Goal: Task Accomplishment & Management: Use online tool/utility

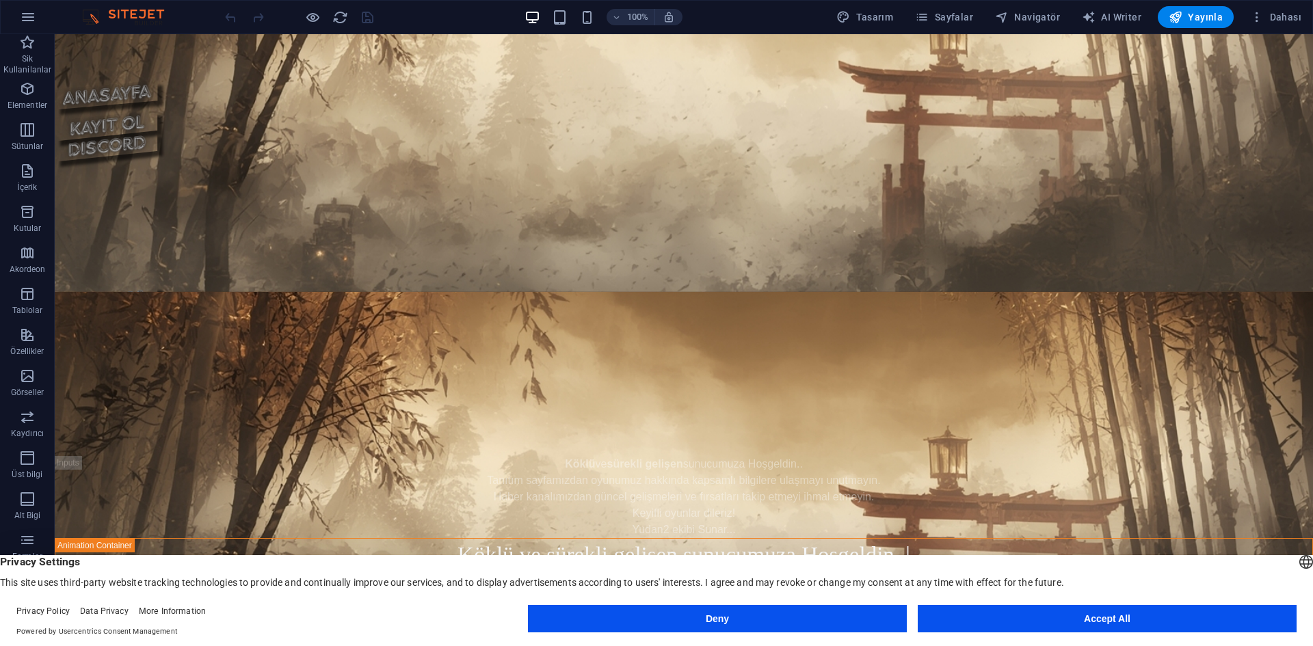
click at [1173, 622] on button "Accept All" at bounding box center [1107, 618] width 379 height 27
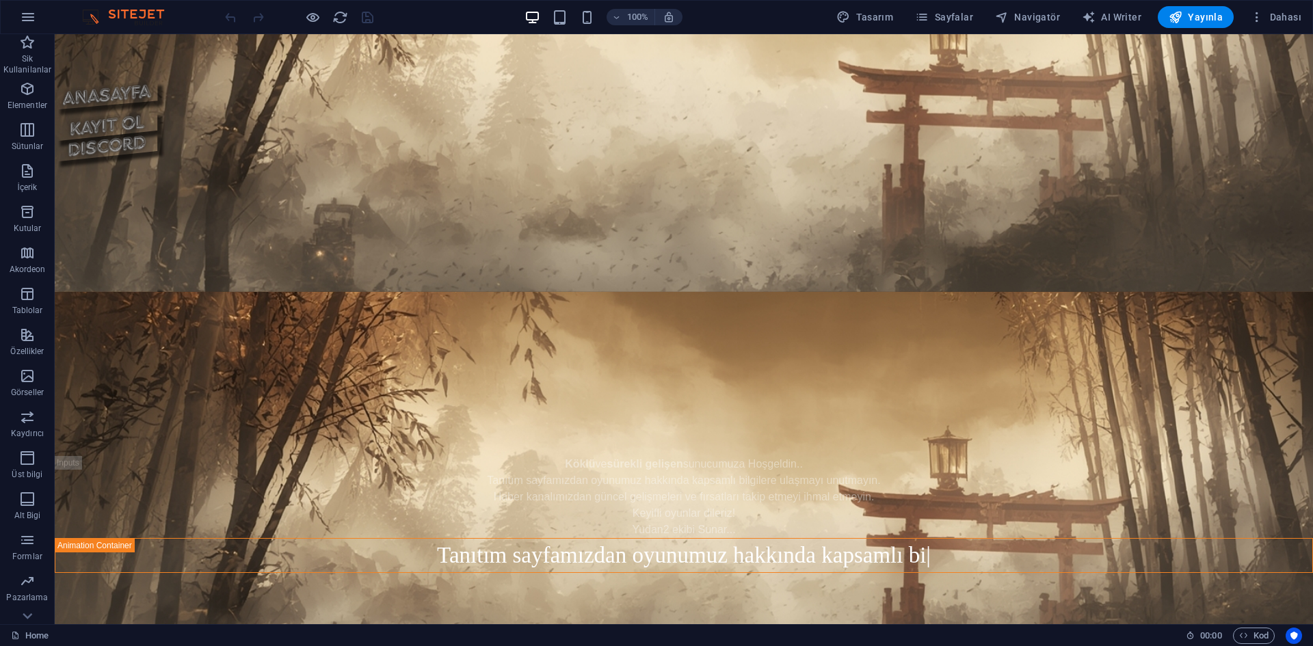
click at [311, 8] on div at bounding box center [298, 17] width 153 height 22
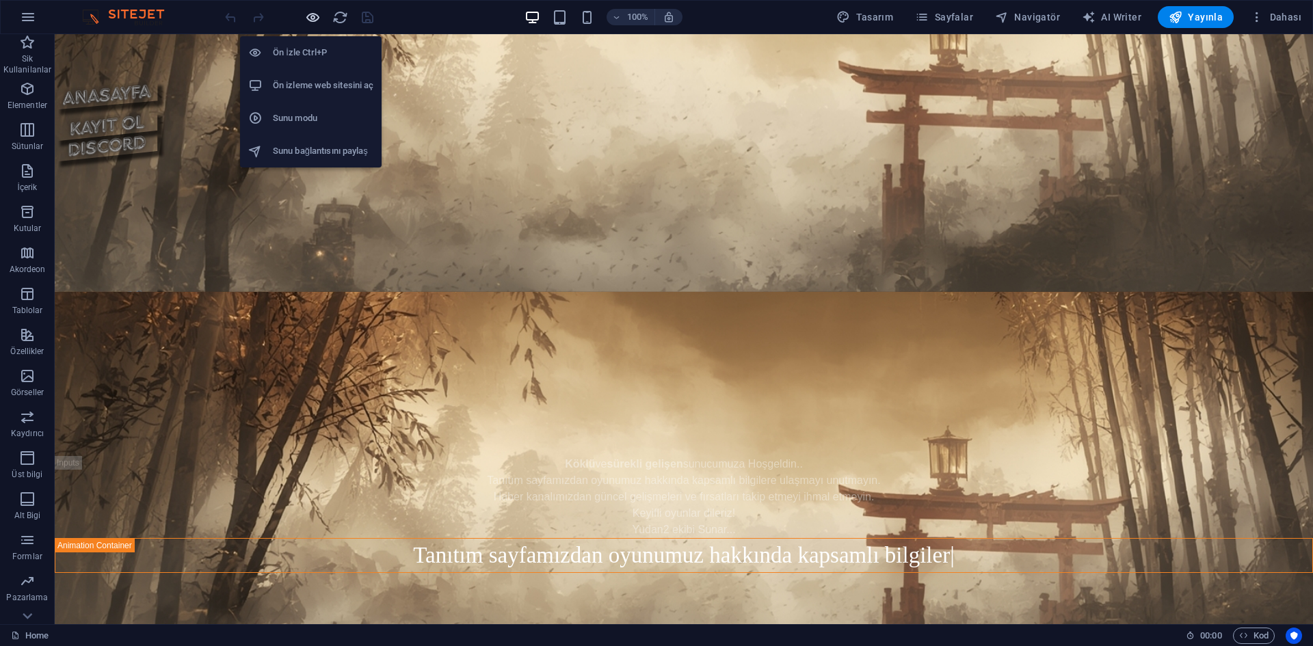
click at [310, 14] on icon "button" at bounding box center [313, 18] width 16 height 16
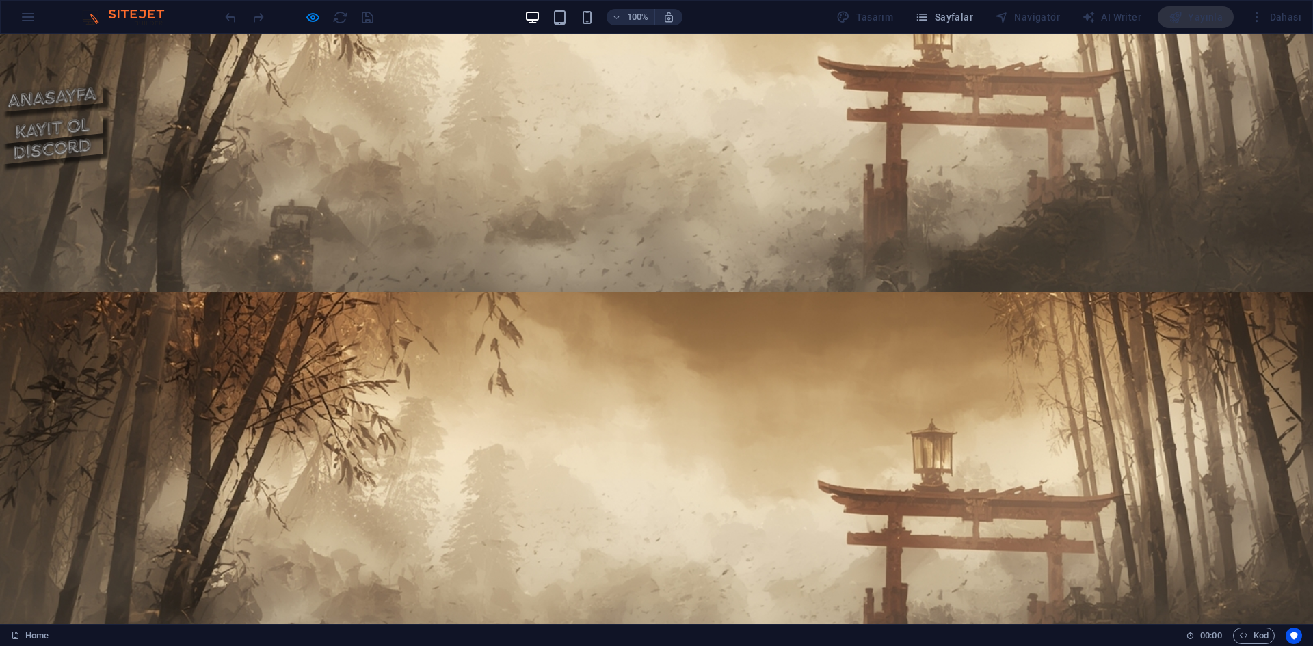
click at [103, 289] on img at bounding box center [51, 304] width 103 height 31
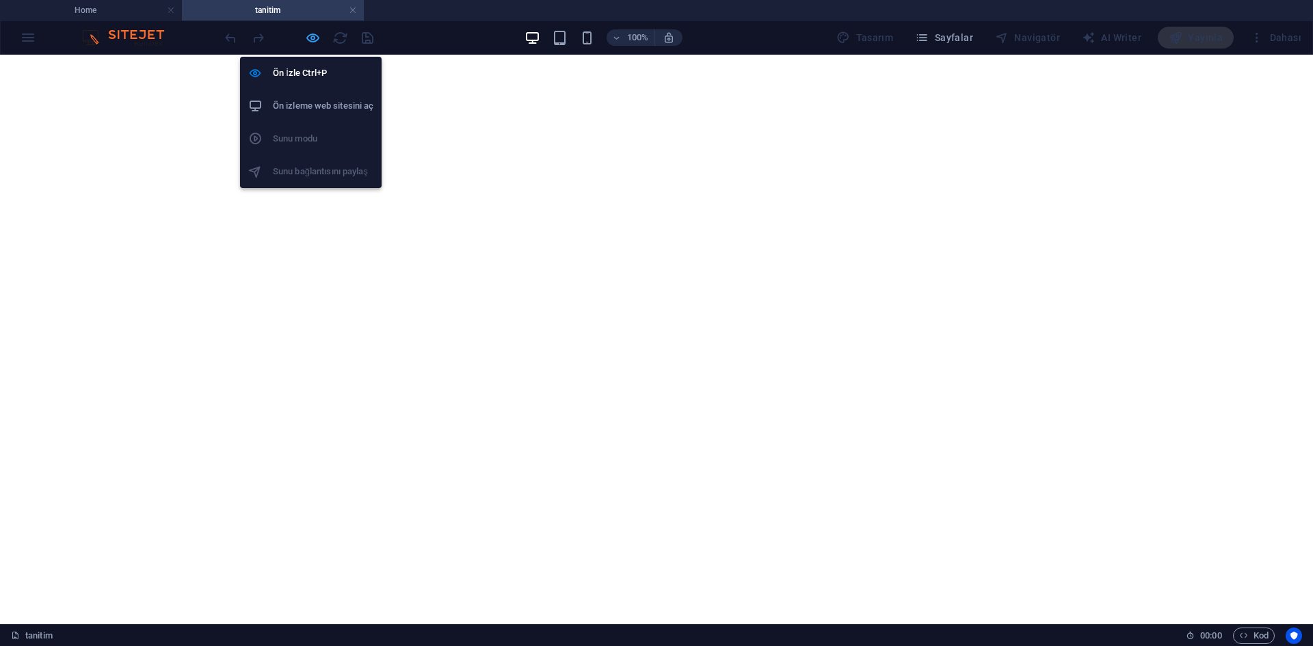
click at [310, 40] on icon "button" at bounding box center [313, 38] width 16 height 16
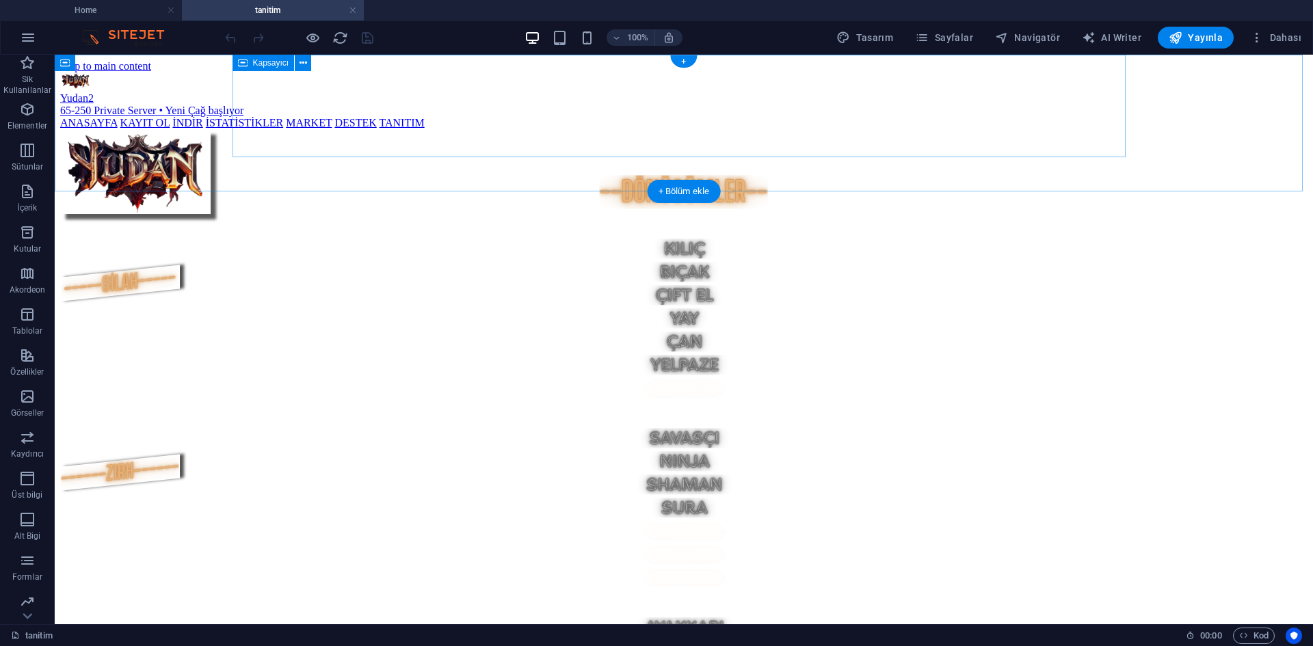
click at [701, 144] on div "Yudan2 Tanıtım Yudan2 65-250 Private Server • Yeni Çağ başlıyor ANASAYFA KAYIT …" at bounding box center [683, 123] width 1247 height 103
select select "px"
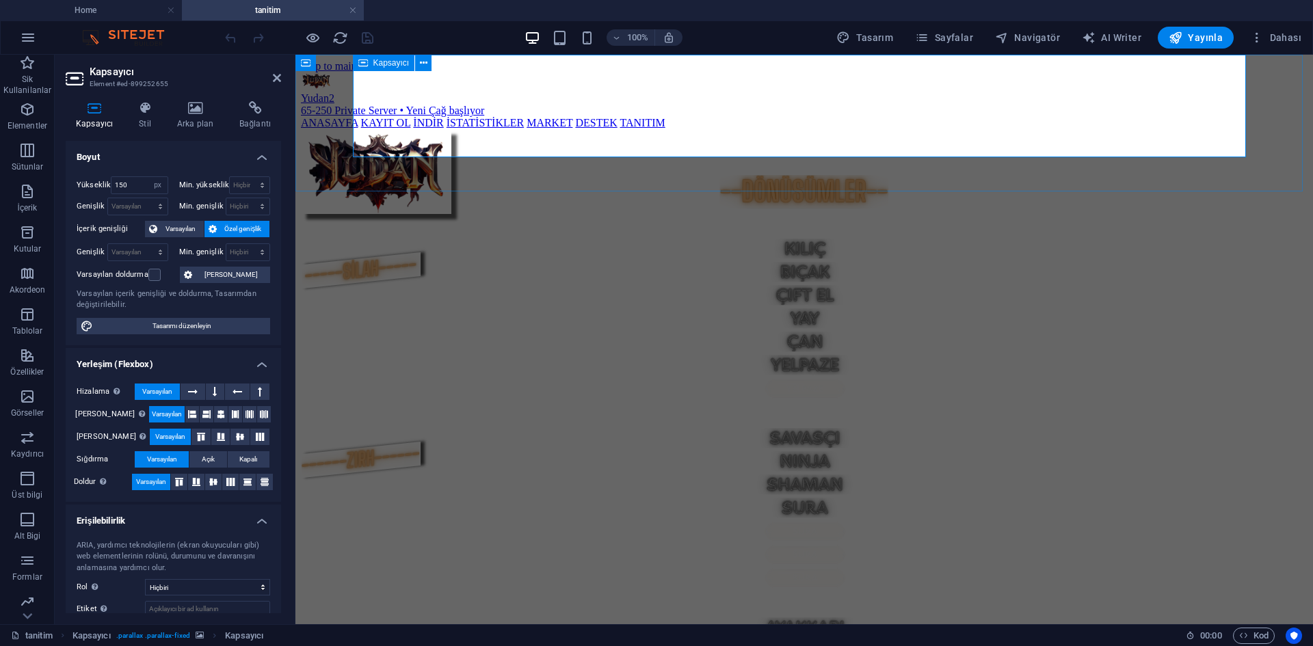
click at [745, 143] on div "Yudan2 Tanıtım Yudan2 65-250 Private Server • Yeni Çağ başlıyor ANASAYFA KAYIT …" at bounding box center [804, 123] width 1007 height 103
click at [734, 111] on div "Yudan2 Tanıtım Yudan2 65-250 Private Server • Yeni Çağ başlıyor ANASAYFA KAYIT …" at bounding box center [804, 100] width 1007 height 57
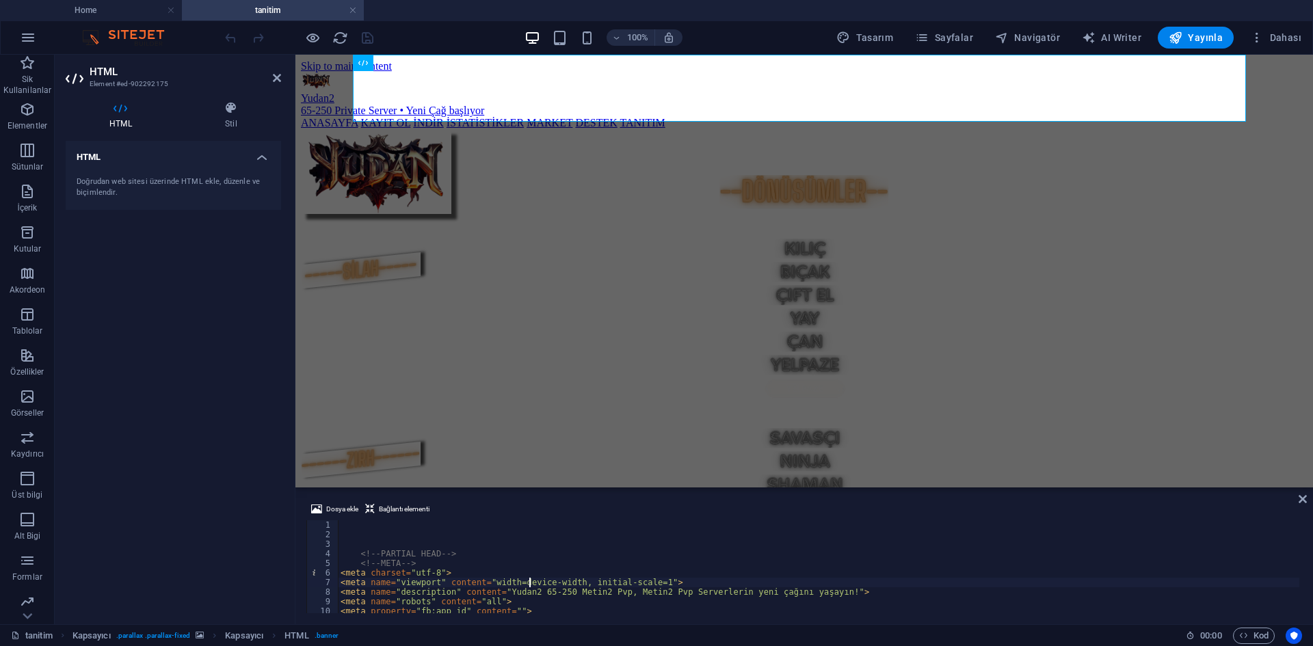
click at [529, 579] on div "<!-- PARTIAL HEAD --> <!-- META --> < meta charset = "utf-8" > < meta name = "v…" at bounding box center [818, 576] width 961 height 112
type textarea "</nav> </div></header></div>"
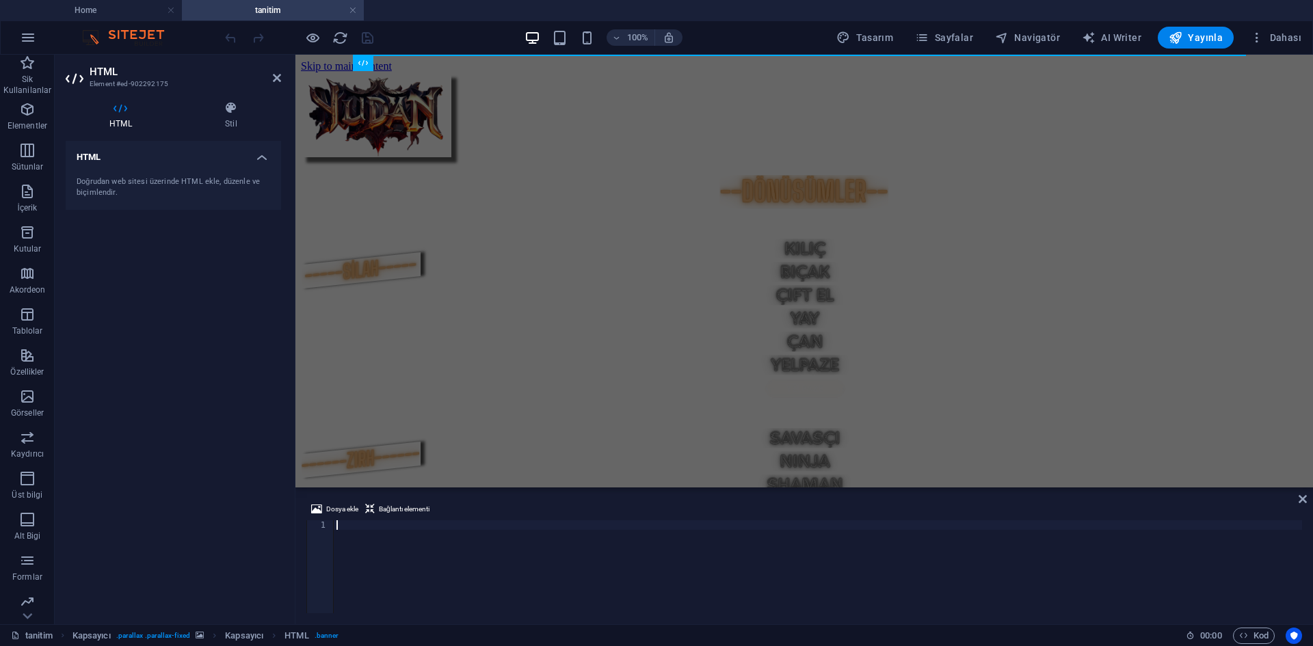
click at [433, 618] on div "Dosya ekle Bağlantı elementi 1 הההההההההההההההההההההההההההההההההההההההההההההההה…" at bounding box center [804, 557] width 1018 height 134
click at [422, 539] on div at bounding box center [818, 576] width 968 height 112
paste textarea "</html>"
type textarea "</html>"
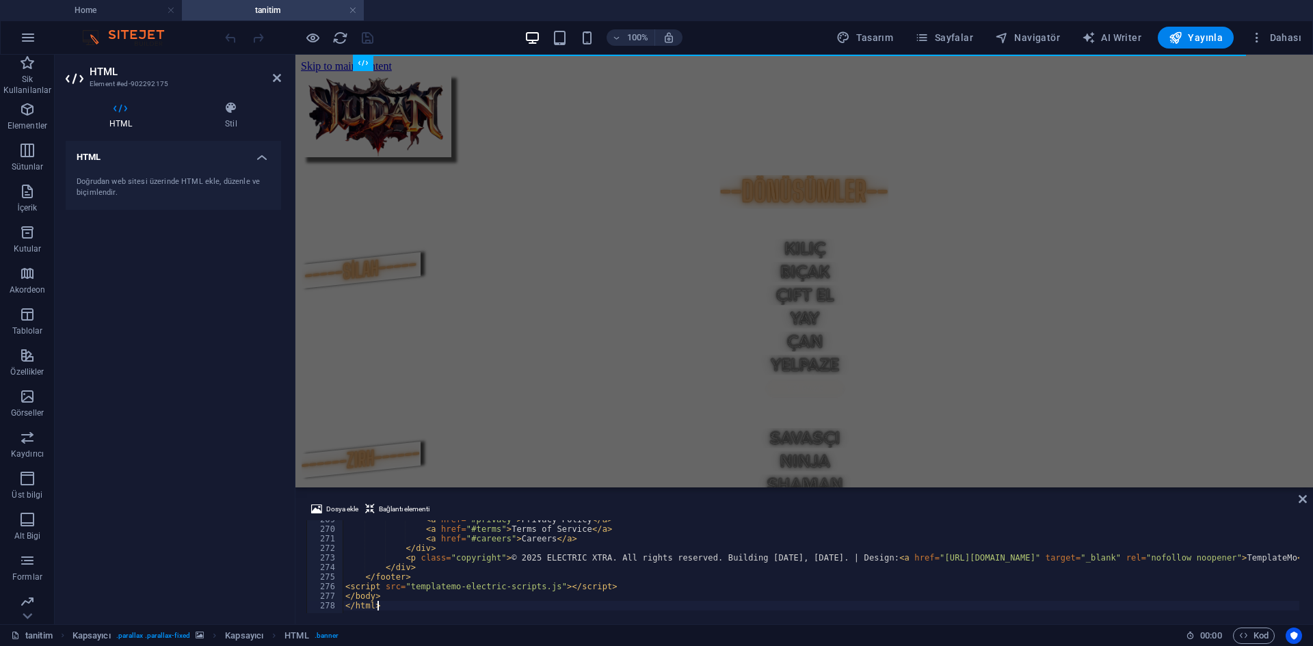
scroll to position [2571, 0]
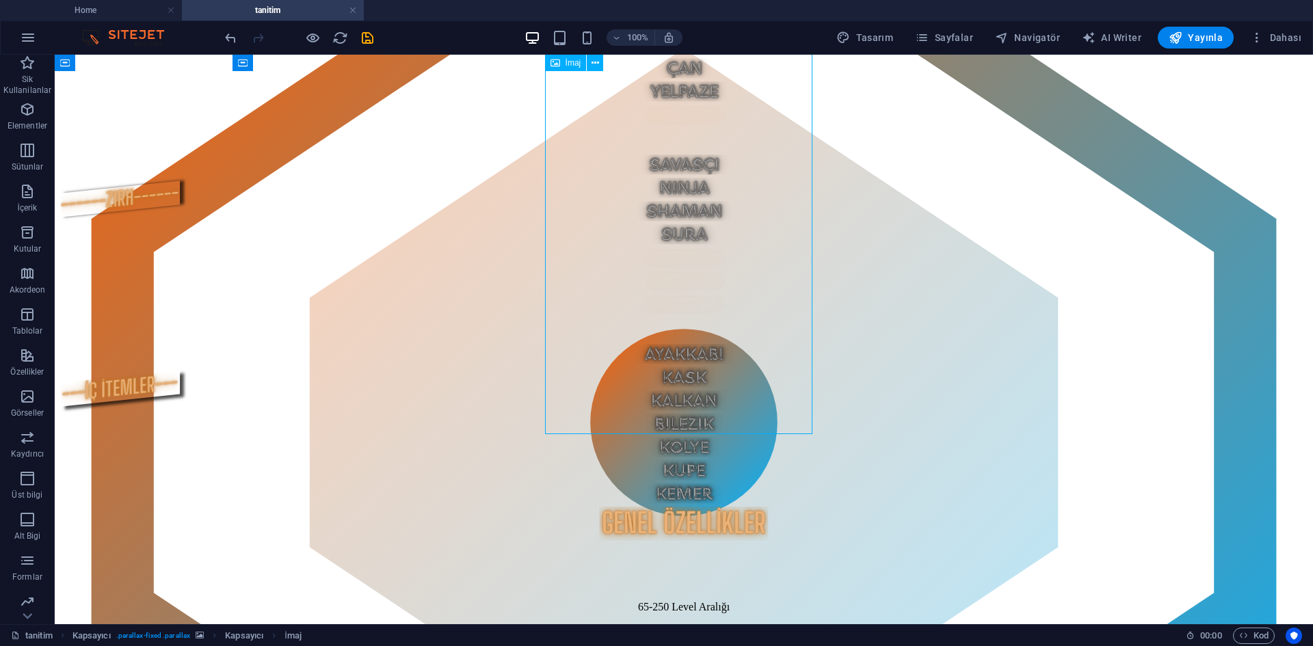
scroll to position [0, 0]
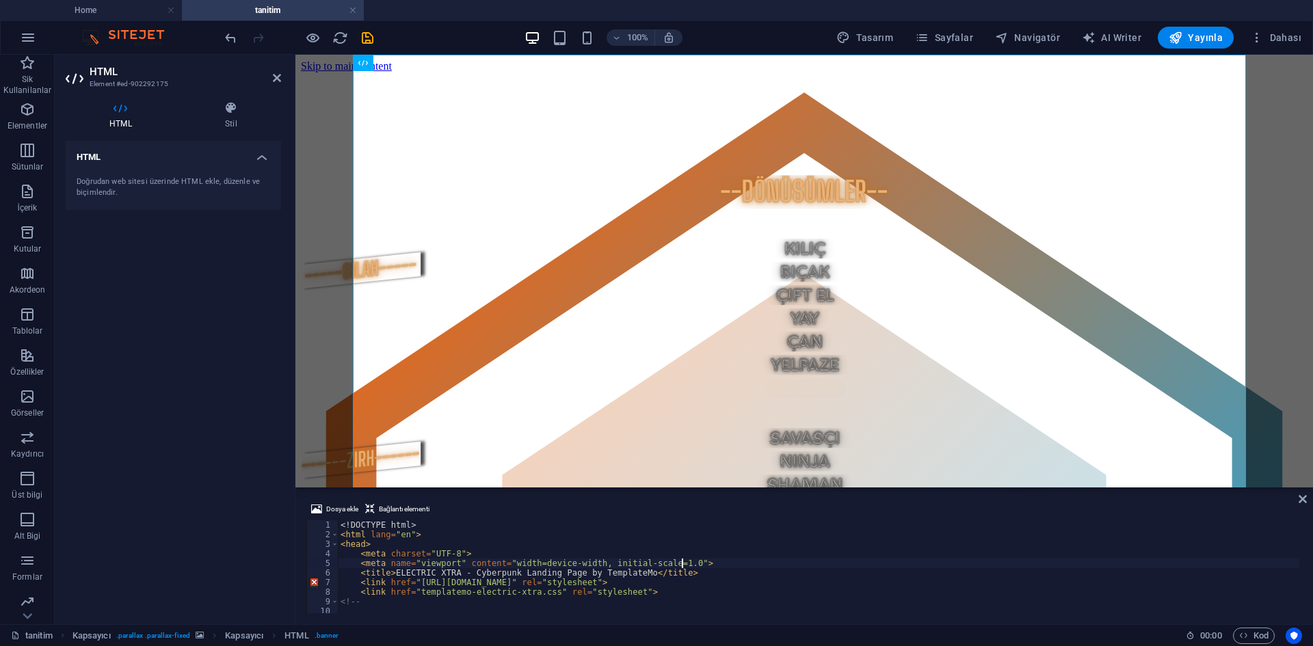
click at [749, 566] on div "<! DOCTYPE html > < html lang = "en" > < head > < meta charset = "UTF-8" > < me…" at bounding box center [1009, 574] width 1342 height 109
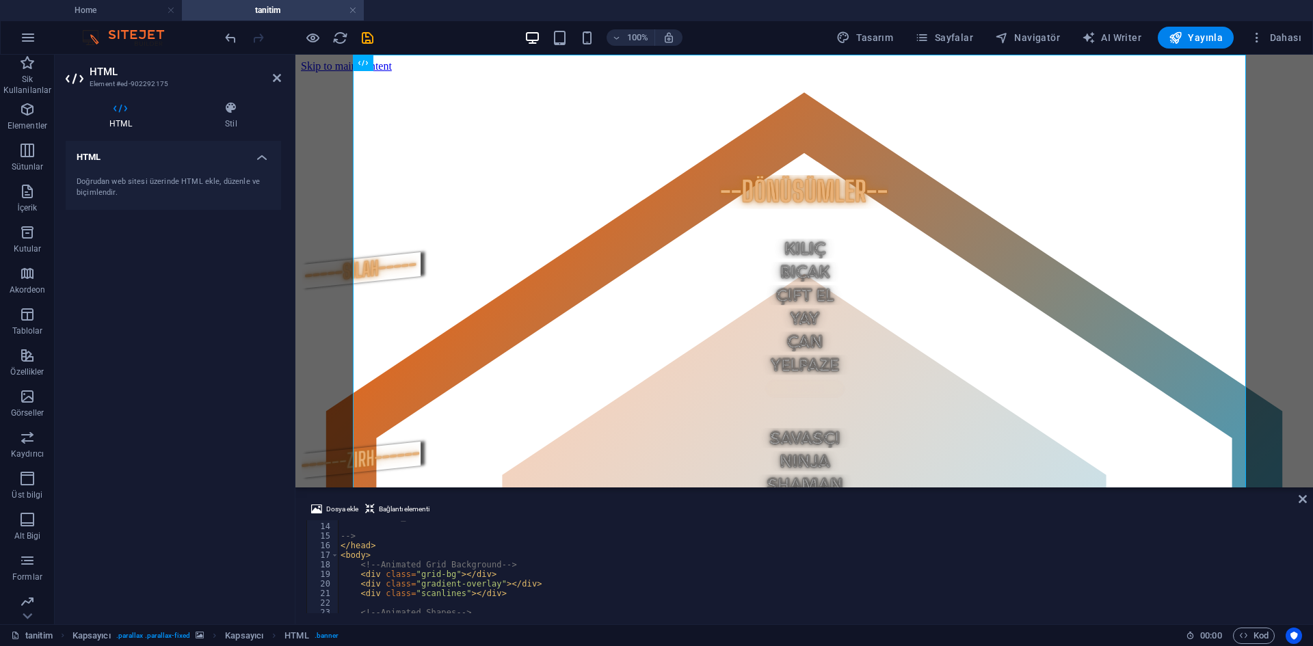
scroll to position [123, 0]
click at [749, 567] on div "https://templatemo.com/tm-596-electric-xtra --> </ head > < body > <!-- Animate…" at bounding box center [1009, 566] width 1342 height 109
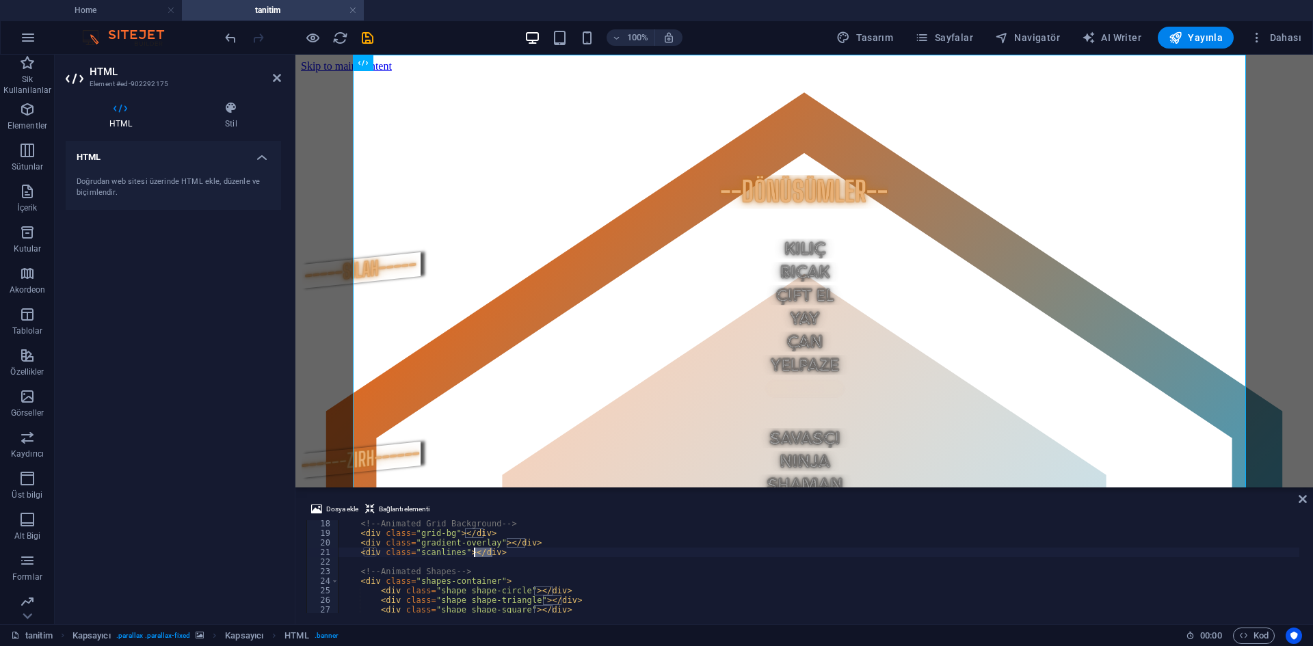
drag, startPoint x: 525, startPoint y: 554, endPoint x: 462, endPoint y: 546, distance: 63.4
click at [462, 546] on div "<!-- Animated Grid Background --> < div class = "grid-bg" > </ div > < div clas…" at bounding box center [1009, 573] width 1342 height 109
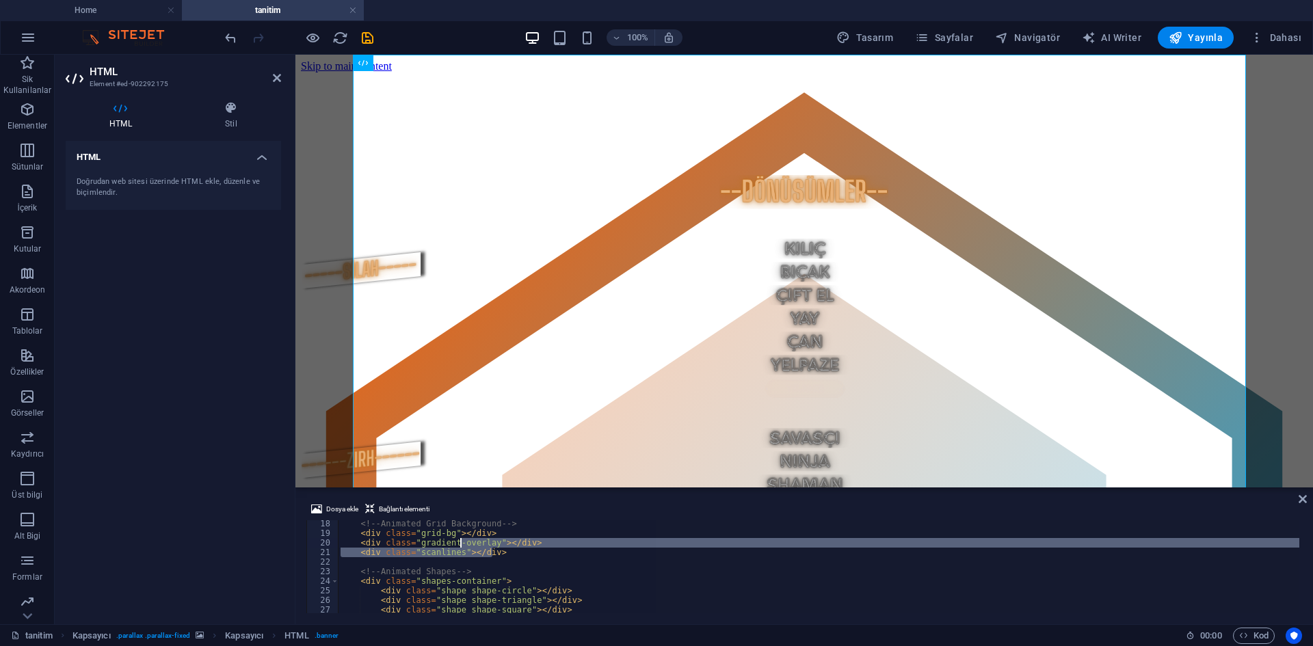
click at [474, 557] on div "<!-- Animated Grid Background --> < div class = "grid-bg" > </ div > < div clas…" at bounding box center [818, 566] width 961 height 93
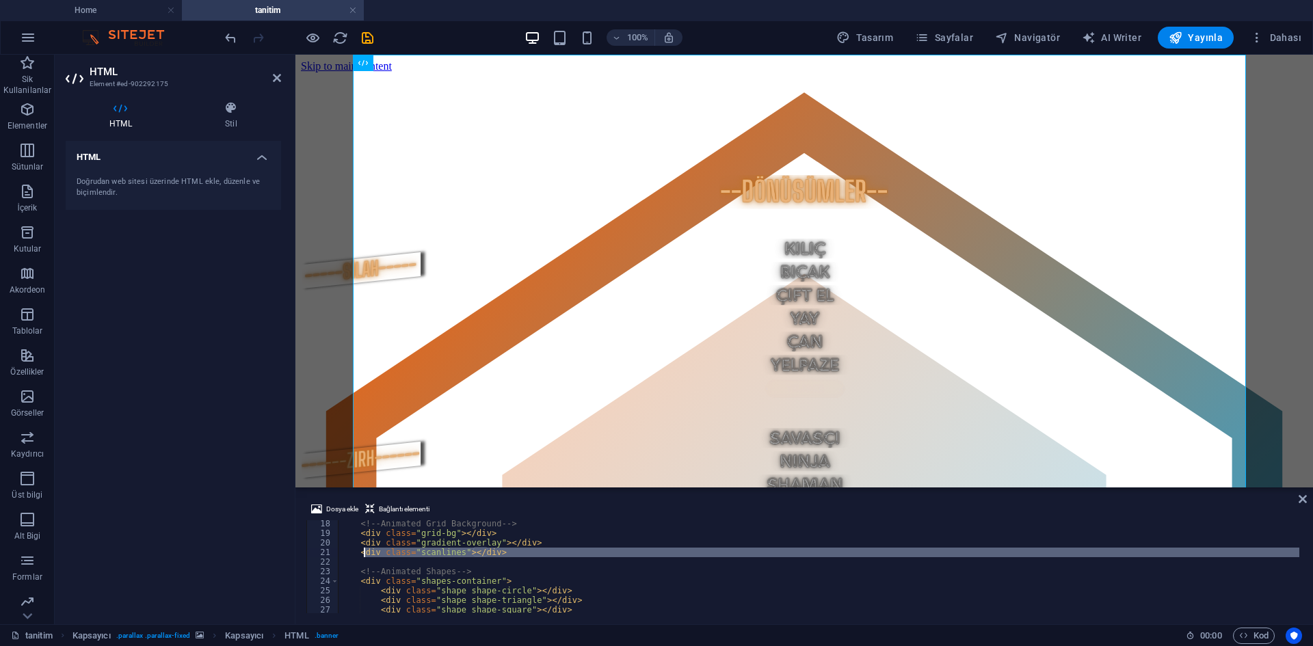
drag, startPoint x: 473, startPoint y: 563, endPoint x: 352, endPoint y: 549, distance: 121.1
click at [352, 549] on div "<!-- Animated Grid Background --> < div class = "grid-bg" > </ div > < div clas…" at bounding box center [1009, 573] width 1342 height 109
type textarea "<div class="scanlines"></div>"
click at [364, 560] on div "<!-- Animated Grid Background --> < div class = "grid-bg" > </ div > < div clas…" at bounding box center [818, 566] width 961 height 93
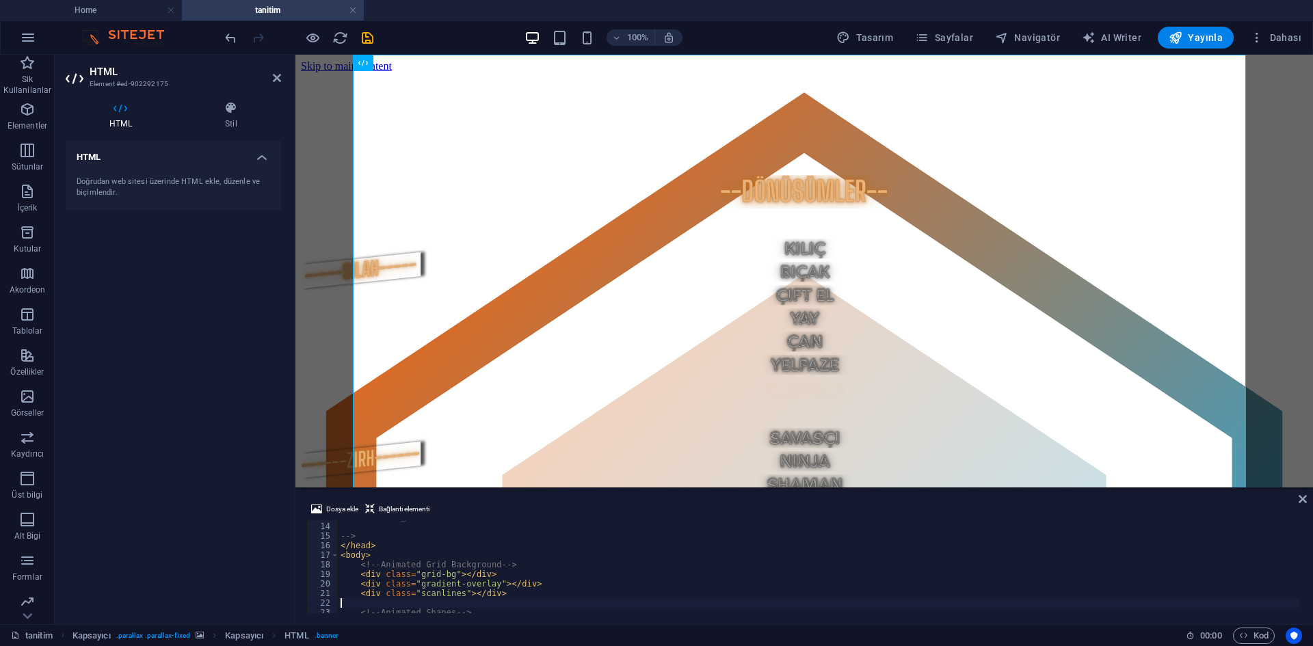
scroll to position [123, 0]
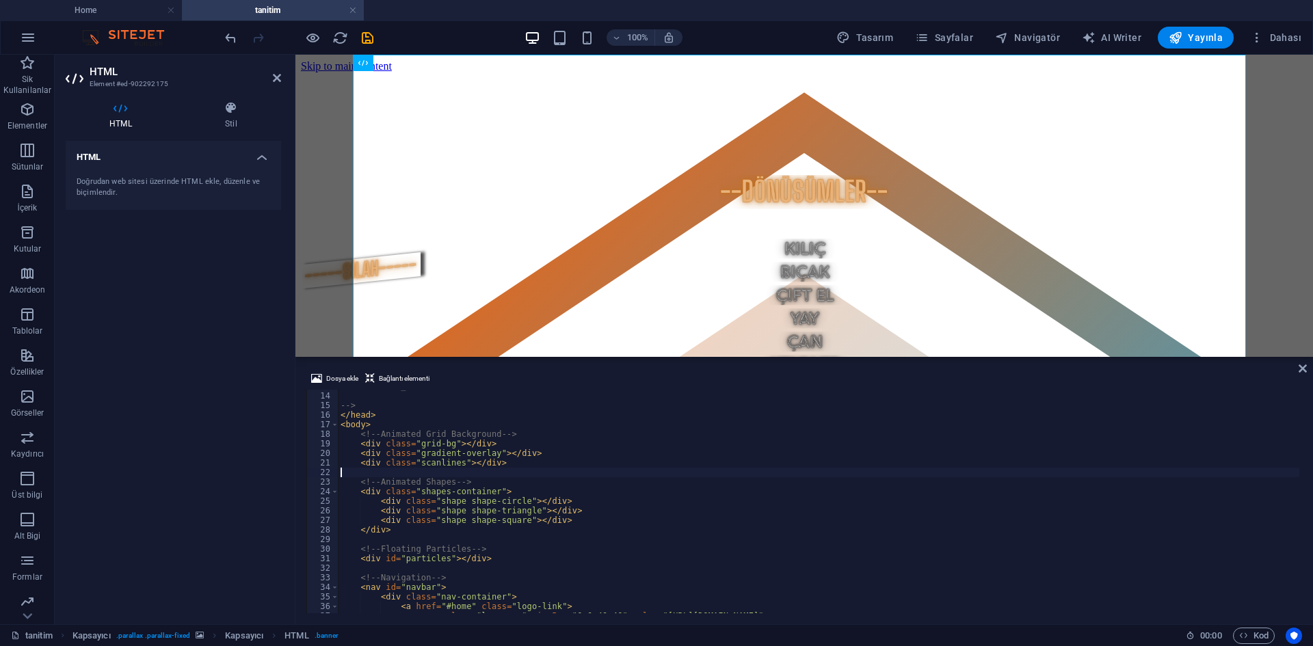
drag, startPoint x: 523, startPoint y: 489, endPoint x: 265, endPoint y: 310, distance: 313.6
click at [553, 410] on div "Kapsayıcı HTML Kapsayıcı Kapsayıcı İmaj İmaj Kapsayıcı İmaj Kapsayıcı Kapsayıcı…" at bounding box center [804, 340] width 1018 height 570
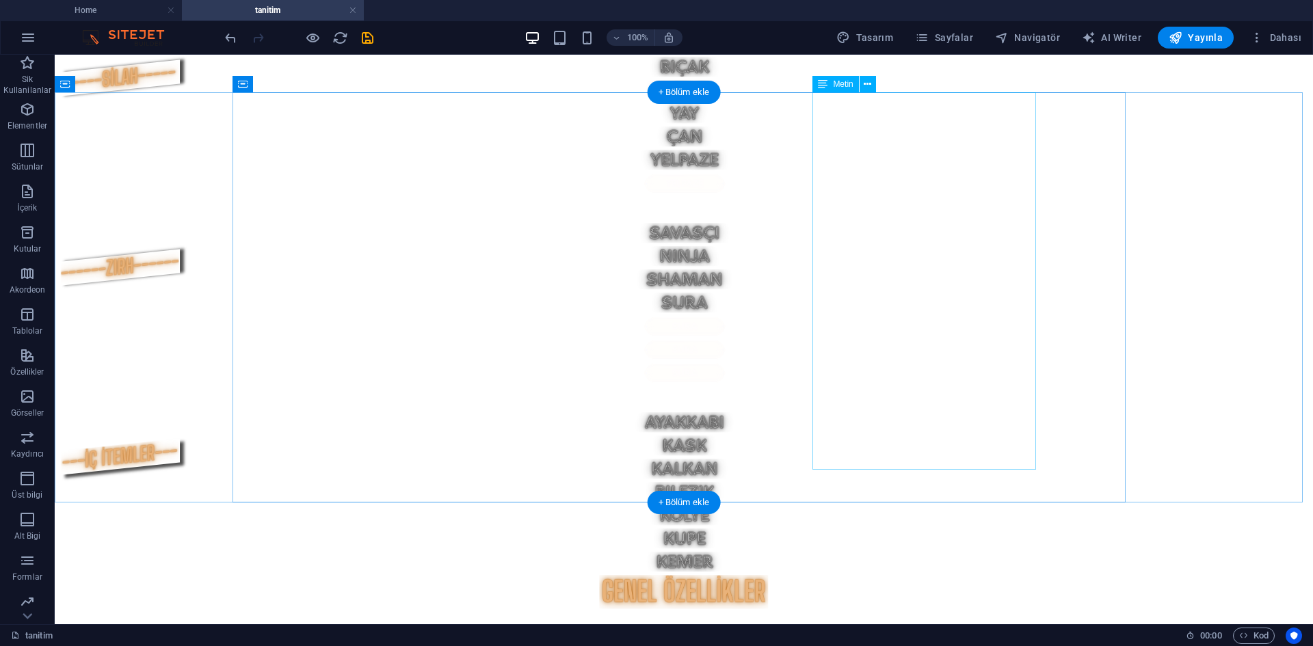
scroll to position [0, 0]
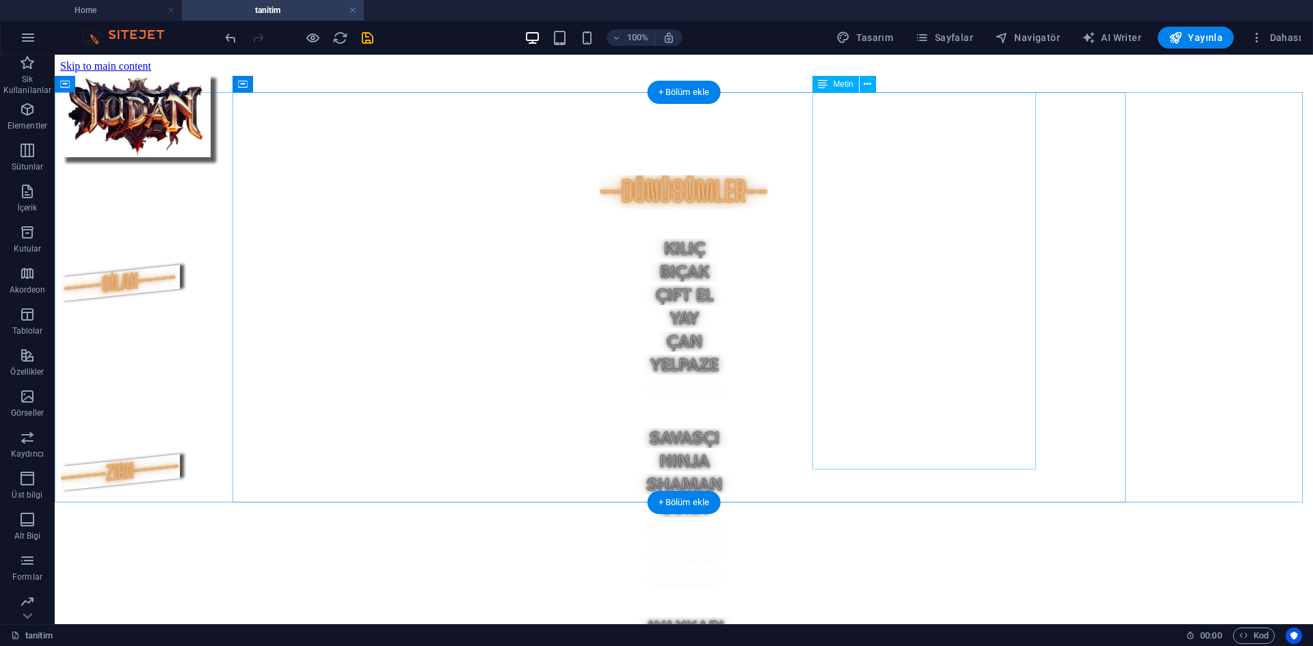
click at [919, 122] on div at bounding box center [683, 123] width 1247 height 103
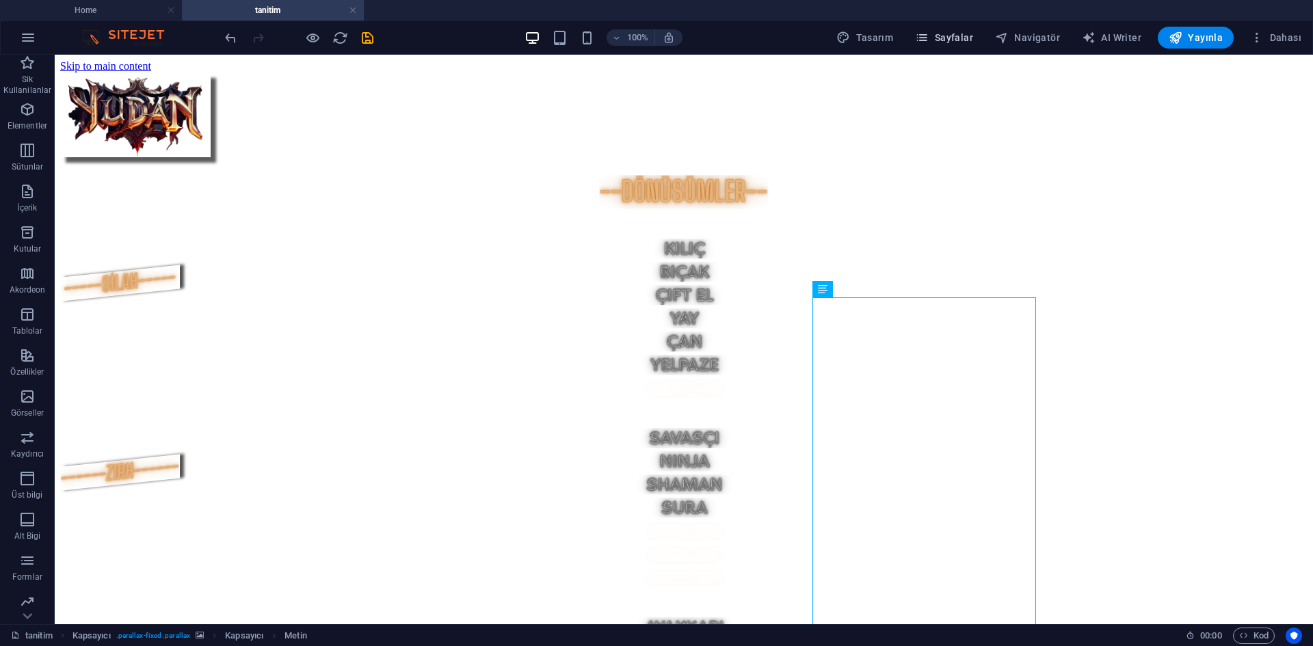
click at [973, 40] on span "Sayfalar" at bounding box center [944, 38] width 58 height 14
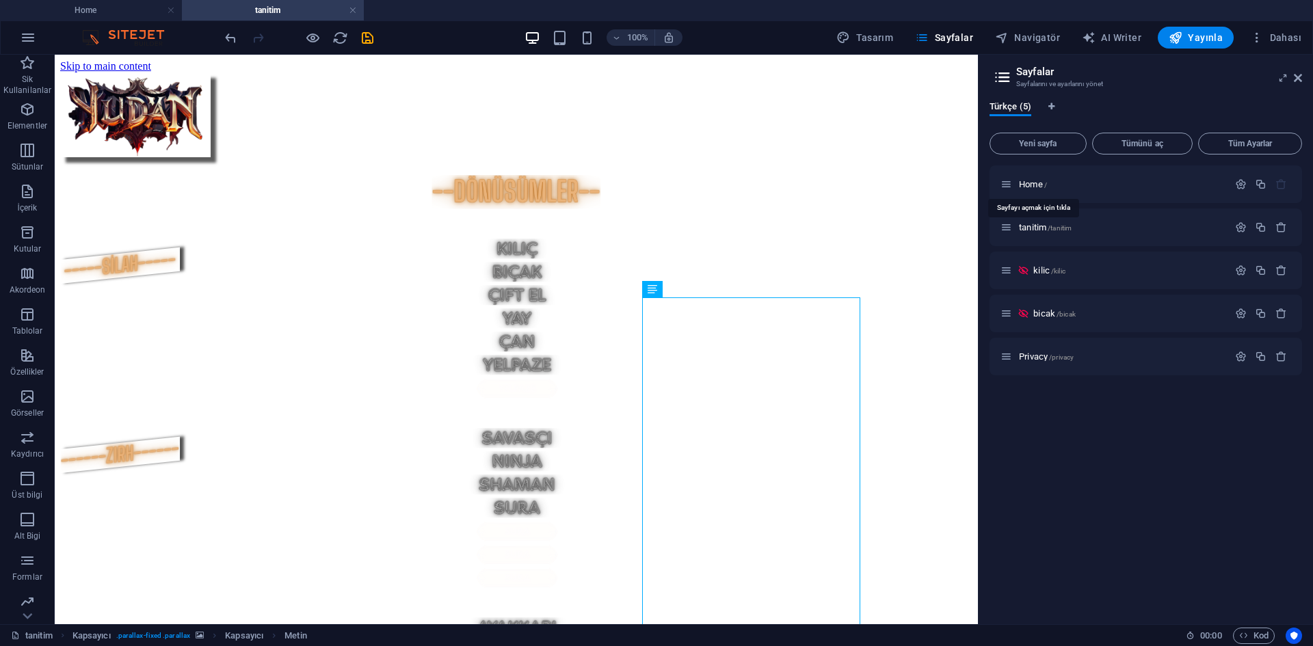
click at [1042, 184] on span "Home /" at bounding box center [1033, 184] width 28 height 10
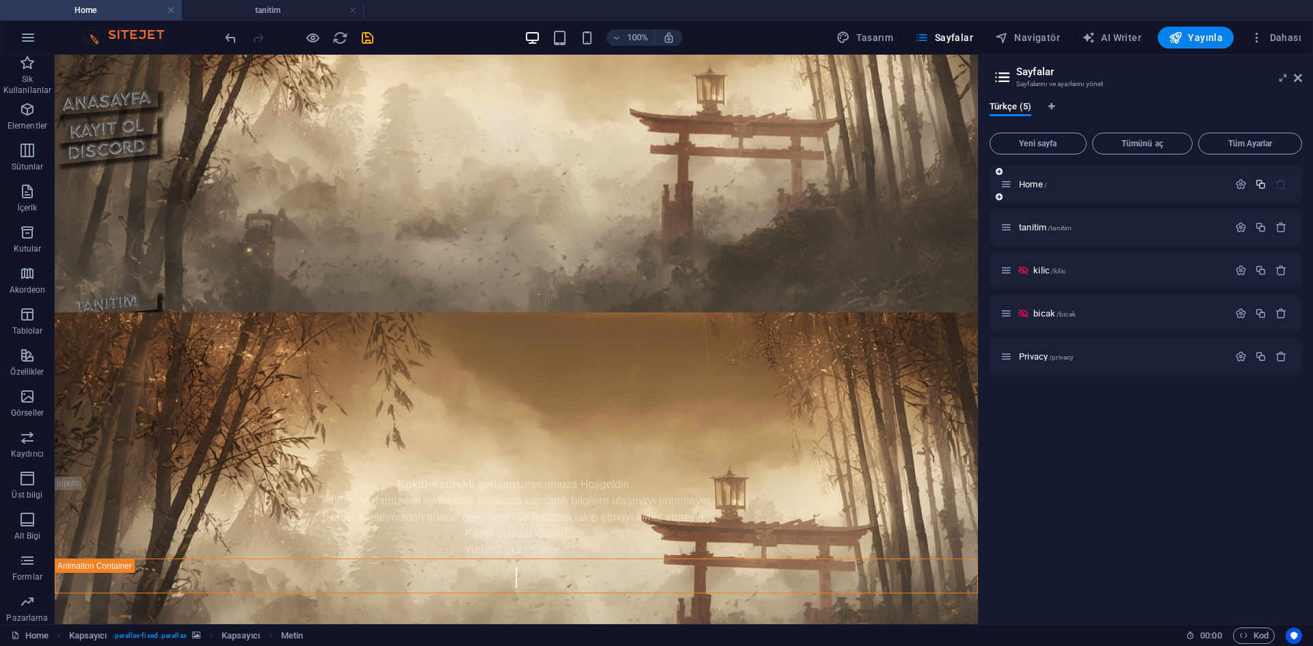
click at [1254, 187] on button "button" at bounding box center [1261, 184] width 20 height 12
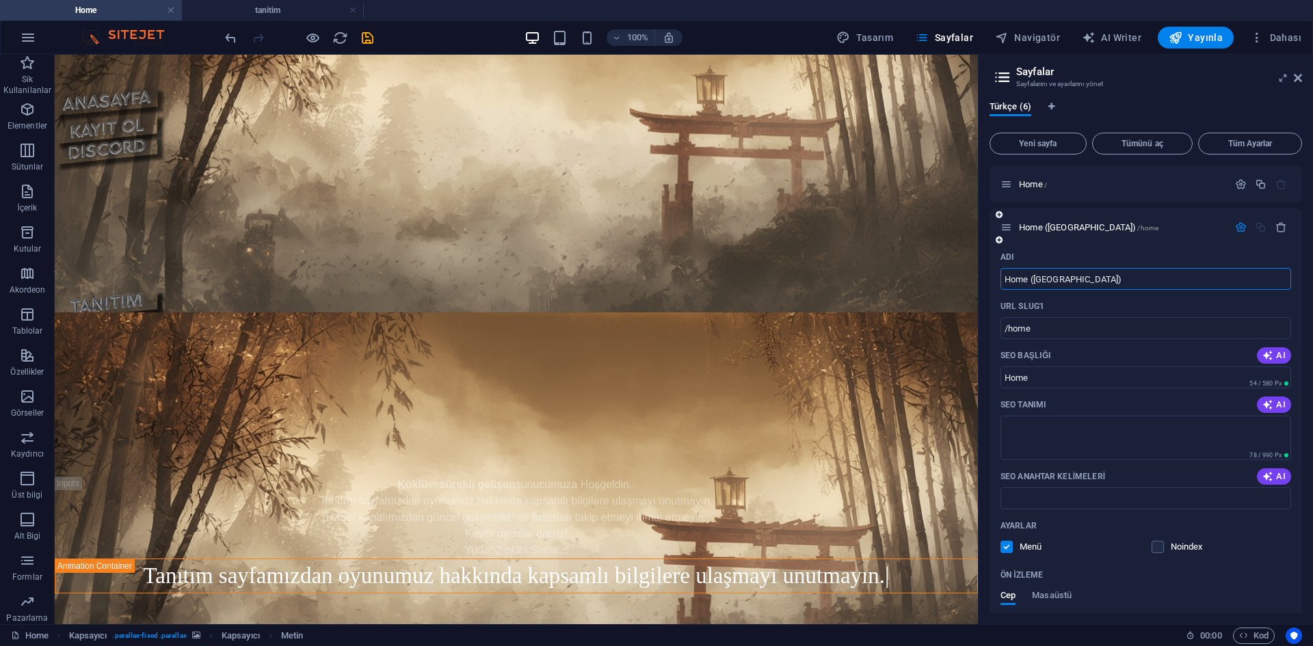
click at [1063, 232] on div "Home (Kopyala) /home" at bounding box center [1114, 228] width 228 height 16
click at [1059, 226] on span "Home (Kopyala) /home" at bounding box center [1089, 227] width 140 height 10
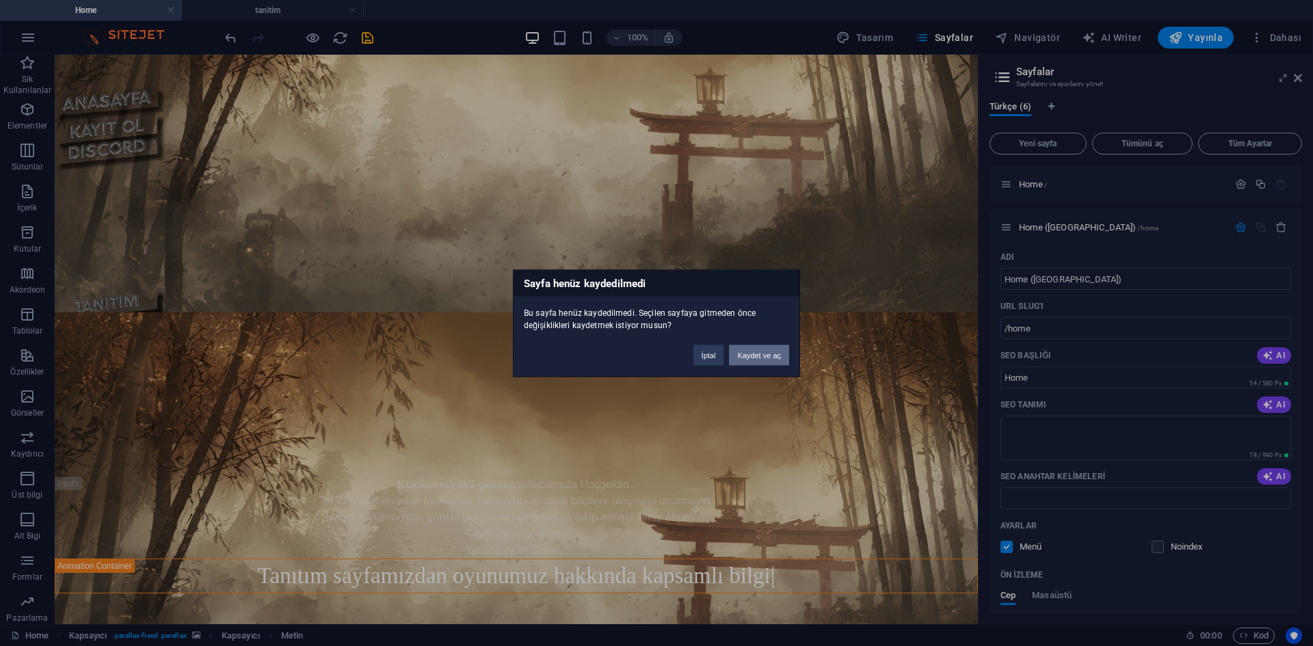
click at [772, 361] on button "Kaydet ve aç" at bounding box center [759, 355] width 60 height 21
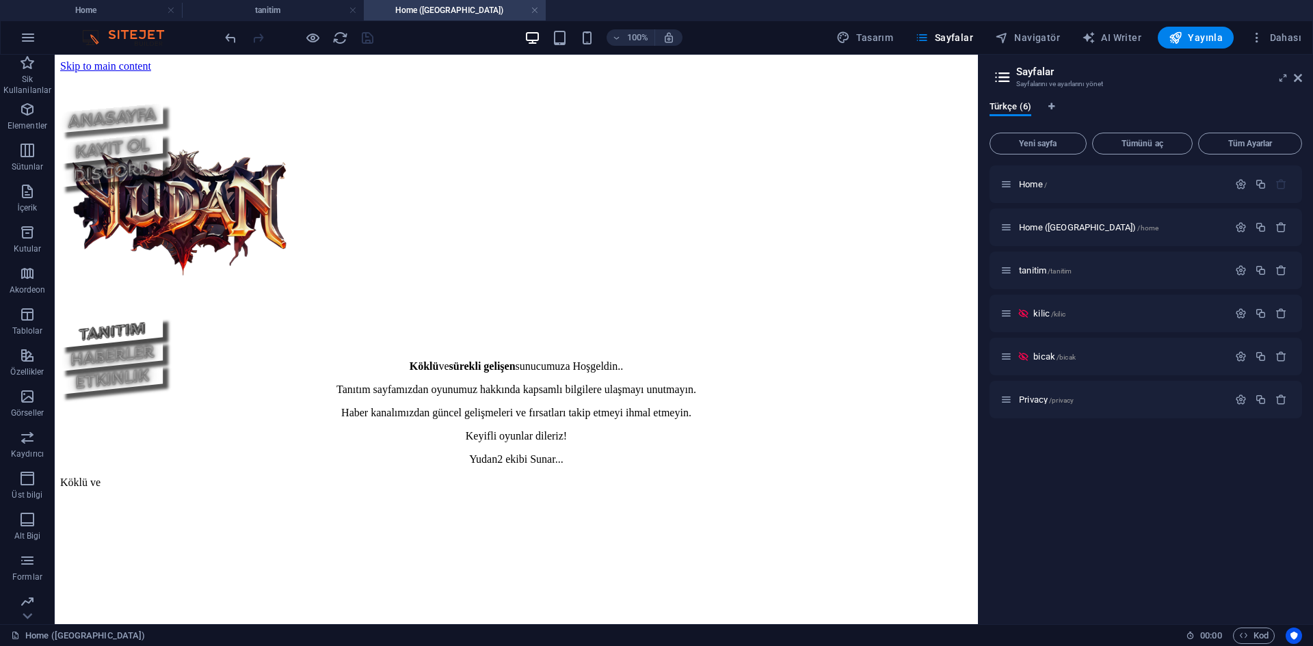
scroll to position [305, 0]
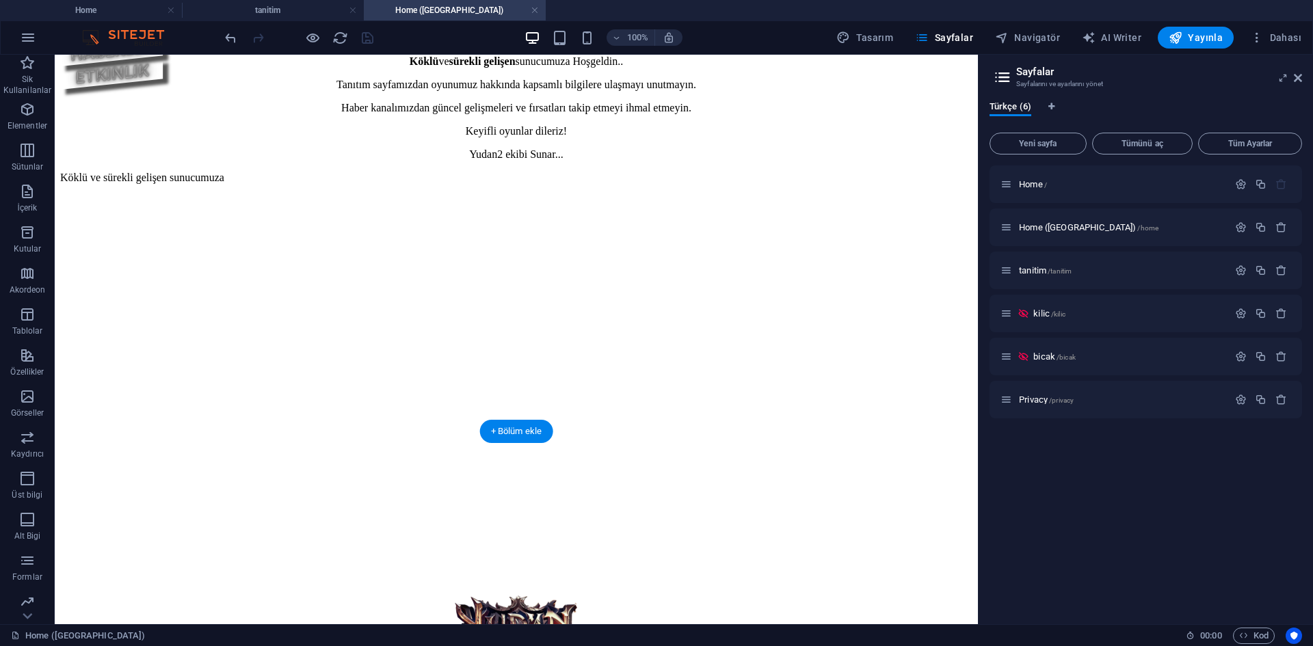
click at [817, 44] on figure at bounding box center [516, 44] width 912 height 0
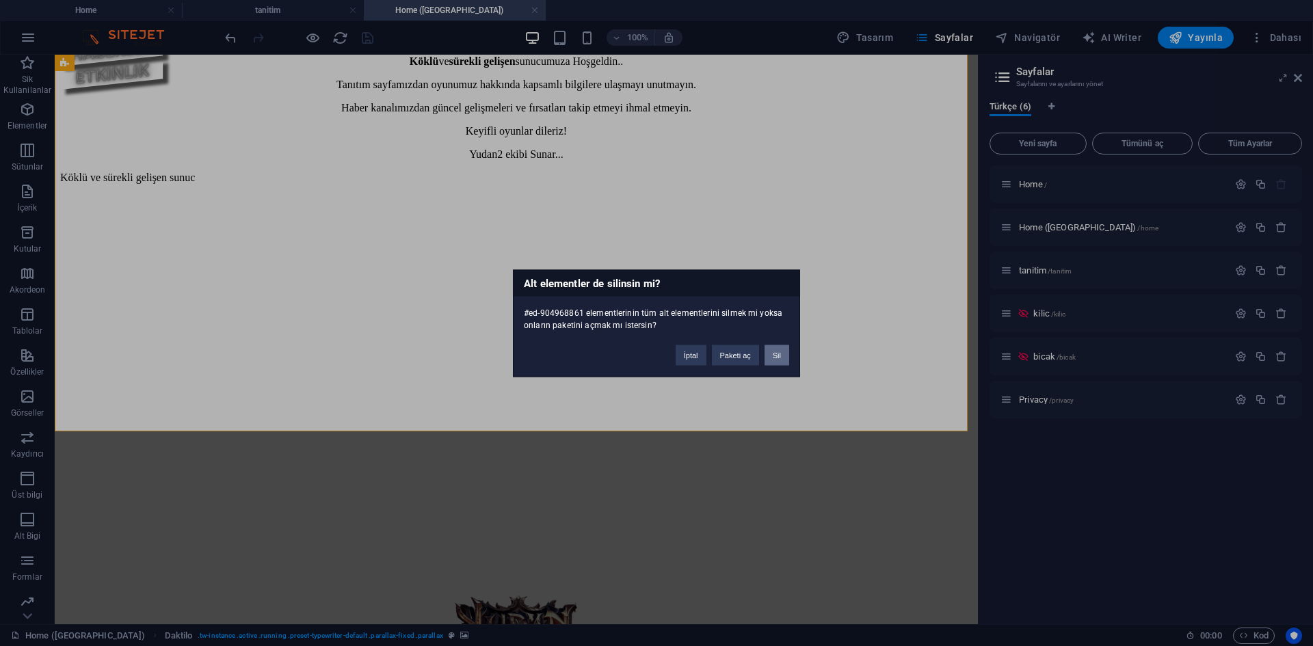
click at [786, 356] on button "Sil" at bounding box center [777, 355] width 25 height 21
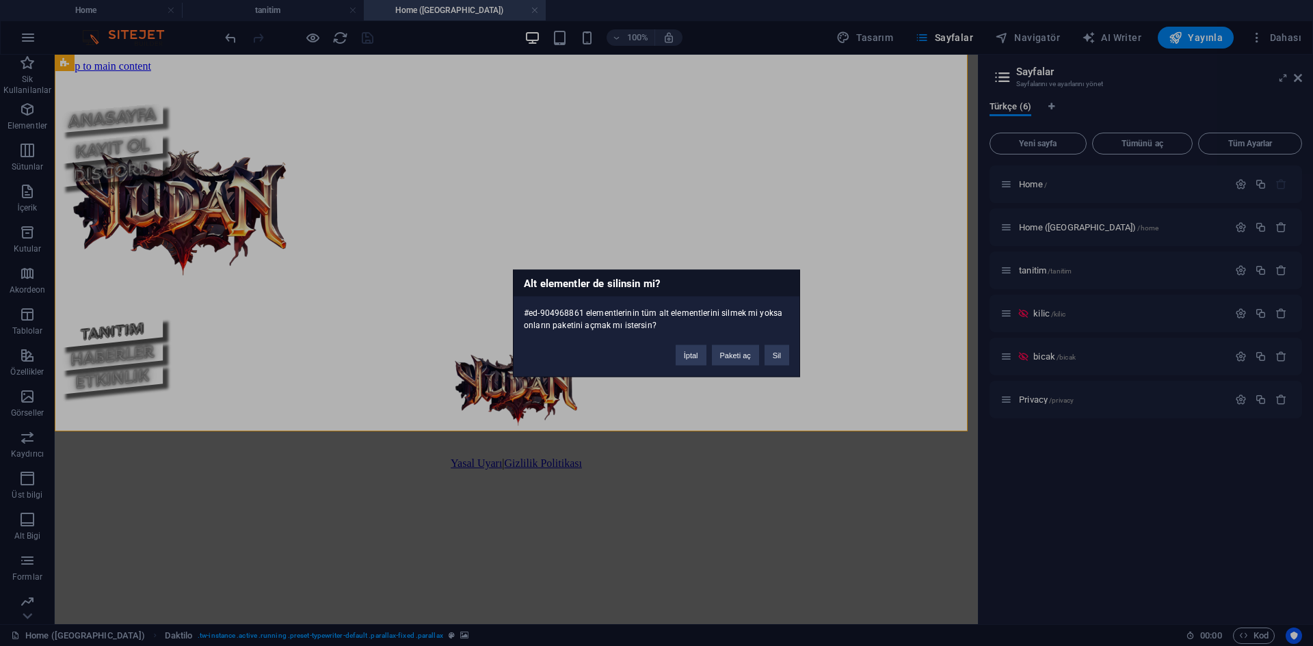
scroll to position [0, 0]
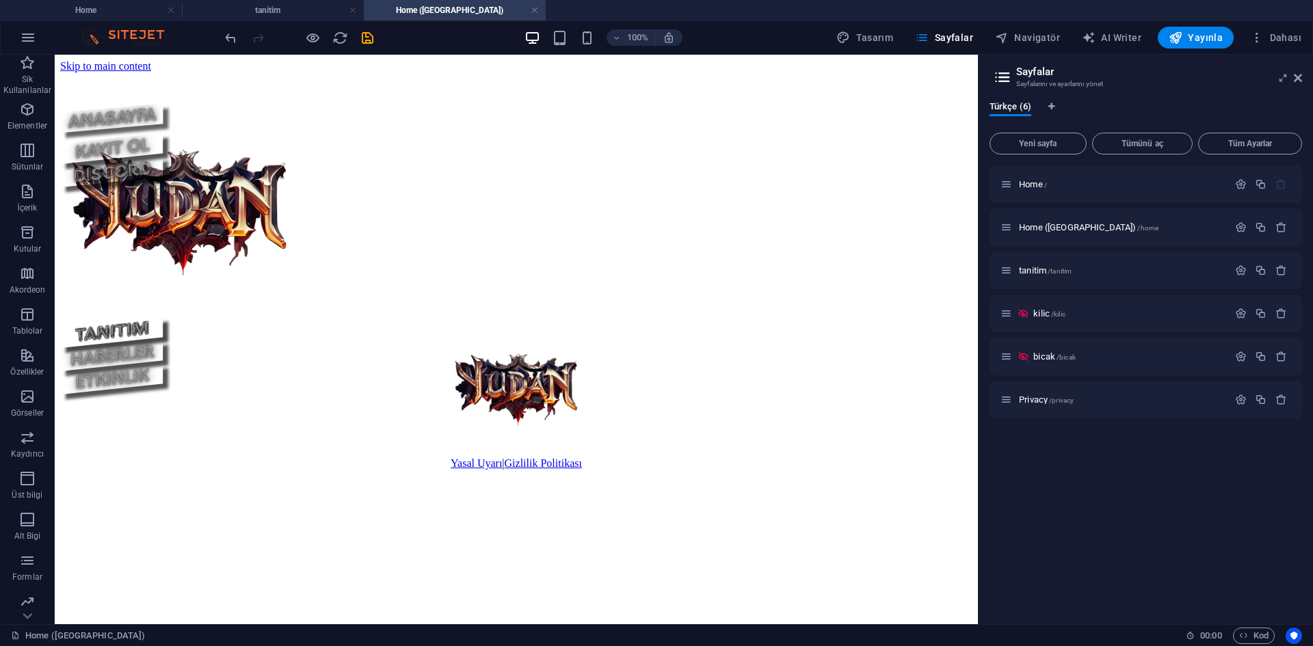
click at [743, 349] on figure at bounding box center [516, 349] width 912 height 0
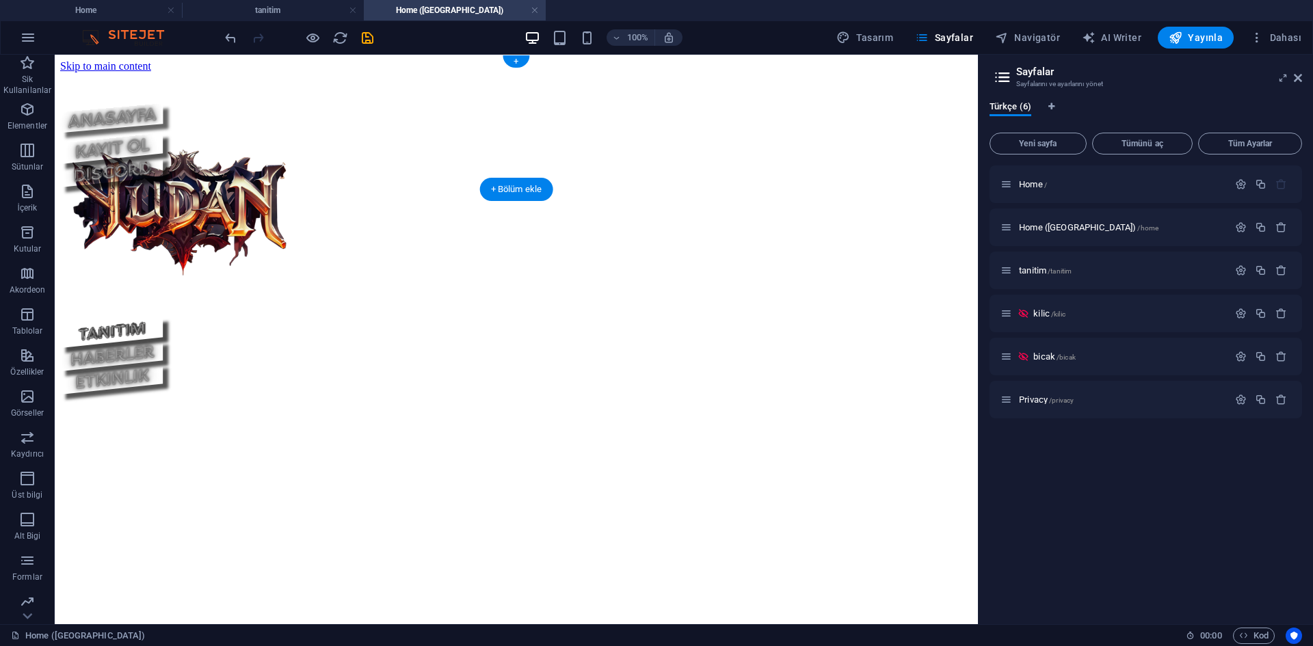
click at [806, 72] on figure at bounding box center [516, 72] width 912 height 0
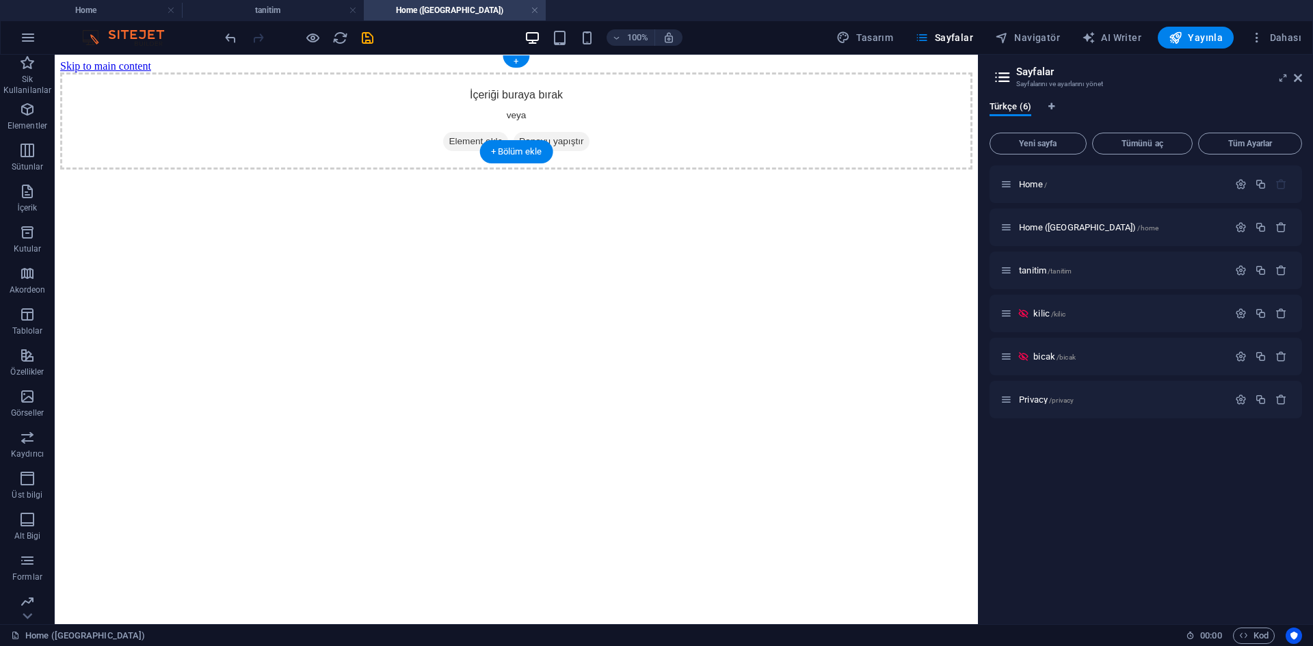
click at [486, 132] on span "Element ekle" at bounding box center [475, 141] width 65 height 19
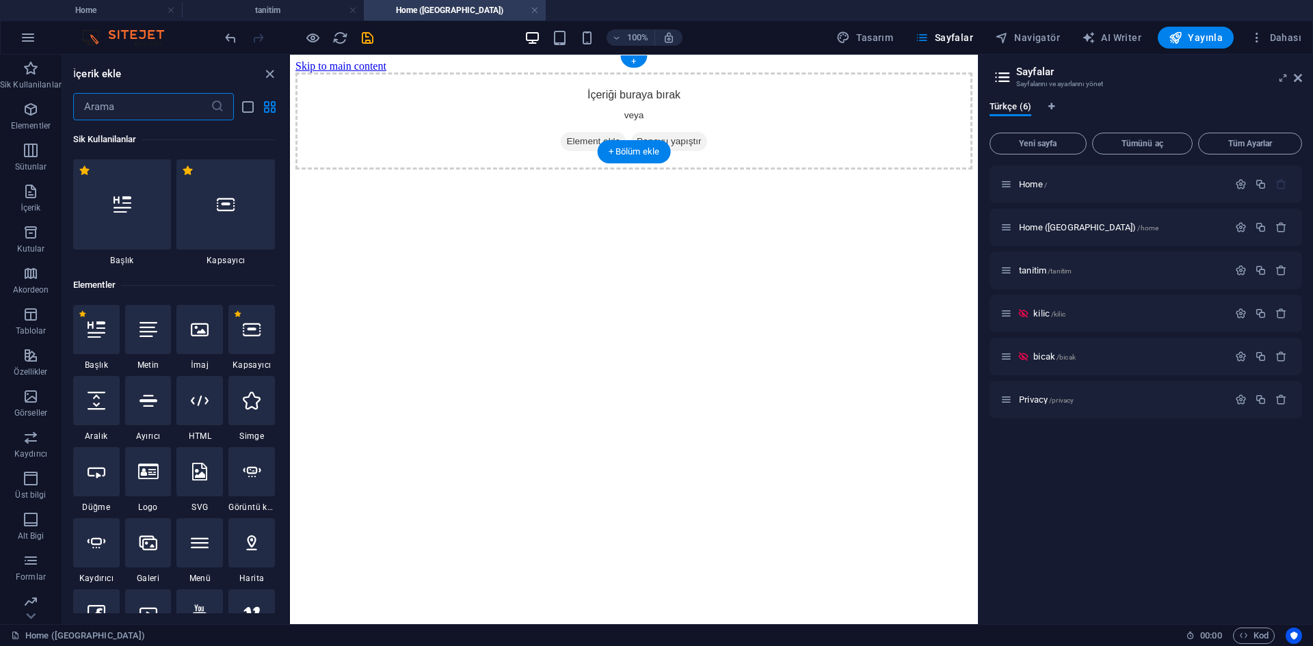
click at [606, 132] on span "Element ekle" at bounding box center [593, 141] width 65 height 19
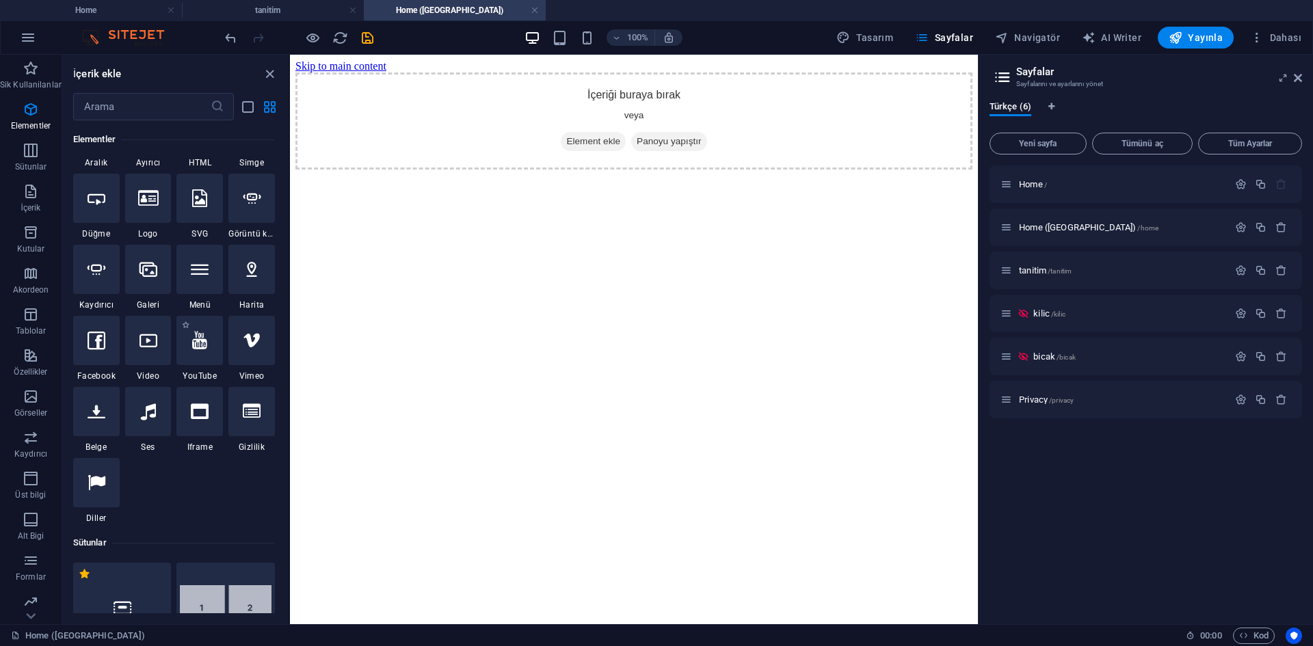
scroll to position [205, 0]
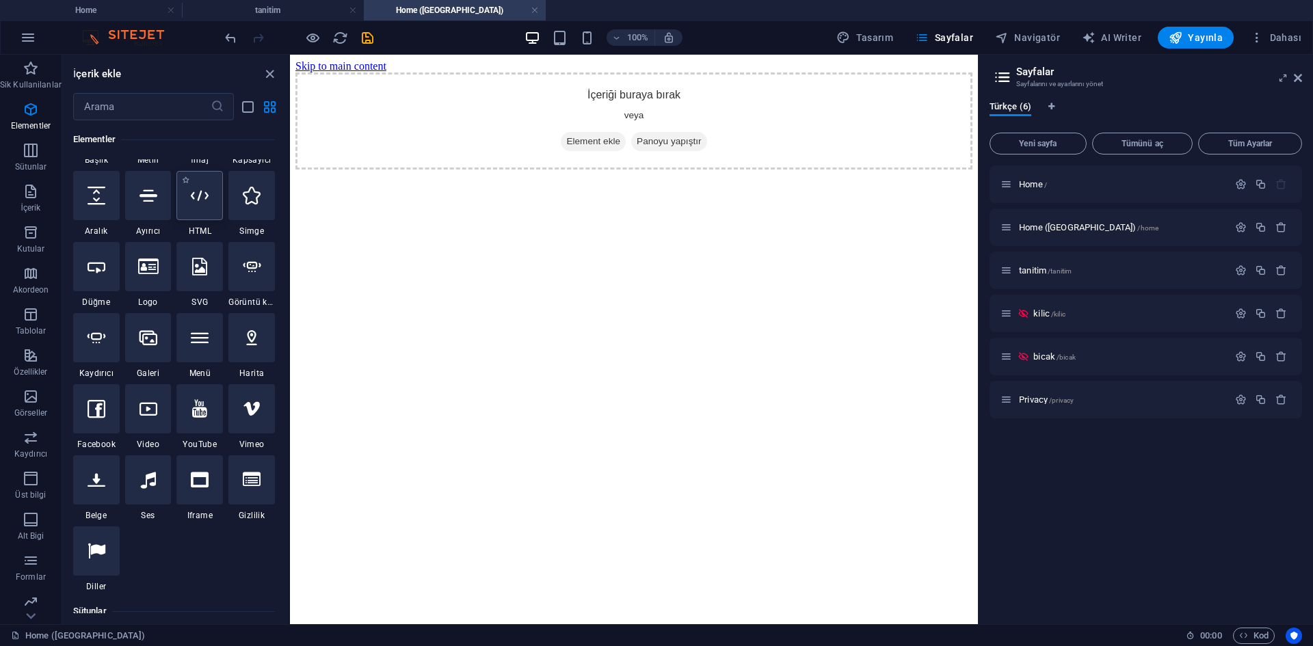
click at [212, 204] on div at bounding box center [199, 195] width 47 height 49
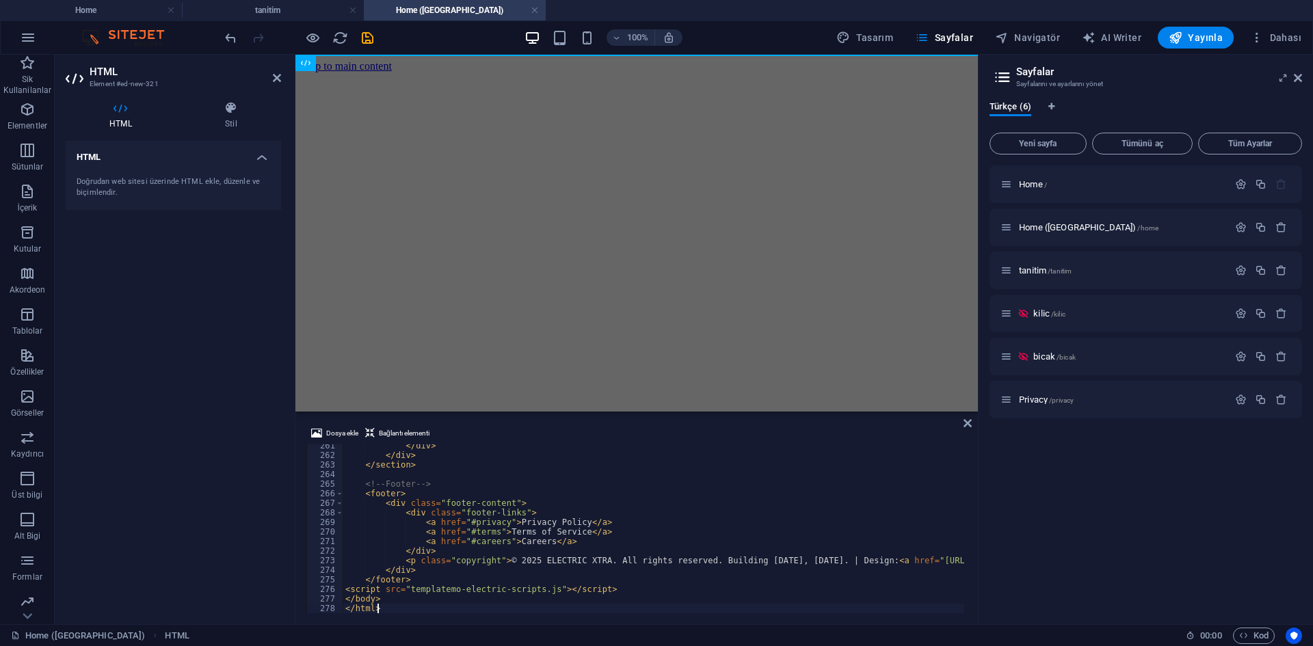
type textarea "</html>"
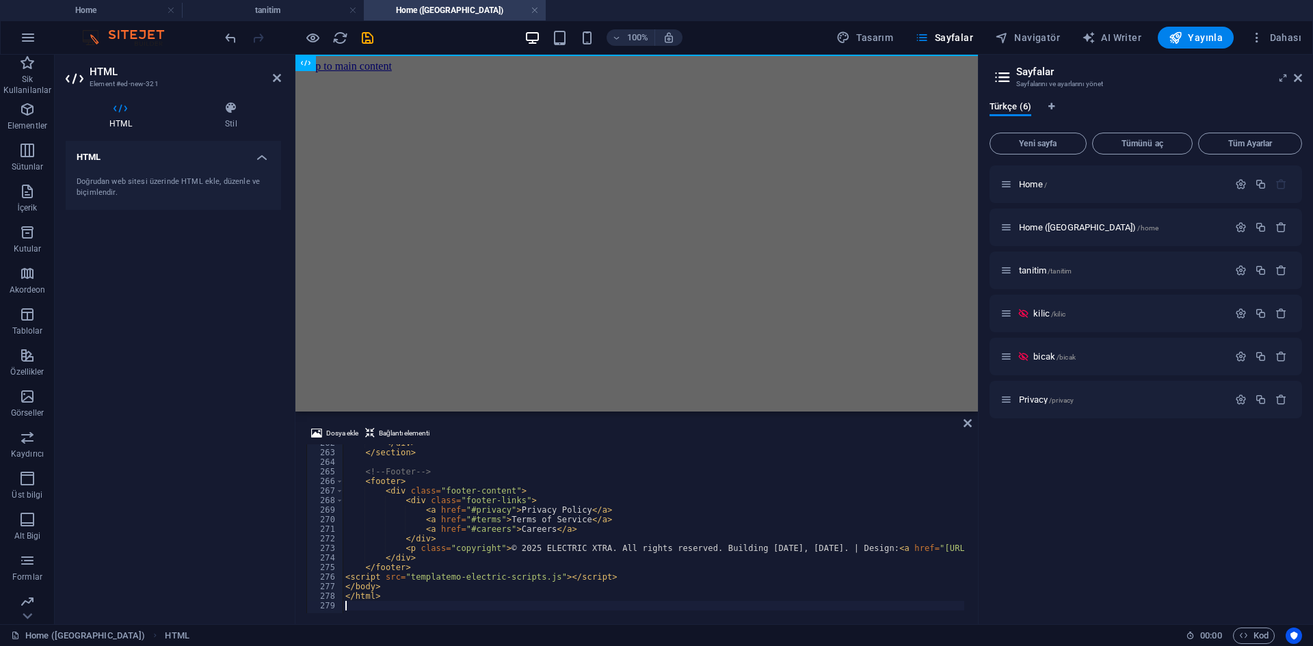
scroll to position [2505, 0]
type textarea "</html>"
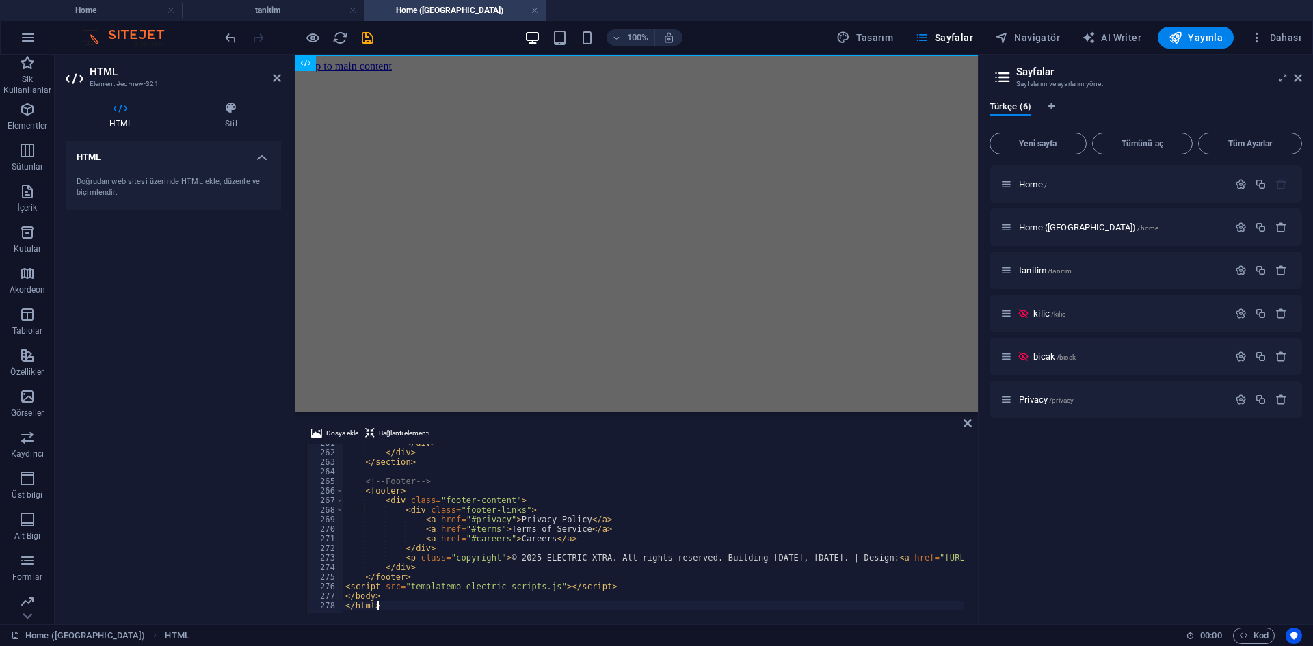
scroll to position [2495, 0]
click at [736, 78] on html "Skip to main content" at bounding box center [636, 66] width 682 height 23
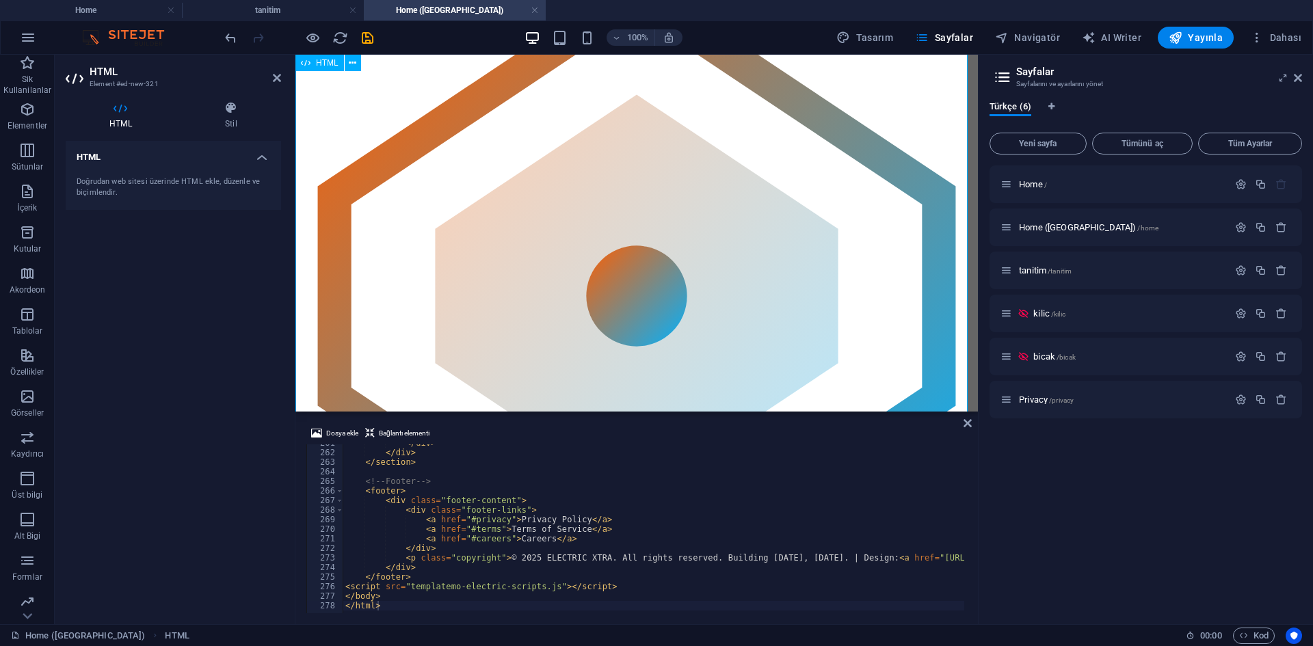
scroll to position [0, 0]
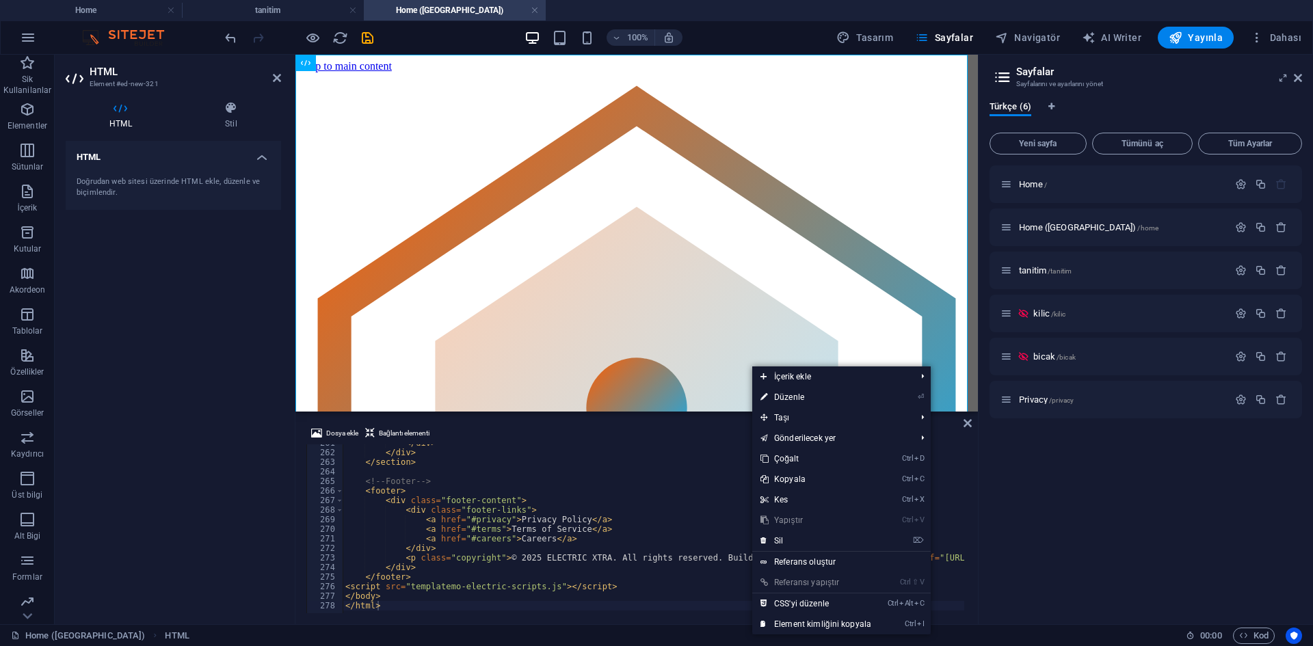
click at [830, 601] on link "Ctrl Alt C CSS'yi düzenle" at bounding box center [815, 604] width 127 height 21
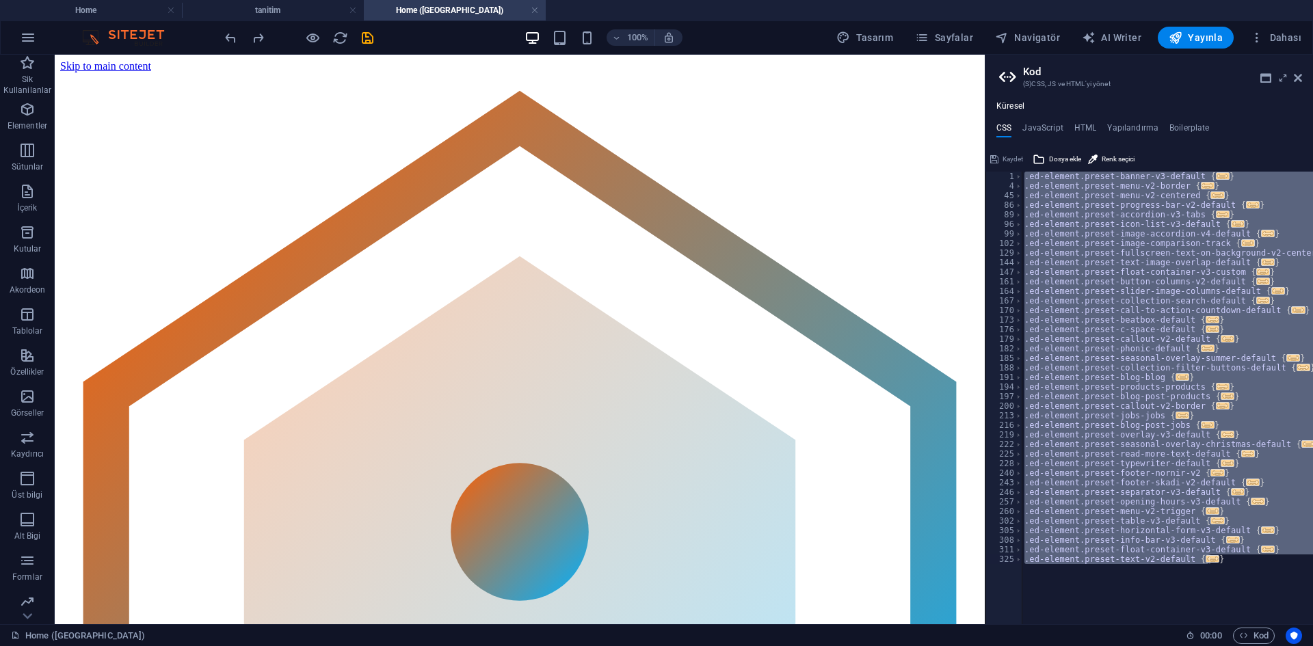
click at [1225, 567] on div ".ed-element.preset-banner-v3-default { ... } .ed-element.preset-menu-v2-border …" at bounding box center [1167, 398] width 291 height 453
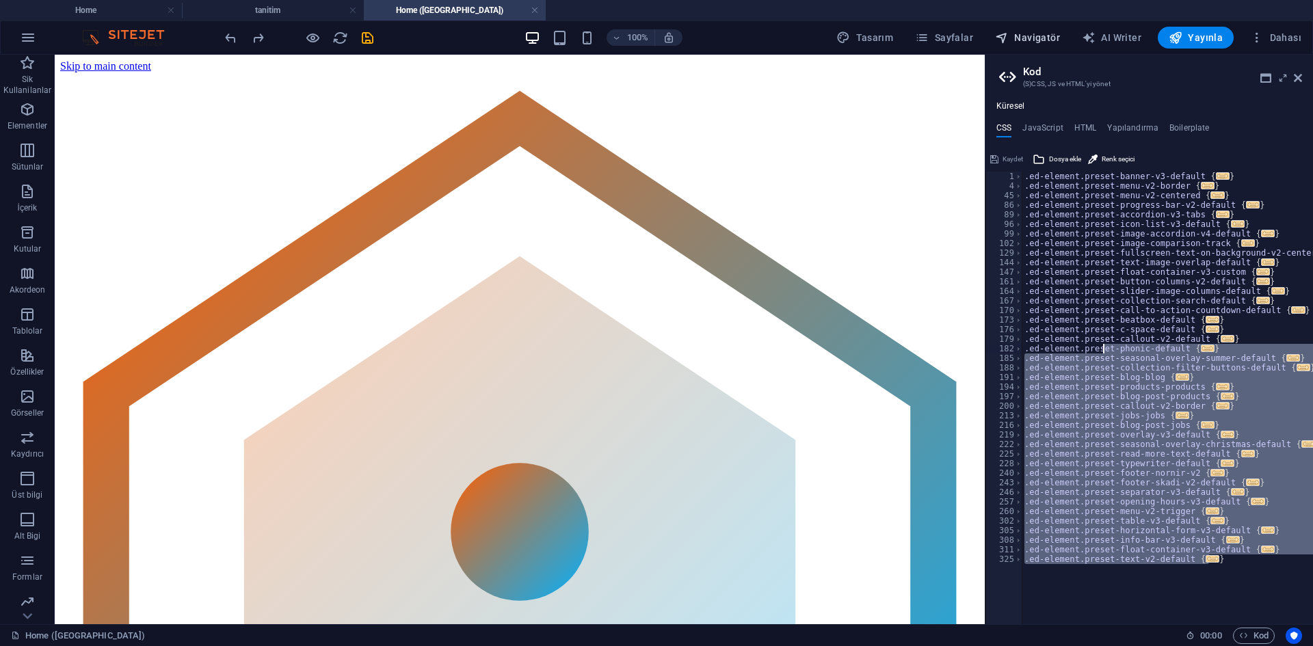
drag, startPoint x: 1175, startPoint y: 514, endPoint x: 1011, endPoint y: 40, distance: 501.5
click at [1011, 55] on div "Home tanitim Home (Kopyala) Sik Kullanilanlar Elementler Sütunlar İçerik Kutula…" at bounding box center [656, 340] width 1313 height 570
type textarea ".ed-element.preset-banner-v3-default { @include banner-v3;"
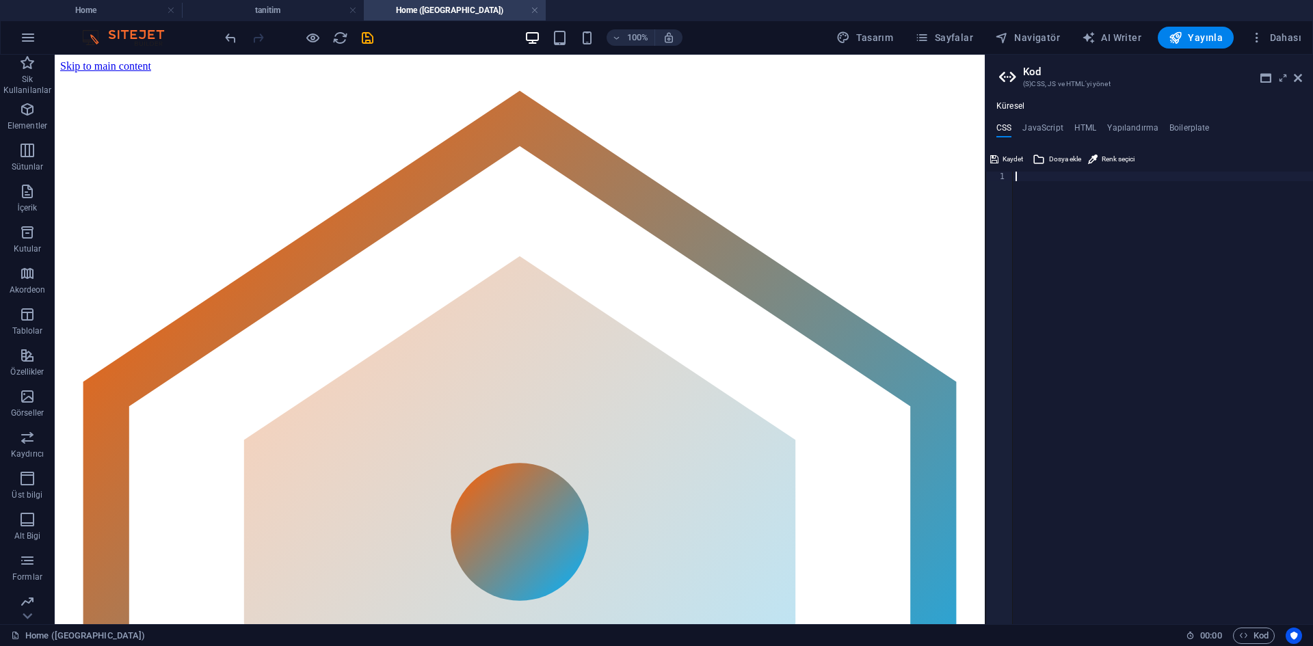
click at [1130, 291] on div at bounding box center [1163, 408] width 300 height 472
paste textarea "}"
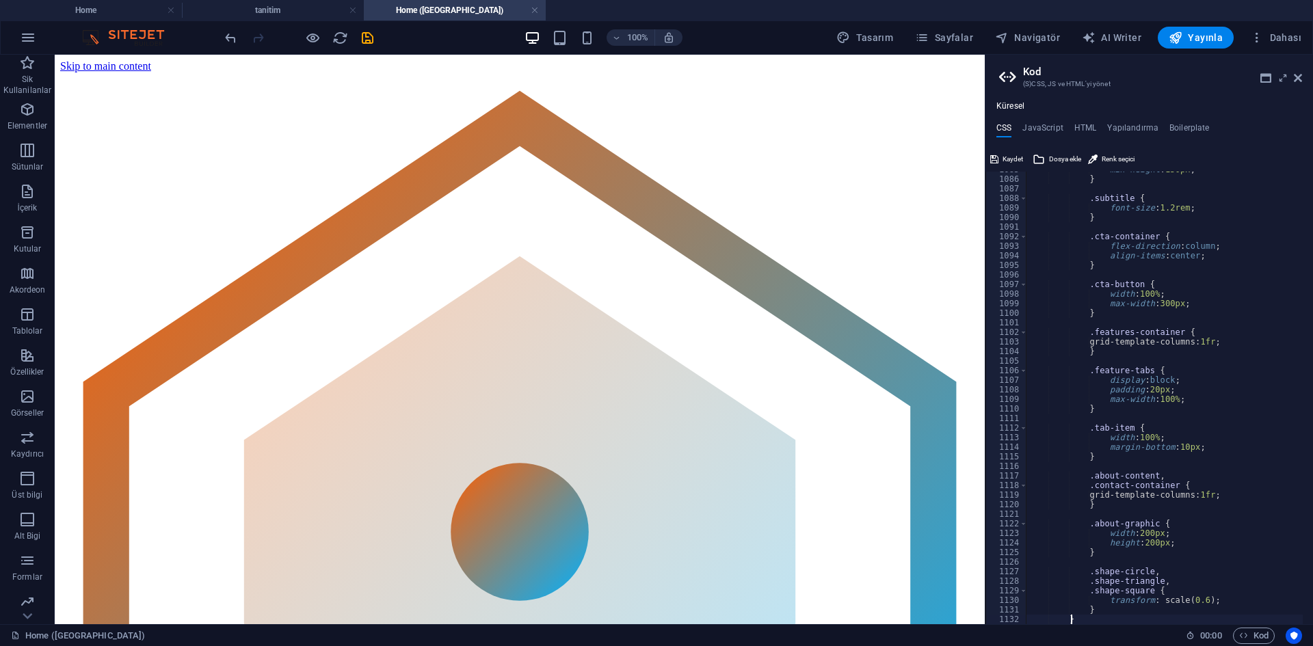
scroll to position [10385, 0]
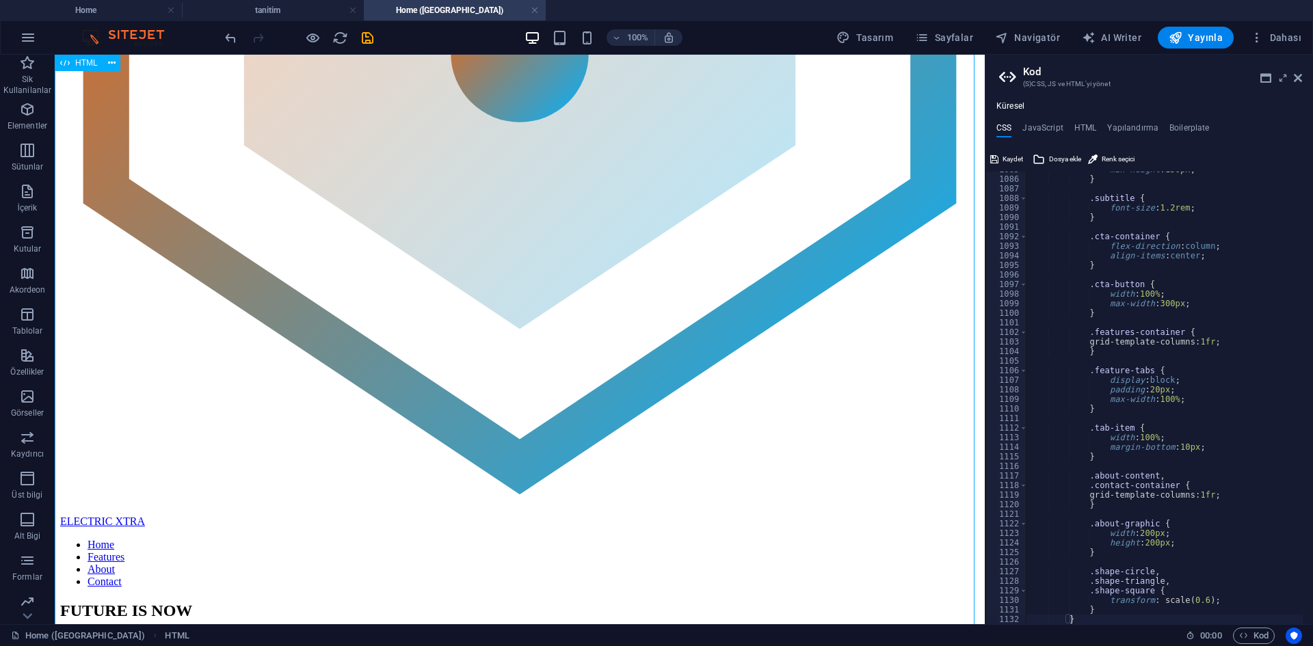
scroll to position [205, 0]
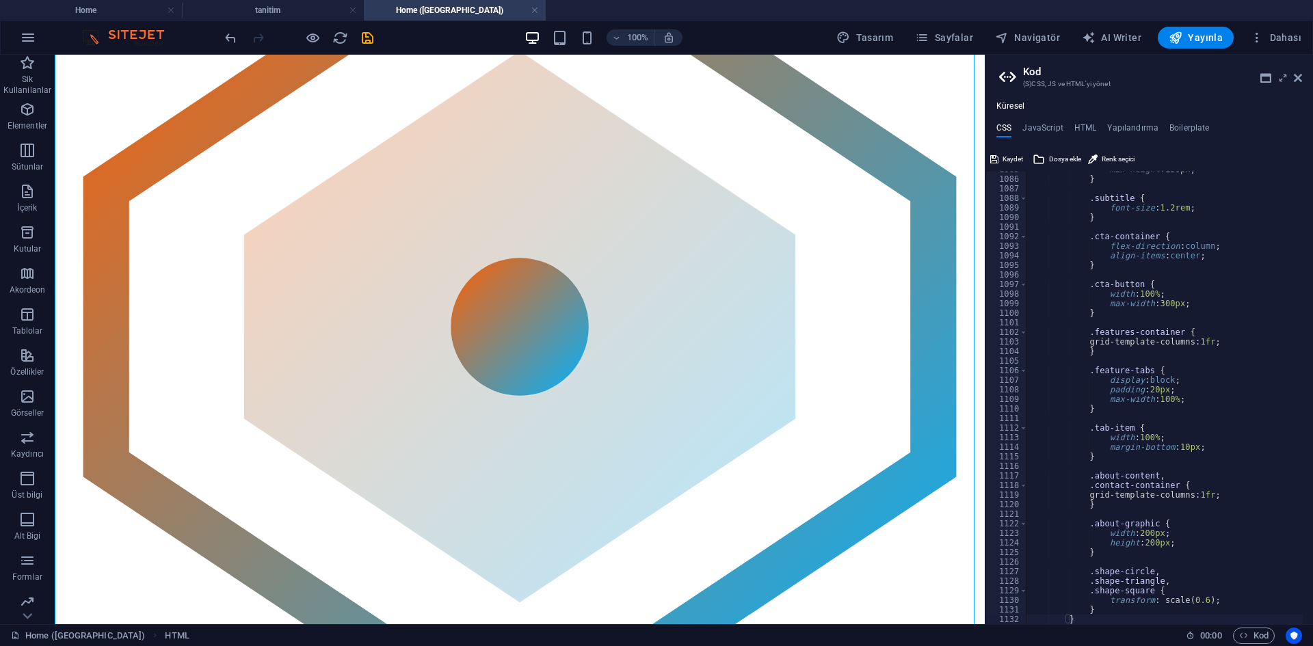
type textarea "display: block;"
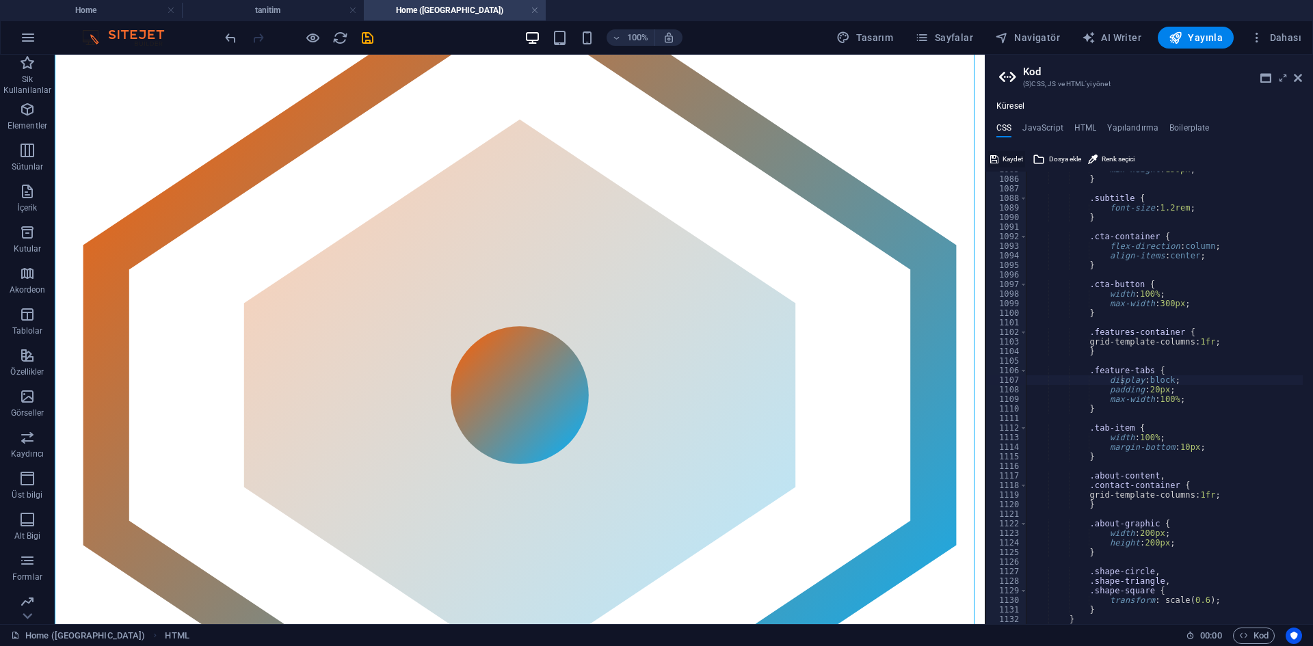
click at [1017, 156] on span "Kaydet" at bounding box center [1013, 159] width 21 height 16
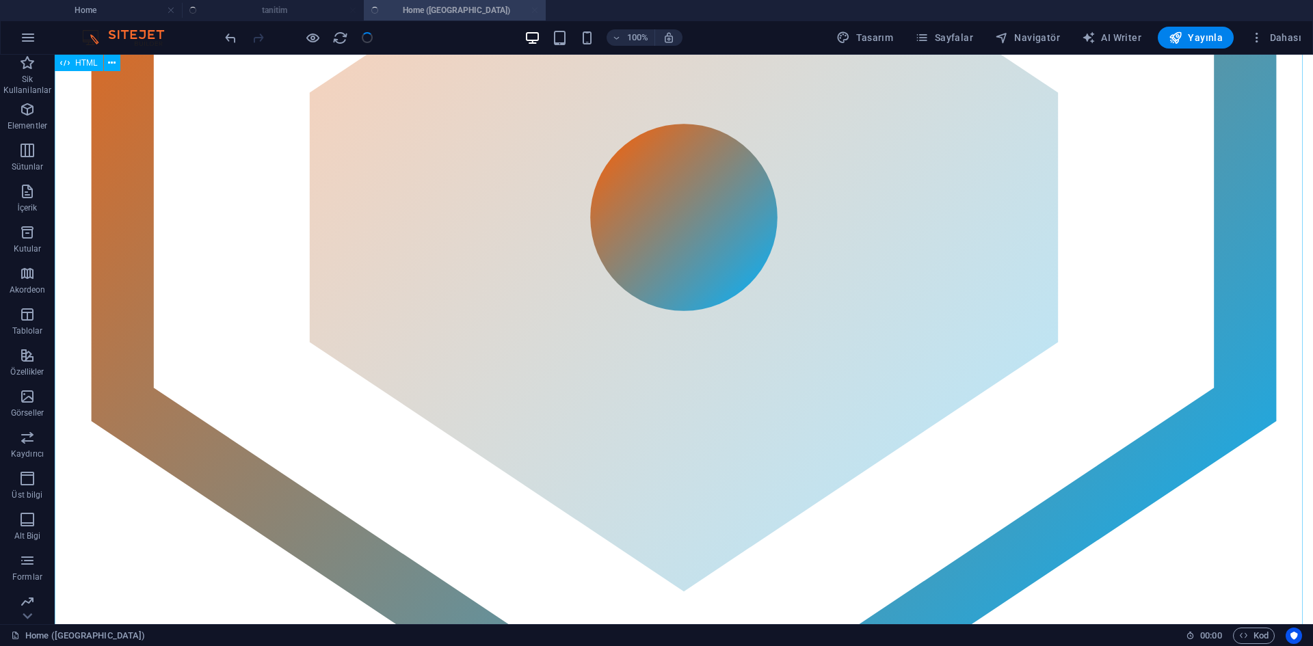
scroll to position [410, 0]
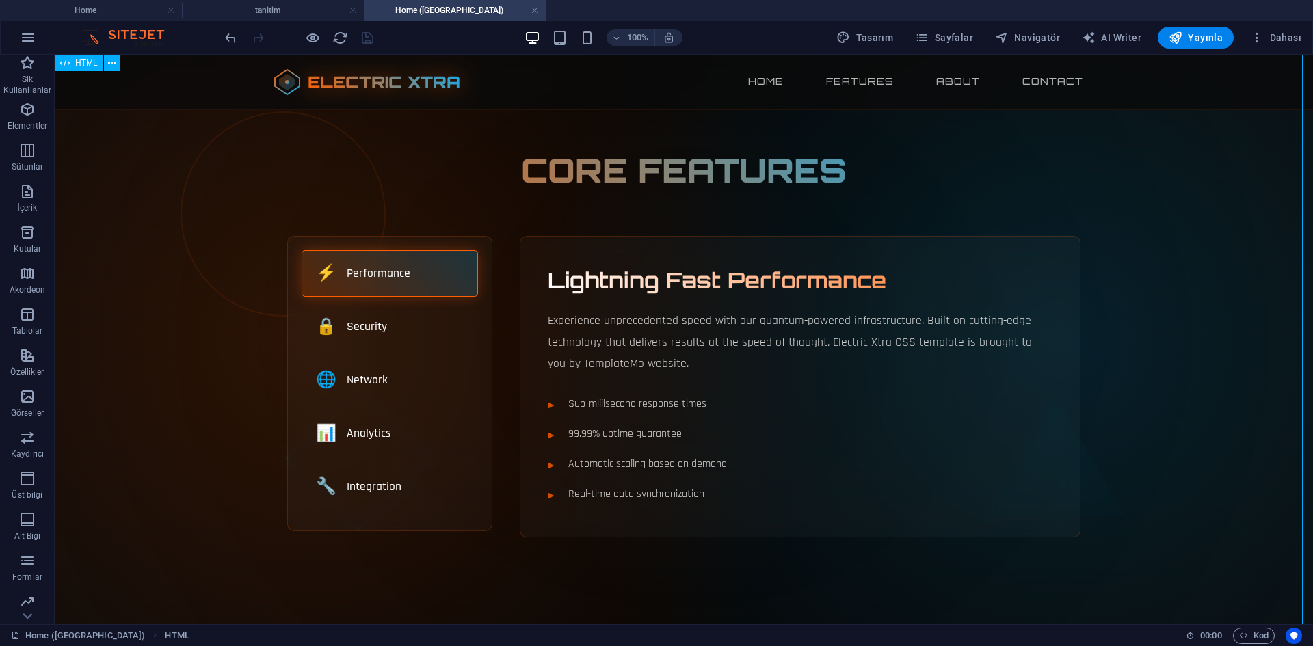
scroll to position [137, 0]
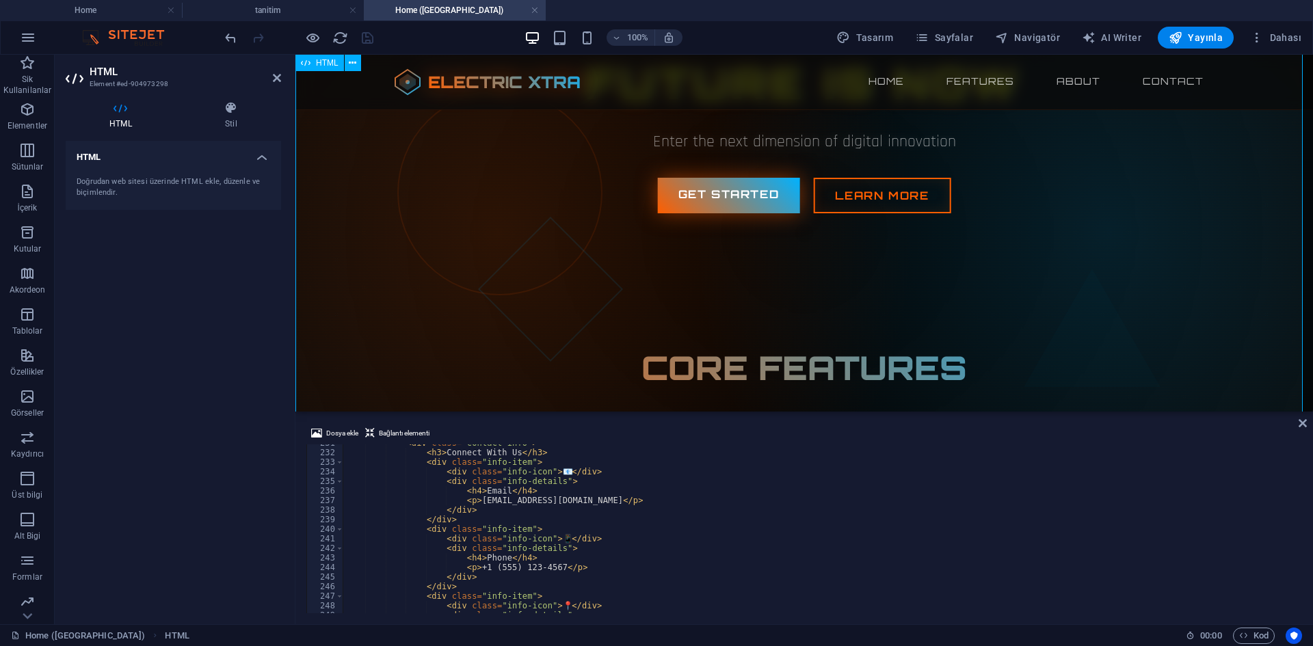
scroll to position [479, 0]
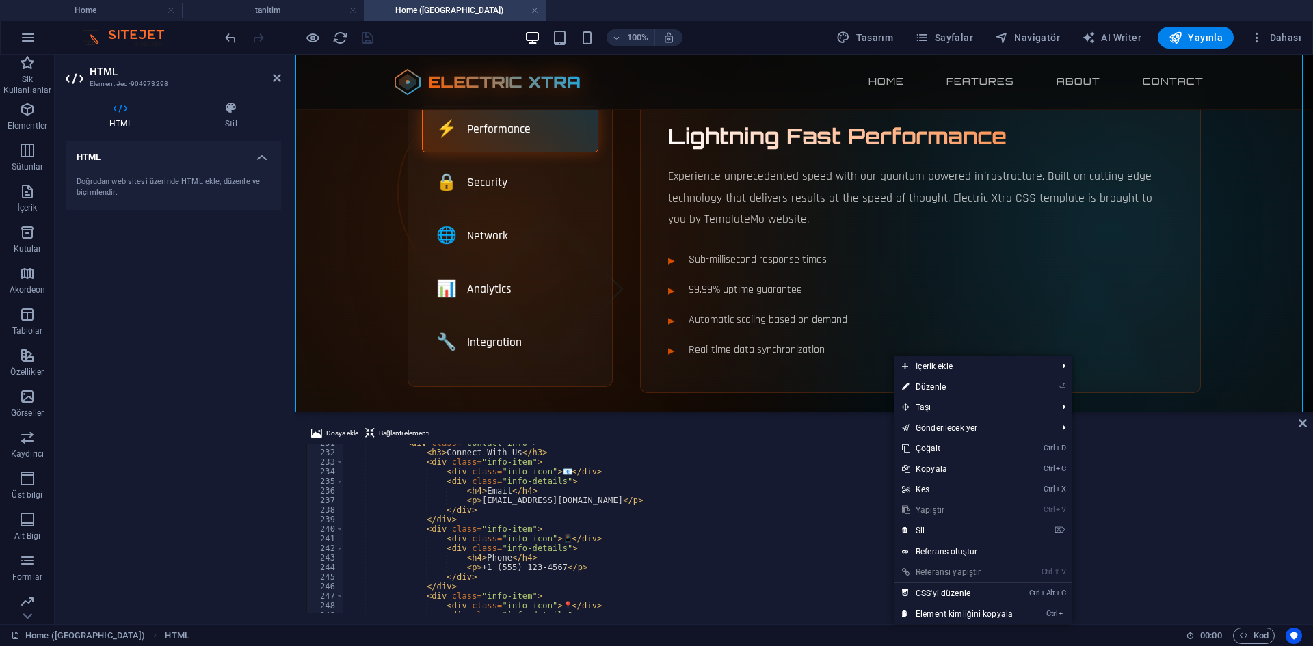
click at [949, 590] on link "Ctrl Alt C CSS'yi düzenle" at bounding box center [957, 593] width 127 height 21
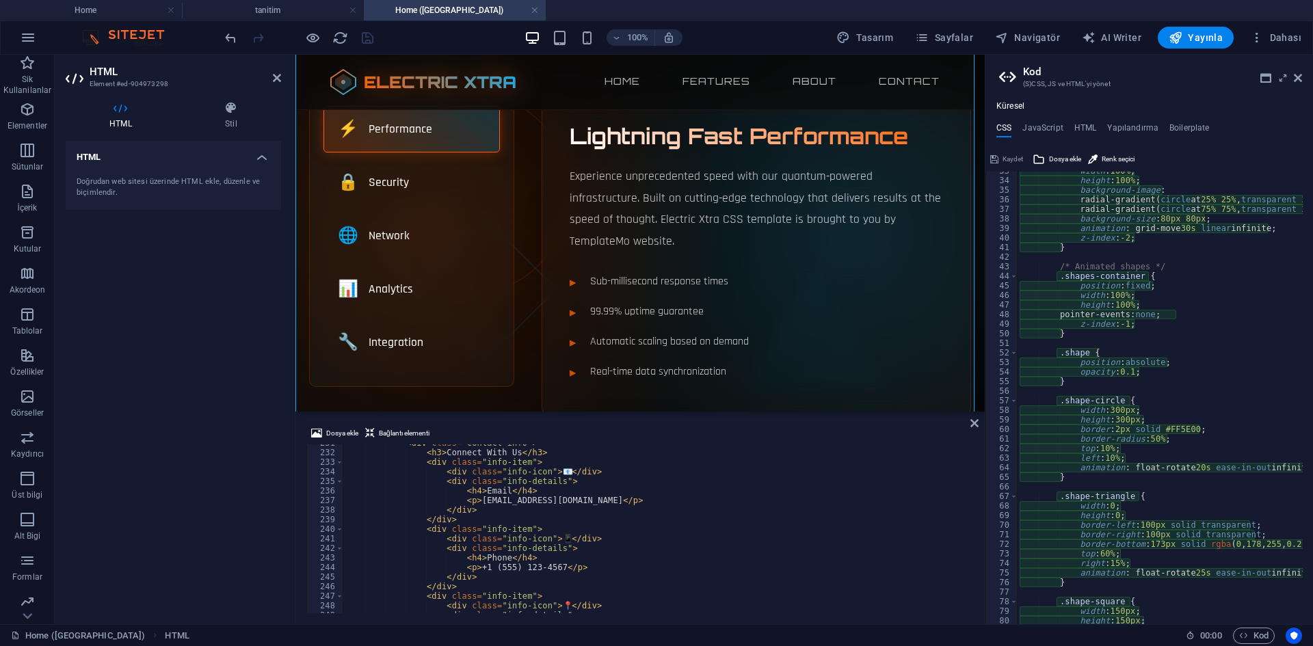
scroll to position [641, 0]
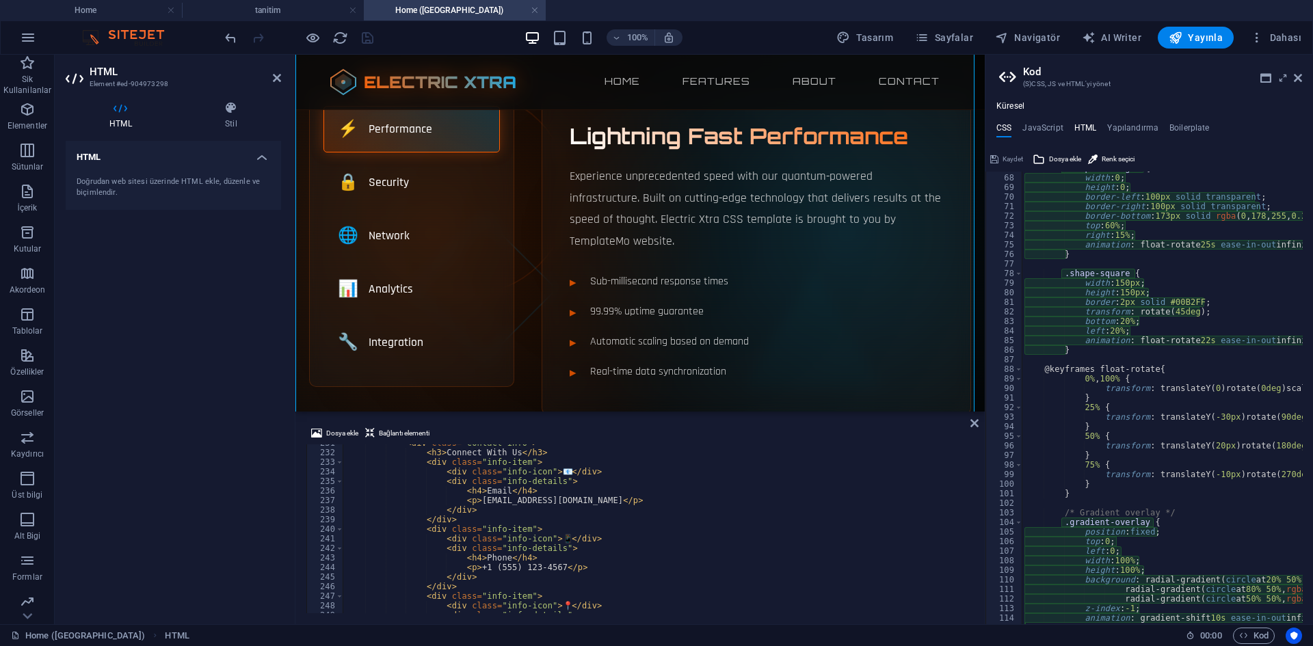
click at [1076, 128] on h4 "HTML" at bounding box center [1085, 130] width 23 height 15
type textarea "<a href="#main-content" class="wv-link-content button">Skip to main content</a>"
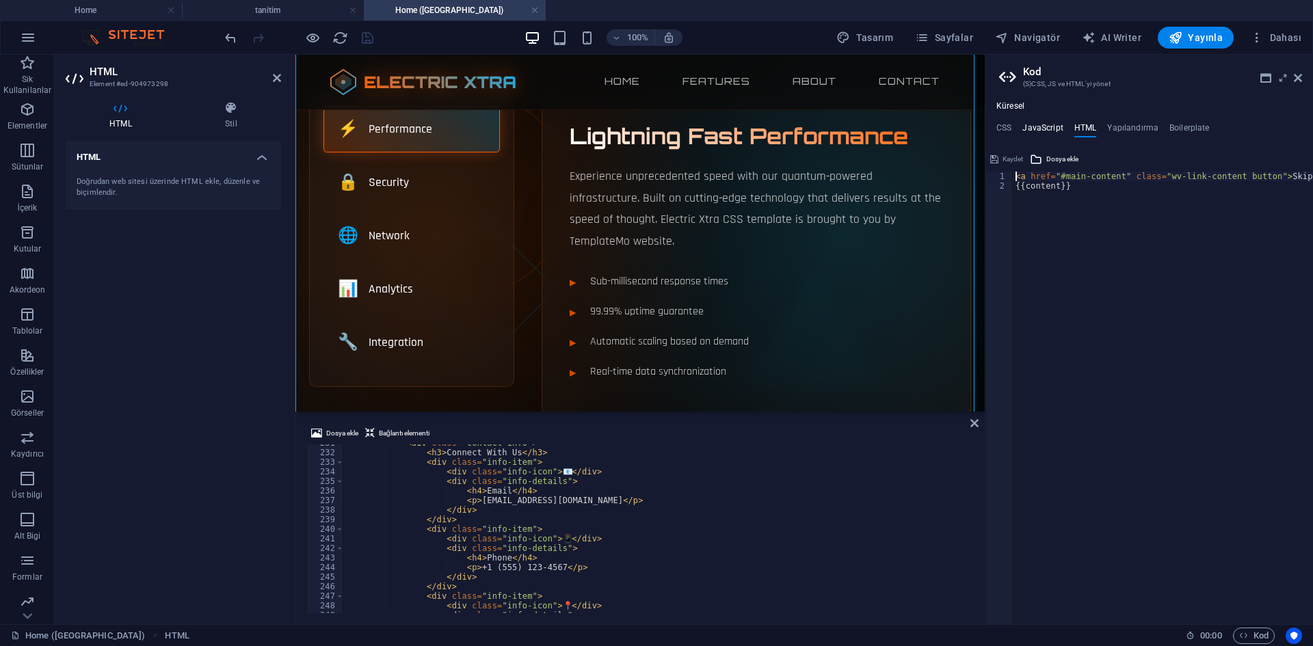
click at [1057, 127] on h4 "JavaScript" at bounding box center [1042, 130] width 40 height 15
type textarea "/* JS for preset "Menu V2" */"
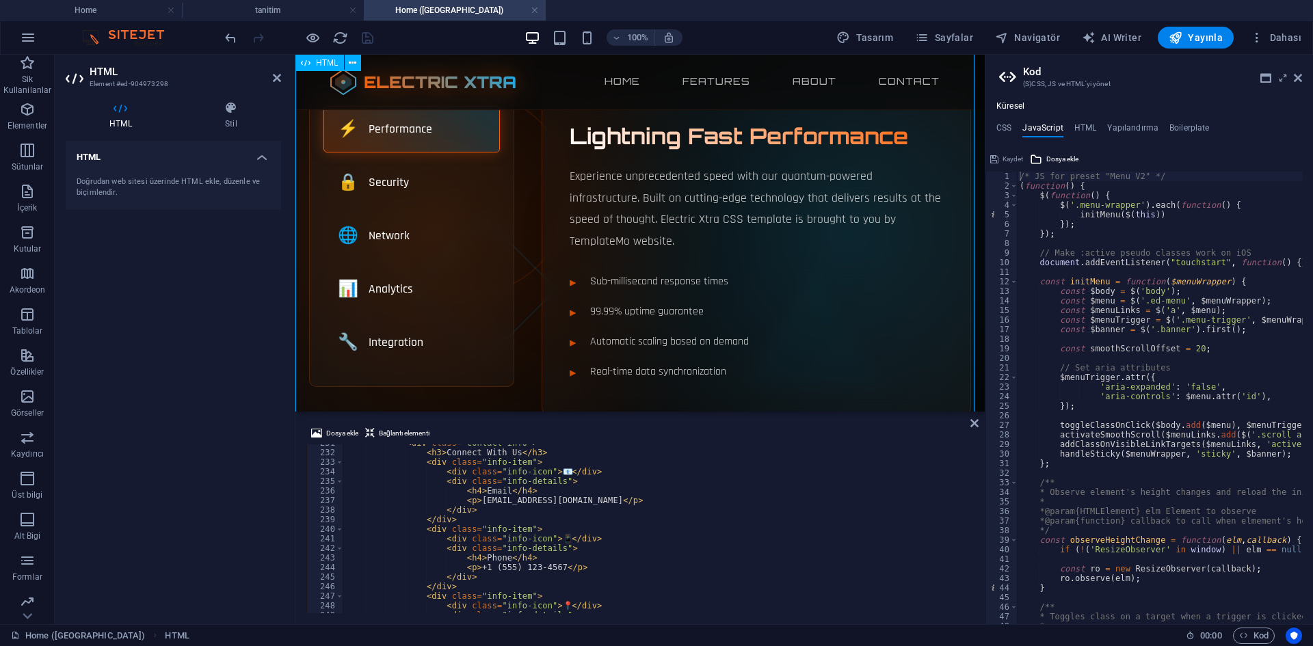
scroll to position [342, 0]
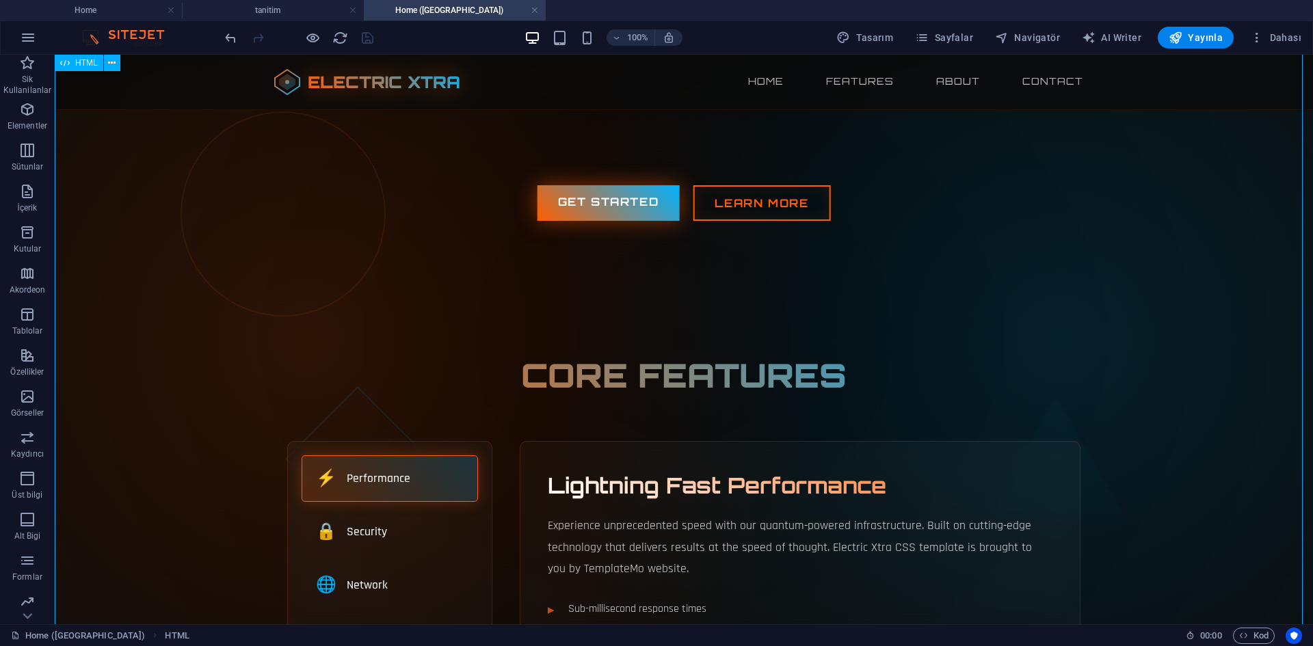
drag, startPoint x: 306, startPoint y: 41, endPoint x: 414, endPoint y: 29, distance: 109.4
click at [306, 41] on icon "button" at bounding box center [313, 38] width 16 height 16
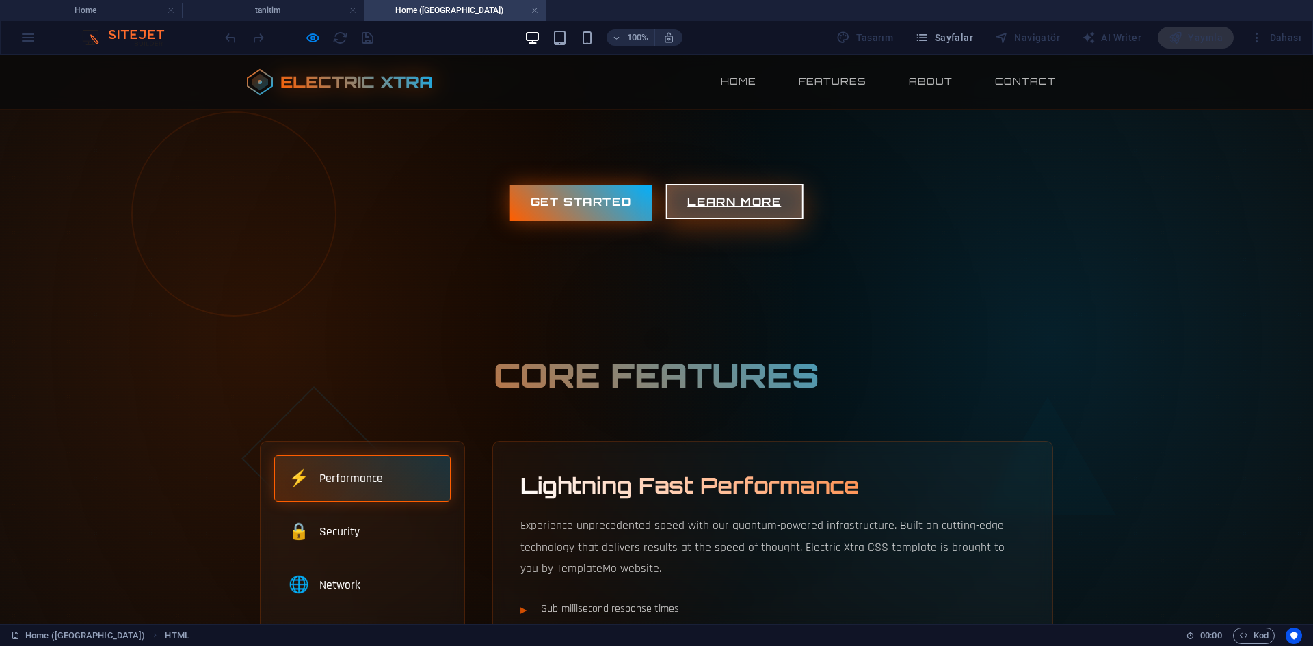
click at [721, 206] on link "Learn More" at bounding box center [733, 202] width 137 height 36
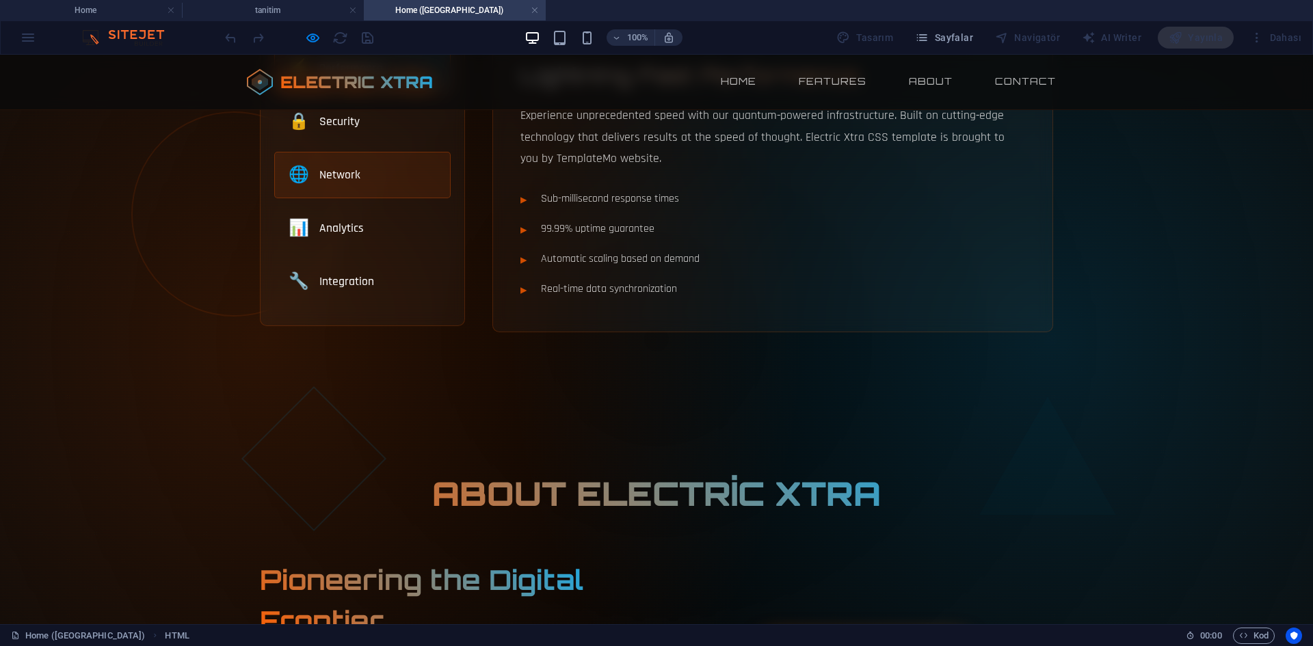
click at [344, 166] on span "Network" at bounding box center [339, 175] width 41 height 18
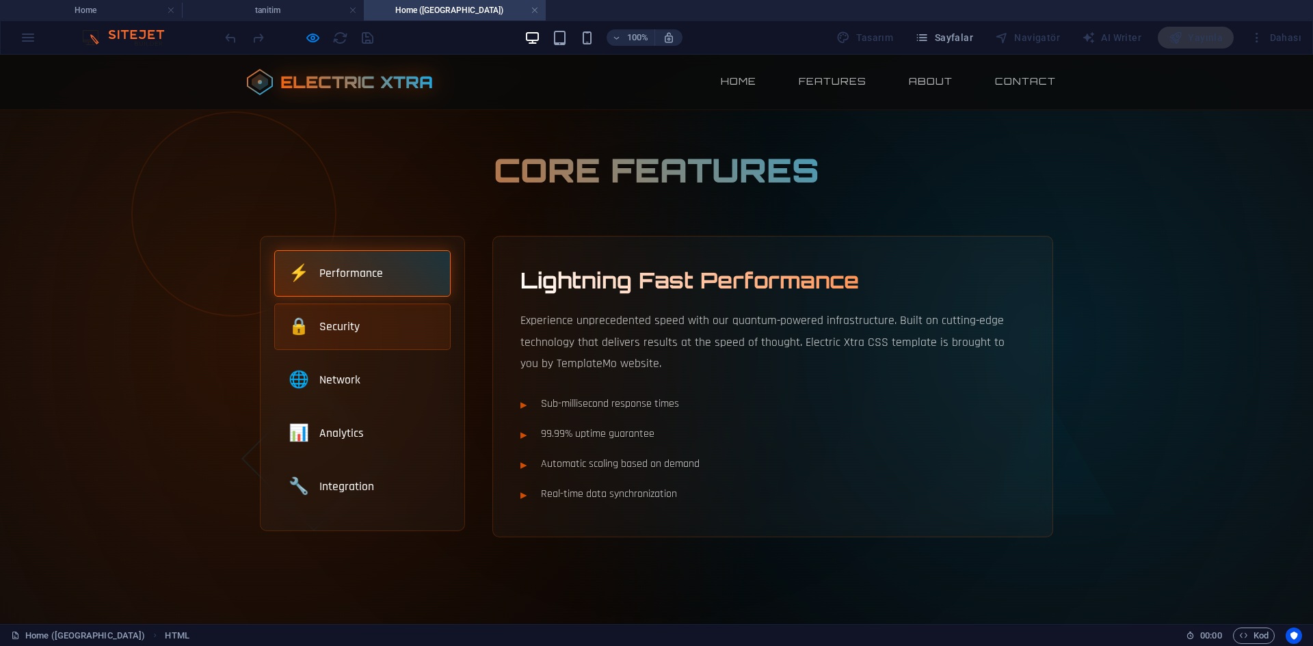
click at [364, 330] on div "🔒 Security" at bounding box center [362, 327] width 176 height 47
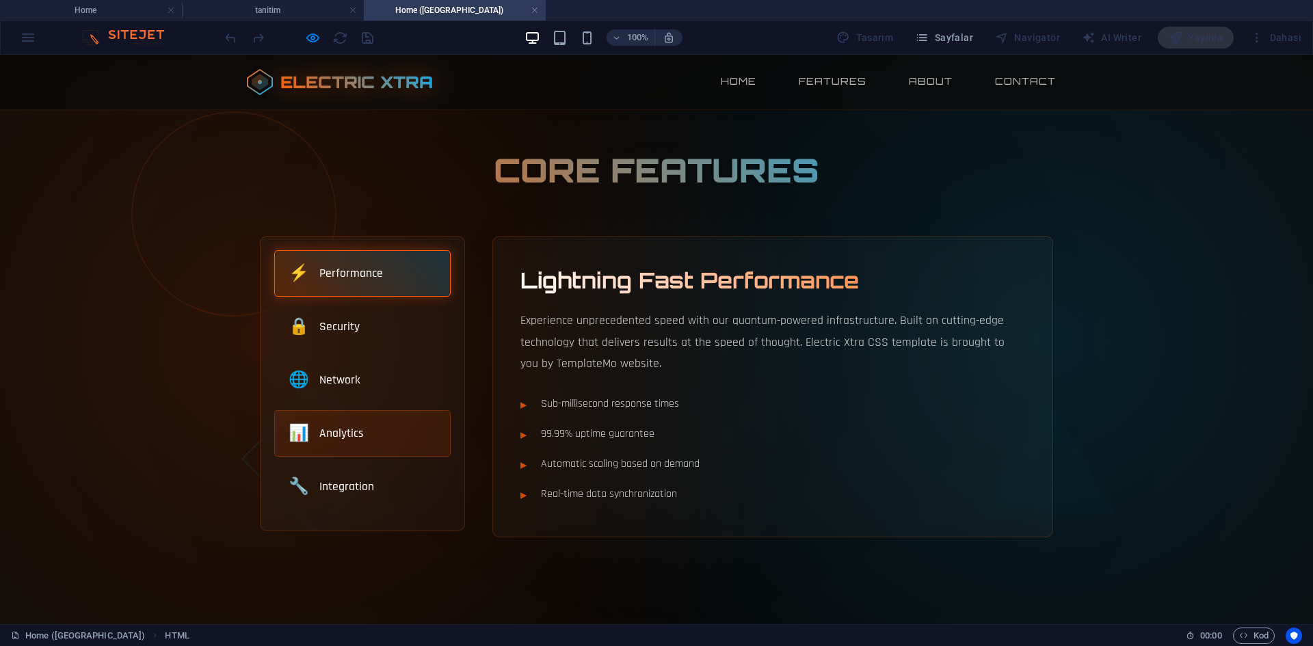
click at [363, 411] on div "📊 Analytics" at bounding box center [362, 433] width 176 height 47
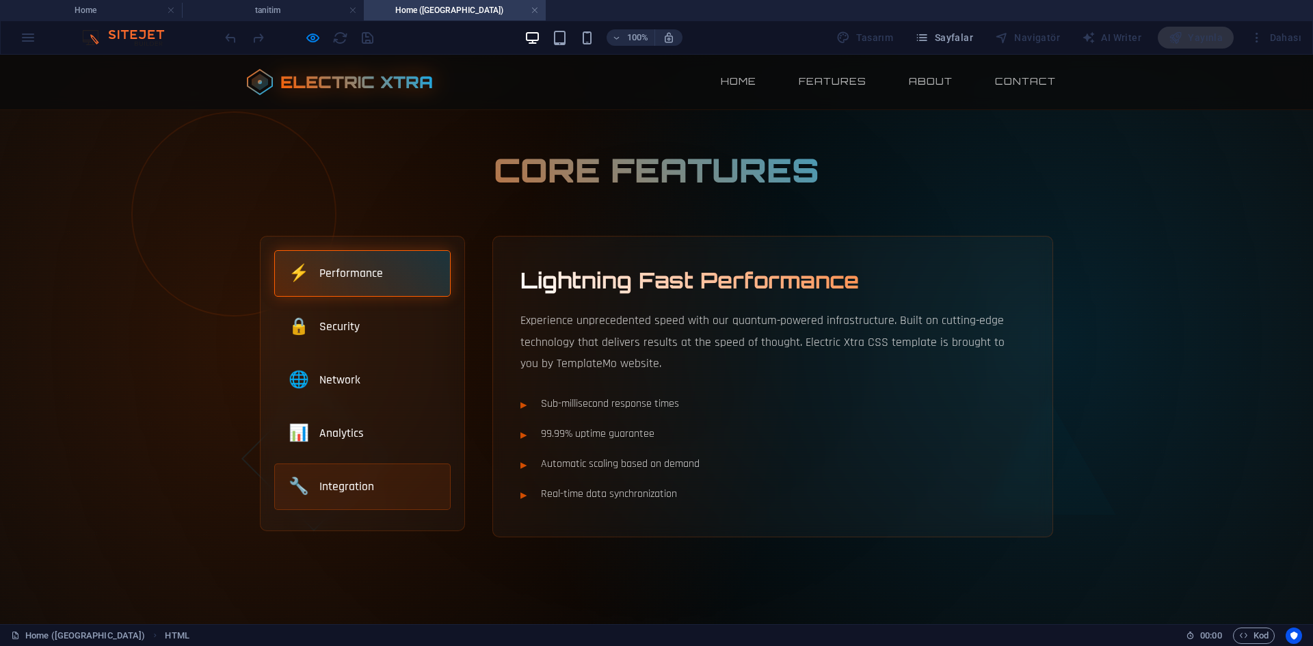
click at [350, 478] on span "Integration" at bounding box center [346, 487] width 55 height 18
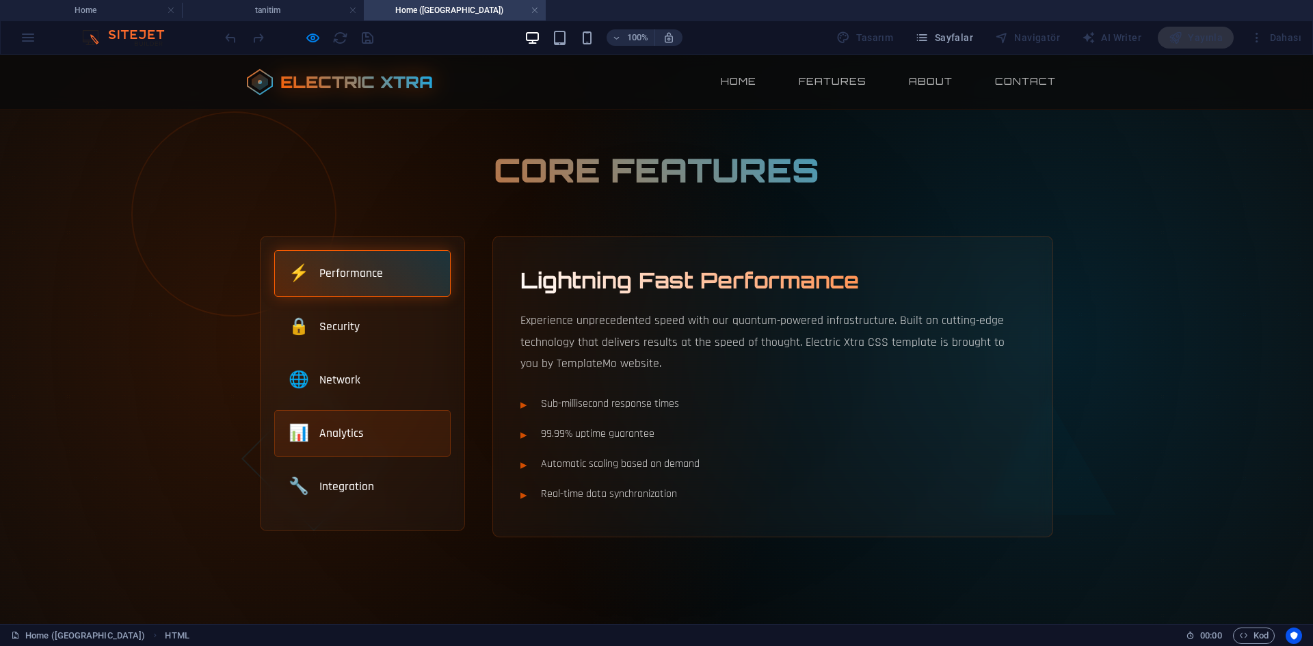
click at [360, 423] on div "📊 Analytics" at bounding box center [362, 433] width 176 height 47
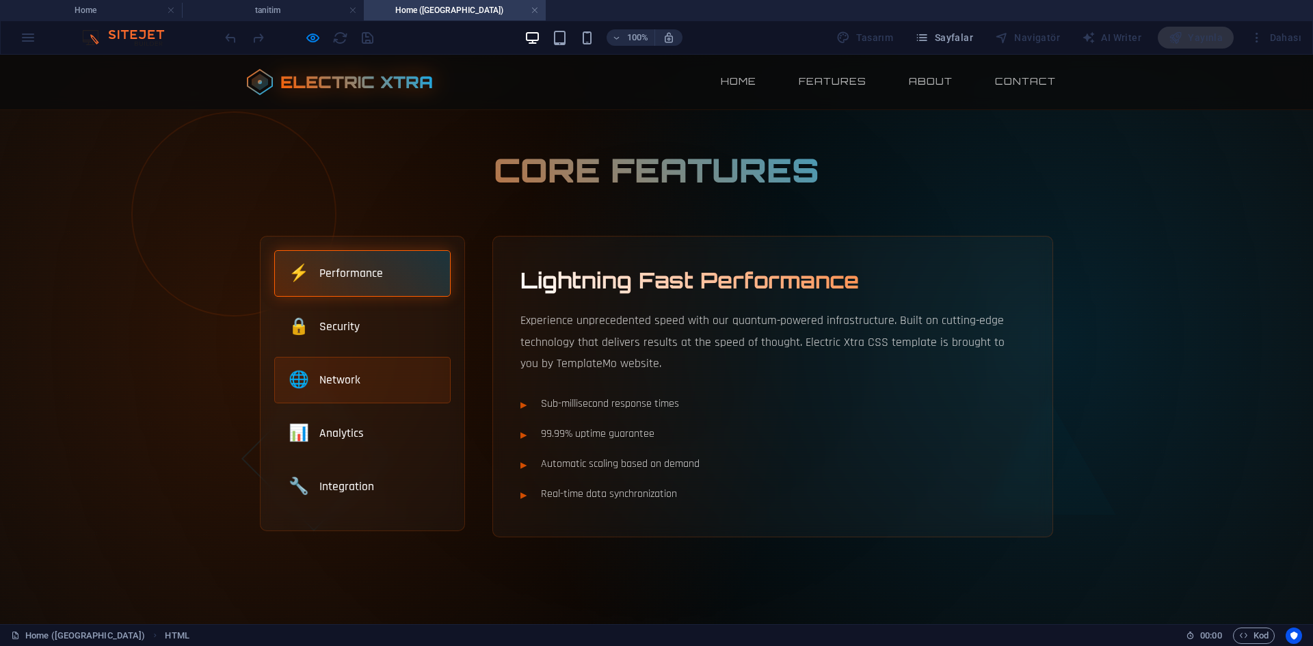
click at [368, 387] on div "🌐 Network" at bounding box center [362, 380] width 176 height 47
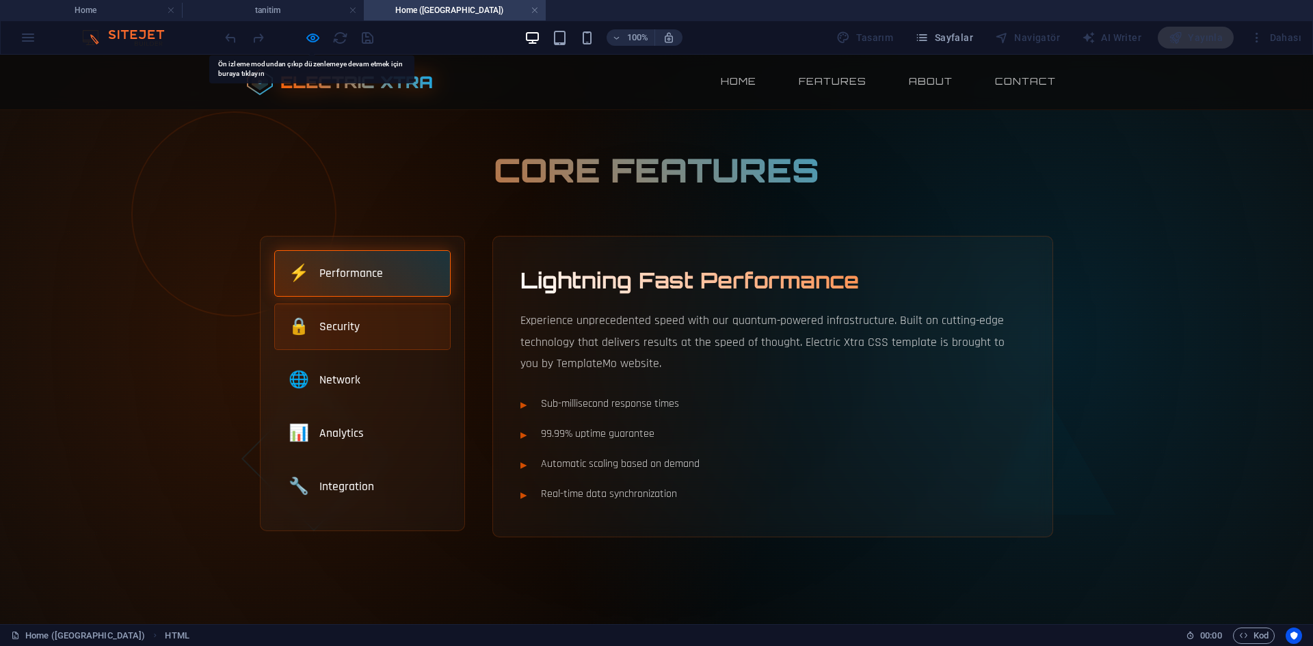
click at [376, 316] on div "🔒 Security" at bounding box center [362, 327] width 176 height 47
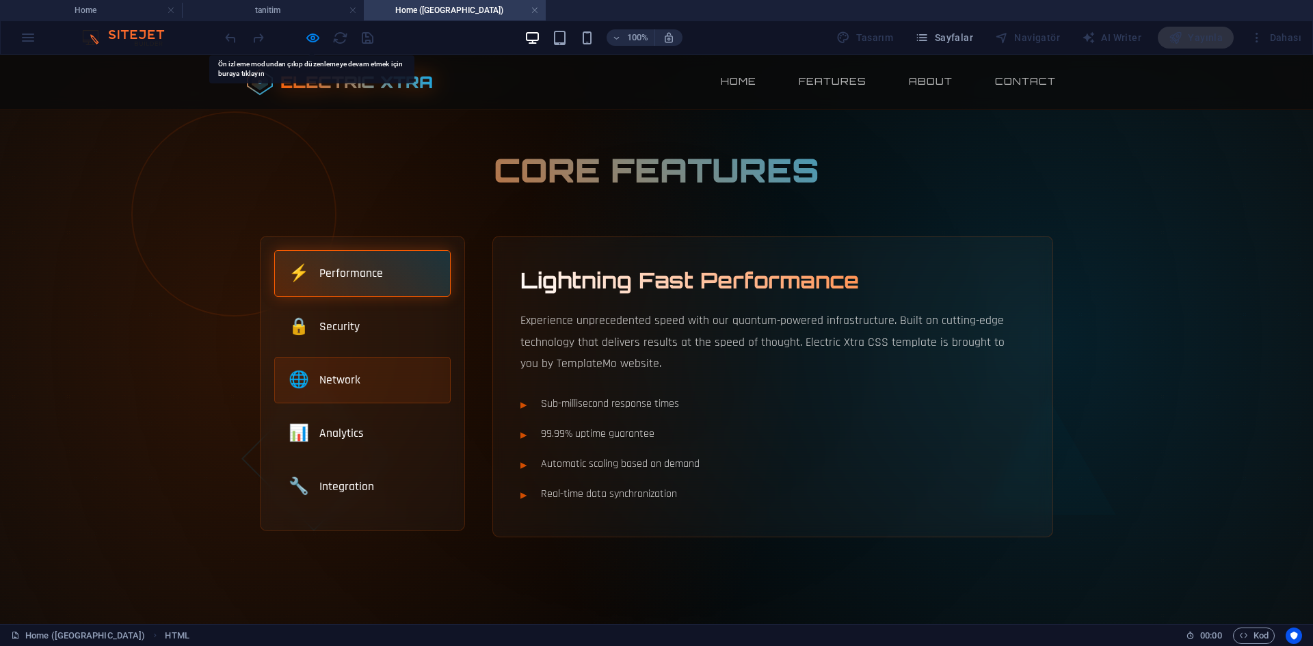
click at [377, 377] on div "🌐 Network" at bounding box center [362, 380] width 176 height 47
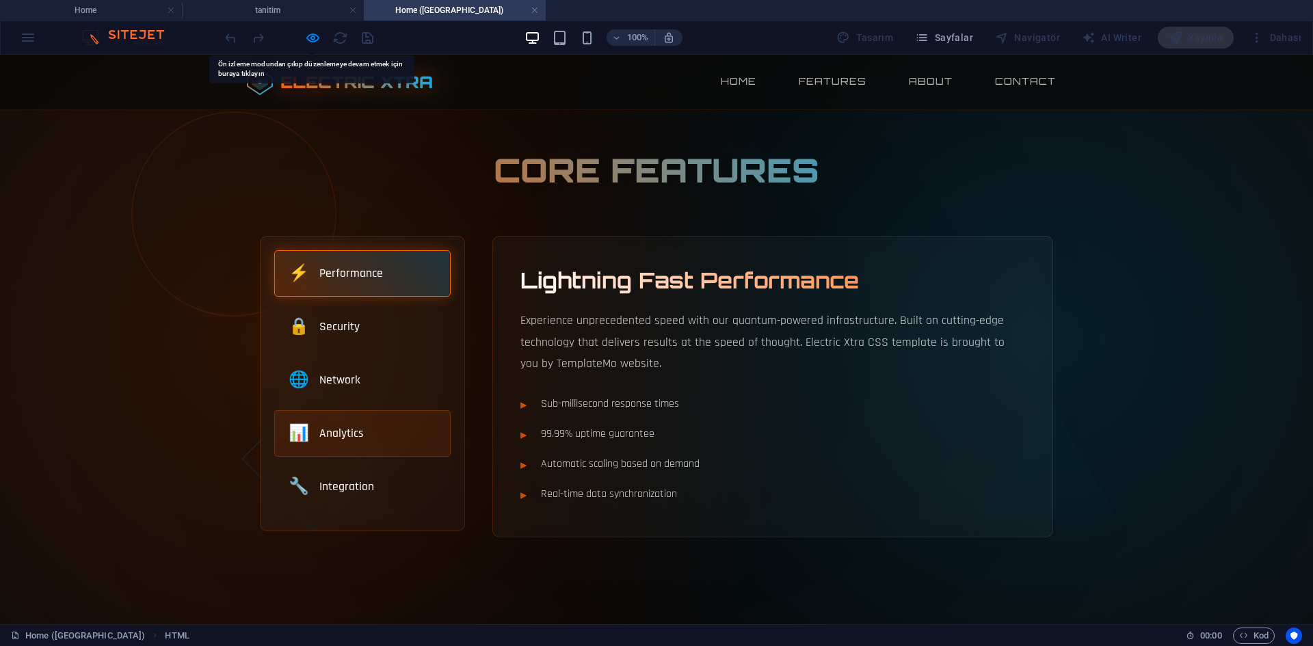
drag, startPoint x: 373, startPoint y: 426, endPoint x: 375, endPoint y: 439, distance: 13.2
click at [373, 428] on div "📊 Analytics" at bounding box center [362, 433] width 176 height 47
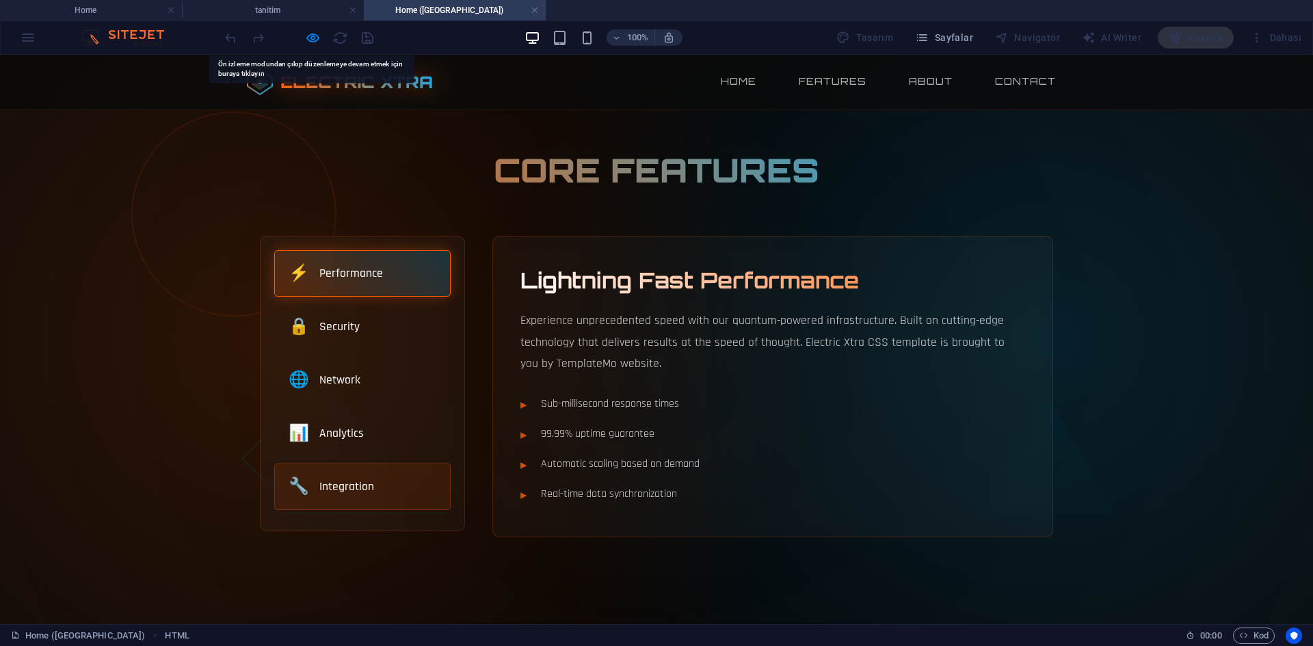
click at [375, 464] on div "🔧 Integration" at bounding box center [362, 487] width 176 height 47
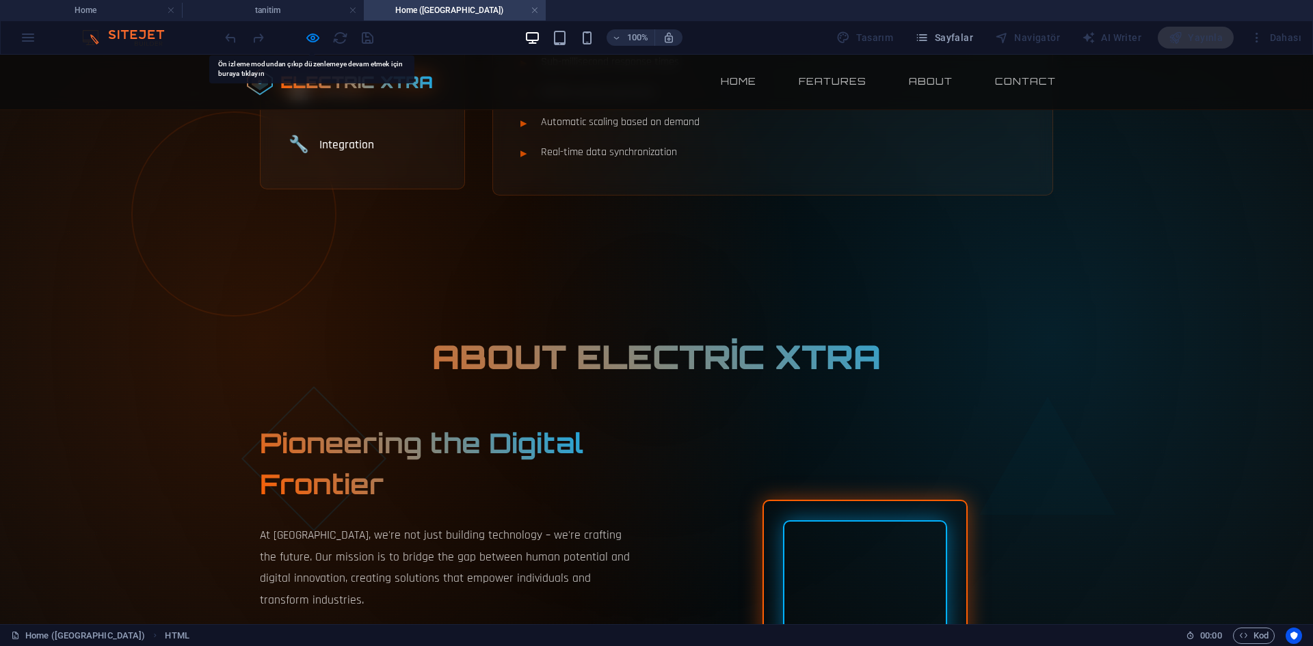
scroll to position [479, 0]
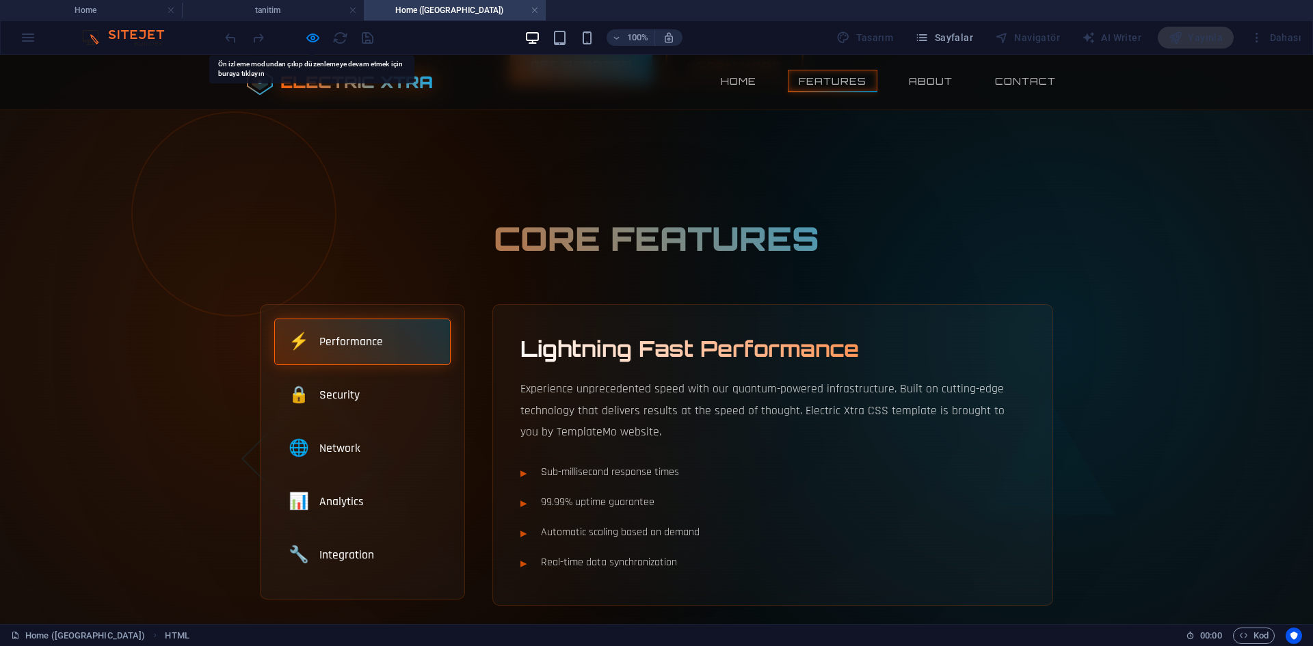
click at [862, 77] on link "Features" at bounding box center [833, 81] width 90 height 23
click at [758, 90] on link "Home" at bounding box center [738, 81] width 57 height 23
click at [916, 70] on link "About" at bounding box center [931, 81] width 66 height 23
click at [1005, 82] on link "Contact" at bounding box center [1025, 81] width 83 height 23
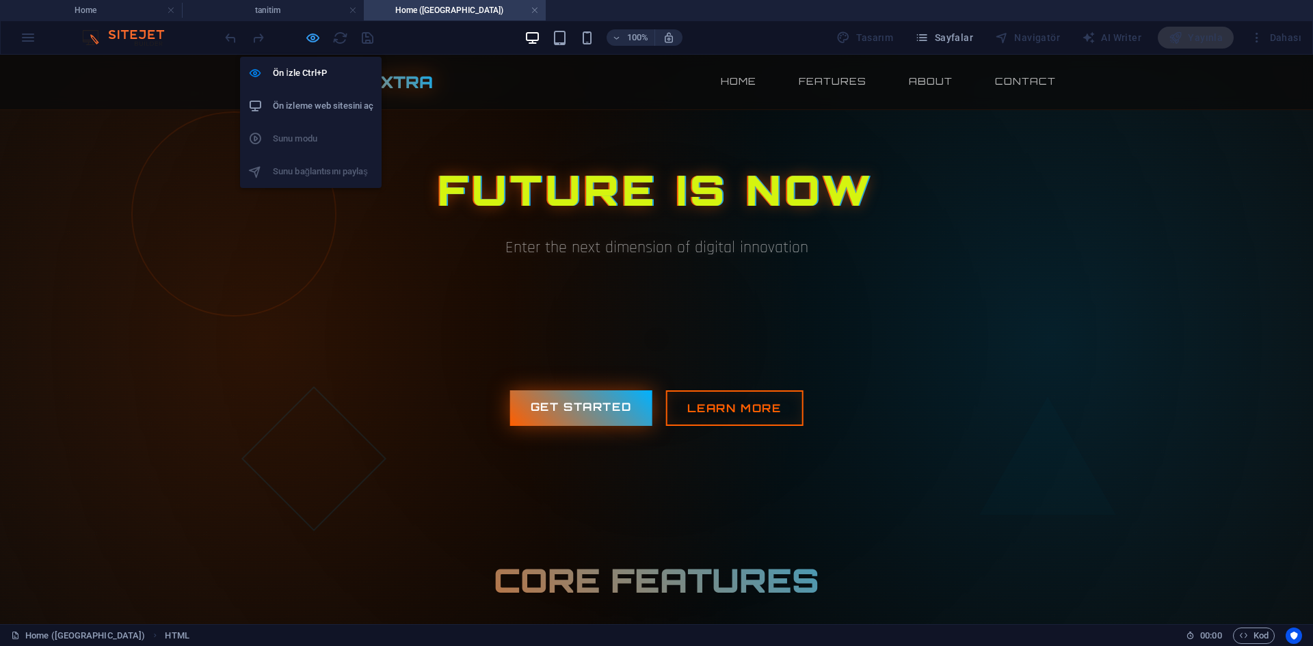
click at [305, 35] on icon "button" at bounding box center [313, 38] width 16 height 16
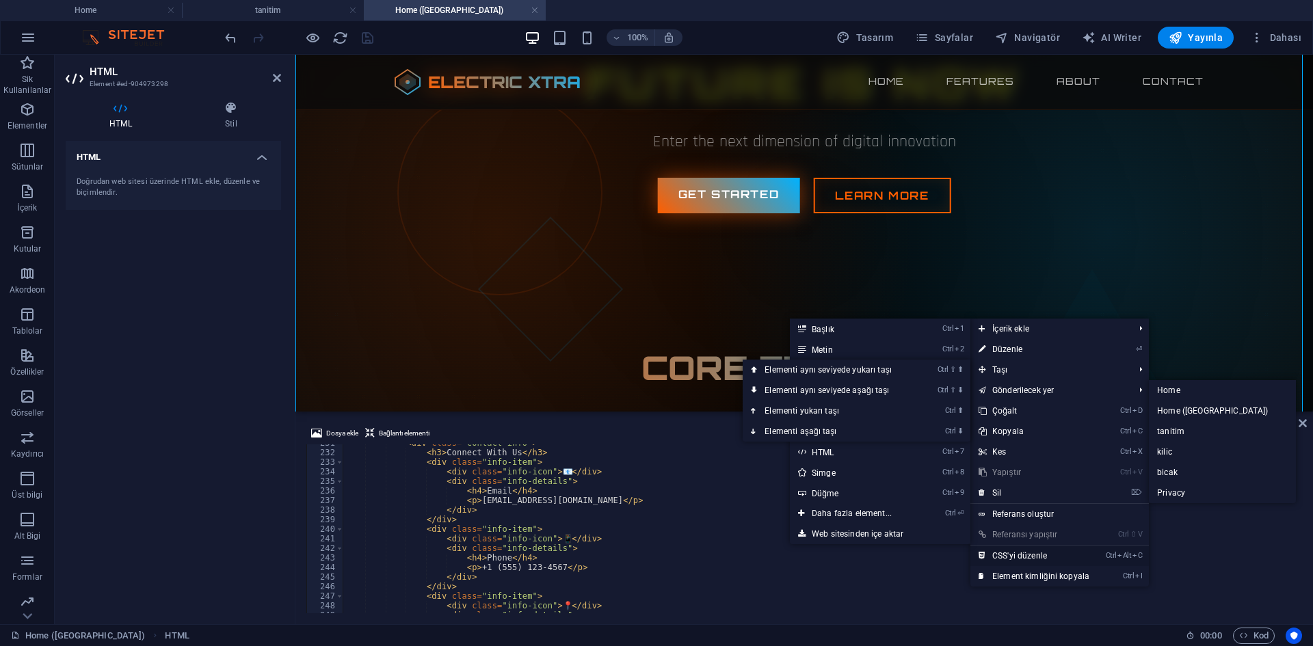
click at [1027, 547] on link "Ctrl Alt C CSS'yi düzenle" at bounding box center [1033, 556] width 127 height 21
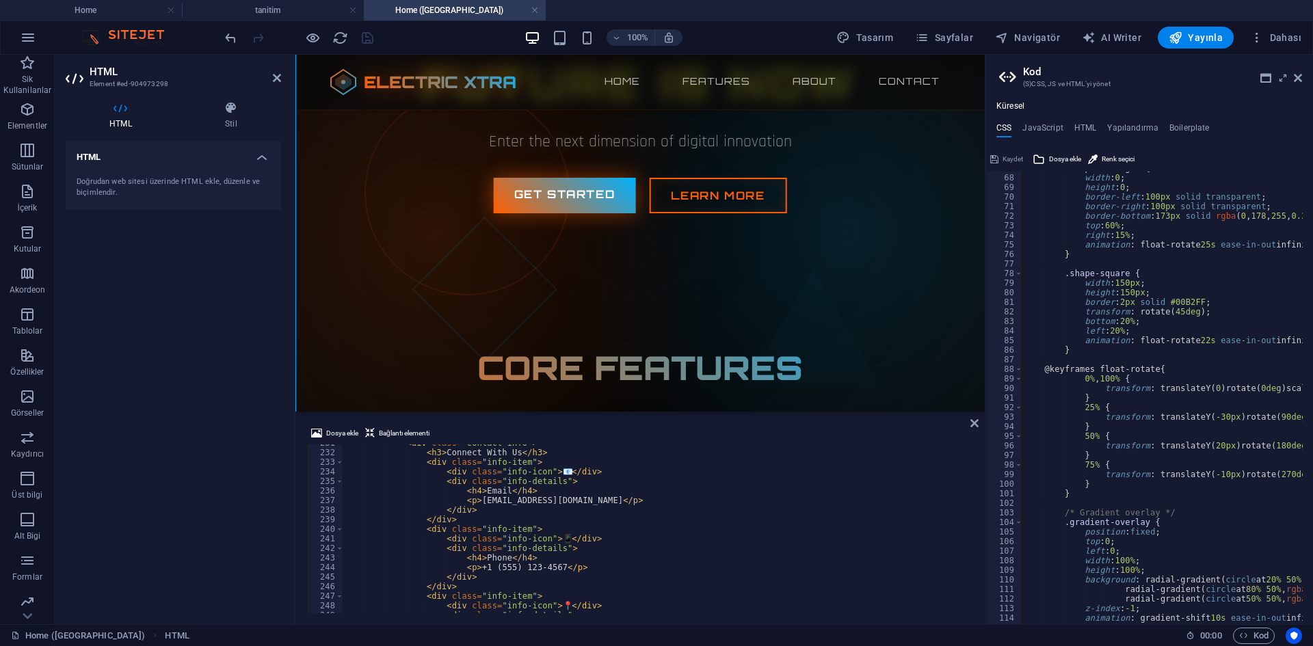
scroll to position [66, 0]
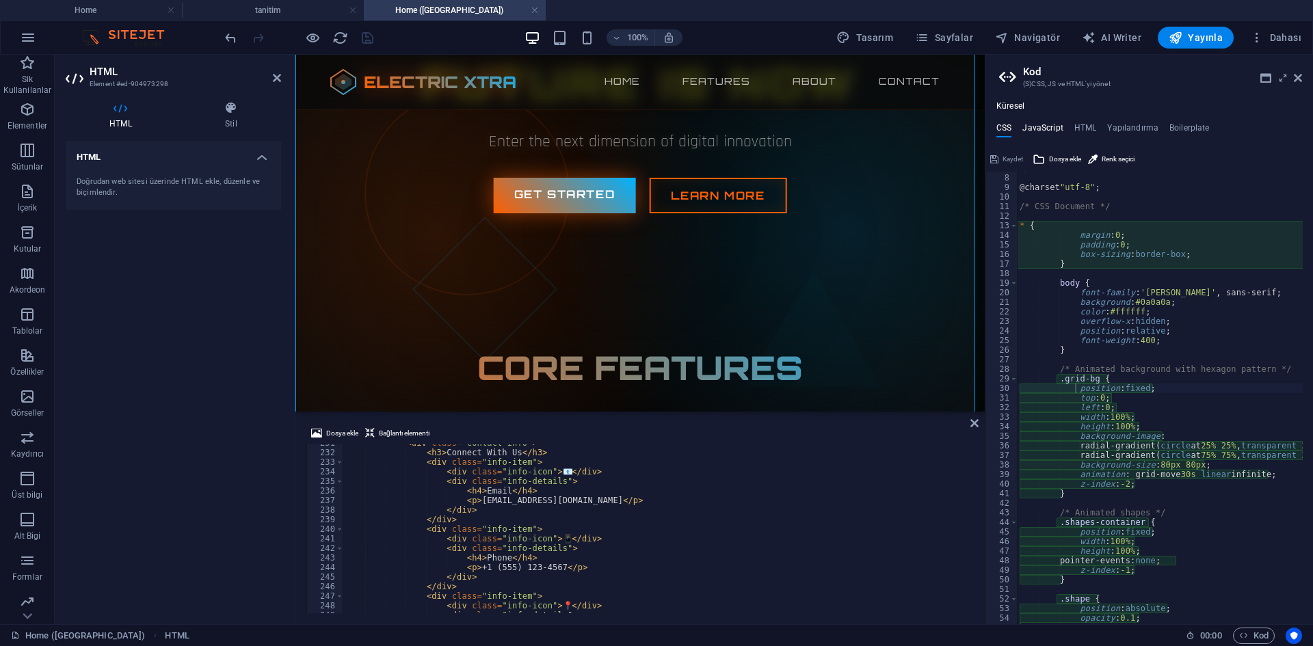
click at [1051, 127] on h4 "JavaScript" at bounding box center [1042, 130] width 40 height 15
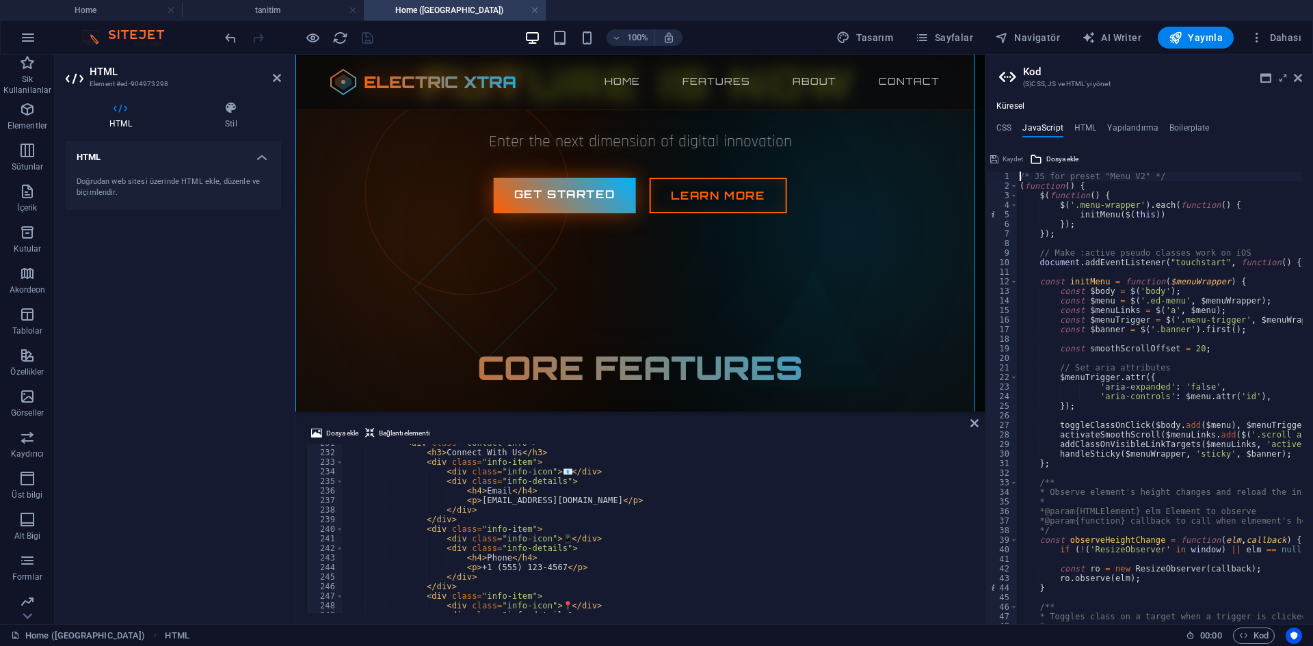
click at [1135, 255] on div "/* JS for preset "Menu V2" */ ( function ( ) { $ ( function ( ) { $ ( '.menu-wr…" at bounding box center [1331, 403] width 628 height 462
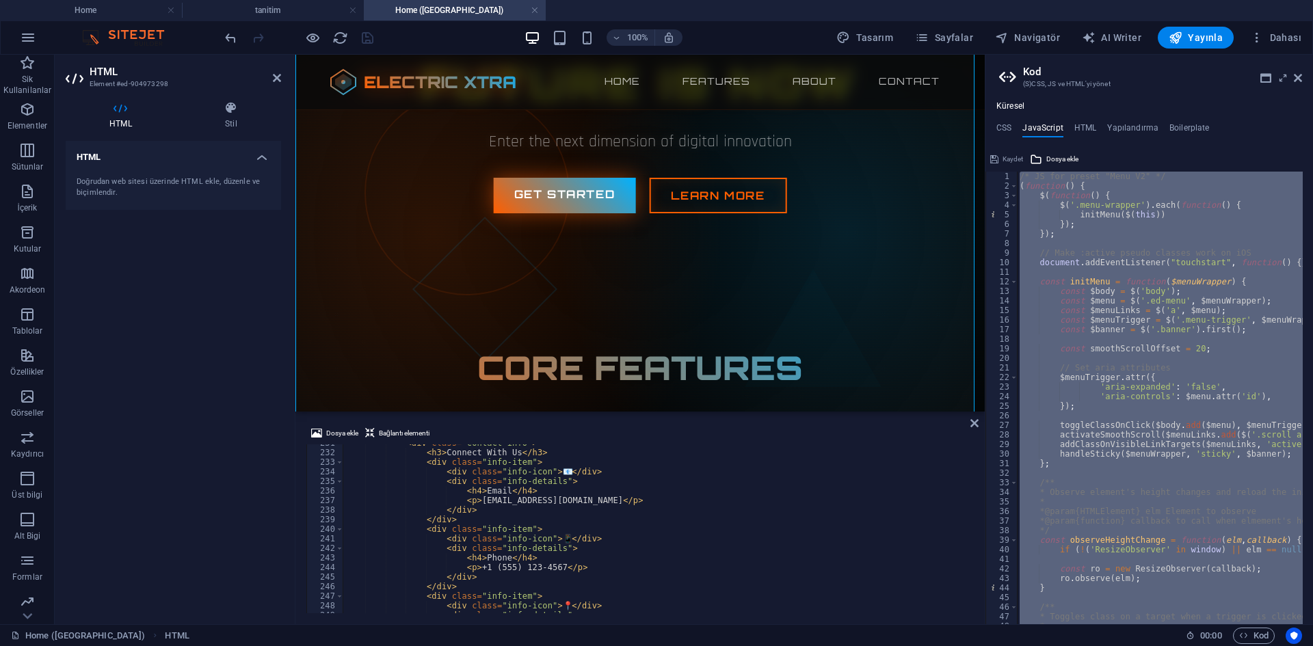
paste textarea "}, 3000);"
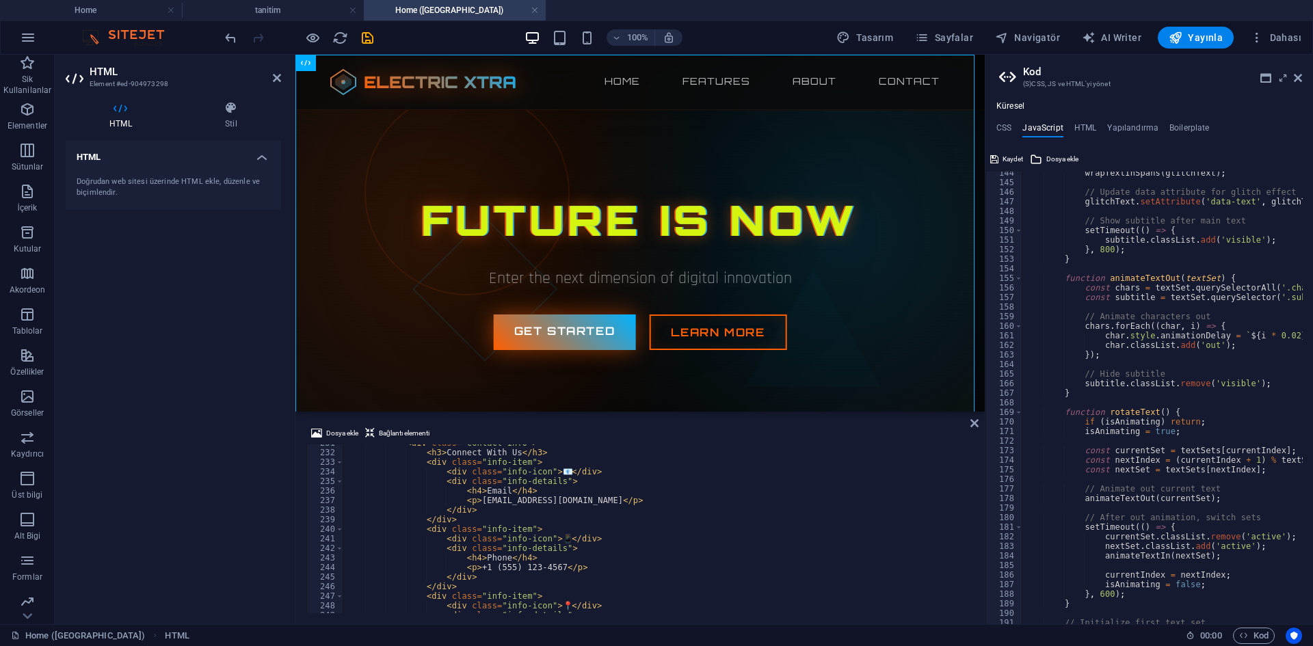
scroll to position [1578, 0]
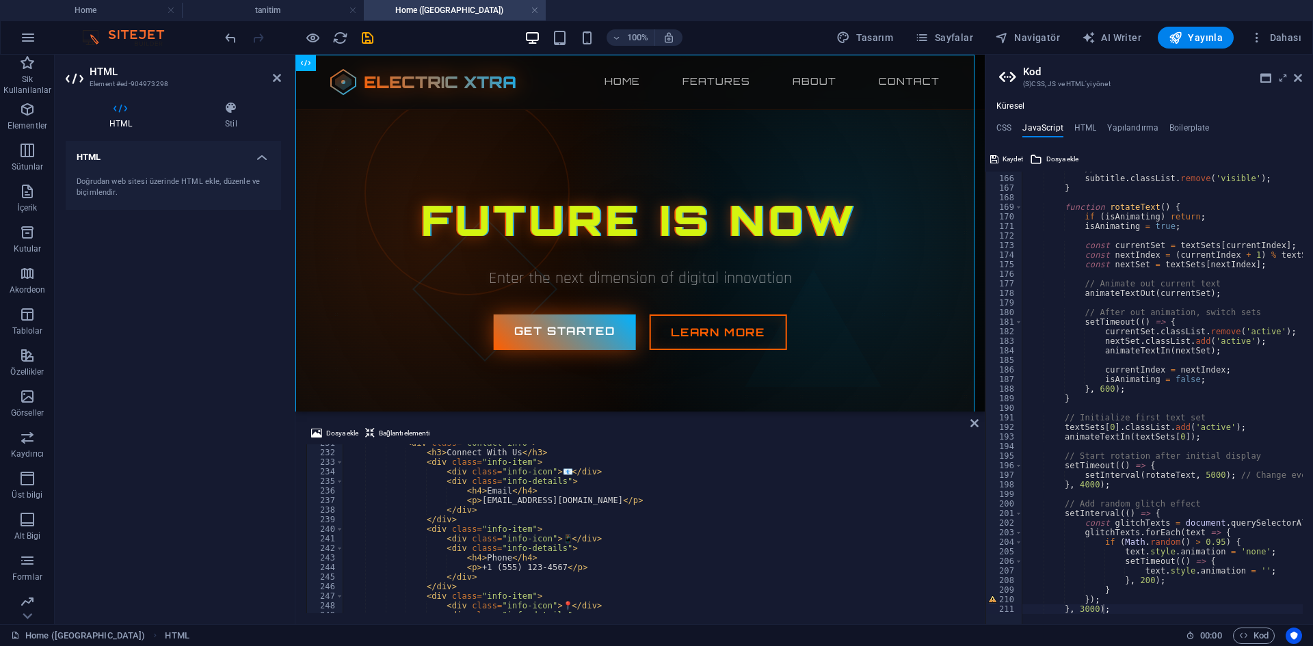
click at [314, 36] on icon "button" at bounding box center [313, 38] width 16 height 16
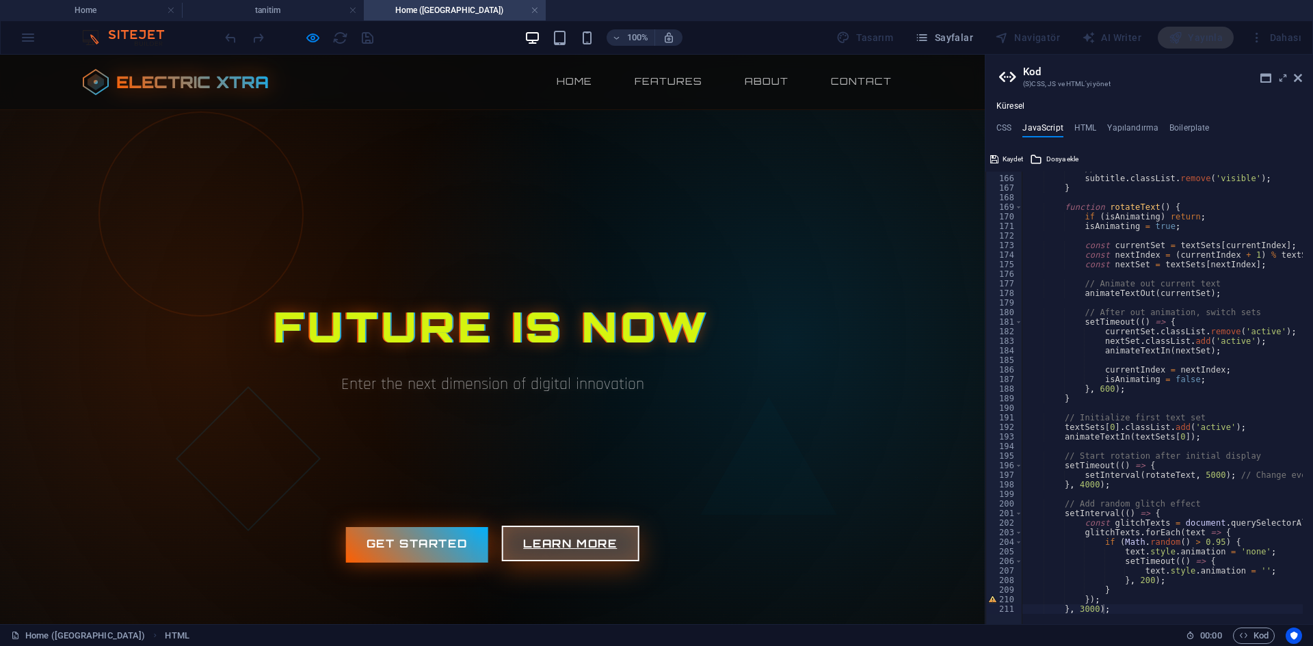
click at [592, 531] on link "Learn More" at bounding box center [569, 544] width 137 height 36
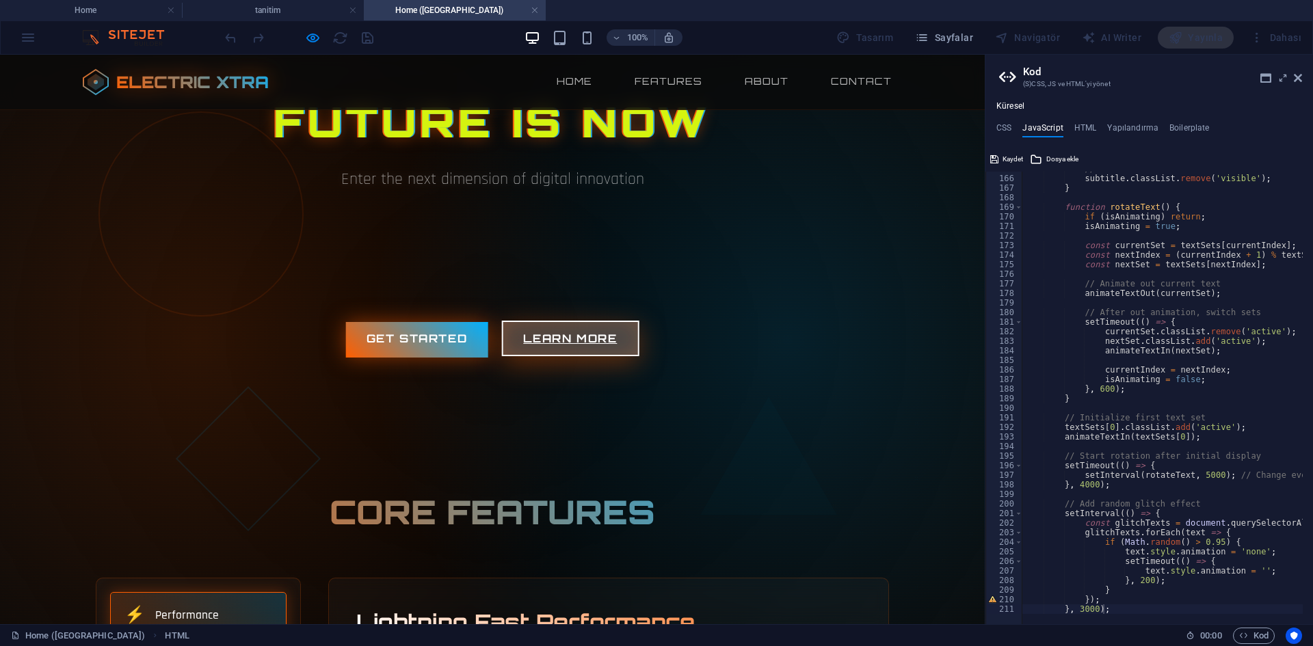
click at [568, 343] on link "Learn More" at bounding box center [569, 339] width 137 height 36
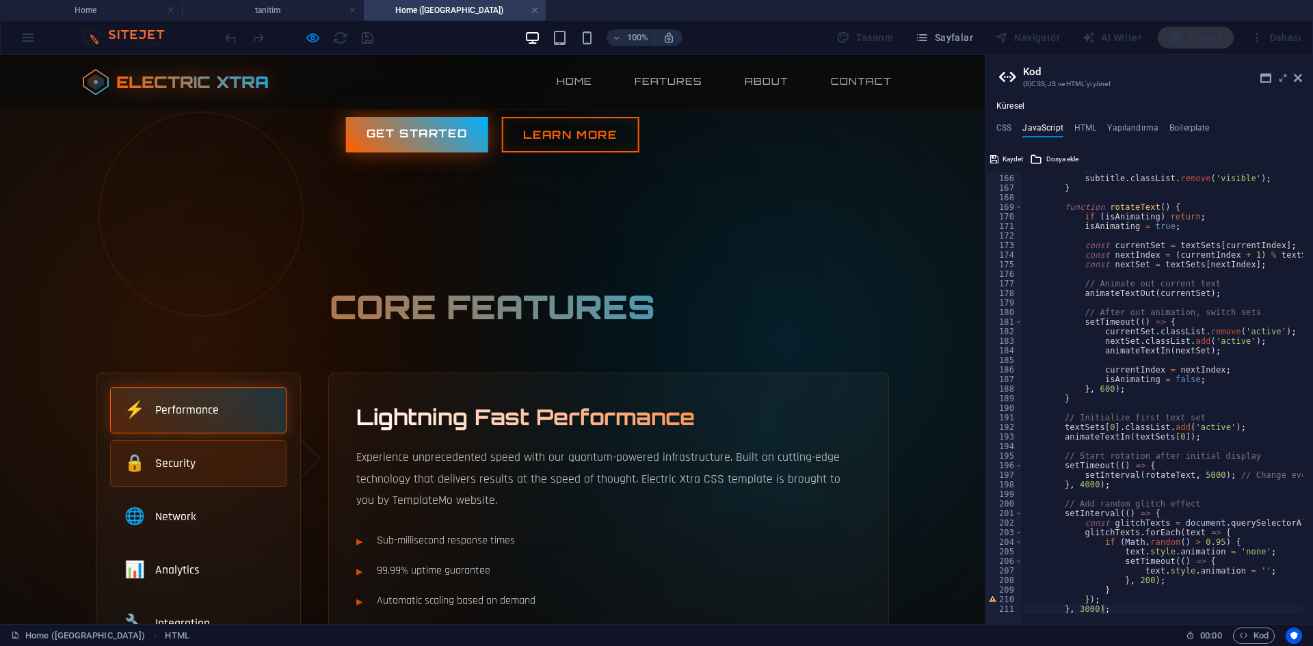
click at [138, 465] on span "🔒" at bounding box center [134, 463] width 21 height 25
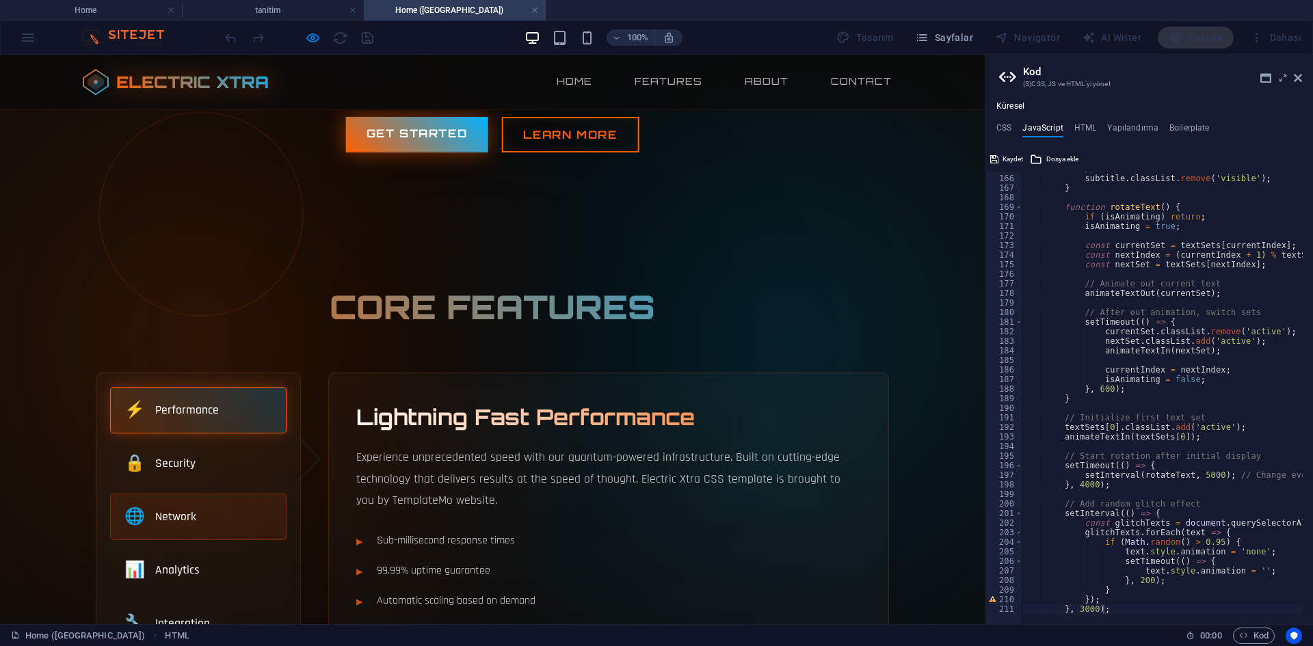
click at [172, 508] on span "Network" at bounding box center [175, 517] width 41 height 18
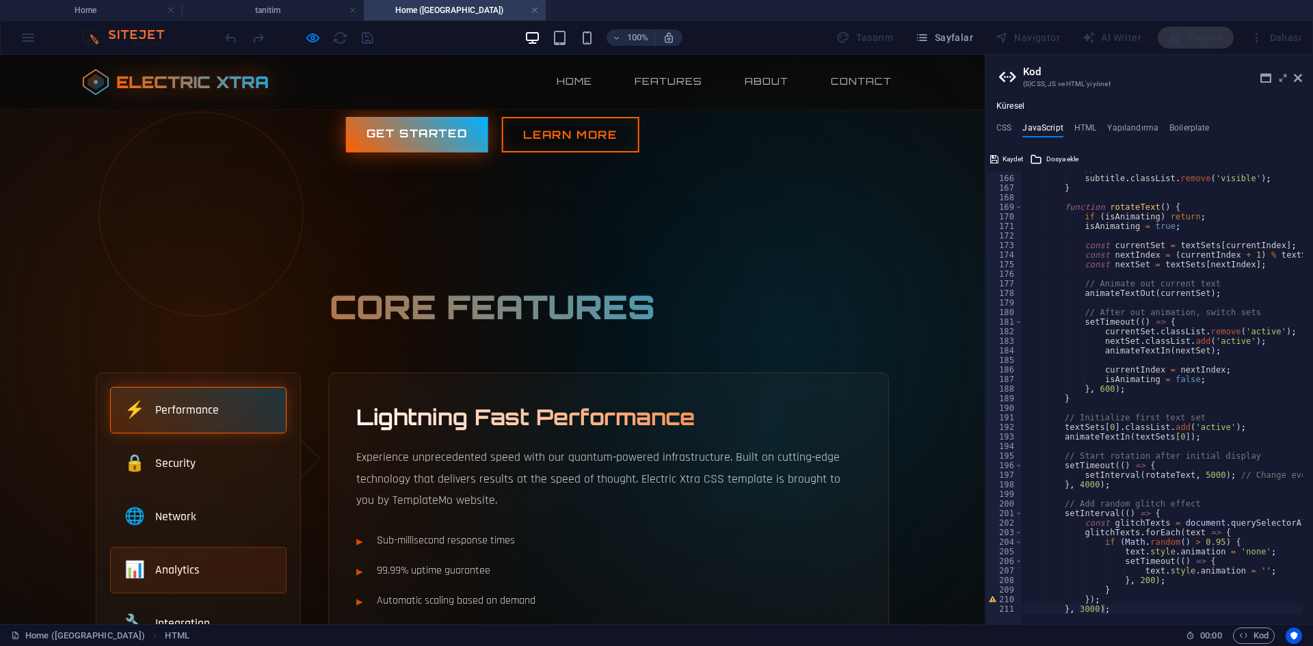
click at [194, 563] on div "📊 Analytics" at bounding box center [198, 570] width 176 height 47
click at [213, 600] on div "🔧 Integration" at bounding box center [198, 623] width 176 height 47
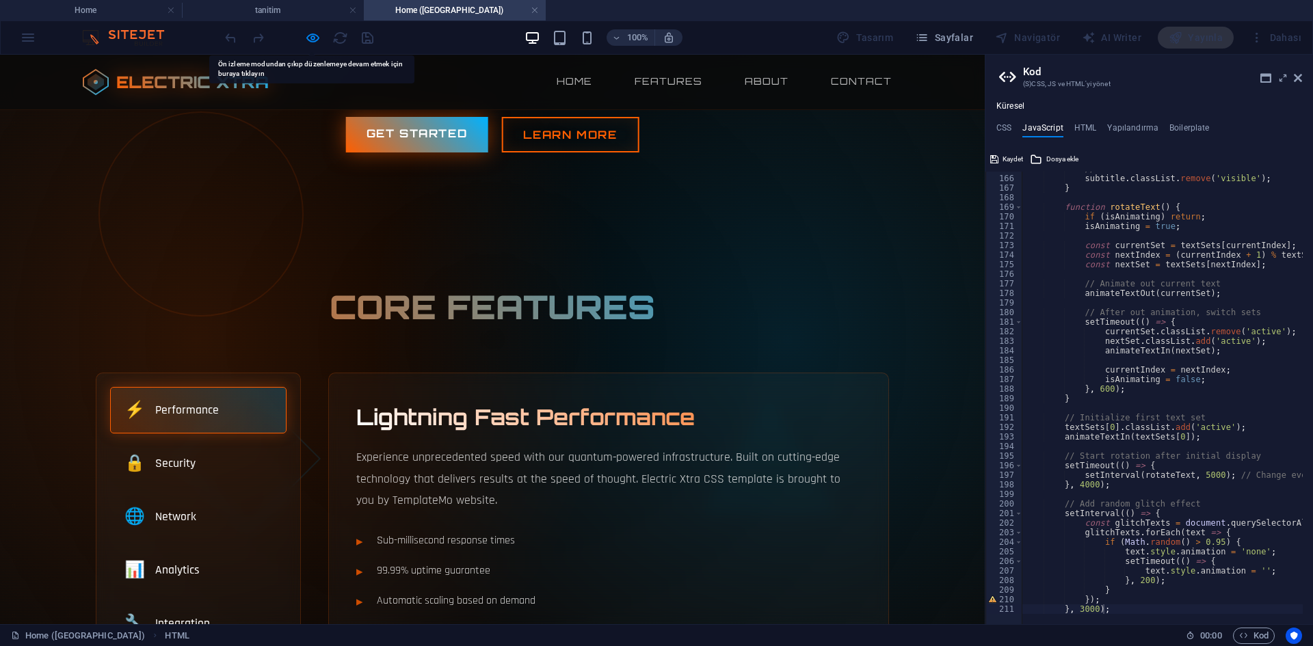
type textarea "setTimeout(() => {"
click at [1276, 321] on div "// Hide subtitle subtitle . classList . remove ( 'visible' ) ; } function rotat…" at bounding box center [1289, 395] width 535 height 462
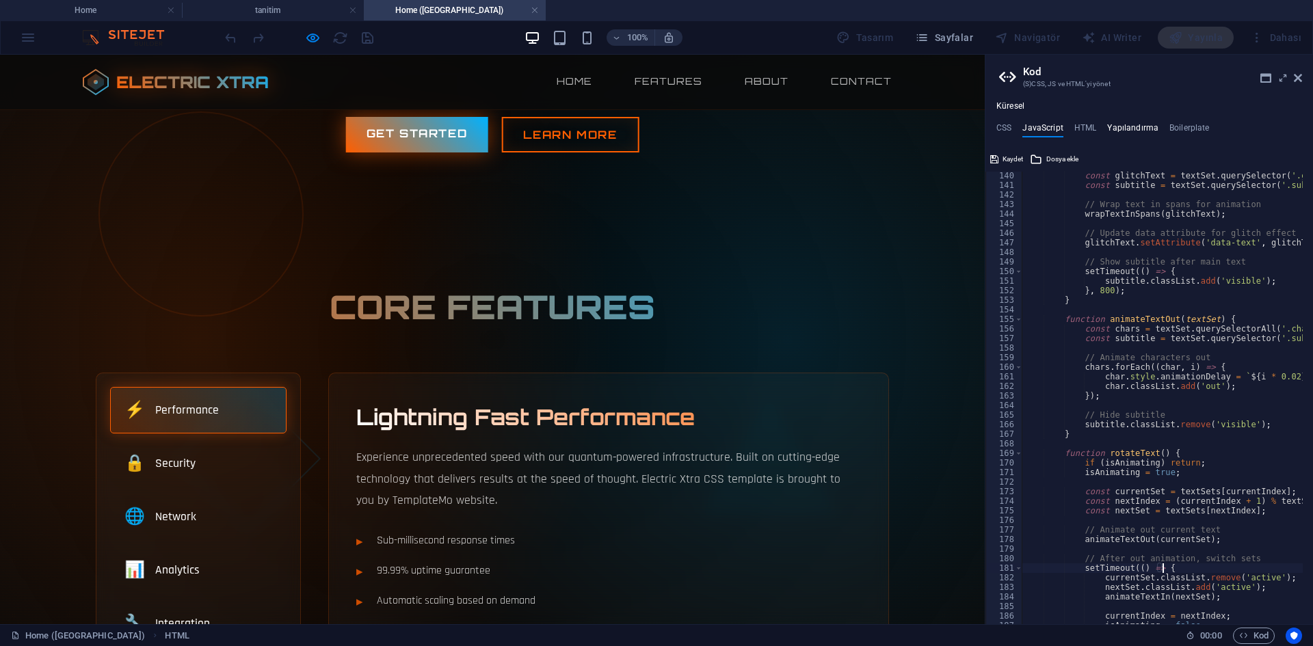
click at [1130, 124] on h4 "Yapılandırma" at bounding box center [1132, 130] width 51 height 15
type textarea "$color-background: #543119;"
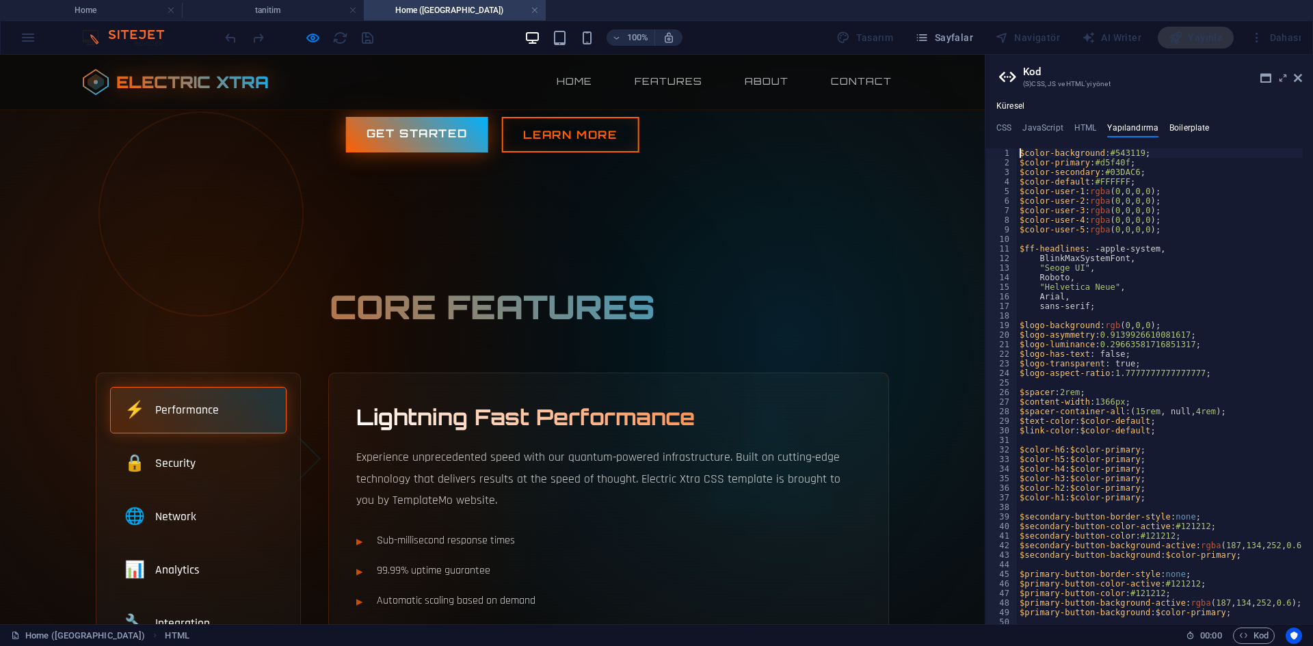
click at [1169, 126] on h4 "Boilerplate" at bounding box center [1189, 130] width 40 height 15
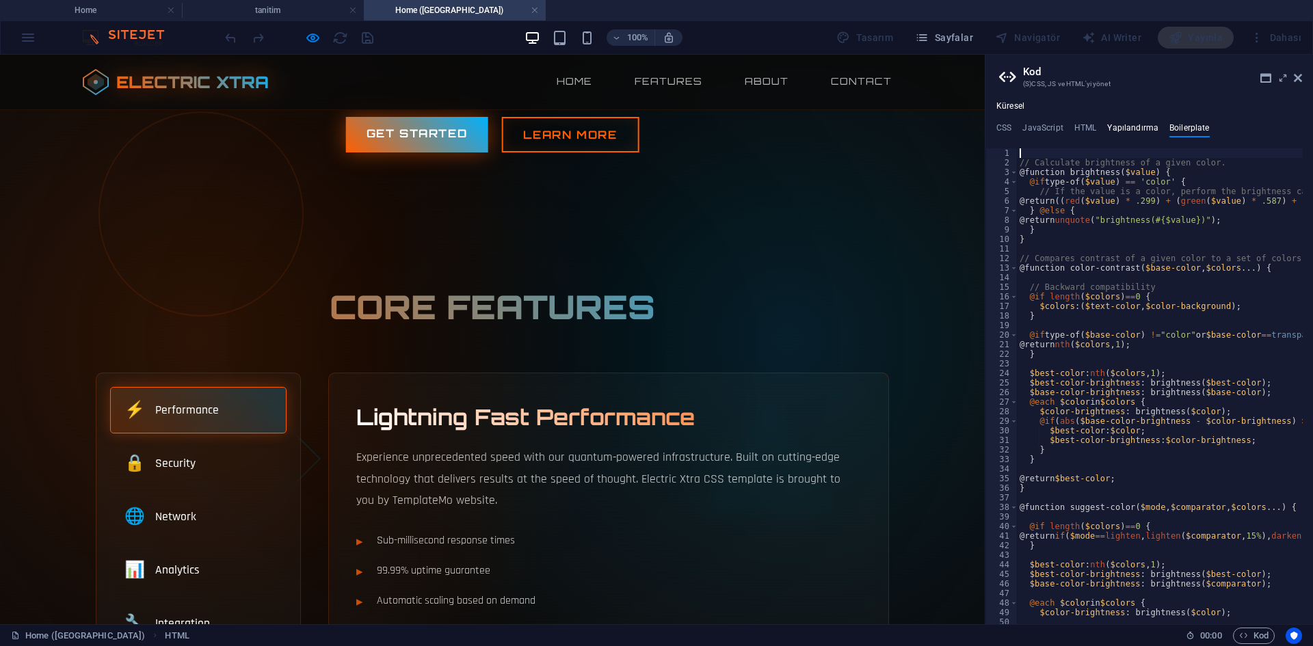
click at [1122, 124] on h4 "Yapılandırma" at bounding box center [1132, 130] width 51 height 15
click at [1100, 121] on div "Küresel CSS JavaScript HTML Yapılandırma Boilerplate position: fixed; 7 8 9 10 …" at bounding box center [1149, 362] width 328 height 523
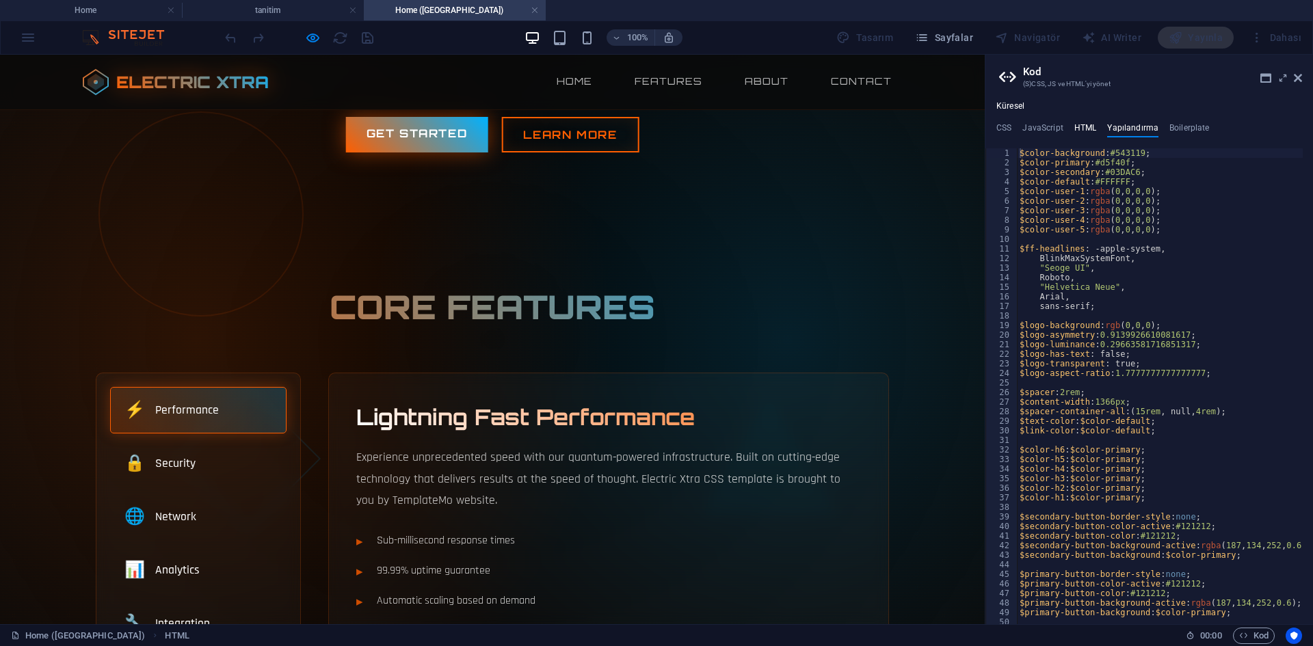
click at [1089, 128] on h4 "HTML" at bounding box center [1085, 130] width 23 height 15
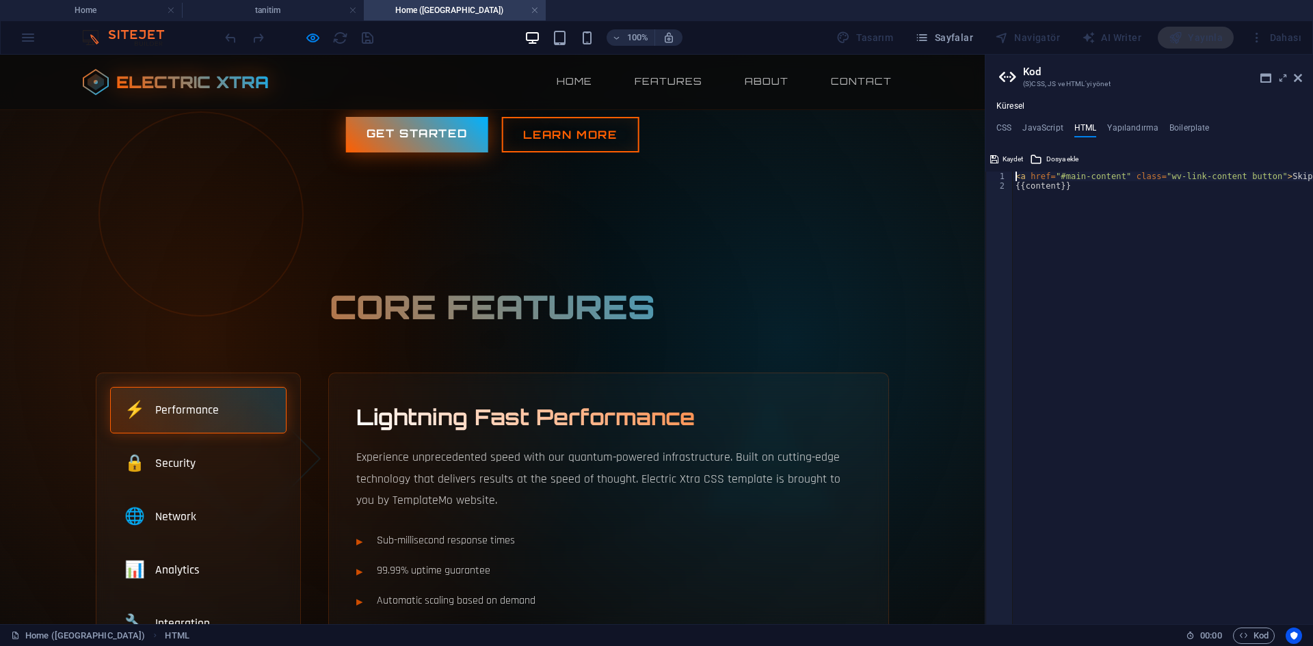
click at [1090, 184] on div "< a href = "#main-content" class = "wv-link-content button" > Skip to main cont…" at bounding box center [1197, 403] width 369 height 462
type textarea "<a href="#main-content" class="wv-link-content button">Skip to main content</a>…"
paste textarea
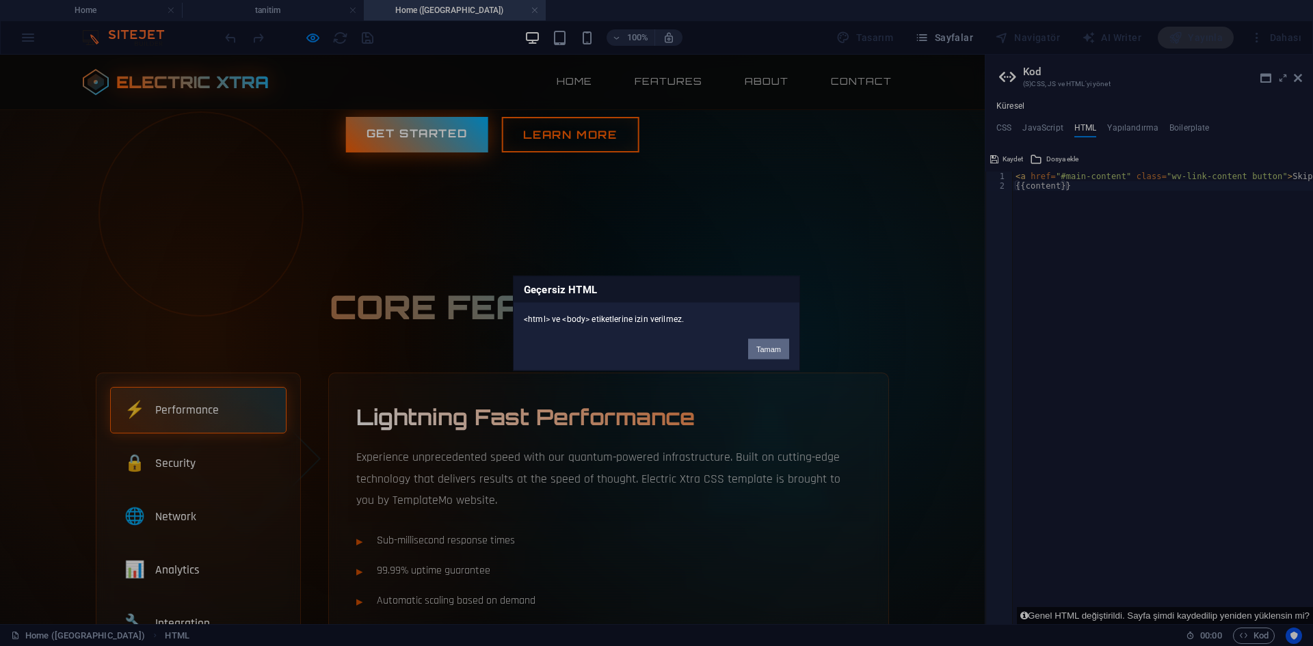
click at [757, 354] on button "Tamam" at bounding box center [768, 349] width 41 height 21
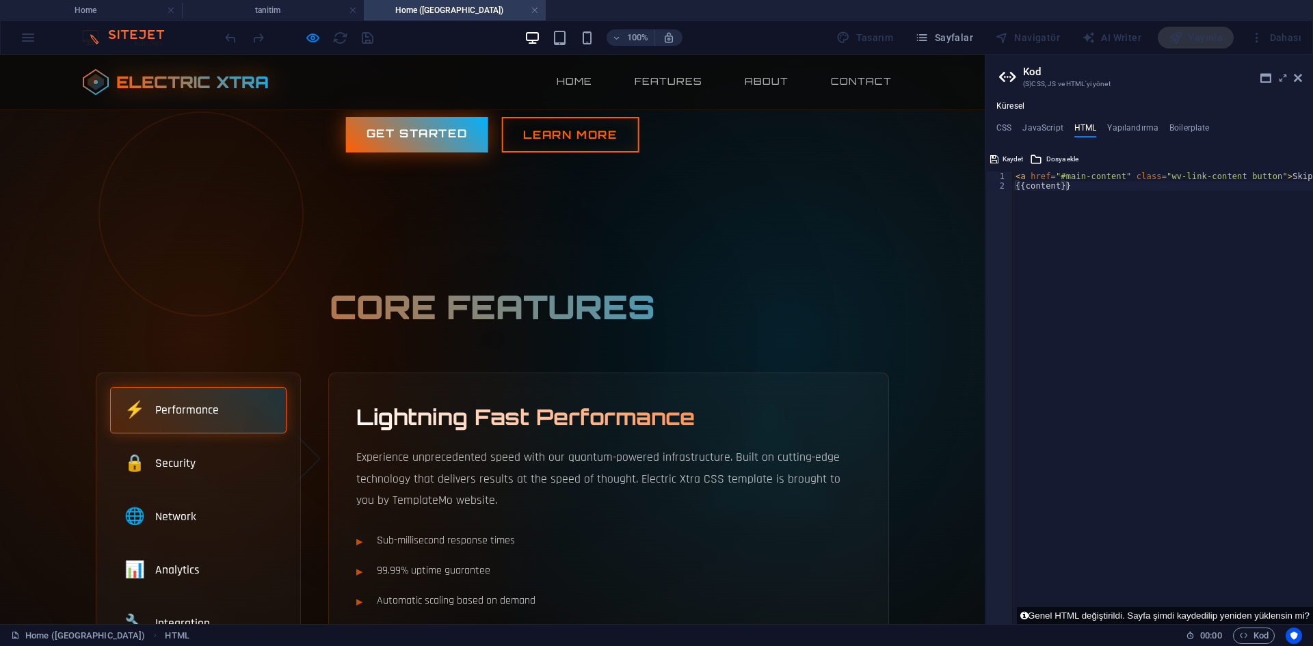
click at [1098, 261] on div "< a href = "#main-content" class = "wv-link-content button" > Skip to main cont…" at bounding box center [1197, 403] width 369 height 462
drag, startPoint x: 1185, startPoint y: 185, endPoint x: 1312, endPoint y: 183, distance: 127.2
click at [1312, 183] on div "< a href = "#main-content" class = "wv-link-content button" > Skip to main cont…" at bounding box center [1197, 403] width 369 height 462
drag, startPoint x: 1295, startPoint y: 183, endPoint x: 1312, endPoint y: 176, distance: 19.0
click at [1312, 176] on div "< a href = "#main-content" class = "wv-link-content button" > Skip to main cont…" at bounding box center [1128, 403] width 369 height 462
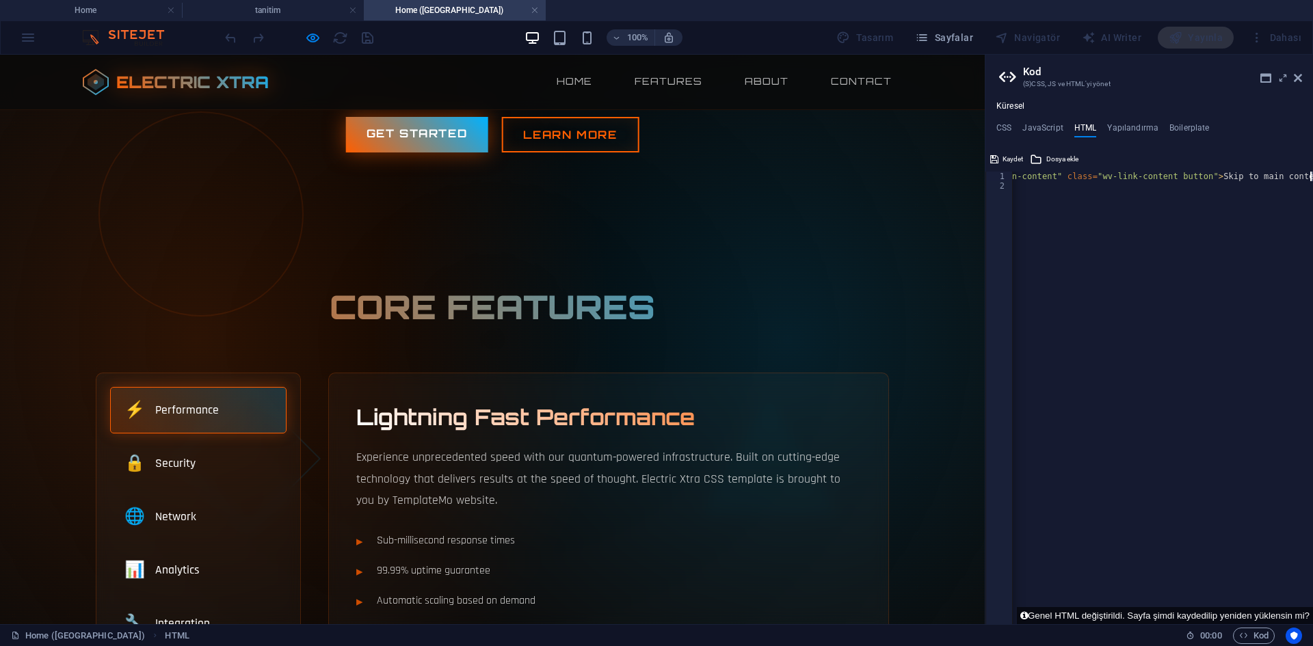
click at [1260, 187] on div "< a href = "#main-content" class = "wv-link-content button" > Skip to main cont…" at bounding box center [1163, 398] width 300 height 453
type textarea "{{content}}"
drag, startPoint x: 1078, startPoint y: 231, endPoint x: 953, endPoint y: 144, distance: 152.7
click at [1080, 212] on div "< a href = "#main-content" class = "wv-link-content button" > Skip to main cont…" at bounding box center [1197, 403] width 369 height 462
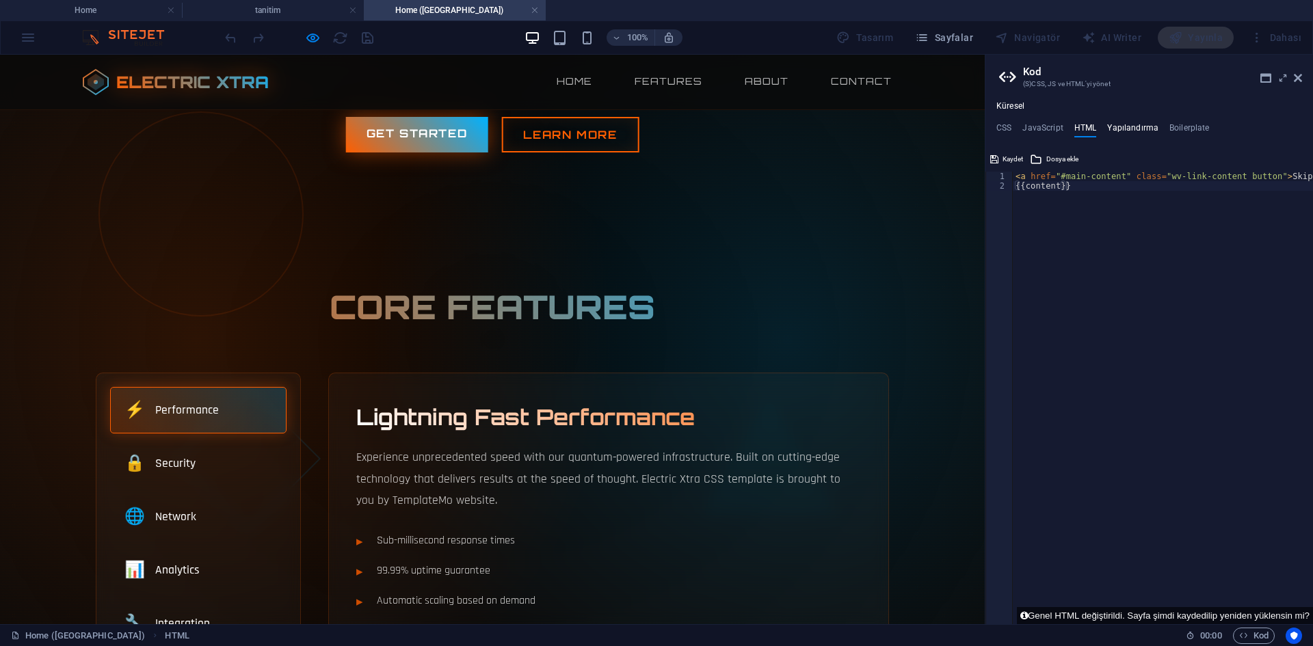
click at [1132, 131] on h4 "Yapılandırma" at bounding box center [1132, 130] width 51 height 15
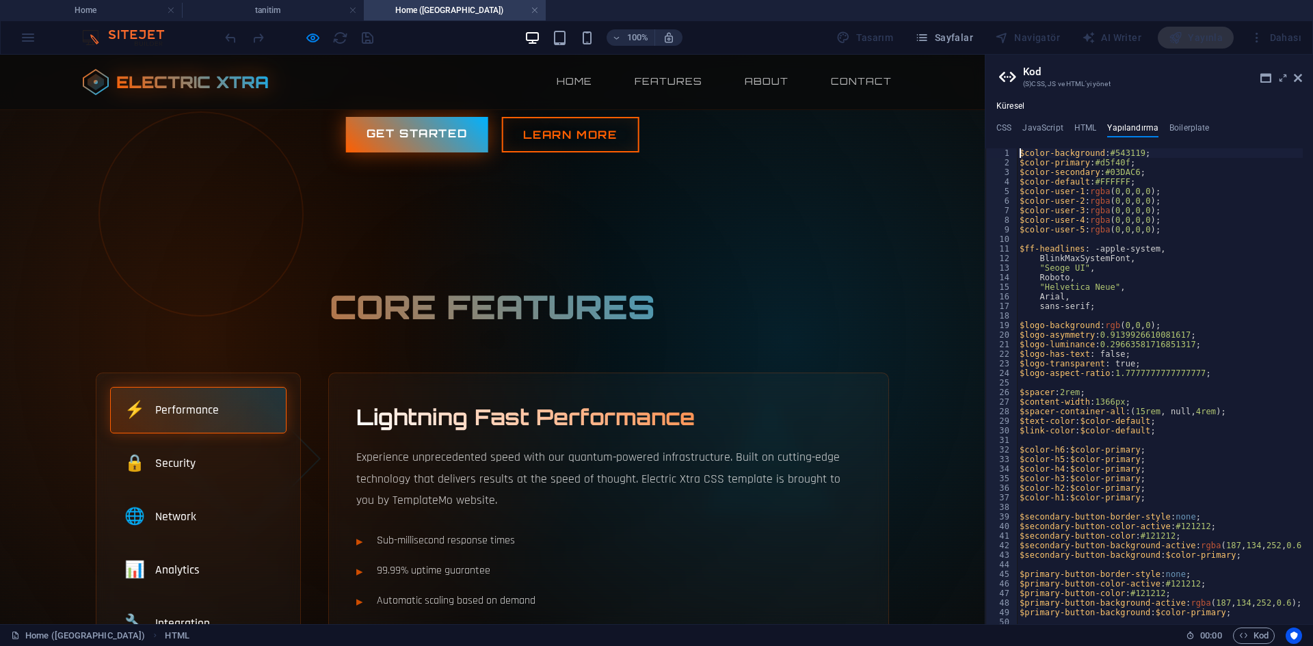
click at [998, 116] on div "Küresel CSS JavaScript HTML Yapılandırma Boilerplate position: fixed; 7 8 9 10 …" at bounding box center [1149, 362] width 328 height 523
click at [1004, 120] on div "Küresel CSS JavaScript HTML Yapılandırma Boilerplate position: fixed; 7 8 9 10 …" at bounding box center [1149, 362] width 328 height 523
click at [1004, 123] on h4 "CSS" at bounding box center [1003, 130] width 15 height 15
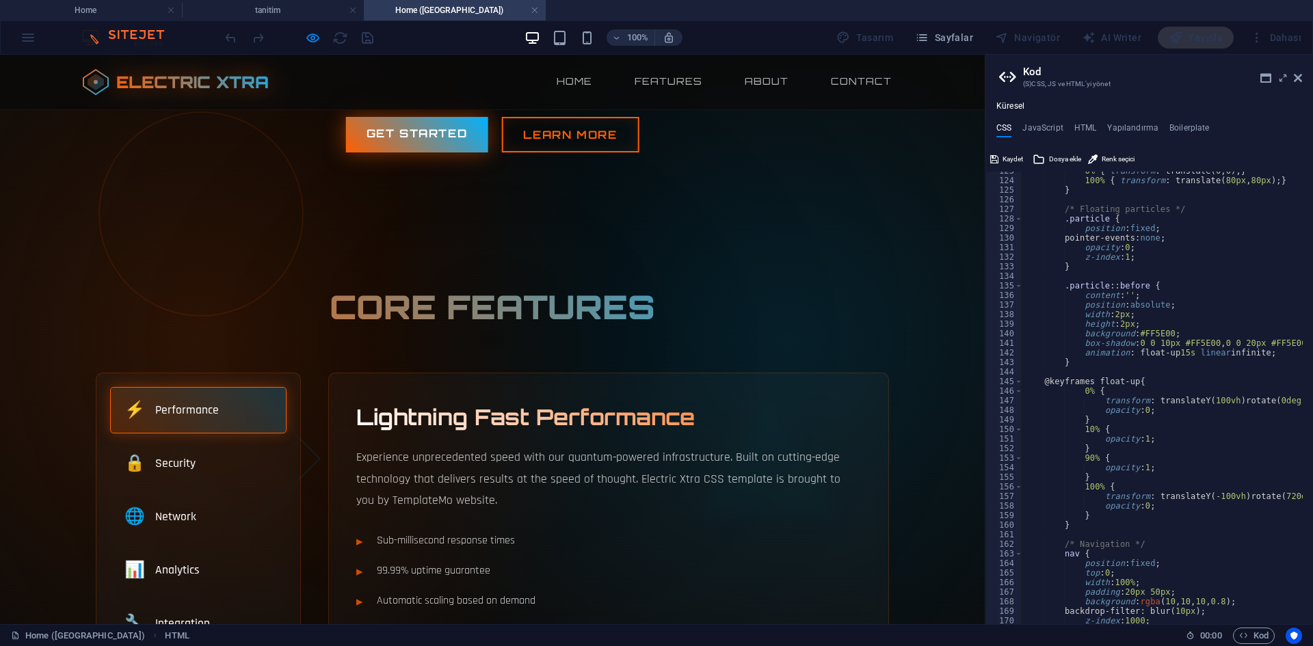
scroll to position [1420, 0]
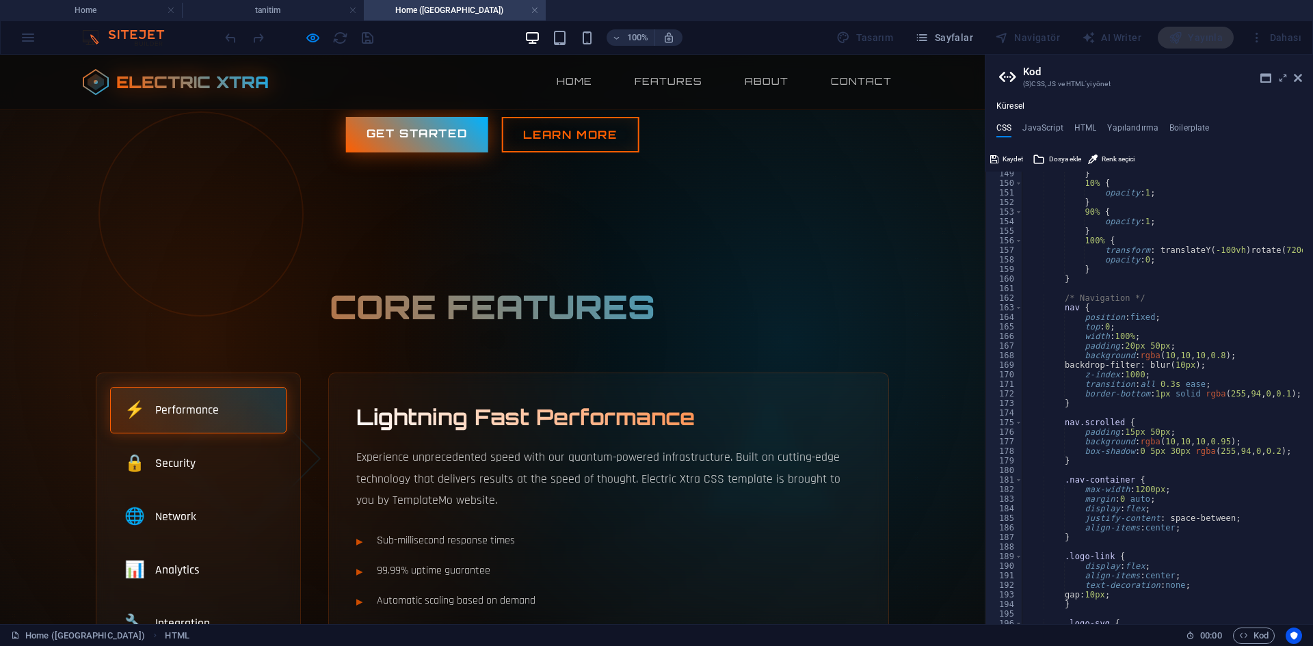
click at [882, 327] on h2 "Core Features" at bounding box center [492, 306] width 793 height 49
click at [1299, 71] on h2 "Kod" at bounding box center [1162, 72] width 279 height 12
drag, startPoint x: 1299, startPoint y: 74, endPoint x: 428, endPoint y: 271, distance: 892.7
click at [1299, 74] on icon at bounding box center [1298, 77] width 8 height 11
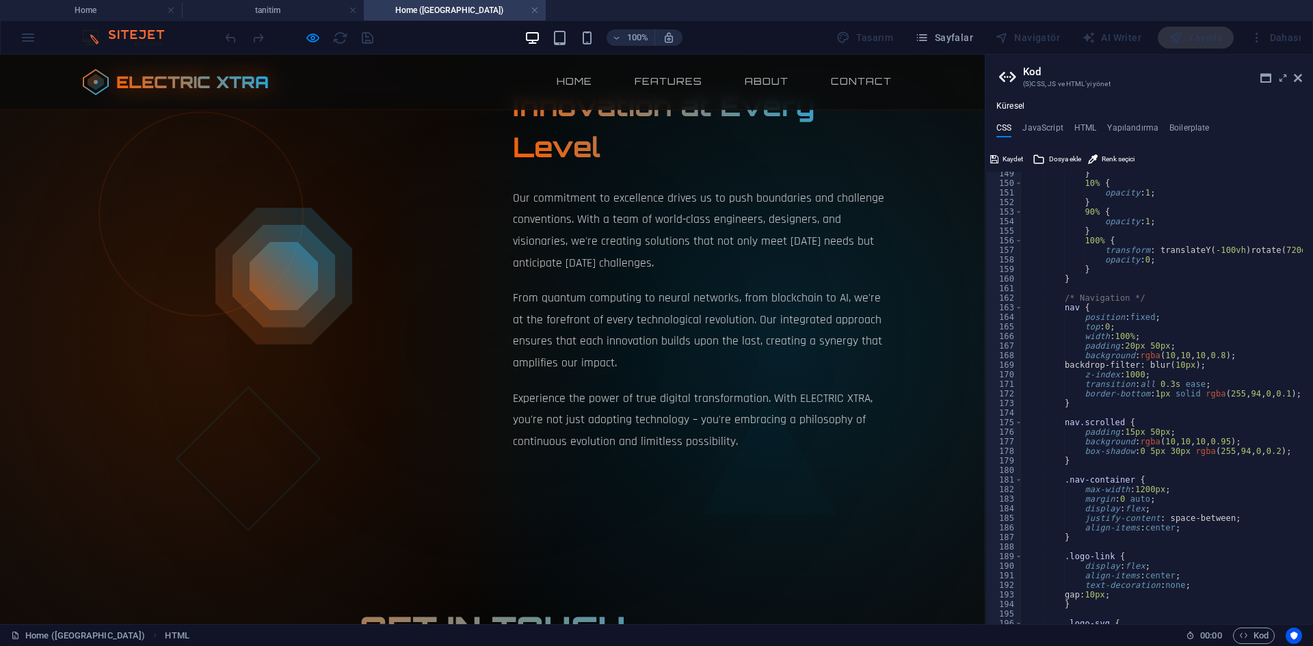
scroll to position [2052, 0]
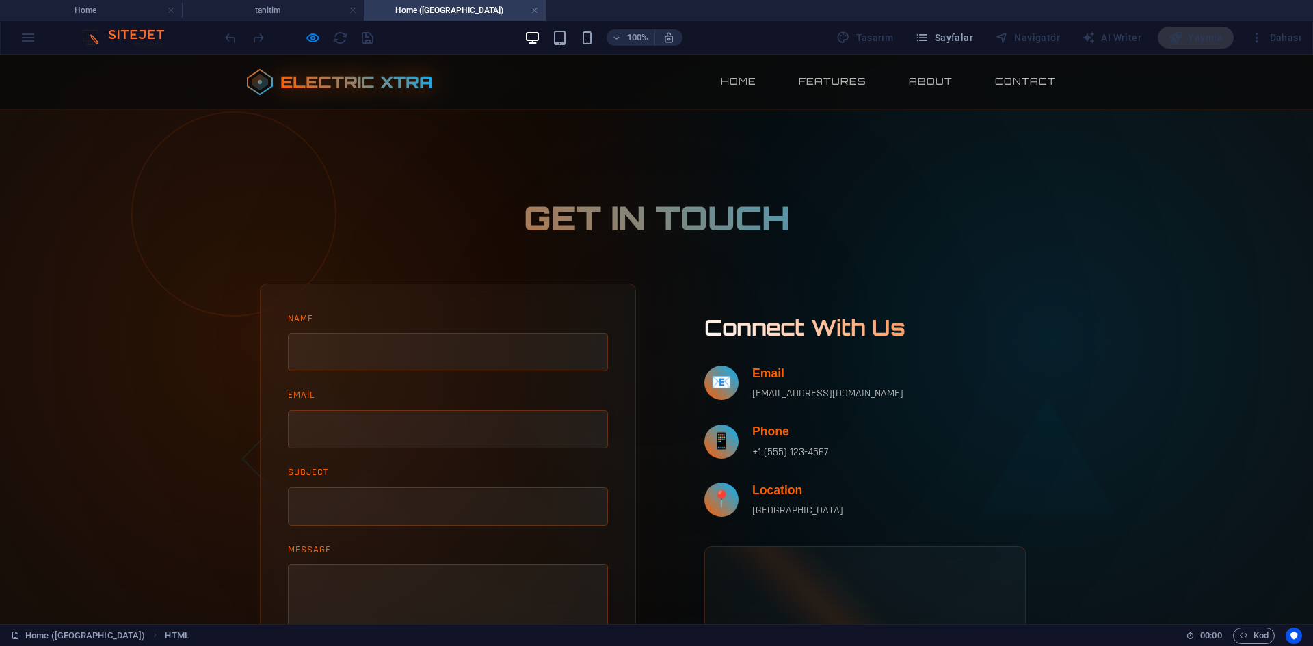
click at [428, 326] on form "Name Email Subject Message Send Message" at bounding box center [448, 510] width 320 height 396
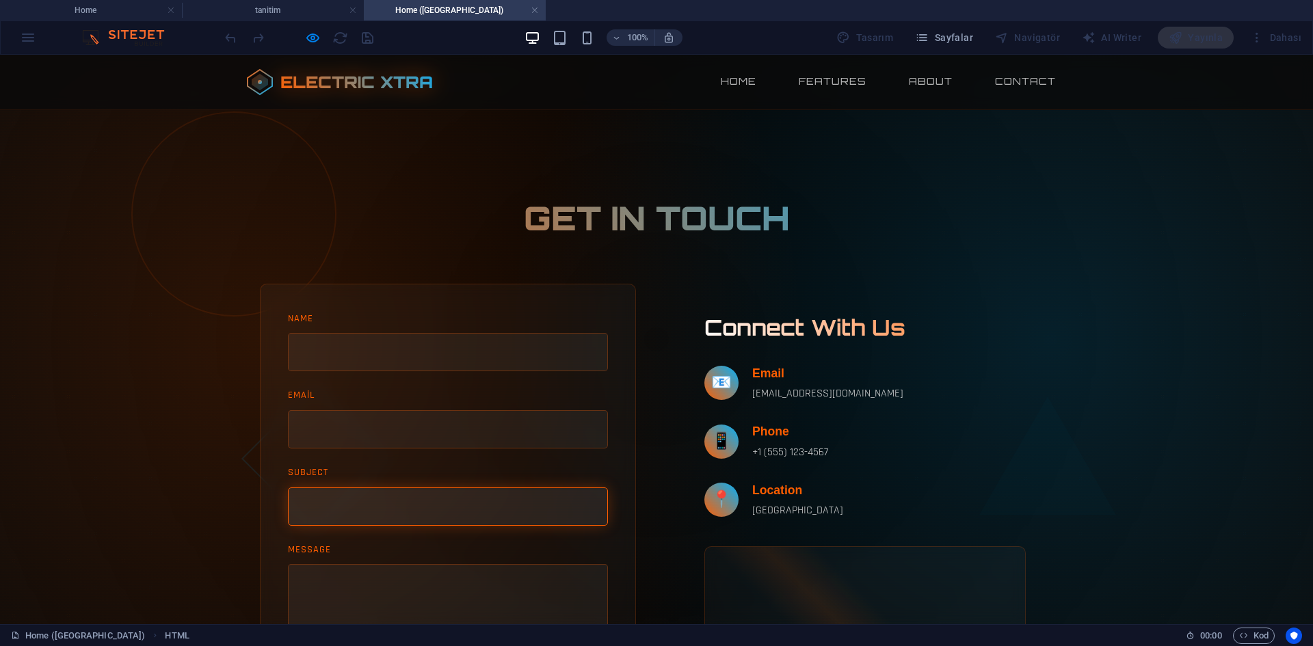
click at [465, 488] on input "Subject" at bounding box center [448, 507] width 320 height 38
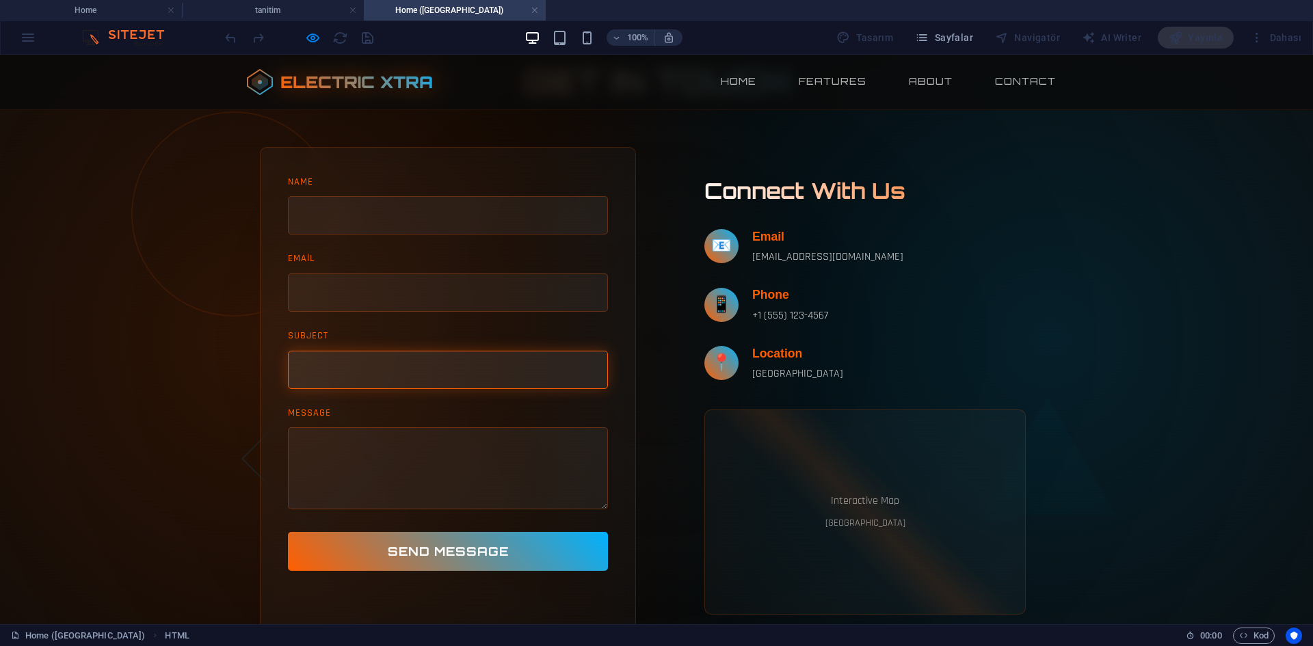
scroll to position [1846, 0]
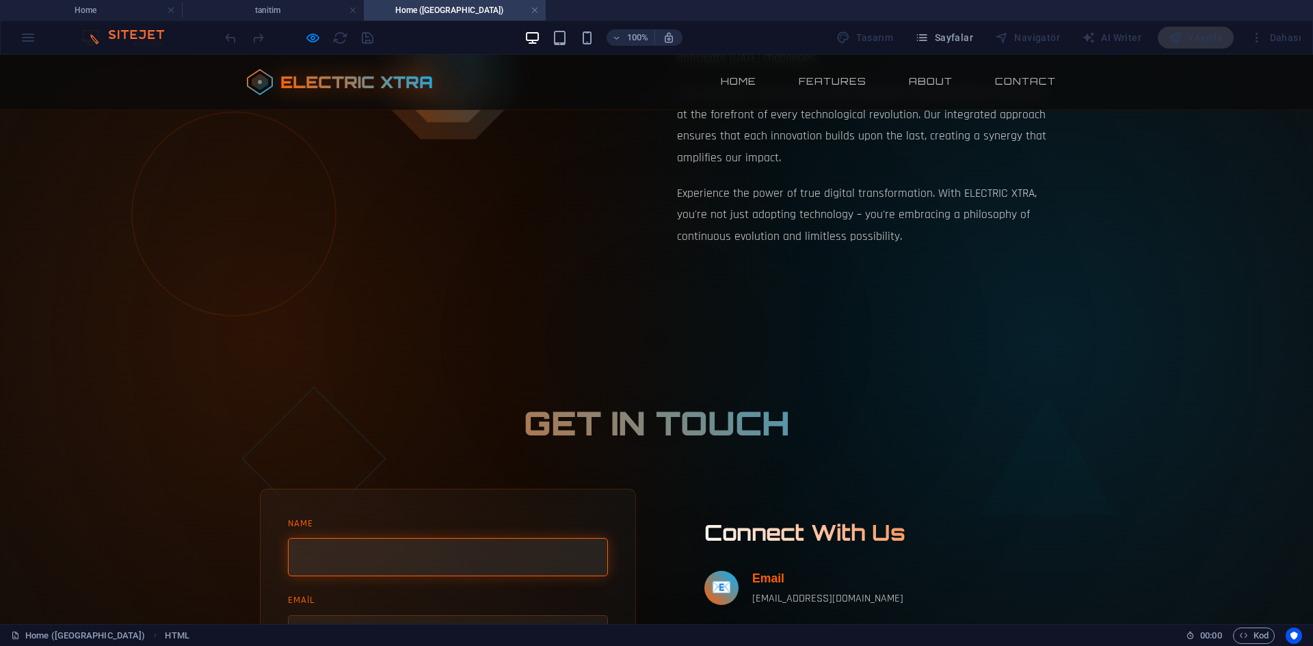
click at [366, 538] on input "Name" at bounding box center [448, 557] width 320 height 38
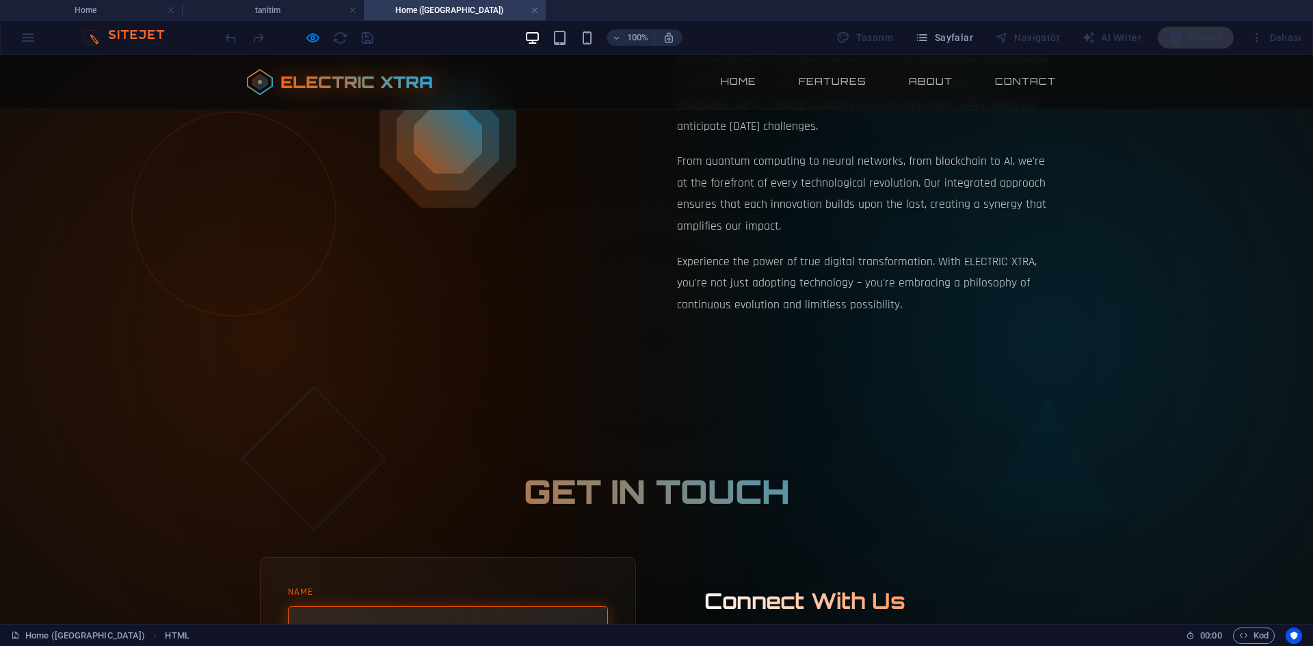
scroll to position [2052, 0]
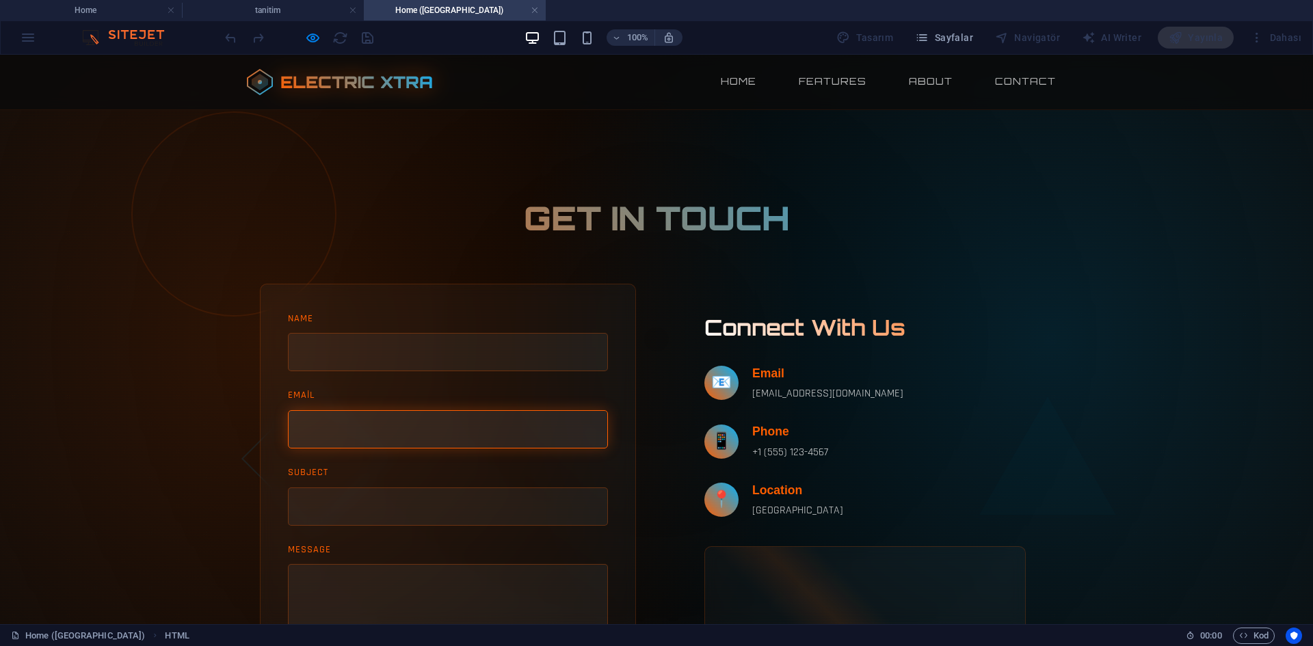
click at [476, 410] on input "Email" at bounding box center [448, 429] width 320 height 38
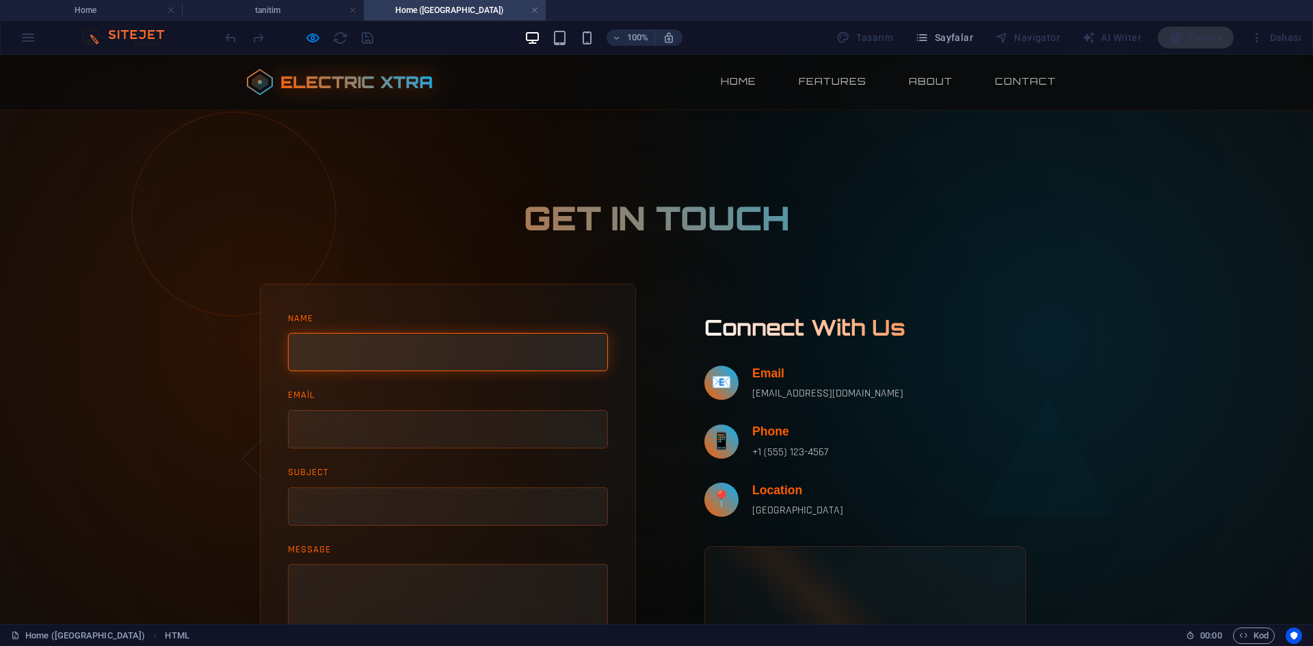
click at [482, 333] on input "Name" at bounding box center [448, 352] width 320 height 38
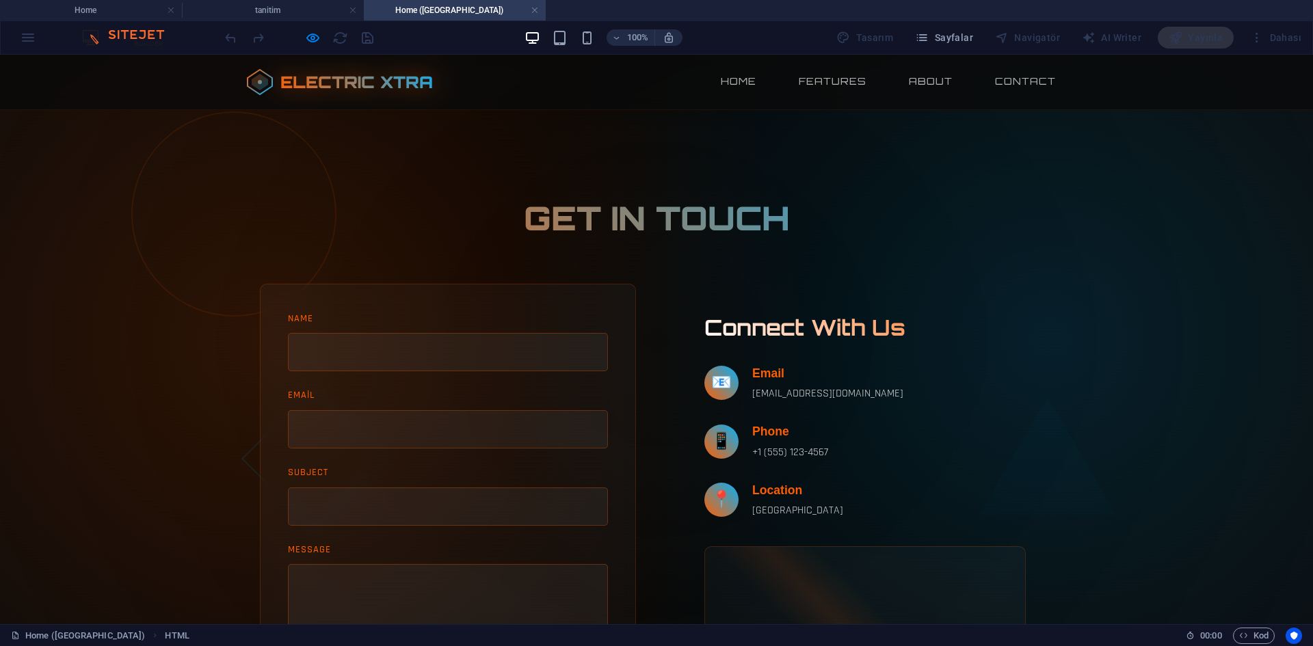
click at [572, 135] on section "Get In Touch Name Email Subject Message Send Message Connect With Us 📧 Email co…" at bounding box center [656, 486] width 821 height 722
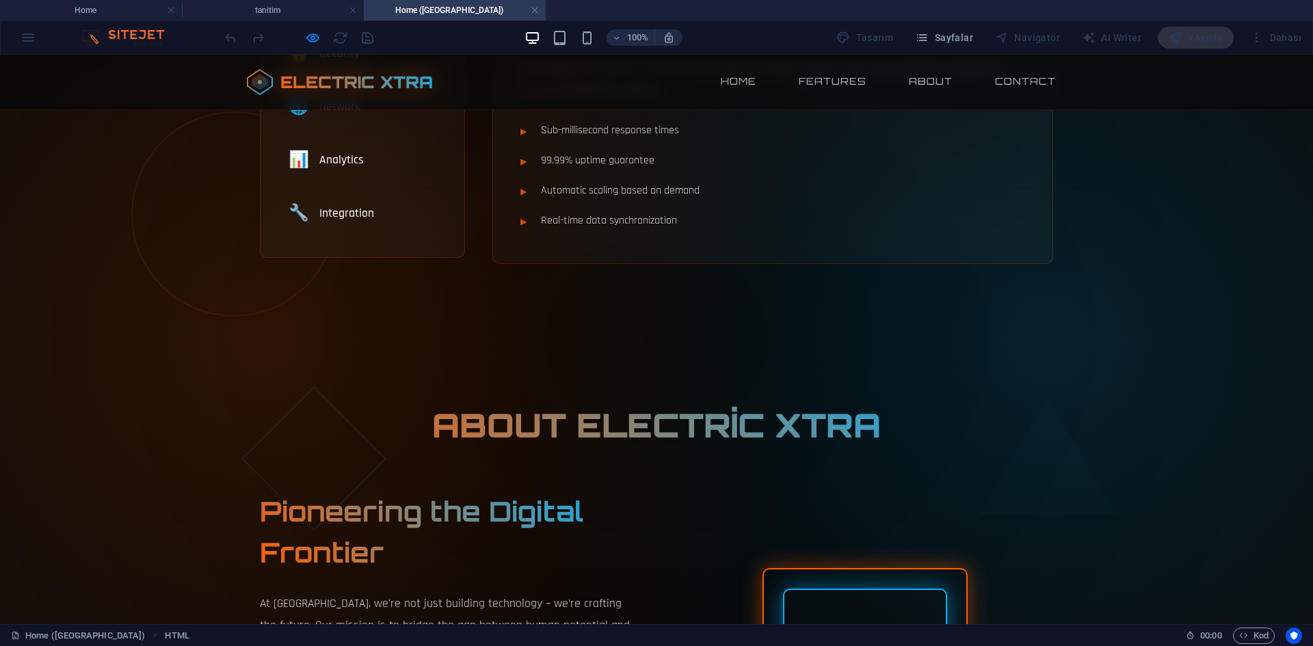
scroll to position [1163, 0]
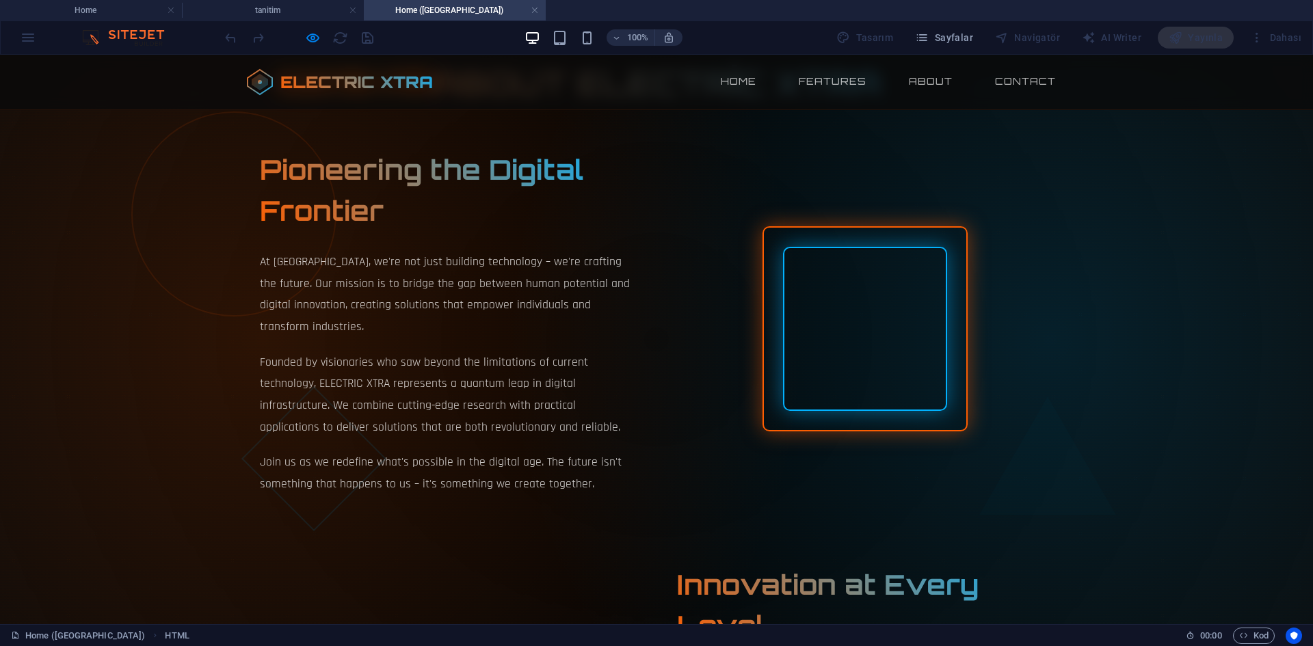
click at [812, 369] on div at bounding box center [864, 328] width 205 height 205
drag, startPoint x: 742, startPoint y: 193, endPoint x: 890, endPoint y: 421, distance: 272.0
click at [890, 421] on div at bounding box center [865, 329] width 376 height 274
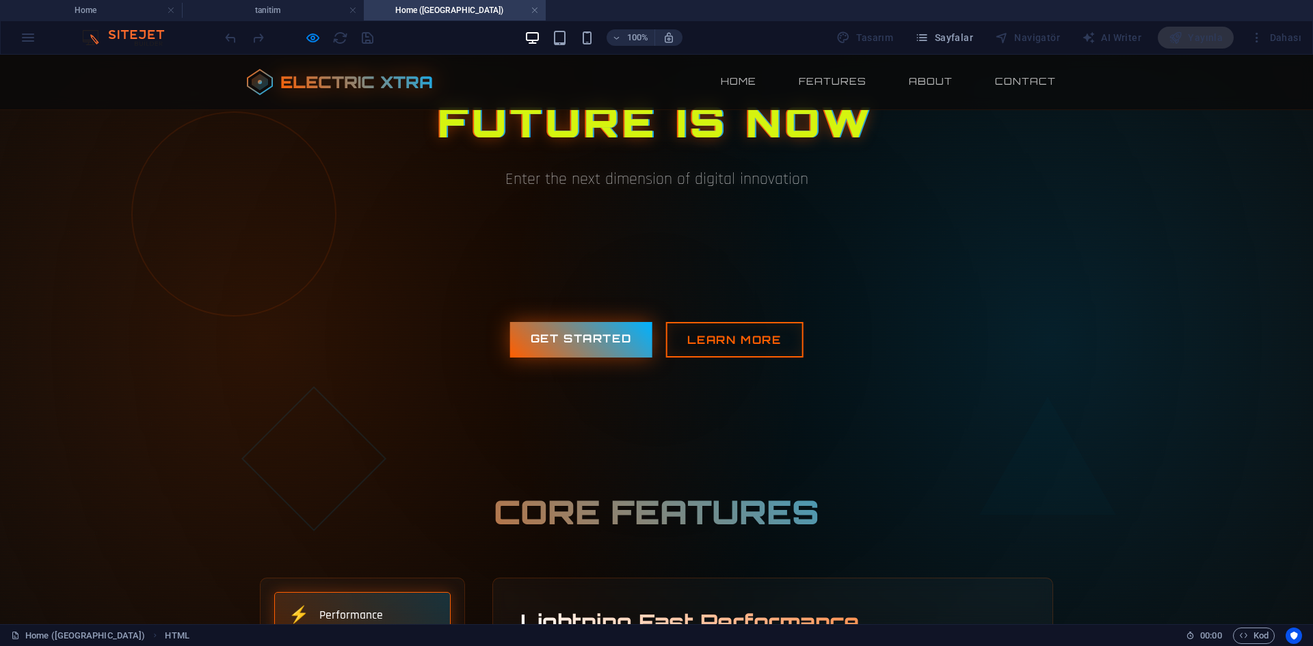
scroll to position [0, 0]
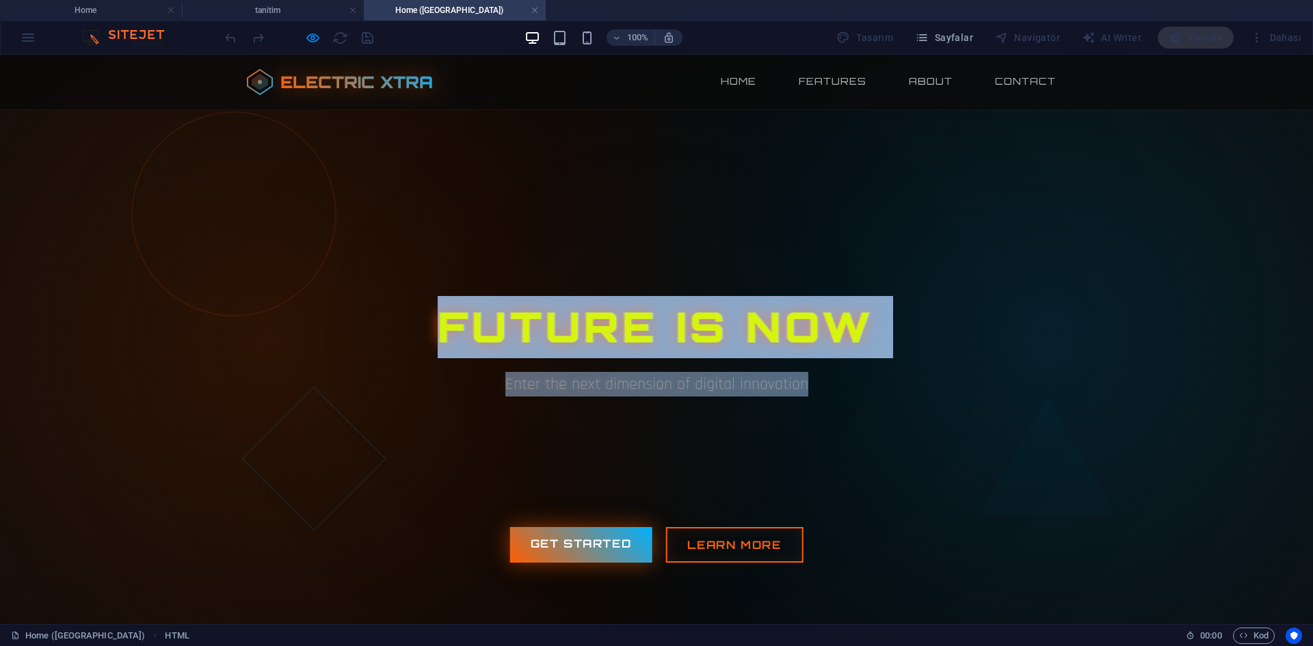
drag, startPoint x: 455, startPoint y: 326, endPoint x: 948, endPoint y: 359, distance: 494.9
click at [948, 359] on div "FUTURE IS NOW Enter the next dimension of digital innovation" at bounding box center [656, 353] width 821 height 114
drag, startPoint x: 972, startPoint y: 387, endPoint x: 929, endPoint y: 386, distance: 42.4
click at [972, 387] on p "Enter the next dimension of digital innovation" at bounding box center [656, 384] width 821 height 25
click at [817, 397] on div "FUTURE IS NOW Enter the next dimension of digital innovation" at bounding box center [656, 353] width 821 height 114
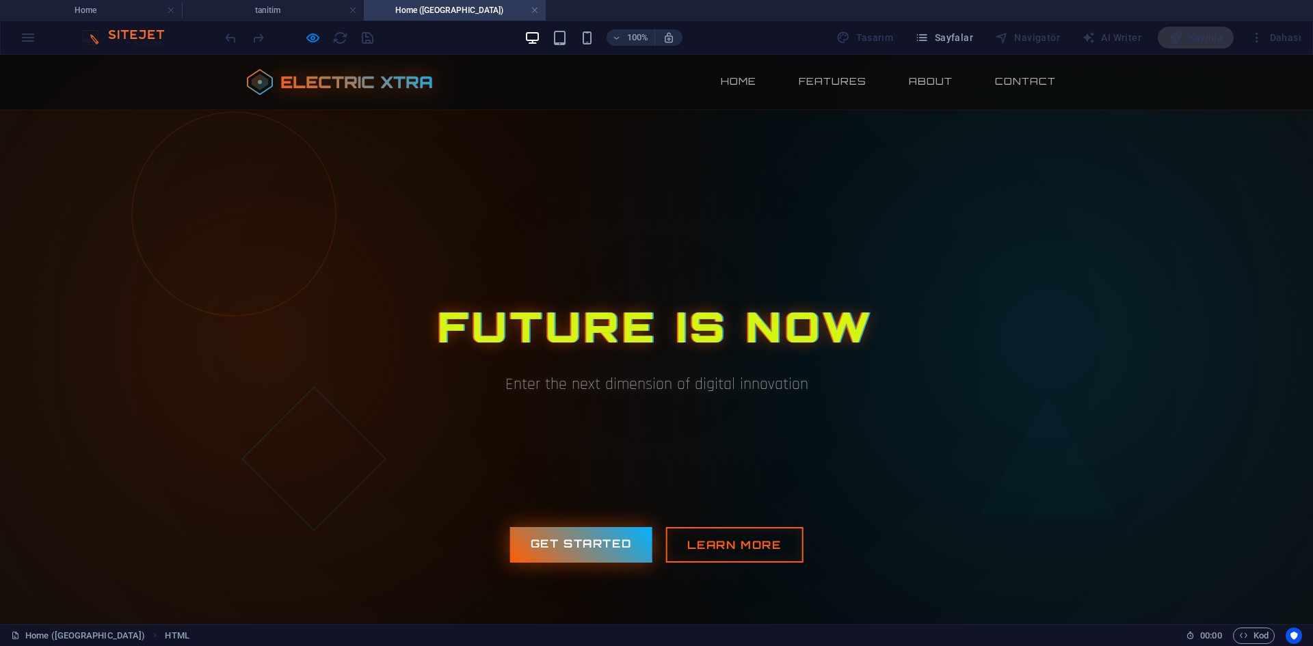
scroll to position [205, 0]
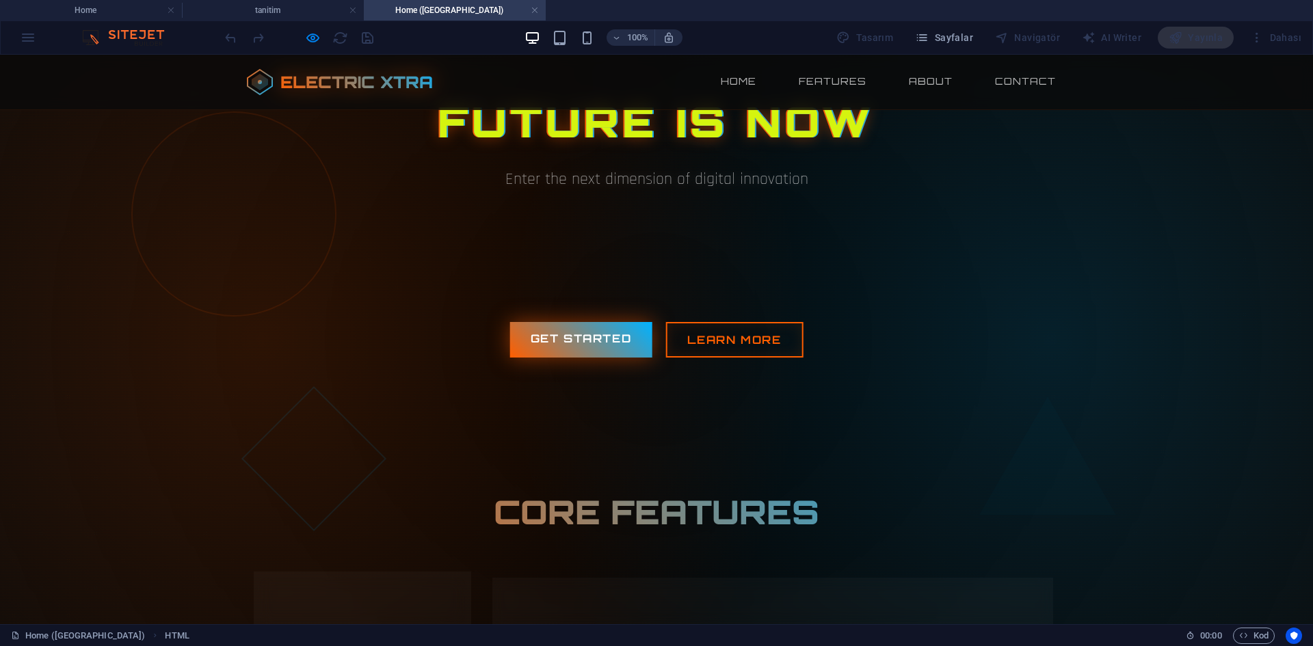
click at [709, 321] on div "FUTURE IS NOW Enter the next dimension of digital innovation BEYOND LIMITS Wher…" at bounding box center [656, 154] width 821 height 501
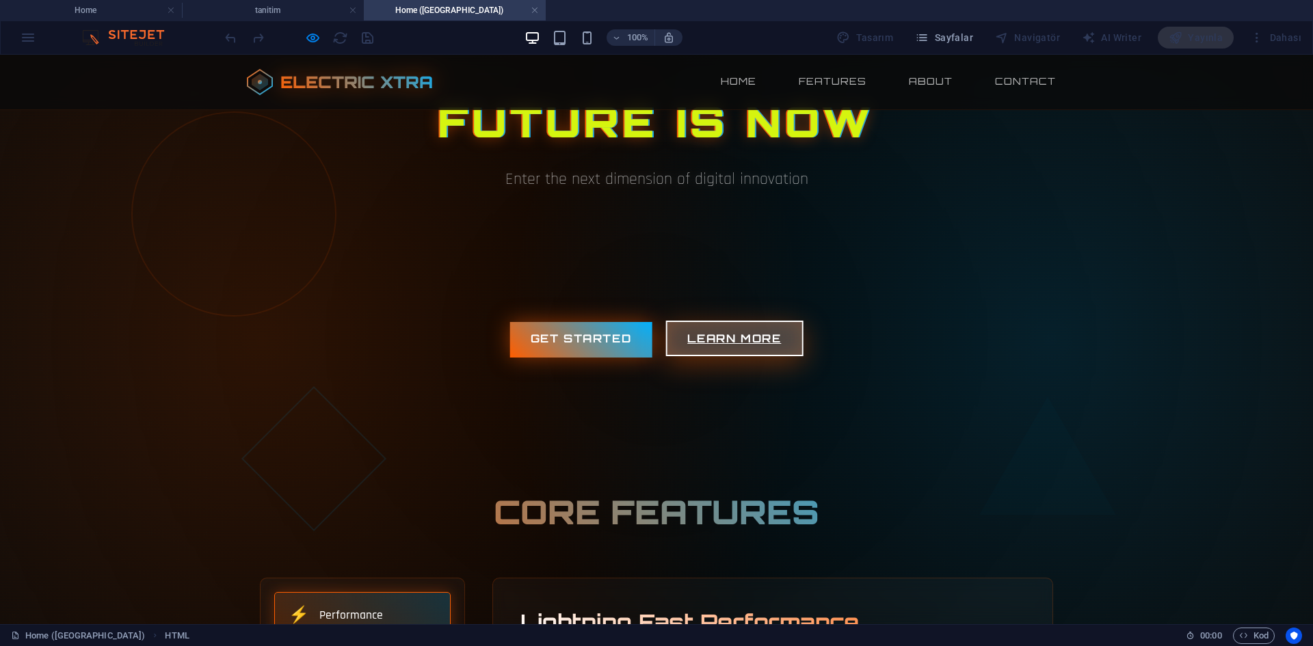
click at [712, 343] on link "Learn More" at bounding box center [733, 339] width 137 height 36
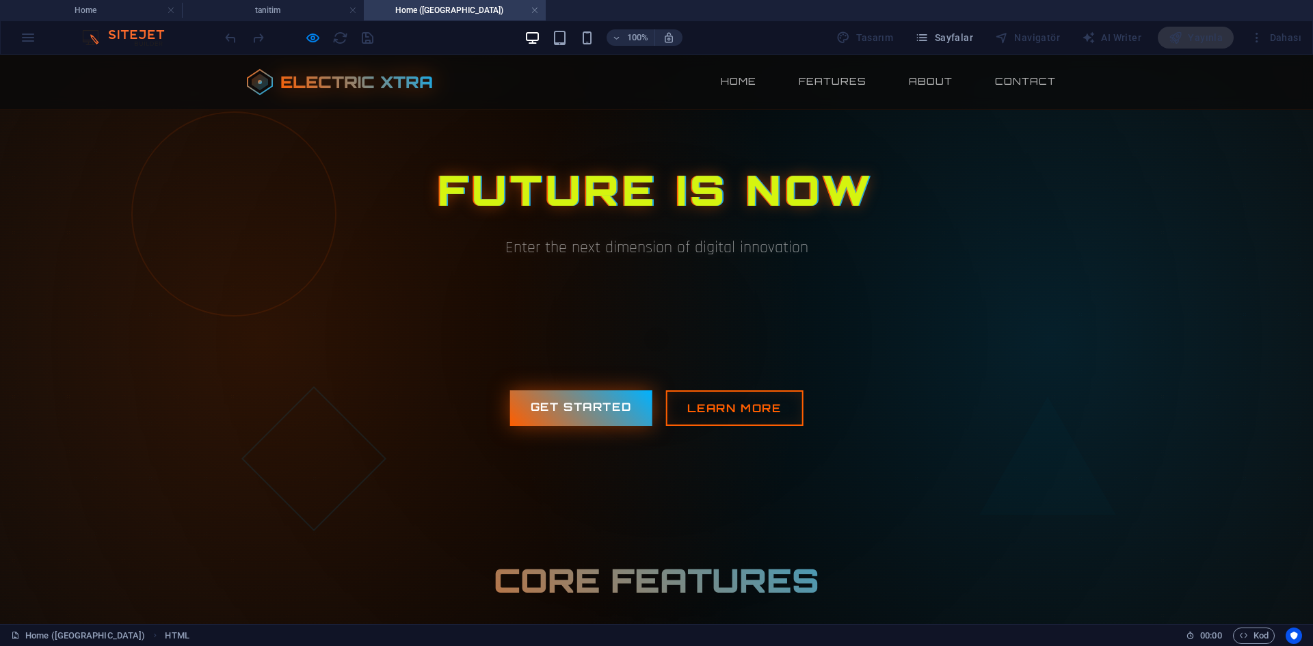
scroll to position [0, 0]
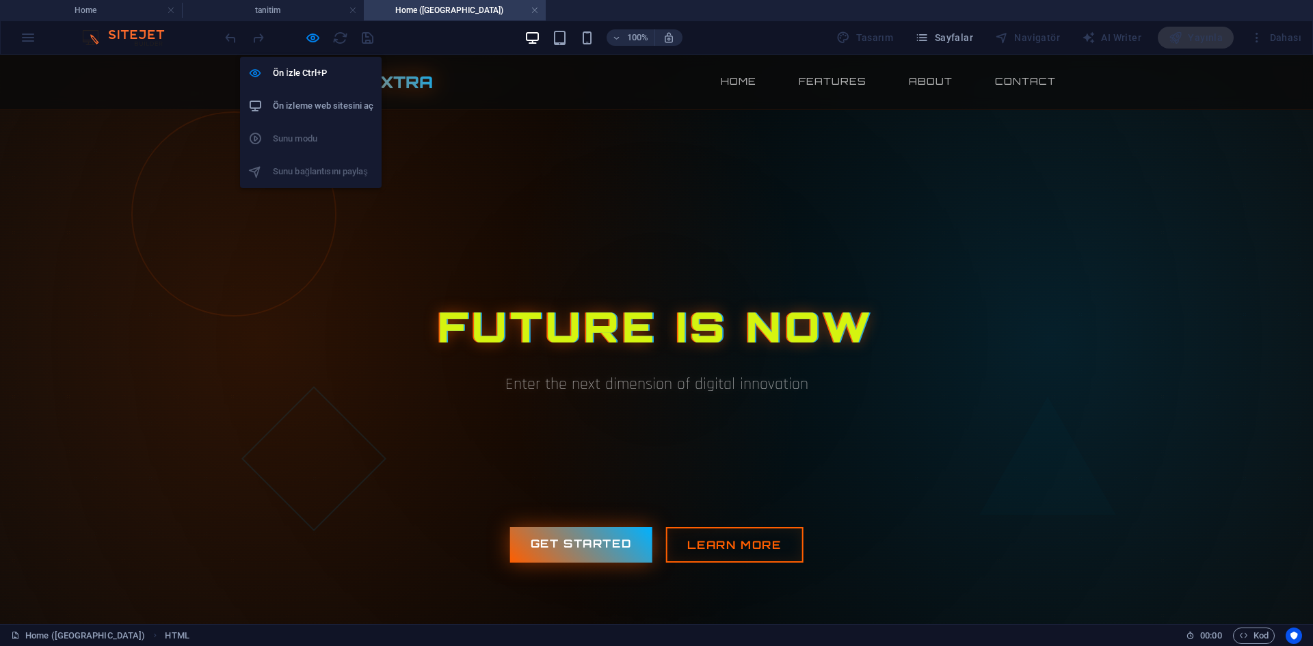
click at [643, 241] on div "FUTURE IS NOW Enter the next dimension of digital innovation BEYOND LIMITS Wher…" at bounding box center [656, 359] width 821 height 501
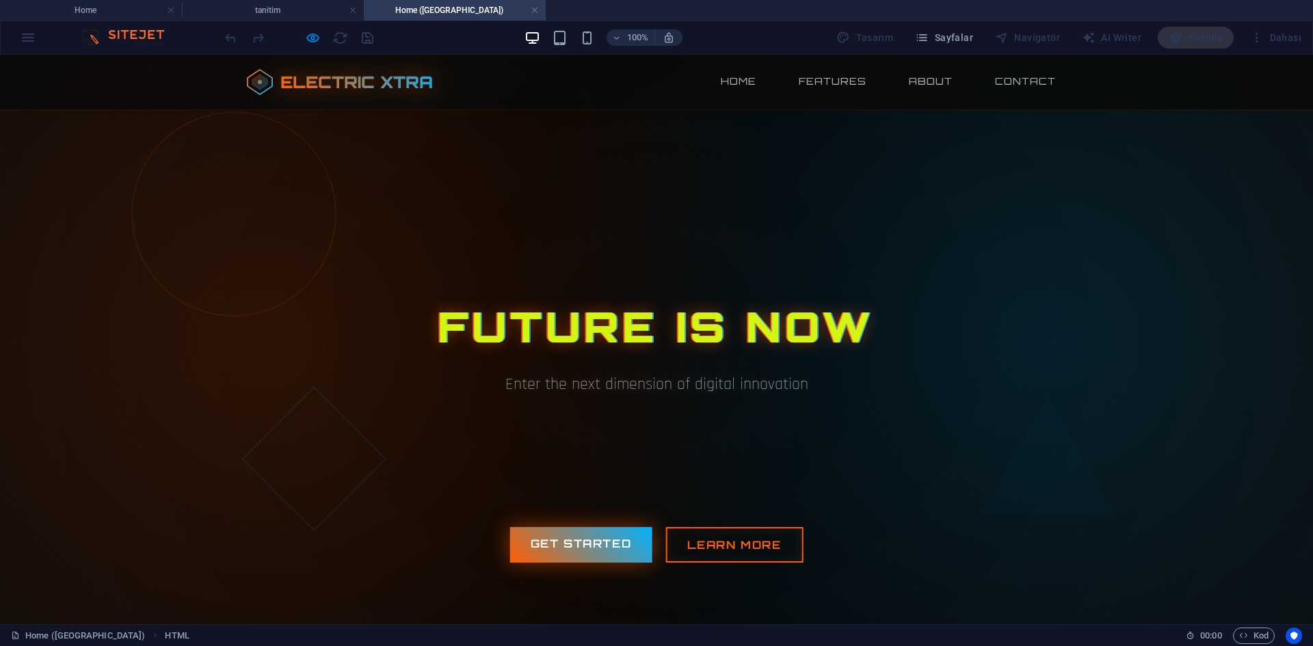
click at [451, 16] on h4 "Home ([GEOGRAPHIC_DATA])" at bounding box center [455, 10] width 182 height 15
click at [306, 41] on icon "button" at bounding box center [313, 38] width 16 height 16
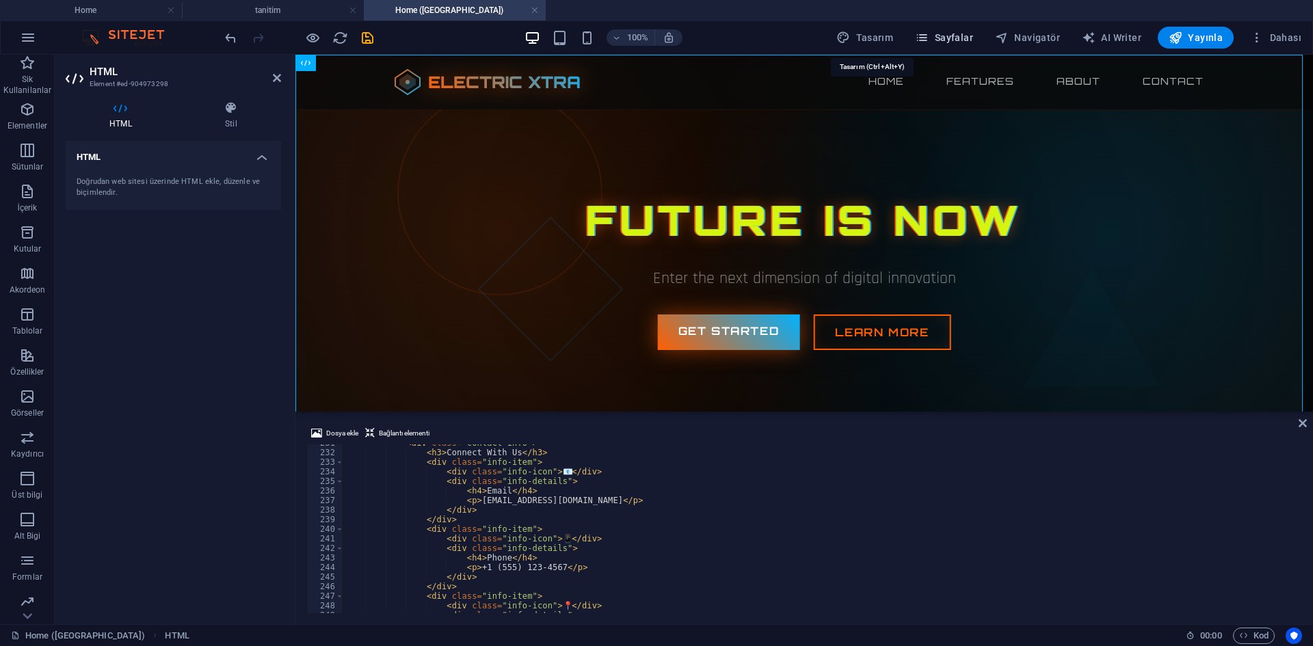
scroll to position [2208, 0]
click at [953, 34] on span "Sayfalar" at bounding box center [944, 38] width 58 height 14
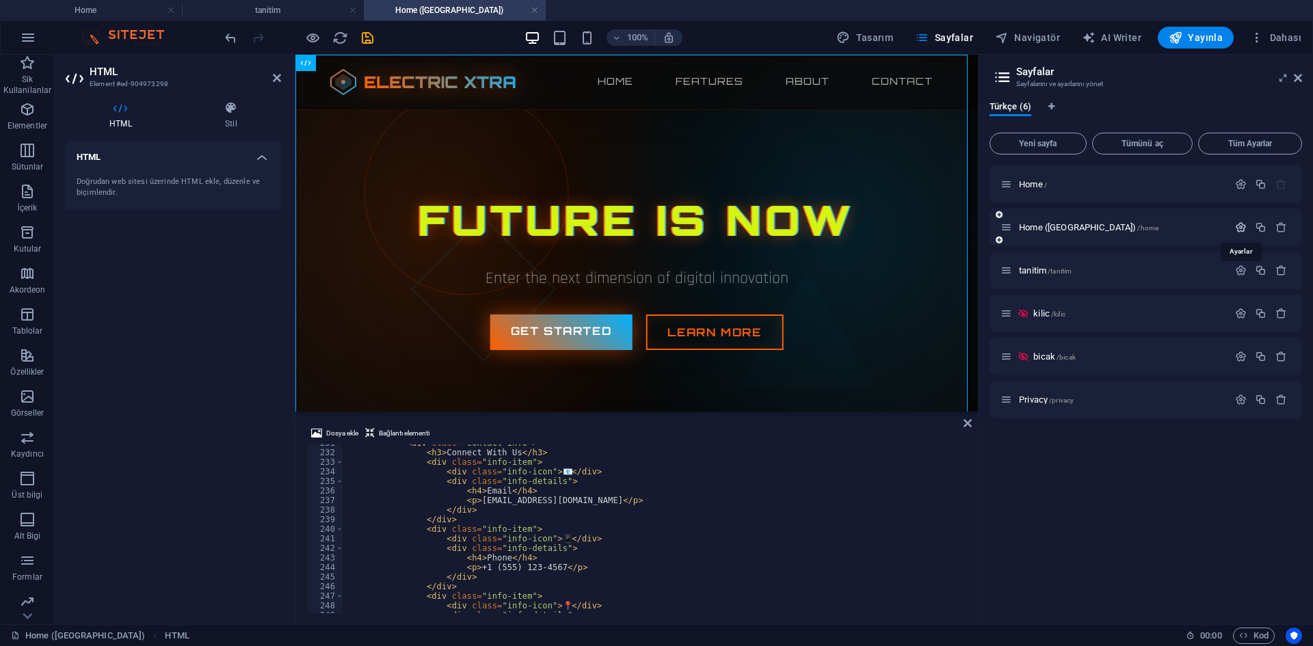
click at [1239, 228] on icon "button" at bounding box center [1241, 228] width 12 height 12
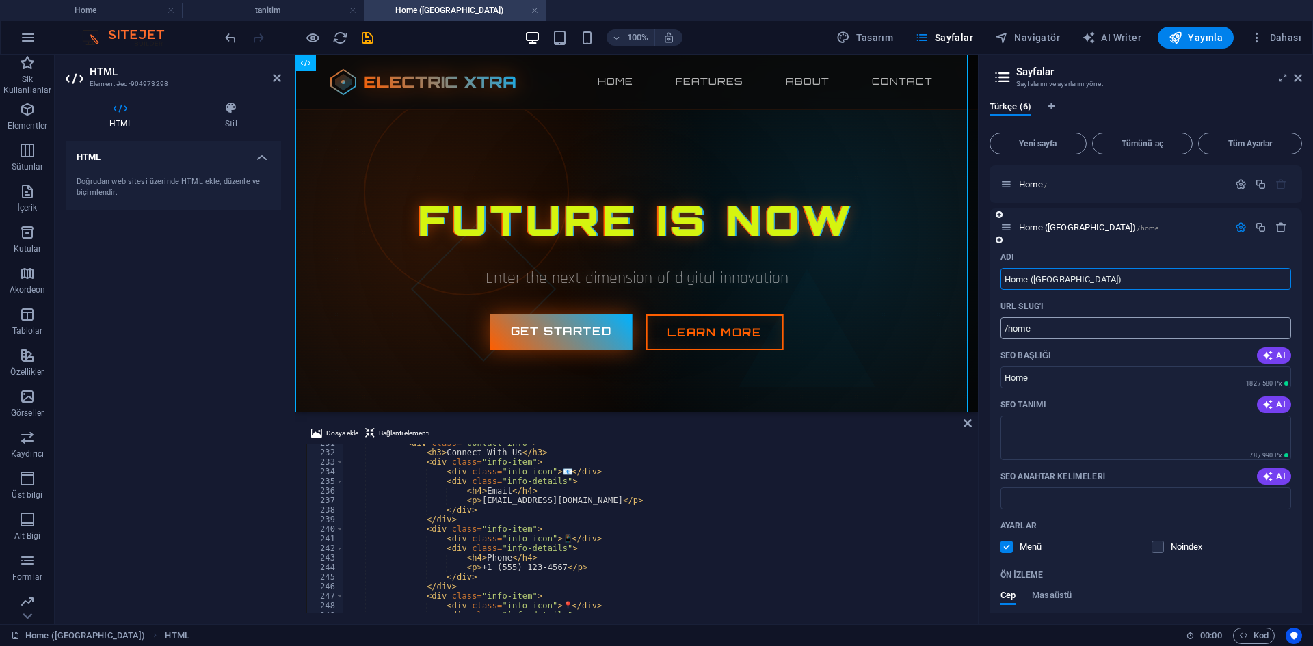
click at [1063, 324] on input "/home" at bounding box center [1145, 328] width 291 height 22
type input "/home5"
click at [367, 39] on icon "save" at bounding box center [368, 38] width 16 height 16
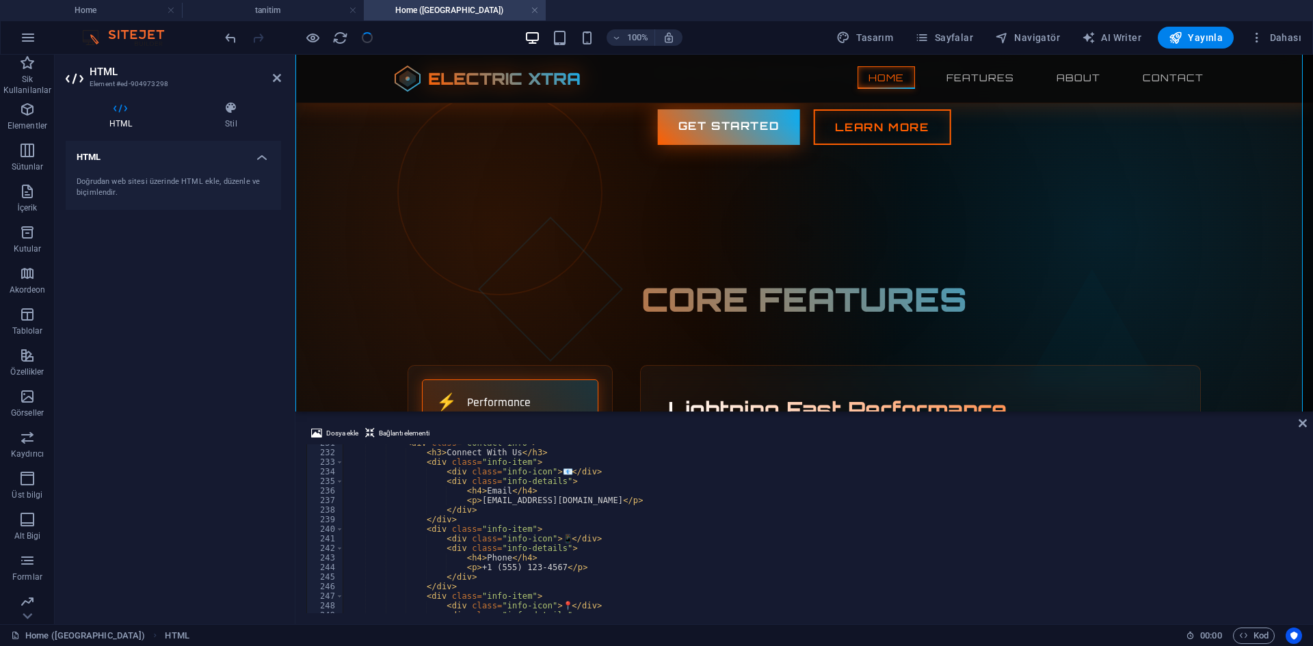
scroll to position [0, 0]
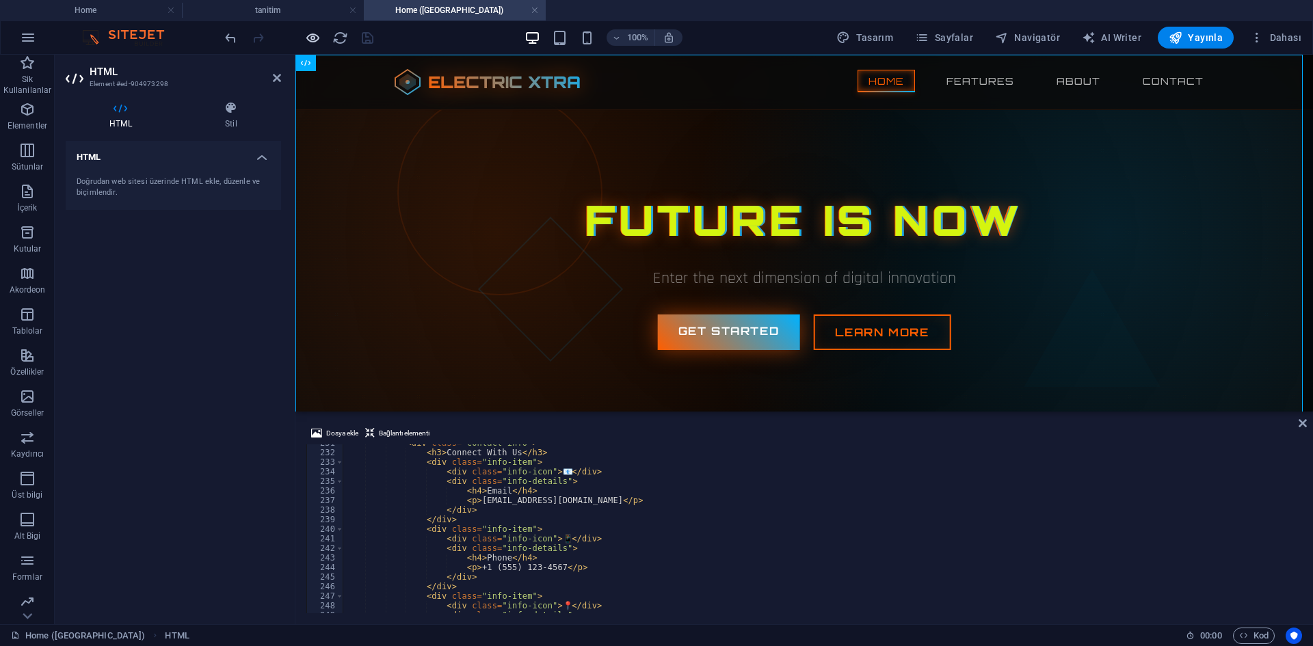
click at [313, 38] on icon "button" at bounding box center [313, 38] width 16 height 16
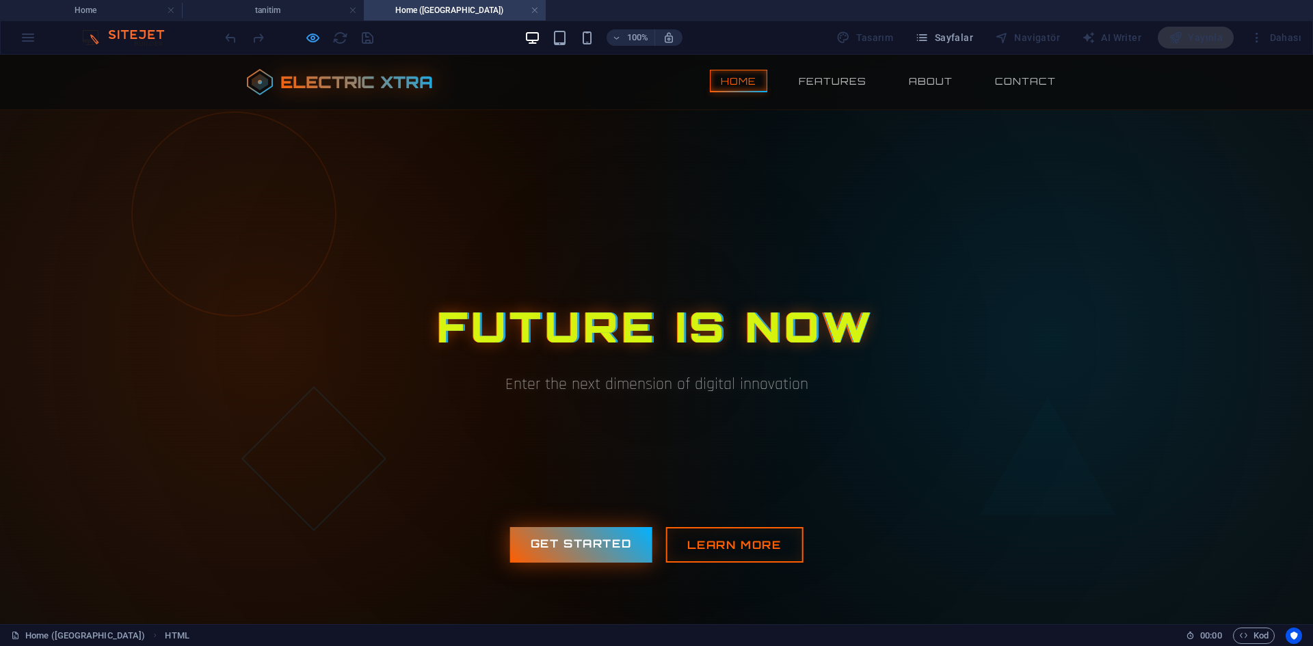
click at [308, 40] on icon "button" at bounding box center [313, 38] width 16 height 16
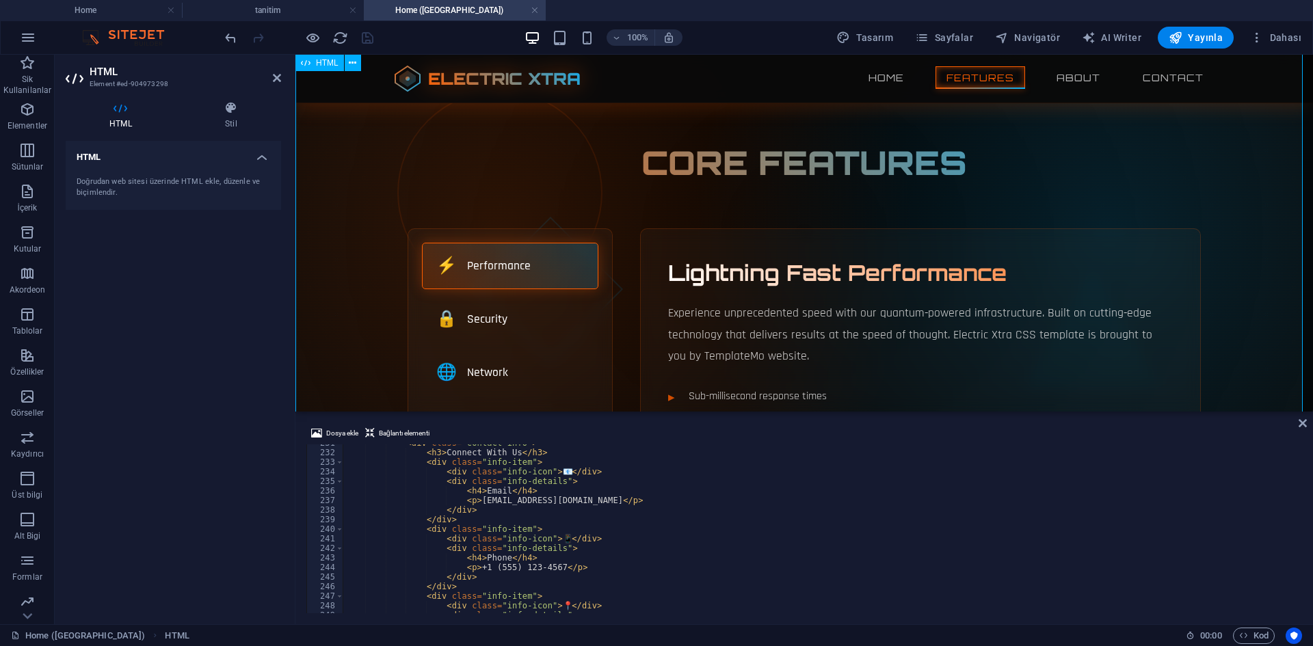
scroll to position [547, 0]
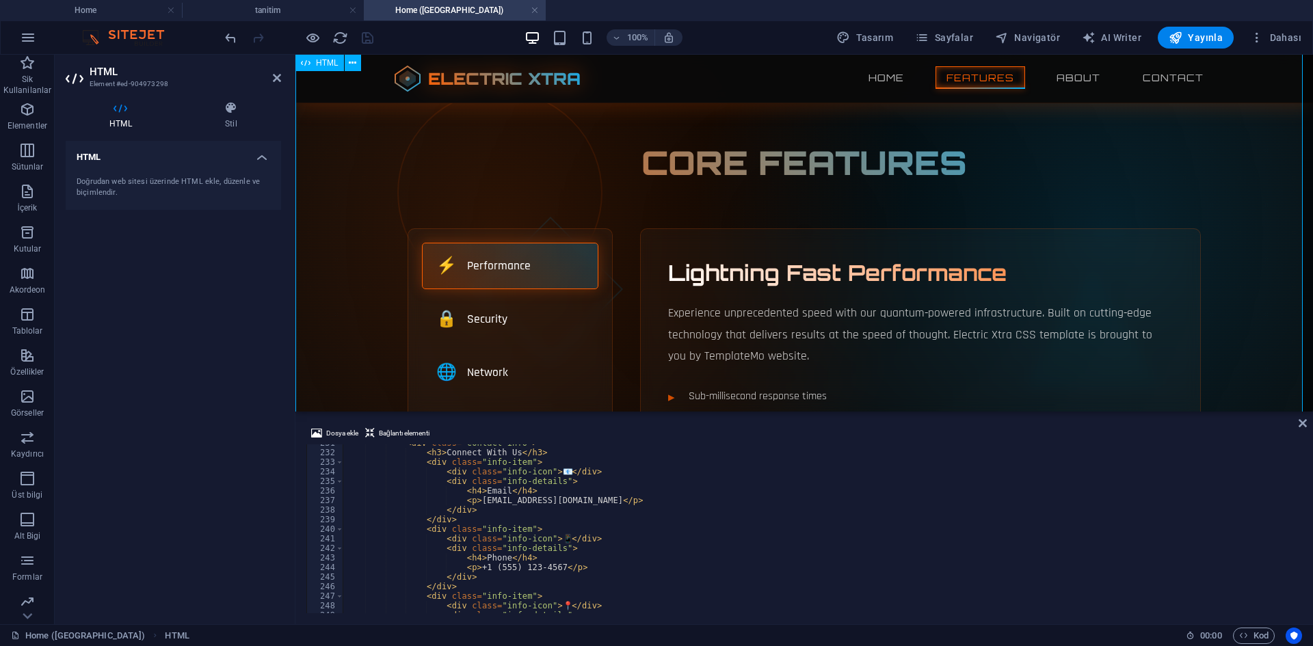
click at [211, 109] on icon at bounding box center [231, 108] width 100 height 14
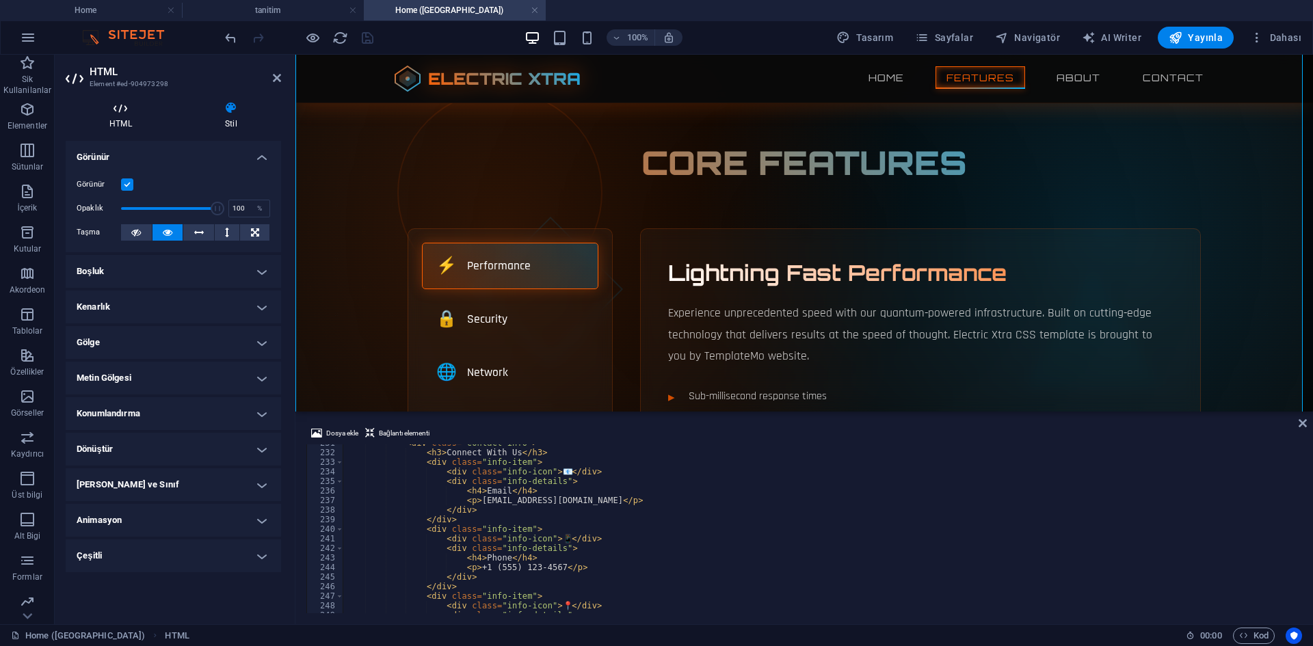
click at [131, 118] on h4 "HTML" at bounding box center [124, 115] width 116 height 29
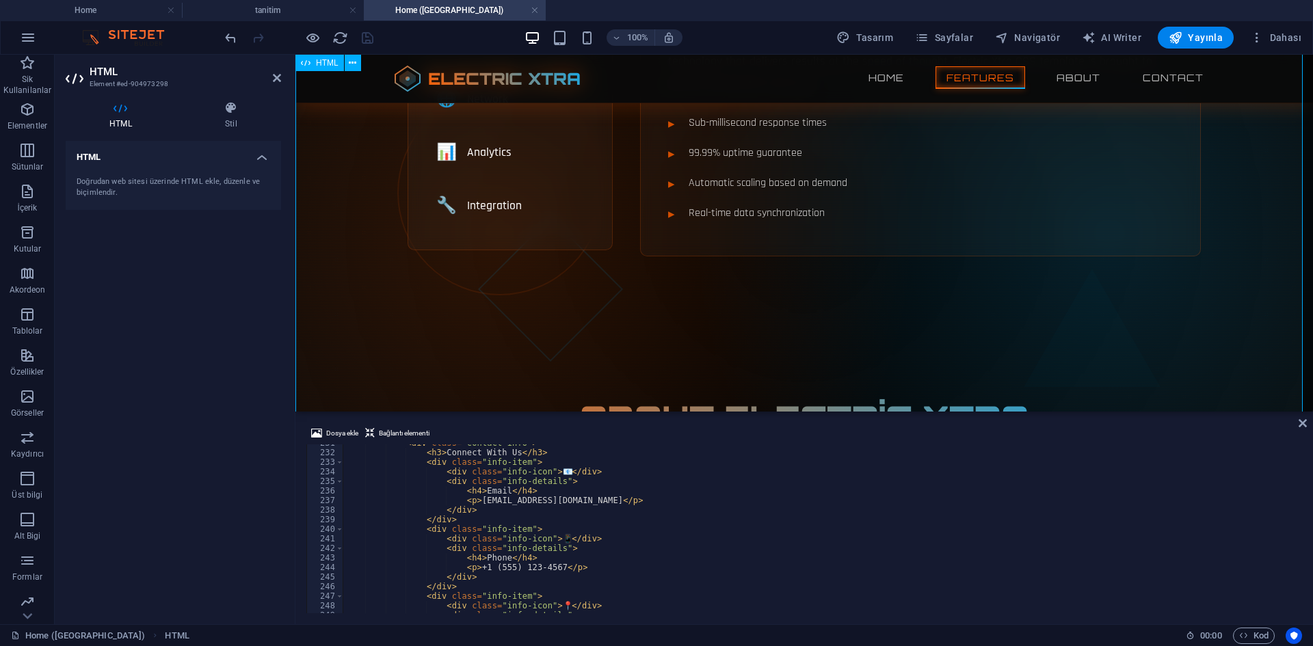
scroll to position [479, 0]
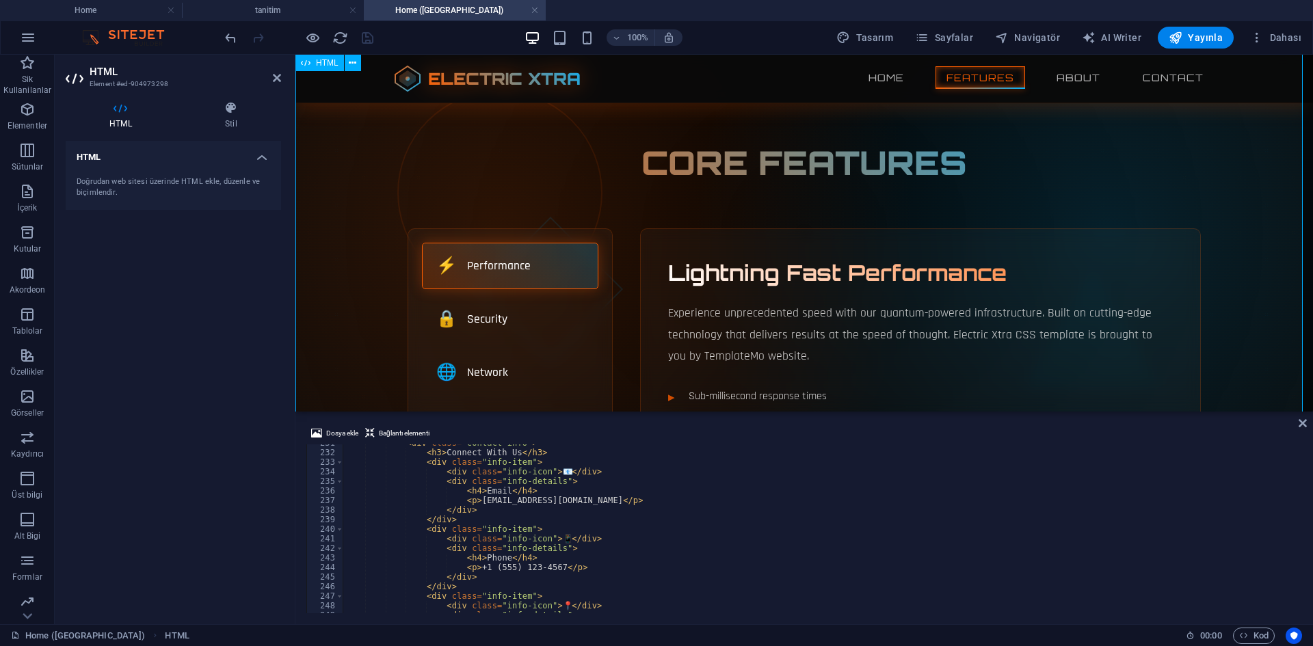
click at [215, 129] on div "HTML Stil HTML Doğrudan web sitesi üzerinde HTML ekle, düzenle ve biçimlendir. …" at bounding box center [173, 357] width 215 height 512
click at [215, 127] on h4 "Stil" at bounding box center [231, 115] width 100 height 29
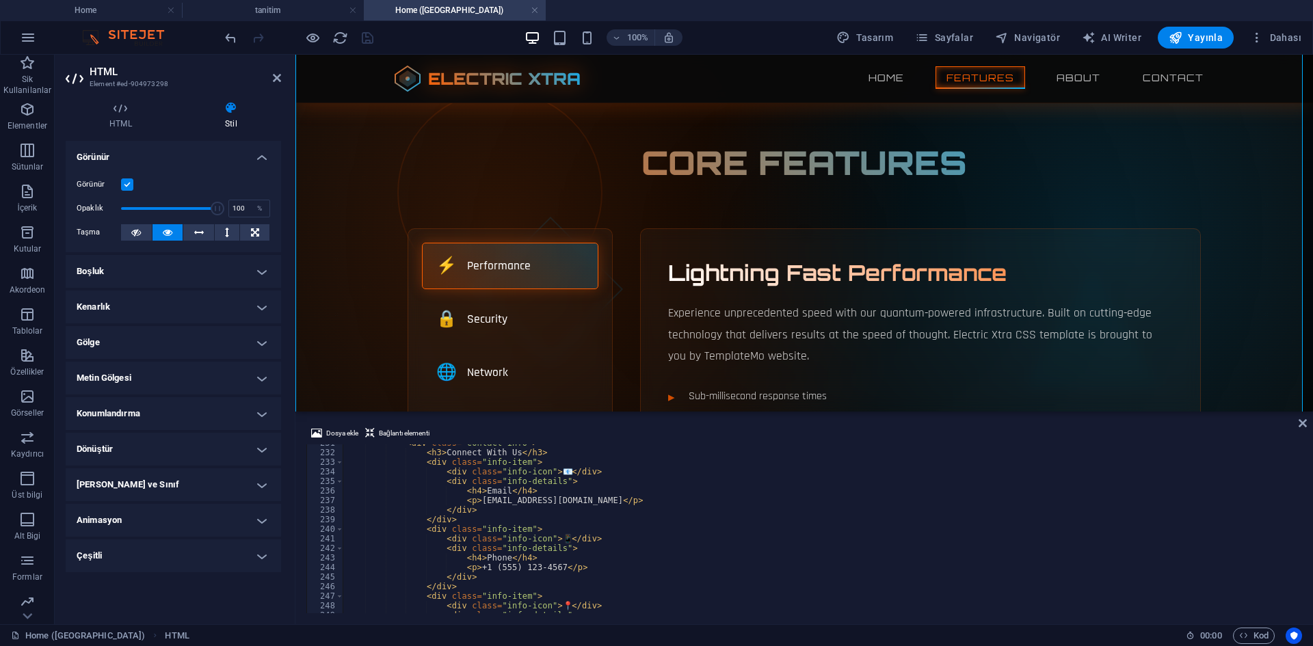
click at [152, 308] on h4 "Kenarlık" at bounding box center [173, 307] width 215 height 33
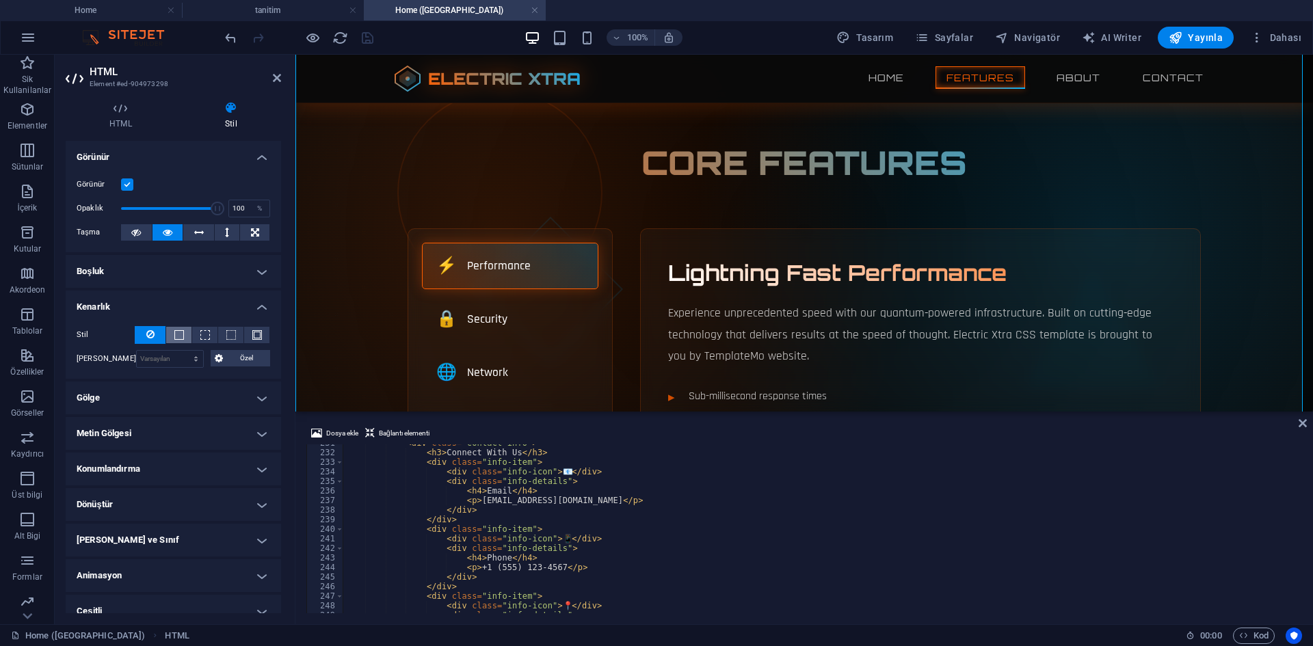
click at [174, 329] on button at bounding box center [178, 335] width 25 height 16
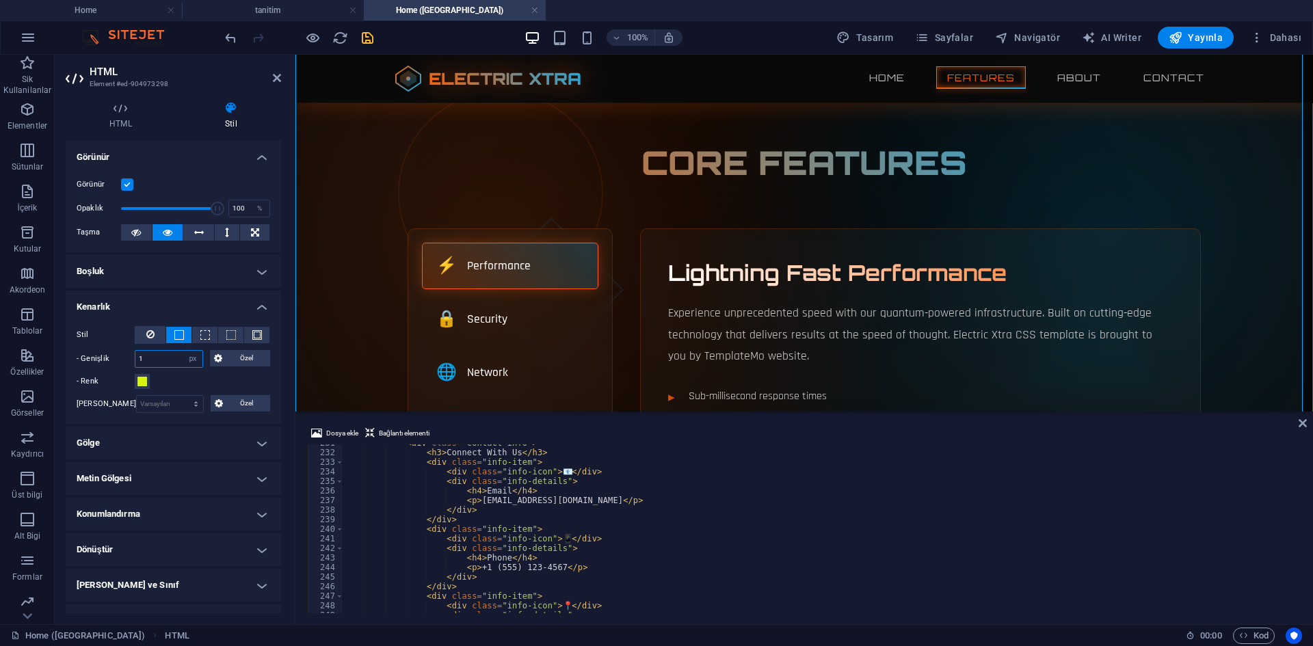
drag, startPoint x: 168, startPoint y: 358, endPoint x: 81, endPoint y: 337, distance: 88.6
click at [83, 337] on div "Stil - Genişlik 1 otomatik px rem % vh vw Özel Özel 1 otomatik px rem % vh vw 1…" at bounding box center [174, 358] width 194 height 64
type input "5"
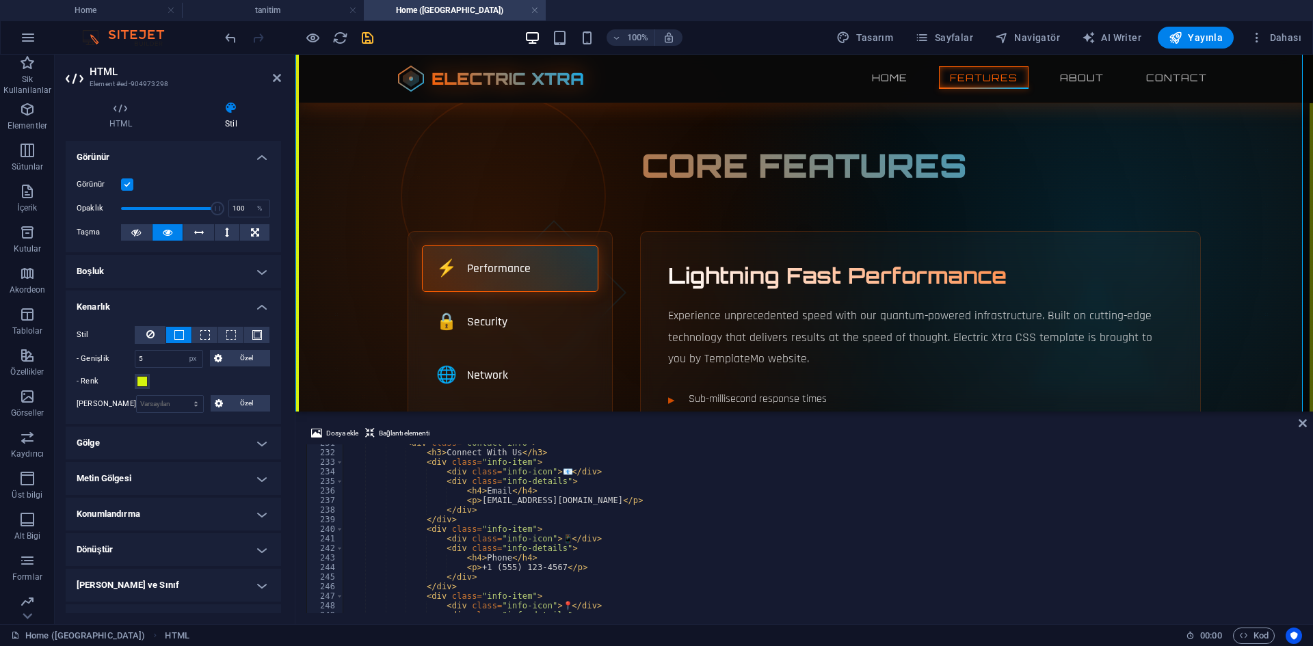
scroll to position [345, 0]
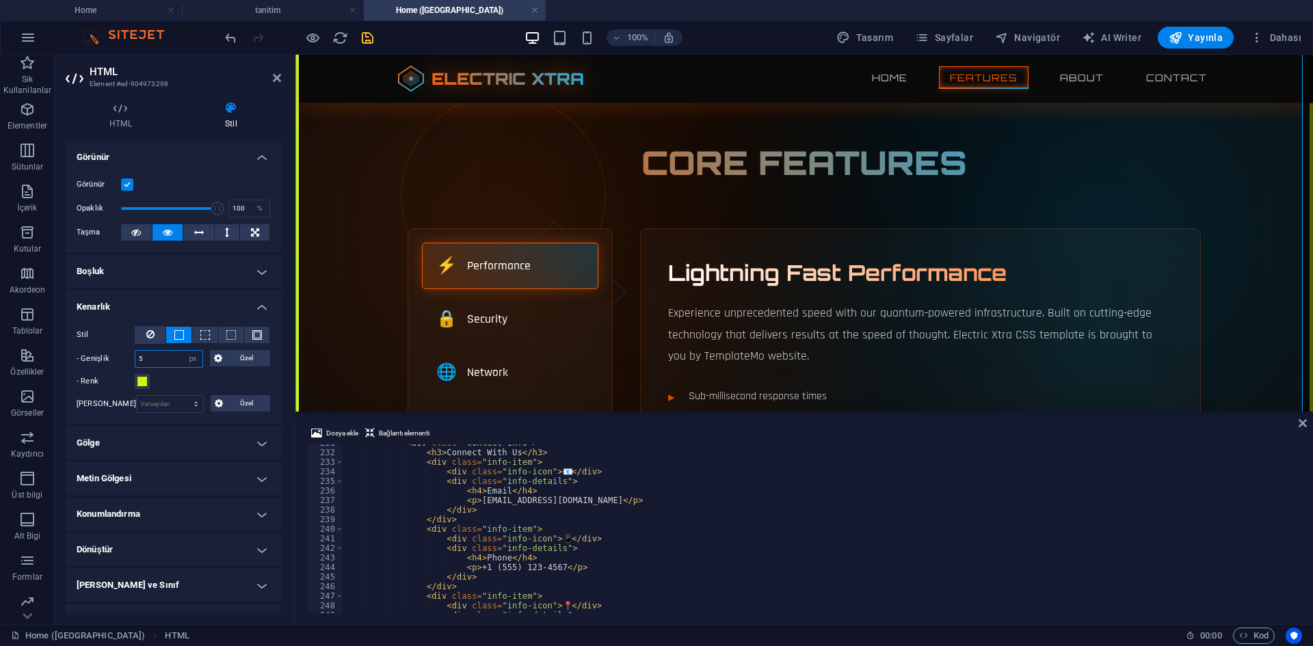
click at [126, 362] on div "- Genişlik 5 otomatik px rem % vh vw Özel Özel" at bounding box center [174, 359] width 194 height 18
type input "3"
click at [163, 410] on select "Varsayılan px rem % vh vw Özel" at bounding box center [170, 404] width 66 height 16
select select "px"
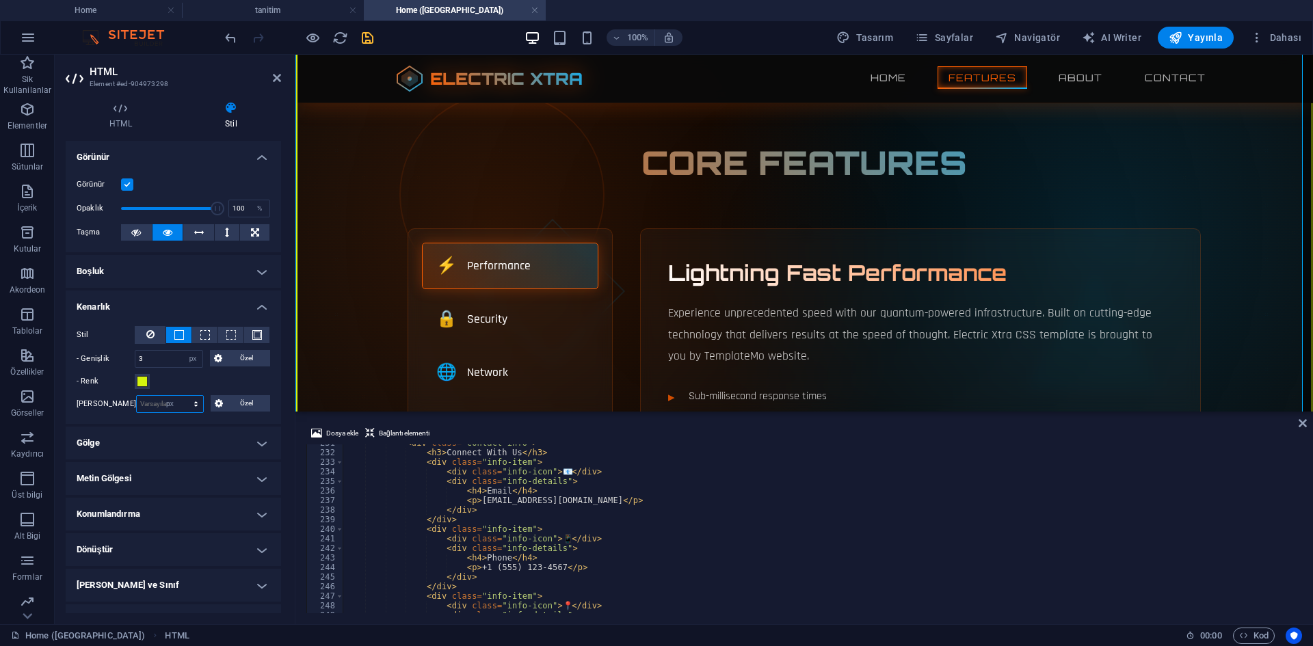
click at [181, 396] on select "Varsayılan px rem % vh vw Özel" at bounding box center [170, 404] width 66 height 16
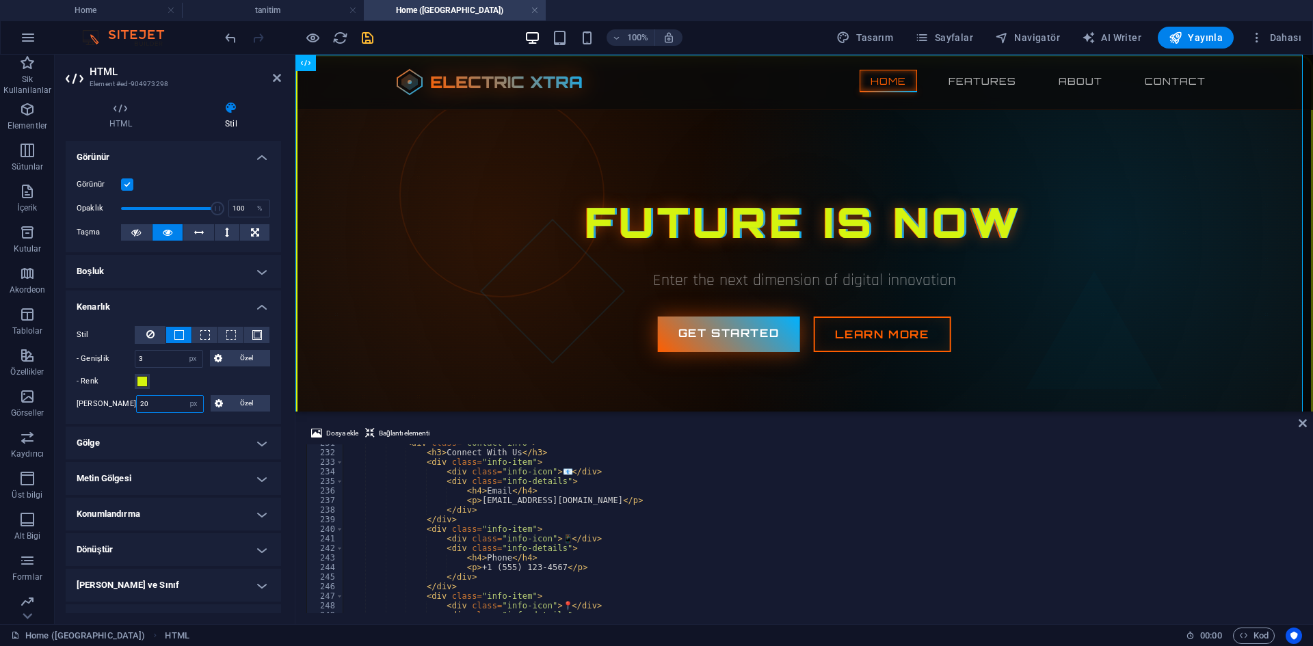
click at [110, 406] on div "Yuvarlak köşeler 20 Varsayılan px rem % vh vw Özel Özel" at bounding box center [174, 404] width 194 height 18
drag, startPoint x: 133, startPoint y: 413, endPoint x: 91, endPoint y: 419, distance: 42.1
click at [91, 419] on div "Stil - Genişlik 3 otomatik px rem % vh vw Özel Özel 3 otomatik px rem % vh vw 3…" at bounding box center [173, 369] width 215 height 109
type input "85"
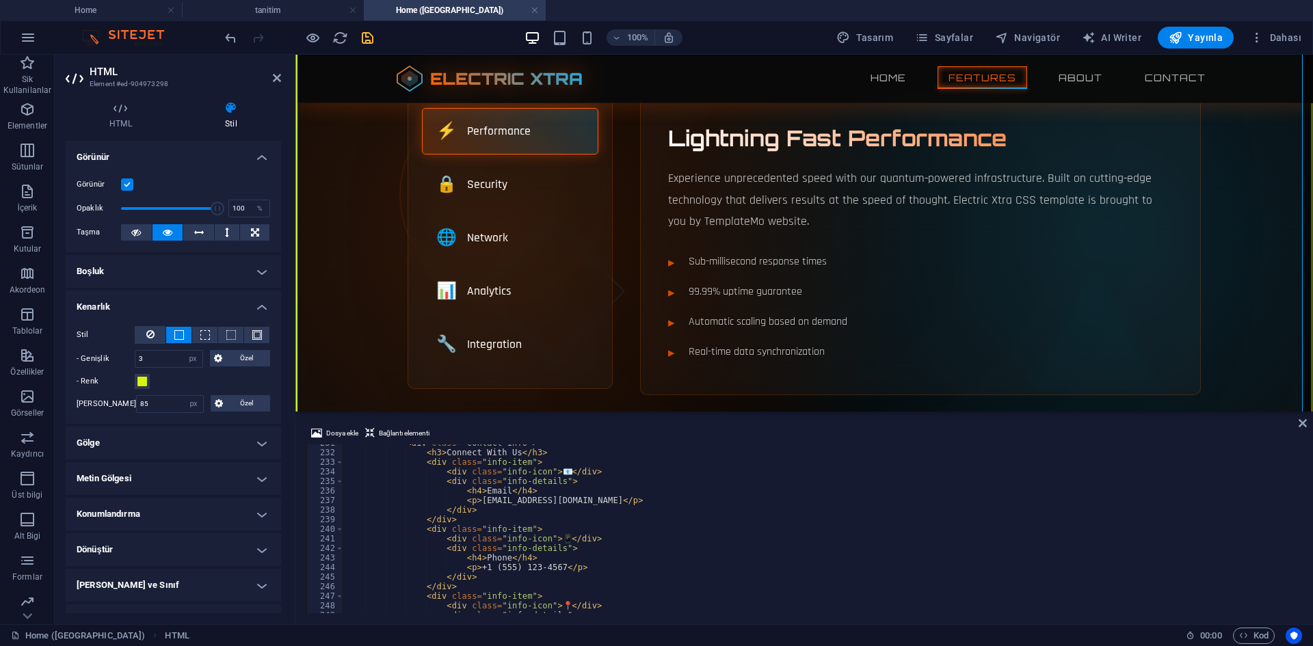
scroll to position [68, 0]
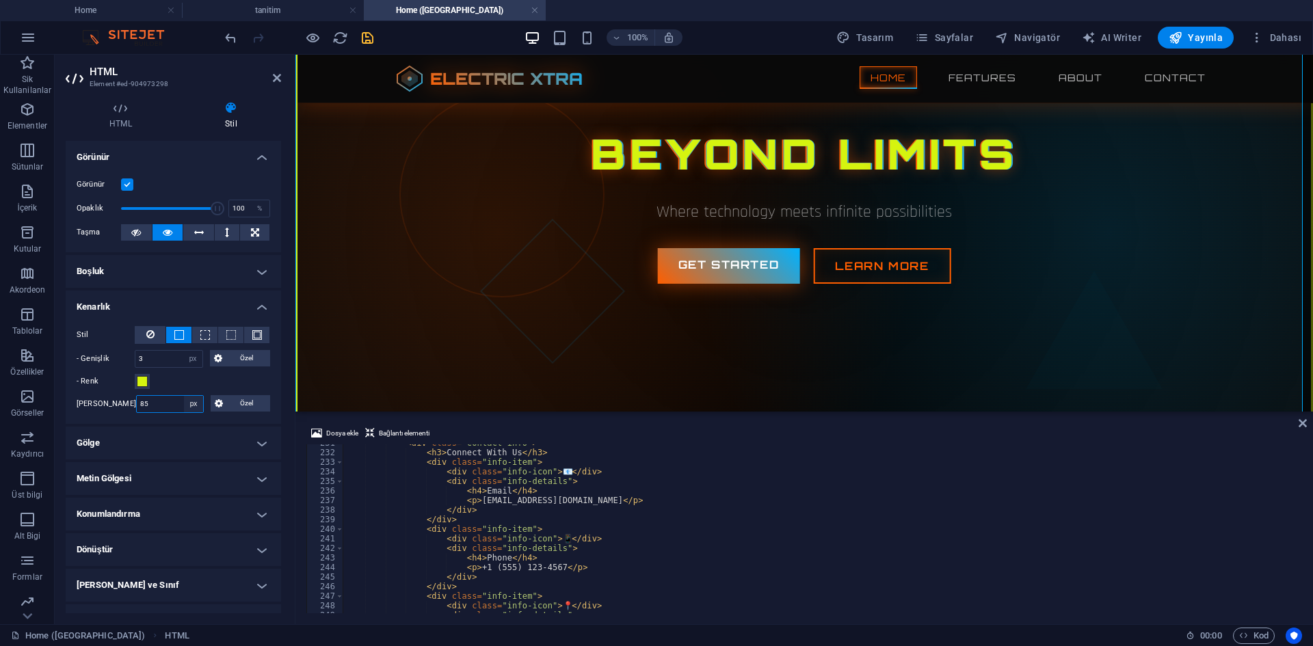
click at [189, 403] on select "Varsayılan px rem % vh vw Özel" at bounding box center [193, 404] width 19 height 16
select select "default"
click at [184, 396] on select "Varsayılan px rem % vh vw Özel" at bounding box center [193, 404] width 19 height 16
select select "DISABLED_OPTION_VALUE"
click at [172, 358] on input "3" at bounding box center [168, 359] width 67 height 16
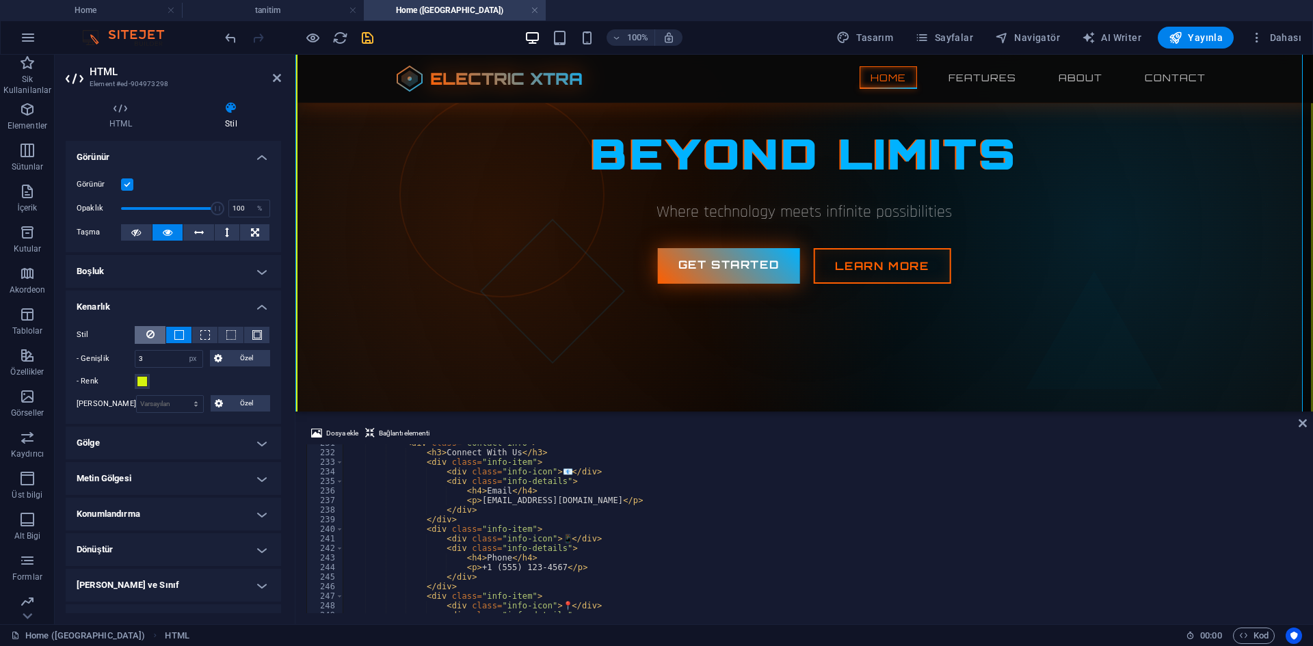
click at [157, 341] on button at bounding box center [150, 335] width 31 height 18
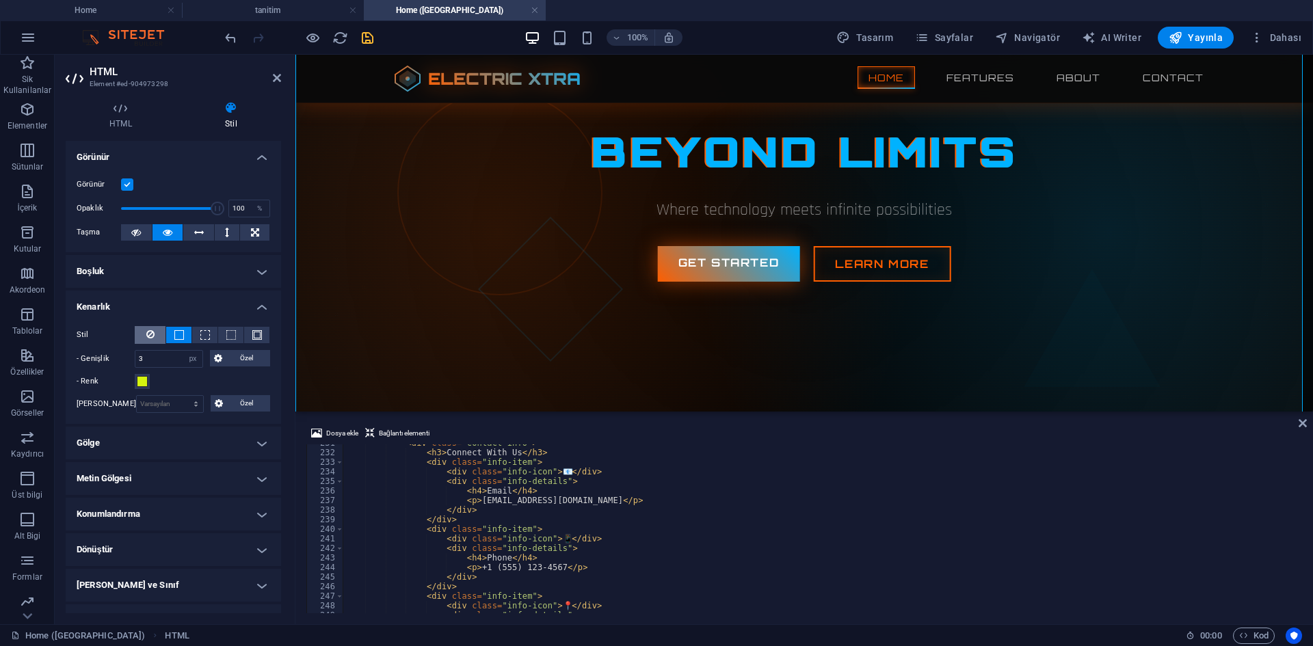
scroll to position [66, 0]
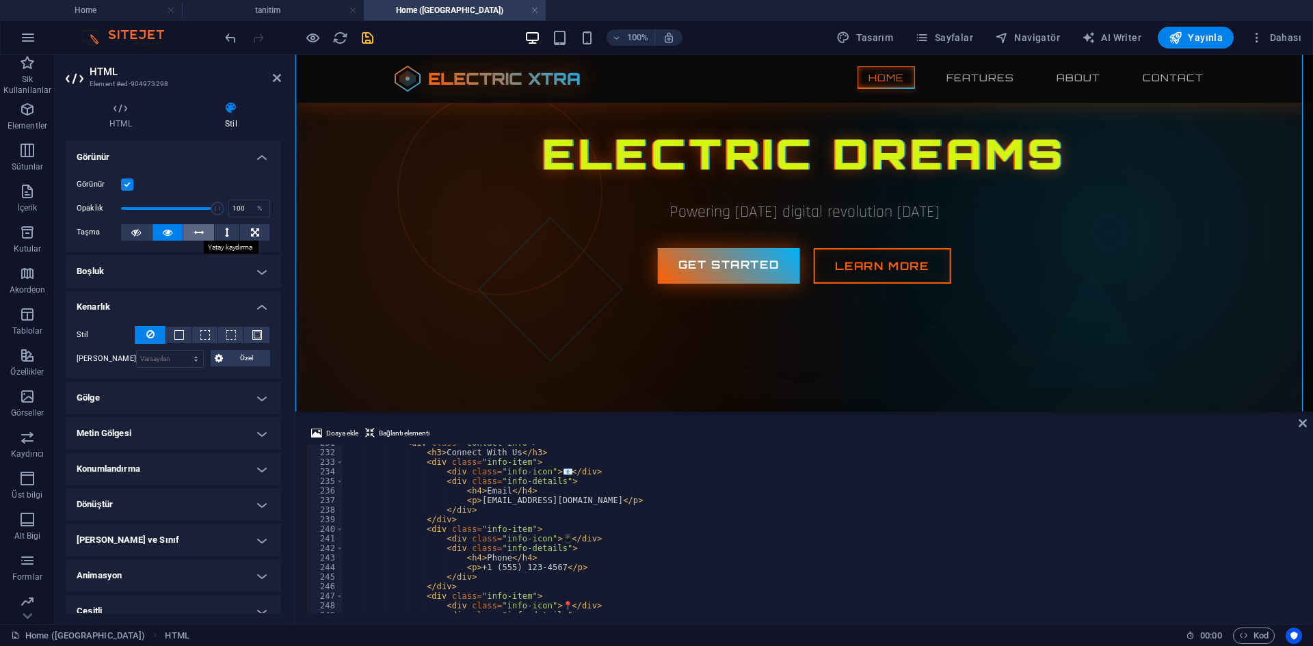
click at [189, 234] on button at bounding box center [198, 232] width 31 height 16
click at [170, 235] on icon at bounding box center [168, 232] width 10 height 16
click at [137, 238] on icon at bounding box center [136, 232] width 10 height 16
click at [171, 236] on icon at bounding box center [168, 232] width 10 height 16
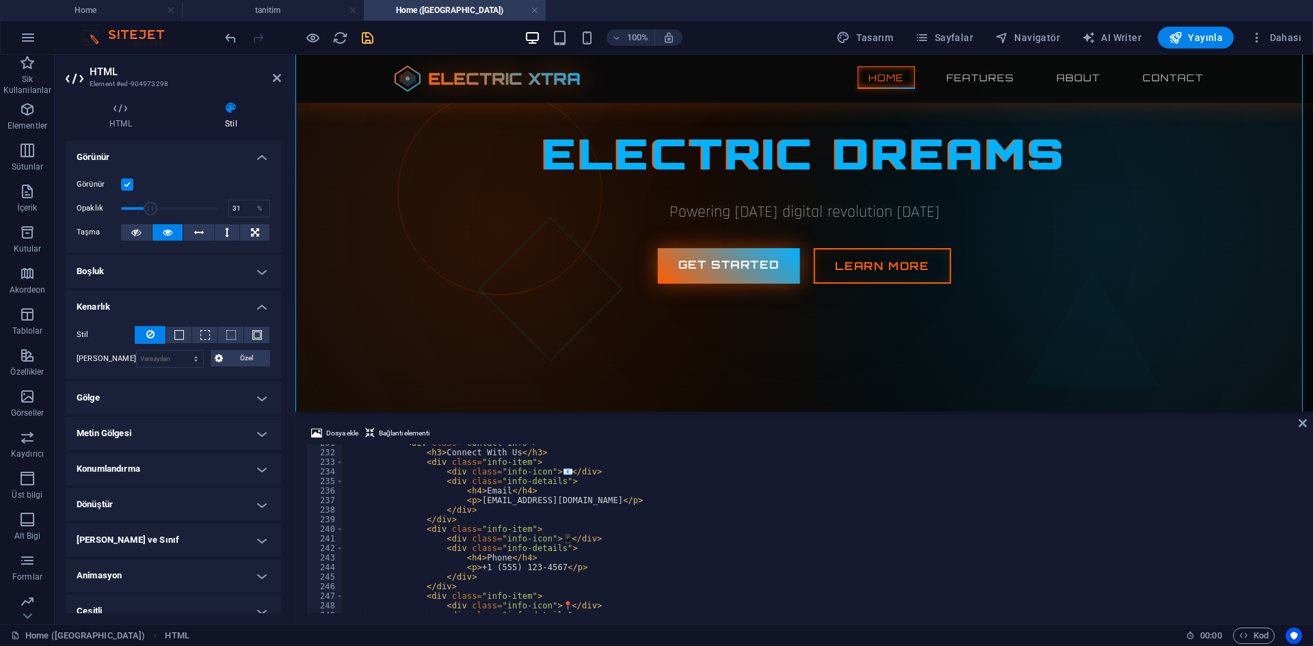
drag, startPoint x: 163, startPoint y: 211, endPoint x: 149, endPoint y: 210, distance: 13.7
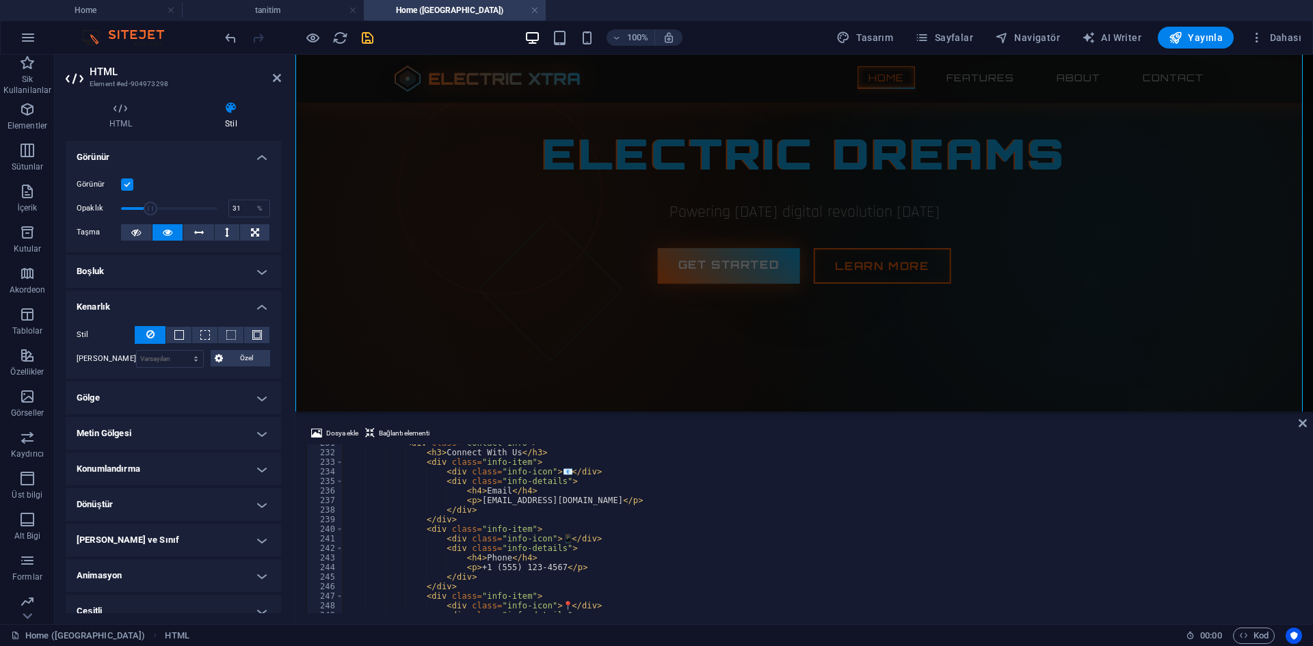
click at [149, 210] on span at bounding box center [169, 208] width 96 height 21
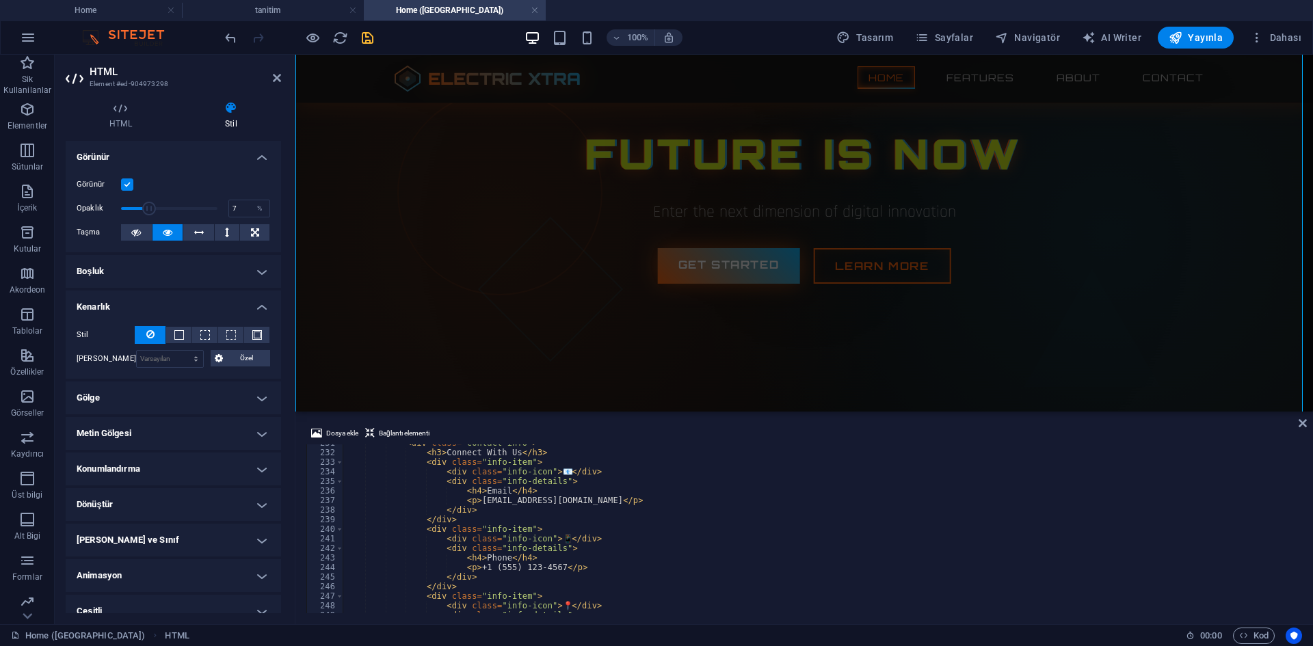
drag, startPoint x: 148, startPoint y: 209, endPoint x: 127, endPoint y: 208, distance: 21.9
click at [142, 208] on span at bounding box center [149, 209] width 14 height 14
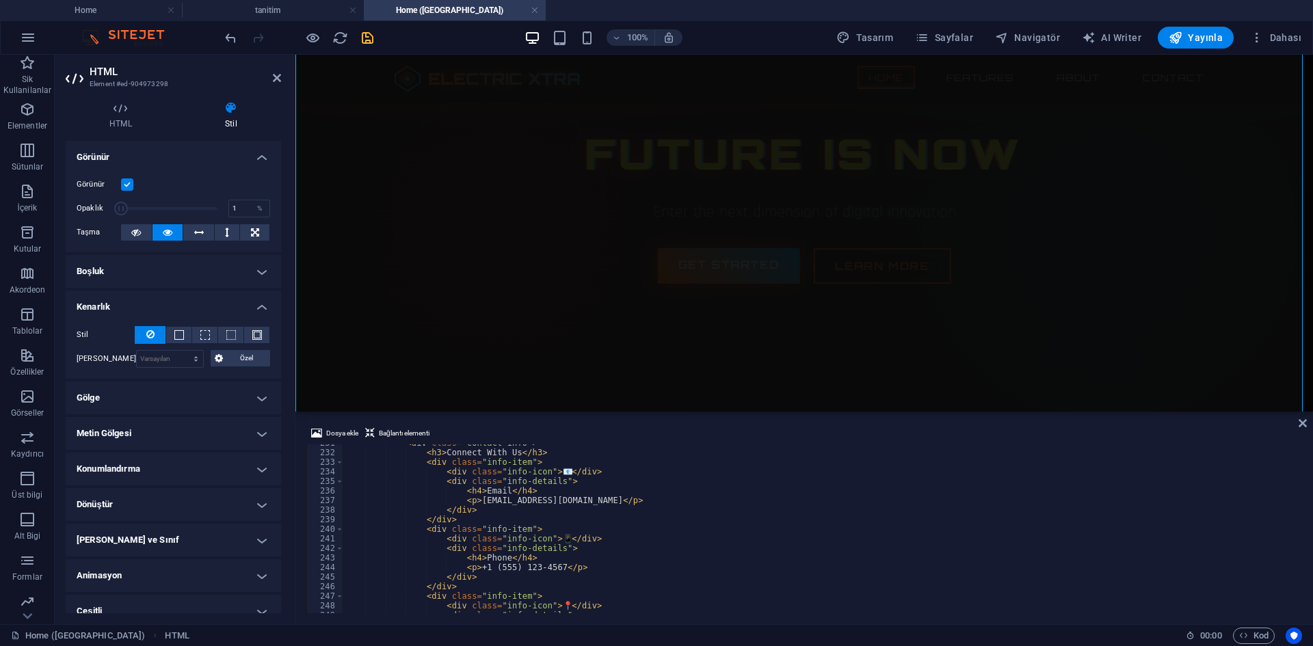
drag, startPoint x: 119, startPoint y: 212, endPoint x: 95, endPoint y: 211, distance: 23.9
click at [95, 211] on div "Opaklık 1 %" at bounding box center [174, 208] width 194 height 21
drag, startPoint x: 126, startPoint y: 209, endPoint x: 189, endPoint y: 215, distance: 63.9
click at [133, 215] on span at bounding box center [126, 209] width 14 height 14
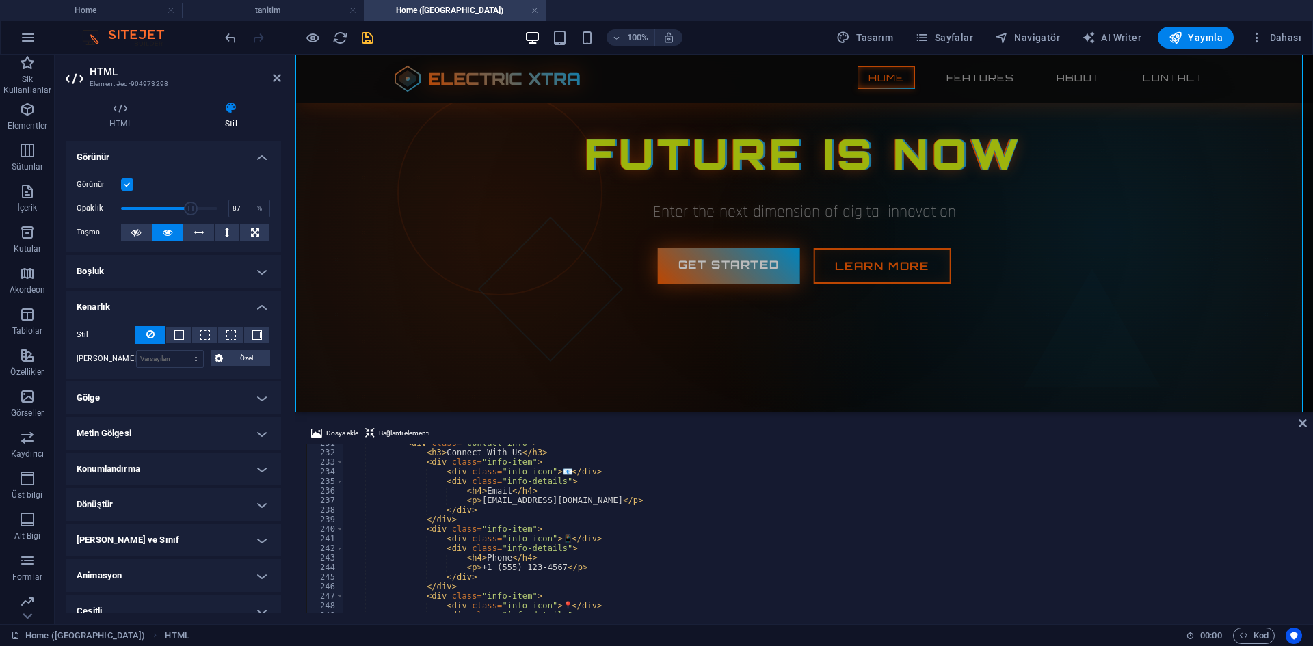
drag, startPoint x: 191, startPoint y: 215, endPoint x: 202, endPoint y: 215, distance: 10.9
click at [198, 215] on span at bounding box center [192, 209] width 14 height 14
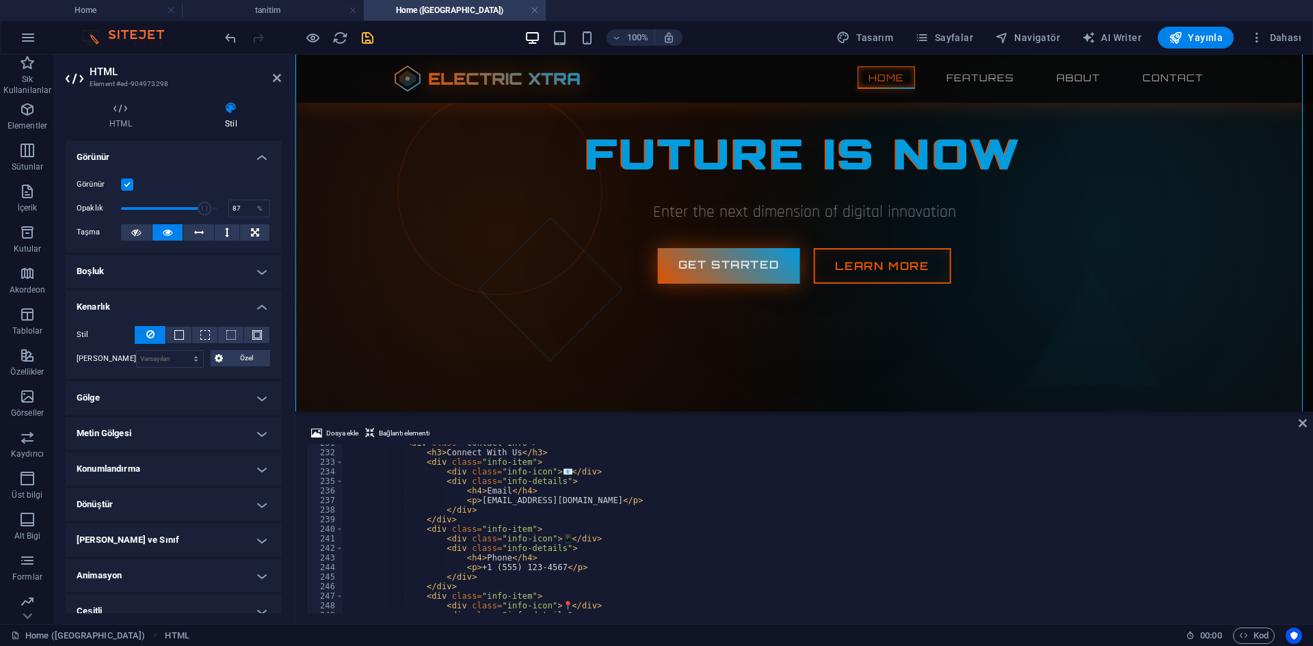
drag, startPoint x: 199, startPoint y: 222, endPoint x: 215, endPoint y: 217, distance: 16.4
click at [214, 217] on div "Görünür Opaklık 87 % Taşma" at bounding box center [173, 208] width 215 height 87
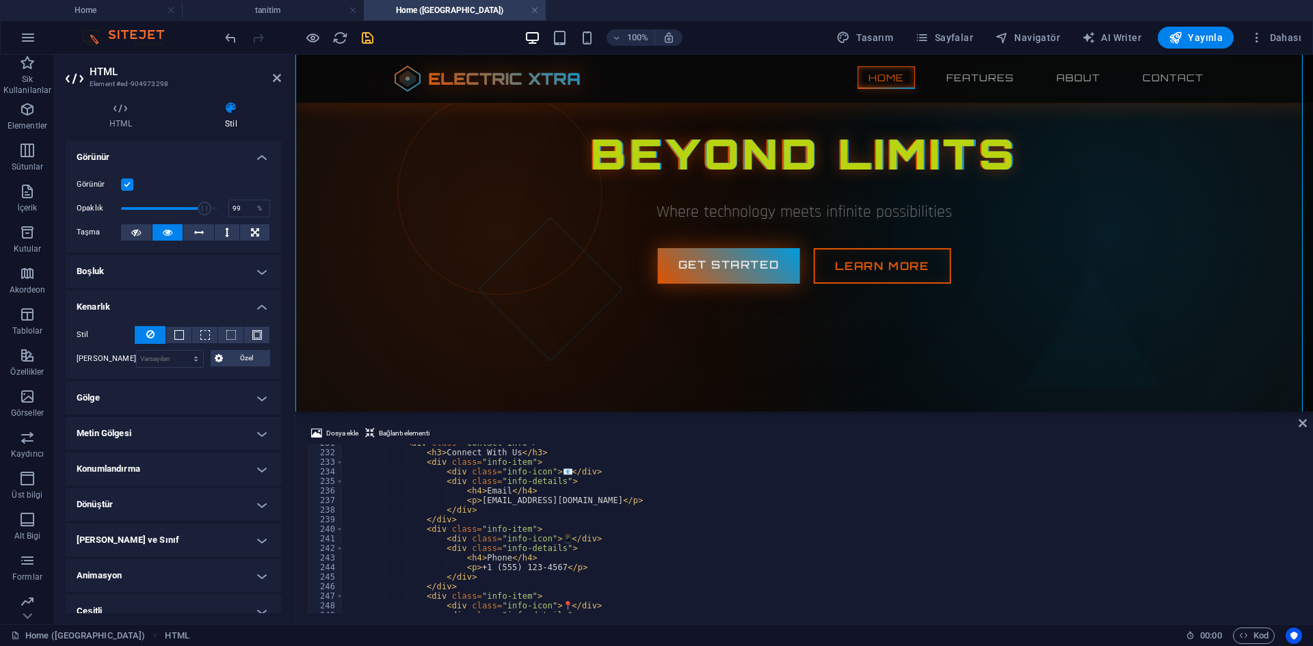
type input "100"
drag, startPoint x: 200, startPoint y: 209, endPoint x: 261, endPoint y: 222, distance: 62.2
click at [261, 222] on div "Görünür Opaklık 100 % Taşma" at bounding box center [173, 208] width 215 height 87
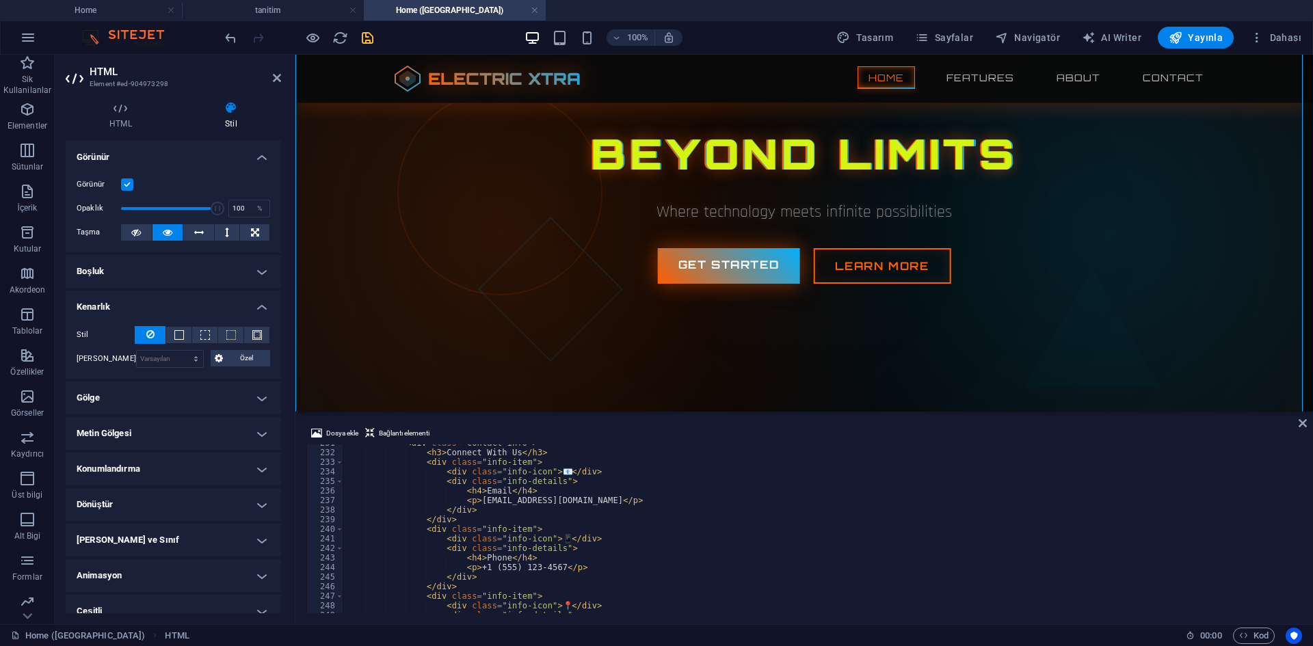
scroll to position [14, 0]
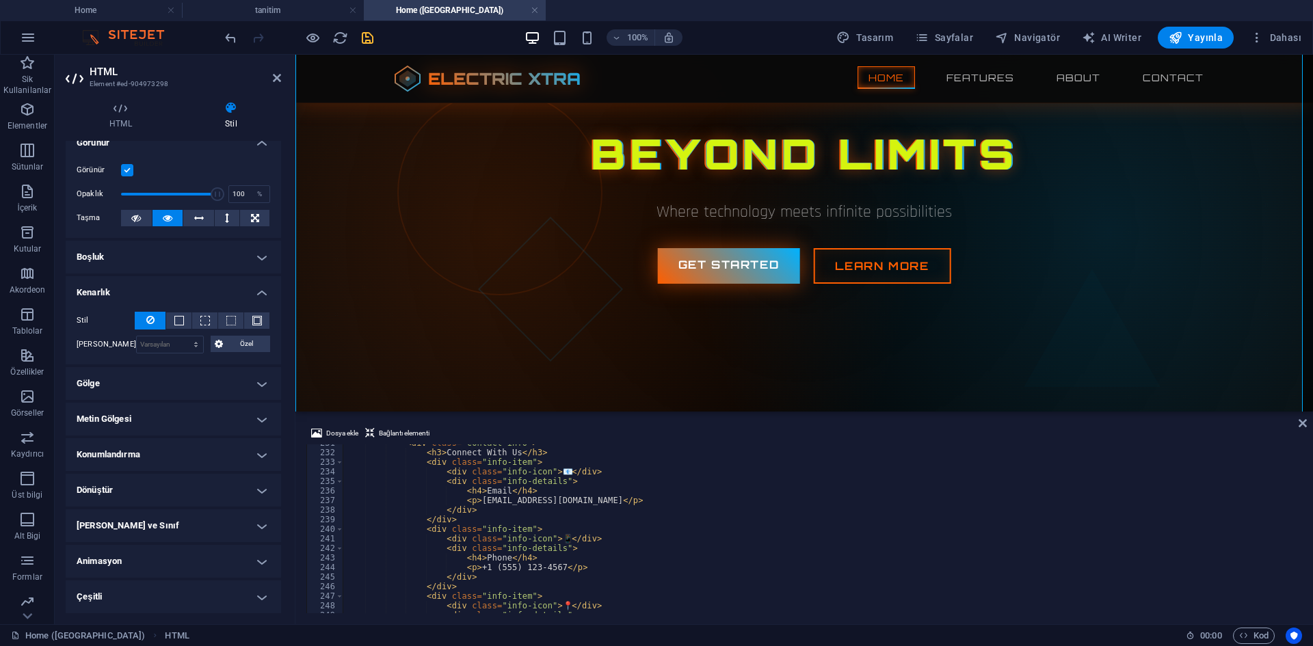
click at [161, 504] on h4 "Dönüştür" at bounding box center [173, 490] width 215 height 33
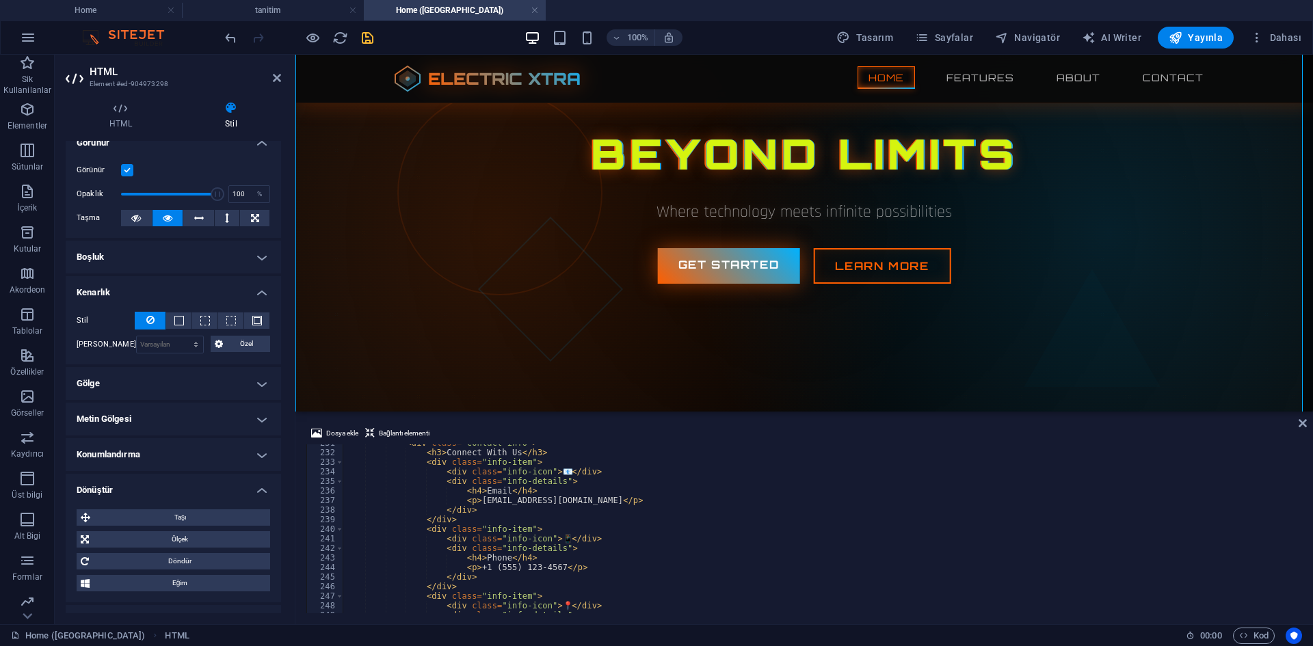
click at [163, 499] on div "Taşı X uzaklığı 0 px rem % em vh vw Y uzaklığı 0 px rem % em vh vw Ölçek Yakınl…" at bounding box center [173, 551] width 215 height 104
click at [160, 448] on h4 "Konumlandırma" at bounding box center [173, 454] width 215 height 33
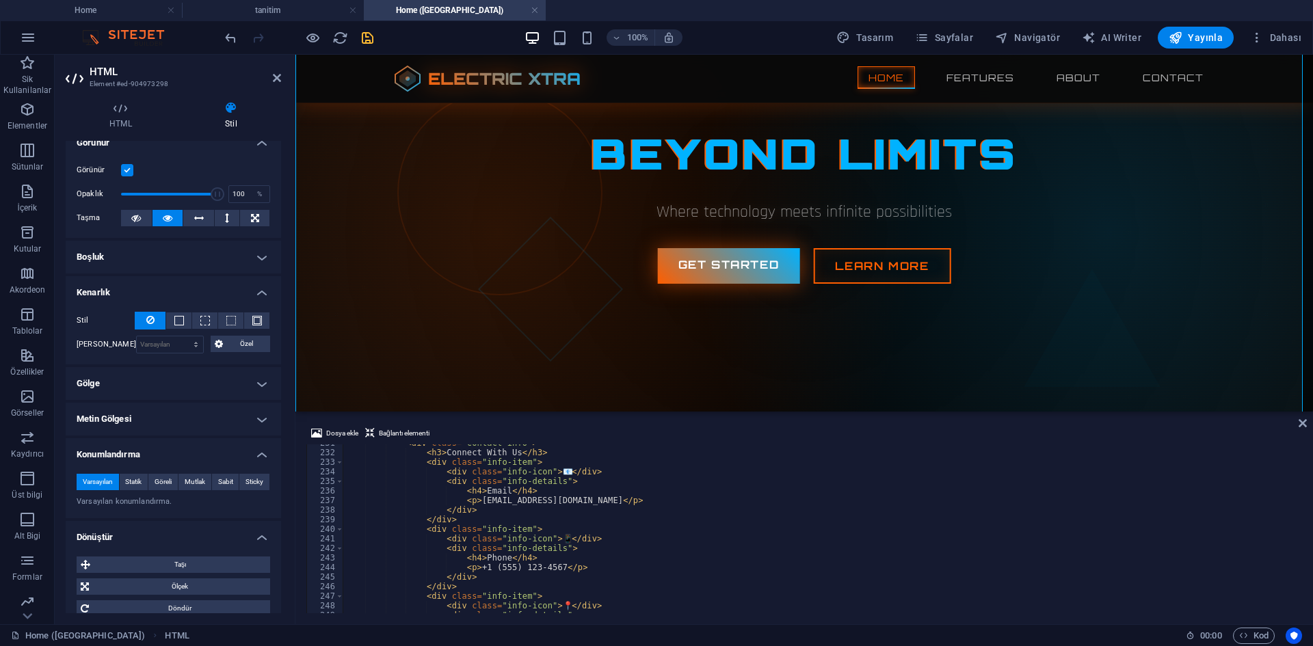
click at [173, 463] on div "Varsayılan Statik Göreli Mutlak Sabit Sticky Z-Dizini Element sırasını arkadan …" at bounding box center [173, 491] width 215 height 56
click at [181, 447] on h4 "Konumlandırma" at bounding box center [173, 450] width 215 height 25
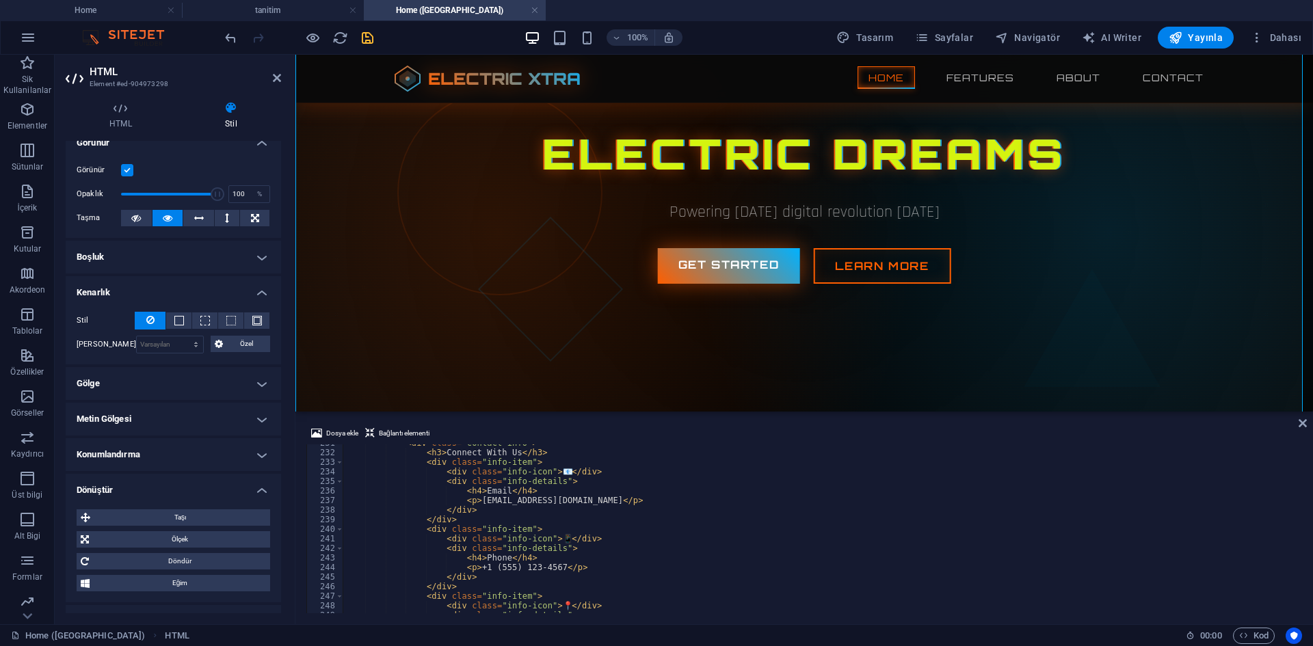
click at [196, 491] on h4 "Dönüştür" at bounding box center [173, 486] width 215 height 25
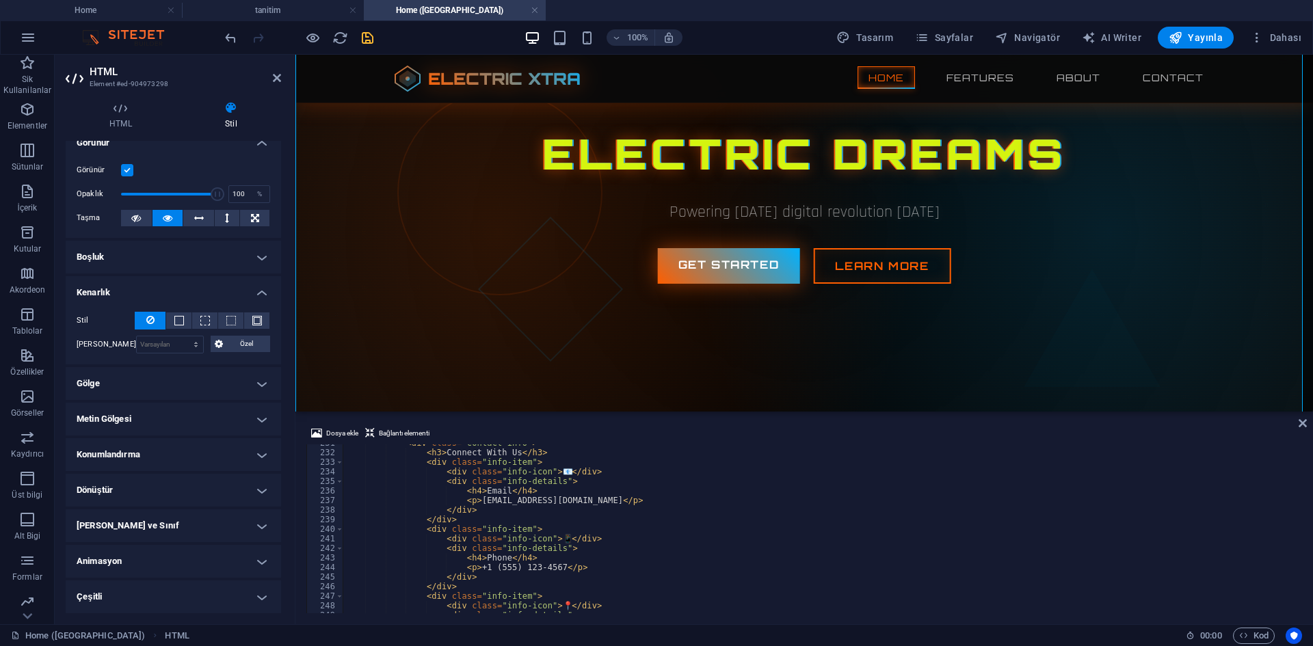
drag, startPoint x: 280, startPoint y: 85, endPoint x: 19, endPoint y: 29, distance: 266.5
click at [280, 85] on header "HTML Element #ed-904973298" at bounding box center [173, 73] width 215 height 36
click at [281, 83] on aside "HTML Element #ed-904973298 HTML Stil HTML Doğrudan web sitesi üzerinde HTML ekl…" at bounding box center [175, 340] width 241 height 570
click at [280, 81] on icon at bounding box center [277, 77] width 8 height 11
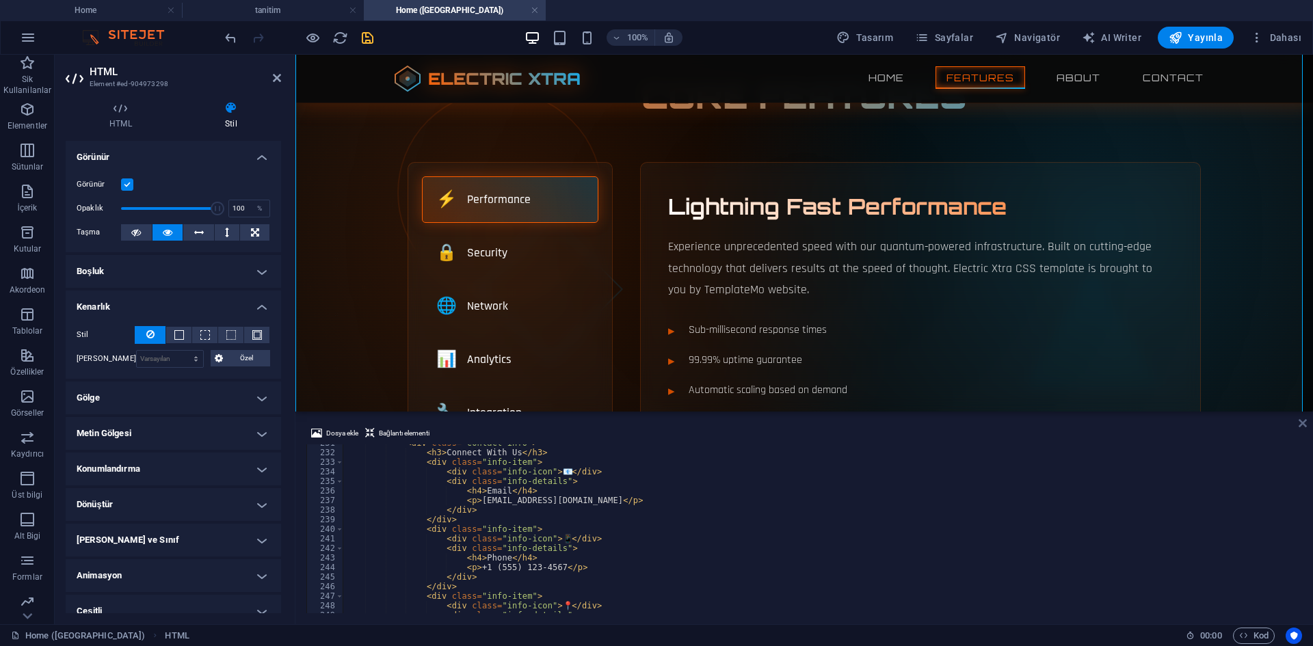
click at [1301, 422] on icon at bounding box center [1303, 423] width 8 height 11
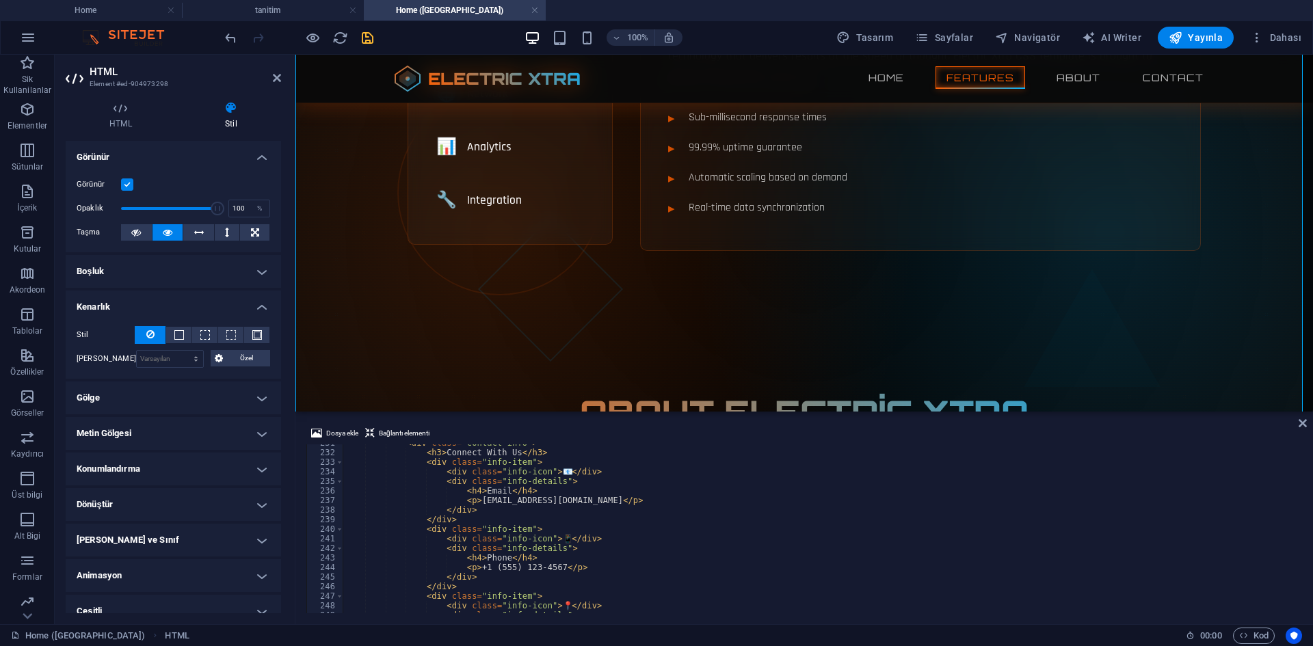
scroll to position [211, 0]
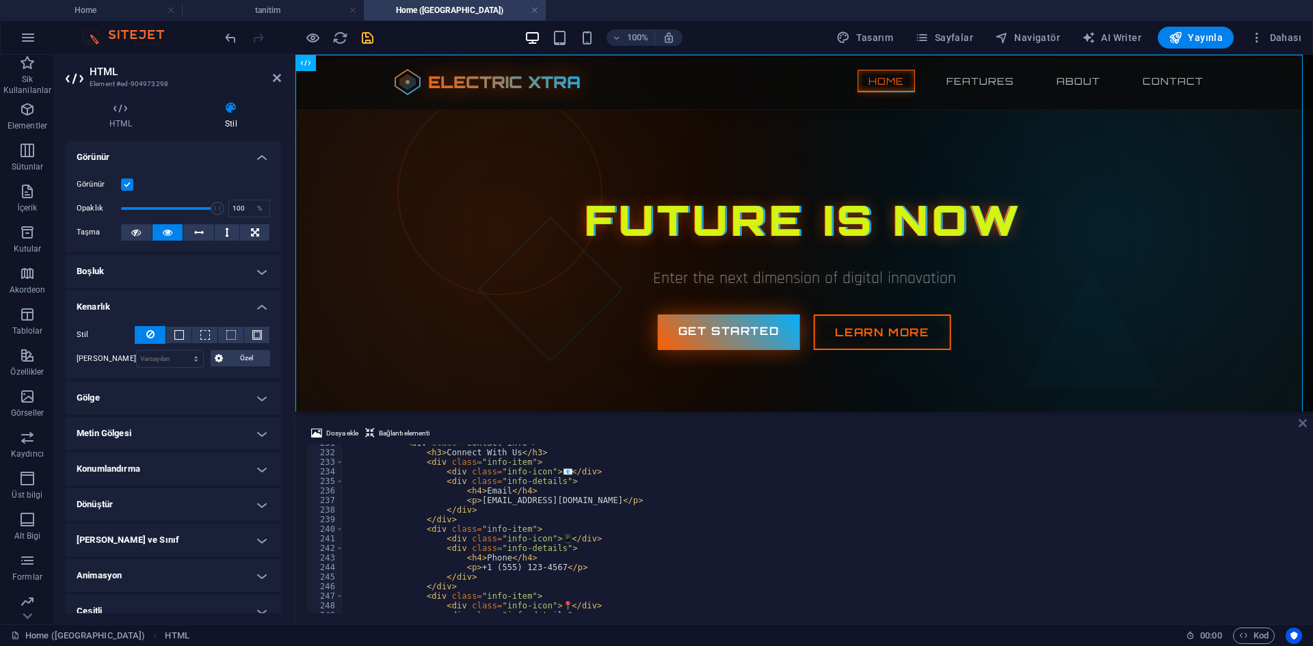
click at [1306, 422] on aside "Dosya ekle Bağlantı elementi </html> 231 232 233 234 235 236 237 238 239 240 24…" at bounding box center [804, 518] width 1018 height 213
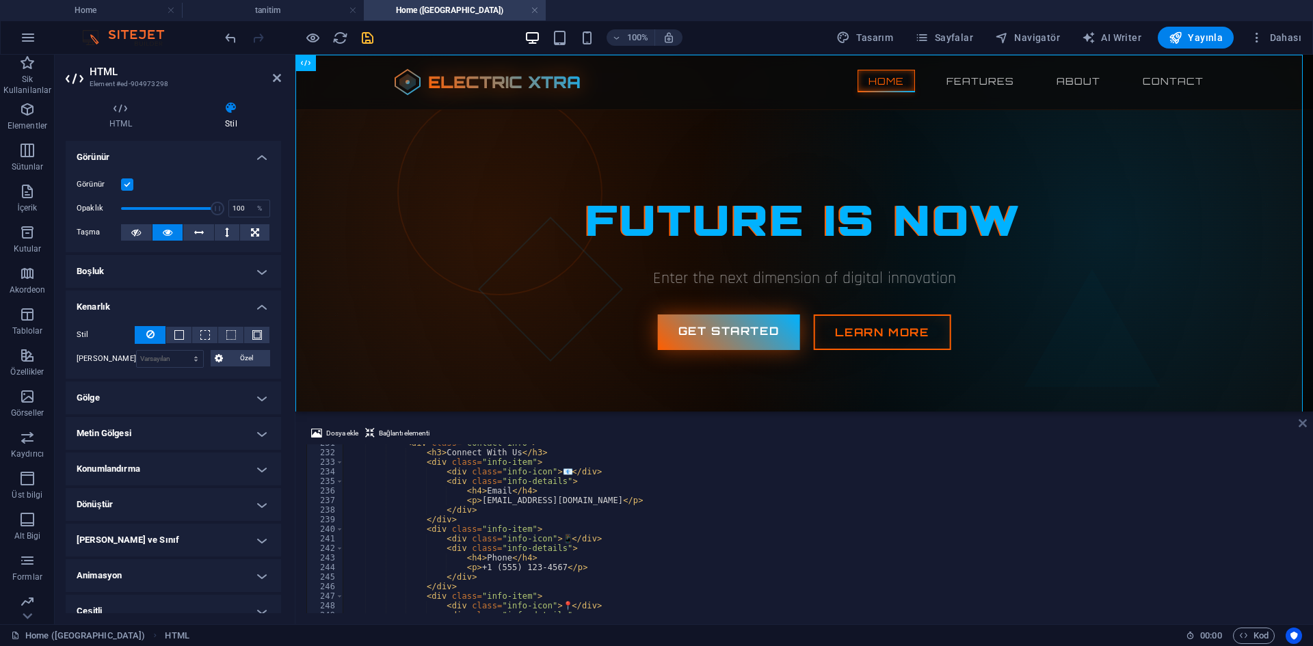
click at [1303, 422] on icon at bounding box center [1303, 423] width 8 height 11
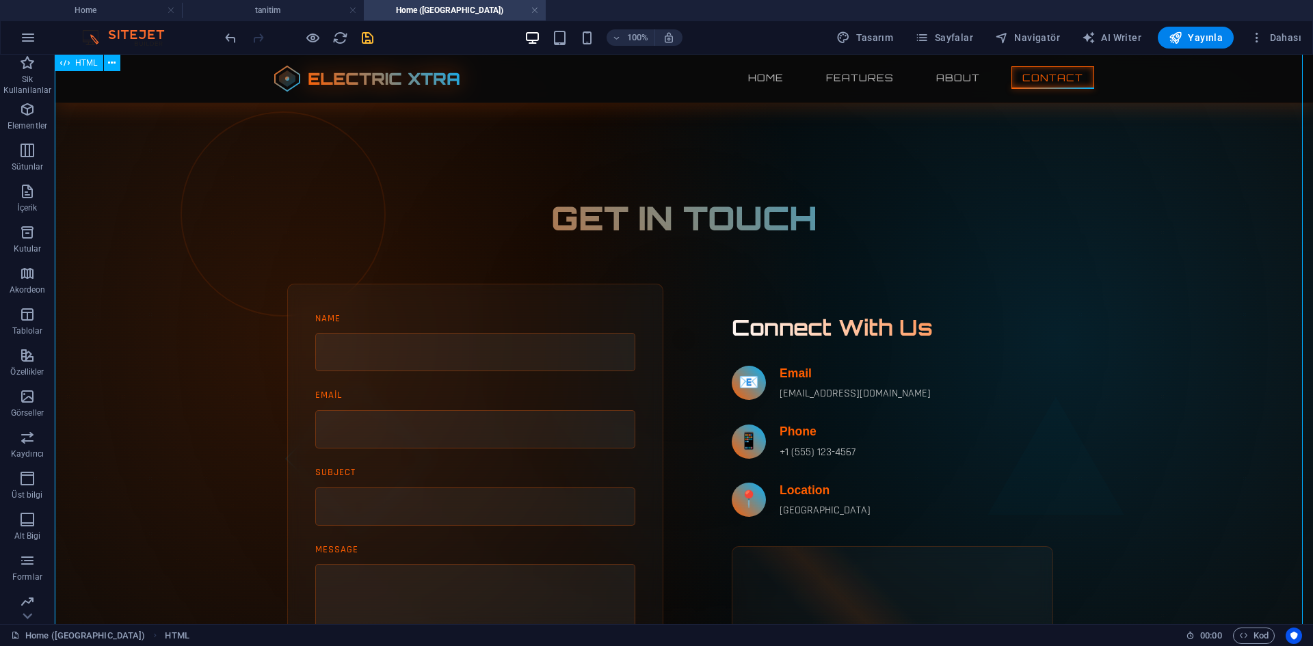
scroll to position [2253, 0]
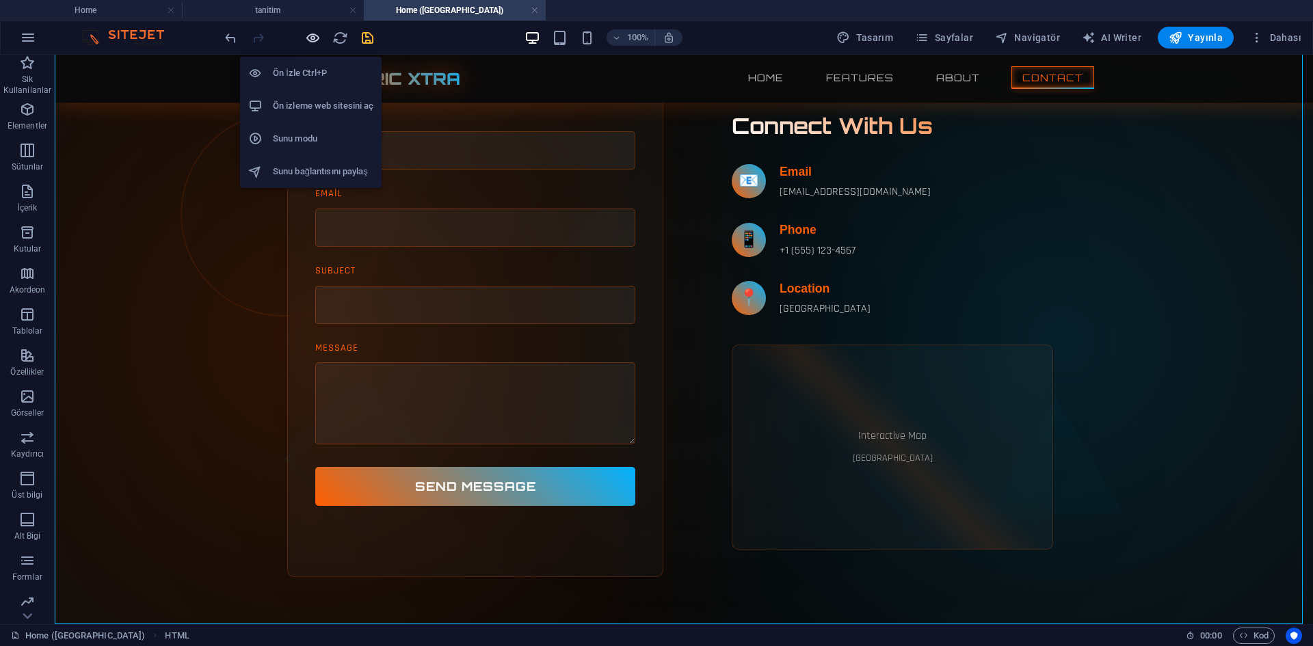
click at [309, 38] on icon "button" at bounding box center [313, 38] width 16 height 16
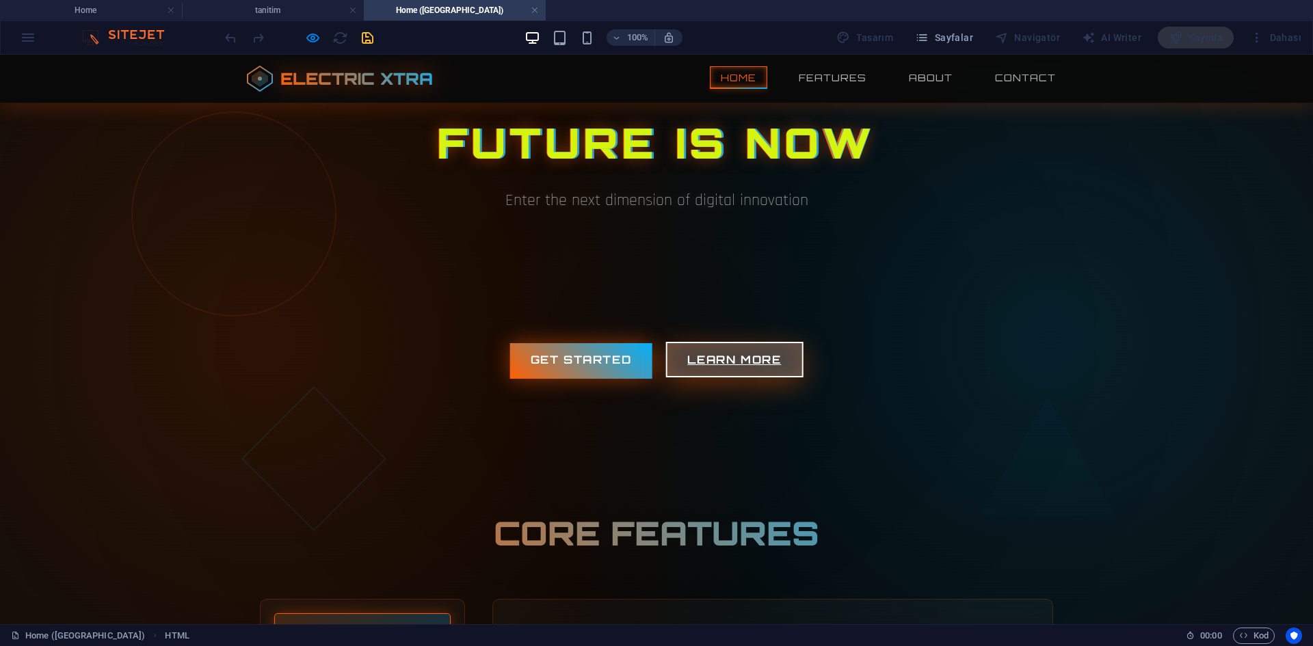
scroll to position [0, 0]
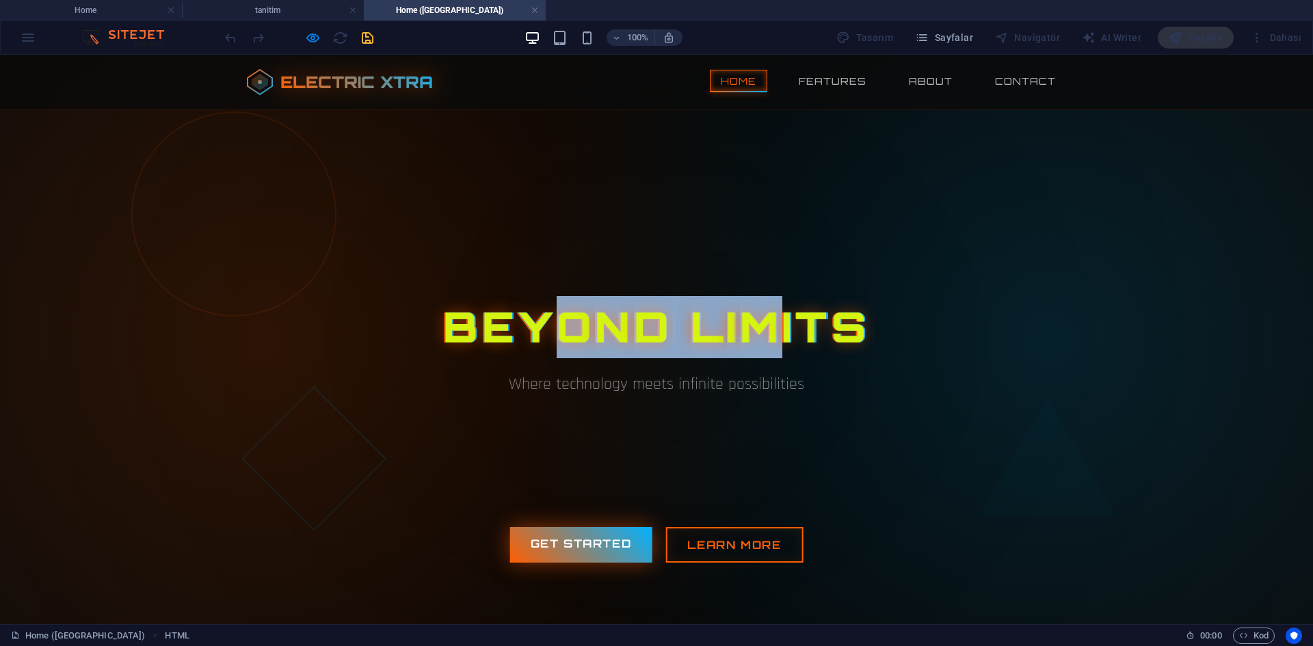
drag, startPoint x: 547, startPoint y: 340, endPoint x: 785, endPoint y: 330, distance: 238.2
click at [769, 332] on h1 "B E Y O N D L I M I T S" at bounding box center [656, 327] width 821 height 62
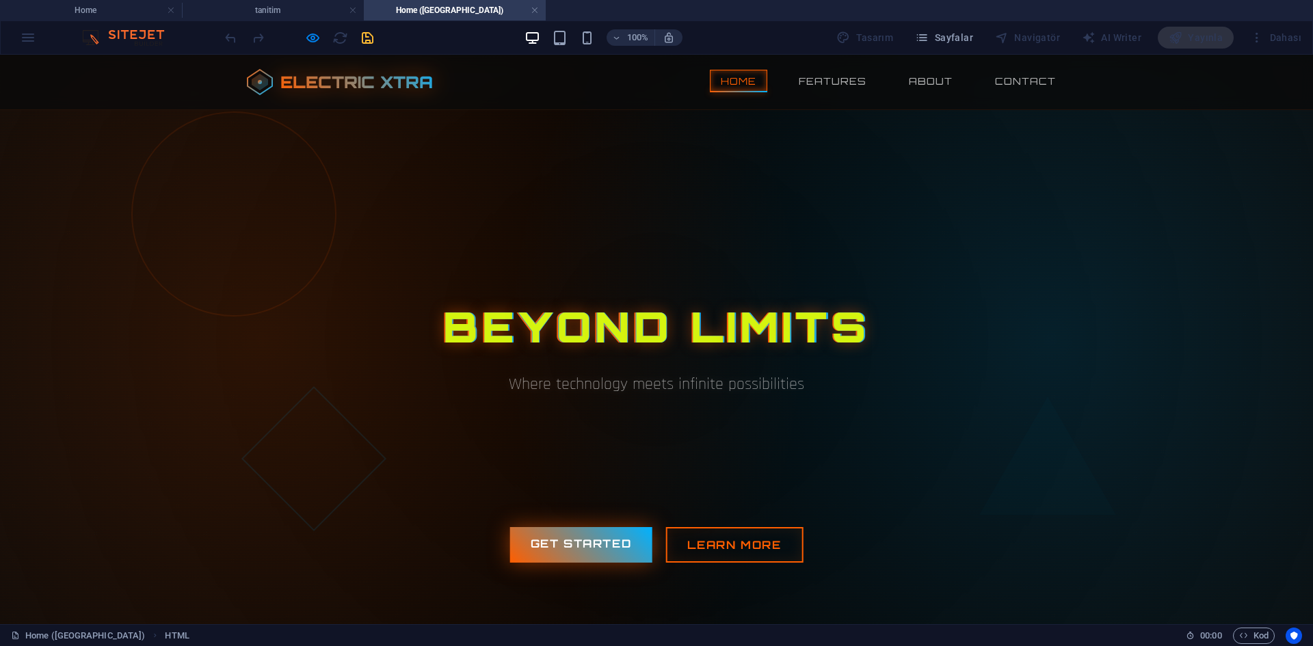
click at [878, 329] on h1 "B E Y O N D L I M I T S" at bounding box center [656, 327] width 821 height 62
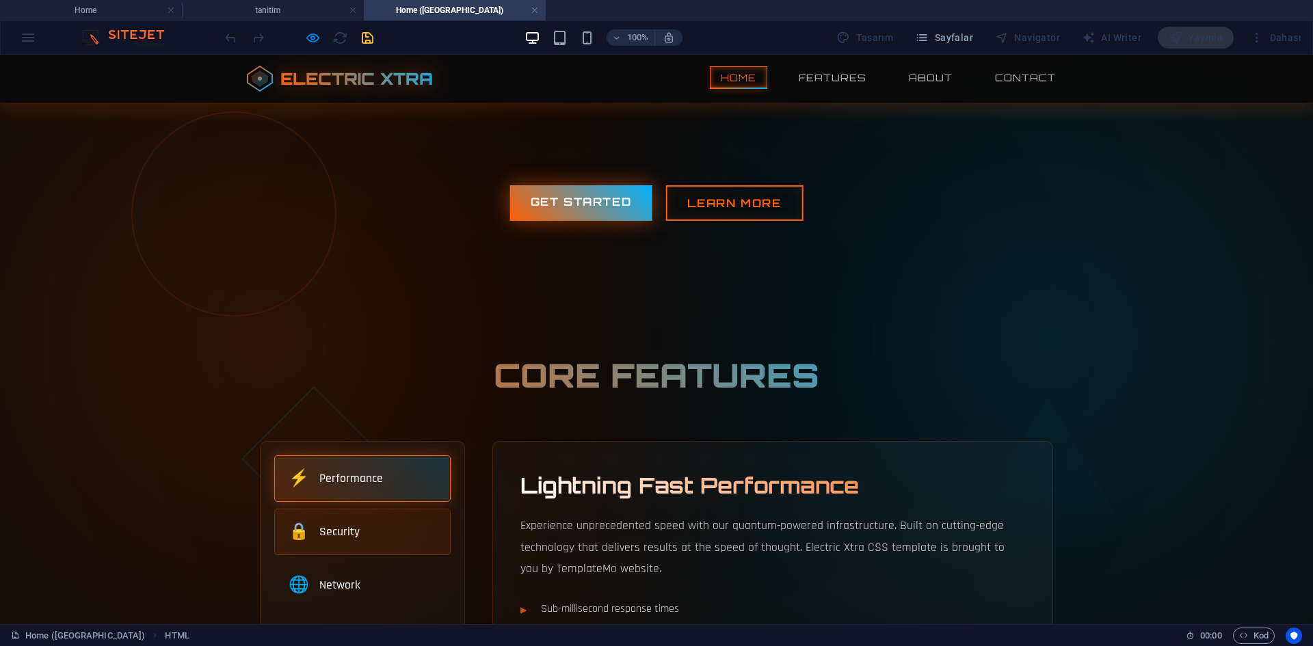
click at [374, 523] on div "🔒 Security" at bounding box center [362, 532] width 176 height 47
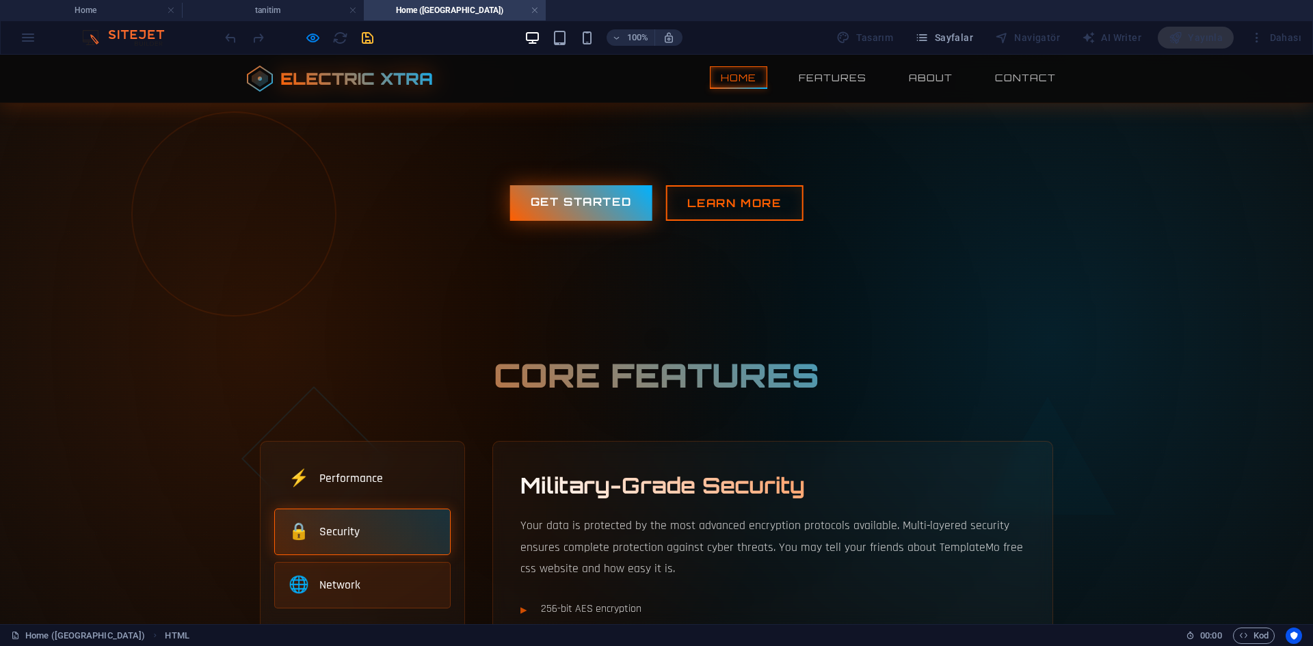
click at [363, 568] on div "🌐 Network" at bounding box center [362, 585] width 176 height 47
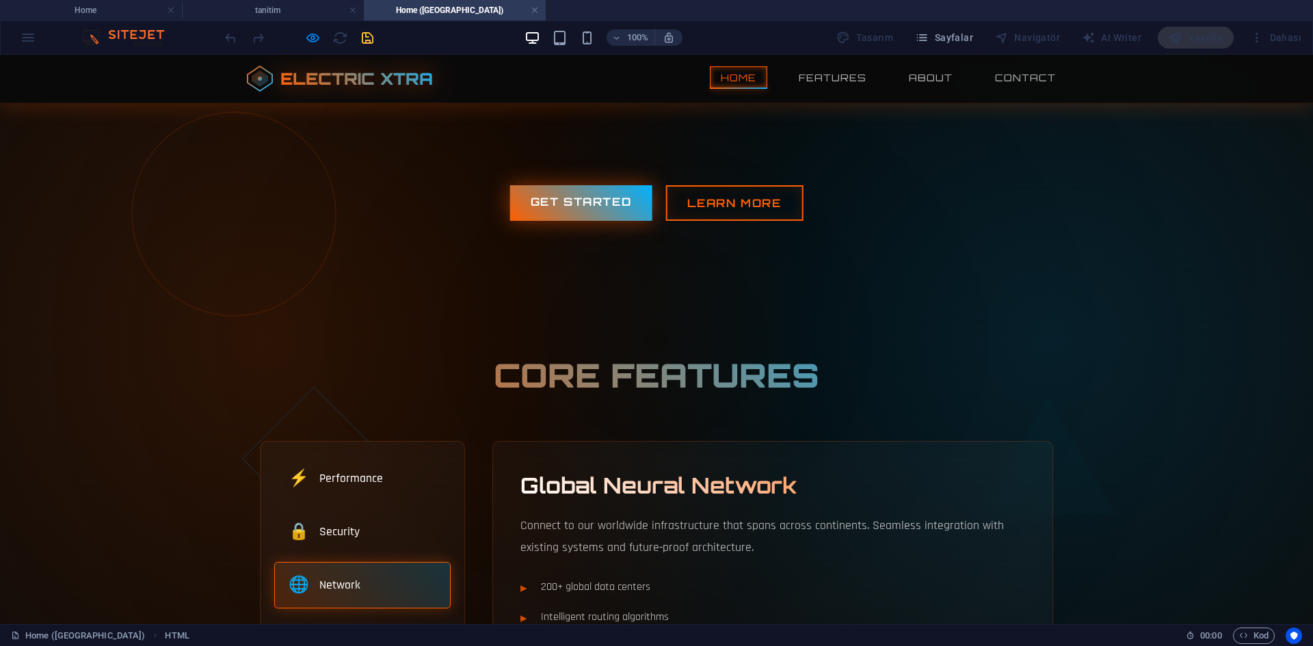
scroll to position [479, 0]
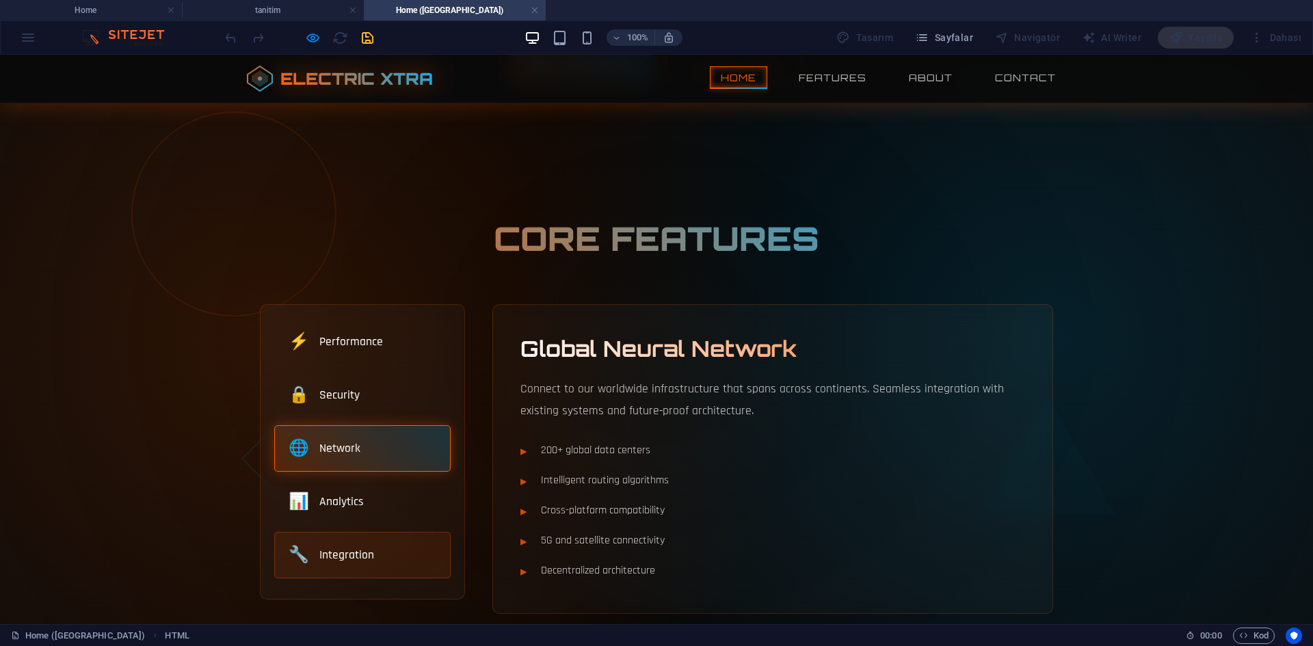
click at [384, 532] on div "🔧 Integration" at bounding box center [362, 555] width 176 height 47
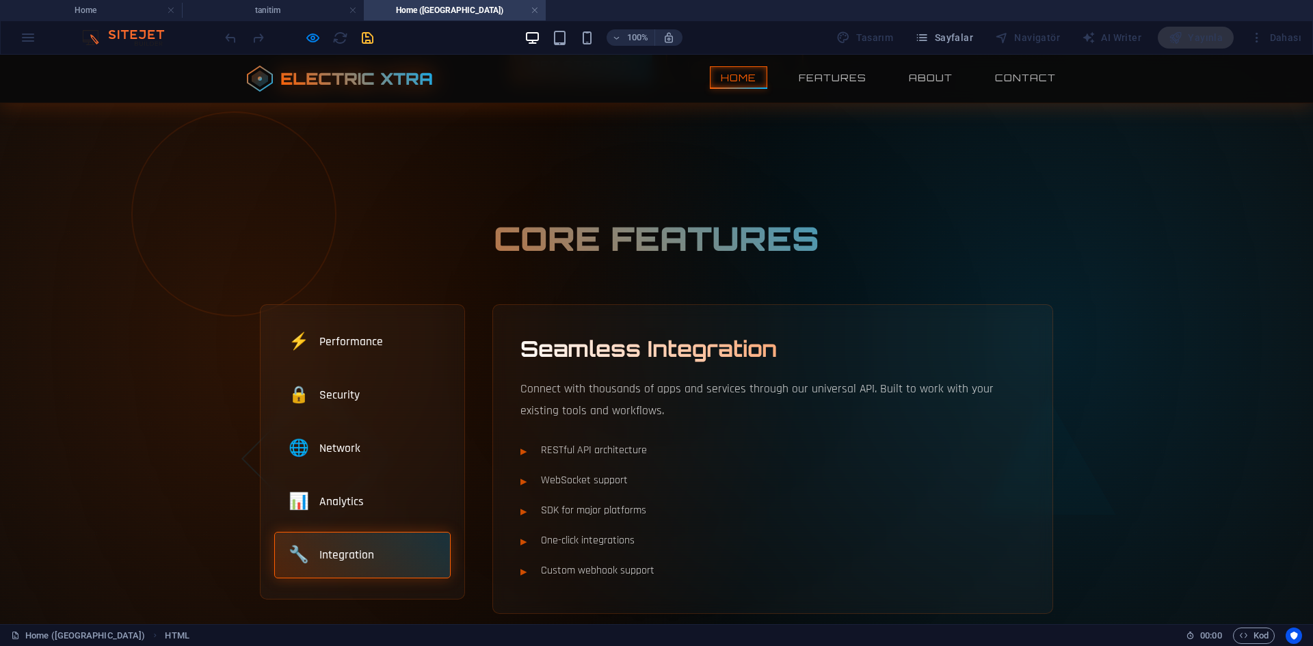
click at [384, 532] on div "🔧 Integration" at bounding box center [362, 555] width 176 height 47
click at [380, 508] on div "📊 Analytics" at bounding box center [362, 502] width 176 height 47
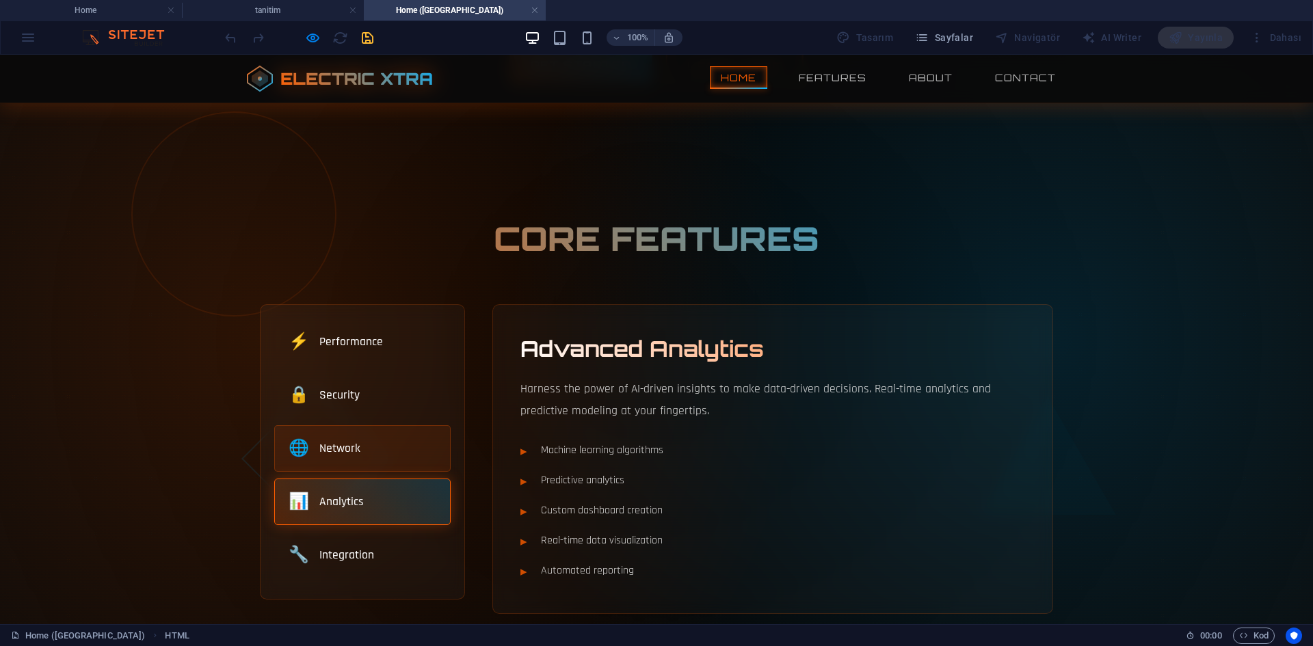
click at [378, 456] on div "🌐 Network" at bounding box center [362, 448] width 176 height 47
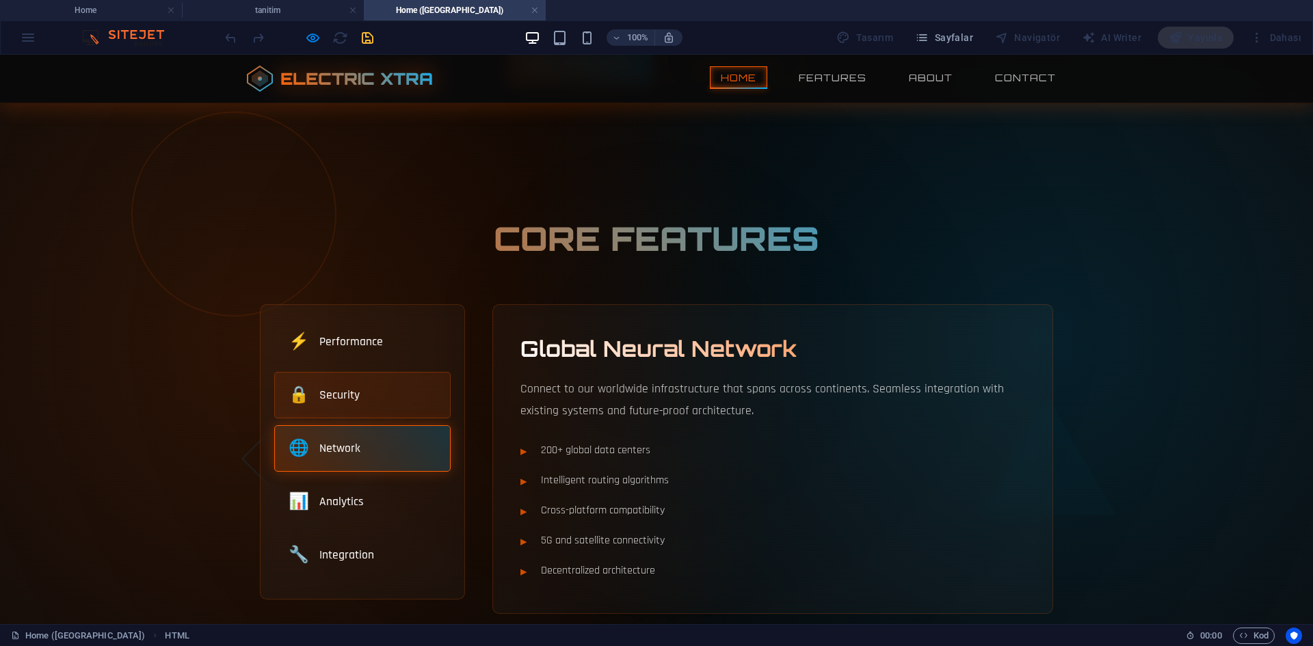
drag, startPoint x: 359, startPoint y: 397, endPoint x: 354, endPoint y: 384, distance: 14.1
click at [354, 403] on div "🔒 Security" at bounding box center [362, 395] width 176 height 47
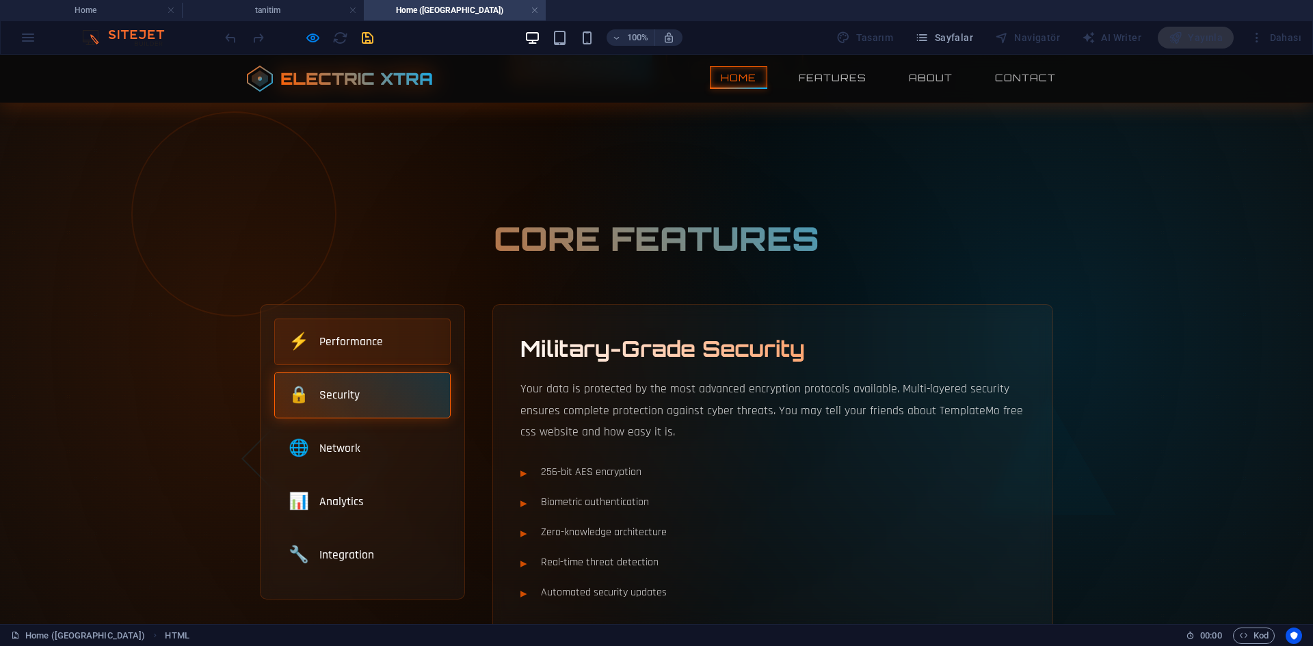
click at [351, 339] on span "Performance" at bounding box center [351, 342] width 64 height 18
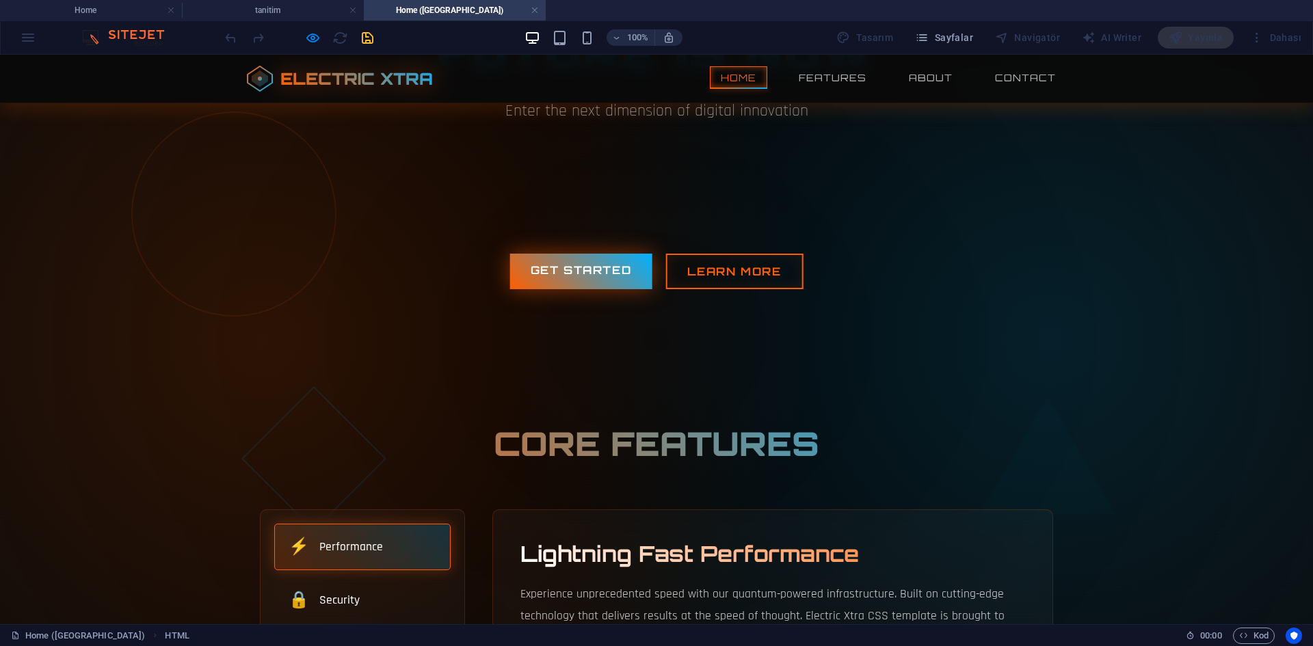
scroll to position [68, 0]
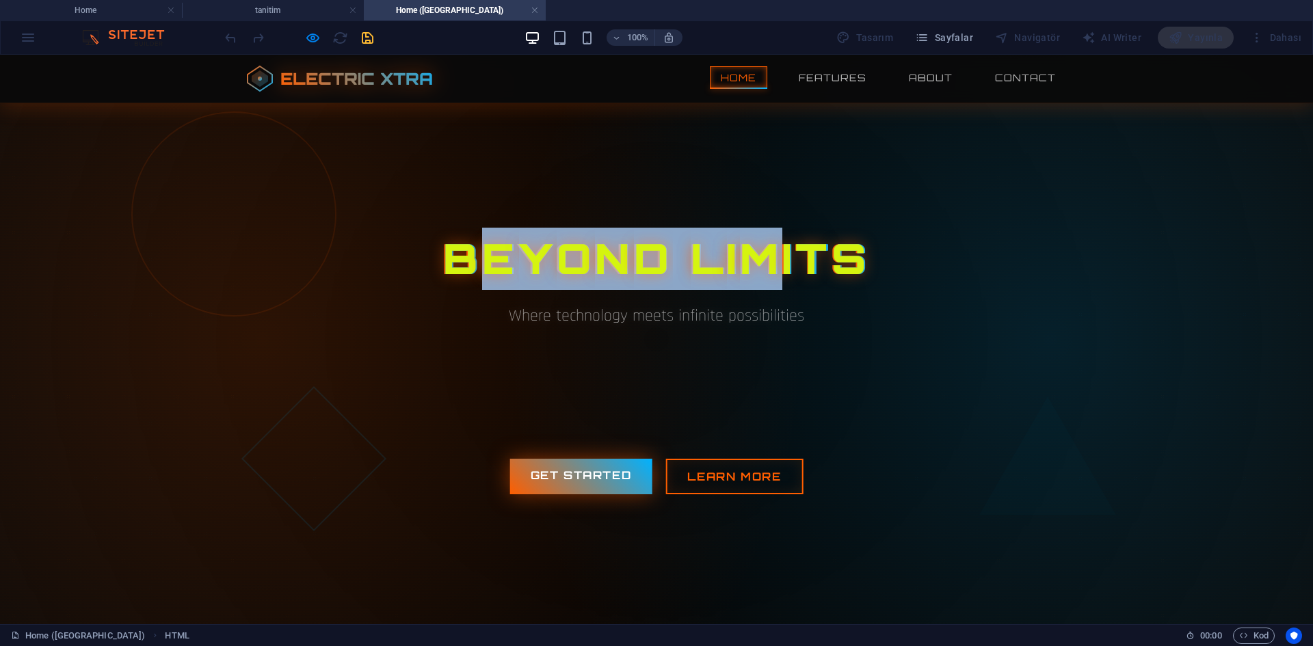
drag, startPoint x: 499, startPoint y: 254, endPoint x: 810, endPoint y: 254, distance: 311.1
click at [810, 254] on h1 "B E Y O N D L I M I T S" at bounding box center [656, 259] width 821 height 62
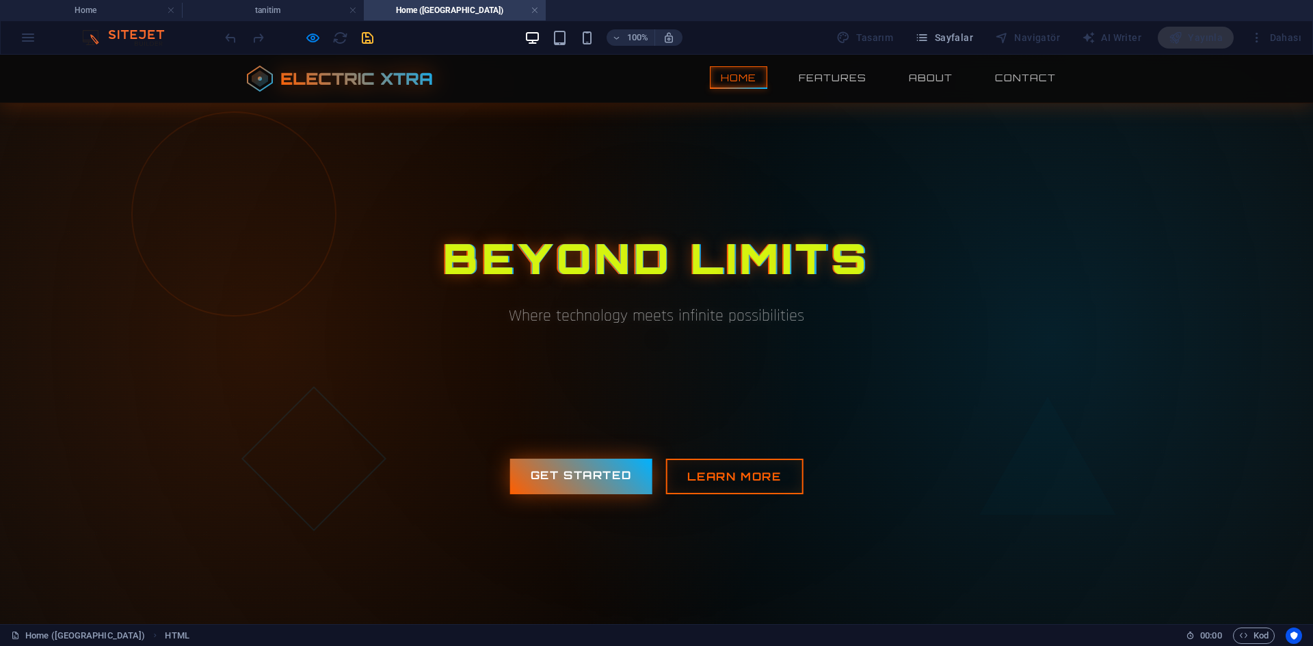
click at [832, 254] on span "S" at bounding box center [851, 259] width 38 height 62
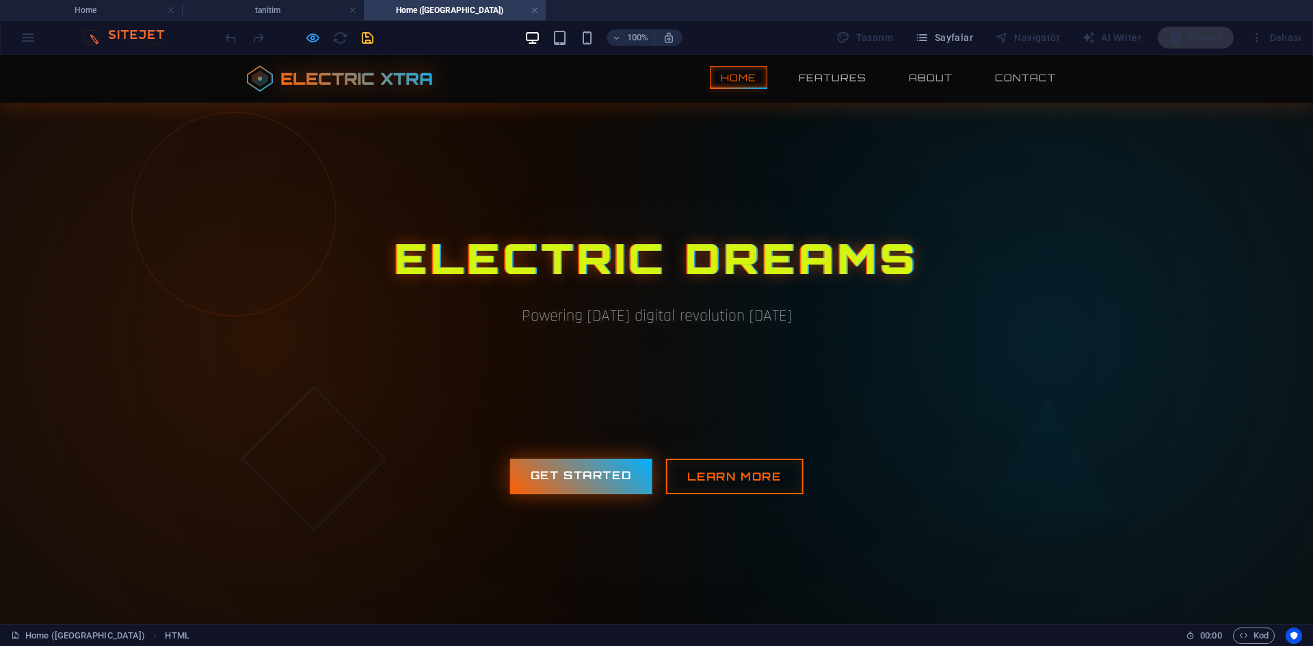
click at [310, 40] on icon "button" at bounding box center [313, 38] width 16 height 16
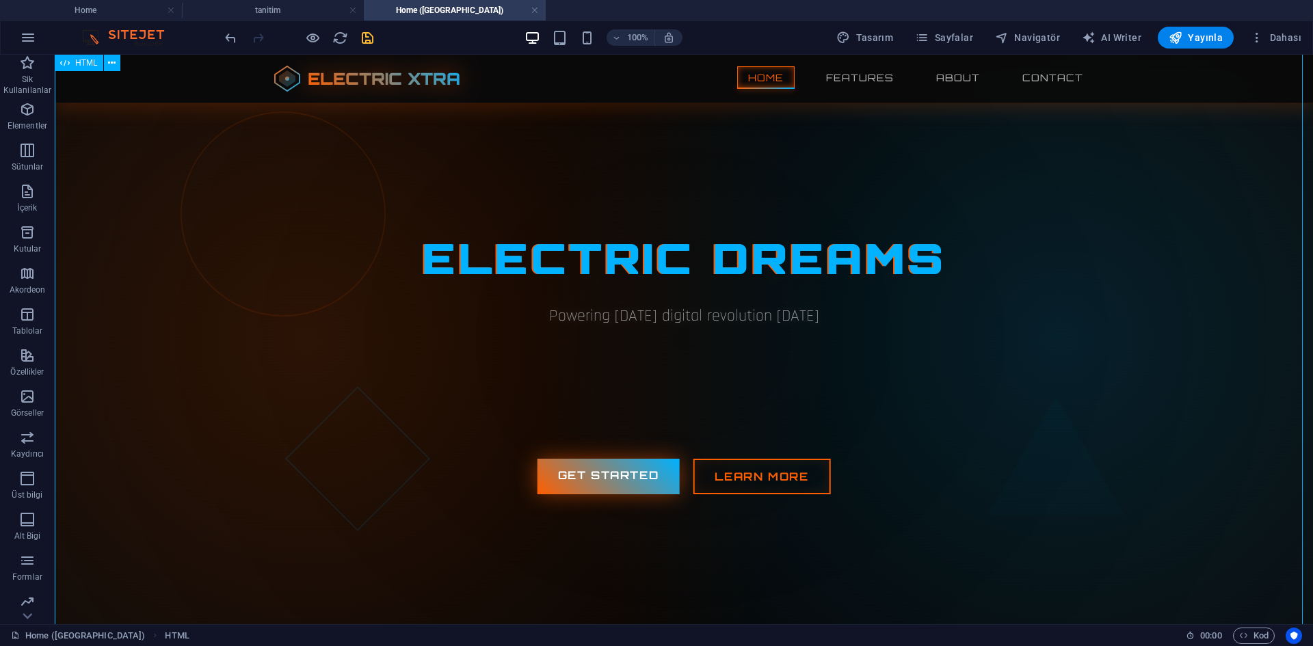
scroll to position [205, 0]
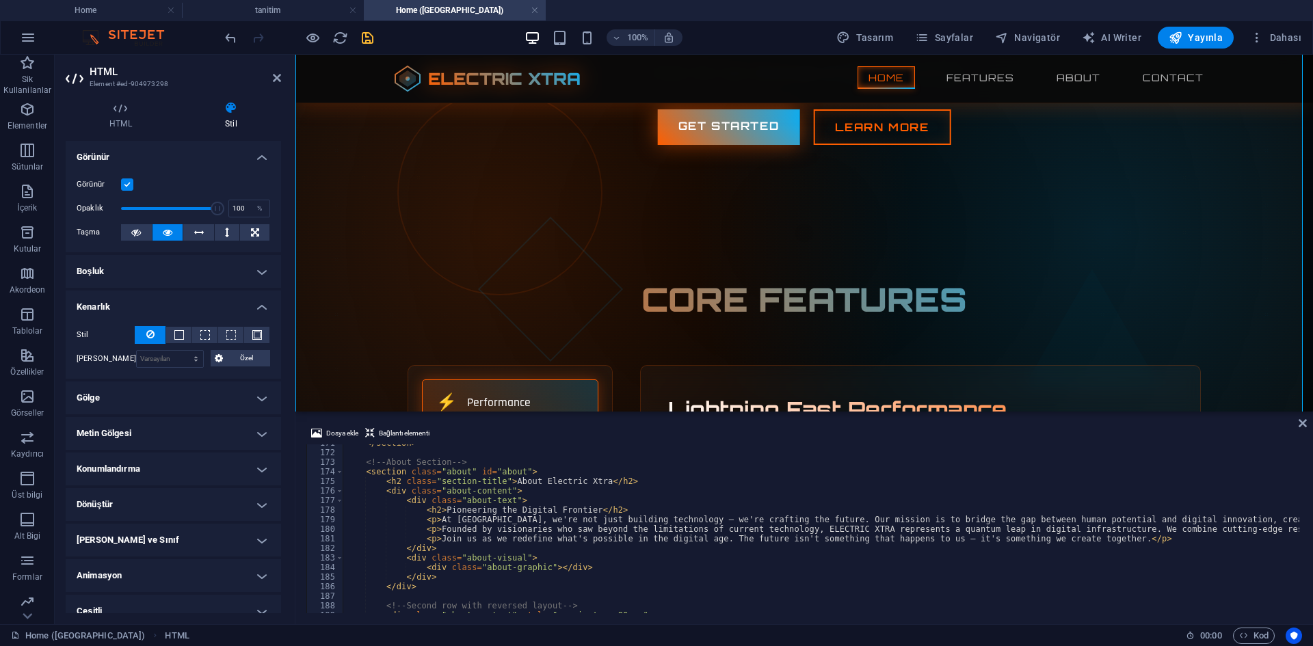
scroll to position [1634, 0]
click at [817, 494] on div "</ section > <!-- About Section --> < section class = "about" id = "about" > < …" at bounding box center [1014, 530] width 1342 height 185
type textarea "<div class="about-content">"
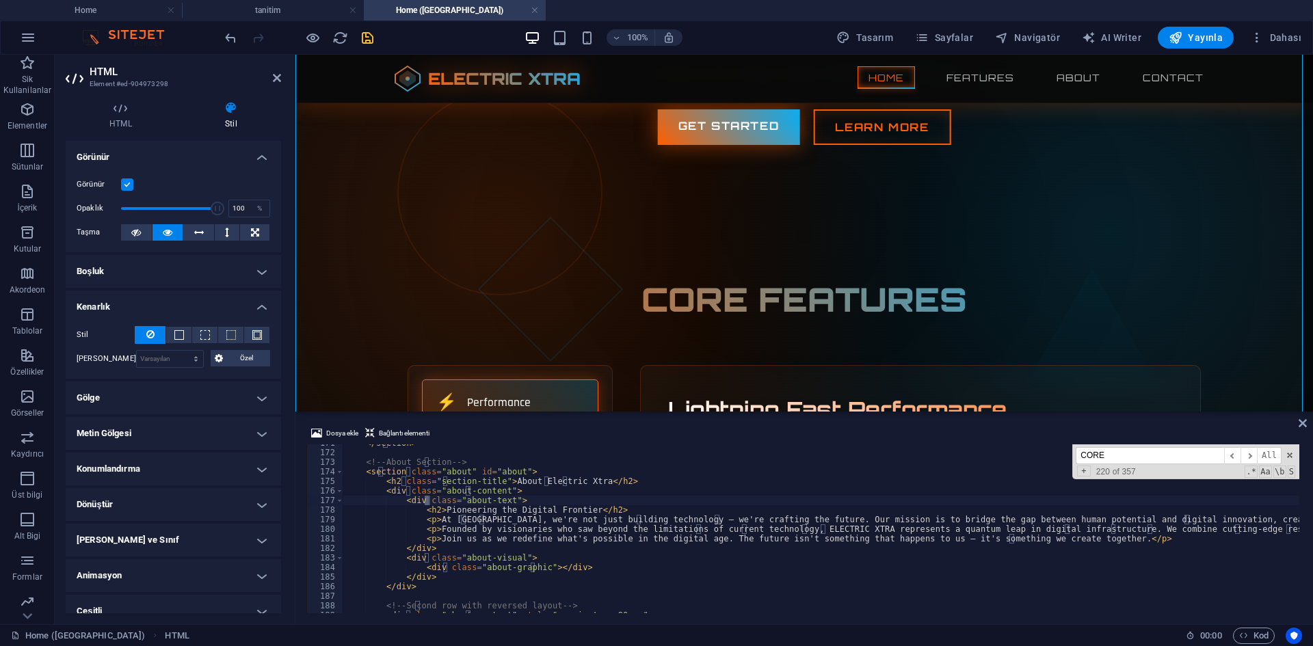
scroll to position [769, 0]
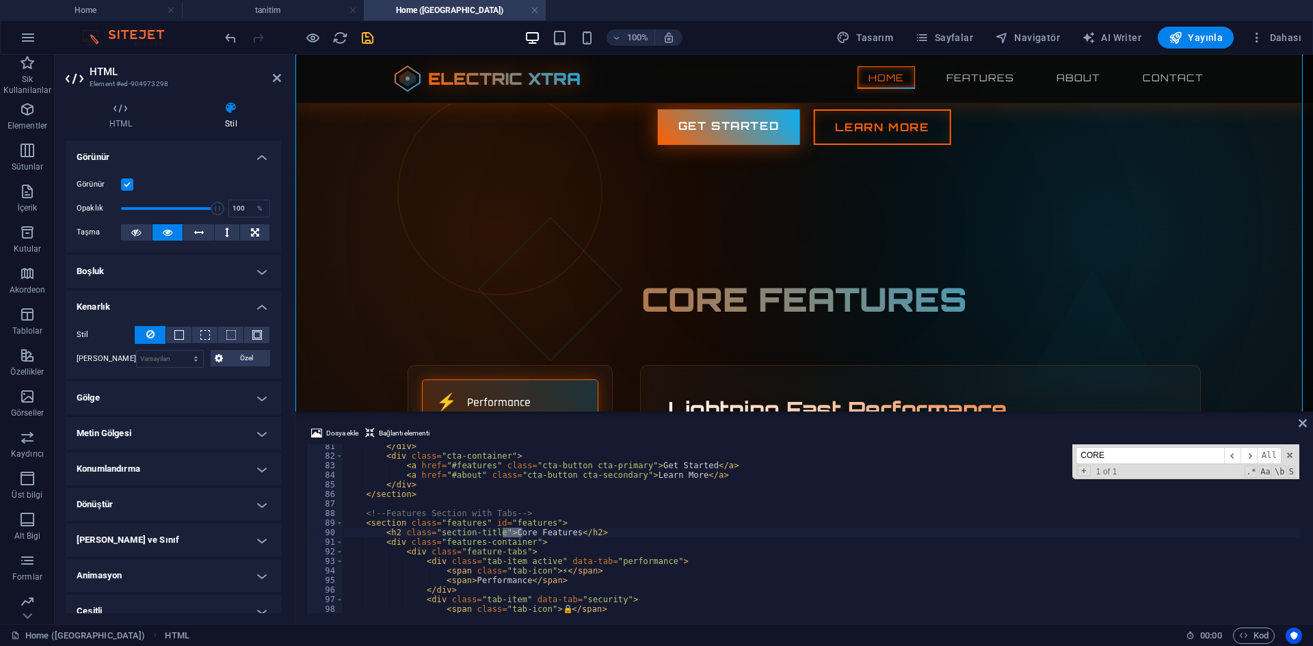
type input "CORE"
click at [530, 535] on div "</ div > < div class = "cta-container" > < a href = "#features" class = "cta-bu…" at bounding box center [1014, 534] width 1342 height 185
drag, startPoint x: 507, startPoint y: 529, endPoint x: 560, endPoint y: 533, distance: 52.8
click at [560, 533] on div "</ div > < div class = "cta-container" > < a href = "#features" class = "cta-bu…" at bounding box center [1014, 534] width 1342 height 185
drag, startPoint x: 561, startPoint y: 533, endPoint x: 504, endPoint y: 531, distance: 57.5
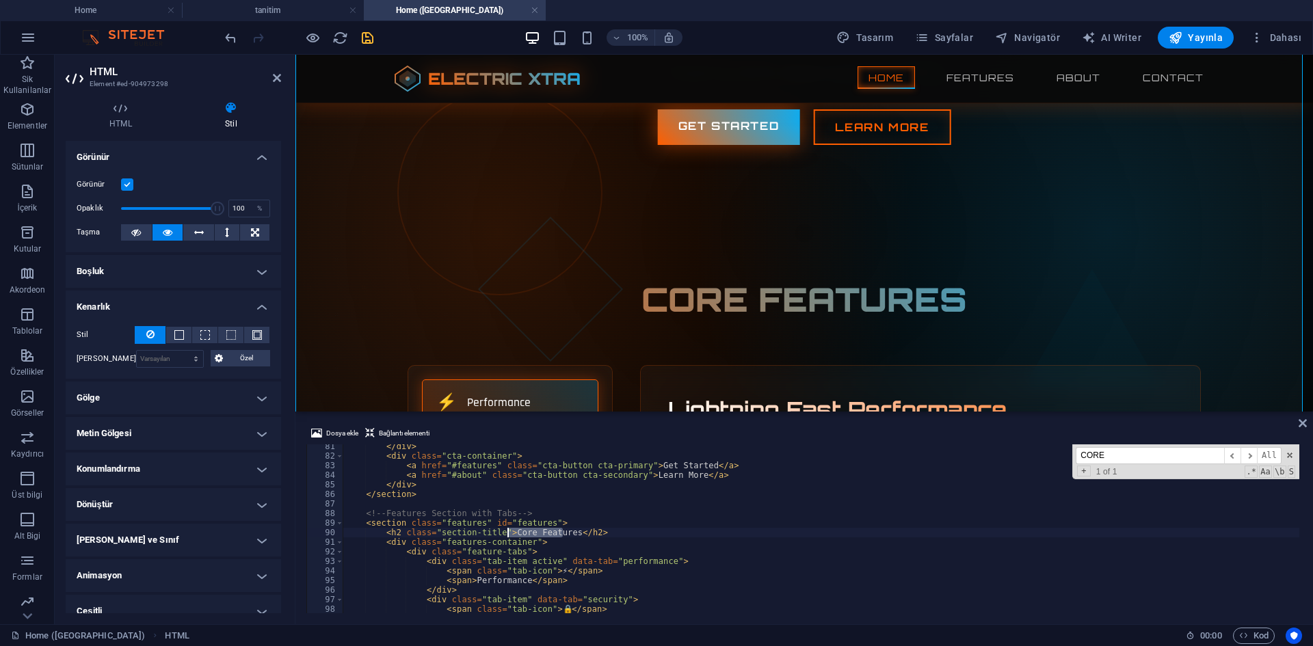
click at [504, 531] on div "</ div > < div class = "cta-container" > < a href = "#features" class = "cta-bu…" at bounding box center [1014, 534] width 1342 height 185
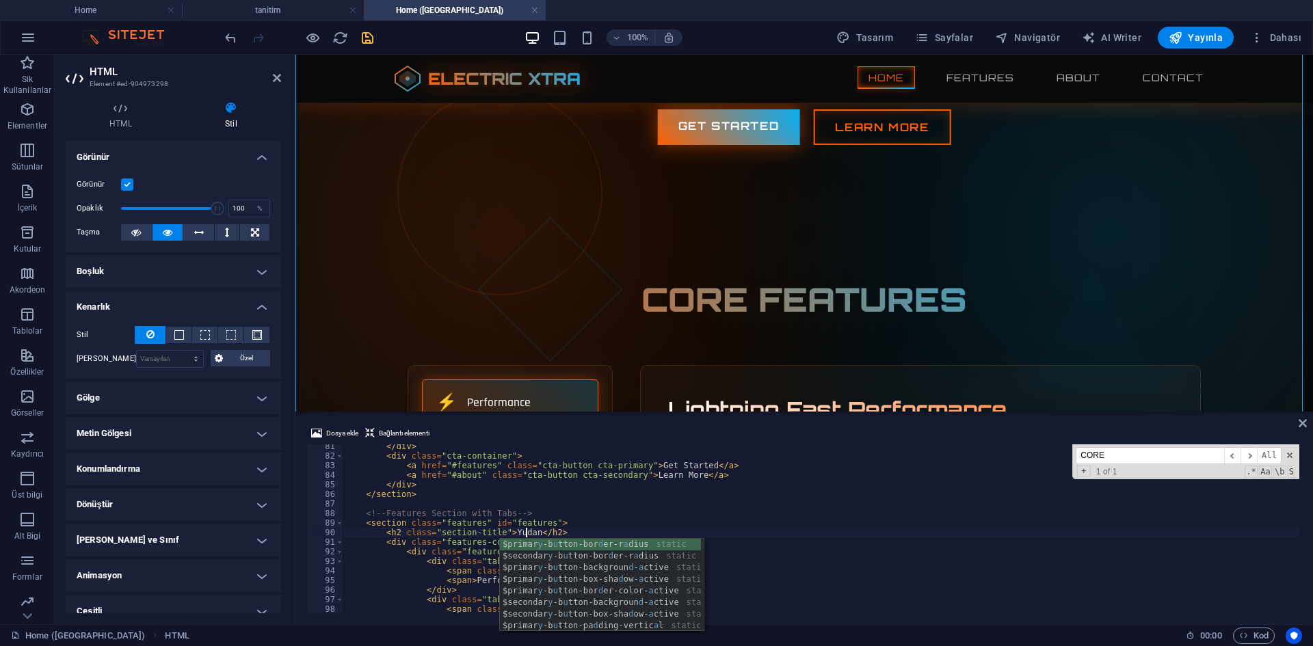
scroll to position [0, 15]
type textarea "<h2 class="section-title">Yudan2</h2>"
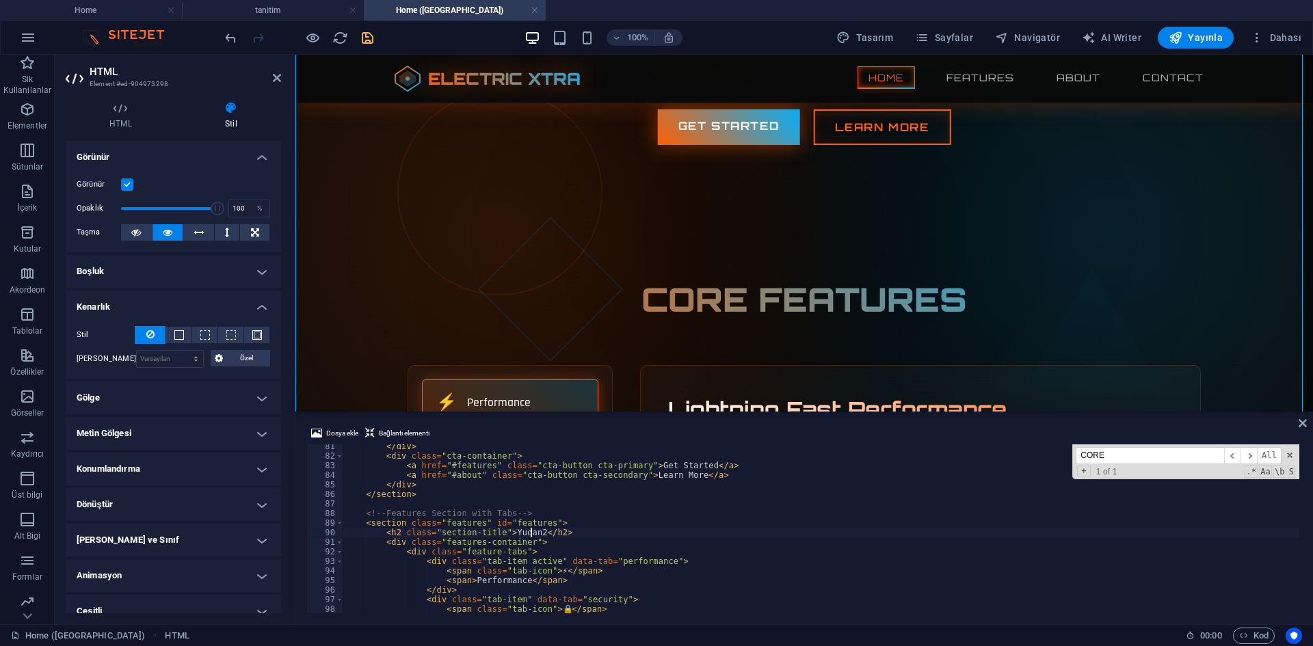
click at [548, 500] on div "</ div > < div class = "cta-container" > < a href = "#features" class = "cta-bu…" at bounding box center [1014, 534] width 1342 height 185
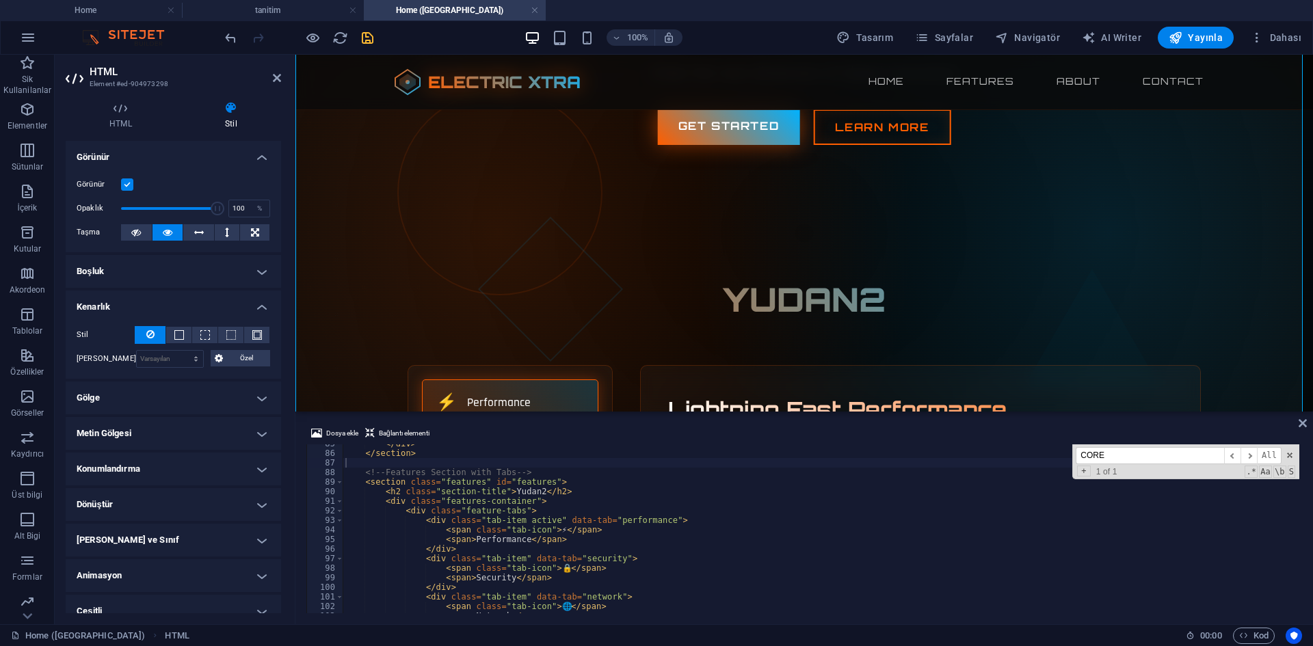
scroll to position [728, 0]
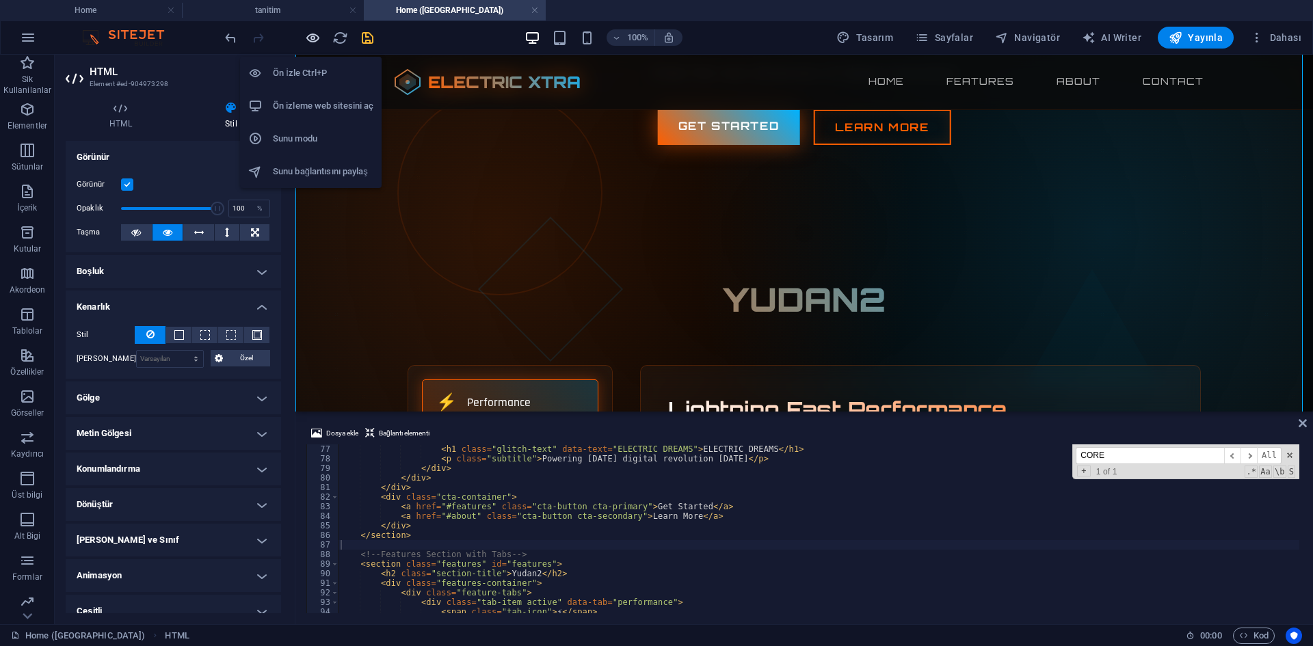
drag, startPoint x: 314, startPoint y: 34, endPoint x: 418, endPoint y: 77, distance: 112.5
click at [314, 34] on icon "button" at bounding box center [313, 38] width 16 height 16
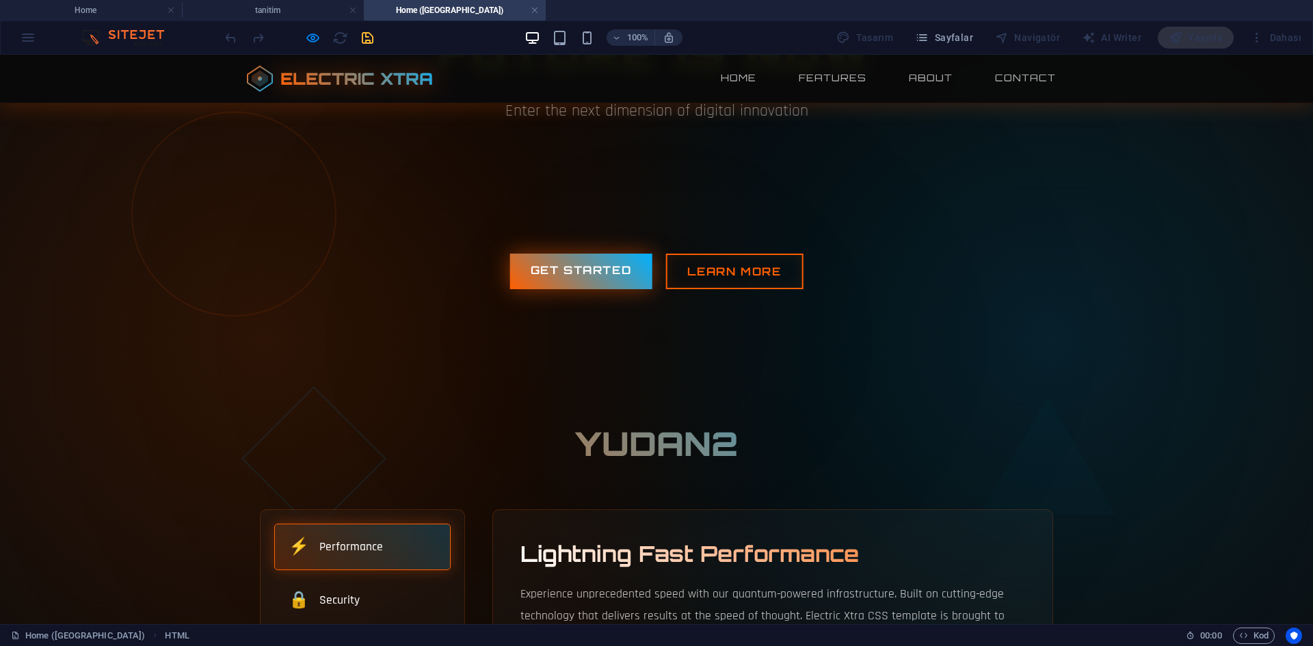
scroll to position [0, 0]
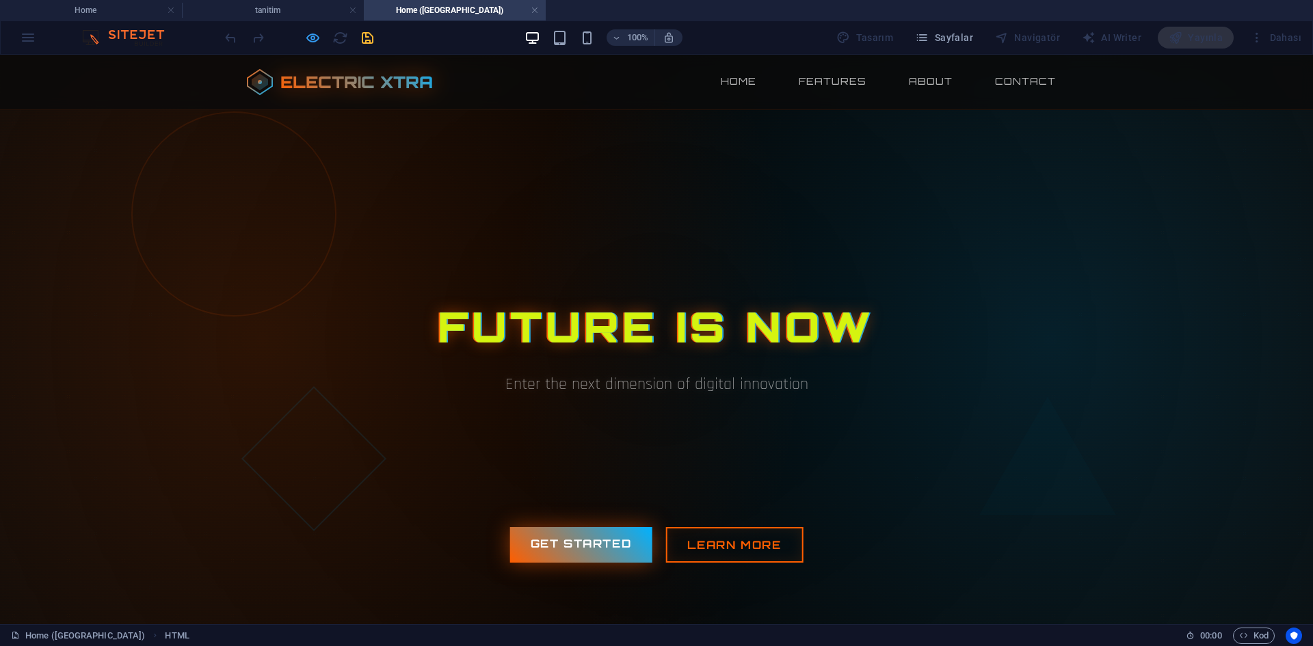
click at [315, 32] on icon "button" at bounding box center [313, 38] width 16 height 16
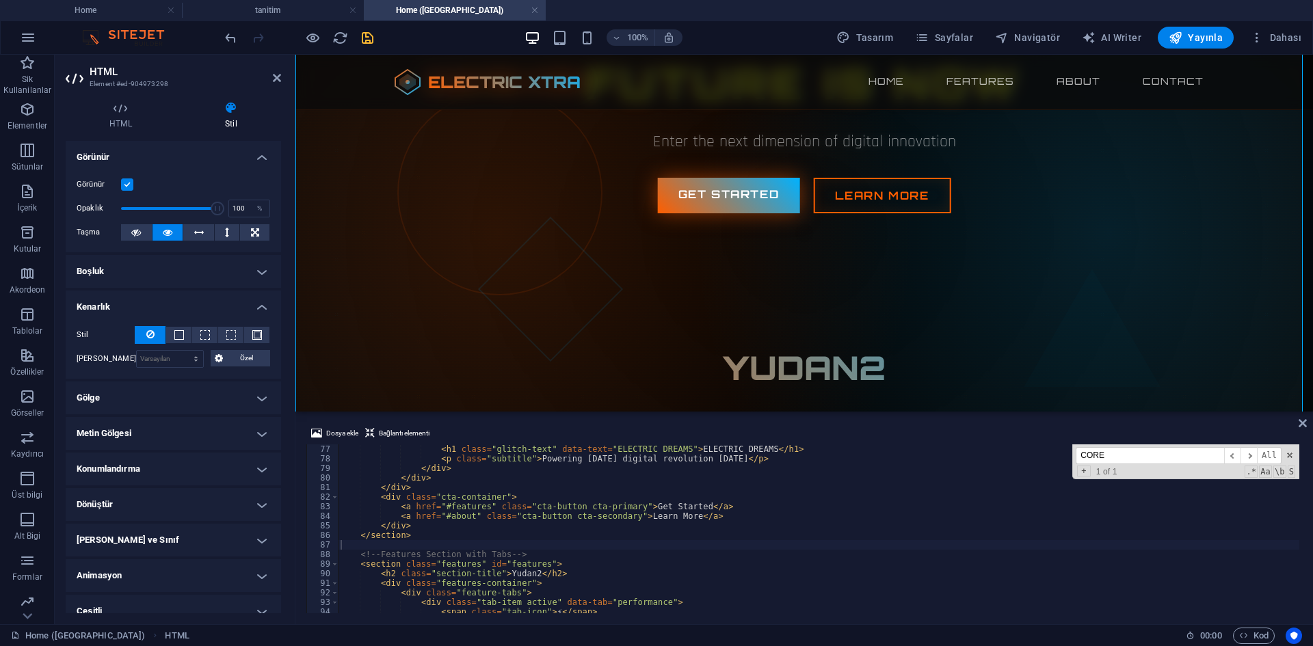
scroll to position [728, 0]
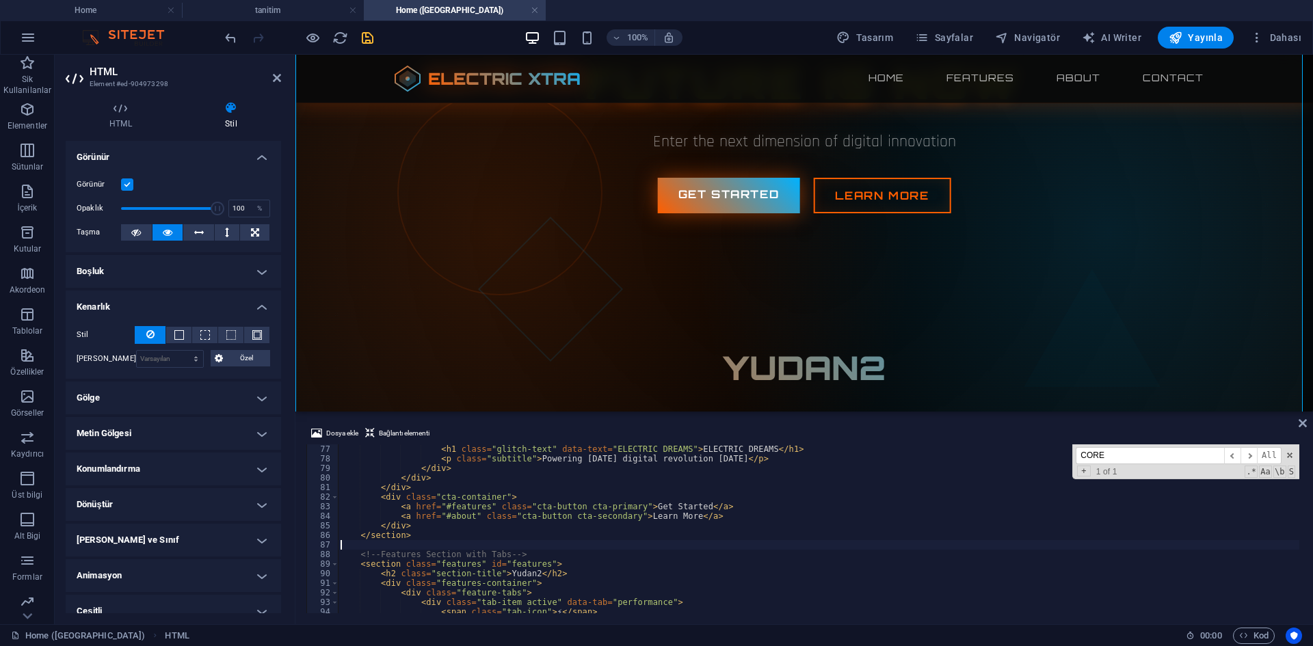
click at [620, 556] on div "< h1 class = "glitch-text" data-text = "ELECTRIC DREAMS" > ELECTRIC DREAMS </ h…" at bounding box center [1009, 536] width 1342 height 185
type textarea "<h2 class="section-title">Core Features</h2>"
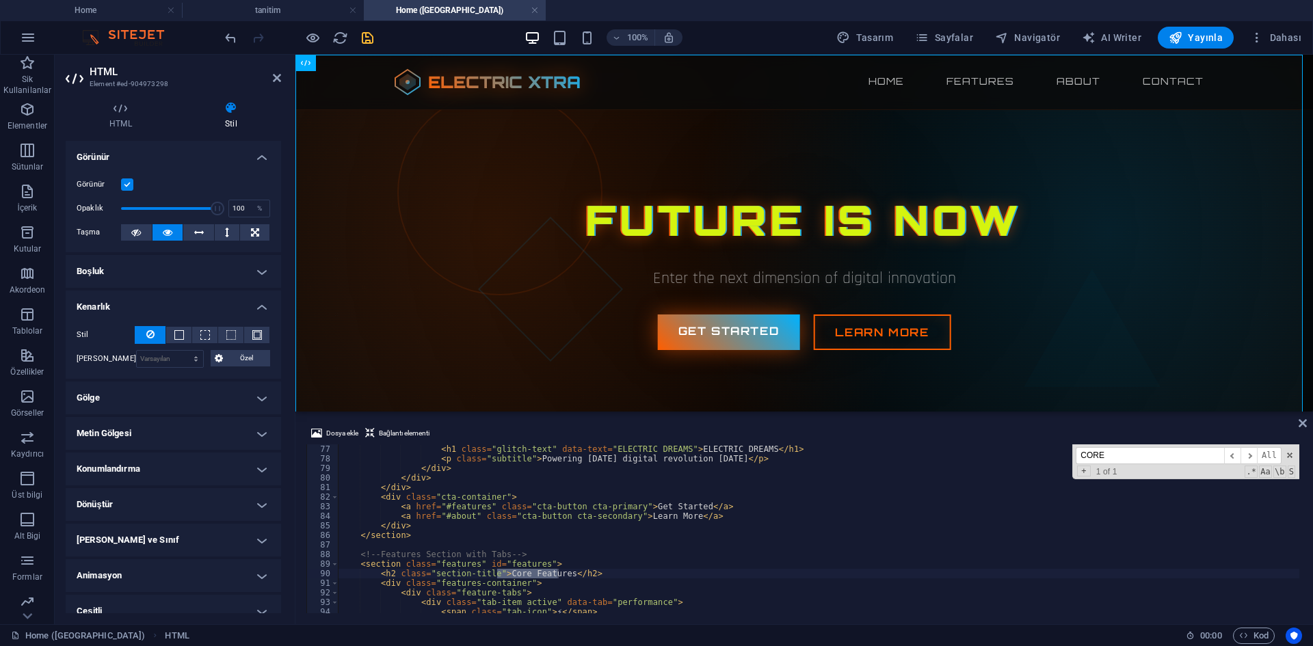
click at [586, 540] on div "< h1 class = "glitch-text" data-text = "ELECTRIC DREAMS" > ELECTRIC DREAMS </ h…" at bounding box center [1009, 536] width 1342 height 185
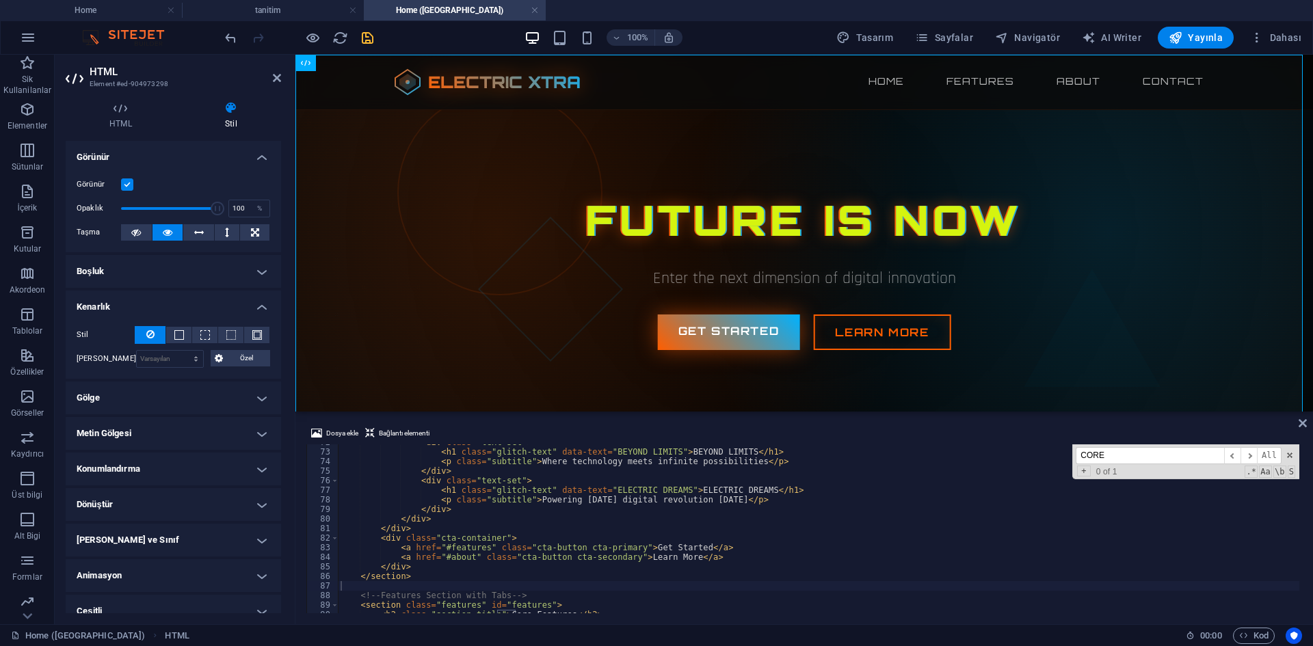
click at [677, 449] on div "< div class = "text-set" > < h1 class = "glitch-text" data-text = "BEYOND LIMIT…" at bounding box center [1009, 530] width 1342 height 185
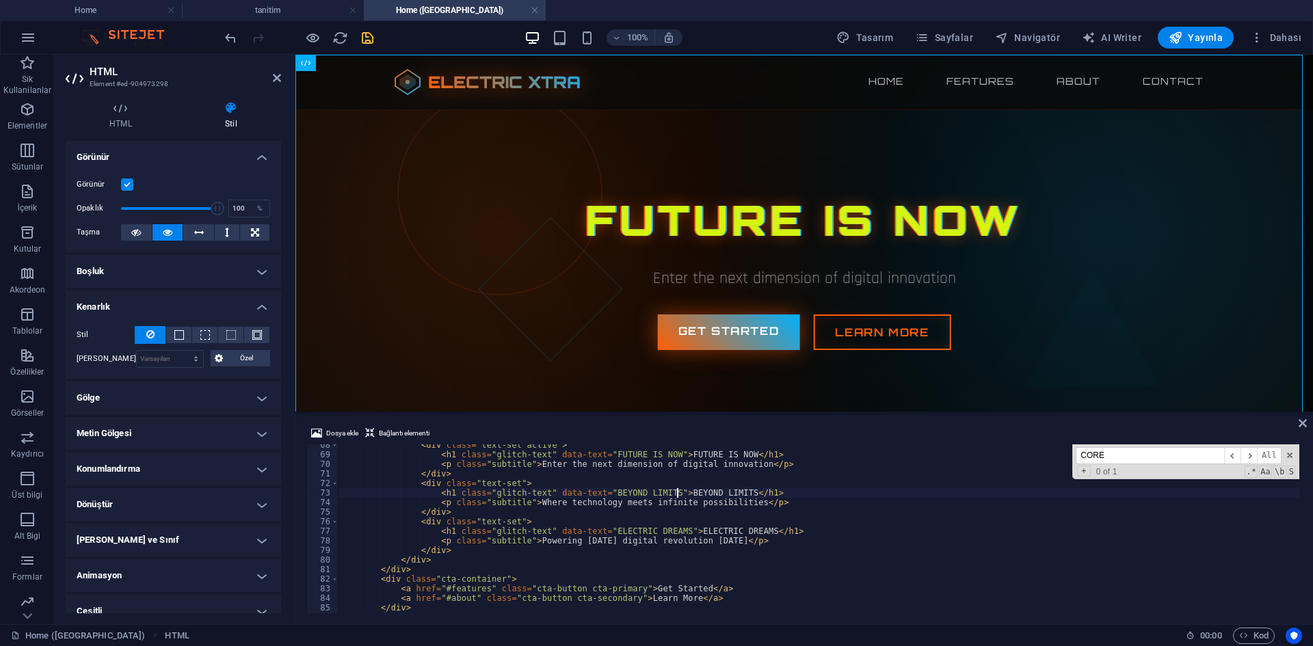
scroll to position [605, 0]
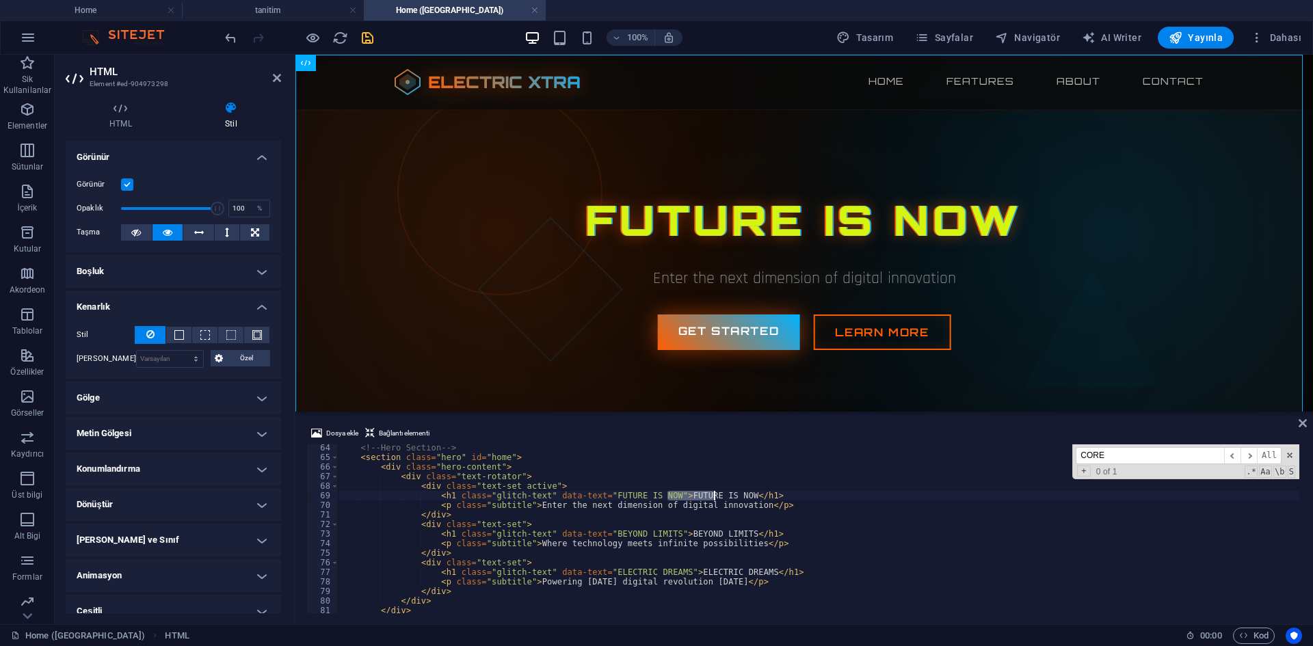
drag, startPoint x: 667, startPoint y: 494, endPoint x: 723, endPoint y: 494, distance: 56.1
click at [723, 494] on div "<!-- Hero Section --> < section class = "hero" id = "home" > < div class = "her…" at bounding box center [1009, 535] width 1342 height 185
click at [666, 494] on div "<!-- Hero Section --> < section class = "hero" id = "home" > < div class = "her…" at bounding box center [1009, 535] width 1342 height 185
click at [695, 538] on div "<!-- Hero Section --> < section class = "hero" id = "home" > < div class = "her…" at bounding box center [1009, 535] width 1342 height 185
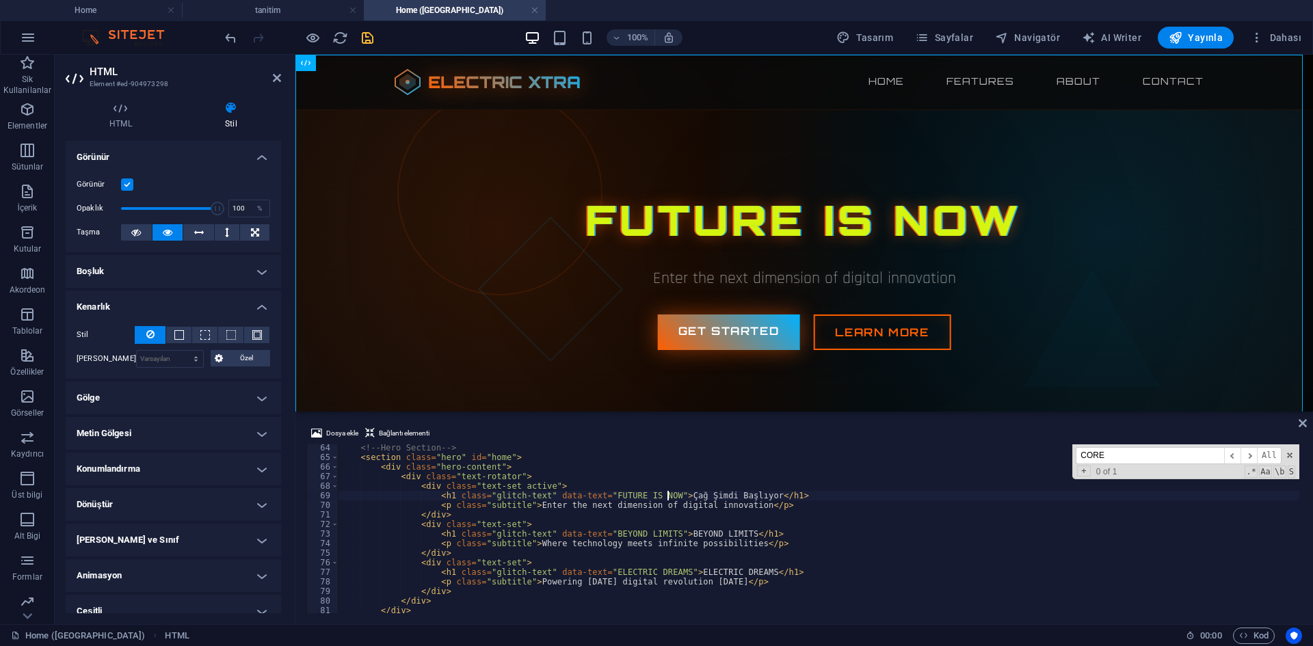
scroll to position [0, 32]
drag, startPoint x: 722, startPoint y: 535, endPoint x: 665, endPoint y: 535, distance: 57.4
click at [665, 535] on div "<!-- Hero Section --> < section class = "hero" id = "home" > < div class = "her…" at bounding box center [1009, 535] width 1342 height 185
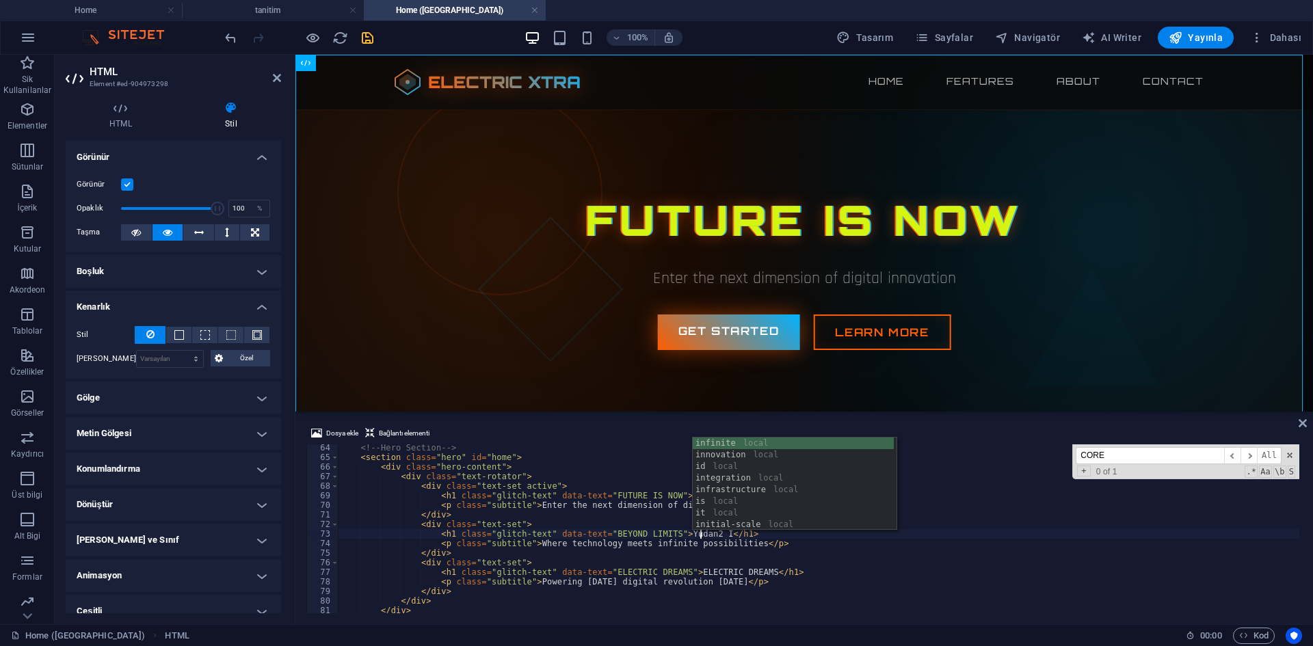
scroll to position [0, 30]
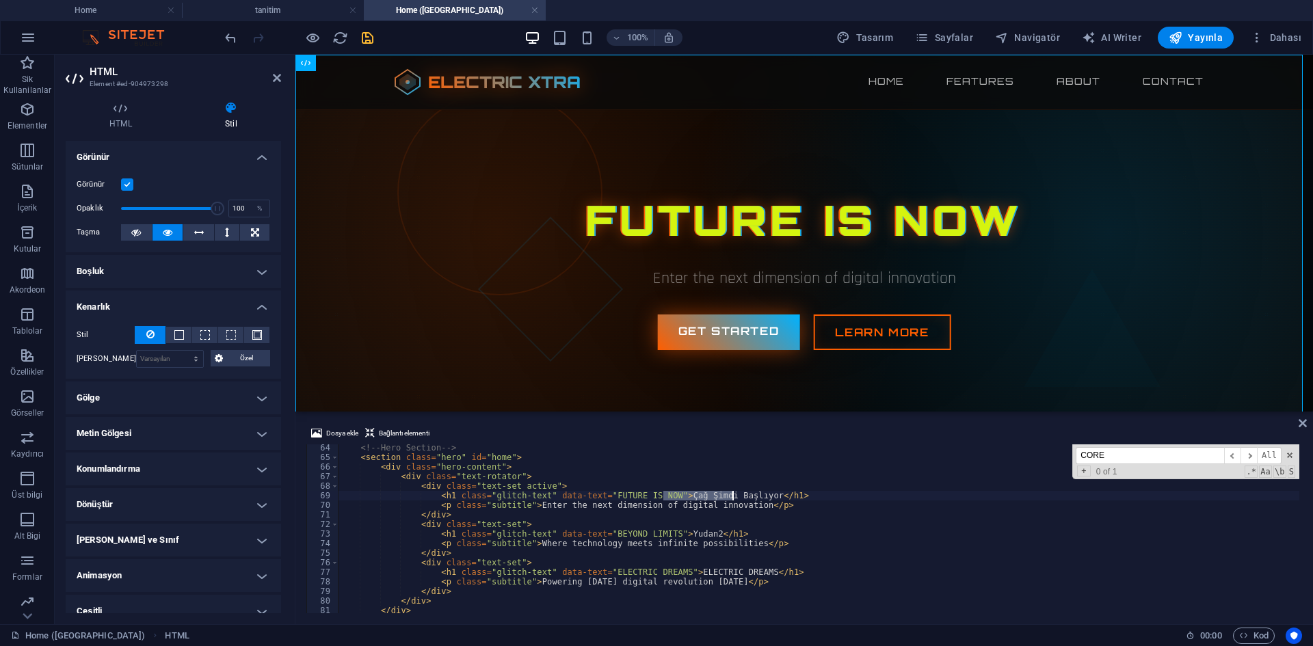
drag, startPoint x: 663, startPoint y: 494, endPoint x: 749, endPoint y: 496, distance: 86.2
click at [749, 496] on div "<!-- Hero Section --> < section class = "hero" id = "home" > < div class = "her…" at bounding box center [1009, 535] width 1342 height 185
click at [745, 496] on div "<!-- Hero Section --> < section class = "hero" id = "home" > < div class = "her…" at bounding box center [818, 528] width 961 height 169
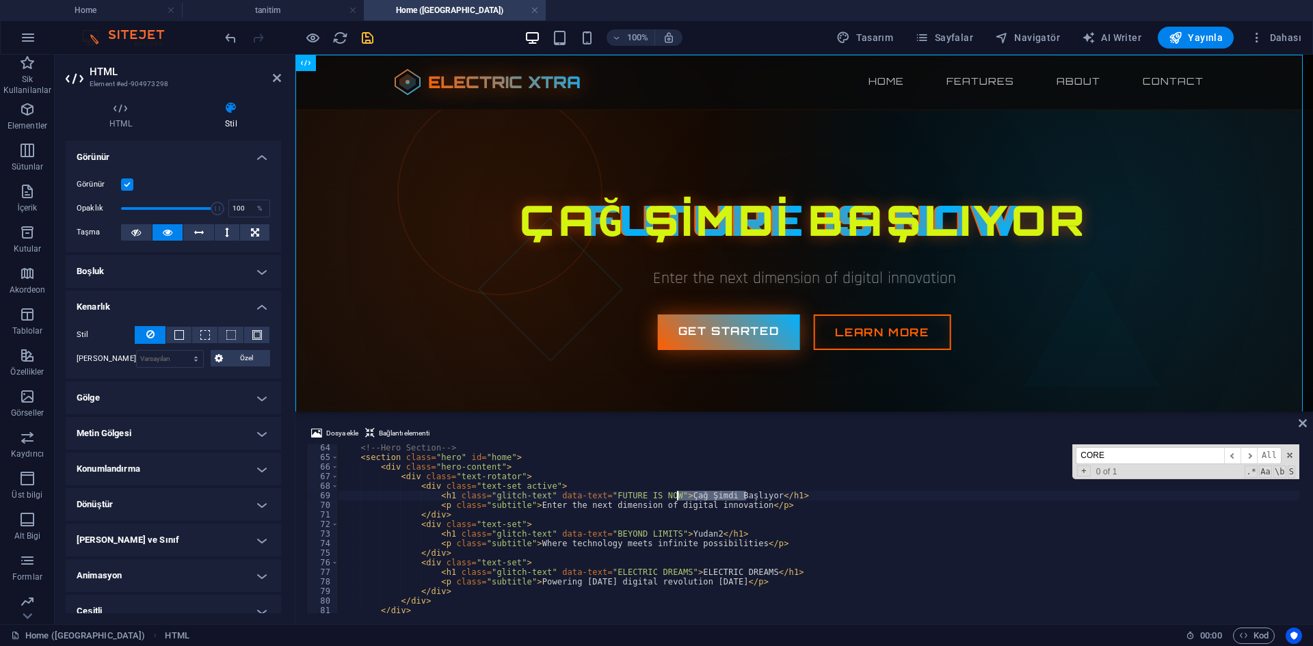
drag, startPoint x: 745, startPoint y: 496, endPoint x: 664, endPoint y: 496, distance: 81.4
click at [664, 496] on div "<!-- Hero Section --> < section class = "hero" id = "home" > < div class = "her…" at bounding box center [1009, 535] width 1342 height 185
drag, startPoint x: 662, startPoint y: 534, endPoint x: 691, endPoint y: 533, distance: 28.8
click at [691, 533] on div "<!-- Hero Section --> < section class = "hero" id = "home" > < div class = "her…" at bounding box center [1009, 535] width 1342 height 185
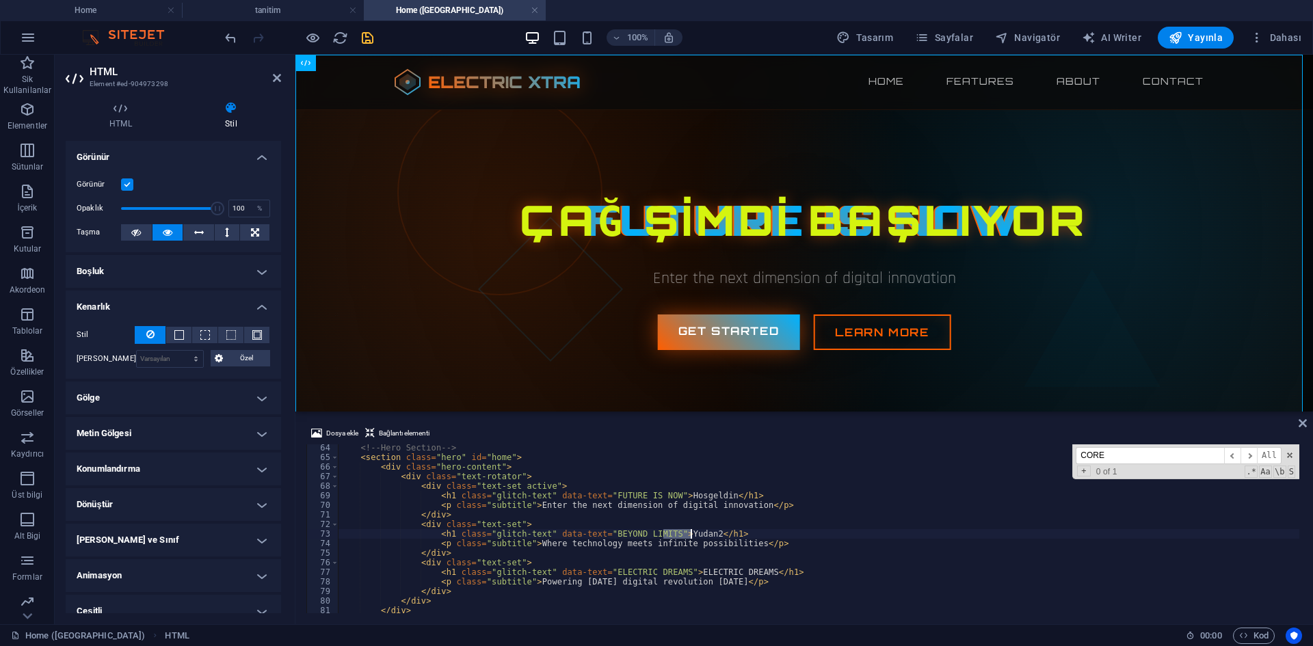
click at [667, 496] on div "<!-- Hero Section --> < section class = "hero" id = "home" > < div class = "her…" at bounding box center [1009, 535] width 1342 height 185
drag, startPoint x: 663, startPoint y: 495, endPoint x: 705, endPoint y: 499, distance: 42.5
click at [705, 499] on div "<!-- Hero Section --> < section class = "hero" id = "home" > < div class = "her…" at bounding box center [1009, 535] width 1342 height 185
click at [620, 499] on div "<!-- Hero Section --> < section class = "hero" id = "home" > < div class = "her…" at bounding box center [1009, 535] width 1342 height 185
drag, startPoint x: 655, startPoint y: 492, endPoint x: 596, endPoint y: 495, distance: 58.9
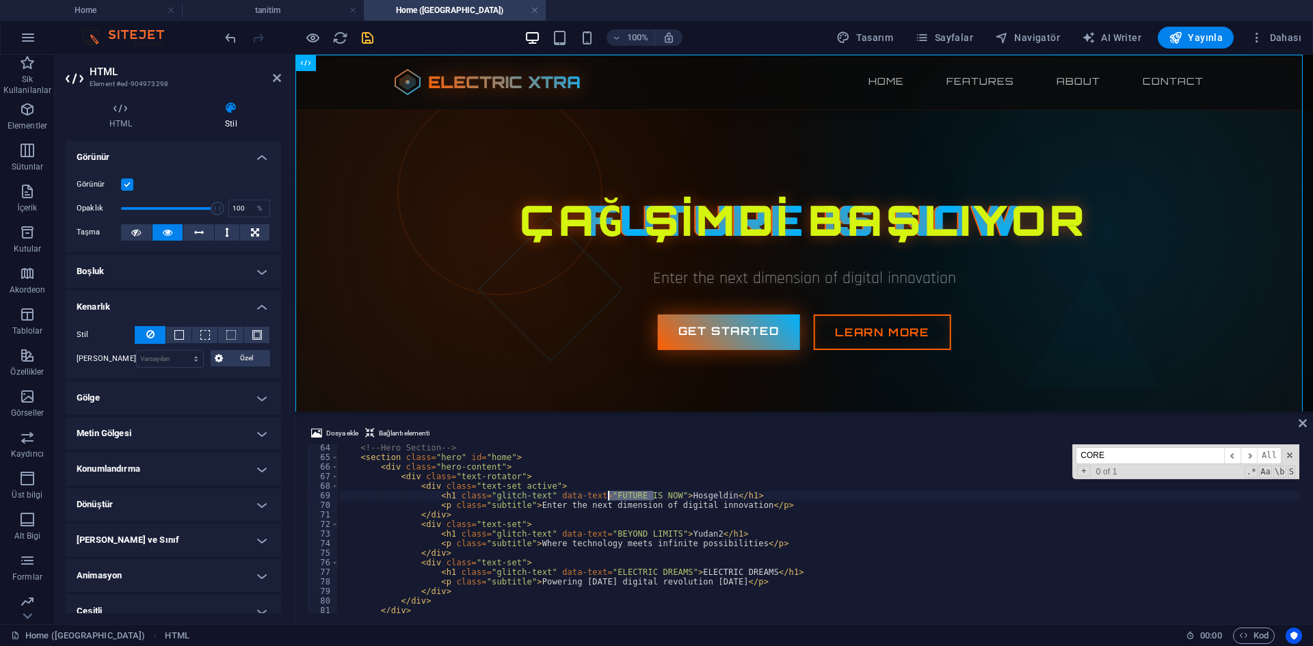
click at [596, 495] on div "<!-- Hero Section --> < section class = "hero" id = "home" > < div class = "her…" at bounding box center [1009, 535] width 1342 height 185
click at [687, 496] on div "<!-- Hero Section --> < section class = "hero" id = "home" > < div class = "her…" at bounding box center [1009, 535] width 1342 height 185
drag, startPoint x: 655, startPoint y: 493, endPoint x: 596, endPoint y: 495, distance: 58.8
click at [596, 495] on div "<!-- Hero Section --> < section class = "hero" id = "home" > < div class = "her…" at bounding box center [1009, 535] width 1342 height 185
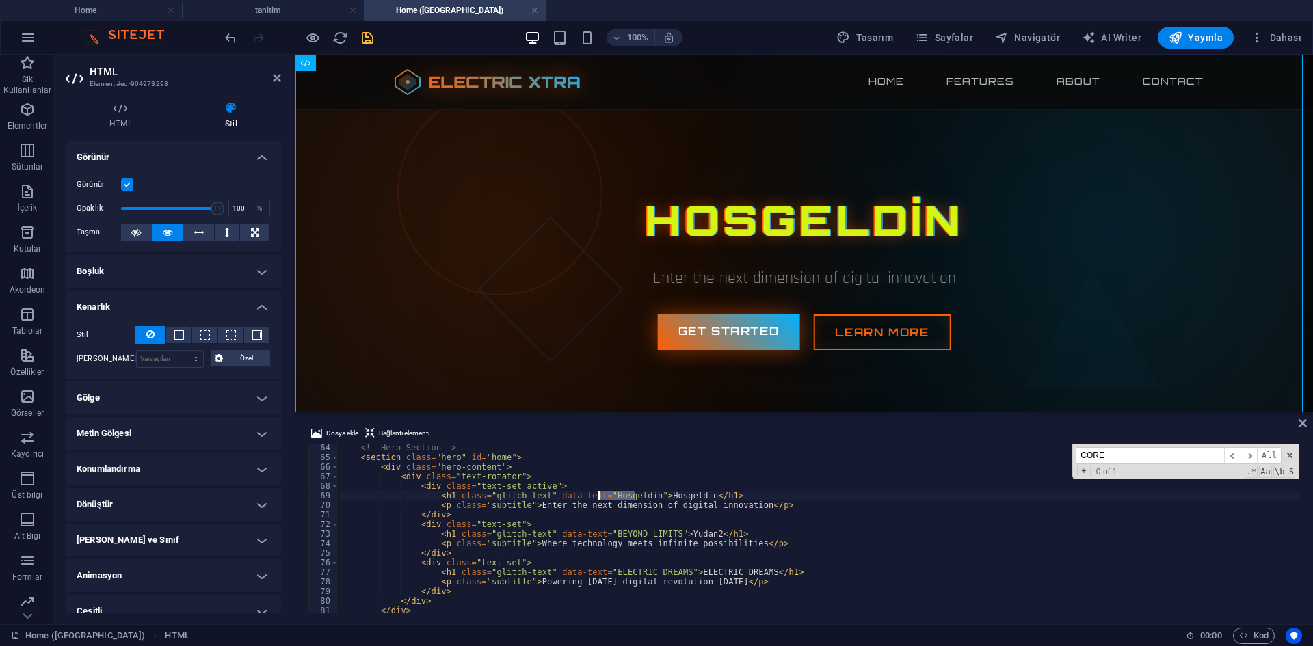
drag, startPoint x: 635, startPoint y: 495, endPoint x: 595, endPoint y: 496, distance: 40.4
click at [595, 496] on div "<!-- Hero Section --> < section class = "hero" id = "home" > < div class = "her…" at bounding box center [1009, 535] width 1342 height 185
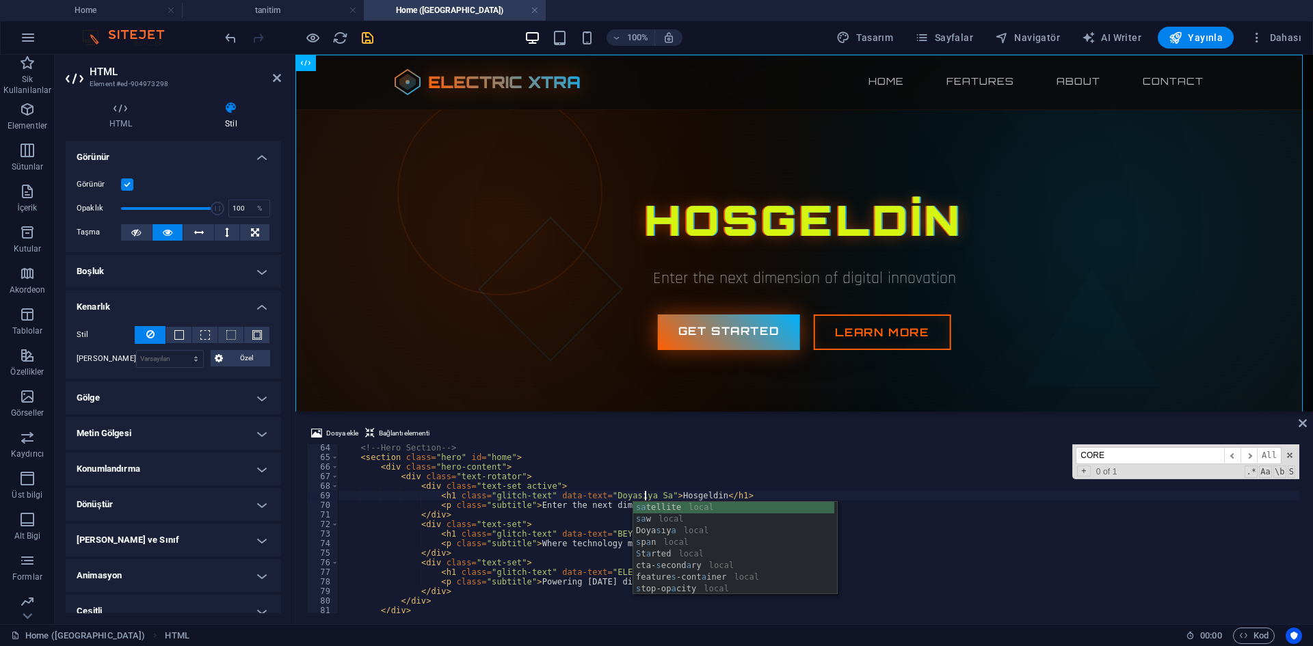
scroll to position [0, 25]
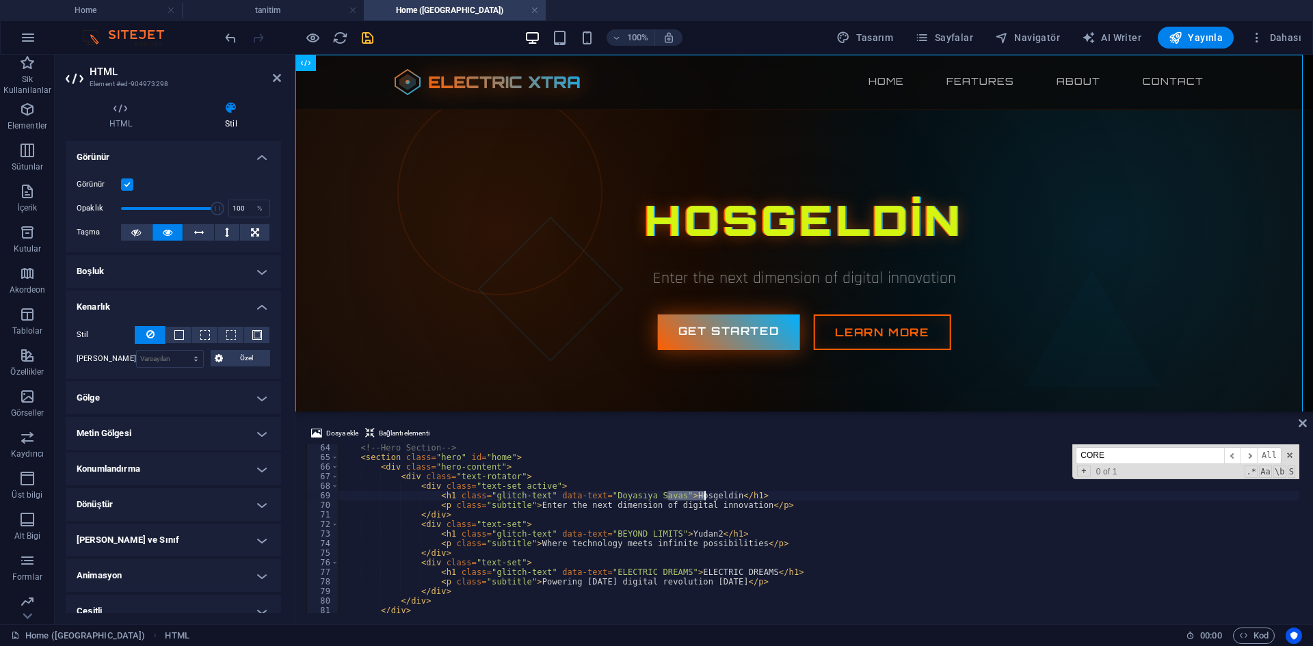
drag, startPoint x: 669, startPoint y: 498, endPoint x: 708, endPoint y: 495, distance: 39.1
click at [708, 495] on div "<!-- Hero Section --> < section class = "hero" id = "home" > < div class = "her…" at bounding box center [1009, 535] width 1342 height 185
click at [672, 519] on div "<!-- Hero Section --> < section class = "hero" id = "home" > < div class = "her…" at bounding box center [1009, 535] width 1342 height 185
drag, startPoint x: 663, startPoint y: 533, endPoint x: 691, endPoint y: 534, distance: 27.4
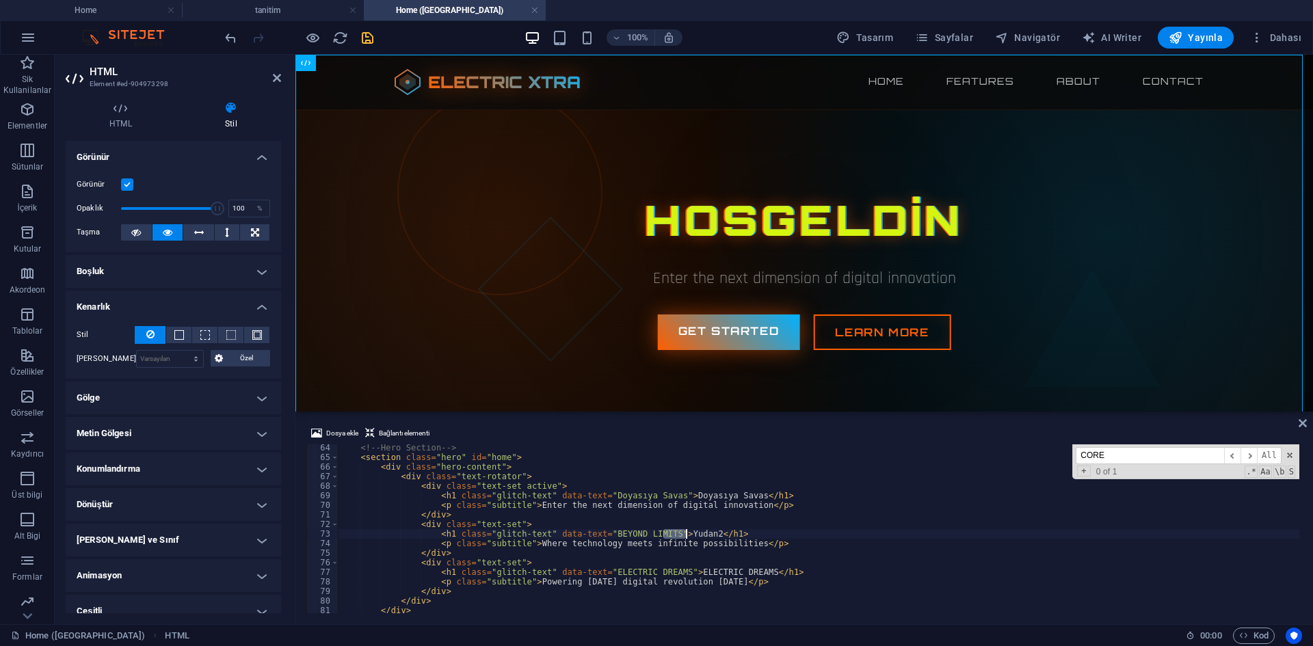
click at [691, 534] on div "<!-- Hero Section --> < section class = "hero" id = "home" > < div class = "her…" at bounding box center [1009, 535] width 1342 height 185
drag, startPoint x: 664, startPoint y: 533, endPoint x: 735, endPoint y: 533, distance: 71.1
click at [735, 533] on div "<!-- Hero Section --> < section class = "hero" id = "home" > < div class = "her…" at bounding box center [1009, 535] width 1342 height 185
click at [735, 533] on div "<!-- Hero Section --> < section class = "hero" id = "home" > < div class = "her…" at bounding box center [818, 528] width 961 height 169
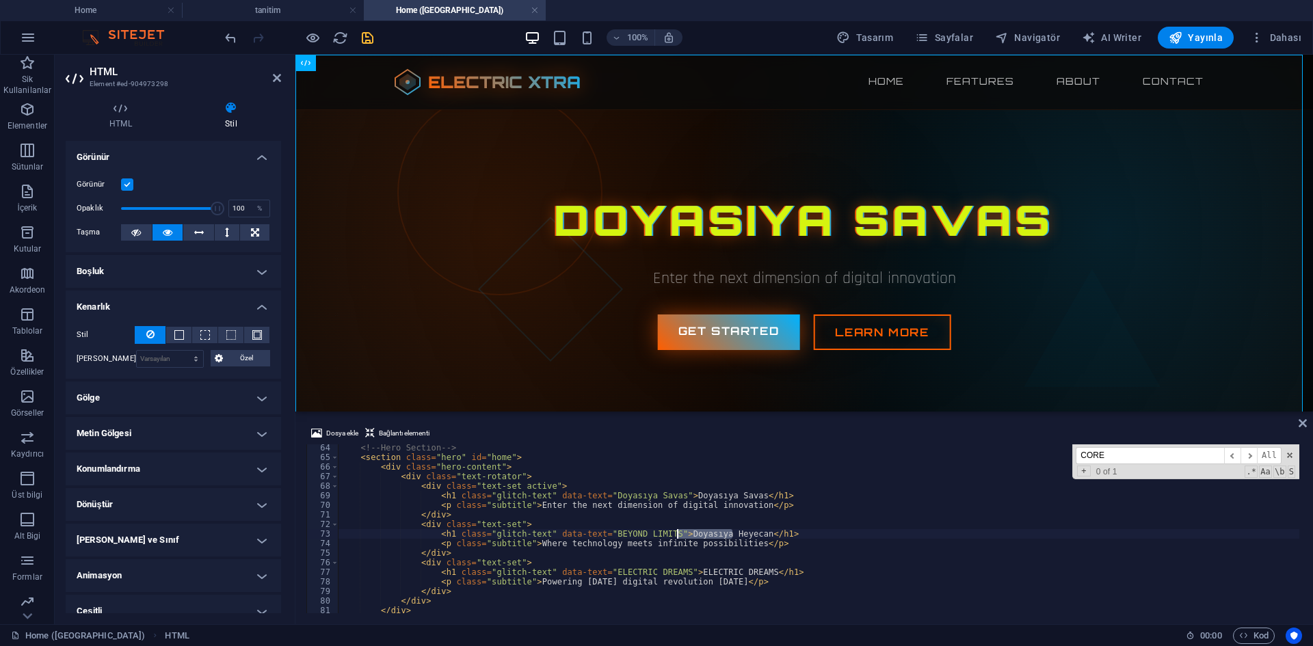
drag, startPoint x: 734, startPoint y: 533, endPoint x: 665, endPoint y: 533, distance: 69.1
click at [665, 533] on div "<!-- Hero Section --> < section class = "hero" id = "home" > < div class = "her…" at bounding box center [1009, 535] width 1342 height 185
drag, startPoint x: 652, startPoint y: 532, endPoint x: 593, endPoint y: 531, distance: 59.5
click at [593, 531] on div "<!-- Hero Section --> < section class = "hero" id = "home" > < div class = "her…" at bounding box center [1009, 535] width 1342 height 185
paste textarea "Doyasıya Heyeca"
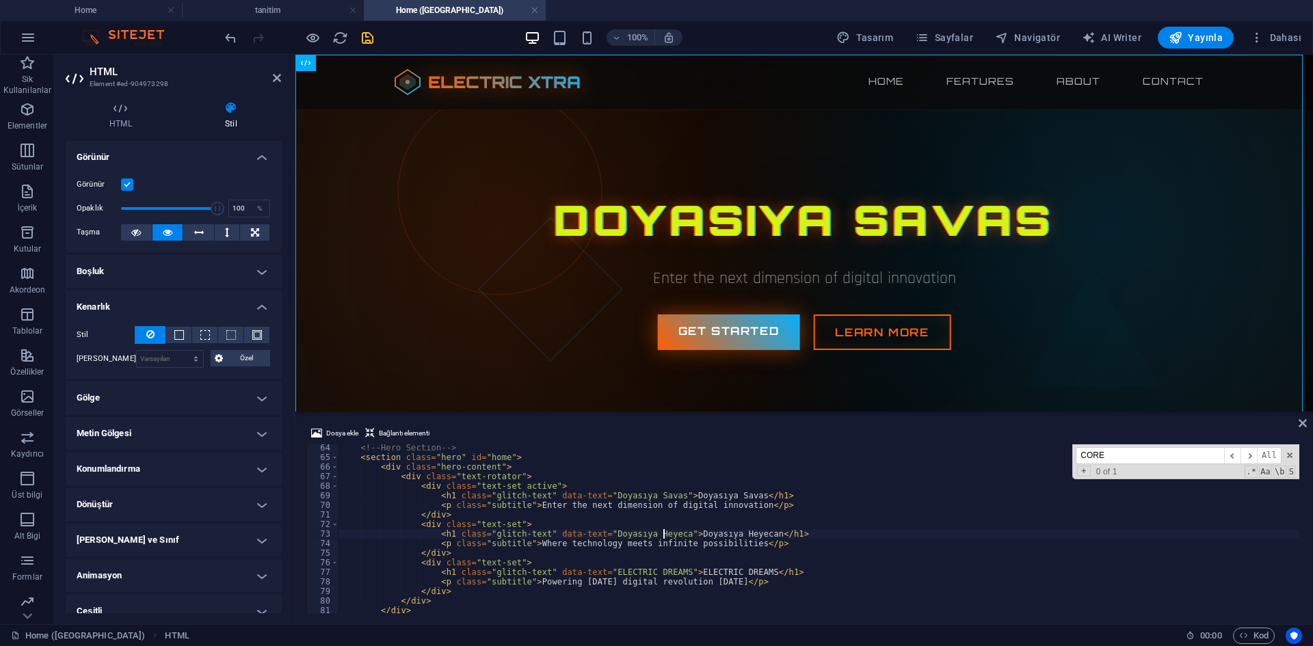
scroll to position [0, 27]
click at [682, 553] on div "<!-- Hero Section --> < section class = "hero" id = "home" > < div class = "her…" at bounding box center [1009, 535] width 1342 height 185
drag, startPoint x: 670, startPoint y: 568, endPoint x: 692, endPoint y: 570, distance: 21.9
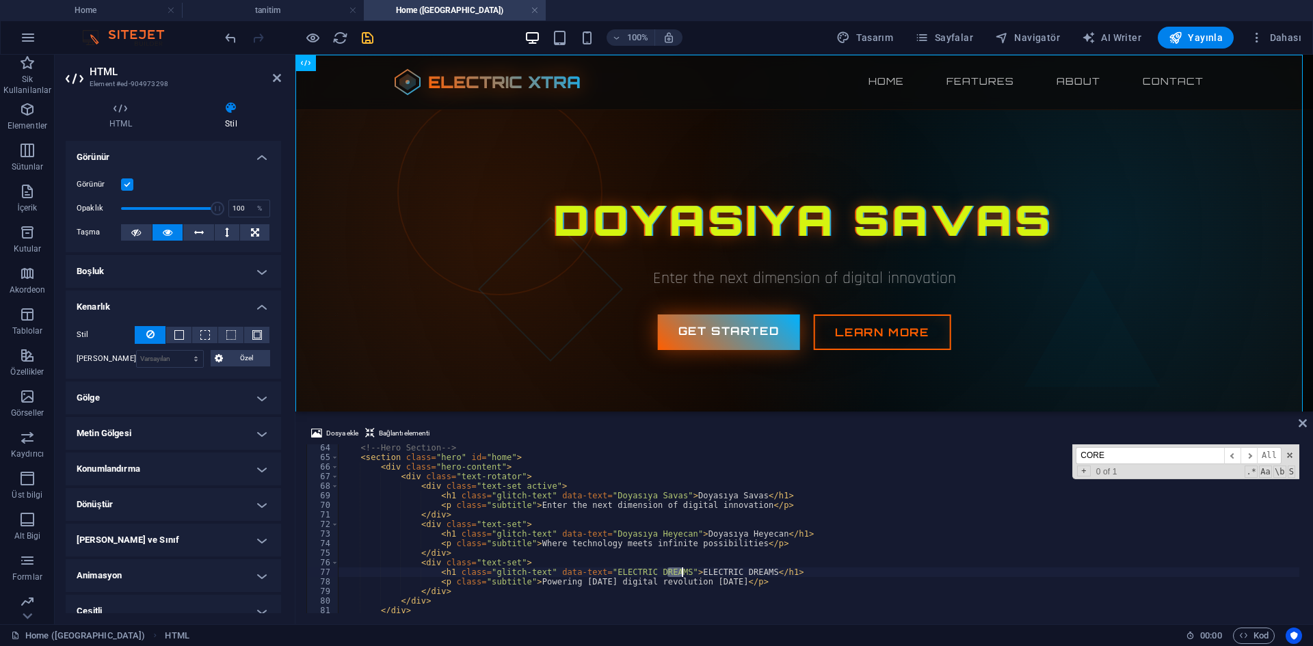
click at [692, 570] on div "<!-- Hero Section --> < section class = "hero" id = "home" > < div class = "her…" at bounding box center [1009, 535] width 1342 height 185
click at [678, 572] on div "<!-- Hero Section --> < section class = "hero" id = "home" > < div class = "her…" at bounding box center [818, 528] width 961 height 169
drag, startPoint x: 672, startPoint y: 571, endPoint x: 742, endPoint y: 573, distance: 69.8
click at [742, 573] on div "<!-- Hero Section --> < section class = "hero" id = "home" > < div class = "her…" at bounding box center [1009, 535] width 1342 height 185
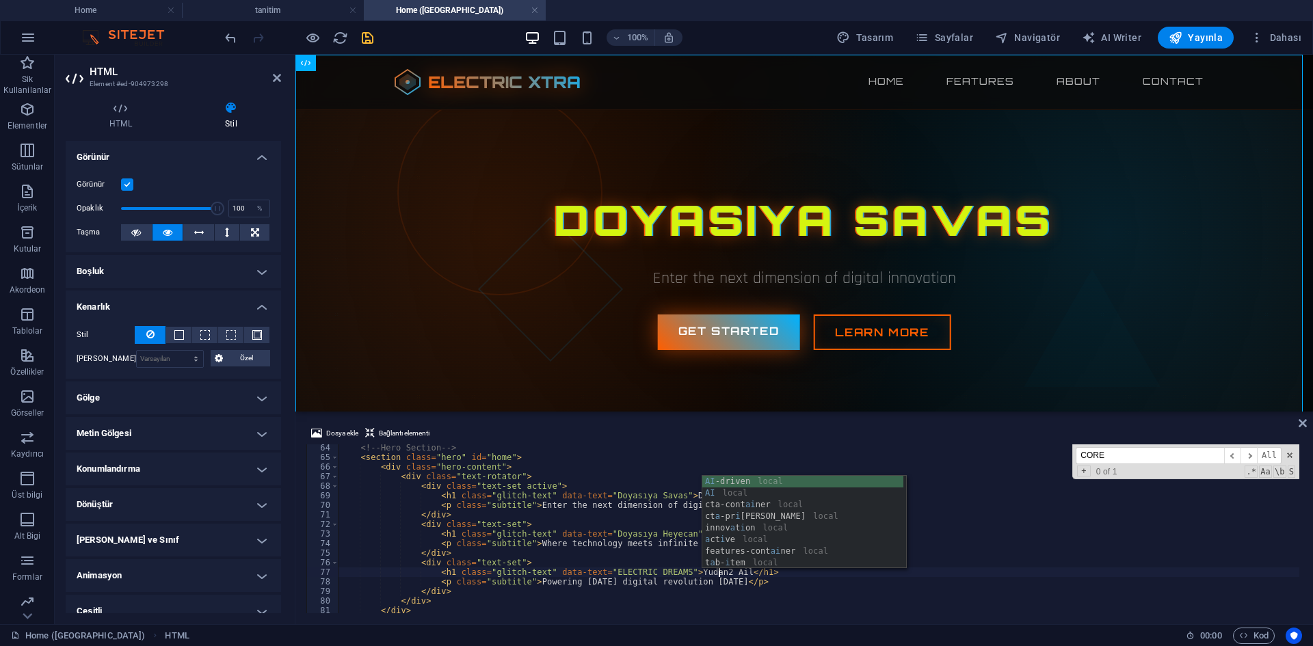
scroll to position [0, 31]
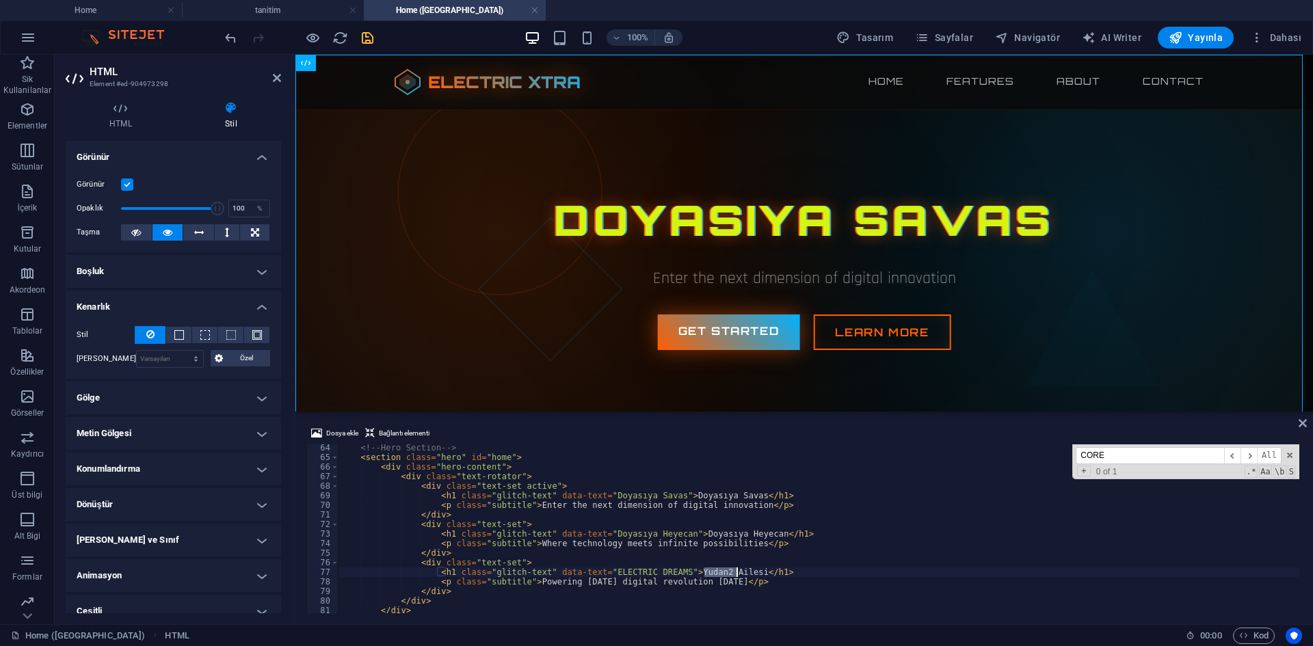
drag, startPoint x: 706, startPoint y: 570, endPoint x: 731, endPoint y: 574, distance: 25.0
click at [731, 574] on div "<!-- Hero Section --> < section class = "hero" id = "home" > < div class = "her…" at bounding box center [1009, 535] width 1342 height 185
click at [700, 568] on div "<!-- Hero Section --> < section class = "hero" id = "home" > < div class = "her…" at bounding box center [1009, 535] width 1342 height 185
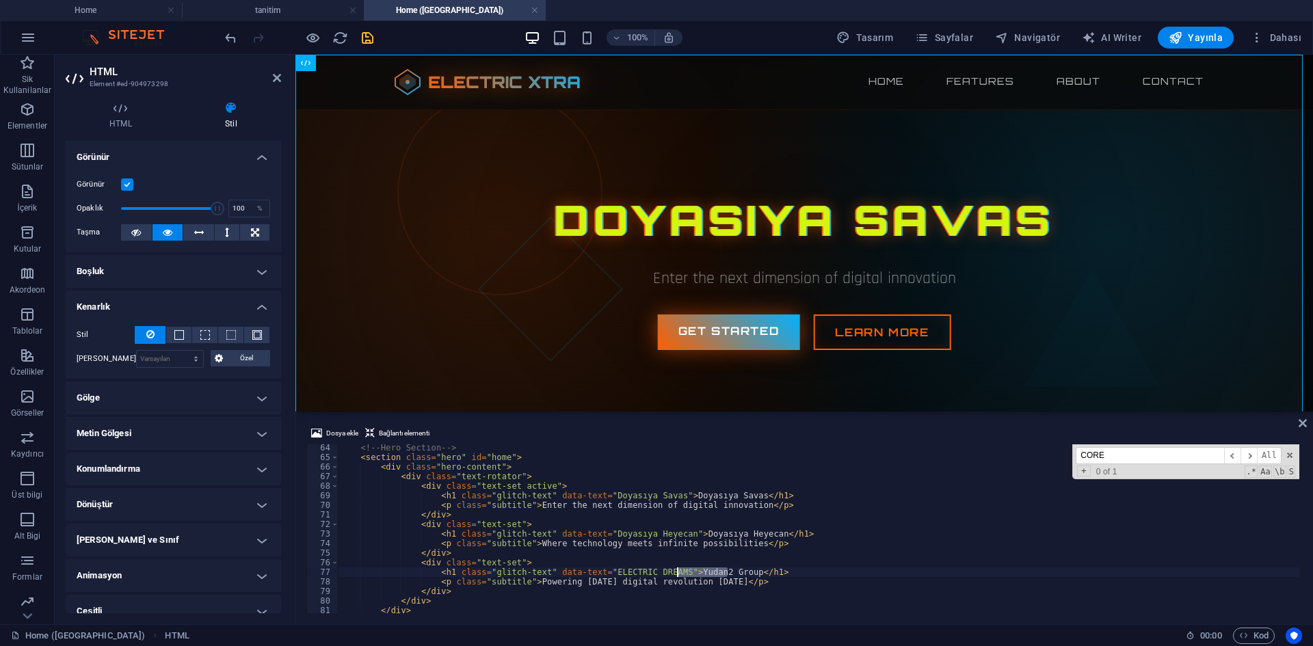
drag, startPoint x: 728, startPoint y: 574, endPoint x: 672, endPoint y: 574, distance: 55.4
click at [672, 574] on div "<!-- Hero Section --> < section class = "hero" id = "home" > < div class = "her…" at bounding box center [1009, 535] width 1342 height 185
drag, startPoint x: 661, startPoint y: 572, endPoint x: 596, endPoint y: 573, distance: 65.0
click at [596, 573] on div "<!-- Hero Section --> < section class = "hero" id = "home" > < div class = "her…" at bounding box center [1009, 535] width 1342 height 185
paste textarea "Yudan2 Group"
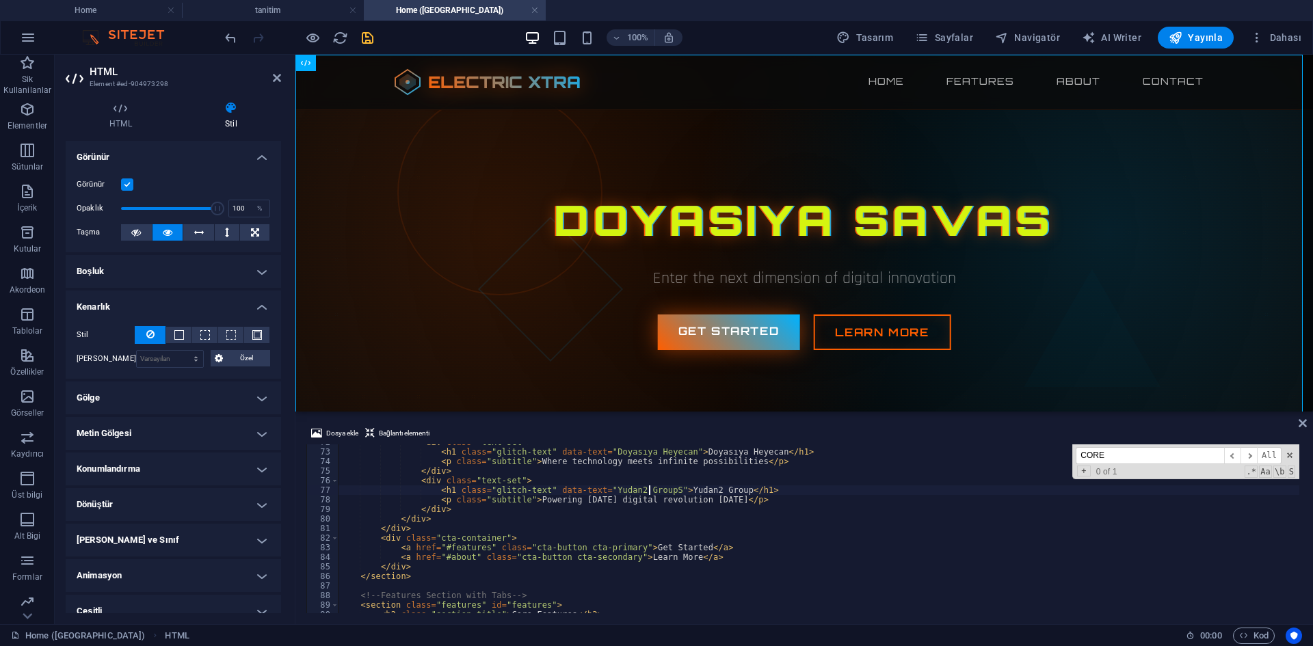
click at [696, 557] on div "< div class = "text-set" > < h1 class = "glitch-text" data-text = "Doyasıya Hey…" at bounding box center [1009, 530] width 1342 height 185
drag, startPoint x: 632, startPoint y: 548, endPoint x: 680, endPoint y: 547, distance: 48.6
click at [680, 547] on div "< div class = "text-set" > < h1 class = "glitch-text" data-text = "Doyasıya Hey…" at bounding box center [1009, 530] width 1342 height 185
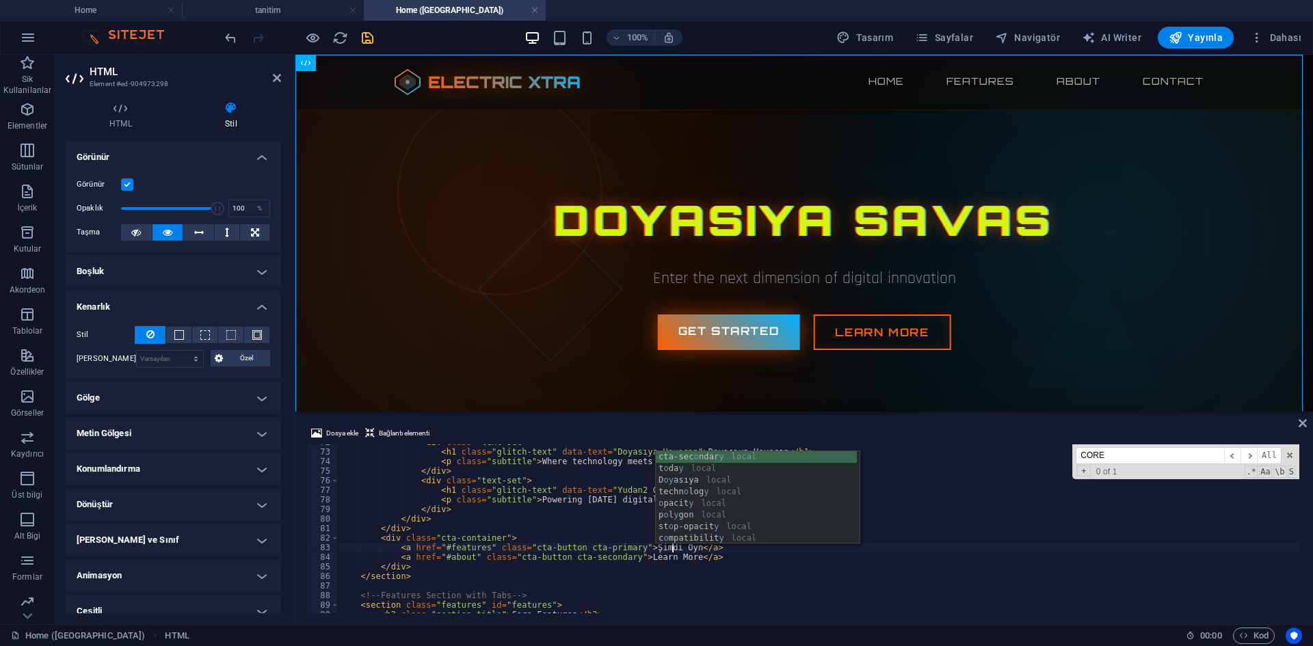
scroll to position [0, 27]
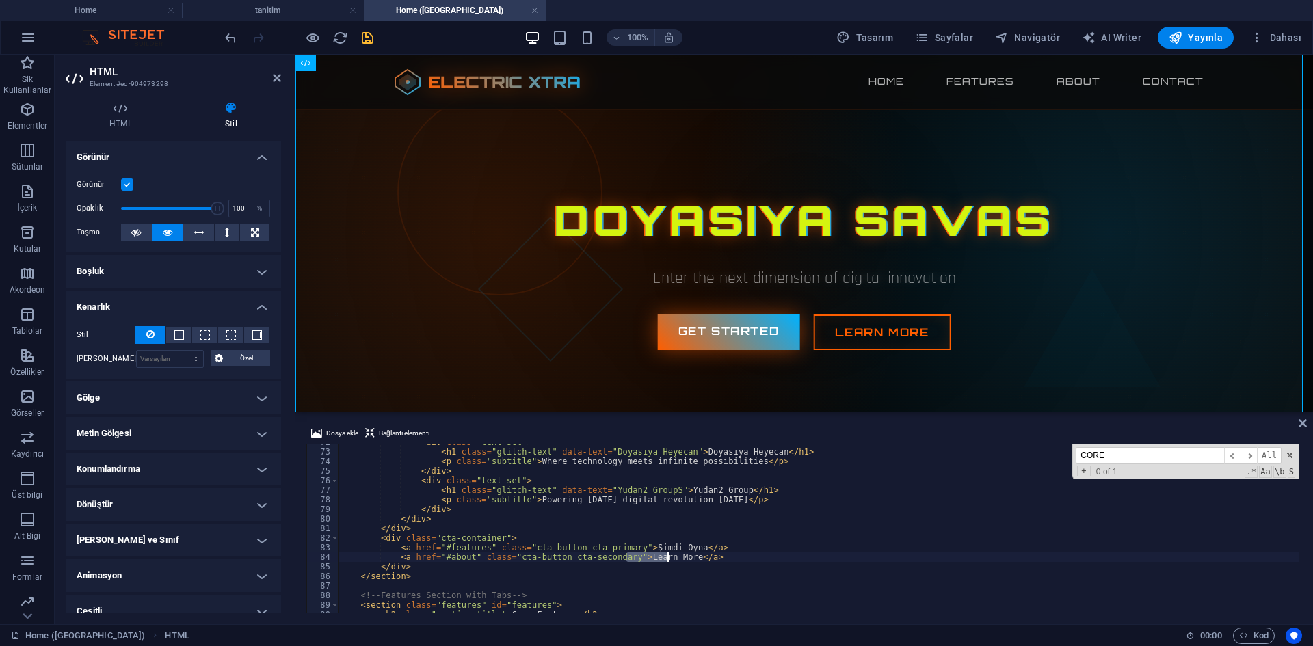
drag, startPoint x: 627, startPoint y: 557, endPoint x: 670, endPoint y: 559, distance: 43.2
click at [670, 559] on div "< div class = "text-set" > < h1 class = "glitch-text" data-text = "Doyasıya Hey…" at bounding box center [1009, 530] width 1342 height 185
click at [670, 559] on div "< div class = "text-set" > < h1 class = "glitch-text" data-text = "Doyasıya Hey…" at bounding box center [818, 528] width 961 height 169
drag, startPoint x: 671, startPoint y: 557, endPoint x: 637, endPoint y: 556, distance: 33.5
click at [637, 556] on div "< div class = "text-set" > < h1 class = "glitch-text" data-text = "Doyasıya Hey…" at bounding box center [1009, 530] width 1342 height 185
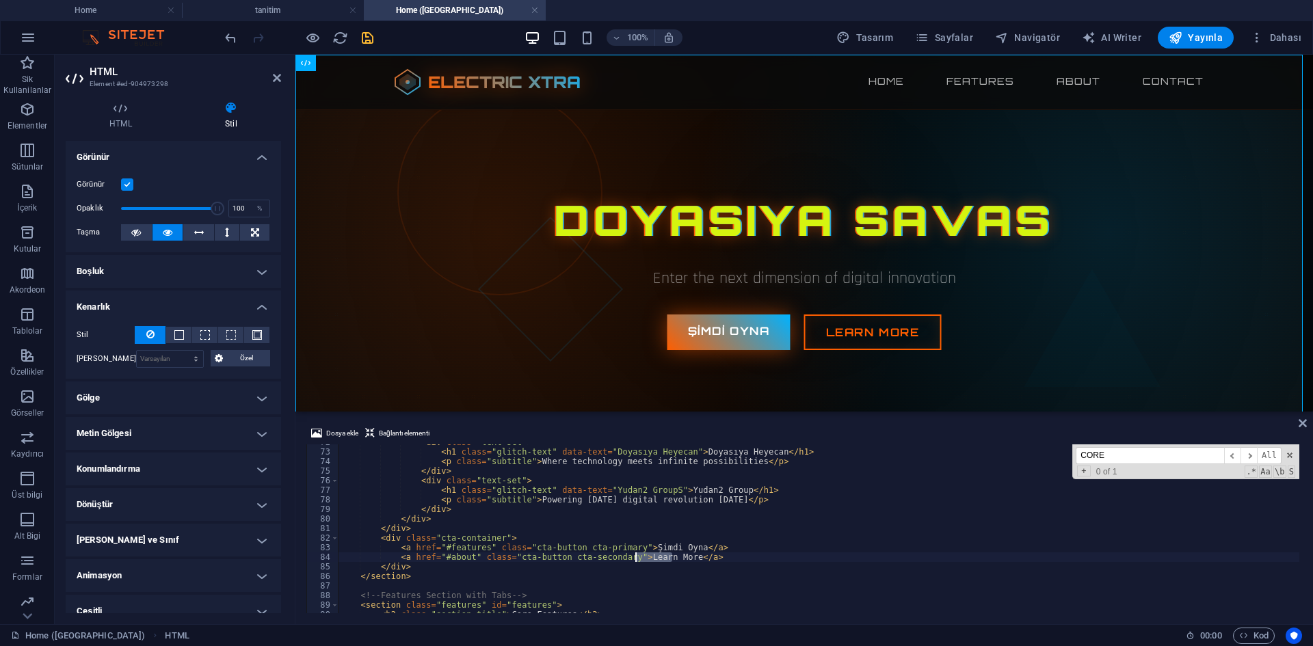
click at [631, 556] on div "< div class = "text-set" > < h1 class = "glitch-text" data-text = "Doyasıya Hey…" at bounding box center [1009, 530] width 1342 height 185
drag, startPoint x: 628, startPoint y: 557, endPoint x: 672, endPoint y: 560, distance: 43.2
click at [672, 560] on div "< div class = "text-set" > < h1 class = "glitch-text" data-text = "Doyasıya Hey…" at bounding box center [1009, 530] width 1342 height 185
click at [730, 449] on div "< div class = "text-set" > < h1 class = "glitch-text" data-text = "Doyasıya Hey…" at bounding box center [1009, 530] width 1342 height 185
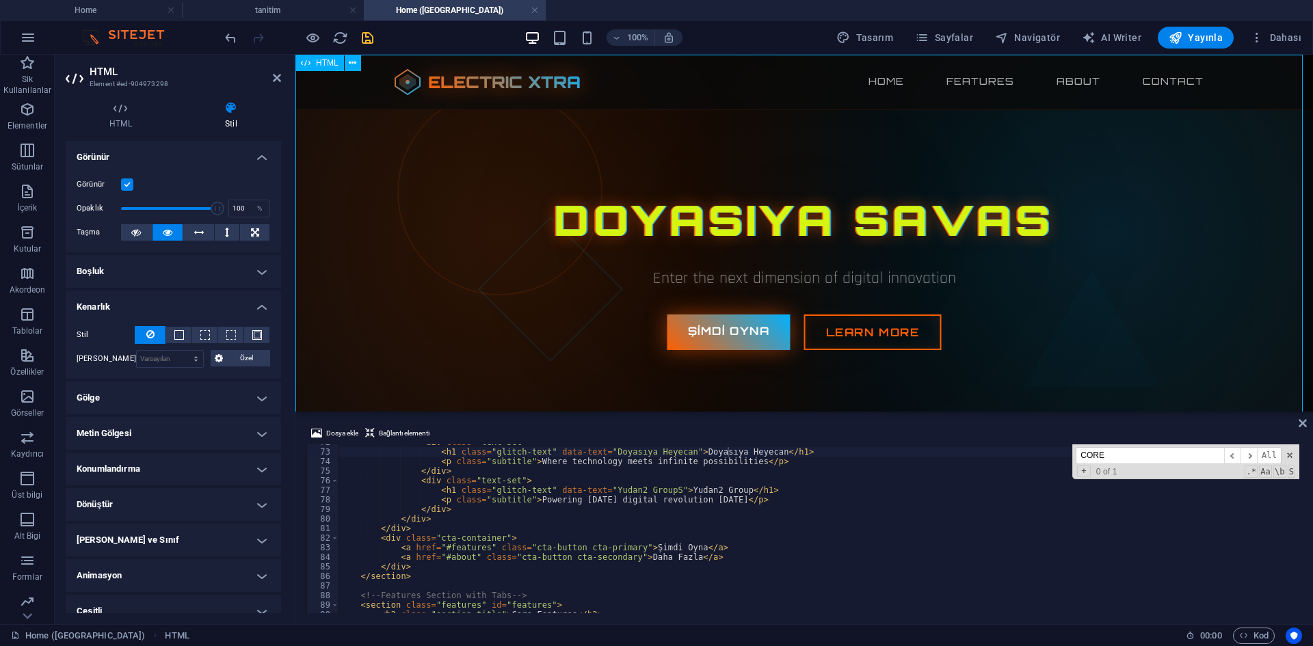
click at [738, 478] on div "< div class = "text-set" > < h1 class = "glitch-text" data-text = "Doyasıya Hey…" at bounding box center [1009, 530] width 1342 height 185
click at [639, 548] on div "< div class = "text-set" > < h1 class = "glitch-text" data-text = "Doyasıya Hey…" at bounding box center [1009, 530] width 1342 height 185
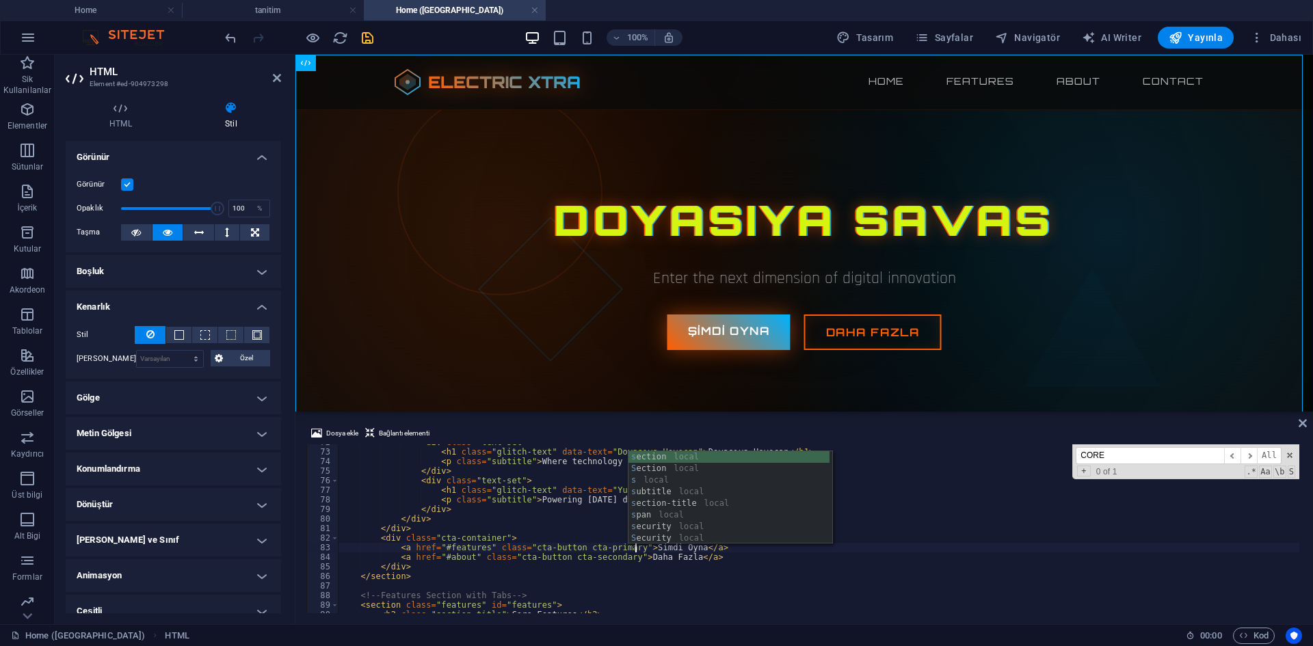
click at [725, 560] on div "< div class = "text-set" > < h1 class = "glitch-text" data-text = "Doyasıya Hey…" at bounding box center [1009, 530] width 1342 height 185
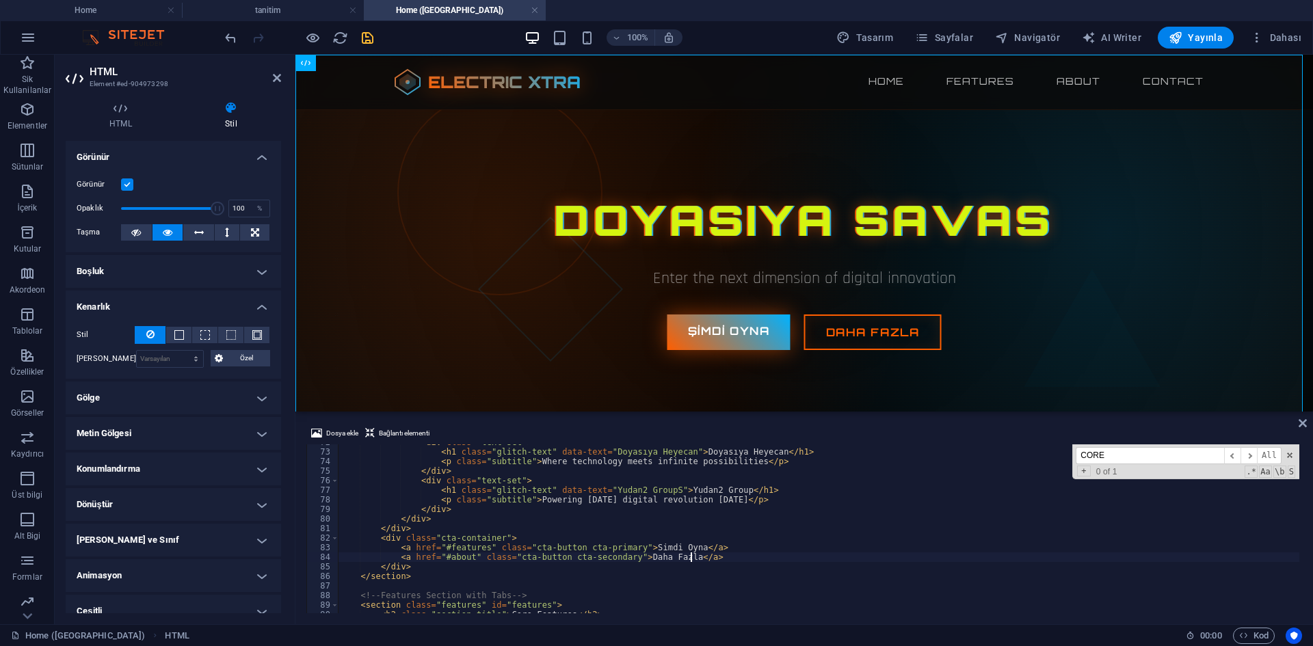
scroll to position [646, 0]
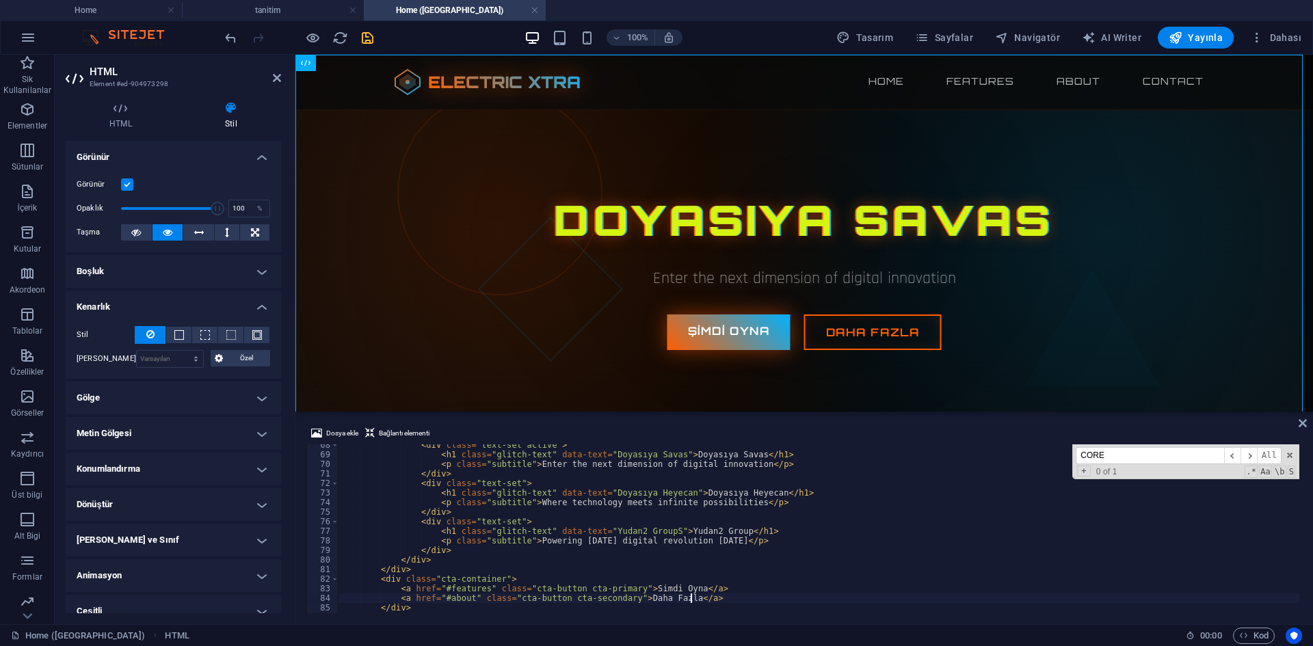
click at [629, 509] on div "< div class = "text-set active" > < h1 class = "glitch-text" data-text = "Doyas…" at bounding box center [1009, 532] width 1342 height 185
click at [659, 497] on div "< div class = "text-set active" > < h1 class = "glitch-text" data-text = "Doyas…" at bounding box center [1009, 532] width 1342 height 185
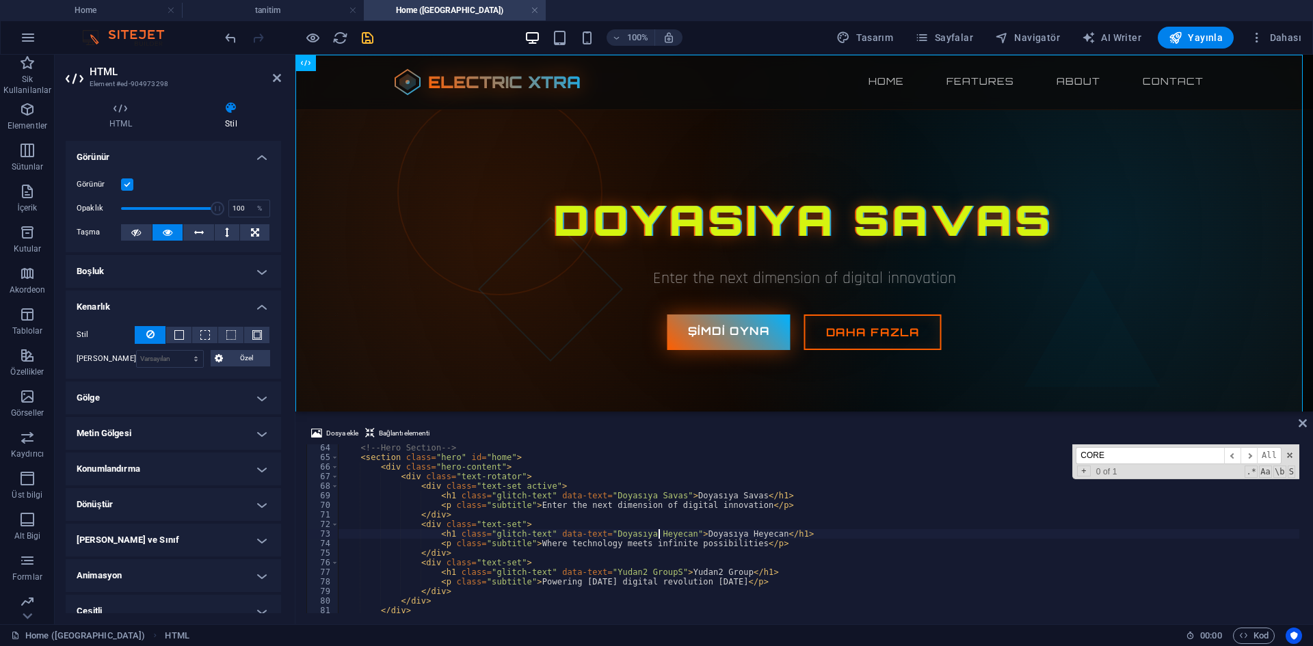
drag, startPoint x: 525, startPoint y: 510, endPoint x: 588, endPoint y: 504, distance: 63.9
click at [588, 504] on div "<!-- Hero Section --> < section class = "hero" id = "home" > < div class = "her…" at bounding box center [1009, 535] width 1342 height 185
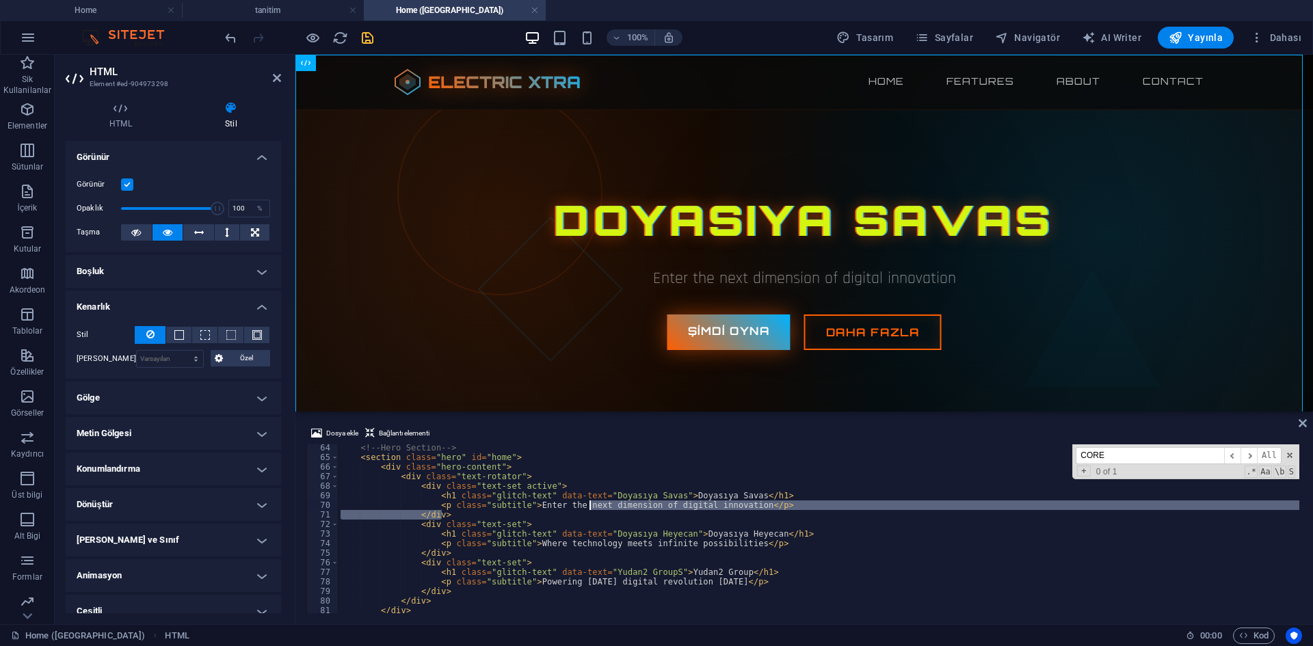
click at [609, 503] on div "<!-- Hero Section --> < section class = "hero" id = "home" > < div class = "her…" at bounding box center [818, 528] width 961 height 169
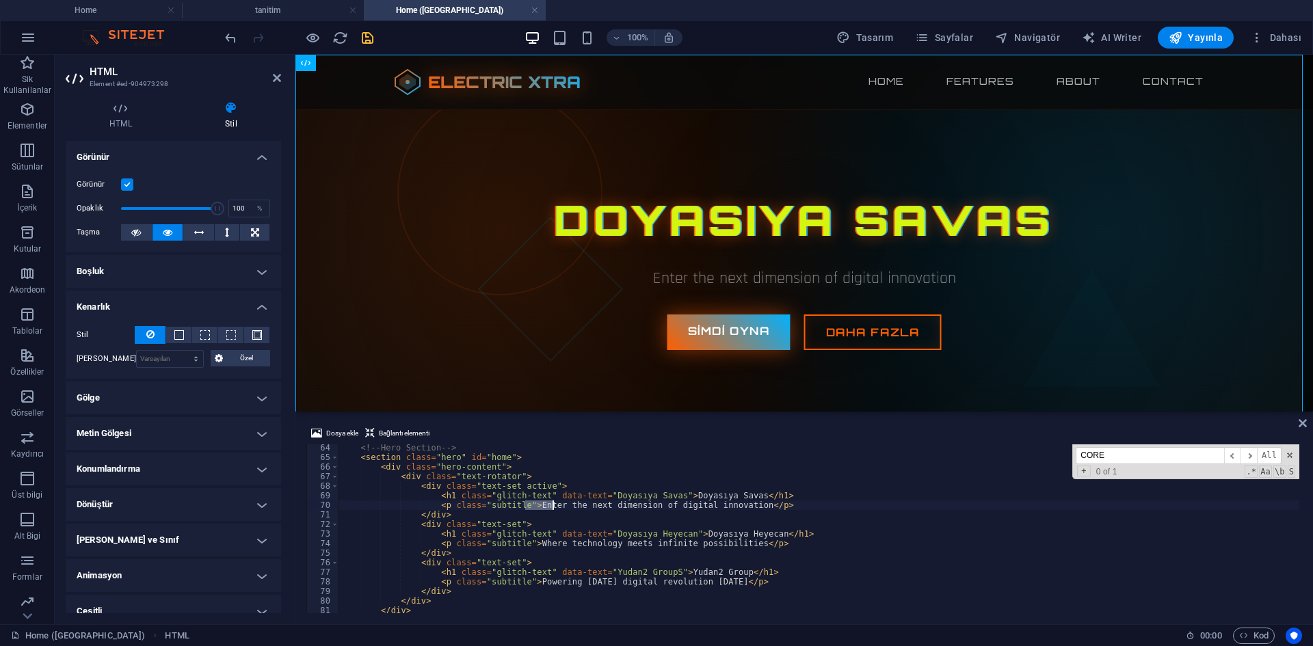
drag, startPoint x: 526, startPoint y: 507, endPoint x: 737, endPoint y: 506, distance: 211.3
click at [737, 506] on div "<!-- Hero Section --> < section class = "hero" id = "home" > < div class = "her…" at bounding box center [1009, 535] width 1342 height 185
click at [674, 539] on div "<!-- Hero Section --> < section class = "hero" id = "home" > < div class = "her…" at bounding box center [1009, 535] width 1342 height 185
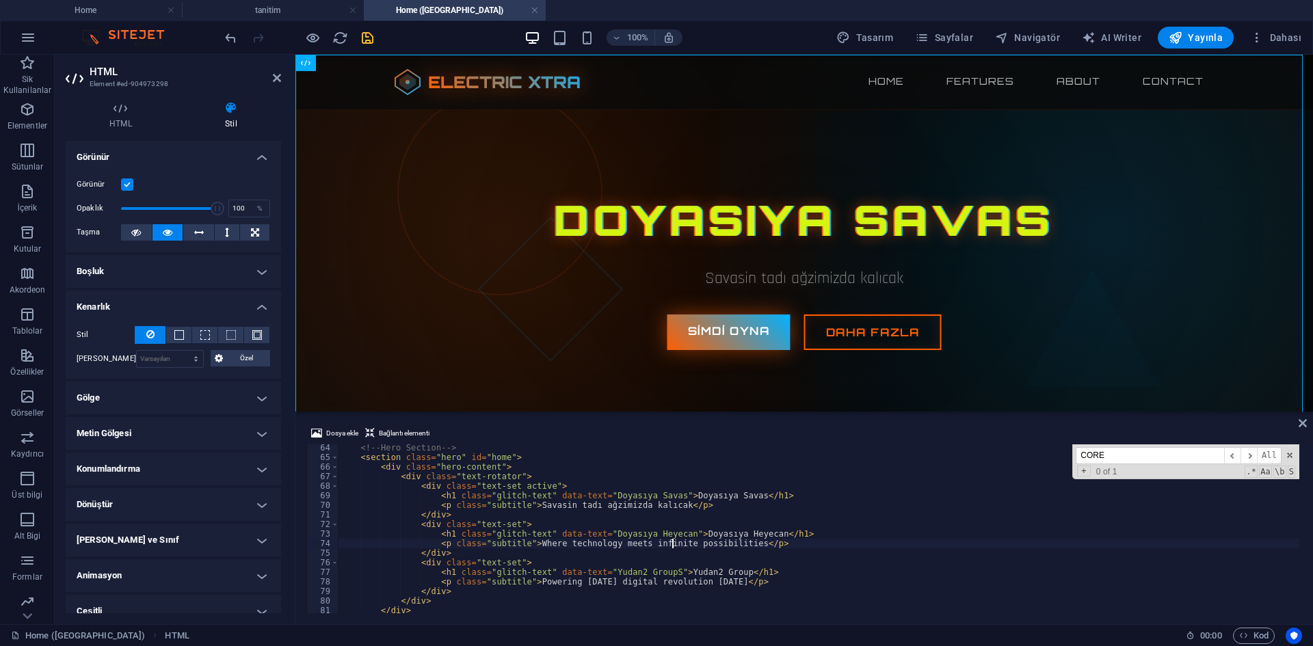
drag, startPoint x: 661, startPoint y: 505, endPoint x: 629, endPoint y: 502, distance: 31.6
click at [618, 504] on div "<!-- Hero Section --> < section class = "hero" id = "home" > < div class = "her…" at bounding box center [1009, 535] width 1342 height 185
click at [649, 501] on div "<!-- Hero Section --> < section class = "hero" id = "home" > < div class = "her…" at bounding box center [818, 528] width 961 height 169
drag, startPoint x: 663, startPoint y: 502, endPoint x: 525, endPoint y: 503, distance: 137.5
click at [525, 503] on div "<!-- Hero Section --> < section class = "hero" id = "home" > < div class = "her…" at bounding box center [1009, 535] width 1342 height 185
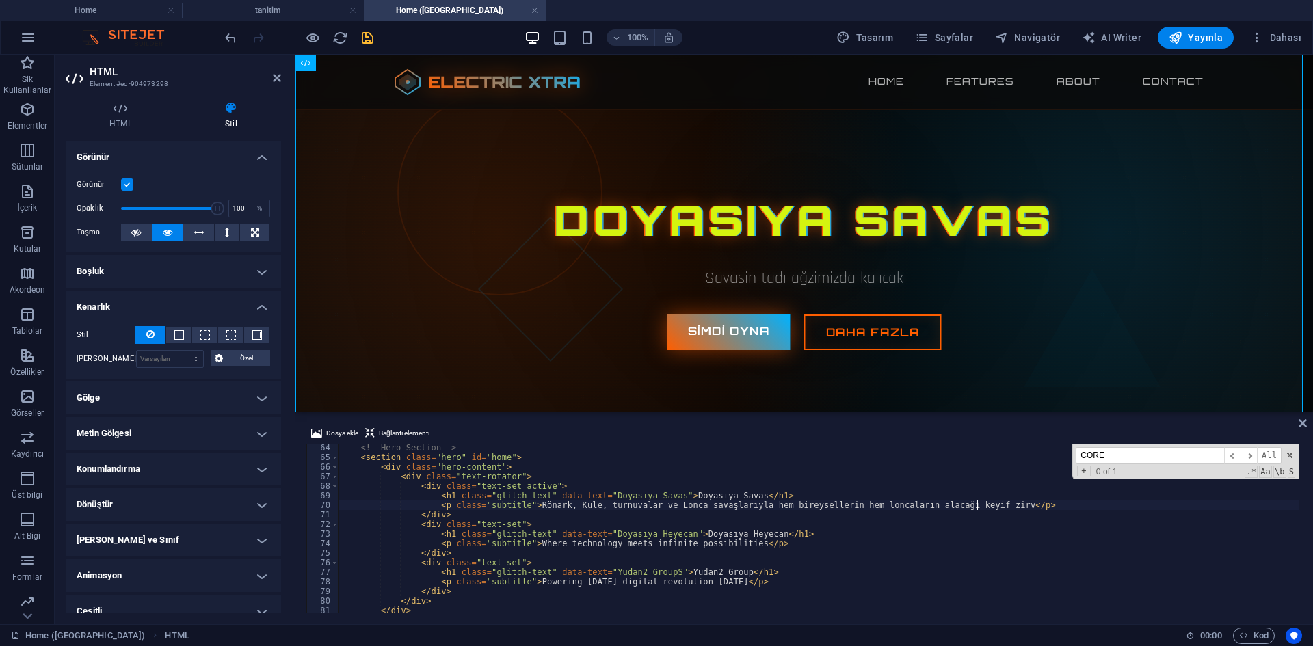
scroll to position [0, 53]
click at [986, 512] on div "<!-- Hero Section --> < section class = "hero" id = "home" > < div class = "her…" at bounding box center [1009, 535] width 1342 height 185
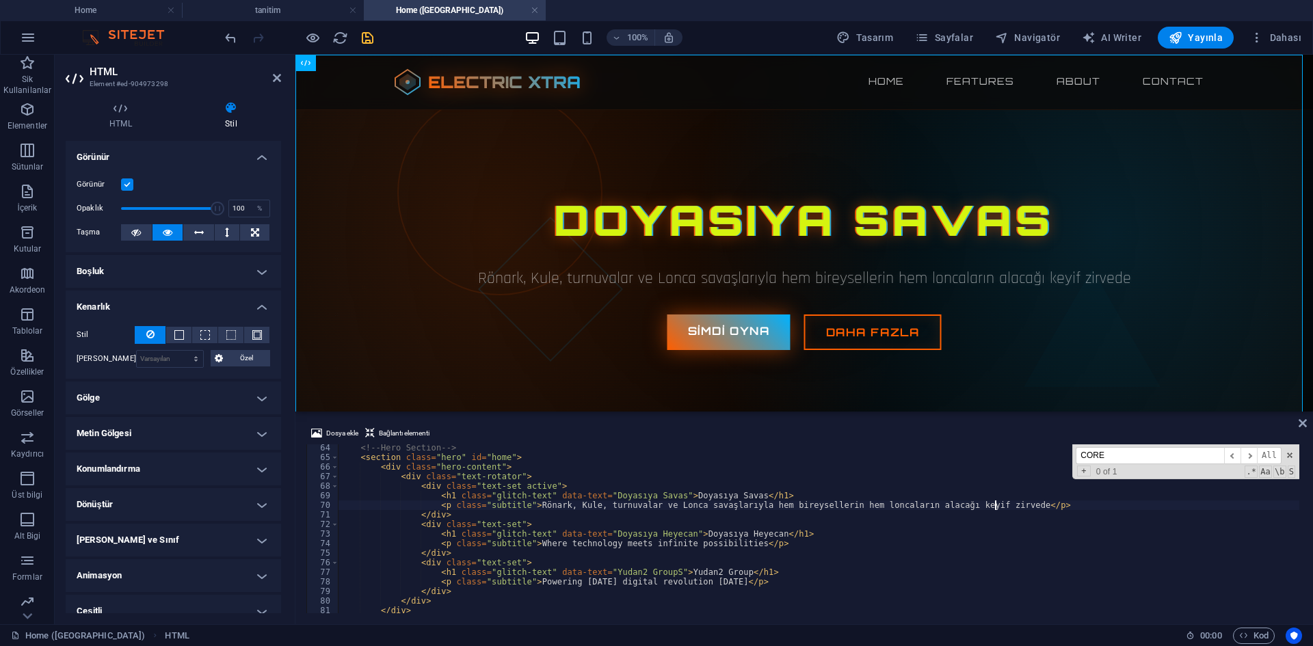
click at [995, 504] on div "<!-- Hero Section --> < section class = "hero" id = "home" > < div class = "her…" at bounding box center [1009, 535] width 1342 height 185
click at [991, 509] on div "<!-- Hero Section --> < section class = "hero" id = "home" > < div class = "her…" at bounding box center [1009, 535] width 1342 height 185
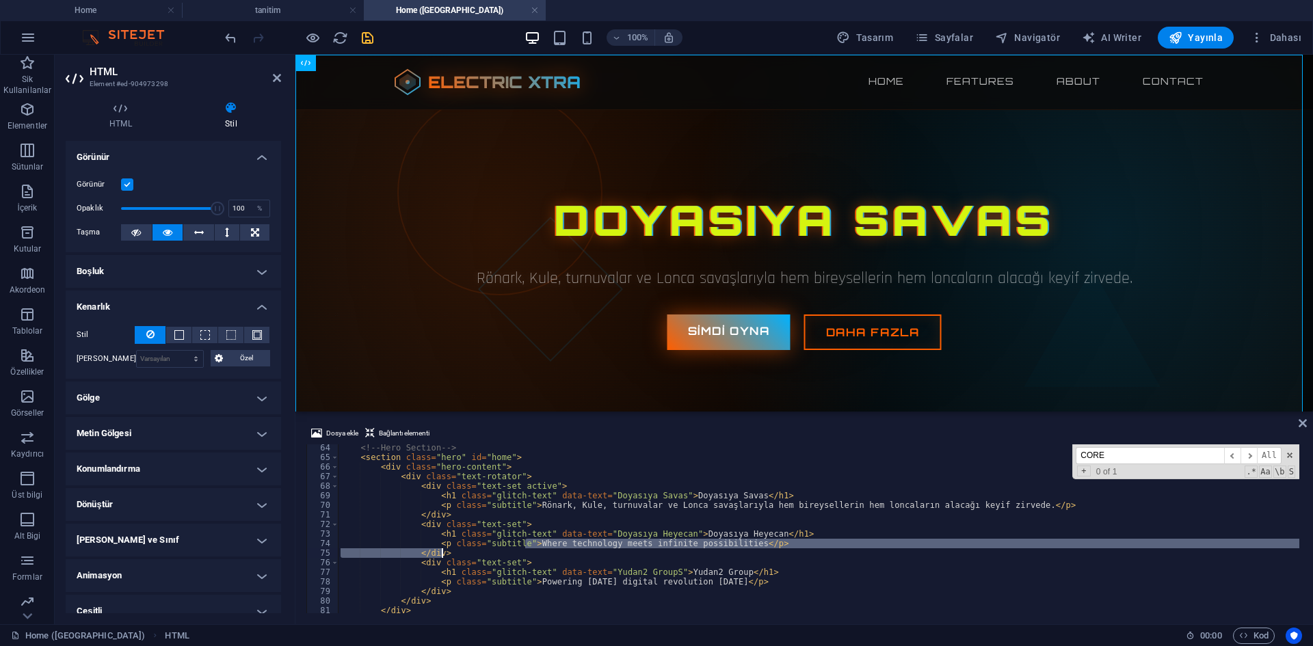
drag, startPoint x: 527, startPoint y: 544, endPoint x: 731, endPoint y: 545, distance: 204.5
click at [731, 545] on div "<!-- Hero Section --> < section class = "hero" id = "home" > < div class = "her…" at bounding box center [1009, 535] width 1342 height 185
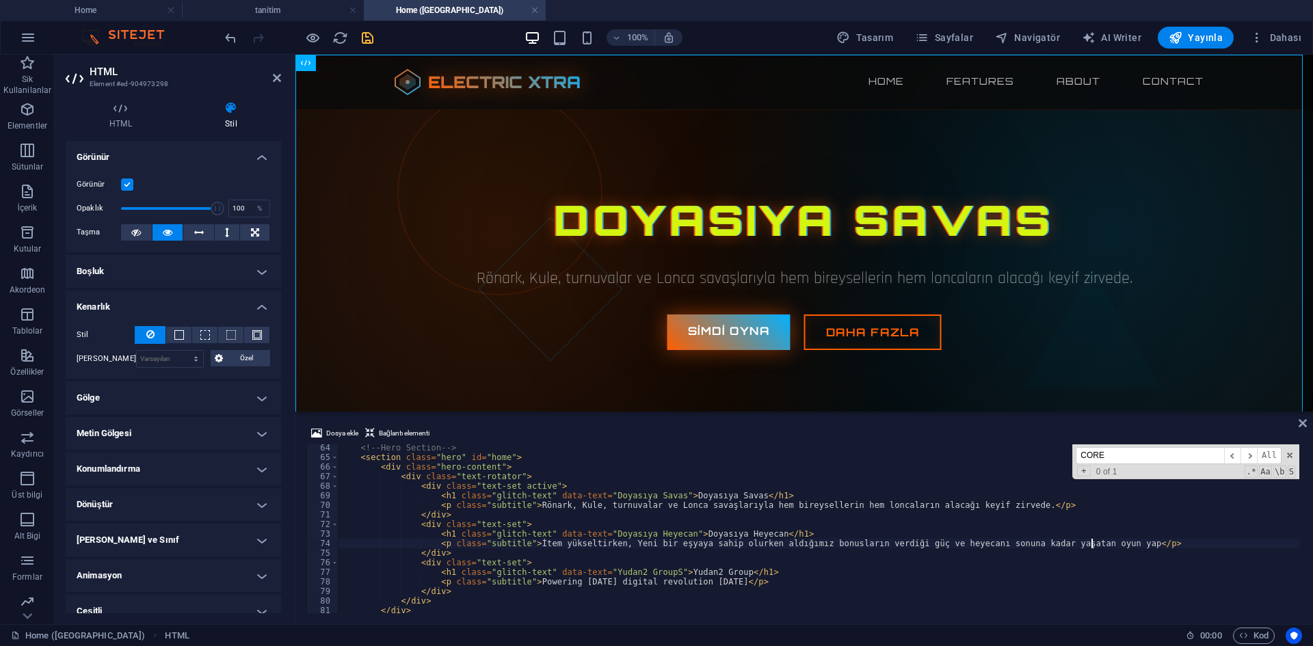
scroll to position [0, 62]
click at [589, 555] on div "<!-- Hero Section --> < section class = "hero" id = "home" > < div class = "her…" at bounding box center [1009, 535] width 1342 height 185
click at [654, 544] on div "<!-- Hero Section --> < section class = "hero" id = "home" > < div class = "her…" at bounding box center [1009, 535] width 1342 height 185
click at [769, 542] on div "<!-- Hero Section --> < section class = "hero" id = "home" > < div class = "her…" at bounding box center [1009, 535] width 1342 height 185
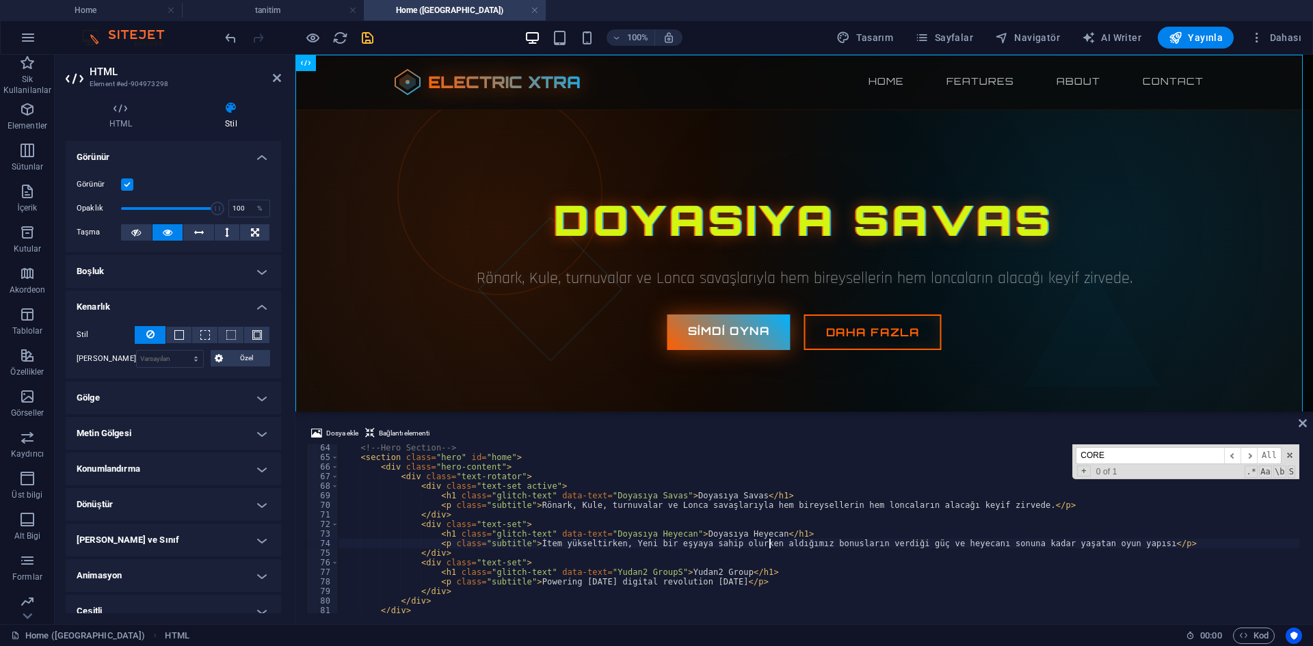
click at [884, 544] on div "<!-- Hero Section --> < section class = "hero" id = "home" > < div class = "her…" at bounding box center [1009, 535] width 1342 height 185
drag, startPoint x: 1022, startPoint y: 538, endPoint x: 1181, endPoint y: 563, distance: 161.3
click at [1022, 538] on div "<!-- Hero Section --> < section class = "hero" id = "home" > < div class = "her…" at bounding box center [1009, 535] width 1342 height 185
click at [1112, 553] on div "<!-- Hero Section --> < section class = "hero" id = "home" > < div class = "her…" at bounding box center [1009, 535] width 1342 height 185
click at [1105, 544] on div "<!-- Hero Section --> < section class = "hero" id = "home" > < div class = "her…" at bounding box center [1009, 535] width 1342 height 185
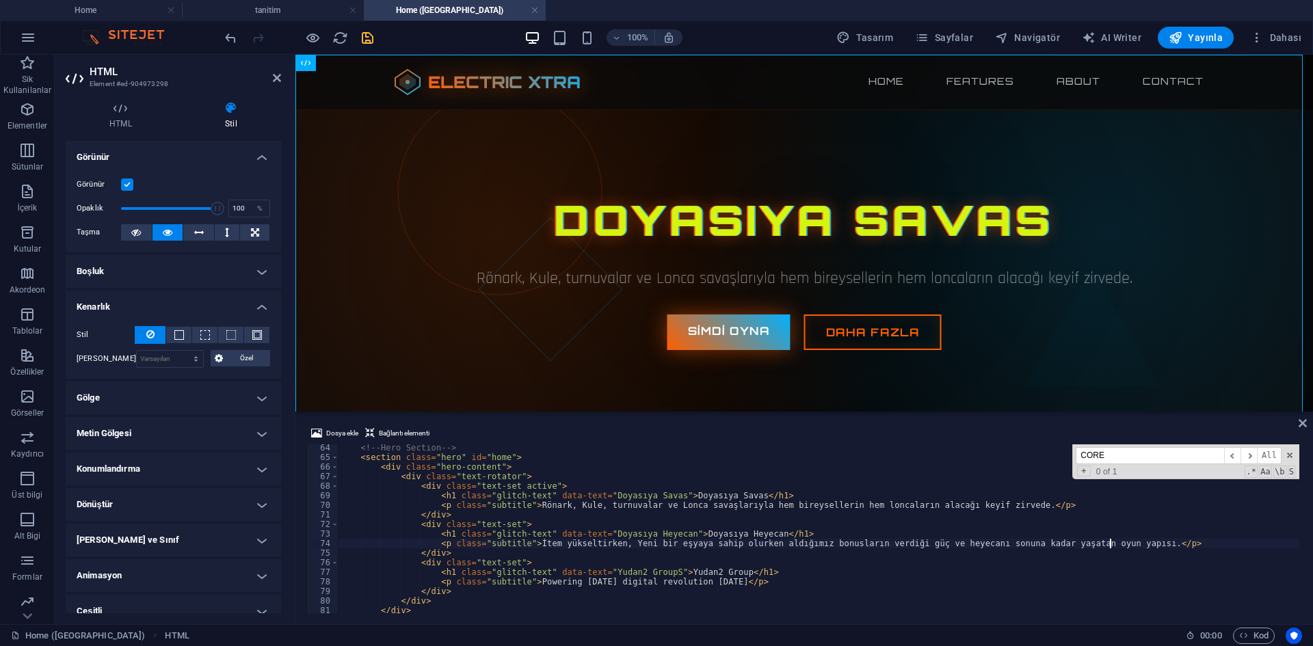
scroll to position [0, 62]
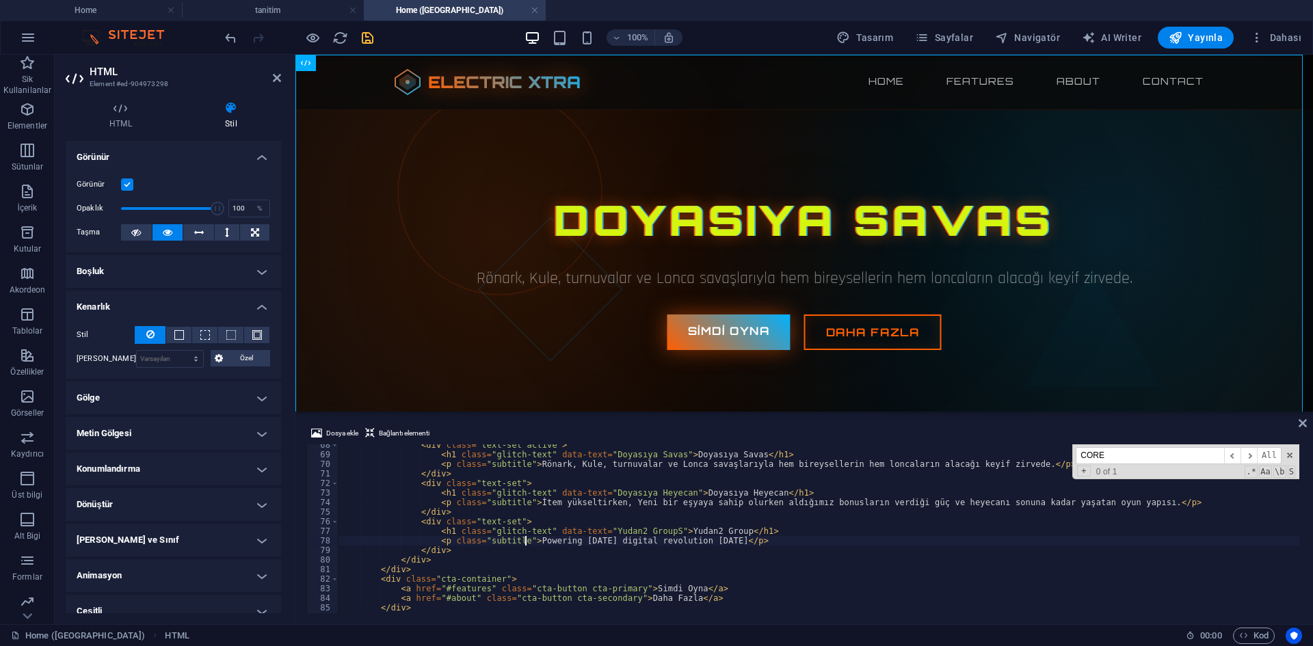
scroll to position [0, 32]
drag, startPoint x: 527, startPoint y: 539, endPoint x: 728, endPoint y: 544, distance: 201.1
click at [728, 544] on div "< div class = "text-set active" > < h1 class = "glitch-text" data-text = "Doyas…" at bounding box center [1009, 532] width 1342 height 185
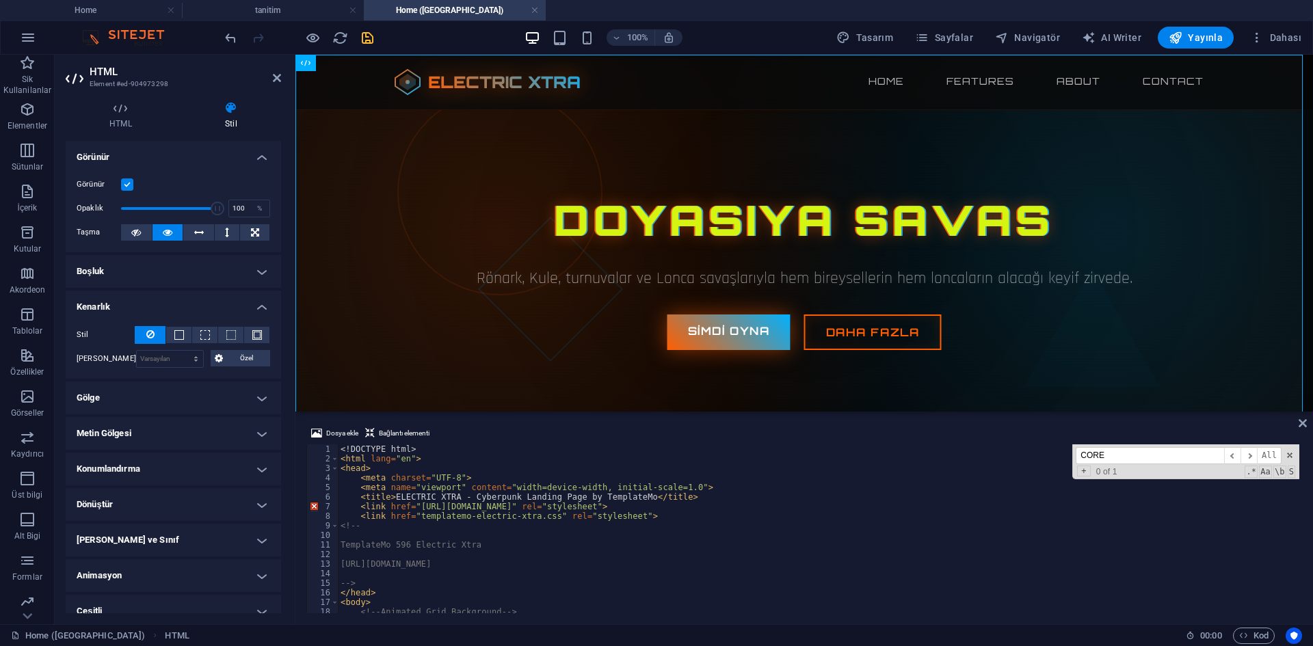
scroll to position [0, 26]
drag, startPoint x: 390, startPoint y: 498, endPoint x: 631, endPoint y: 494, distance: 240.1
click at [631, 494] on div "<! DOCTYPE html > < html lang = "en" > < head > < meta charset = "UTF-8" > < me…" at bounding box center [1009, 536] width 1342 height 185
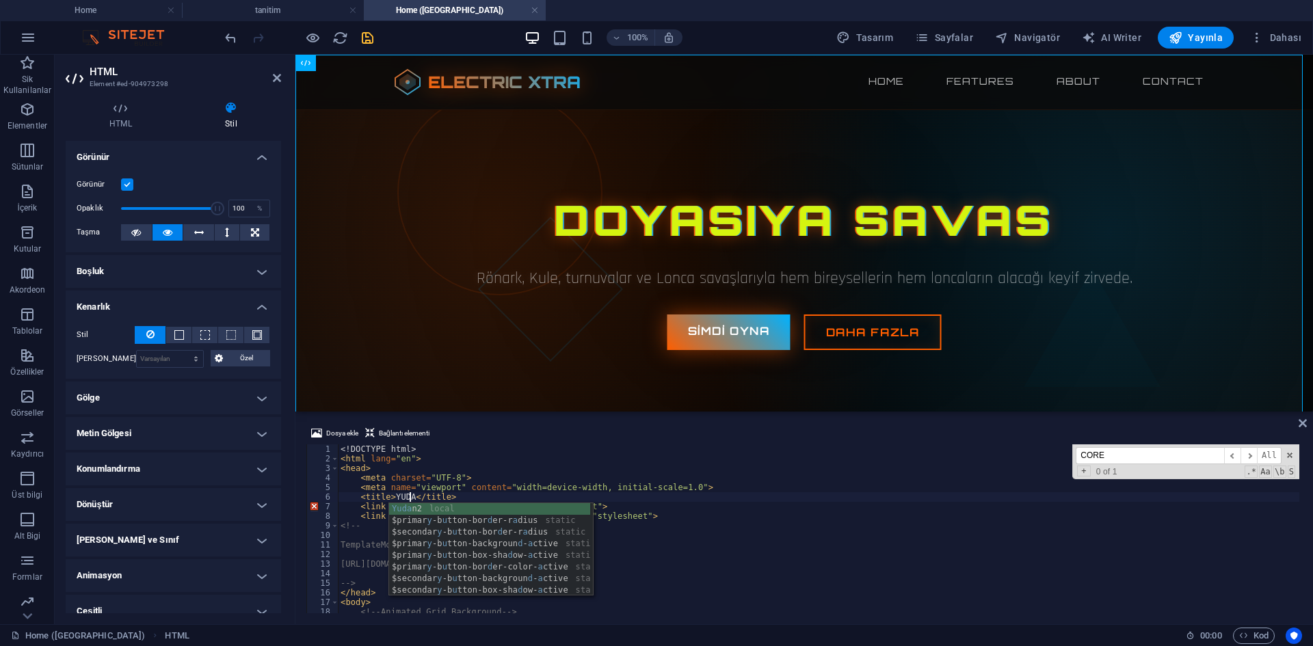
scroll to position [0, 6]
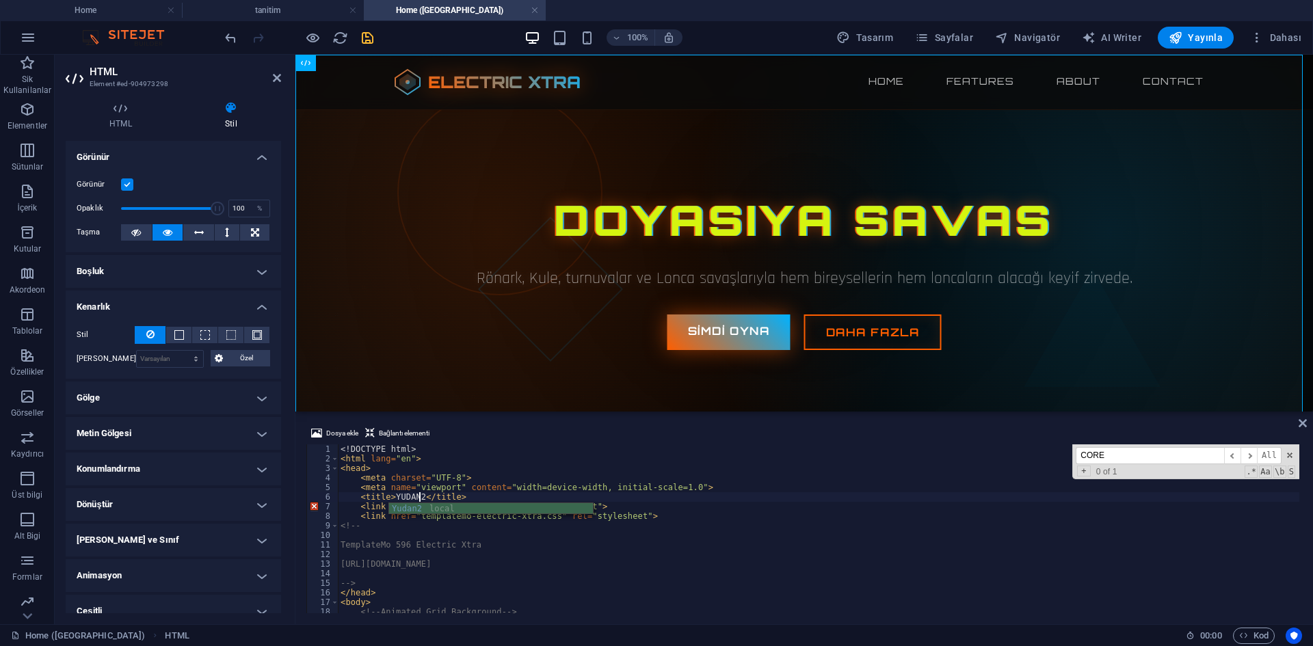
click at [514, 487] on div "<! DOCTYPE html > < html lang = "en" > < head > < meta charset = "UTF-8" > < me…" at bounding box center [1009, 536] width 1342 height 185
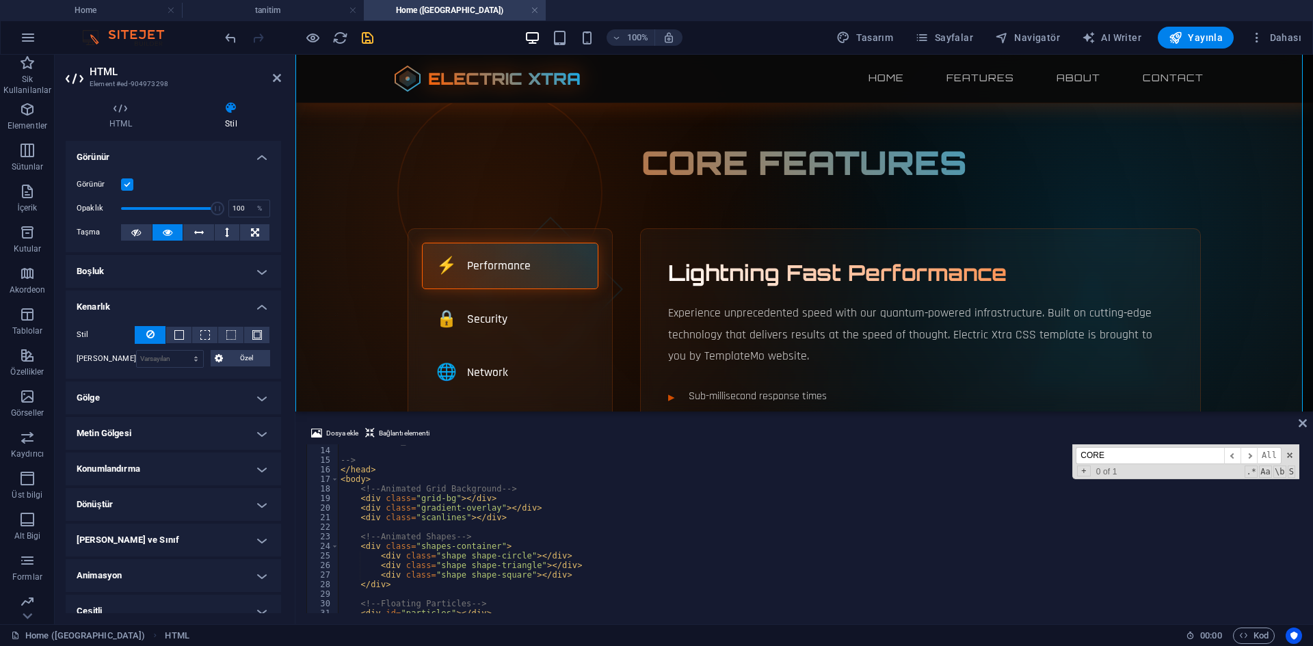
scroll to position [68, 0]
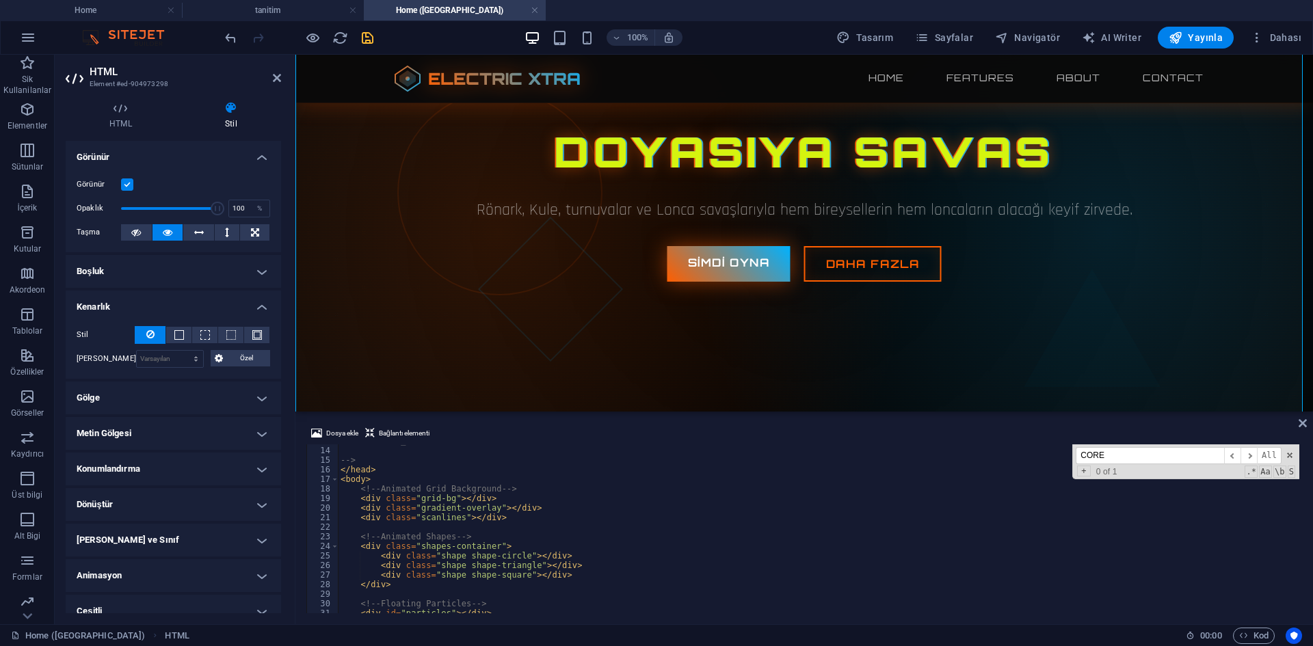
click at [556, 503] on div "https://templatemo.com/tm-596-electric-xtra --> </ head > < body > <!-- Animate…" at bounding box center [1009, 528] width 1342 height 185
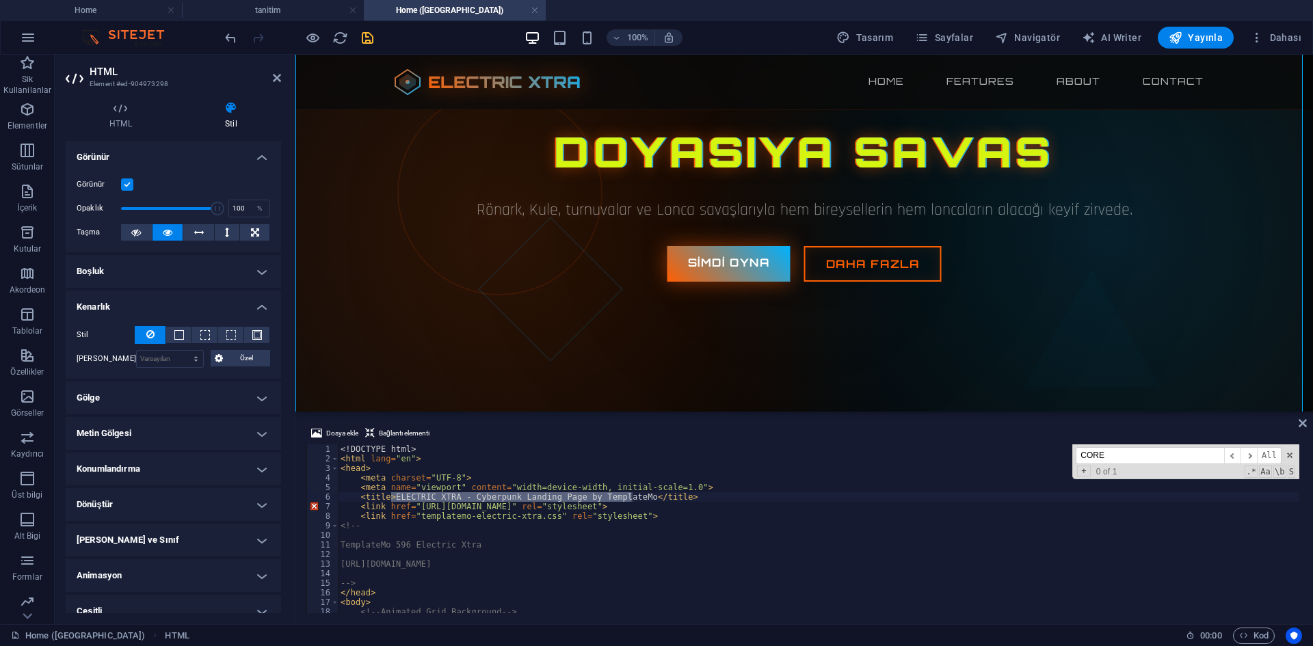
click at [565, 470] on div "<! DOCTYPE html > < html lang = "en" > < head > < meta charset = "UTF-8" > < me…" at bounding box center [1009, 536] width 1342 height 185
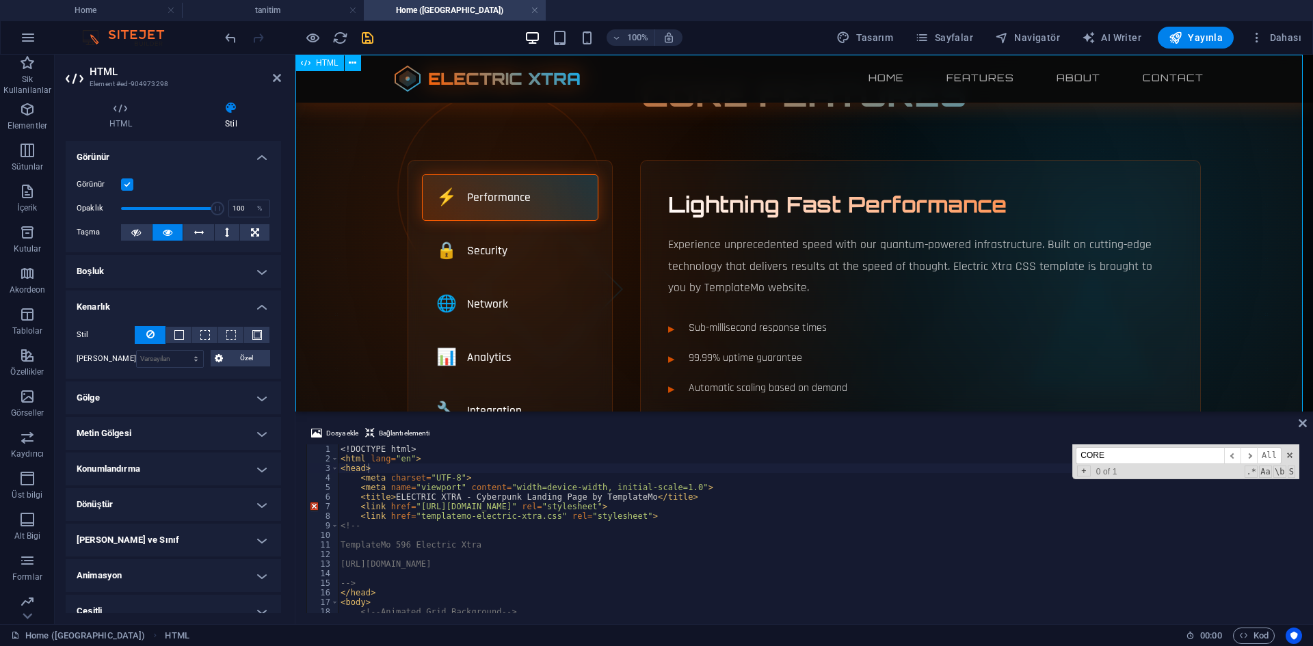
scroll to position [0, 0]
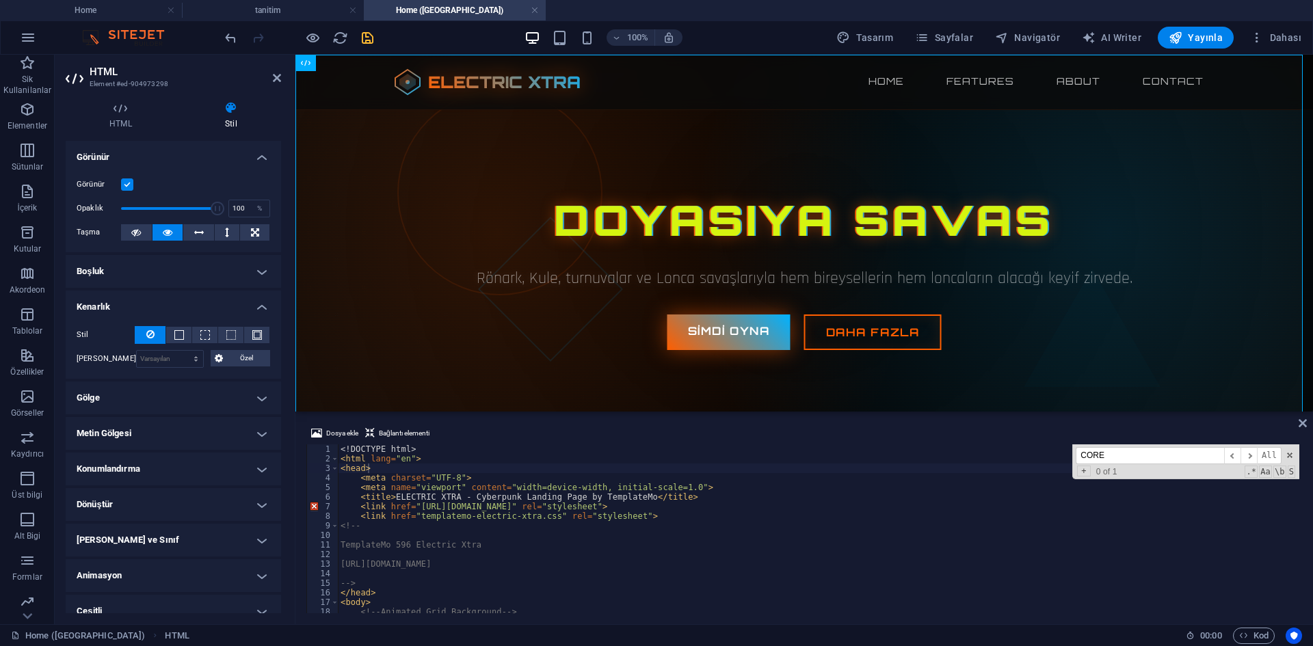
click at [522, 504] on div "<! DOCTYPE html > < html lang = "en" > < head > < meta charset = "UTF-8" > < me…" at bounding box center [1009, 536] width 1342 height 185
click at [557, 520] on div "<! DOCTYPE html > < html lang = "en" > < head > < meta charset = "UTF-8" > < me…" at bounding box center [1009, 536] width 1342 height 185
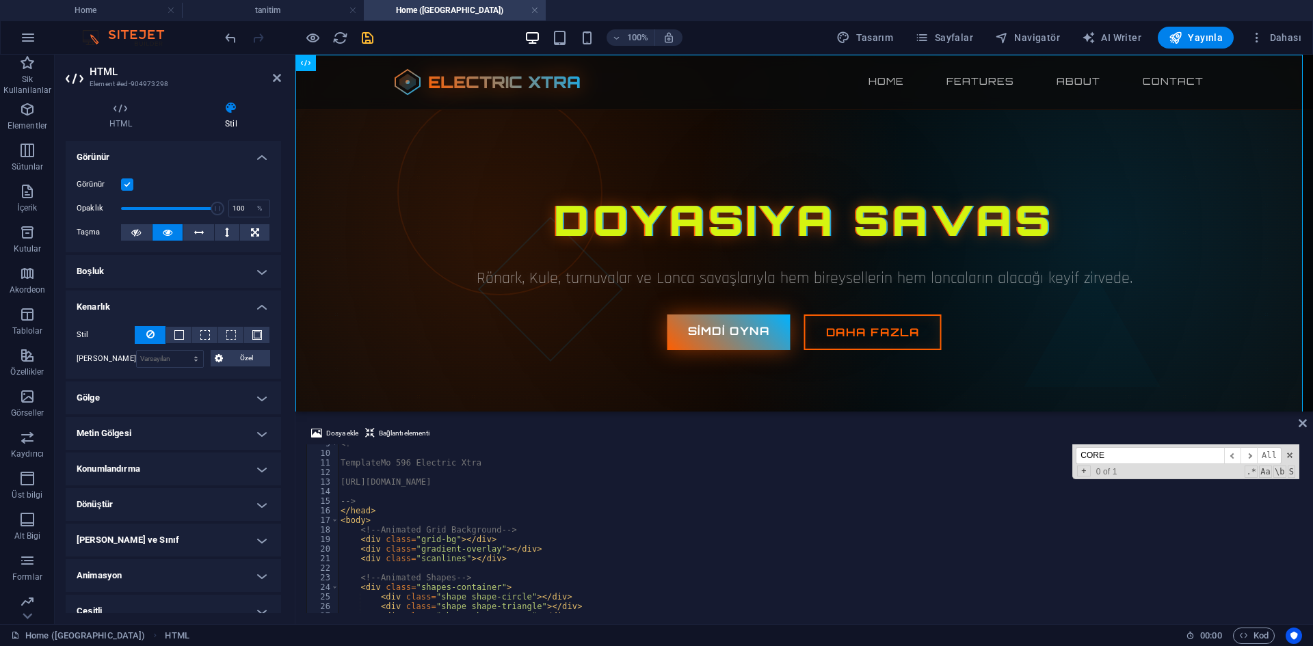
click at [496, 540] on div "<!-- TemplateMo 596 Electric Xtra https://templatemo.com/tm-596-electric-xtra -…" at bounding box center [1009, 531] width 1342 height 185
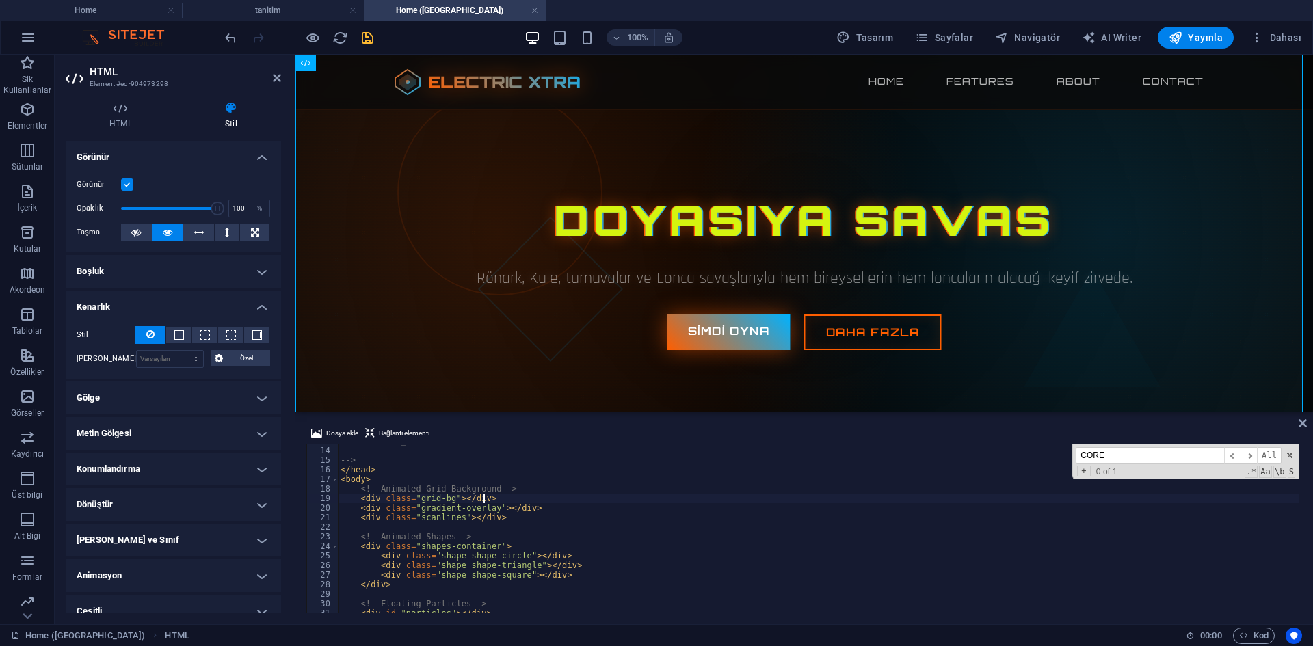
click at [559, 572] on div "https://templatemo.com/tm-596-electric-xtra --> </ head > < body > <!-- Animate…" at bounding box center [1009, 528] width 1342 height 185
click at [521, 514] on div "https://templatemo.com/tm-596-electric-xtra --> </ head > < body > <!-- Animate…" at bounding box center [1009, 528] width 1342 height 185
drag, startPoint x: 387, startPoint y: 496, endPoint x: 482, endPoint y: 499, distance: 95.1
click at [473, 499] on div "https://templatemo.com/tm-596-electric-xtra --> </ head > < body > <!-- Animate…" at bounding box center [1009, 528] width 1342 height 185
click at [544, 499] on div "https://templatemo.com/tm-596-electric-xtra --> </ head > < body > <!-- Animate…" at bounding box center [1009, 528] width 1342 height 185
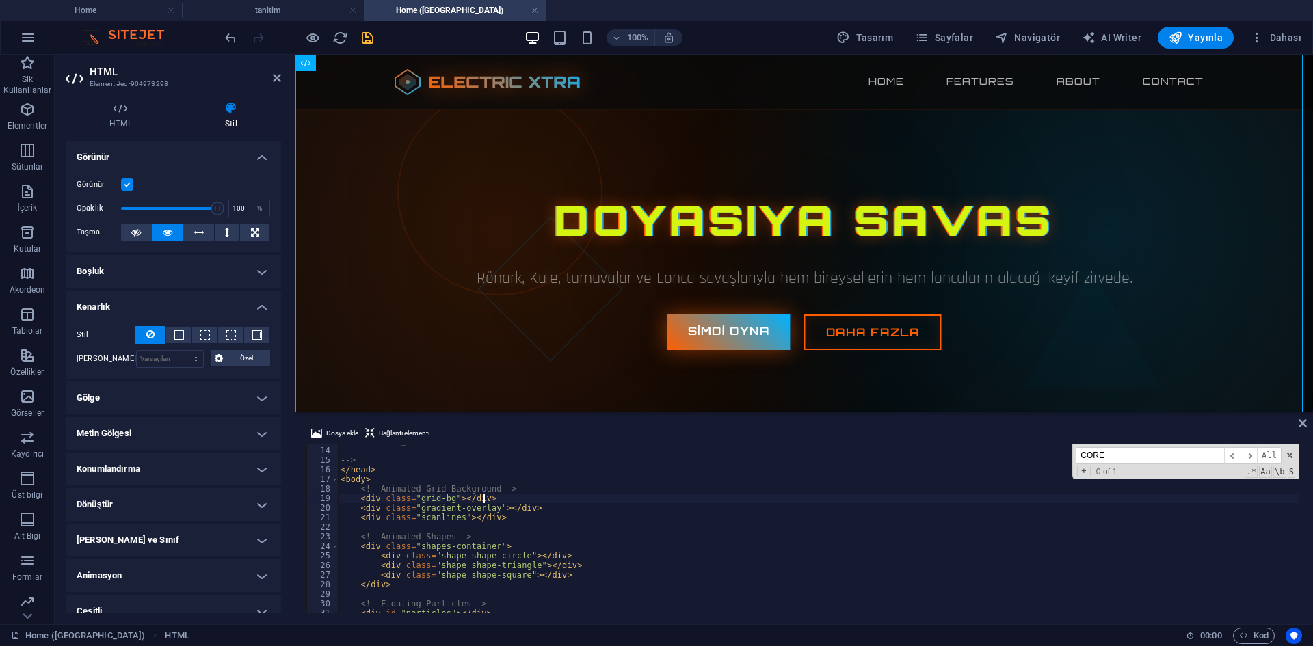
click at [518, 510] on div "https://templatemo.com/tm-596-electric-xtra --> </ head > < body > <!-- Animate…" at bounding box center [1009, 528] width 1342 height 185
click at [475, 521] on div "https://templatemo.com/tm-596-electric-xtra --> </ head > < body > <!-- Animate…" at bounding box center [1009, 528] width 1342 height 185
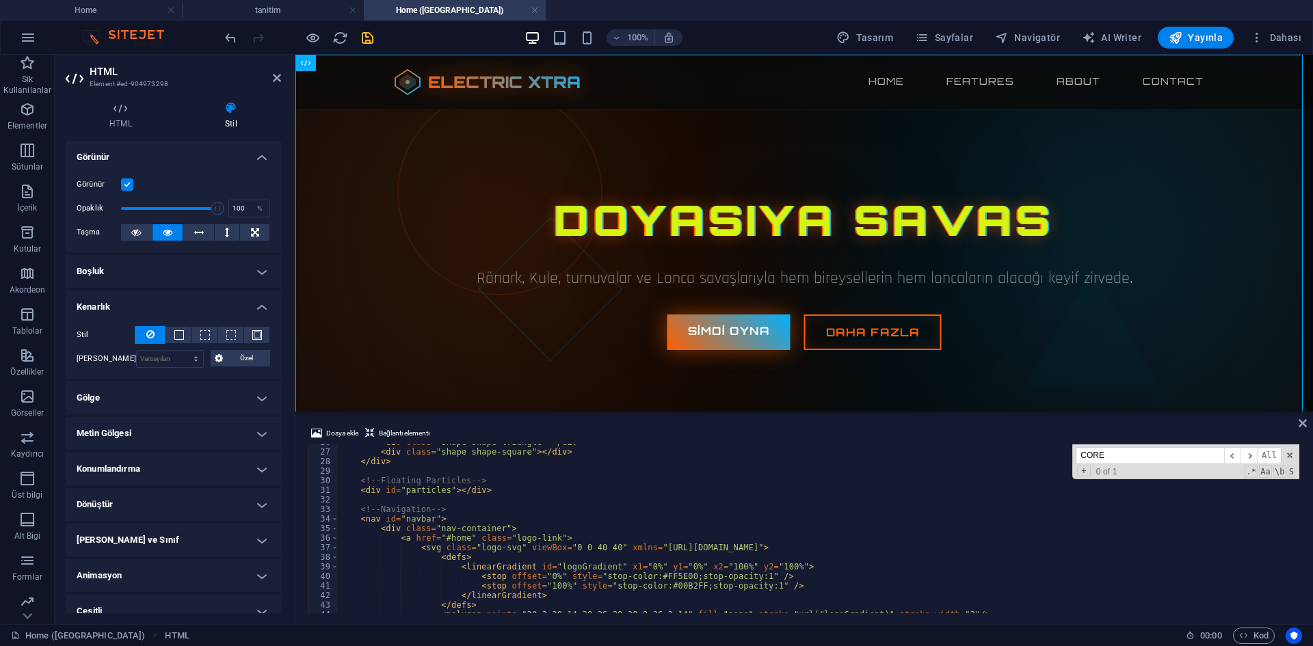
scroll to position [328, 0]
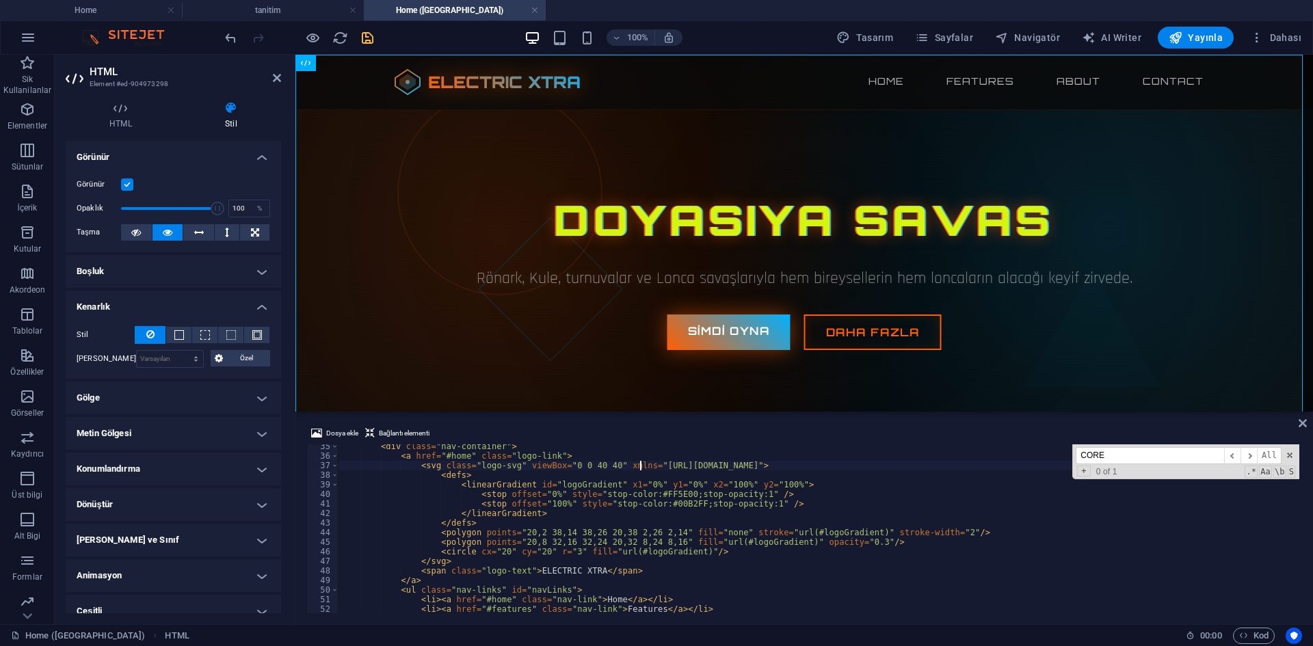
drag, startPoint x: 641, startPoint y: 461, endPoint x: 717, endPoint y: 471, distance: 76.6
click at [717, 471] on div "< div class = "nav-container" > < a href = "#home" class = "logo-link" > < svg …" at bounding box center [1009, 534] width 1342 height 185
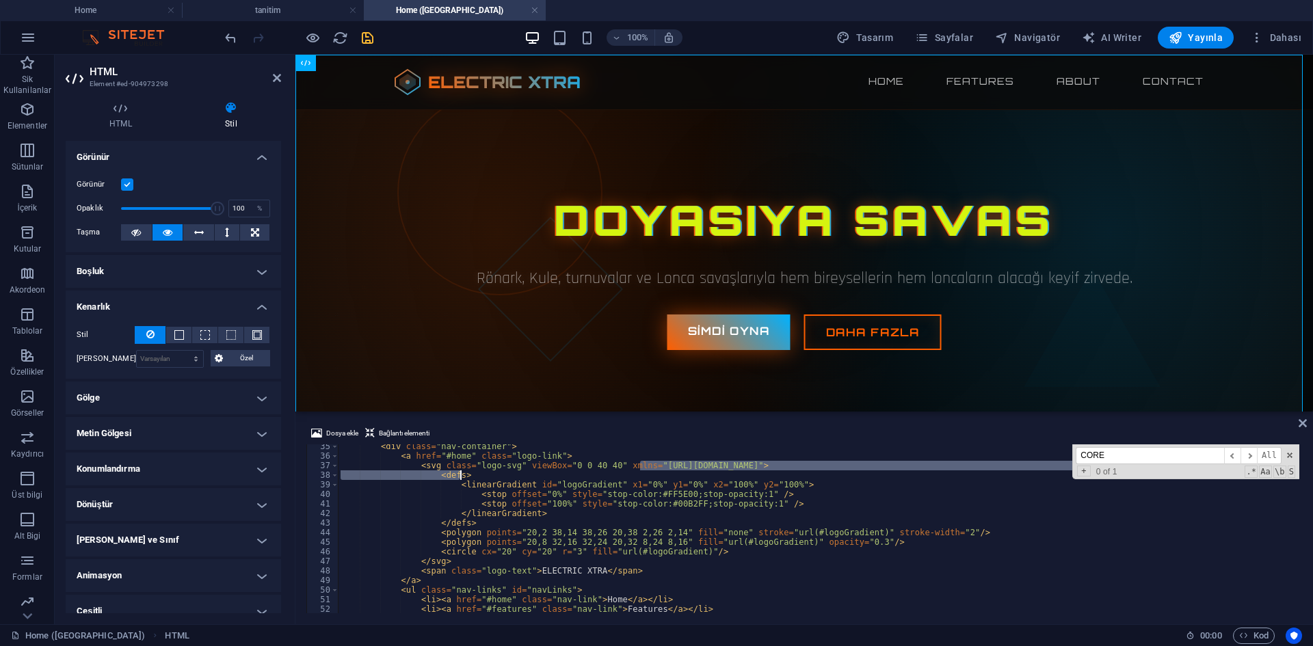
click at [711, 466] on div "< div class = "nav-container" > < a href = "#home" class = "logo-link" > < svg …" at bounding box center [818, 528] width 961 height 169
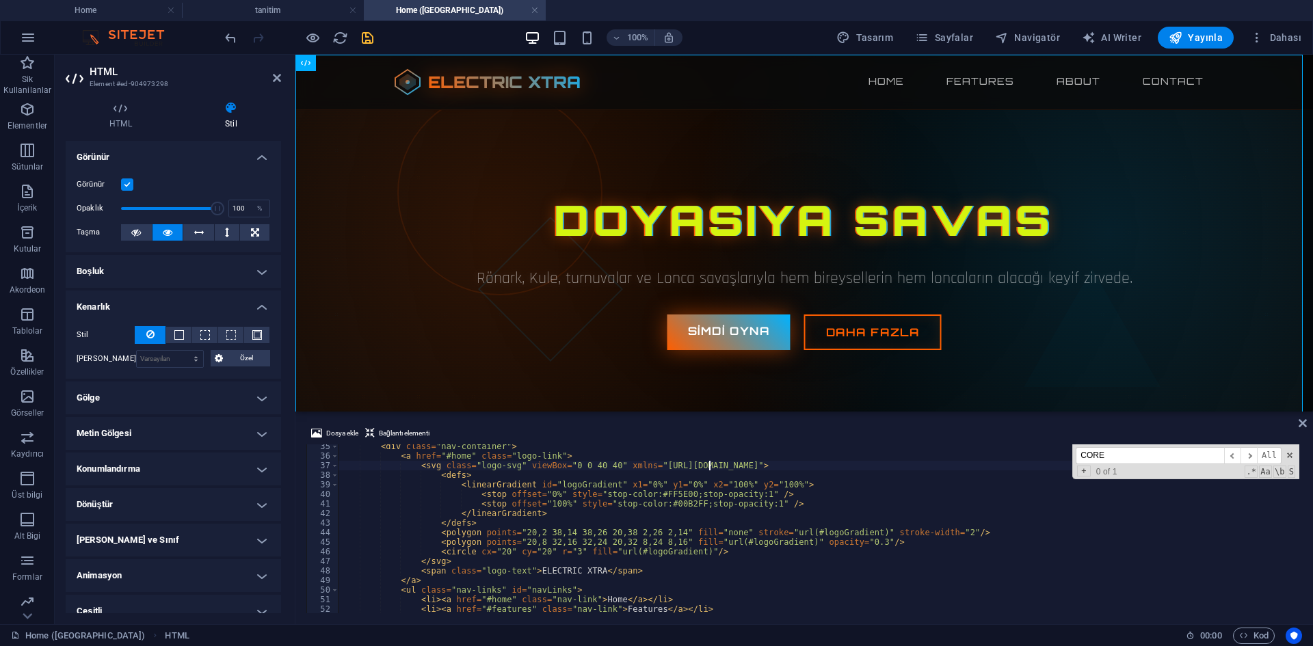
scroll to position [369, 0]
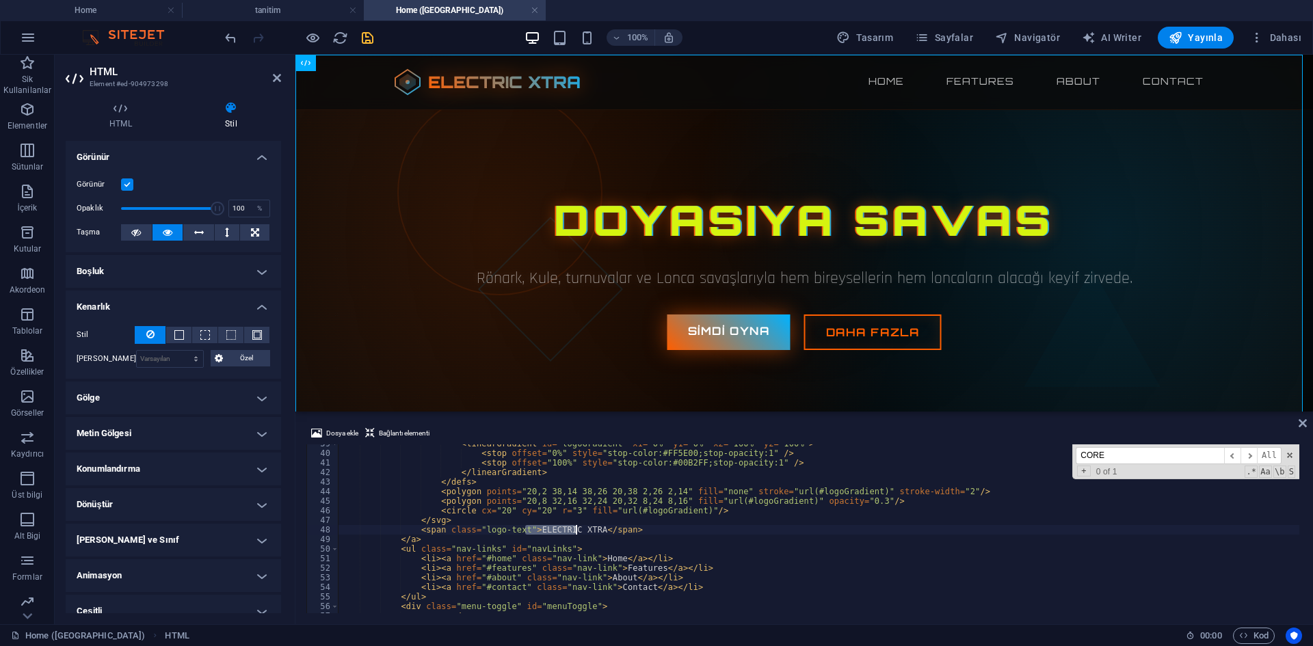
drag, startPoint x: 525, startPoint y: 530, endPoint x: 587, endPoint y: 529, distance: 61.5
click at [587, 529] on div "< linearGradient id = "logoGradient" x1 = "0%" y1 = "0%" x2 = "100%" y2 = "100%…" at bounding box center [1009, 531] width 1342 height 185
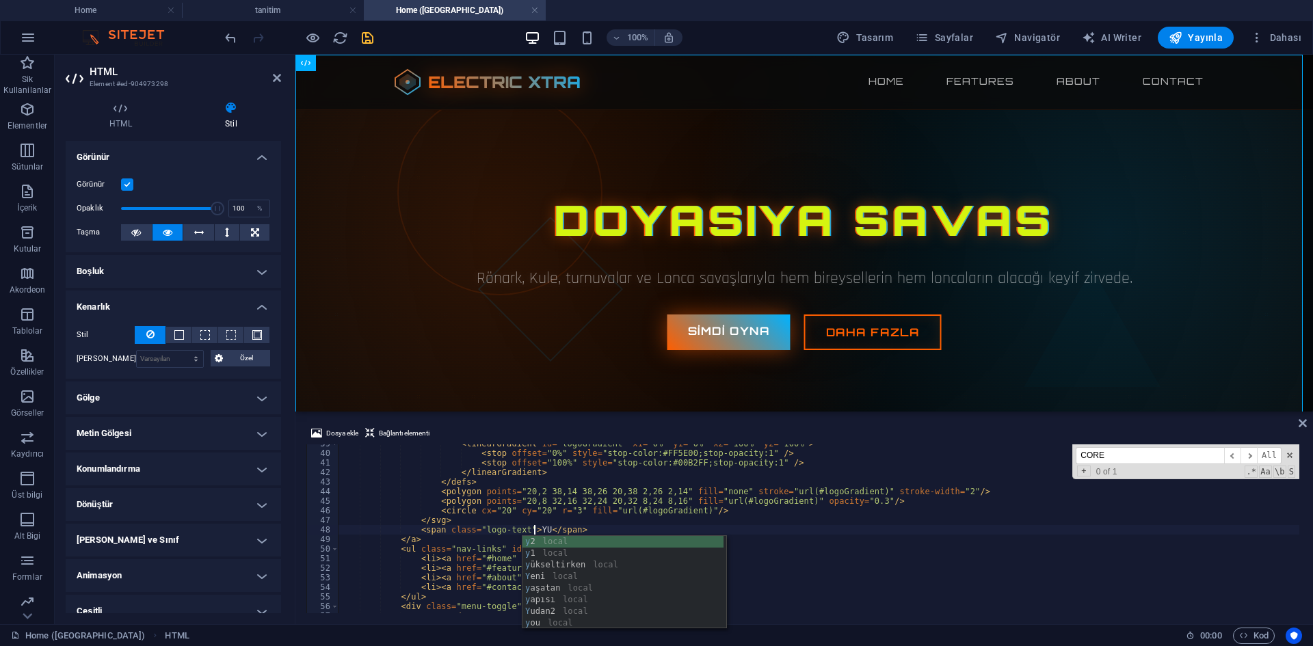
scroll to position [0, 17]
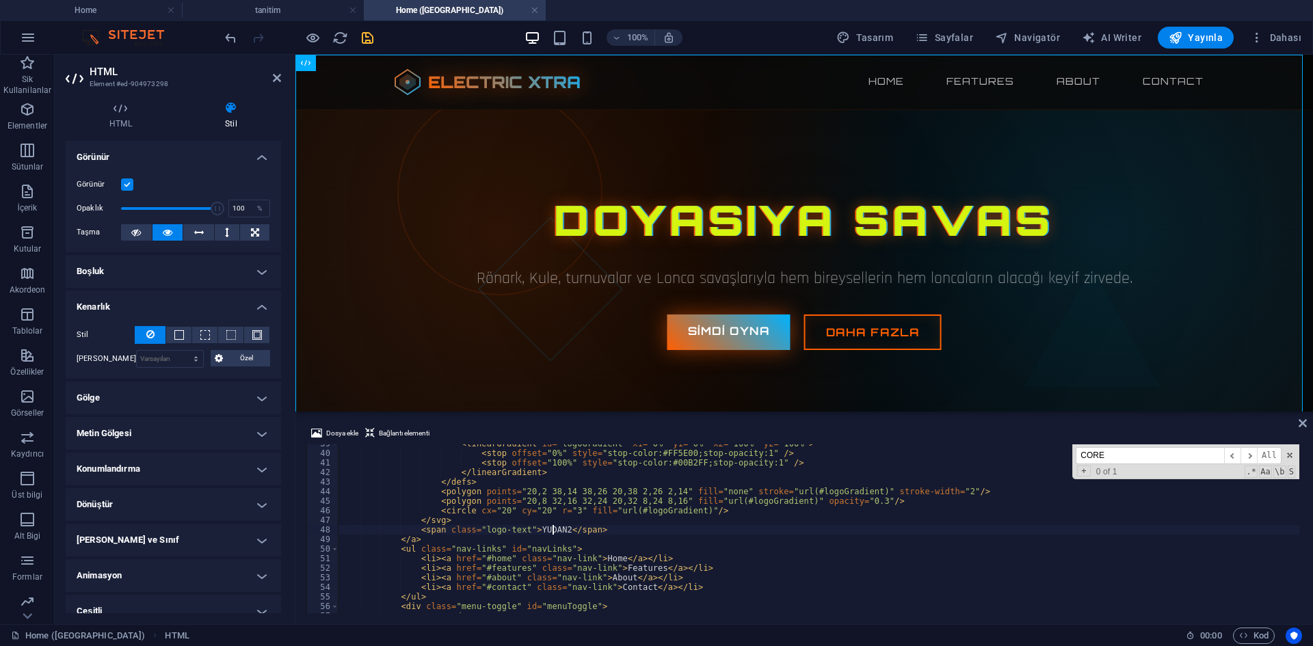
click at [587, 529] on div "< linearGradient id = "logoGradient" x1 = "0%" y1 = "0%" x2 = "100%" y2 = "100%…" at bounding box center [1009, 531] width 1342 height 185
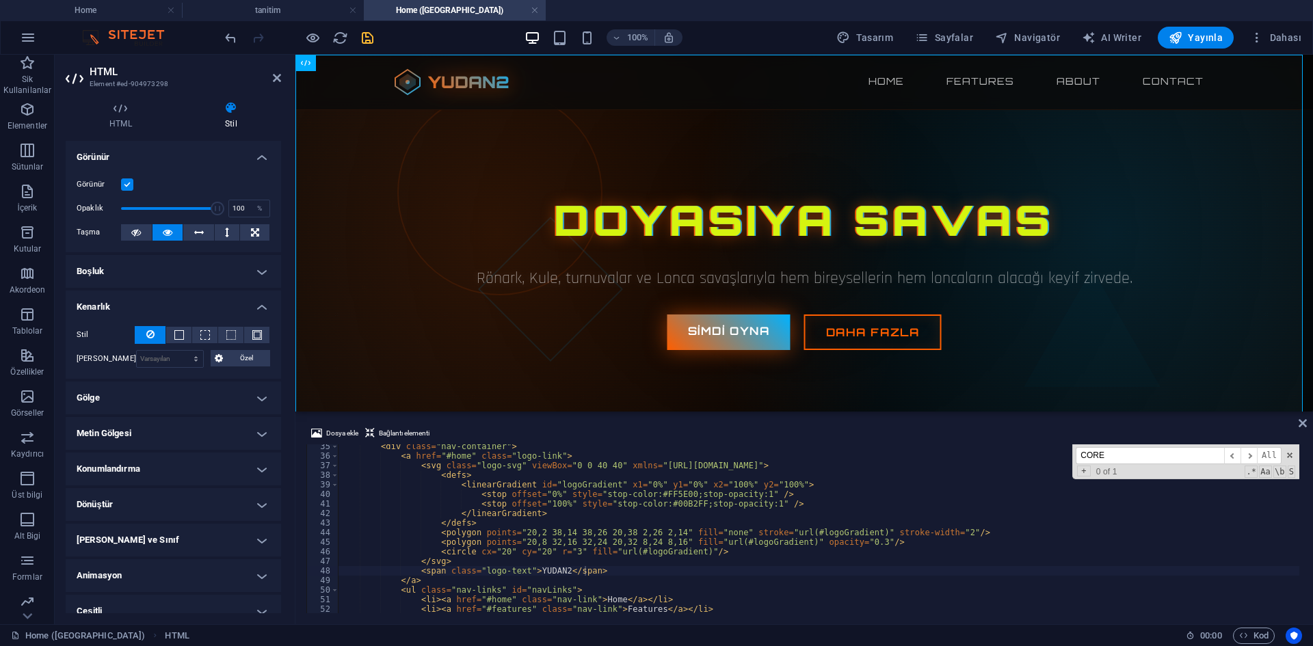
scroll to position [410, 0]
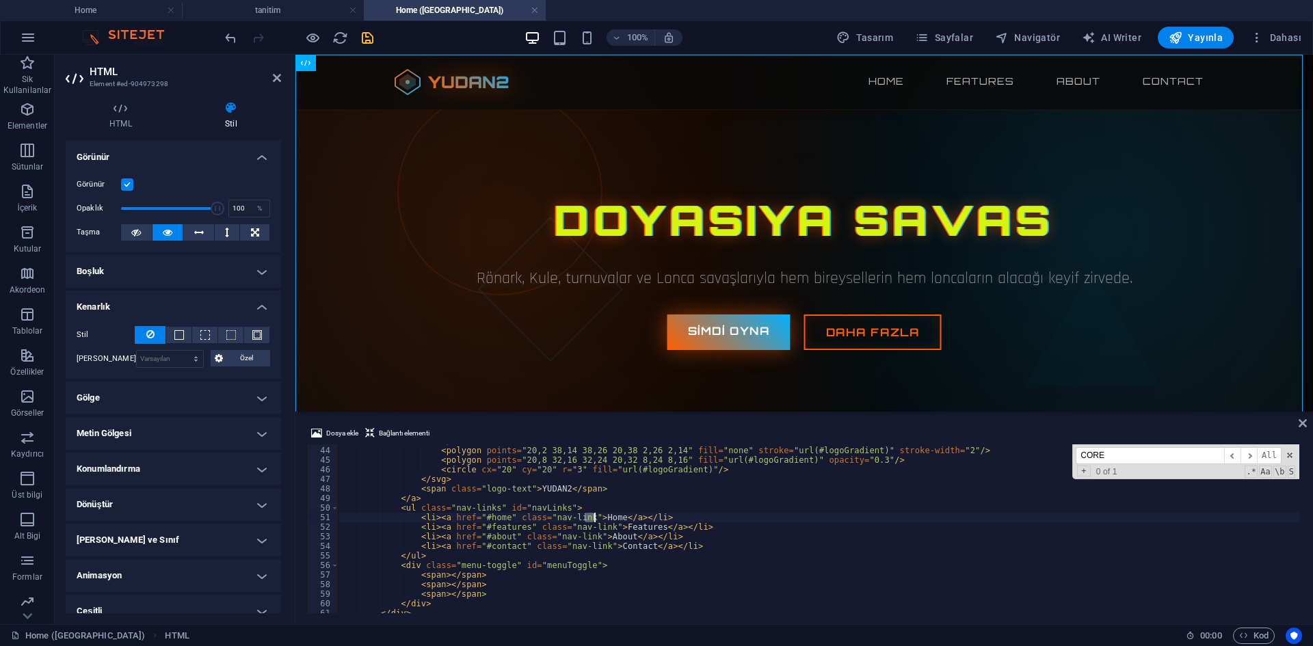
drag, startPoint x: 585, startPoint y: 518, endPoint x: 603, endPoint y: 518, distance: 18.5
click at [603, 518] on div "</ defs > < polygon points = "20,2 38,14 38,26 20,38 2,26 2,14" fill = "none" s…" at bounding box center [1009, 528] width 1342 height 185
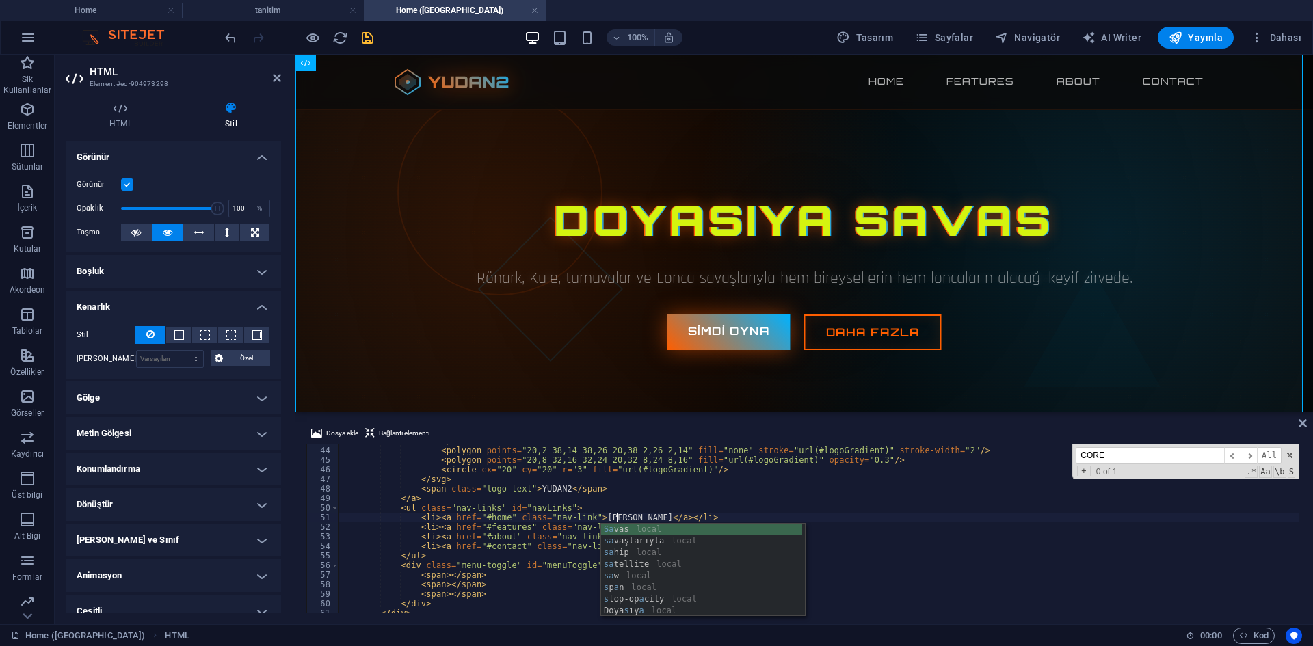
scroll to position [0, 23]
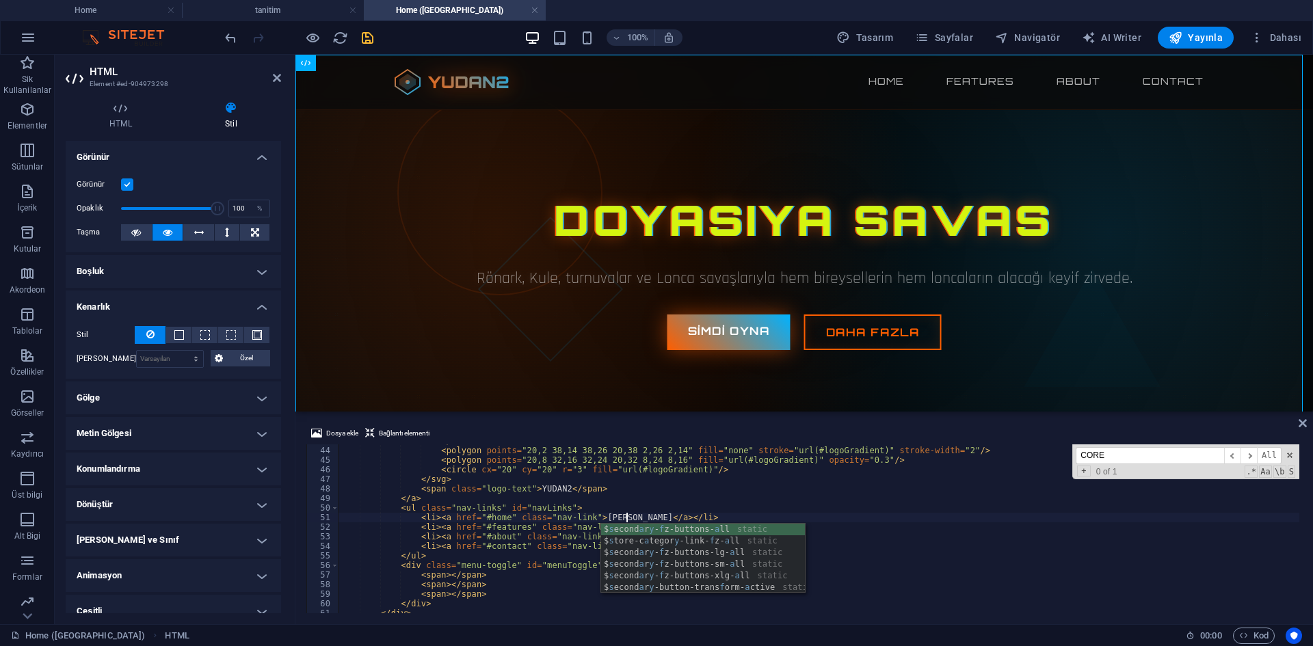
click at [636, 502] on div "</ defs > < polygon points = "20,2 38,14 38,26 20,38 2,26 2,14" fill = "none" s…" at bounding box center [1009, 528] width 1342 height 185
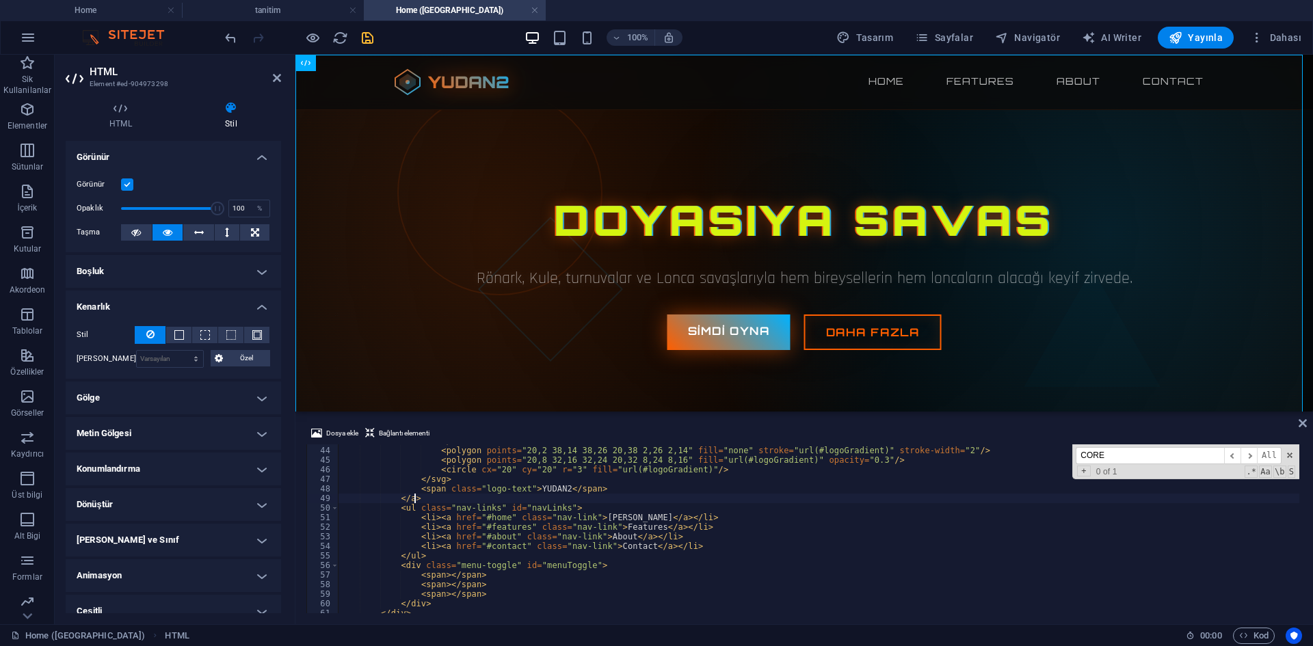
click at [641, 527] on div "</ defs > < polygon points = "20,2 38,14 38,26 20,38 2,26 2,14" fill = "none" s…" at bounding box center [1009, 528] width 1342 height 185
click at [720, 490] on div "</ defs > < polygon points = "20,2 38,14 38,26 20,38 2,26 2,14" fill = "none" s…" at bounding box center [1009, 528] width 1342 height 185
drag, startPoint x: 605, startPoint y: 528, endPoint x: 639, endPoint y: 528, distance: 34.2
click at [639, 528] on div "</ defs > < polygon points = "20,2 38,14 38,26 20,38 2,26 2,14" fill = "none" s…" at bounding box center [1009, 528] width 1342 height 185
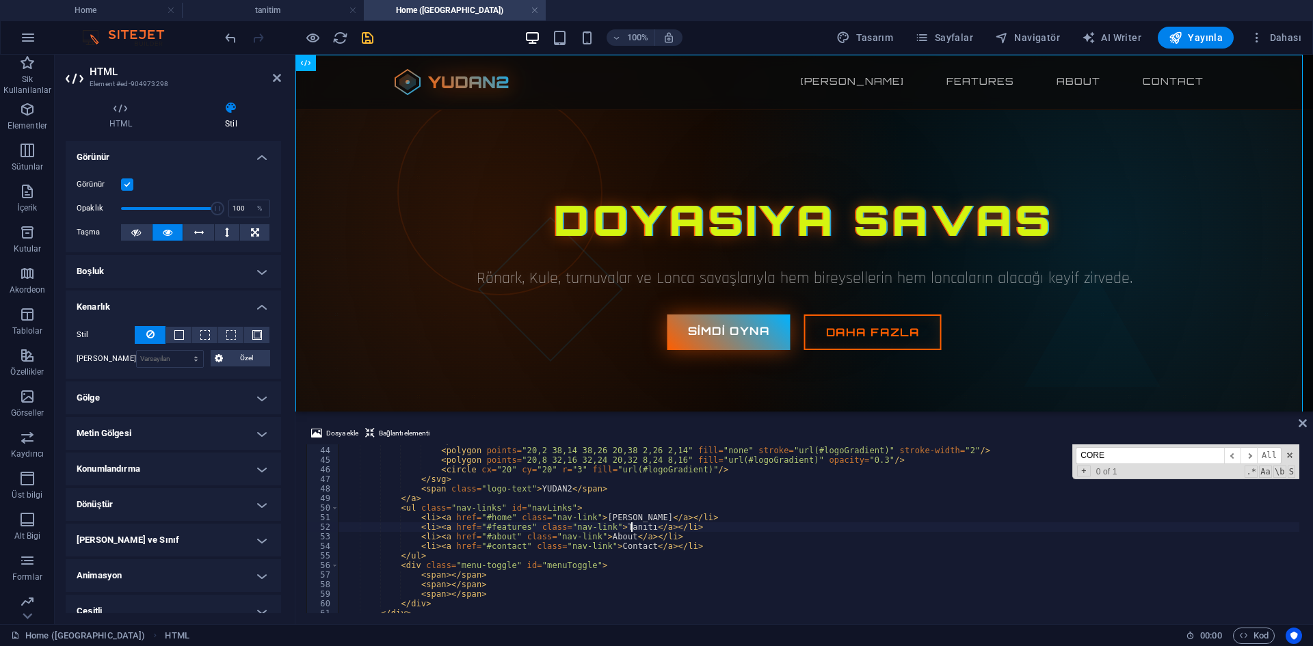
scroll to position [0, 24]
click at [693, 529] on div "</ defs > < polygon points = "20,2 38,14 38,26 20,38 2,26 2,14" fill = "none" s…" at bounding box center [1009, 528] width 1342 height 185
drag, startPoint x: 610, startPoint y: 535, endPoint x: 592, endPoint y: 537, distance: 18.5
click at [592, 537] on div "</ defs > < polygon points = "20,2 38,14 38,26 20,38 2,26 2,14" fill = "none" s…" at bounding box center [1009, 528] width 1342 height 185
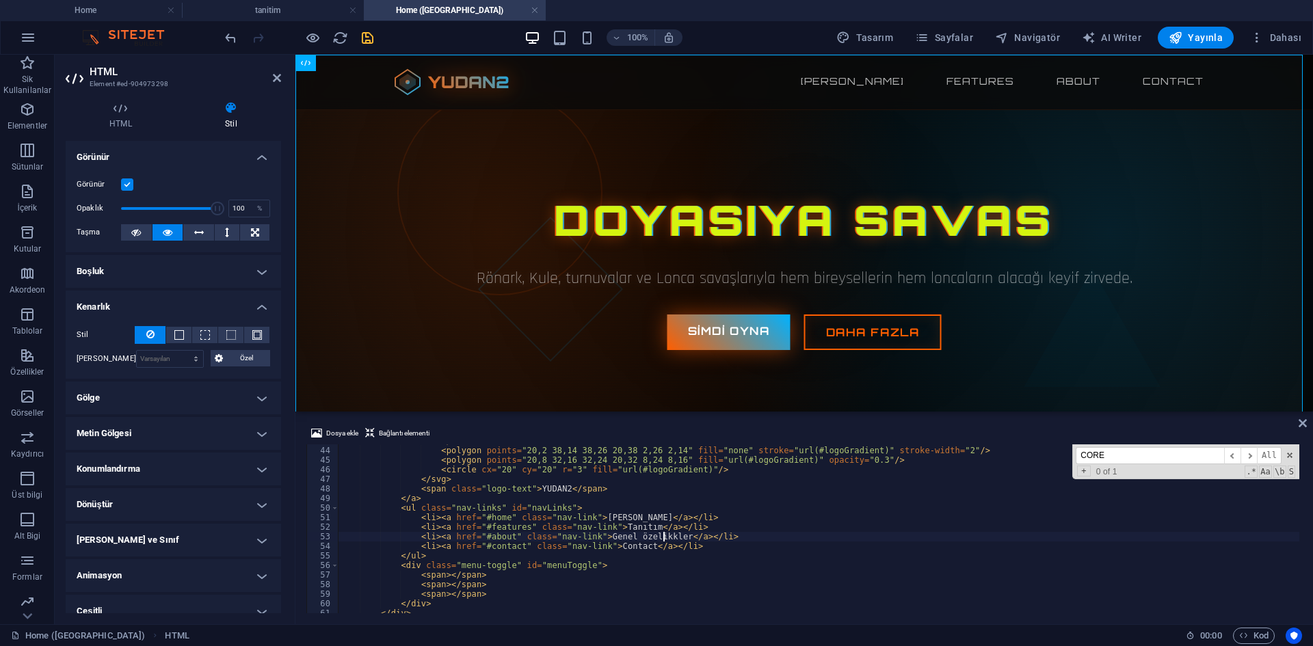
drag, startPoint x: 745, startPoint y: 548, endPoint x: 657, endPoint y: 548, distance: 88.2
click at [744, 548] on div "</ defs > < polygon points = "20,2 38,14 38,26 20,38 2,26 2,14" fill = "none" s…" at bounding box center [1009, 528] width 1342 height 185
drag, startPoint x: 630, startPoint y: 545, endPoint x: 597, endPoint y: 545, distance: 32.8
click at [597, 545] on div "</ defs > < polygon points = "20,2 38,14 38,26 20,38 2,26 2,14" fill = "none" s…" at bounding box center [1009, 528] width 1342 height 185
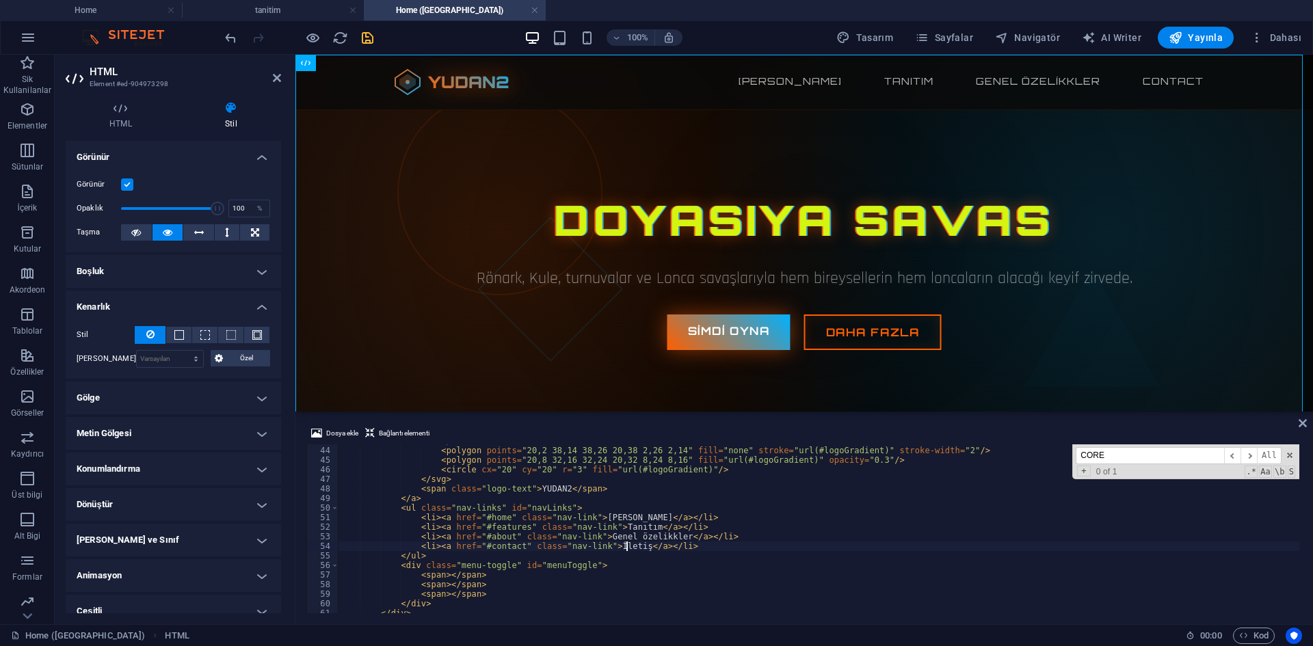
scroll to position [0, 24]
type textarea "<li><a href="#contact" class="nav-link">İletişim</a></li>"
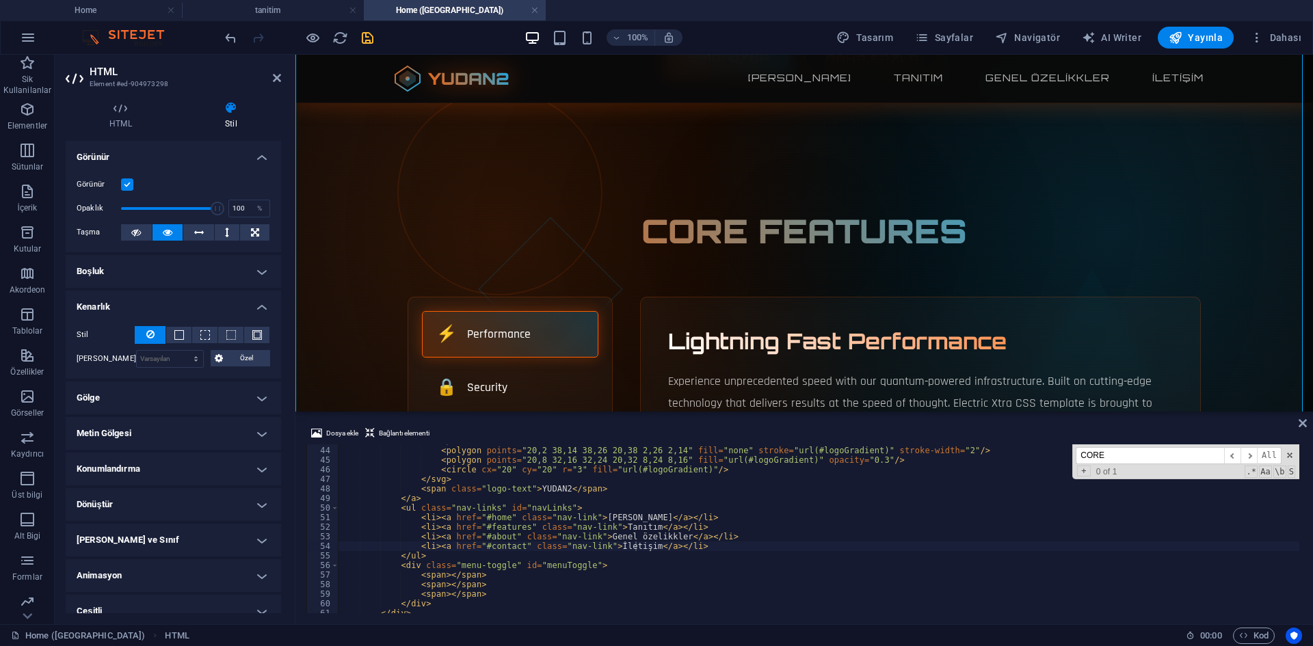
scroll to position [68, 0]
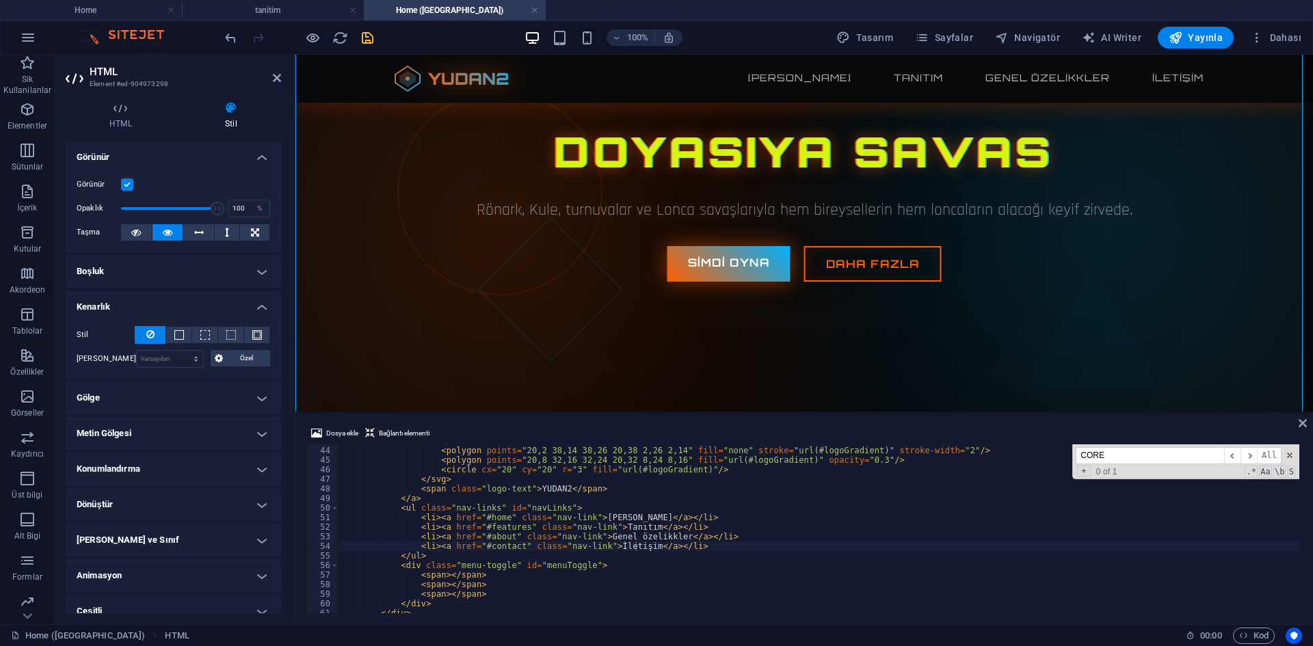
click at [308, 37] on icon "button" at bounding box center [313, 38] width 16 height 16
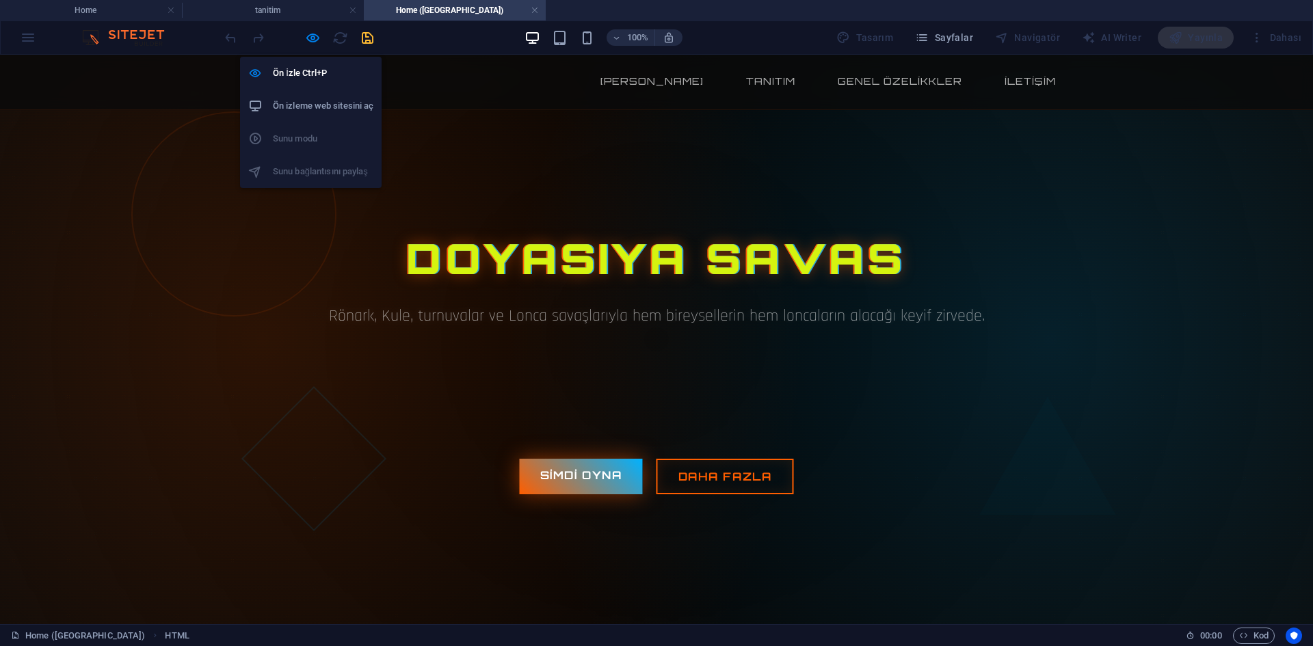
scroll to position [0, 0]
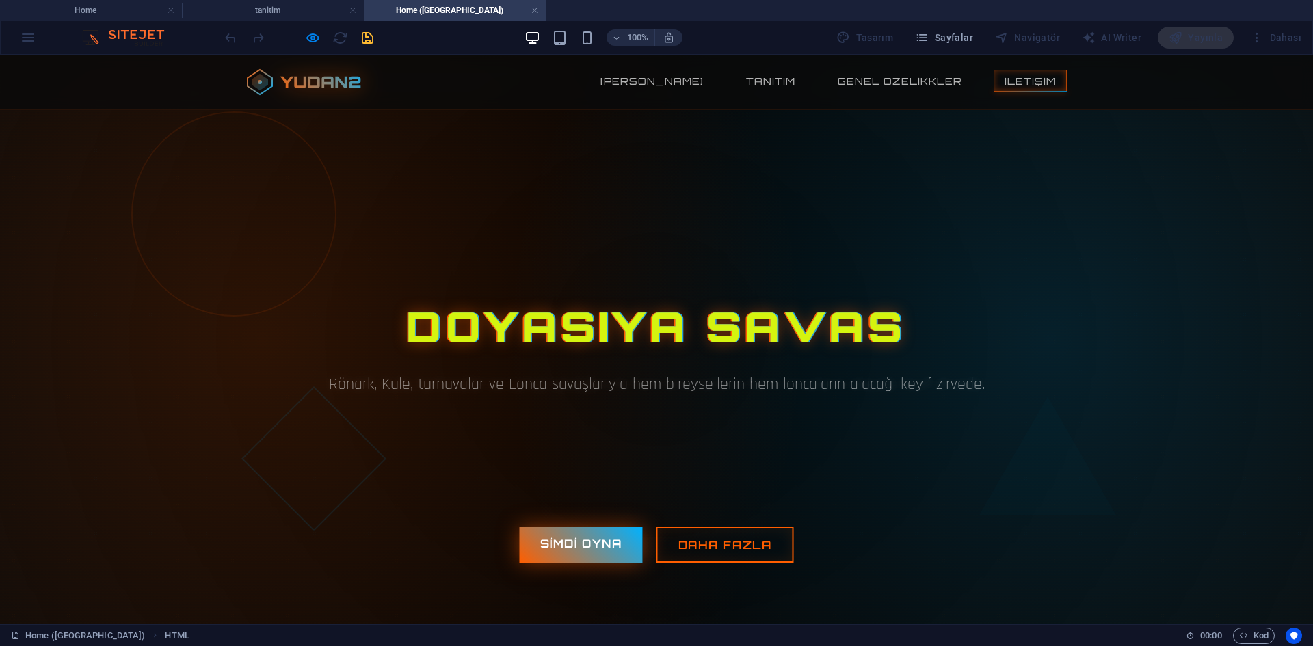
click at [1029, 85] on link "İletişim" at bounding box center [1030, 81] width 73 height 23
click at [886, 83] on link "Genel özelikkler" at bounding box center [900, 81] width 146 height 23
click at [763, 81] on link "Tanıtım" at bounding box center [770, 81] width 71 height 23
click at [643, 85] on link "[PERSON_NAME]" at bounding box center [651, 81] width 125 height 23
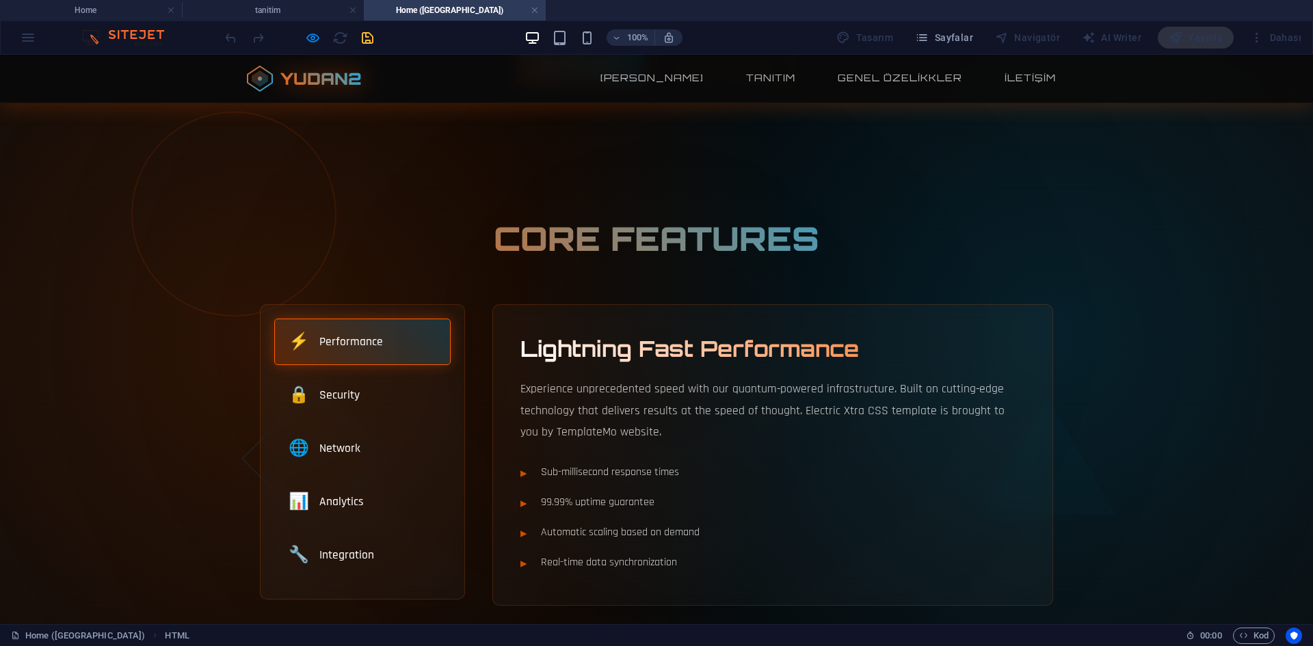
scroll to position [410, 0]
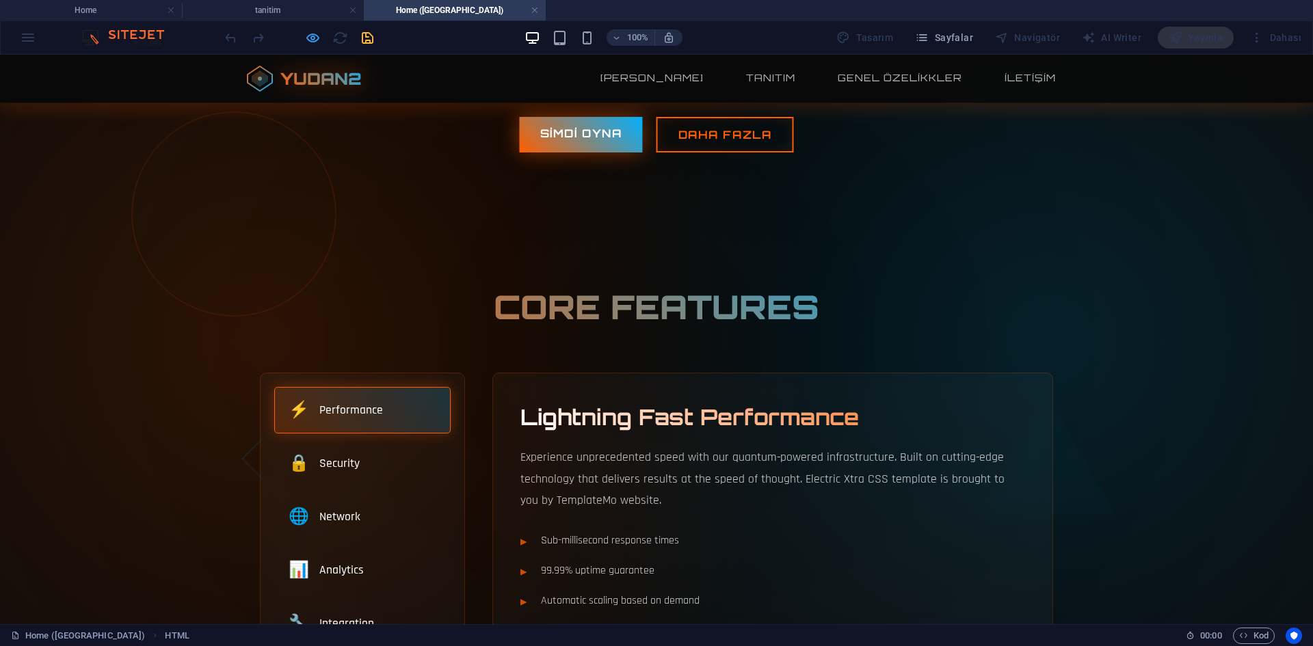
click at [305, 41] on icon "button" at bounding box center [313, 38] width 16 height 16
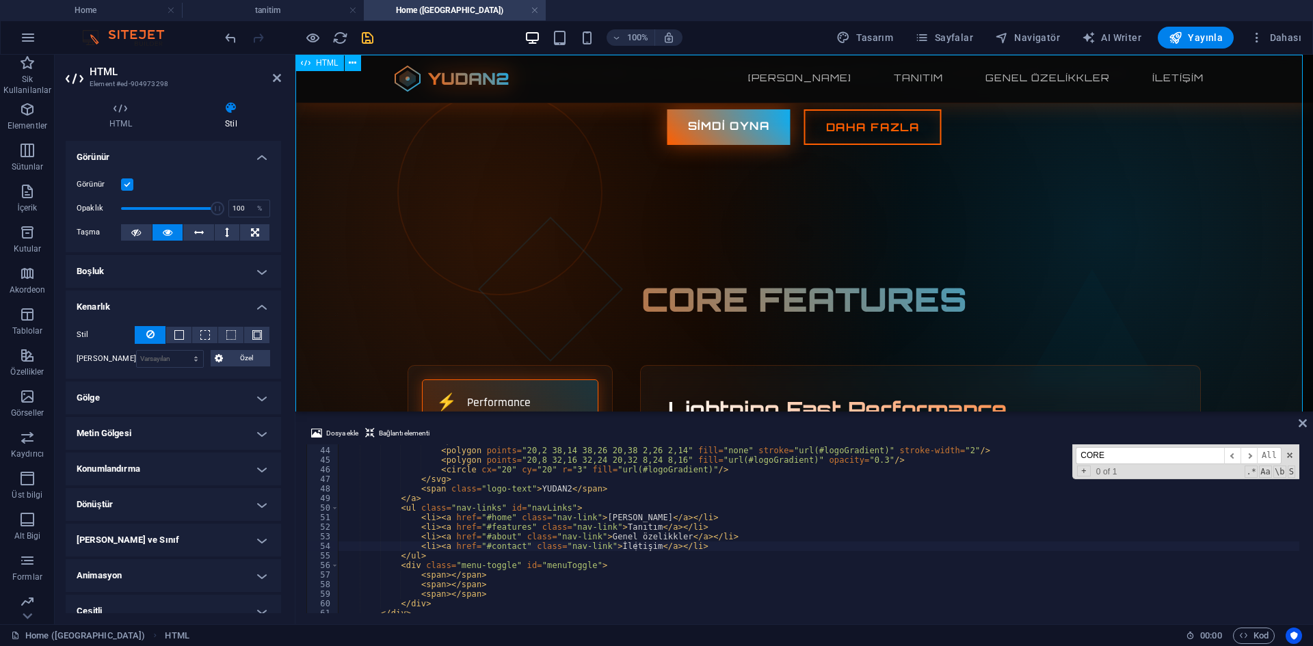
scroll to position [0, 0]
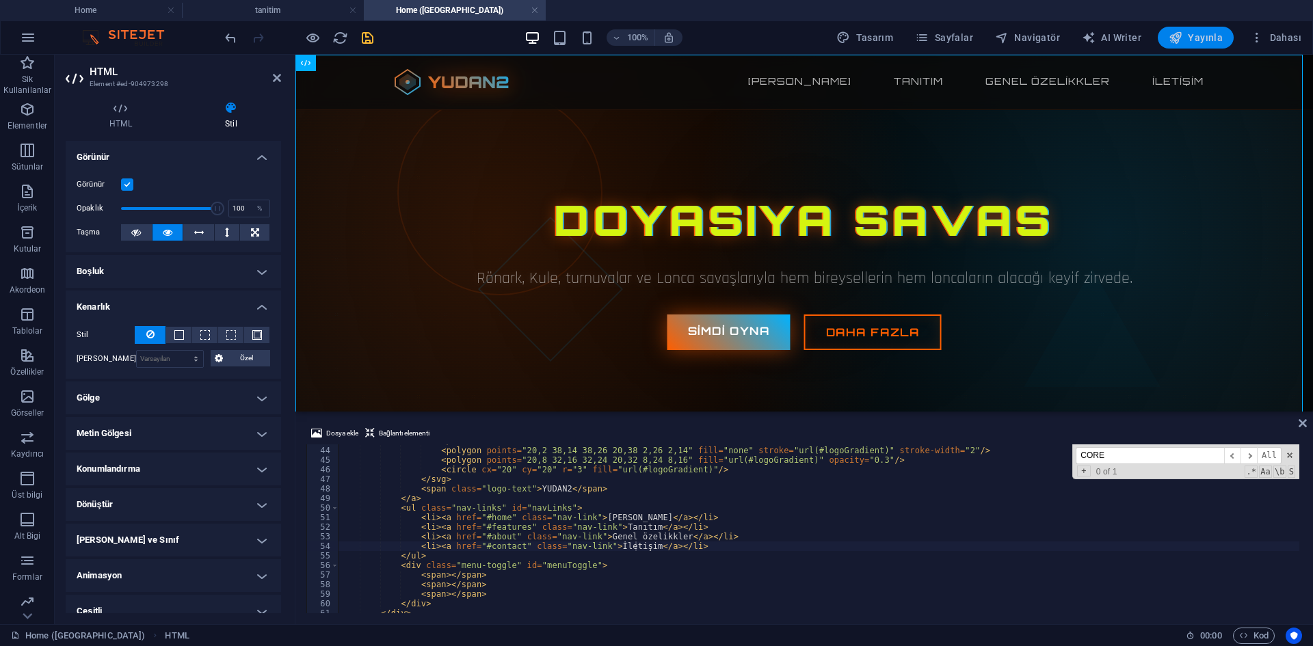
click at [1217, 42] on span "Yayınla" at bounding box center [1196, 38] width 54 height 14
click at [1292, 455] on span at bounding box center [1290, 456] width 10 height 10
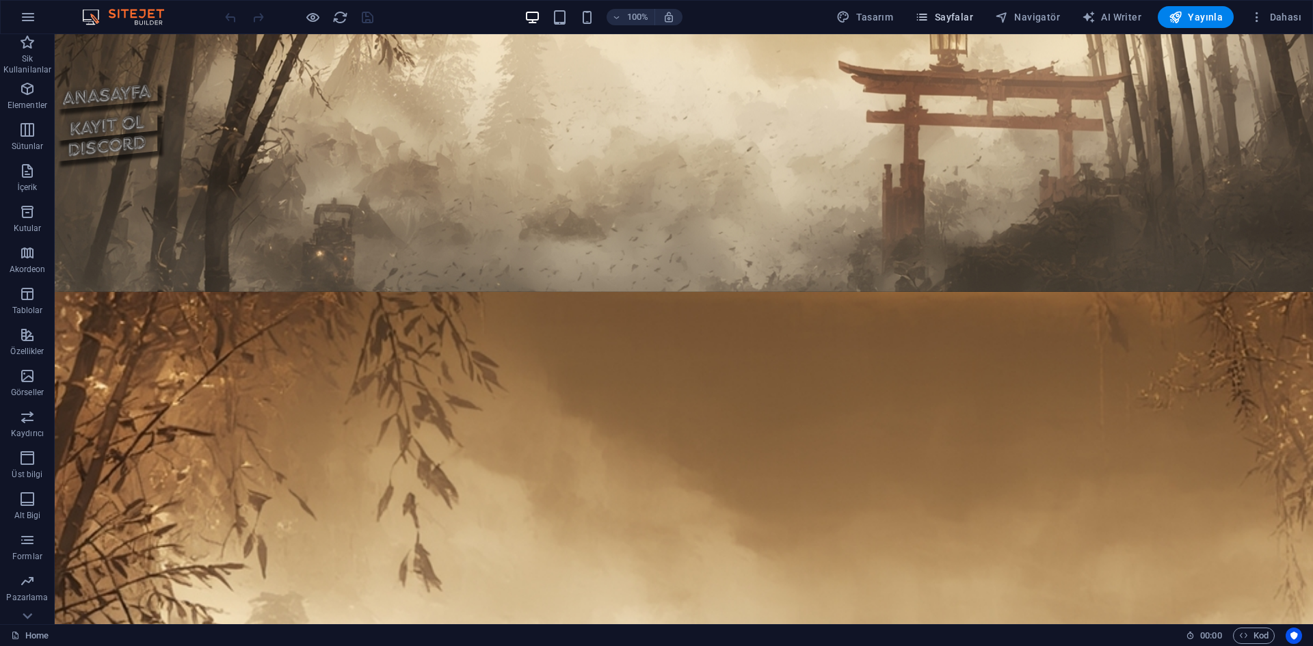
click at [967, 23] on span "Sayfalar" at bounding box center [944, 17] width 58 height 14
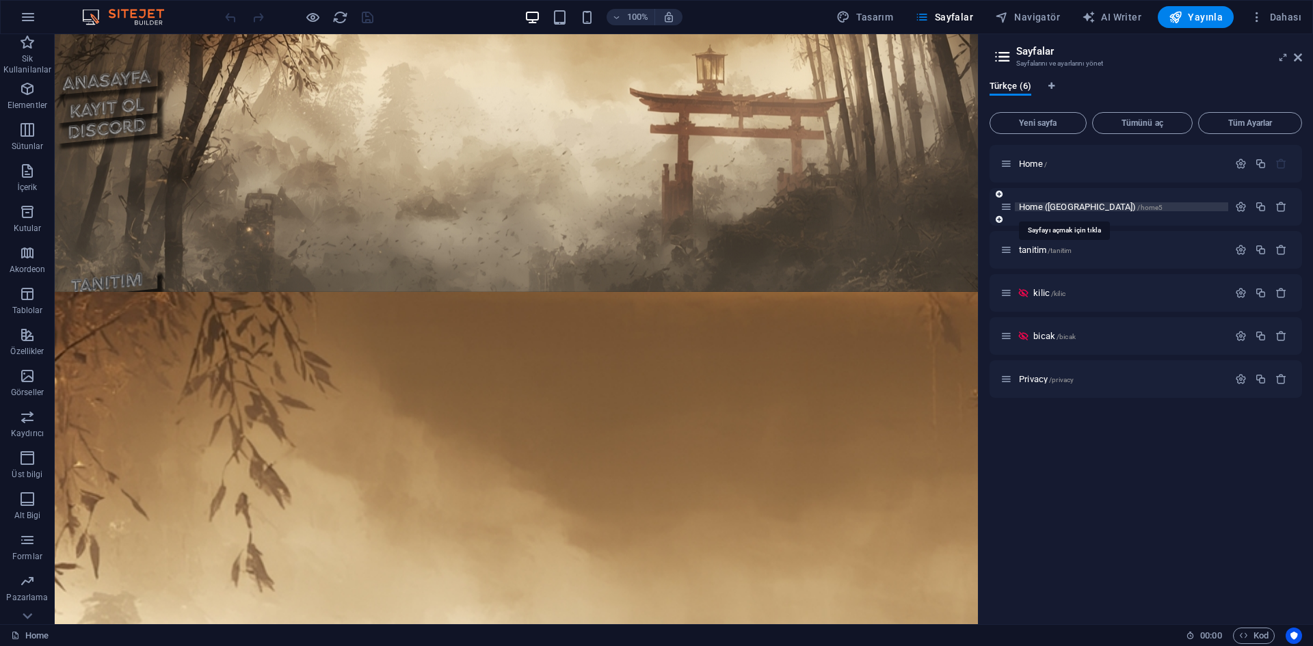
click at [1067, 208] on span "Home ([GEOGRAPHIC_DATA]) /home5" at bounding box center [1091, 207] width 144 height 10
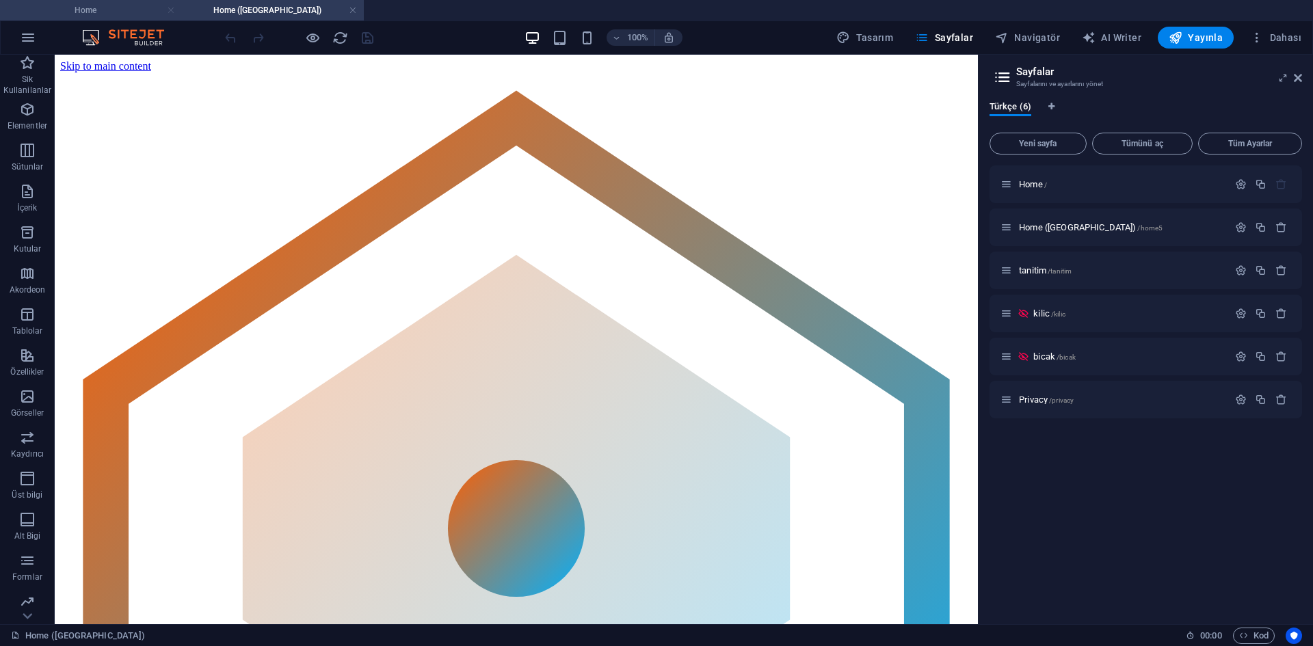
click at [169, 7] on link at bounding box center [171, 10] width 8 height 13
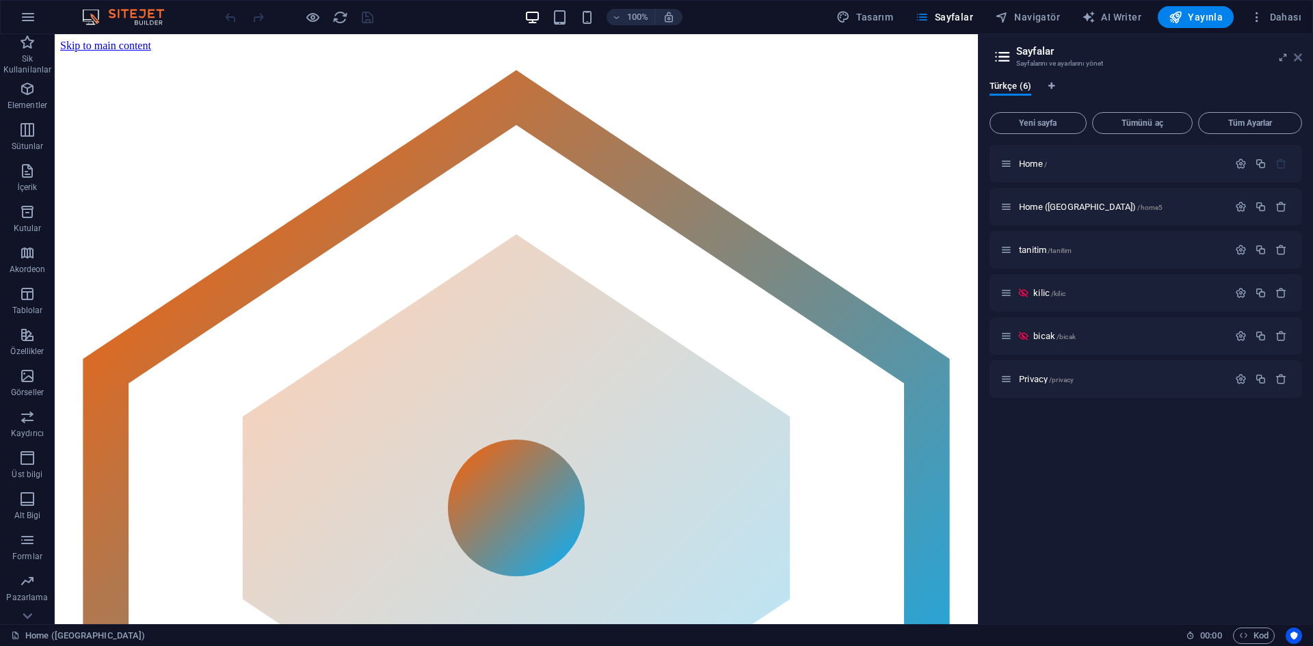
click at [1299, 58] on icon at bounding box center [1298, 57] width 8 height 11
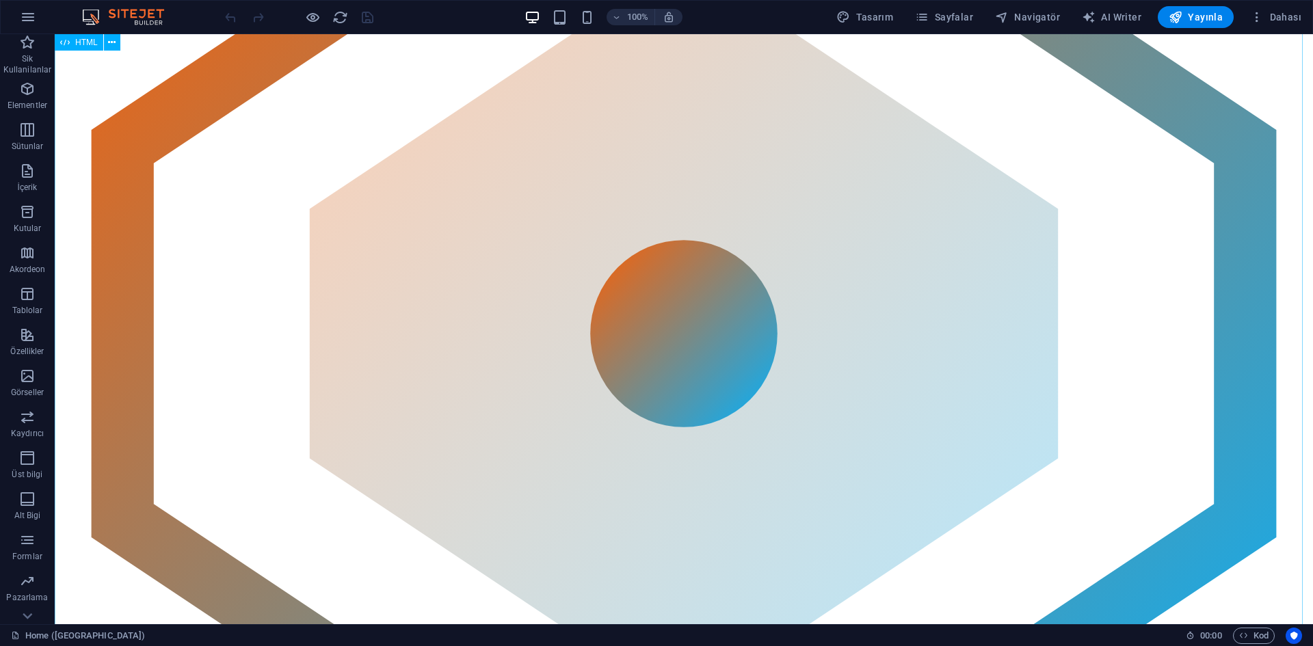
scroll to position [205, 0]
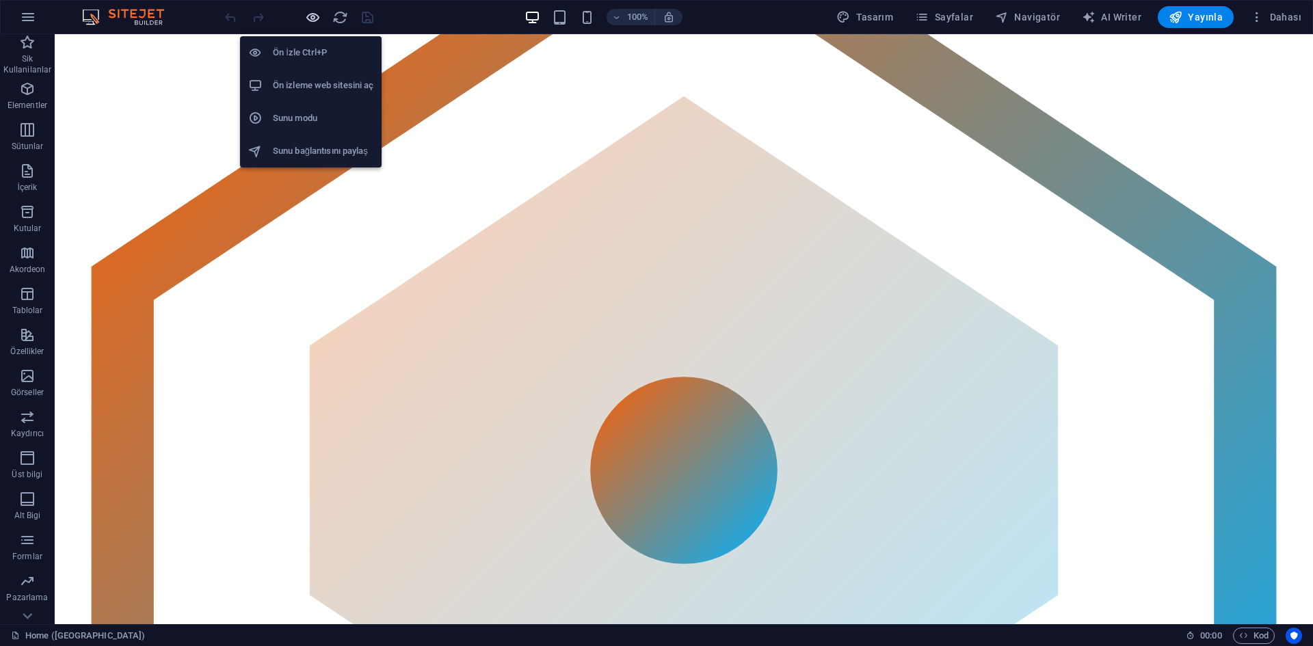
click at [315, 19] on icon "button" at bounding box center [313, 18] width 16 height 16
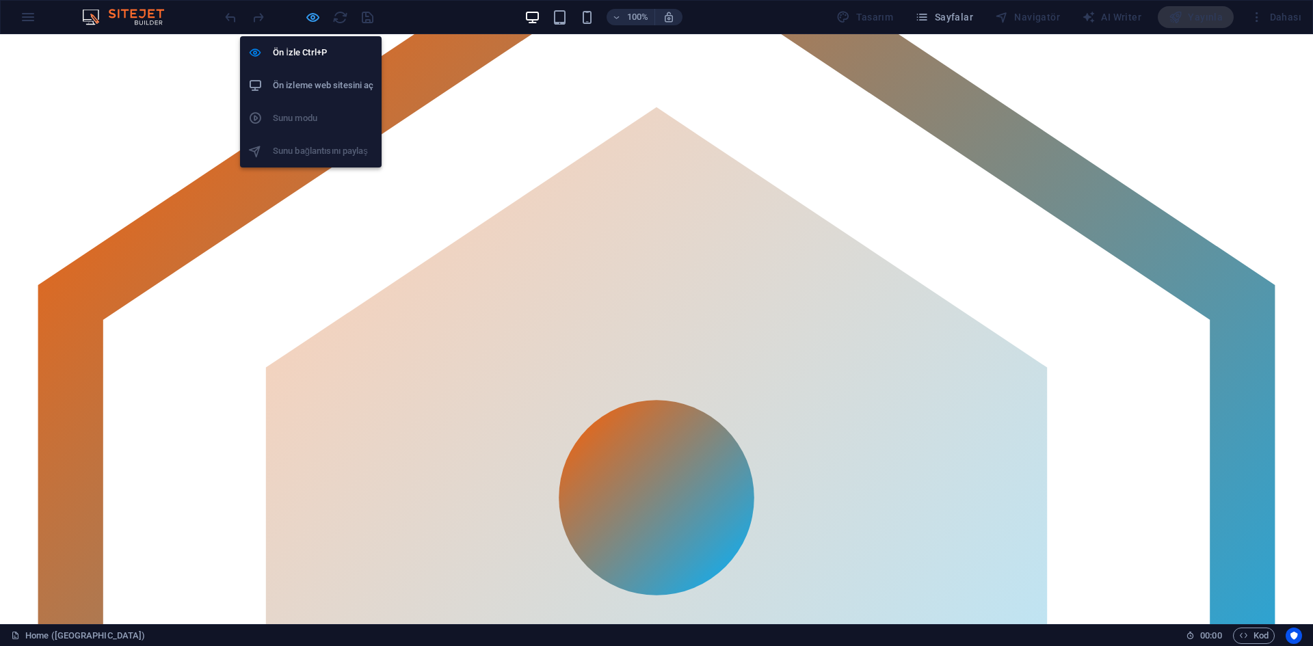
click at [307, 16] on icon "button" at bounding box center [313, 18] width 16 height 16
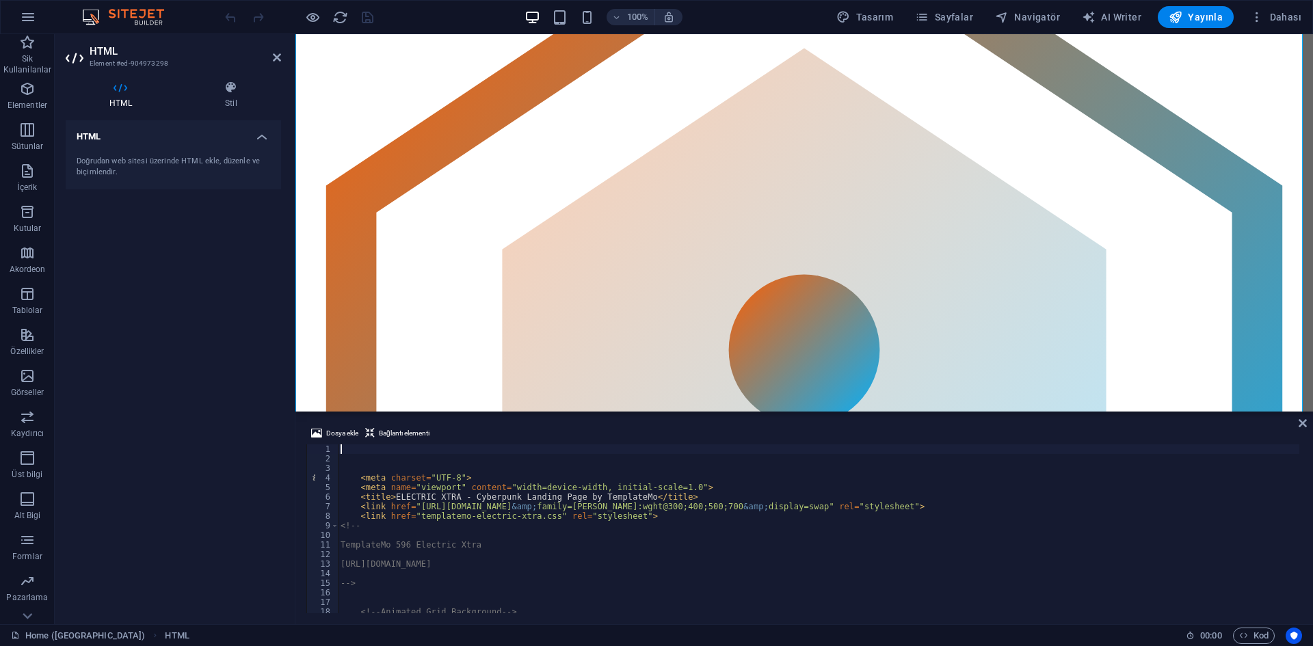
scroll to position [0, 0]
click at [694, 501] on div "< meta charset = "UTF-8" > < meta name = "viewport" content = "width=device-wid…" at bounding box center [1009, 536] width 1342 height 185
click at [797, 507] on div "< meta charset = "UTF-8" > < meta name = "viewport" content = "width=device-wid…" at bounding box center [1009, 536] width 1342 height 185
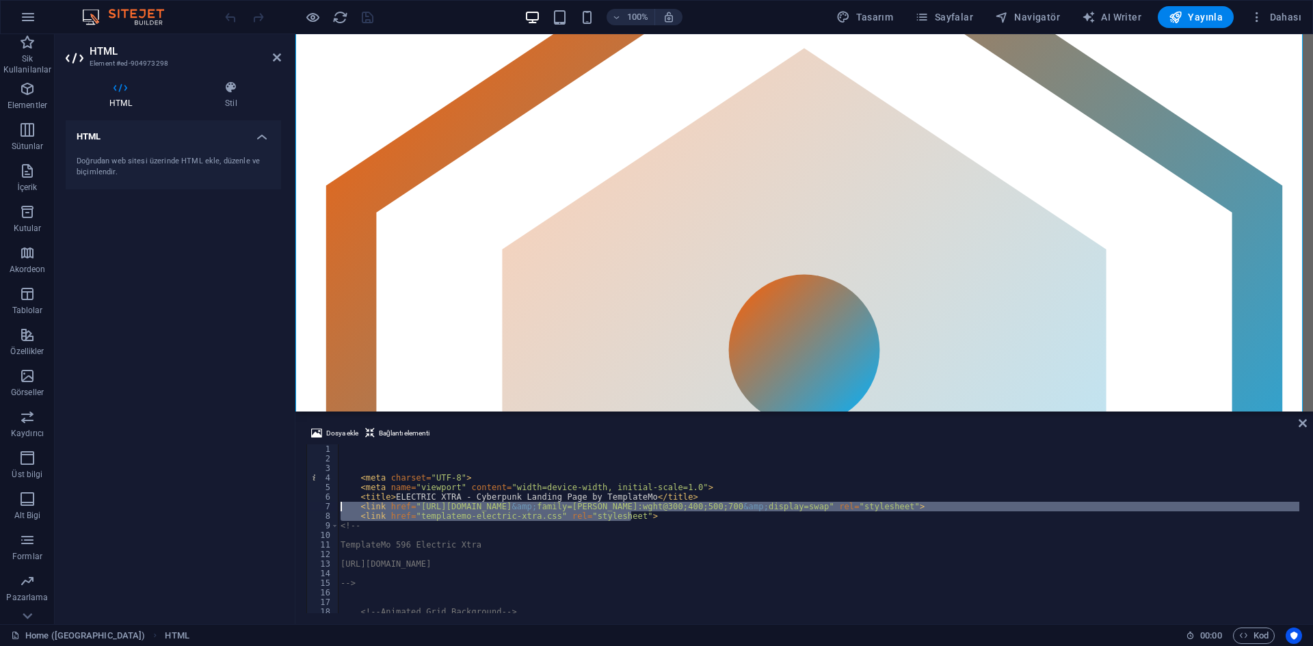
drag, startPoint x: 667, startPoint y: 518, endPoint x: 304, endPoint y: 503, distance: 363.4
click at [304, 503] on div "Dosya ekle Bağlantı elementi <link href="[URL][DOMAIN_NAME]" rel="stylesheet"> …" at bounding box center [804, 519] width 1018 height 210
type textarea "<link href="[URL][DOMAIN_NAME]" rel="stylesheet"> <link href="templatemo-electr…"
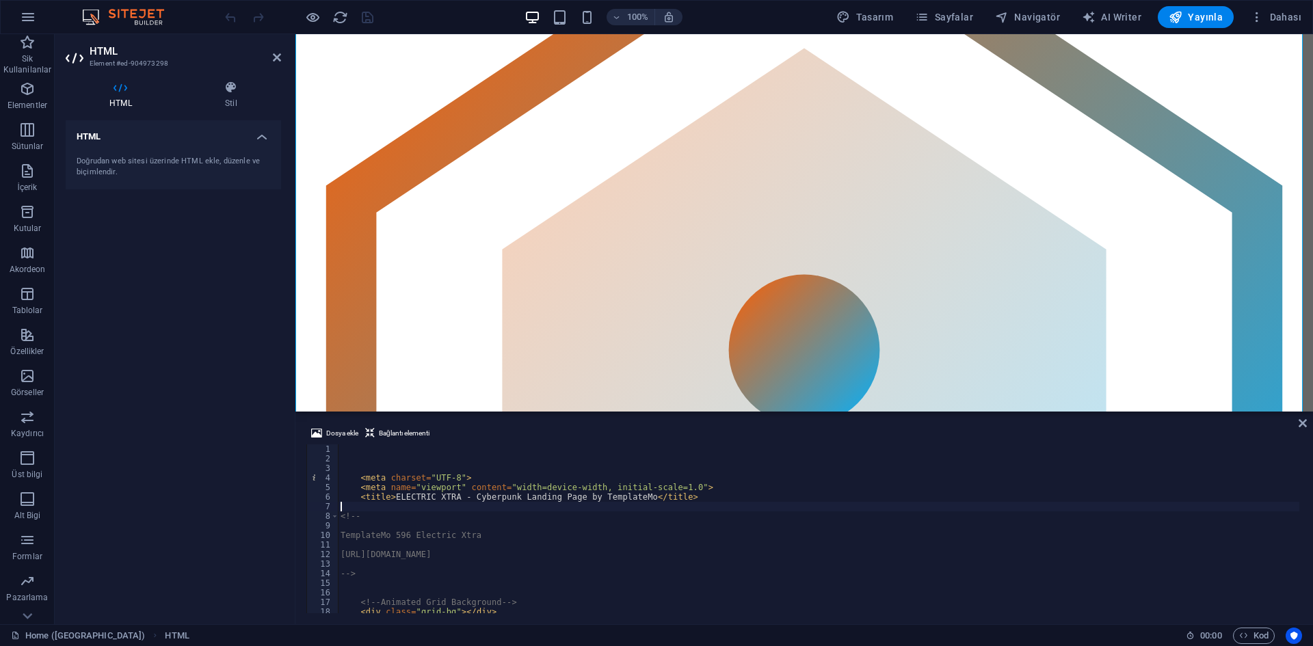
type textarea "<title>ELECTRIC XTRA - Cyberpunk Landing Page by TemplateMo</title>"
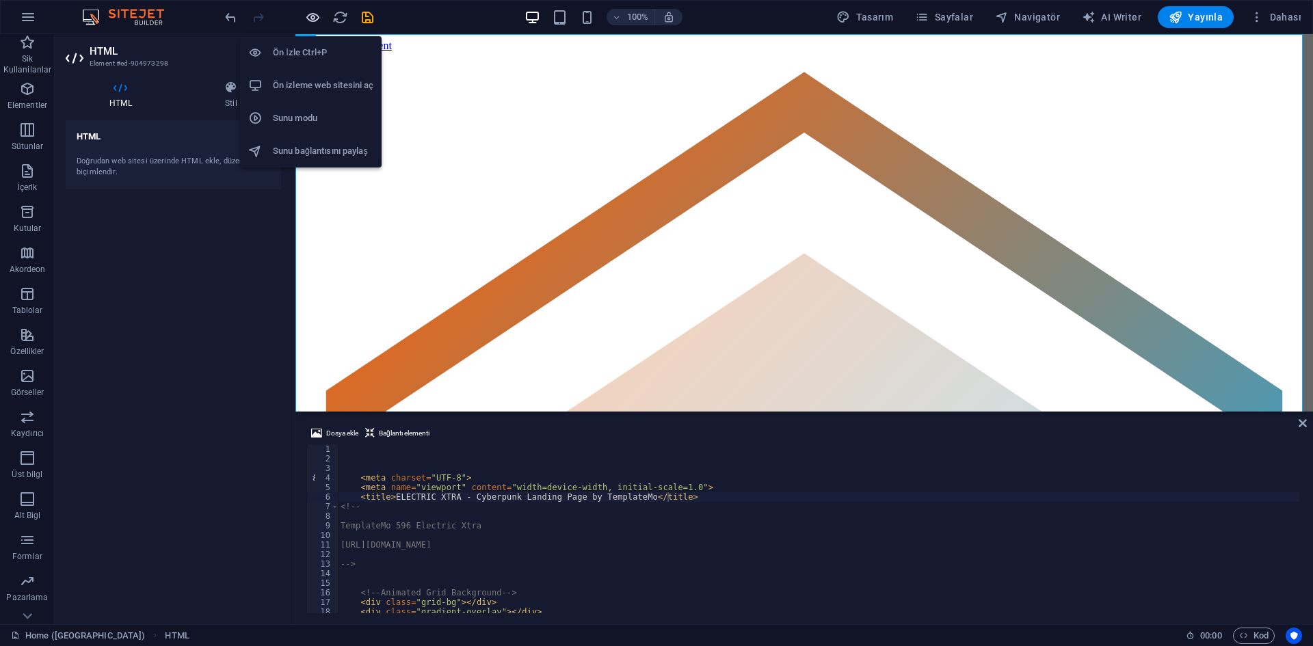
click at [309, 20] on icon "button" at bounding box center [313, 18] width 16 height 16
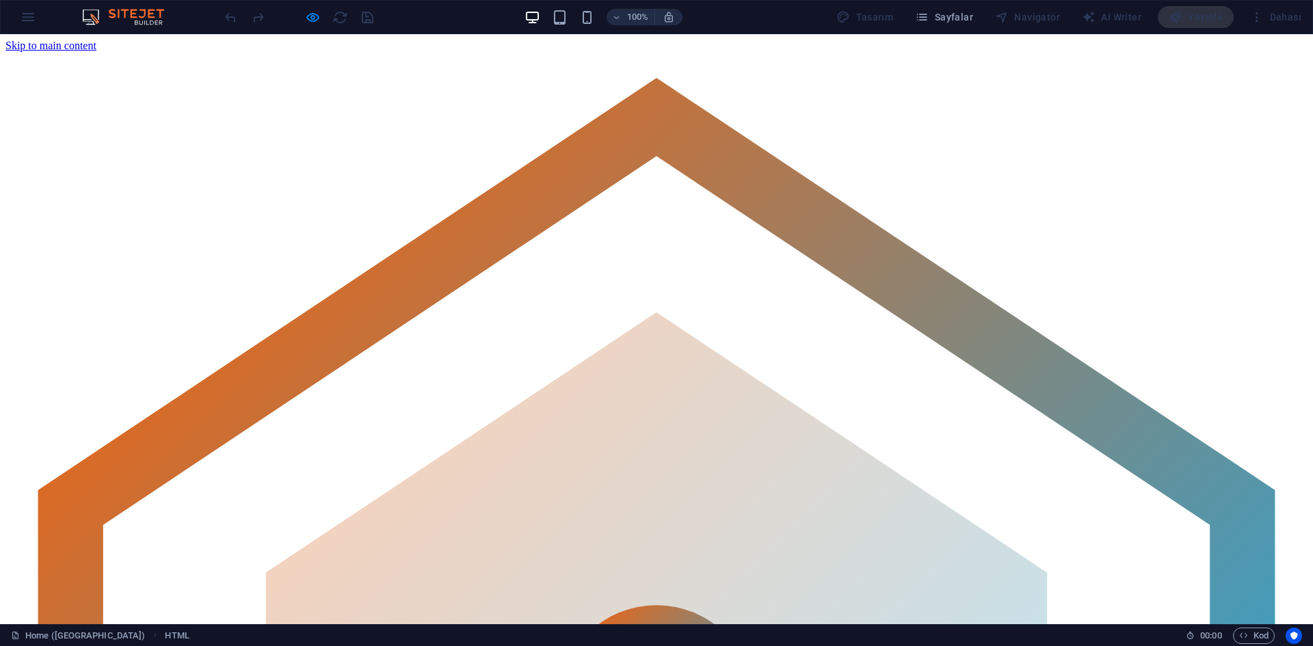
drag, startPoint x: 592, startPoint y: 74, endPoint x: 539, endPoint y: 66, distance: 53.9
click at [305, 23] on icon "button" at bounding box center [313, 18] width 16 height 16
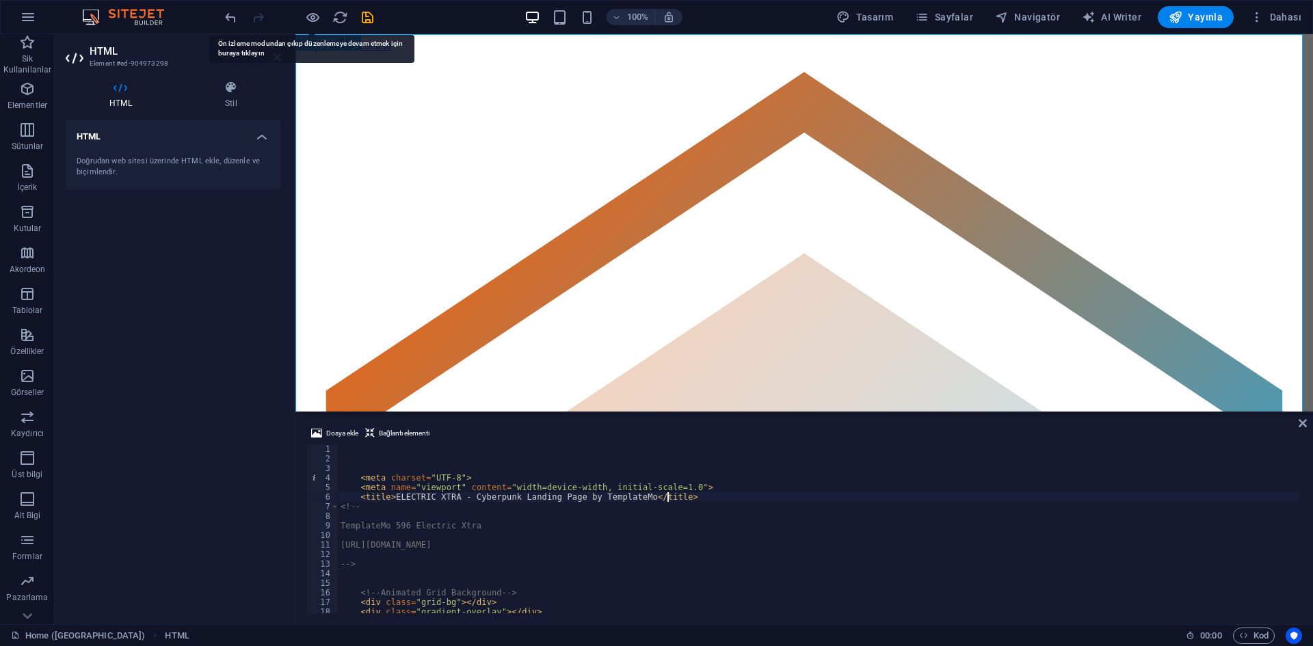
click at [794, 526] on div "< meta charset = "UTF-8" > < meta name = "viewport" content = "width=device-wid…" at bounding box center [1009, 536] width 1342 height 185
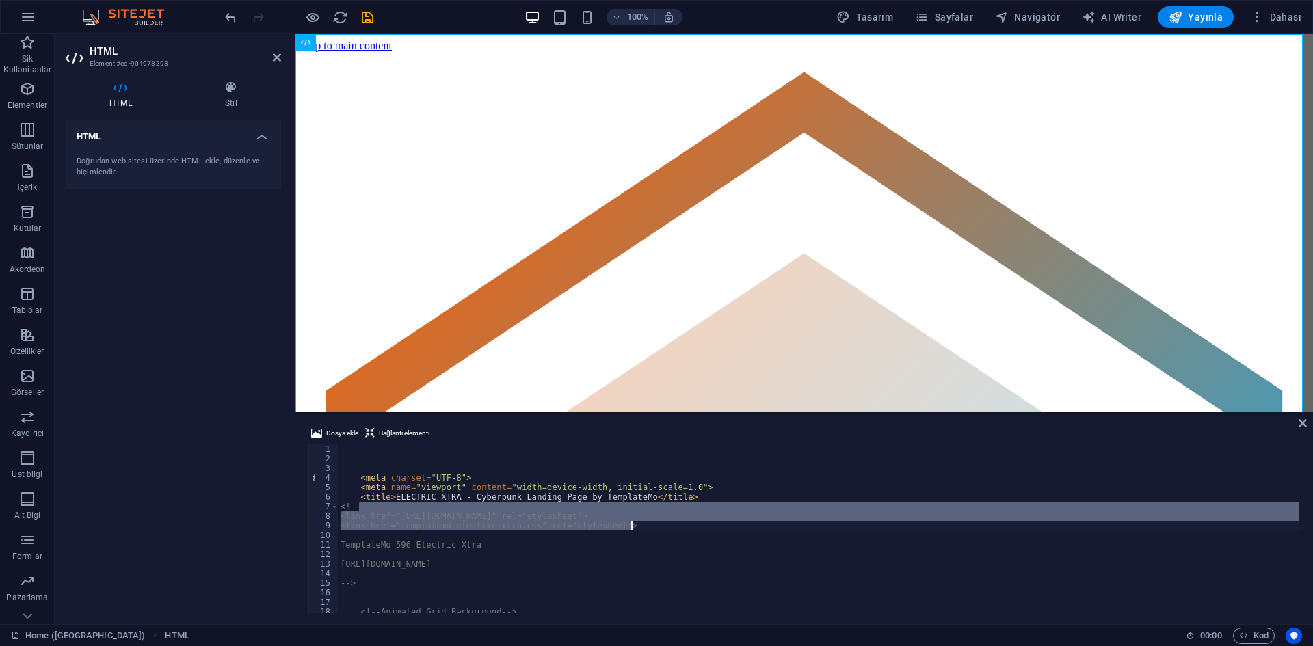
click at [691, 489] on div "< meta charset = "UTF-8" > < meta name = "viewport" content = "width=device-wid…" at bounding box center [1009, 536] width 1342 height 185
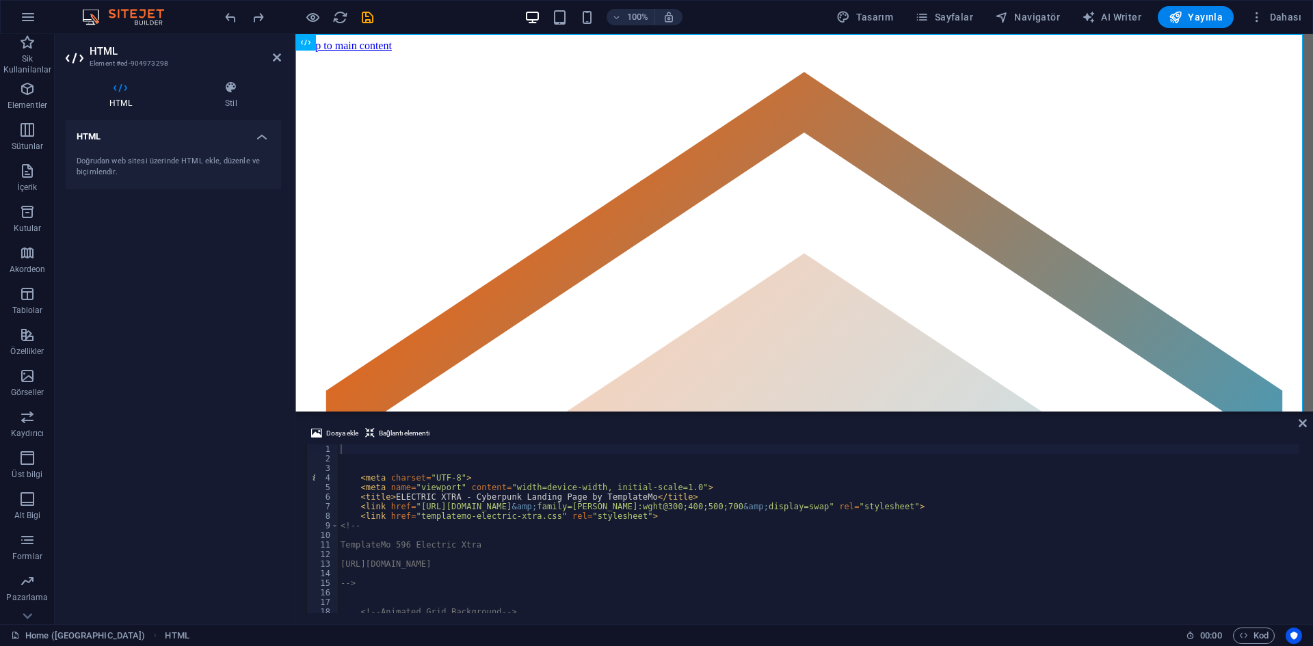
click at [698, 549] on div "< meta charset = "UTF-8" > < meta name = "viewport" content = "width=device-wid…" at bounding box center [1009, 536] width 1342 height 185
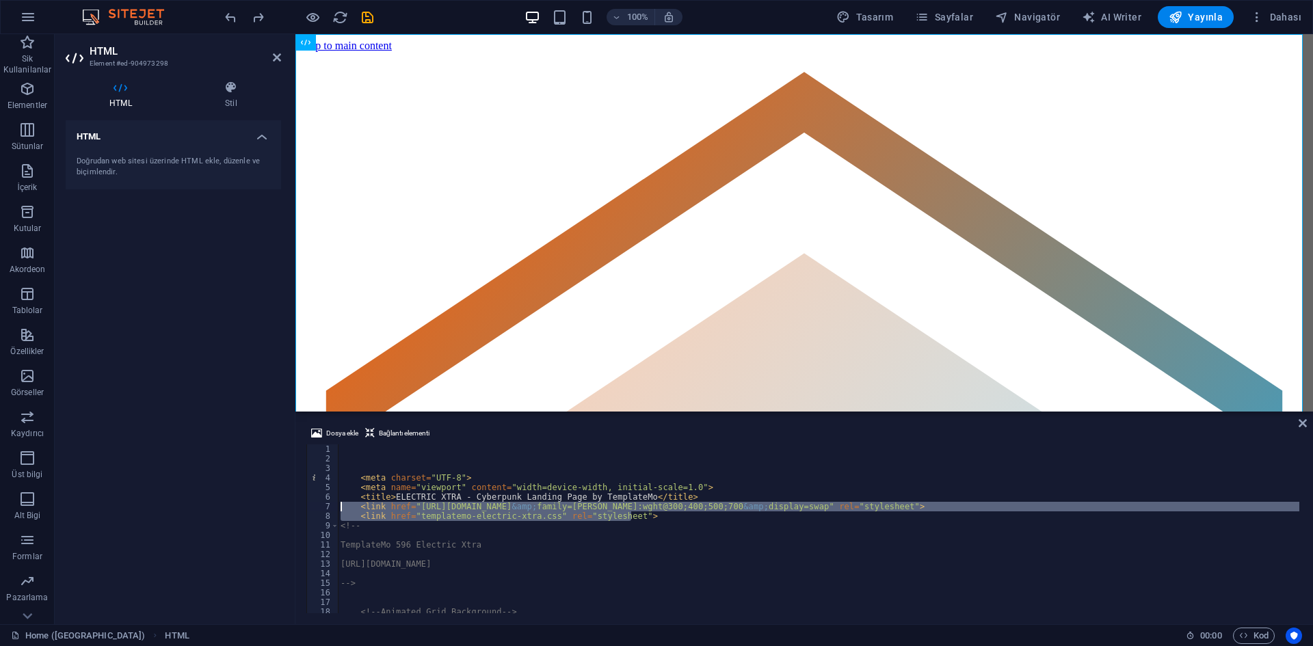
drag, startPoint x: 656, startPoint y: 512, endPoint x: 323, endPoint y: 507, distance: 333.1
click at [323, 507] on div "TemplateMo 596 Electric Xtra 1 2 3 4 5 6 7 8 9 10 11 12 13 14 15 16 17 18 19 20…" at bounding box center [804, 528] width 996 height 169
type textarea "<link href="[URL][DOMAIN_NAME]" rel="stylesheet"> <link href="templatemo-electr…"
click at [879, 531] on div "< meta charset = "UTF-8" > < meta name = "viewport" content = "width=device-wid…" at bounding box center [1009, 536] width 1342 height 185
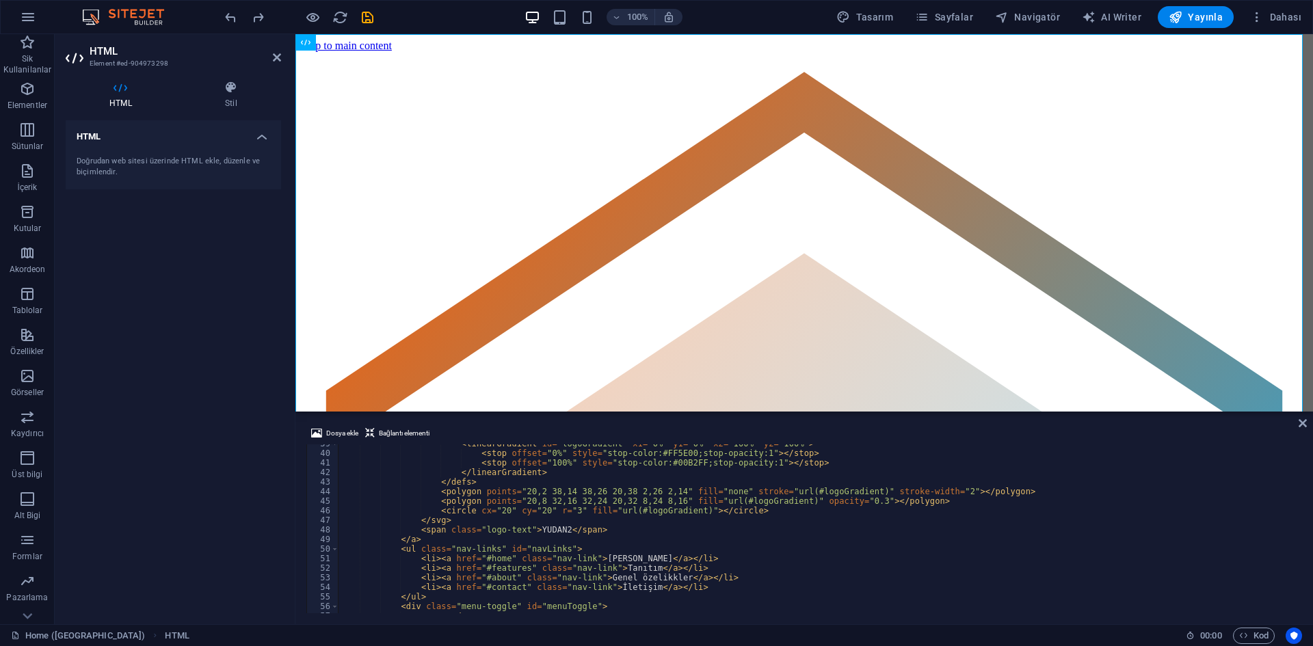
scroll to position [205, 0]
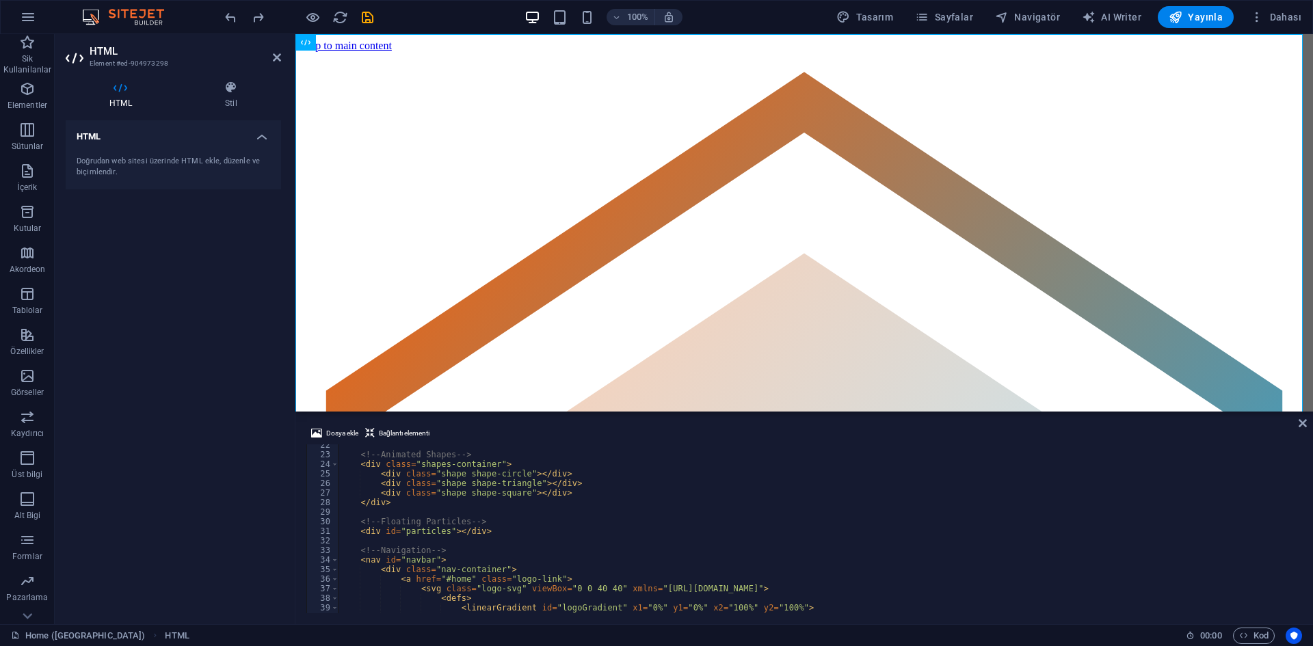
click at [538, 505] on div "<!-- Animated Shapes --> < div class = "shapes-container" > < div class = "shap…" at bounding box center [1009, 532] width 1342 height 185
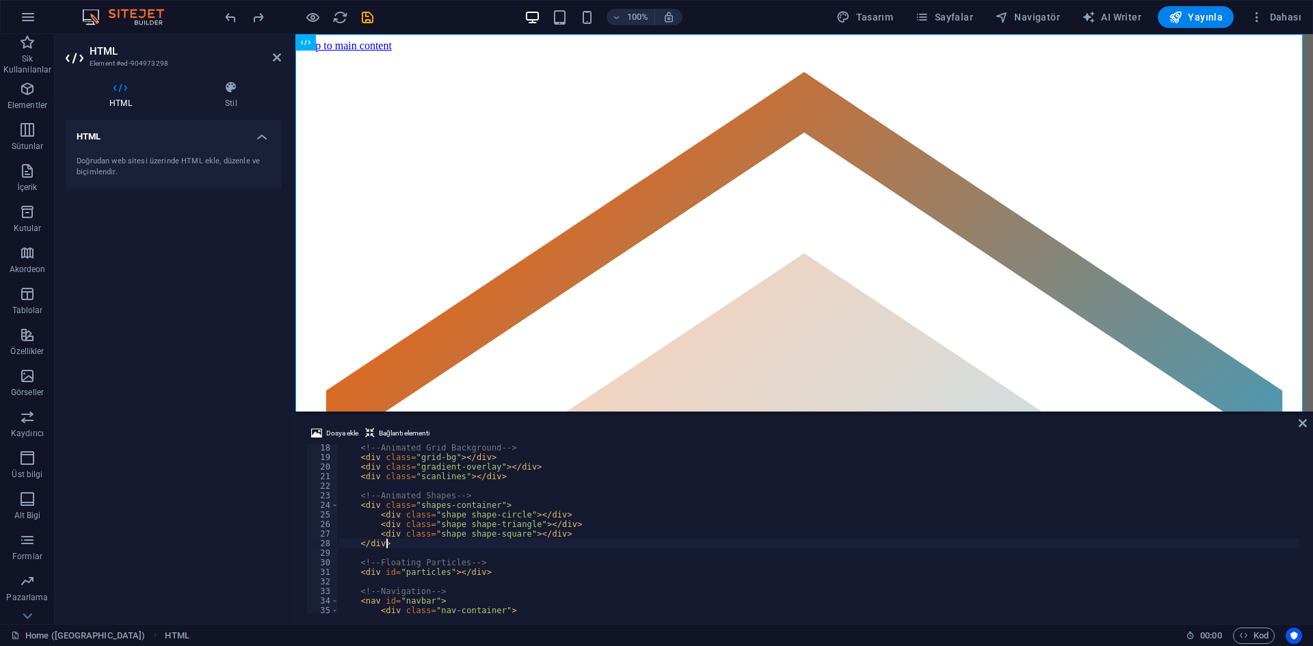
scroll to position [164, 0]
click at [536, 477] on div "<!-- Animated Grid Background --> < div class = "grid-bg" > </ div > < div clas…" at bounding box center [1009, 535] width 1342 height 185
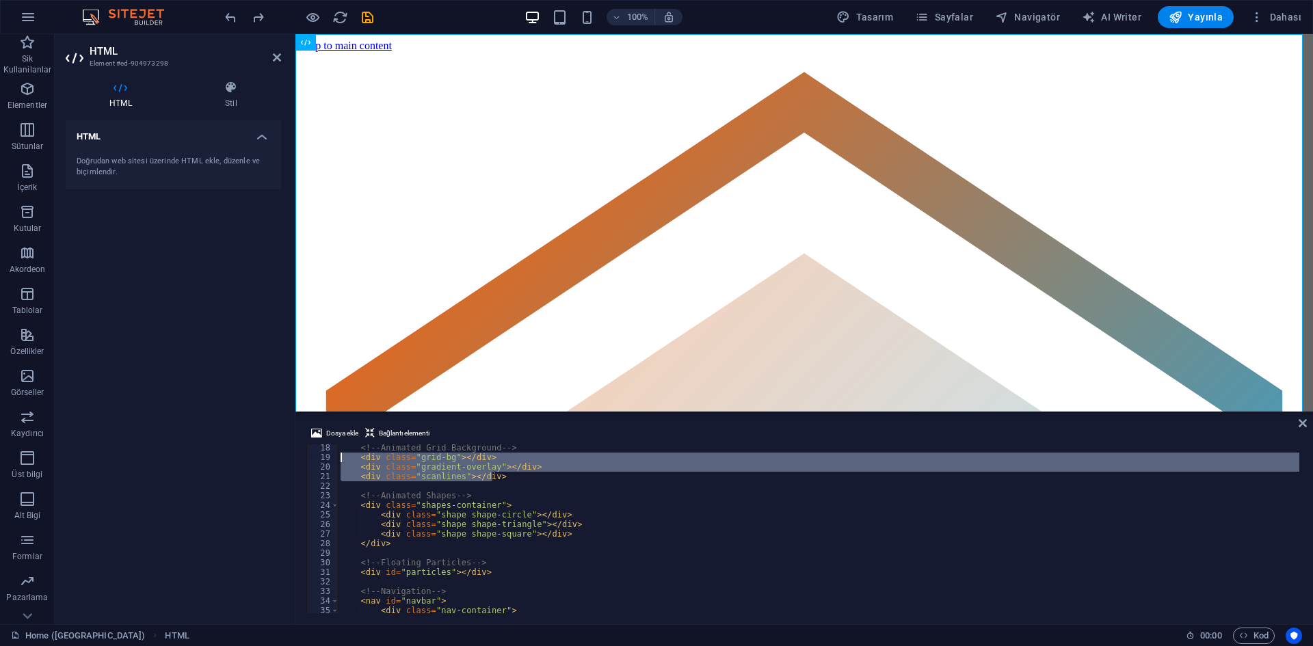
drag, startPoint x: 525, startPoint y: 477, endPoint x: 301, endPoint y: 455, distance: 224.8
click at [301, 455] on div "Dosya ekle Bağlantı elementi <div class="scanlines"></div> 18 19 20 21 22 23 24…" at bounding box center [804, 519] width 1018 height 210
type textarea "<div class="grid-bg"></div> <div class="gradient-overlay"></div>"
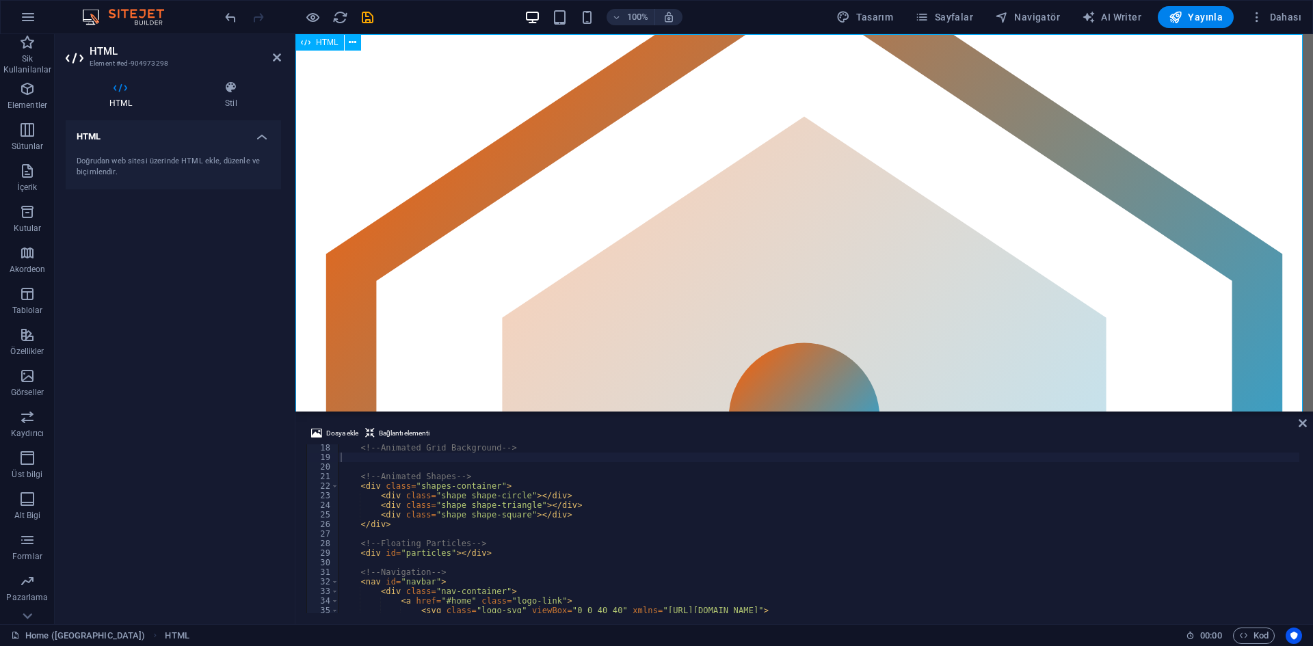
scroll to position [0, 0]
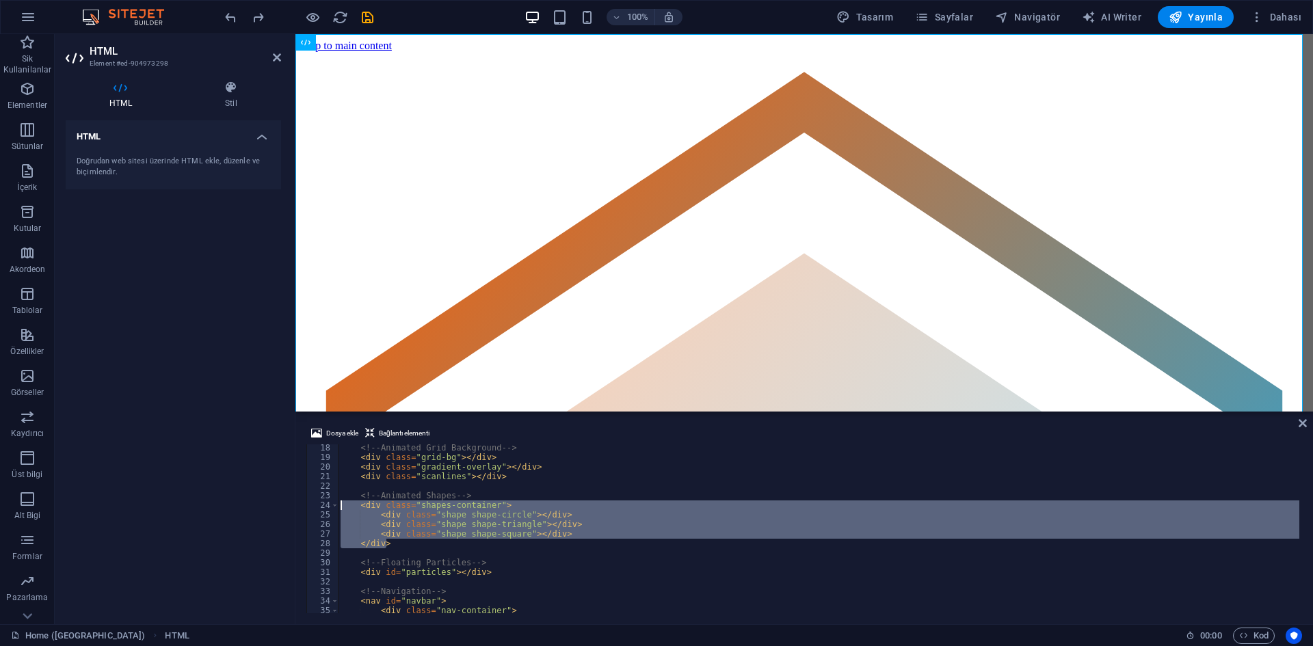
drag, startPoint x: 496, startPoint y: 542, endPoint x: 289, endPoint y: 503, distance: 210.7
click at [289, 503] on div "HTML Element #ed-904973298 HTML Stil HTML Doğrudan web sitesi üzerinde HTML ekl…" at bounding box center [684, 329] width 1258 height 590
type textarea "<div class="shapes-container"> <div class="shape shape-circle"></div>"
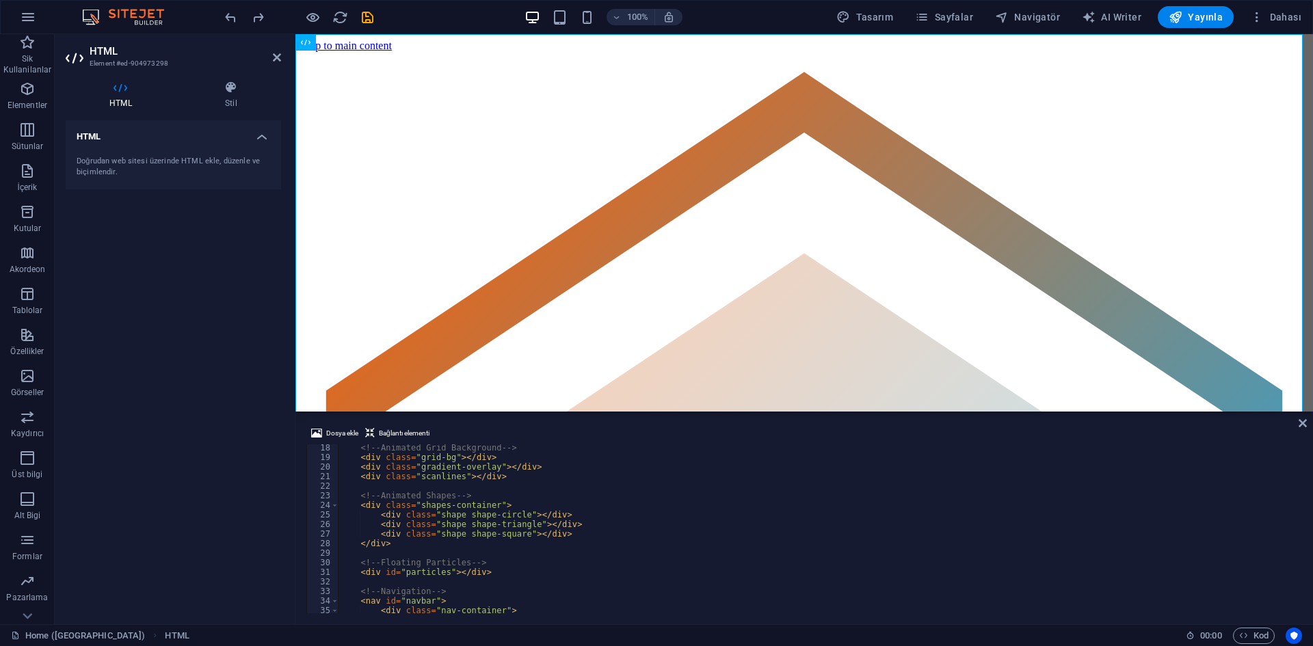
scroll to position [164, 0]
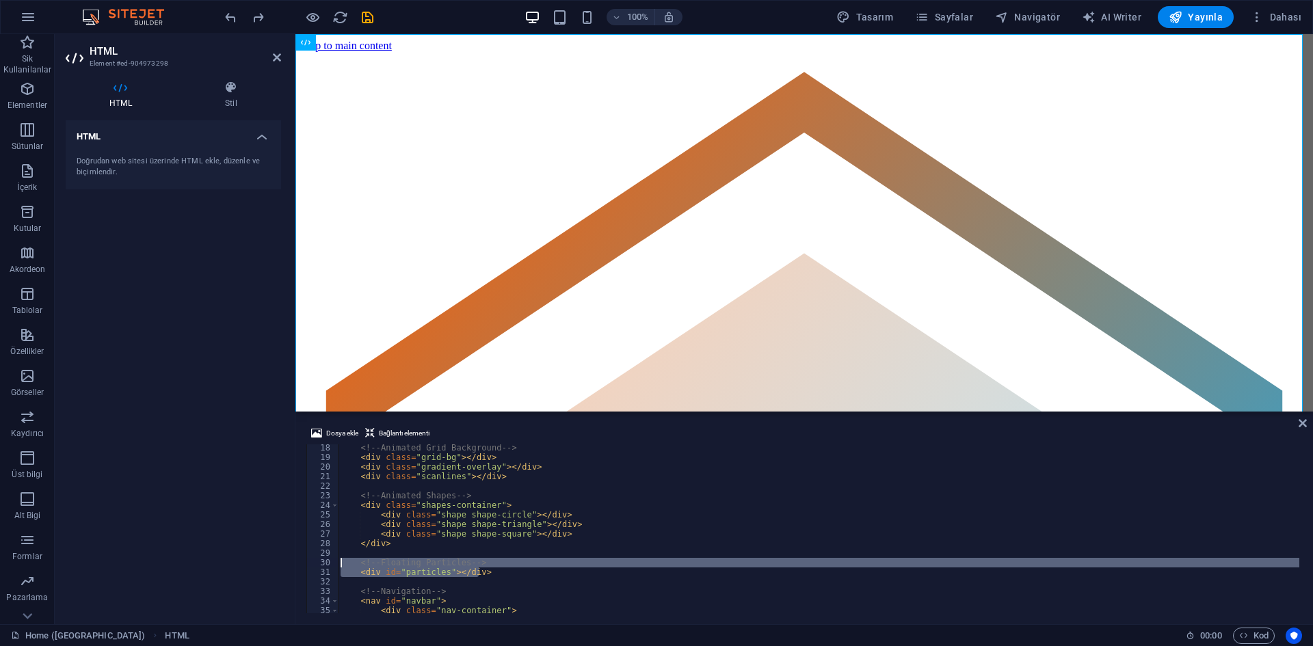
drag, startPoint x: 496, startPoint y: 574, endPoint x: 306, endPoint y: 566, distance: 190.3
click at [306, 566] on div "<div id="particles"></div> 18 19 20 21 22 23 24 25 26 27 28 29 30 31 32 33 34 3…" at bounding box center [804, 528] width 996 height 169
type textarea "<!-- Floating Particles --> <div id="particles"></div>"
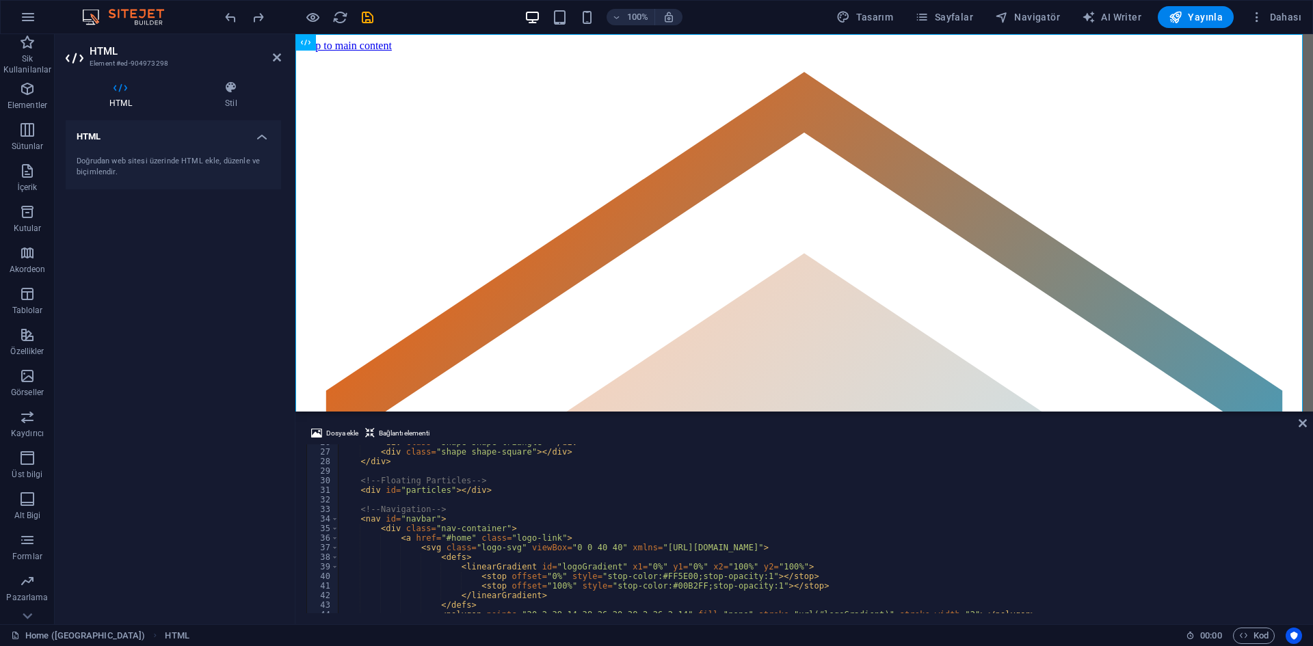
type textarea "<nav id="navbar">"
click at [490, 516] on div "< div class = "shape shape-triangle" > </ div > < div class = "shape shape-squa…" at bounding box center [1009, 530] width 1342 height 185
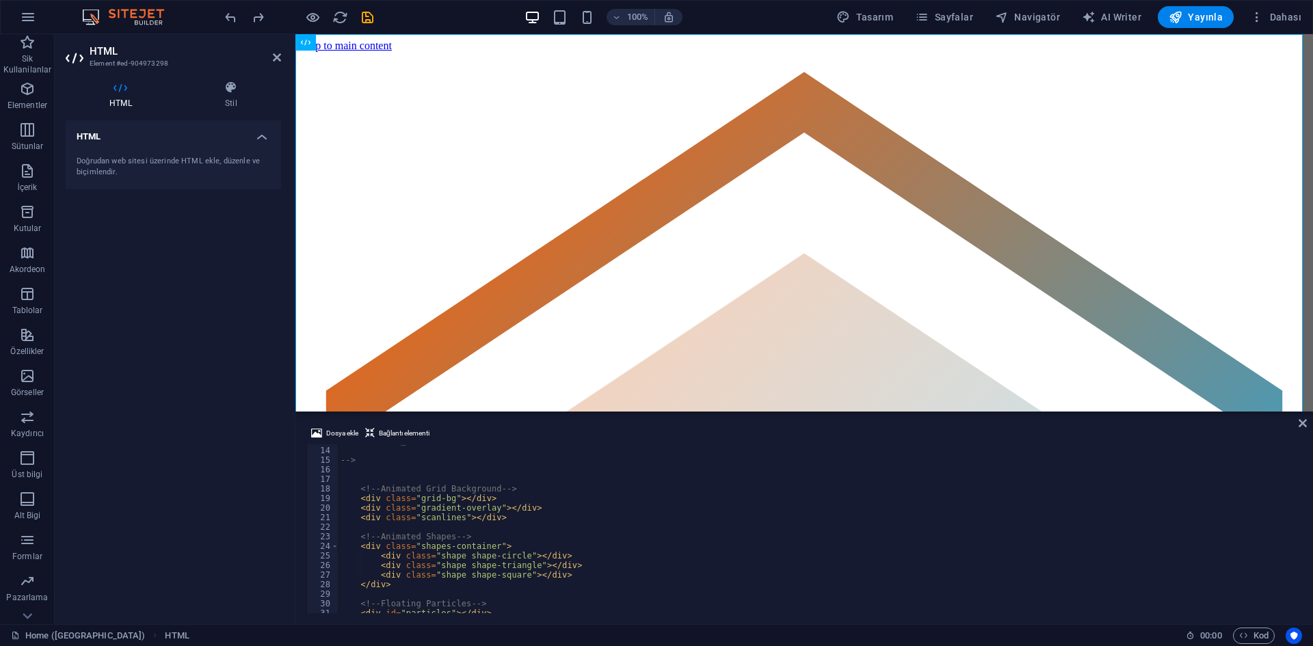
click at [412, 473] on div "[URL][DOMAIN_NAME] --> <!-- Animated Grid Background --> < div class = "grid-bg…" at bounding box center [1009, 528] width 1342 height 185
paste textarea "<Body background=”C:Usersanshuman.singhDownloadsinfoedge.jpg “ >"
type textarea "<Body background=”C:Usersanshuman.singhDownloadsinfoedge.jpg “ >"
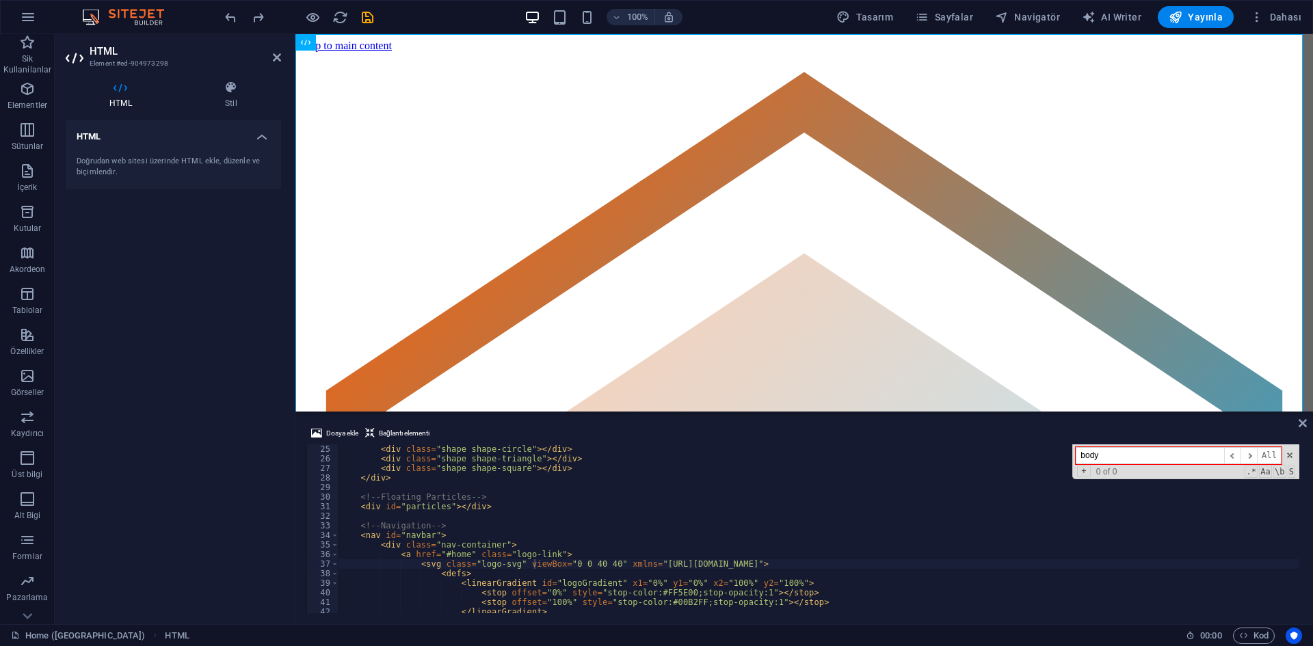
scroll to position [354, 0]
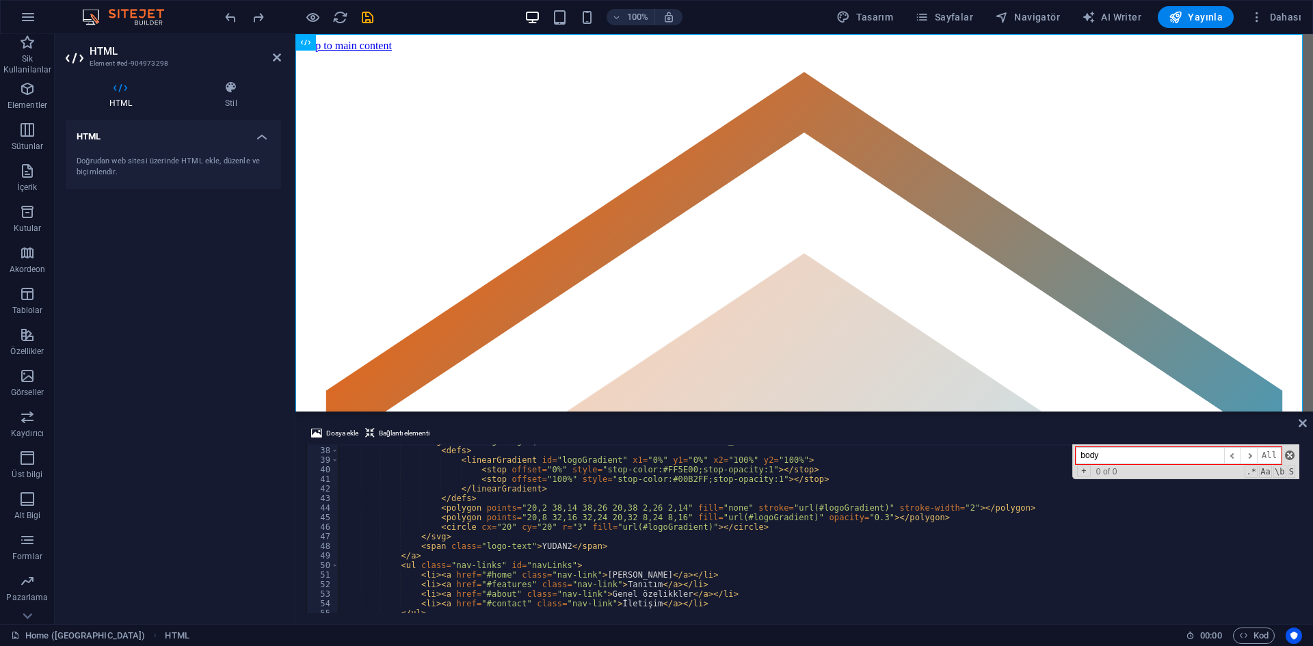
type input "body"
click at [1292, 453] on span at bounding box center [1290, 456] width 10 height 10
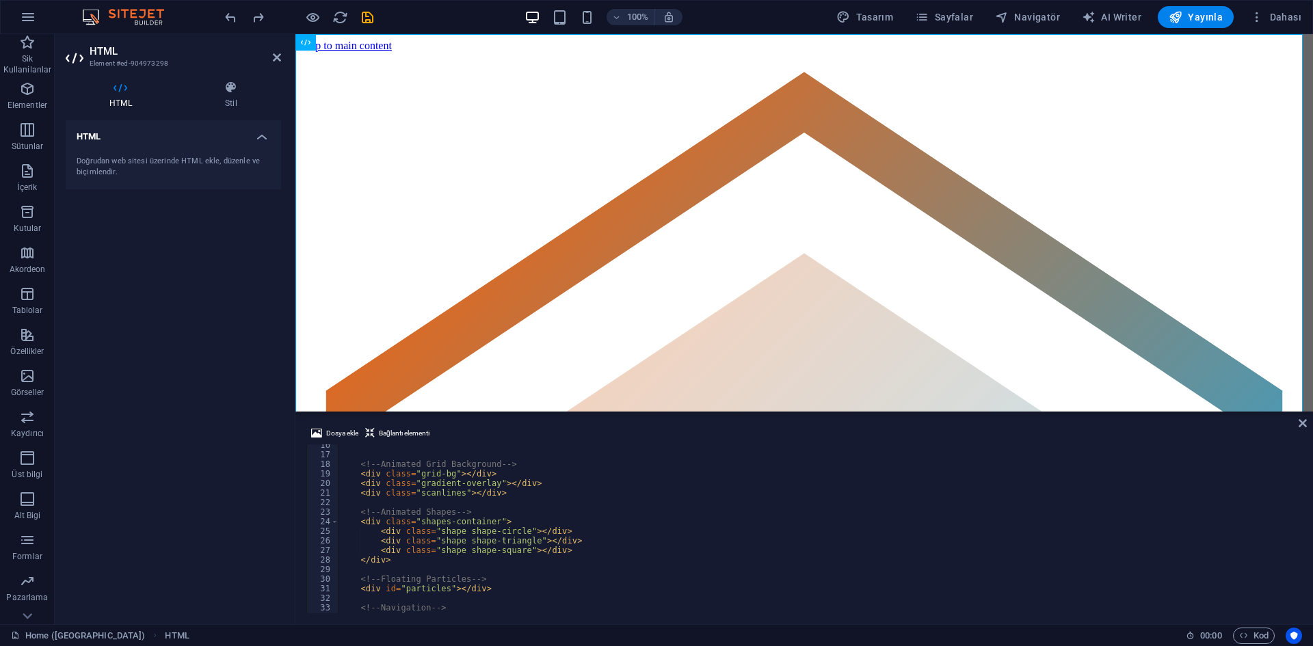
scroll to position [66, 0]
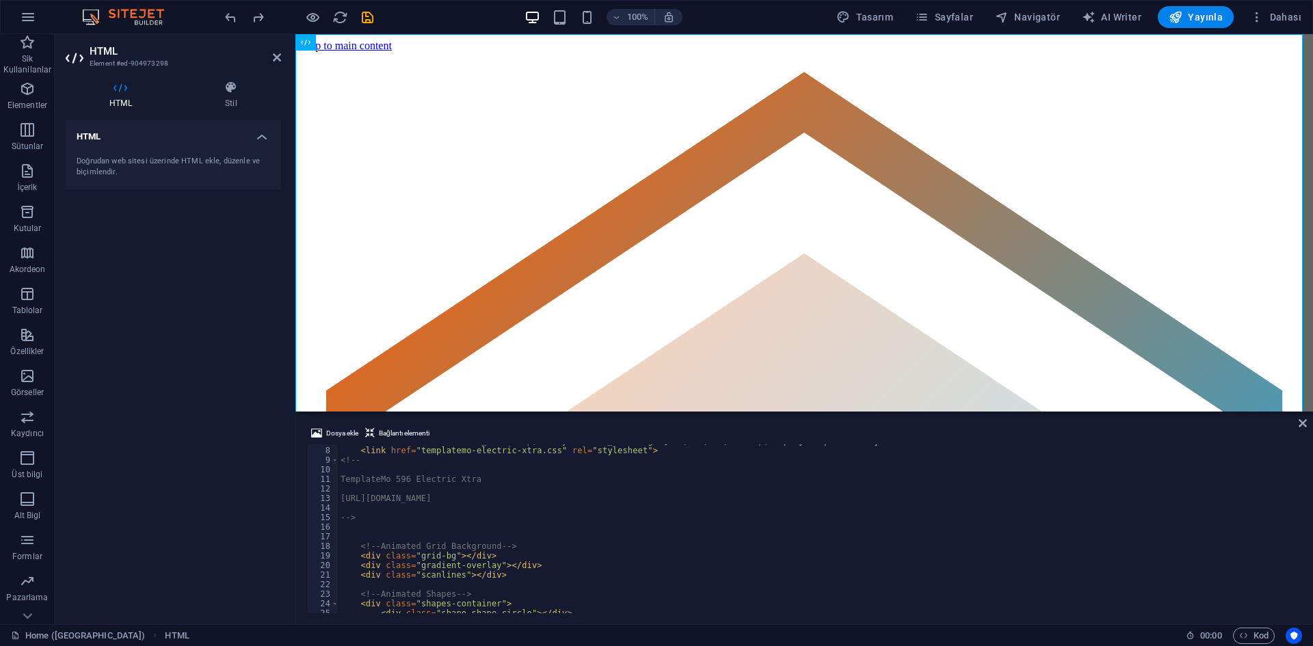
click at [427, 521] on div "< link href = "[URL][DOMAIN_NAME] &amp; family=Rajdhani:wght@300;400;500;700 &a…" at bounding box center [1009, 528] width 1342 height 185
type textarea "-->"
click at [414, 532] on div "< link href = "[URL][DOMAIN_NAME] &amp; family=Rajdhani:wght@300;400;500;700 &a…" at bounding box center [1009, 528] width 1342 height 185
paste textarea "<Body background=”C:Usersanshuman.singhDownloadsinfoedge.jpg “ >"
type textarea "<Body background=”C:Usersanshuman.singhDownloadsinfoedge.jpg “ >"
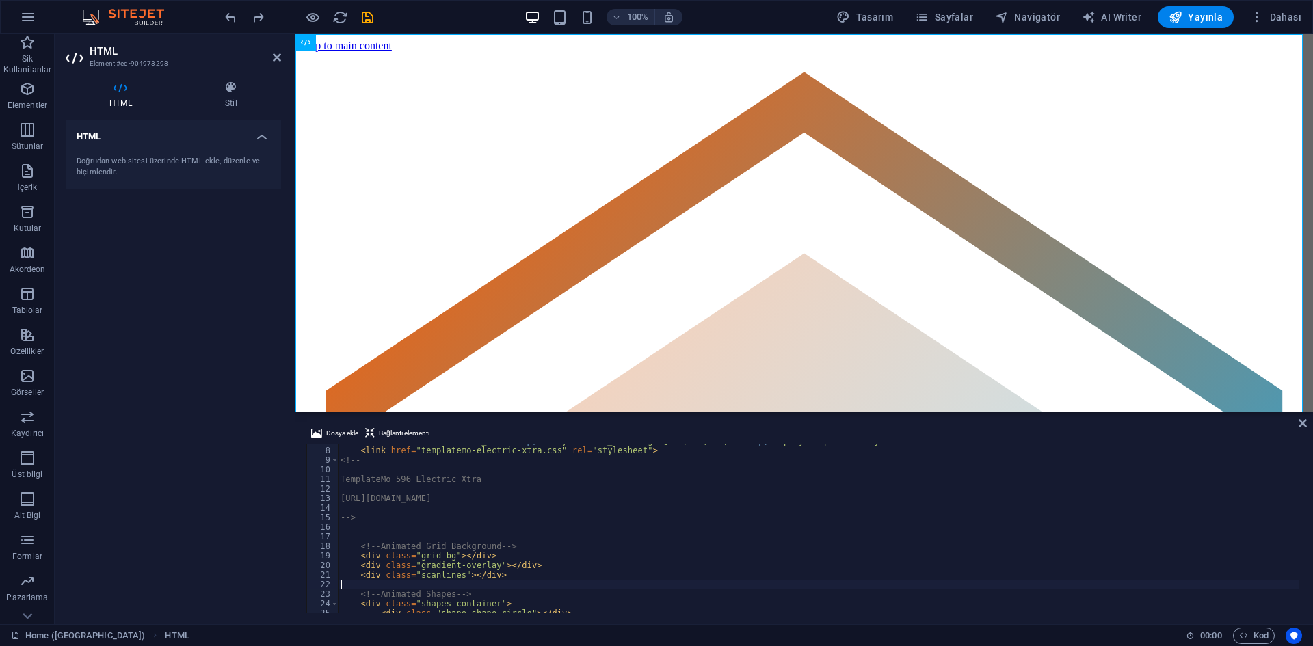
click at [494, 581] on div "< link href = "[URL][DOMAIN_NAME] &amp; family=Rajdhani:wght@300;400;500;700 &a…" at bounding box center [1009, 528] width 1342 height 185
paste textarea "<Body background=”C:Usersanshuman.singhDownloadsinfoedge.jpg “ >"
drag, startPoint x: 364, startPoint y: 587, endPoint x: 345, endPoint y: 587, distance: 19.1
click at [345, 587] on div "< link href = "[URL][DOMAIN_NAME] &amp; family=Rajdhani:wght@300;400;500;700 &a…" at bounding box center [1009, 528] width 1342 height 185
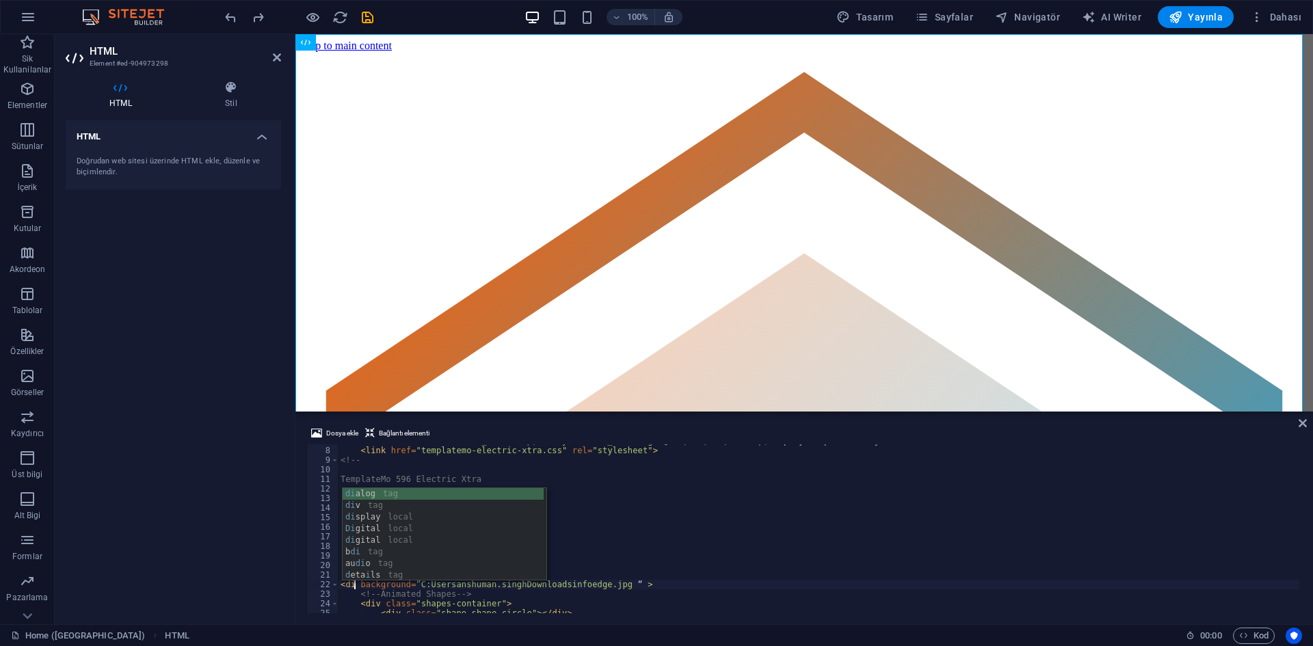
scroll to position [0, 1]
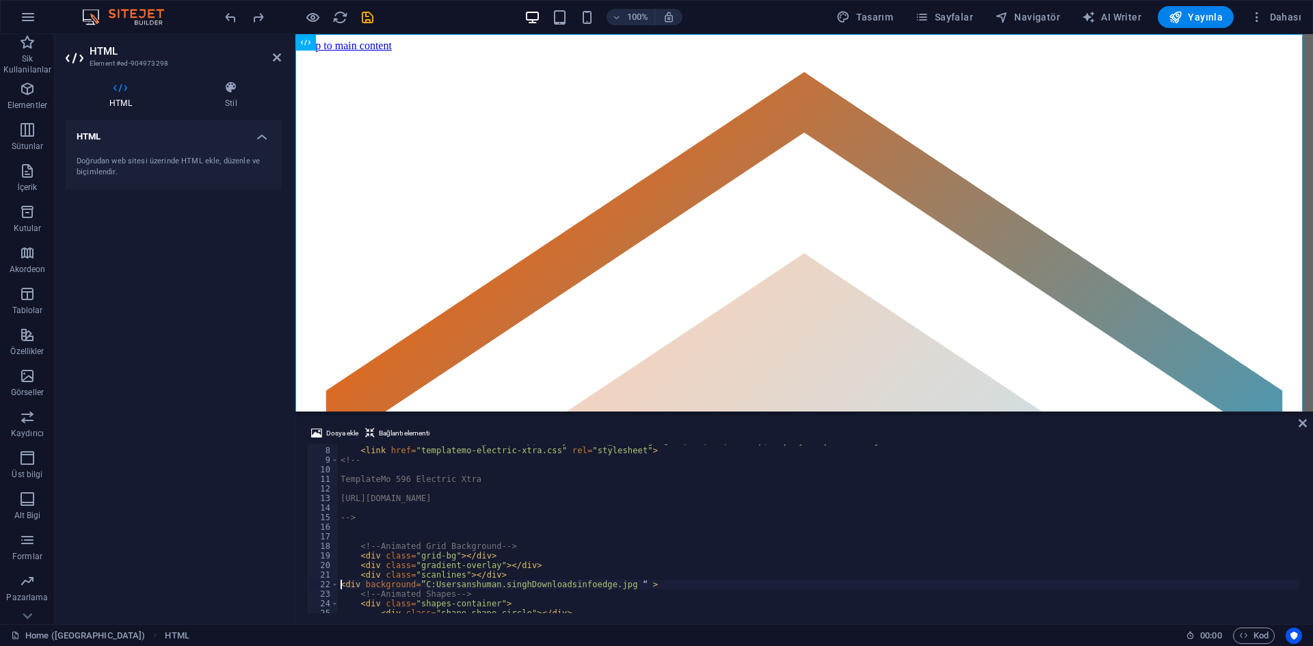
click at [341, 587] on div "< link href = "[URL][DOMAIN_NAME] &amp; family=Rajdhani:wght@300;400;500;700 &a…" at bounding box center [1009, 528] width 1342 height 185
click at [468, 581] on div "< link href = "[URL][DOMAIN_NAME] &amp; family=Rajdhani:wght@300;400;500;700 &a…" at bounding box center [1009, 528] width 1342 height 185
drag, startPoint x: 436, startPoint y: 585, endPoint x: 635, endPoint y: 585, distance: 199.0
click at [635, 585] on div "< link href = "[URL][DOMAIN_NAME] &amp; family=Rajdhani:wght@300;400;500;700 &a…" at bounding box center [1009, 528] width 1342 height 185
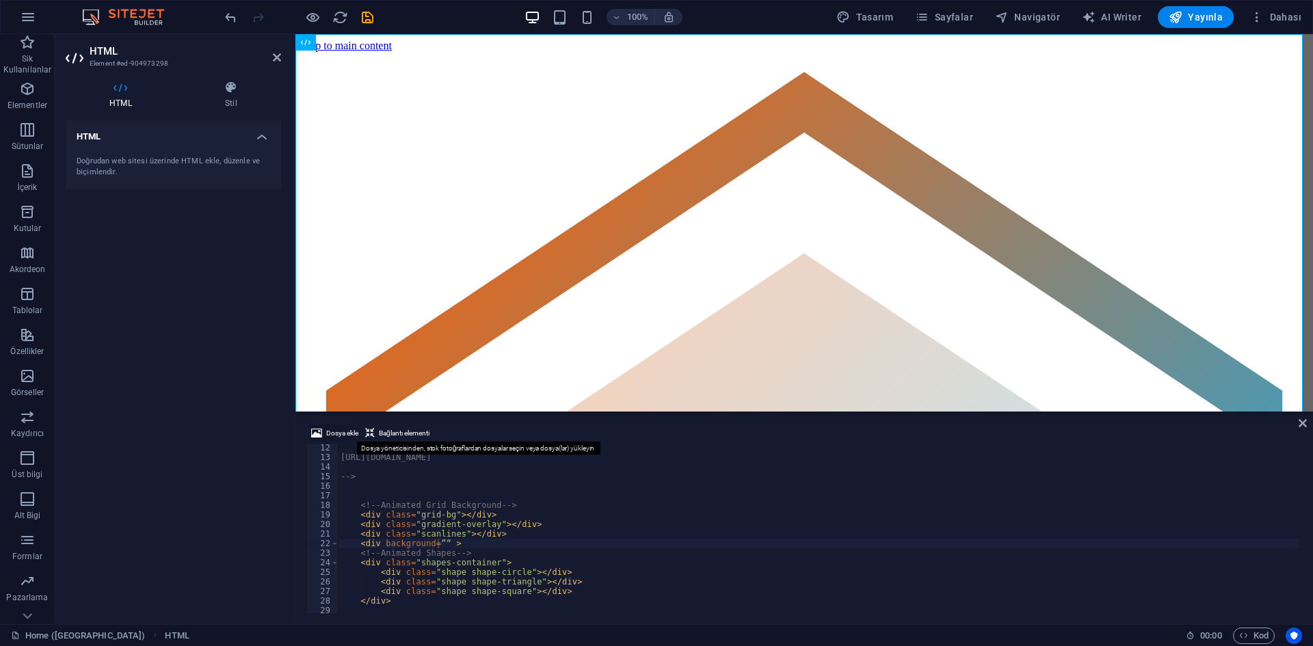
click at [330, 434] on span "Dosya ekle" at bounding box center [342, 433] width 32 height 16
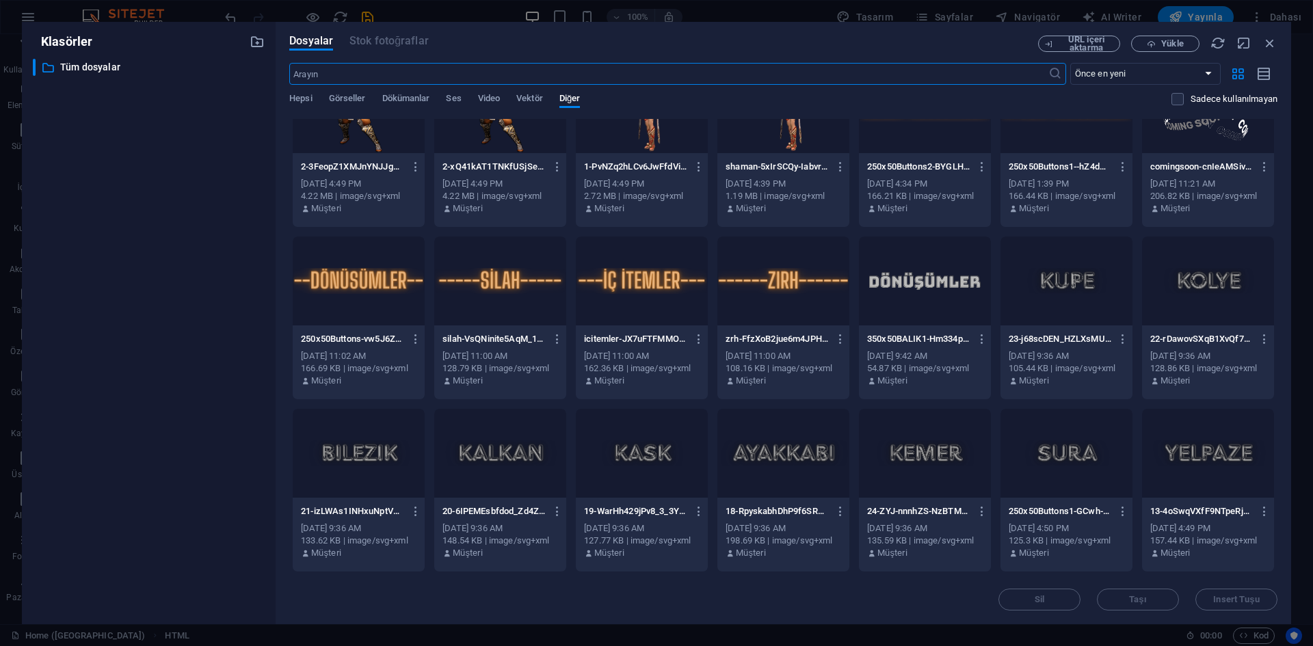
scroll to position [397, 0]
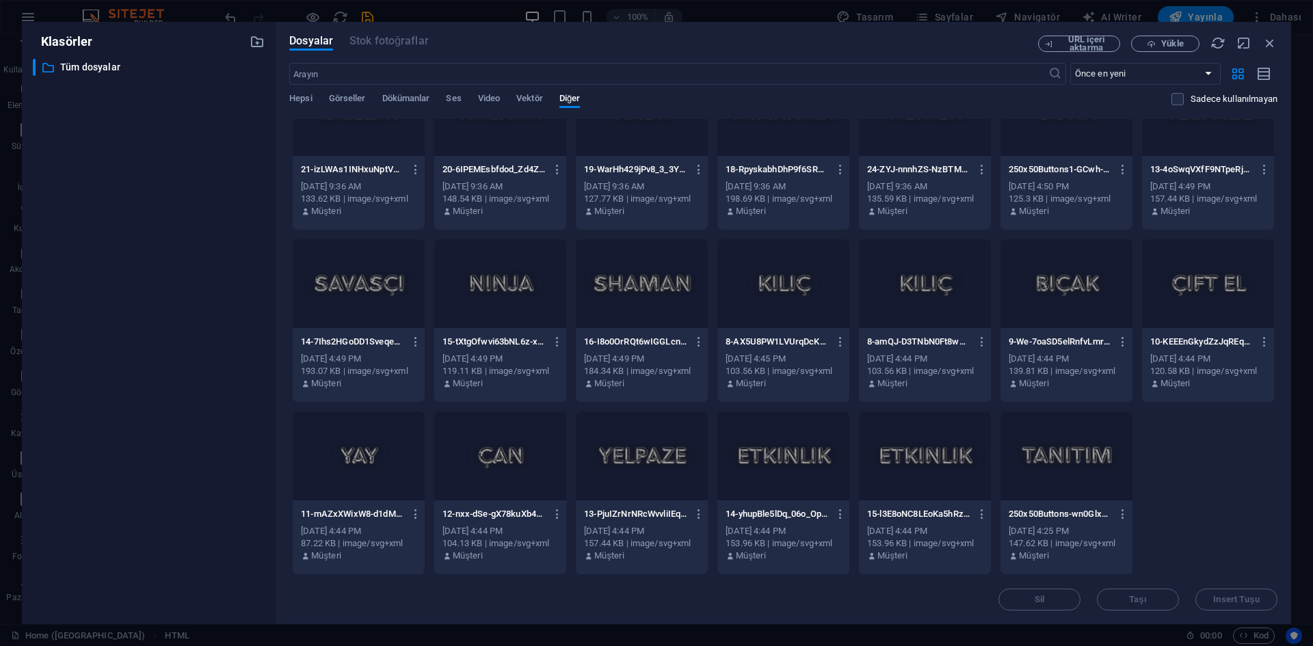
click at [296, 92] on div "​ Önce en yeni Önce en eski Ad (A-Z) Ad (Z-A) Boyut (0-9) Boyut (9-0) Çözünürlü…" at bounding box center [783, 91] width 988 height 56
click at [296, 94] on span "Hepsi" at bounding box center [300, 99] width 23 height 19
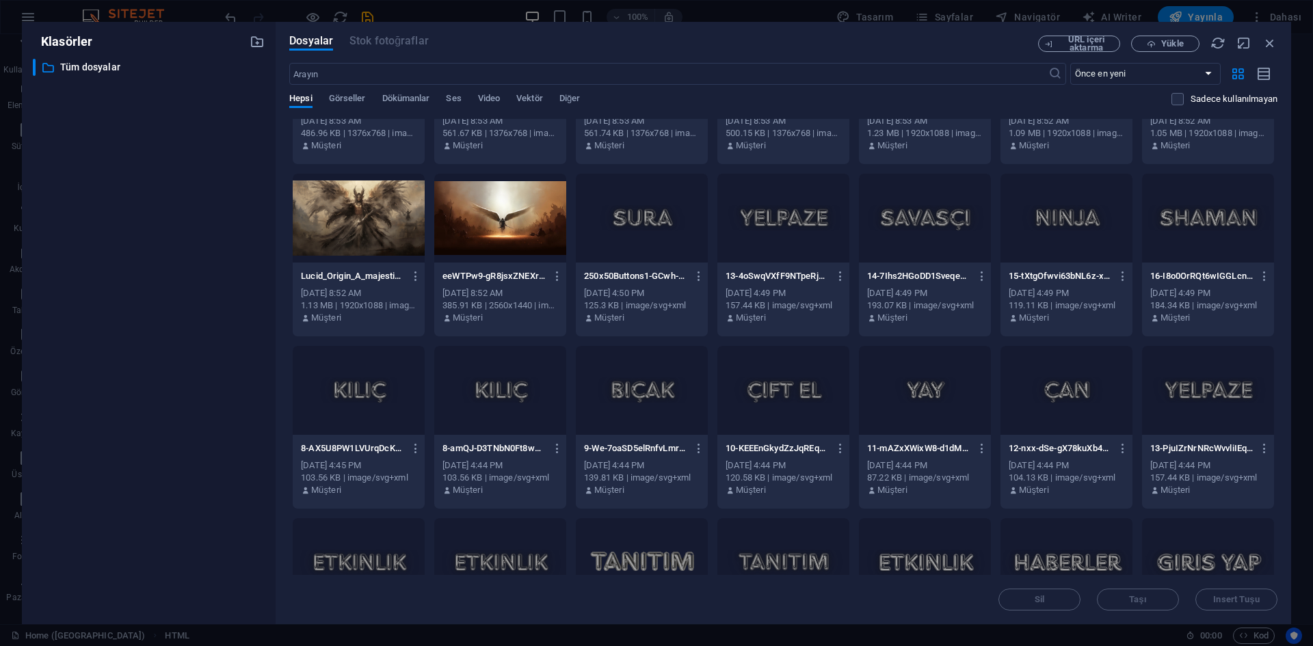
scroll to position [876, 0]
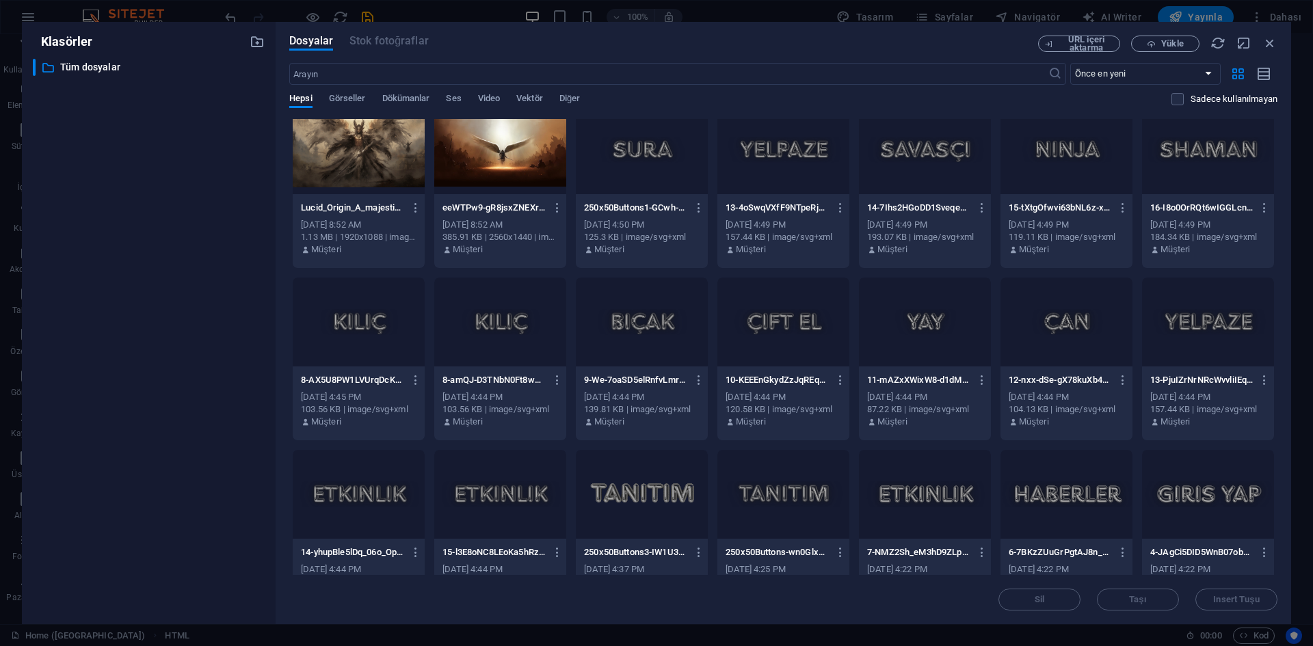
click at [499, 178] on div at bounding box center [500, 149] width 132 height 89
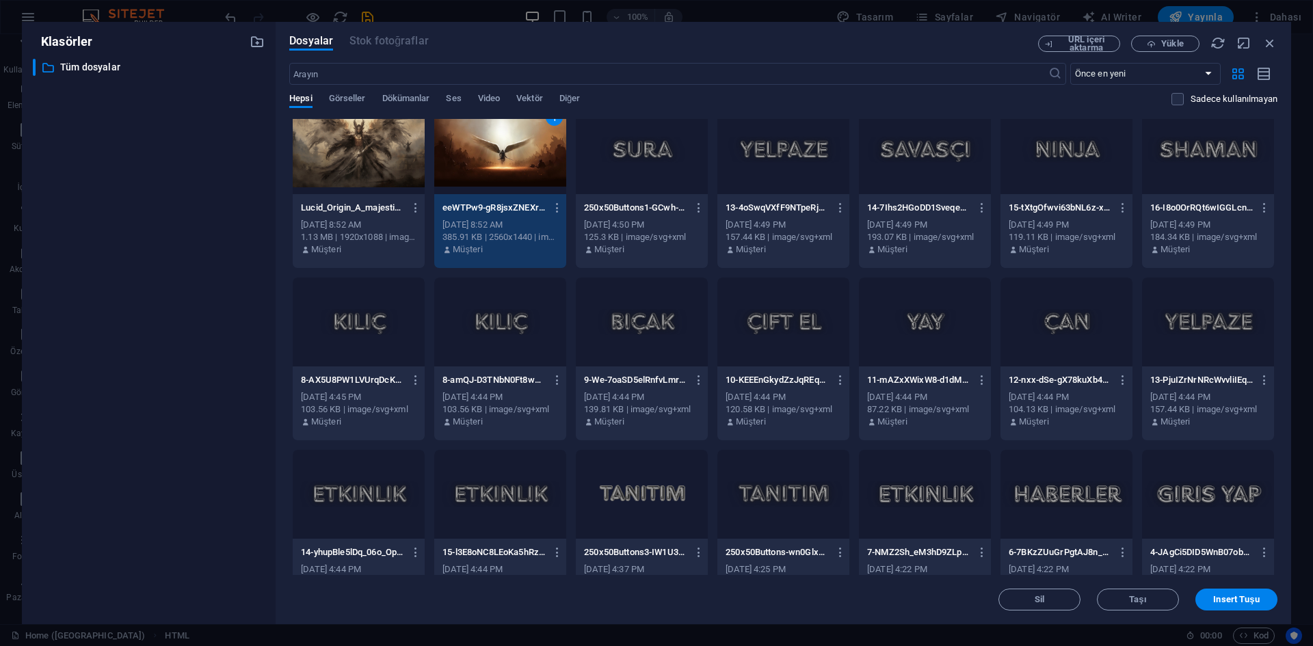
click at [499, 178] on div "1" at bounding box center [500, 149] width 132 height 89
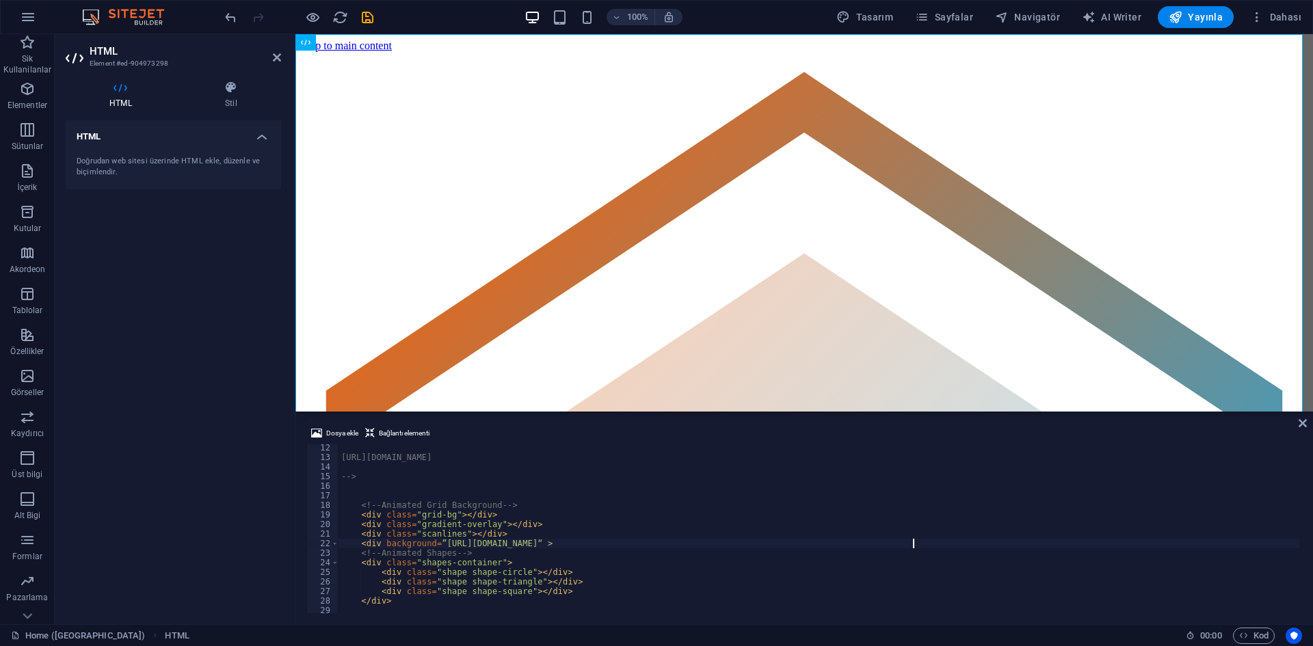
click at [933, 525] on div "[URL][DOMAIN_NAME] --> <!-- Animated Grid Background --> < div class = "grid-bg…" at bounding box center [1010, 535] width 1342 height 185
click at [937, 474] on div "[URL][DOMAIN_NAME] --> <!-- Animated Grid Background --> < div class = "grid-bg…" at bounding box center [1010, 535] width 1342 height 185
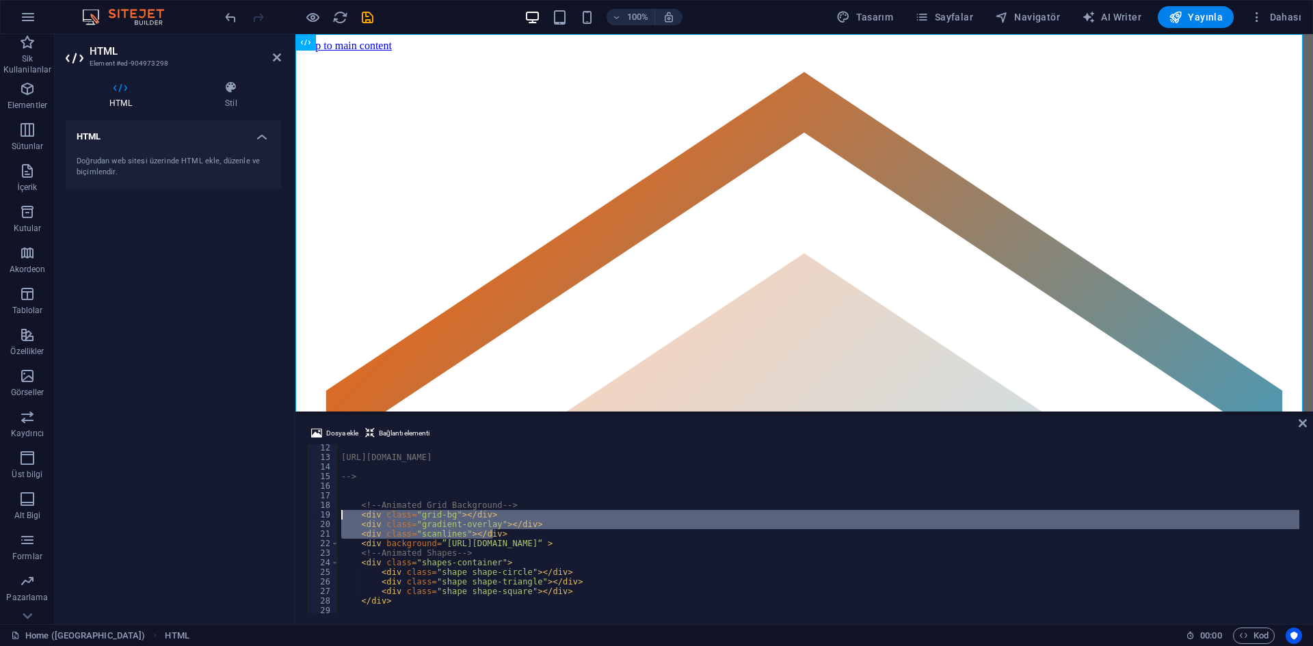
drag, startPoint x: 489, startPoint y: 538, endPoint x: 323, endPoint y: 517, distance: 166.8
click at [323, 517] on div "--> 12 13 14 15 16 17 18 19 20 21 22 23 24 25 26 27 28 29 30 31 [URL][DOMAIN_NA…" at bounding box center [804, 528] width 996 height 169
type textarea "<div class="grid-bg"></div> <div class="gradient-overlay"></div>"
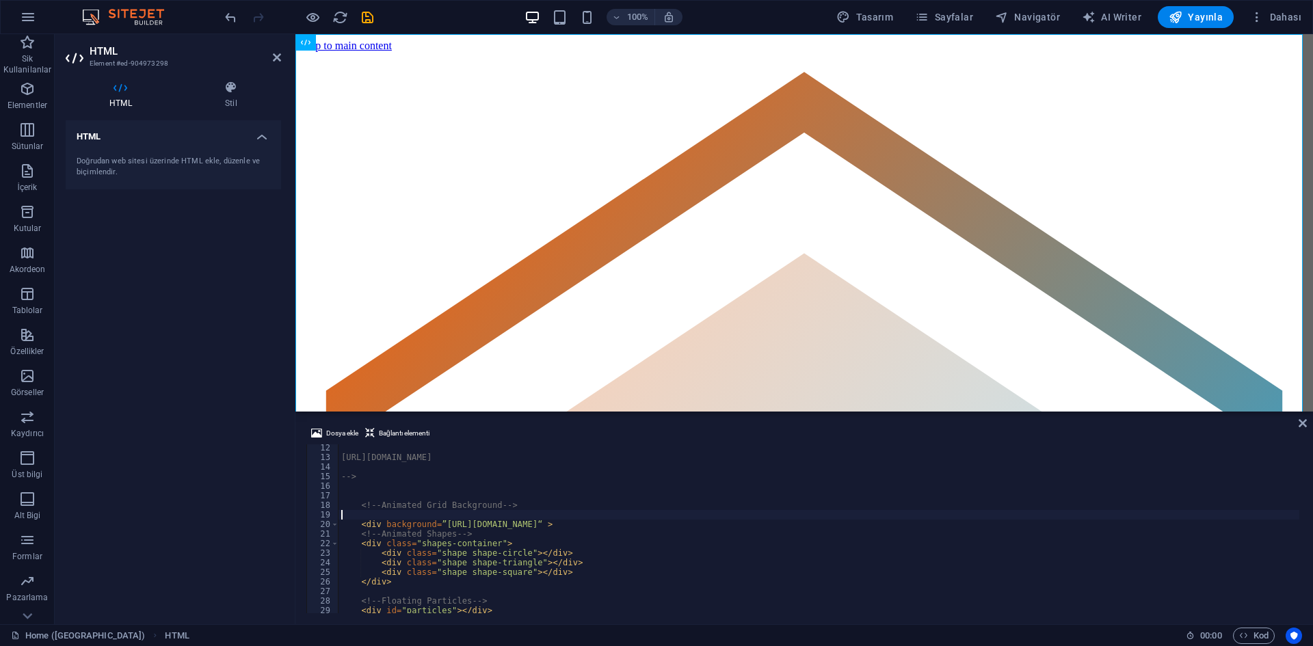
scroll to position [0, 0]
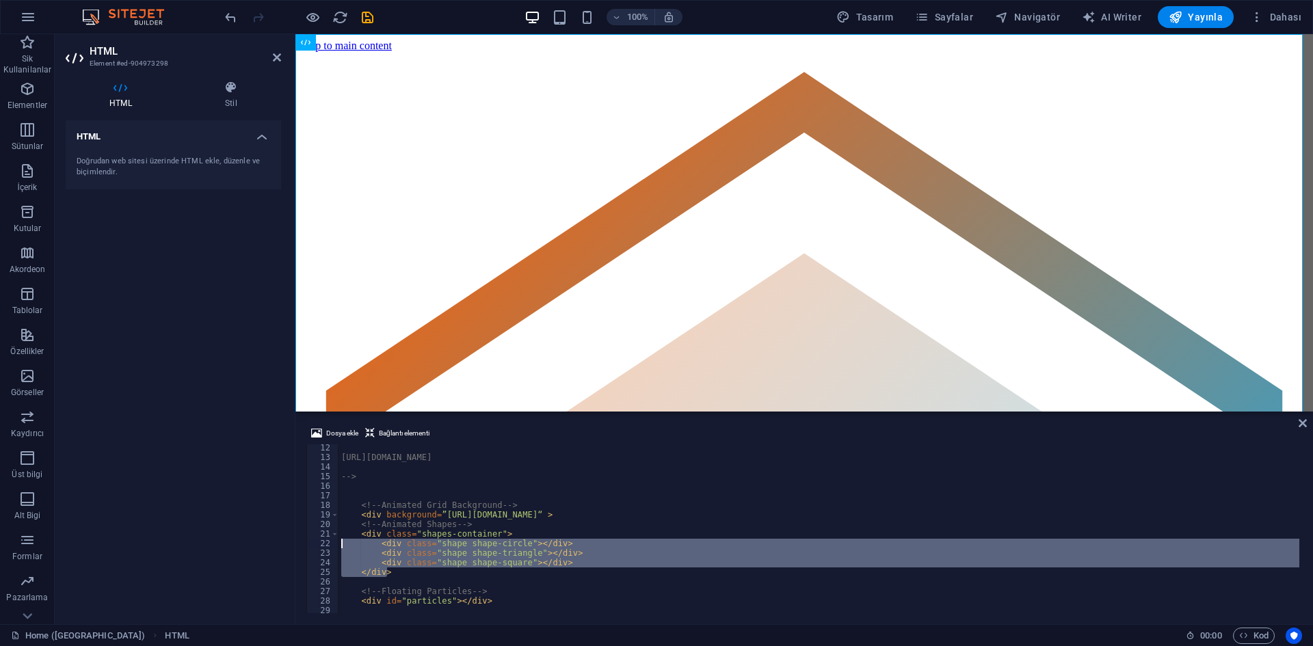
drag, startPoint x: 488, startPoint y: 570, endPoint x: 323, endPoint y: 542, distance: 167.3
click at [323, 542] on div "</div> 12 13 14 15 16 17 18 19 20 21 22 23 24 25 26 27 28 29 30 31 [URL][DOMAIN…" at bounding box center [804, 528] width 996 height 169
type textarea "<div class="shape shape-circle"></div> <div class="shape shape-triangle"></div>"
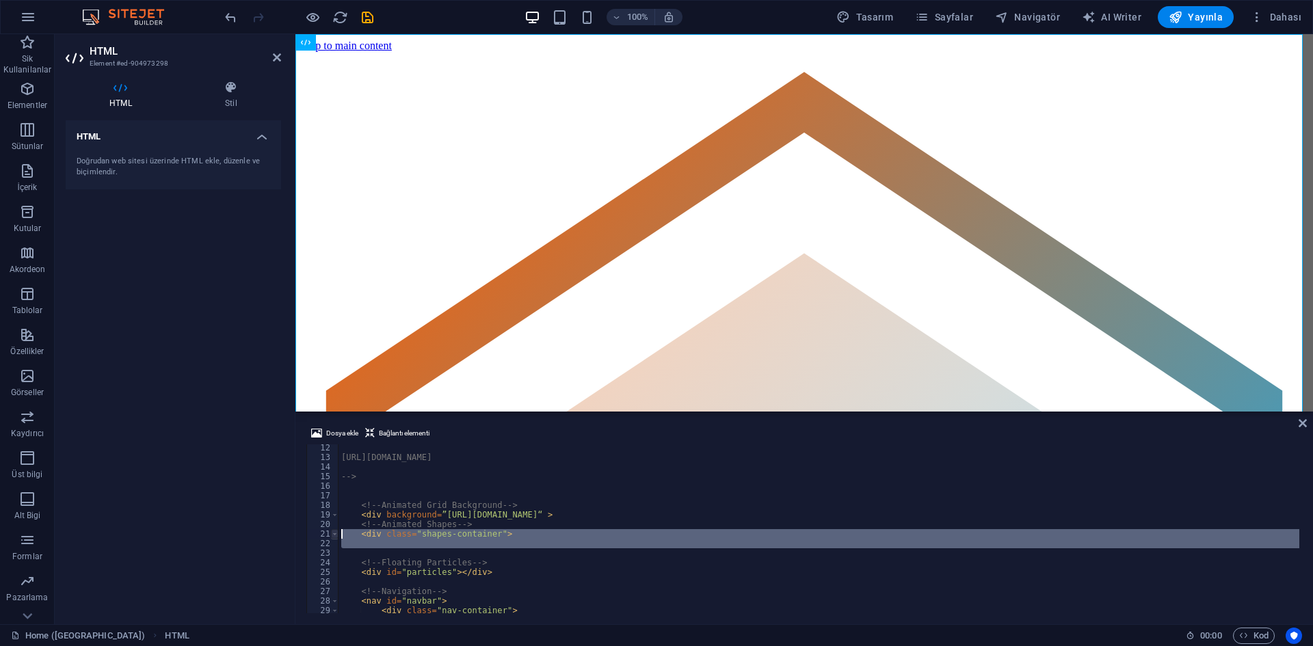
drag, startPoint x: 369, startPoint y: 557, endPoint x: 334, endPoint y: 531, distance: 43.1
click at [334, 531] on div "12 13 14 15 16 17 18 19 20 21 22 23 24 25 26 27 28 29 30 31 [URL][DOMAIN_NAME] …" at bounding box center [804, 528] width 996 height 169
type textarea "<div class="shapes-container">"
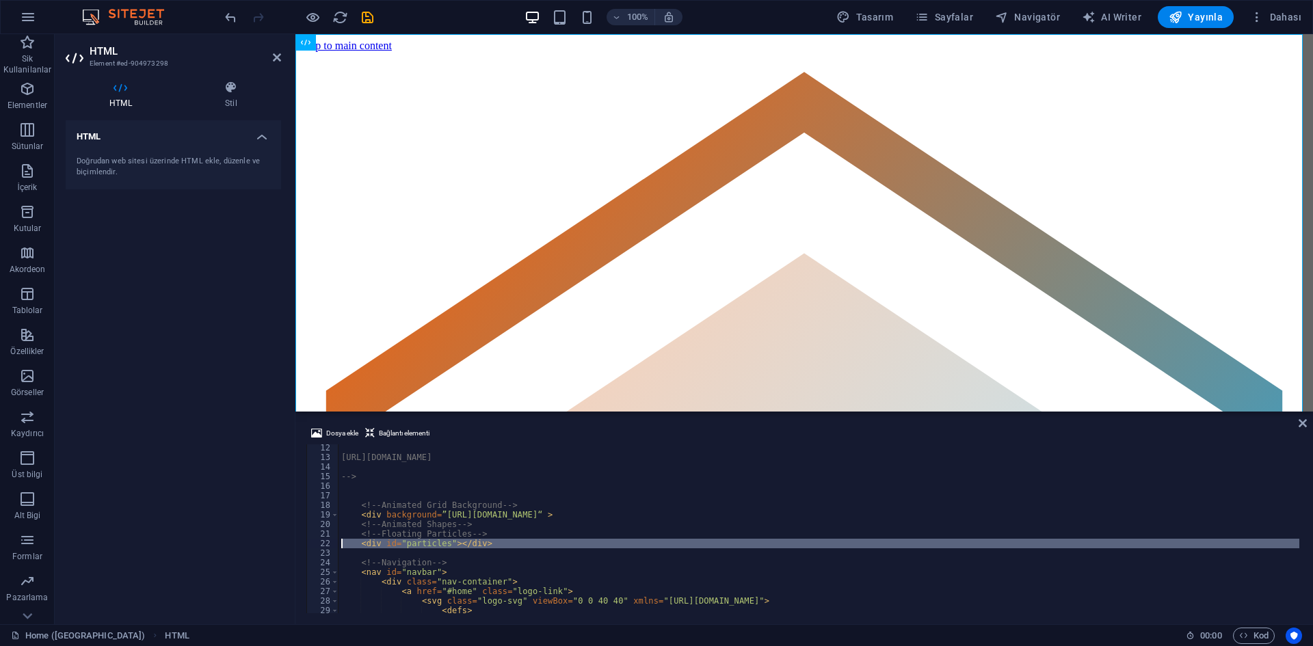
drag, startPoint x: 420, startPoint y: 554, endPoint x: 330, endPoint y: 544, distance: 90.2
click at [330, 544] on div "<!-- Animated Shapes --> 12 13 14 15 16 17 18 19 20 21 22 23 24 25 26 27 28 29 …" at bounding box center [804, 528] width 996 height 169
type textarea "<div id="particles"></div>"
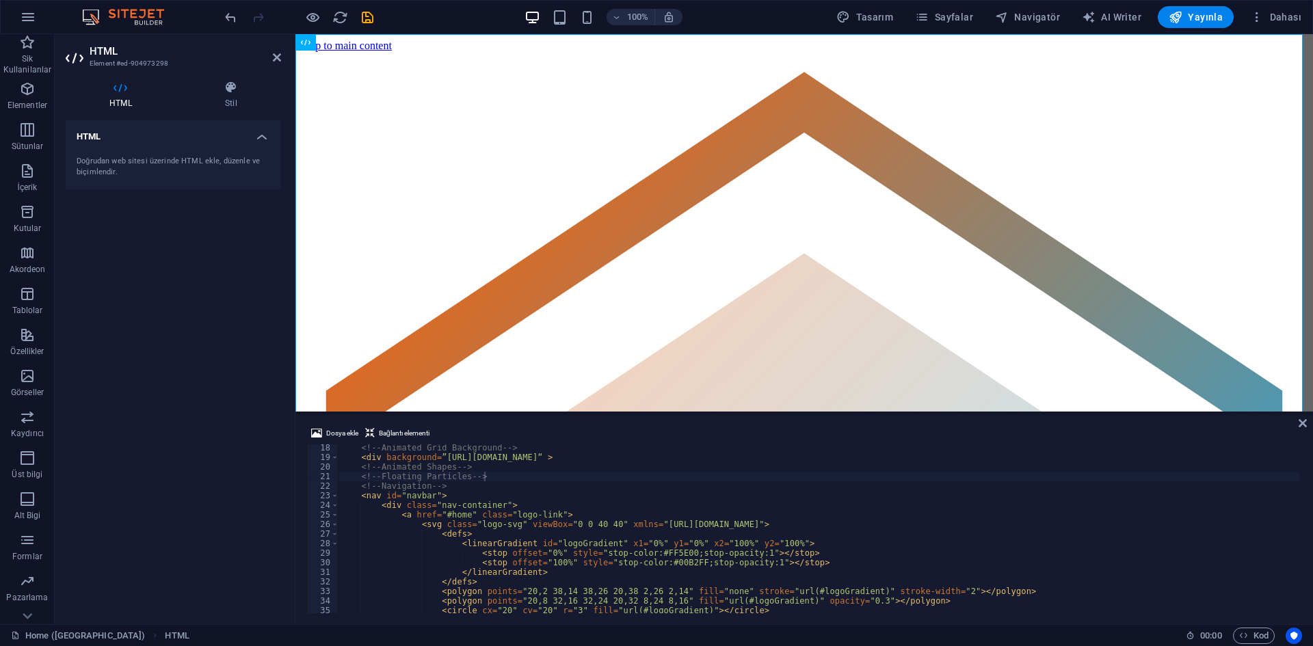
scroll to position [164, 0]
type textarea "<div background=”[URL][DOMAIN_NAME]“ >"
click at [345, 459] on div "<!-- Animated Grid Background --> < div background = ”[URL][DOMAIN_NAME]“ > <!-…" at bounding box center [1010, 535] width 1342 height 185
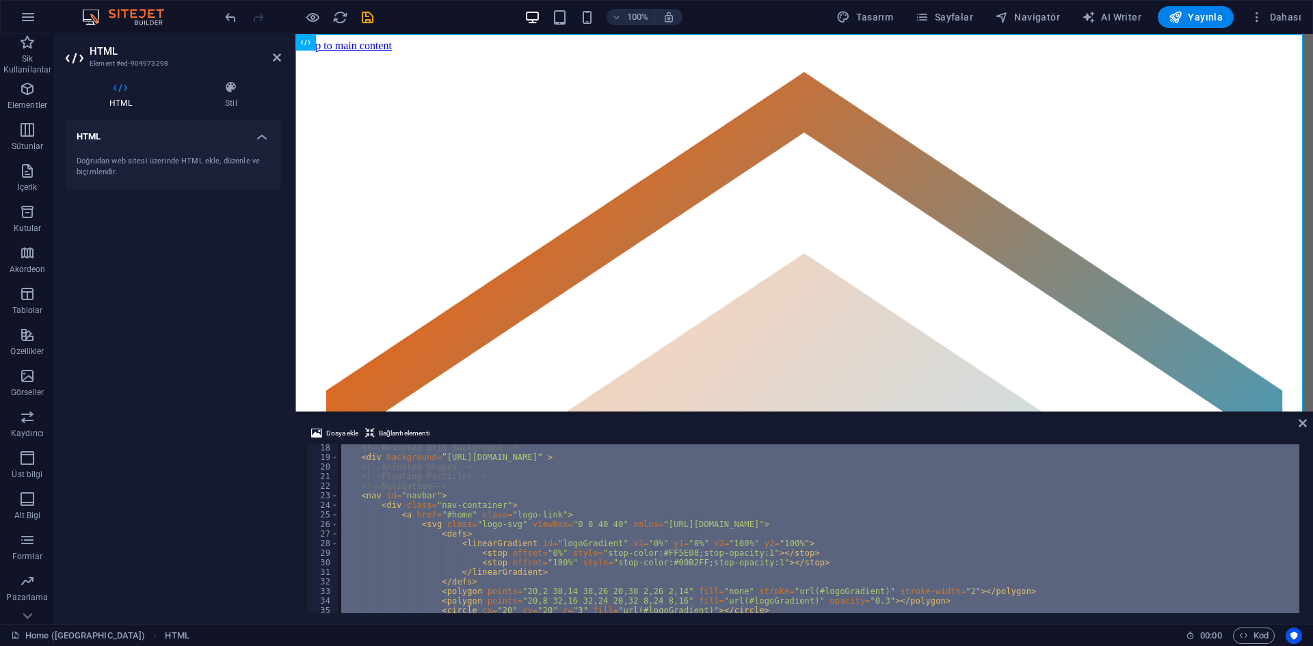
click at [441, 477] on div "<!-- Animated Grid Background --> < div background = ”[URL][DOMAIN_NAME]“ > <!-…" at bounding box center [819, 528] width 961 height 169
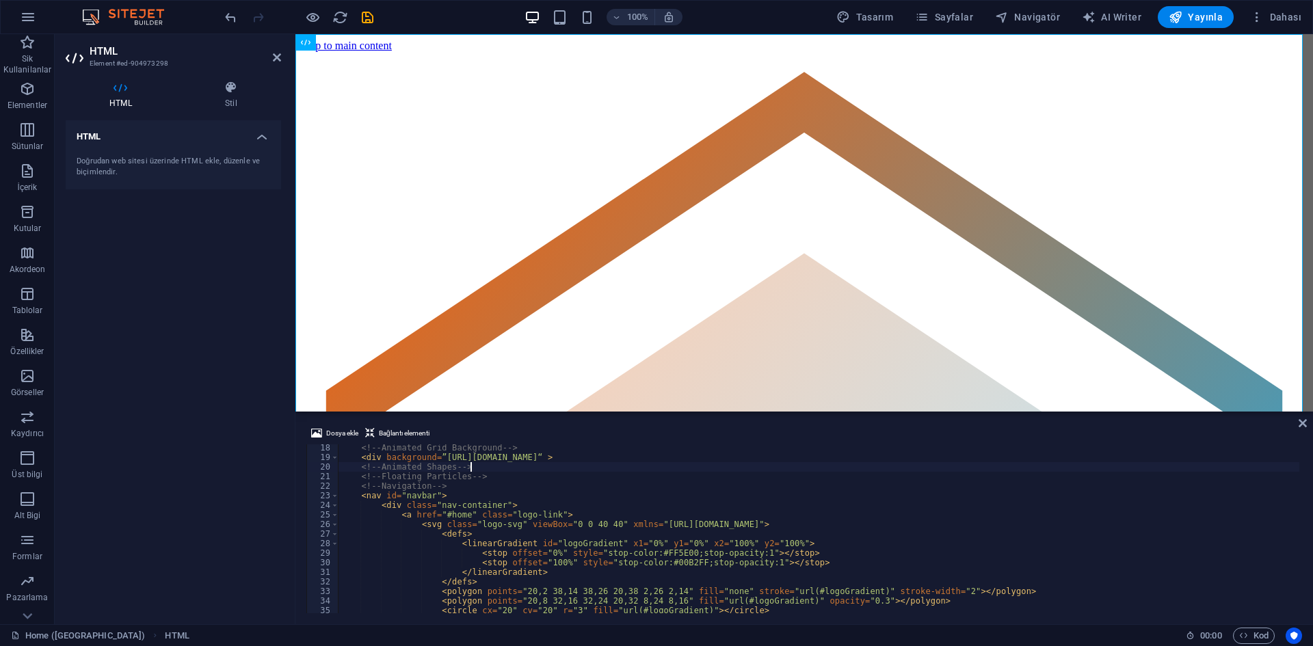
drag, startPoint x: 932, startPoint y: 465, endPoint x: 792, endPoint y: 465, distance: 140.2
click at [792, 465] on div "<!-- Animated Grid Background --> < div background = ”[URL][DOMAIN_NAME]“ > <!-…" at bounding box center [1010, 535] width 1342 height 185
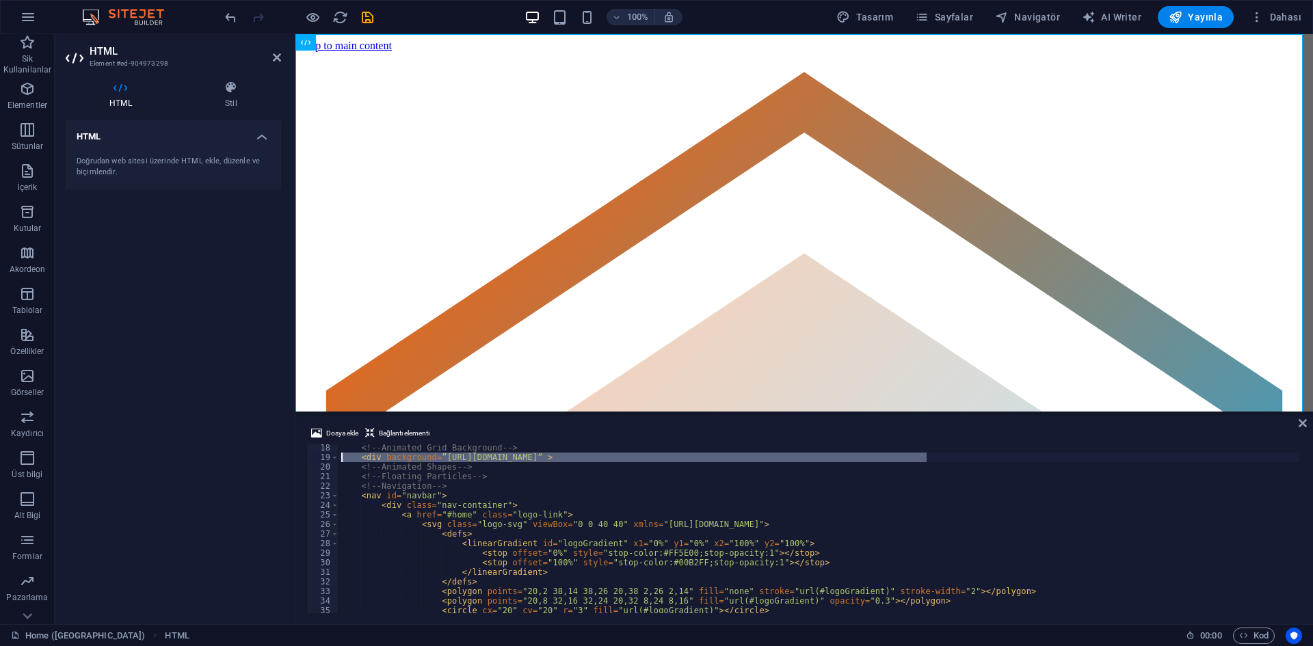
drag, startPoint x: 947, startPoint y: 457, endPoint x: 460, endPoint y: 467, distance: 487.7
click at [348, 456] on div "<!-- Animated Grid Background --> < div background = ”[URL][DOMAIN_NAME]“ > <!-…" at bounding box center [1010, 535] width 1342 height 185
type textarea "<div background=”[URL][DOMAIN_NAME]“ >"
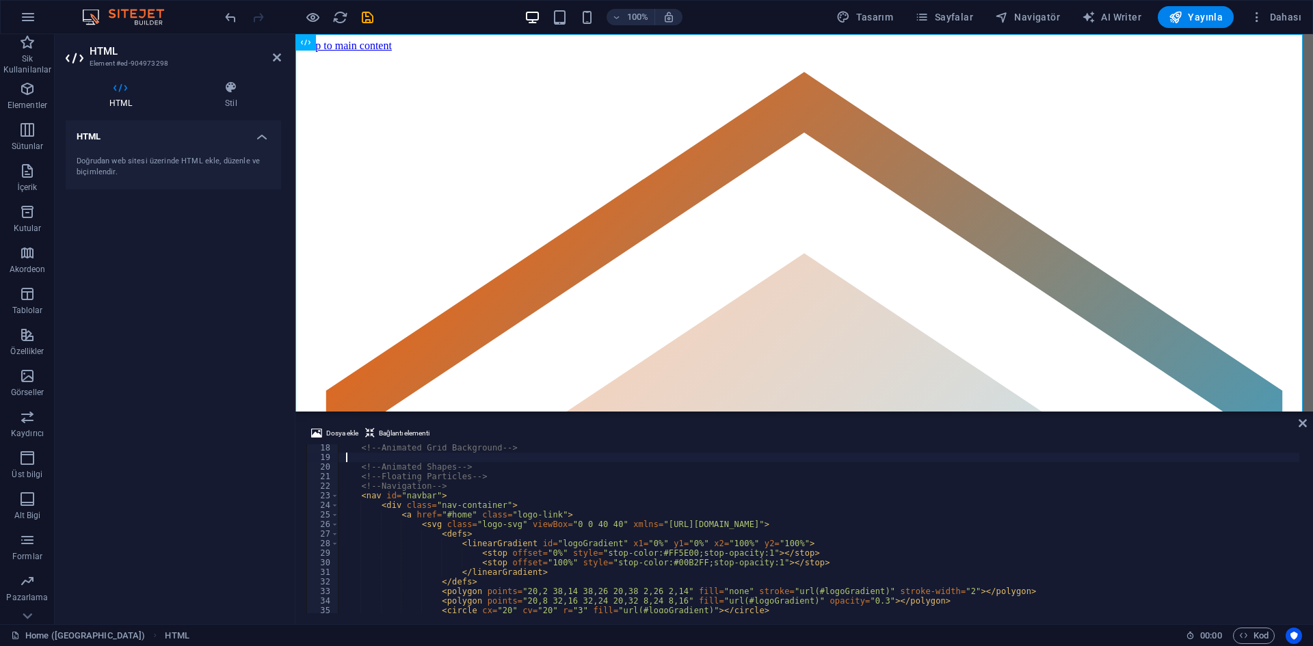
paste textarea "<Body background=”C:Usersanshuman.singhDownloadsinfoedge.jpg “ >"
drag, startPoint x: 429, startPoint y: 457, endPoint x: 625, endPoint y: 455, distance: 195.6
click at [625, 455] on div "<!-- Animated Grid Background --> < Body background = ”C:Usersanshuman.singhDow…" at bounding box center [1010, 535] width 1342 height 185
click at [340, 432] on span "Dosya ekle" at bounding box center [342, 433] width 32 height 16
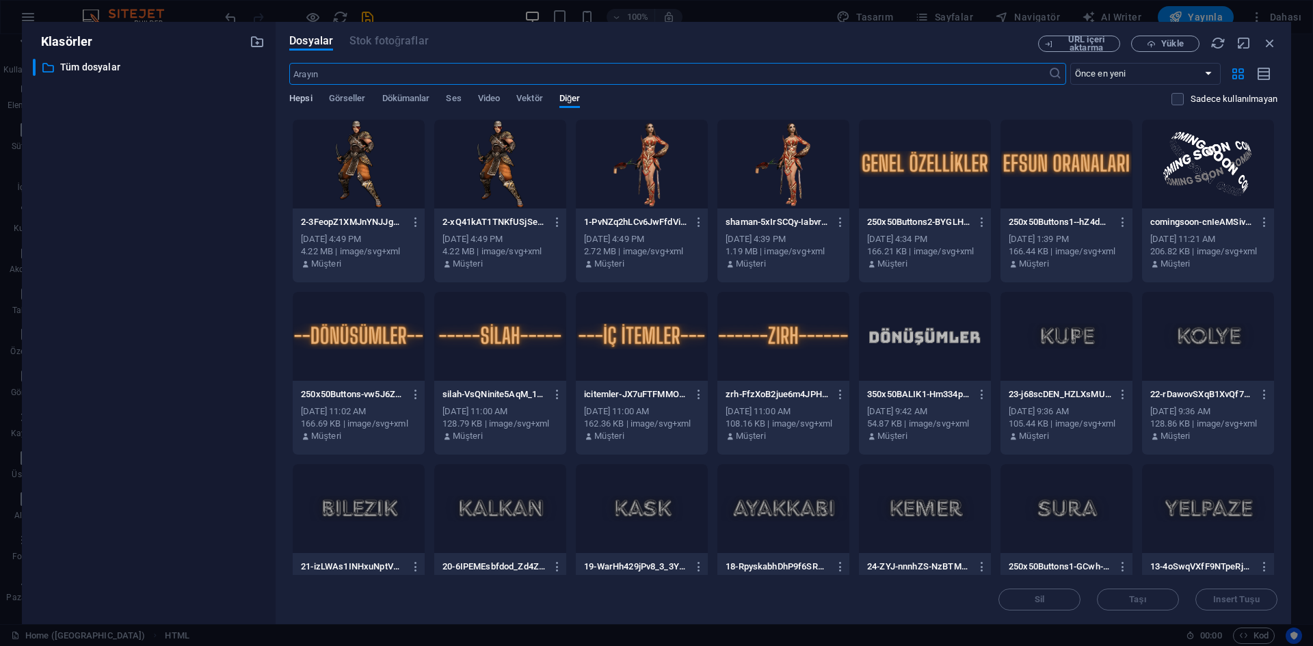
click at [306, 99] on span "Hepsi" at bounding box center [300, 99] width 23 height 19
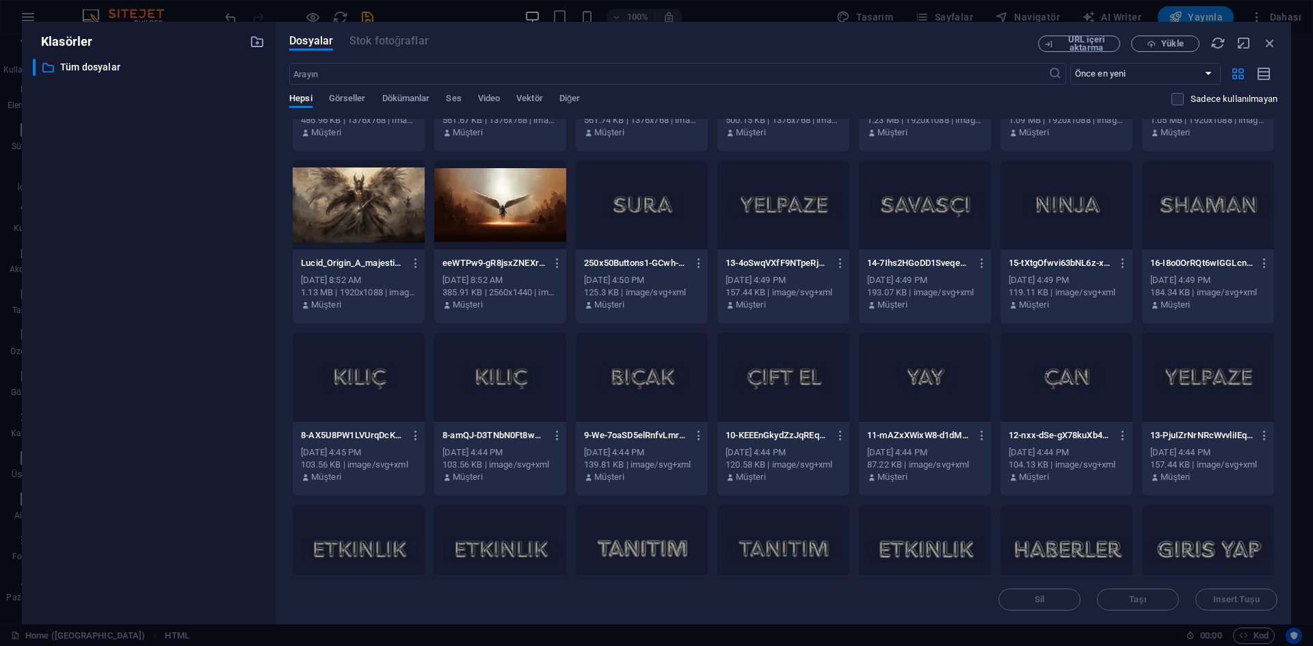
scroll to position [889, 0]
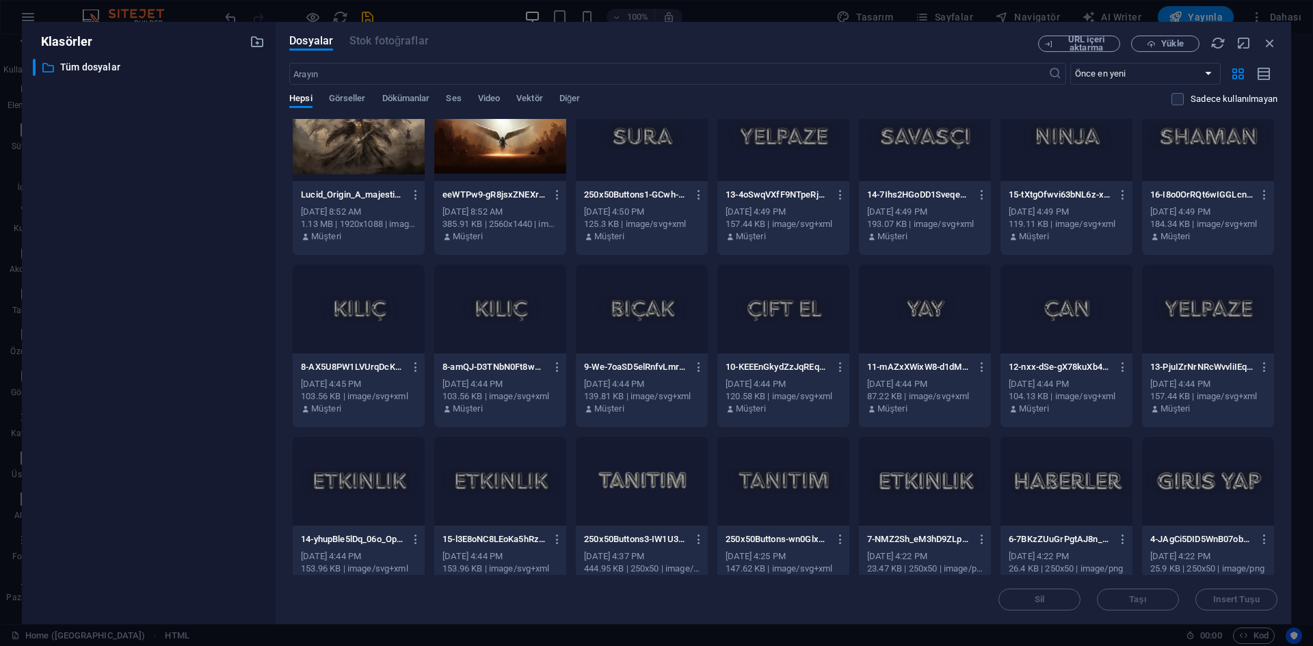
click at [532, 158] on div at bounding box center [500, 136] width 132 height 89
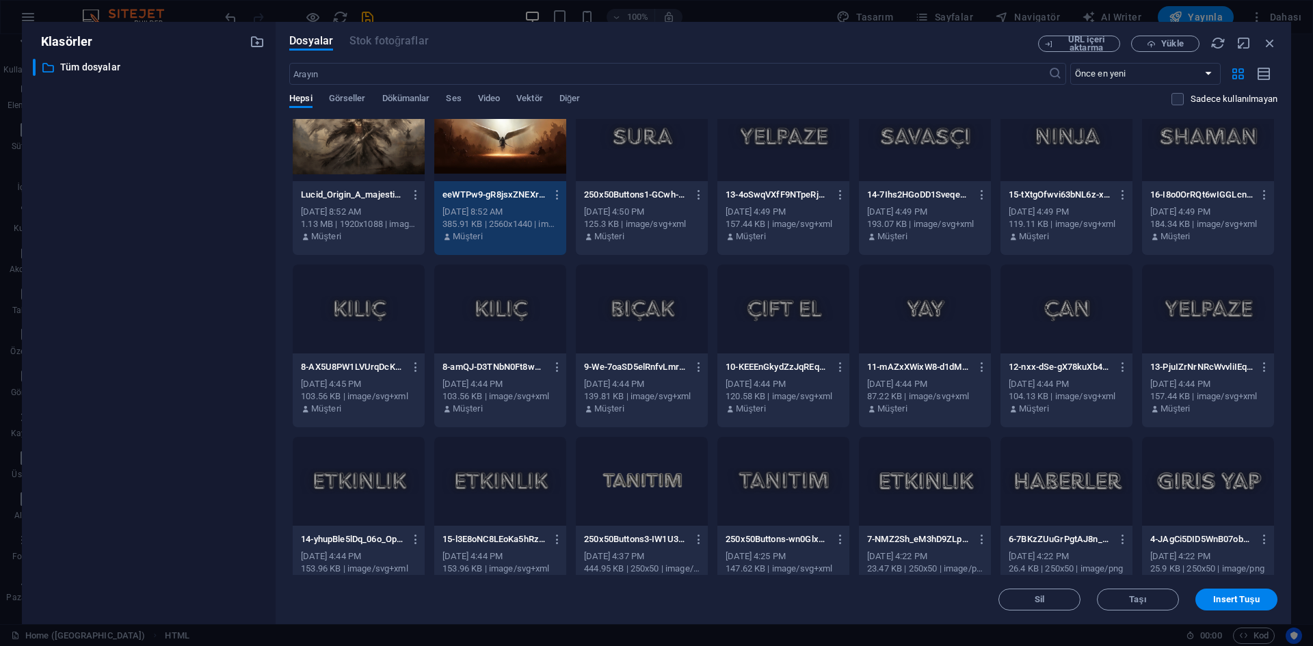
click at [532, 158] on div "1" at bounding box center [500, 136] width 132 height 89
type textarea "<Body background=”[URL][DOMAIN_NAME]“ >"
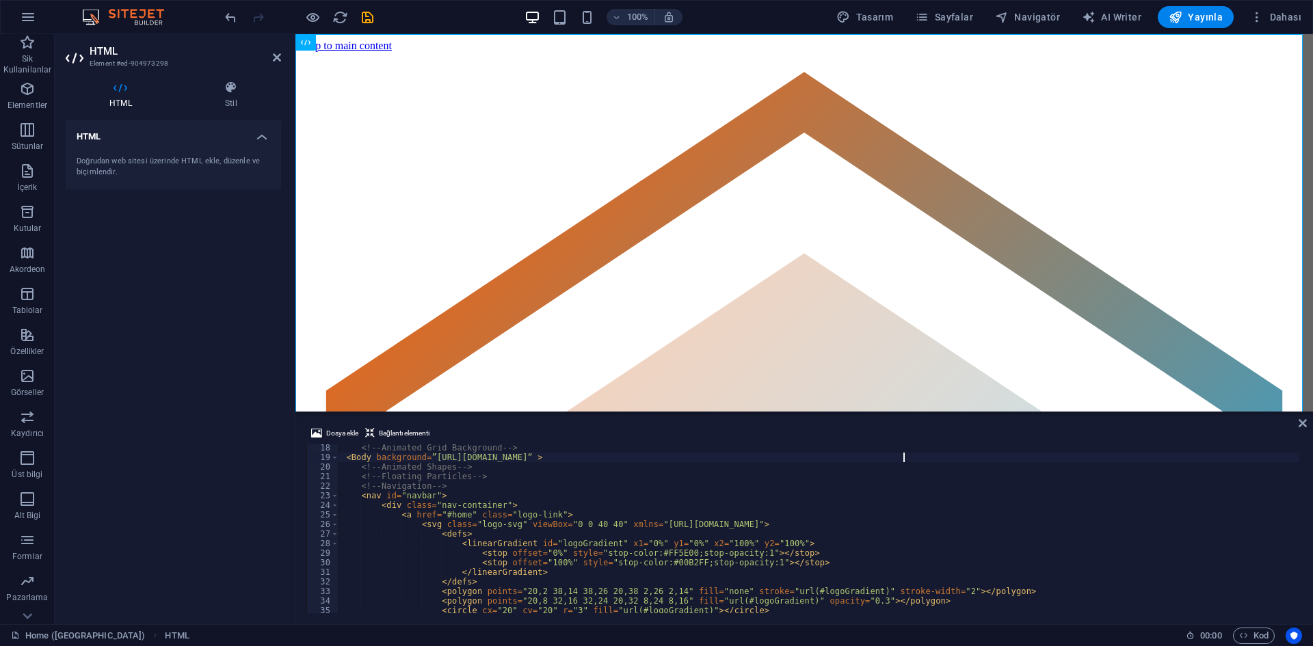
scroll to position [82, 0]
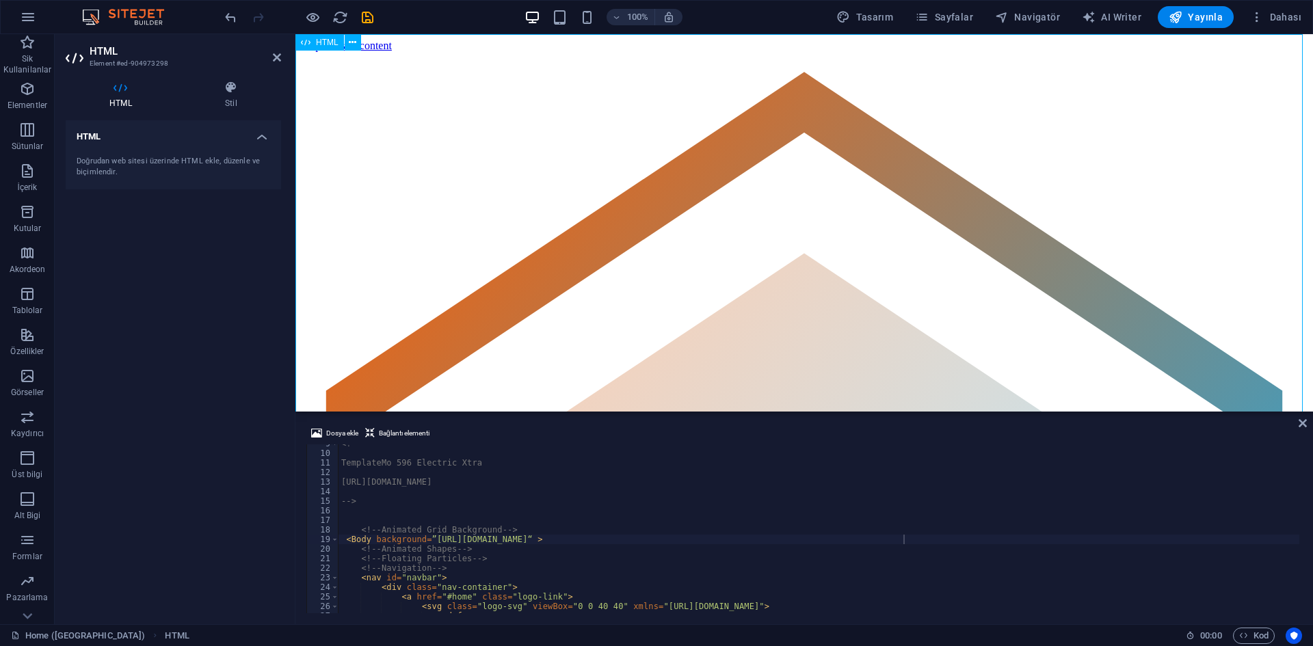
click at [321, 22] on div at bounding box center [298, 17] width 153 height 22
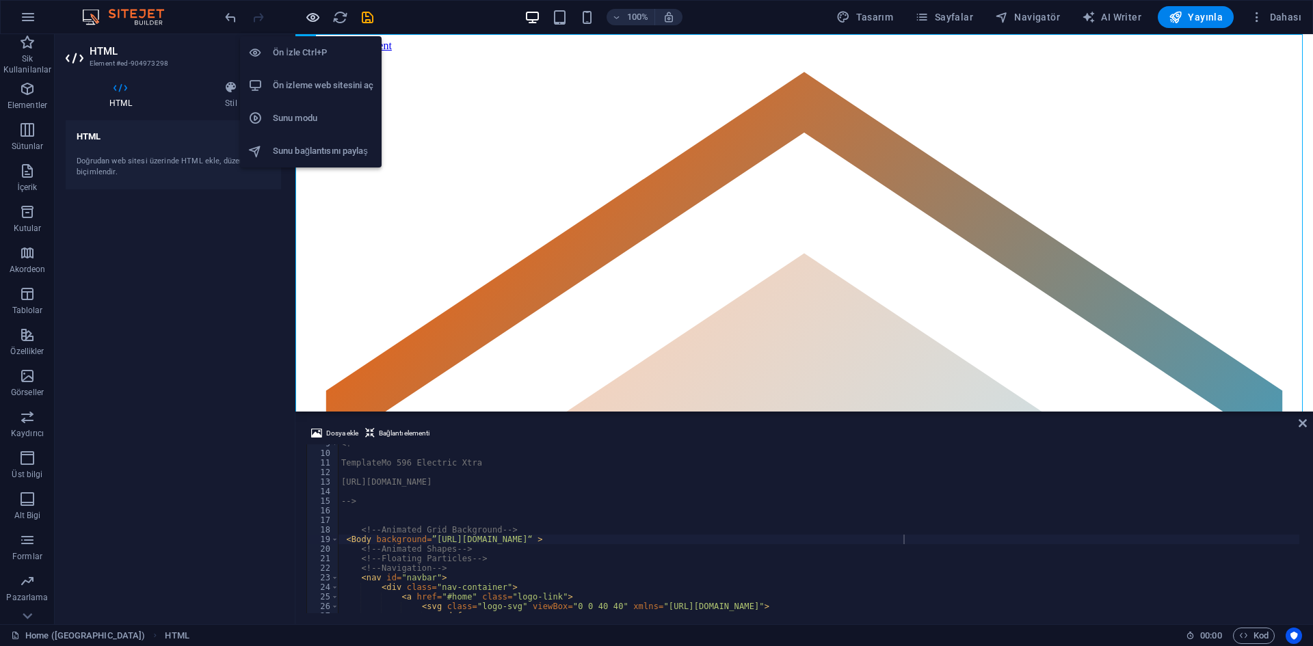
click at [311, 17] on icon "button" at bounding box center [313, 18] width 16 height 16
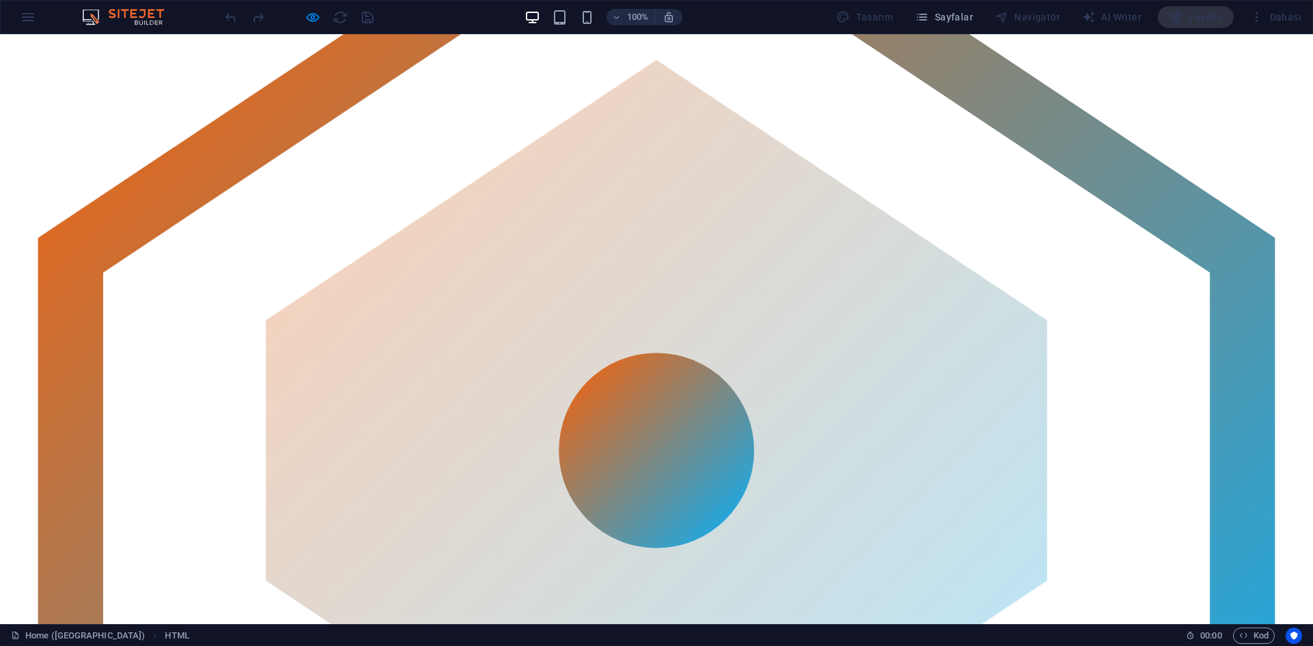
scroll to position [0, 0]
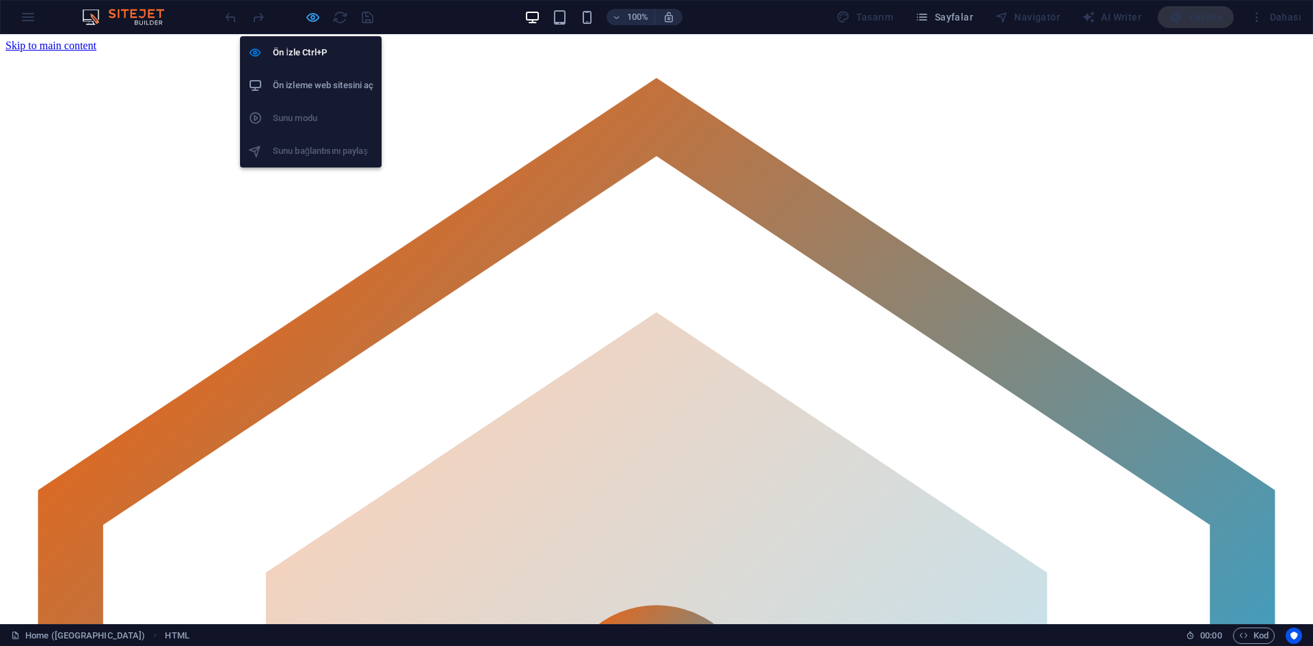
click at [314, 23] on icon "button" at bounding box center [313, 18] width 16 height 16
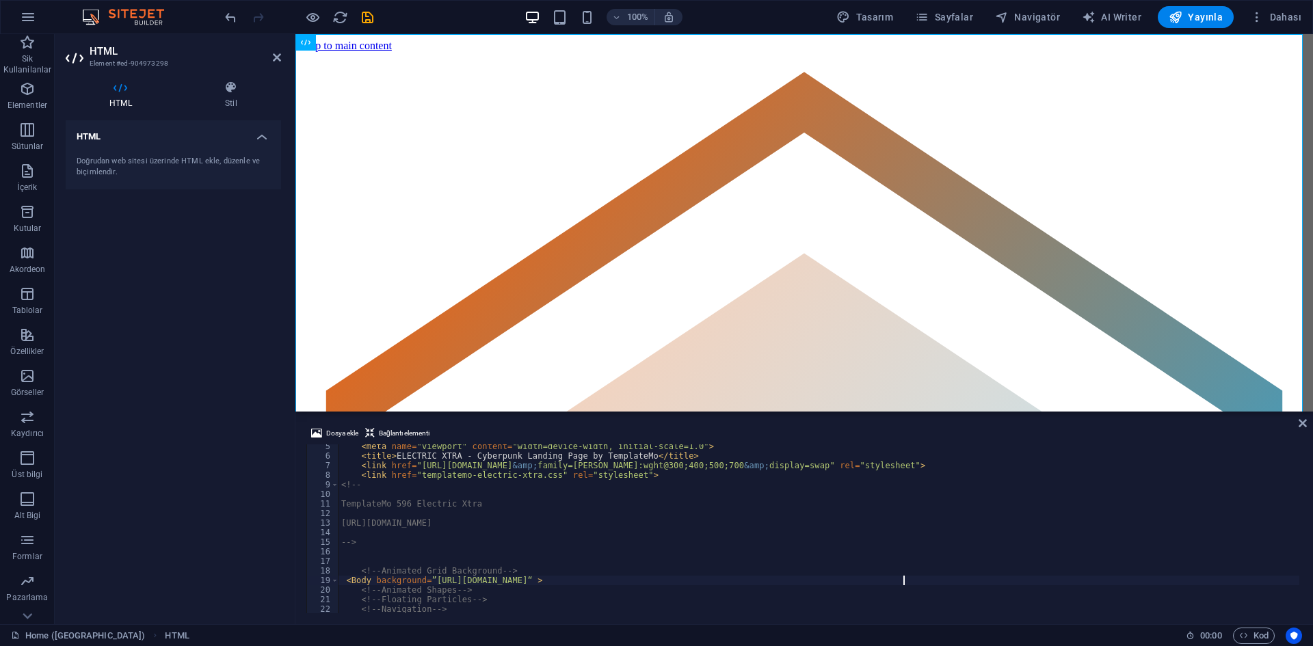
scroll to position [41, 0]
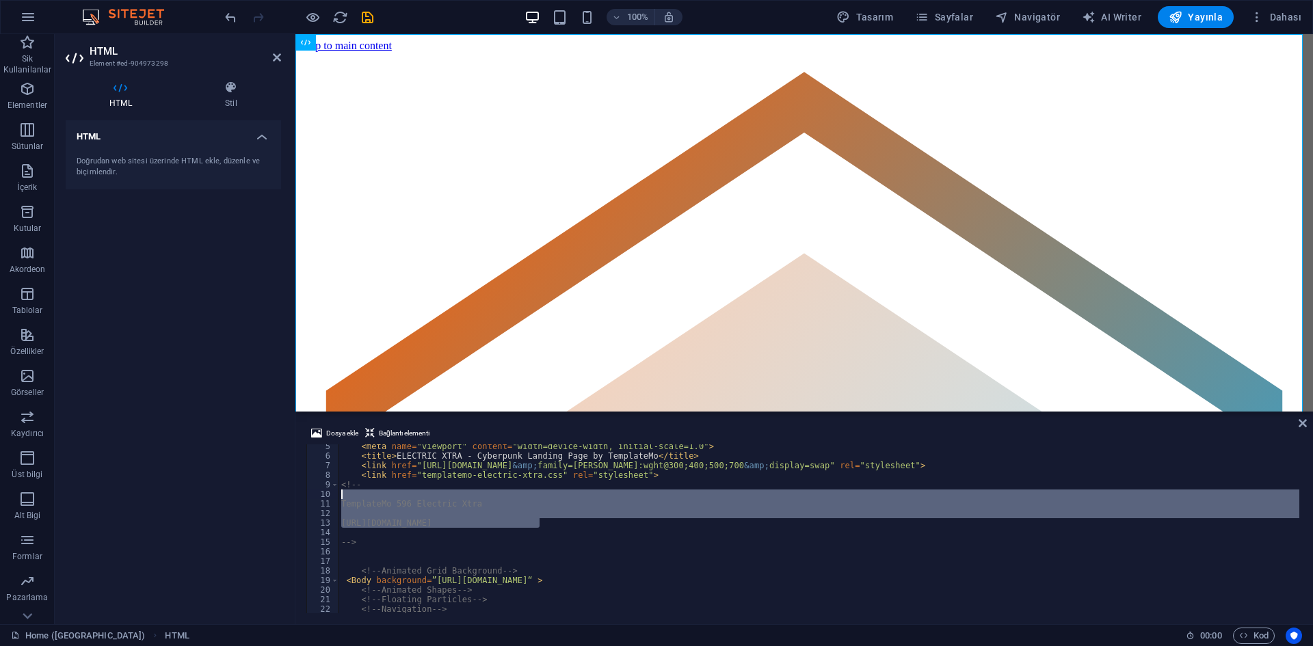
drag, startPoint x: 552, startPoint y: 524, endPoint x: 283, endPoint y: 493, distance: 270.5
click at [283, 493] on div "HTML Element #ed-904973298 HTML Stil HTML Doğrudan web sitesi üzerinde HTML ekl…" at bounding box center [684, 329] width 1258 height 590
type textarea "TemplateMo 596 Electric Xtra"
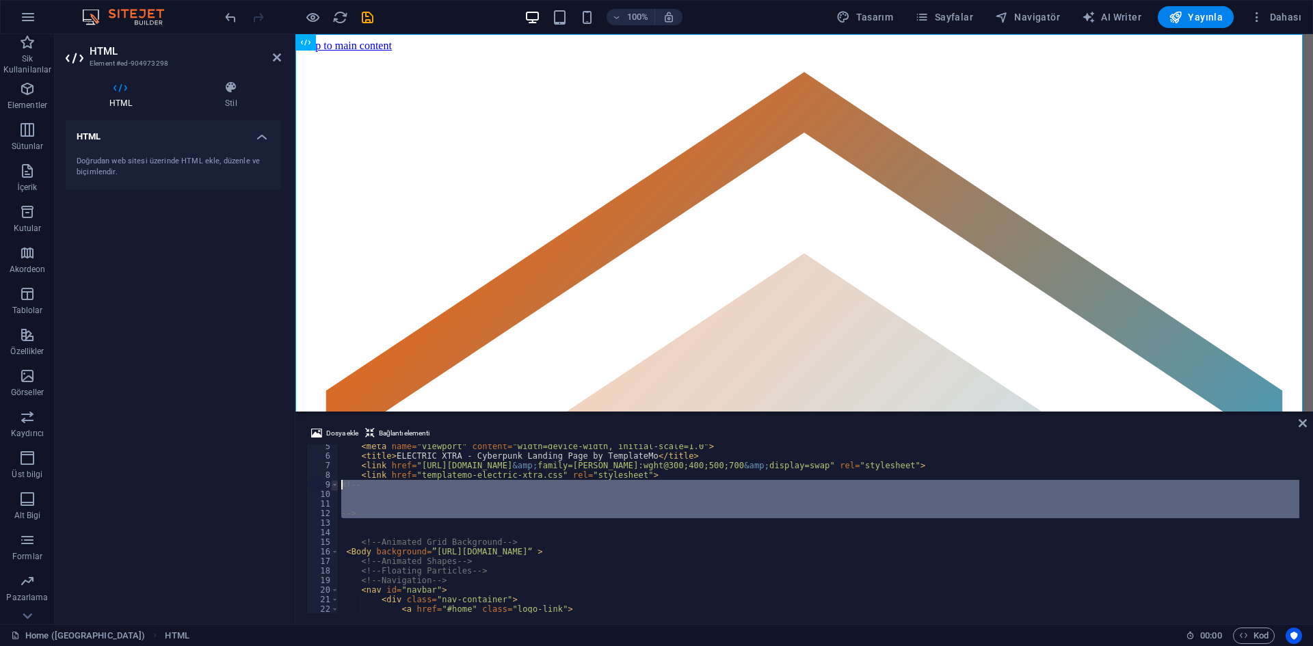
drag, startPoint x: 374, startPoint y: 527, endPoint x: 336, endPoint y: 483, distance: 57.2
click at [336, 483] on div "5 6 7 8 9 10 11 12 13 14 15 16 17 18 19 20 21 22 23 24 < meta name = "viewport"…" at bounding box center [804, 528] width 996 height 169
type textarea "<!--"
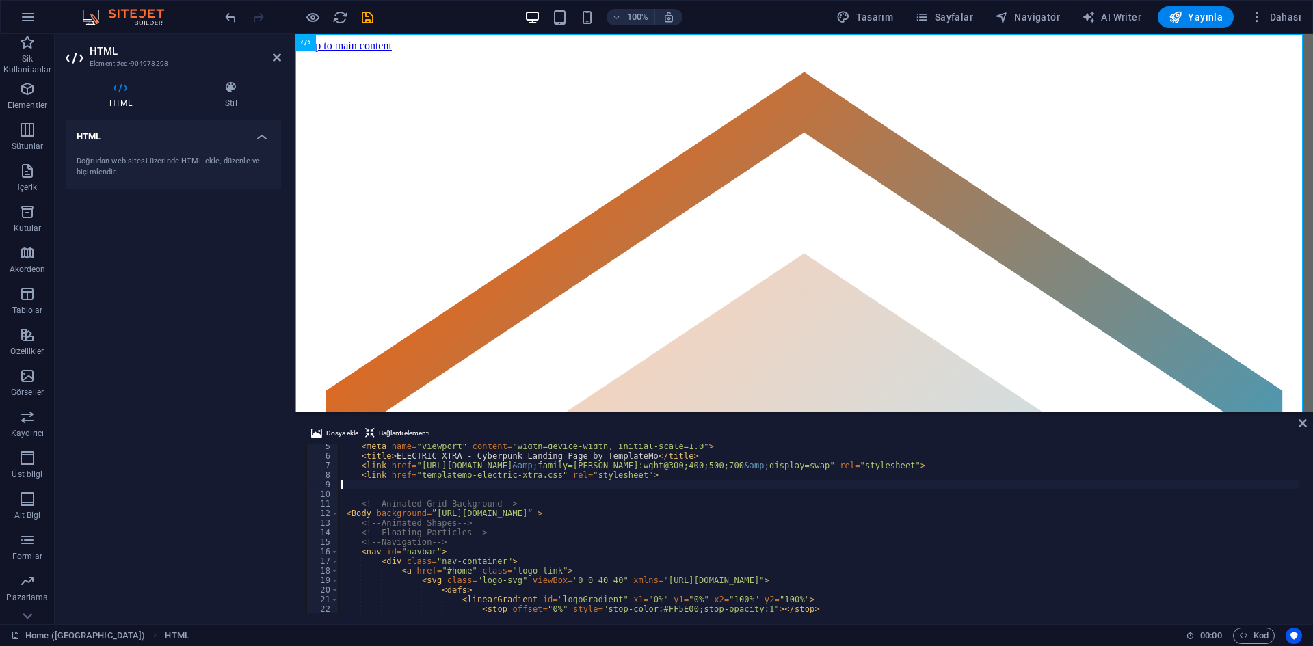
type textarea "<link href="templatemo-electric-xtra.css" rel="stylesheet">"
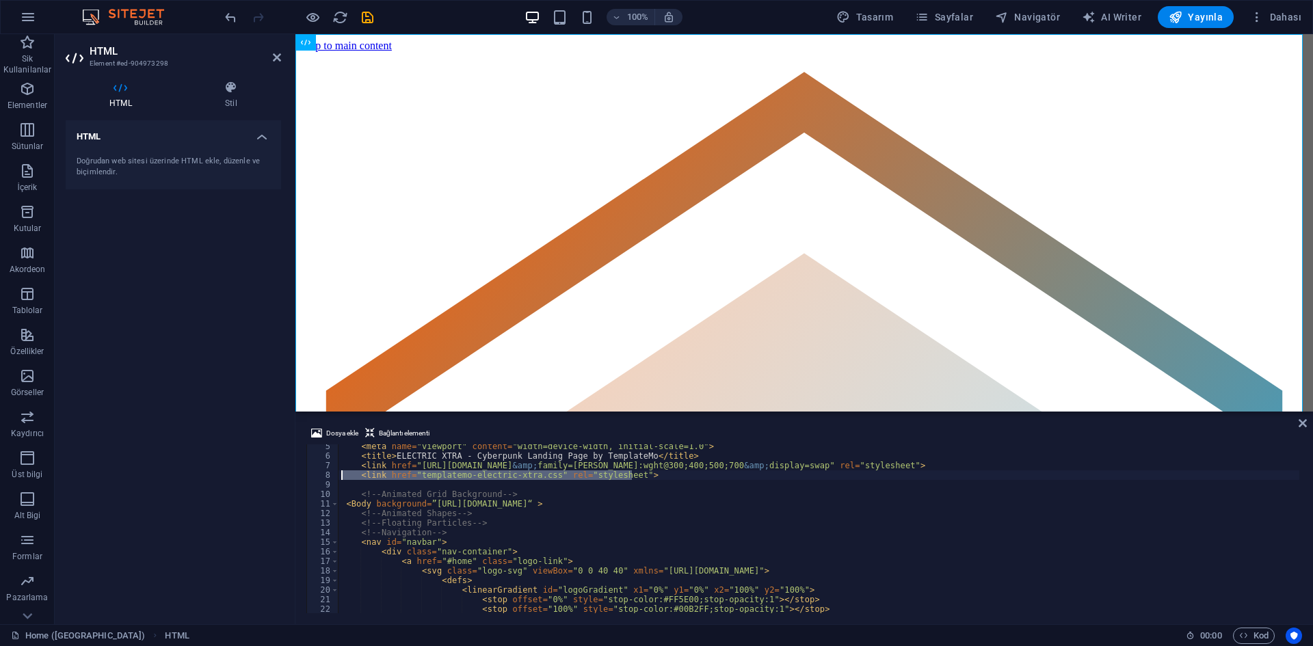
drag, startPoint x: 640, startPoint y: 479, endPoint x: 306, endPoint y: 471, distance: 334.5
click at [306, 471] on div "Dosya ekle Bağlantı elementi <link href="templatemo-electric-xtra.css" rel="sty…" at bounding box center [804, 519] width 1018 height 210
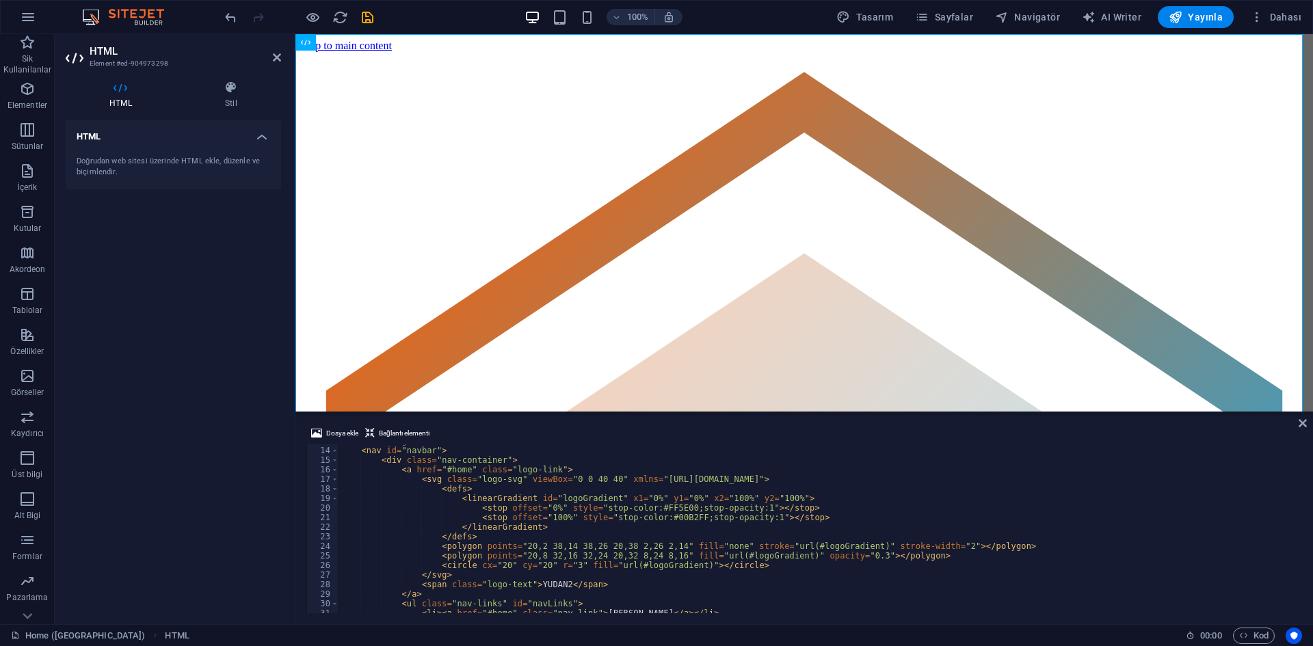
scroll to position [123, 0]
click at [533, 507] on div "<!-- Navigation --> < nav id = "navbar" > < div class = "nav-container" > < a h…" at bounding box center [1010, 528] width 1342 height 185
click at [674, 509] on div "<!-- Navigation --> < nav id = "navbar" > < div class = "nav-container" > < a h…" at bounding box center [1010, 528] width 1342 height 185
click at [691, 516] on div "<!-- Navigation --> < nav id = "navbar" > < div class = "nav-container" > < a h…" at bounding box center [1010, 528] width 1342 height 185
click at [838, 523] on div "<!-- Navigation --> < nav id = "navbar" > < div class = "nav-container" > < a h…" at bounding box center [1010, 528] width 1342 height 185
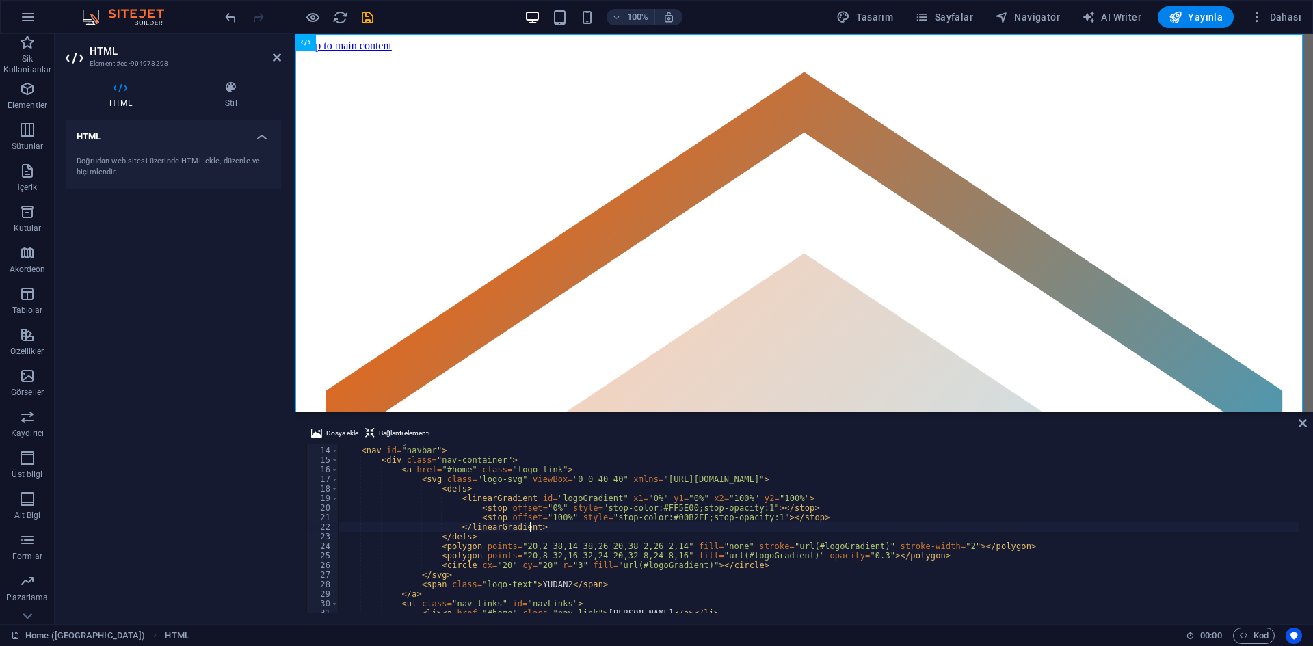
scroll to position [41, 0]
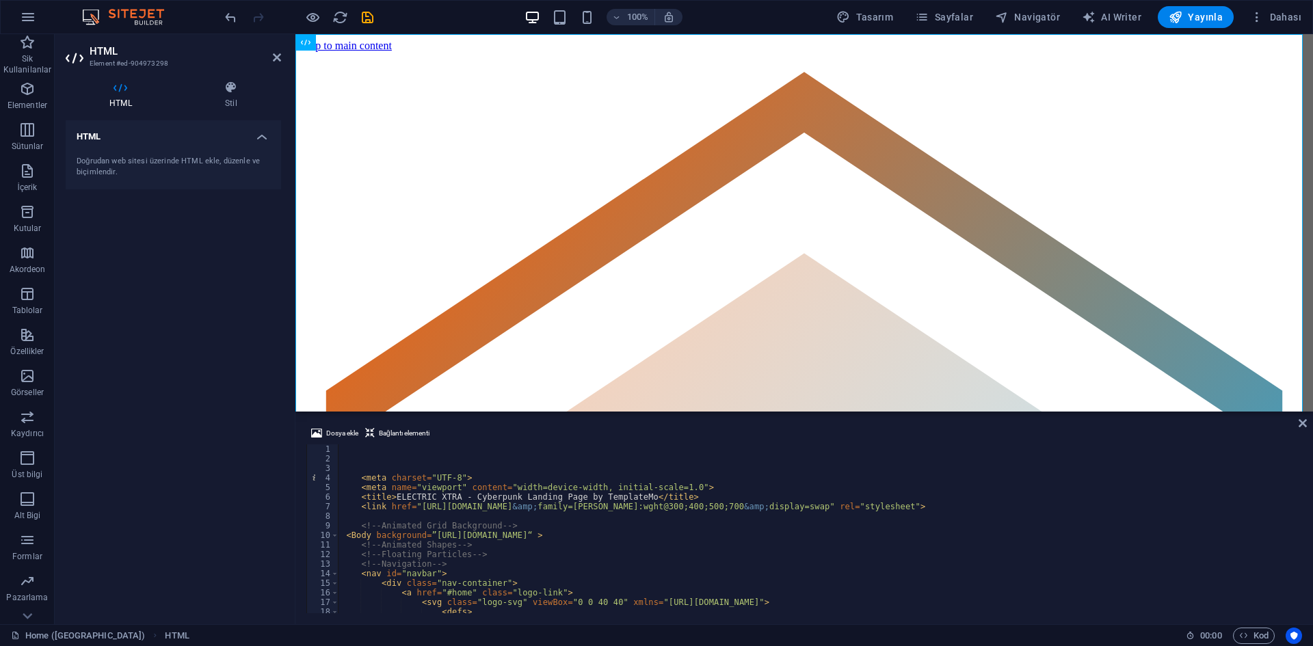
click at [543, 559] on div "< meta charset = "UTF-8" > < meta name = "viewport" content = "width=device-wid…" at bounding box center [1010, 536] width 1342 height 185
click at [449, 550] on div "< meta charset = "UTF-8" > < meta name = "viewport" content = "width=device-wid…" at bounding box center [1010, 536] width 1342 height 185
click at [964, 538] on div "< meta charset = "UTF-8" > < meta name = "viewport" content = "width=device-wid…" at bounding box center [1010, 536] width 1342 height 185
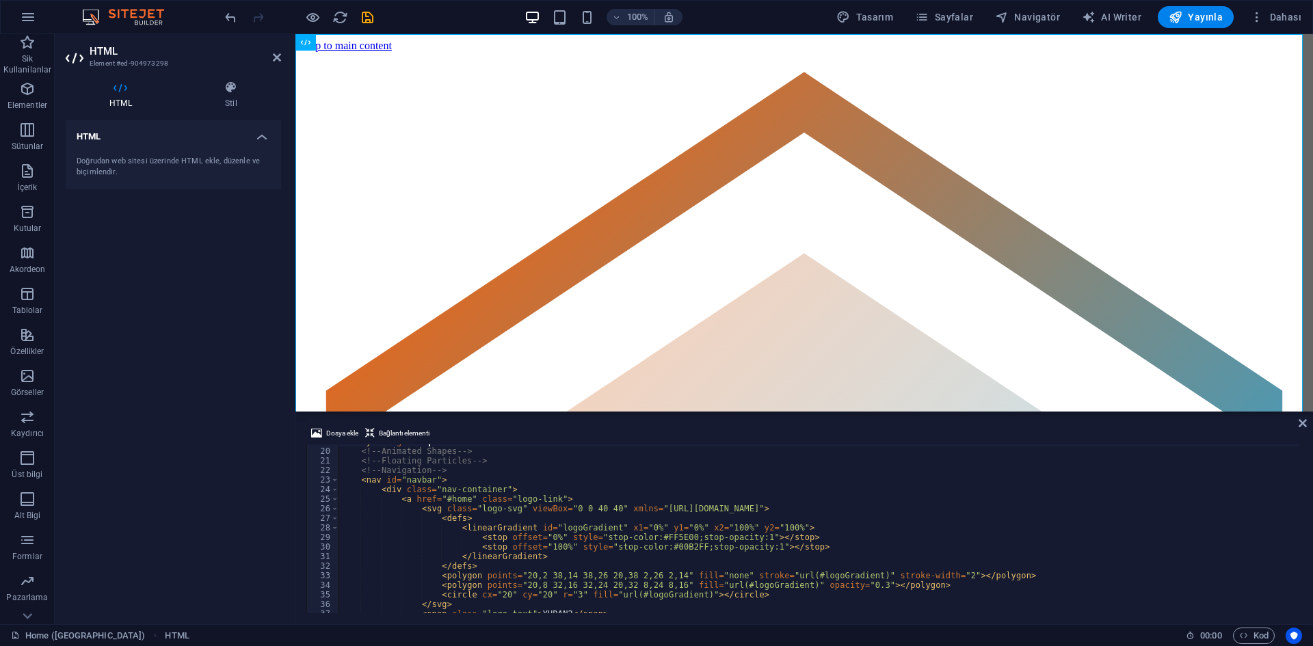
type textarea "<Body background=”C:Usersanshuman.singhDownloadsinfoedge.jpg “ >"
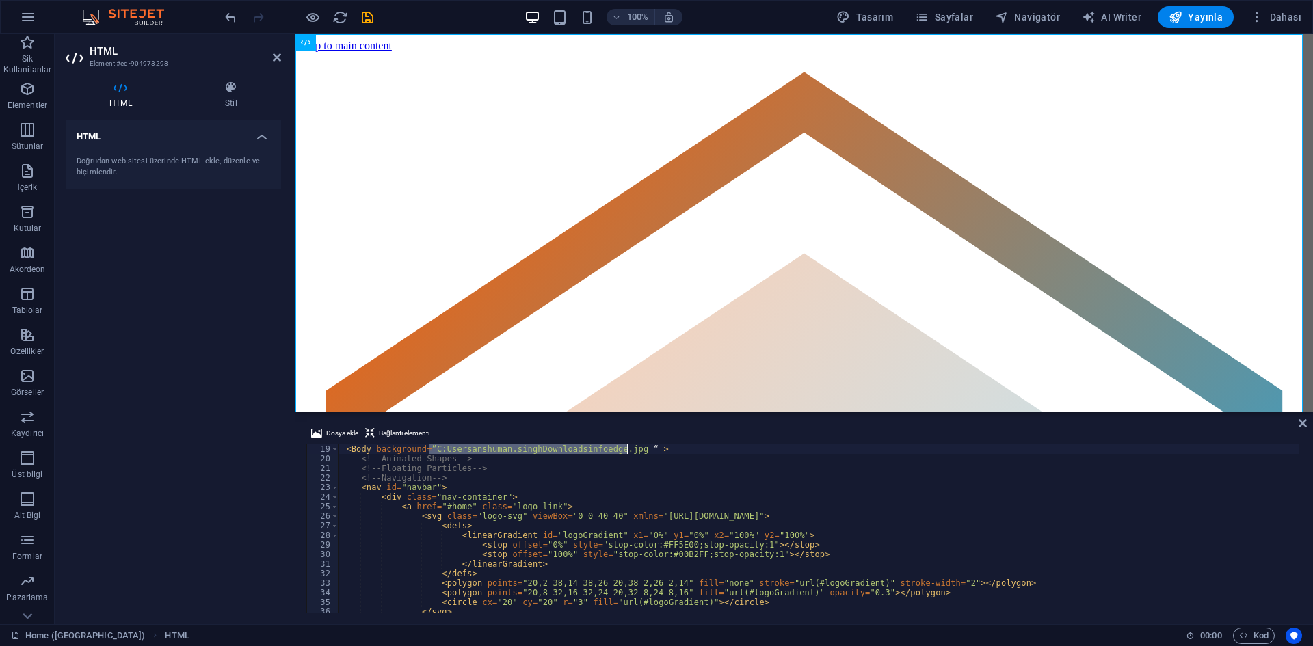
scroll to position [172, 0]
type textarea "<div id="particles"></div>"
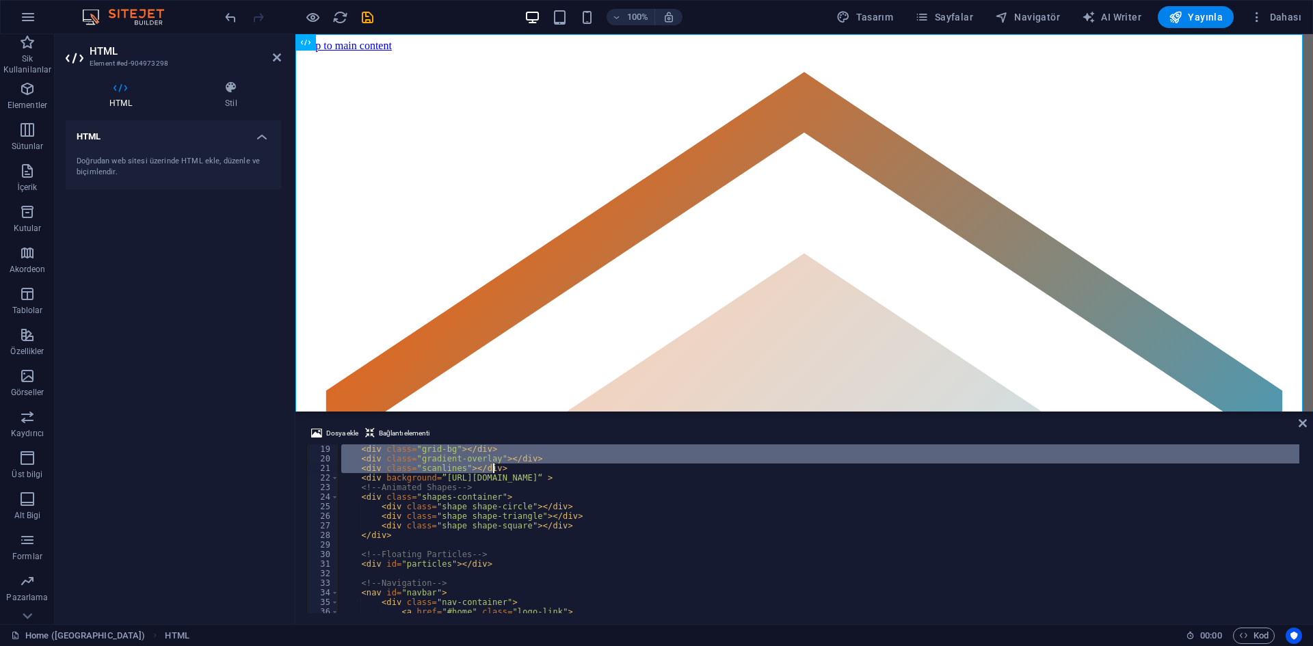
scroll to position [90, 0]
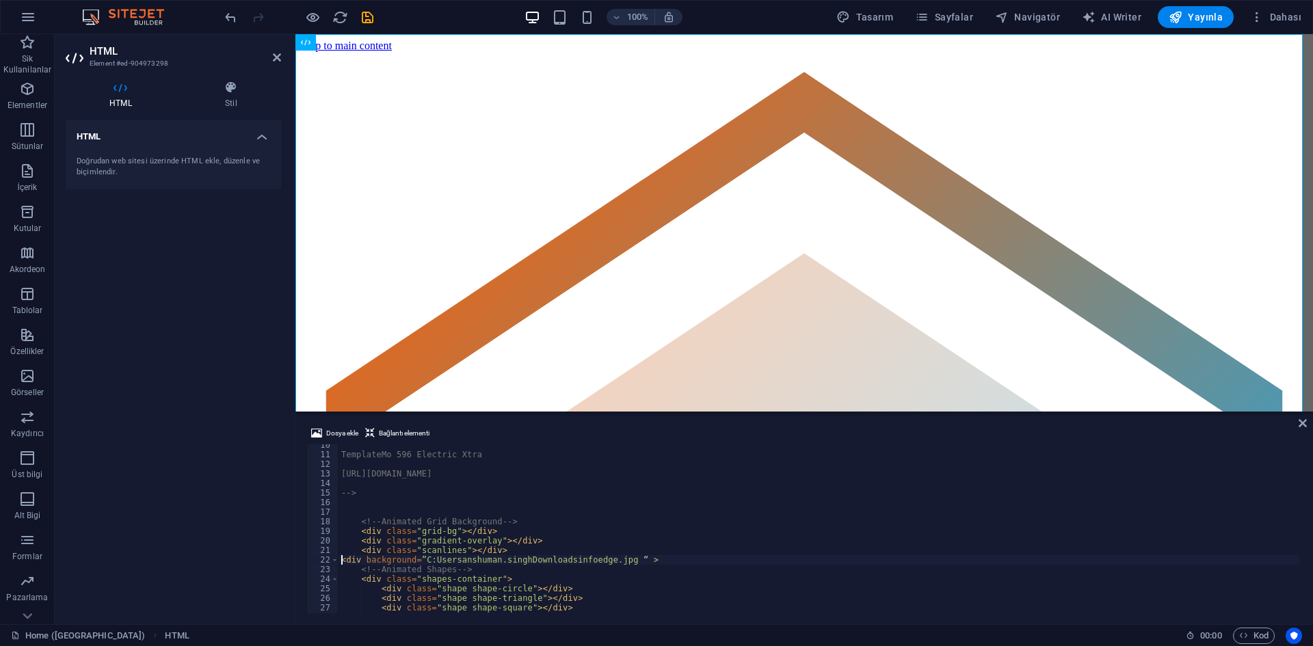
type textarea "<Body background=”C:Usersanshuman.singhDownloadsinfoedge.jpg “ >"
click at [649, 512] on div "TemplateMo 596 Electric Xtra [URL][DOMAIN_NAME] --> <!-- Animated Grid Backgrou…" at bounding box center [1010, 532] width 1342 height 185
click at [492, 548] on div "TemplateMo 596 Electric Xtra [URL][DOMAIN_NAME] --> <!-- Animated Grid Backgrou…" at bounding box center [1010, 532] width 1342 height 185
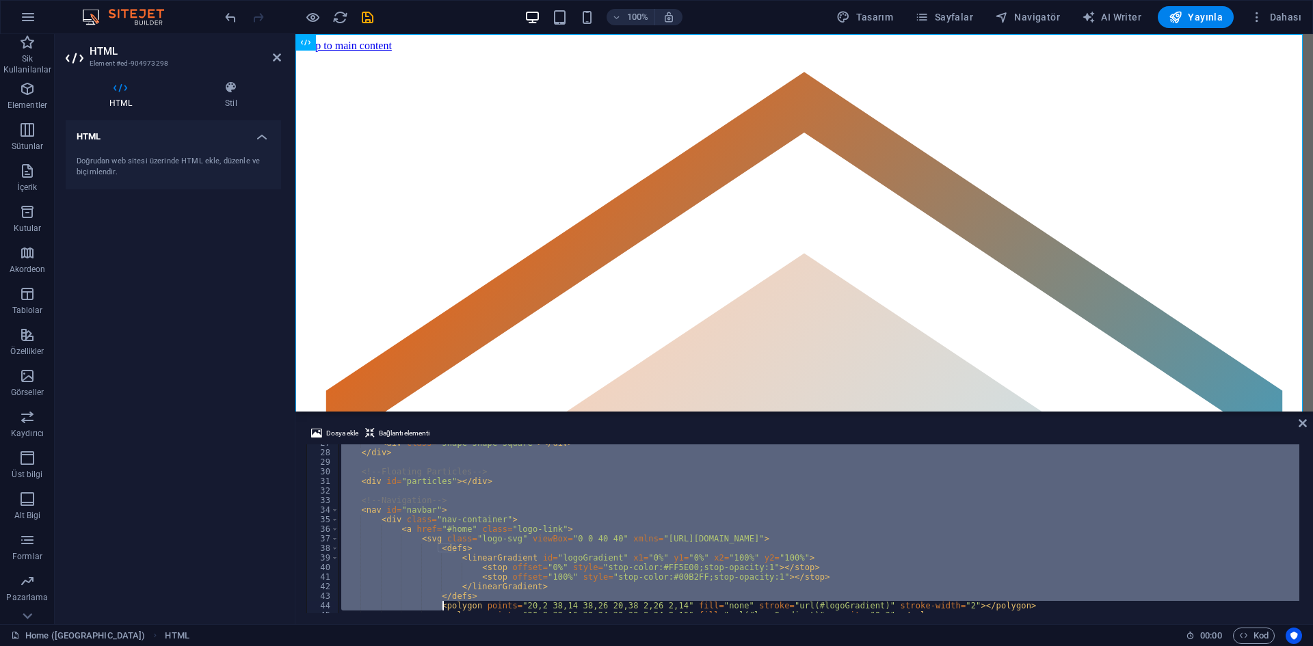
scroll to position [255, 0]
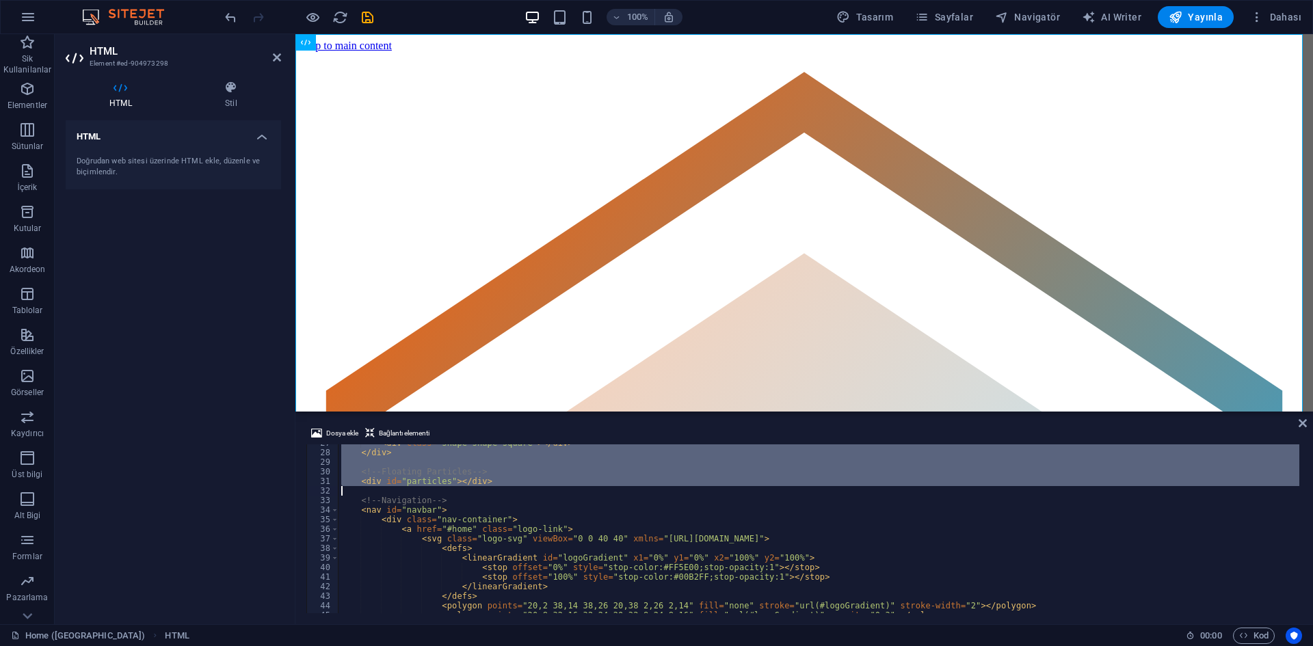
drag, startPoint x: 340, startPoint y: 519, endPoint x: 531, endPoint y: 490, distance: 193.6
click at [531, 490] on div "< div class = "shape shape-square" > </ div > </ div > <!-- Floating Particles …" at bounding box center [1010, 530] width 1342 height 185
click at [373, 447] on div "< div class = "shape shape-square" > </ div > </ div > <!-- Floating Particles …" at bounding box center [819, 528] width 961 height 169
type textarea "<div class="shape shape-square"></div>"
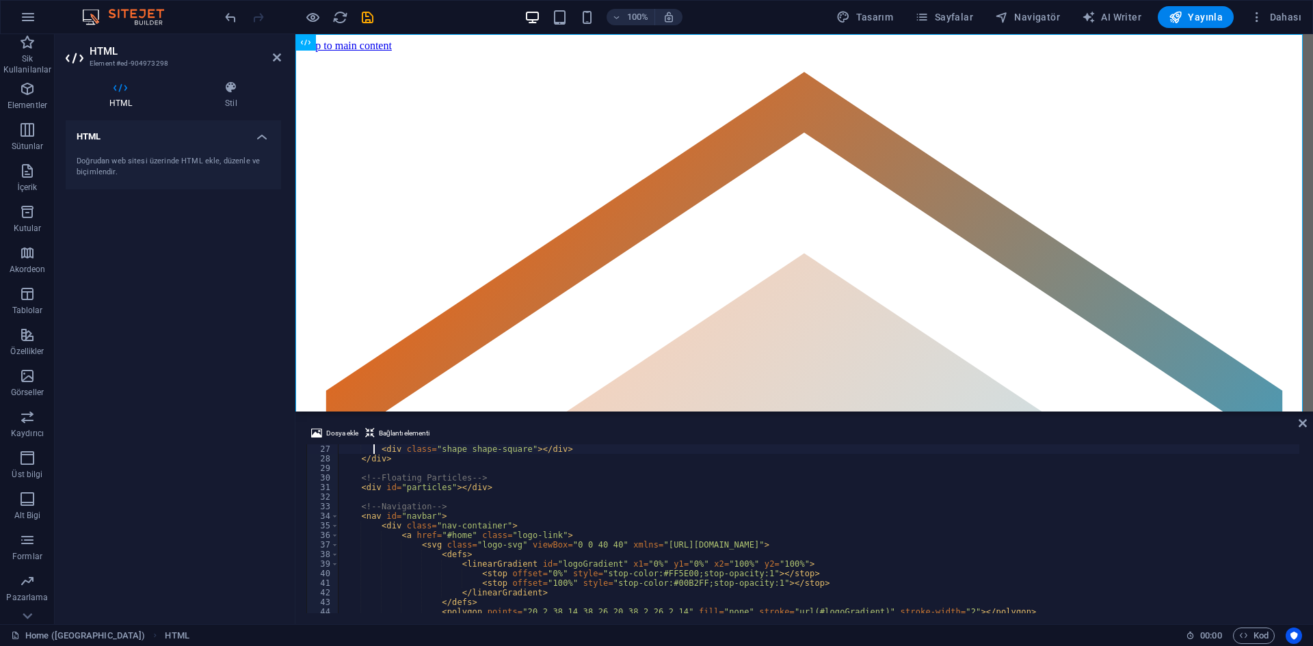
scroll to position [249, 0]
click at [380, 467] on div "< div class = "shape shape-square" > </ div > </ div > <!-- Floating Particles …" at bounding box center [1010, 536] width 1342 height 185
click at [401, 431] on span "Bağlantı elementi" at bounding box center [404, 433] width 51 height 16
click at [335, 429] on span "Dosya ekle" at bounding box center [342, 433] width 32 height 16
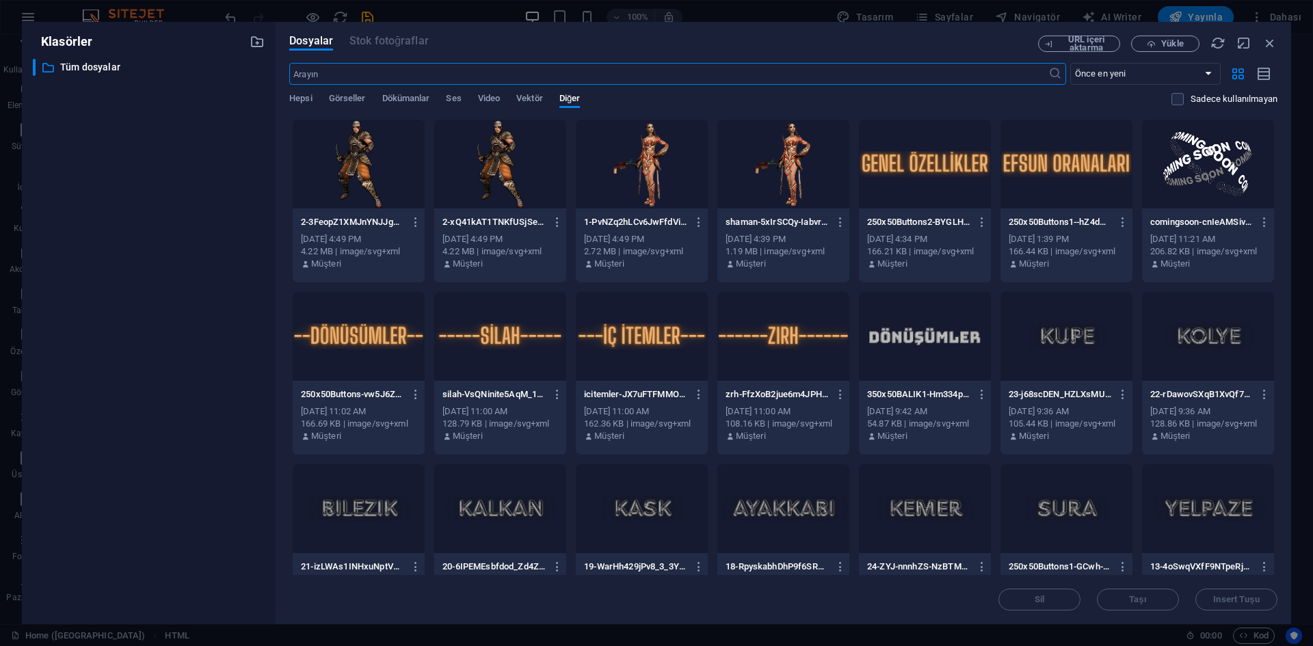
click at [504, 181] on div at bounding box center [500, 164] width 132 height 89
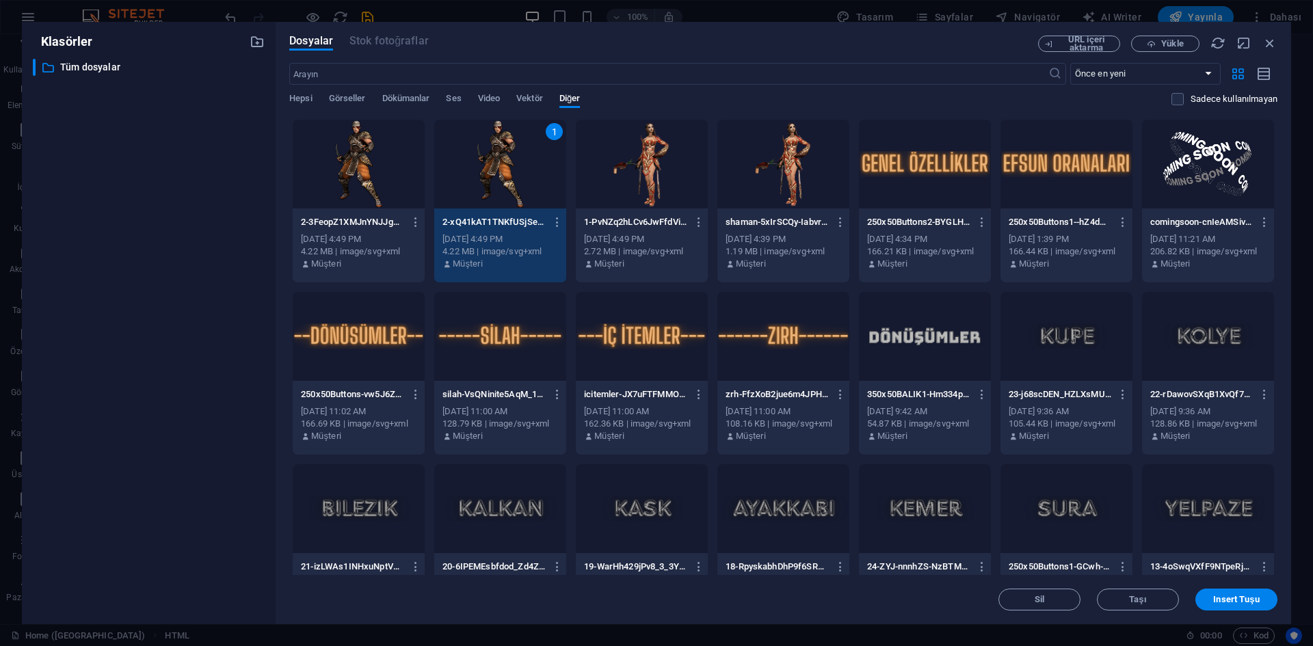
click at [504, 181] on div "1" at bounding box center [500, 164] width 132 height 89
type textarea "[URL][DOMAIN_NAME]"
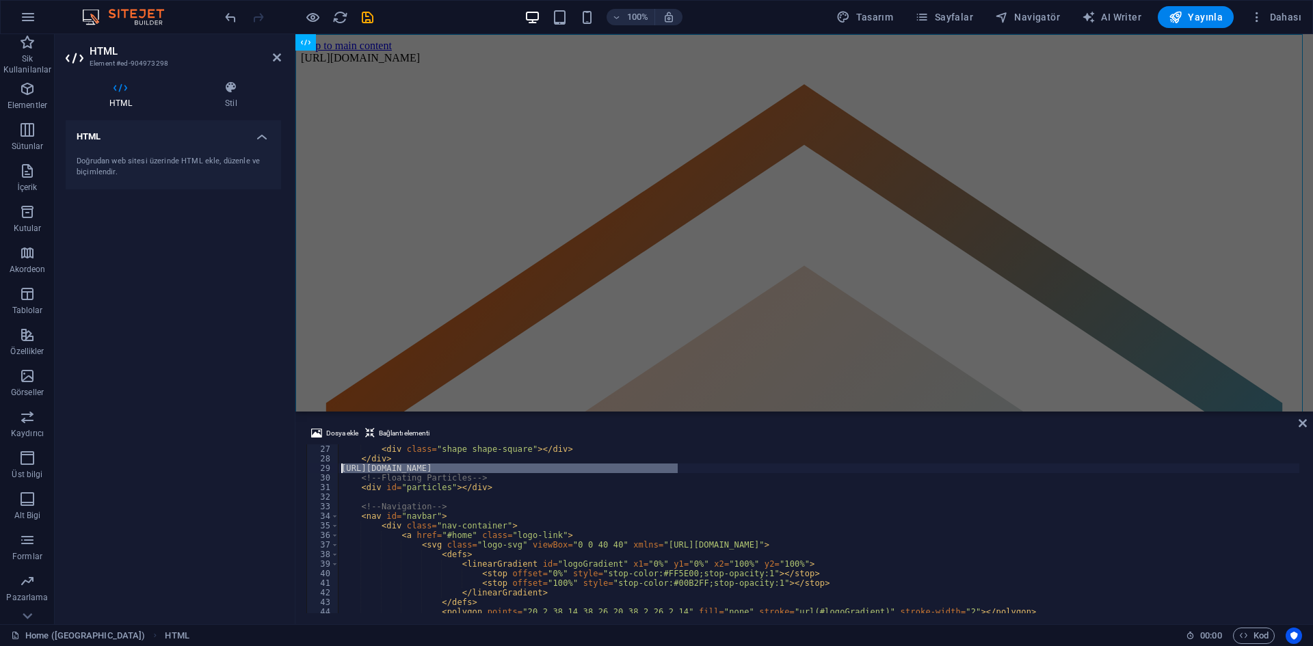
drag, startPoint x: 693, startPoint y: 466, endPoint x: 342, endPoint y: 470, distance: 351.5
click at [342, 470] on div "< div class = "shape shape-square" > </ div > </ div > [URL][DOMAIN_NAME] <!-- …" at bounding box center [1010, 536] width 1342 height 185
type textarea "</div>"
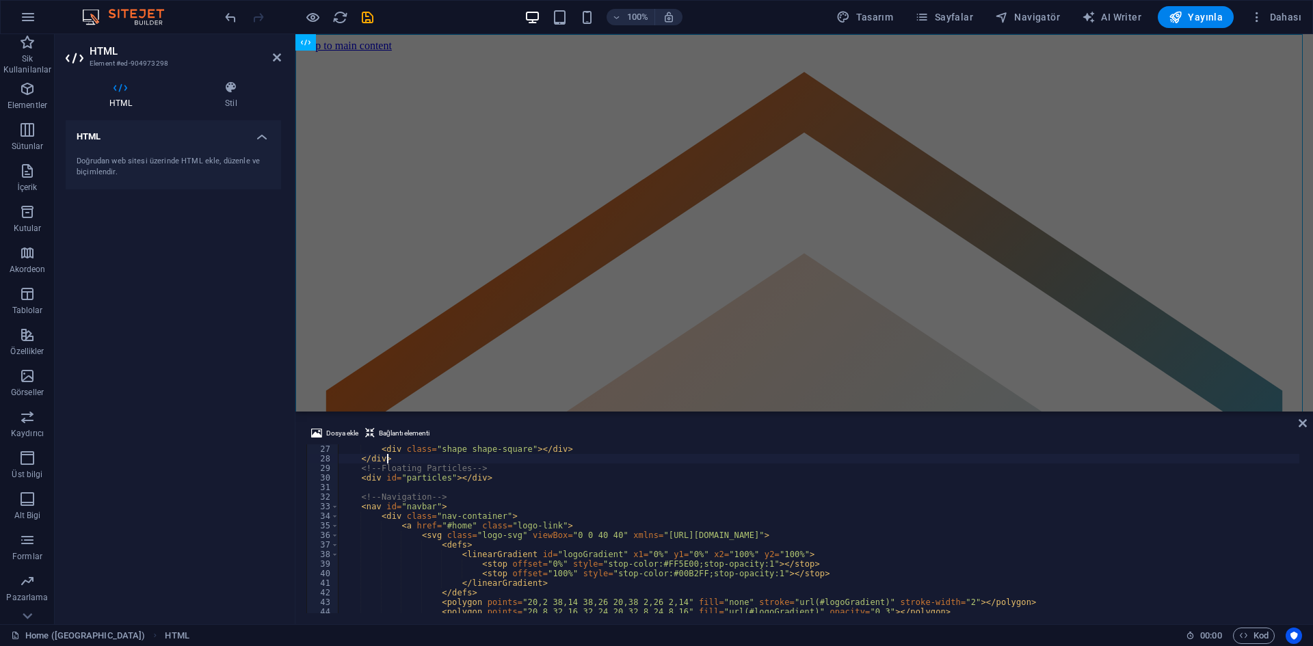
scroll to position [0, 1]
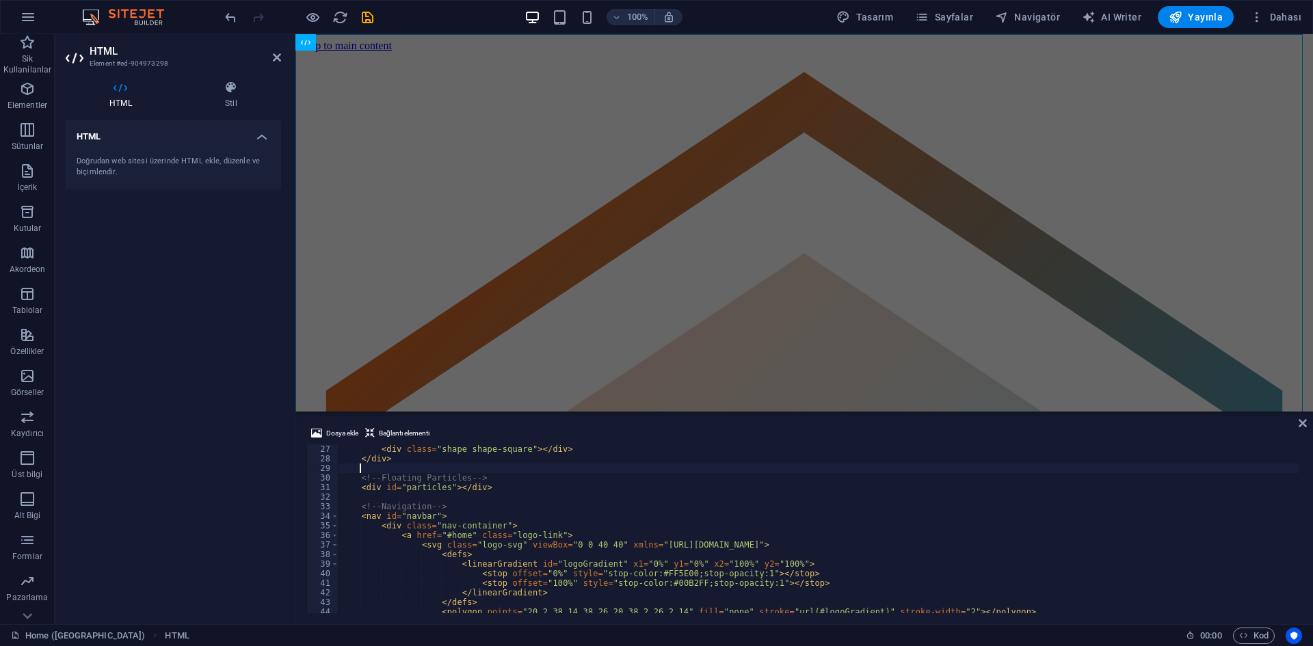
paste textarea
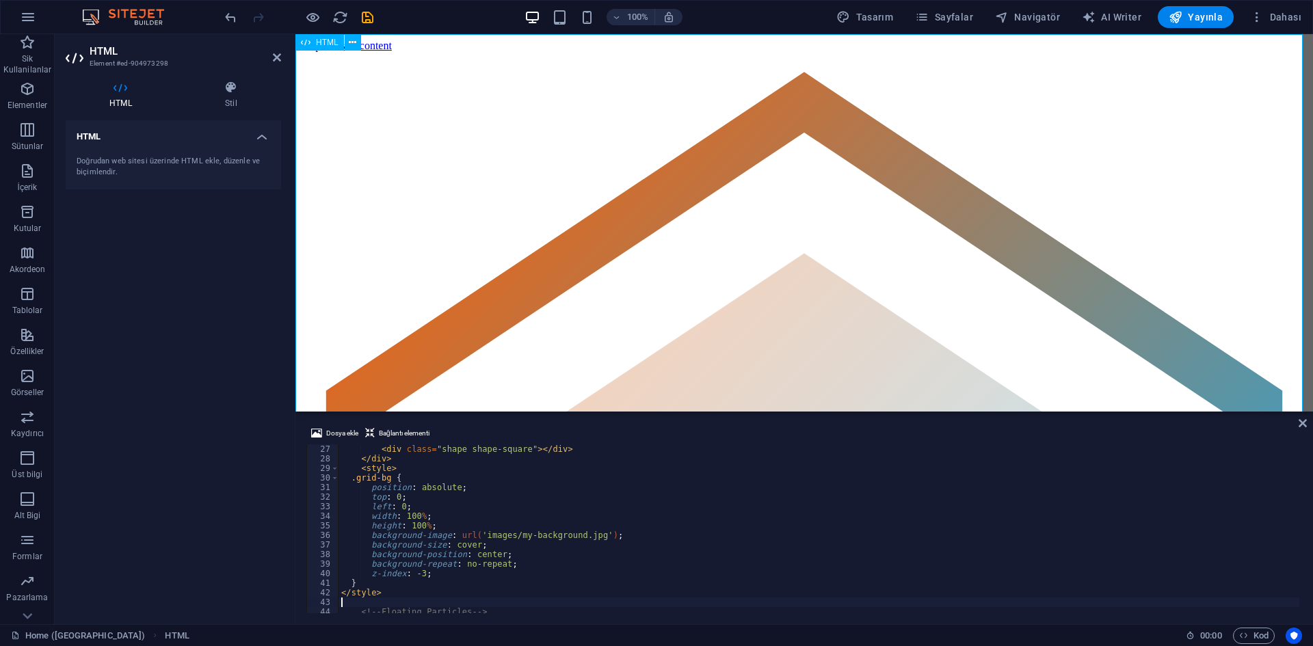
scroll to position [68, 0]
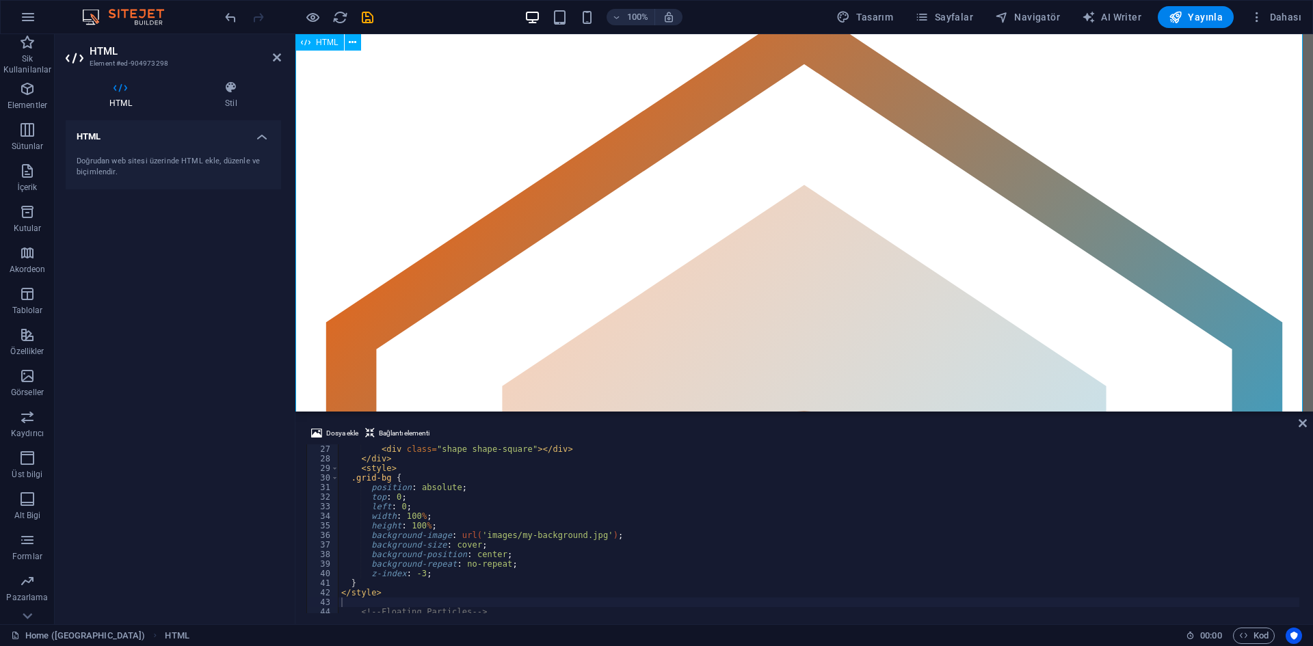
type textarea "<a href="#ed-904973298" class="wv-link-elm"></a>"
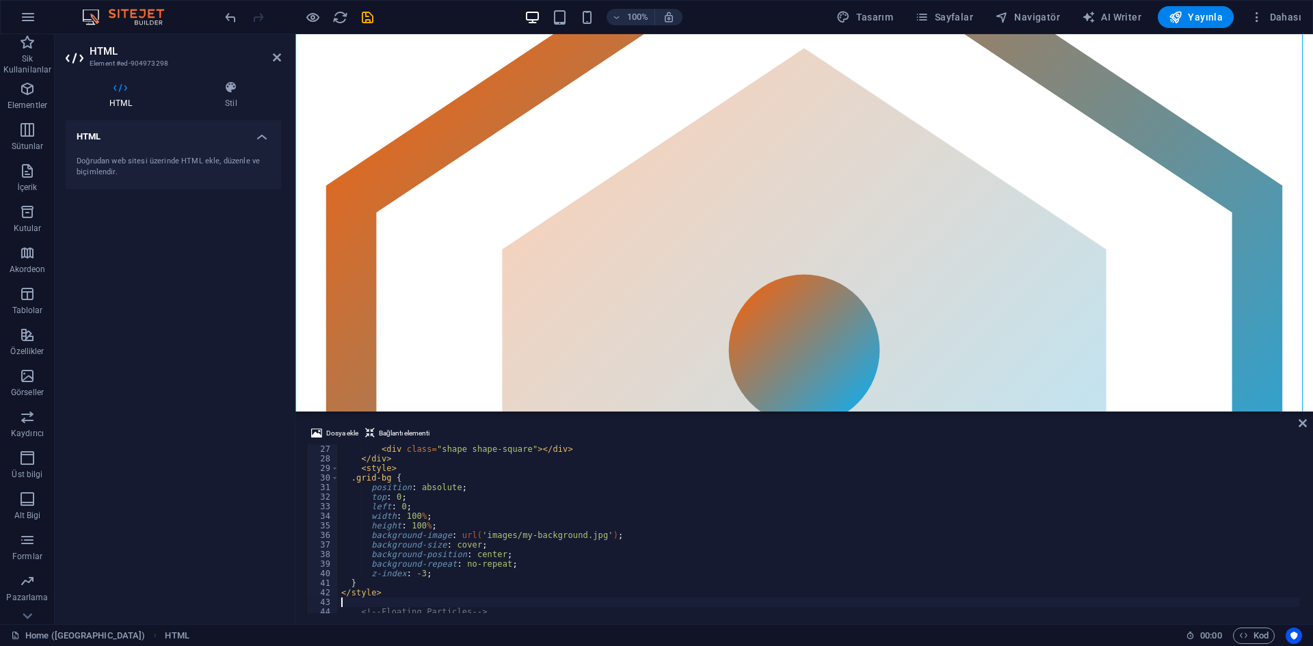
scroll to position [249, 0]
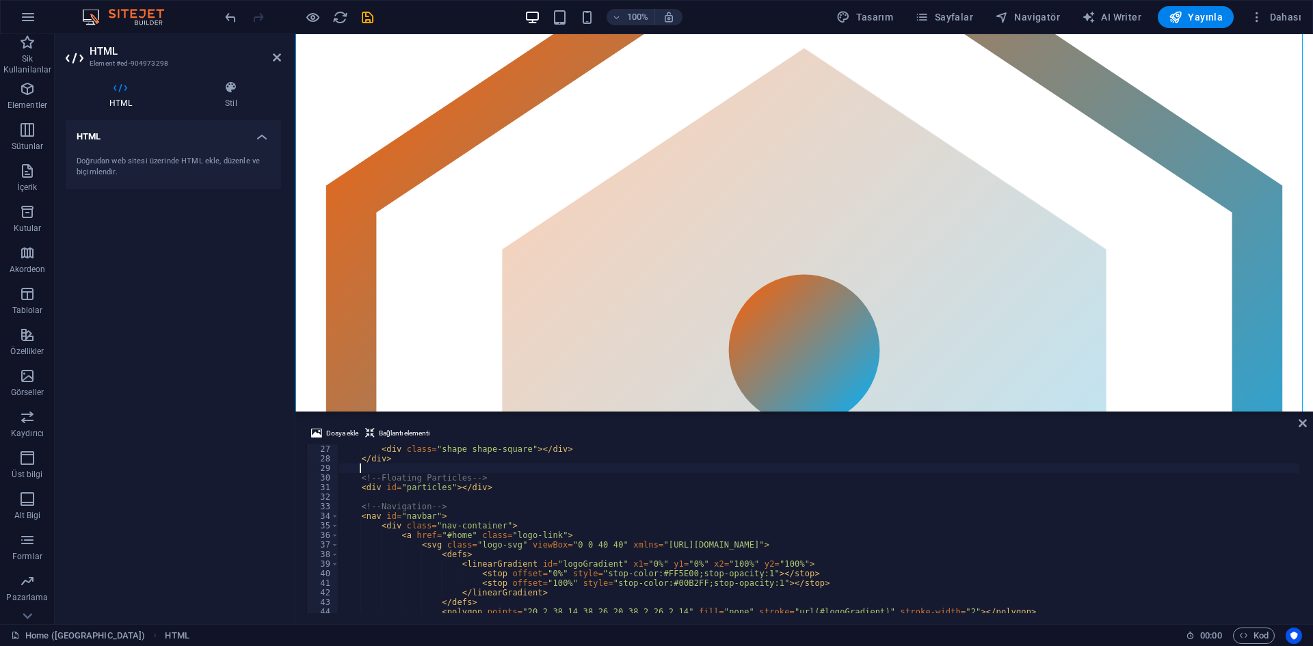
paste textarea
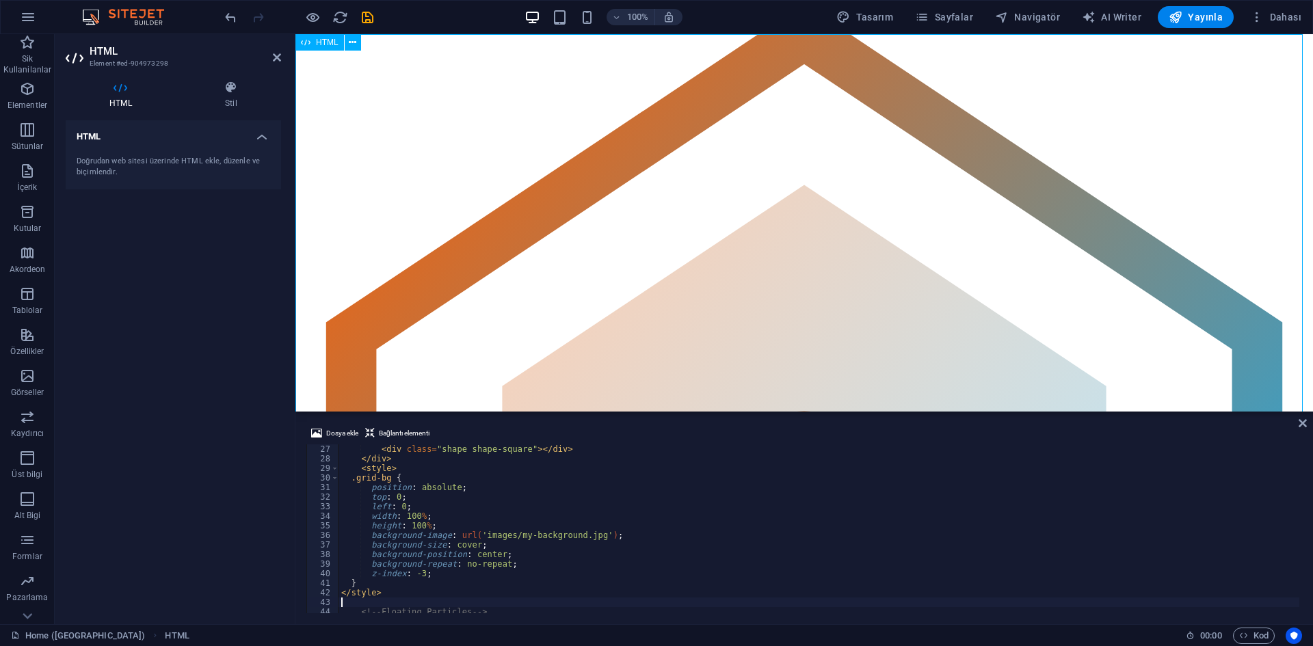
scroll to position [0, 0]
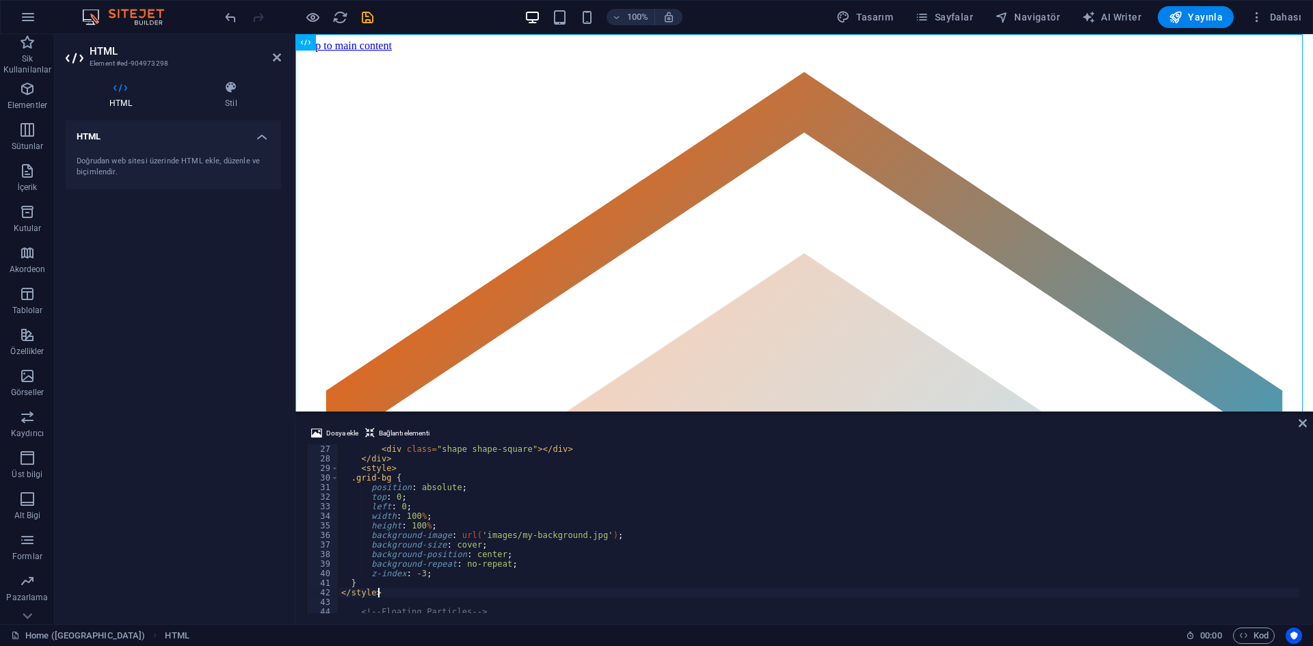
click at [388, 590] on div "< div class = "shape shape-square" > </ div > </ div > < style > .grid-bg { pos…" at bounding box center [1010, 536] width 1342 height 185
type textarea "</style>"
click at [352, 602] on div "< div class = "shape shape-square" > </ div > </ div > < style > .grid-bg { pos…" at bounding box center [1010, 536] width 1342 height 185
click at [353, 589] on div "< div class = "shape shape-square" > </ div > </ div > < style > .grid-bg { pos…" at bounding box center [1010, 536] width 1342 height 185
click at [490, 538] on div "< div class = "shape shape-square" > </ div > </ div > < style > .grid-bg { pos…" at bounding box center [1010, 536] width 1342 height 185
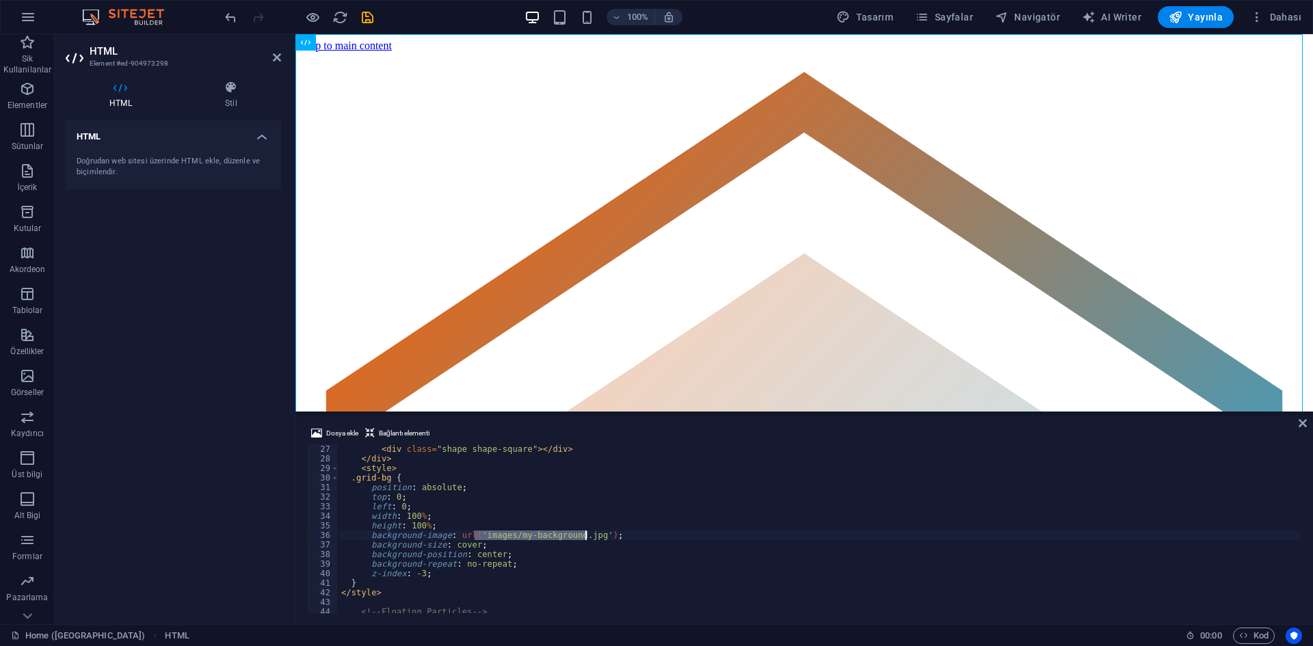
drag, startPoint x: 474, startPoint y: 535, endPoint x: 587, endPoint y: 534, distance: 112.8
click at [587, 534] on div "< div class = "shape shape-square" > </ div > </ div > < style > .grid-bg { pos…" at bounding box center [1010, 536] width 1342 height 185
click at [349, 432] on span "Dosya ekle" at bounding box center [342, 433] width 32 height 16
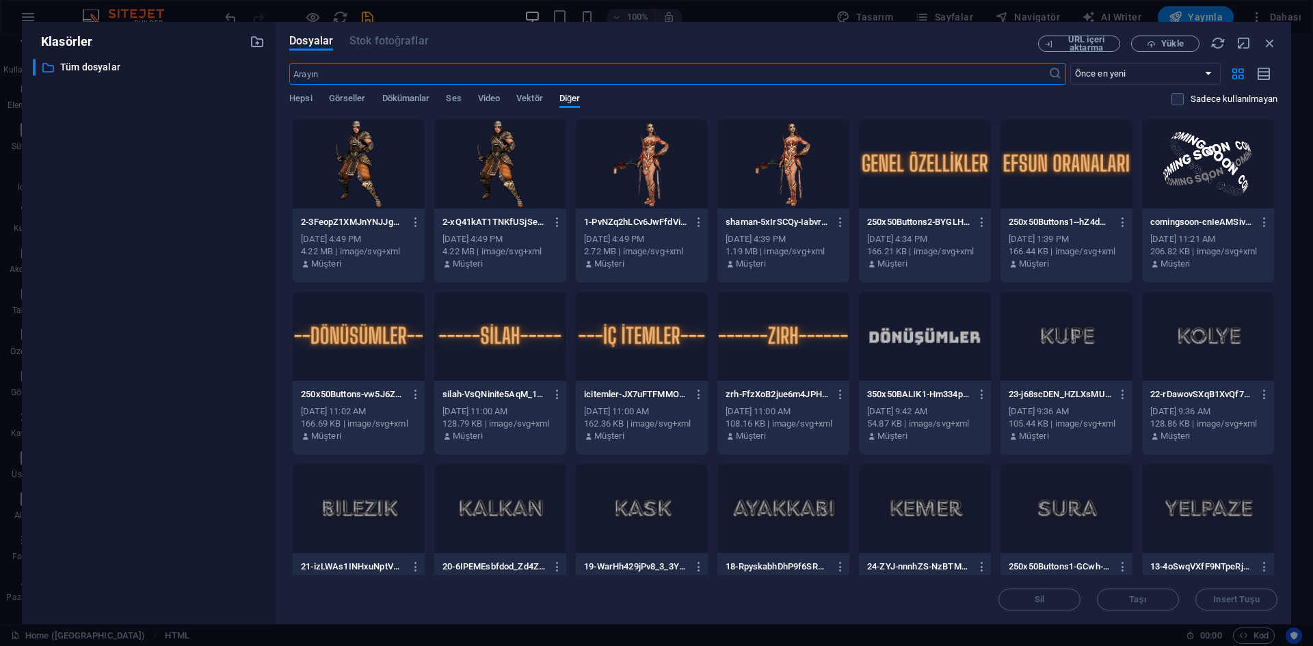
scroll to position [397, 0]
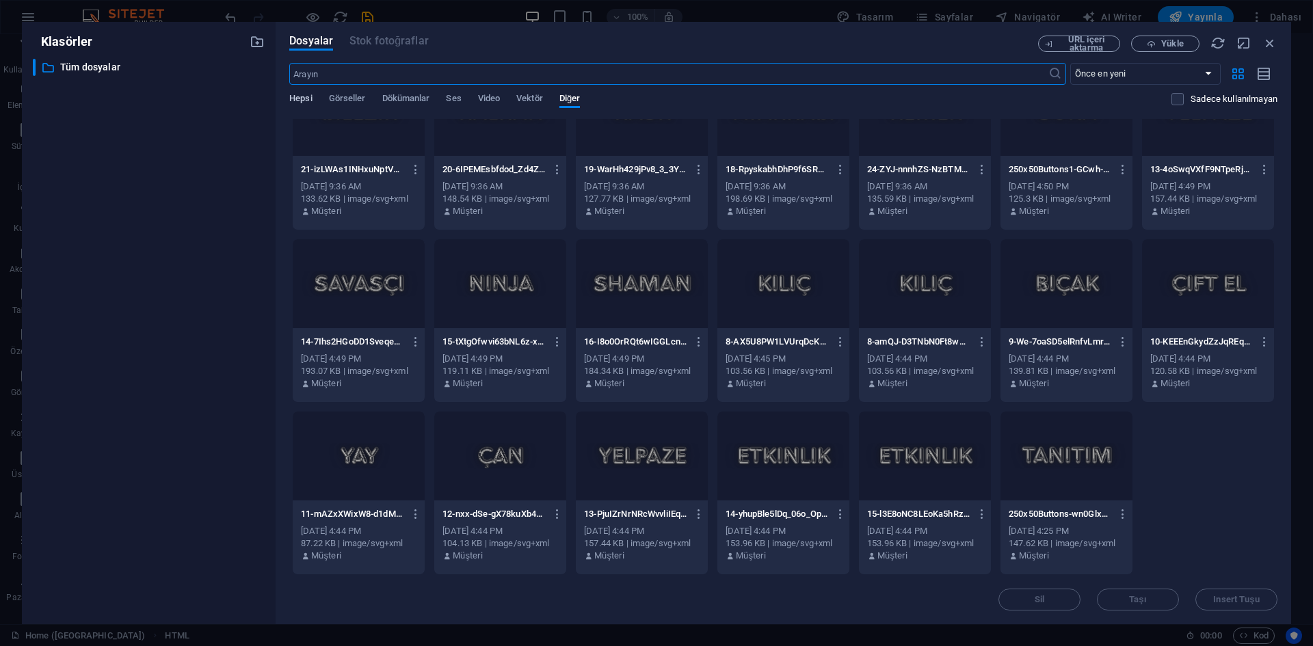
click at [297, 103] on span "Hepsi" at bounding box center [300, 99] width 23 height 19
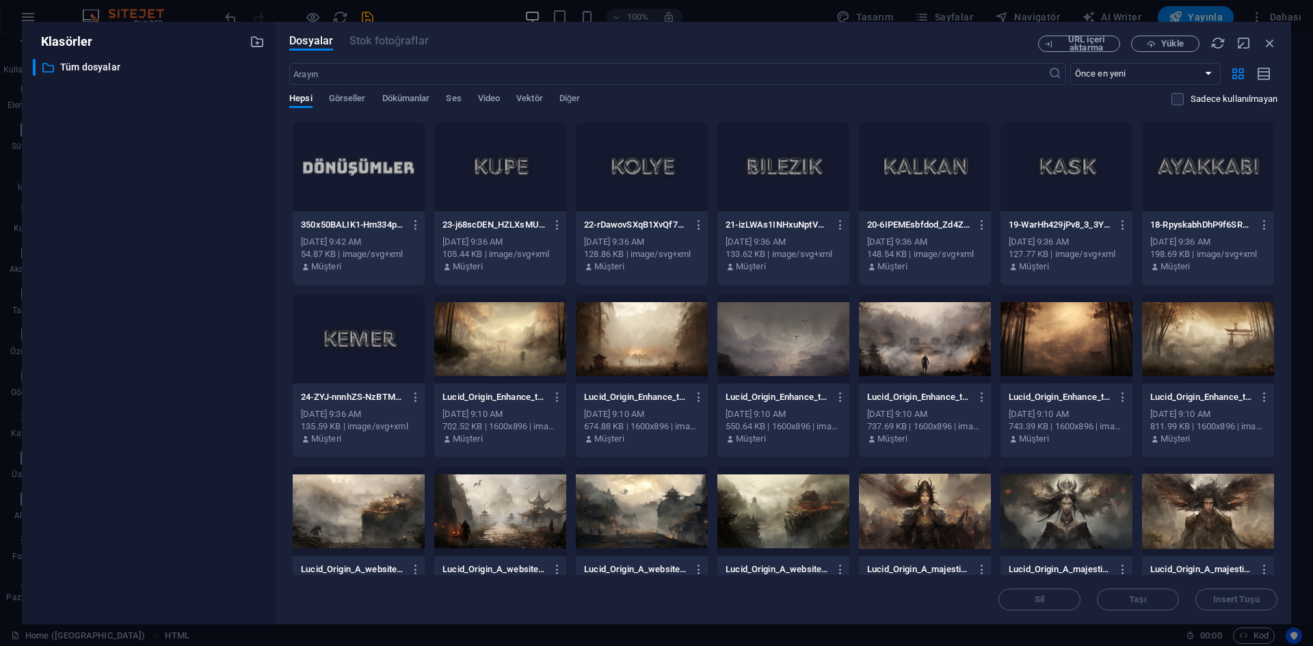
scroll to position [547, 0]
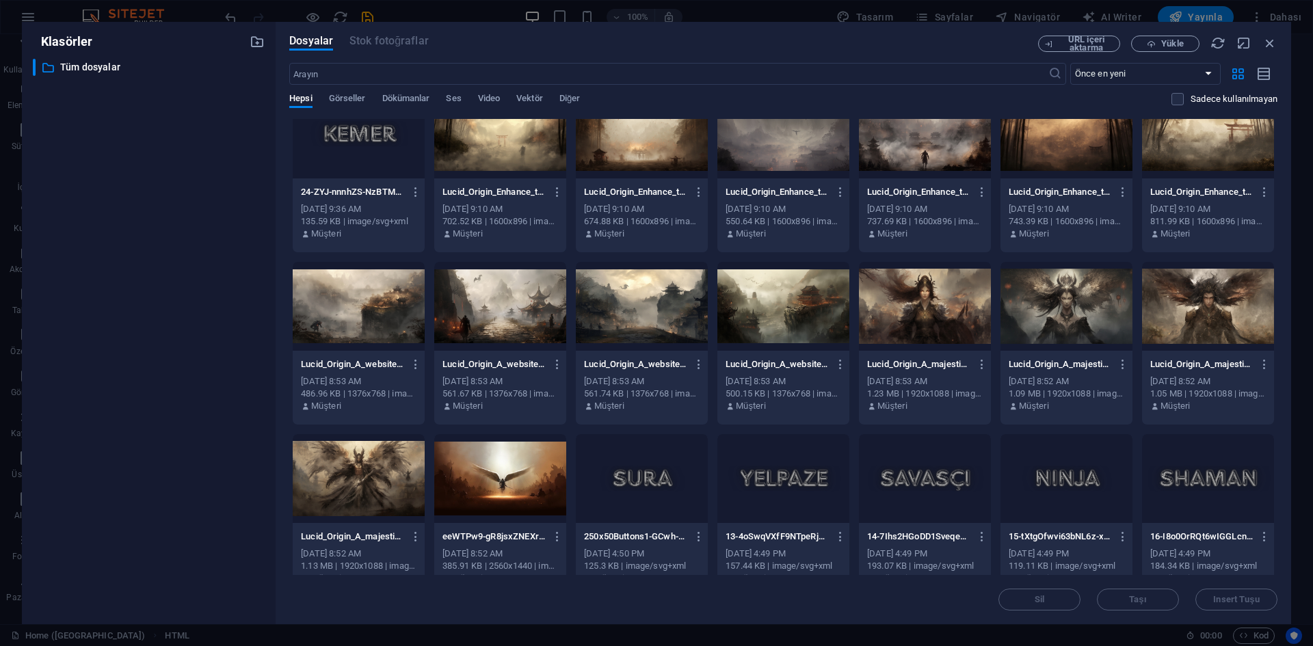
click at [533, 462] on div at bounding box center [500, 478] width 132 height 89
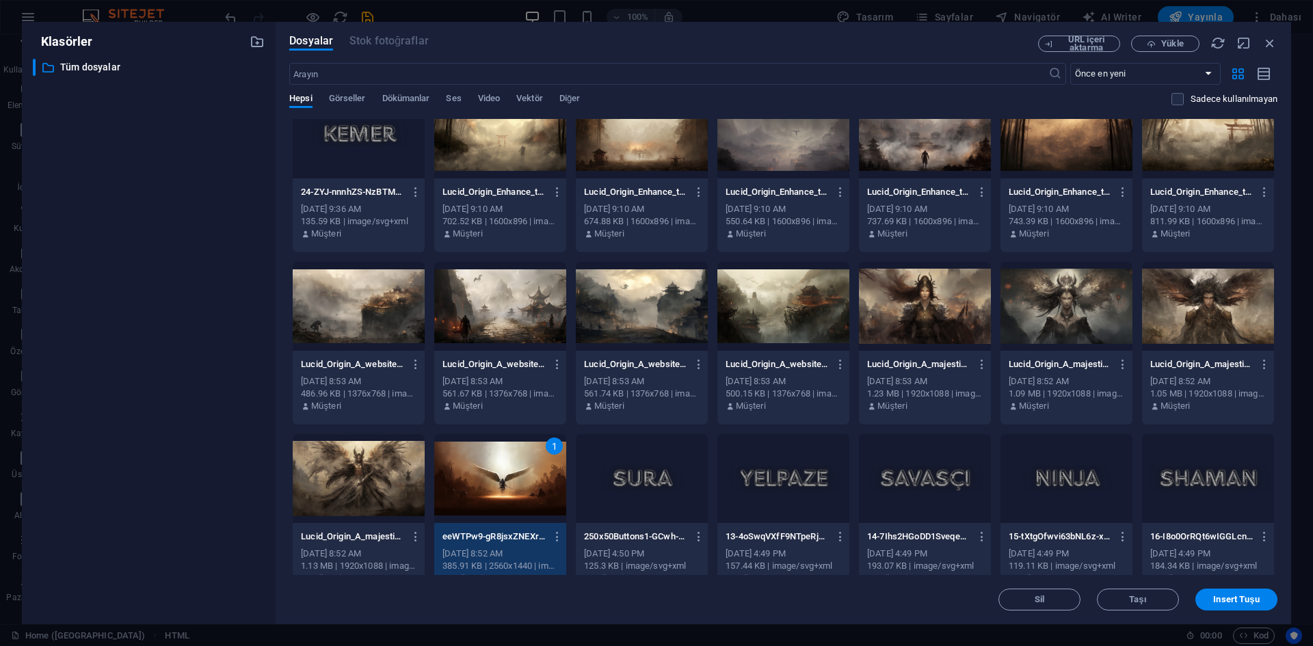
click at [533, 462] on div "1" at bounding box center [500, 478] width 132 height 89
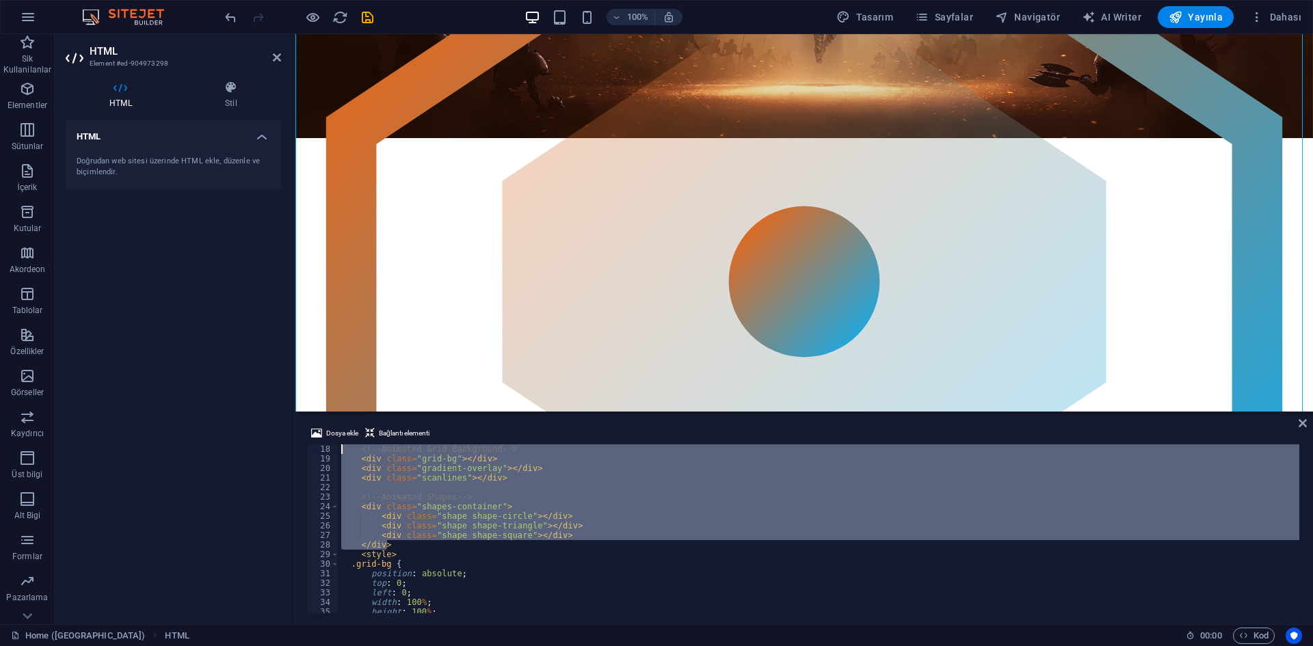
scroll to position [0, 0]
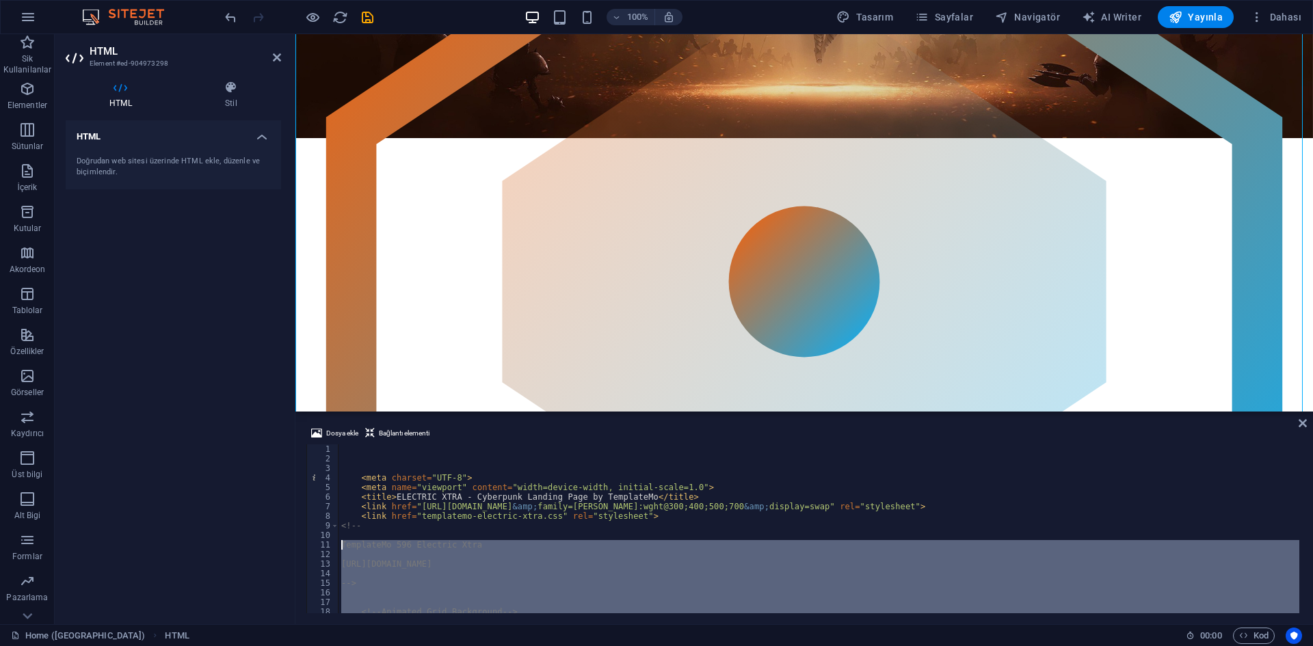
drag, startPoint x: 386, startPoint y: 536, endPoint x: 315, endPoint y: 543, distance: 70.8
click at [315, 543] on div "</div> 1 2 3 4 5 6 7 8 9 10 11 12 13 14 15 16 17 18 19 20 < meta charset = "UTF…" at bounding box center [804, 528] width 996 height 169
type textarea "TemplateMo 596 Electric Xtra"
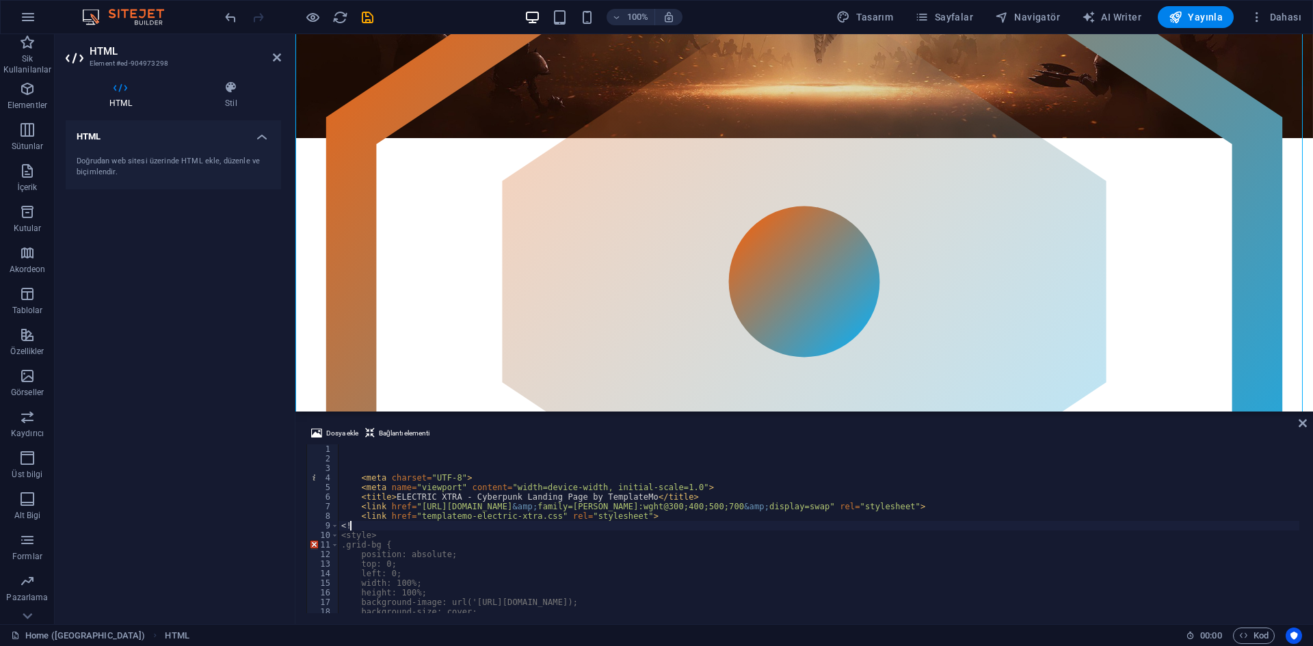
type textarea "<"
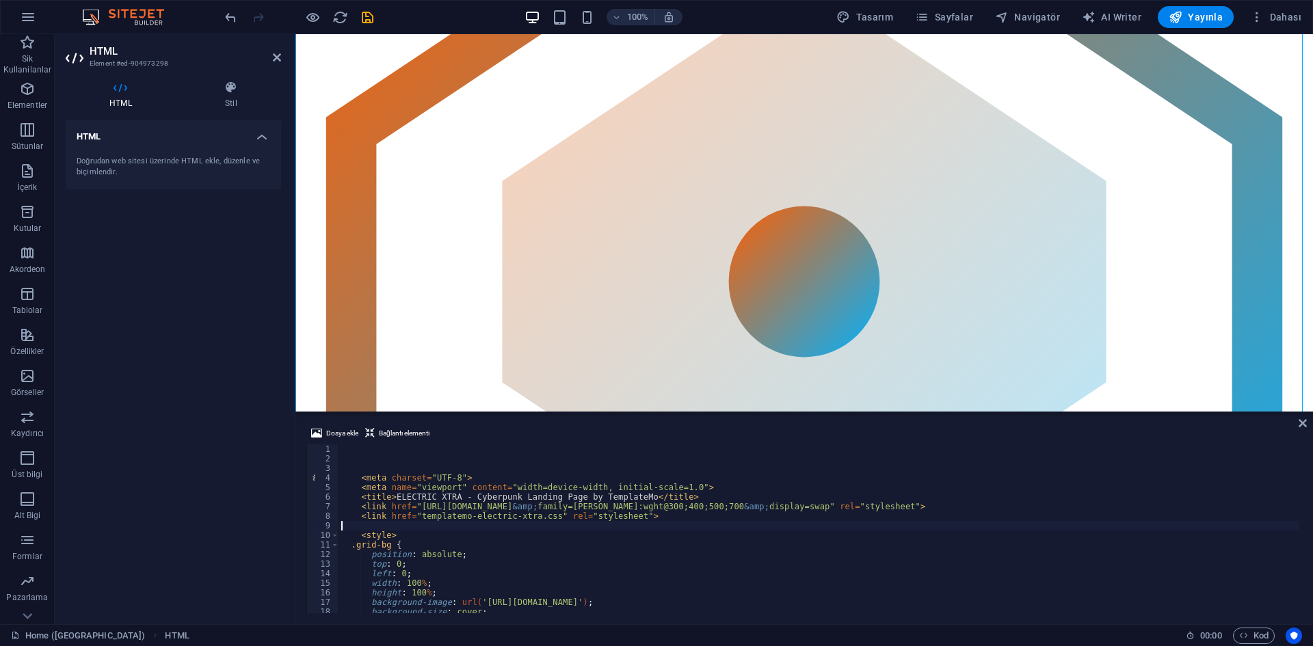
scroll to position [82, 0]
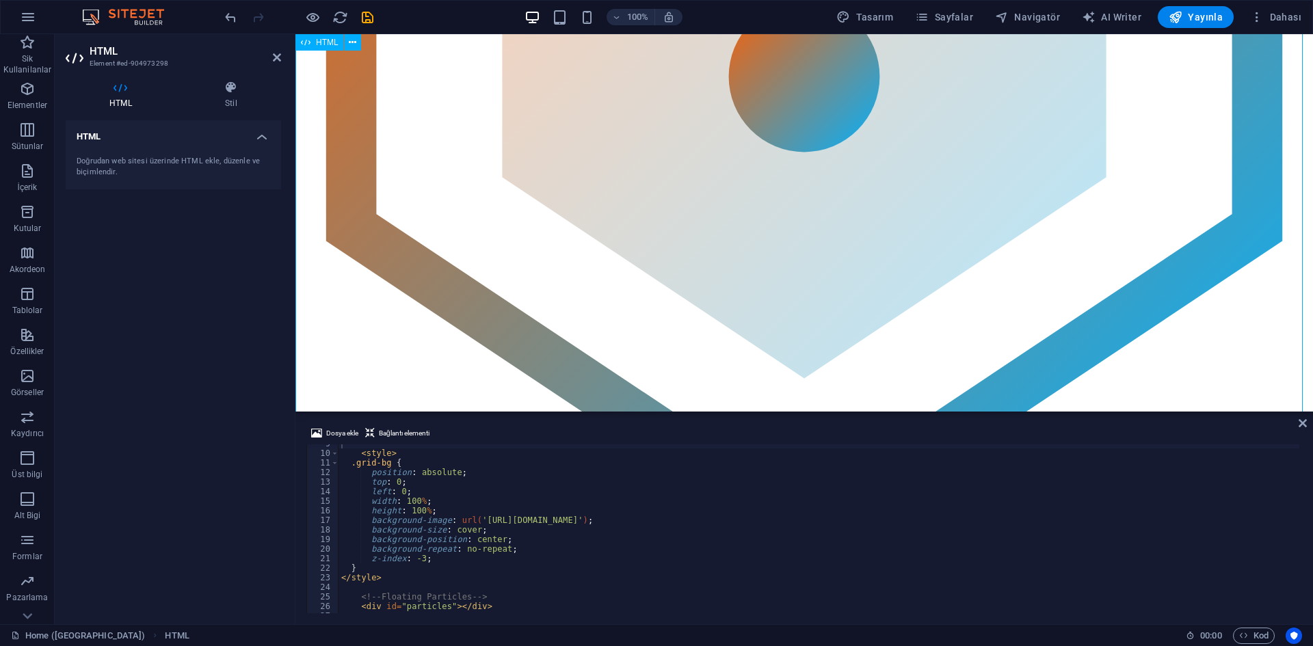
scroll to position [547, 0]
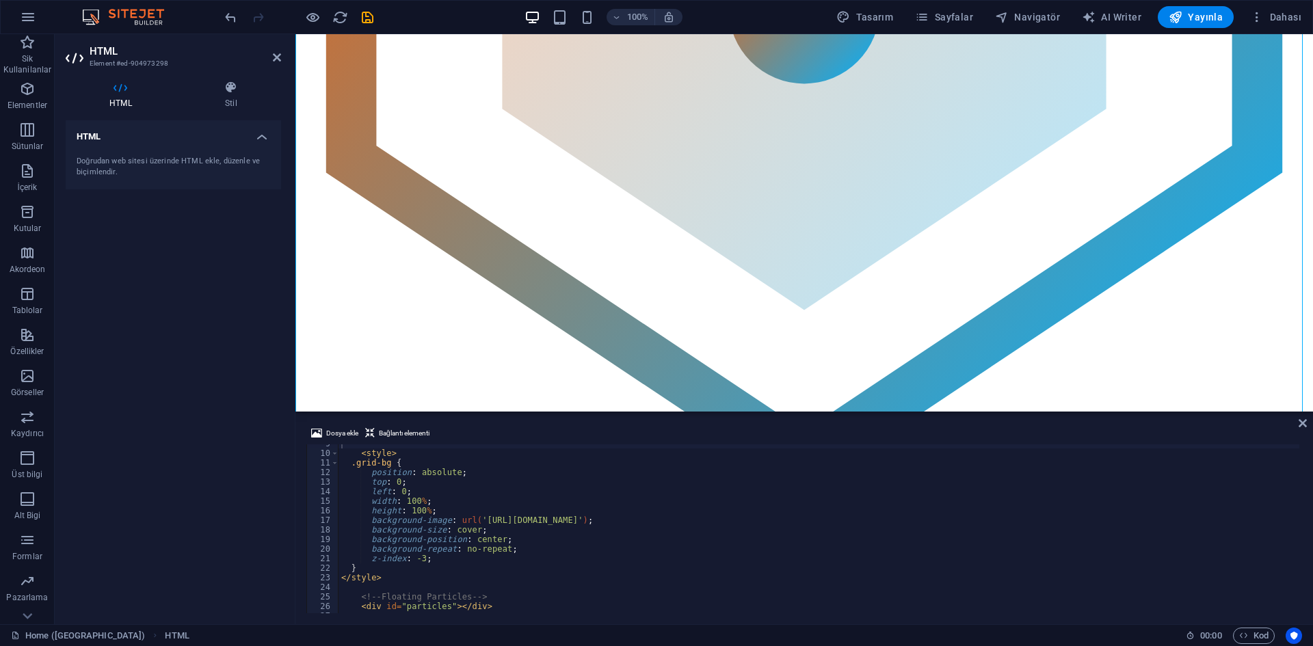
click at [504, 517] on div "< style > .grid-bg { position : absolute ; top : 0 ; left : 0 ; width : 100 % ;…" at bounding box center [1010, 531] width 1342 height 185
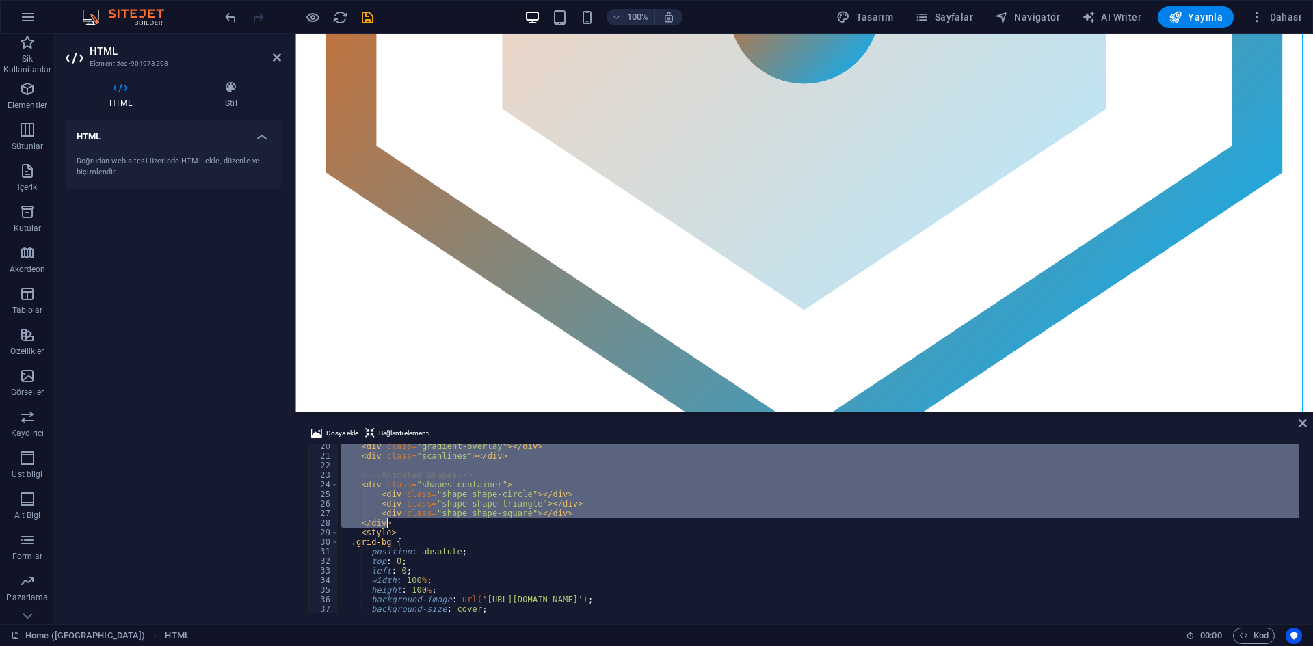
scroll to position [185, 0]
click at [508, 507] on div "< div class = "gradient-overlay" > </ div > < div class = "scanlines" > </ div …" at bounding box center [819, 528] width 961 height 169
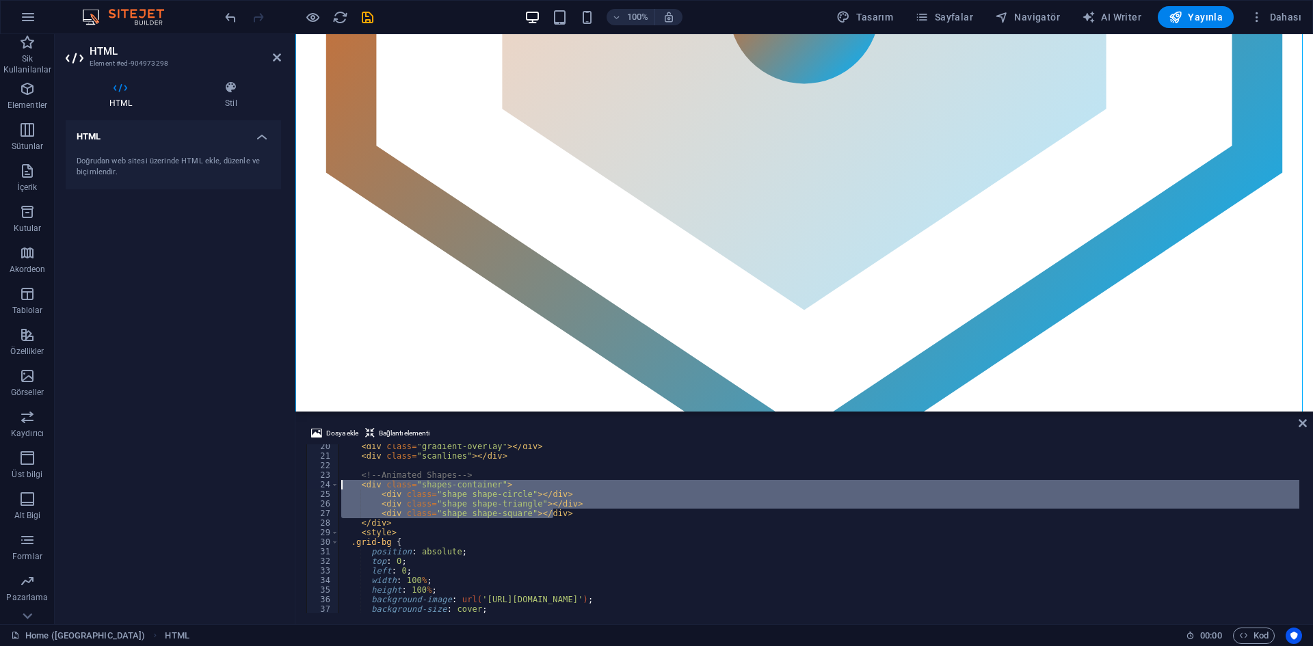
drag, startPoint x: 570, startPoint y: 512, endPoint x: 318, endPoint y: 488, distance: 253.4
click at [318, 488] on div "<div class="shape shape-triangle"></div> 20 21 22 23 24 25 26 27 28 29 30 31 32…" at bounding box center [804, 528] width 996 height 169
type textarea "<div class="shapes-container"> <div class="shape shape-circle"></div>"
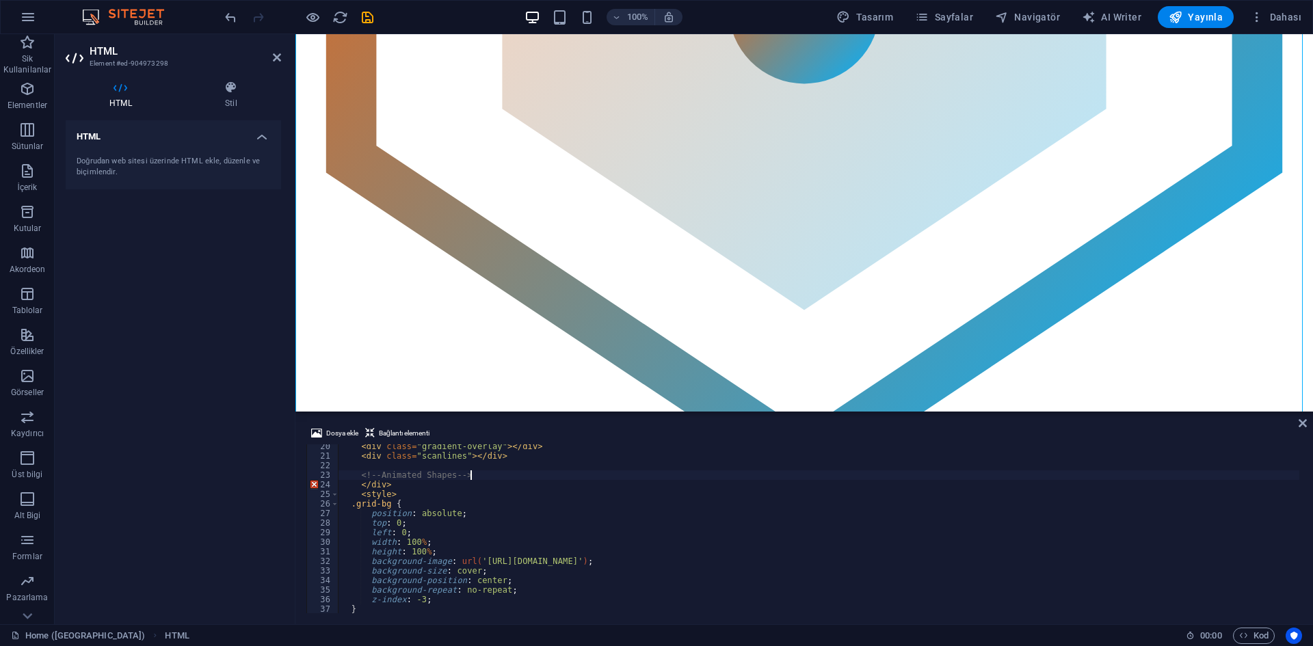
scroll to position [144, 0]
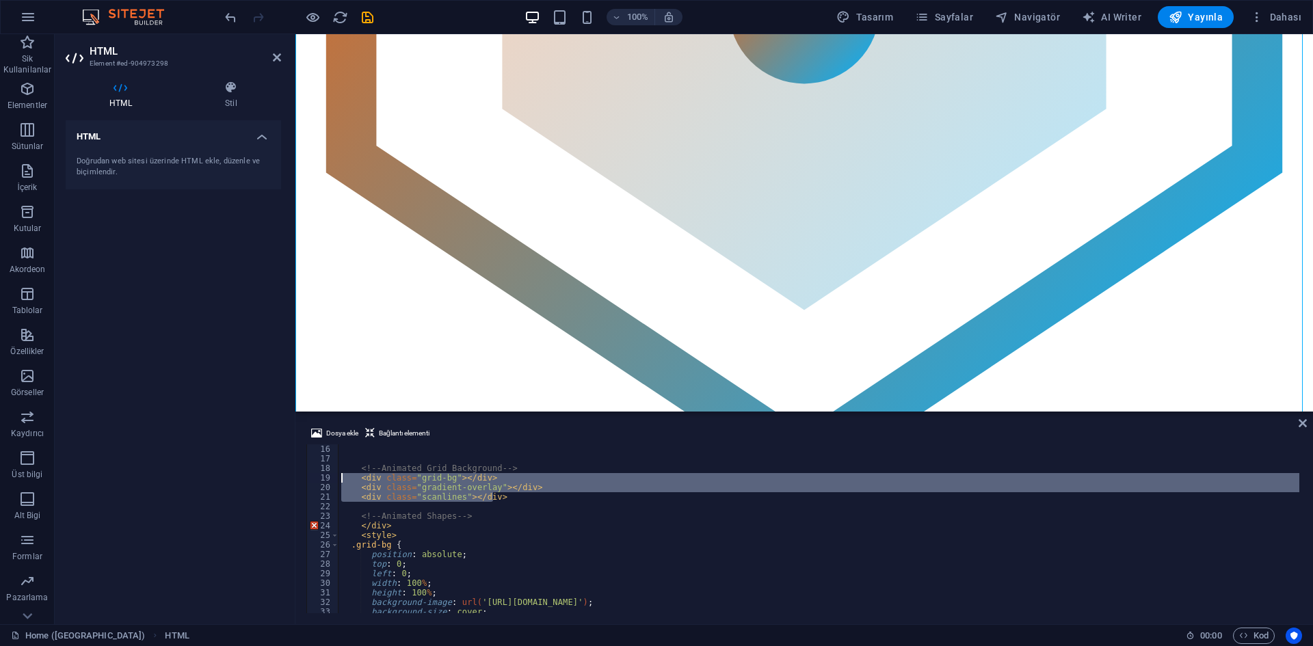
drag, startPoint x: 501, startPoint y: 497, endPoint x: 327, endPoint y: 481, distance: 174.5
click at [327, 481] on div "<!-- Animated Shapes --> 16 17 18 19 20 21 22 23 24 25 26 27 28 29 30 31 32 33 …" at bounding box center [804, 528] width 996 height 169
type textarea "<div class="grid-bg"></div> <div class="gradient-overlay"></div>"
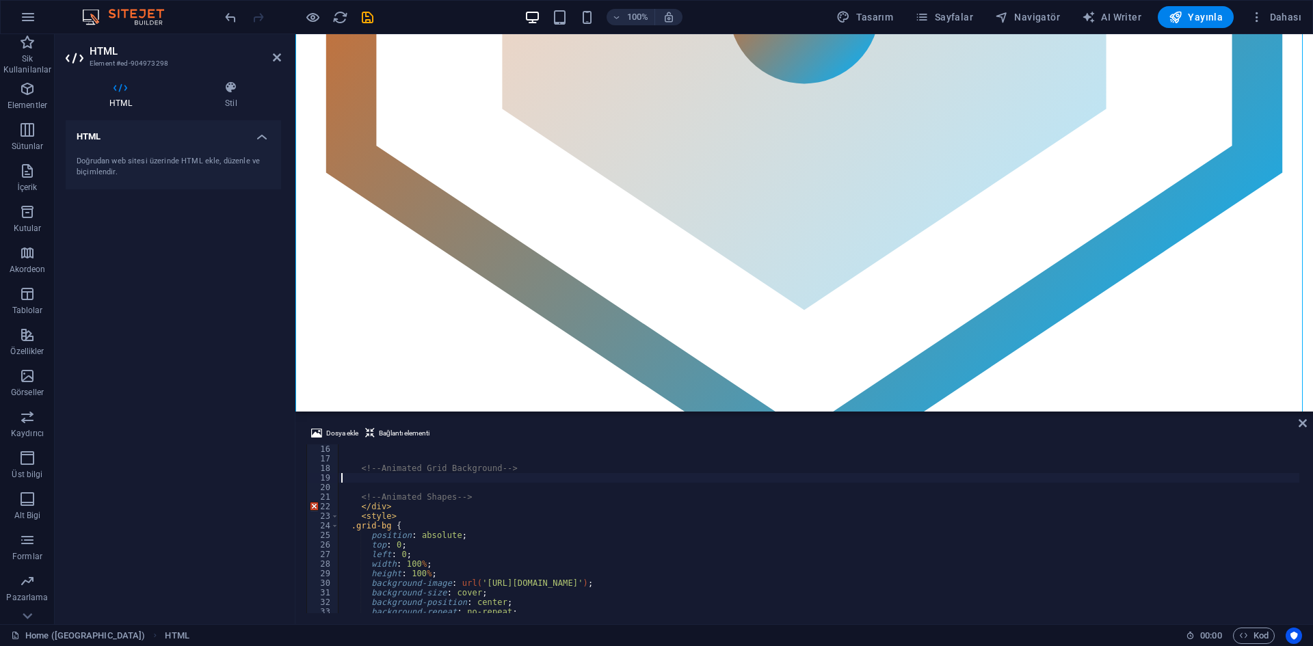
type textarea "<!-- Animated Grid Background -->"
click at [384, 479] on div "<!-- Animated Grid Background --> <!-- Animated Shapes --> </ div > < style > .…" at bounding box center [1010, 536] width 1342 height 185
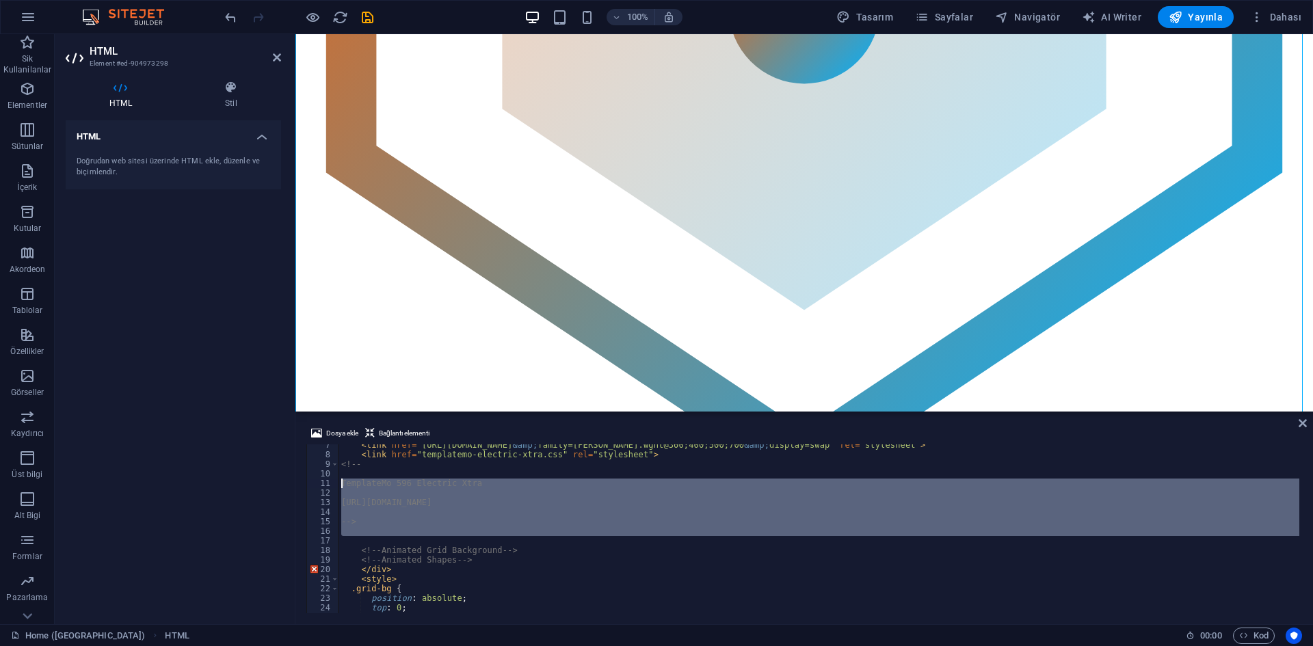
drag, startPoint x: 463, startPoint y: 538, endPoint x: 326, endPoint y: 483, distance: 147.7
click at [326, 483] on div "<!-- Animated Grid Background --> 7 8 9 10 11 12 13 14 15 16 17 18 19 20 21 22 …" at bounding box center [804, 528] width 996 height 169
type textarea "TemplateMo 596 Electric Xtra"
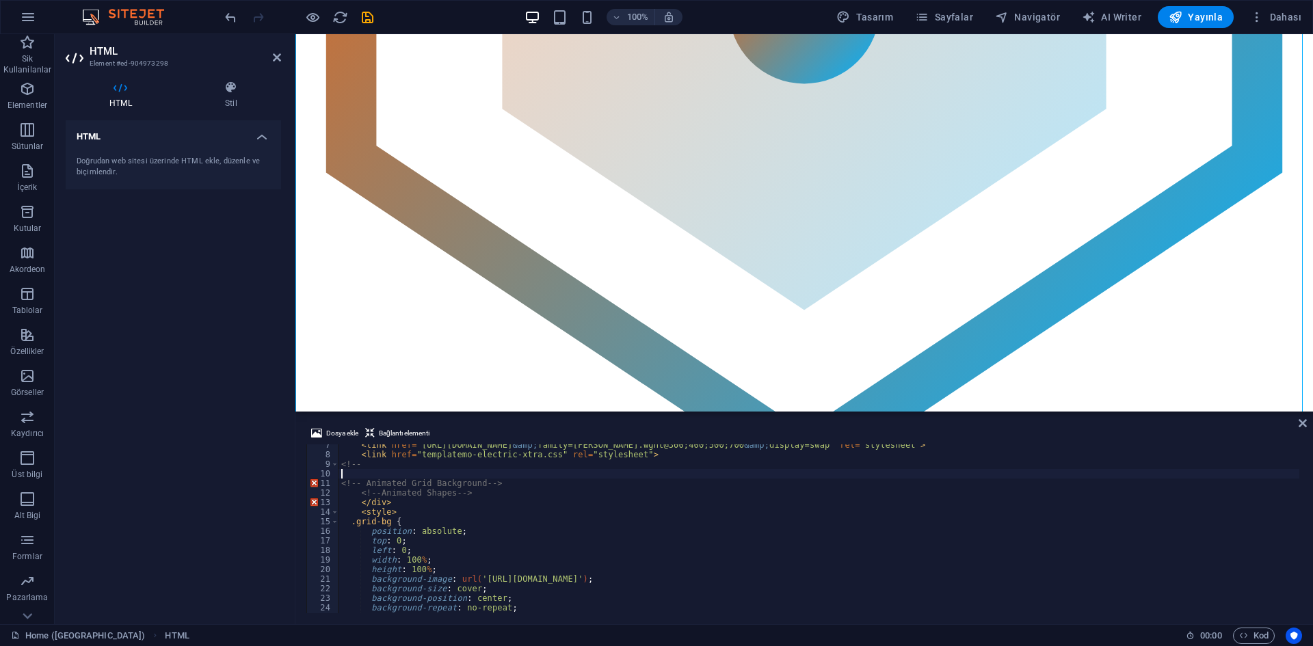
type textarea "<!--"
drag, startPoint x: 383, startPoint y: 466, endPoint x: 320, endPoint y: 466, distance: 62.9
click at [320, 466] on div "<!-- 7 8 9 10 11 12 13 14 15 16 17 18 19 20 21 22 23 24 25 26 < link href = "[U…" at bounding box center [804, 528] width 996 height 169
type textarea "<link href="templatemo-electric-xtra.css" rel="stylesheet">"
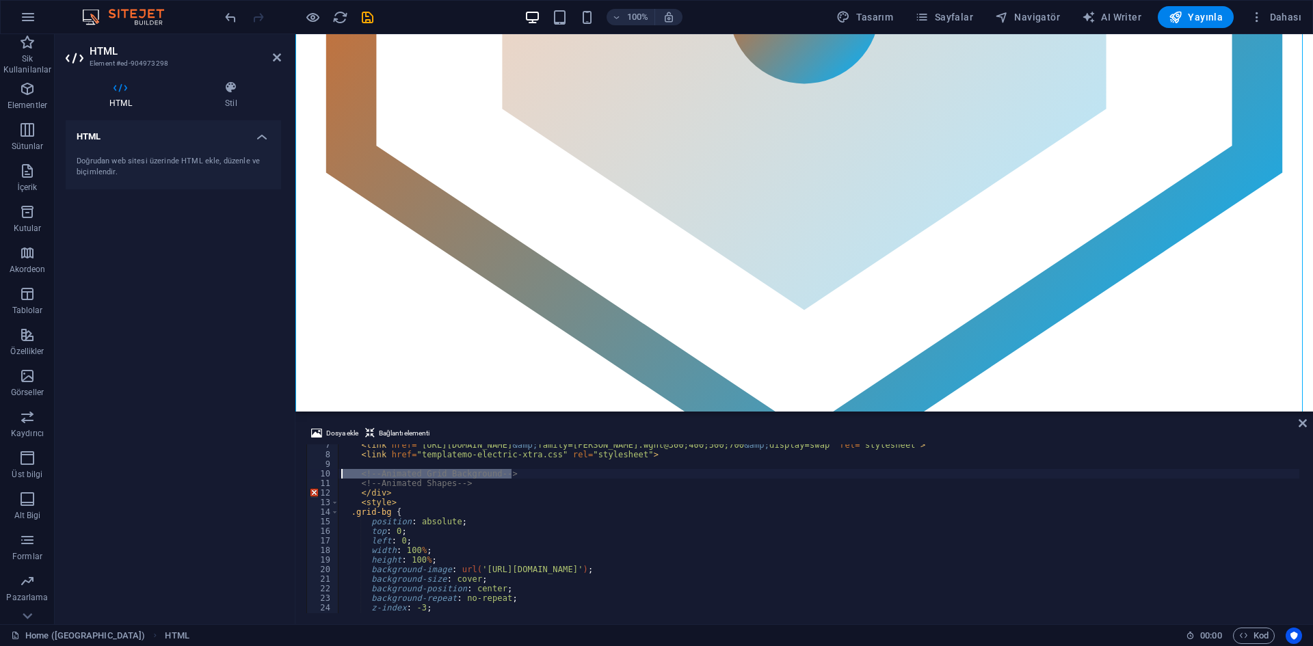
drag, startPoint x: 528, startPoint y: 478, endPoint x: 328, endPoint y: 475, distance: 199.7
click at [328, 475] on div "7 8 9 10 11 12 13 14 15 16 17 18 19 20 21 22 23 24 25 26 < link href = "[URL][D…" at bounding box center [804, 528] width 996 height 169
type textarea "<!-- Animated Grid Background -->"
click at [479, 492] on div "< link href = "[URL][DOMAIN_NAME] &amp; family=Rajdhani:wght@300;400;500;700 &a…" at bounding box center [1010, 532] width 1342 height 185
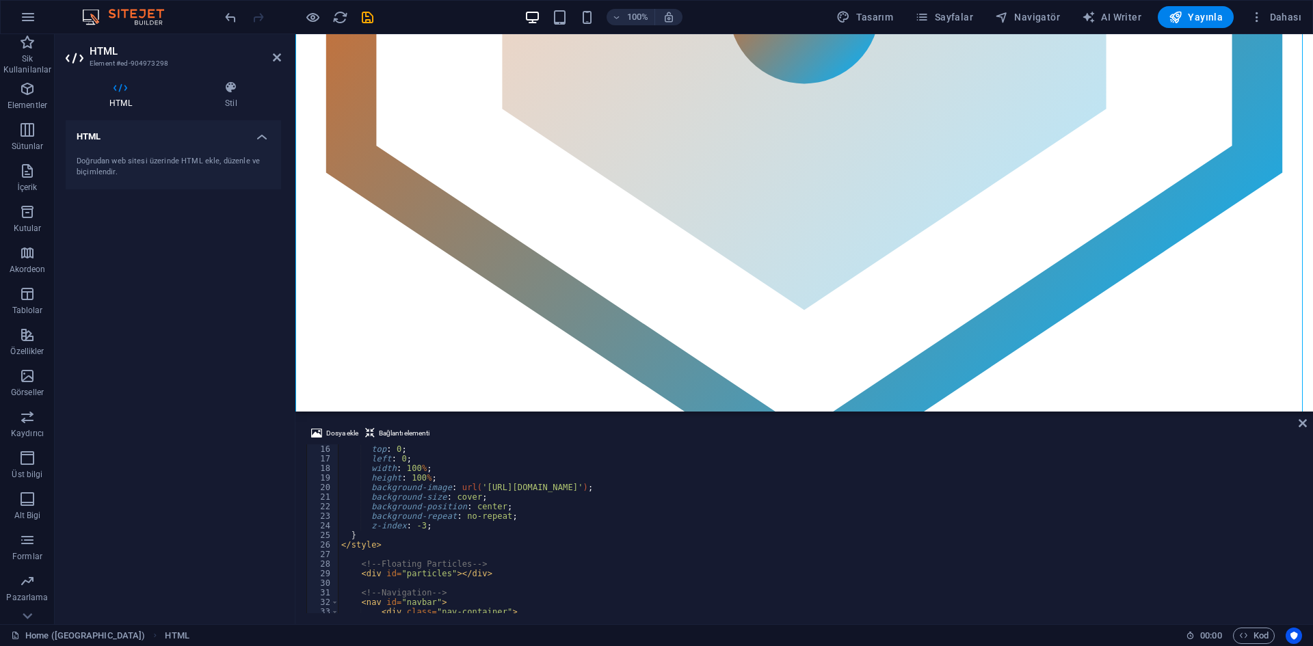
scroll to position [185, 0]
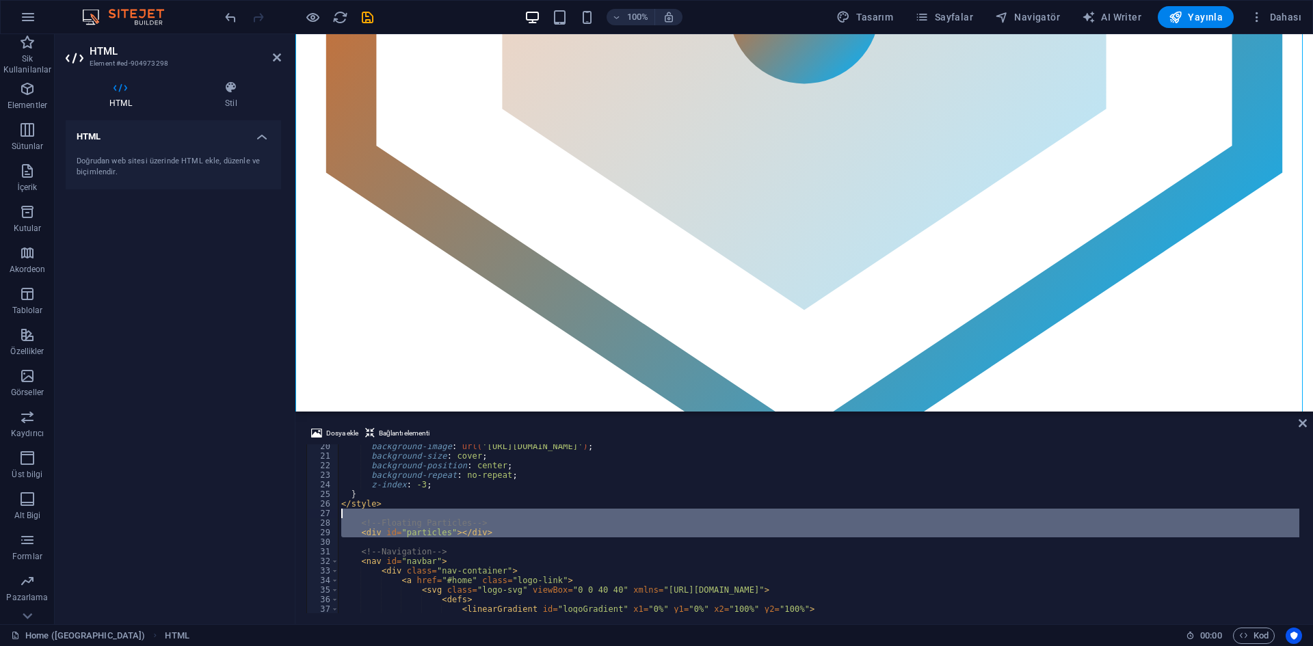
drag, startPoint x: 430, startPoint y: 538, endPoint x: 281, endPoint y: 516, distance: 150.8
click at [281, 516] on div "HTML Element #ed-904973298 HTML Stil HTML Doğrudan web sitesi üzerinde HTML ekl…" at bounding box center [684, 329] width 1258 height 590
type textarea "<!-- Floating Particles -->"
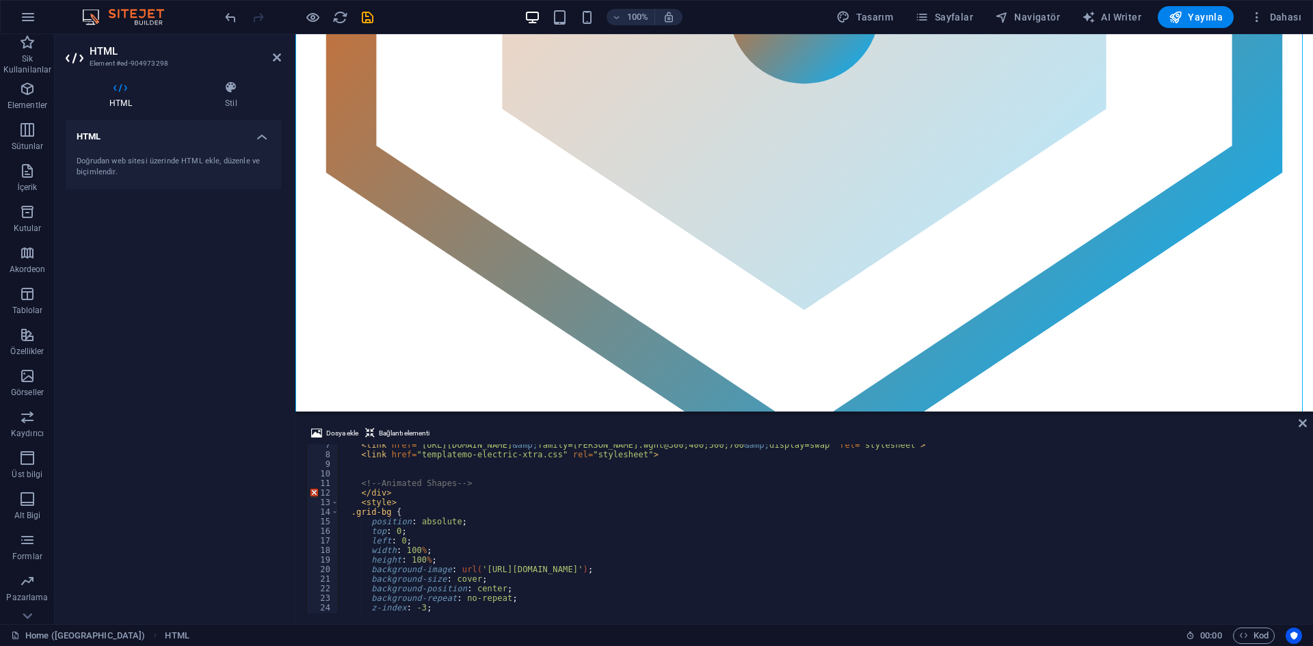
scroll to position [62, 0]
click at [532, 531] on div "< link href = "[URL][DOMAIN_NAME] &amp; family=Rajdhani:wght@300;400;500;700 &a…" at bounding box center [1010, 532] width 1342 height 185
click at [598, 518] on div "< link href = "[URL][DOMAIN_NAME] &amp; family=Rajdhani:wght@300;400;500;700 &a…" at bounding box center [1010, 532] width 1342 height 185
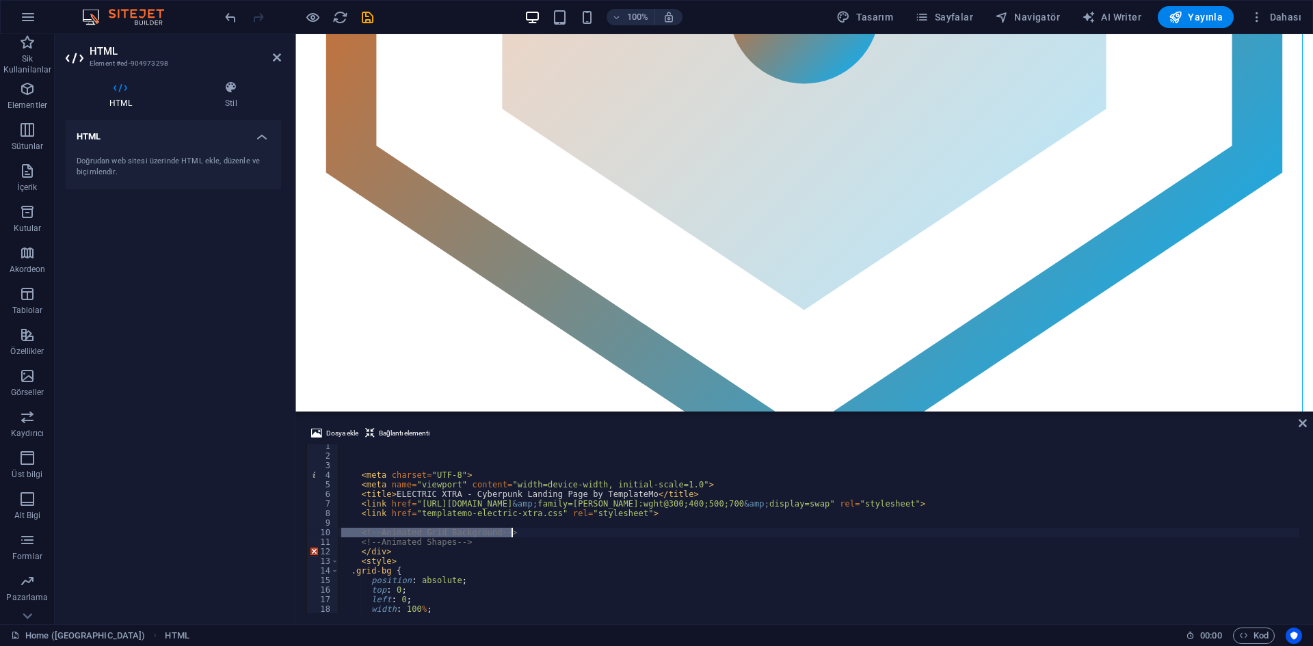
scroll to position [3, 0]
type textarea "<link href="templatemo-electric-xtra.css" rel="stylesheet"> <!--"
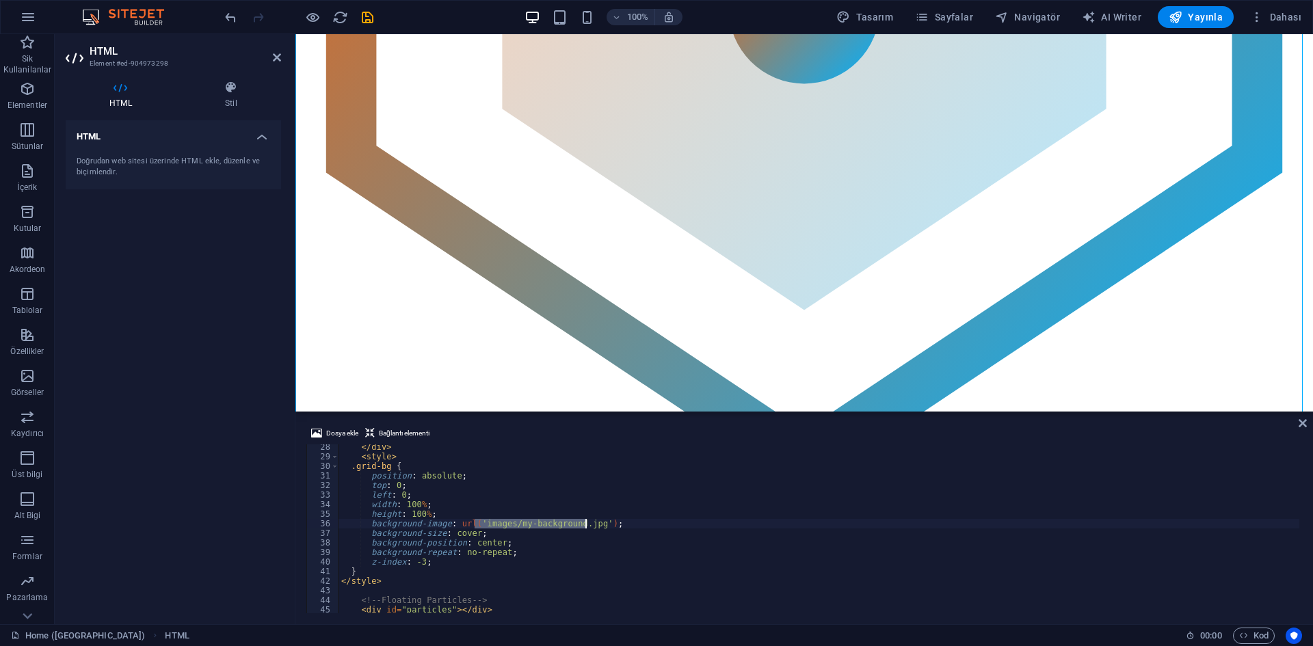
scroll to position [302, 0]
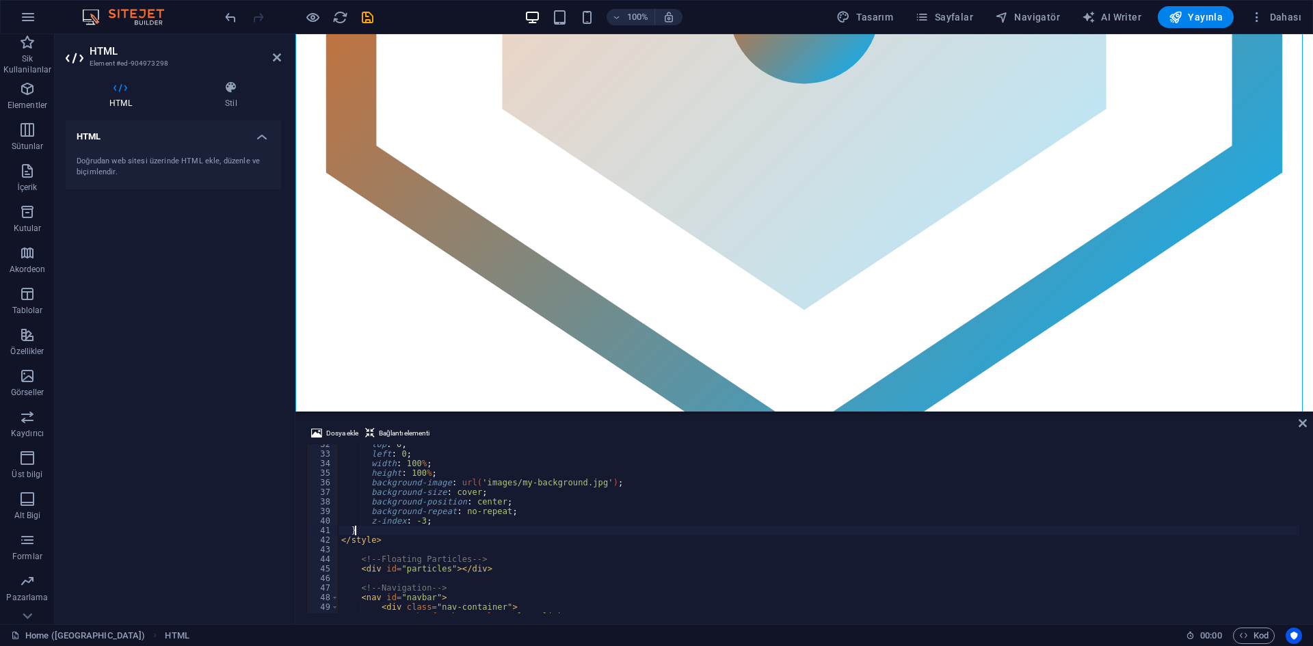
click at [583, 531] on div "top : 0 ; left : 0 ; width : 100 % ; height : 100 % ; background-image : url( '…" at bounding box center [1010, 532] width 1342 height 185
type textarea "}"
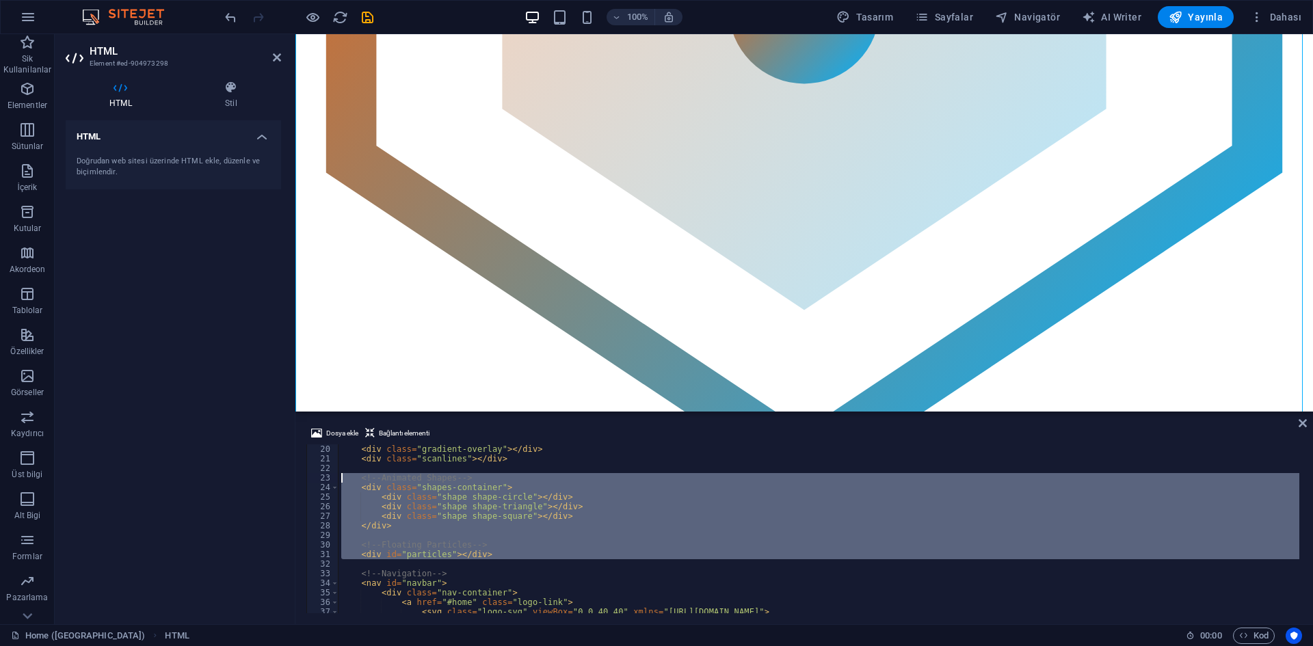
scroll to position [124, 0]
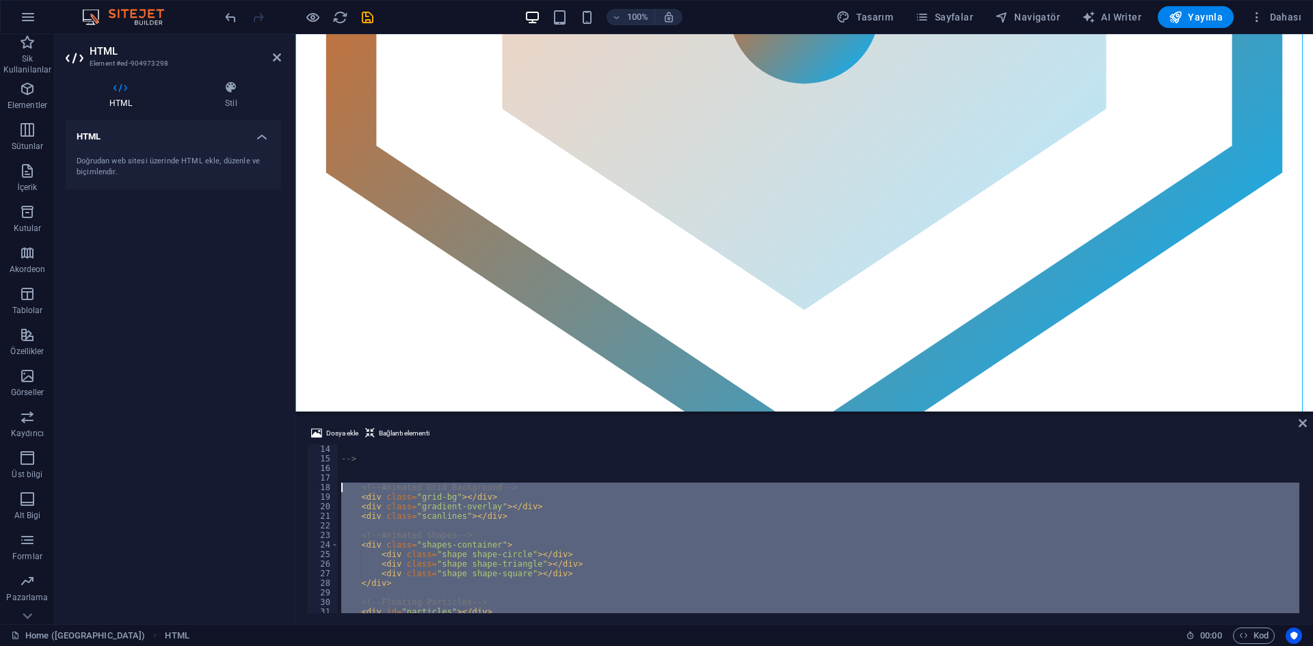
drag, startPoint x: 395, startPoint y: 557, endPoint x: 328, endPoint y: 490, distance: 95.7
click at [328, 490] on div "14 15 16 17 18 19 20 21 22 23 24 25 26 27 28 29 30 31 32 33 --> <!-- Animated G…" at bounding box center [804, 528] width 996 height 169
type textarea "<!-- Animated Grid Background --> <div class="grid-bg"></div>"
paste textarea
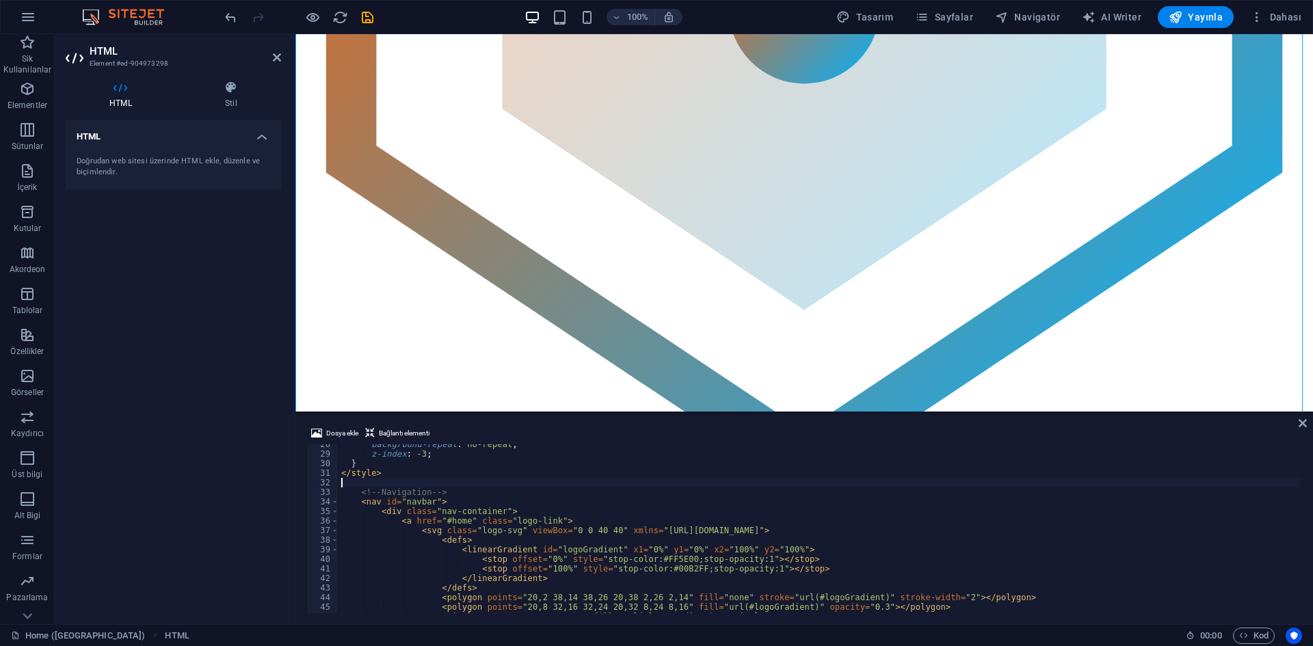
scroll to position [181, 0]
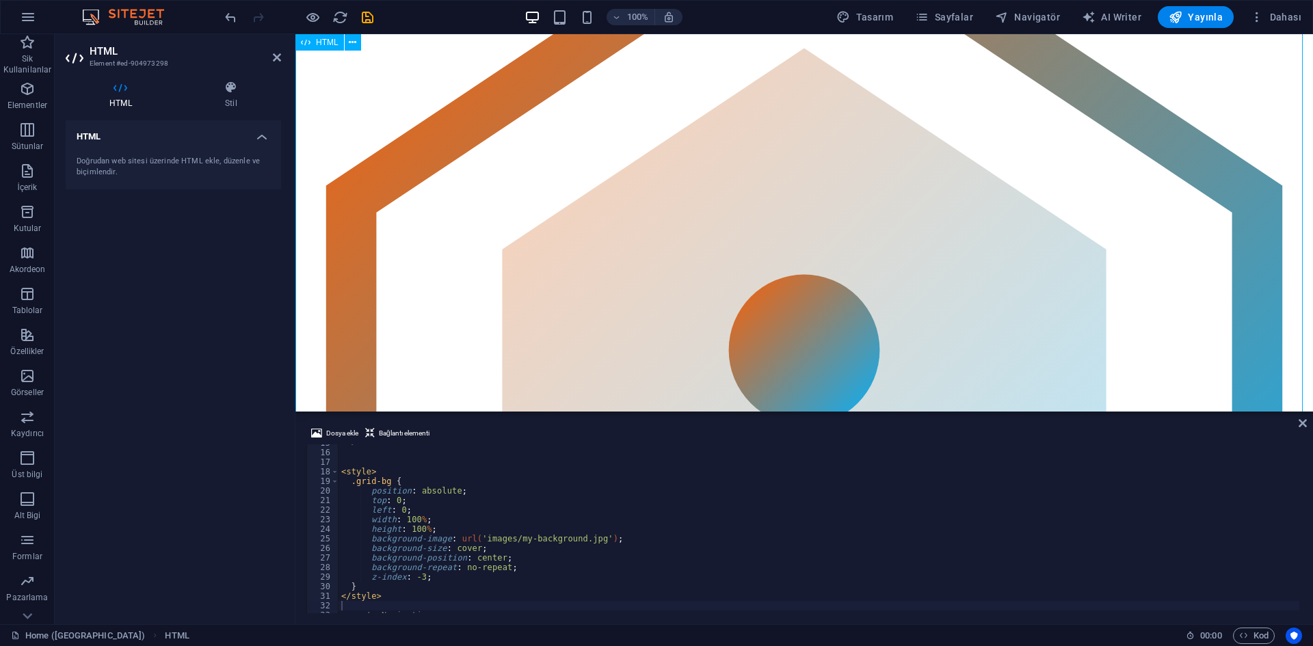
scroll to position [0, 0]
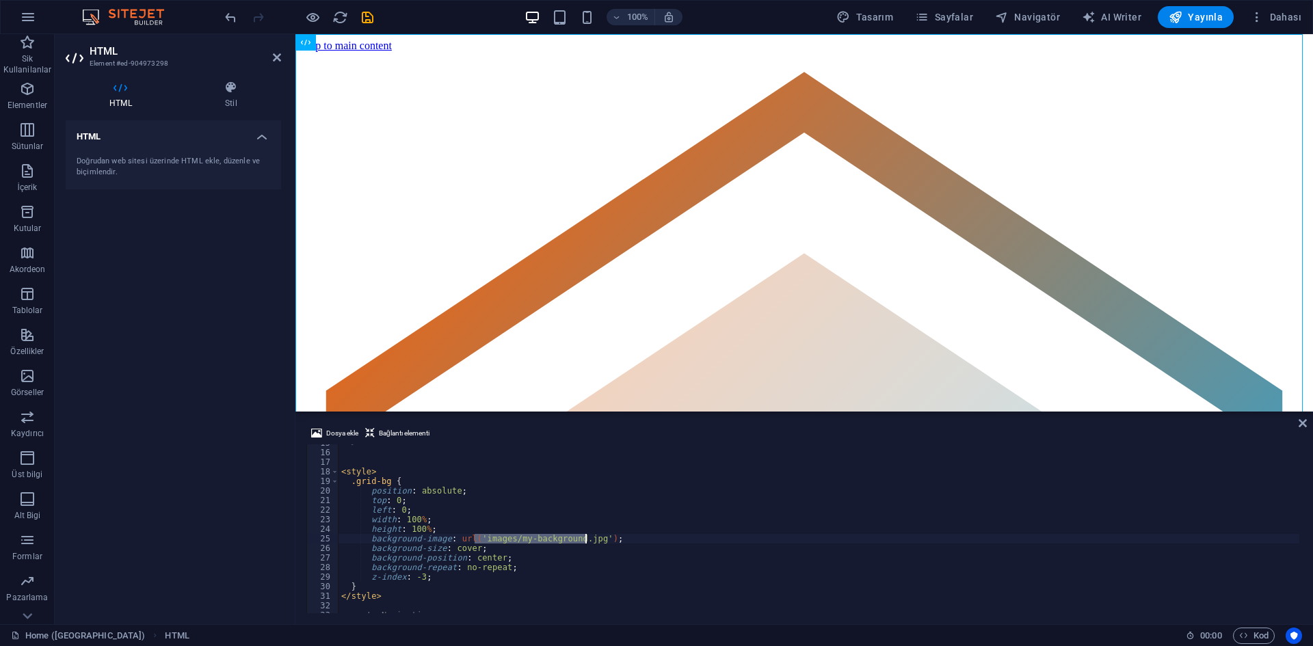
drag, startPoint x: 475, startPoint y: 538, endPoint x: 583, endPoint y: 534, distance: 108.1
click at [583, 534] on div "--> < style > .grid-bg { position : absolute ; top : 0 ; left : 0 ; width : 100…" at bounding box center [1010, 530] width 1342 height 185
click at [348, 435] on span "Dosya ekle" at bounding box center [342, 433] width 32 height 16
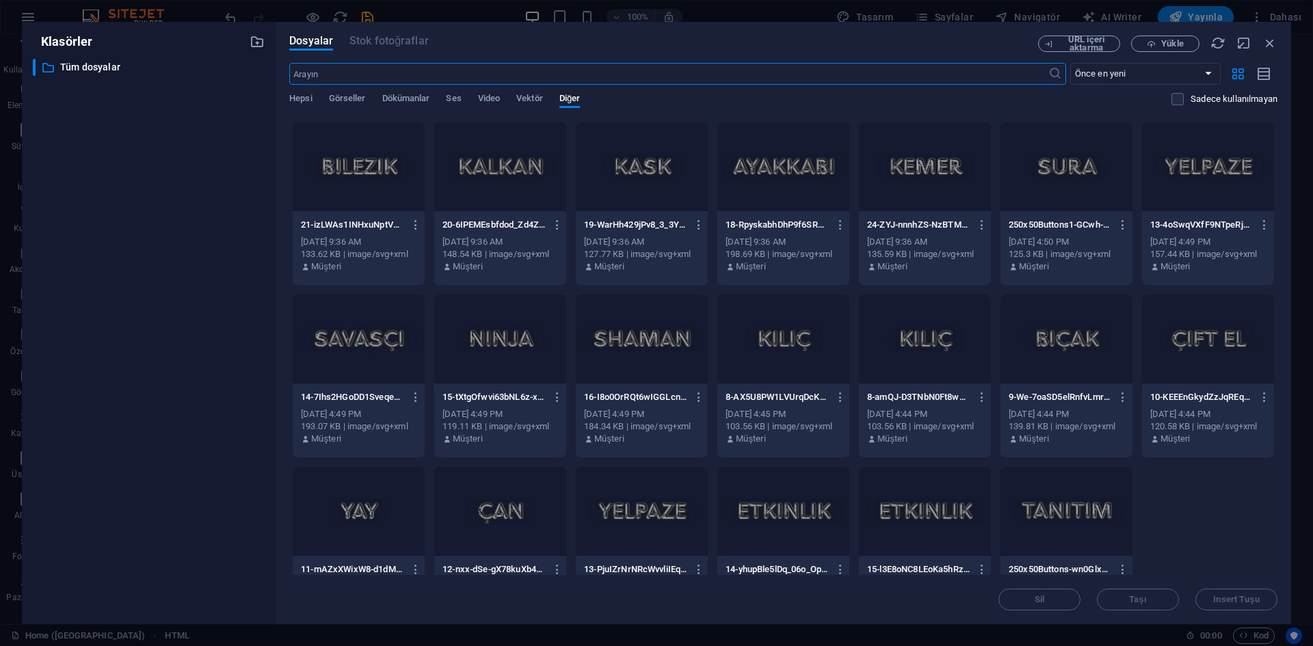
scroll to position [397, 0]
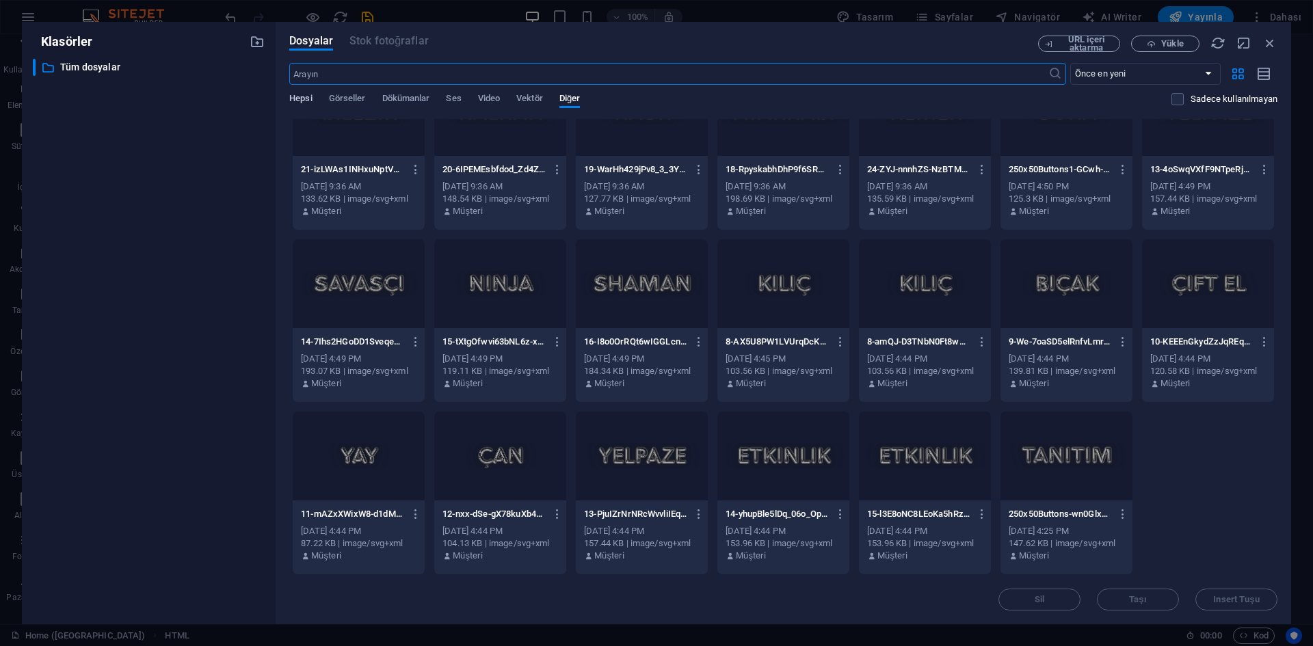
click at [306, 101] on span "Hepsi" at bounding box center [300, 99] width 23 height 19
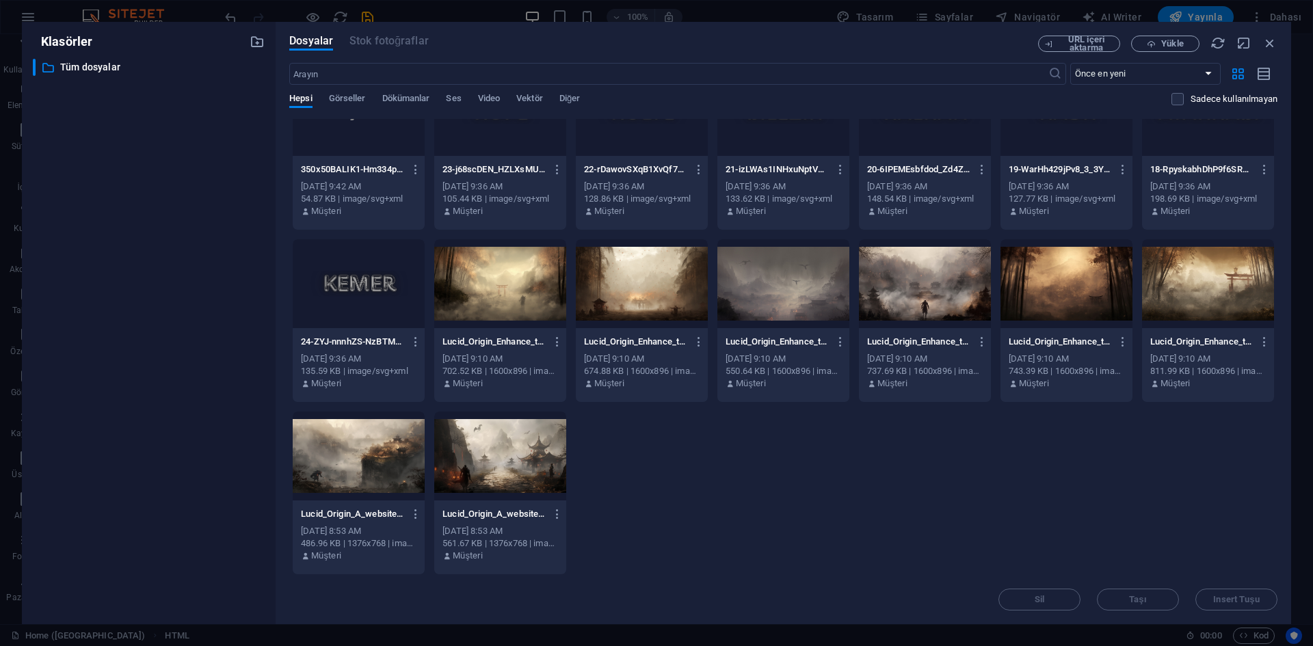
click at [640, 306] on div at bounding box center [642, 283] width 132 height 89
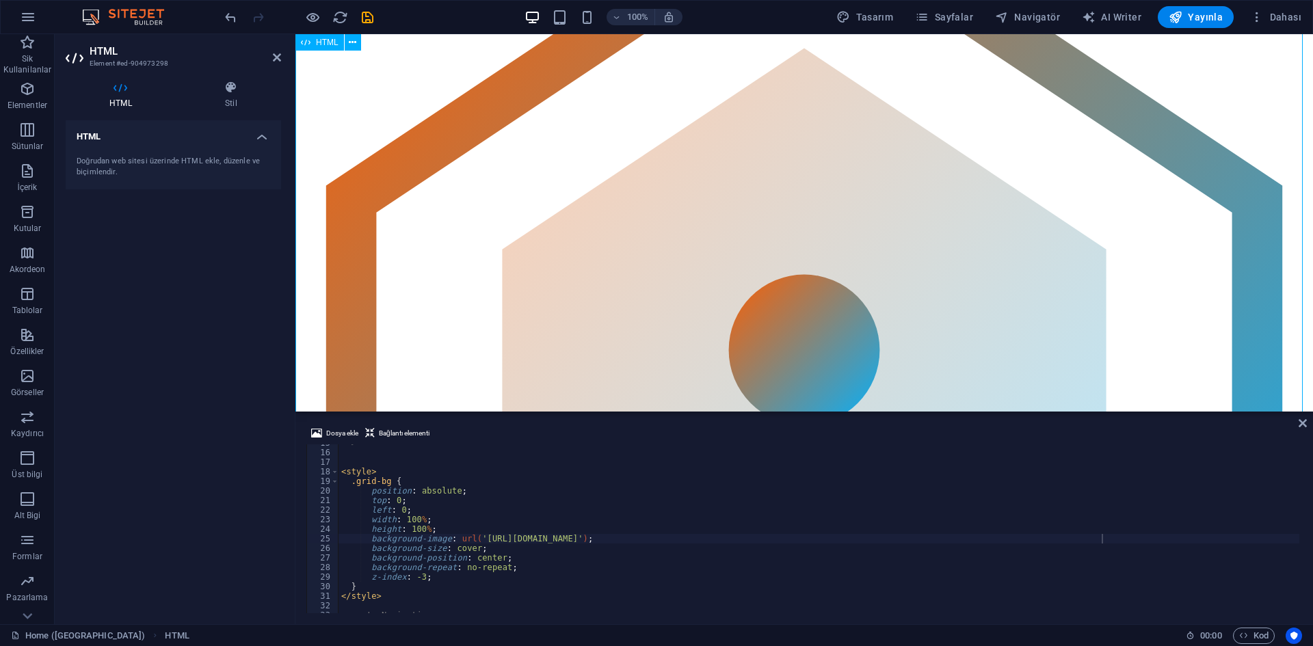
scroll to position [342, 0]
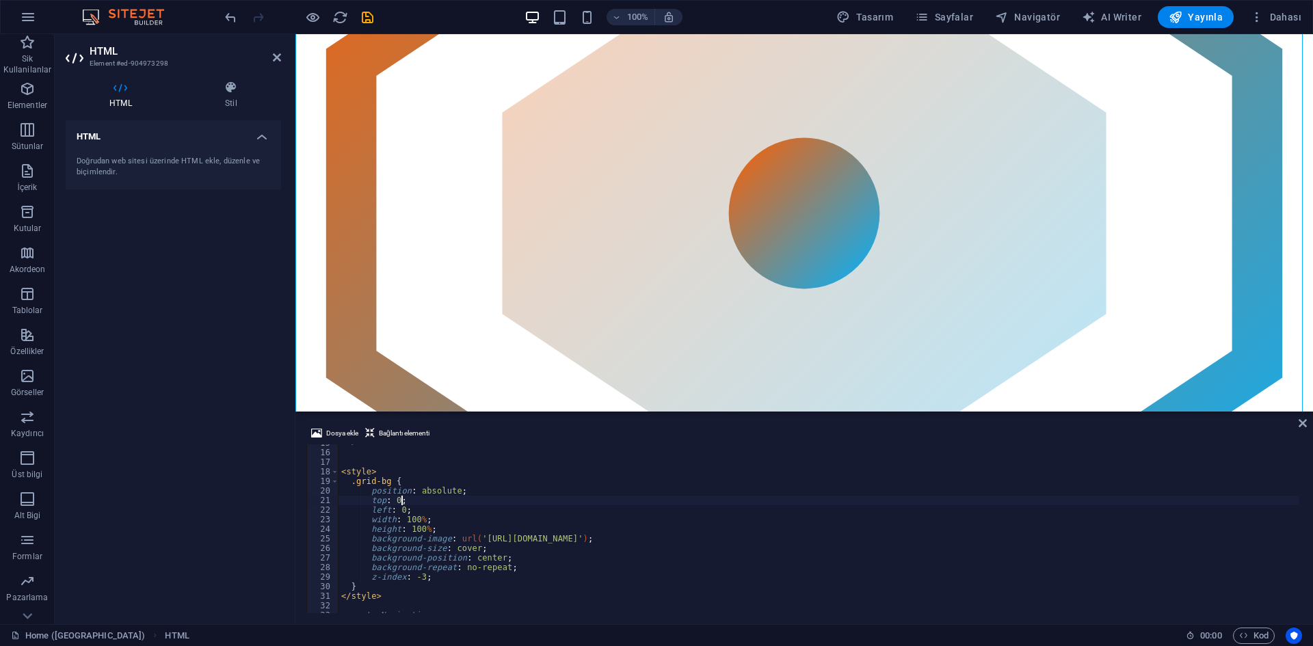
click at [555, 504] on div "--> < style > .grid-bg { position : absolute ; top : 0 ; left : 0 ; width : 100…" at bounding box center [1010, 530] width 1342 height 185
drag, startPoint x: 620, startPoint y: 382, endPoint x: 915, endPoint y: 463, distance: 306.2
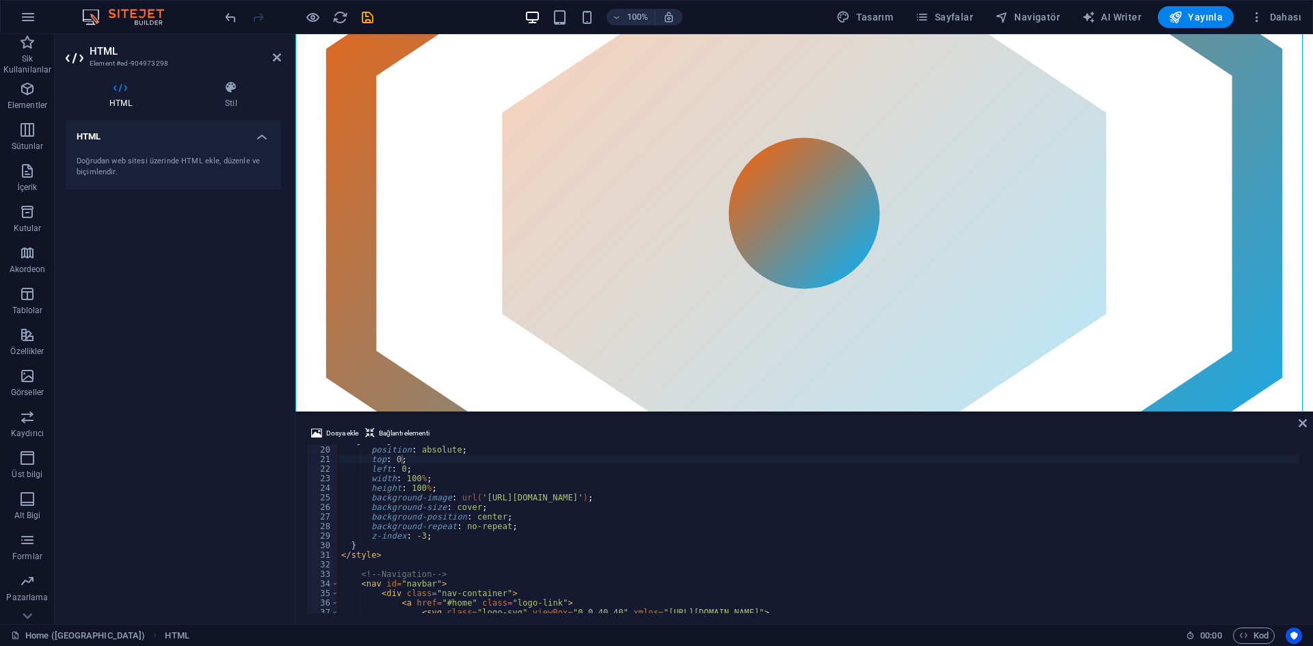
scroll to position [58, 0]
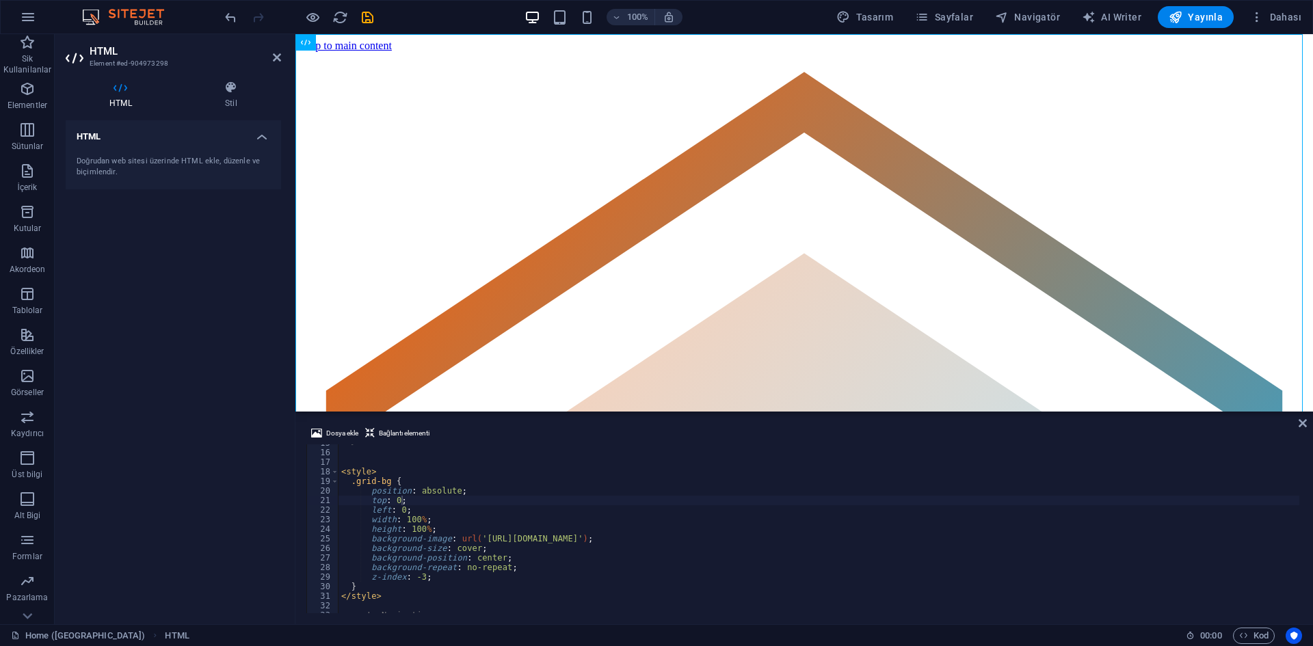
scroll to position [181, 0]
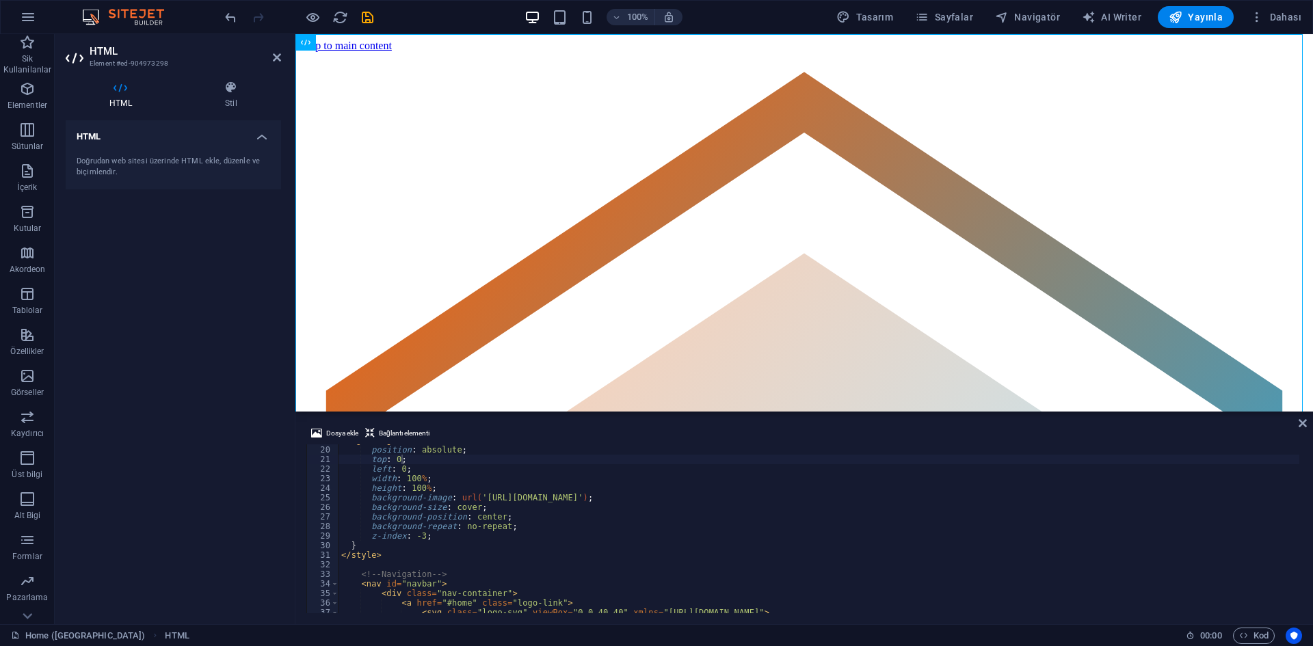
click at [698, 542] on div ".grid-bg { position : absolute ; top : 0 ; left : 0 ; width : 100 % ; height : …" at bounding box center [1010, 528] width 1342 height 185
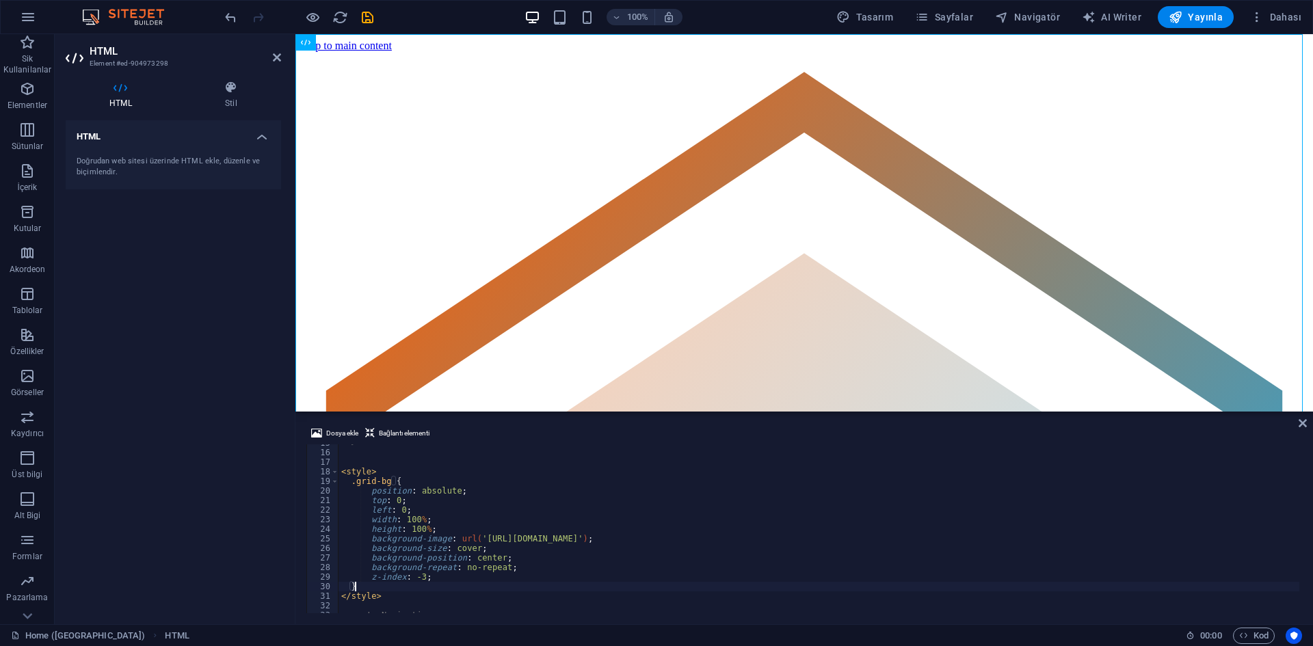
scroll to position [140, 0]
click at [420, 544] on div "--> < style > .grid-bg { position : absolute ; top : 0 ; left : 0 ; width : 100…" at bounding box center [1010, 530] width 1342 height 185
click at [435, 503] on div "--> < style > .grid-bg { position : absolute ; top : 0 ; left : 0 ; width : 100…" at bounding box center [1010, 530] width 1342 height 185
click at [466, 520] on div "--> < style > .grid-bg { position : absolute ; top : 0 ; left : 0 ; width : 100…" at bounding box center [1010, 530] width 1342 height 185
click at [521, 533] on div "--> < style > .grid-bg { position : absolute ; top : 0 ; left : 0 ; width : 100…" at bounding box center [1010, 530] width 1342 height 185
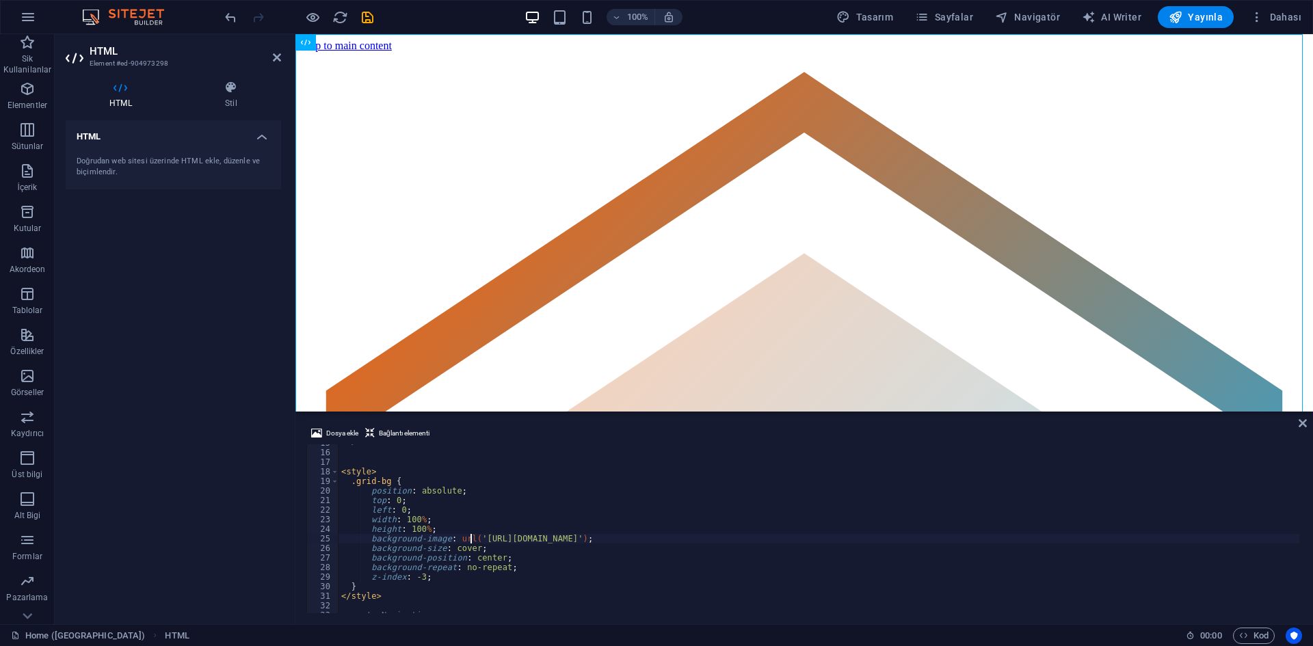
click at [471, 535] on div "--> < style > .grid-bg { position : absolute ; top : 0 ; left : 0 ; width : 100…" at bounding box center [1010, 530] width 1342 height 185
click at [347, 481] on div "--> < style > .grid-bg { position : absolute ; top : 0 ; left : 0 ; width : 100…" at bounding box center [1010, 530] width 1342 height 185
click at [351, 484] on div "--> < style > .grid-bg { position : absolute ; top : 0 ; left : 0 ; width : 100…" at bounding box center [1010, 530] width 1342 height 185
click at [334, 481] on span at bounding box center [335, 482] width 8 height 10
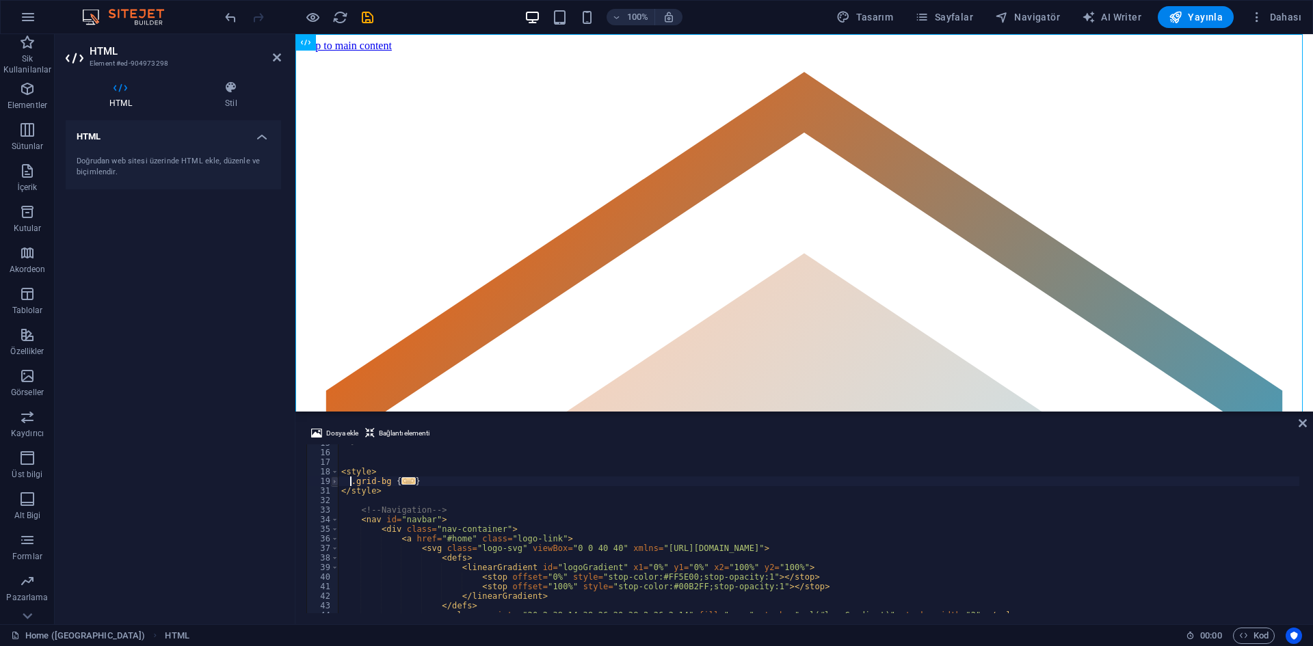
click at [334, 481] on span at bounding box center [335, 482] width 8 height 10
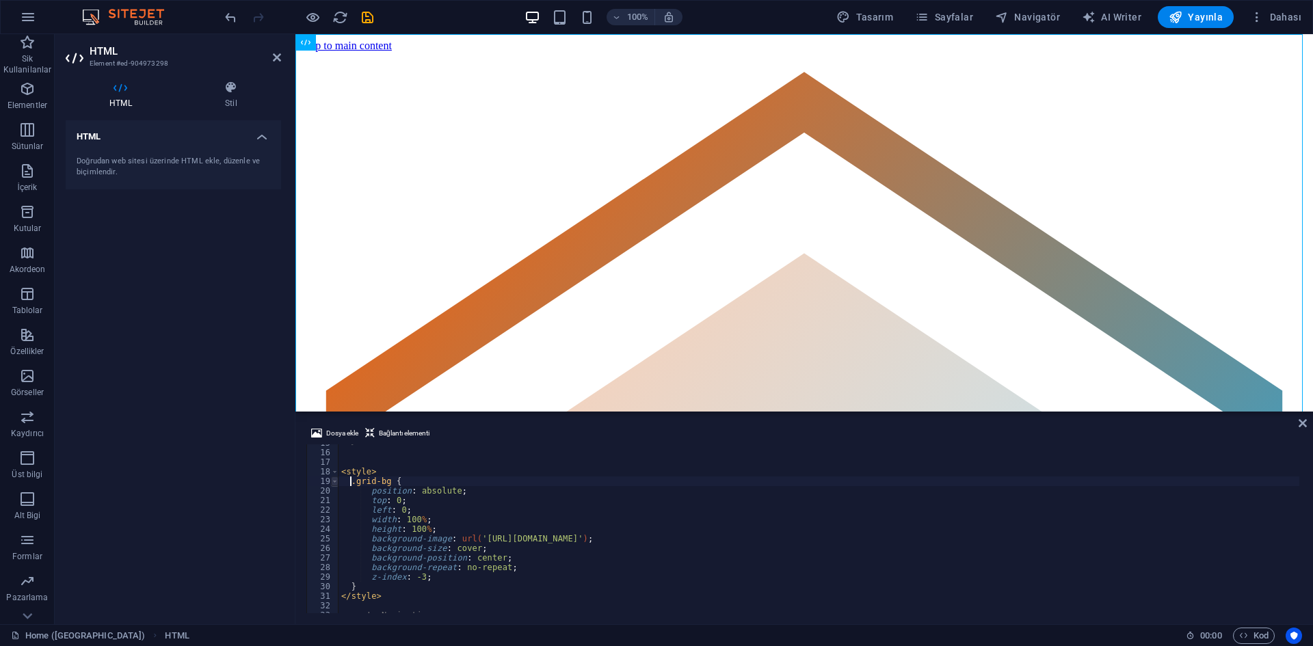
click at [334, 481] on span at bounding box center [335, 482] width 8 height 10
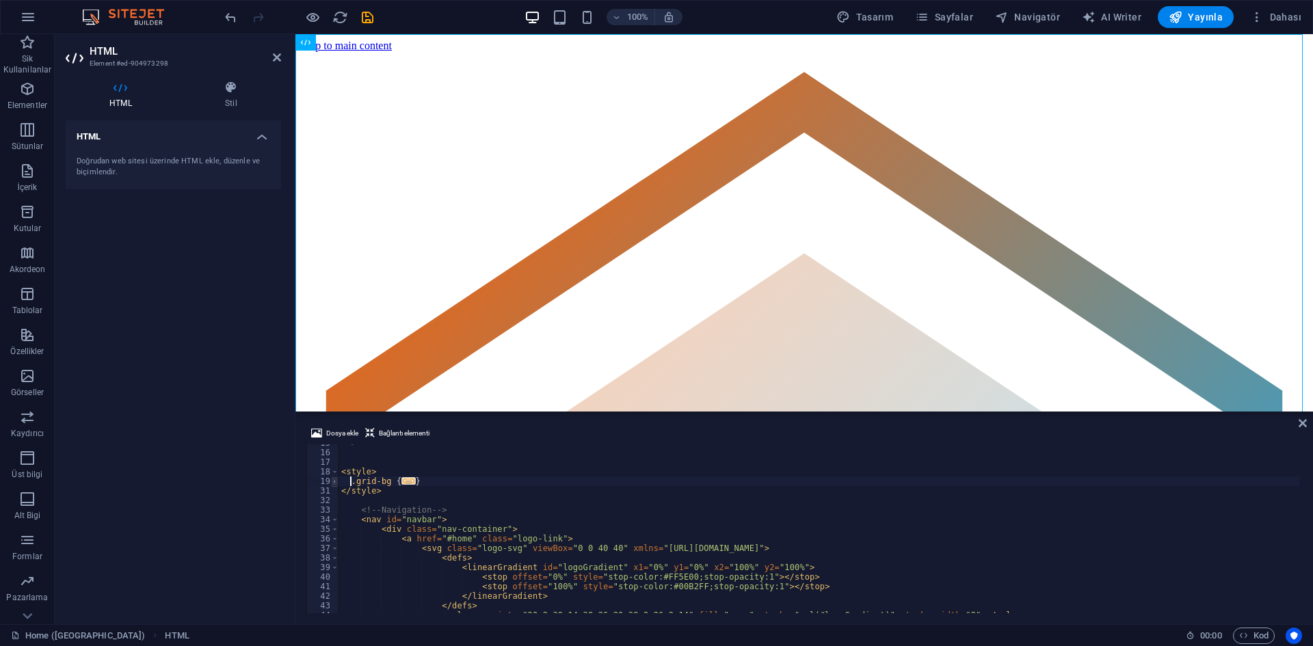
click at [334, 481] on span at bounding box center [335, 482] width 8 height 10
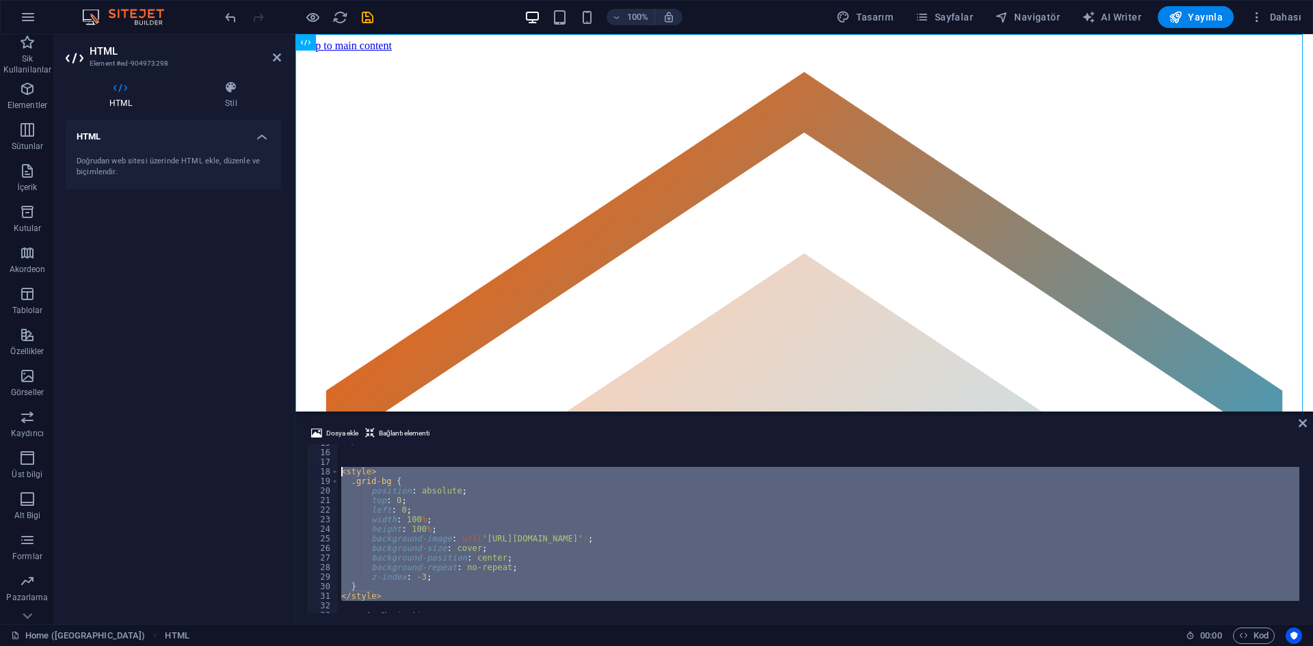
drag, startPoint x: 391, startPoint y: 601, endPoint x: 340, endPoint y: 474, distance: 137.1
click at [340, 474] on div "--> < style > .grid-bg { position : absolute ; top : 0 ; left : 0 ; width : 100…" at bounding box center [1010, 530] width 1342 height 185
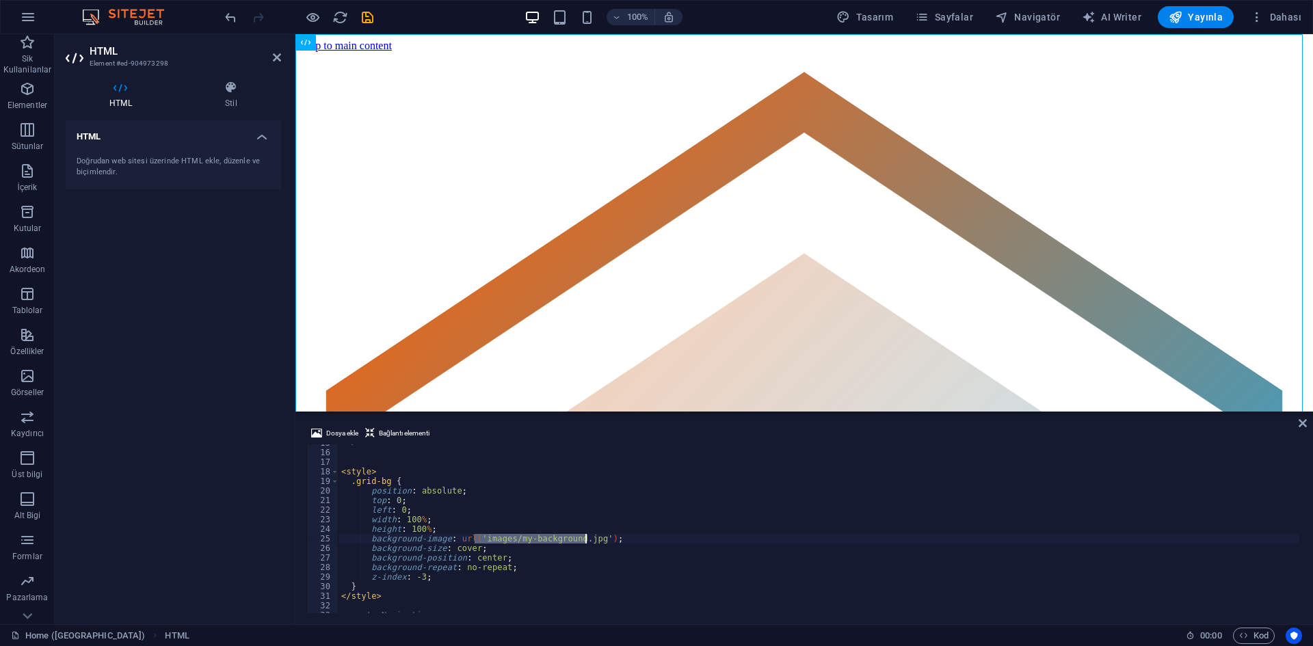
type textarea "<div id="particles"></div>"
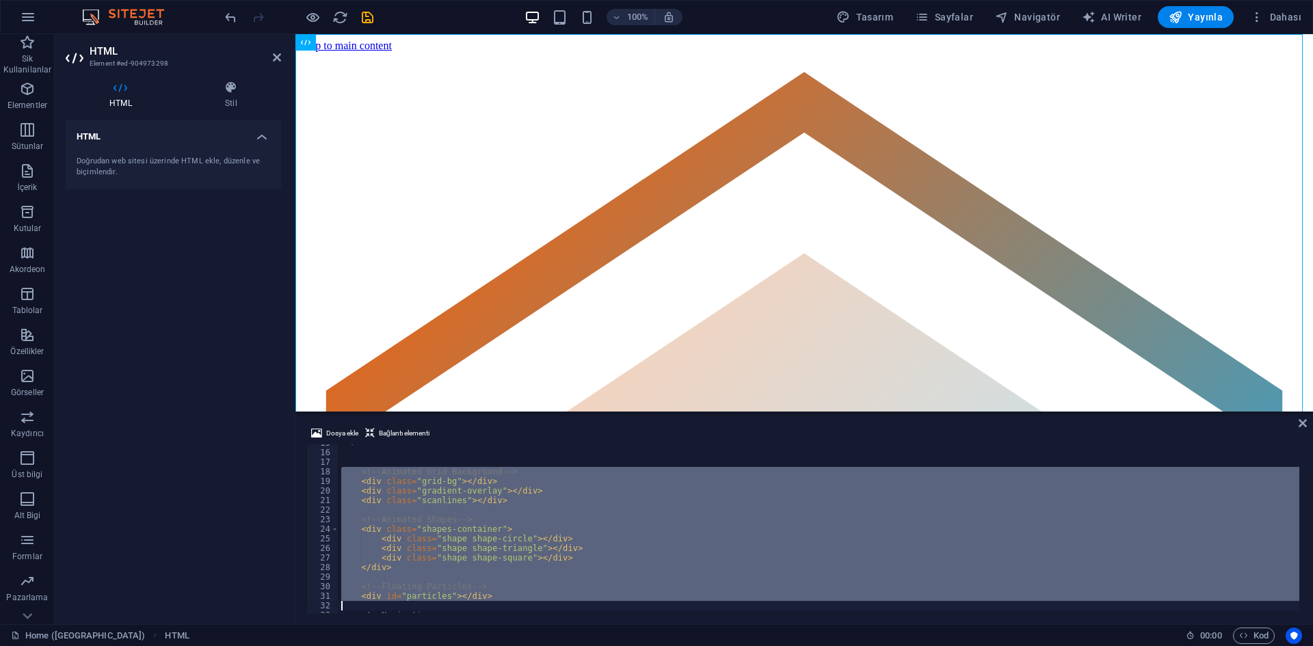
scroll to position [222, 0]
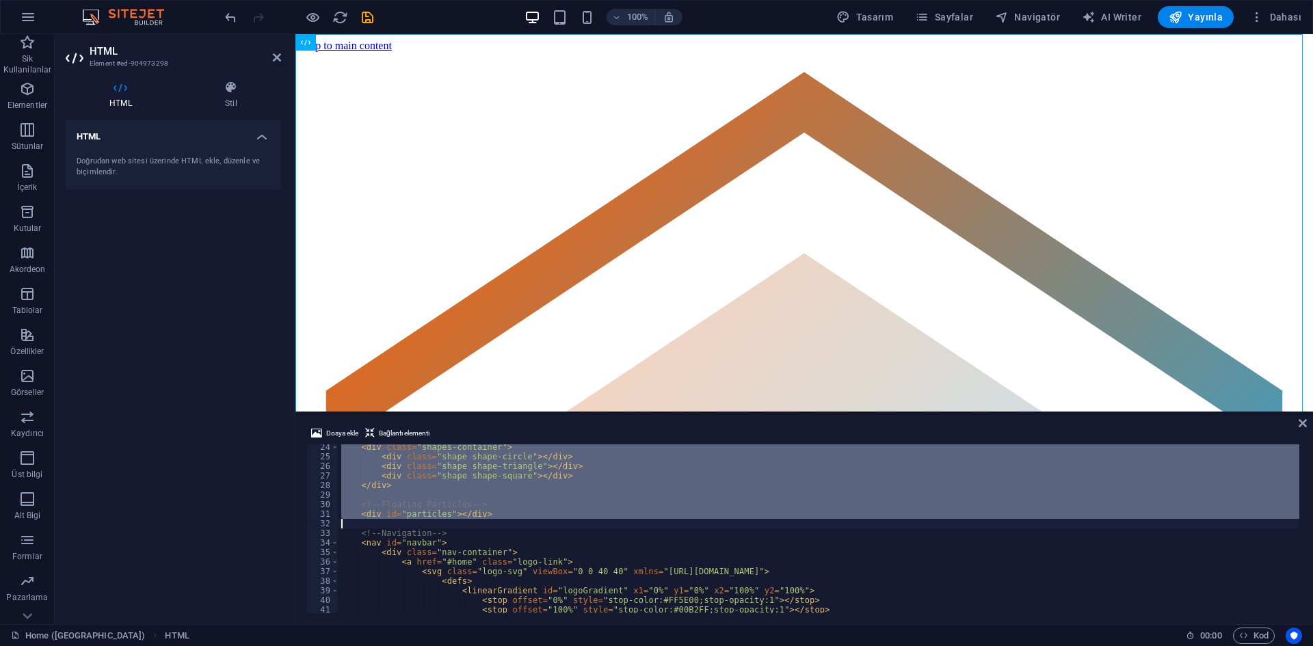
click at [436, 522] on div "< div class = "shapes-container" > < div class = "shape shape-circle" > </ div …" at bounding box center [819, 528] width 961 height 169
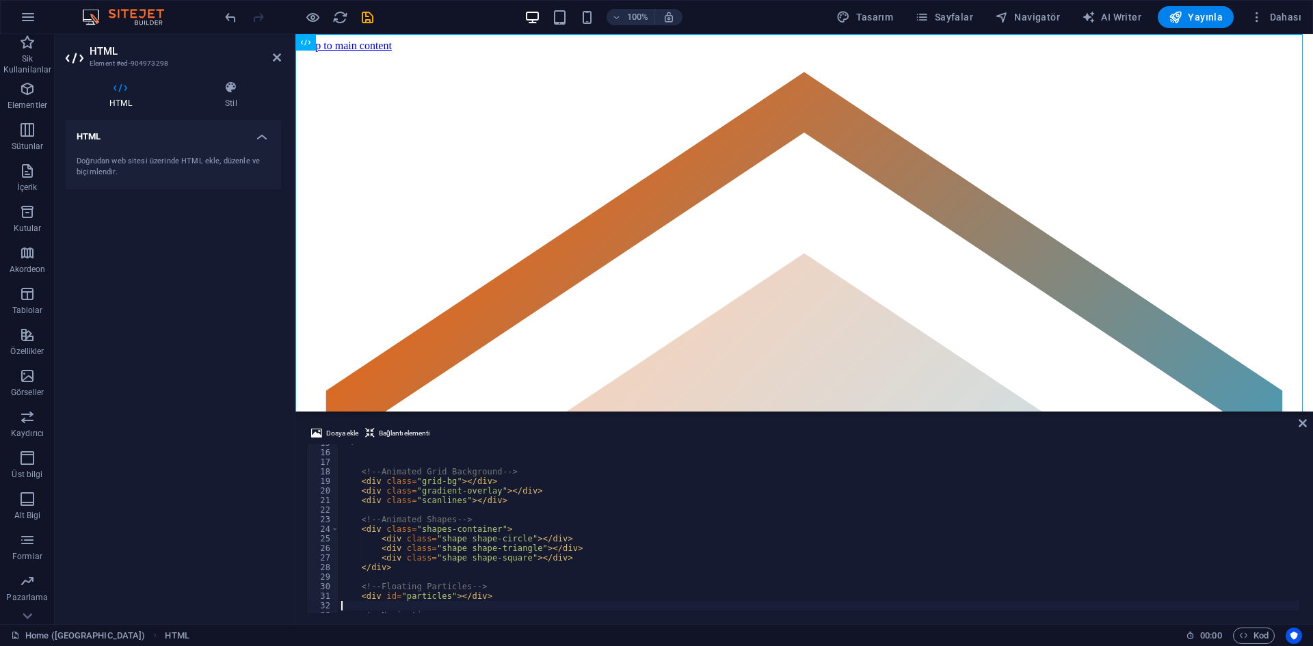
scroll to position [99, 0]
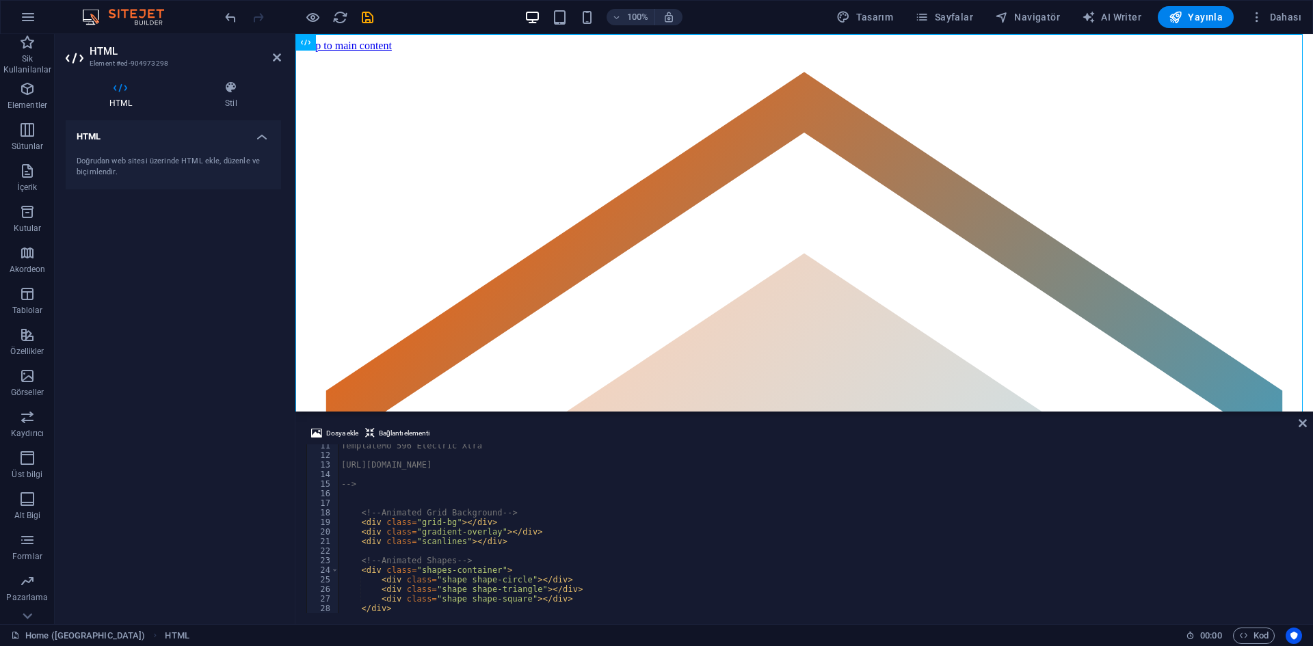
click at [436, 494] on div "TemplateMo 596 Electric Xtra [URL][DOMAIN_NAME] --> <!-- Animated Grid Backgrou…" at bounding box center [1010, 533] width 1342 height 185
click at [439, 503] on div "TemplateMo 596 Electric Xtra [URL][DOMAIN_NAME] --> <!-- Animated Grid Backgrou…" at bounding box center [1010, 533] width 1342 height 185
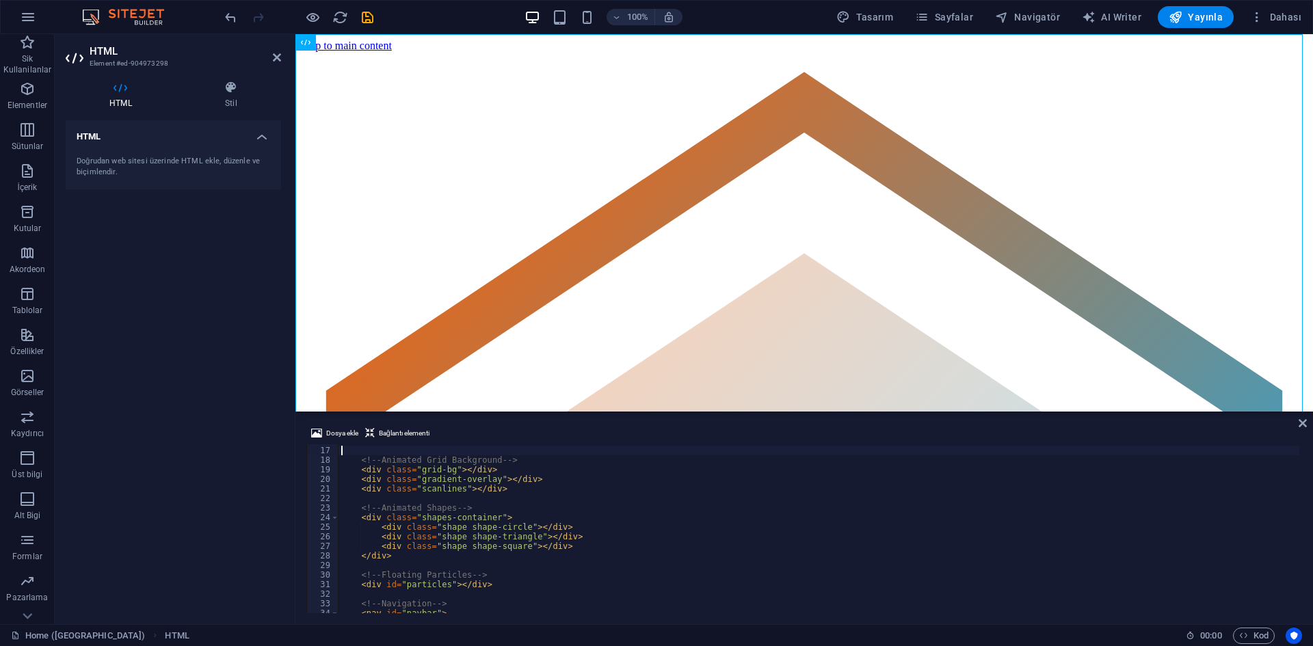
scroll to position [194, 0]
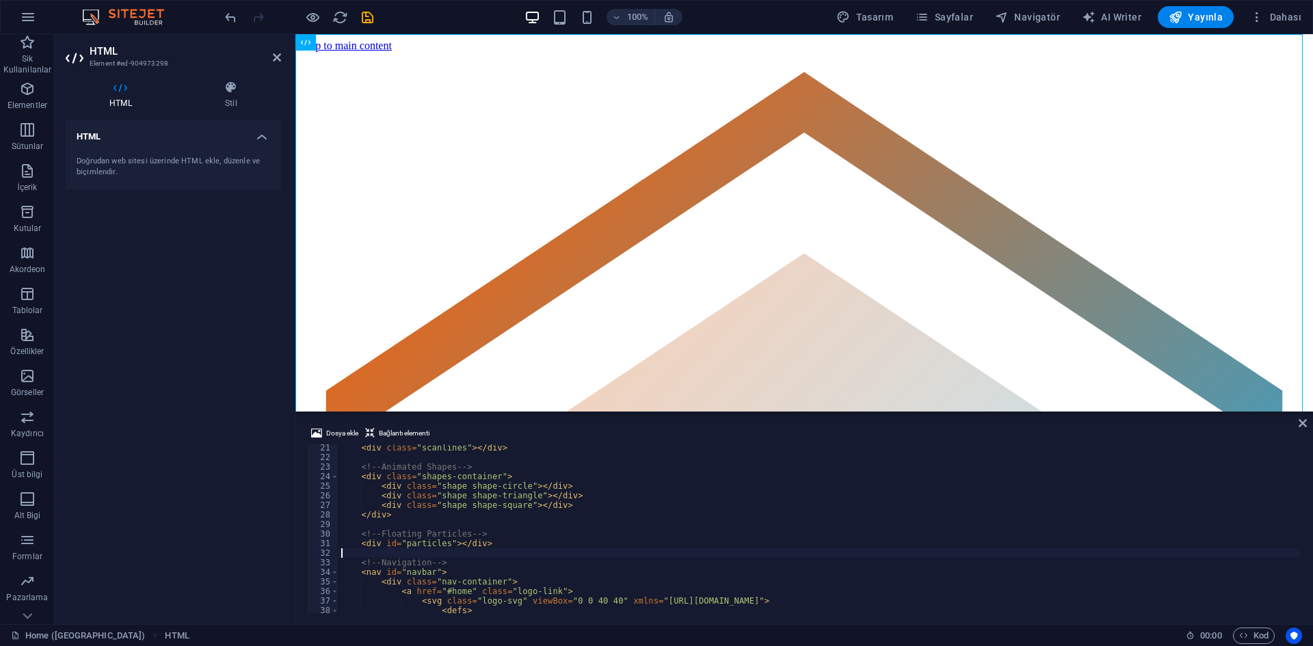
click at [415, 555] on div "< div class = "scanlines" > </ div > <!-- Animated Shapes --> < div class = "sh…" at bounding box center [1010, 535] width 1342 height 185
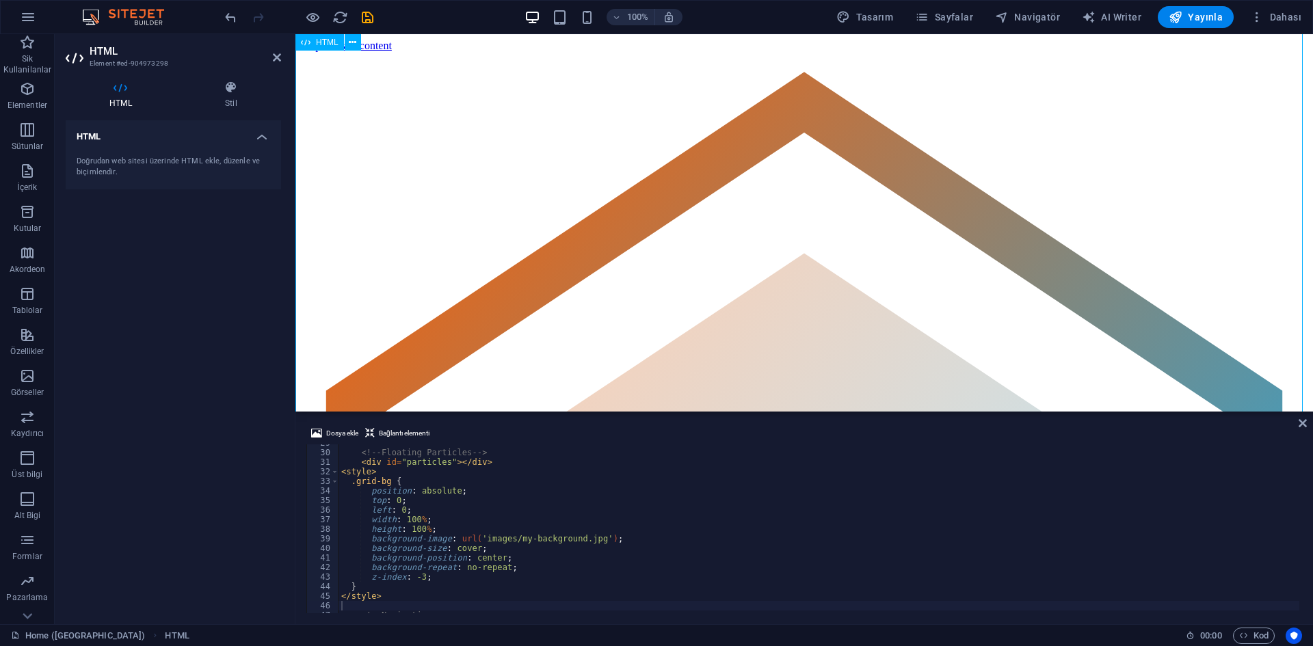
scroll to position [160, 0]
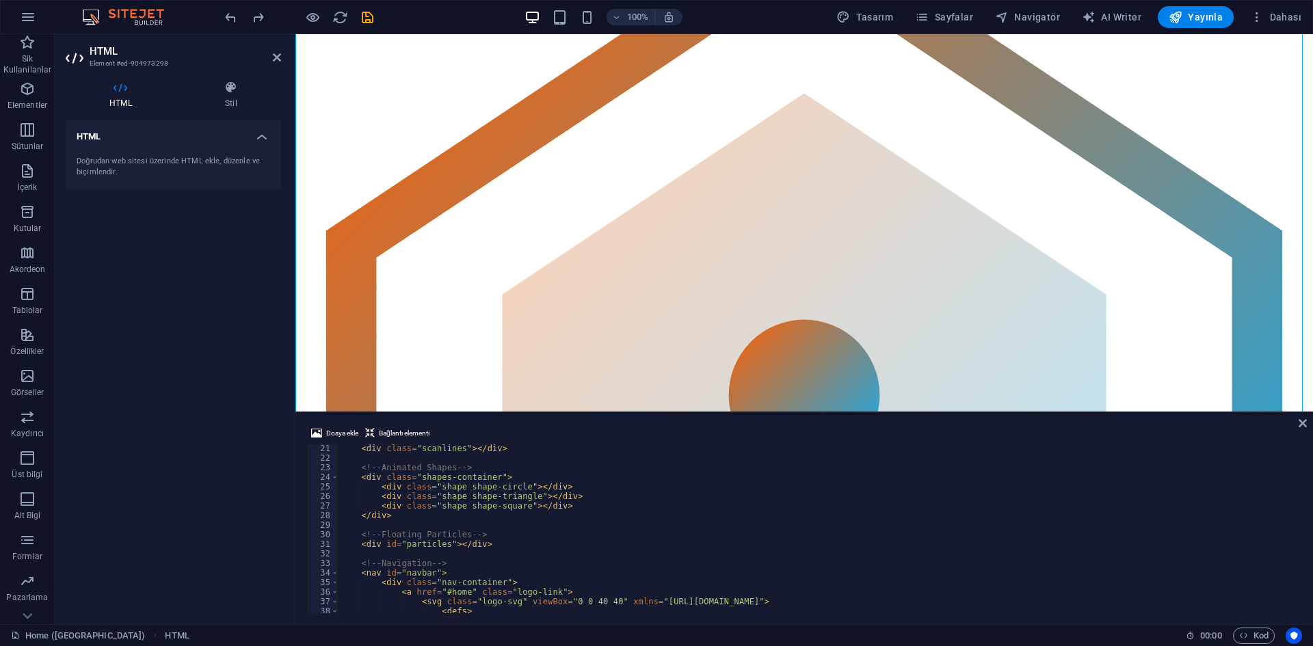
scroll to position [110, 0]
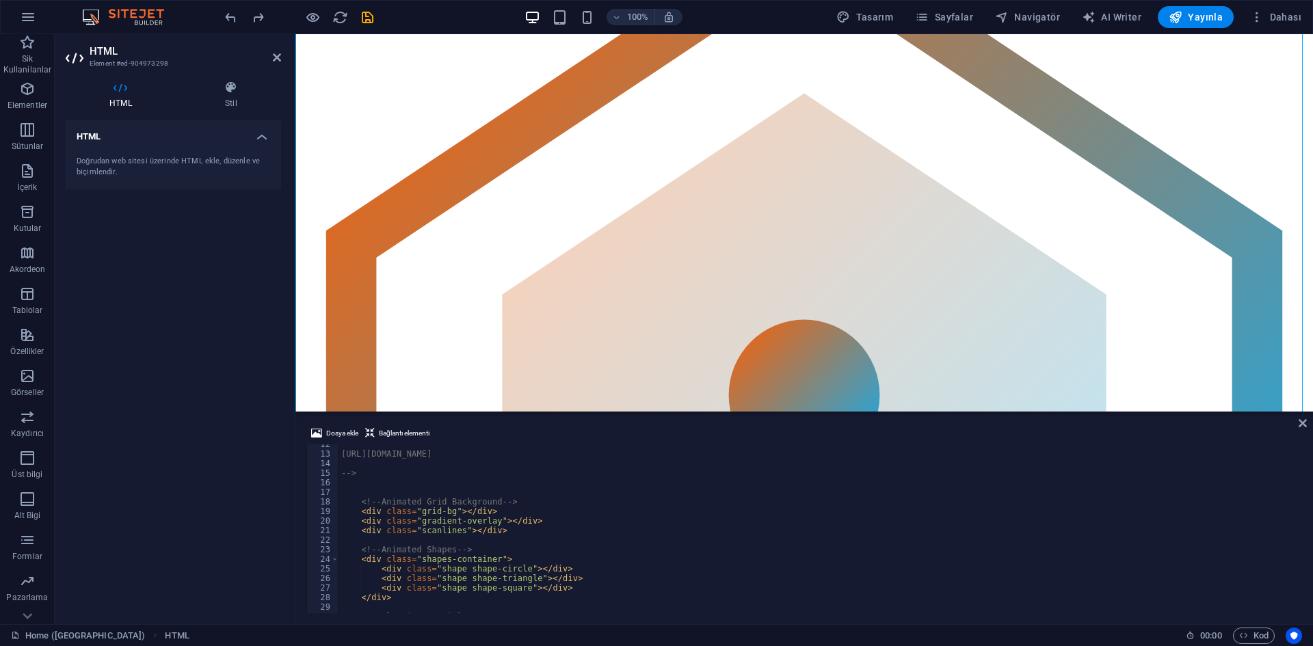
click at [412, 488] on div "[URL][DOMAIN_NAME] --> <!-- Animated Grid Background --> < div class = "grid-bg…" at bounding box center [1010, 532] width 1342 height 185
paste textarea "background-image: url('images/my-background.jpg');"
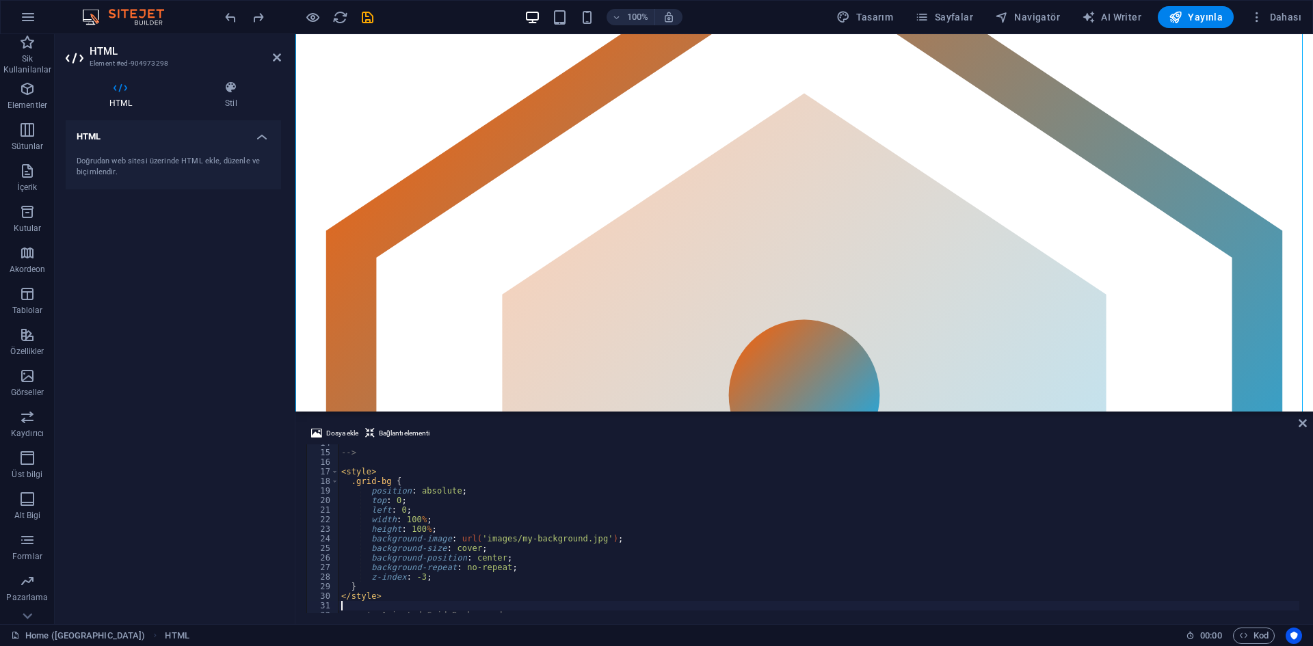
scroll to position [131, 0]
drag, startPoint x: 475, startPoint y: 540, endPoint x: 585, endPoint y: 540, distance: 110.1
click at [585, 540] on div "--> < style > .grid-bg { position : absolute ; top : 0 ; left : 0 ; width : 100…" at bounding box center [1010, 530] width 1342 height 185
click at [350, 440] on div "Dosya ekle Bağlantı elementi" at bounding box center [804, 435] width 996 height 20
click at [350, 438] on span "Dosya ekle" at bounding box center [342, 433] width 32 height 16
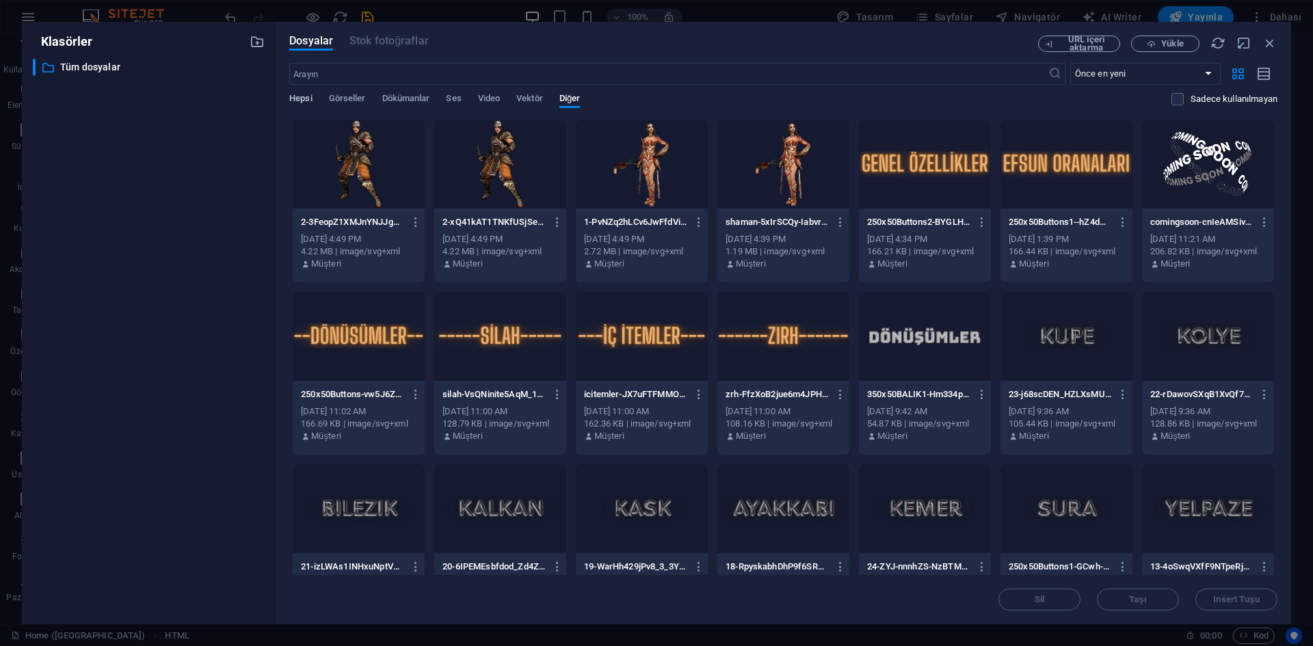
click at [302, 96] on span "Hepsi" at bounding box center [300, 99] width 23 height 19
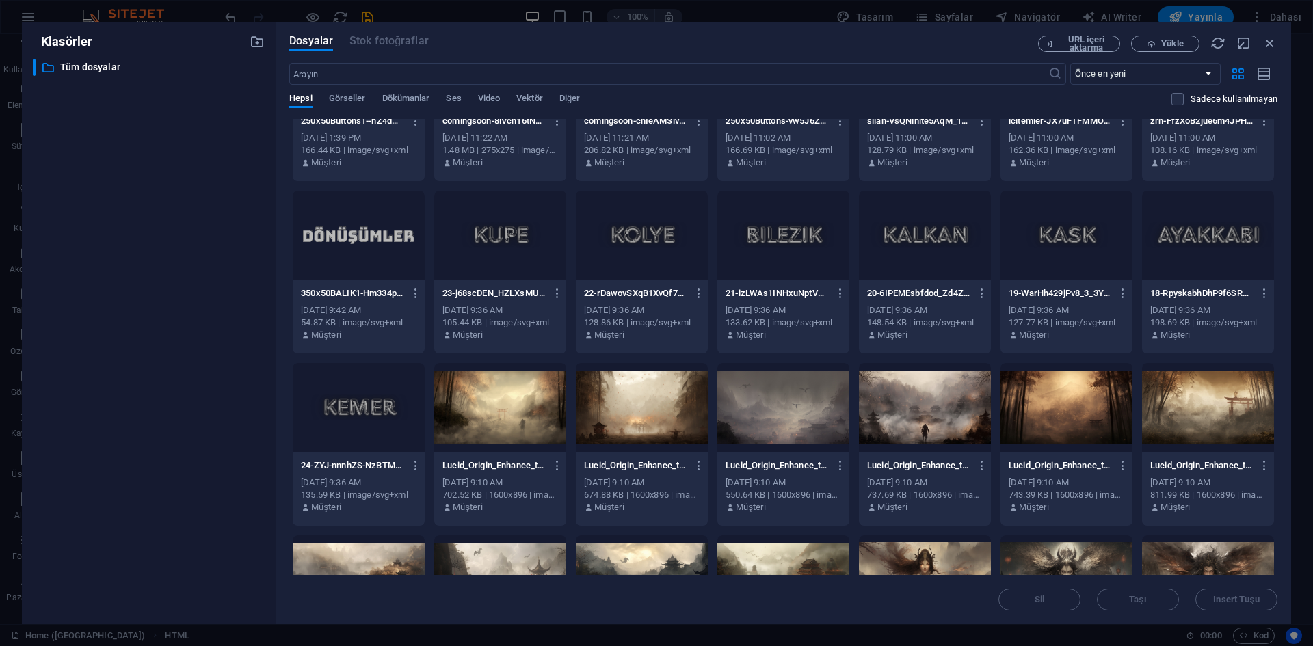
scroll to position [479, 0]
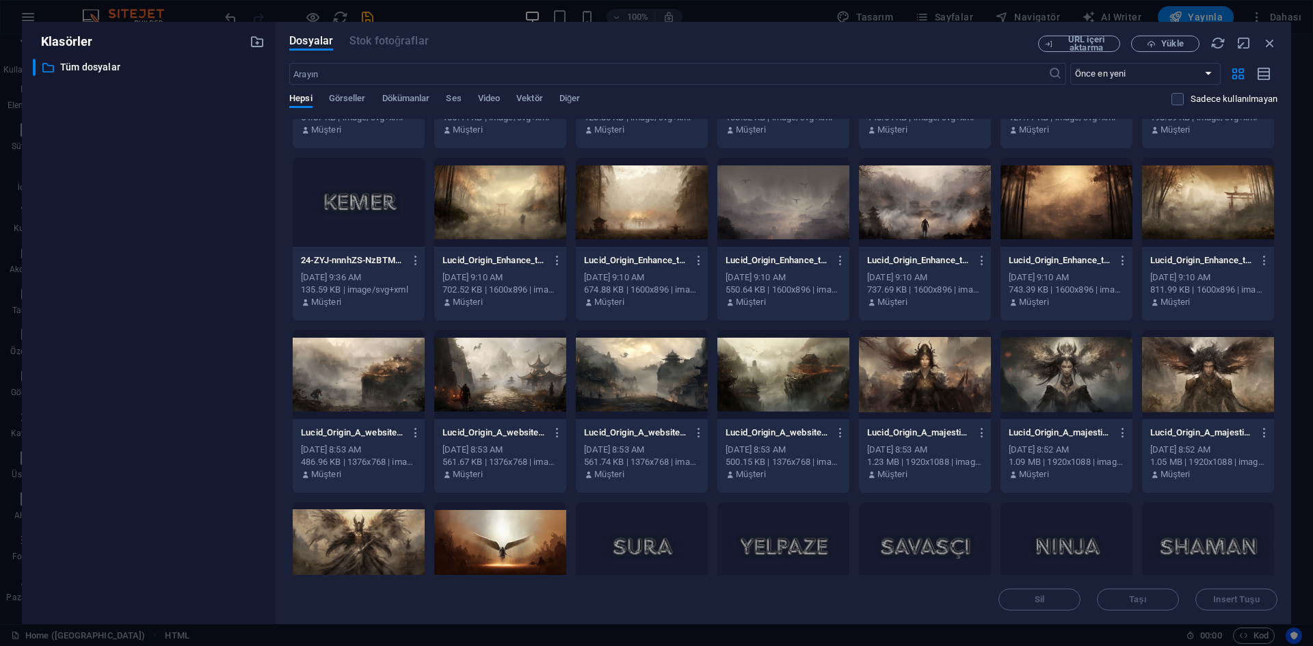
click at [555, 523] on div at bounding box center [500, 547] width 132 height 89
type textarea "background-image: url('[URL][DOMAIN_NAME]);"
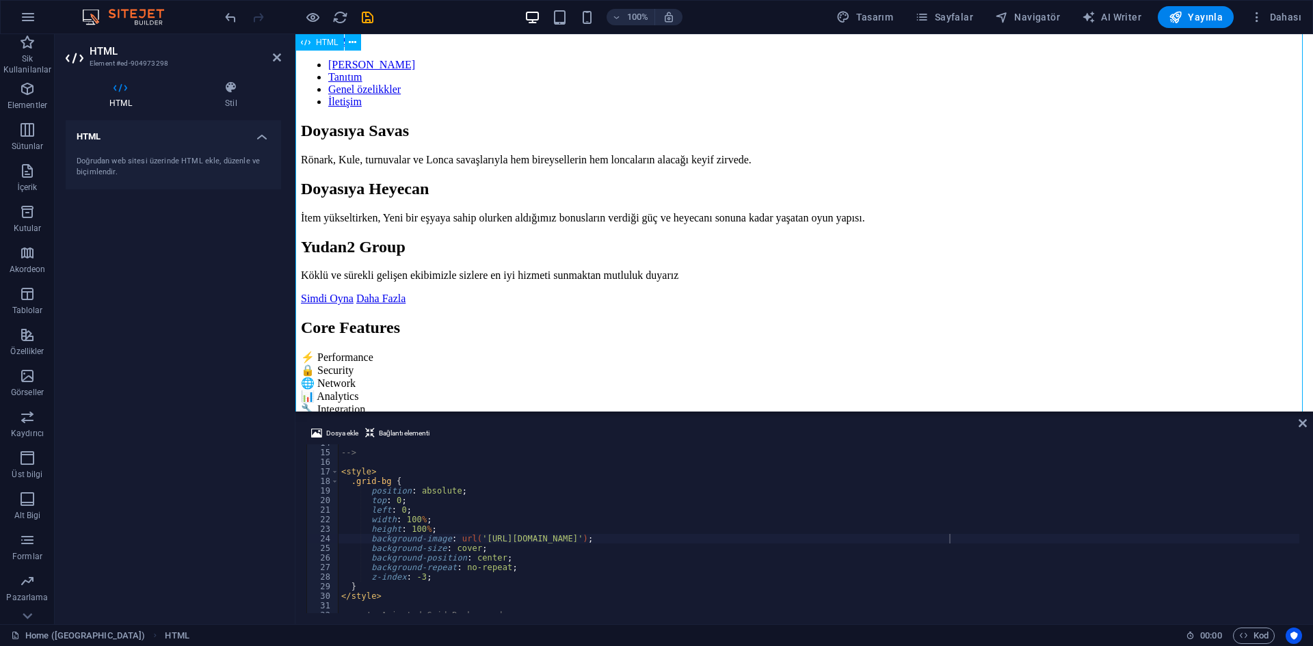
scroll to position [1299, 0]
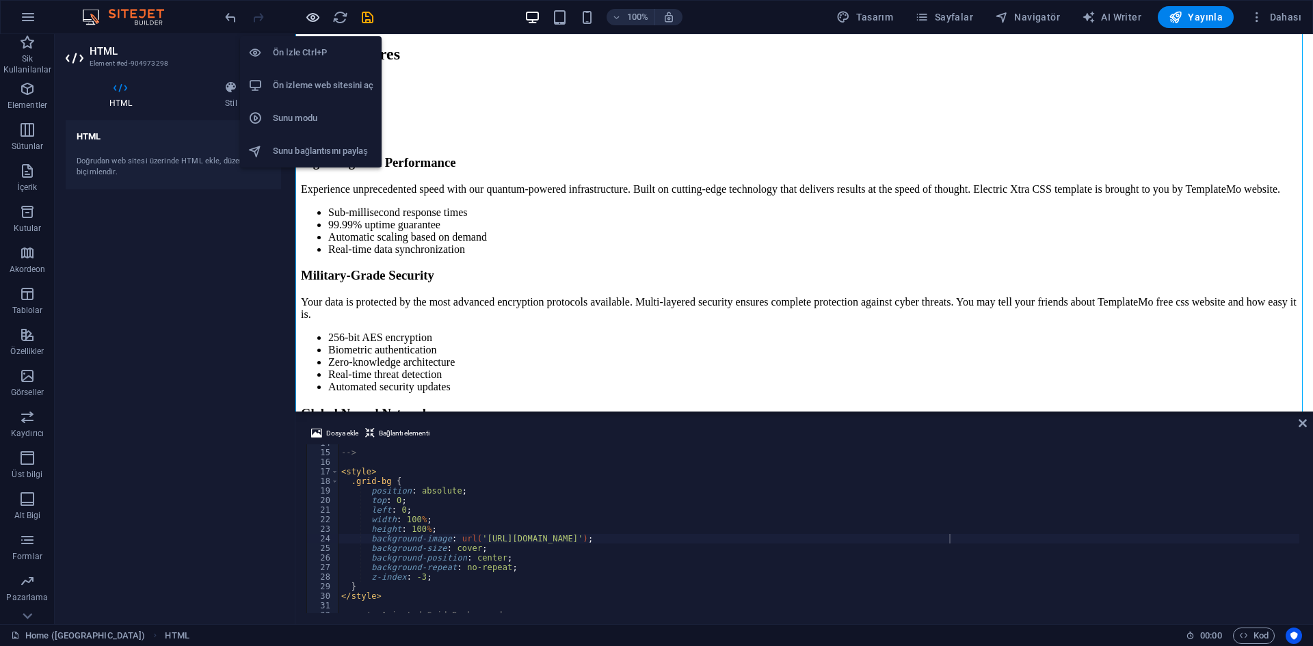
click at [313, 20] on icon "button" at bounding box center [313, 18] width 16 height 16
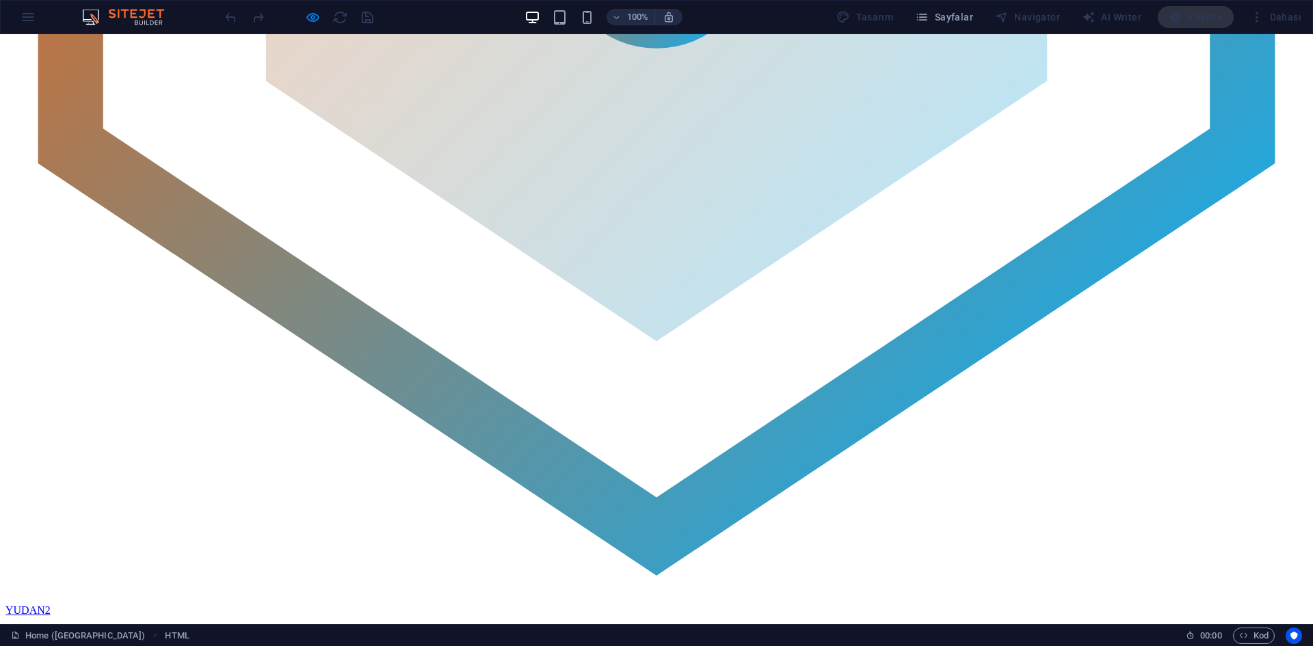
scroll to position [479, 0]
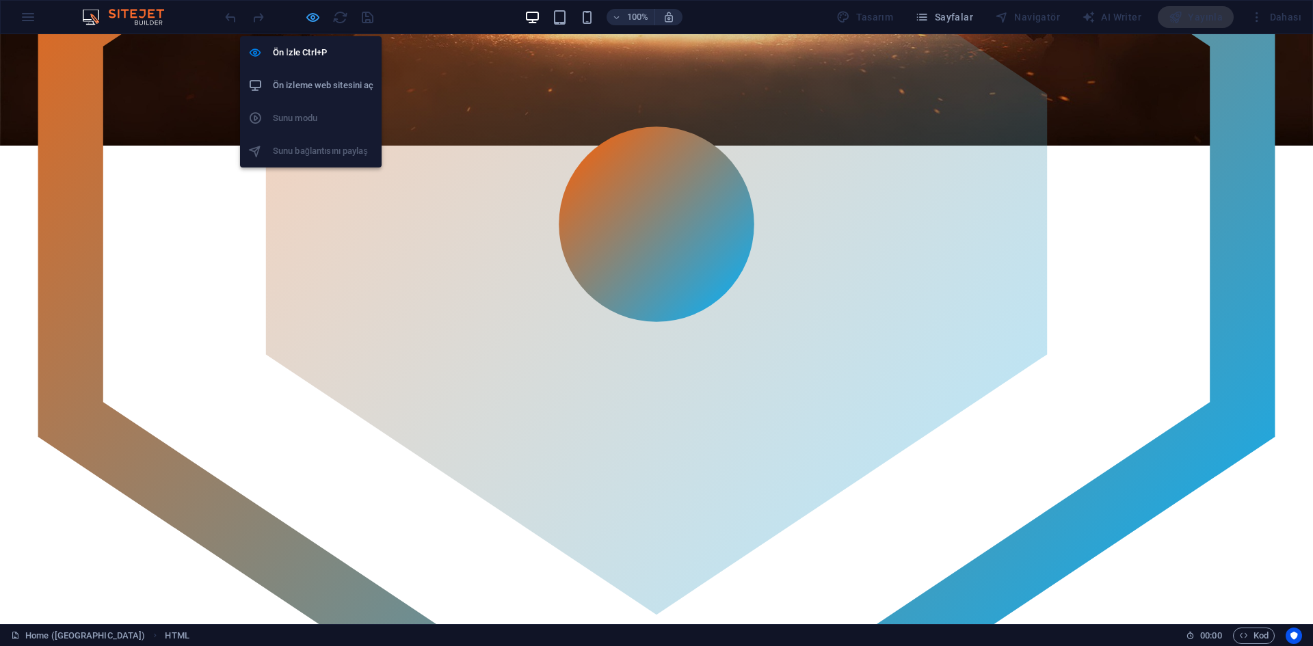
click at [314, 21] on icon "button" at bounding box center [313, 18] width 16 height 16
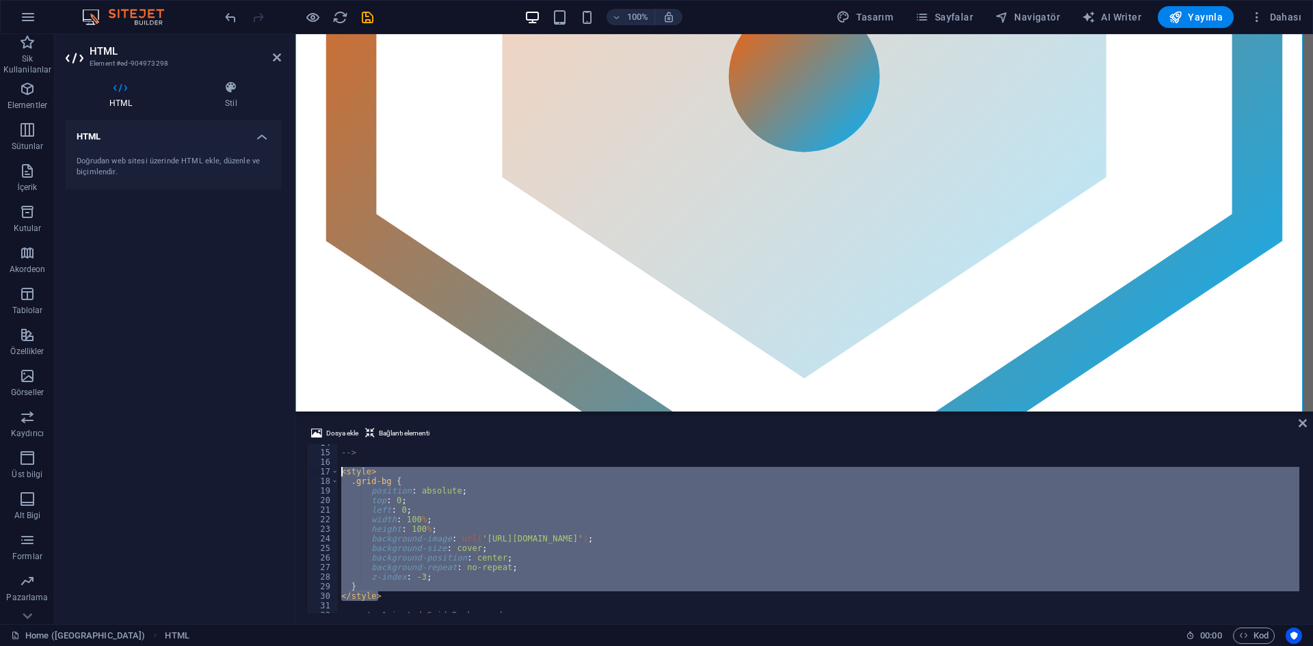
drag, startPoint x: 392, startPoint y: 593, endPoint x: 328, endPoint y: 468, distance: 140.1
click at [328, 468] on div "background-image: url('[URL][DOMAIN_NAME]); 14 15 16 17 18 19 20 21 22 23 24 25…" at bounding box center [804, 528] width 996 height 169
paste textarea "/body>"
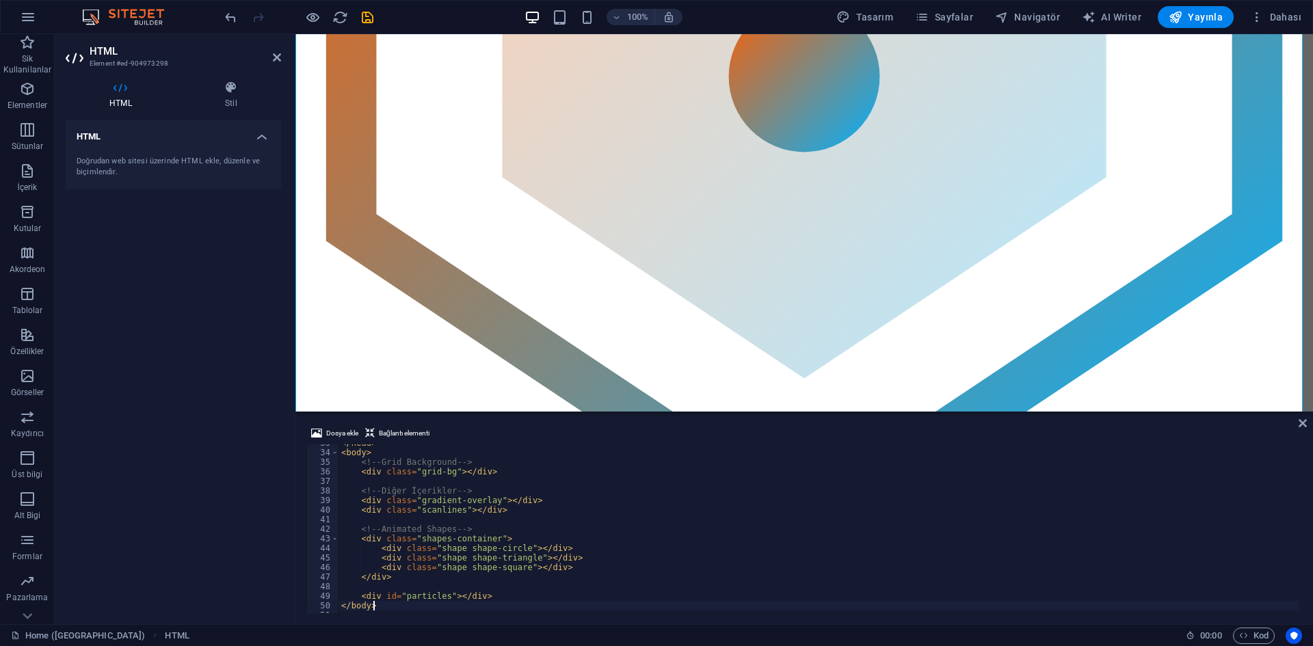
scroll to position [313, 0]
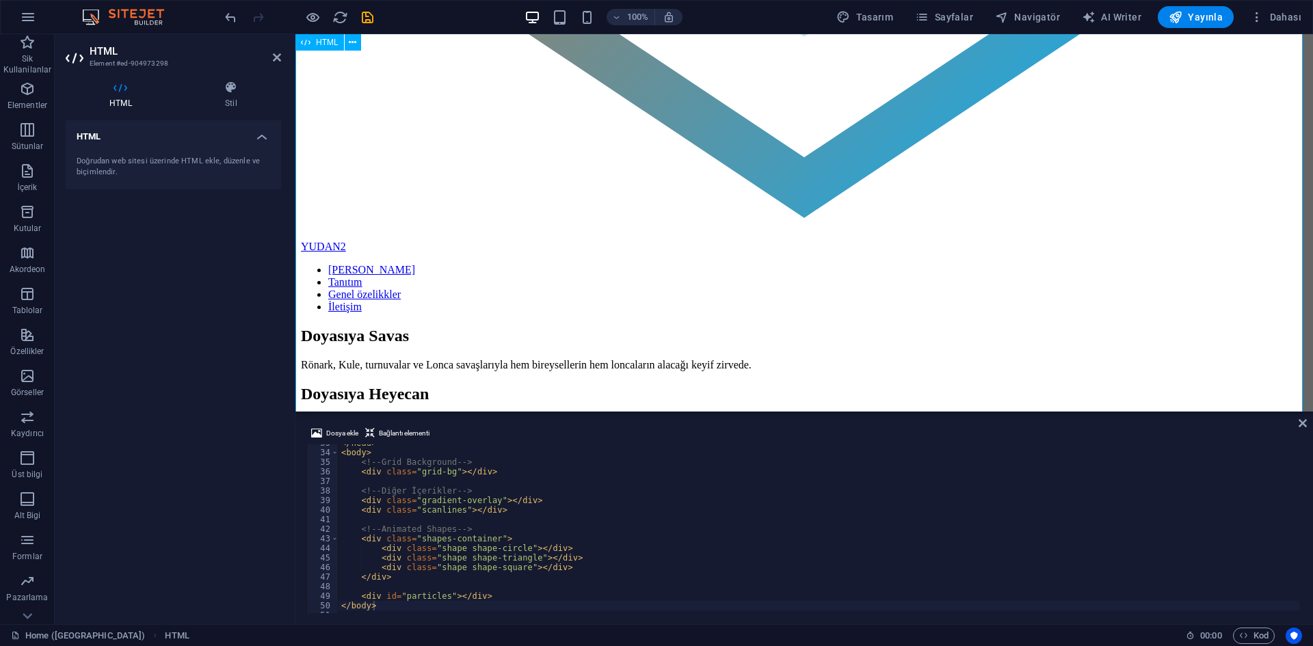
scroll to position [1231, 0]
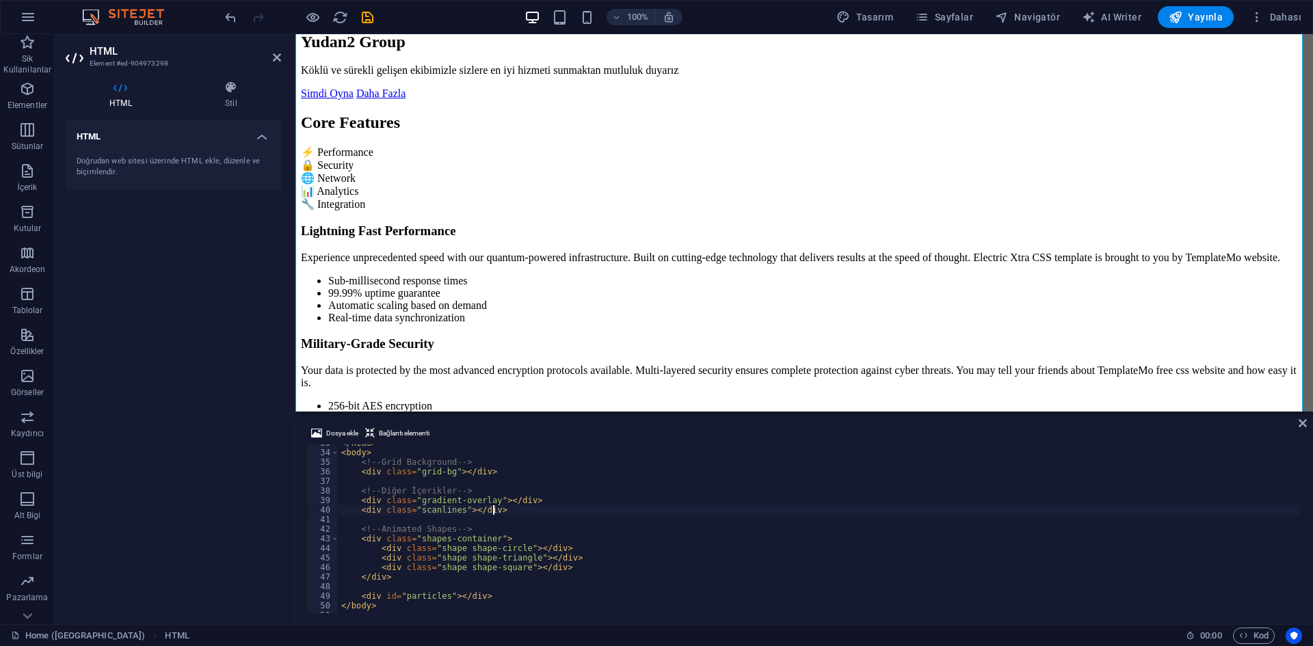
click at [547, 507] on div "</ head > < body > <!-- Grid Background --> < div class = "grid-bg" > </ div > …" at bounding box center [1010, 530] width 1342 height 185
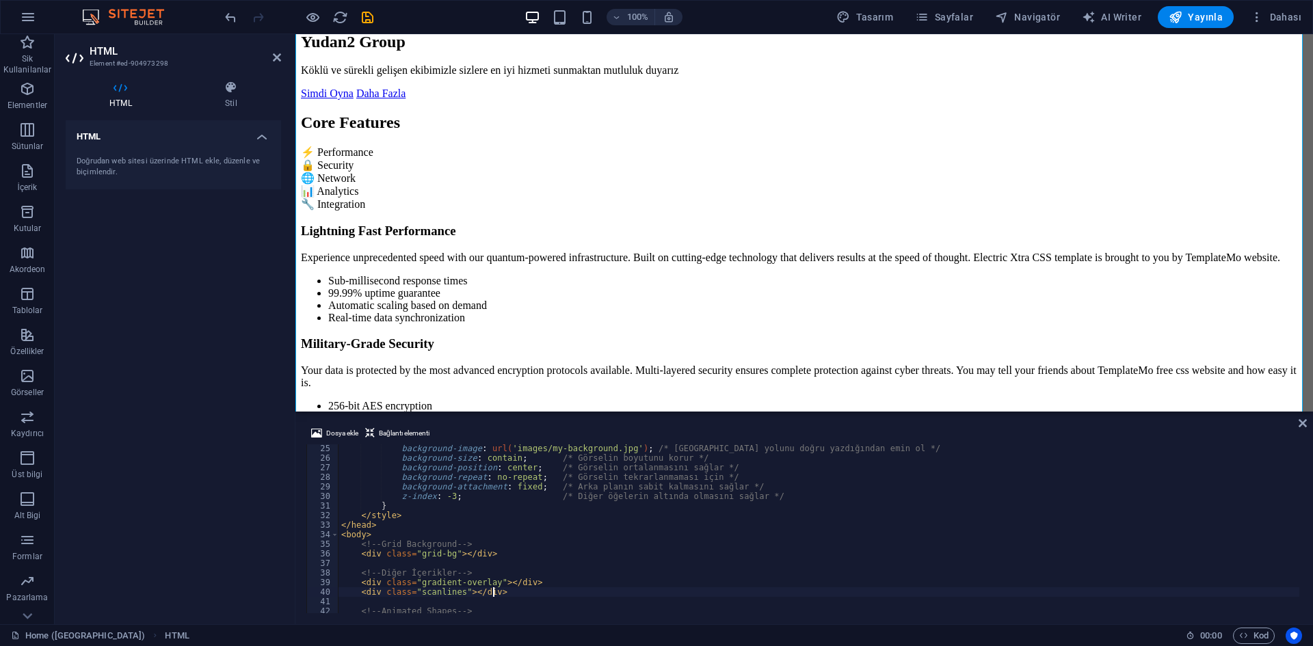
scroll to position [189, 0]
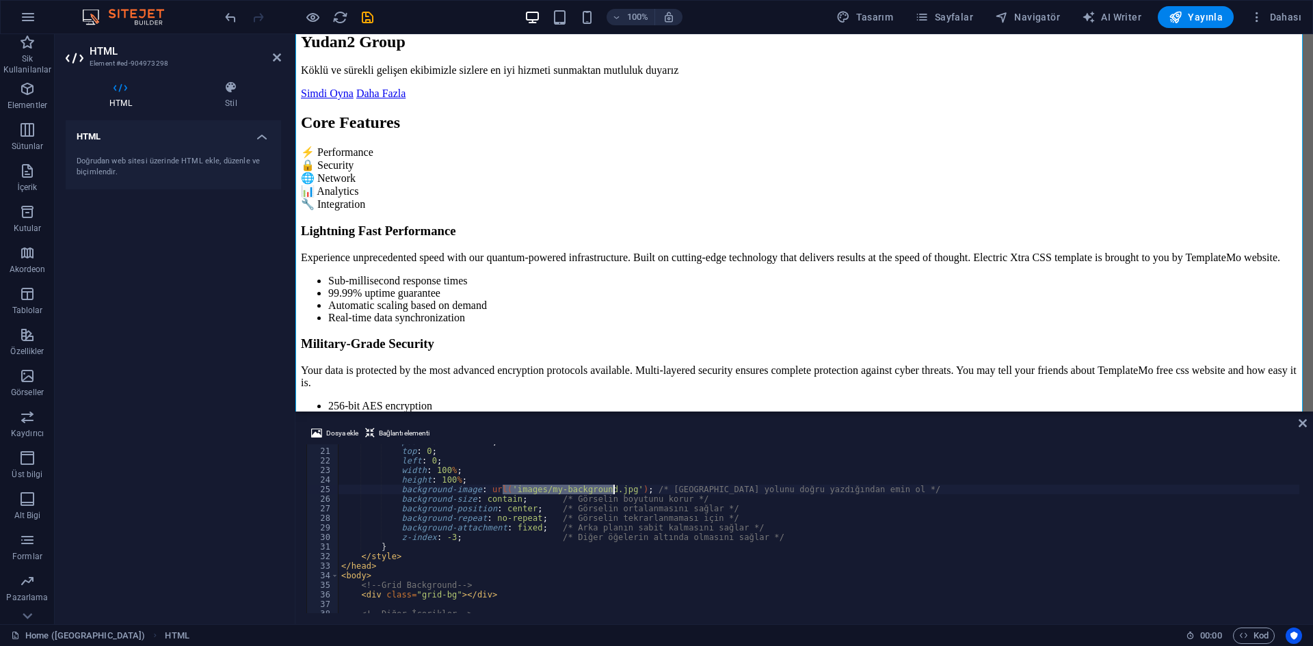
drag, startPoint x: 504, startPoint y: 489, endPoint x: 613, endPoint y: 491, distance: 108.8
click at [613, 491] on div "position : absolute ; top : 0 ; left : 0 ; width : 100 % ; height : 100 % ; bac…" at bounding box center [1010, 529] width 1342 height 185
click at [349, 429] on span "Dosya ekle" at bounding box center [342, 433] width 32 height 16
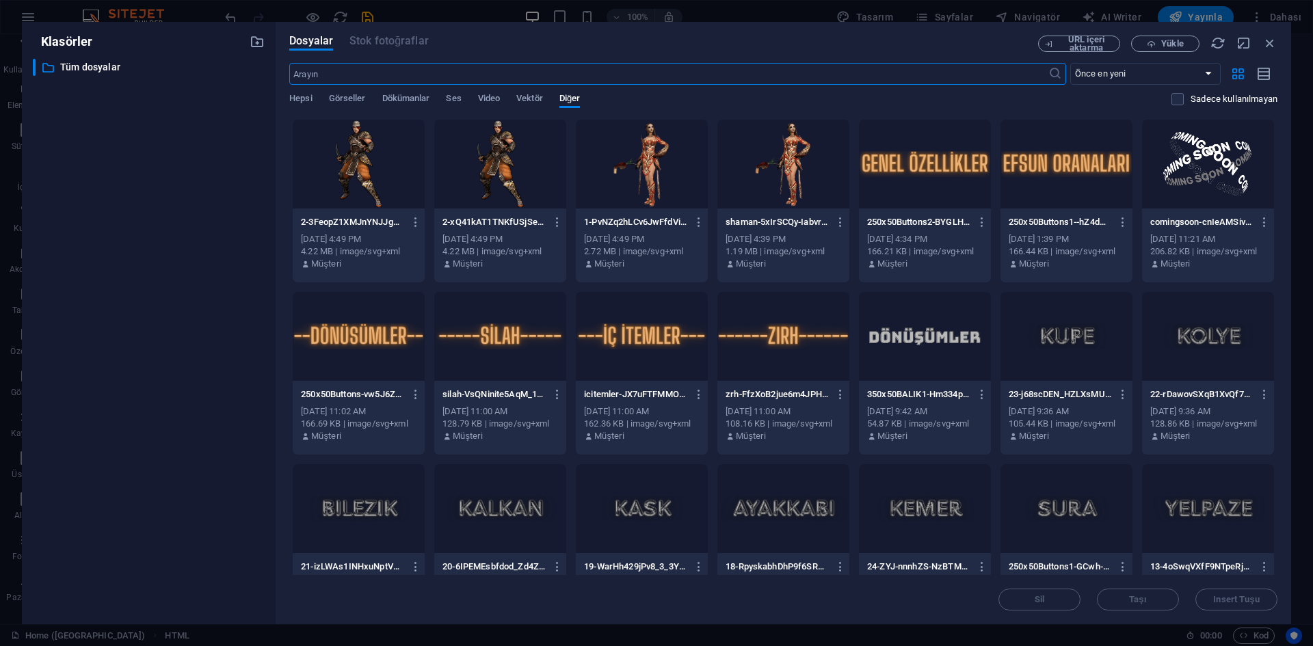
scroll to position [342, 0]
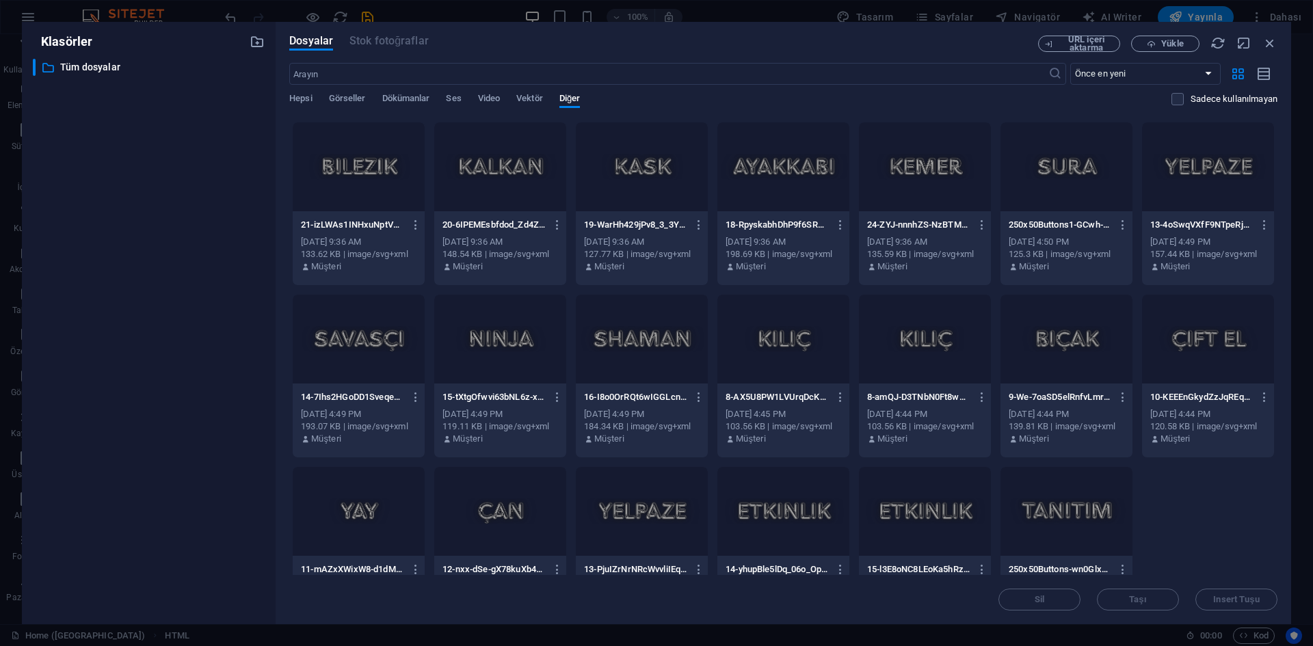
click at [287, 95] on div "Dosyalar Stok fotoğraflar URL içeri aktarma Yükle ​ Önce en yeni Önce en eski A…" at bounding box center [784, 323] width 1016 height 602
click at [297, 101] on span "Hepsi" at bounding box center [300, 99] width 23 height 19
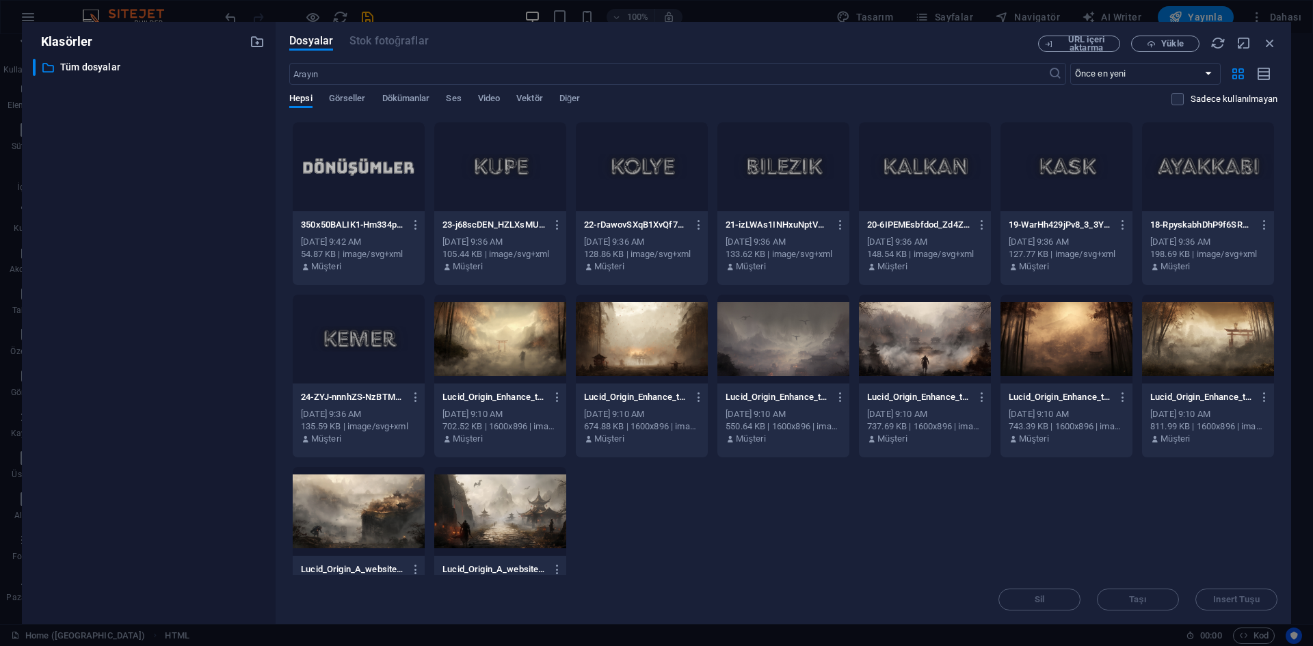
click at [1063, 335] on div at bounding box center [1066, 339] width 132 height 89
type textarea "background-image: url('[URL][DOMAIN_NAME]); /* Görsel yolunu doğru yazdığından …"
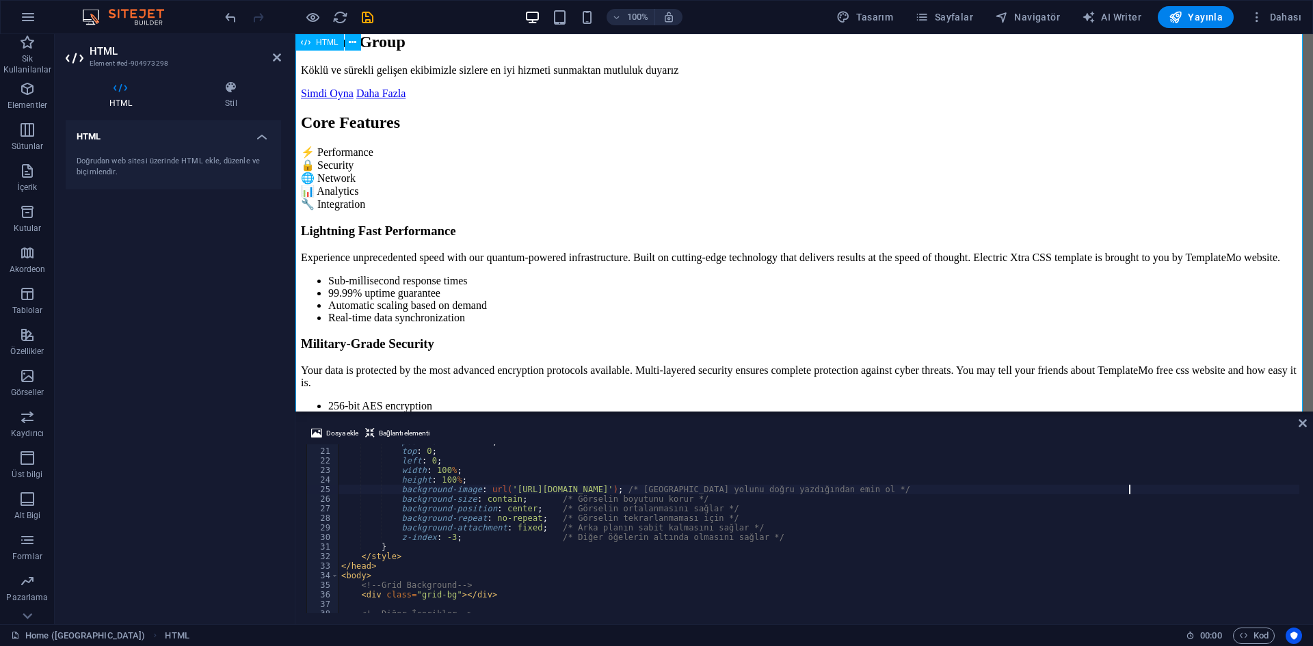
click at [615, 390] on div "ELECTRIC XTRA - Cyberpunk Landing Page by TemplateMo YUDAN2 Ana sayfa Tanıtım G…" at bounding box center [804, 237] width 1007 height 2832
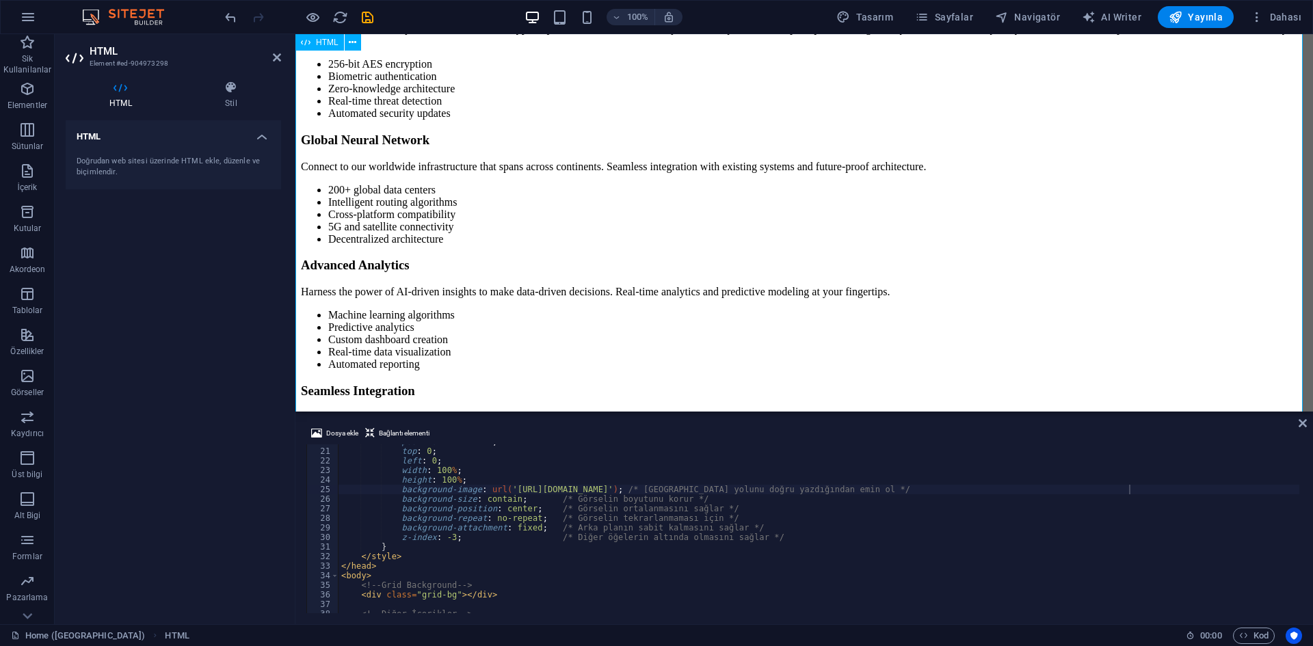
scroll to position [1299, 0]
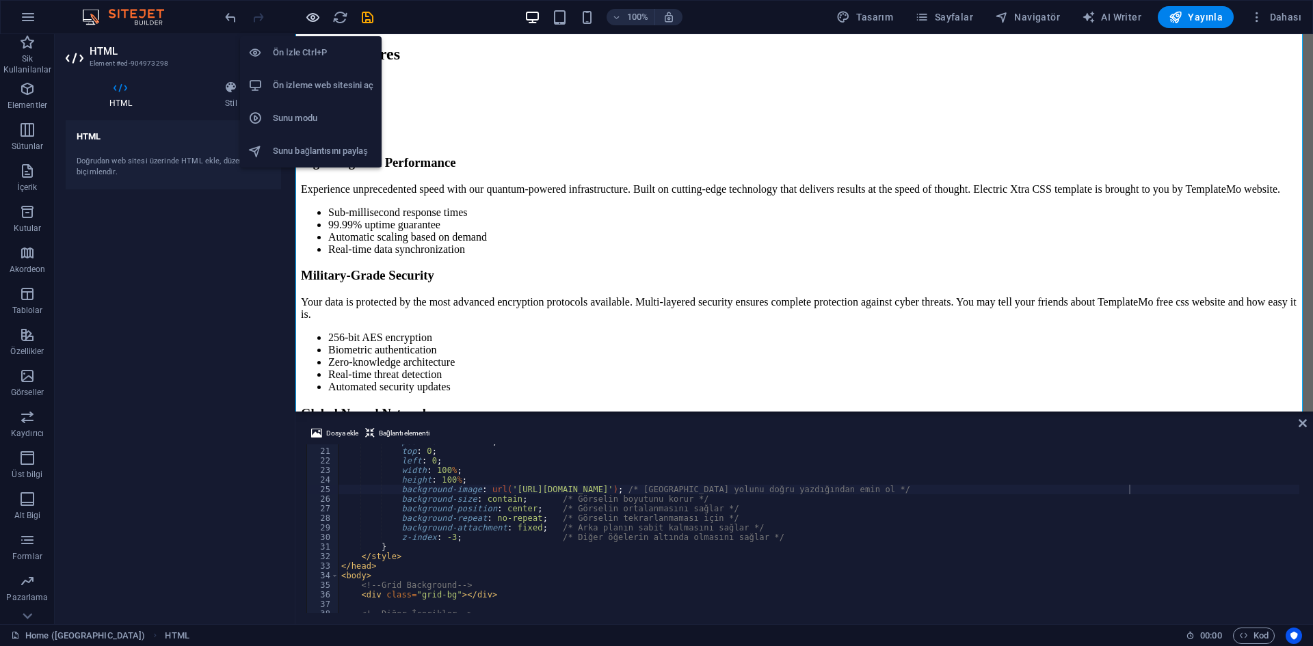
click at [309, 17] on icon "button" at bounding box center [313, 18] width 16 height 16
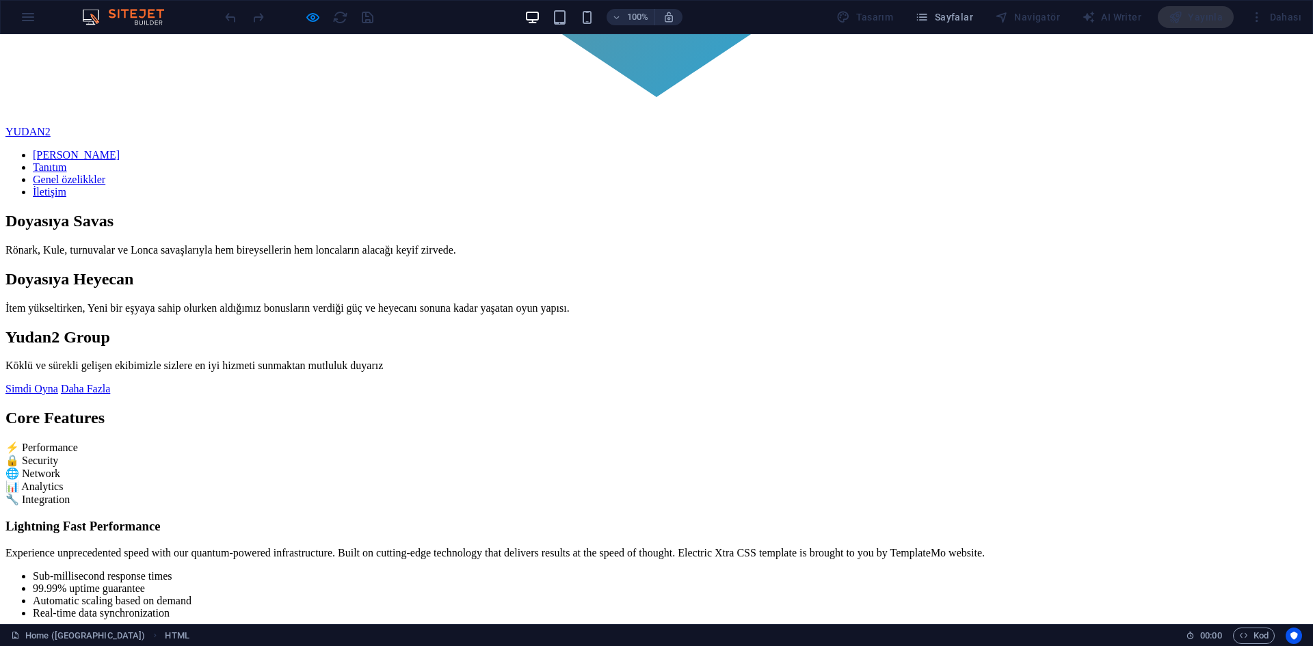
scroll to position [1026, 0]
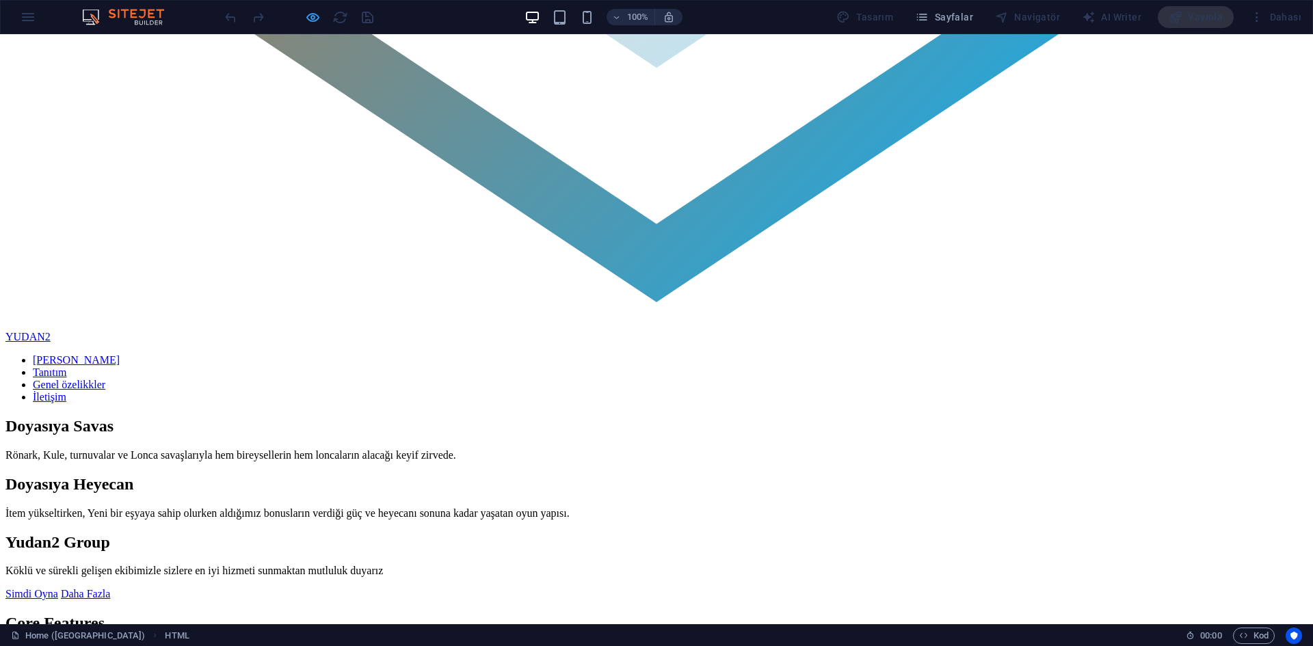
click at [317, 24] on icon "button" at bounding box center [313, 18] width 16 height 16
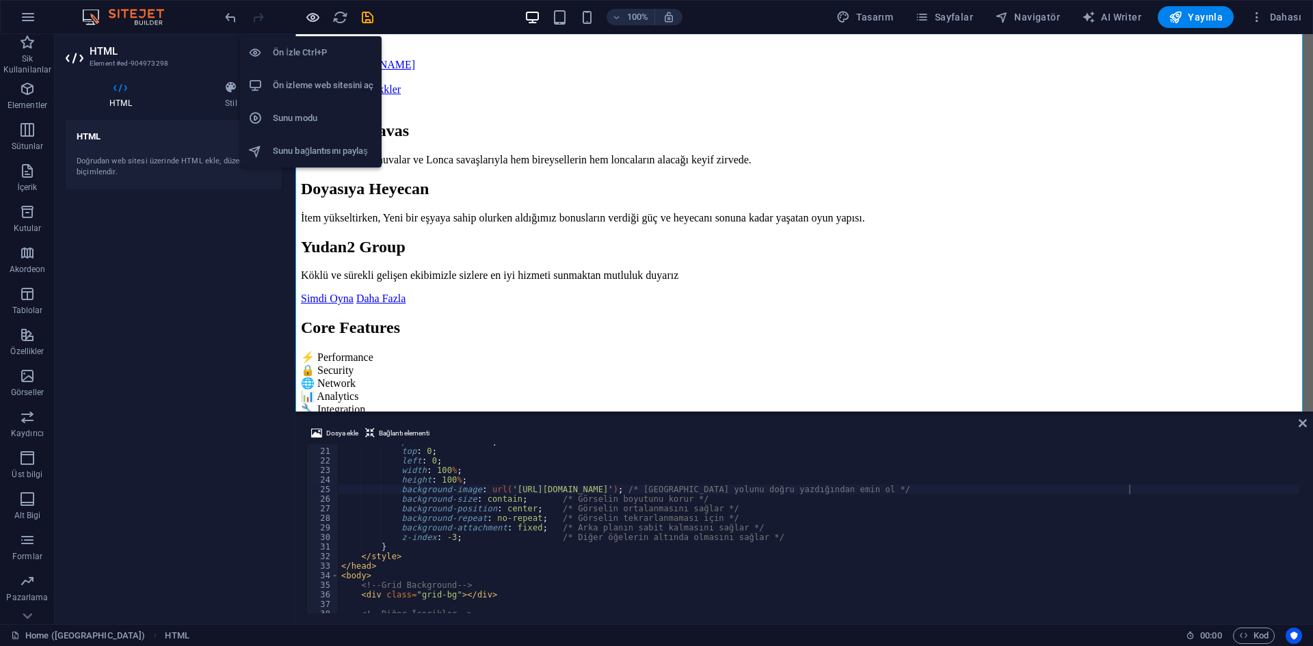
click at [317, 24] on icon "button" at bounding box center [313, 18] width 16 height 16
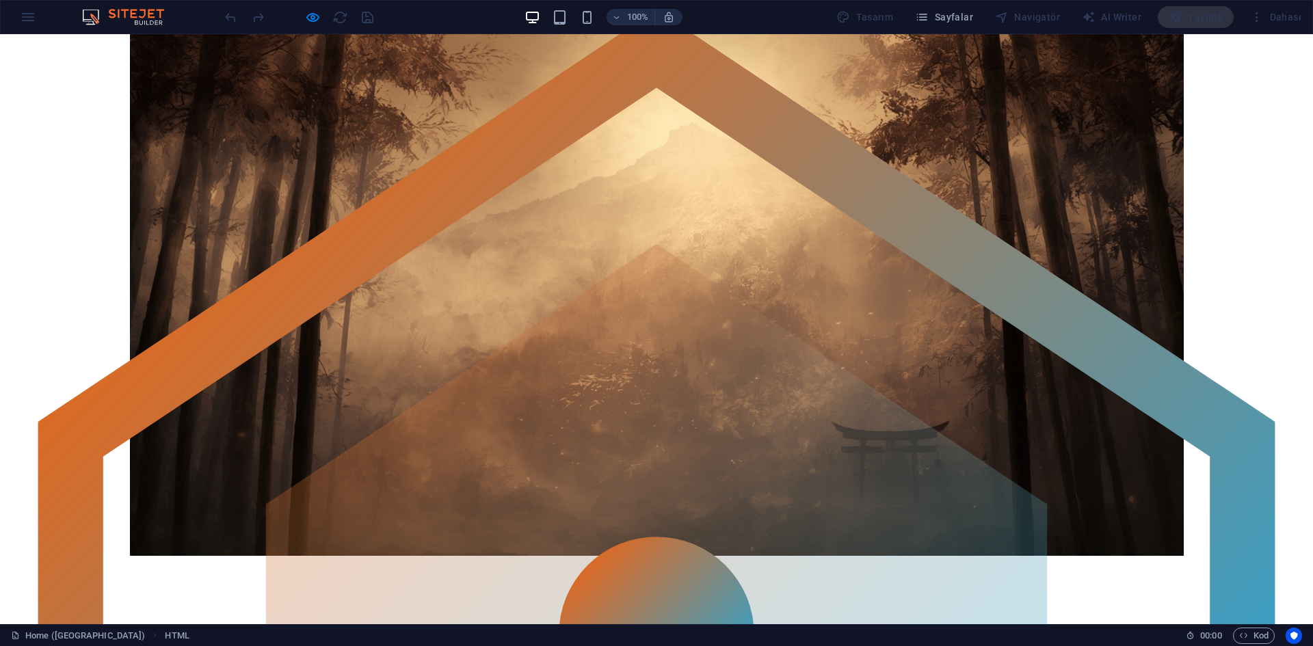
scroll to position [0, 0]
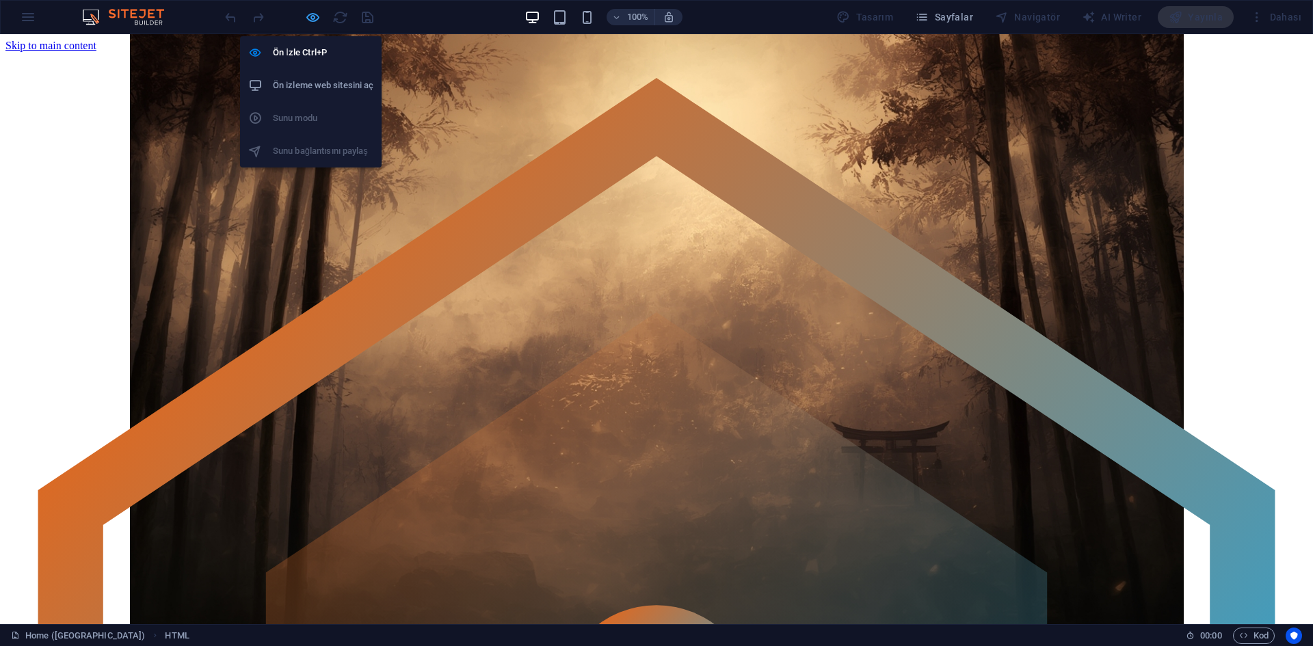
click at [310, 18] on icon "button" at bounding box center [313, 18] width 16 height 16
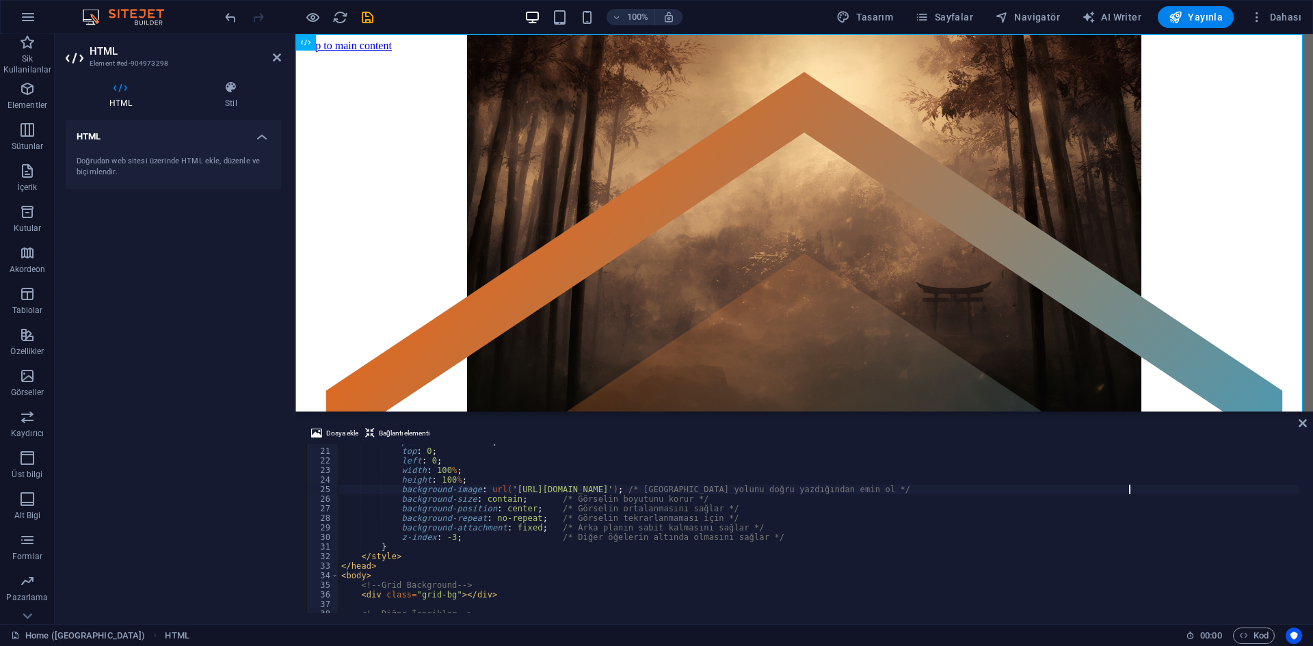
scroll to position [148, 0]
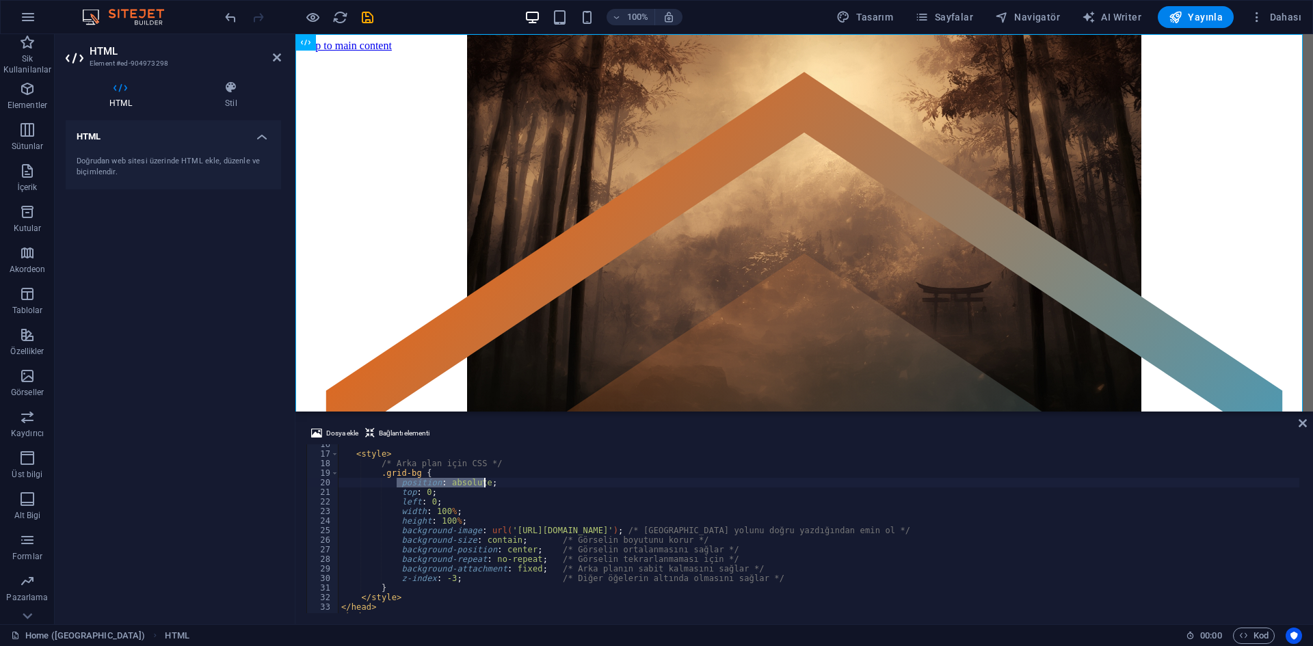
drag, startPoint x: 396, startPoint y: 483, endPoint x: 486, endPoint y: 486, distance: 89.6
click at [486, 486] on div "< style > /* Arka plan için CSS */ .grid-bg { position : absolute ; top : 0 ; l…" at bounding box center [1010, 532] width 1342 height 185
click at [451, 480] on div "< style > /* Arka plan için CSS */ .grid-bg { position : absolute ; top : 0 ; l…" at bounding box center [819, 528] width 961 height 169
drag, startPoint x: 444, startPoint y: 481, endPoint x: 479, endPoint y: 481, distance: 34.9
click at [479, 481] on div "< style > /* Arka plan için CSS */ .grid-bg { position : absolute ; top : 0 ; l…" at bounding box center [1010, 532] width 1342 height 185
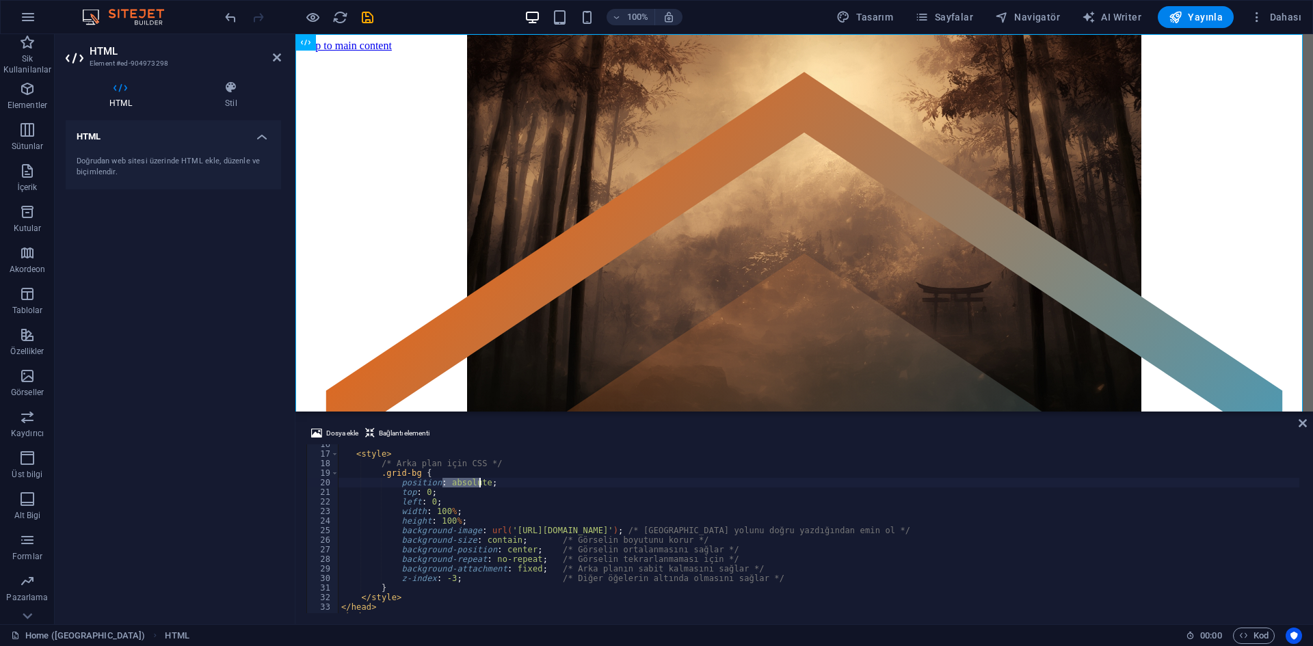
paste textarea "scroll"
click at [546, 491] on div "< style > /* Arka plan için CSS */ .grid-bg { position : scroll ; top : 0 ; lef…" at bounding box center [1010, 532] width 1342 height 185
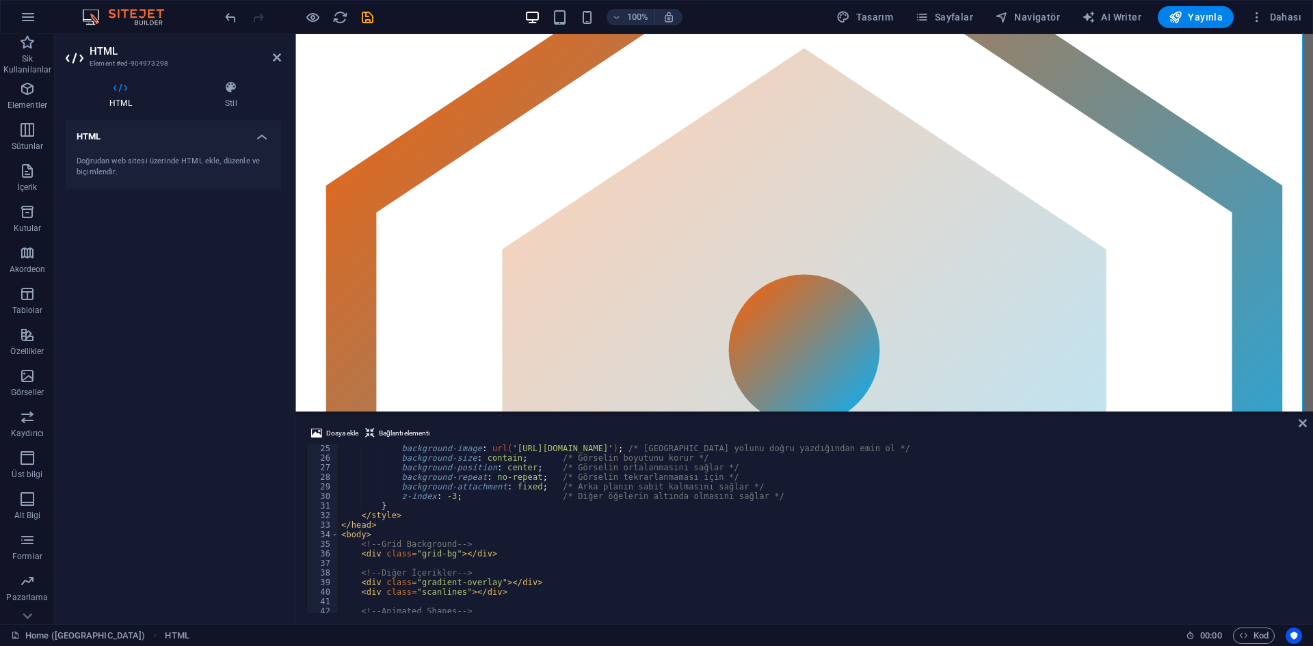
scroll to position [354, 0]
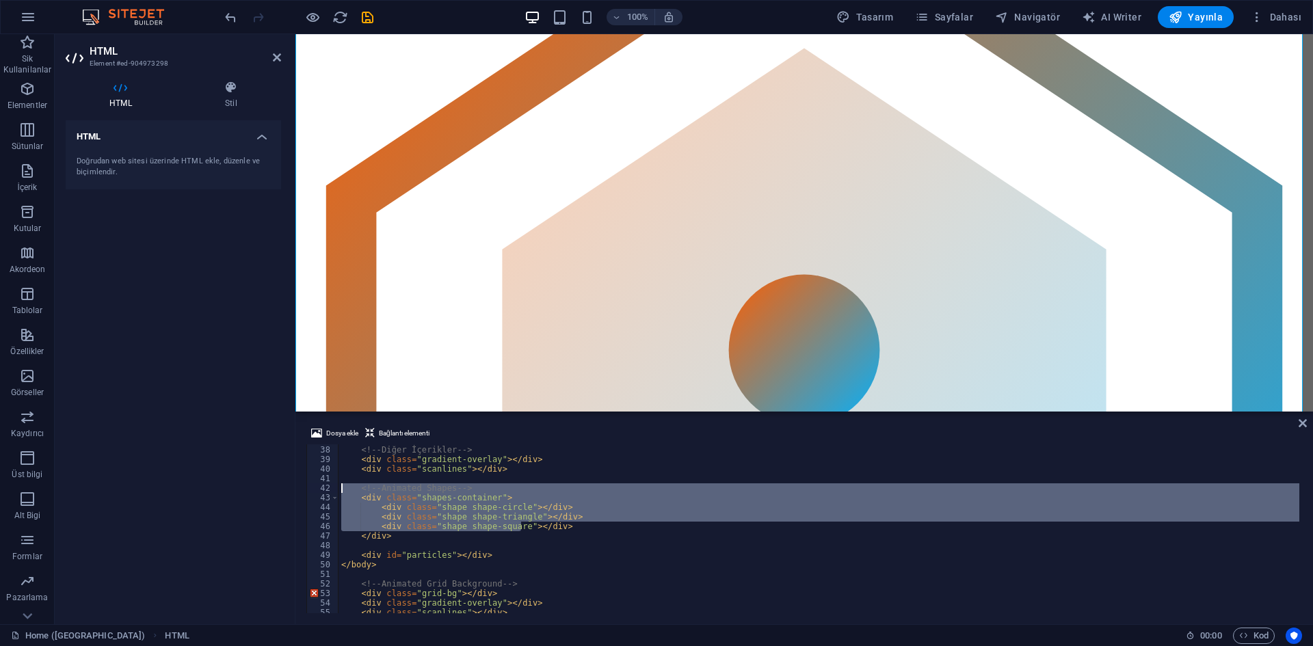
drag, startPoint x: 520, startPoint y: 531, endPoint x: 319, endPoint y: 492, distance: 204.7
click at [319, 492] on div "<div class="shape shape-square"></div> 37 38 39 40 41 42 43 44 45 46 47 48 49 5…" at bounding box center [804, 528] width 996 height 169
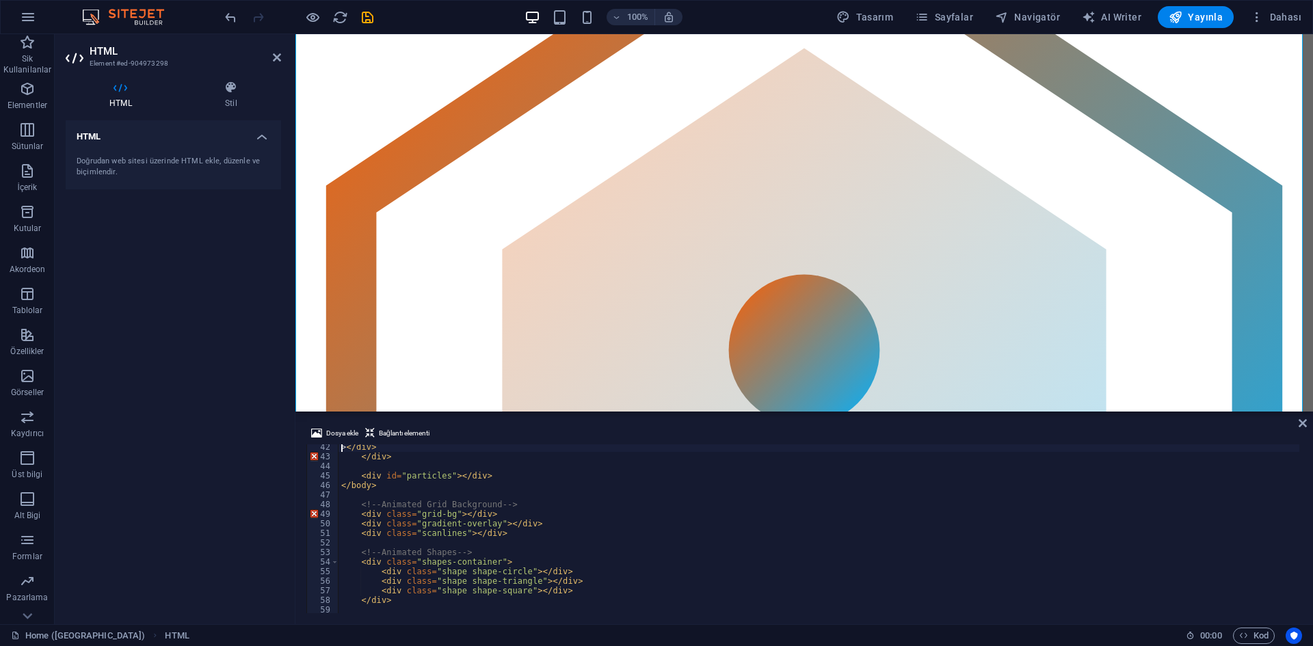
scroll to position [436, 0]
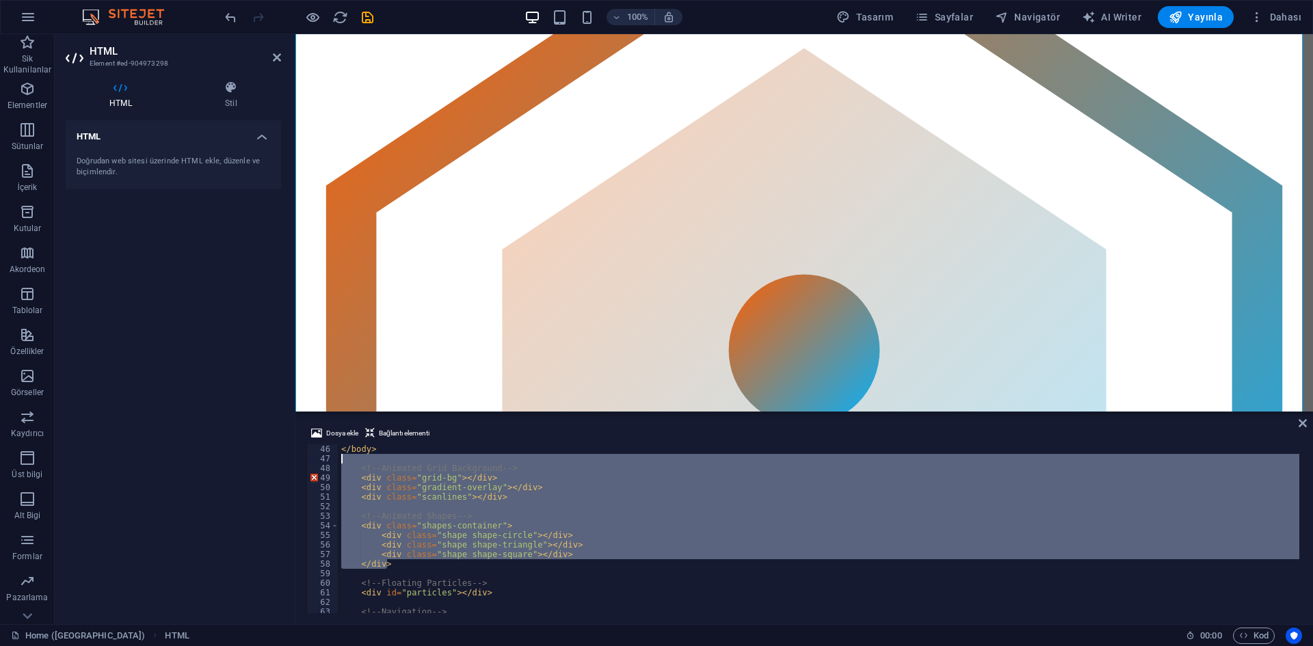
drag, startPoint x: 438, startPoint y: 561, endPoint x: 321, endPoint y: 466, distance: 150.6
click at [321, 466] on div "></div> 46 47 48 49 50 51 52 53 54 55 56 57 58 59 60 61 62 63 64 65 </ body > <…" at bounding box center [804, 528] width 996 height 169
type textarea "<!-- Animated Grid Background --> <div class="grid-bg"></div>"
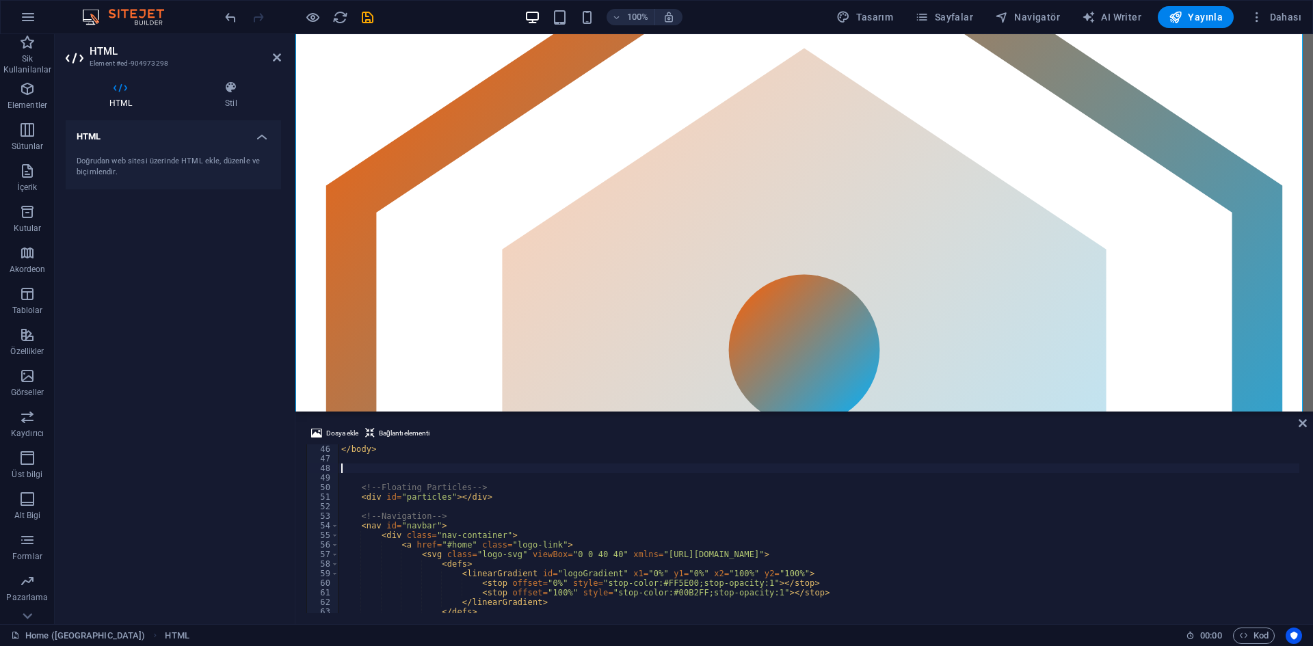
scroll to position [349, 0]
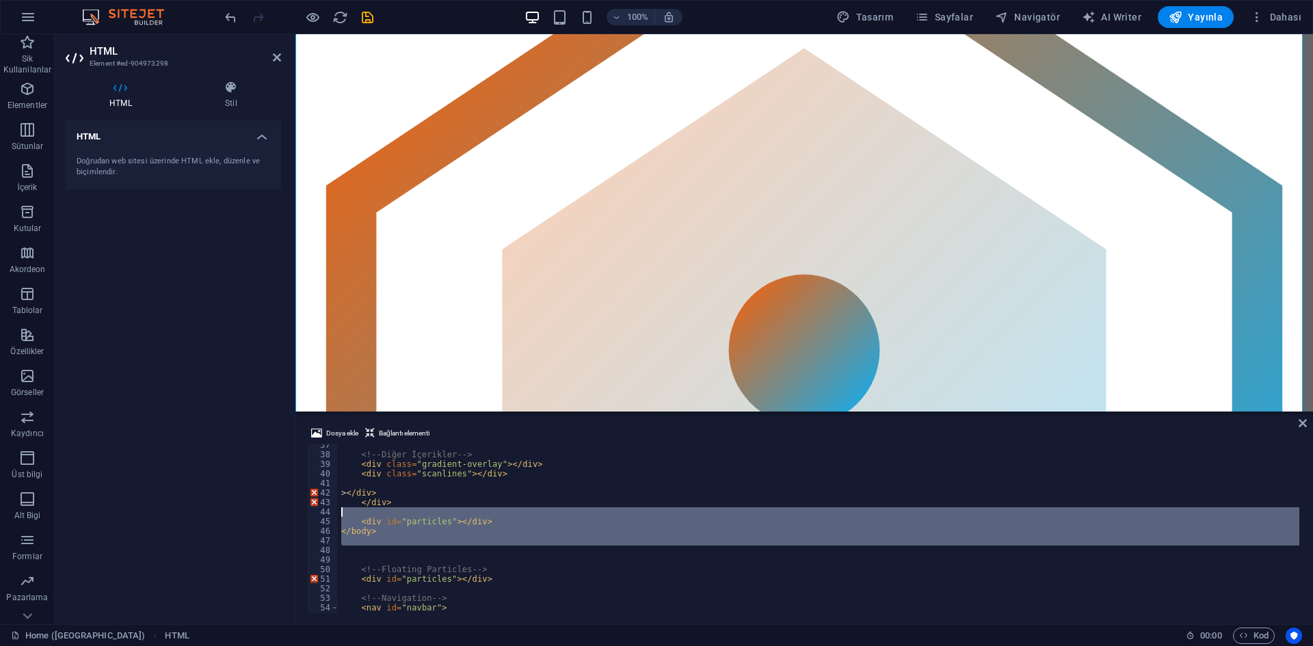
drag, startPoint x: 363, startPoint y: 548, endPoint x: 327, endPoint y: 513, distance: 50.3
click at [317, 510] on div "37 38 39 40 41 42 43 44 45 46 47 48 49 50 51 52 53 54 55 56 <!-- Diğer İçerikle…" at bounding box center [804, 528] width 996 height 169
type textarea "<div id="particles"></div>"
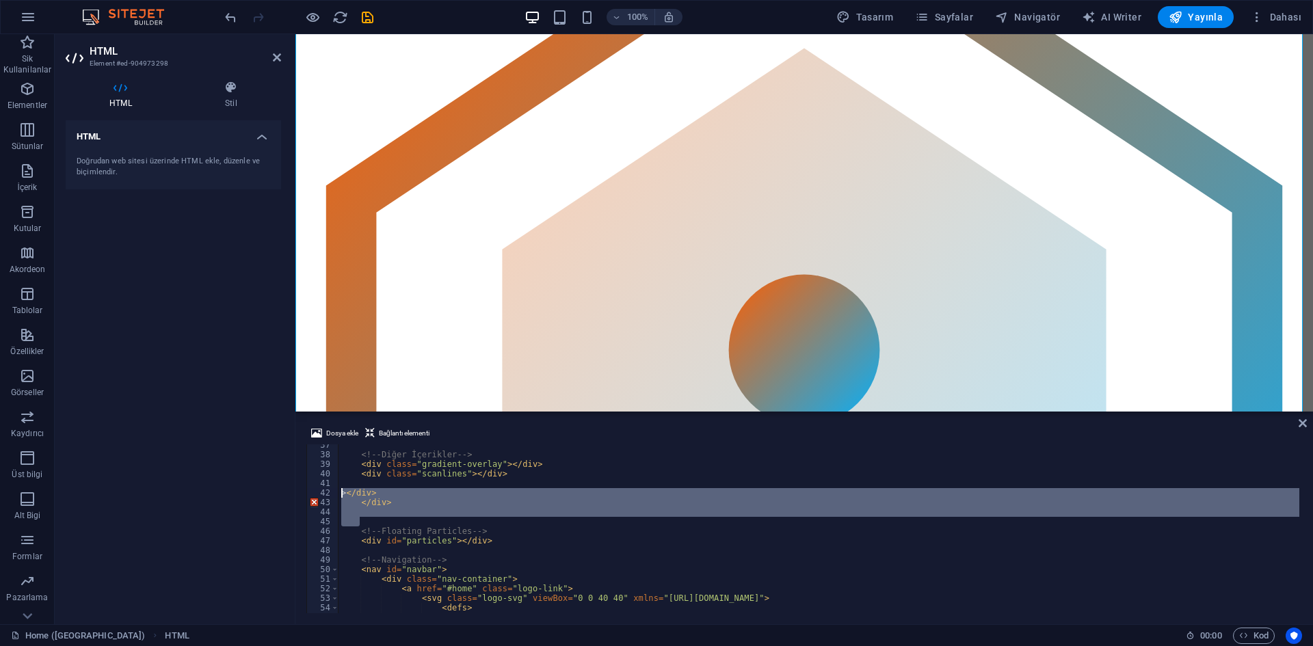
drag, startPoint x: 357, startPoint y: 507, endPoint x: 338, endPoint y: 489, distance: 26.6
click at [338, 489] on div "37 38 39 40 41 42 43 44 45 46 47 48 49 50 51 52 53 54 55 56 <!-- Diğer İçerikle…" at bounding box center [804, 528] width 996 height 169
type textarea "></div> </div>"
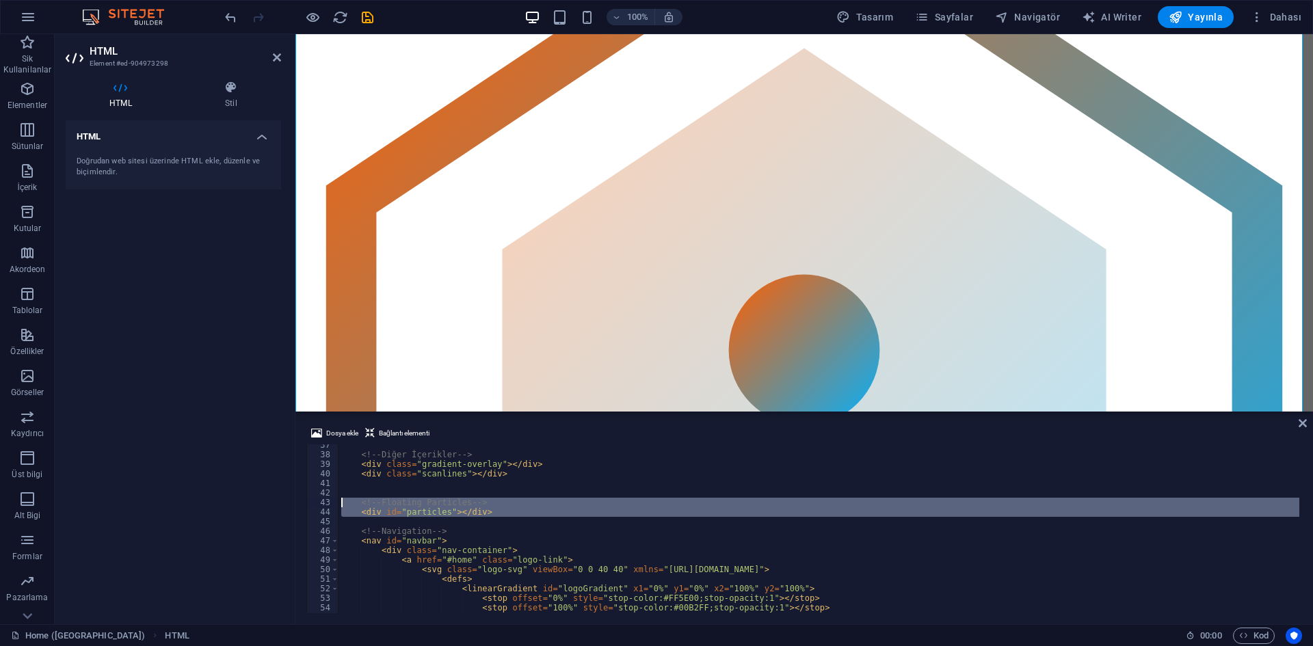
drag, startPoint x: 398, startPoint y: 523, endPoint x: 338, endPoint y: 499, distance: 65.0
click at [338, 499] on div "37 38 39 40 41 42 43 44 45 46 47 48 49 50 51 52 53 54 55 56 <!-- Diğer İçerikle…" at bounding box center [804, 528] width 996 height 169
type textarea "<!-- Floating Particles --> <div id="particles"></div>"
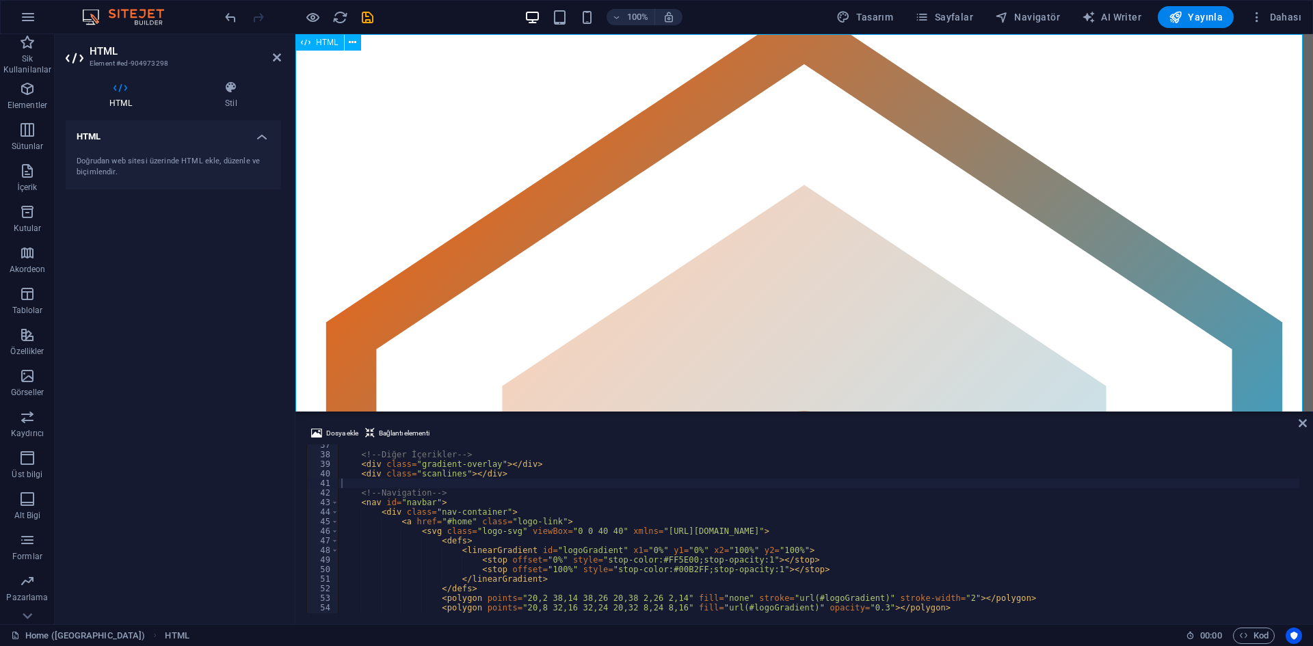
scroll to position [0, 0]
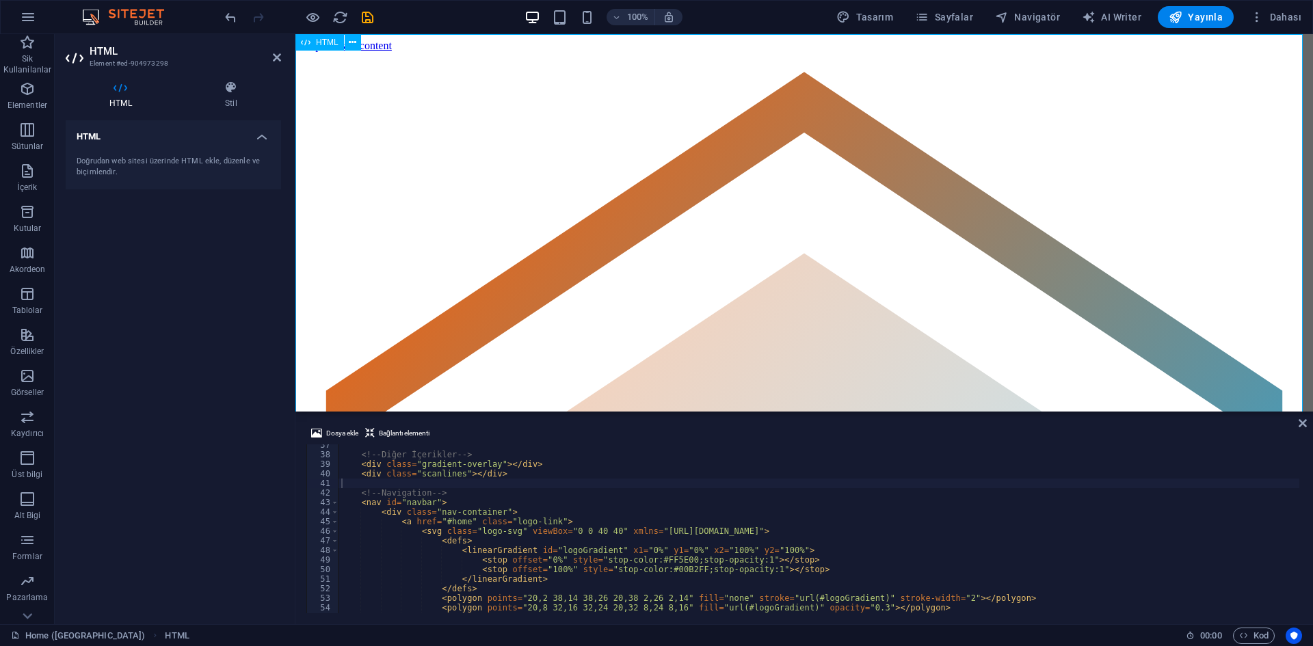
click at [547, 480] on div "<!-- Diğer İçerikler --> < div class = "gradient-overlay" > </ div > < div clas…" at bounding box center [1010, 532] width 1342 height 185
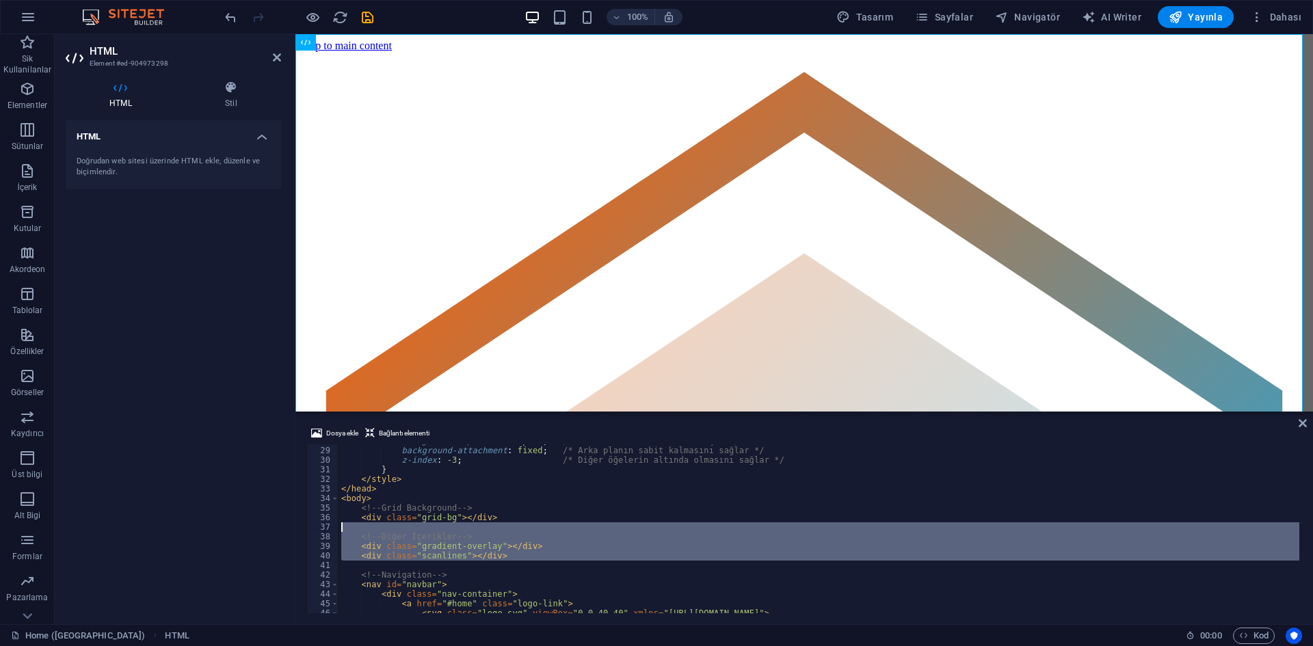
drag, startPoint x: 485, startPoint y: 570, endPoint x: 313, endPoint y: 529, distance: 176.5
click at [313, 529] on div "28 29 30 31 32 33 34 35 36 37 38 39 40 41 42 43 44 45 46 47 48 background-repea…" at bounding box center [804, 528] width 996 height 169
type textarea "<!-- Diğer İçerikler -->"
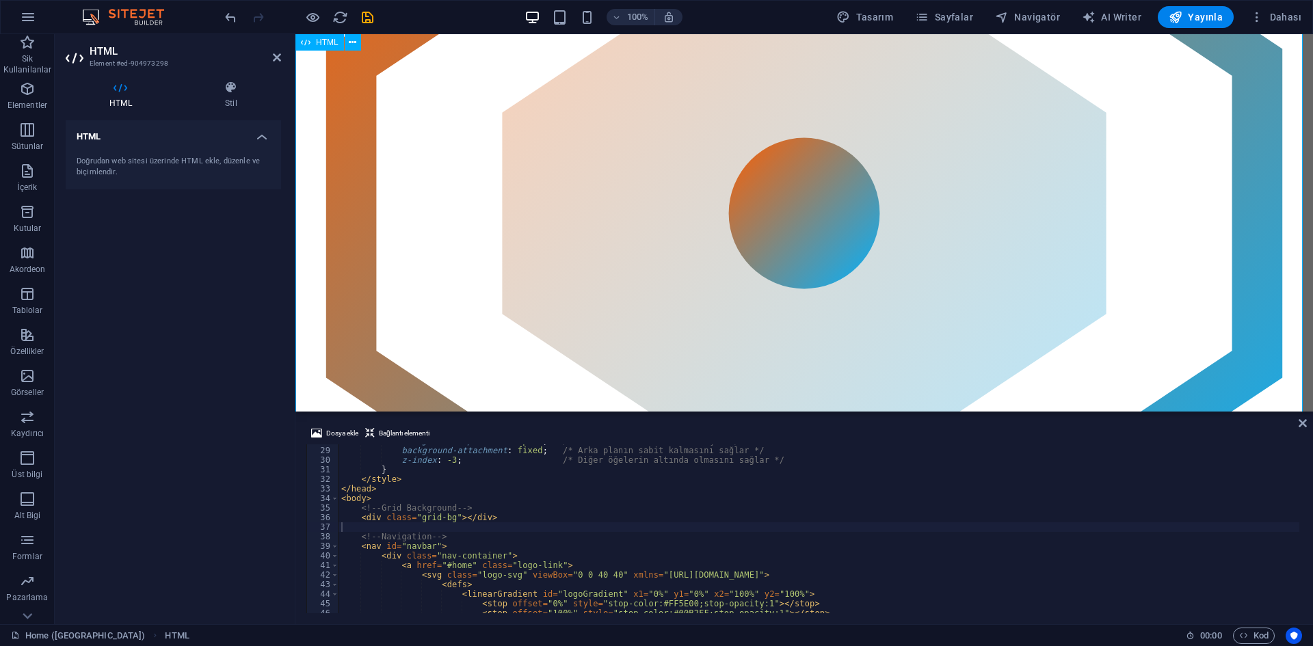
scroll to position [0, 0]
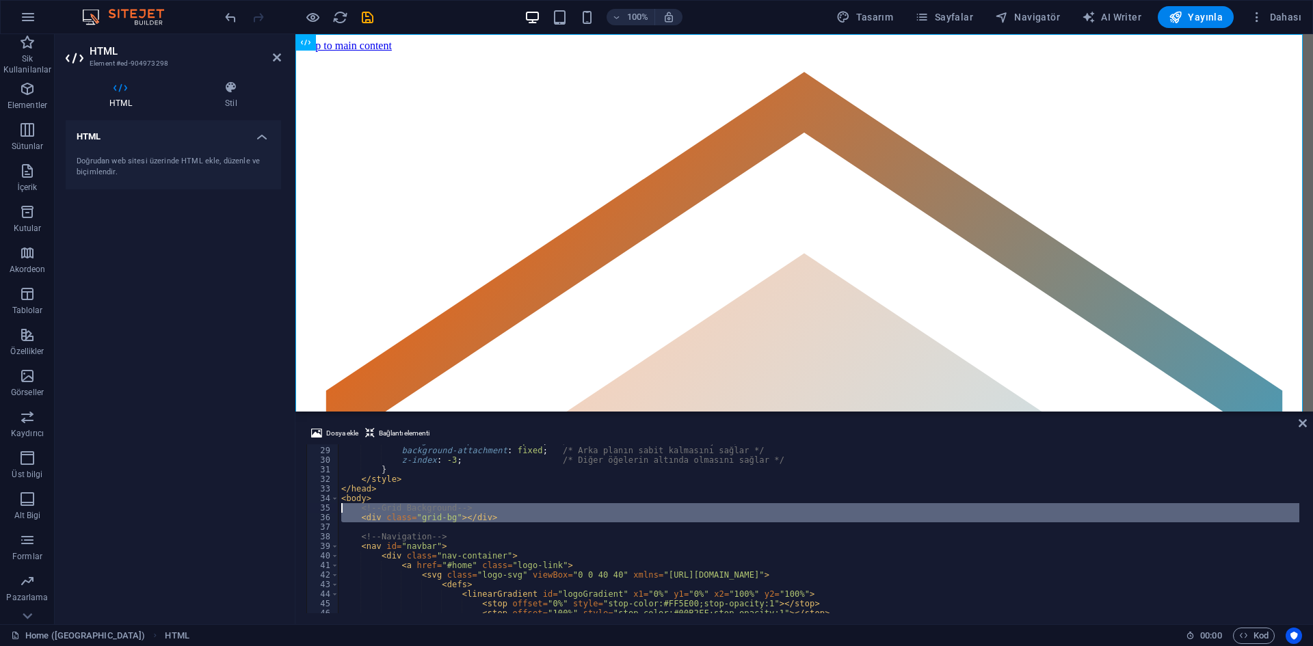
drag, startPoint x: 382, startPoint y: 526, endPoint x: 329, endPoint y: 510, distance: 55.6
click at [329, 510] on div "28 29 30 31 32 33 34 35 36 37 38 39 40 41 42 43 44 45 46 47 48 background-repea…" at bounding box center [804, 528] width 996 height 169
type textarea "<!-- Grid Background --> <div class="grid-bg"></div>"
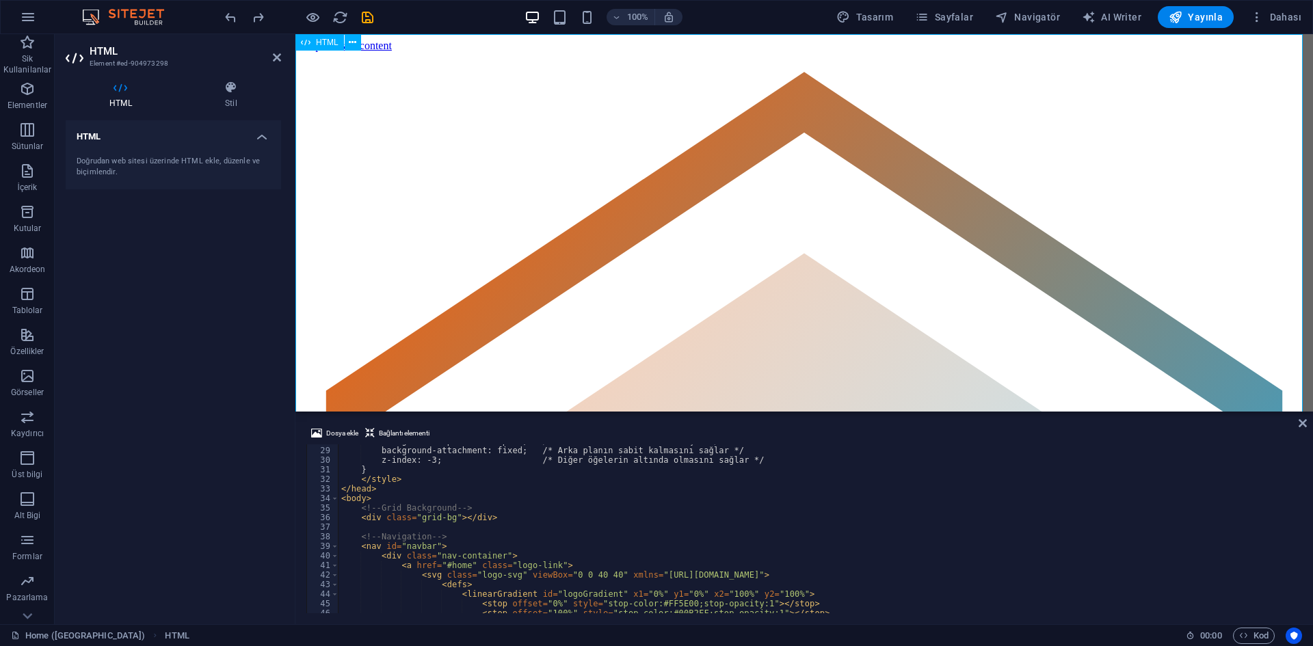
type textarea "</style>"
click at [518, 482] on div "background-repeat : no-repeat ; /* Görselin tekrarlanmaması için */ background-…" at bounding box center [1010, 528] width 1342 height 185
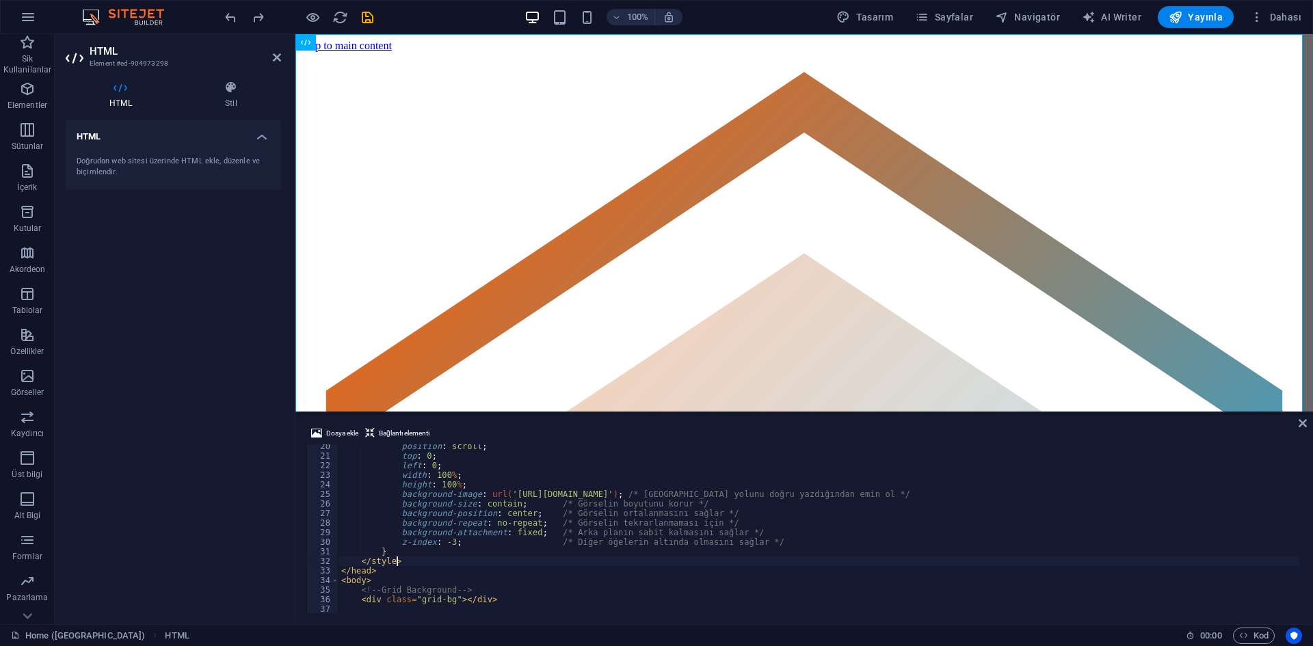
scroll to position [144, 0]
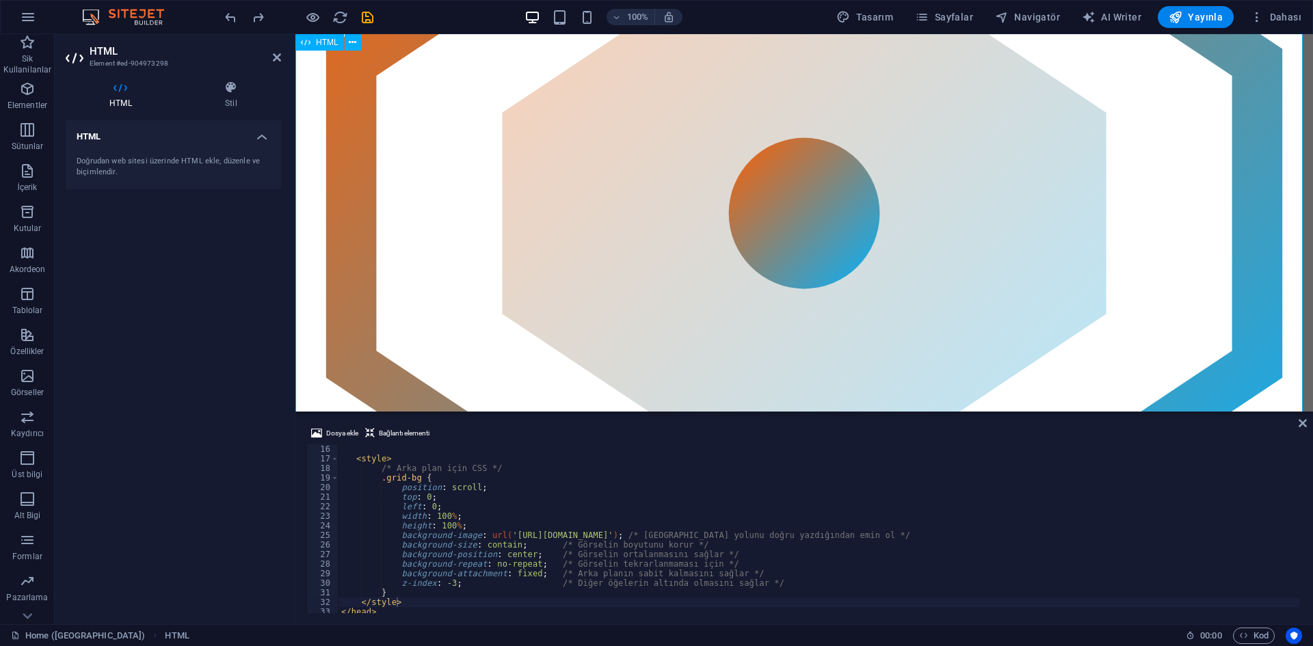
scroll to position [0, 0]
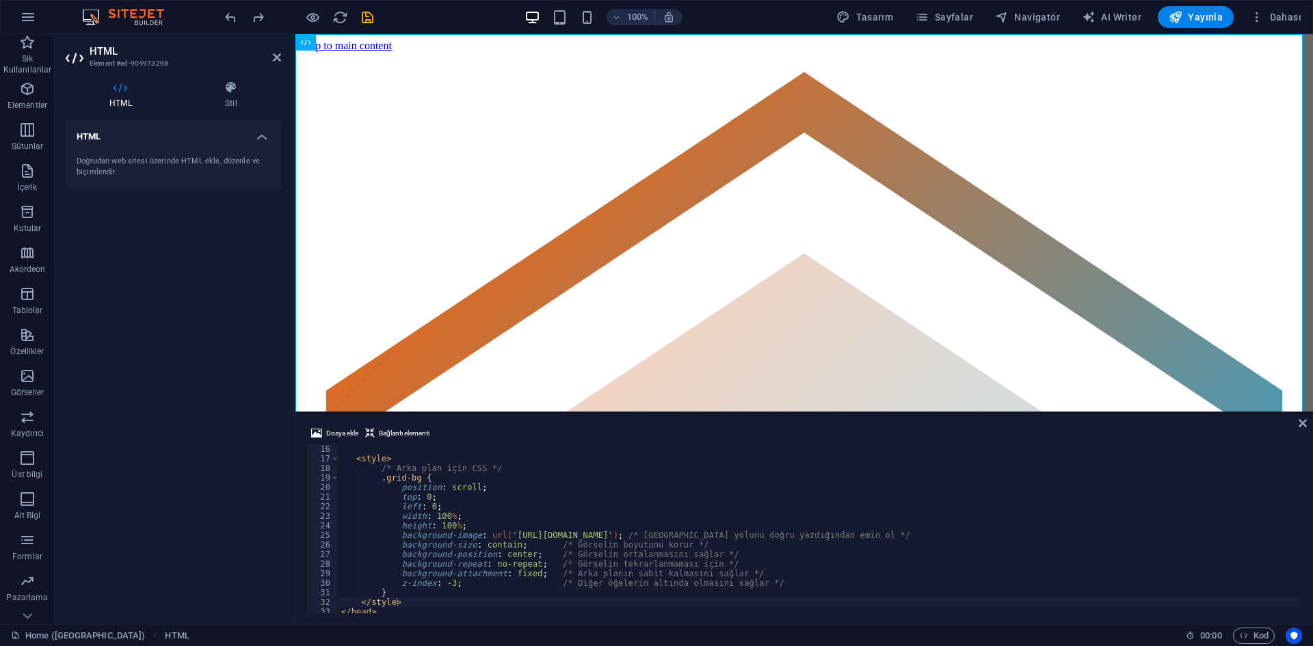
click at [313, 26] on div at bounding box center [298, 17] width 153 height 22
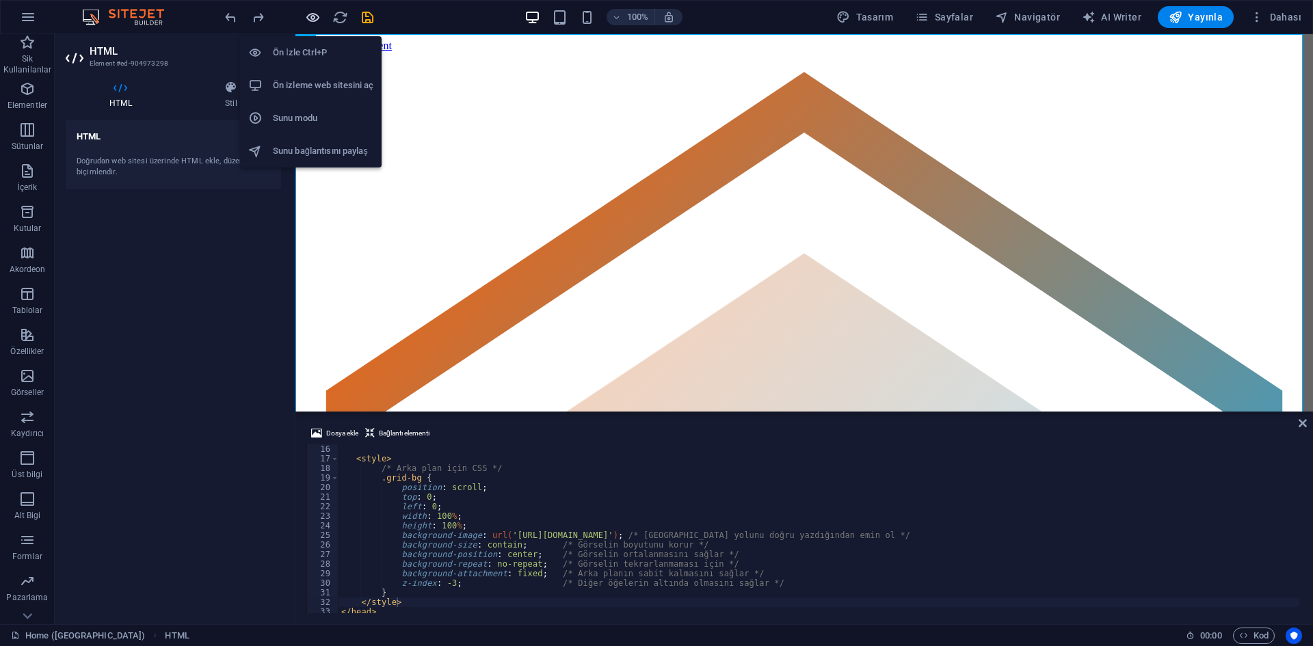
click at [312, 23] on icon "button" at bounding box center [313, 18] width 16 height 16
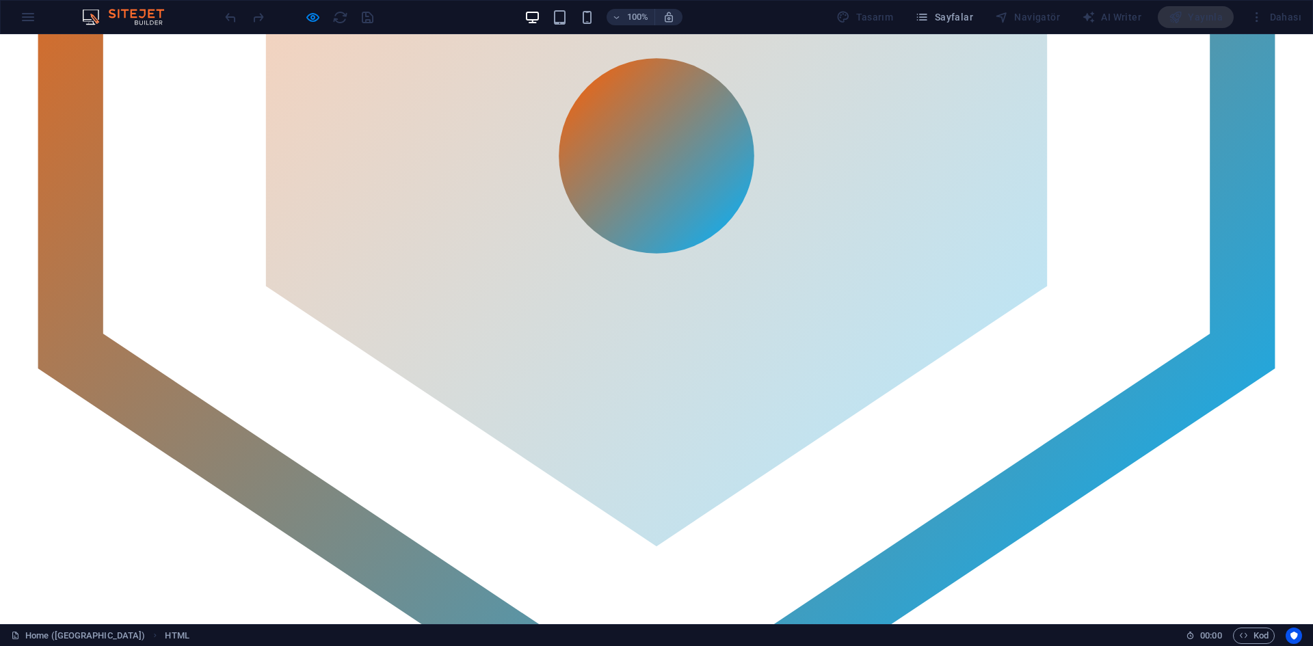
scroll to position [342, 0]
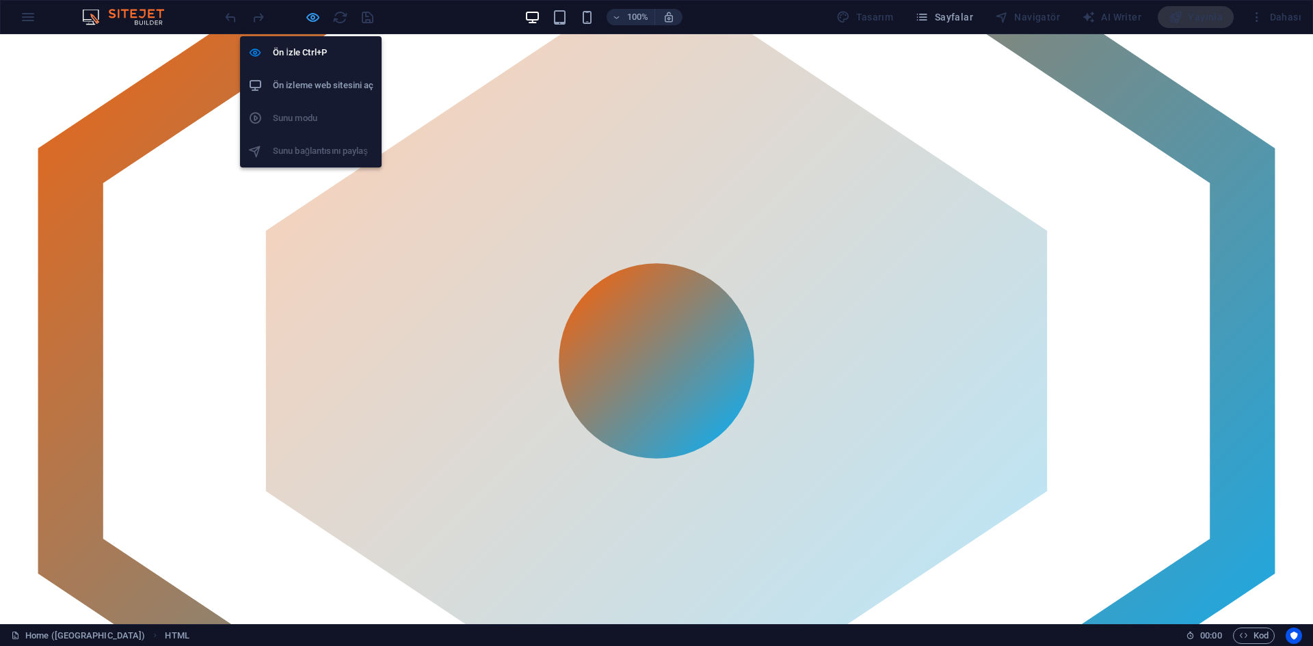
click at [312, 21] on icon "button" at bounding box center [313, 18] width 16 height 16
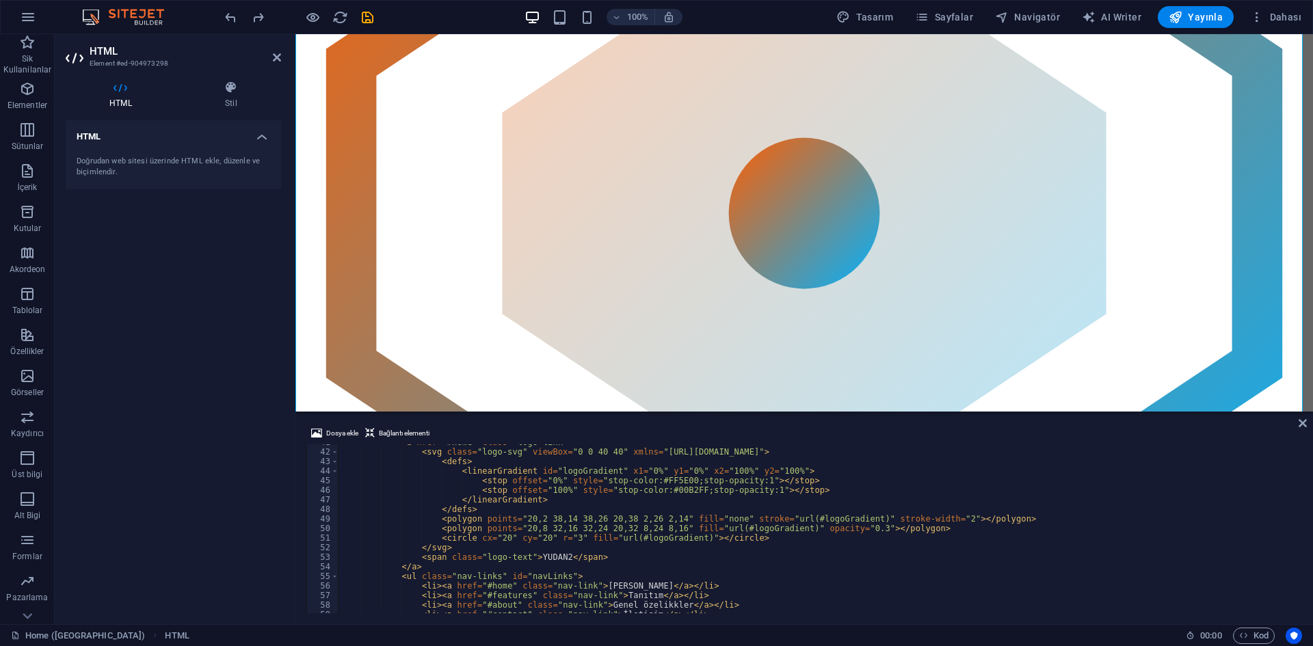
scroll to position [431, 0]
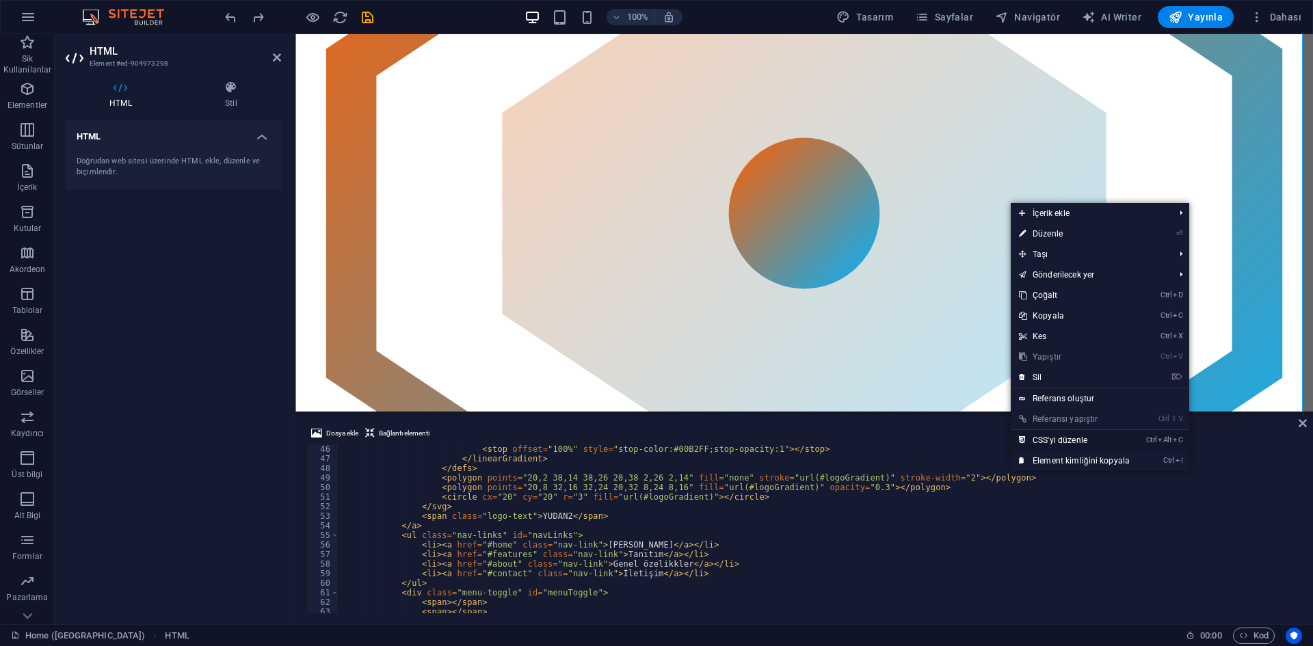
click at [1069, 448] on link "Ctrl Alt C CSS'yi düzenle" at bounding box center [1074, 440] width 127 height 21
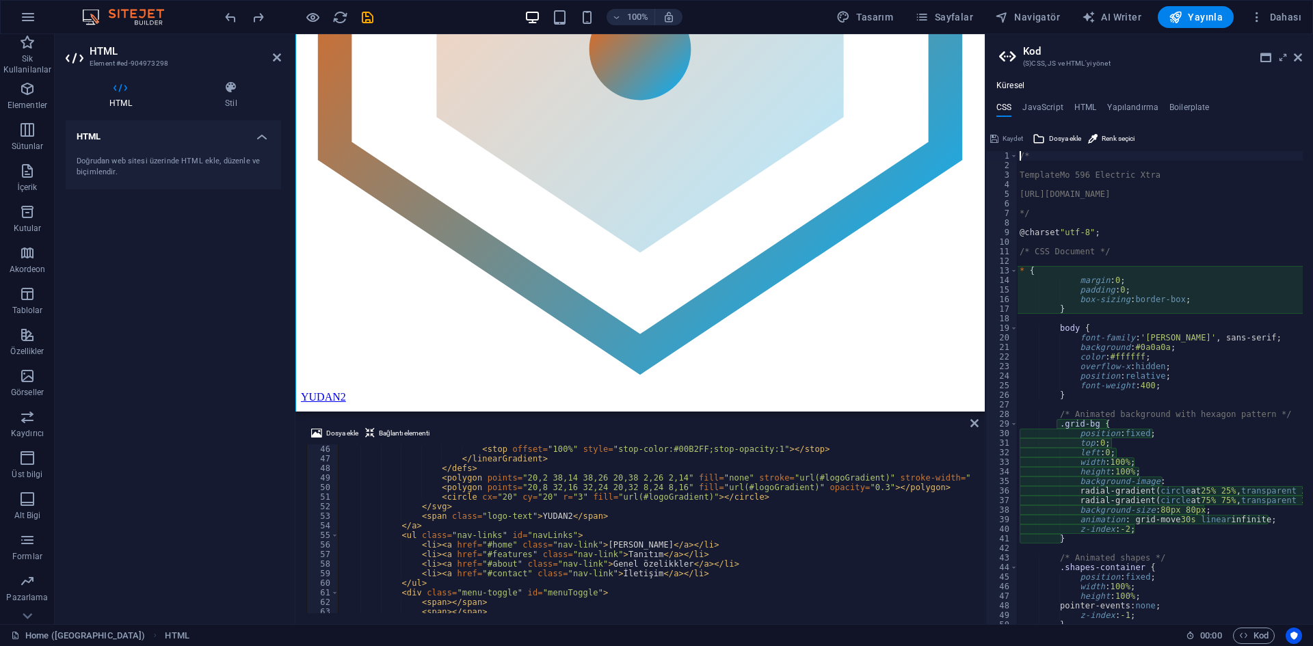
type textarea "position: fixed;"
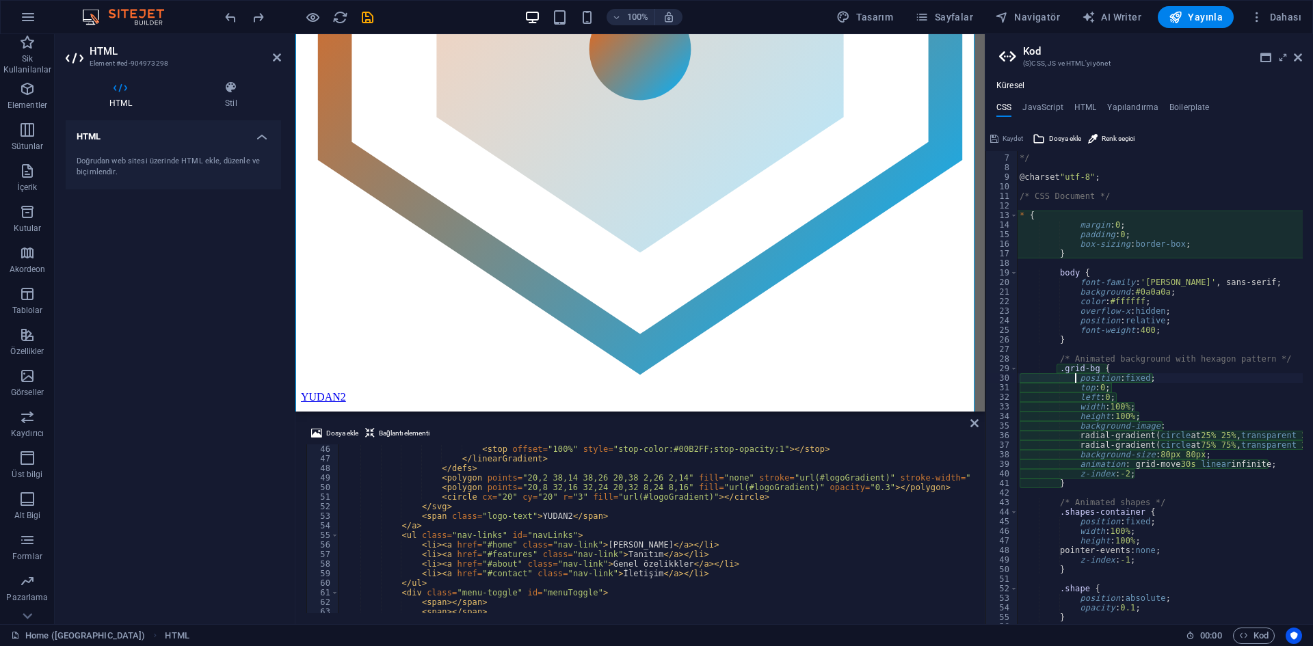
scroll to position [56, 0]
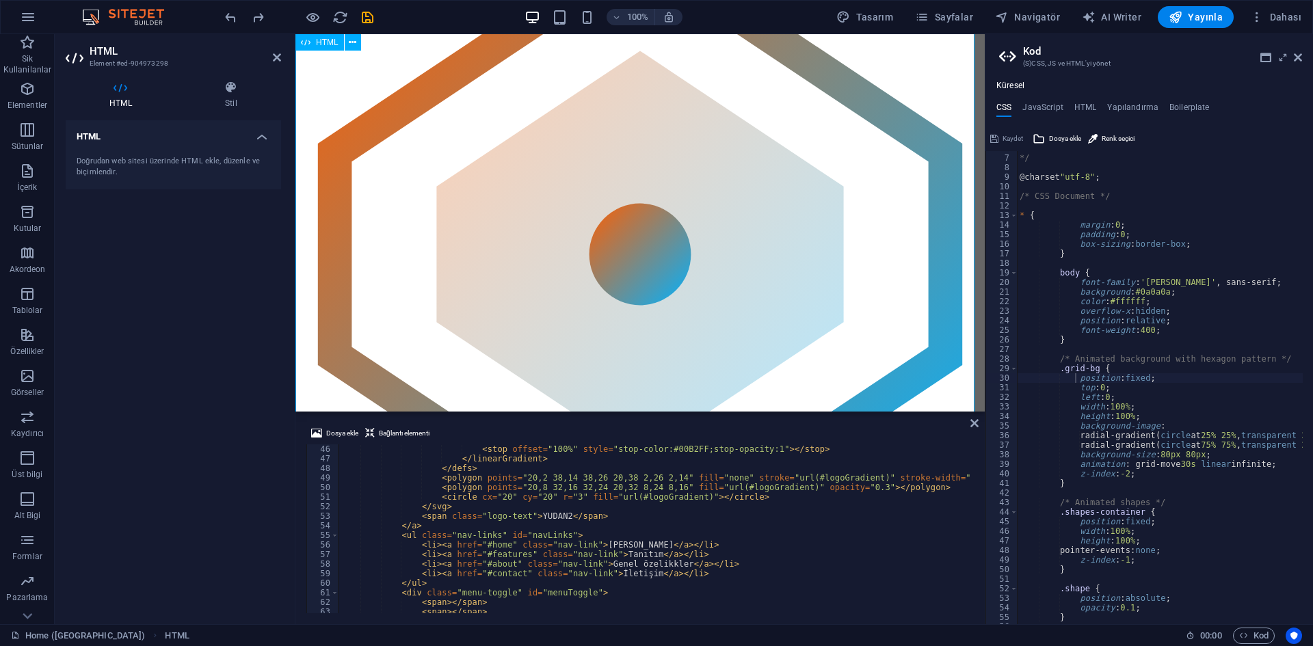
scroll to position [342, 0]
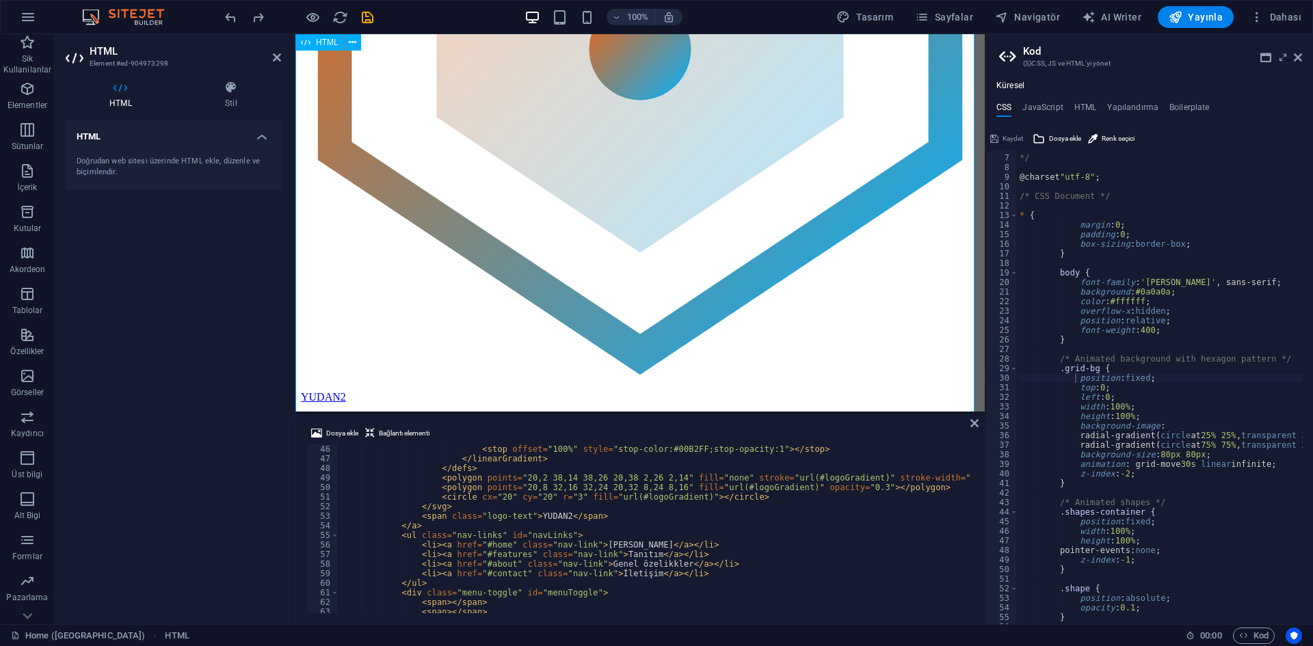
click at [690, 498] on div "< stop offset = "100%" style = "stop-color:#00B2FF;stop-opacity:1" > </ stop > …" at bounding box center [1010, 536] width 1342 height 185
type textarea "<circle cx="20" cy="20" r="3" fill="url(#logoGradient)"></circle>"
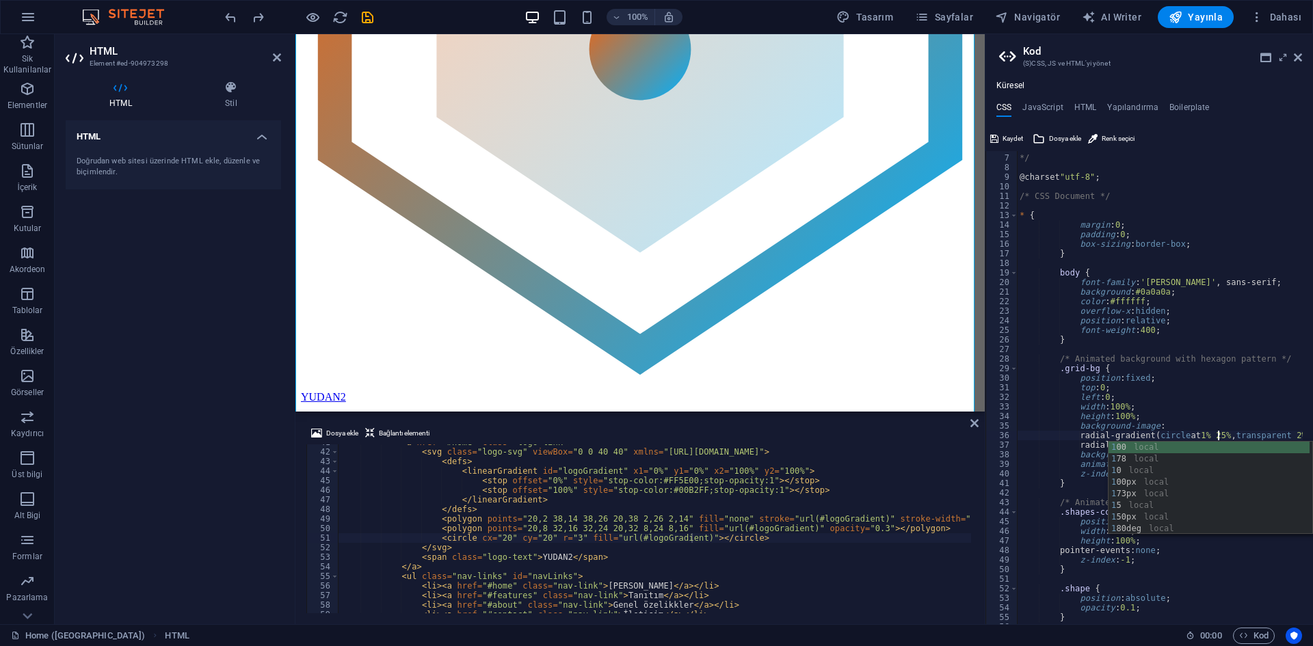
scroll to position [0, 16]
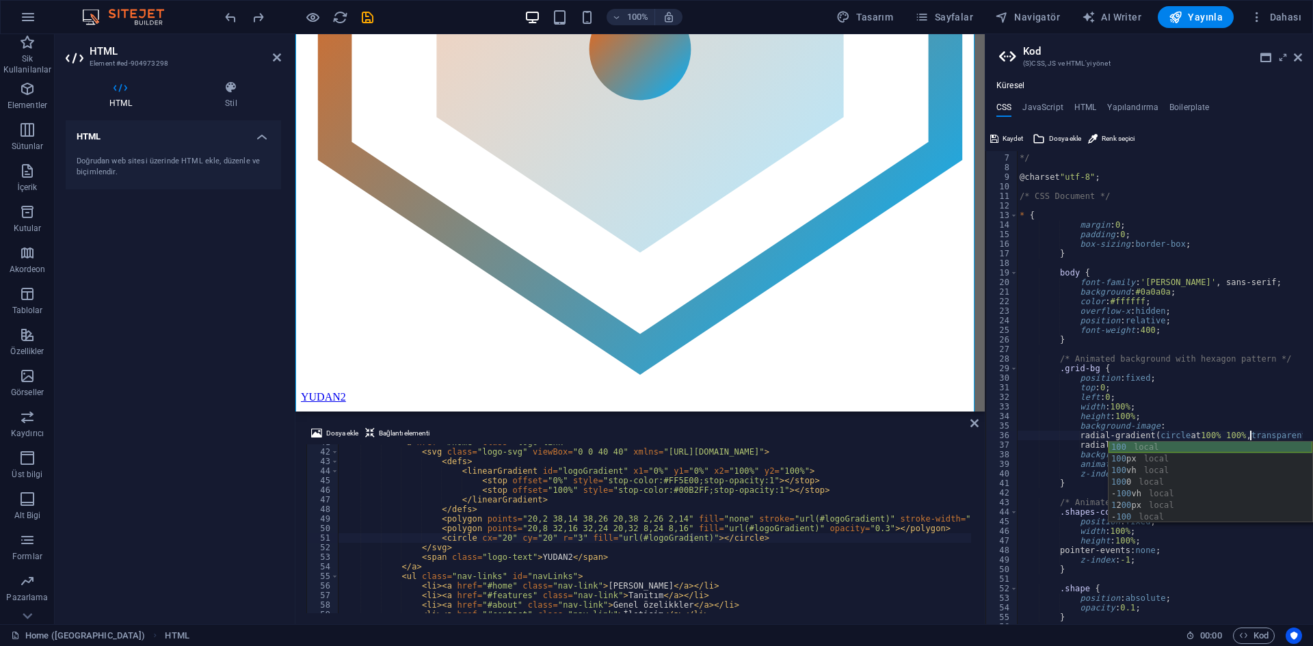
scroll to position [0, 18]
type textarea "radial-gradient(circle at 100% 100%, transparent 2%, rgba(255, 94, 0, 0.03) 2%,…"
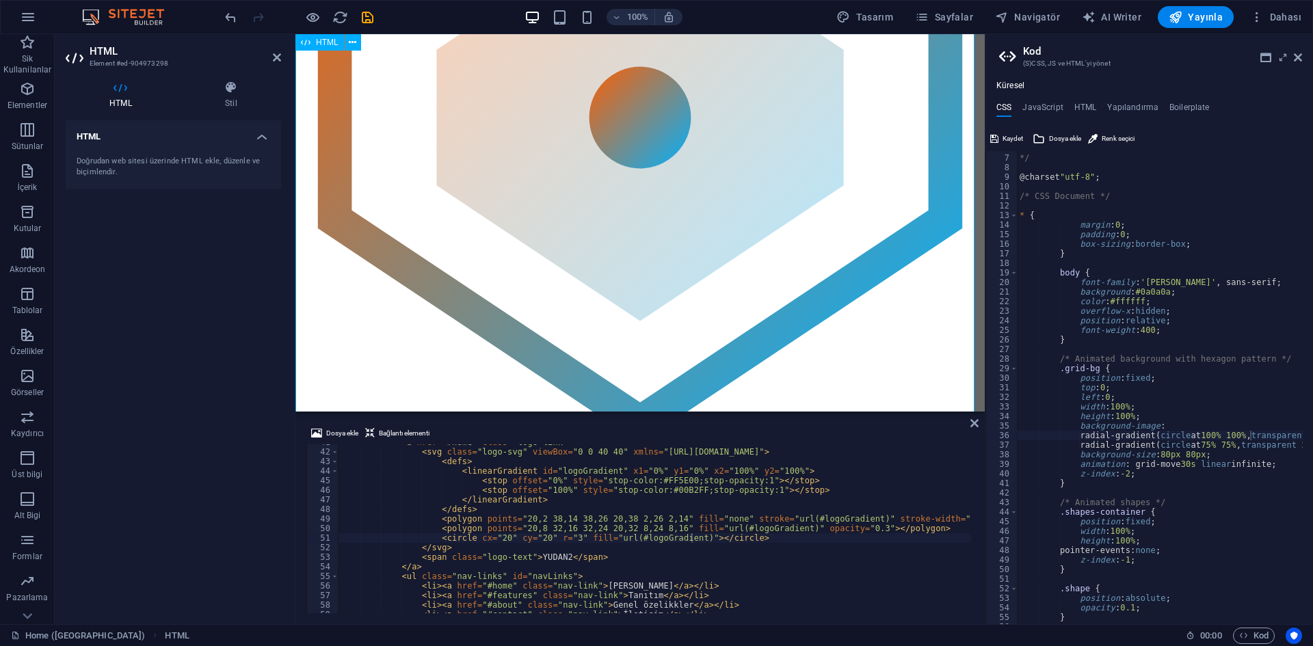
scroll to position [410, 0]
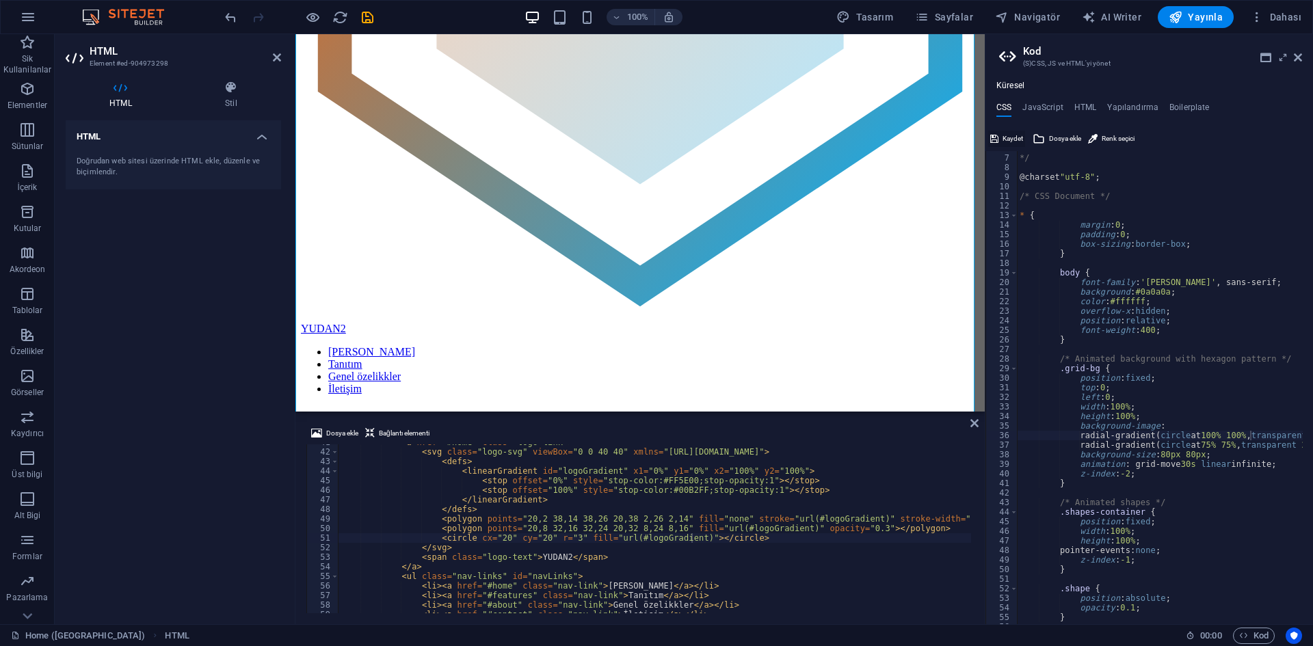
click at [1009, 141] on span "Kaydet" at bounding box center [1013, 139] width 21 height 16
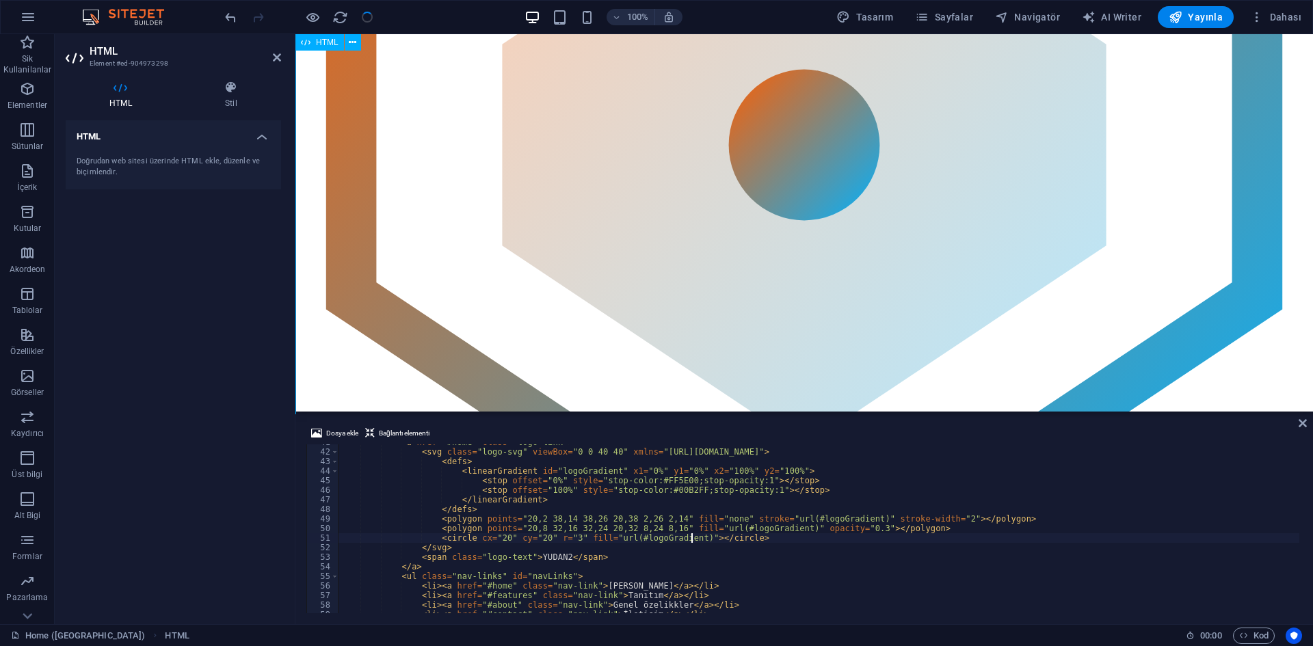
scroll to position [390, 0]
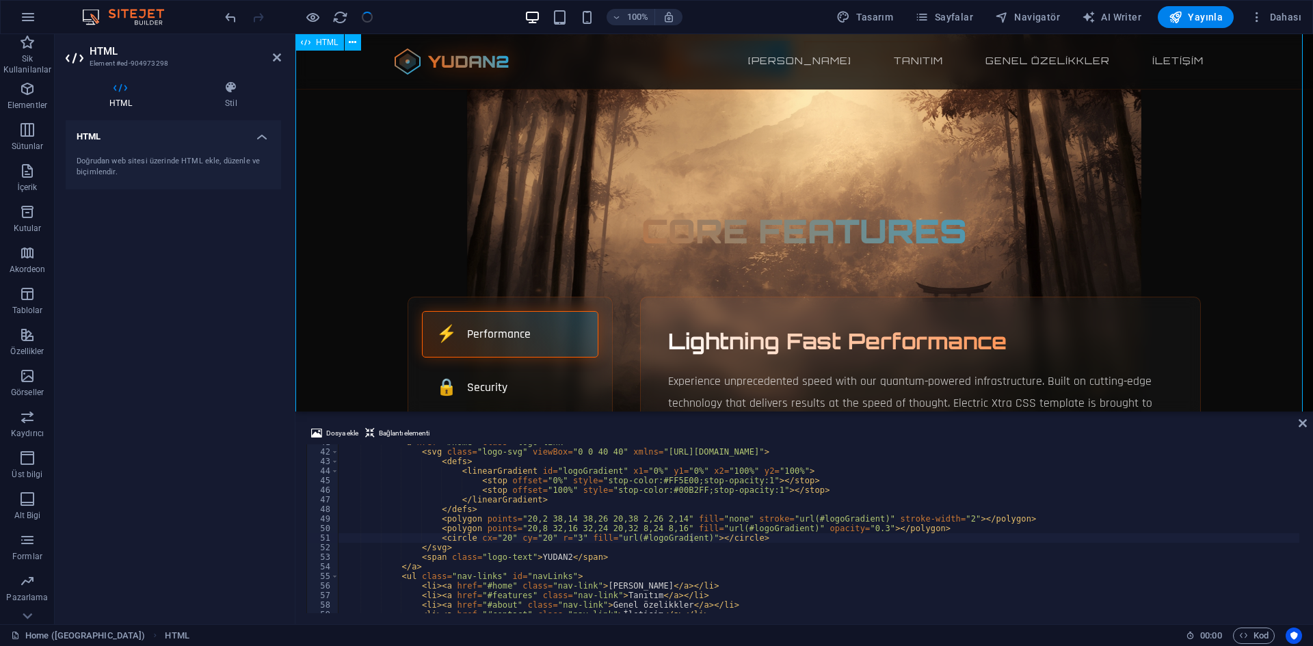
scroll to position [68, 0]
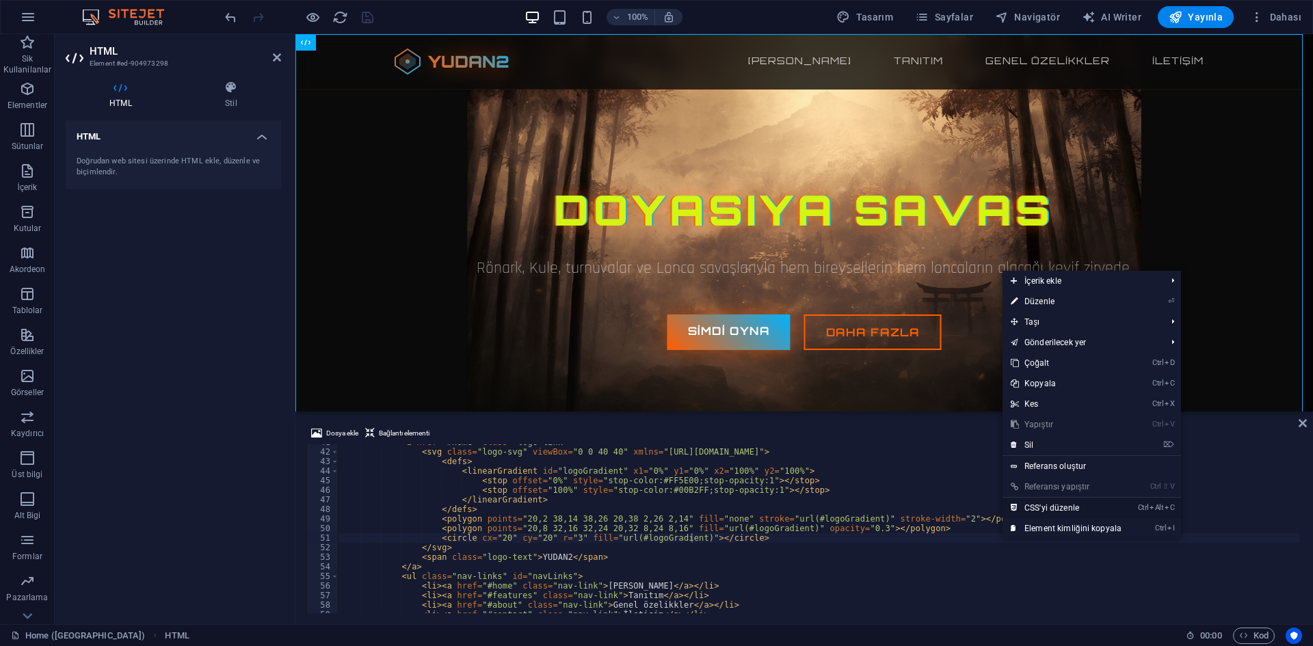
click at [1069, 503] on link "Ctrl Alt C CSS'yi düzenle" at bounding box center [1066, 508] width 127 height 21
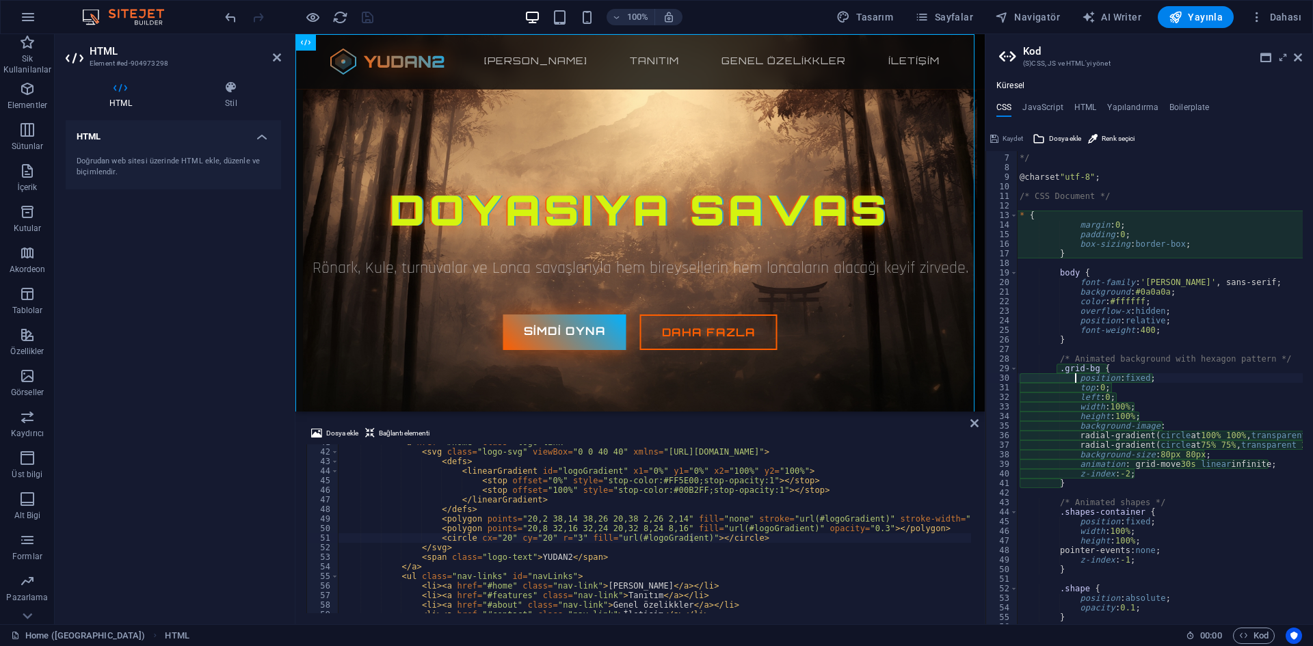
type textarea "animation: grid-move 30s linear infinite;"
drag, startPoint x: 1269, startPoint y: 465, endPoint x: 1020, endPoint y: 465, distance: 248.9
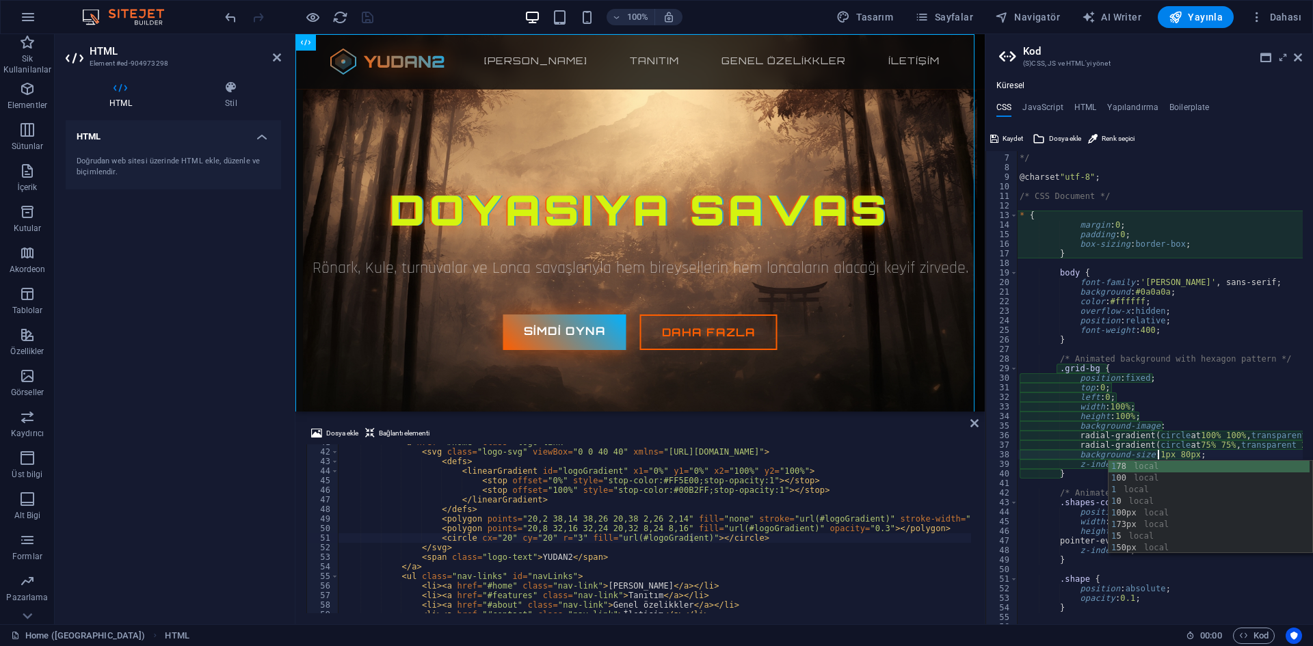
scroll to position [0, 12]
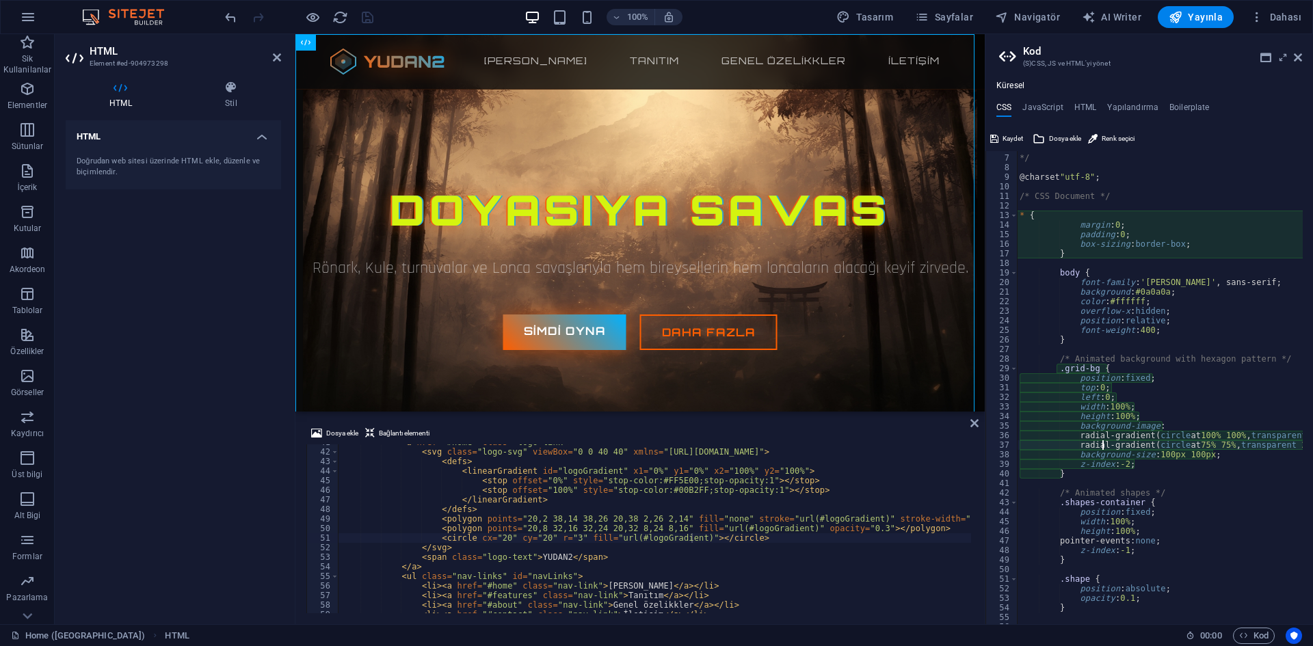
type textarea "background-size: 100px 100px;"
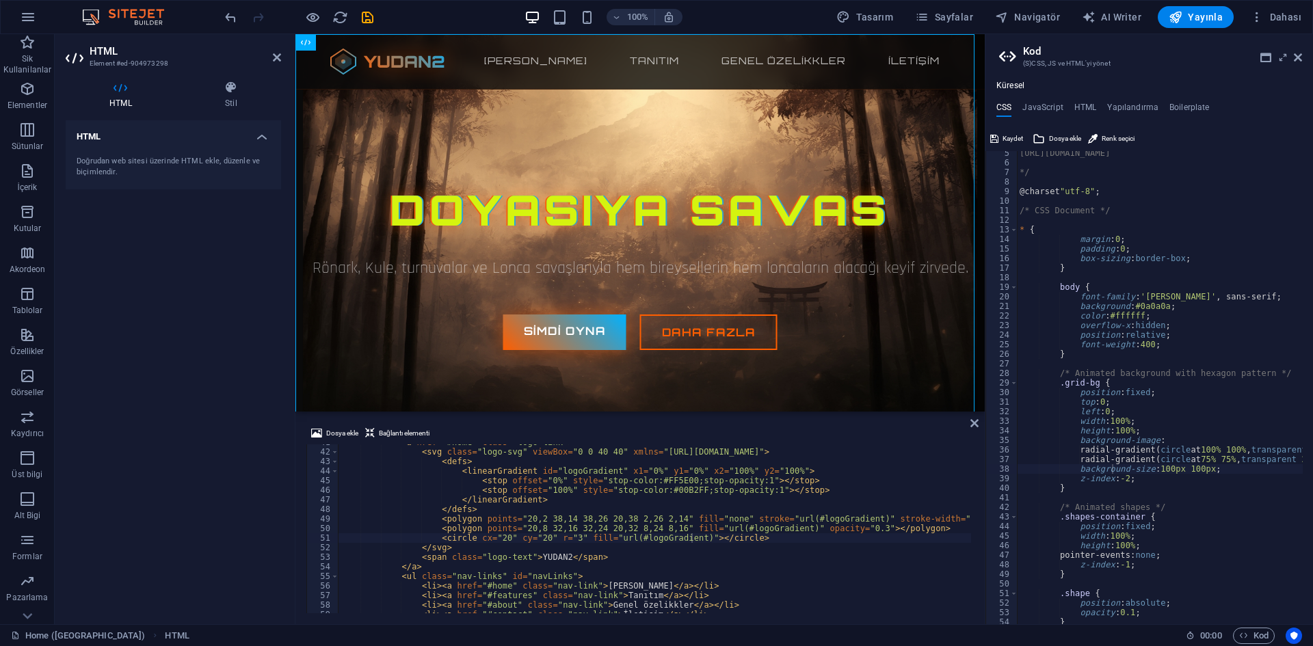
scroll to position [41, 0]
click at [1004, 138] on span "Kaydet" at bounding box center [1013, 139] width 21 height 16
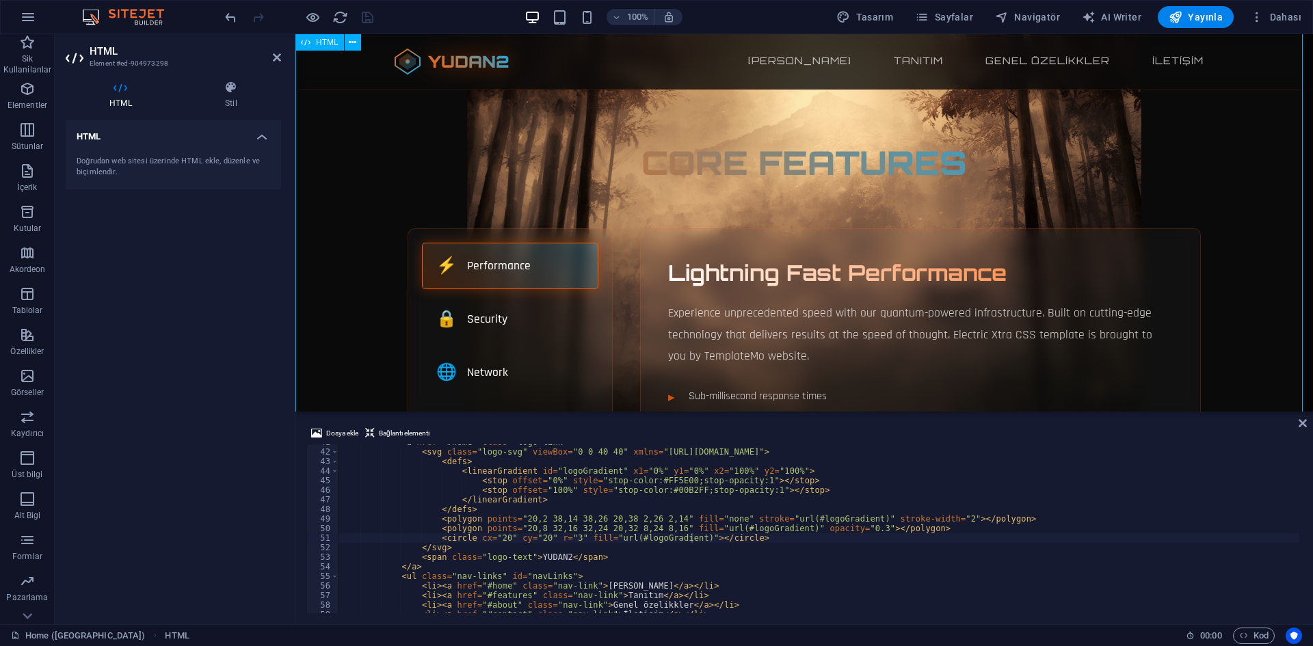
scroll to position [0, 0]
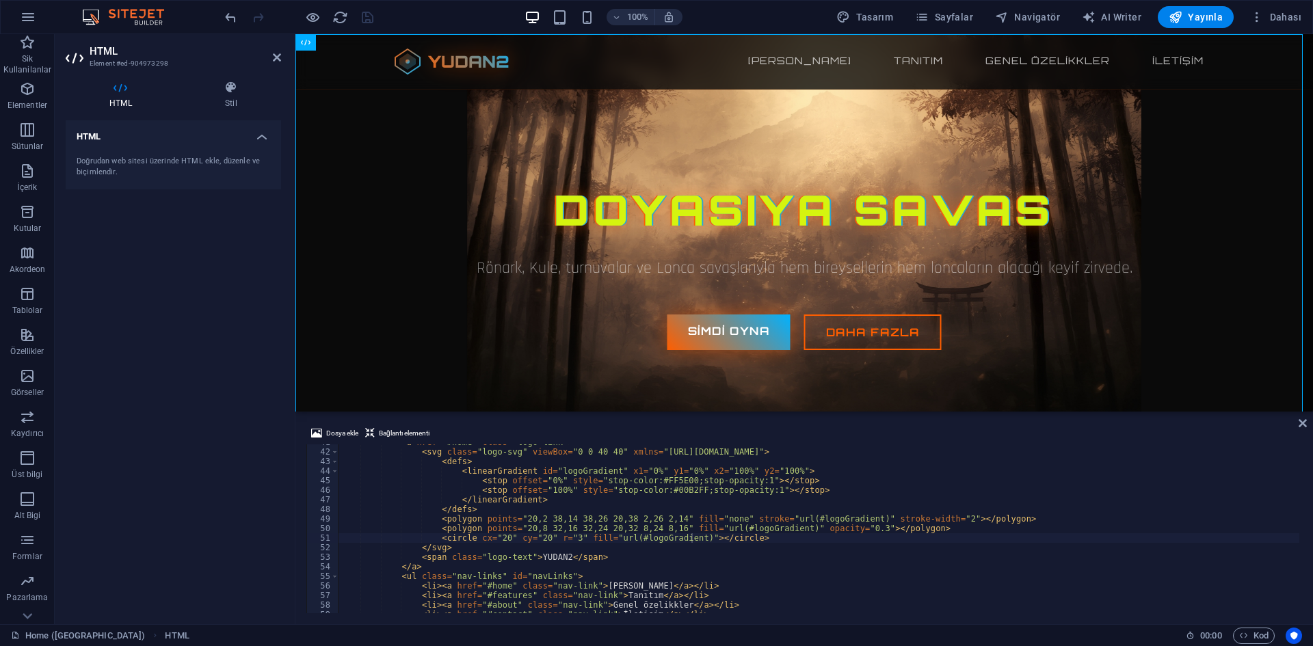
click at [324, 18] on div at bounding box center [298, 17] width 153 height 22
click at [317, 18] on icon "button" at bounding box center [313, 18] width 16 height 16
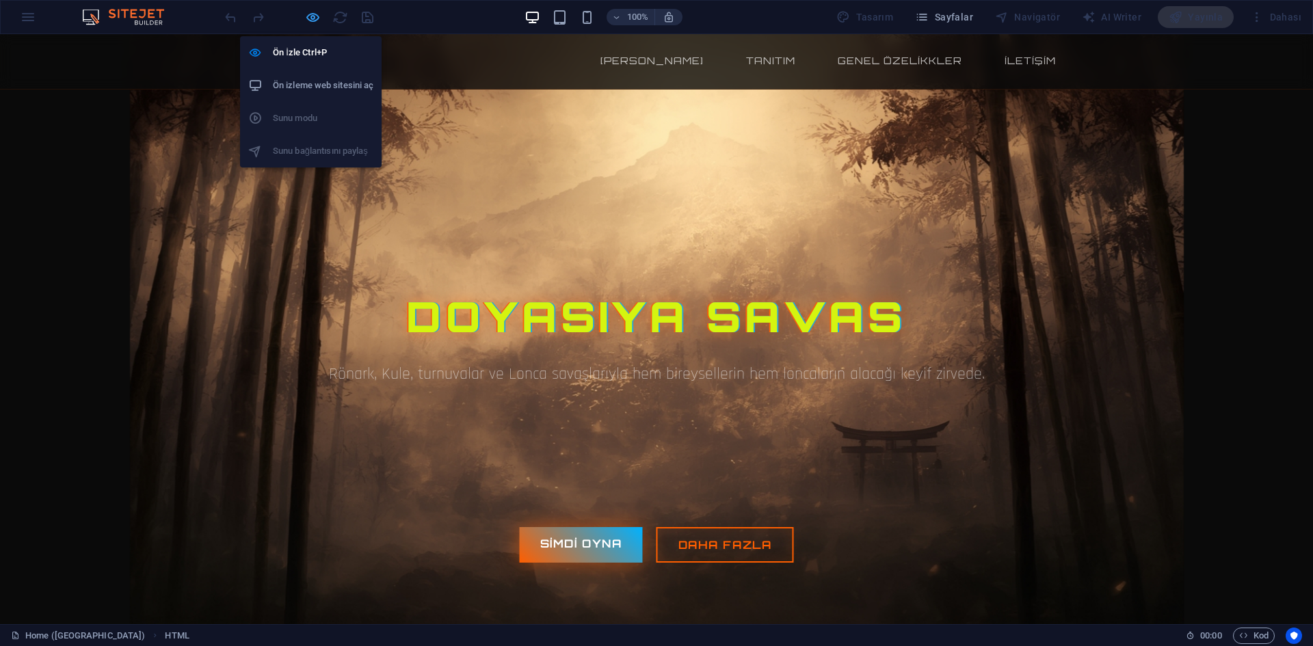
click at [308, 24] on icon "button" at bounding box center [313, 18] width 16 height 16
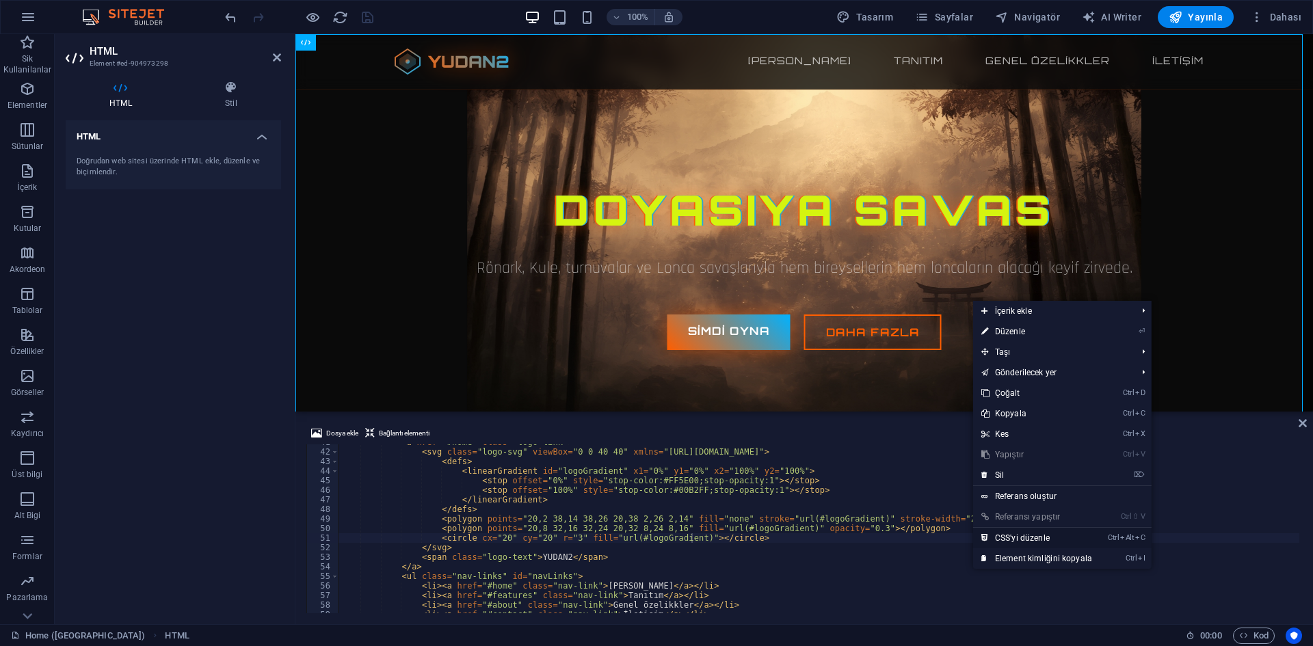
click at [1034, 535] on link "Ctrl Alt C CSS'yi düzenle" at bounding box center [1036, 538] width 127 height 21
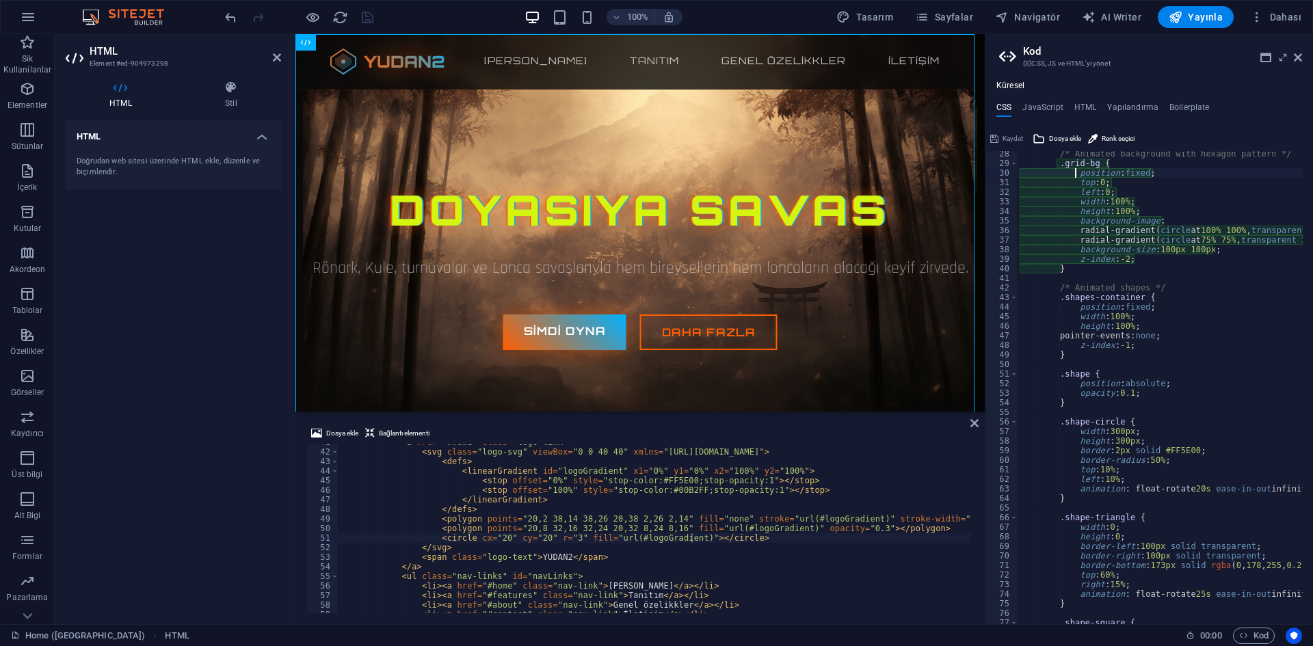
scroll to position [261, 0]
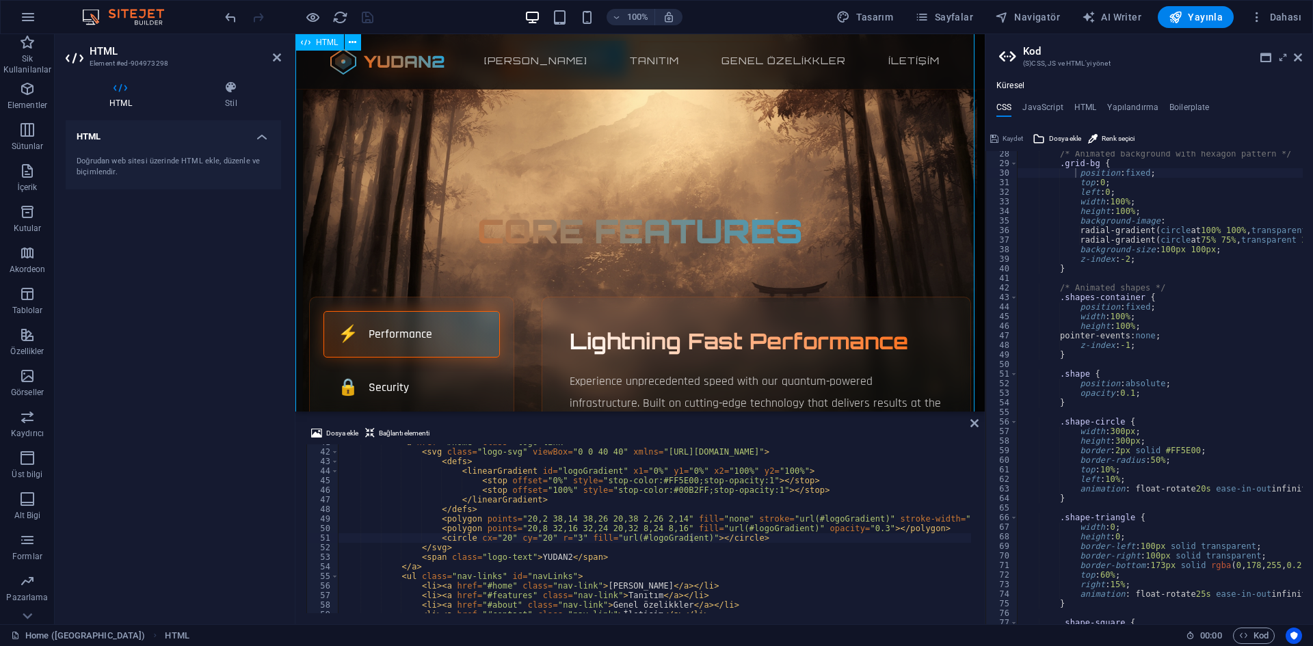
scroll to position [410, 0]
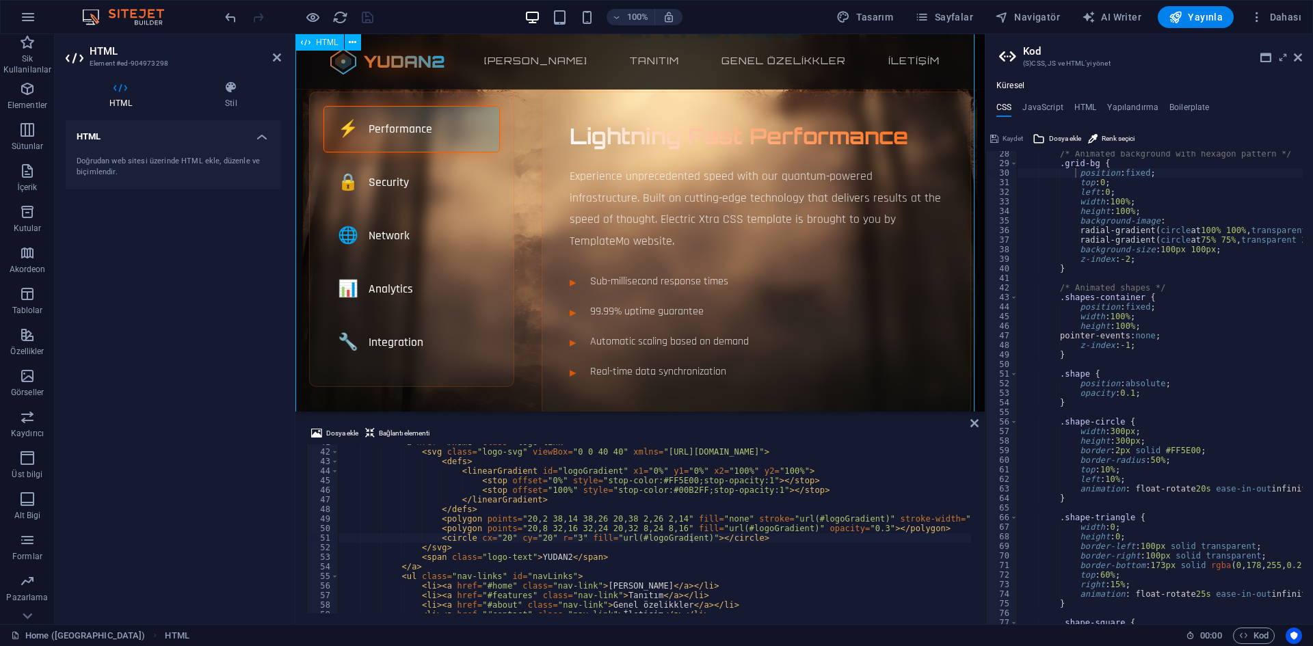
scroll to position [342, 0]
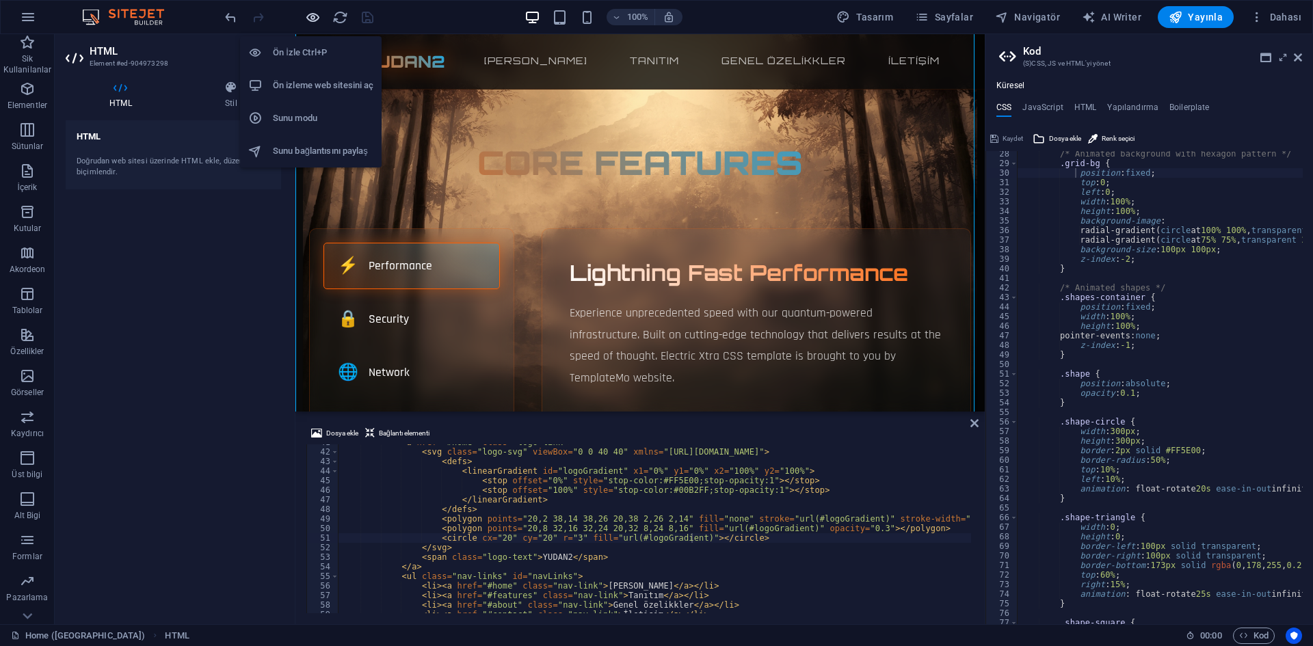
click at [313, 14] on icon "button" at bounding box center [313, 18] width 16 height 16
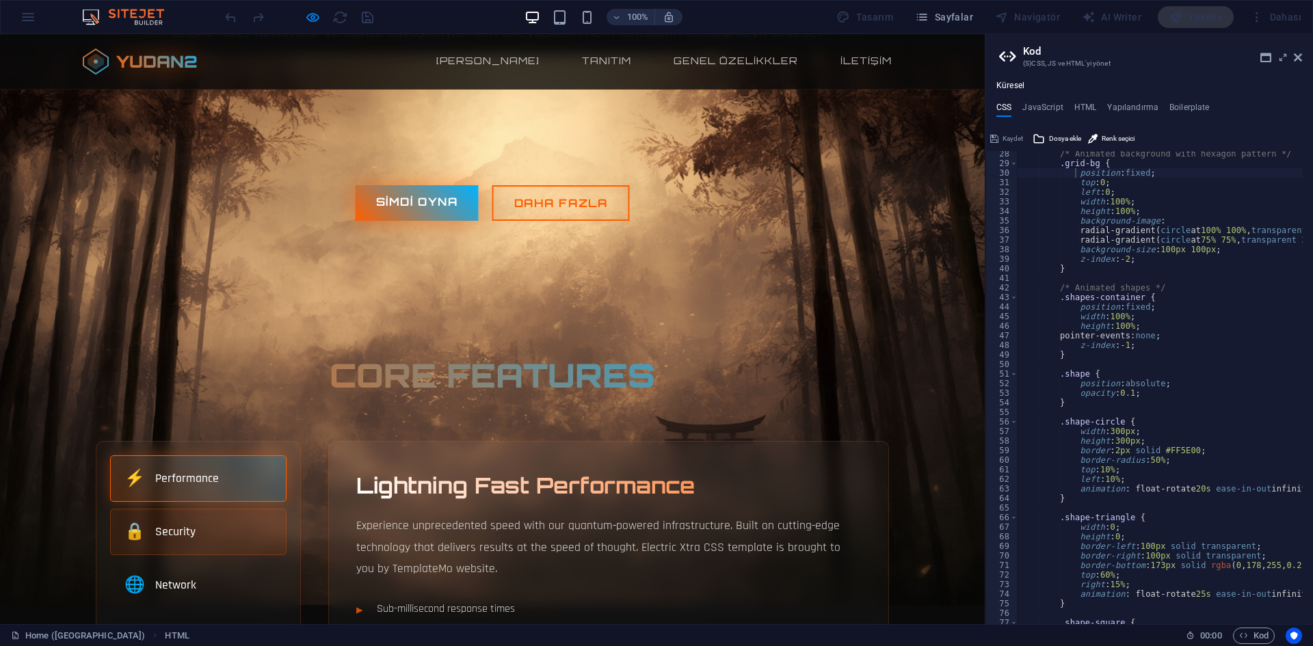
click at [124, 532] on span "🔒" at bounding box center [134, 532] width 21 height 25
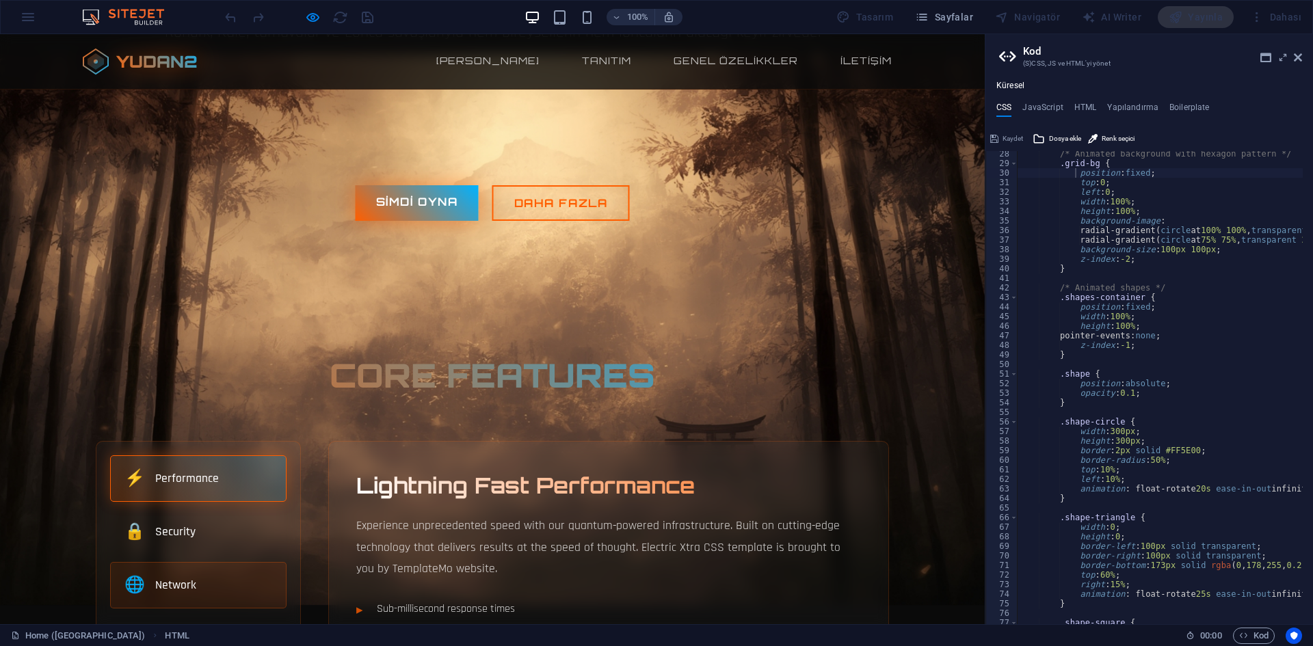
click at [190, 579] on div "🌐 Network" at bounding box center [198, 585] width 176 height 47
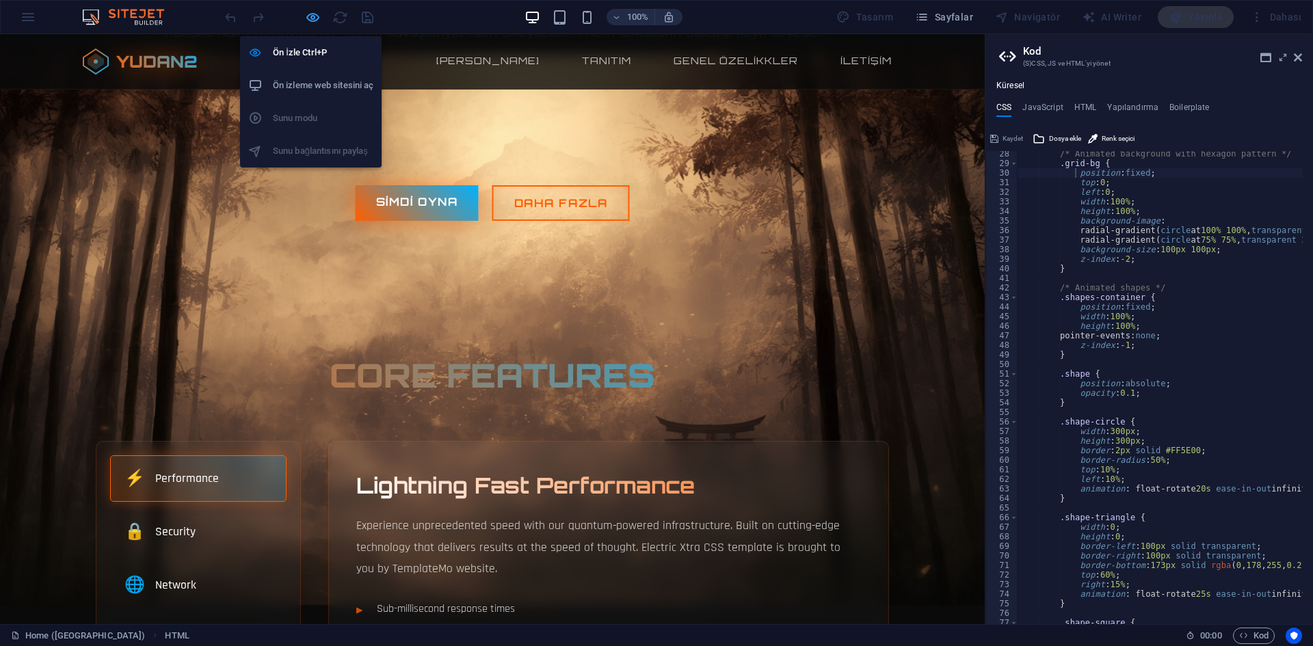
click at [309, 17] on icon "button" at bounding box center [313, 18] width 16 height 16
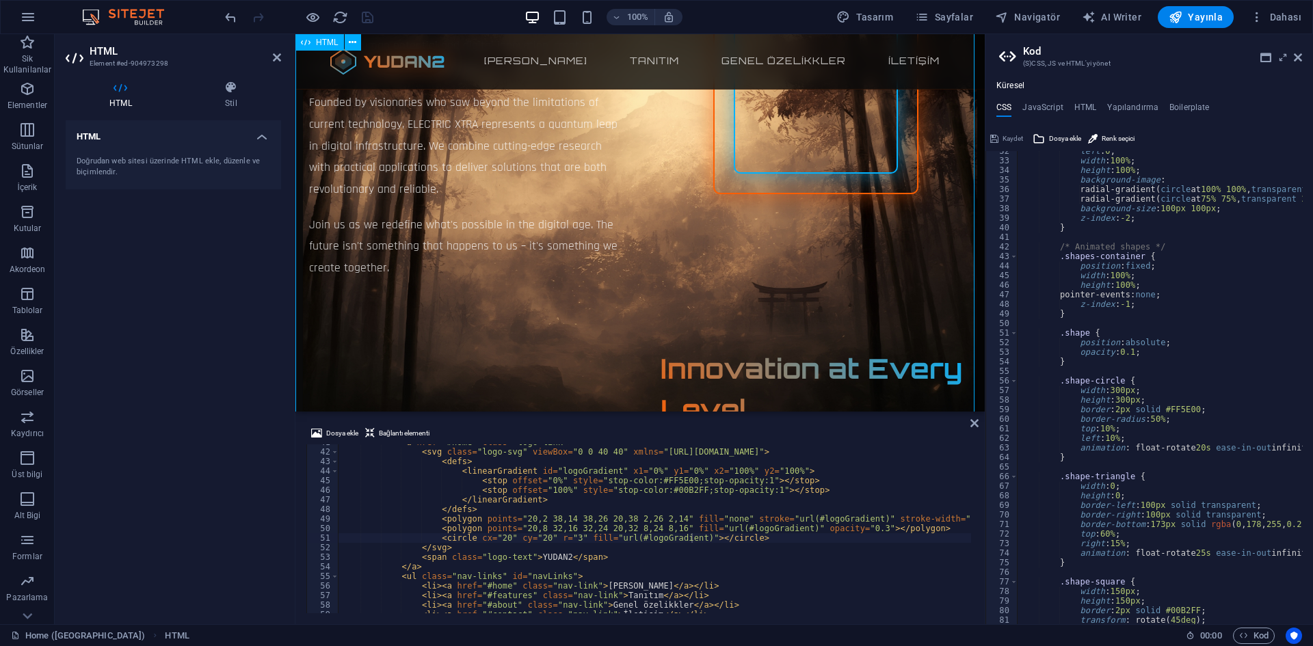
scroll to position [1094, 0]
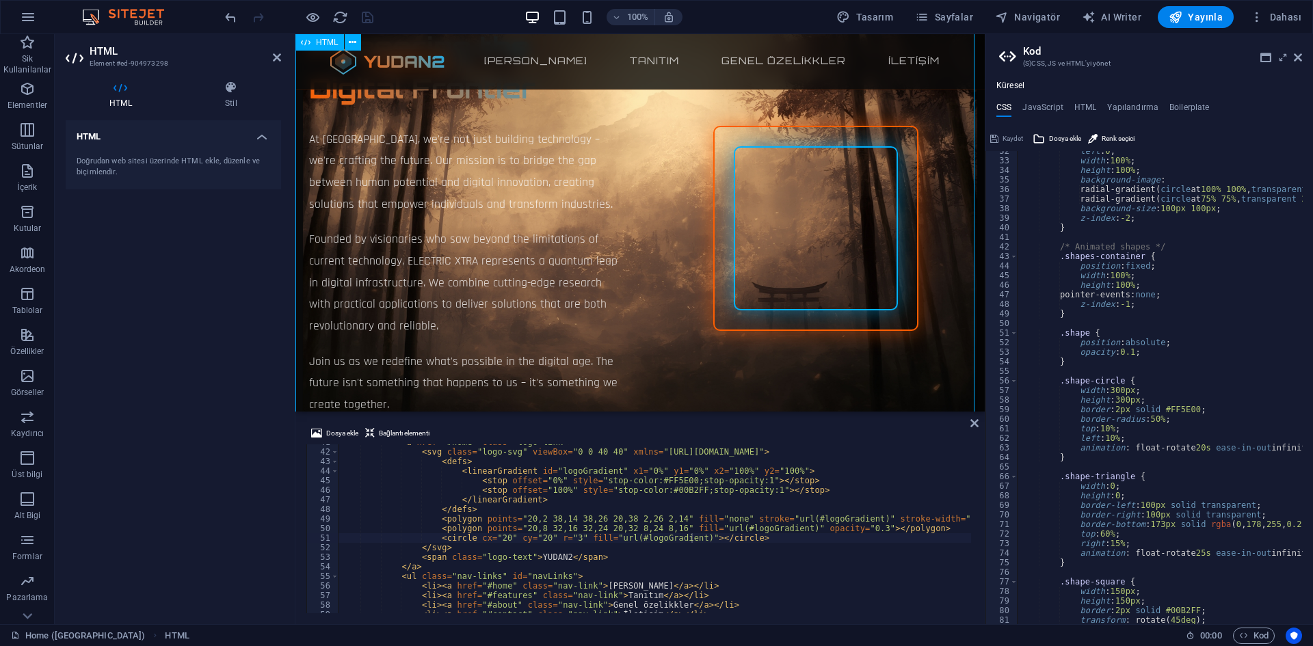
click at [825, 258] on div "ELECTRIC XTRA - Cyberpunk Landing Page by TemplateMo YUDAN2 Ana sayfa Tanıtım G…" at bounding box center [639, 379] width 689 height 2878
click at [708, 537] on div "< a href = "#home" class = "logo-link" > < svg class = "logo-svg" viewBox = "0 …" at bounding box center [1010, 530] width 1342 height 185
click at [800, 237] on div "ELECTRIC XTRA - Cyberpunk Landing Page by TemplateMo YUDAN2 Ana sayfa Tanıtım G…" at bounding box center [639, 379] width 689 height 2878
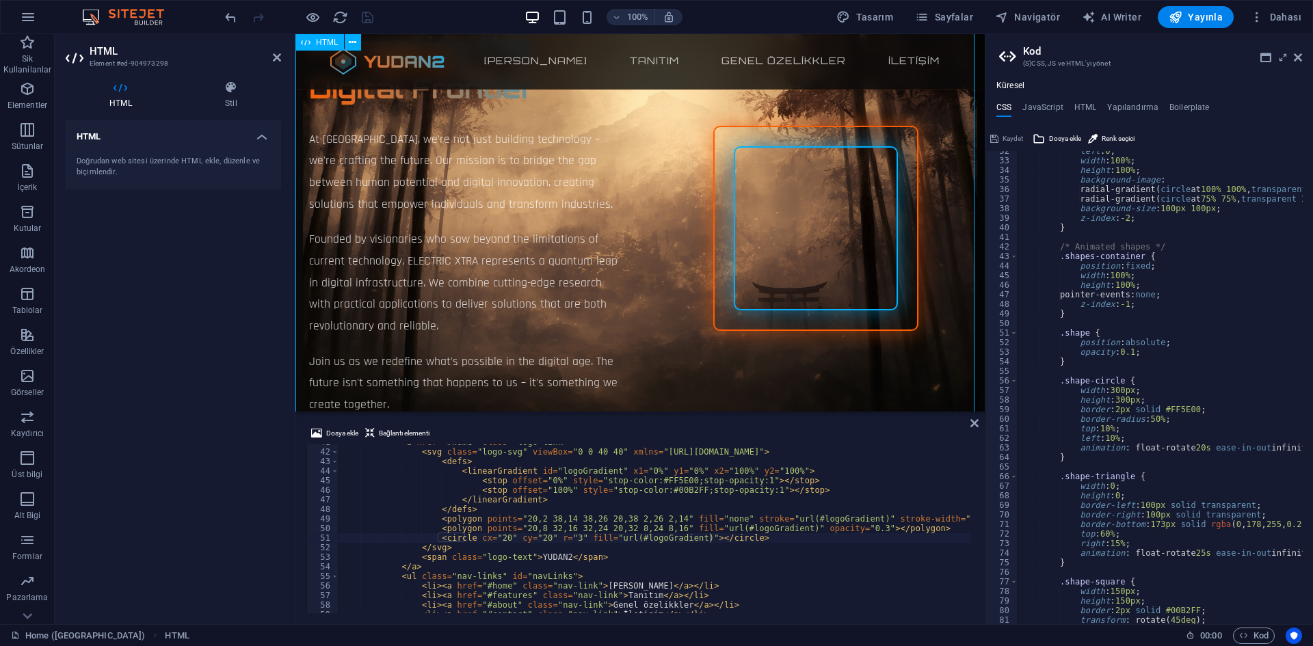
click at [800, 237] on div "ELECTRIC XTRA - Cyberpunk Landing Page by TemplateMo YUDAN2 Ana sayfa Tanıtım G…" at bounding box center [639, 379] width 689 height 2878
click at [473, 295] on div "ELECTRIC XTRA - Cyberpunk Landing Page by TemplateMo YUDAN2 Ana sayfa Tanıtım G…" at bounding box center [639, 379] width 689 height 2878
click at [432, 195] on div "ELECTRIC XTRA - Cyberpunk Landing Page by TemplateMo YUDAN2 Ana sayfa Tanıtım G…" at bounding box center [639, 379] width 689 height 2878
click at [432, 194] on div "ELECTRIC XTRA - Cyberpunk Landing Page by TemplateMo YUDAN2 Ana sayfa Tanıtım G…" at bounding box center [639, 379] width 689 height 2878
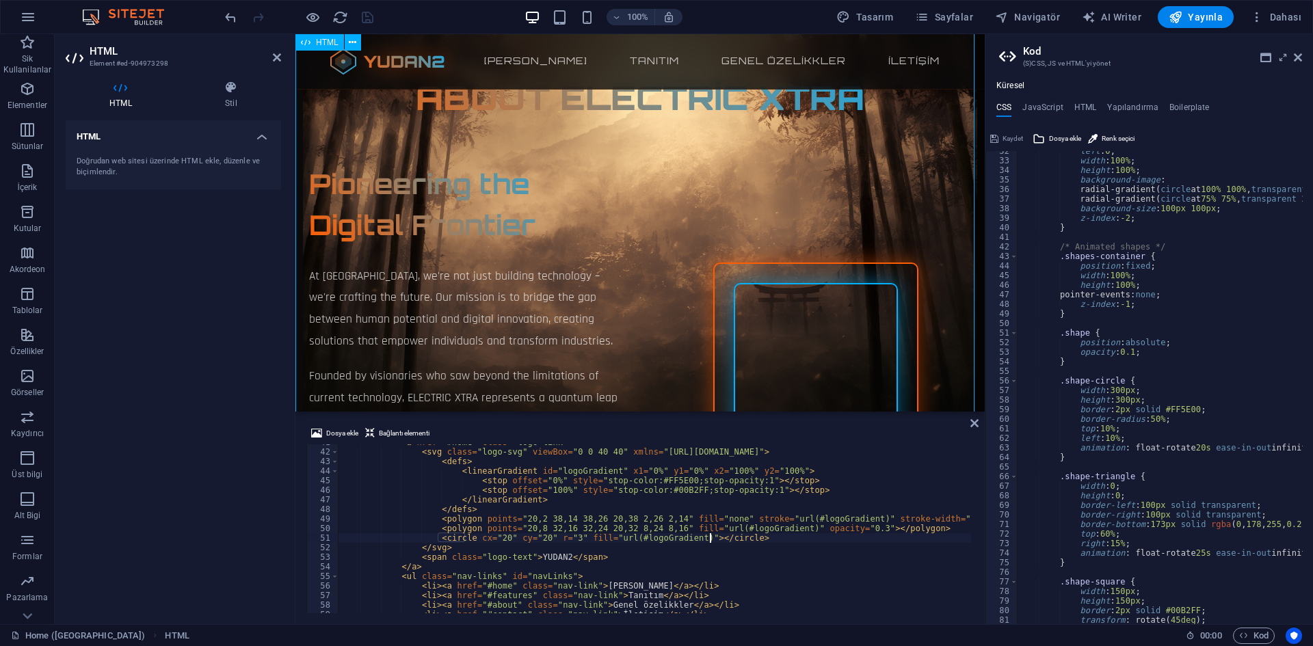
click at [435, 198] on div "ELECTRIC XTRA - Cyberpunk Landing Page by TemplateMo YUDAN2 Ana sayfa Tanıtım G…" at bounding box center [639, 516] width 689 height 2878
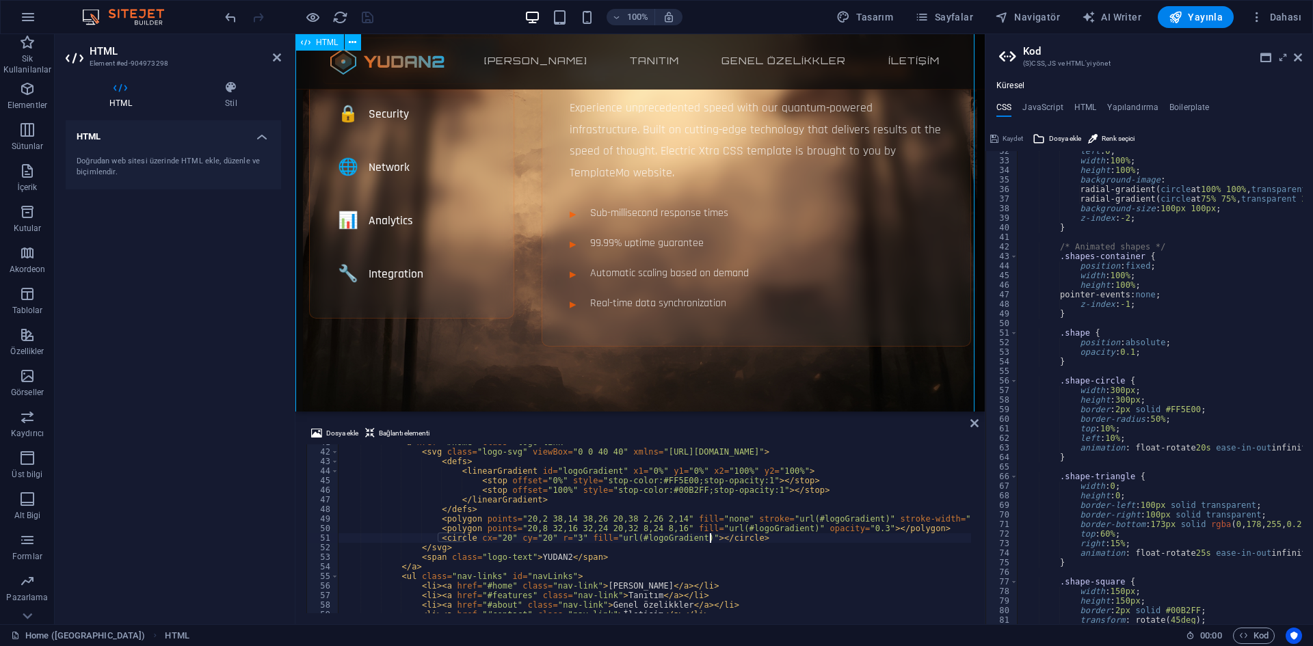
scroll to position [479, 0]
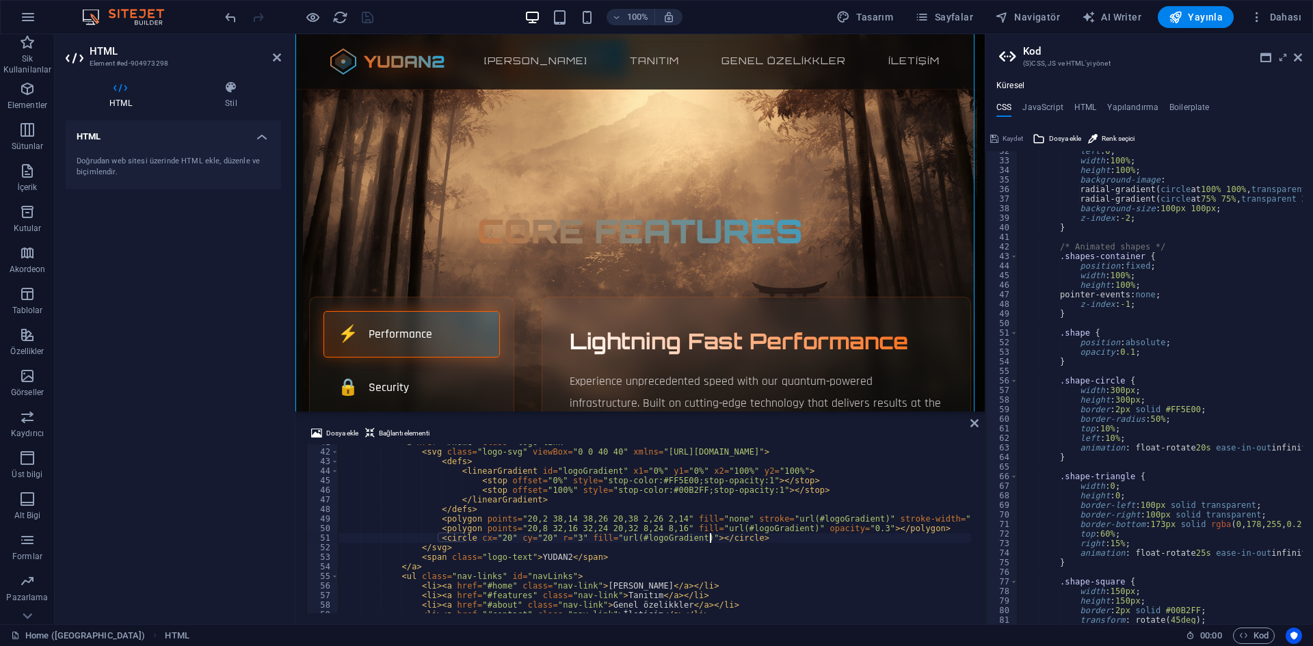
type textarea "}"
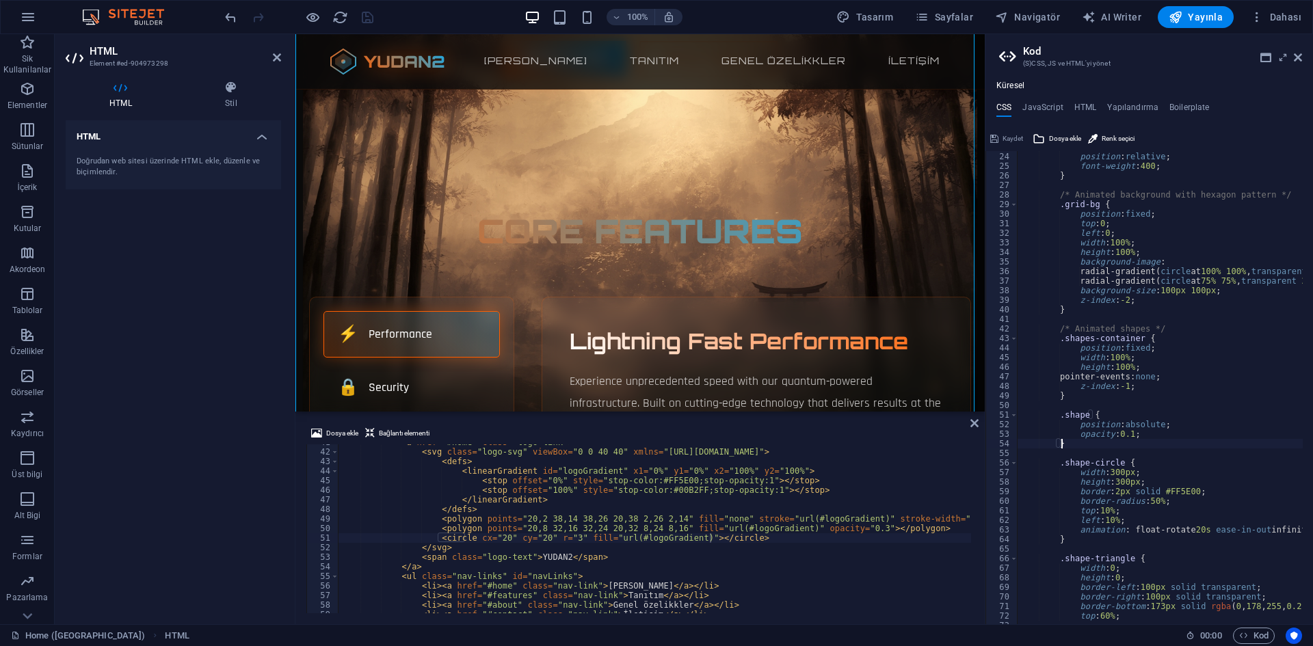
scroll to position [179, 0]
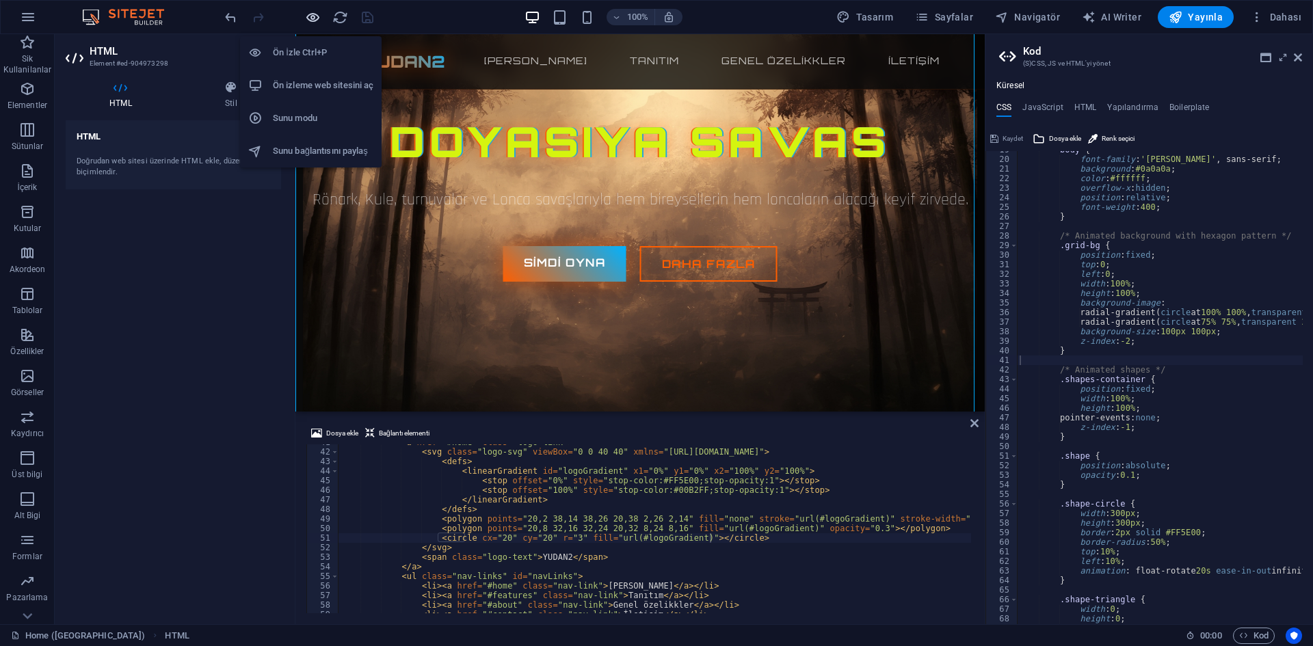
click at [312, 12] on icon "button" at bounding box center [313, 18] width 16 height 16
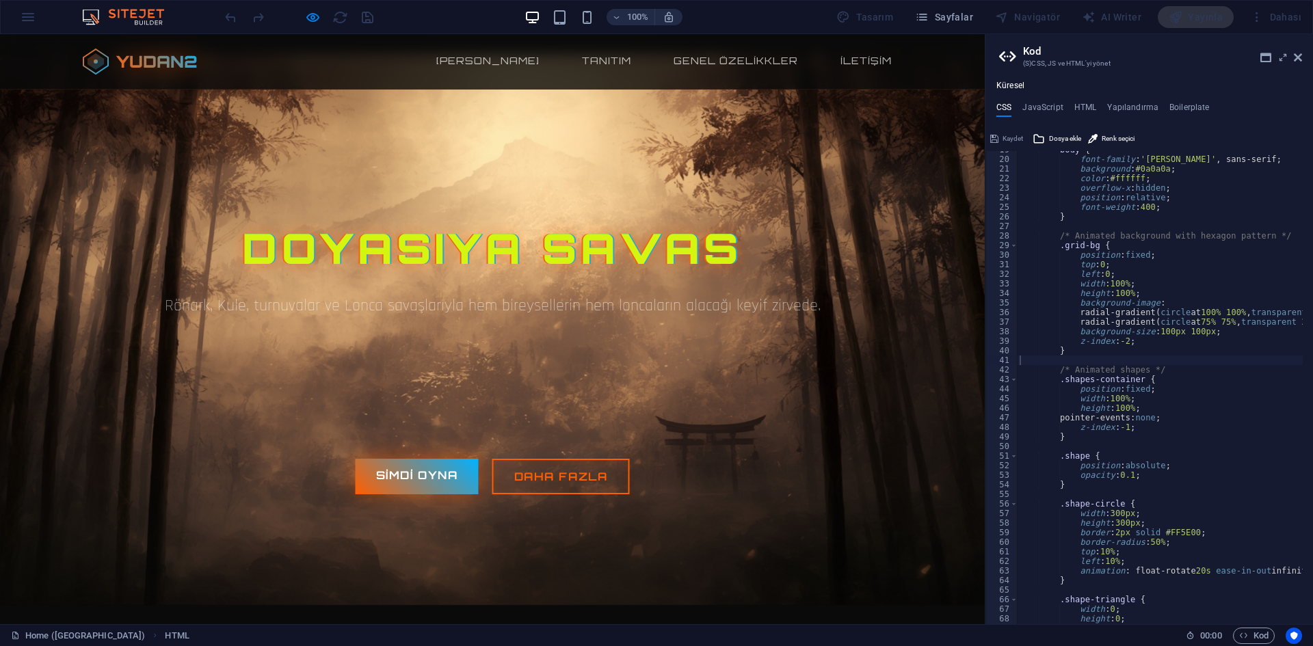
scroll to position [274, 0]
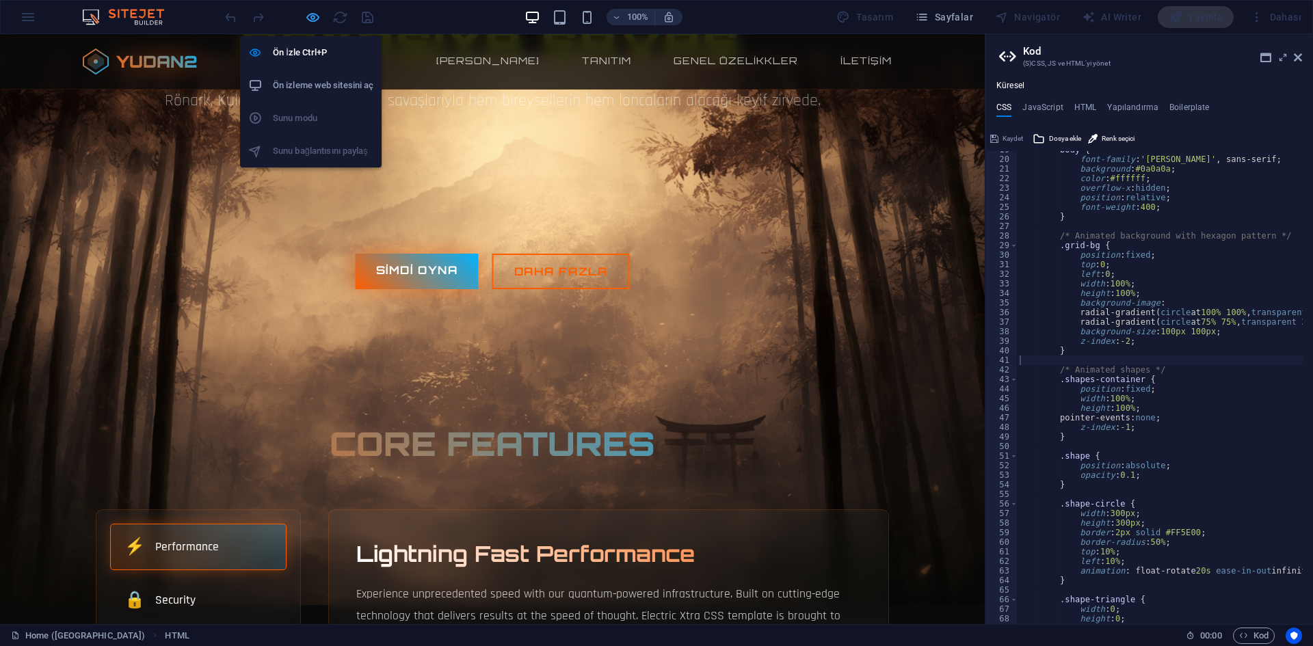
click at [305, 11] on icon "button" at bounding box center [313, 18] width 16 height 16
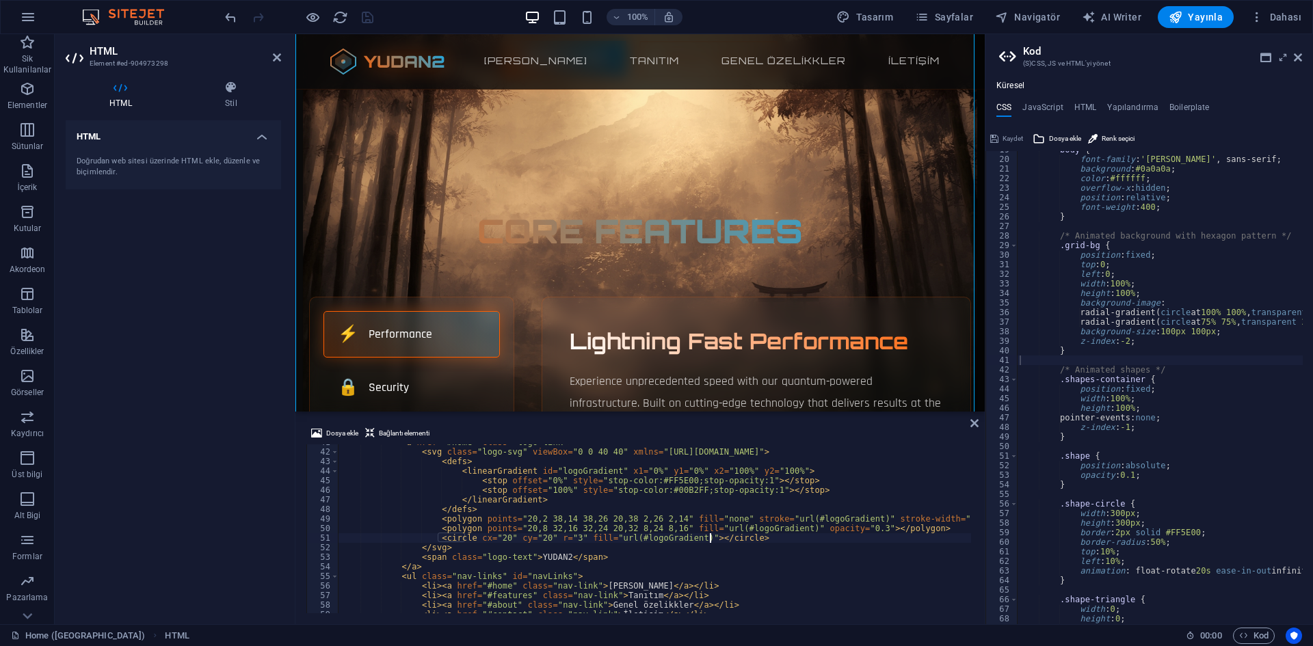
scroll to position [595, 0]
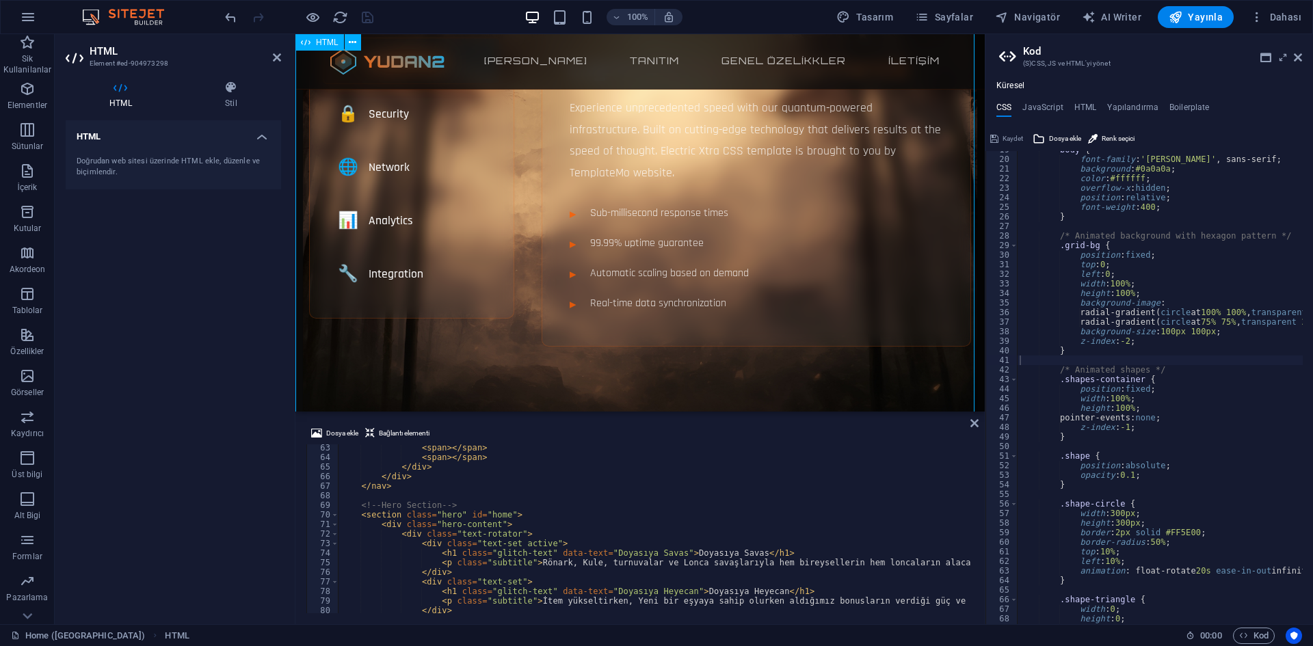
scroll to position [342, 0]
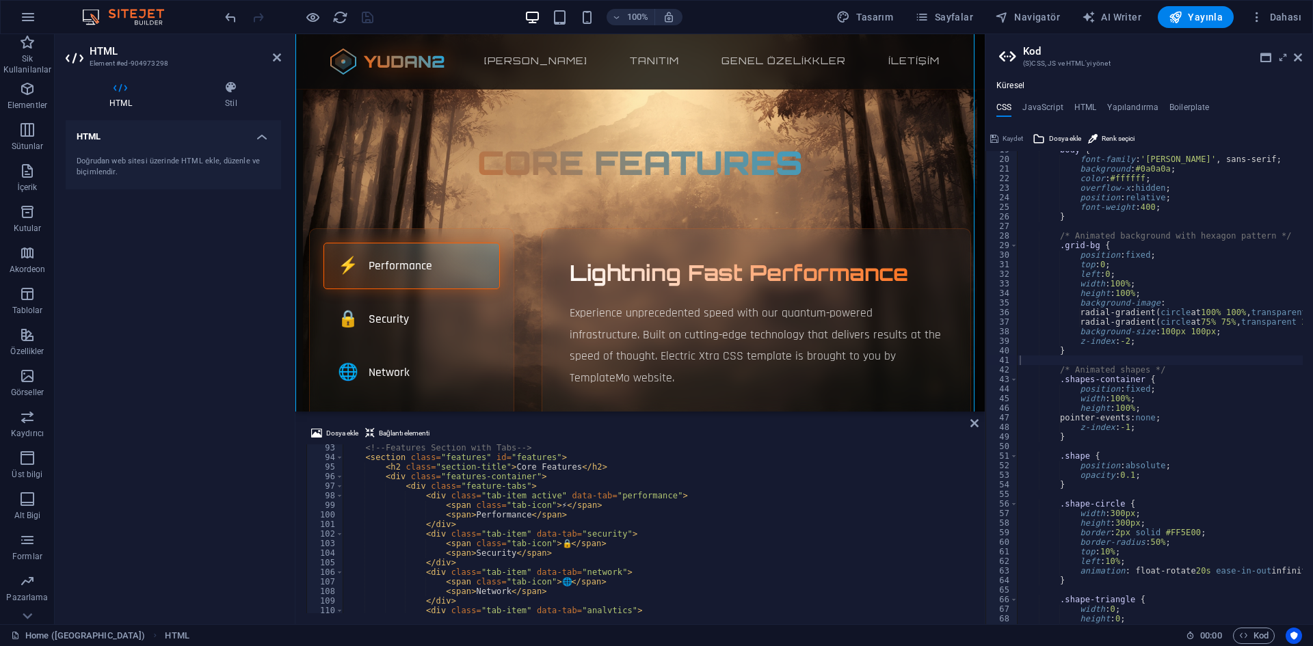
scroll to position [923, 0]
click at [696, 520] on div "< div class = "feature-tabs" > < div class = "tab-item active" data-tab = "perf…" at bounding box center [1014, 532] width 1342 height 185
type textarea "</div>"
click at [1296, 57] on icon at bounding box center [1298, 57] width 8 height 11
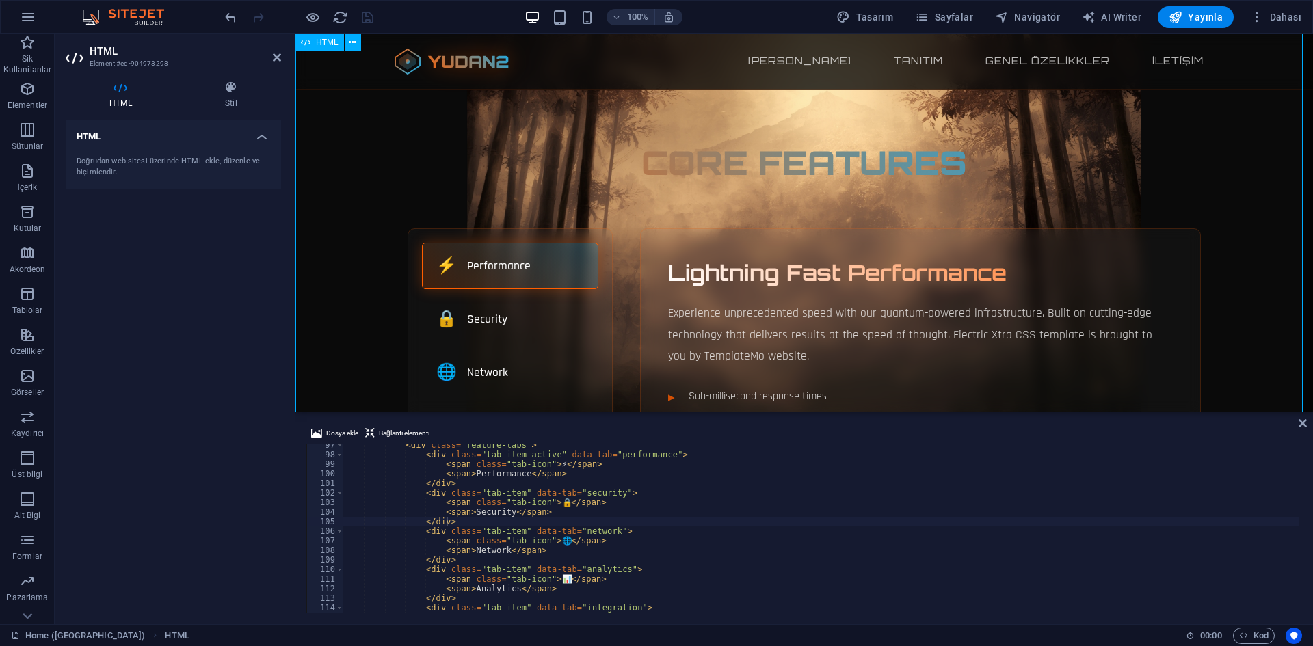
scroll to position [547, 0]
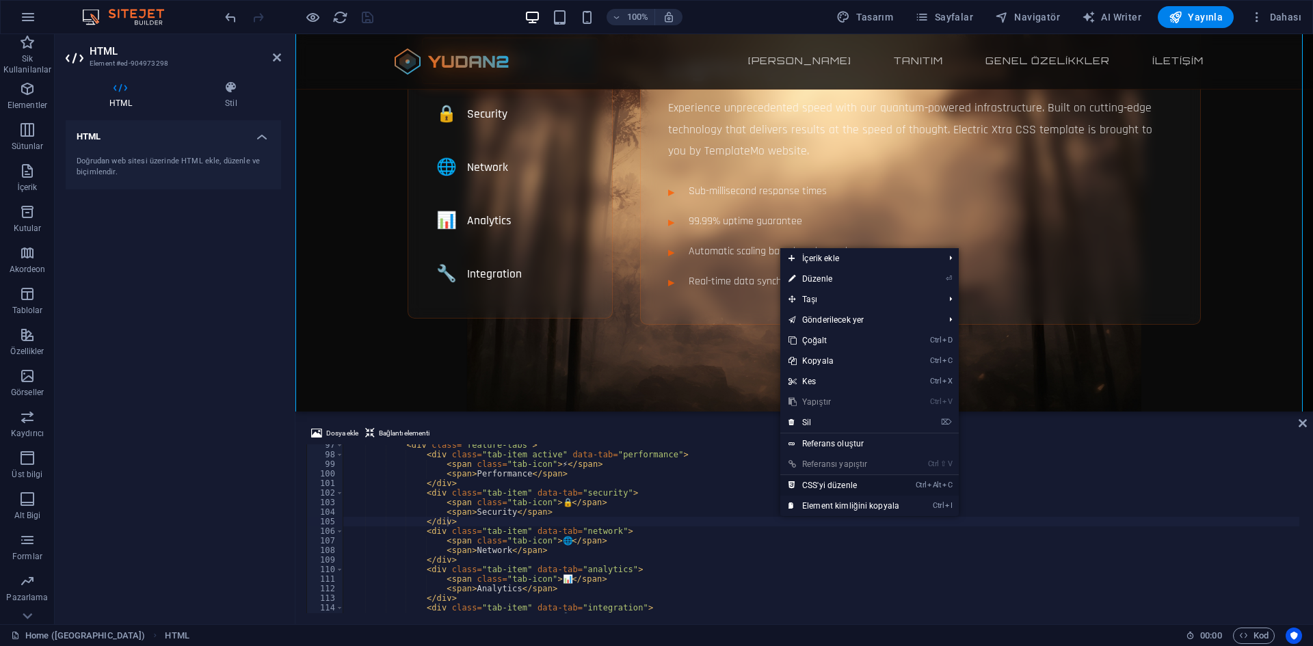
click at [827, 486] on link "Ctrl Alt C CSS'yi düzenle" at bounding box center [843, 485] width 127 height 21
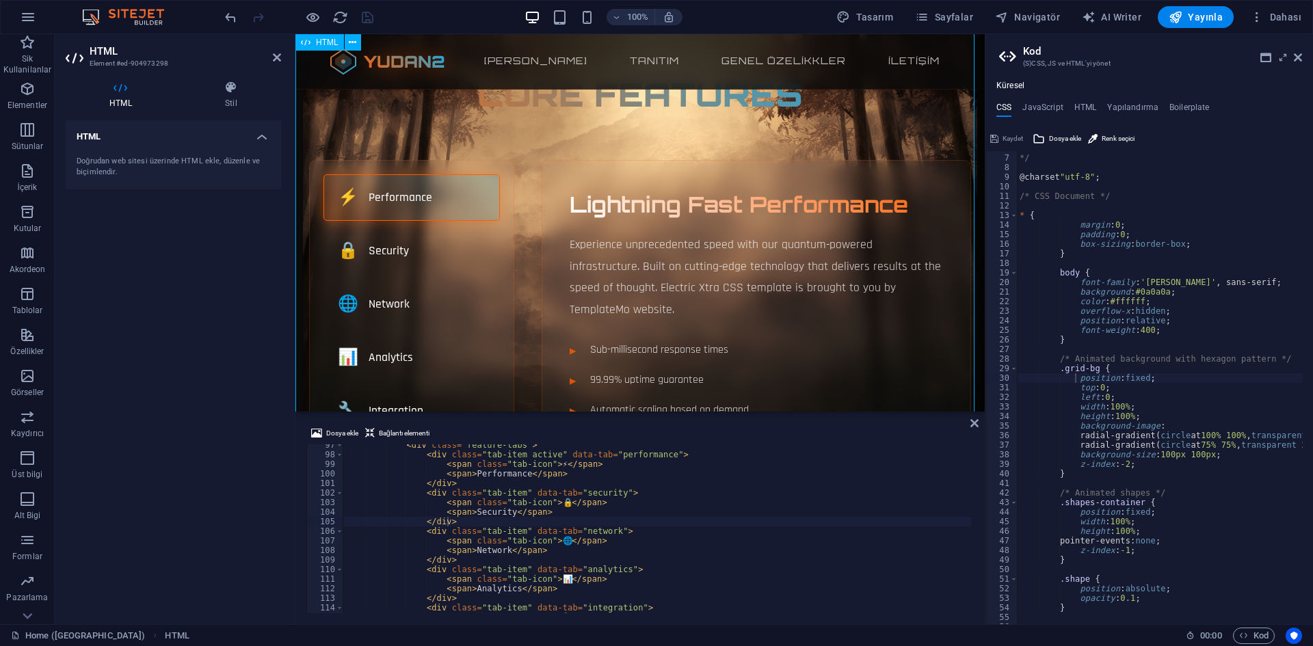
scroll to position [479, 0]
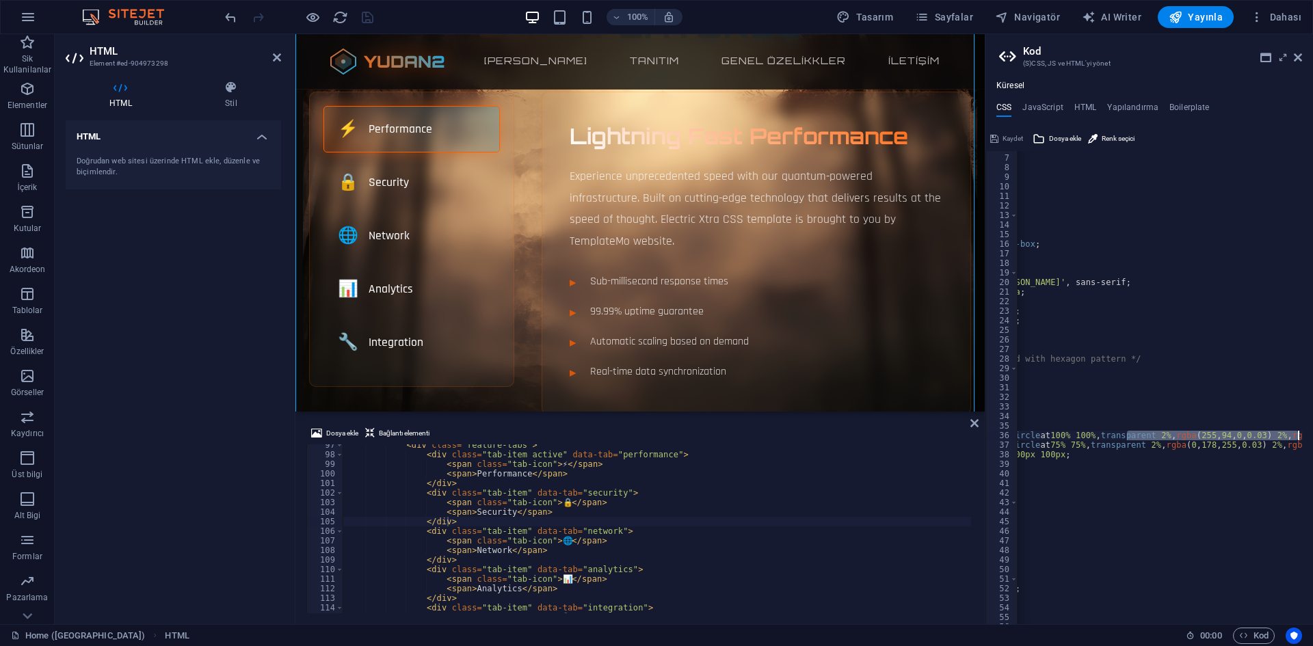
drag, startPoint x: 1279, startPoint y: 436, endPoint x: 1312, endPoint y: 438, distance: 33.6
click at [1312, 438] on div "radial-gradient(circle at 100% 100%, transparent 2%, rgba(255, 94, 0, 0.03) 2%,…" at bounding box center [1149, 387] width 328 height 473
click at [1191, 444] on div "*/ @charset "utf-8" ; /* CSS Document */ * { margin : 0 ; padding : 0 ; box-siz…" at bounding box center [1162, 385] width 646 height 482
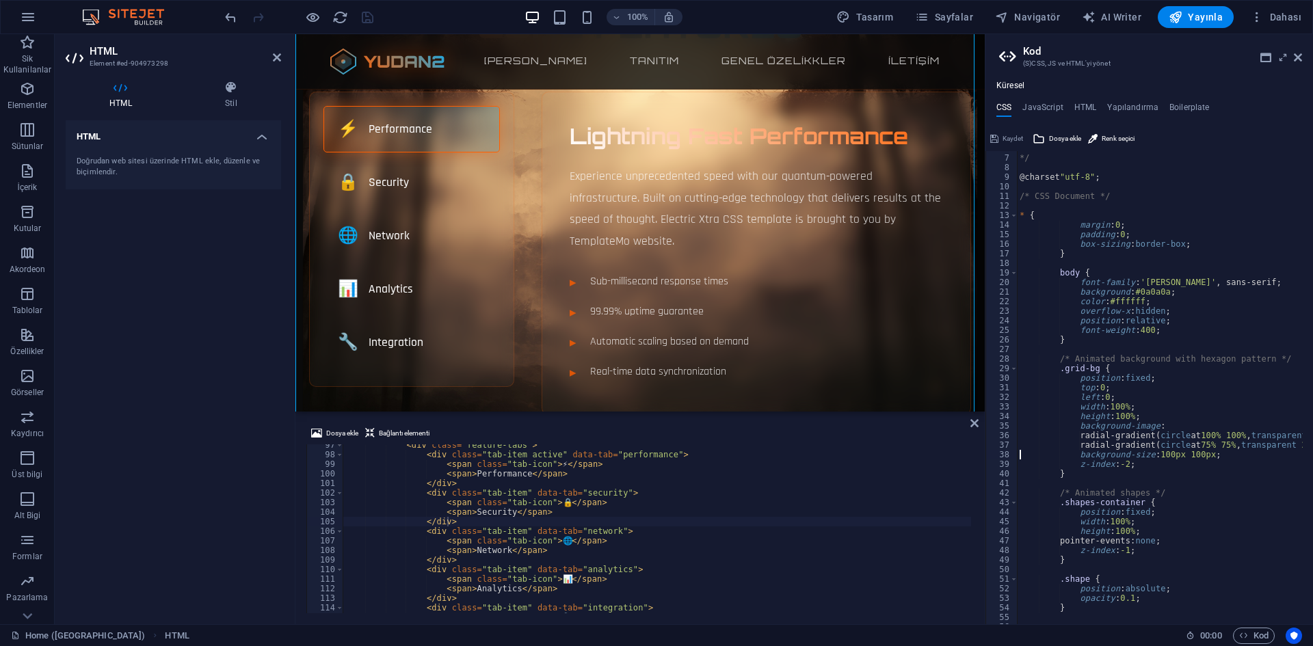
drag, startPoint x: 1156, startPoint y: 448, endPoint x: 1093, endPoint y: 455, distance: 63.4
click at [994, 451] on div "radial-gradient(circle at 75% 75%, transparent 2%, rgba(0, 178, 255, 0.03) 2%, …" at bounding box center [1149, 387] width 328 height 473
type textarea "background-size: 100px 100px;"
click at [554, 501] on div "< div class = "feature-tabs" > < div class = "tab-item active" data-tab = "perf…" at bounding box center [1014, 532] width 1342 height 185
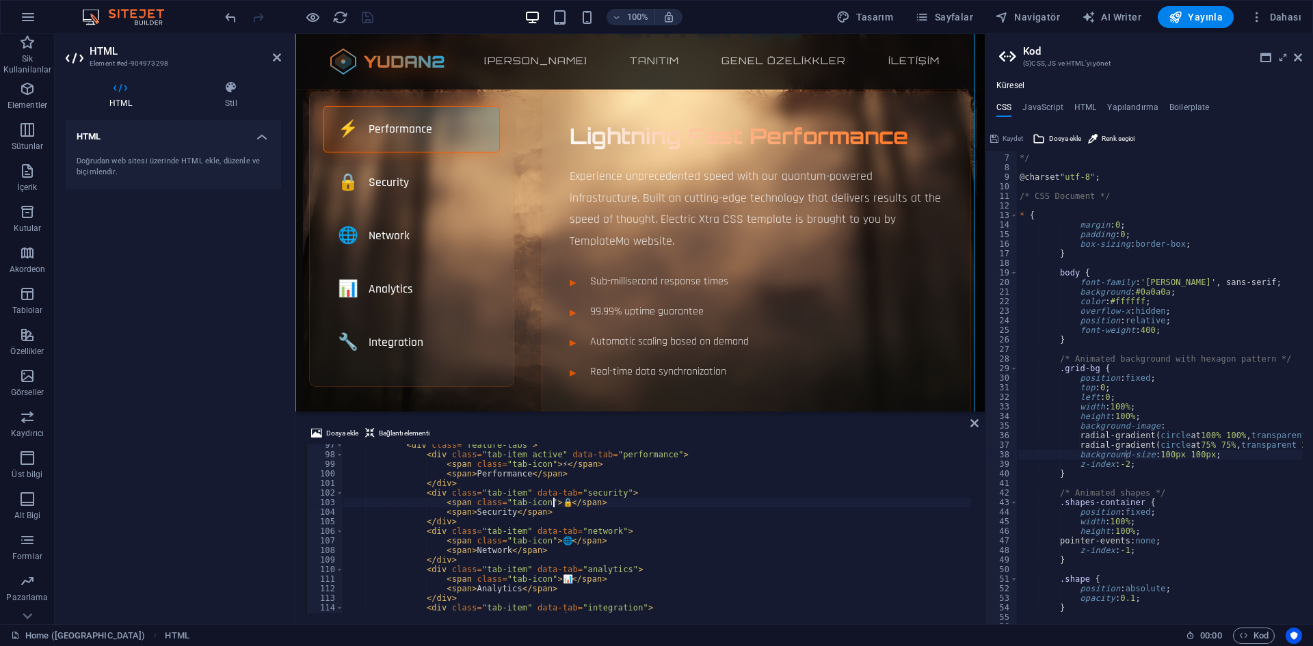
scroll to position [882, 0]
type textarea "<span class="tab-icon">⚡</span>"
click at [553, 504] on div "<!-- Features Section with Tabs --> < section class = "features" id = "features…" at bounding box center [1014, 535] width 1342 height 185
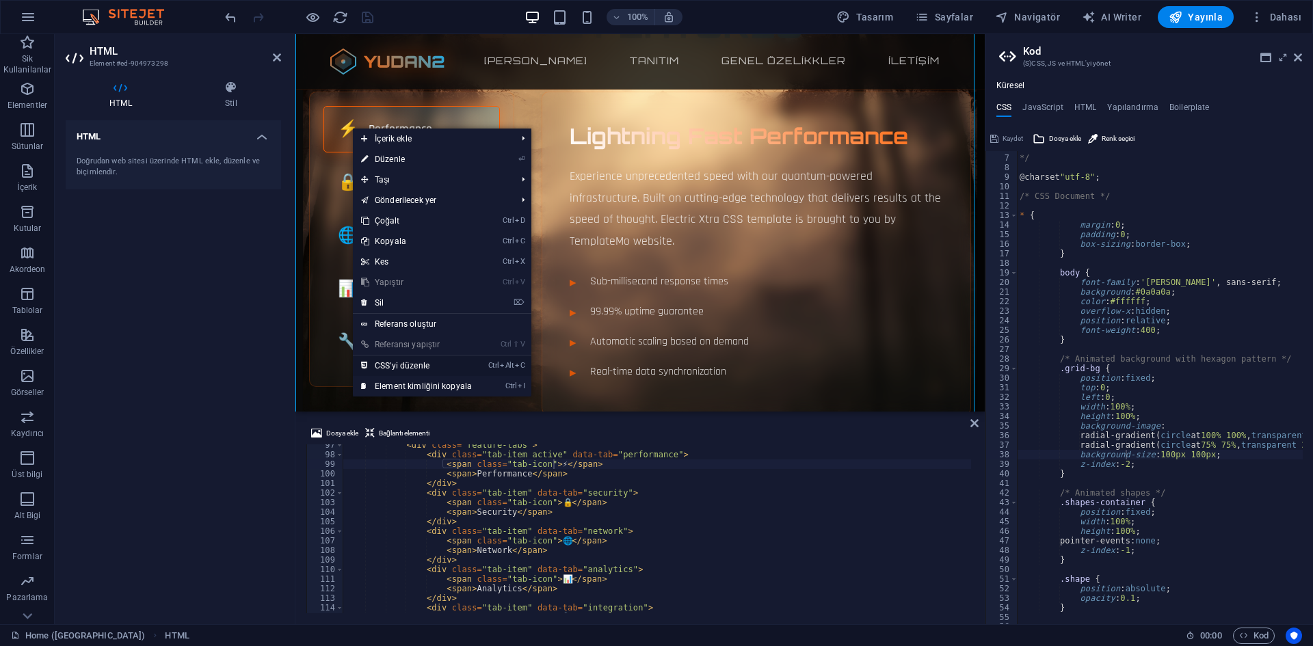
click at [417, 364] on link "Ctrl Alt C CSS'yi düzenle" at bounding box center [416, 366] width 127 height 21
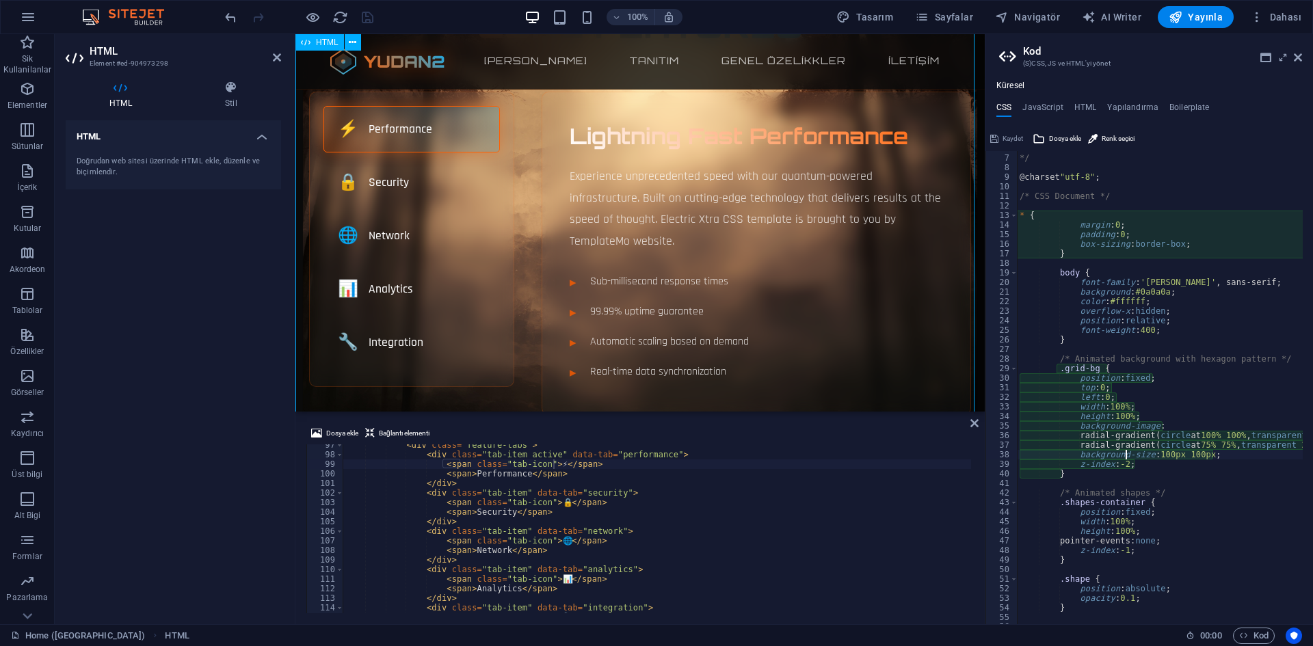
type textarea "position: fixed;"
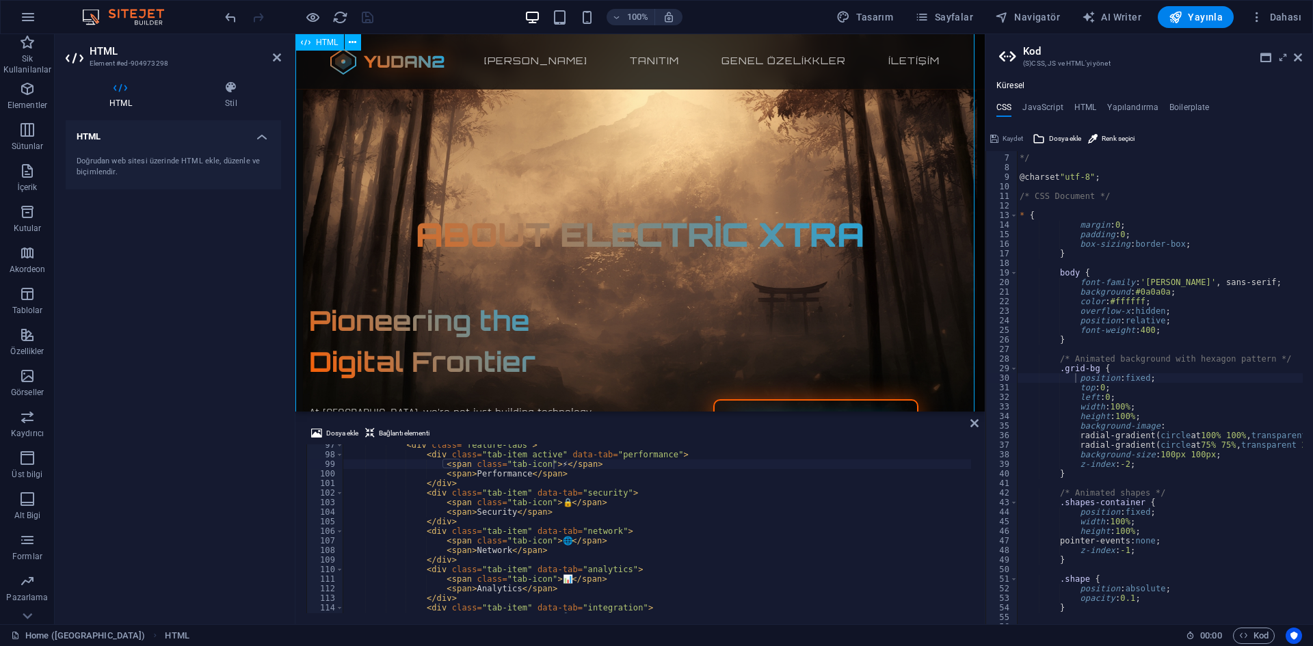
scroll to position [1026, 0]
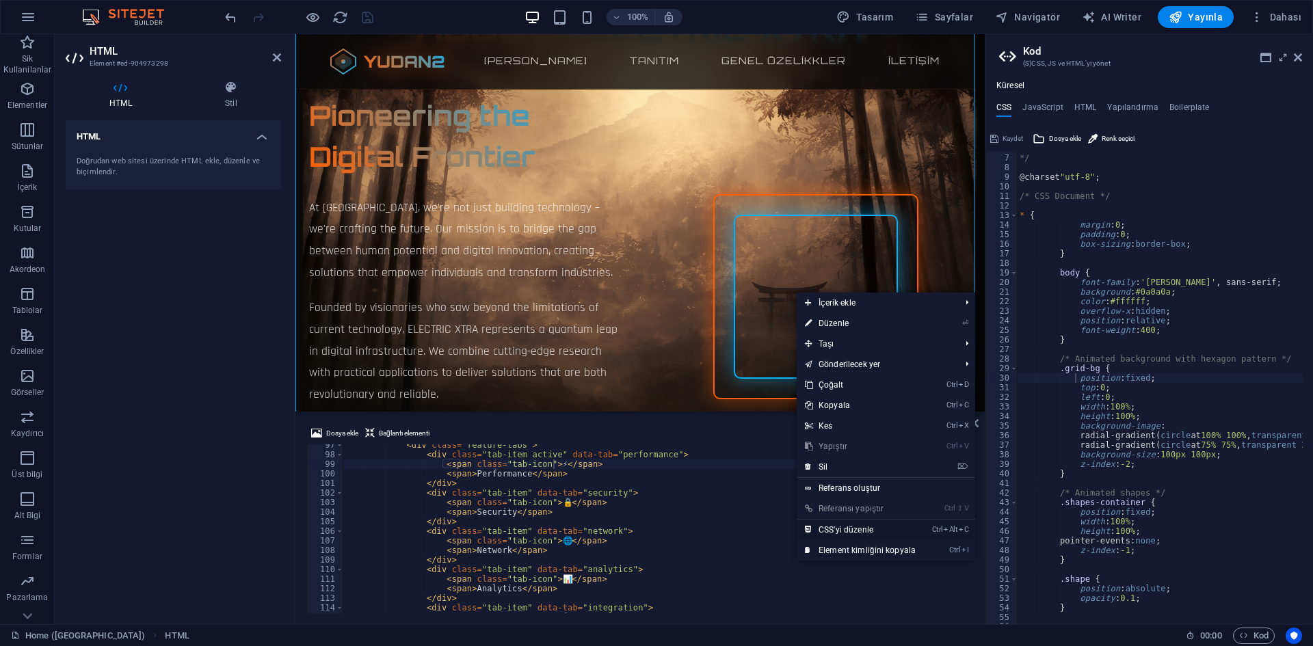
click at [847, 532] on link "Ctrl Alt C CSS'yi düzenle" at bounding box center [860, 530] width 127 height 21
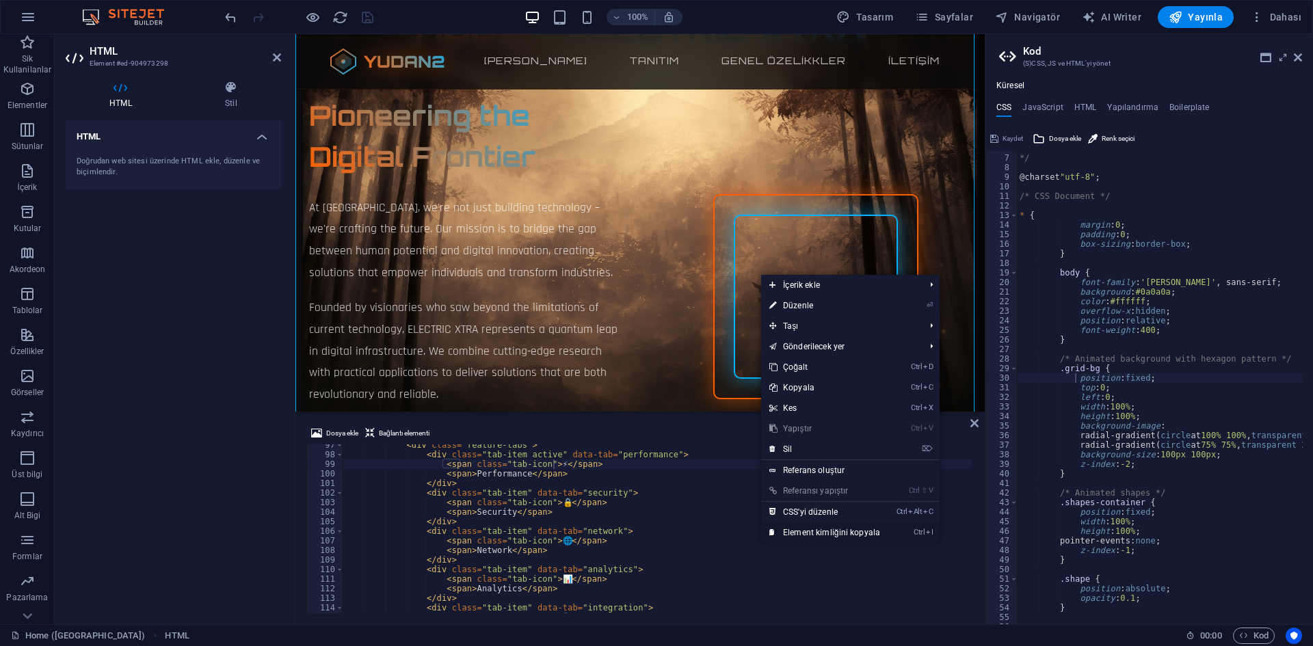
click at [857, 531] on link "Ctrl I Element kimliğini kopyala" at bounding box center [824, 532] width 127 height 21
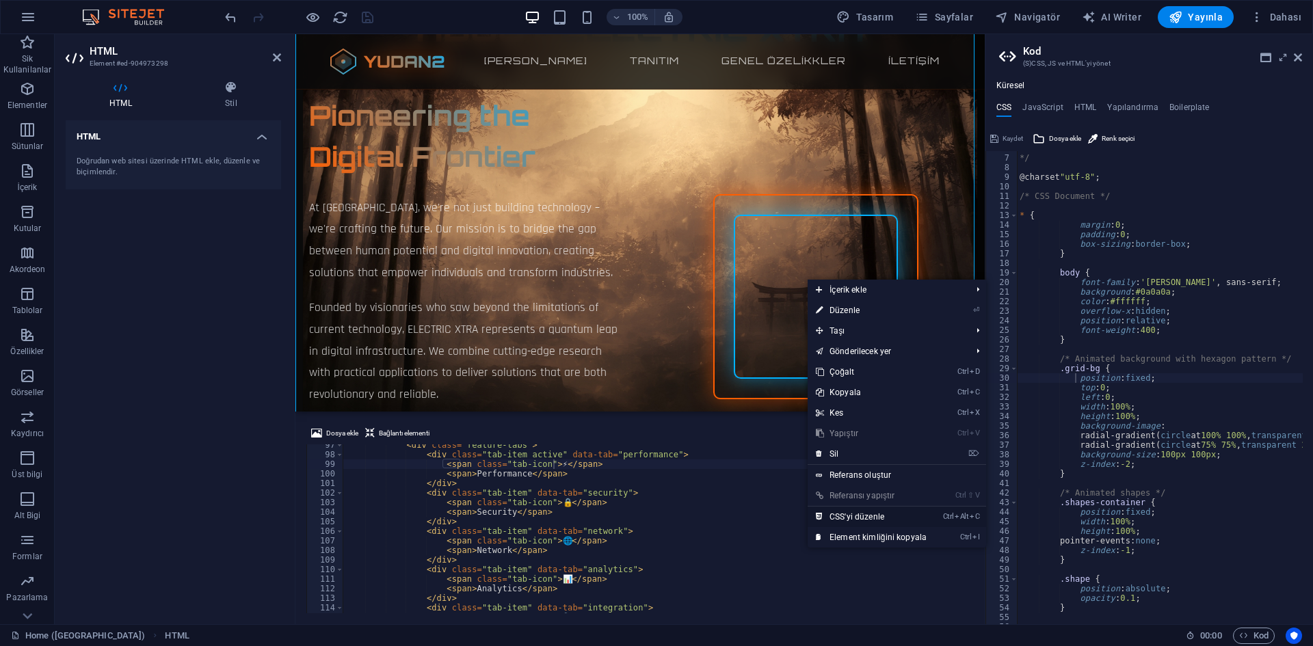
click at [876, 518] on link "Ctrl Alt C CSS'yi düzenle" at bounding box center [871, 517] width 127 height 21
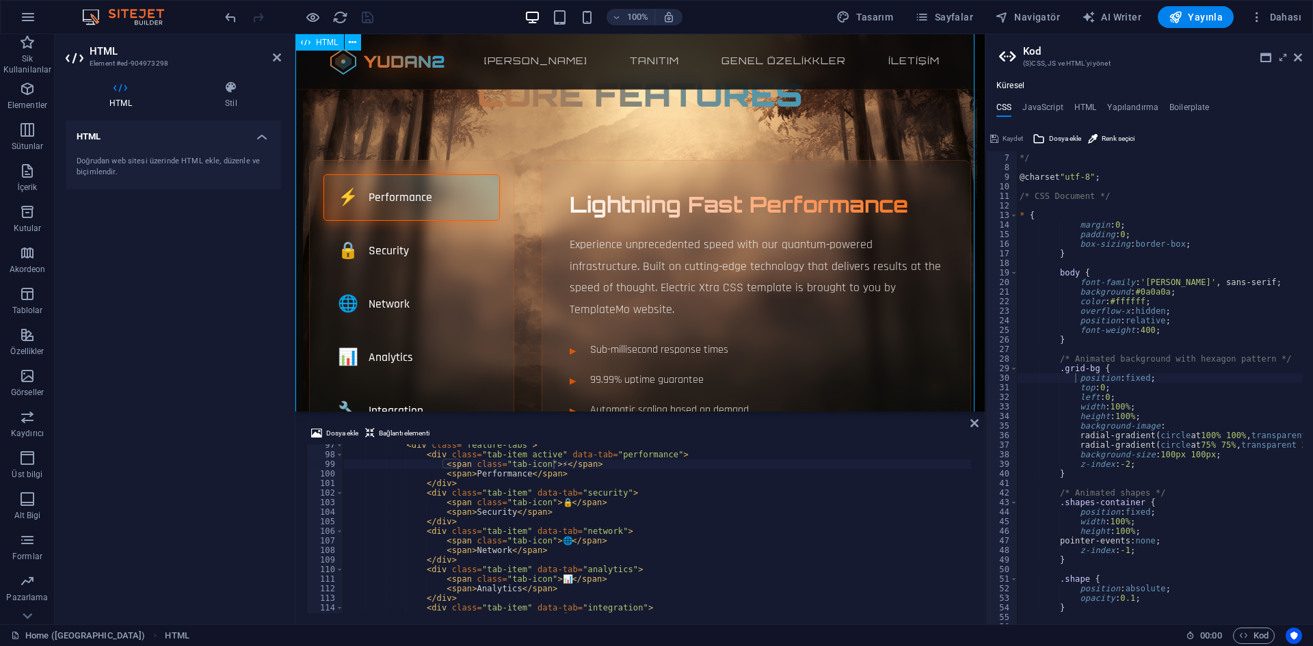
scroll to position [274, 0]
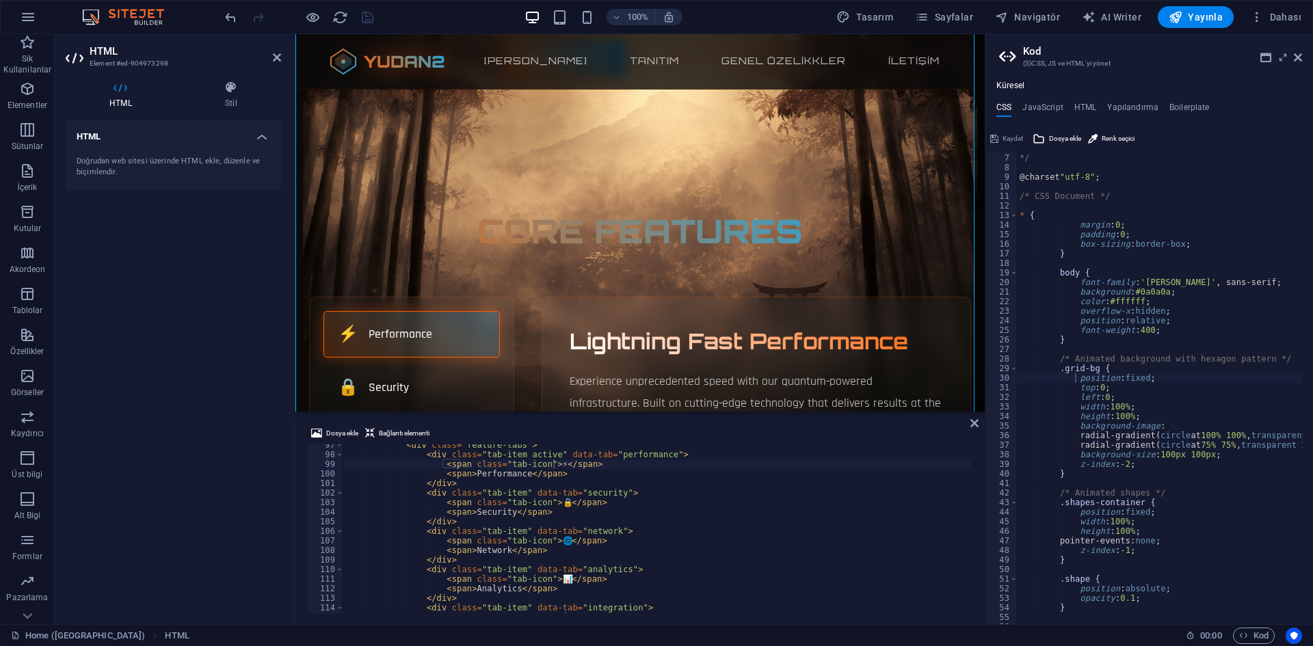
click at [576, 481] on div "< div class = "feature-tabs" > < div class = "tab-item active" data-tab = "perf…" at bounding box center [1014, 532] width 1342 height 185
drag, startPoint x: 514, startPoint y: 477, endPoint x: 466, endPoint y: 473, distance: 48.1
click at [466, 473] on div "< div class = "feature-tabs" > < div class = "tab-item active" data-tab = "perf…" at bounding box center [1014, 532] width 1342 height 185
click at [581, 473] on div "< div class = "feature-tabs" > < div class = "tab-item active" data-tab = "perf…" at bounding box center [1014, 532] width 1342 height 185
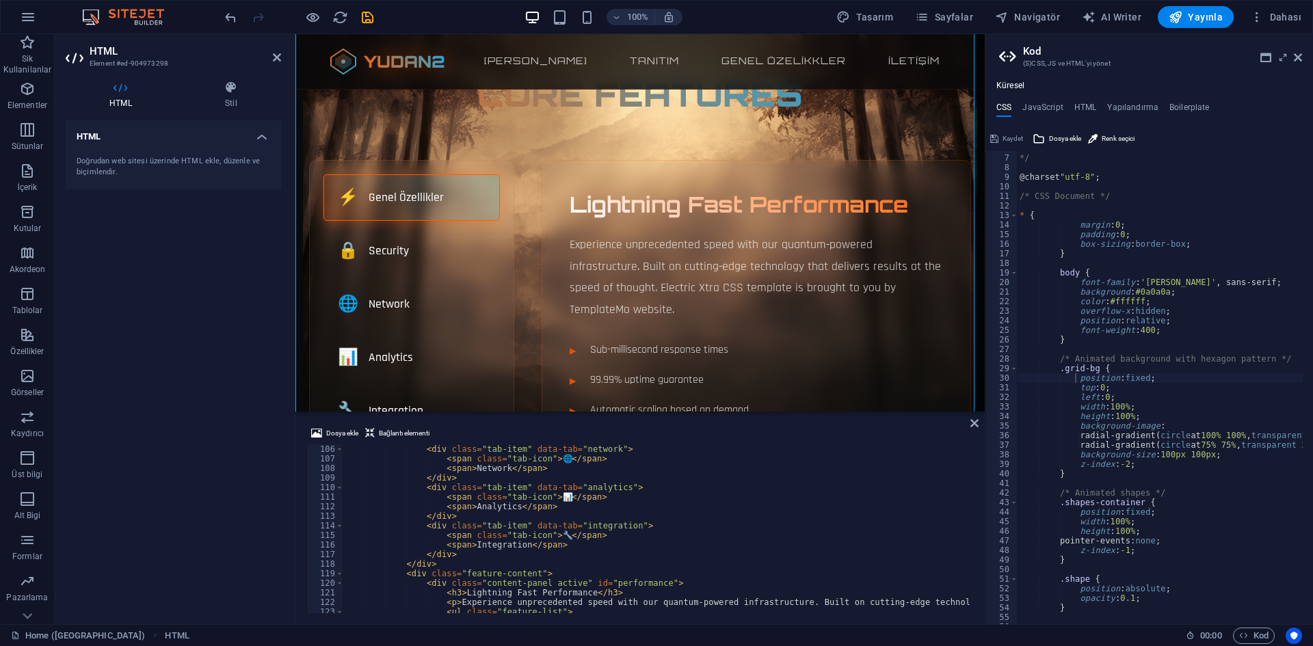
scroll to position [1087, 0]
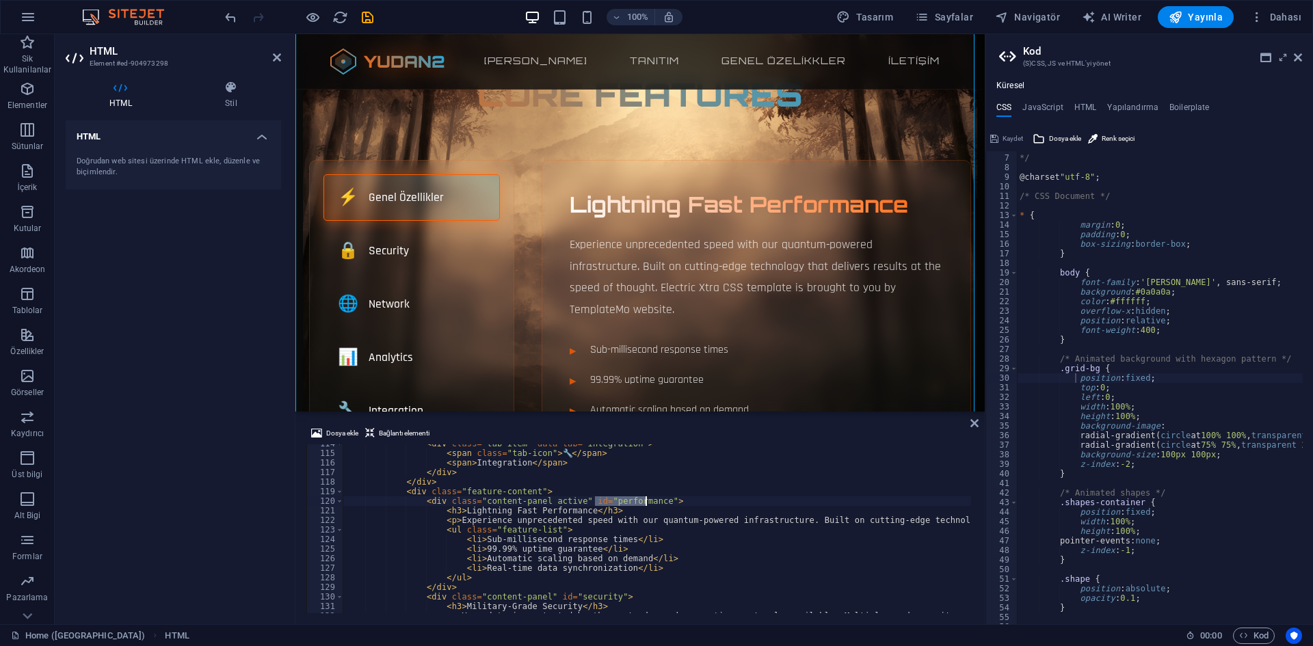
drag, startPoint x: 595, startPoint y: 501, endPoint x: 646, endPoint y: 503, distance: 50.7
click at [646, 503] on div "< div class = "tab-item" data-tab = "integration" > < span class = "tab-icon" >…" at bounding box center [1014, 531] width 1342 height 185
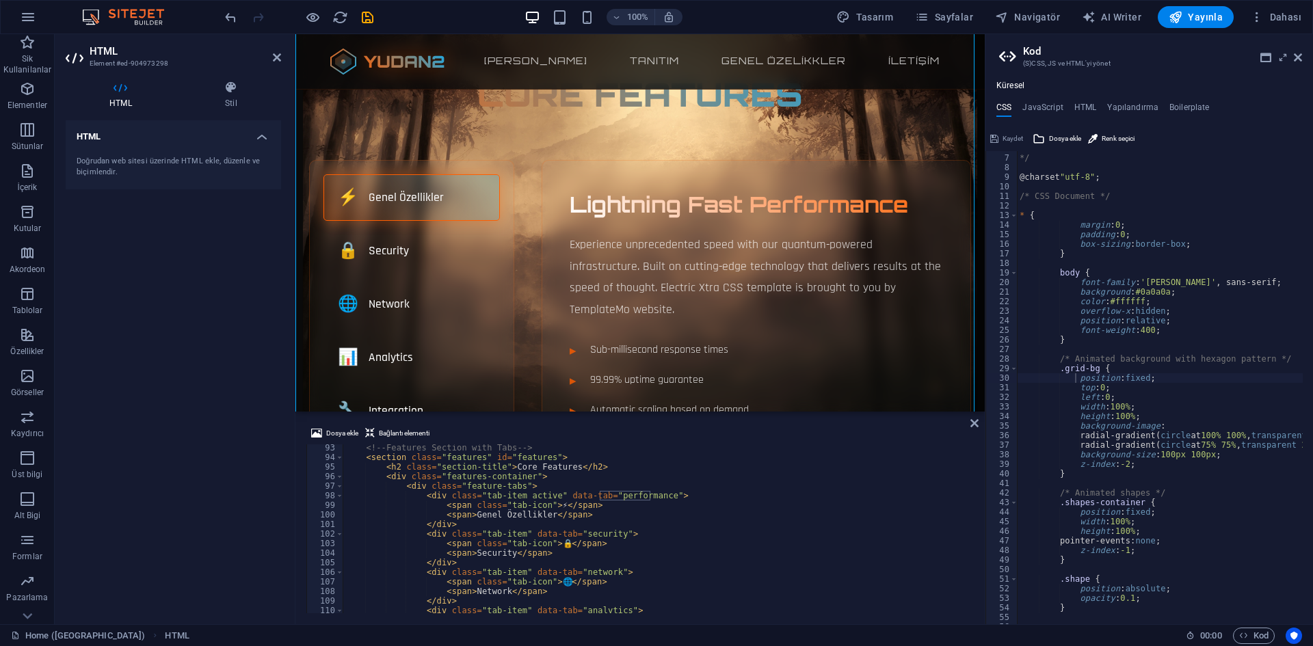
scroll to position [882, 0]
drag, startPoint x: 466, startPoint y: 514, endPoint x: 538, endPoint y: 515, distance: 72.5
click at [538, 515] on div "<!-- Features Section with Tabs --> < section class = "features" id = "features…" at bounding box center [1014, 535] width 1342 height 185
drag, startPoint x: 600, startPoint y: 494, endPoint x: 649, endPoint y: 498, distance: 49.4
click at [649, 498] on div "<!-- Features Section with Tabs --> < section class = "features" id = "features…" at bounding box center [1014, 535] width 1342 height 185
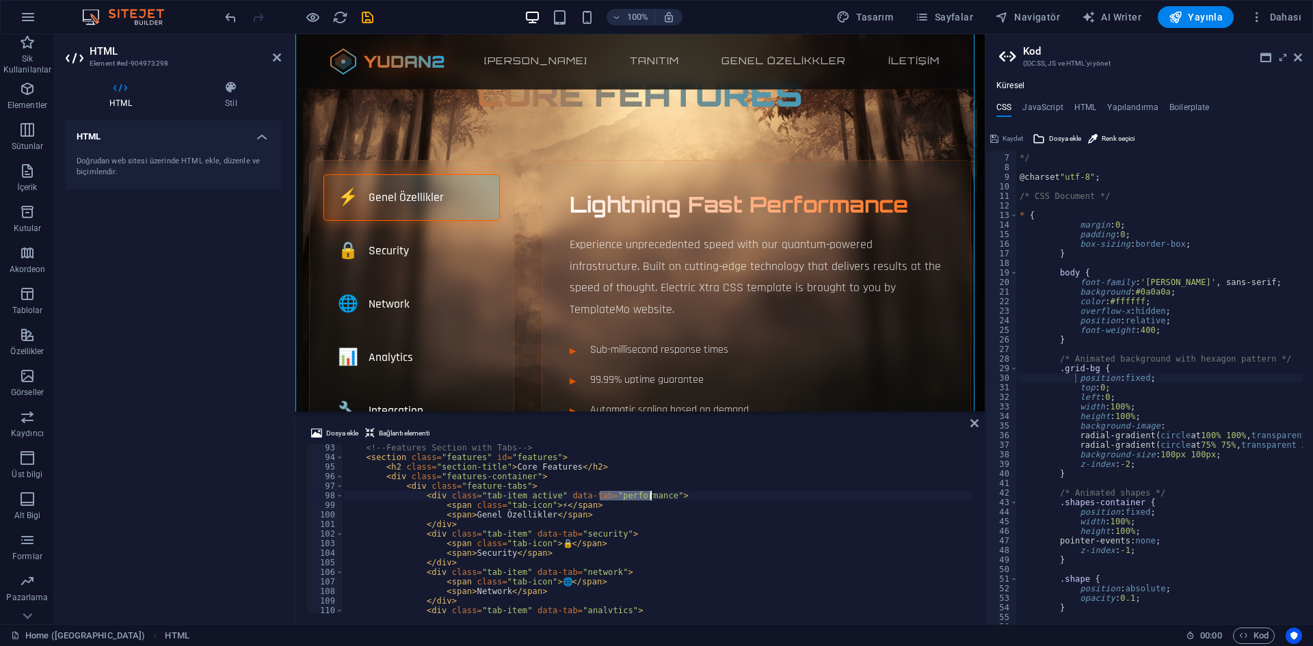
paste textarea "Genel Özellikler"
click at [565, 509] on div "<!-- Features Section with Tabs --> < section class = "features" id = "features…" at bounding box center [1014, 535] width 1342 height 185
click at [503, 498] on div "<!-- Features Section with Tabs --> < section class = "features" id = "features…" at bounding box center [1014, 535] width 1342 height 185
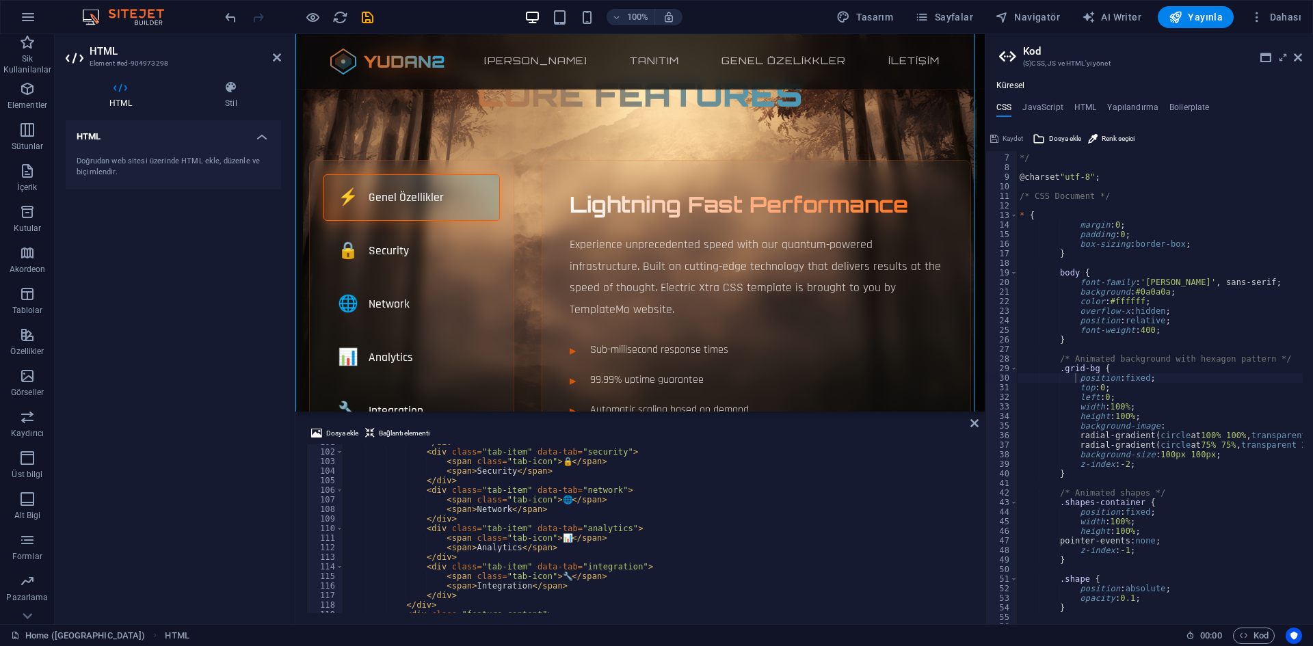
scroll to position [1046, 0]
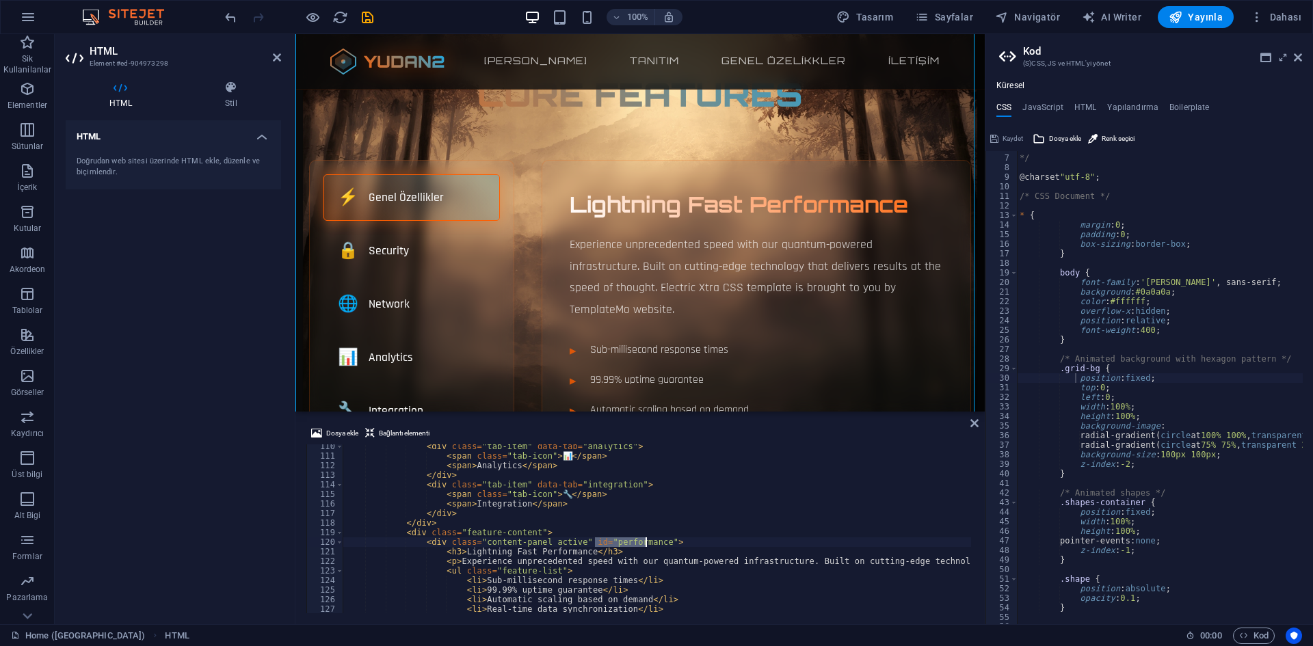
drag, startPoint x: 597, startPoint y: 542, endPoint x: 644, endPoint y: 542, distance: 47.2
click at [644, 542] on div "< div class = "tab-item" data-tab = "analytics" > < span class = "tab-icon" > 📊…" at bounding box center [1014, 534] width 1342 height 185
paste textarea "Genel Özellikler"
click at [688, 547] on div "< div class = "tab-item" data-tab = "analytics" > < span class = "tab-icon" > 📊…" at bounding box center [1014, 534] width 1342 height 185
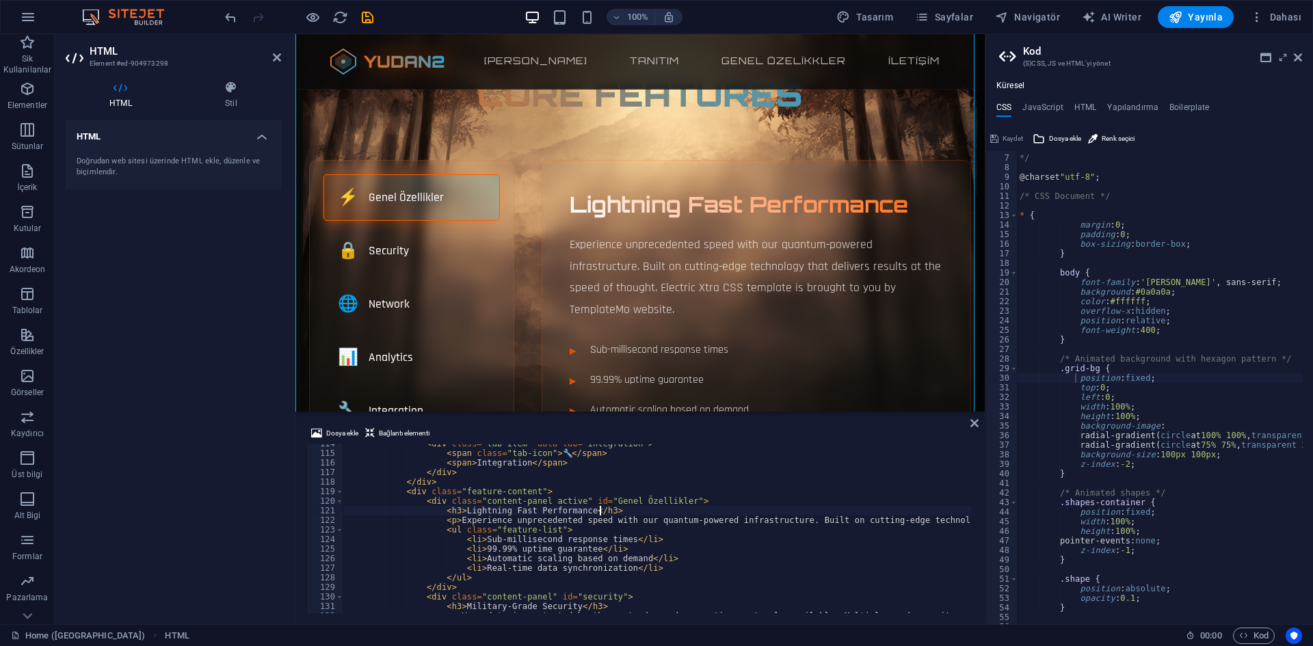
scroll to position [1087, 0]
drag, startPoint x: 458, startPoint y: 510, endPoint x: 575, endPoint y: 514, distance: 117.0
click at [575, 514] on div "< div class = "tab-item" data-tab = "integration" > < span class = "tab-icon" >…" at bounding box center [1014, 531] width 1342 height 185
paste textarea "Genel Özellikler"
click at [555, 527] on div "< div class = "tab-item" data-tab = "integration" > < span class = "tab-icon" >…" at bounding box center [1014, 531] width 1342 height 185
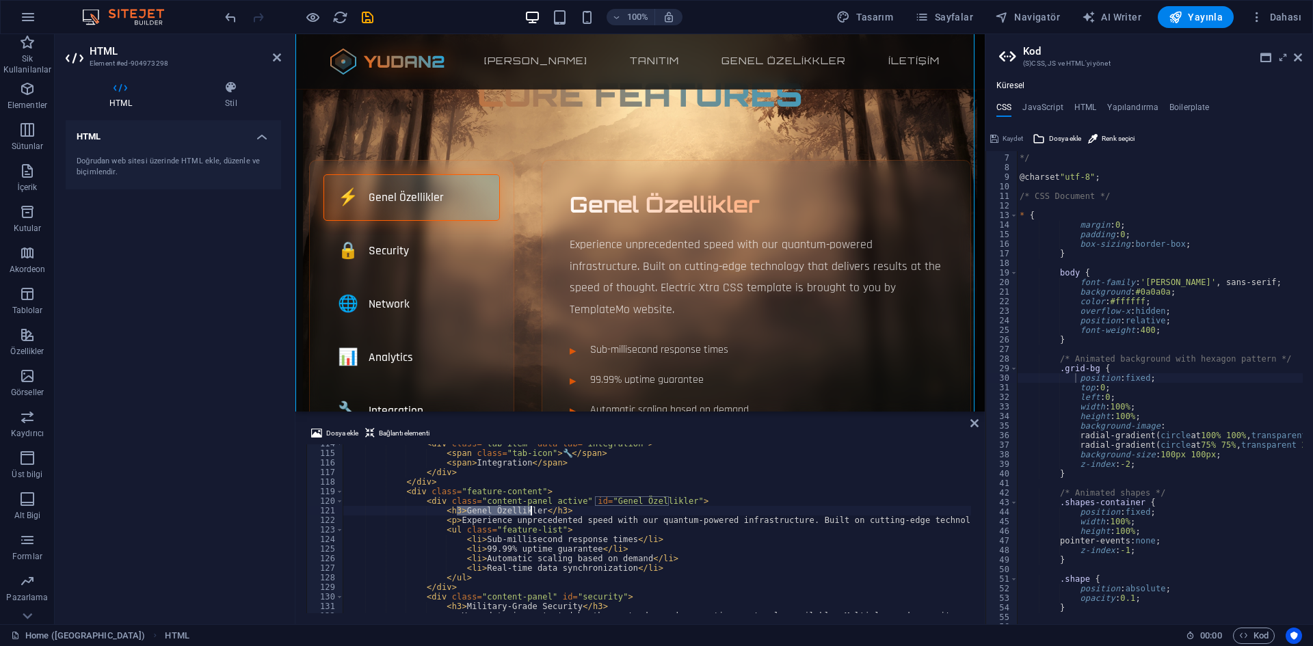
drag, startPoint x: 457, startPoint y: 509, endPoint x: 529, endPoint y: 510, distance: 71.8
click at [529, 510] on div "< div class = "tab-item" data-tab = "integration" > < span class = "tab-icon" >…" at bounding box center [1014, 531] width 1342 height 185
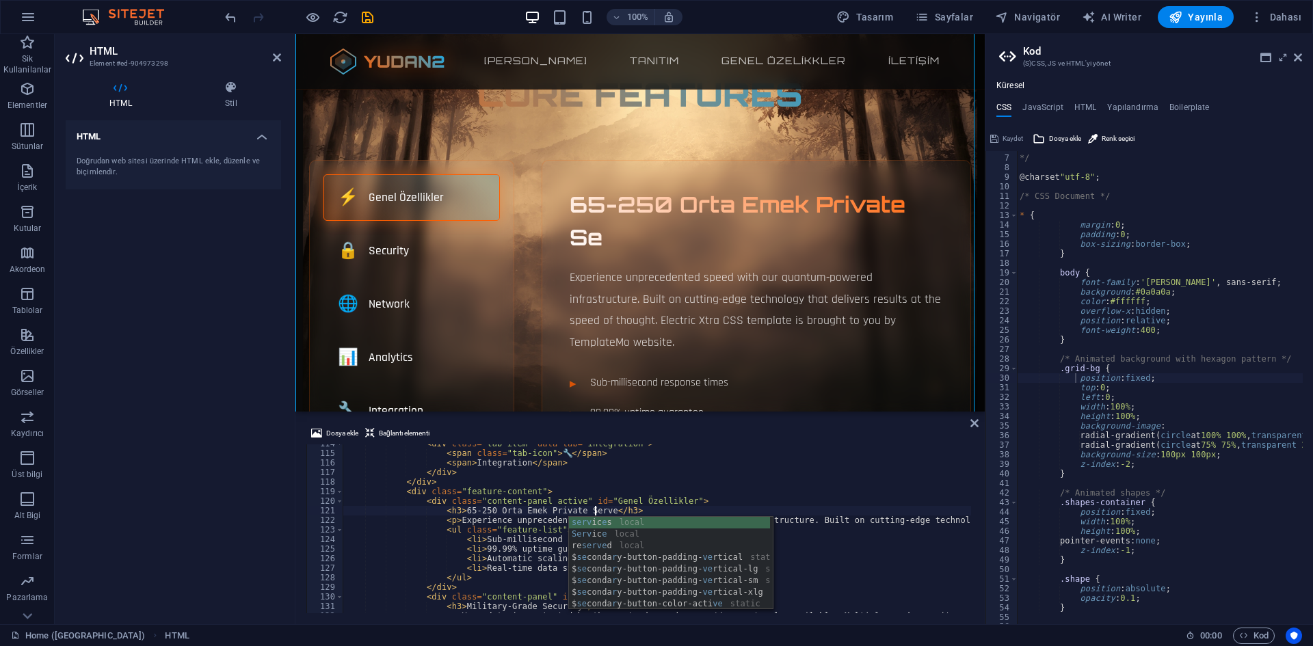
scroll to position [0, 21]
click at [568, 509] on div "< div class = "tab-item" data-tab = "integration" > < span class = "tab-icon" >…" at bounding box center [1014, 531] width 1342 height 185
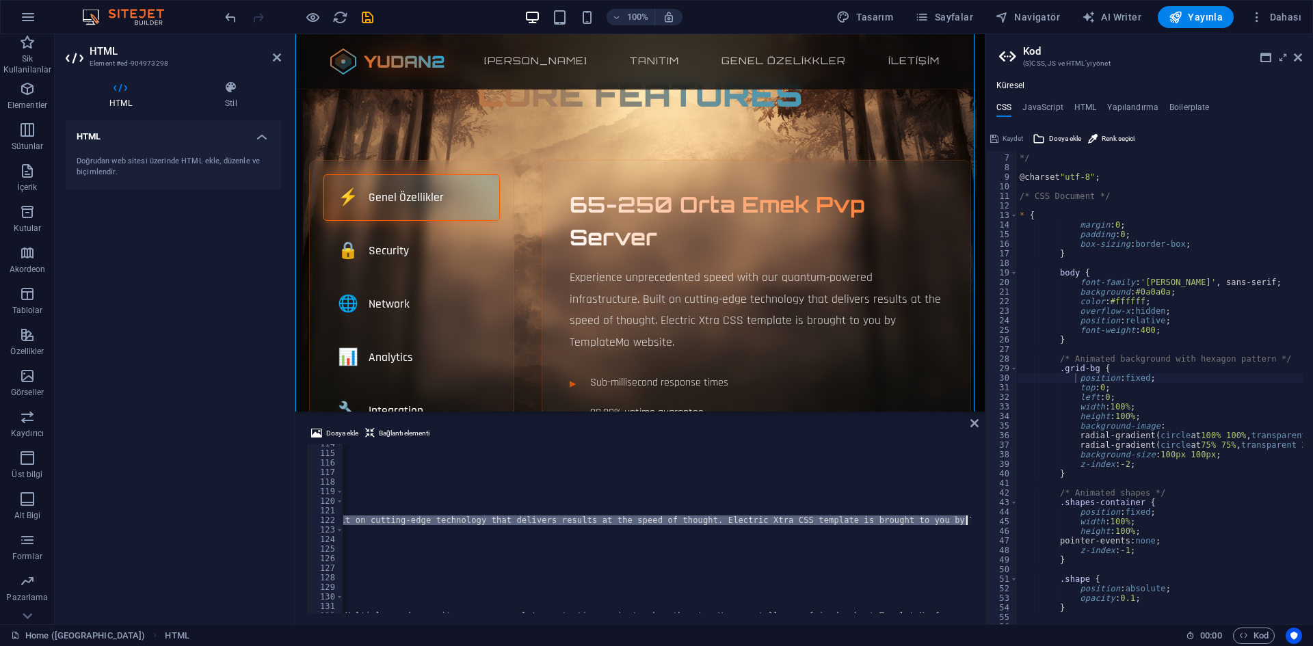
scroll to position [0, 513]
drag, startPoint x: 453, startPoint y: 518, endPoint x: 945, endPoint y: 521, distance: 491.7
click at [945, 521] on div "< div class = "tab-item" data-tab = "integration" > < span class = "tab-icon" >…" at bounding box center [501, 531] width 1342 height 185
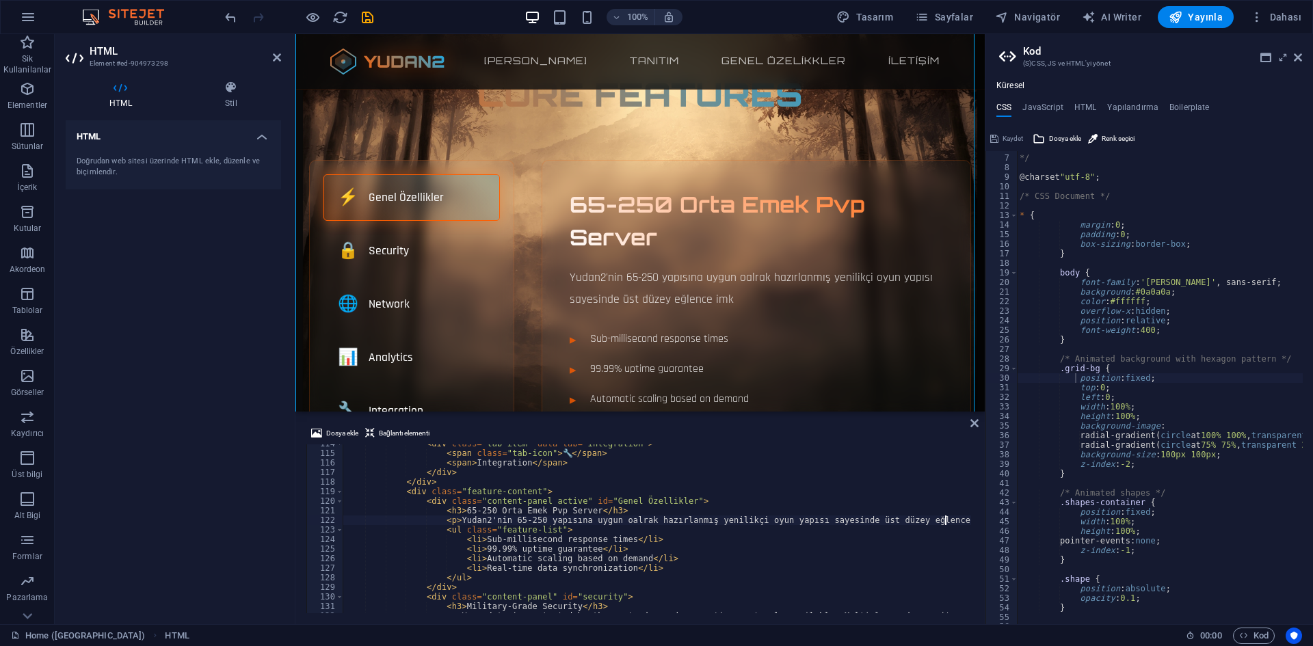
scroll to position [0, 49]
click at [536, 546] on div "< div class = "tab-item" data-tab = "integration" > < span class = "tab-icon" >…" at bounding box center [1014, 531] width 1342 height 185
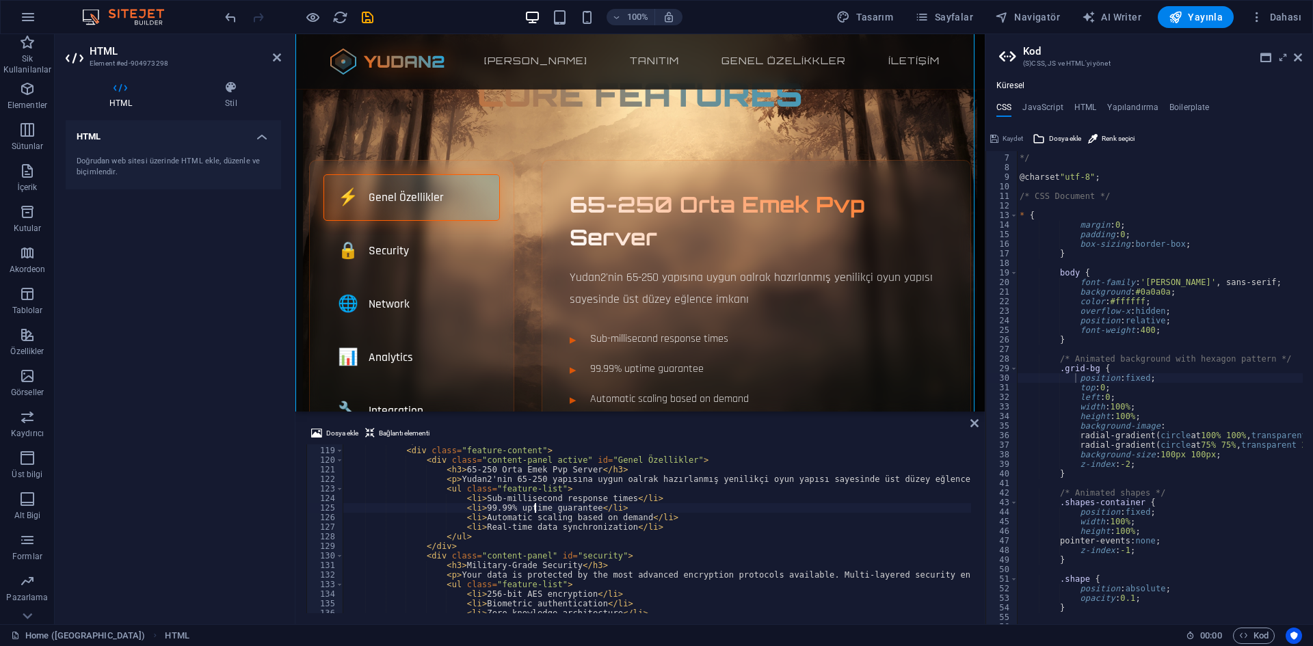
scroll to position [1128, 0]
click at [495, 491] on div "</ div > < div class = "feature-content" > < div class = "content-panel active"…" at bounding box center [1014, 528] width 1342 height 185
drag, startPoint x: 496, startPoint y: 492, endPoint x: 475, endPoint y: 488, distance: 20.9
click at [475, 488] on div "</ div > < div class = "feature-content" > < div class = "content-panel active"…" at bounding box center [1014, 528] width 1342 height 185
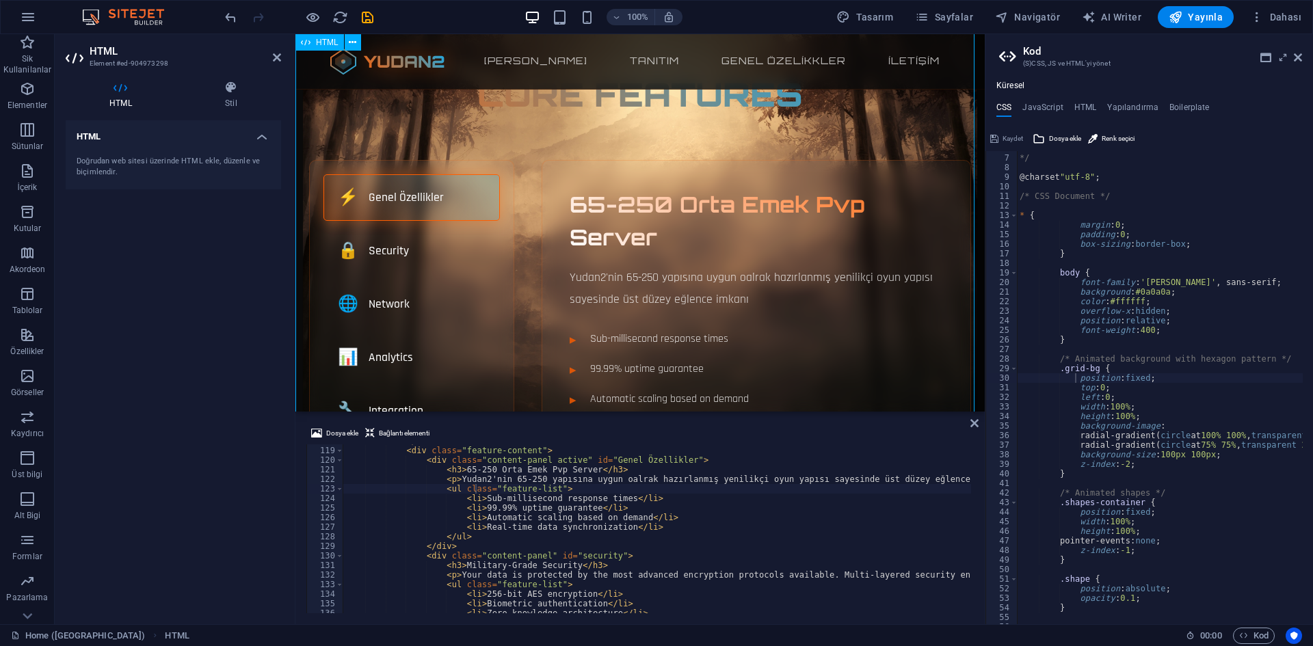
scroll to position [479, 0]
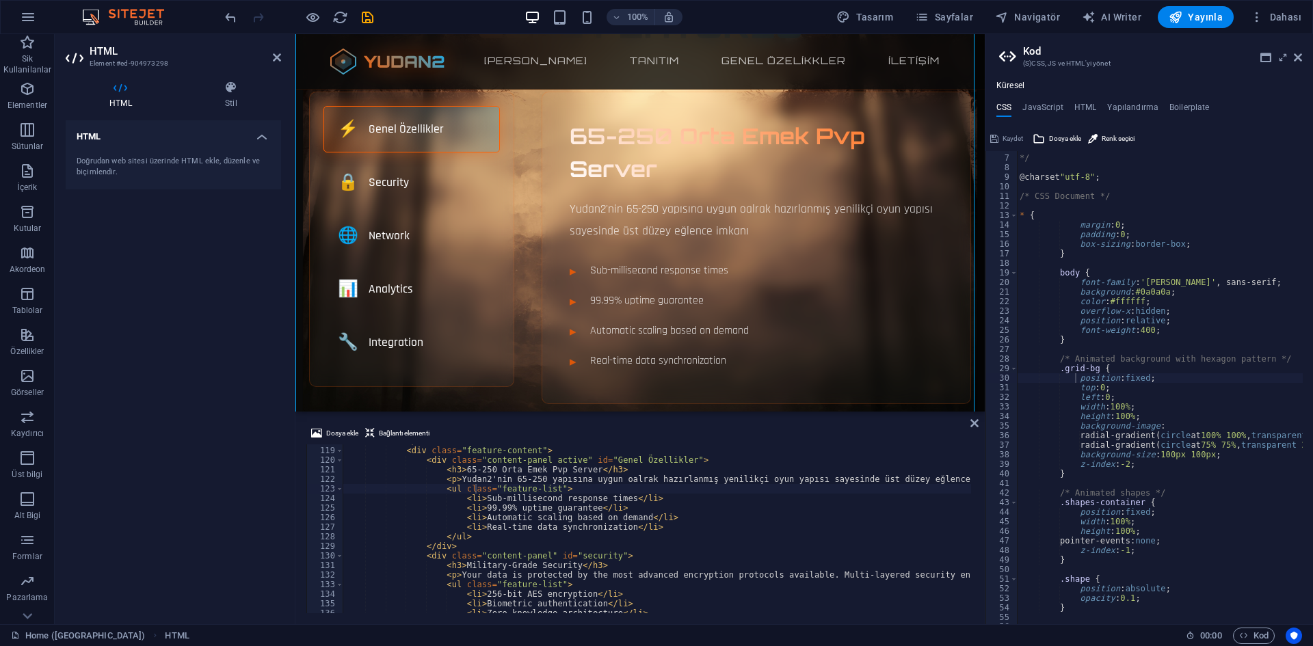
click at [494, 492] on div "</ div > < div class = "feature-content" > < div class = "content-panel active"…" at bounding box center [1014, 528] width 1342 height 185
click at [492, 503] on div "</ div > < div class = "feature-content" > < div class = "content-panel active"…" at bounding box center [1014, 528] width 1342 height 185
drag, startPoint x: 475, startPoint y: 501, endPoint x: 615, endPoint y: 501, distance: 140.2
click at [615, 501] on div "</ div > < div class = "feature-content" > < div class = "content-panel active"…" at bounding box center [1014, 528] width 1342 height 185
drag, startPoint x: 675, startPoint y: 529, endPoint x: 347, endPoint y: 529, distance: 328.2
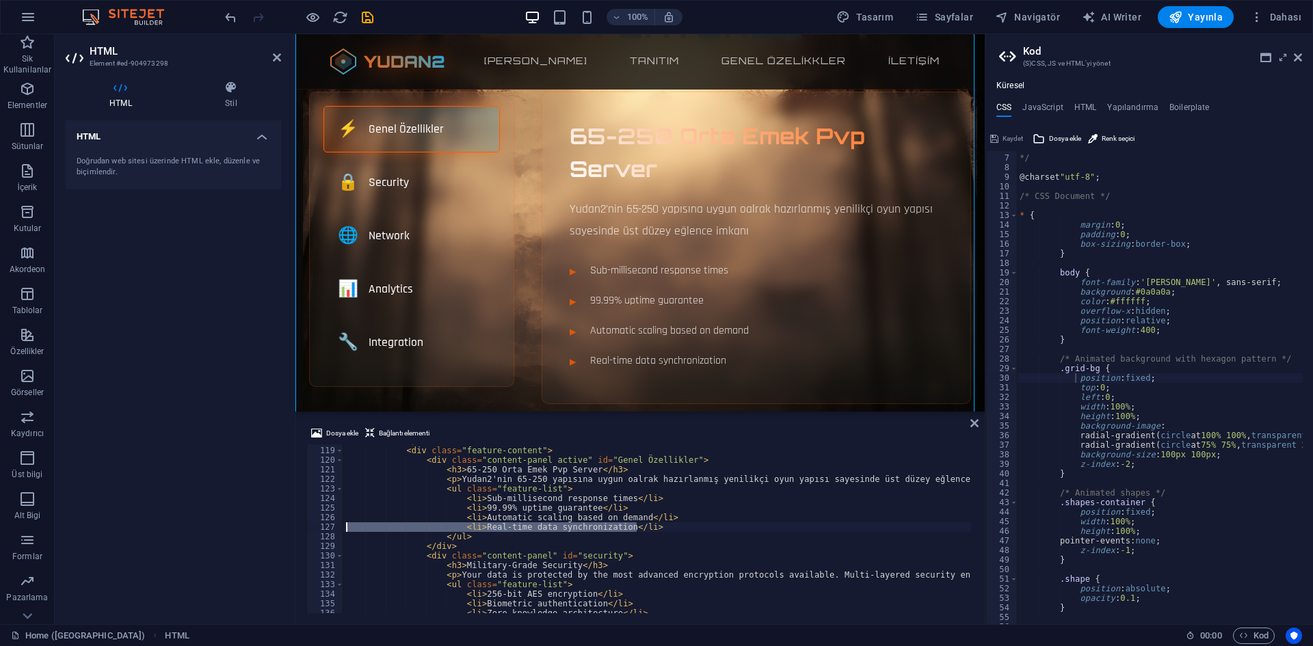
click at [347, 529] on div "</ div > < div class = "feature-content" > < div class = "content-panel active"…" at bounding box center [1014, 528] width 1342 height 185
type textarea "<li>Real-time data synchronization</li>"
click at [650, 522] on div "</ div > < div class = "feature-content" > < div class = "content-panel active"…" at bounding box center [657, 528] width 628 height 169
click at [650, 525] on div "</ div > < div class = "feature-content" > < div class = "content-panel active"…" at bounding box center [1014, 528] width 1342 height 185
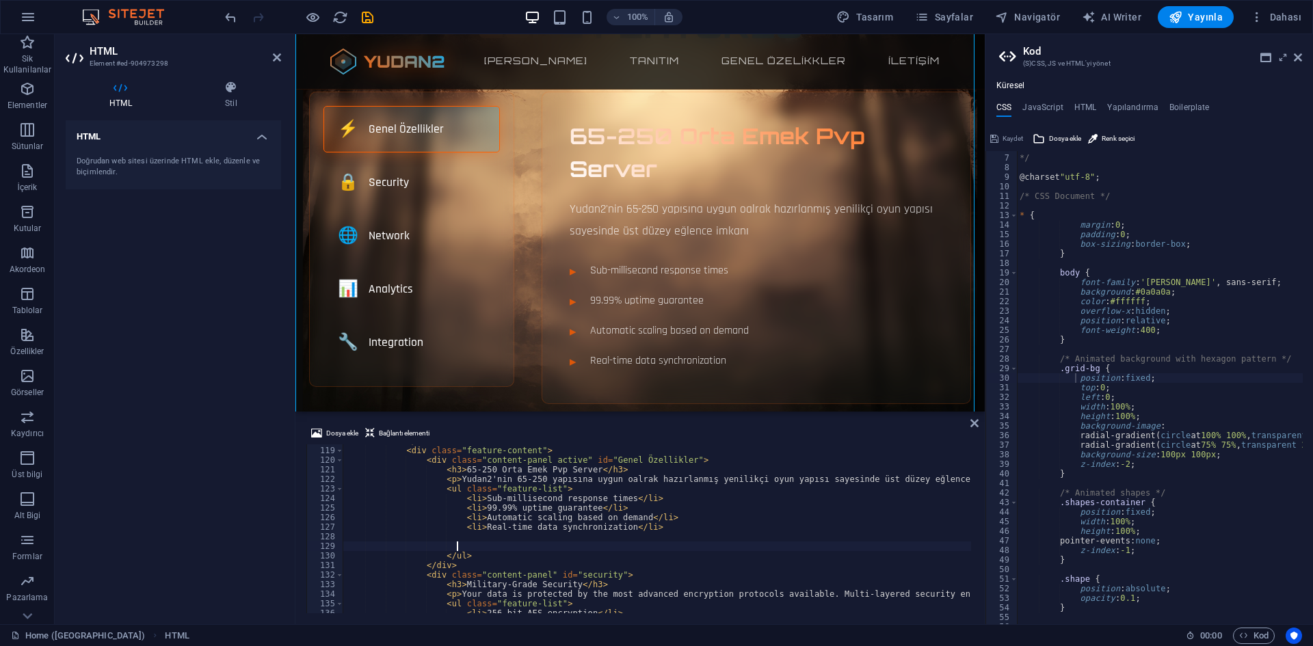
scroll to position [0, 7]
type textarea "<li>Real-time data synchronization</li>"
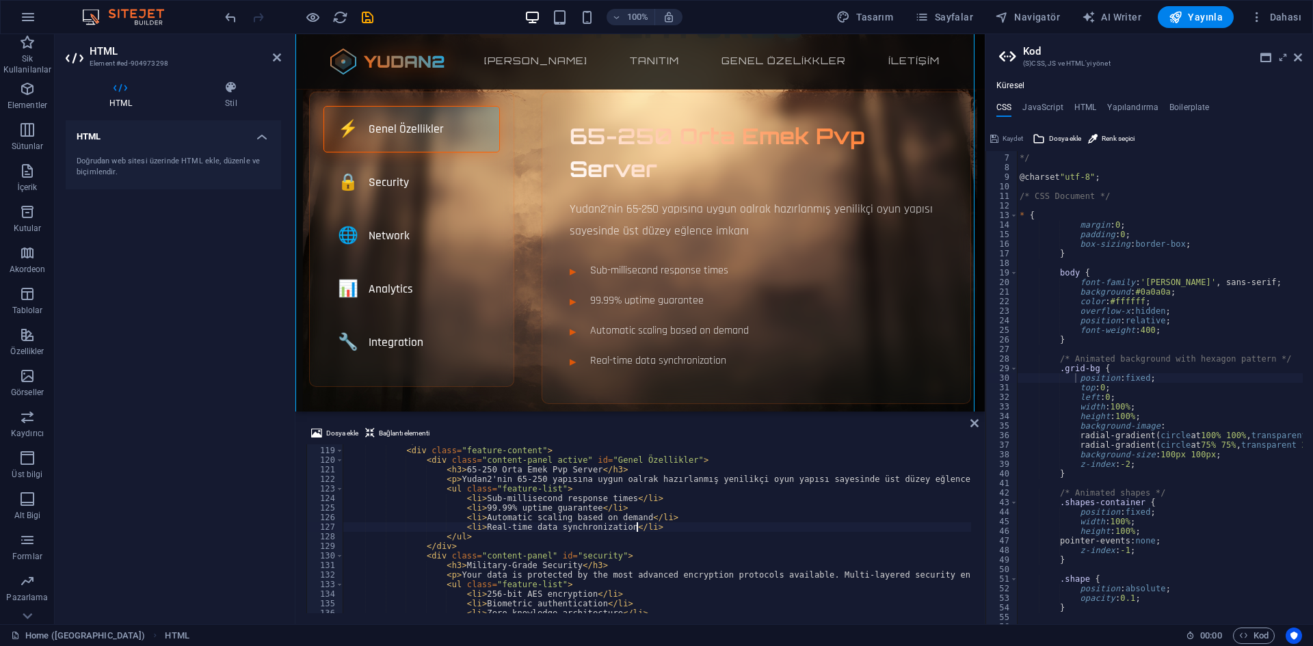
scroll to position [0, 8]
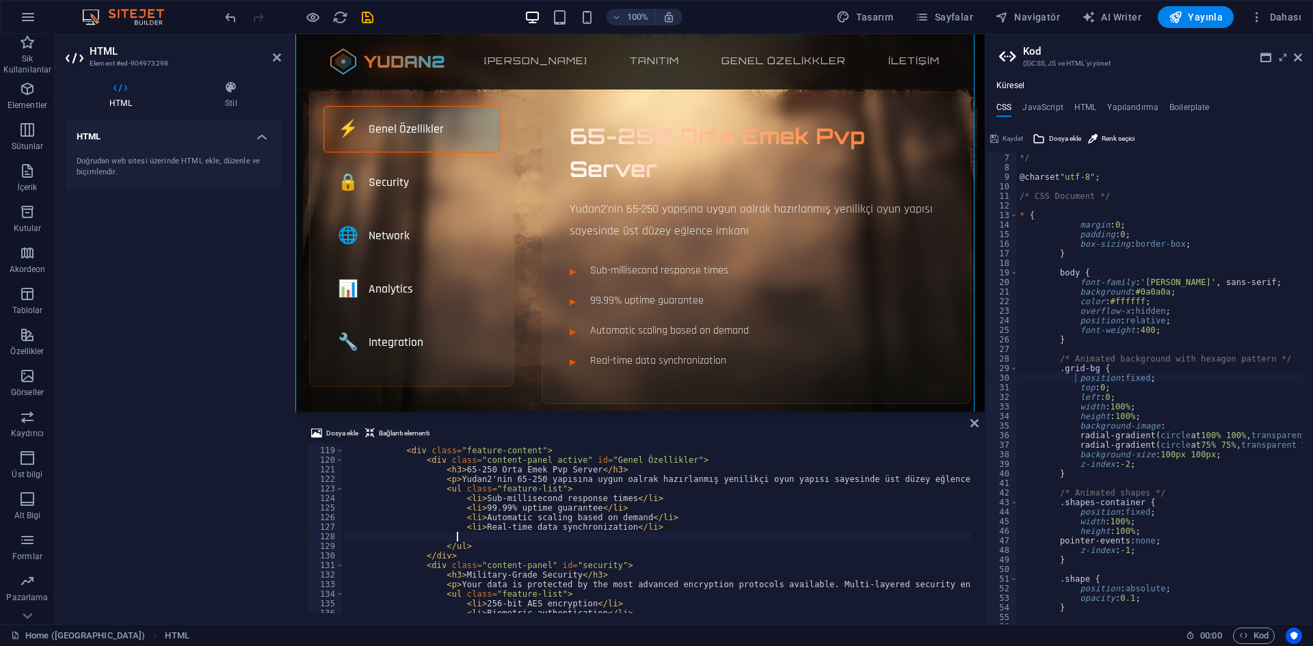
paste textarea "<li>Real-time data synchronization</li>"
type textarea "<li>Real-time data synchronization</li>"
drag, startPoint x: 639, startPoint y: 527, endPoint x: 457, endPoint y: 530, distance: 181.9
click at [457, 530] on div "</ div > < div class = "feature-content" > < div class = "content-panel active"…" at bounding box center [1014, 528] width 1342 height 185
type textarea "<li>Real-time data synchronization</li>"
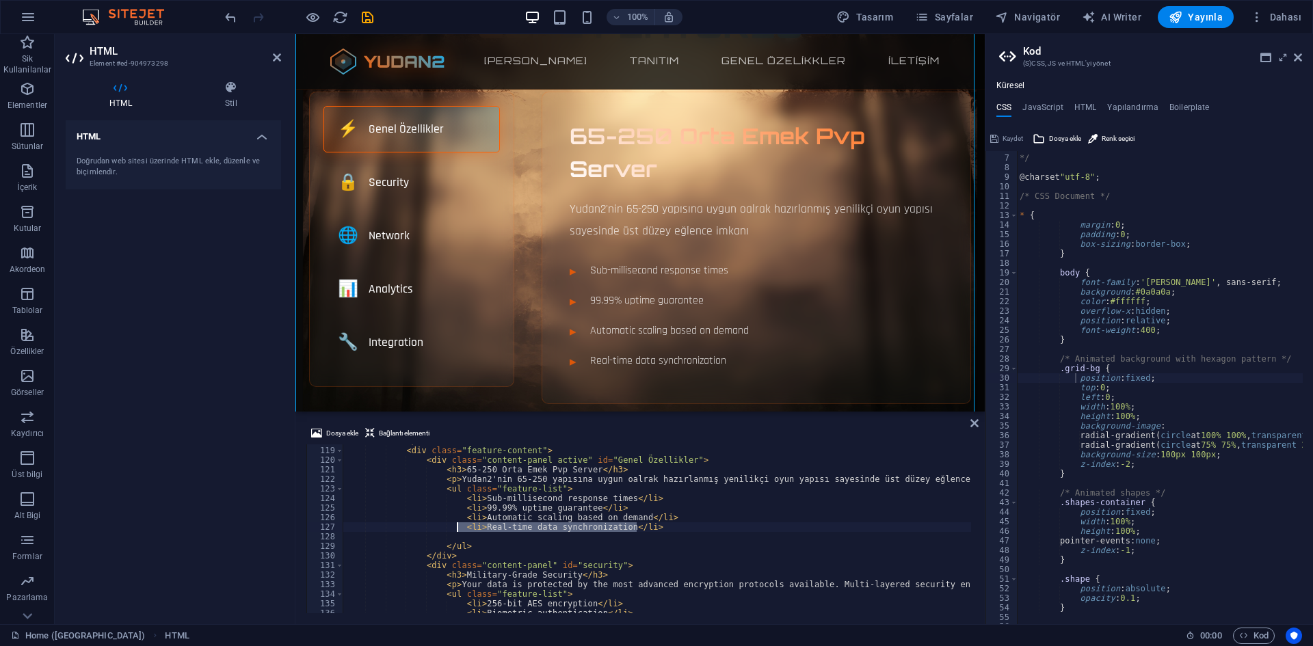
click at [682, 529] on div "</ div > < div class = "feature-content" > < div class = "content-panel active"…" at bounding box center [657, 528] width 628 height 169
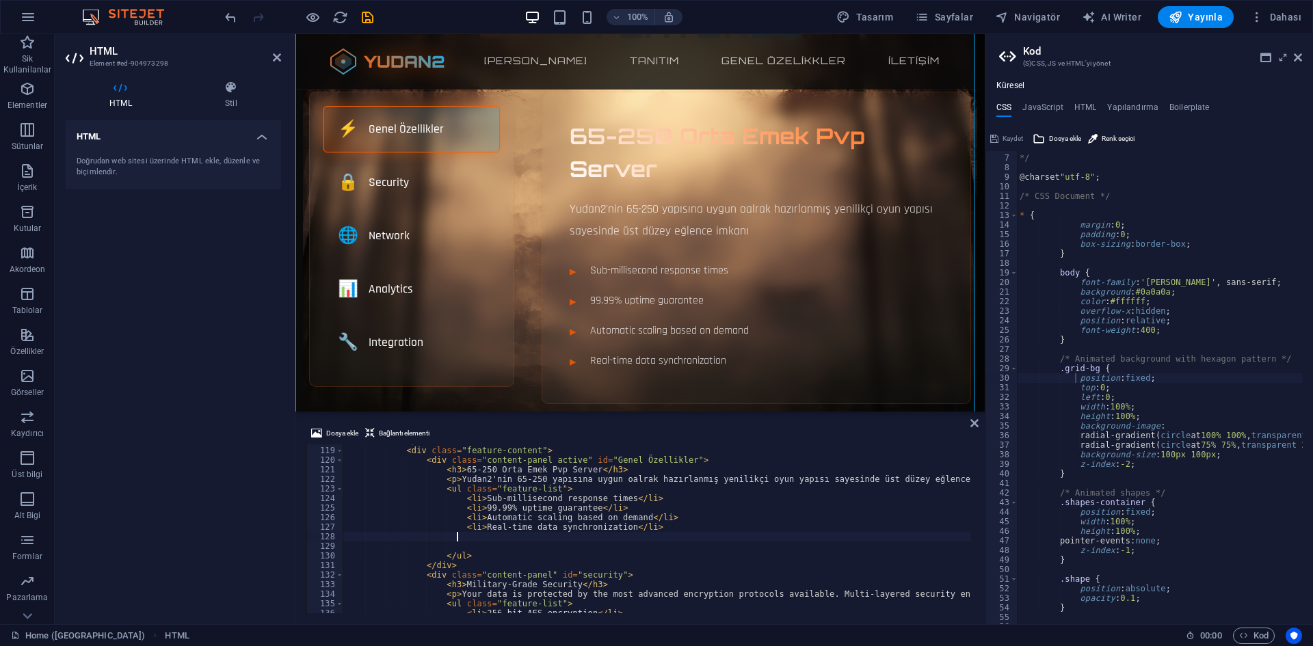
paste textarea "<li>Real-time data synchronization</li>"
type textarea "<li>Real-time data synchronization</li>"
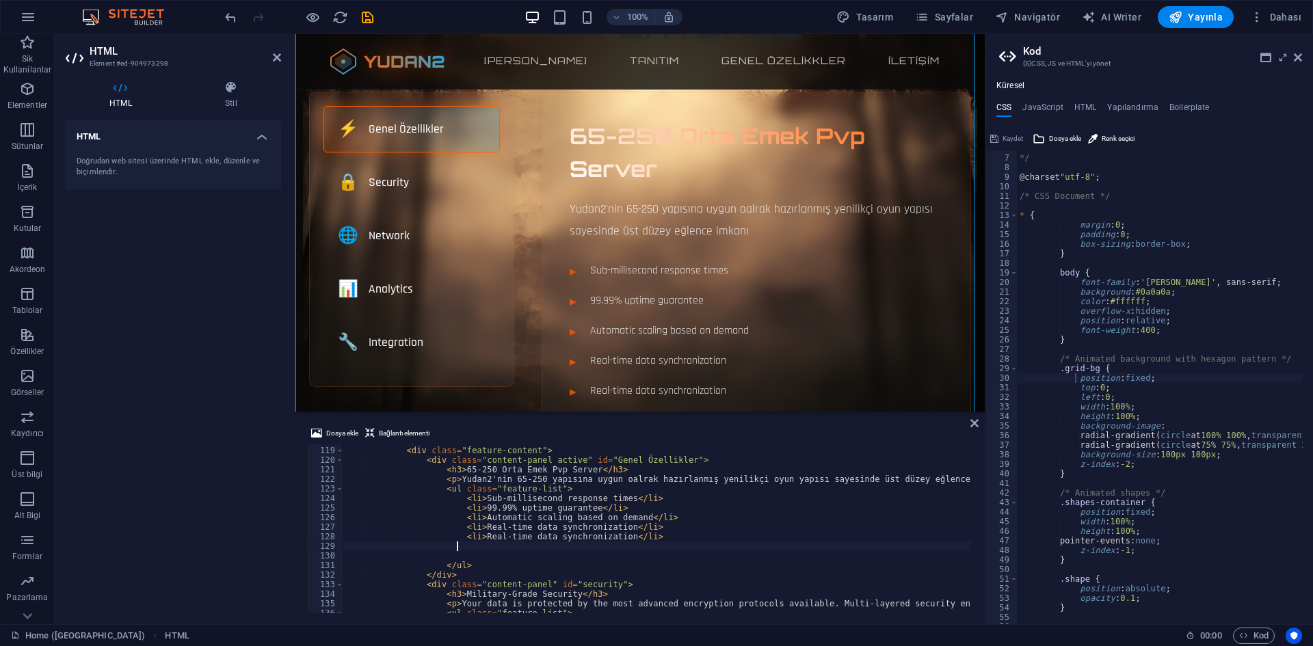
paste textarea "<li>Real-time data synchronization</li>"
type textarea "<li>Real-time data synchronization</li>"
paste textarea "<li>Real-time data synchronization</li>"
type textarea "<li>Real-time data synchronization</li>"
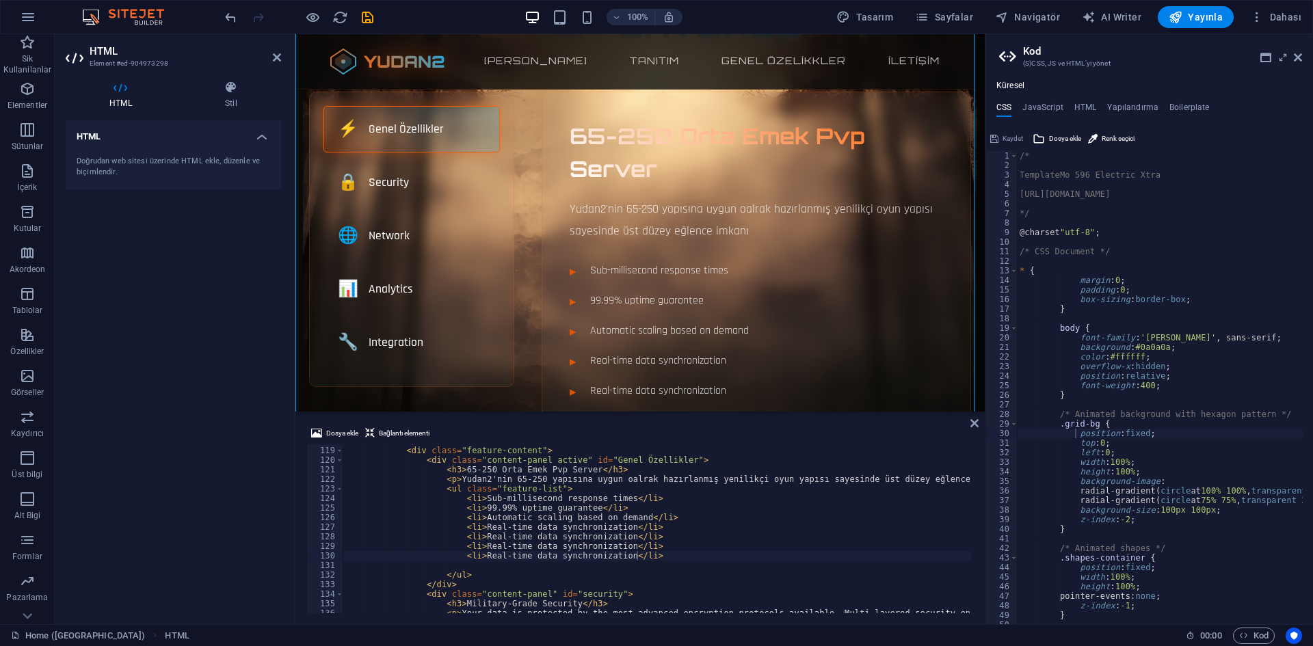
scroll to position [0, 0]
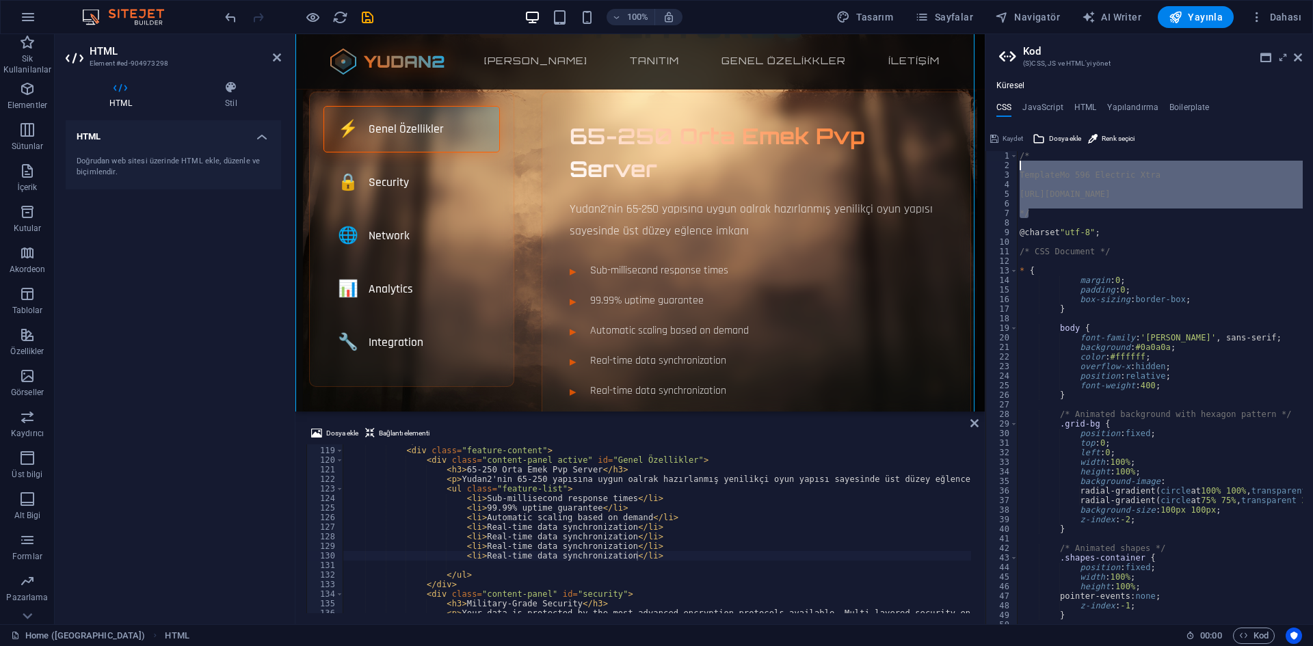
drag, startPoint x: 1033, startPoint y: 216, endPoint x: 997, endPoint y: 166, distance: 61.3
click at [997, 166] on div "*/ 1 2 3 4 5 6 7 8 9 10 11 12 13 14 15 16 17 18 19 20 21 22 23 24 25 26 27 28 2…" at bounding box center [1149, 387] width 328 height 473
type textarea "TemplateMo 596 Electric Xtra"
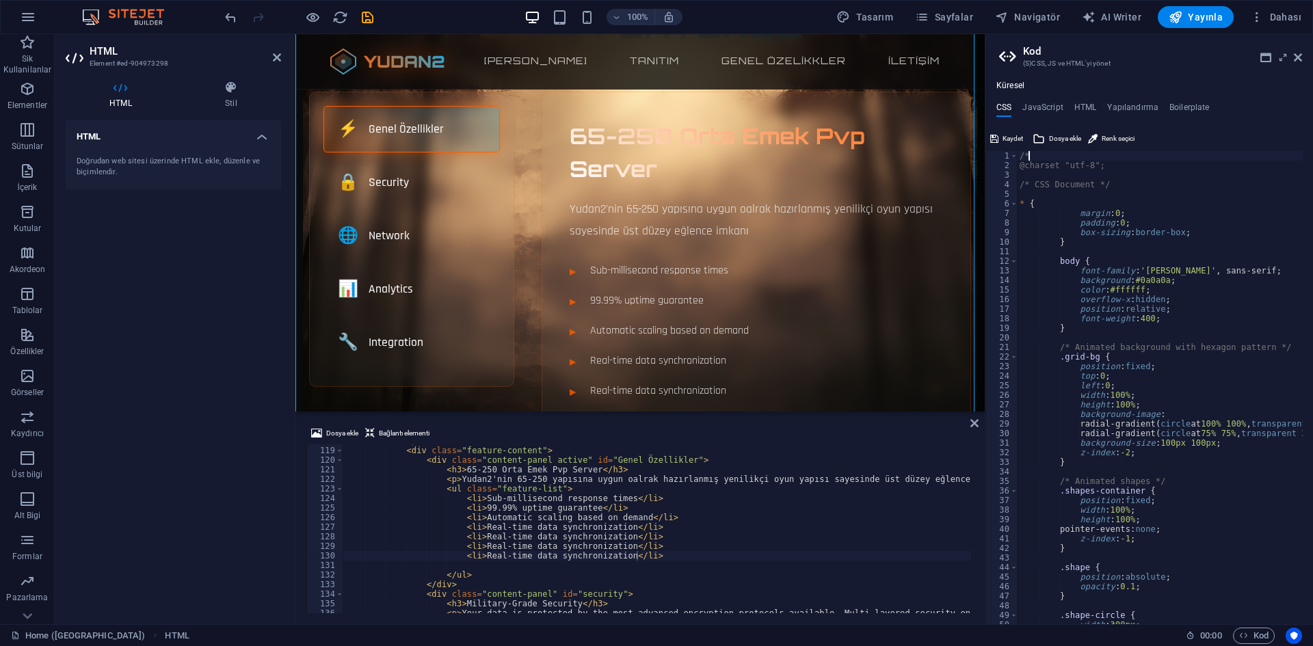
type textarea "/"
drag, startPoint x: 1040, startPoint y: 189, endPoint x: 1029, endPoint y: 190, distance: 11.6
type textarea "/* CSS Document */"
click at [1035, 196] on div "@charset "utf-8" ; /* CSS Document */ * { margin : 0 ; padding : 0 ; box-sizing…" at bounding box center [1160, 387] width 286 height 473
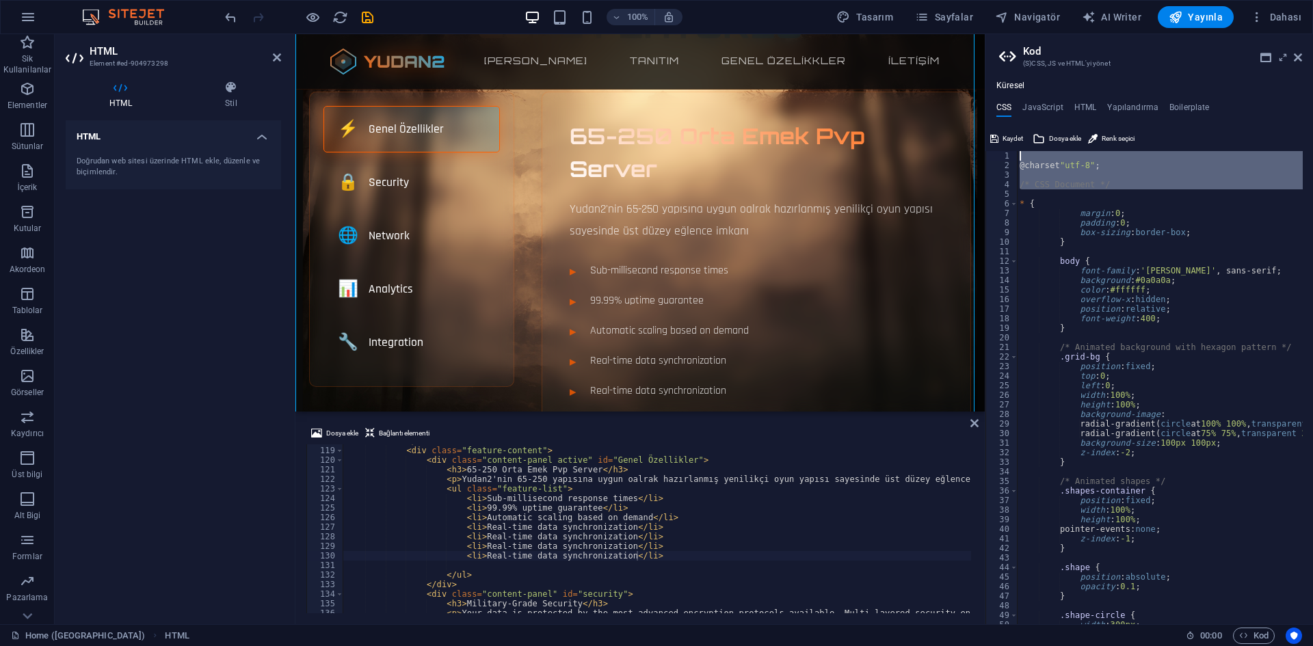
drag, startPoint x: 1030, startPoint y: 194, endPoint x: 991, endPoint y: 155, distance: 55.6
click at [991, 155] on div "1 2 3 4 5 6 7 8 9 10 11 12 13 14 15 16 17 18 19 20 21 22 23 24 25 26 27 28 29 3…" at bounding box center [1149, 387] width 328 height 473
type textarea "@charset "utf-8";"
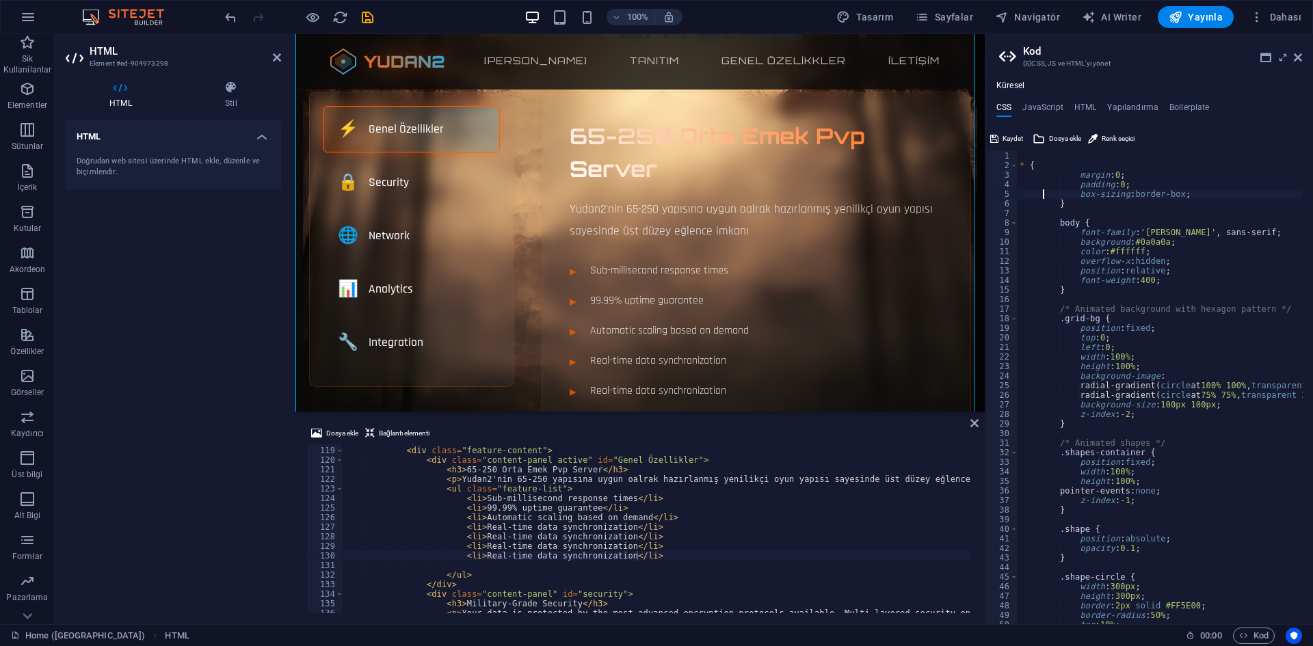
type textarea "box-sizing: border-box;"
click at [998, 144] on button "Kaydet" at bounding box center [1006, 139] width 37 height 16
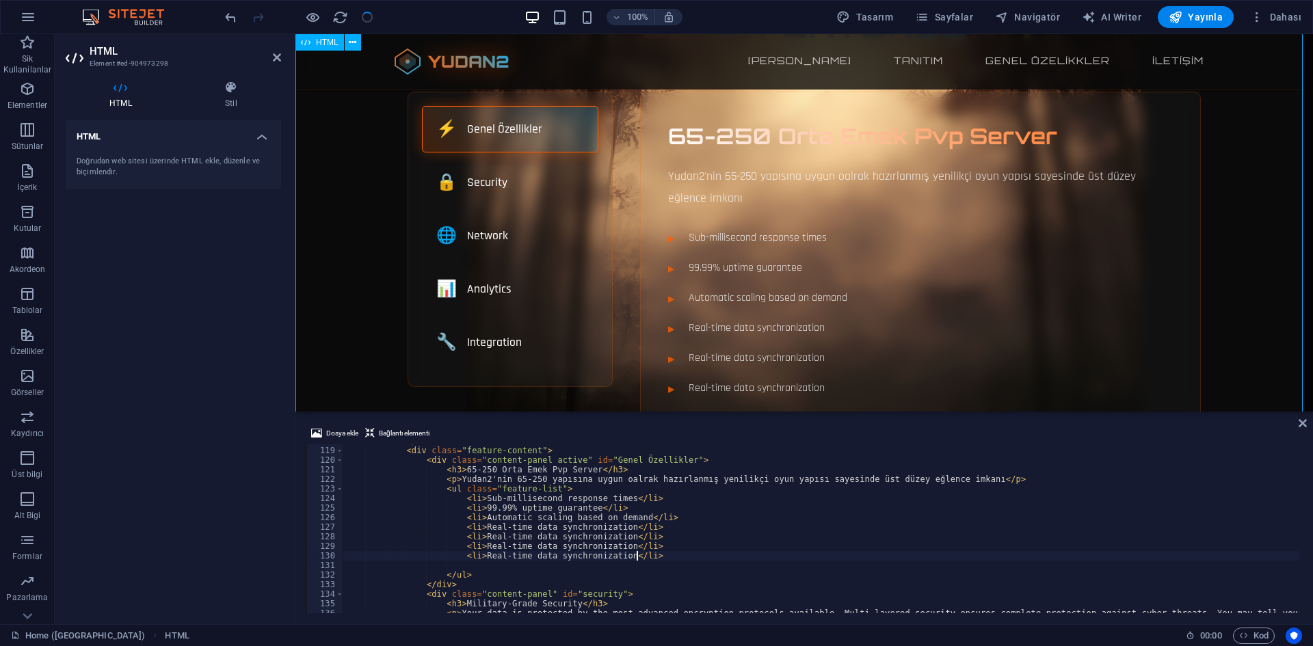
scroll to position [1128, 0]
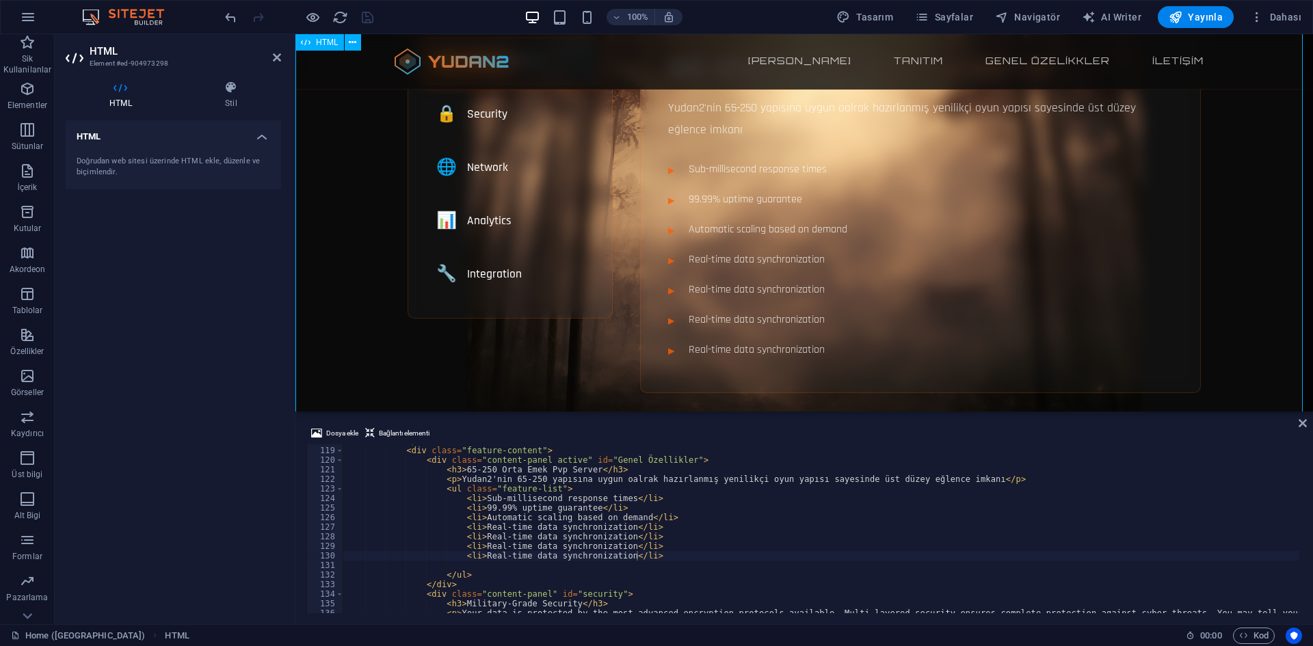
scroll to position [410, 0]
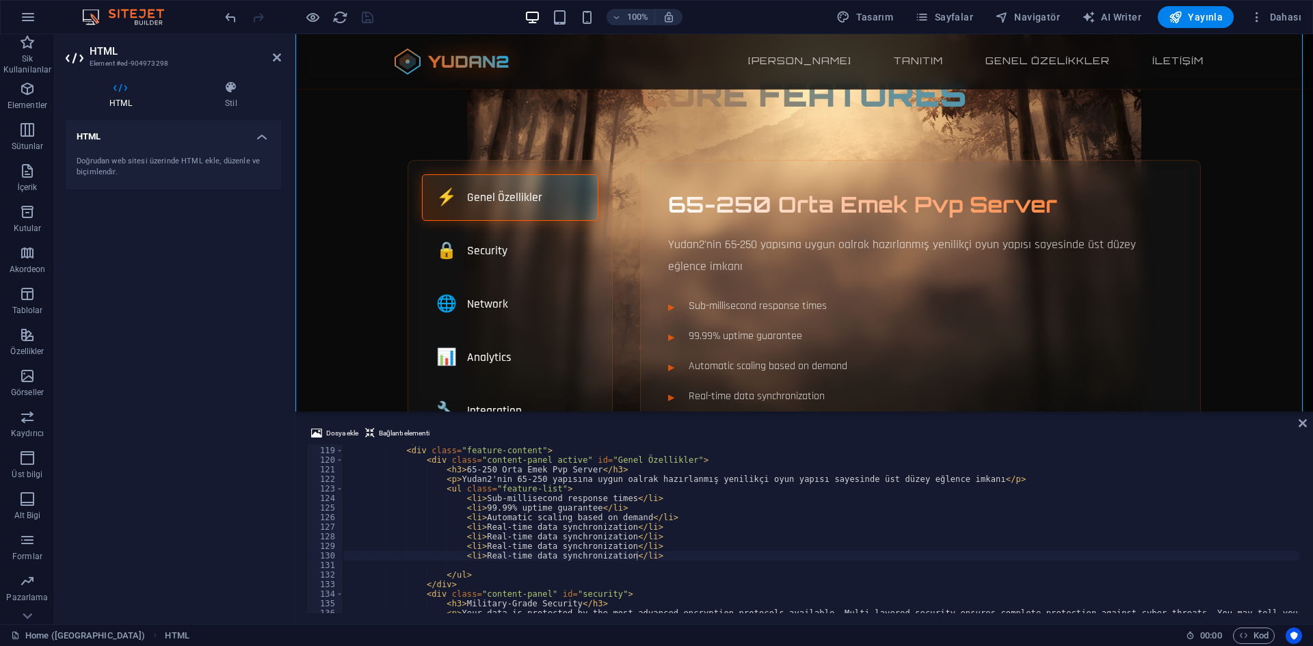
click at [648, 555] on div "</ div > < div class = "feature-content" > < div class = "content-panel active"…" at bounding box center [1014, 528] width 1342 height 185
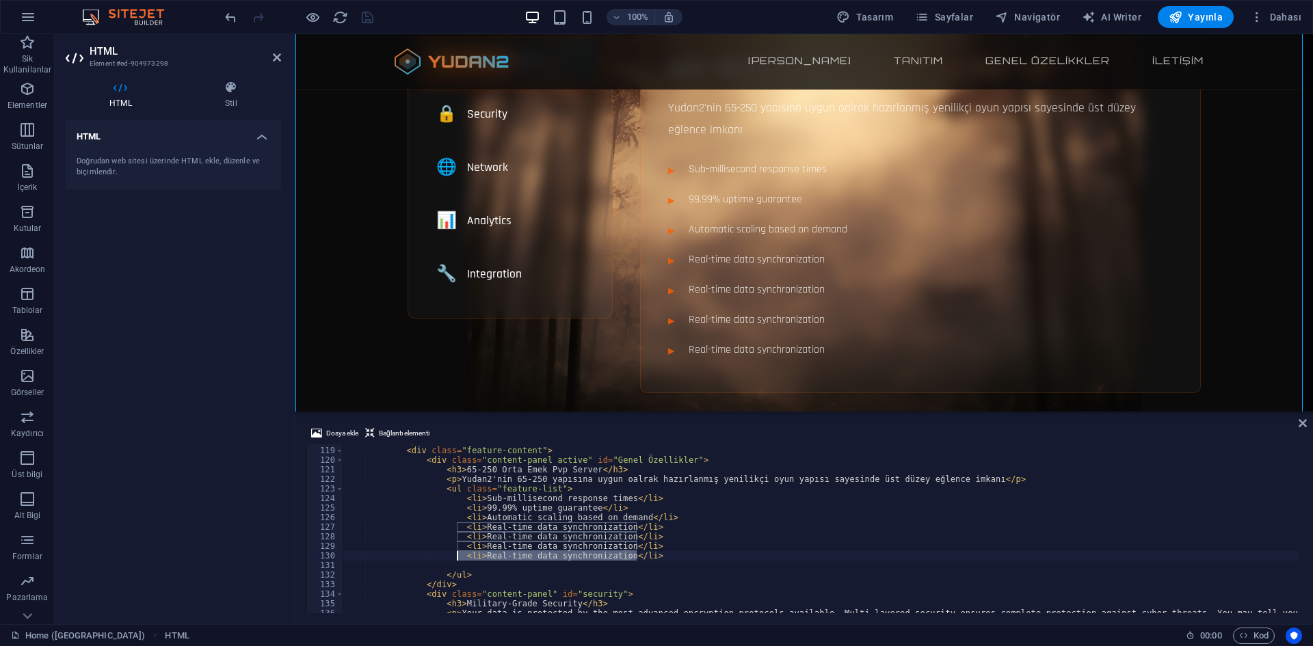
drag, startPoint x: 650, startPoint y: 556, endPoint x: 457, endPoint y: 555, distance: 192.8
click at [457, 555] on div "</ div > < div class = "feature-content" > < div class = "content-panel active"…" at bounding box center [1014, 528] width 1342 height 185
click at [685, 557] on div "</ div > < div class = "feature-content" > < div class = "content-panel active"…" at bounding box center [821, 528] width 956 height 169
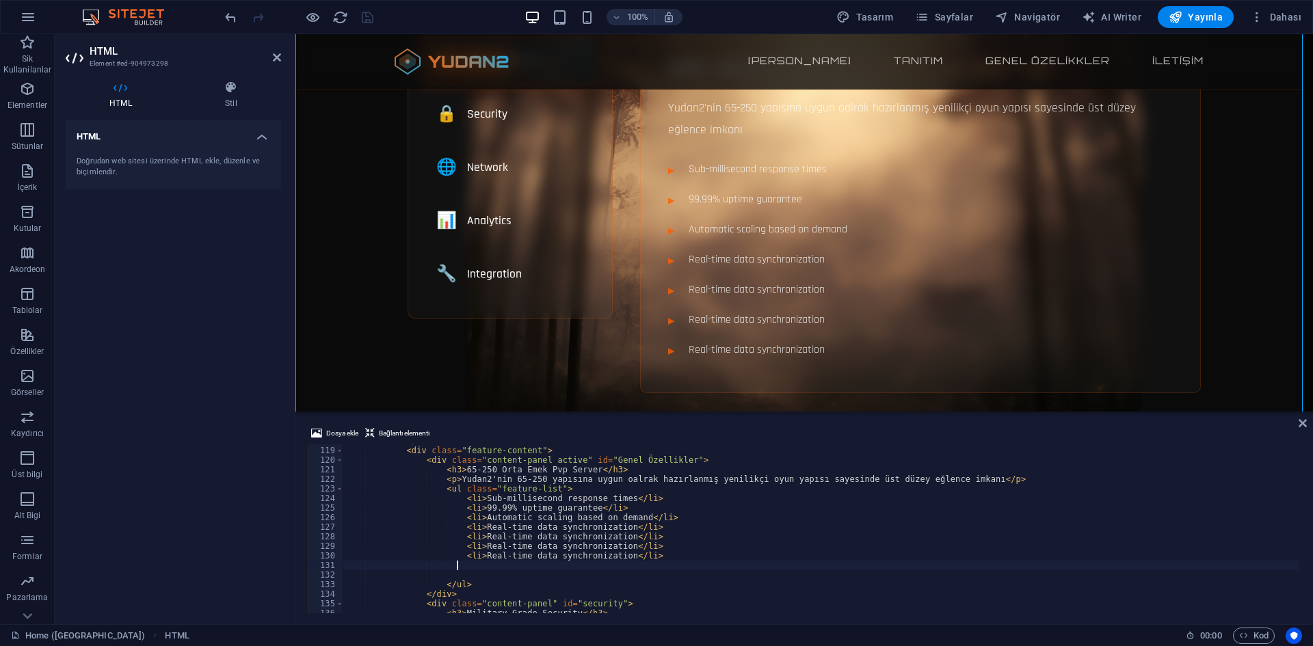
paste textarea "<li>Real-time data synchronization</li>"
type textarea "<li>Real-time data synchronization</li>"
paste textarea "<li>Real-time data synchronization</li>"
type textarea "<li>Real-time data synchronization</li>"
paste textarea "<li>Real-time data synchronization</li>"
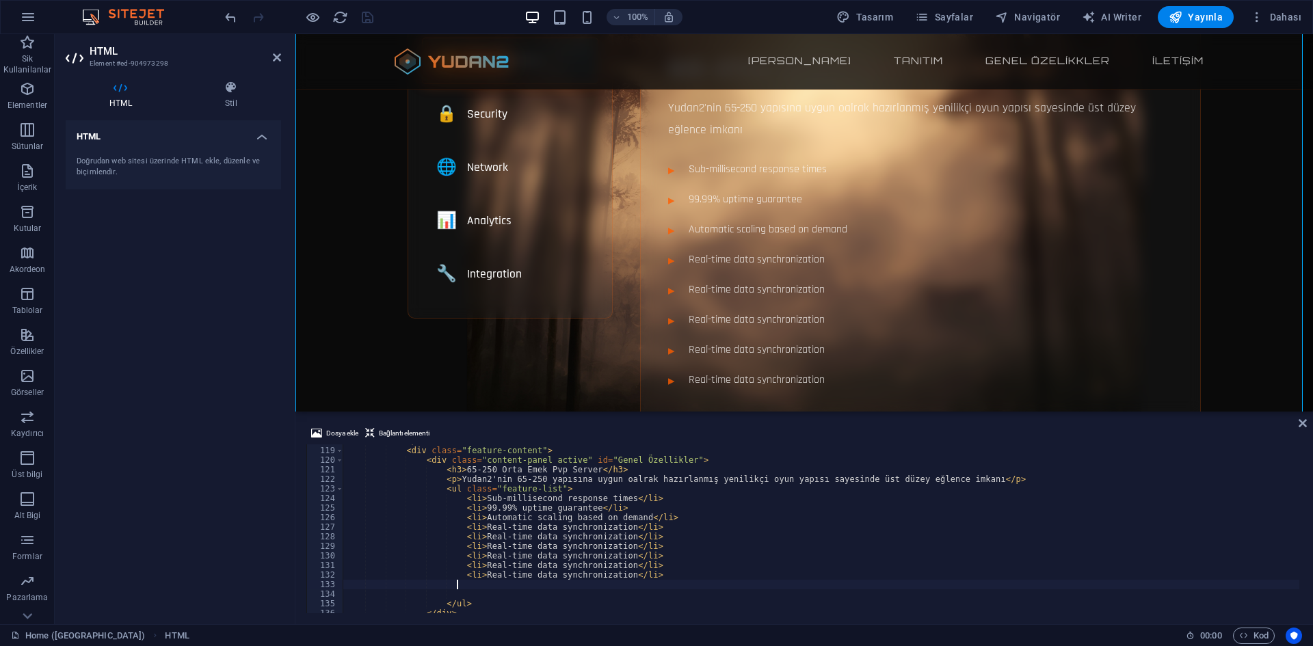
type textarea "<li>Real-time data synchronization</li>"
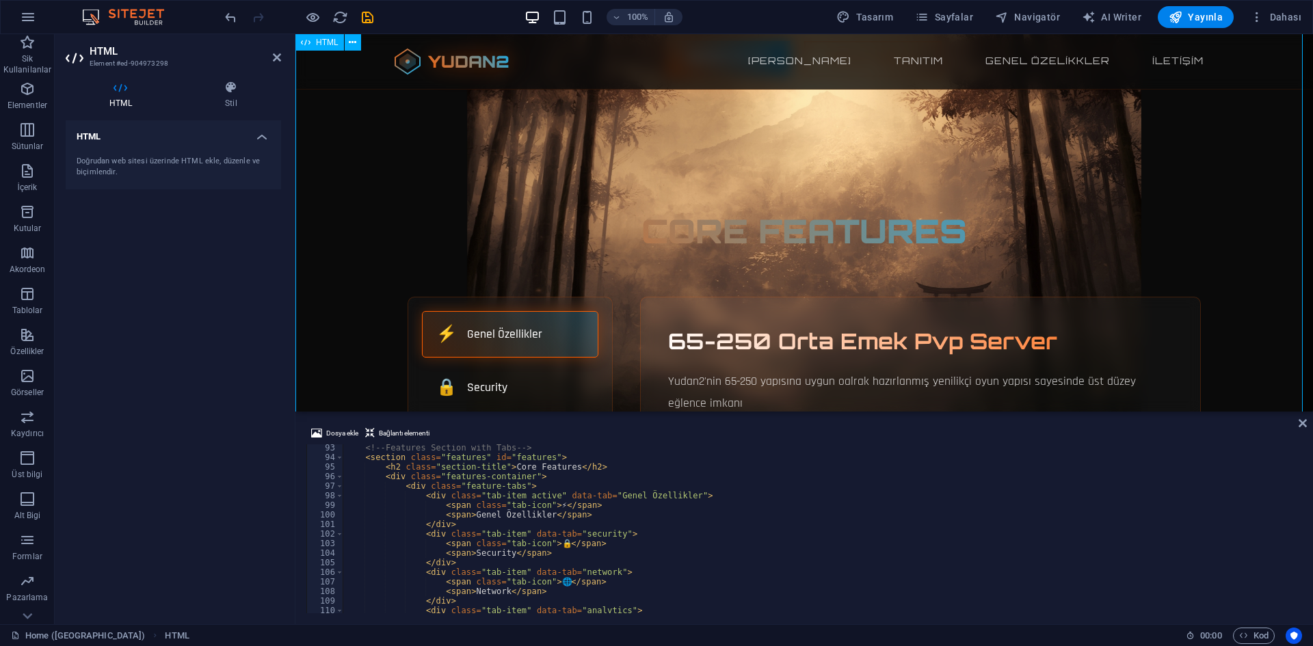
scroll to position [342, 0]
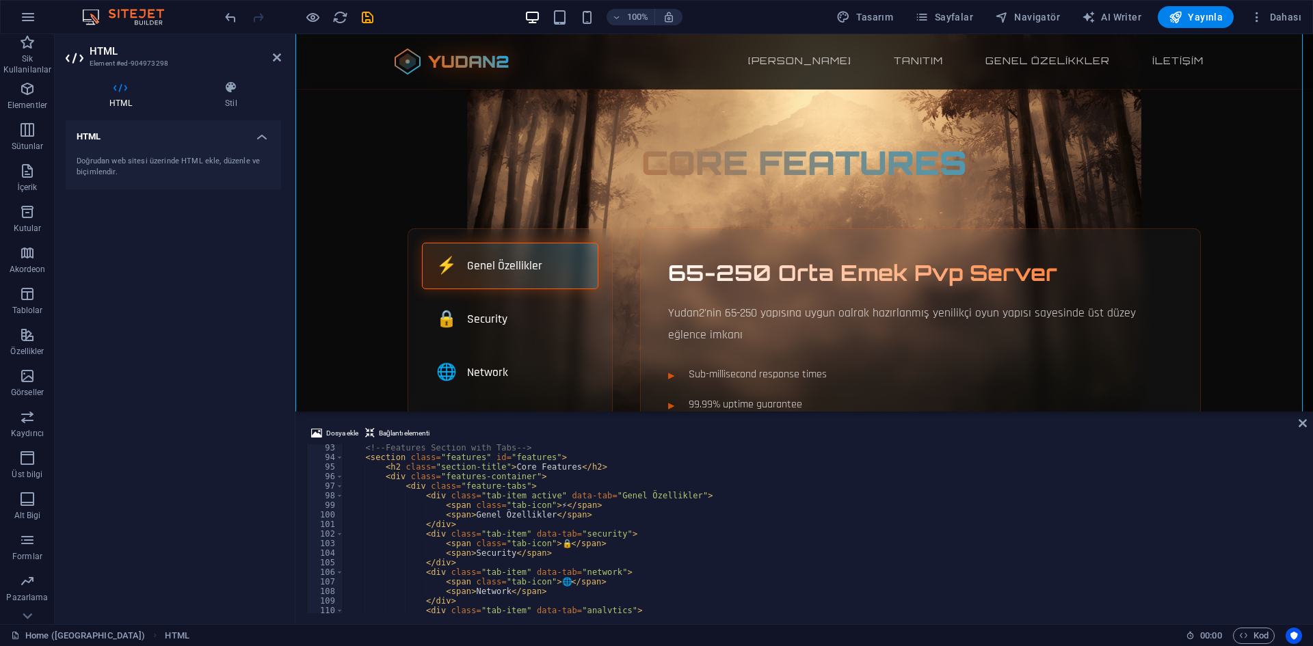
click at [520, 472] on div "<!-- Features Section with Tabs --> < section class = "features" id = "features…" at bounding box center [1014, 535] width 1342 height 185
drag, startPoint x: 502, startPoint y: 466, endPoint x: 560, endPoint y: 467, distance: 58.1
click at [560, 467] on div "<!-- Features Section with Tabs --> < section class = "features" id = "features…" at bounding box center [1014, 535] width 1342 height 185
click at [501, 468] on div "<!-- Features Section with Tabs --> < section class = "features" id = "features…" at bounding box center [1014, 535] width 1342 height 185
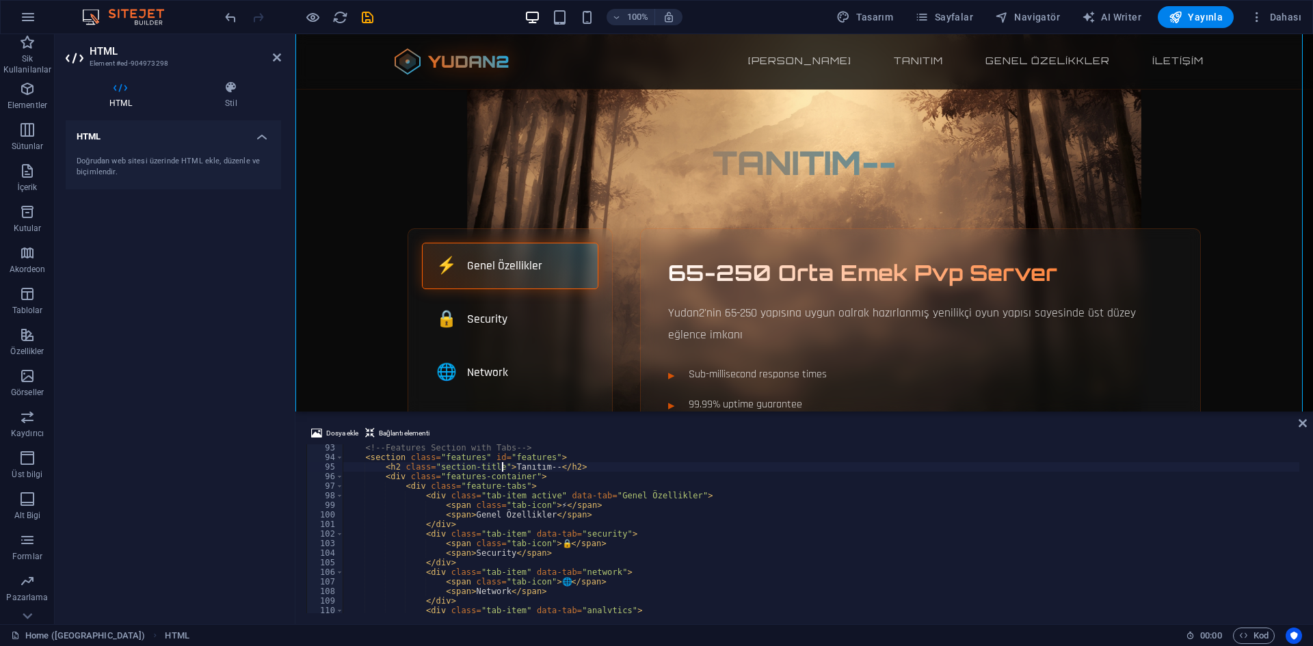
scroll to position [0, 14]
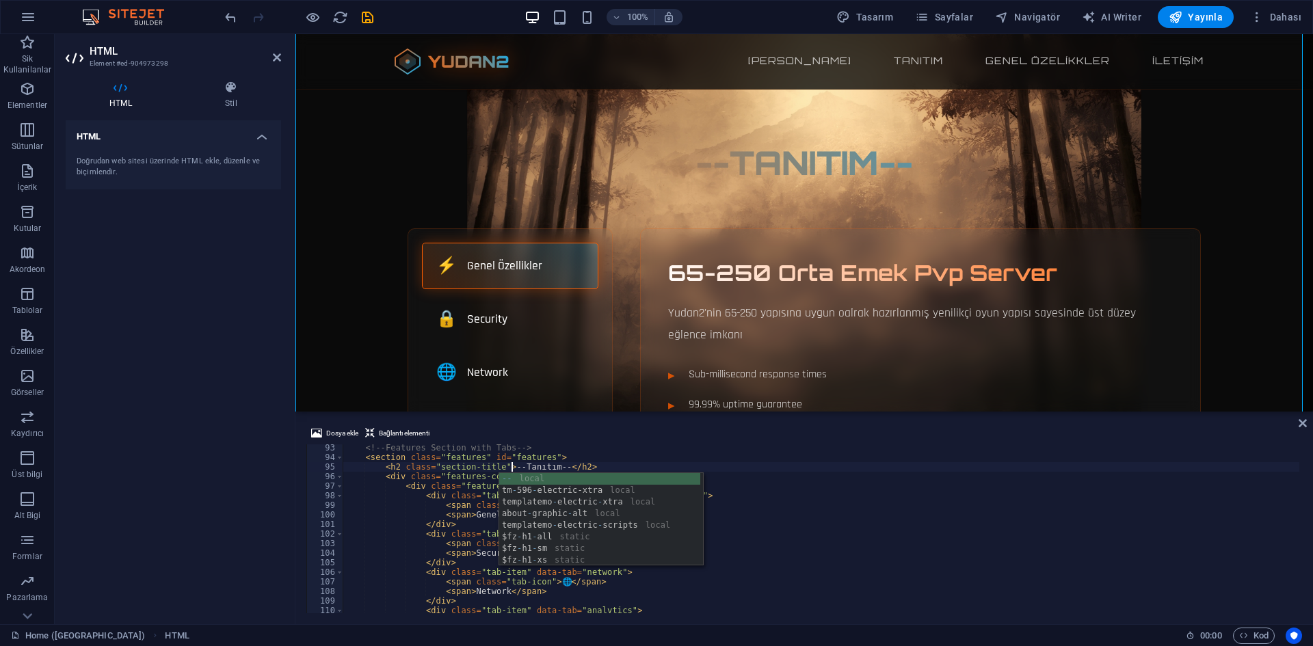
click at [488, 481] on div "<!-- Features Section with Tabs --> < section class = "features" id = "features…" at bounding box center [1014, 535] width 1342 height 185
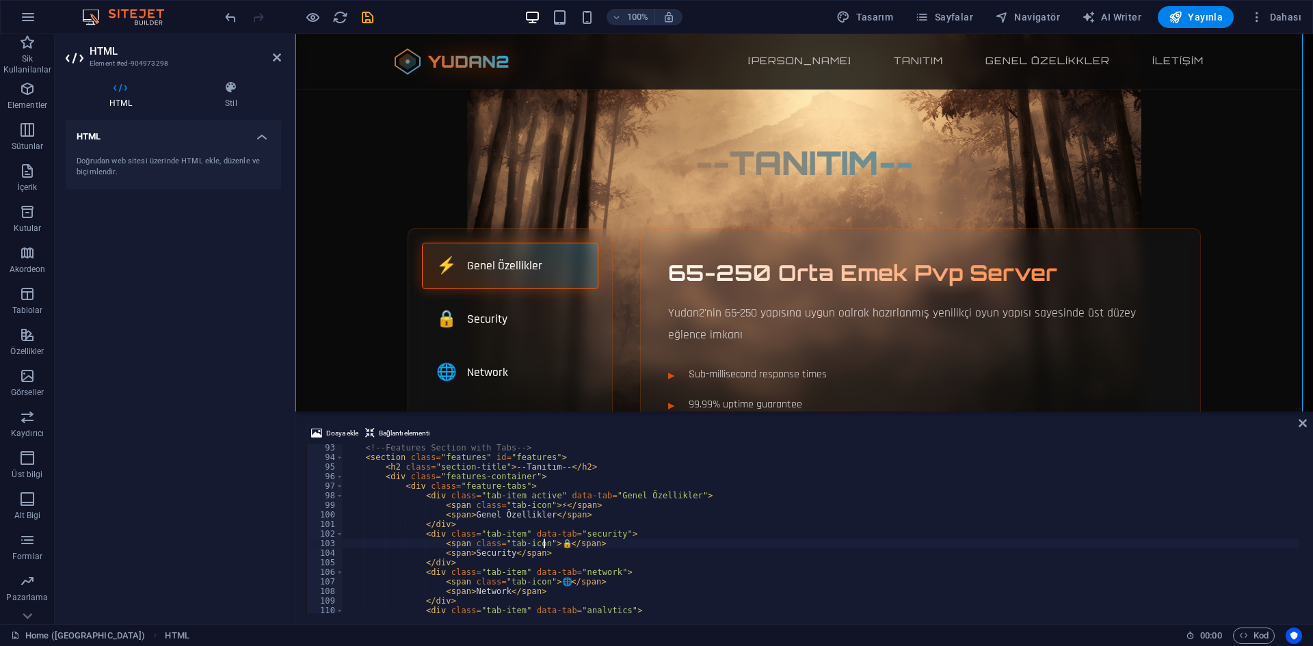
click at [550, 544] on div "<!-- Features Section with Tabs --> < section class = "features" id = "features…" at bounding box center [1014, 535] width 1342 height 185
click at [552, 470] on div "<!-- Features Section with Tabs --> < section class = "features" id = "features…" at bounding box center [1014, 535] width 1342 height 185
paste textarea "🔒"
click at [501, 466] on div "<!-- Features Section with Tabs --> < section class = "features" id = "features…" at bounding box center [1014, 535] width 1342 height 185
paste textarea "🔒"
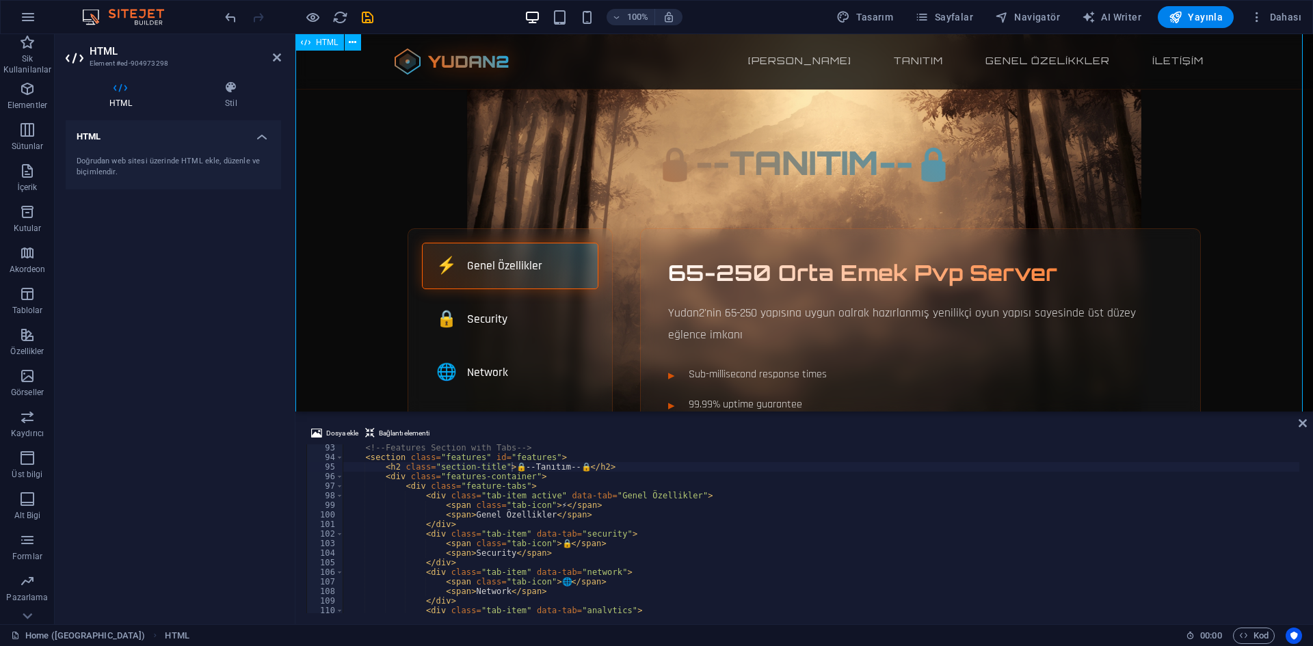
scroll to position [479, 0]
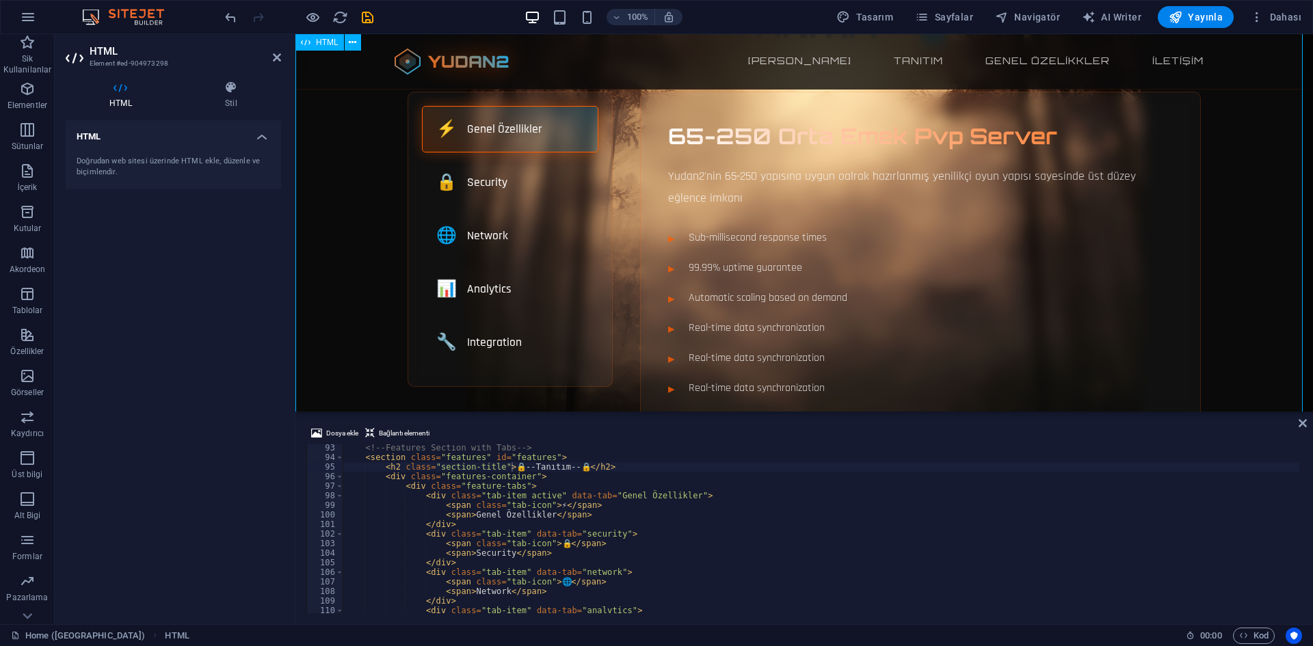
type textarea "<div class="tab-item active" data-tab="Genel Özellikler">"
click at [629, 494] on div "<!-- Features Section with Tabs --> < section class = "features" id = "features…" at bounding box center [1014, 535] width 1342 height 185
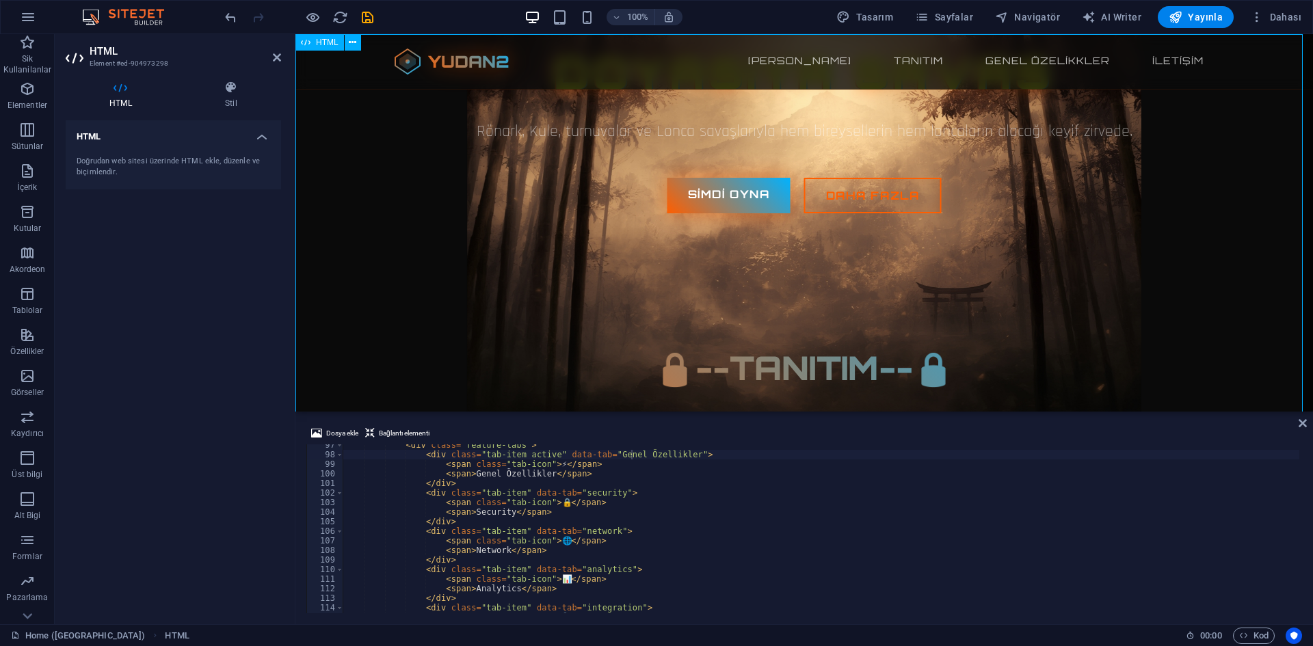
scroll to position [0, 0]
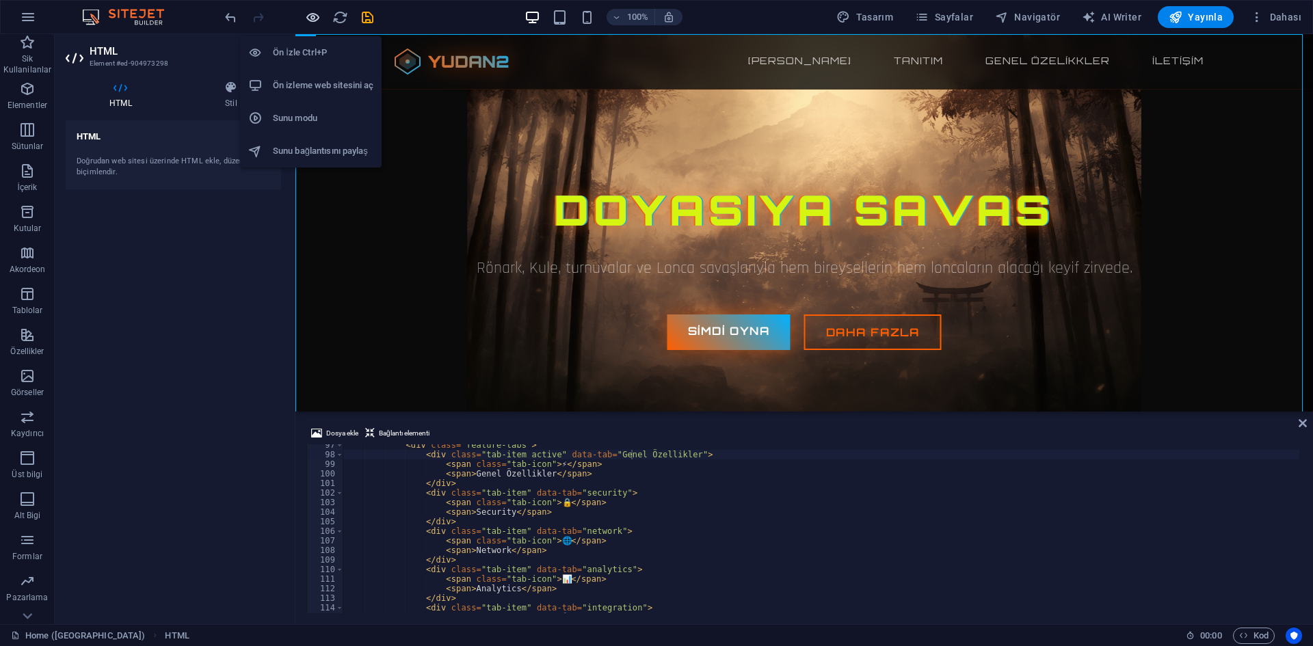
drag, startPoint x: 319, startPoint y: 15, endPoint x: 505, endPoint y: 178, distance: 247.2
click at [319, 15] on icon "button" at bounding box center [313, 18] width 16 height 16
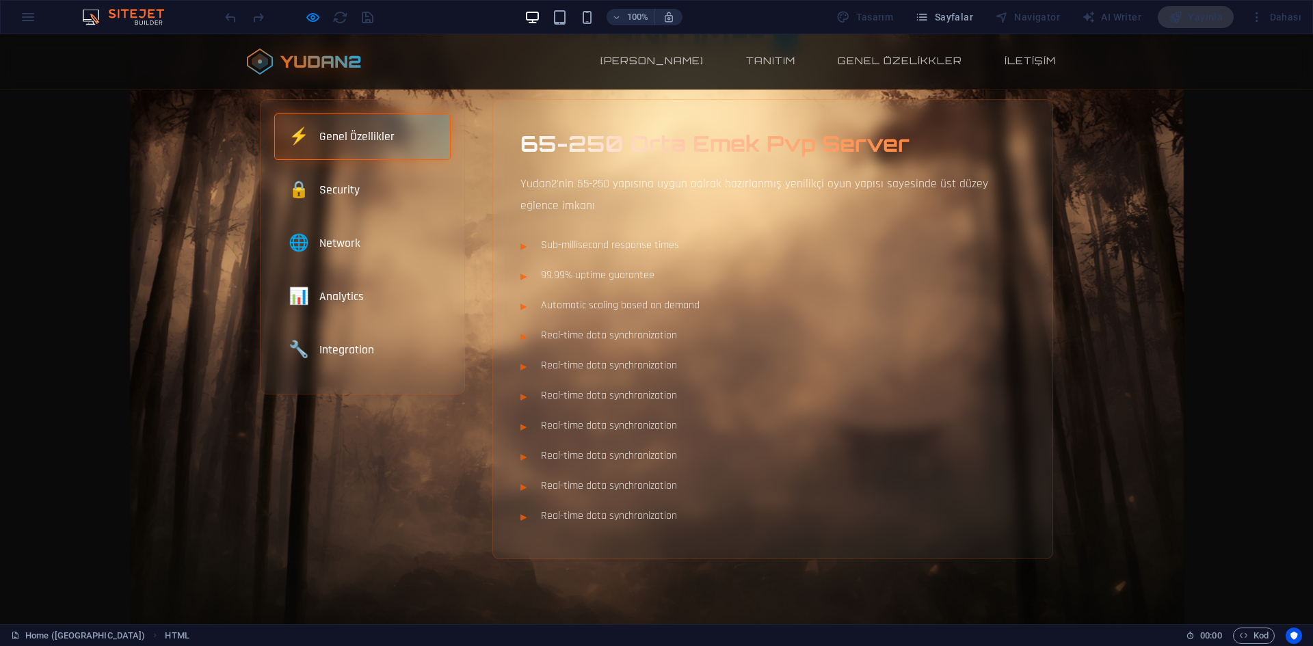
scroll to position [615, 0]
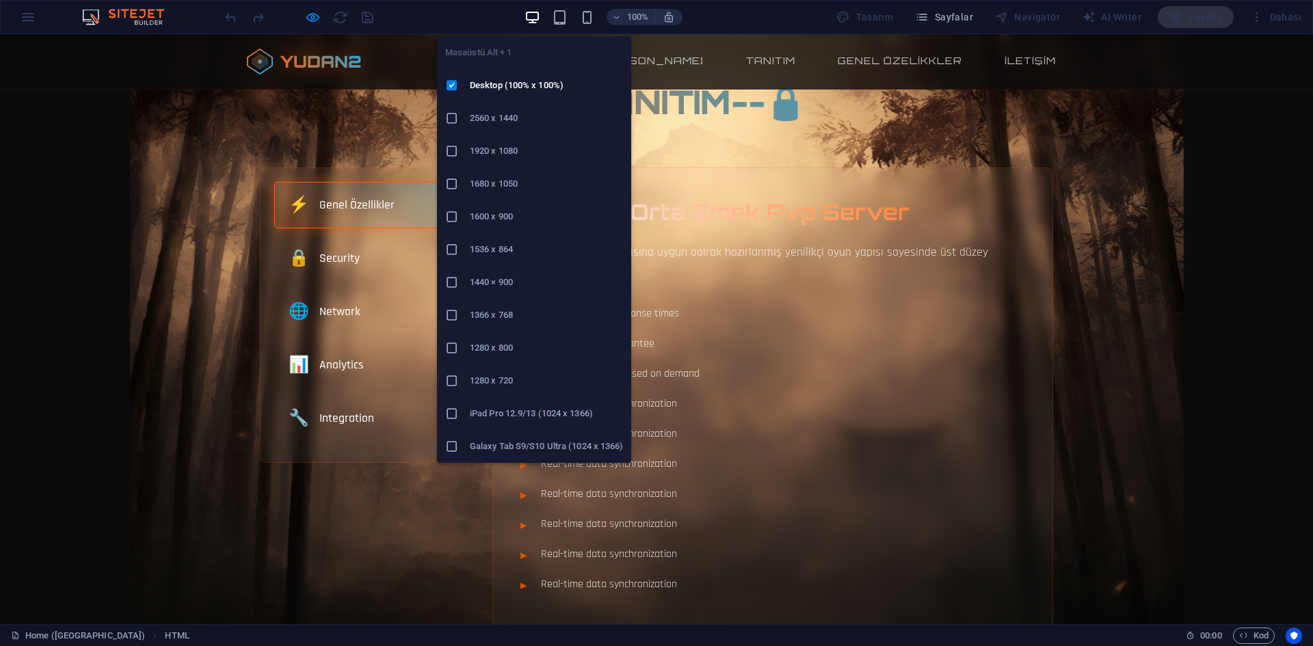
click at [504, 315] on h6 "1366 x 768" at bounding box center [546, 315] width 153 height 16
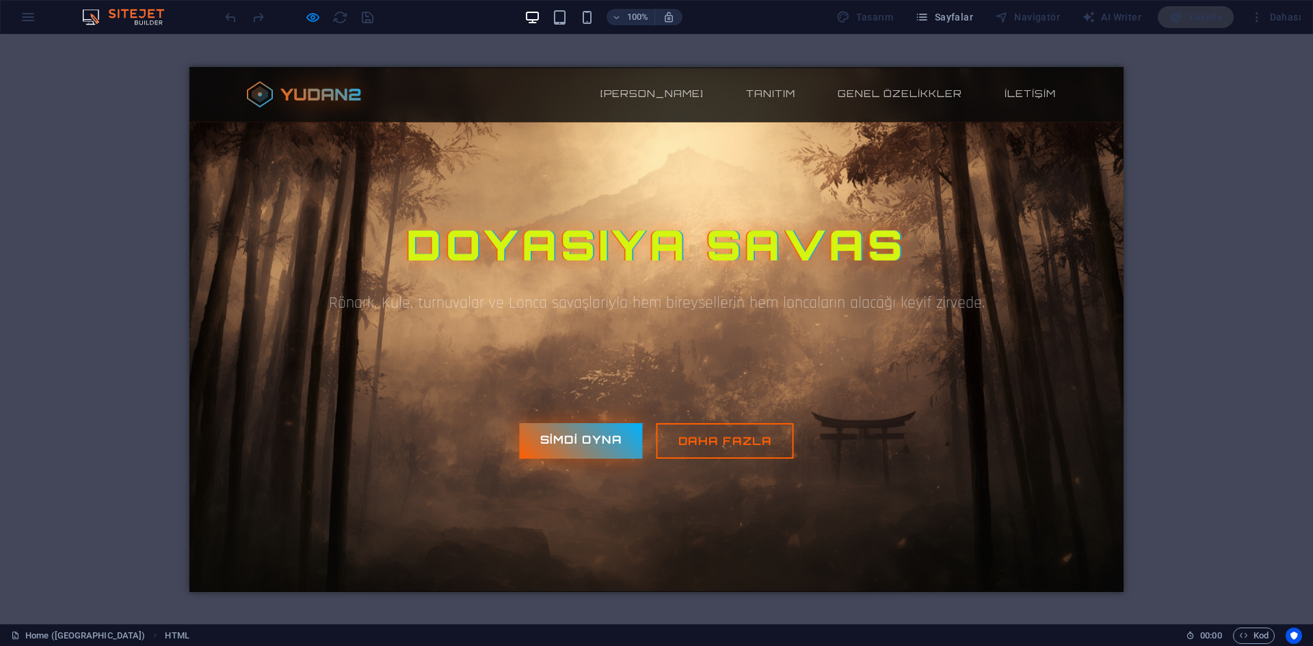
scroll to position [0, 0]
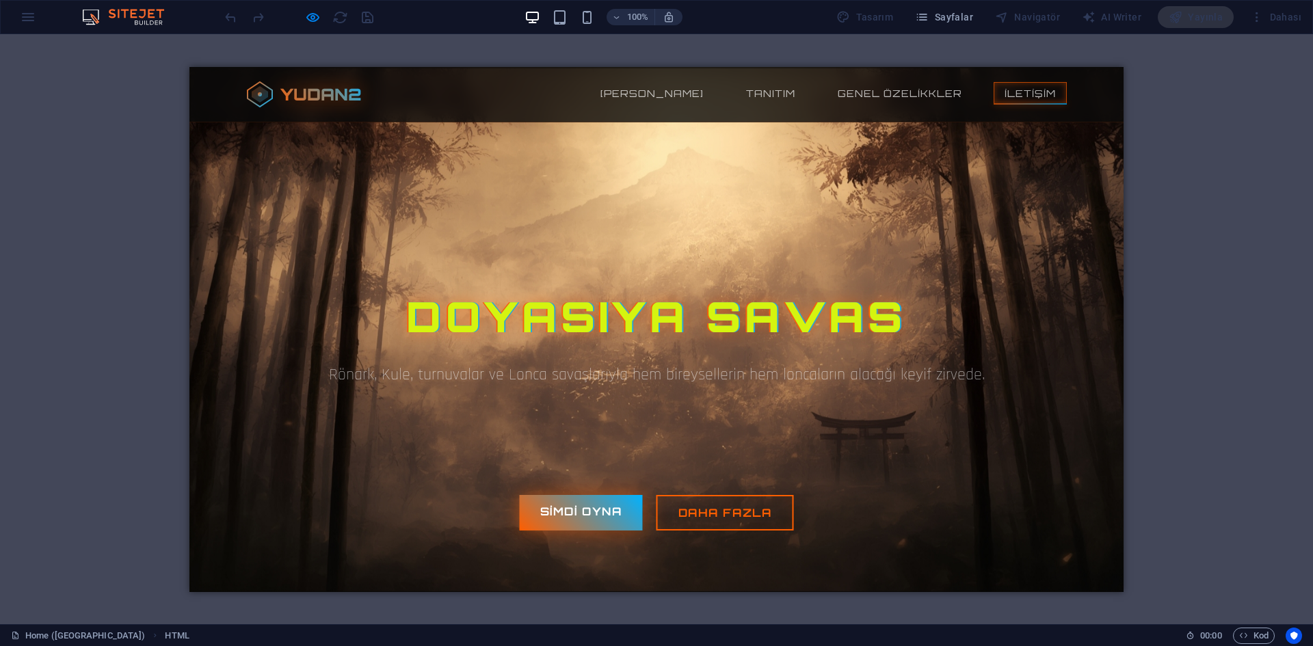
click at [1013, 92] on link "İletişim" at bounding box center [1030, 92] width 73 height 23
click at [910, 97] on link "Genel özelikkler" at bounding box center [900, 92] width 146 height 23
click at [791, 97] on link "Tanıtım" at bounding box center [770, 92] width 71 height 23
click at [660, 97] on link "[PERSON_NAME]" at bounding box center [651, 92] width 125 height 23
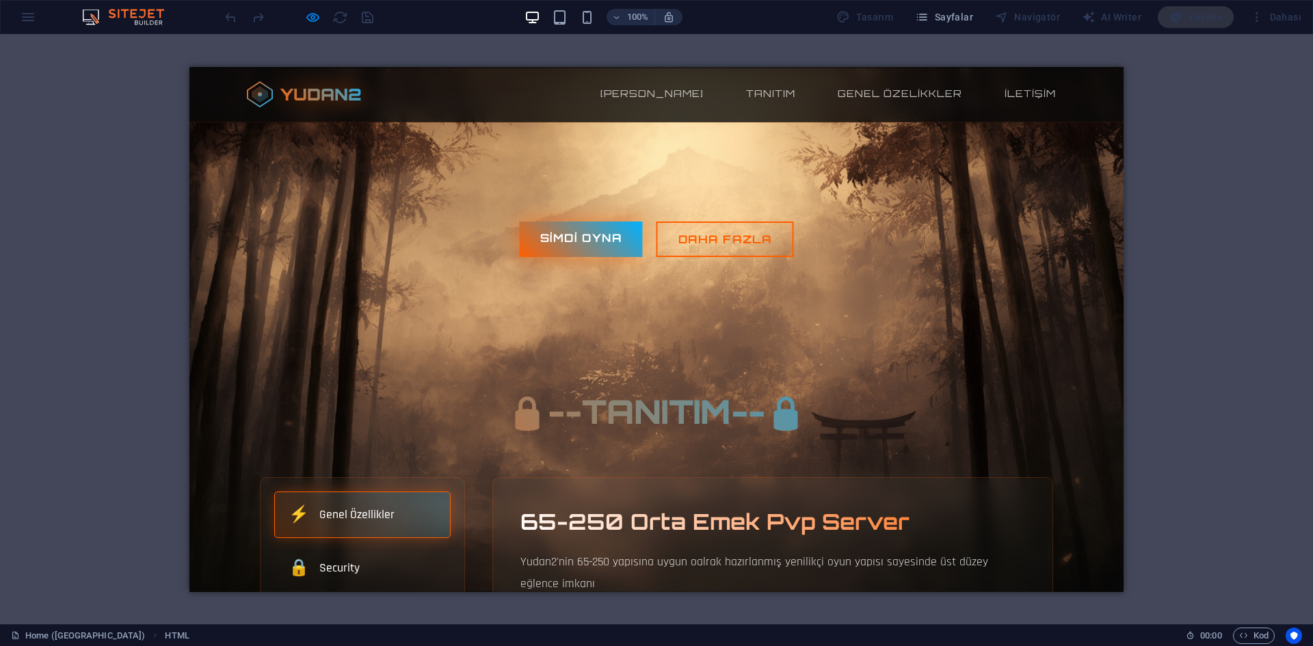
scroll to position [479, 0]
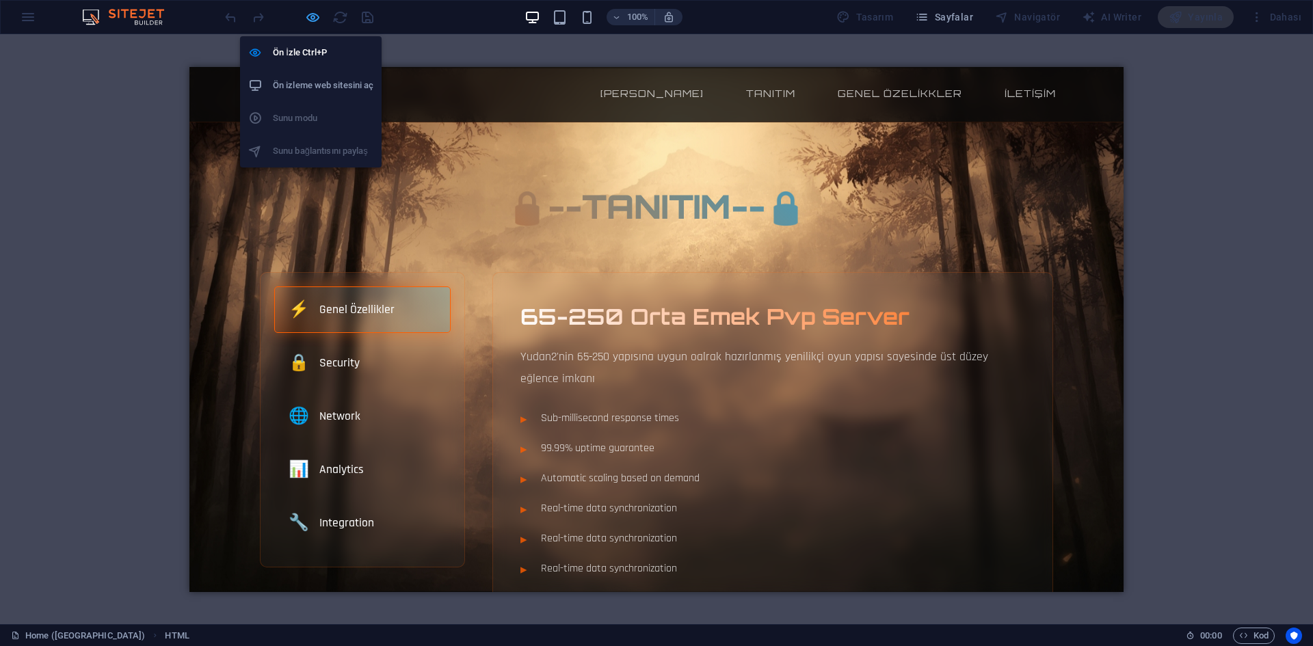
click at [313, 20] on icon "button" at bounding box center [313, 18] width 16 height 16
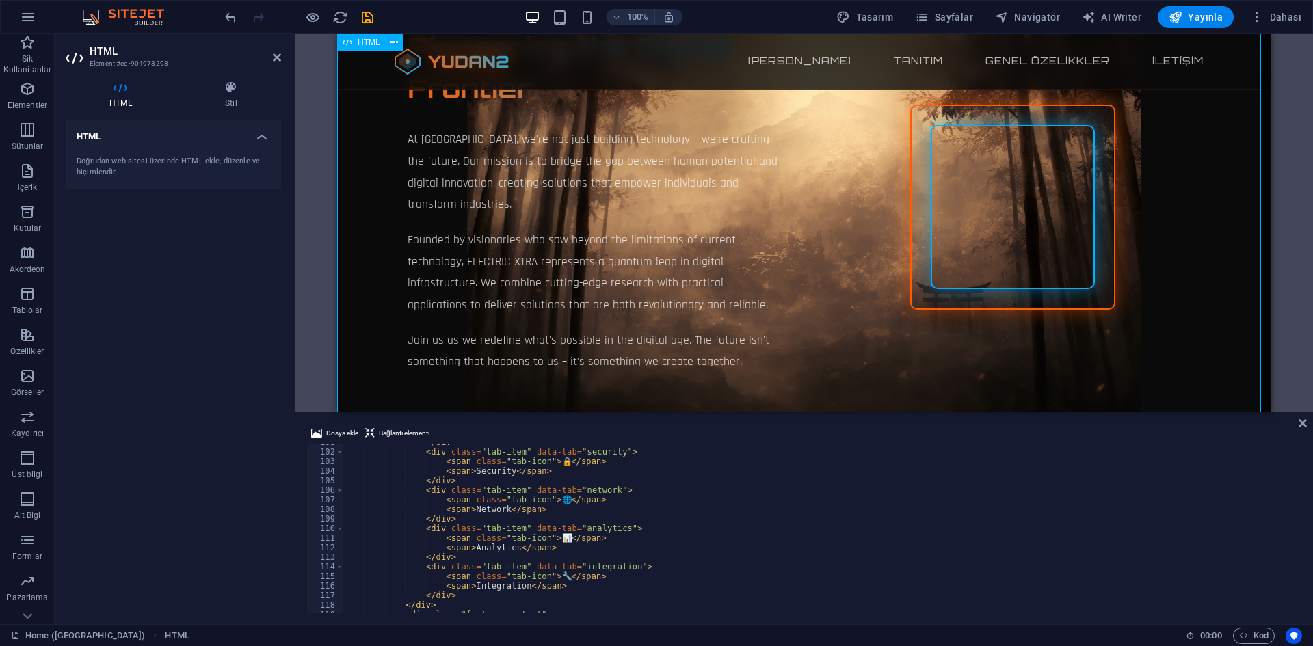
scroll to position [1163, 0]
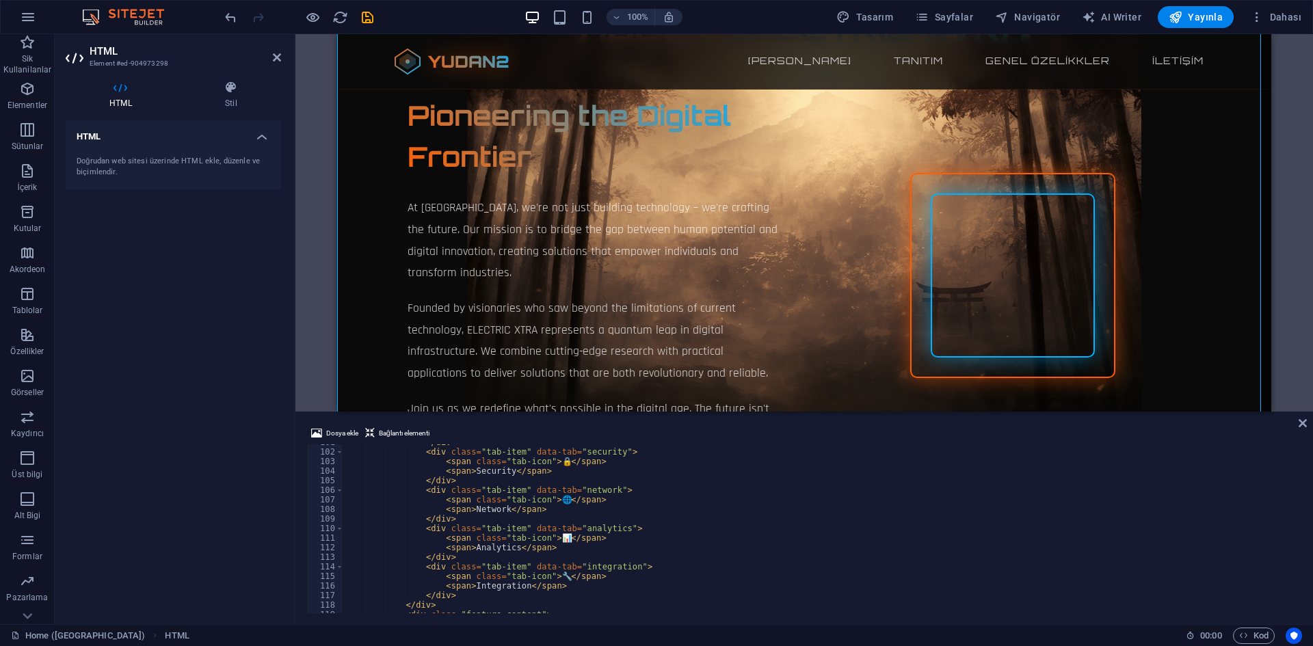
click at [547, 520] on div "</ div > < div class = "tab-item" data-tab = "security" > < span class = "tab-i…" at bounding box center [1014, 530] width 1342 height 185
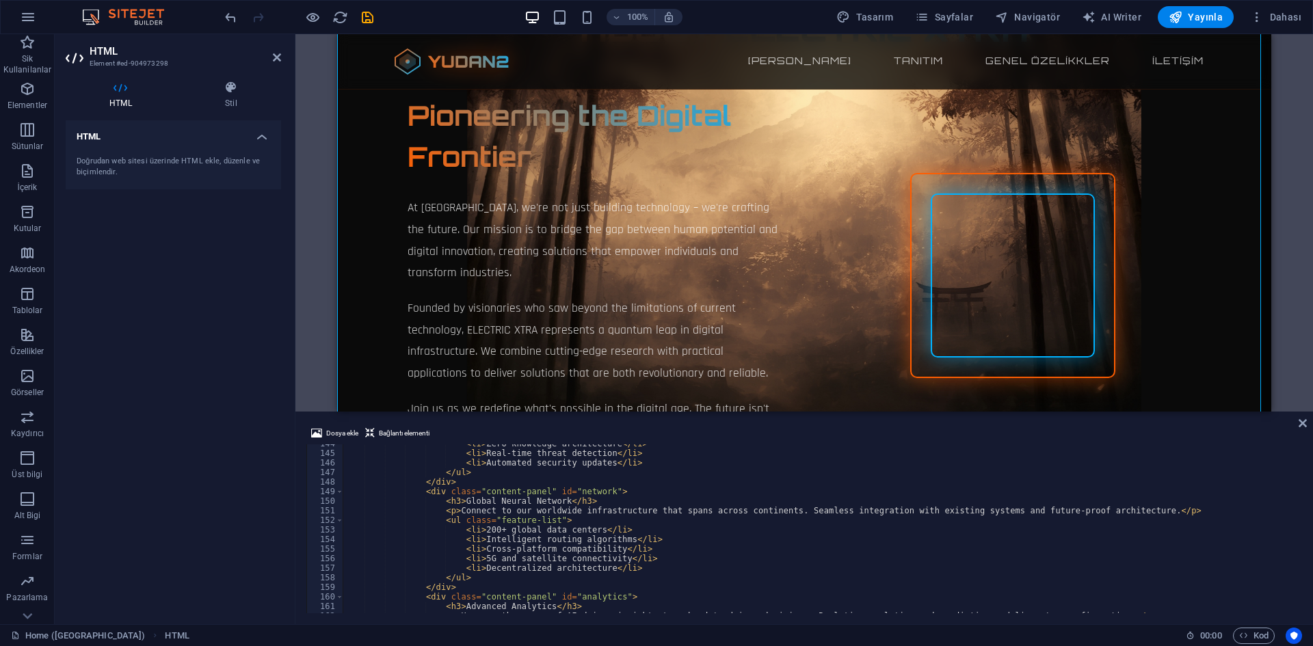
scroll to position [1251, 0]
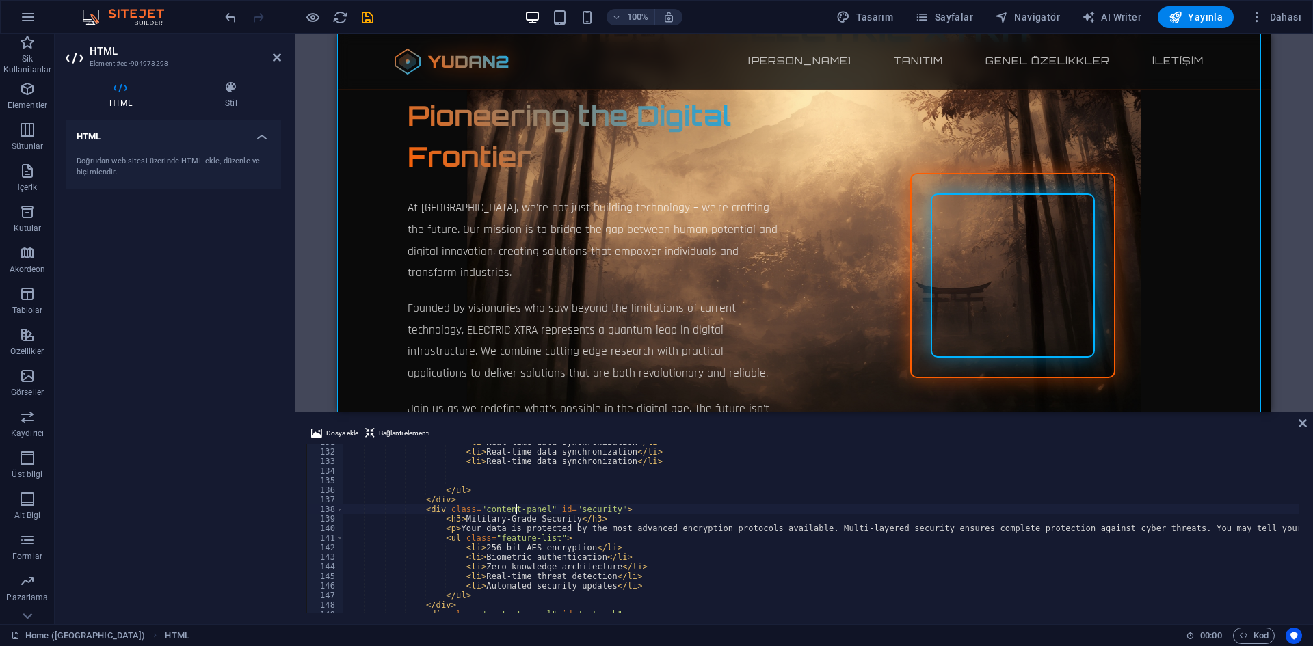
click at [516, 511] on div "< li > Real-time data synchronization </ li > < li > Real-time data synchroniza…" at bounding box center [1014, 530] width 1342 height 185
type textarea "<div class="content-panel" id="security">"
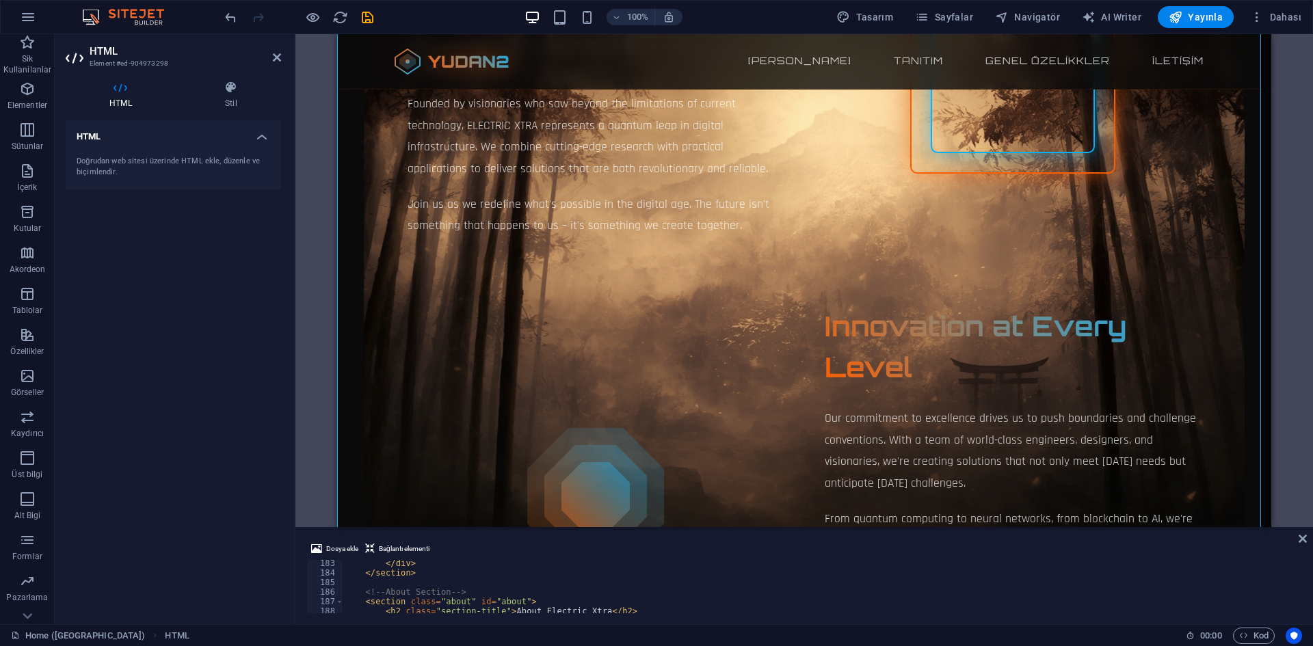
scroll to position [1483, 0]
drag, startPoint x: 907, startPoint y: 412, endPoint x: 592, endPoint y: 491, distance: 324.9
click at [929, 525] on div "HTML Dosya ekle Bağlantı elementi <div class="content-panel" id="security"> 183…" at bounding box center [804, 329] width 1018 height 590
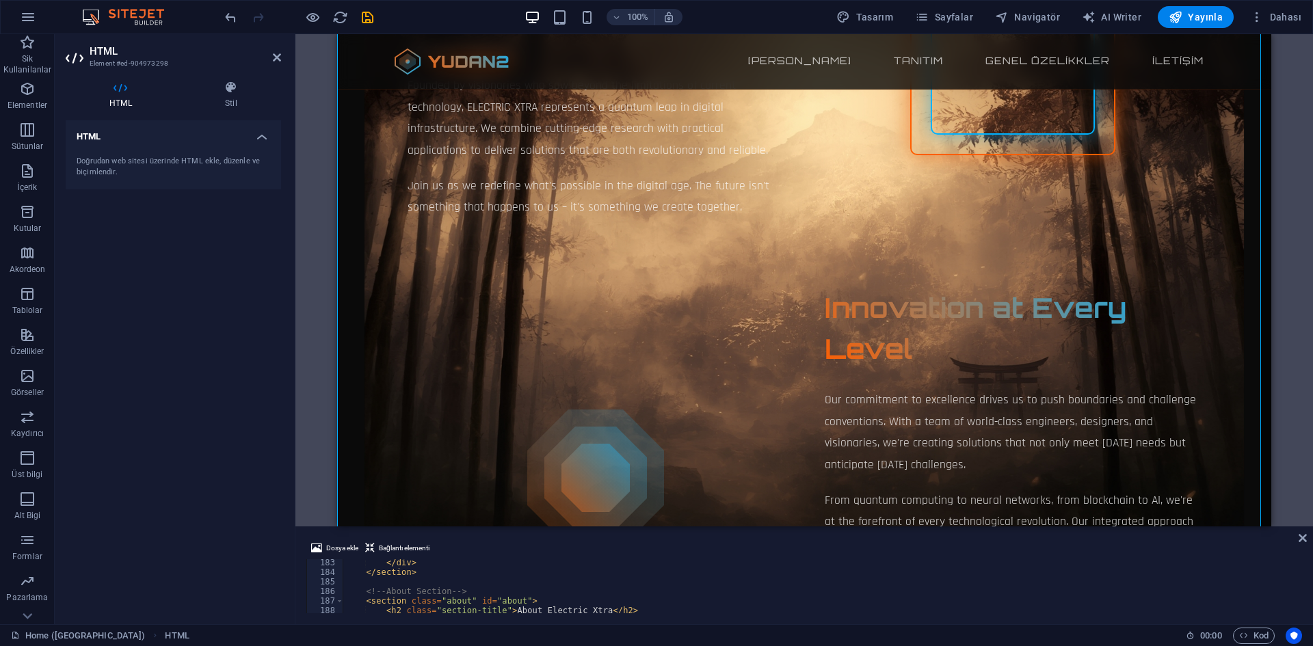
drag, startPoint x: 933, startPoint y: 528, endPoint x: 570, endPoint y: 507, distance: 364.4
click at [907, 542] on div "HTML Dosya ekle Bağlantı elementi <div class="content-panel" id="security"> 183…" at bounding box center [804, 329] width 1018 height 590
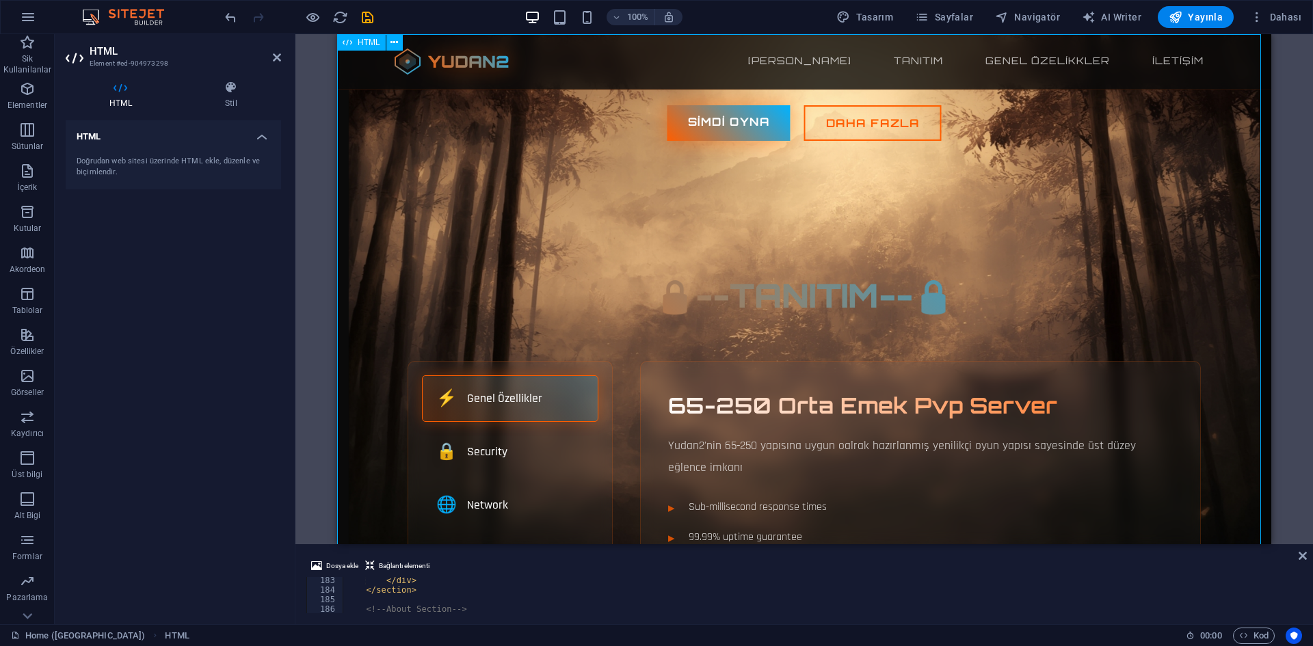
scroll to position [0, 0]
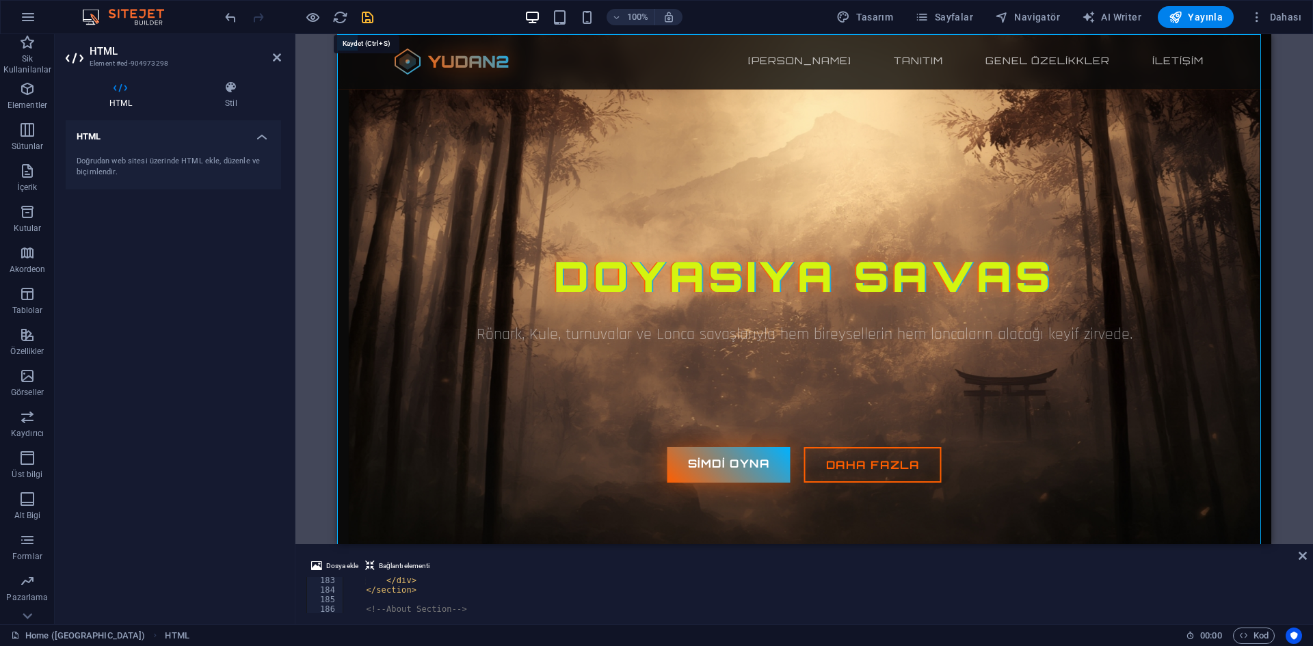
click at [362, 18] on icon "save" at bounding box center [368, 18] width 16 height 16
click at [1308, 553] on div "Dosya ekle Bağlantı elementi <div class="content-panel" id="security"> 183 184 …" at bounding box center [804, 585] width 1018 height 77
click at [1305, 556] on icon at bounding box center [1303, 555] width 8 height 11
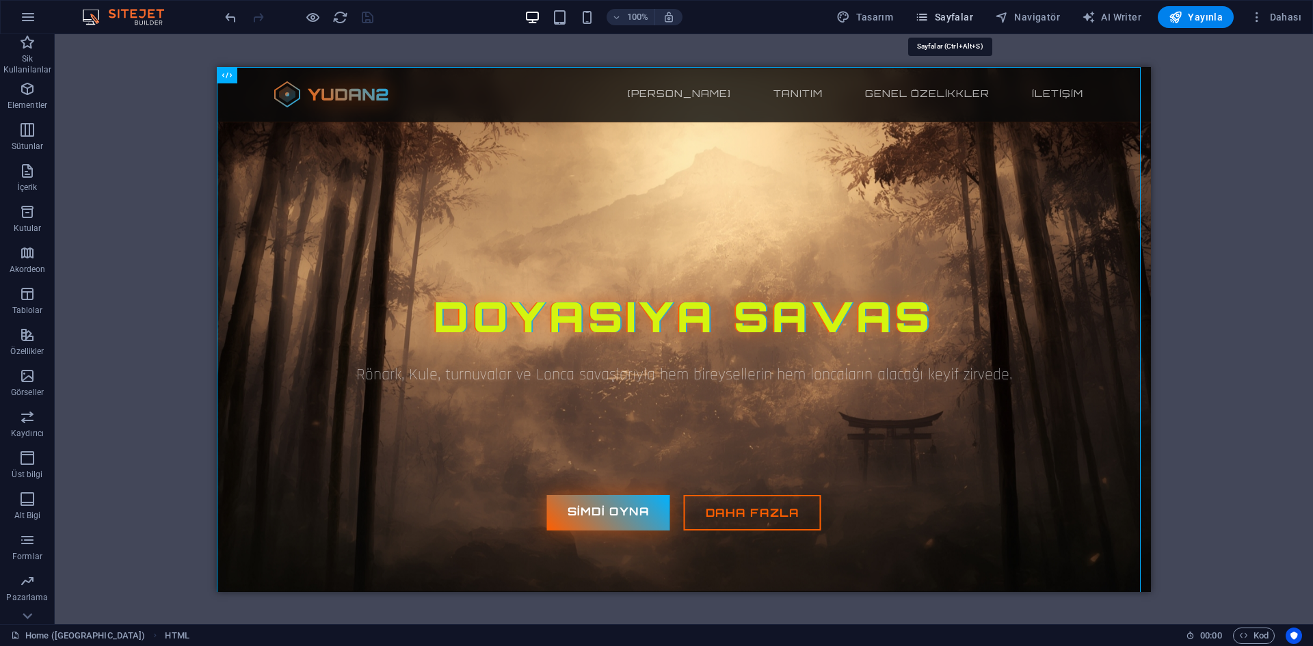
click at [973, 12] on span "Sayfalar" at bounding box center [944, 17] width 58 height 14
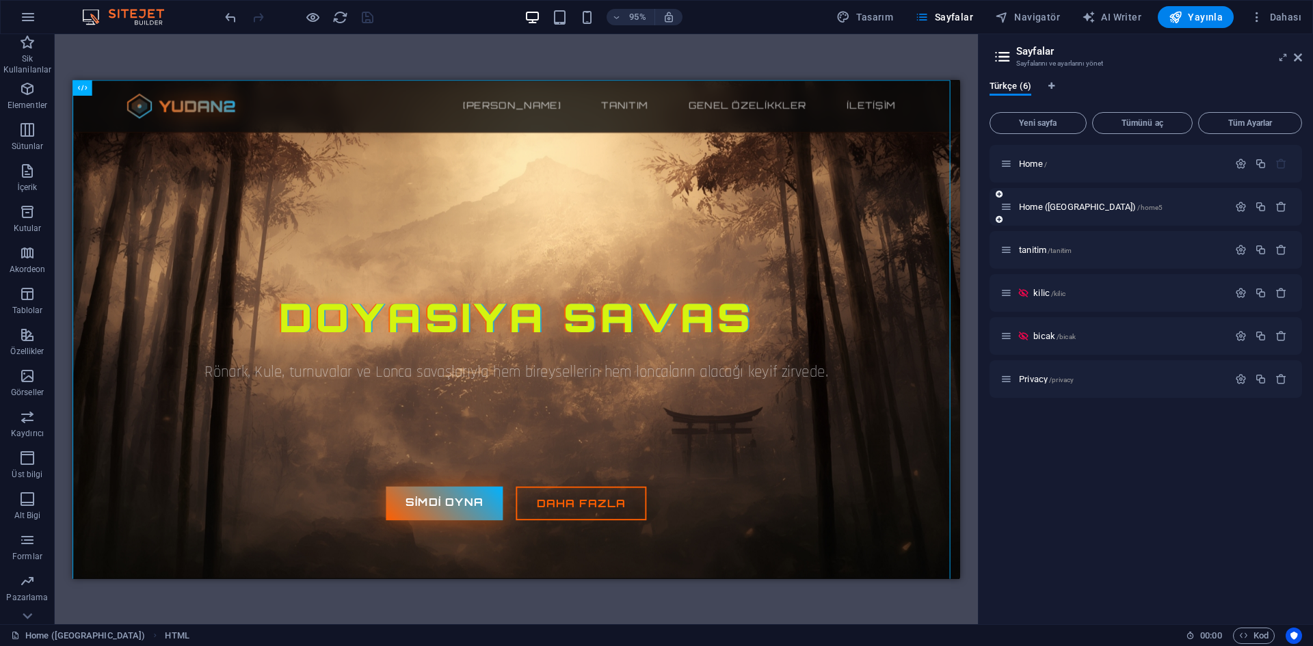
click at [1263, 213] on div at bounding box center [1261, 207] width 60 height 15
click at [1264, 212] on icon "button" at bounding box center [1261, 207] width 12 height 12
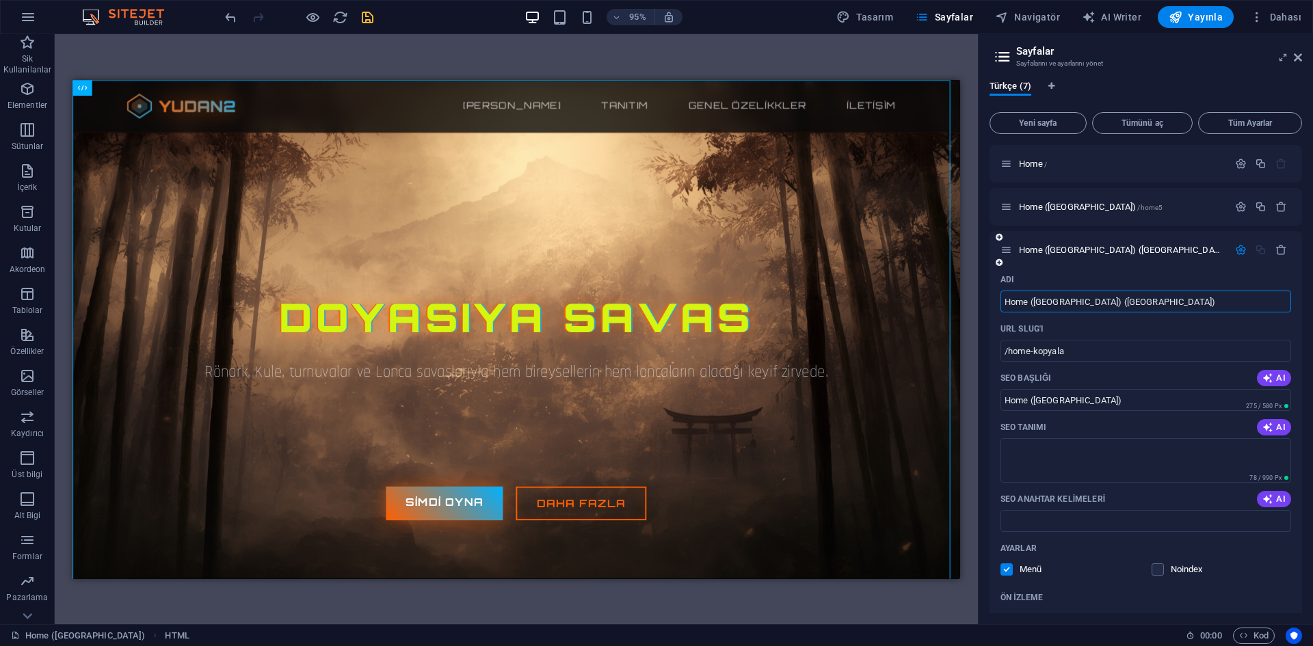
click at [1133, 296] on input "Home ([GEOGRAPHIC_DATA]) ([GEOGRAPHIC_DATA])" at bounding box center [1145, 302] width 291 height 22
drag, startPoint x: 1143, startPoint y: 304, endPoint x: 1069, endPoint y: 300, distance: 74.0
click at [1069, 300] on input "Home ([GEOGRAPHIC_DATA]) ([GEOGRAPHIC_DATA])" at bounding box center [1145, 302] width 291 height 22
type input "Home ([GEOGRAPHIC_DATA])2"
click at [1150, 264] on div "Home ([GEOGRAPHIC_DATA])2 /home-kopyala" at bounding box center [1146, 250] width 313 height 38
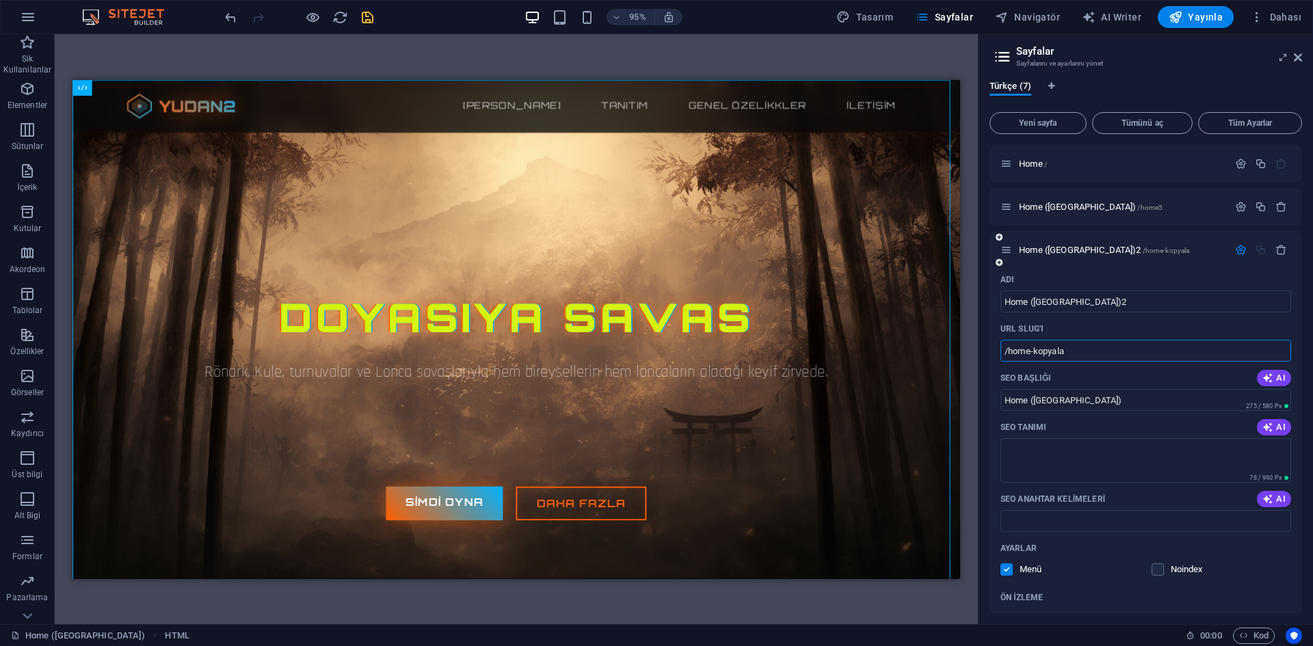
drag, startPoint x: 1076, startPoint y: 356, endPoint x: 1030, endPoint y: 352, distance: 45.9
click at [1030, 352] on input "/home-kopyala" at bounding box center [1145, 351] width 291 height 22
type input "/home2"
click at [1240, 205] on icon "button" at bounding box center [1241, 207] width 12 height 12
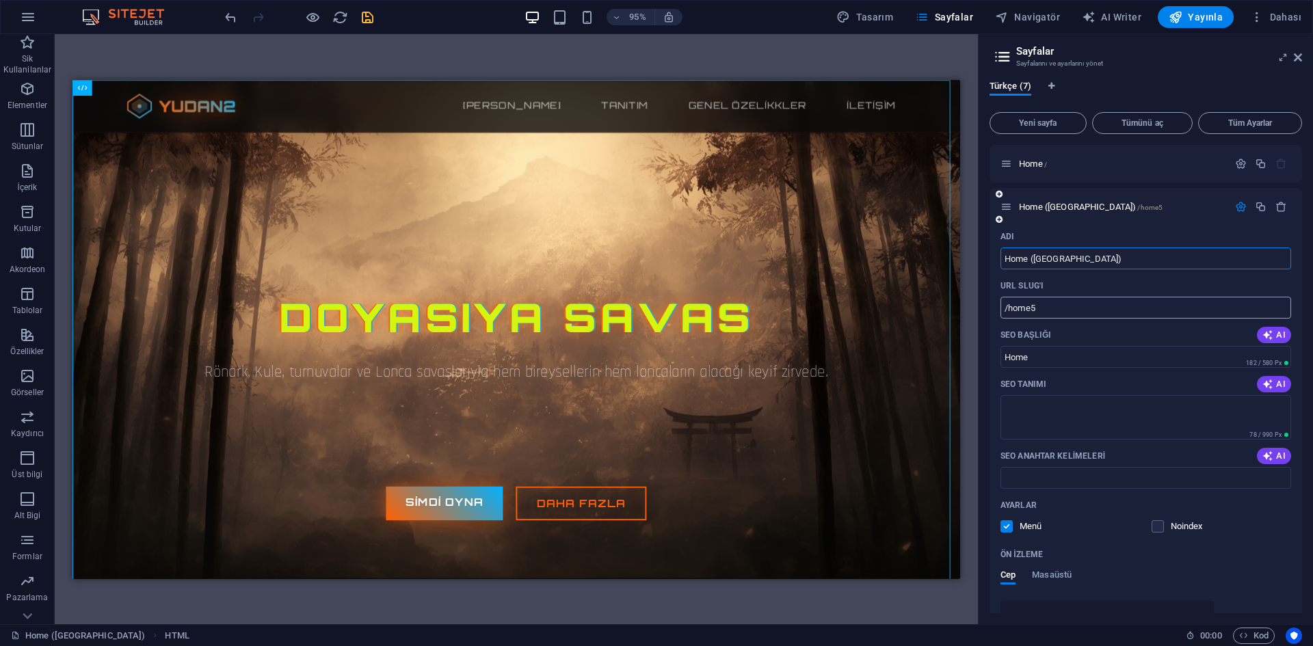
click at [1044, 311] on input "/home5" at bounding box center [1145, 308] width 291 height 22
type input "/home1"
click at [1063, 289] on div "URL SLUG'ı" at bounding box center [1145, 286] width 291 height 22
click at [1237, 204] on icon "button" at bounding box center [1241, 207] width 12 height 12
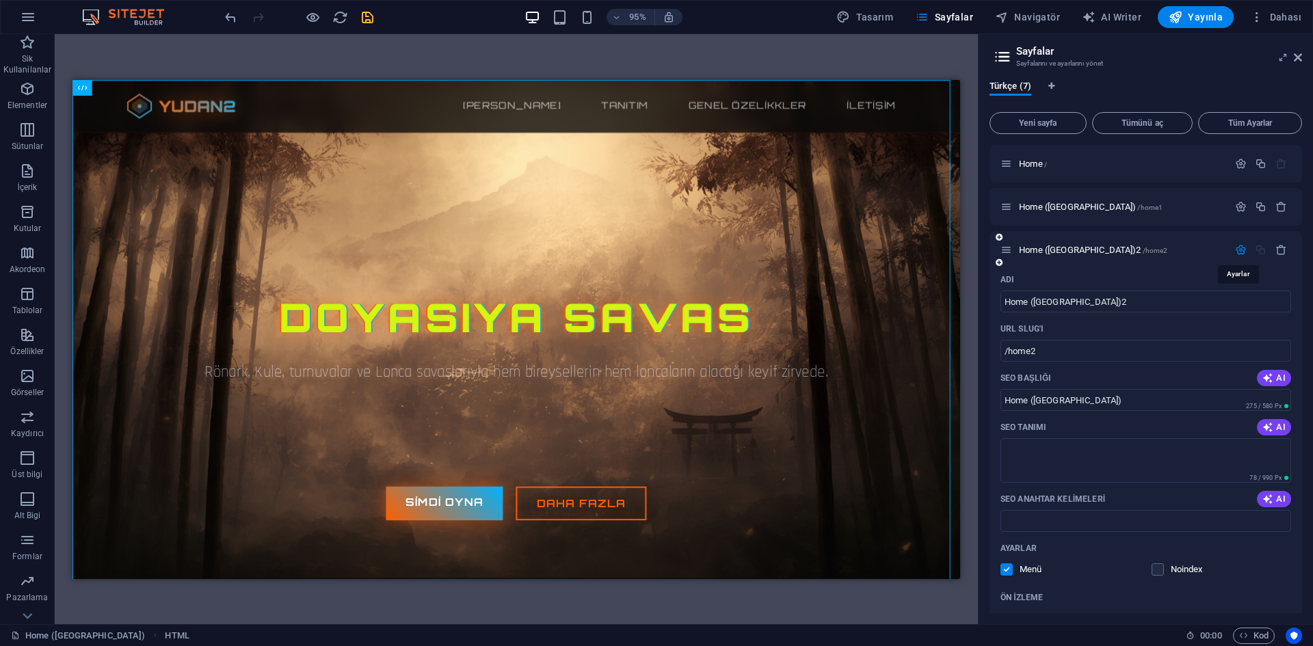
click at [1238, 248] on icon "button" at bounding box center [1241, 250] width 12 height 12
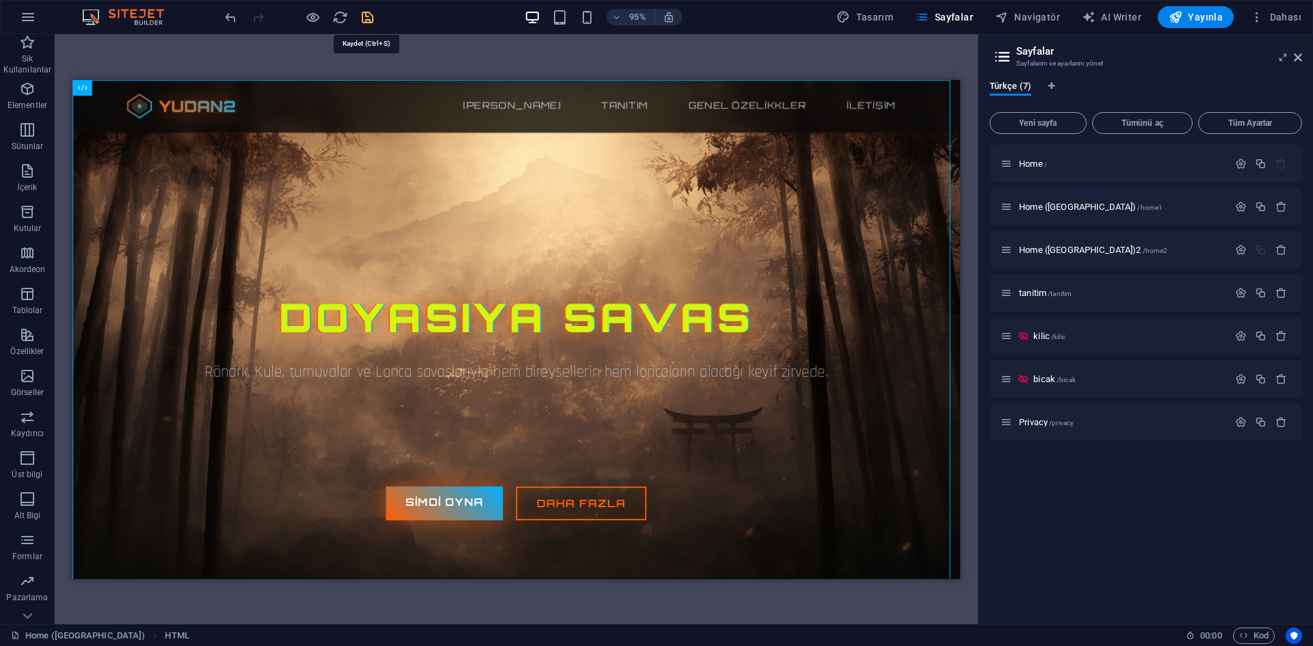
click at [366, 16] on icon "save" at bounding box center [368, 18] width 16 height 16
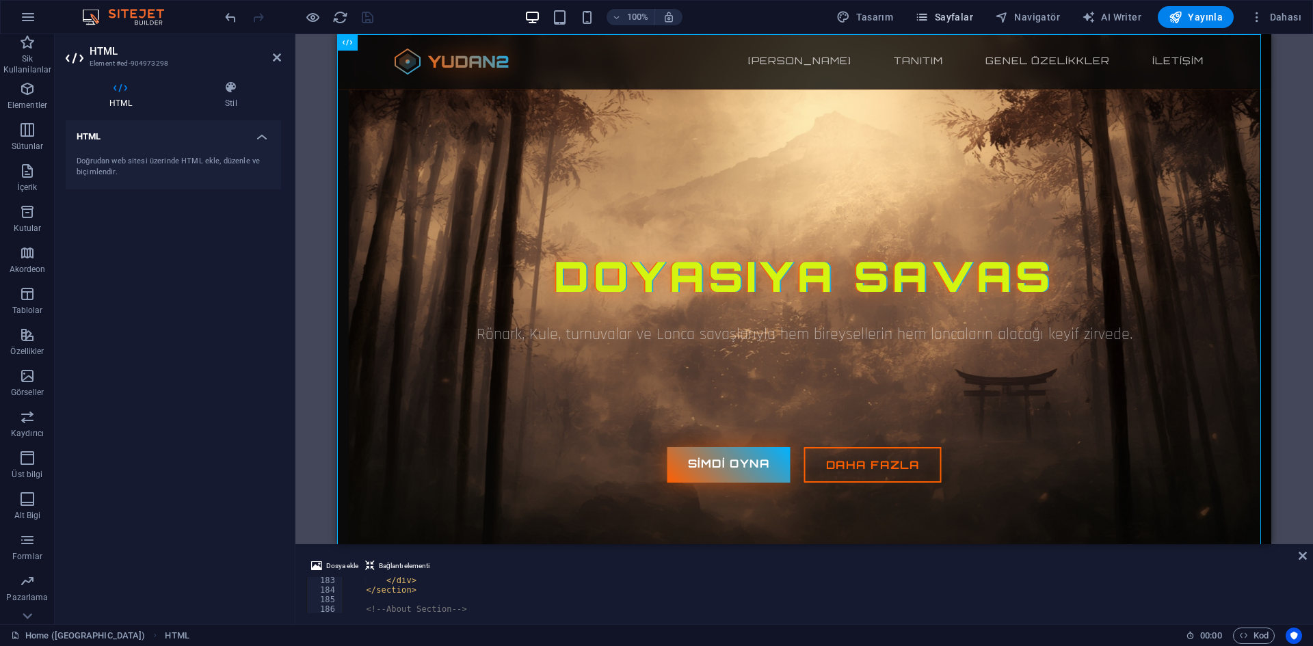
click at [951, 21] on span "Sayfalar" at bounding box center [944, 17] width 58 height 14
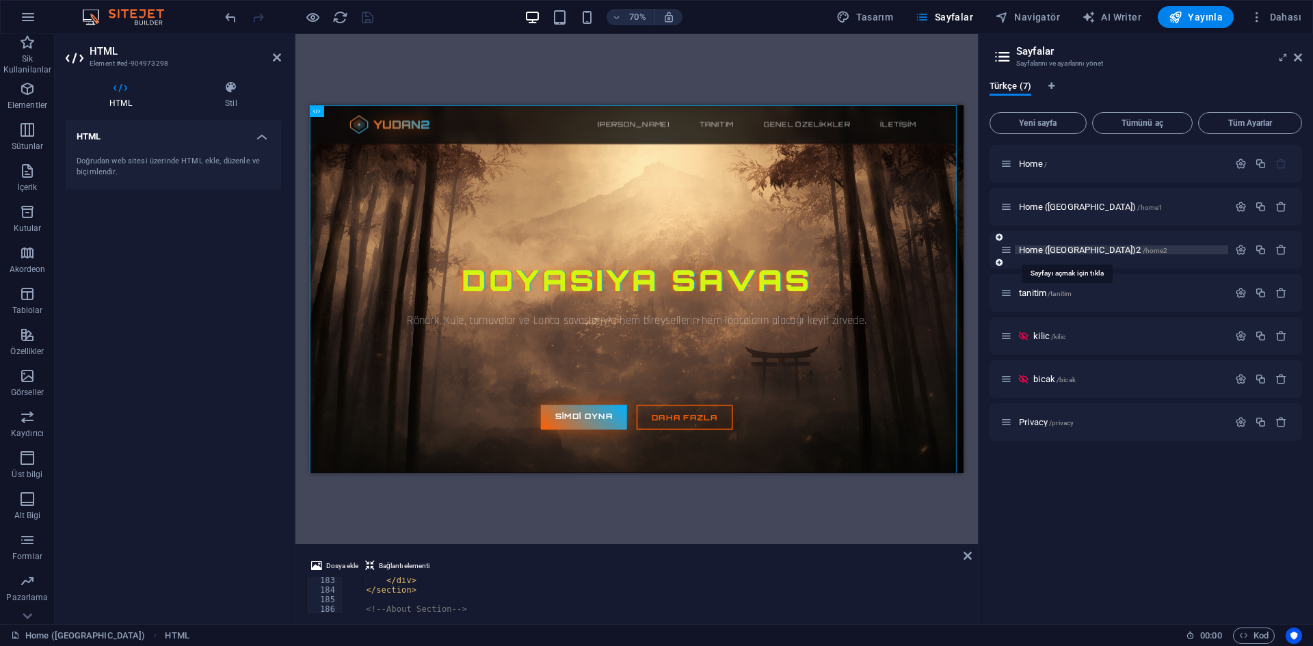
click at [1088, 247] on span "Home ([GEOGRAPHIC_DATA])2 /home2" at bounding box center [1093, 250] width 148 height 10
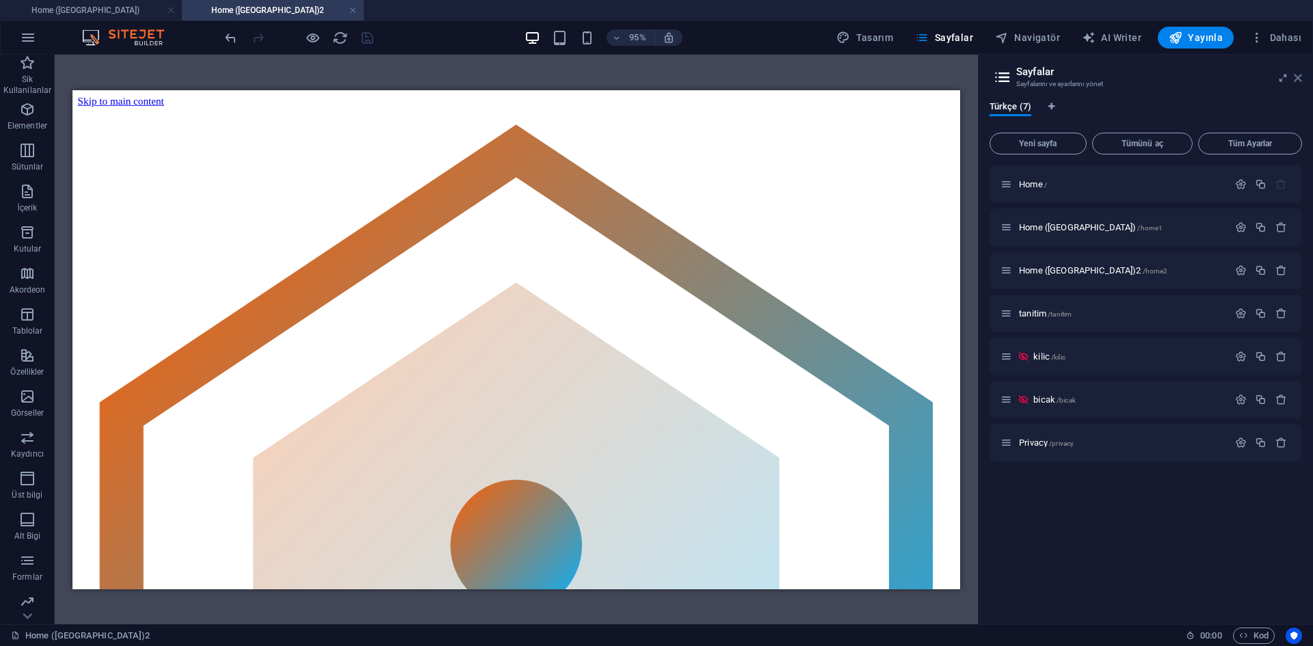
click at [1297, 79] on icon at bounding box center [1298, 77] width 8 height 11
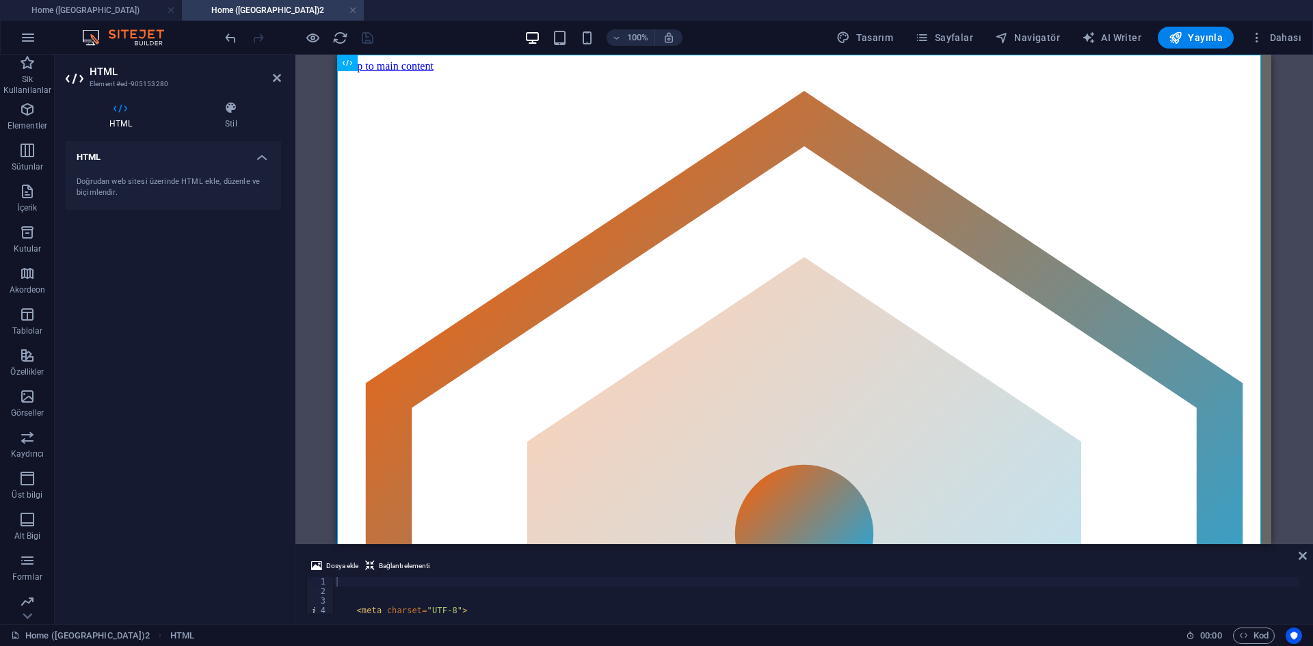
click at [804, 546] on aside "Dosya ekle Bağlantı elementi 1 2 3 4 5 6 < meta charset = "UTF-8" > < meta name…" at bounding box center [804, 584] width 1018 height 80
drag, startPoint x: 1141, startPoint y: 600, endPoint x: 859, endPoint y: 230, distance: 464.5
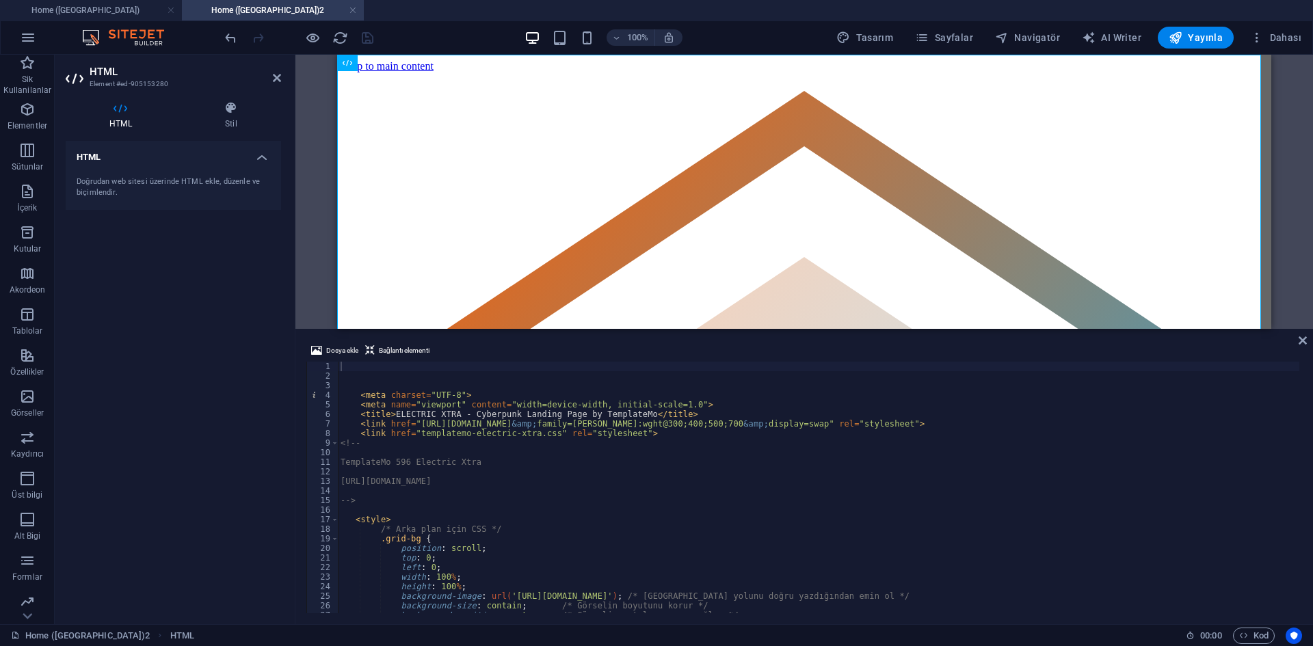
click at [846, 327] on div "HTML" at bounding box center [804, 192] width 1018 height 274
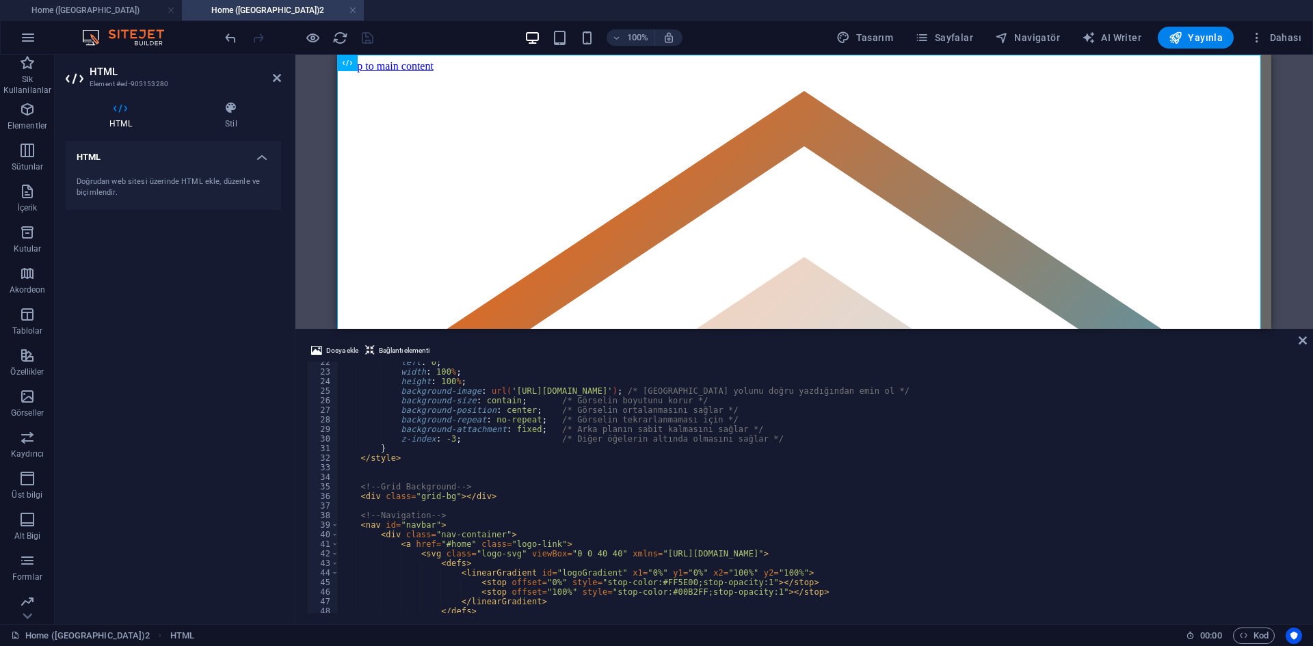
scroll to position [328, 0]
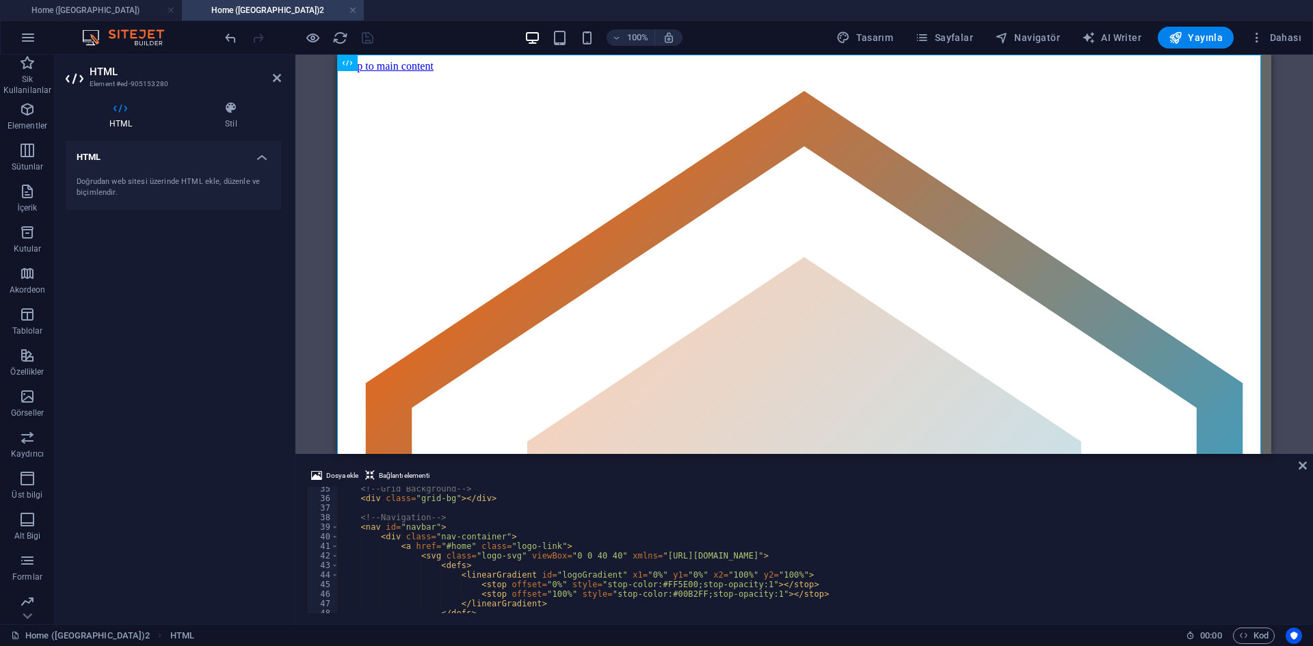
drag, startPoint x: 778, startPoint y: 331, endPoint x: 783, endPoint y: 459, distance: 128.0
click at [783, 459] on div "HTML Dosya ekle Bağlantı elementi 35 36 37 38 39 40 41 42 43 44 45 46 47 48 49 …" at bounding box center [804, 340] width 1018 height 570
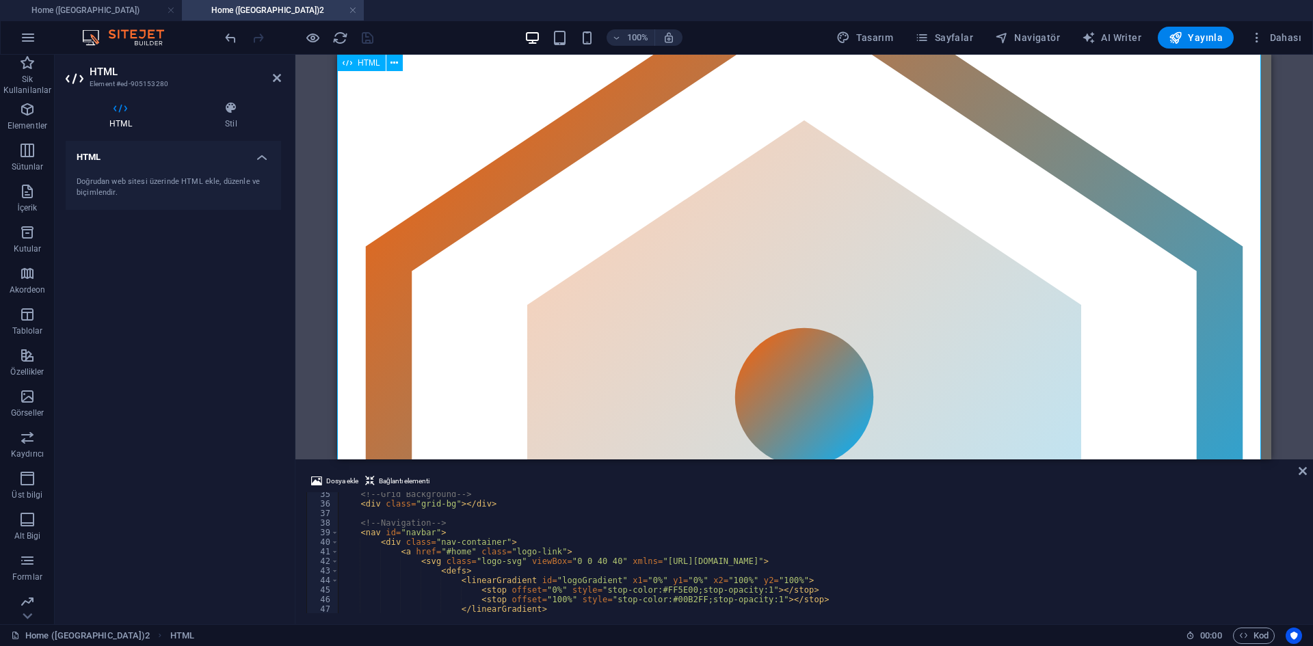
scroll to position [68, 0]
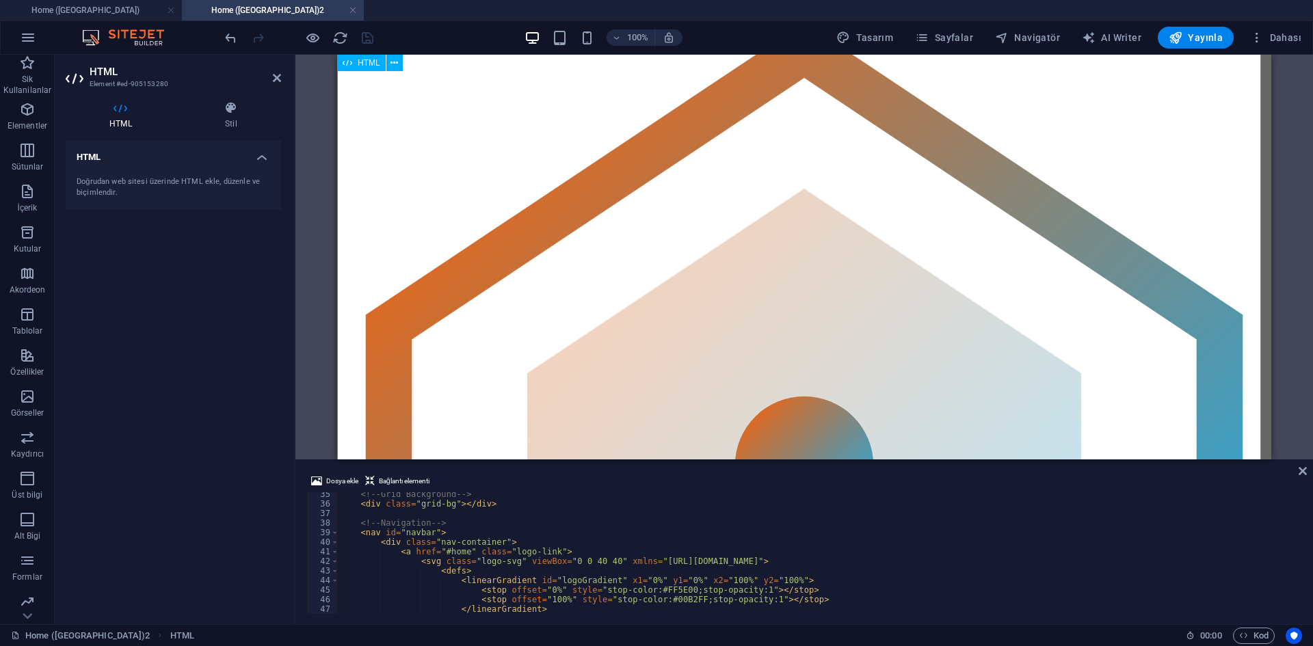
drag, startPoint x: 752, startPoint y: 458, endPoint x: 752, endPoint y: 424, distance: 34.2
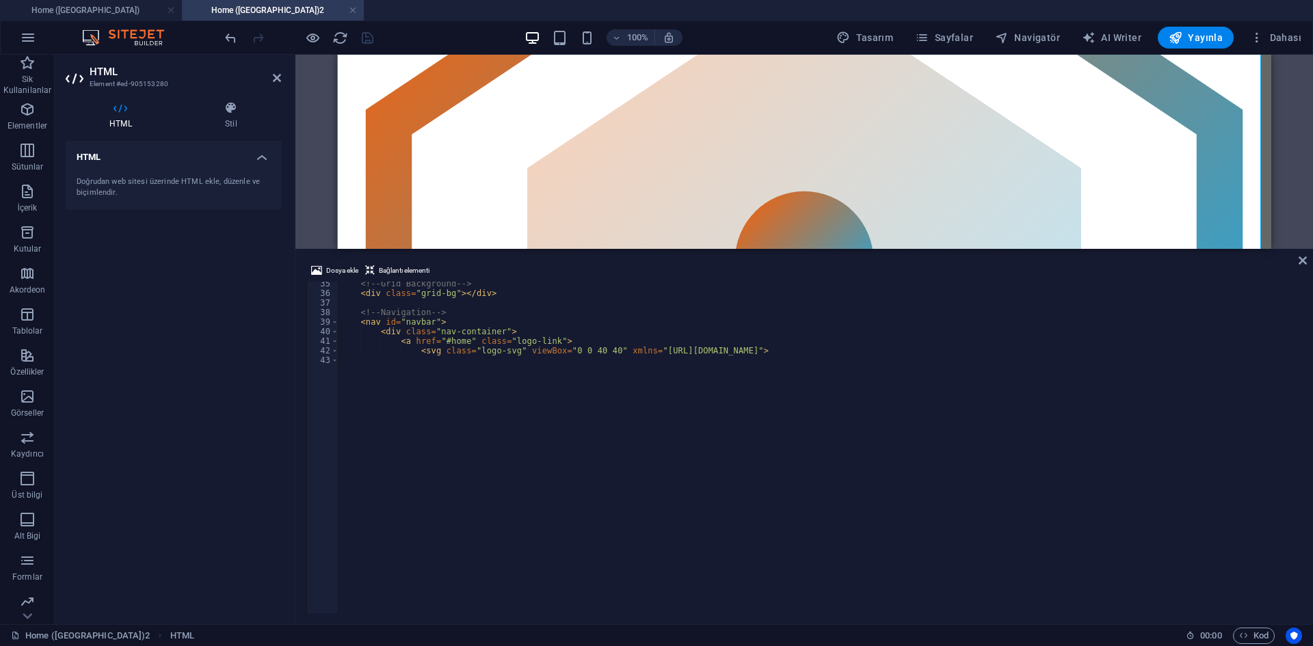
click at [713, 246] on div "HTML" at bounding box center [804, 152] width 1018 height 194
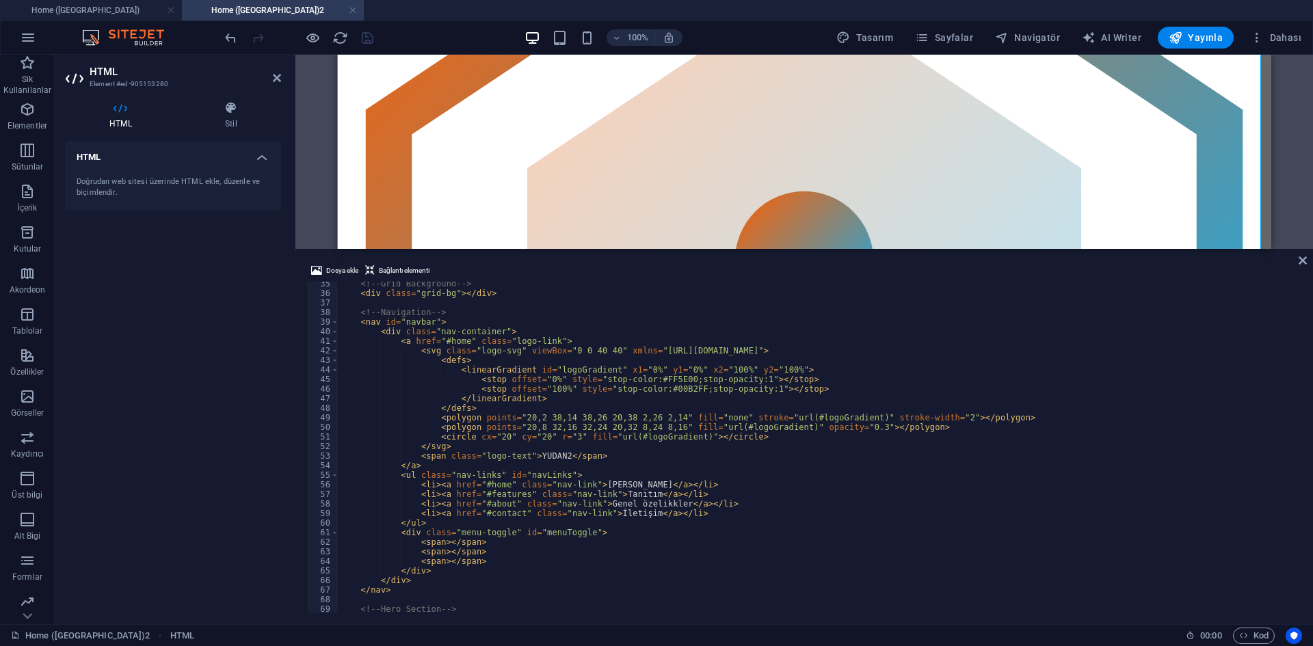
type textarea "</linearGradient>"
click at [686, 397] on div "<!-- Grid Background --> < div class = "grid-bg" > </ div > <!-- Navigation -->…" at bounding box center [1009, 453] width 1342 height 348
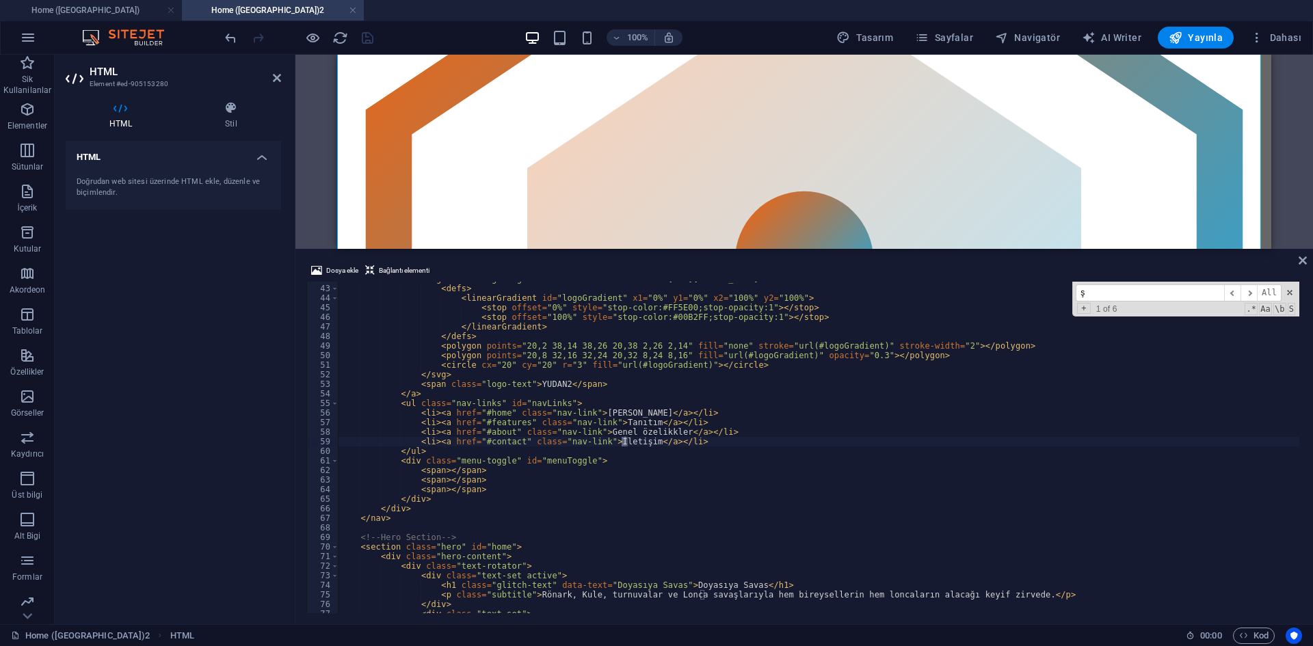
scroll to position [401, 0]
type input "şimdi"
drag, startPoint x: 1102, startPoint y: 293, endPoint x: 1049, endPoint y: 284, distance: 54.1
click at [1049, 284] on div "< svg class = "logo-svg" viewBox = "0 0 40 40" xmlns = "[URL][DOMAIN_NAME]" > <…" at bounding box center [818, 448] width 961 height 332
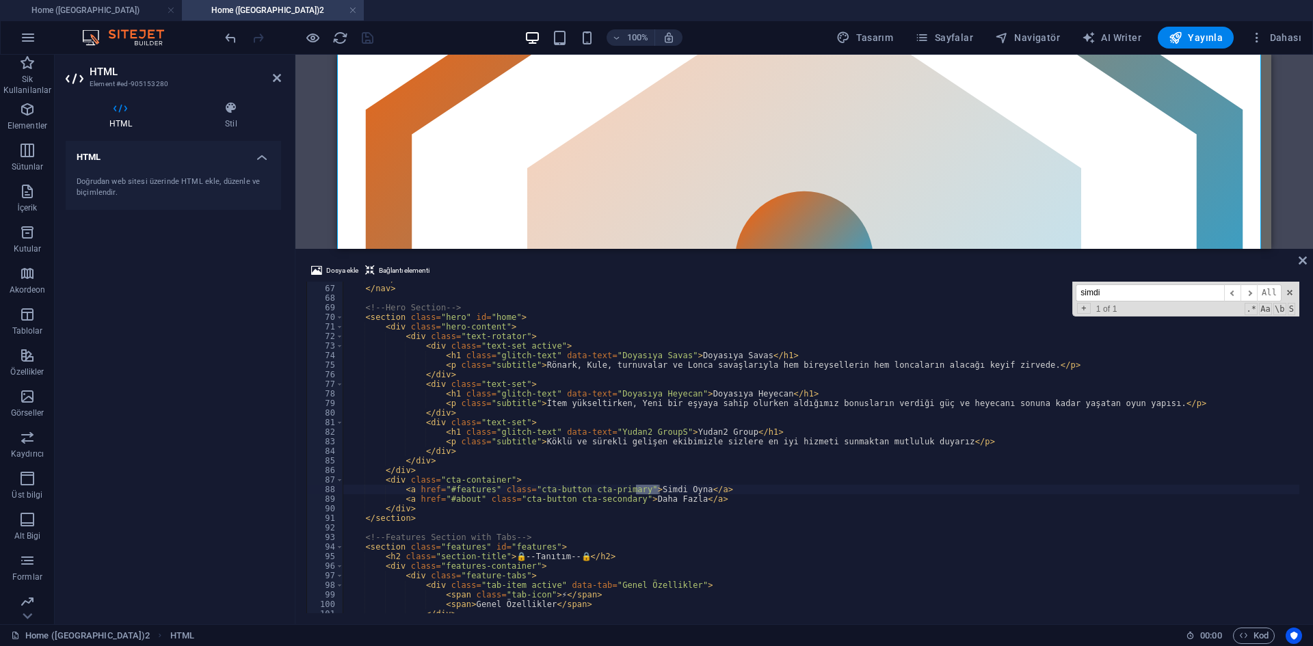
type input "simdi"
type textarea "<a href="#features" class="cta-button cta-primary">Simdi Oyna</a>"
click at [656, 488] on div "</ div > </ nav > <!-- Hero Section --> < section class = "hero" id = "home" > …" at bounding box center [821, 448] width 957 height 332
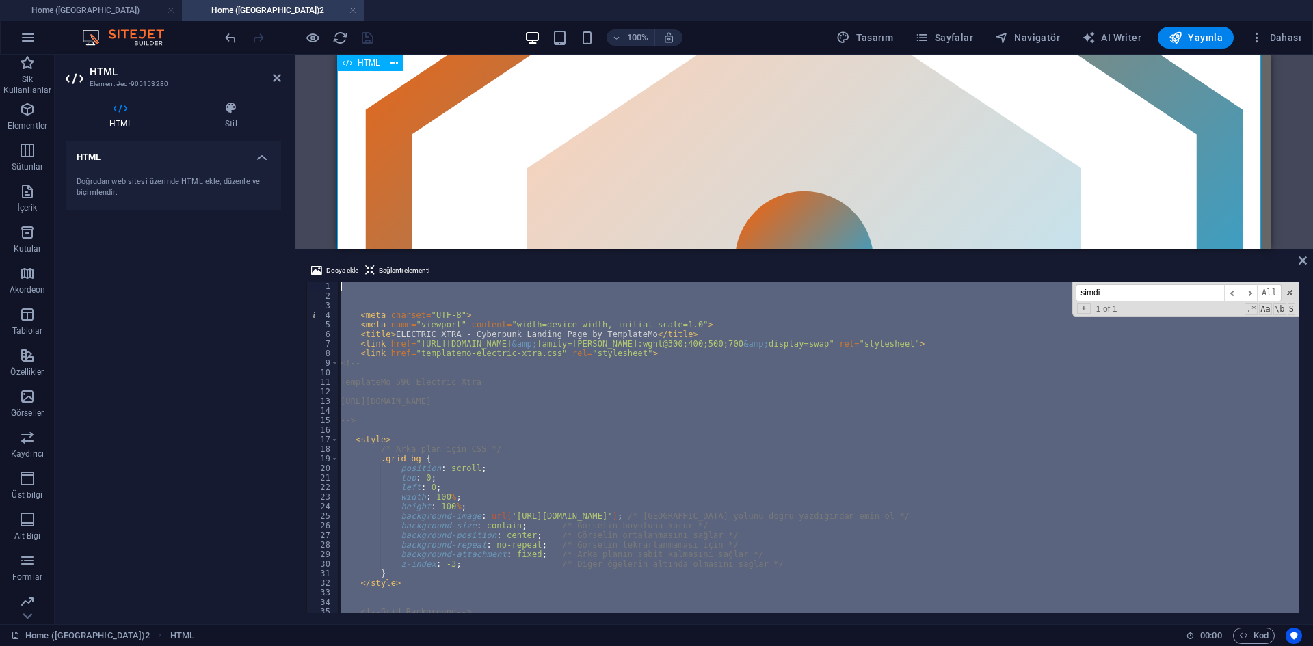
scroll to position [0, 0]
drag, startPoint x: 755, startPoint y: 582, endPoint x: 339, endPoint y: 224, distance: 548.9
click at [142, 12] on h4 "Home ([GEOGRAPHIC_DATA])" at bounding box center [91, 10] width 182 height 15
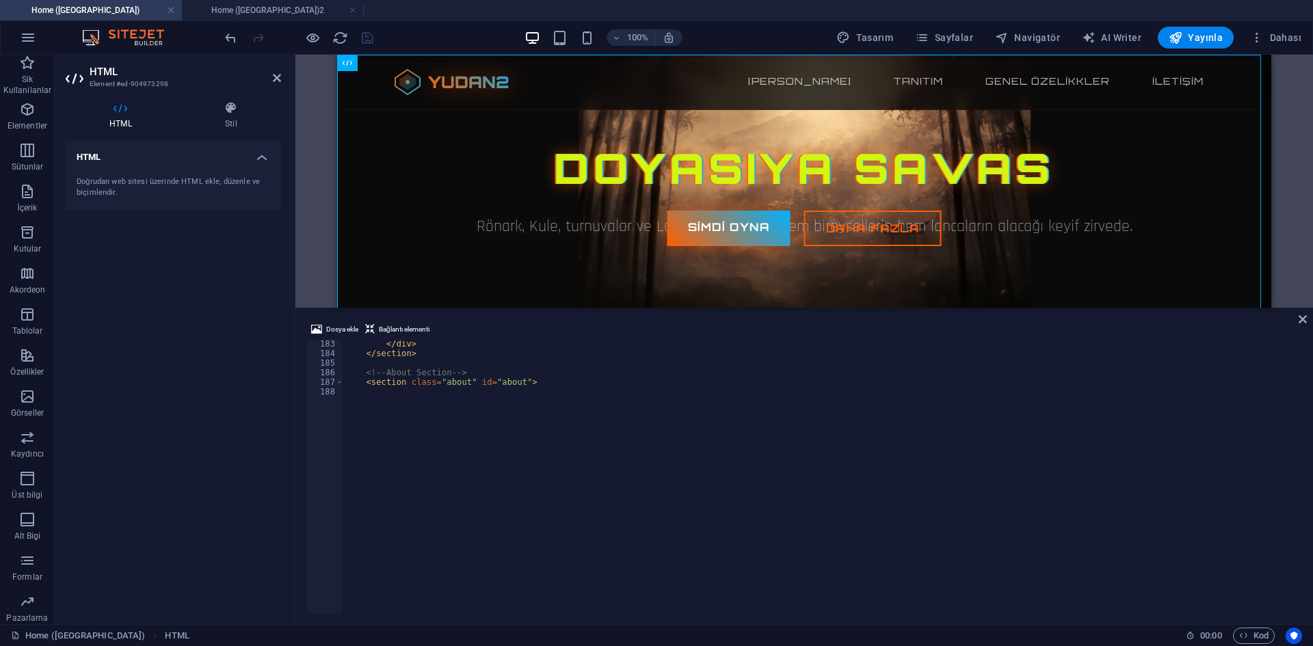
drag, startPoint x: 601, startPoint y: 546, endPoint x: 602, endPoint y: 187, distance: 359.7
click at [602, 174] on div "HTML Dosya ekle Bağlantı elementi <div class="content-panel" id="security"> 183…" at bounding box center [804, 340] width 1018 height 570
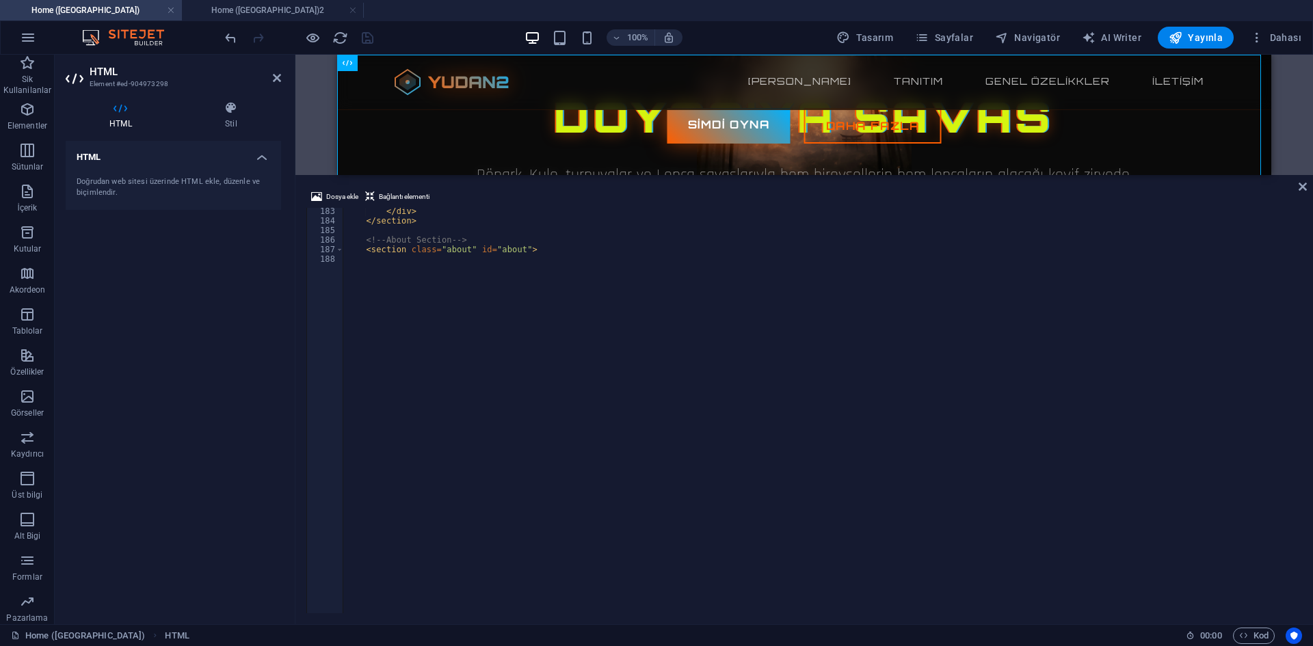
scroll to position [1744, 0]
click at [618, 259] on div "</ div > </ section > <!-- About Section --> < section class = "about" id = "ab…" at bounding box center [1014, 233] width 1342 height 53
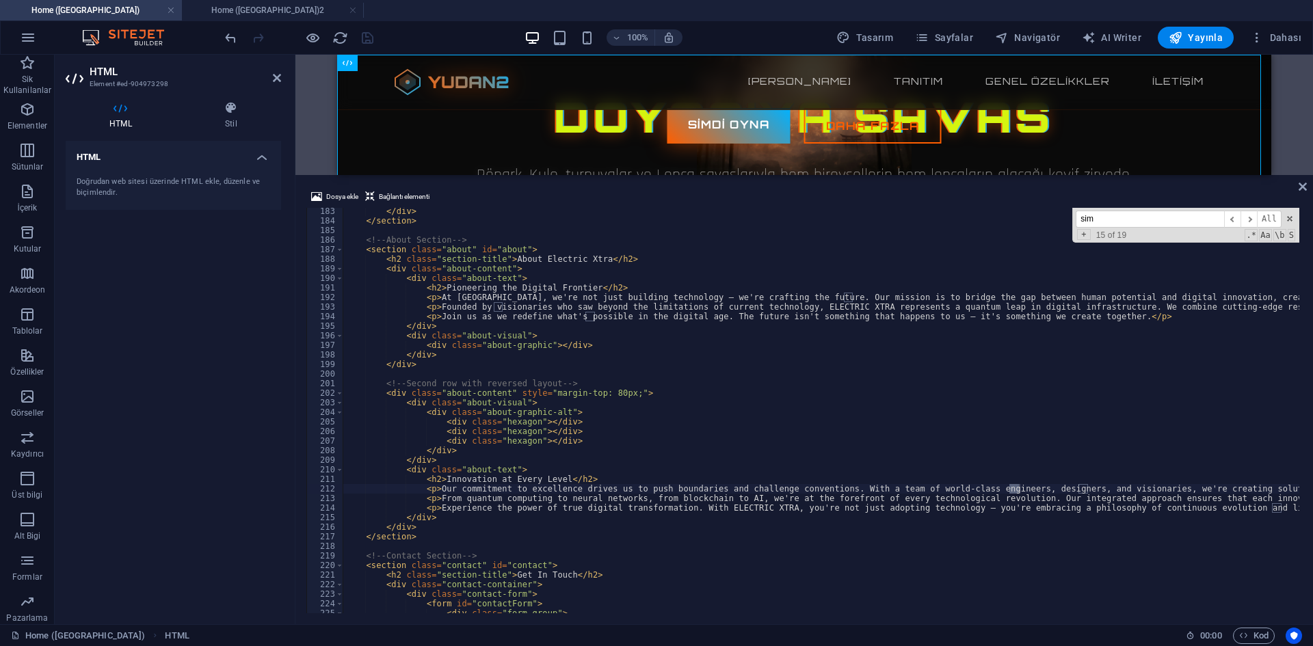
scroll to position [632, 0]
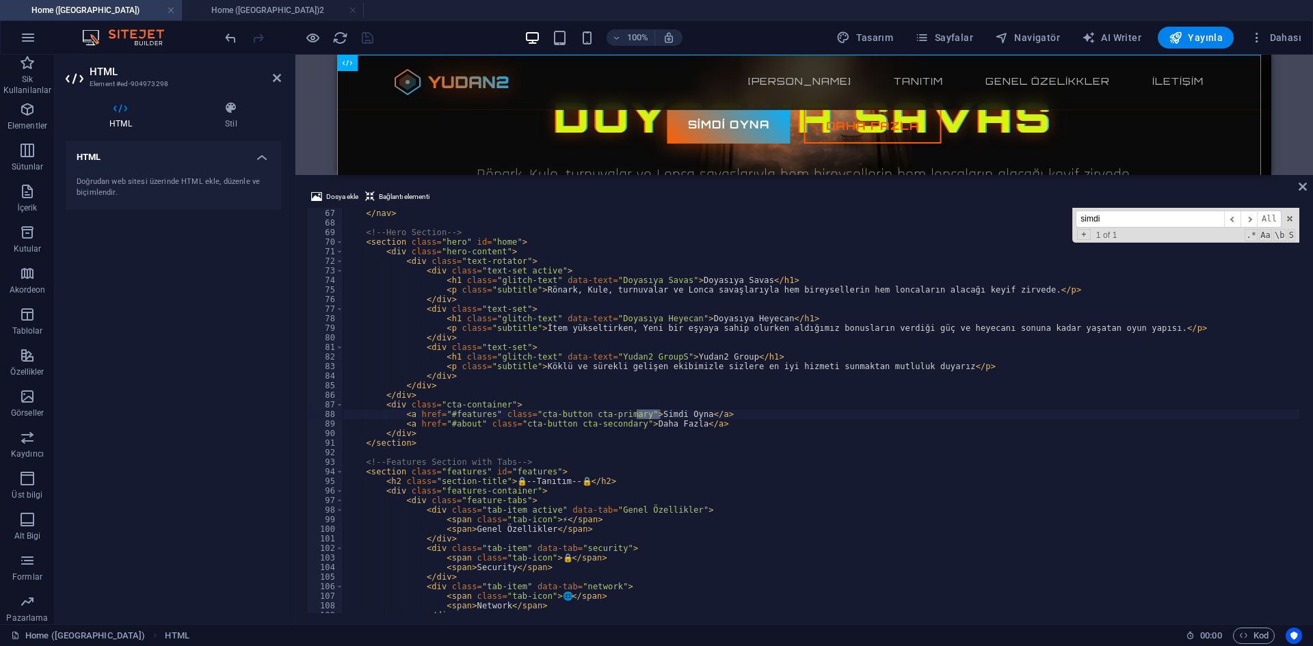
type input "simdi"
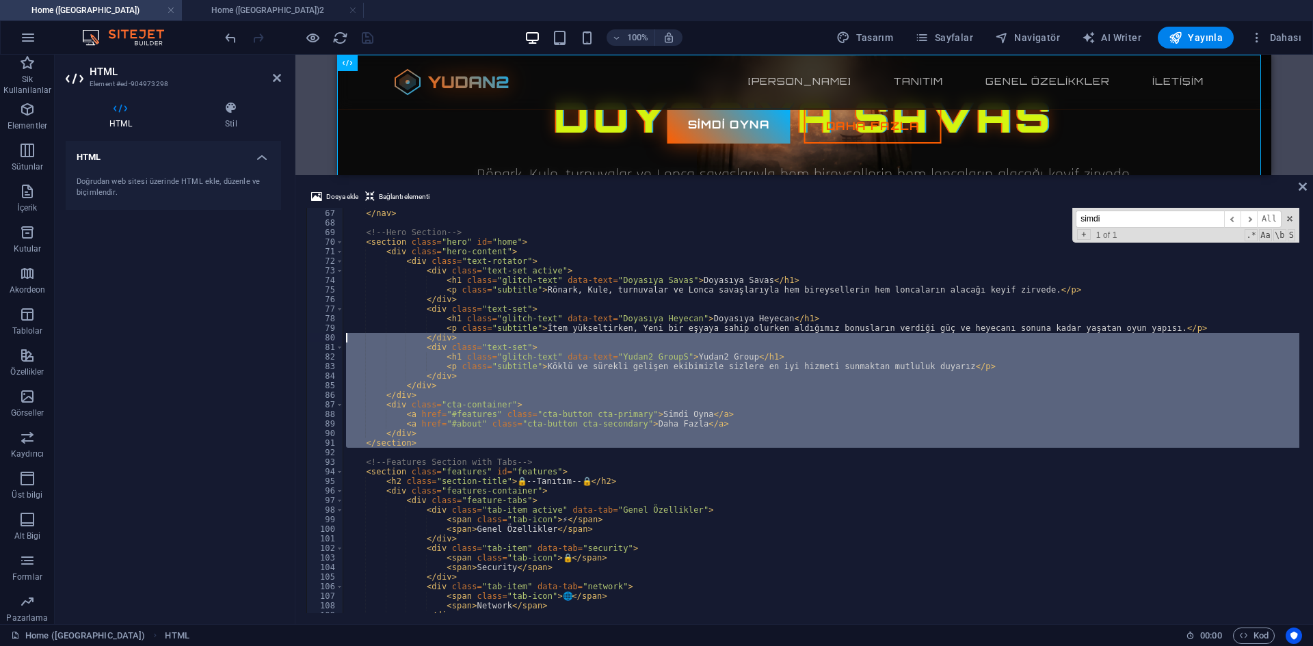
scroll to position [0, 0]
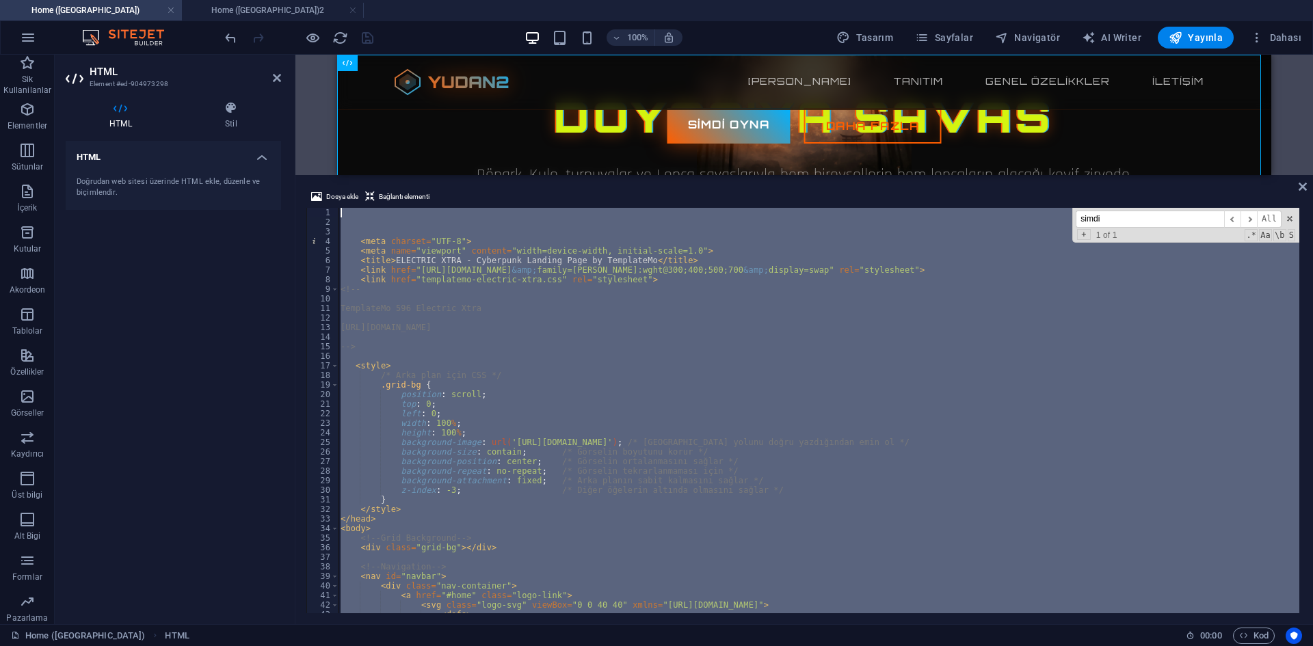
drag, startPoint x: 401, startPoint y: 453, endPoint x: 289, endPoint y: 34, distance: 433.9
click at [289, 55] on section "Sik Kullanilanlar Elementler Sütunlar İçerik Kutular Akordeon Tablolar Özellikl…" at bounding box center [656, 340] width 1313 height 570
click at [321, 11] on h4 "Home ([GEOGRAPHIC_DATA])2" at bounding box center [273, 10] width 182 height 15
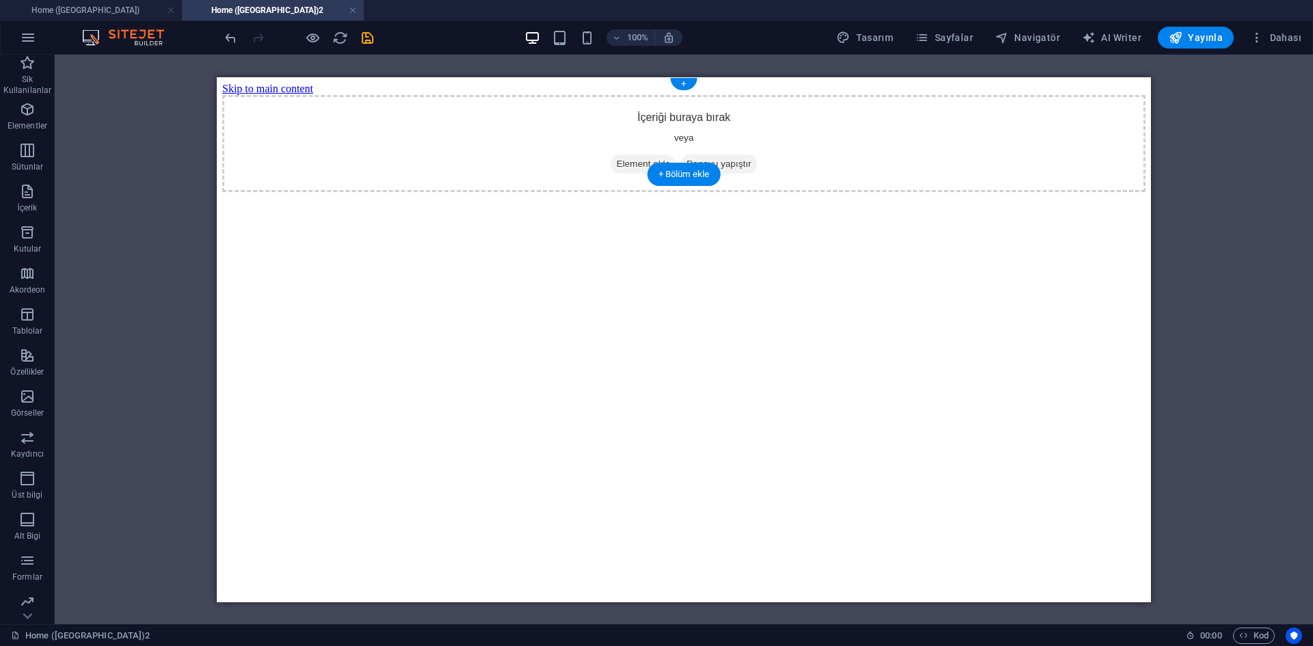
click at [633, 154] on span "Element ekle" at bounding box center [643, 163] width 65 height 19
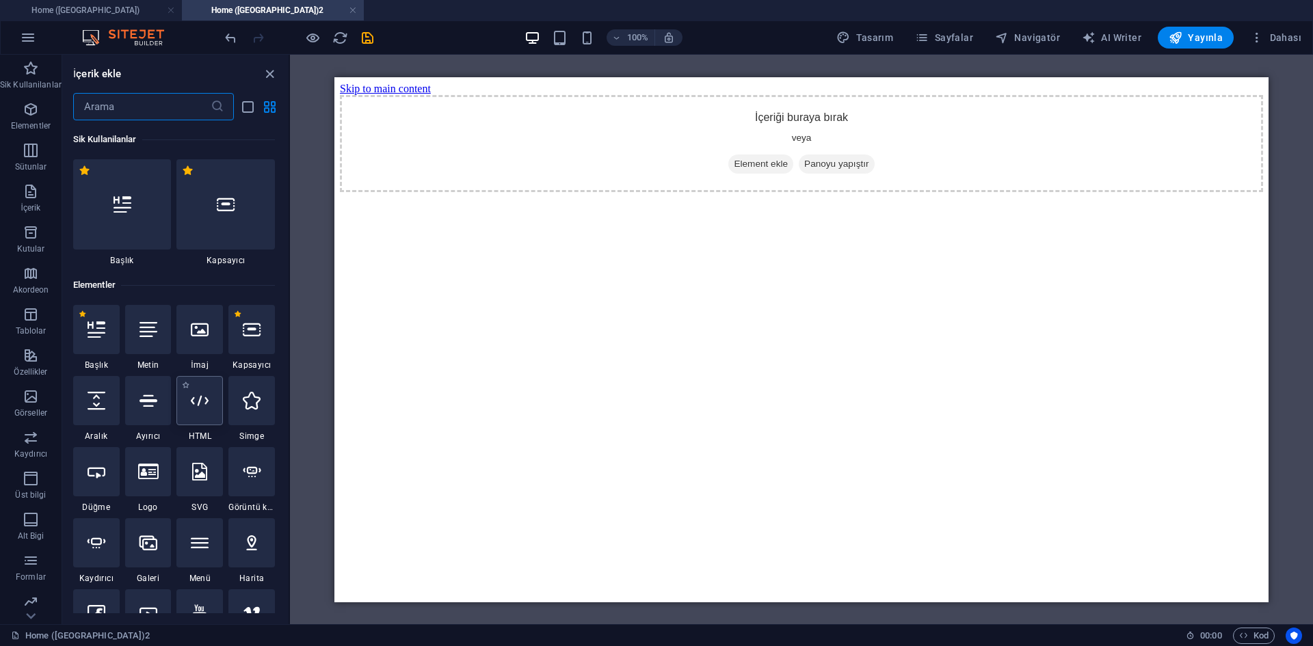
click at [208, 412] on div at bounding box center [199, 400] width 47 height 49
click at [290, 412] on div "HTML Yer Tutucu" at bounding box center [801, 340] width 1023 height 570
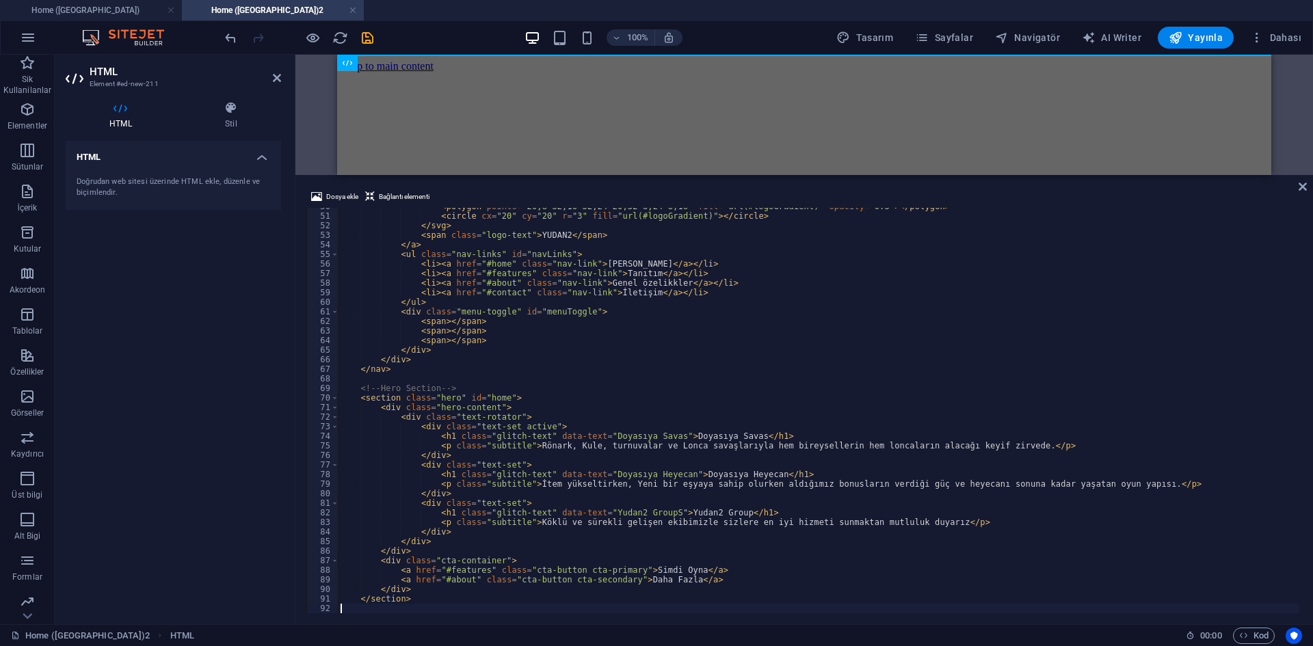
scroll to position [475, 0]
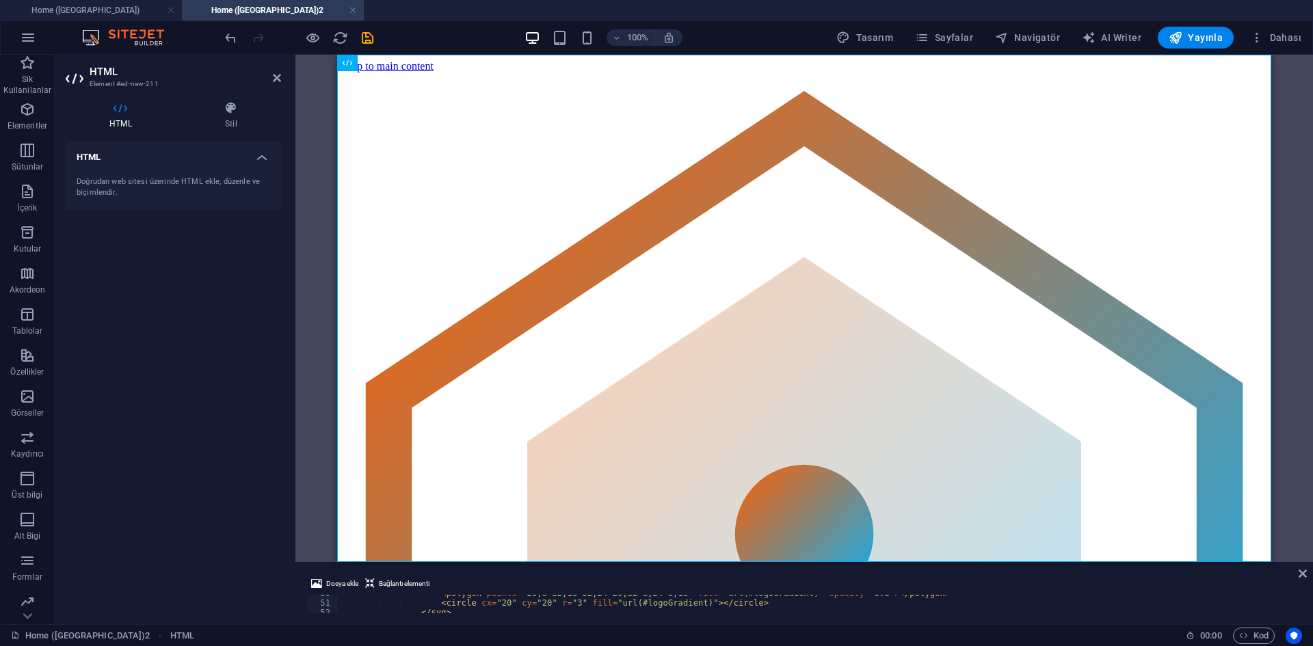
drag, startPoint x: 760, startPoint y: 175, endPoint x: 267, endPoint y: 113, distance: 497.0
click at [771, 559] on div "HTML Yer Tutucu HTML Dosya ekle Bağlantı elementi 50 51 52 53 < polygon points …" at bounding box center [804, 340] width 1018 height 570
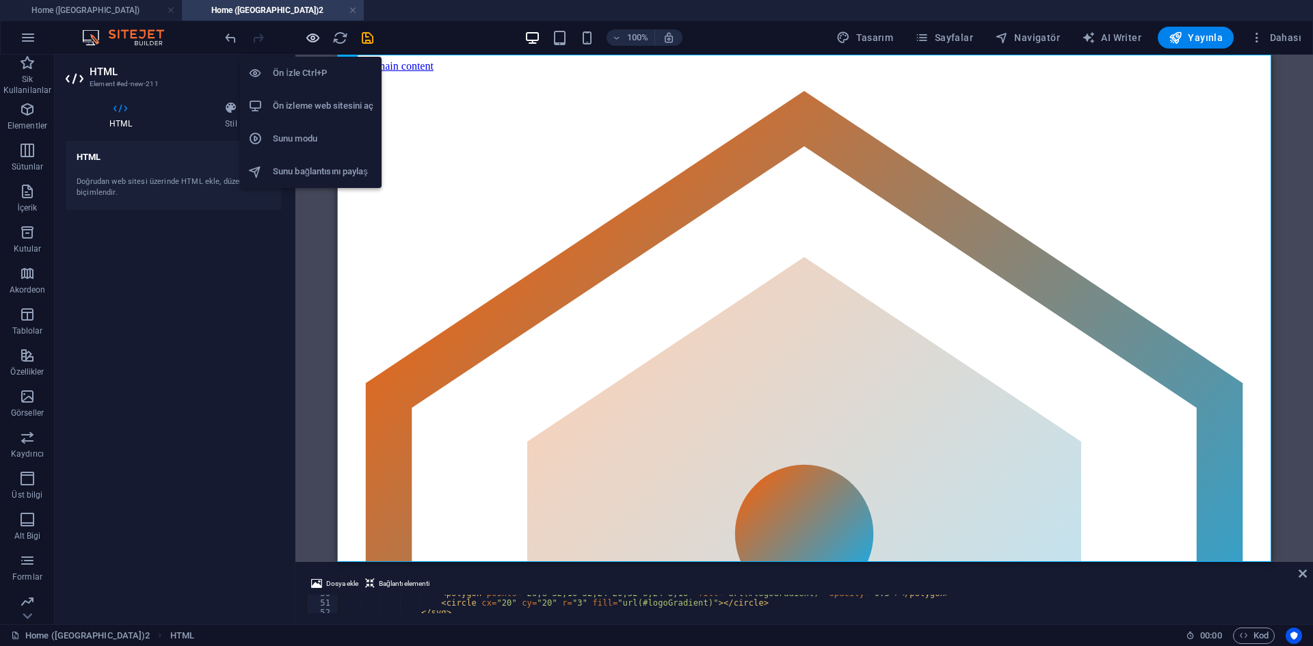
click at [311, 40] on icon "button" at bounding box center [313, 38] width 16 height 16
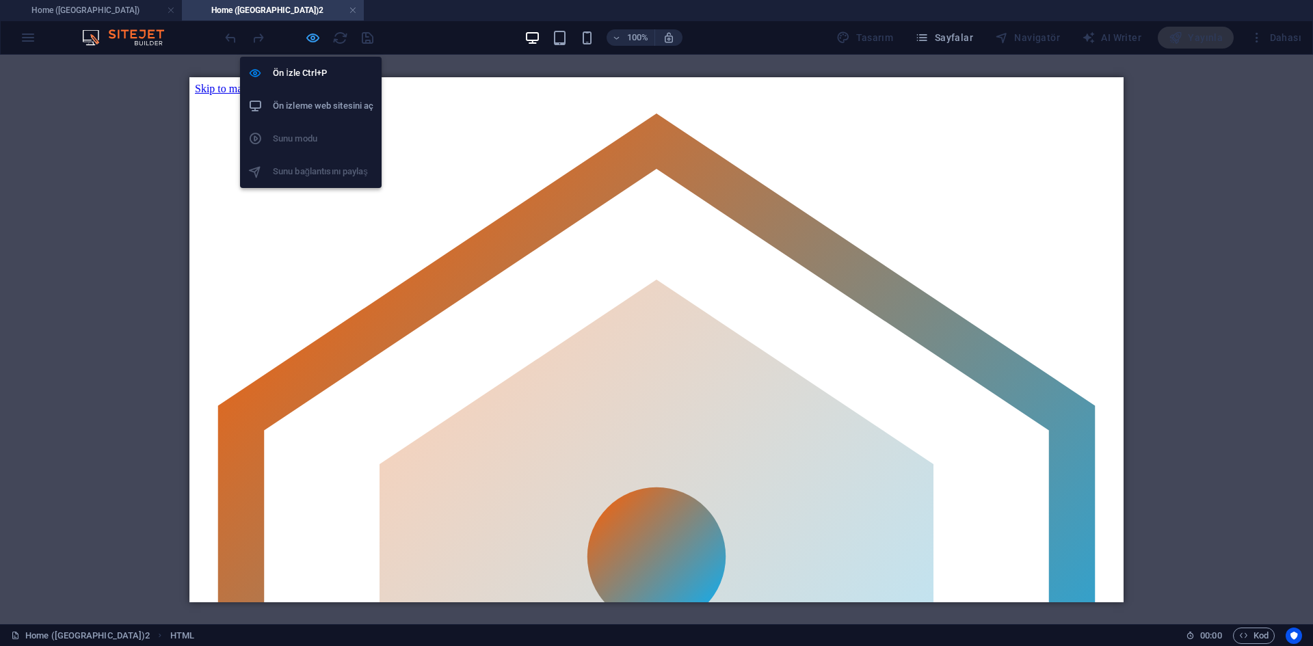
click at [313, 42] on icon "button" at bounding box center [313, 38] width 16 height 16
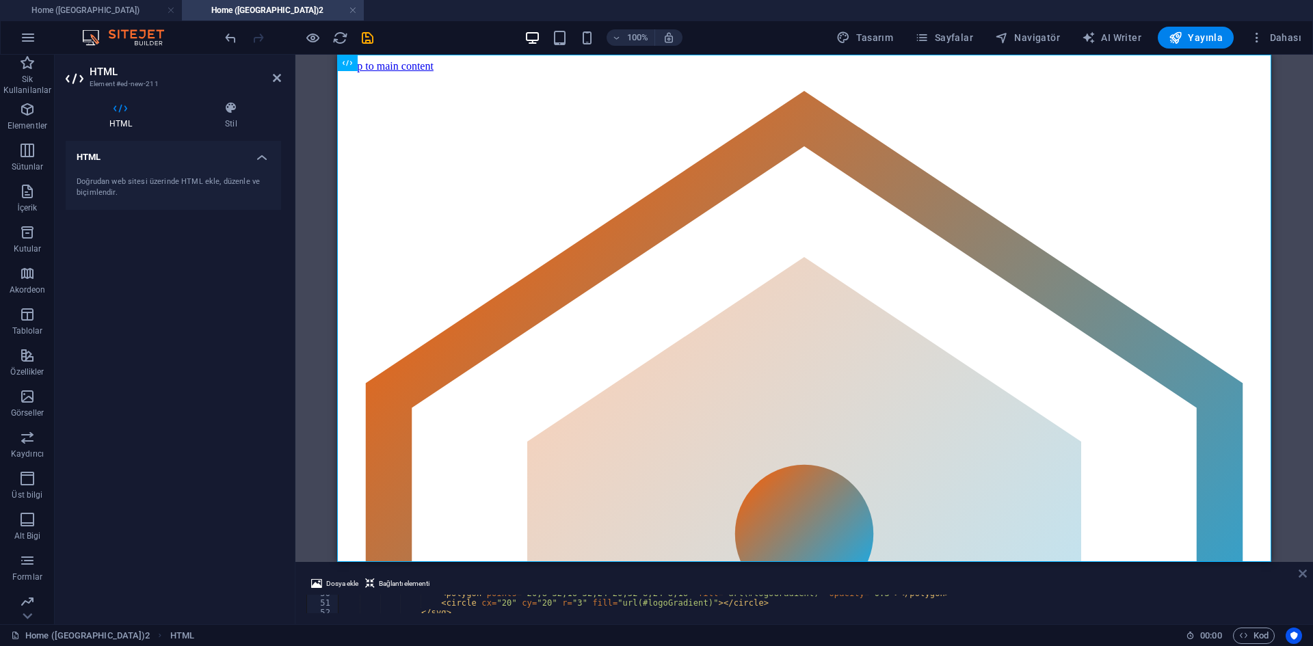
click at [1303, 572] on icon at bounding box center [1303, 573] width 8 height 11
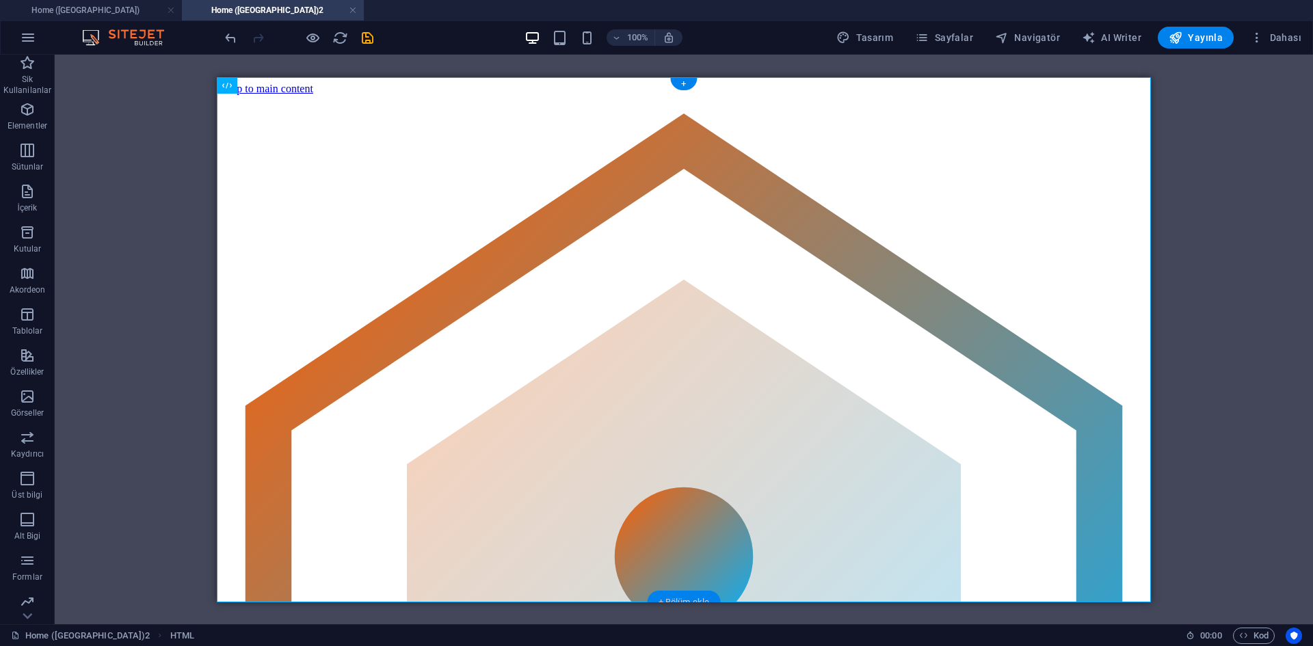
drag, startPoint x: 686, startPoint y: 599, endPoint x: 359, endPoint y: 484, distance: 346.5
click at [686, 599] on div "+ Bölüm ekle" at bounding box center [684, 602] width 73 height 23
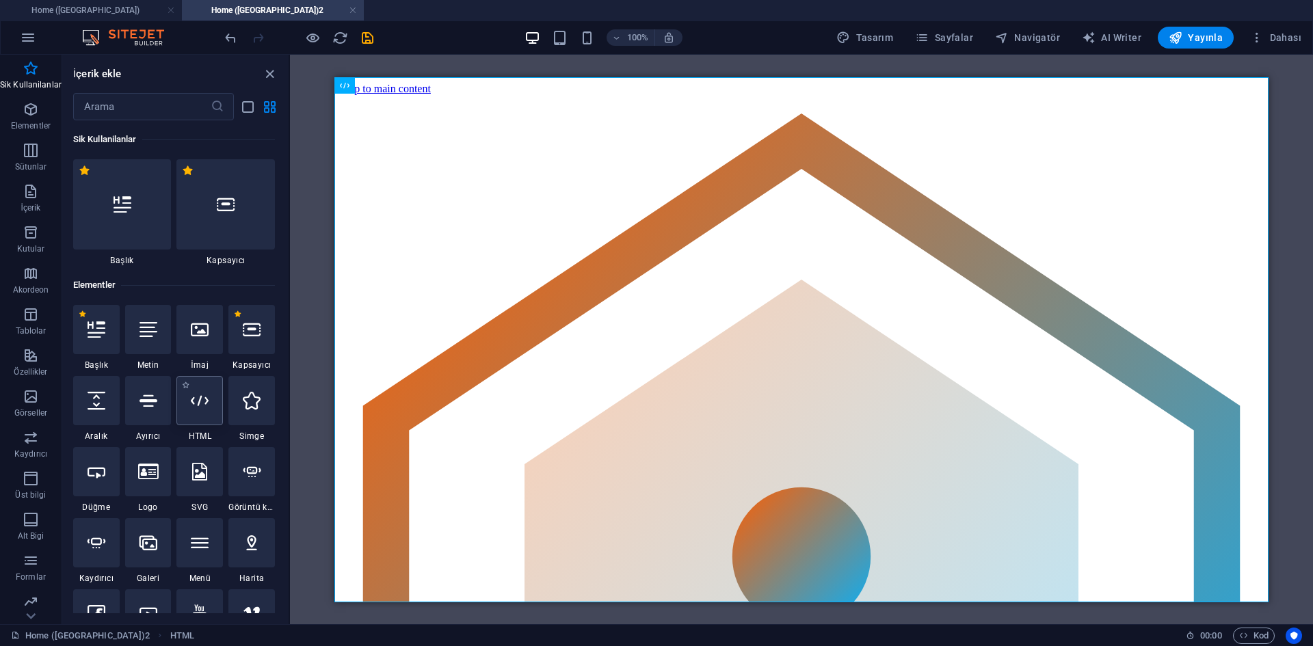
scroll to position [68, 0]
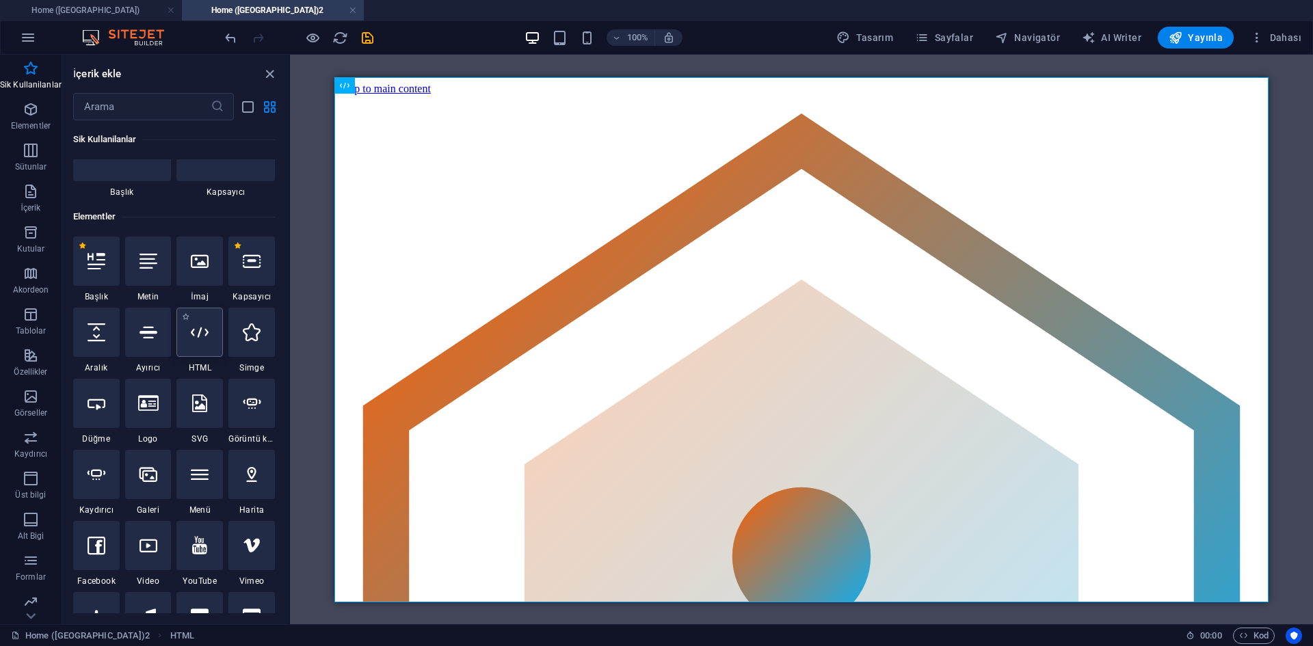
click at [194, 339] on icon at bounding box center [200, 332] width 18 height 18
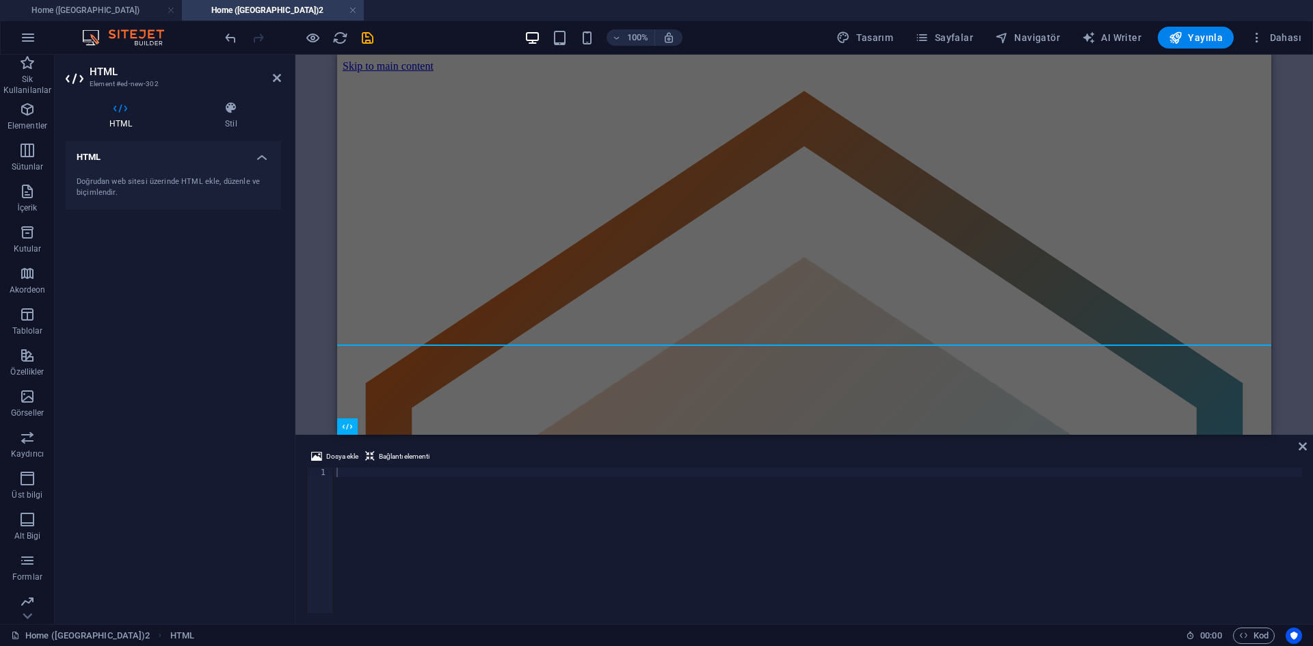
drag, startPoint x: 595, startPoint y: 563, endPoint x: 287, endPoint y: 359, distance: 369.5
click at [596, 436] on div "HTML Yer Tutucu HTML HTML Dosya ekle Bağlantı elementi 1 הההההההההההההההההההההה…" at bounding box center [804, 340] width 1018 height 570
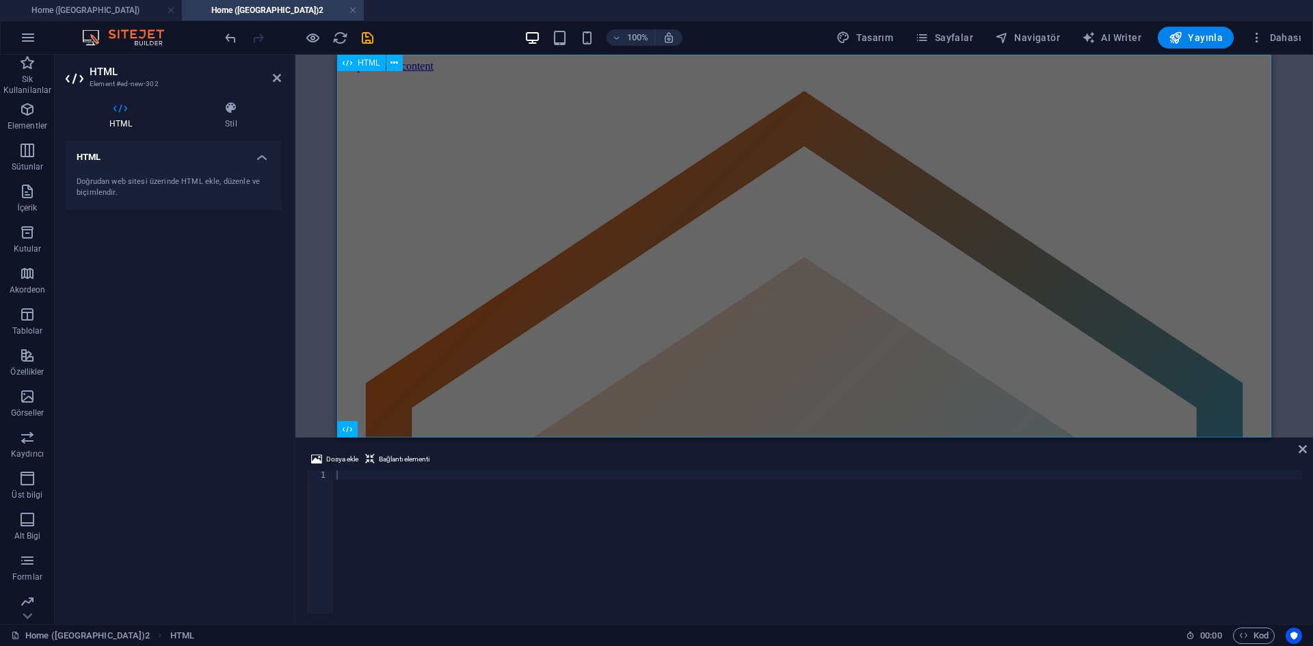
drag, startPoint x: 987, startPoint y: 492, endPoint x: 646, endPoint y: 343, distance: 373.0
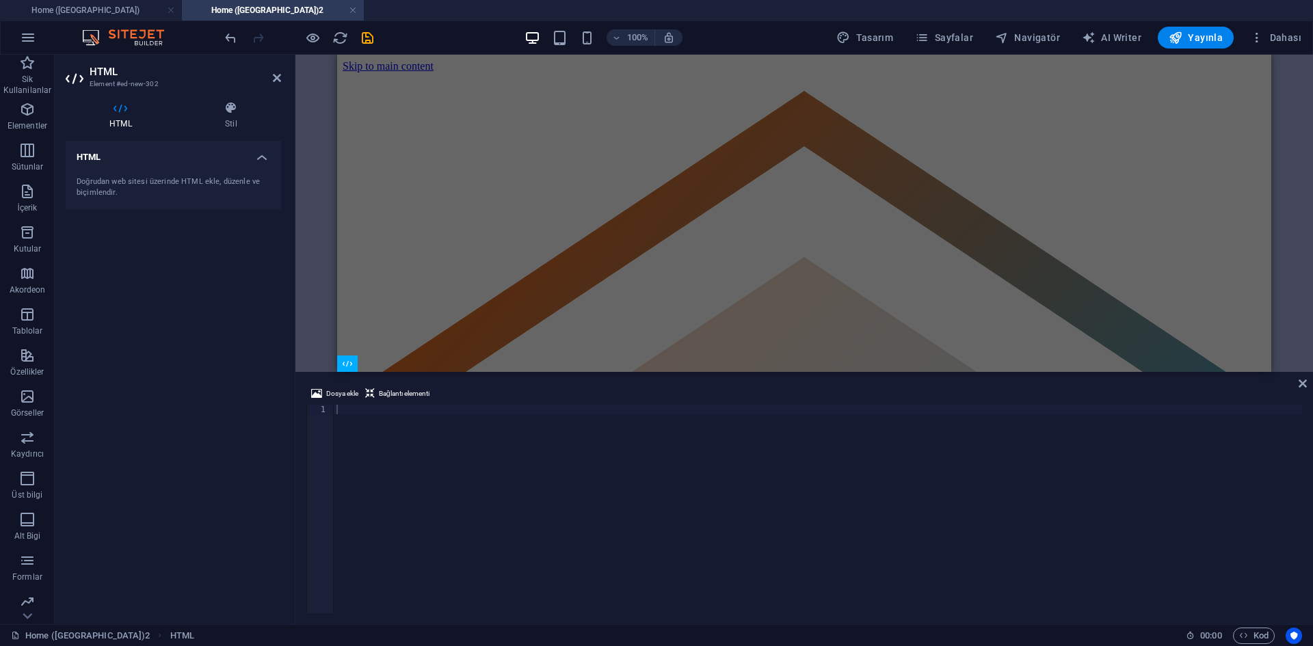
click at [608, 369] on div "HTML Yer Tutucu HTML HTML" at bounding box center [804, 213] width 1018 height 317
click at [479, 433] on div at bounding box center [818, 519] width 968 height 228
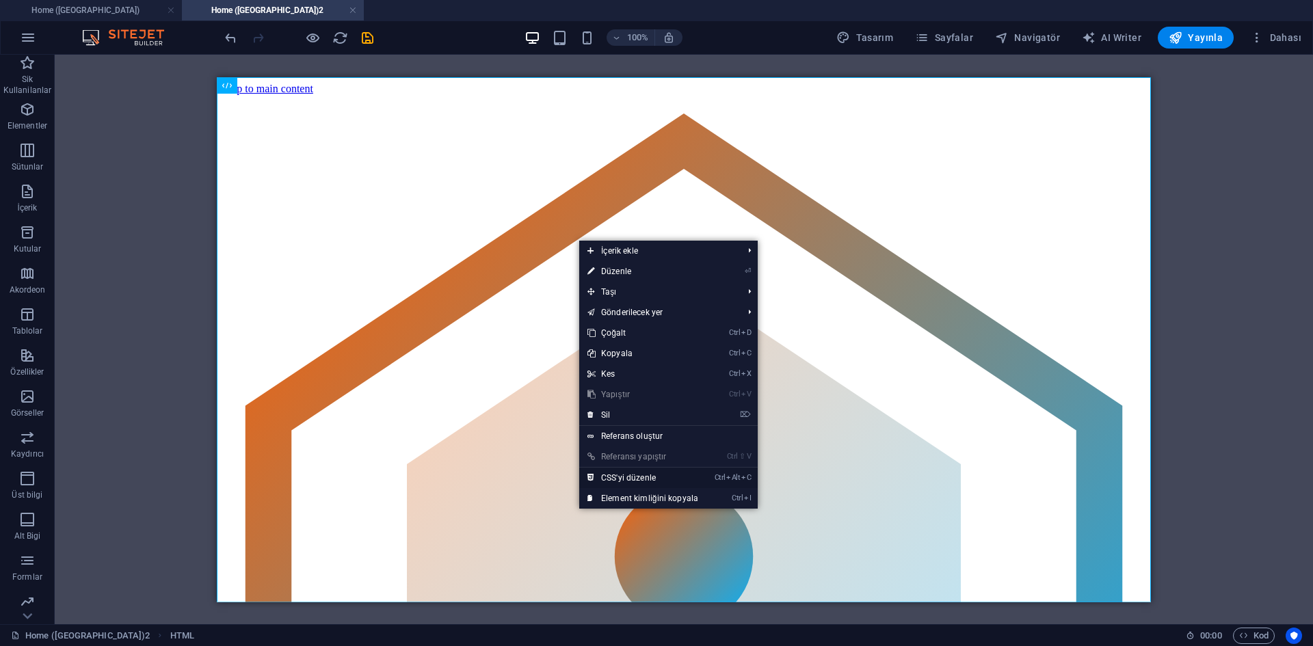
click at [628, 480] on link "Ctrl Alt C CSS'yi düzenle" at bounding box center [642, 478] width 127 height 21
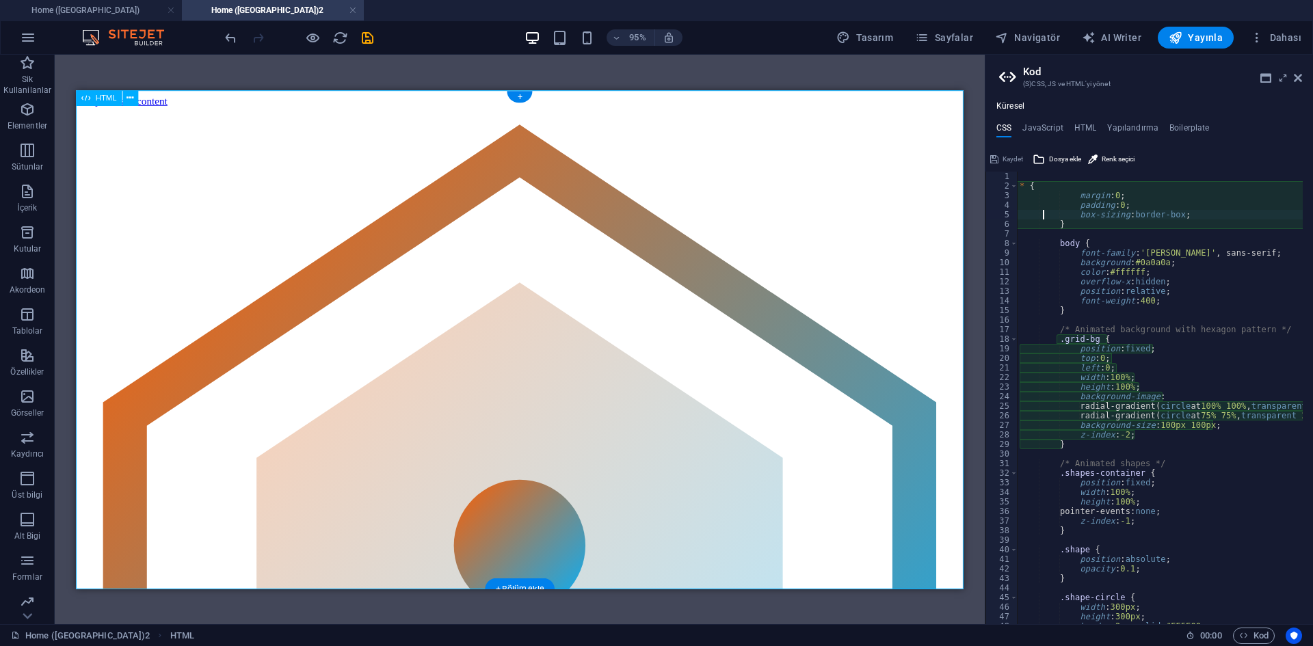
type textarea "position: fixed;"
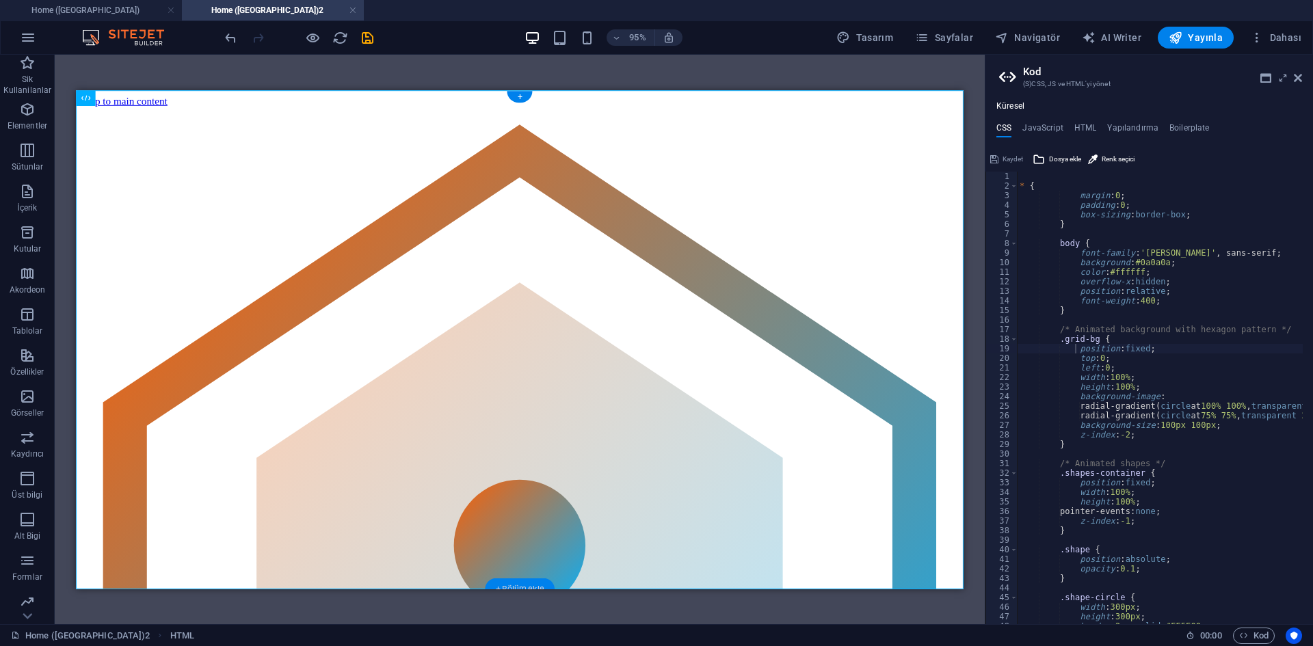
drag, startPoint x: 474, startPoint y: 509, endPoint x: 249, endPoint y: 518, distance: 225.2
click at [527, 586] on div "+ Bölüm ekle" at bounding box center [519, 589] width 69 height 22
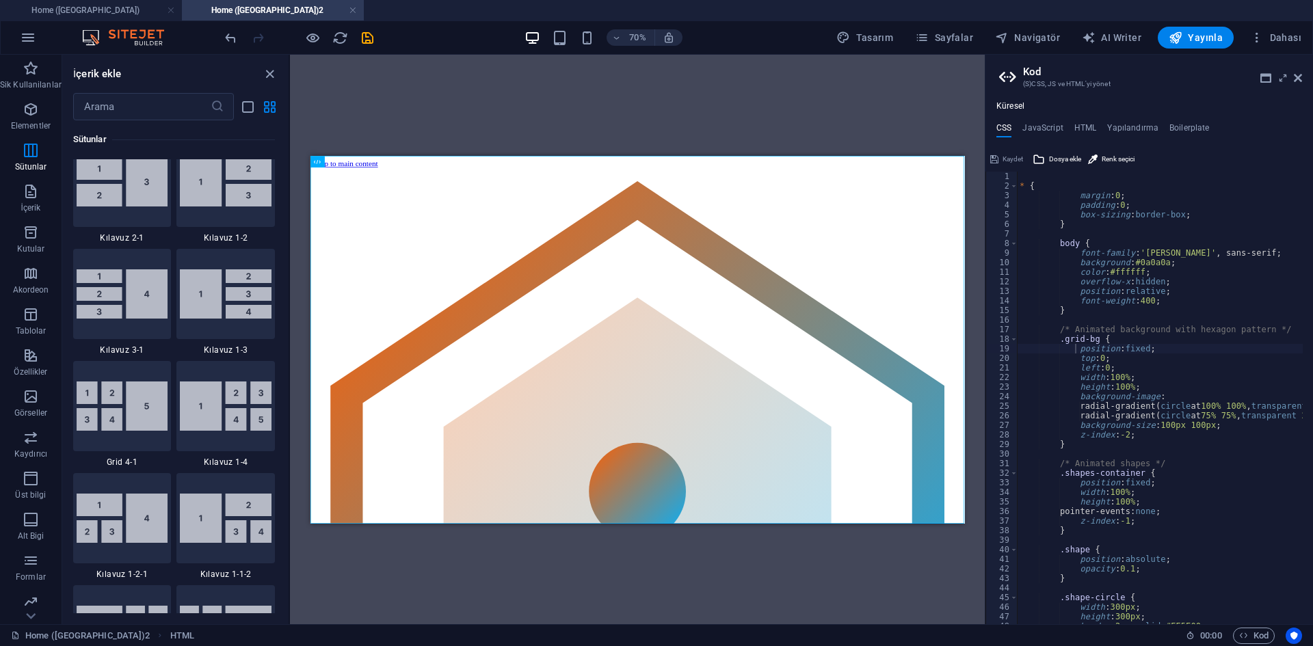
scroll to position [1982, 0]
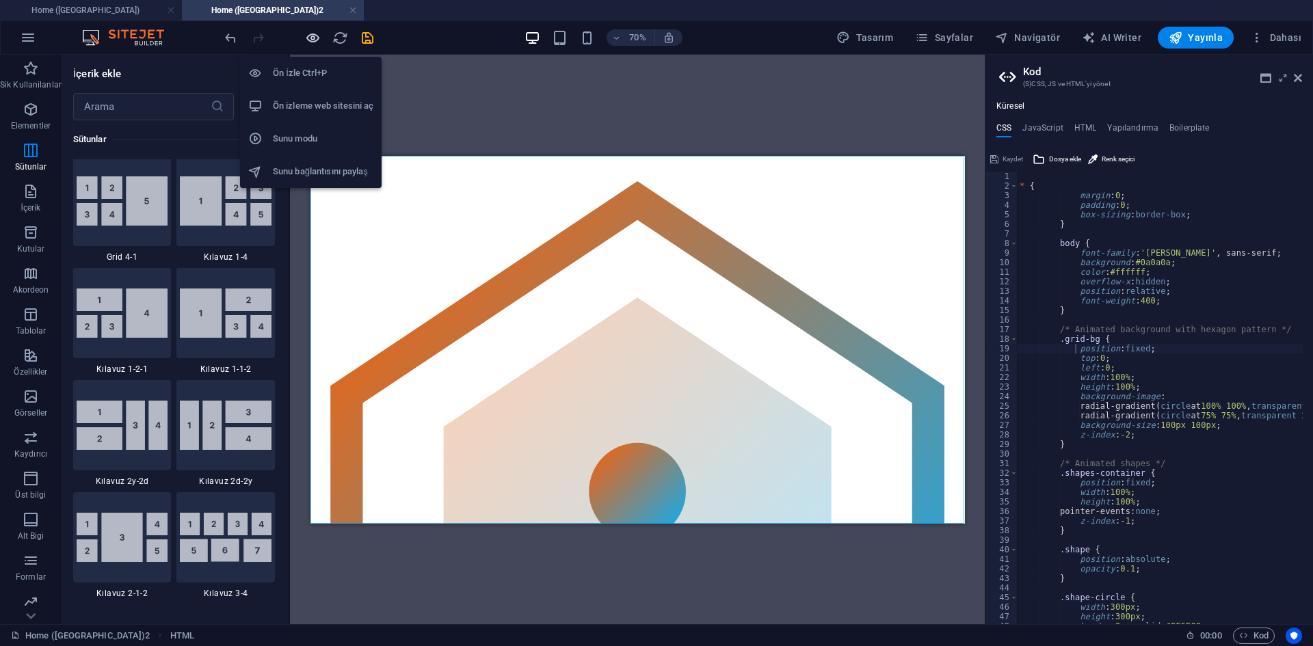
click at [315, 38] on icon "button" at bounding box center [313, 38] width 16 height 16
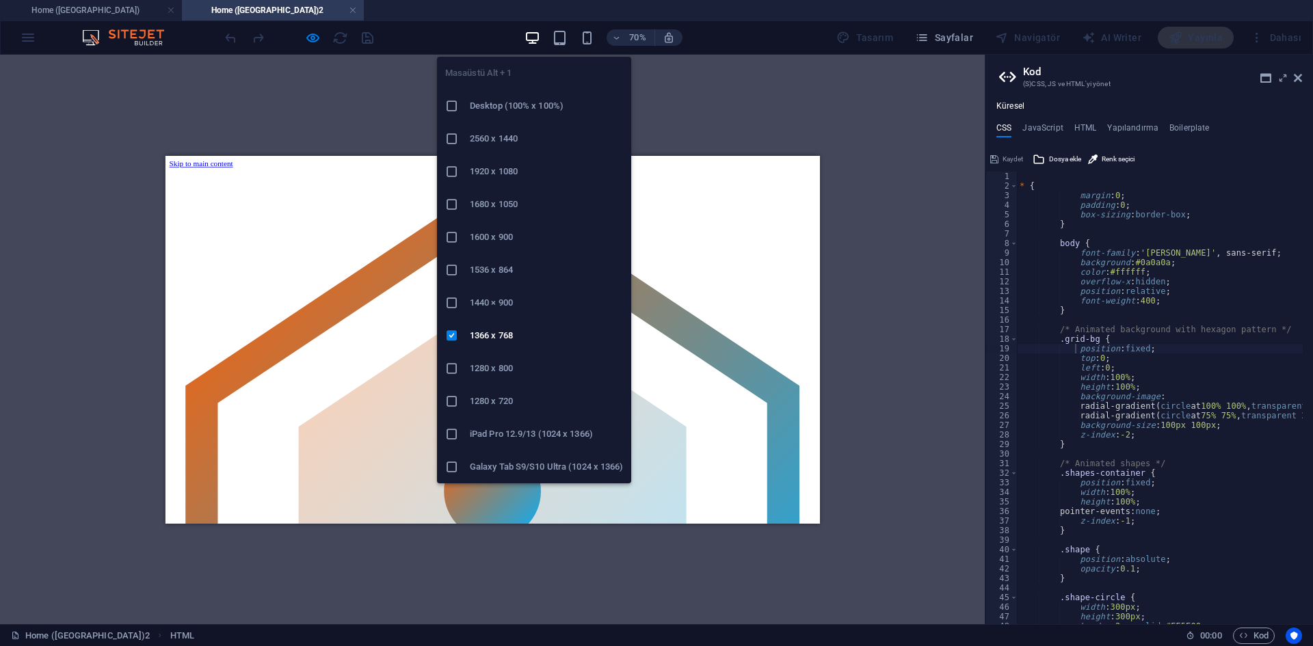
click at [521, 193] on li "1680 x 1050" at bounding box center [534, 204] width 194 height 33
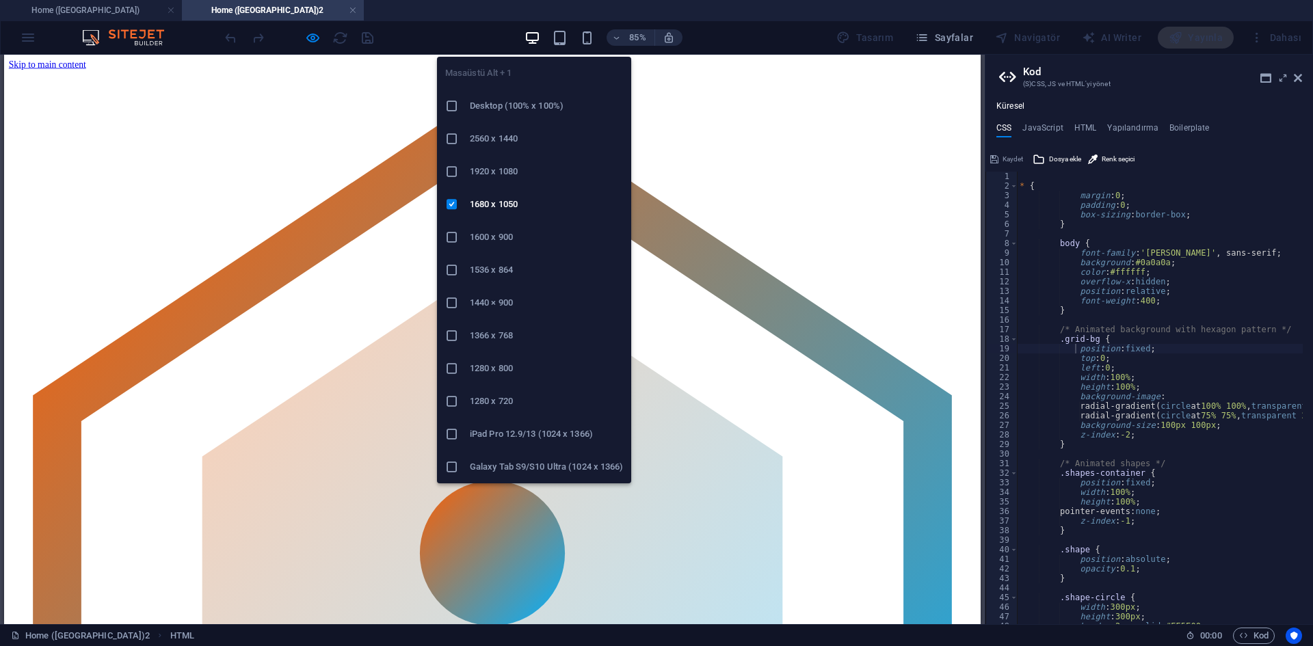
click at [516, 166] on h6 "1920 x 1080" at bounding box center [546, 171] width 153 height 16
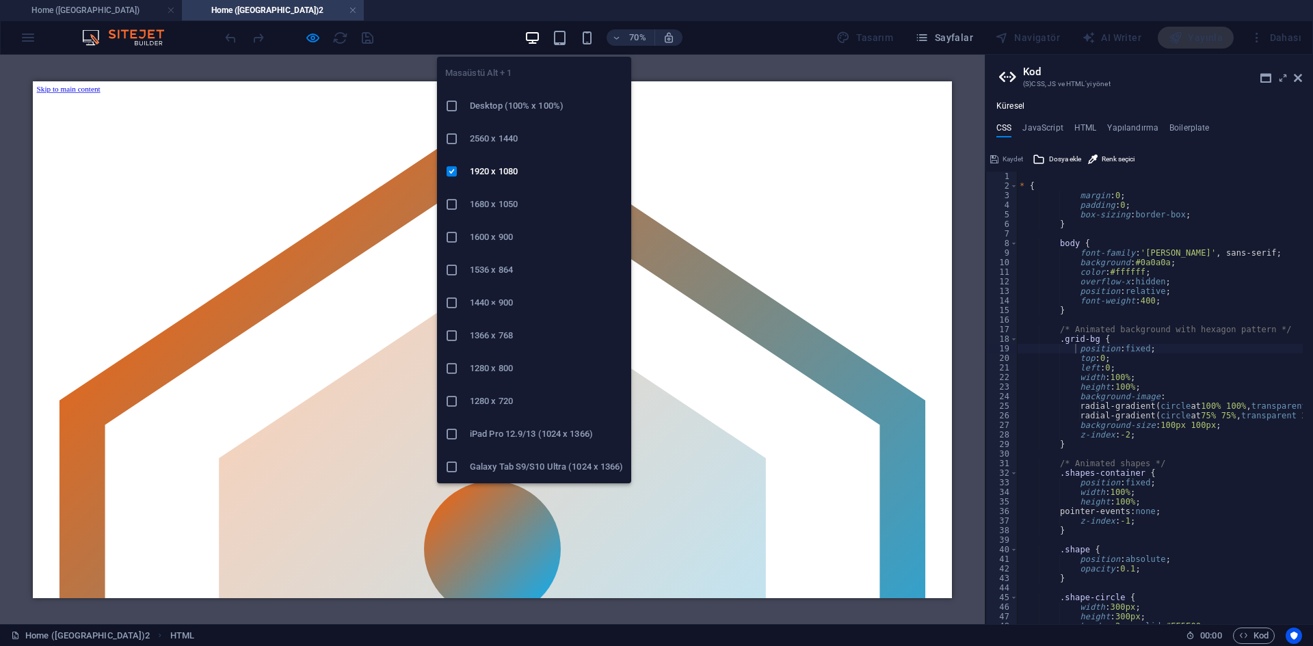
click at [514, 132] on h6 "2560 x 1440" at bounding box center [546, 139] width 153 height 16
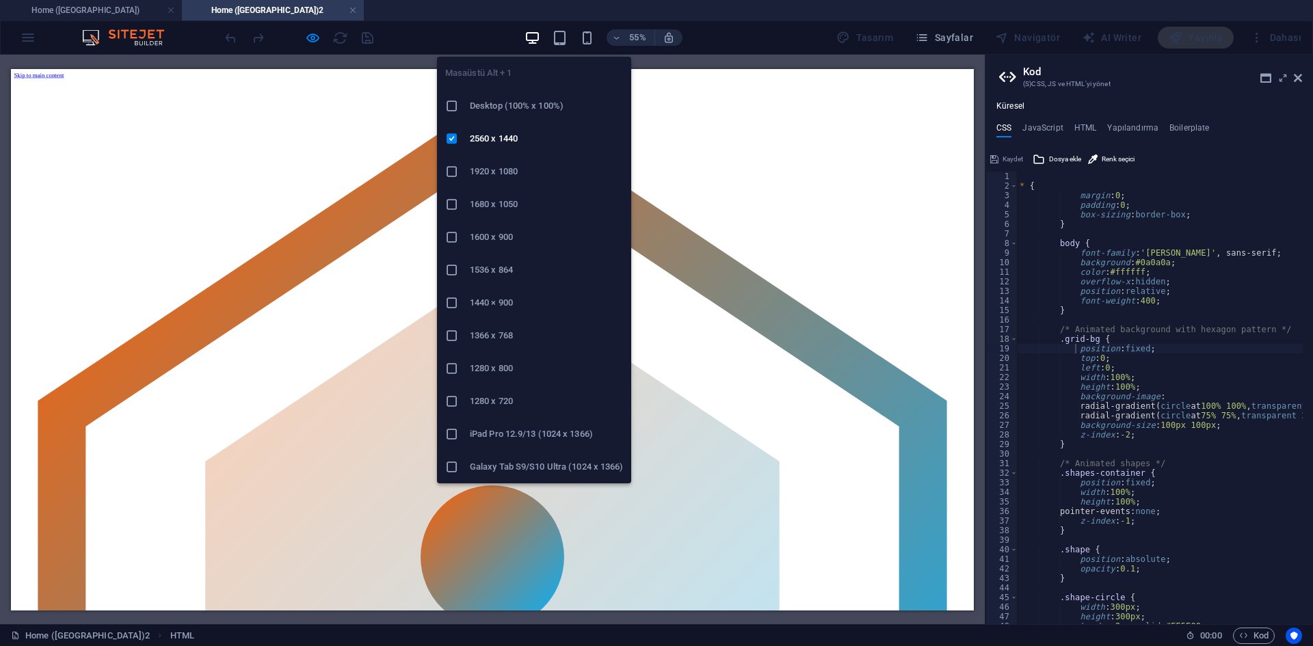
click at [519, 108] on h6 "Desktop (100% x 100%)" at bounding box center [546, 106] width 153 height 16
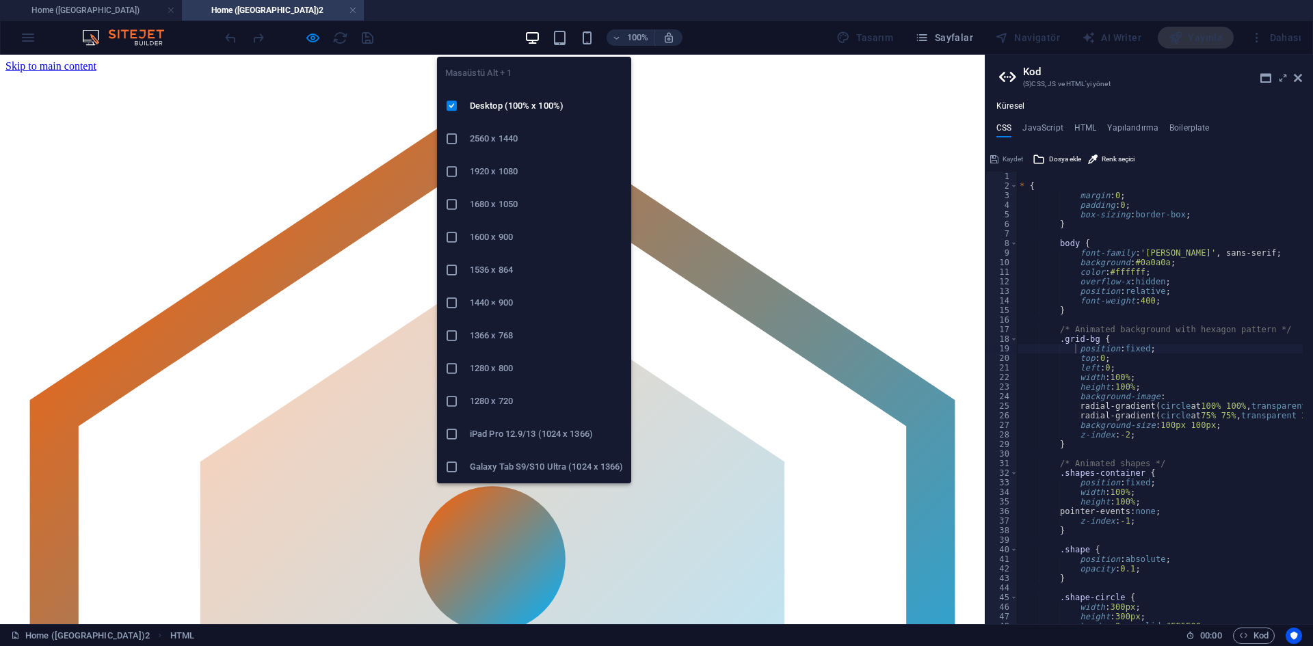
click at [516, 323] on li "1366 x 768" at bounding box center [534, 335] width 194 height 33
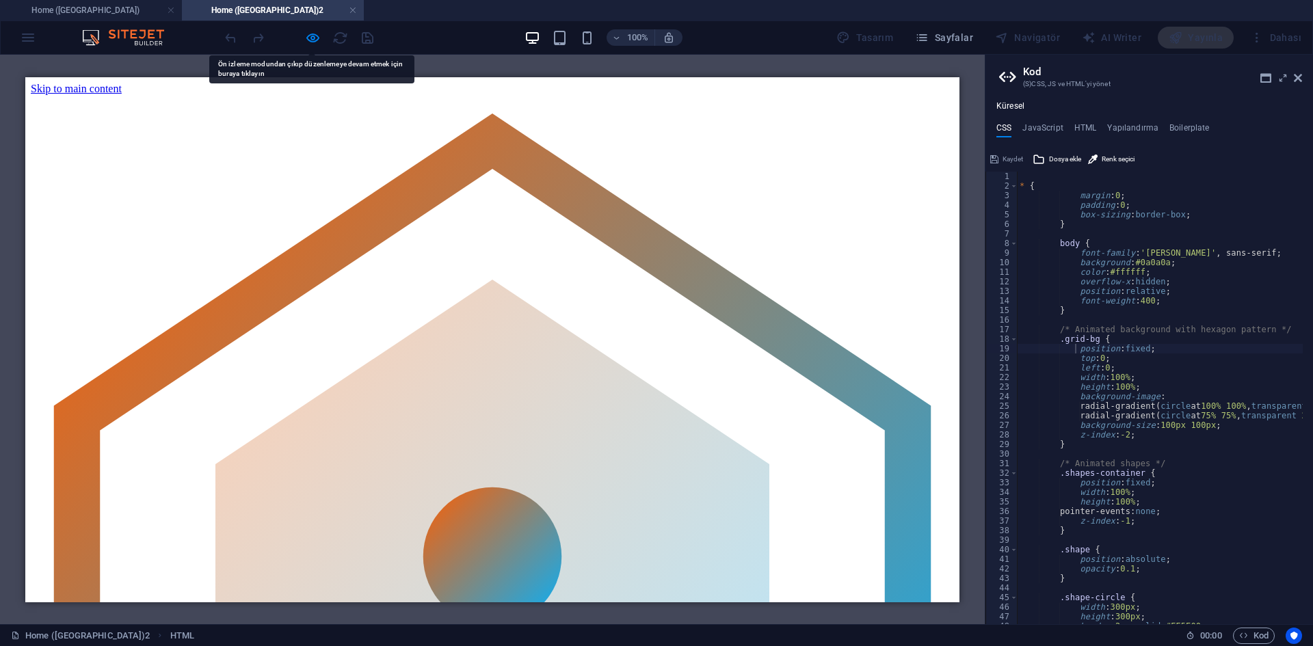
drag, startPoint x: 700, startPoint y: 335, endPoint x: 599, endPoint y: 294, distance: 109.2
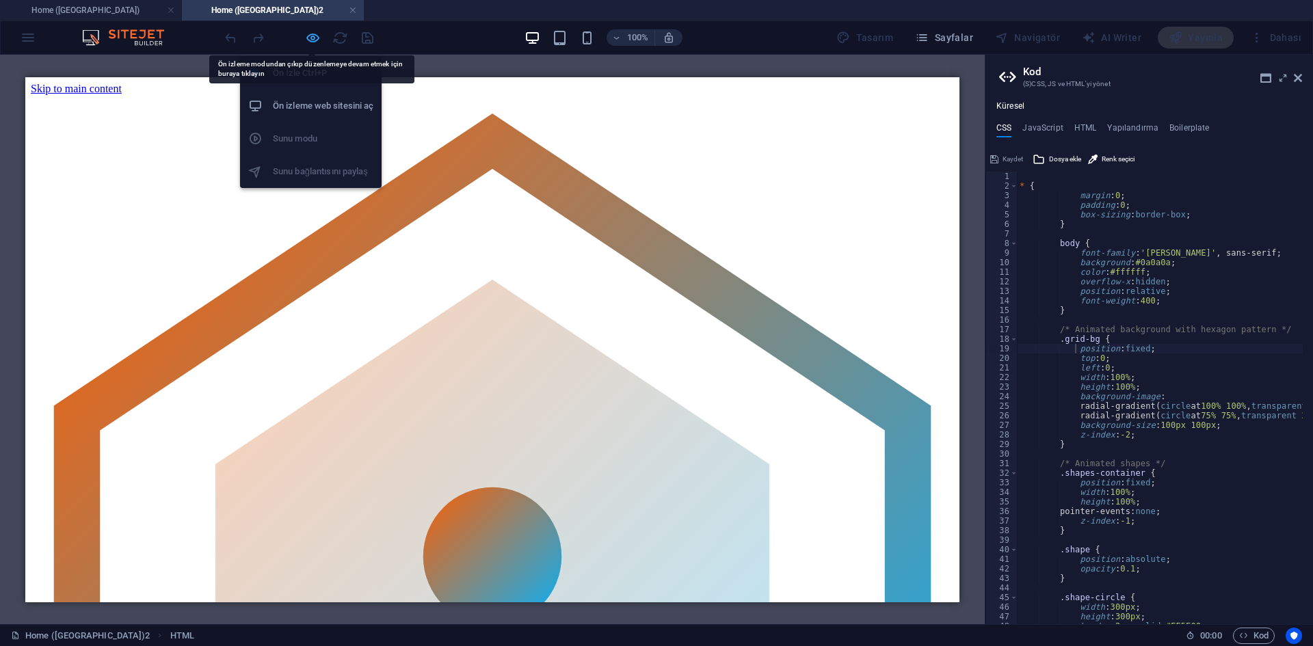
click at [305, 36] on icon "button" at bounding box center [313, 38] width 16 height 16
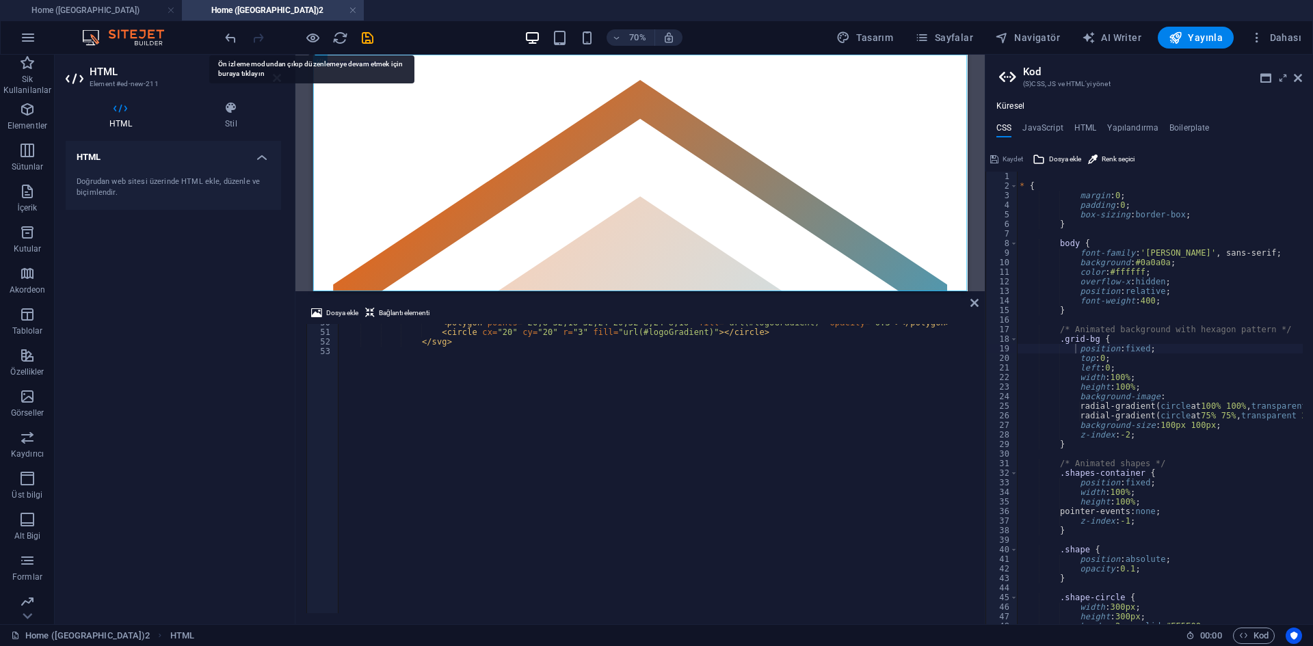
drag, startPoint x: 661, startPoint y: 563, endPoint x: 497, endPoint y: 336, distance: 279.7
click at [661, 289] on div "HTML Yer Tutucu HTML HTML Dosya ekle Bağlantı elementi 50 51 52 53 < polygon po…" at bounding box center [639, 340] width 689 height 570
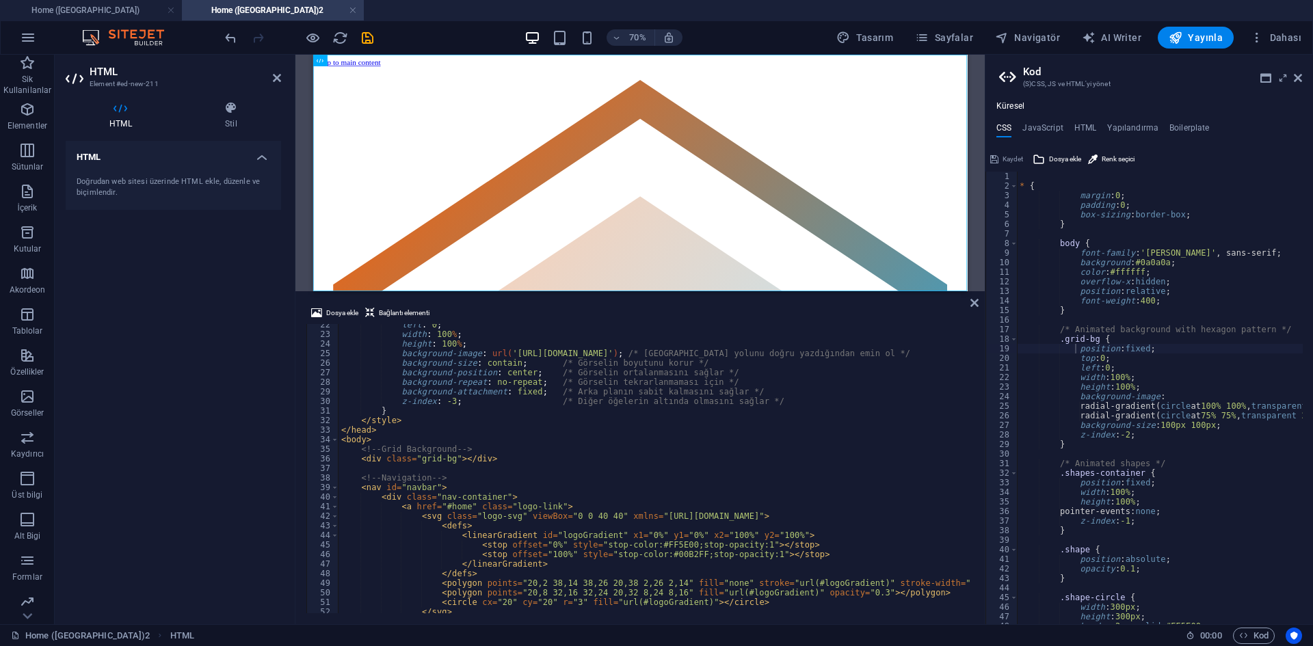
scroll to position [123, 0]
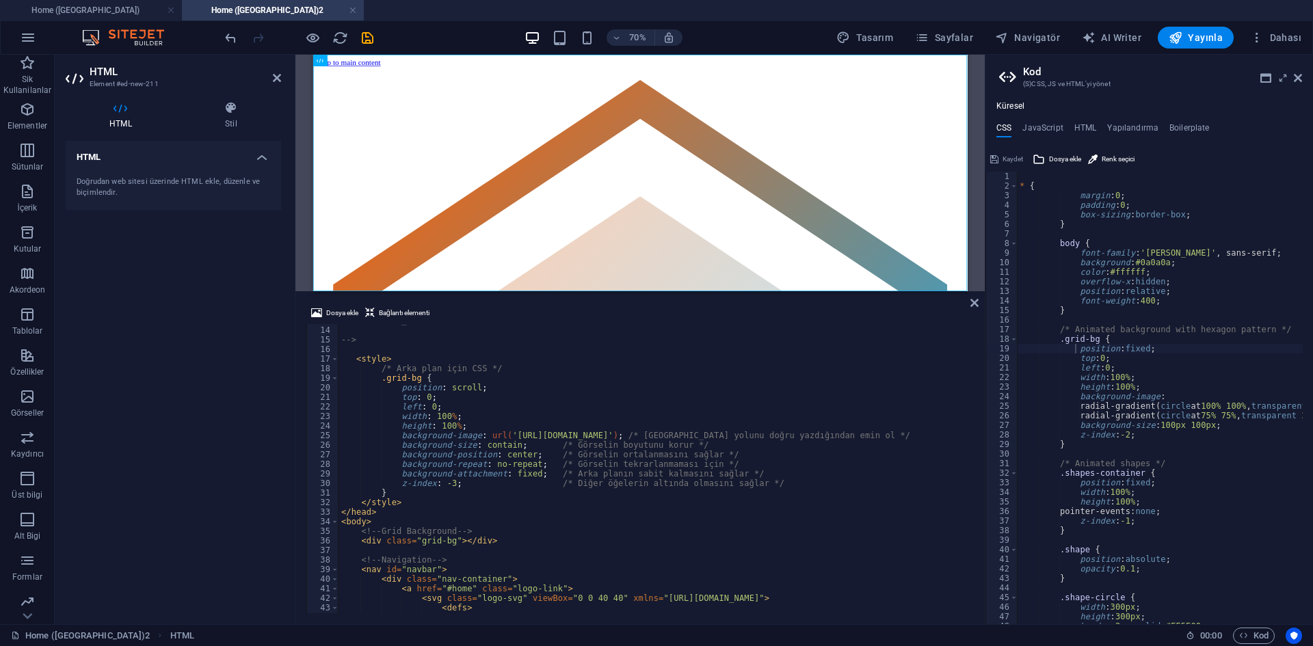
click at [570, 433] on div "https://templatemo.com/tm-596-electric-xtra --> < style > /* Arka plan için CSS…" at bounding box center [848, 469] width 1019 height 306
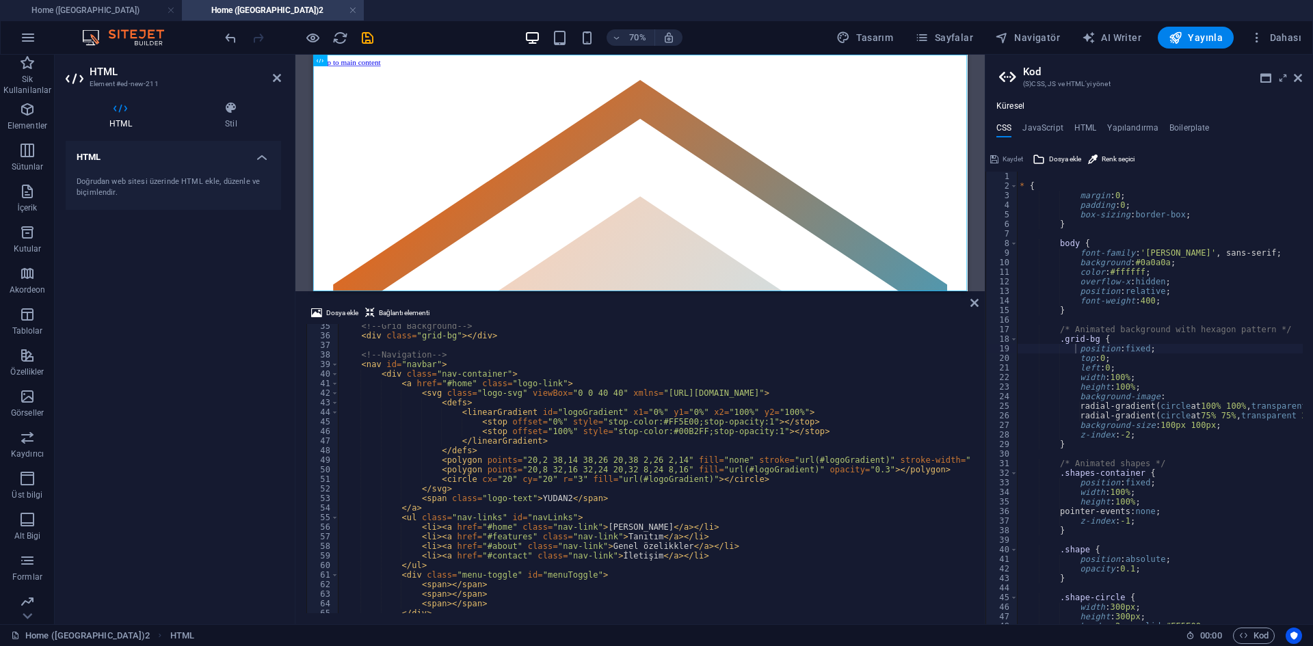
scroll to position [451, 0]
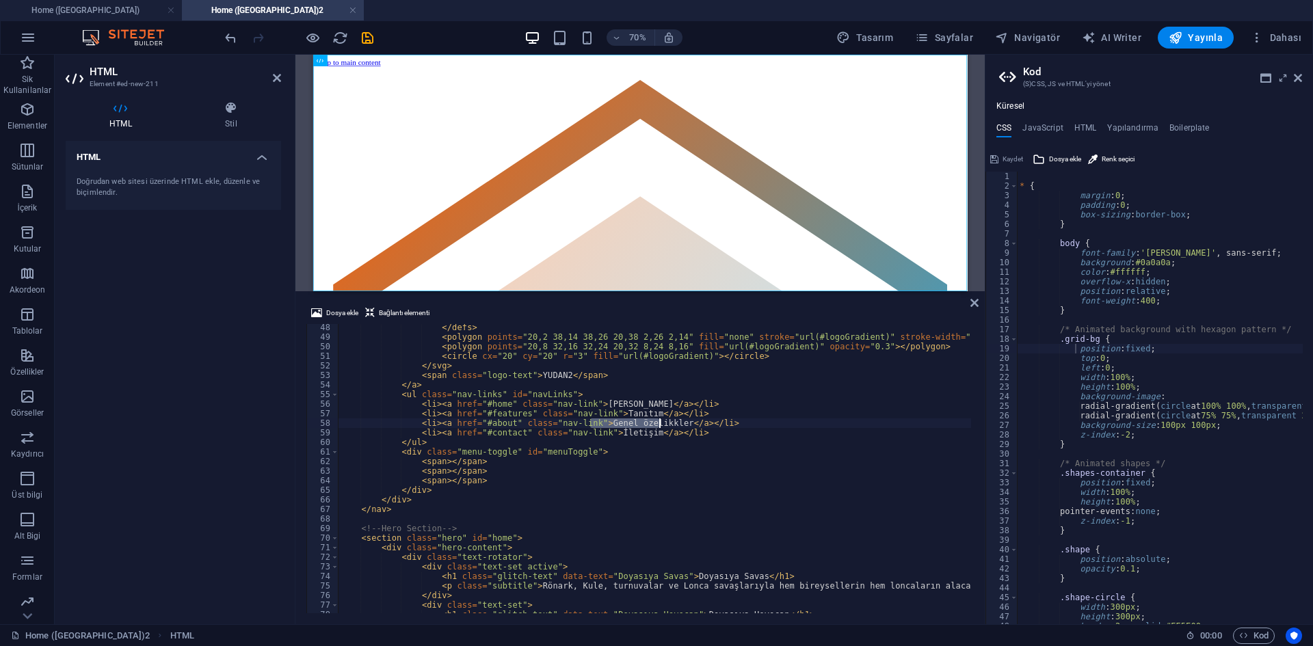
drag, startPoint x: 591, startPoint y: 420, endPoint x: 659, endPoint y: 421, distance: 68.4
click at [659, 421] on div "</ defs > < polygon points = "20,2 38,14 38,26 20,38 2,26 2,14" fill = "none" s…" at bounding box center [848, 476] width 1019 height 306
click at [672, 419] on div "</ defs > < polygon points = "20,2 38,14 38,26 20,38 2,26 2,14" fill = "none" s…" at bounding box center [848, 476] width 1019 height 306
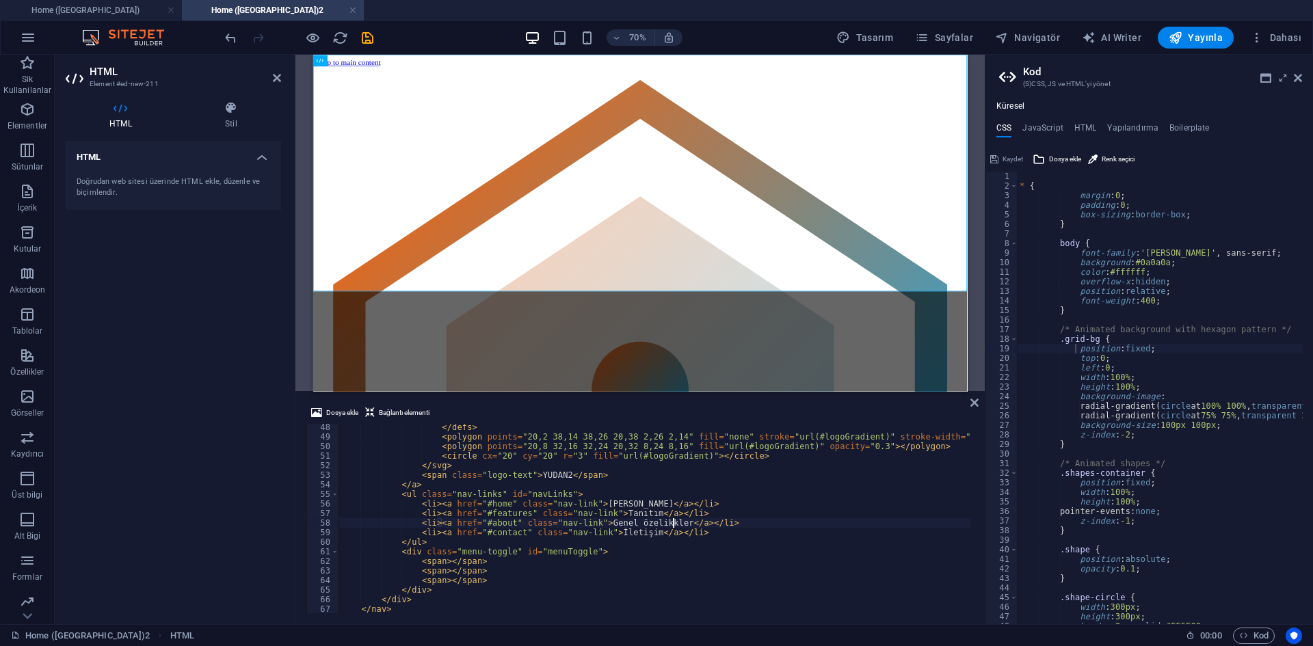
drag, startPoint x: 892, startPoint y: 292, endPoint x: 894, endPoint y: 397, distance: 105.3
click at [894, 397] on div "HTML Yer Tutucu HTML HTML Dosya ekle Bağlantı elementi <li><a href="#about" cla…" at bounding box center [639, 340] width 689 height 570
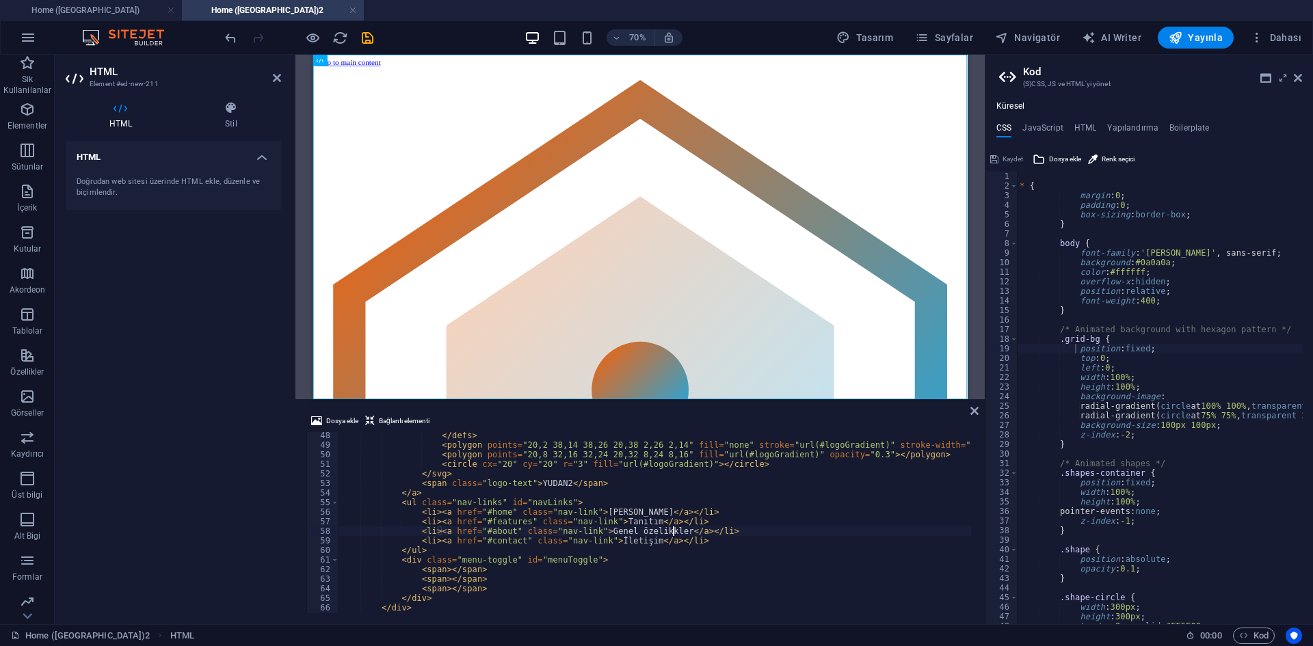
click at [635, 547] on div "</ defs > < polygon points = "20,2 38,14 38,26 20,38 2,26 2,14" fill = "none" s…" at bounding box center [848, 530] width 1019 height 198
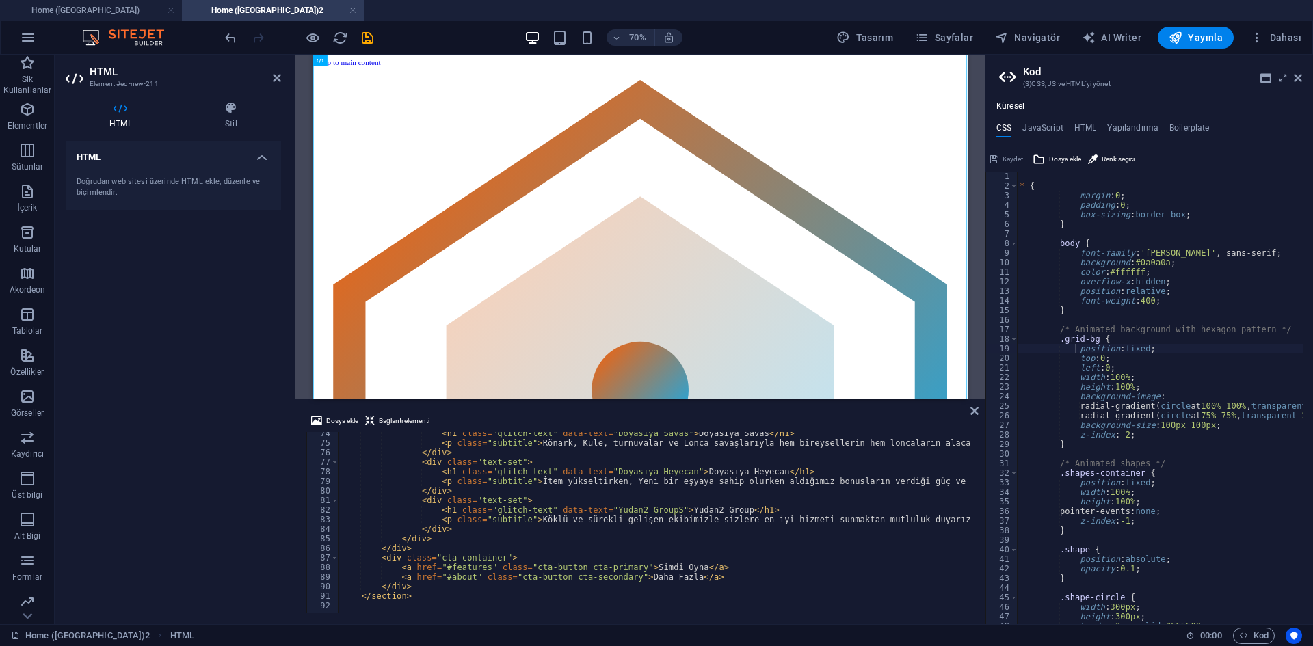
scroll to position [702, 0]
drag, startPoint x: 671, startPoint y: 577, endPoint x: 628, endPoint y: 576, distance: 43.1
click at [628, 576] on div "< h1 class = "glitch-text" data-text = "Doyasıya Savas" > Doyasıya Savas </ h1 …" at bounding box center [848, 528] width 1019 height 198
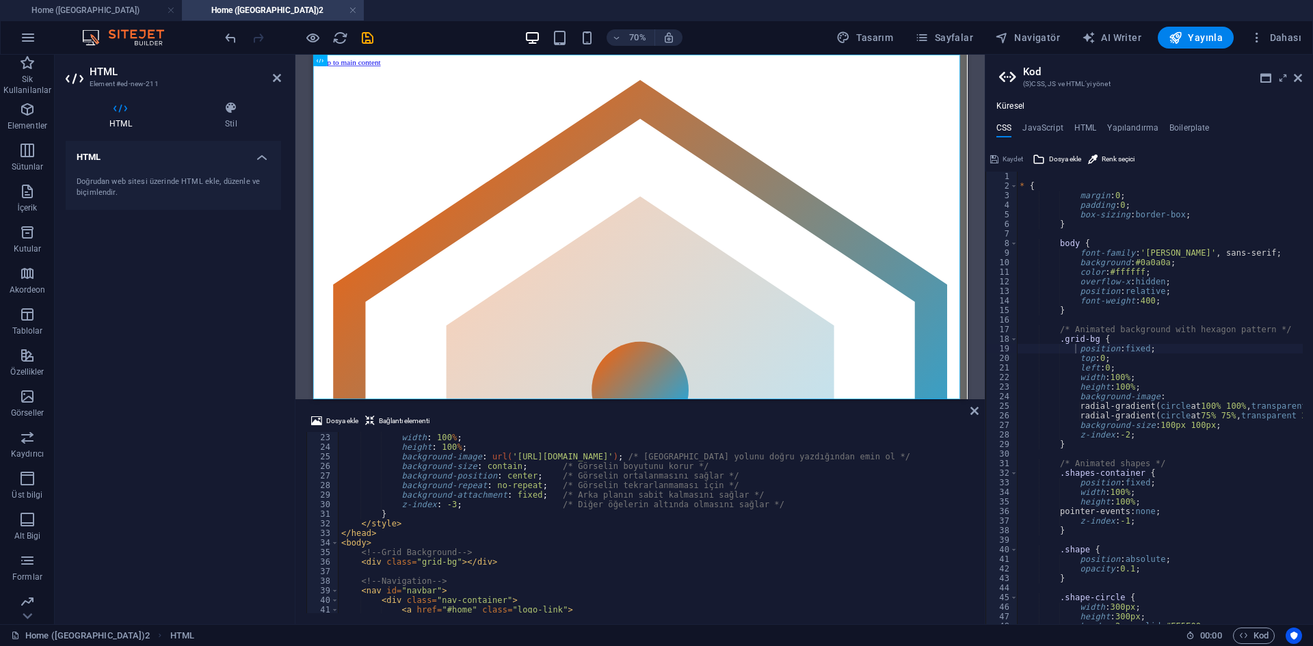
scroll to position [0, 0]
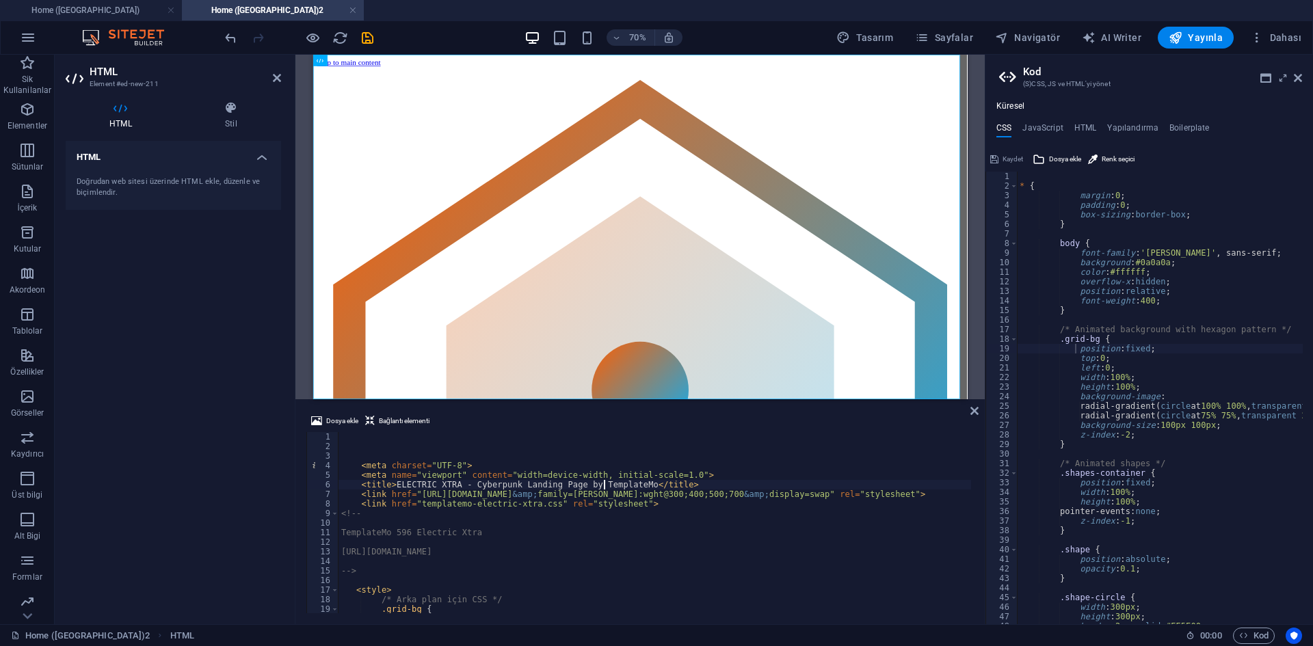
click at [604, 486] on div "< meta charset = "UTF-8" > < meta name = "viewport" content = "width=device-wid…" at bounding box center [848, 531] width 1019 height 198
click at [585, 505] on div "< meta charset = "UTF-8" > < meta name = "viewport" content = "width=device-wid…" at bounding box center [848, 531] width 1019 height 198
click at [637, 510] on div "< meta charset = "UTF-8" > < meta name = "viewport" content = "width=device-wid…" at bounding box center [848, 531] width 1019 height 198
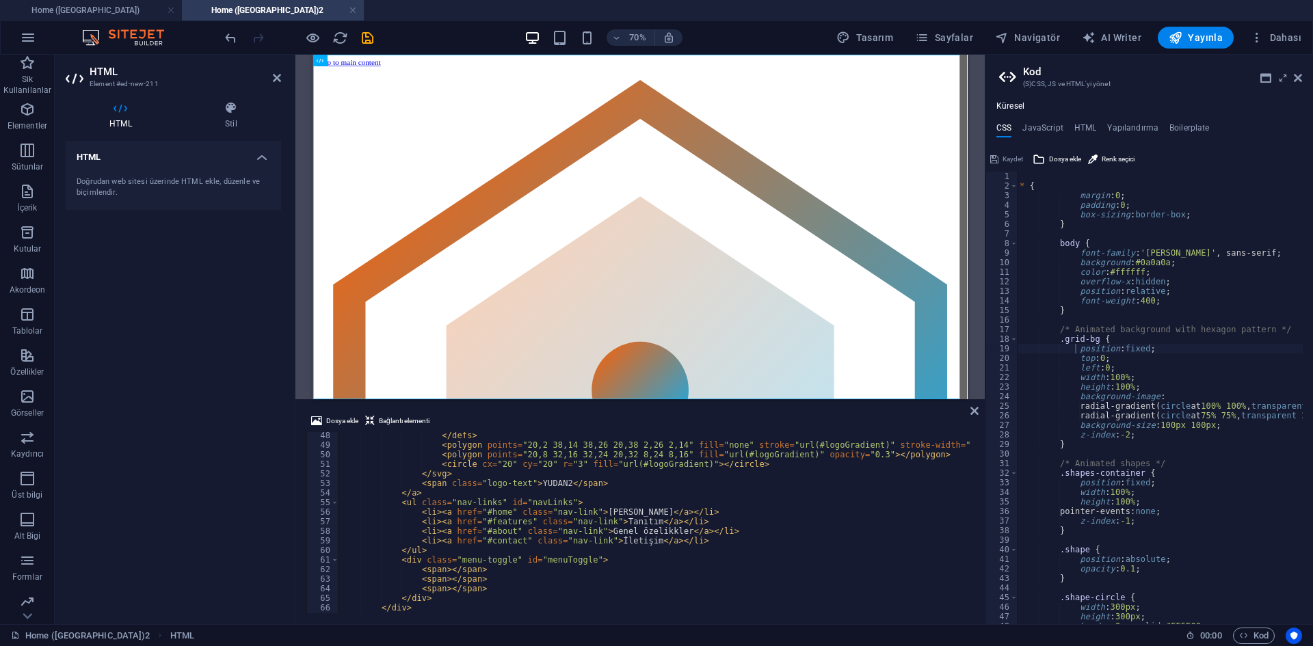
scroll to position [369, 0]
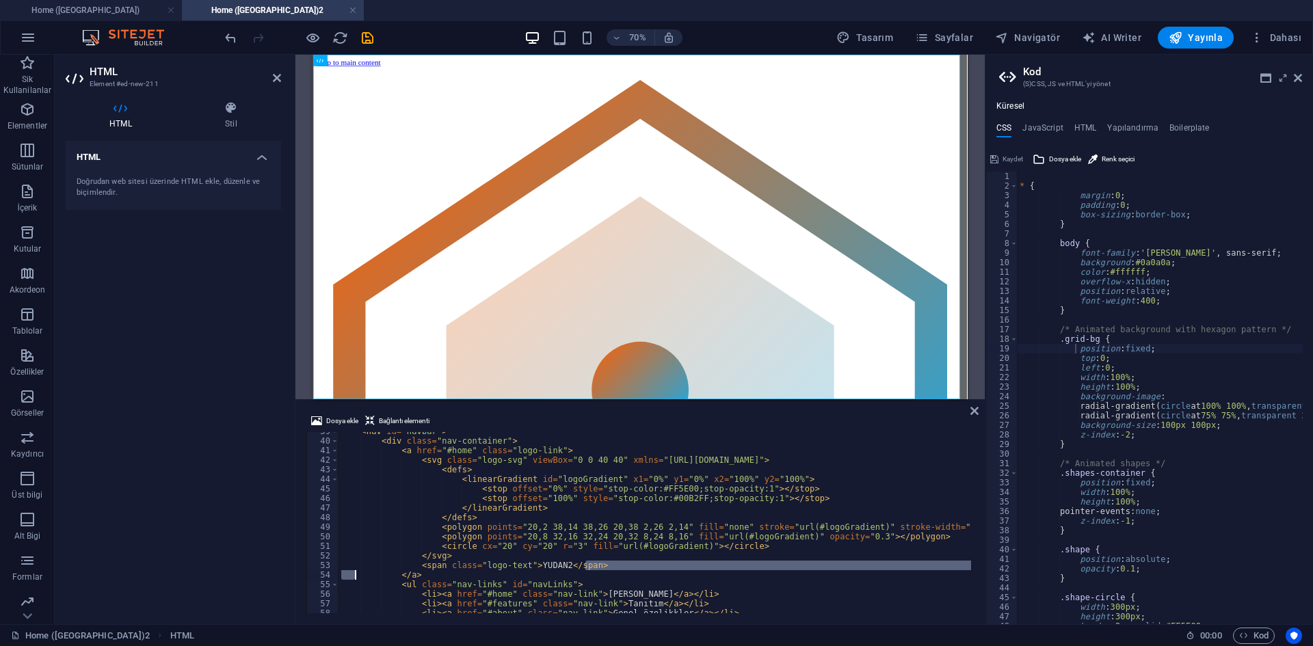
drag, startPoint x: 601, startPoint y: 566, endPoint x: 353, endPoint y: 574, distance: 248.3
click at [353, 574] on div "< nav id = "navbar" > < div class = "nav-container" > < a href = "#home" class …" at bounding box center [848, 526] width 1019 height 198
click at [360, 542] on div "< nav id = "navbar" > < div class = "nav-container" > < a href = "#home" class …" at bounding box center [848, 526] width 1019 height 198
click at [432, 514] on div "< nav id = "navbar" > < div class = "nav-container" > < a href = "#home" class …" at bounding box center [848, 526] width 1019 height 198
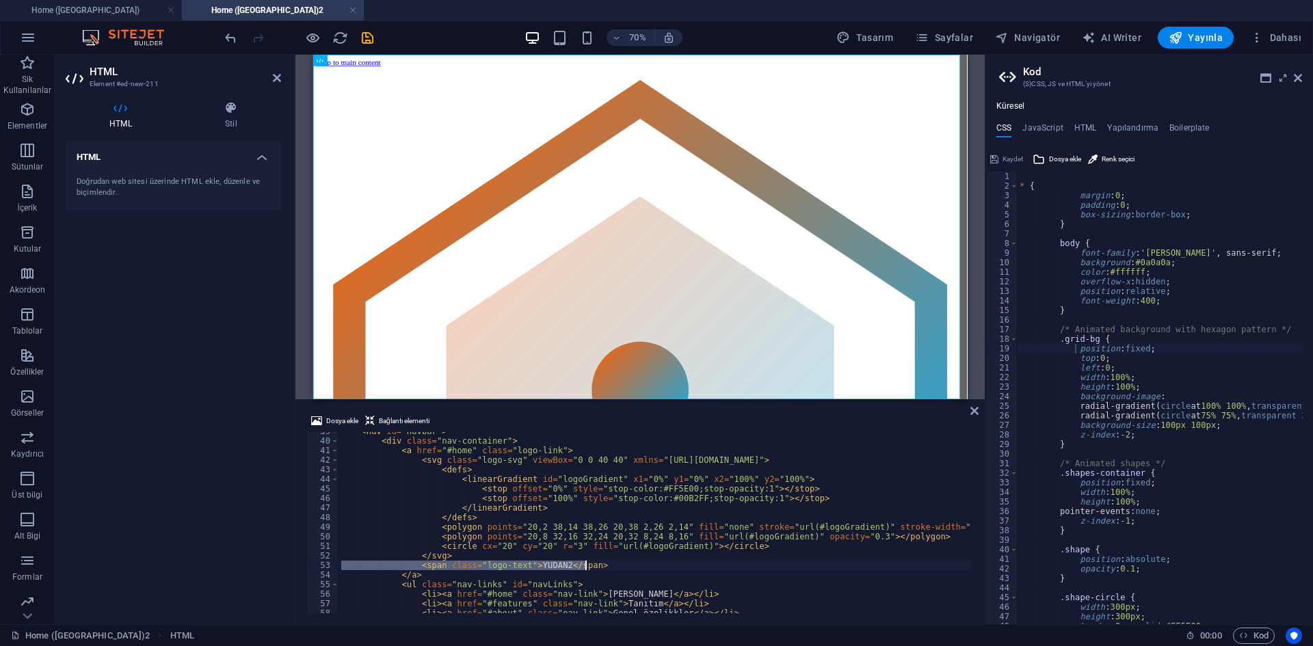
drag, startPoint x: 342, startPoint y: 566, endPoint x: 595, endPoint y: 568, distance: 253.0
click at [595, 568] on div "< nav id = "navbar" > < div class = "nav-container" > < a href = "#home" class …" at bounding box center [848, 526] width 1019 height 198
type textarea "<span class="logo-text">YUDAN2</span>"
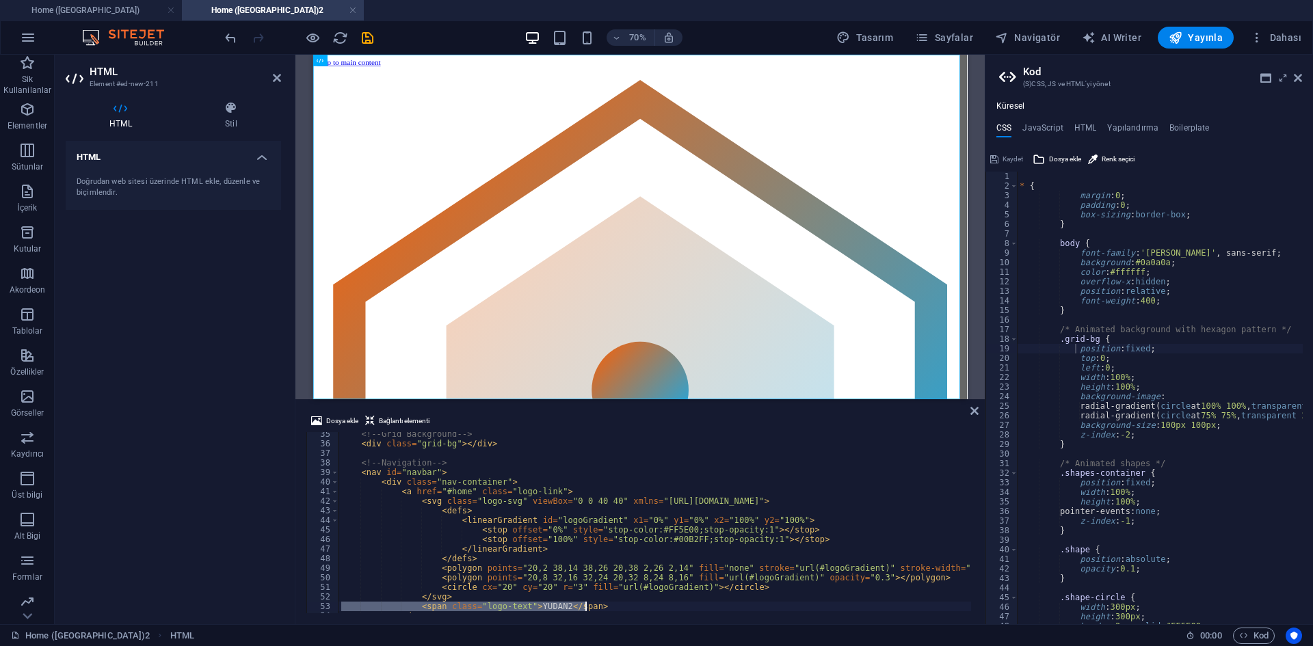
scroll to position [410, 0]
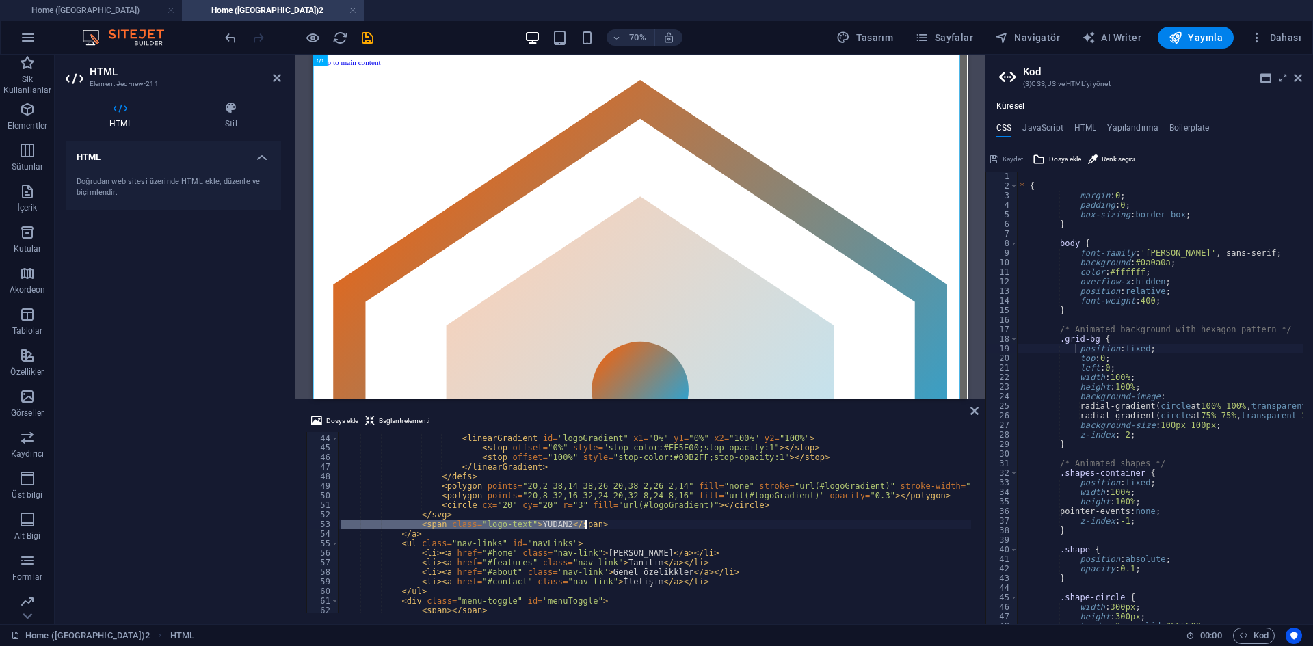
paste textarea
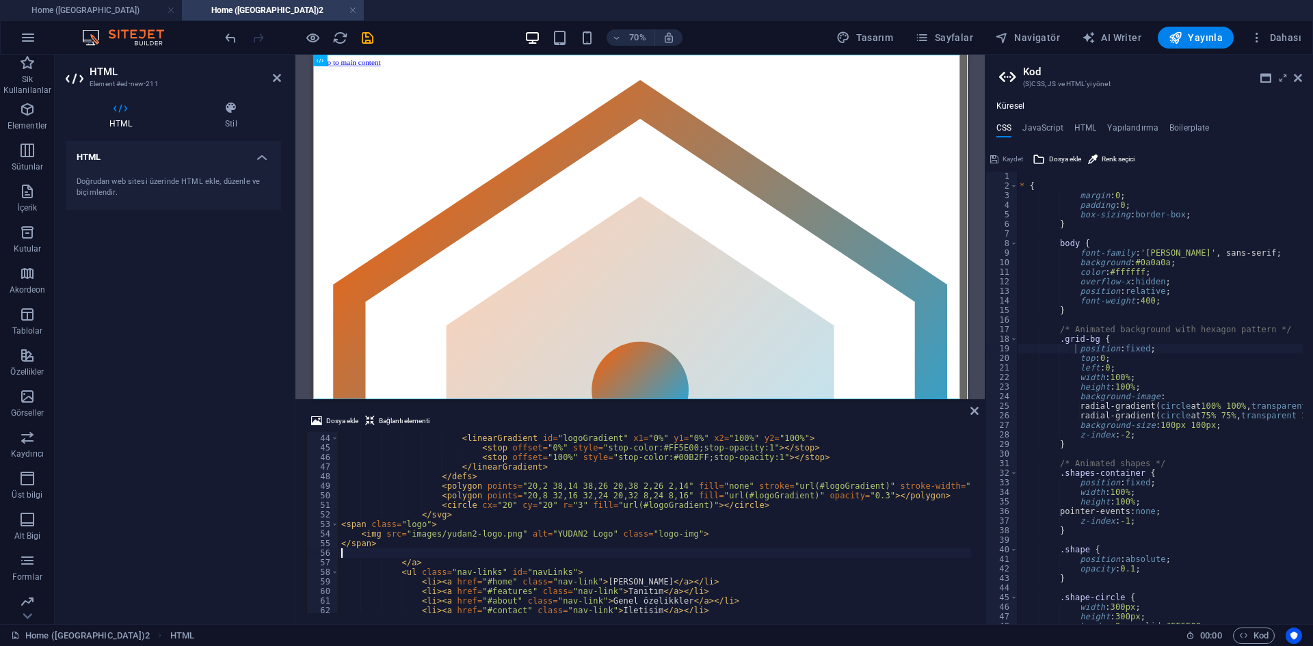
scroll to position [0, 0]
type textarea "<span class="logo-text">YUDAN2</span>"
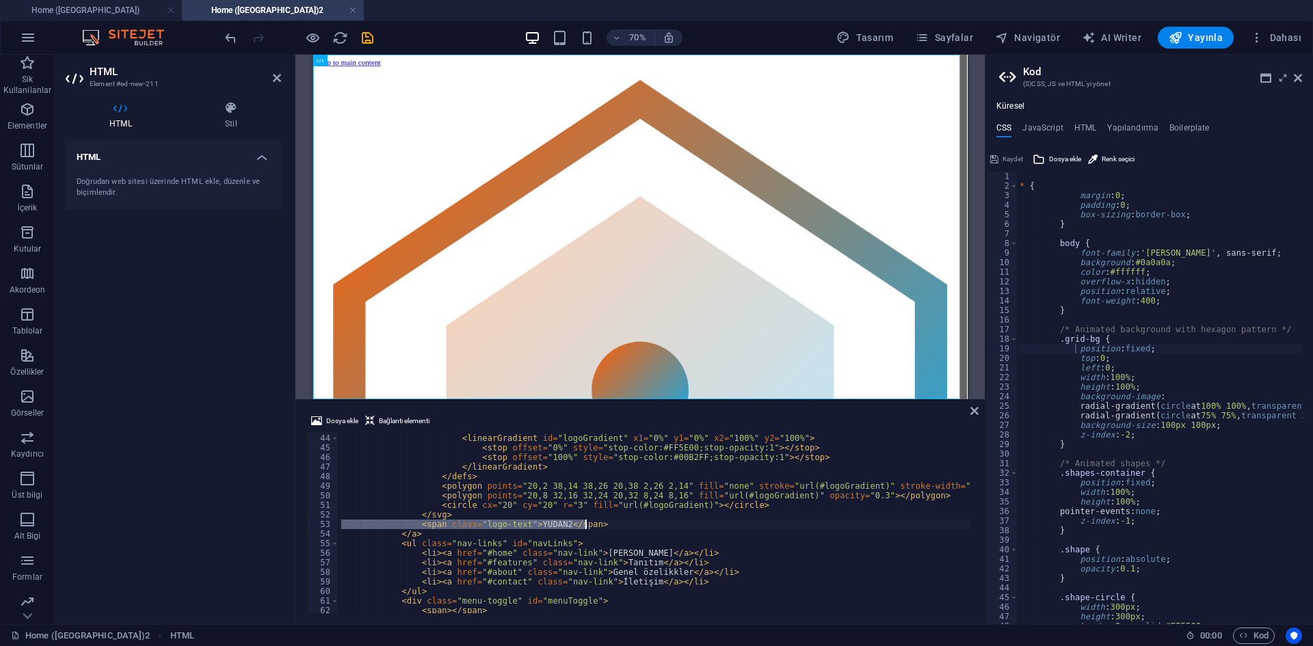
paste textarea
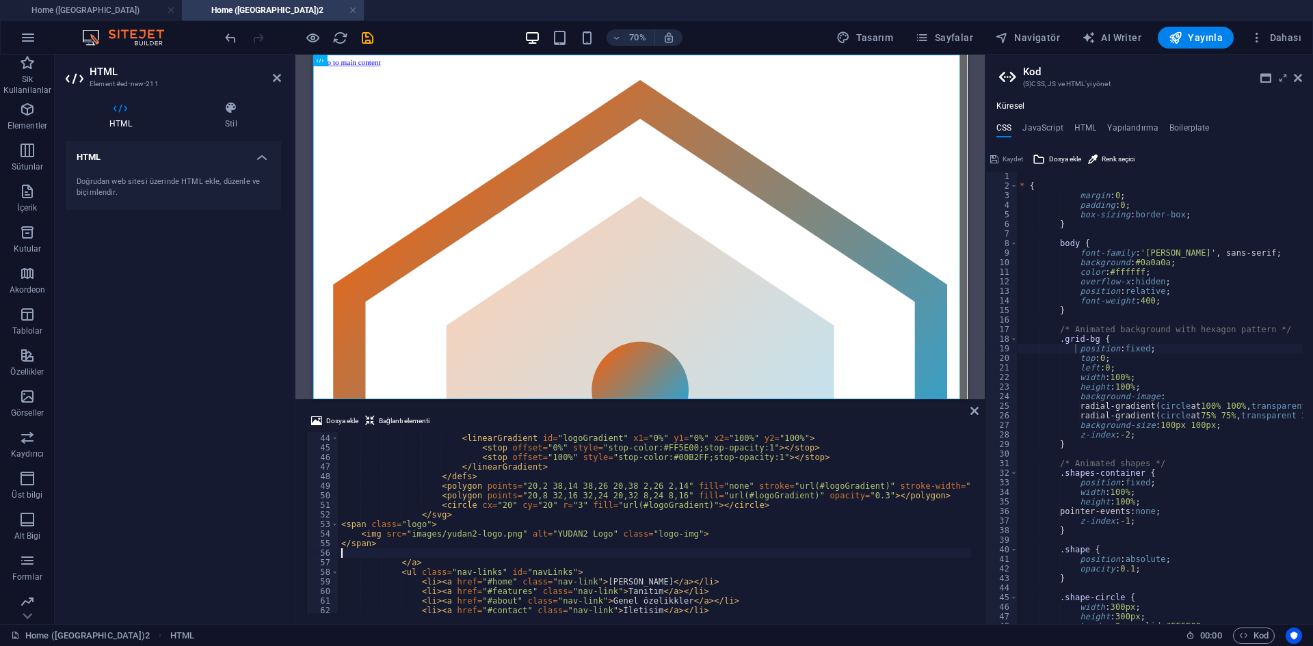
type textarea "<span class="logo-text">YUDAN2</span>"
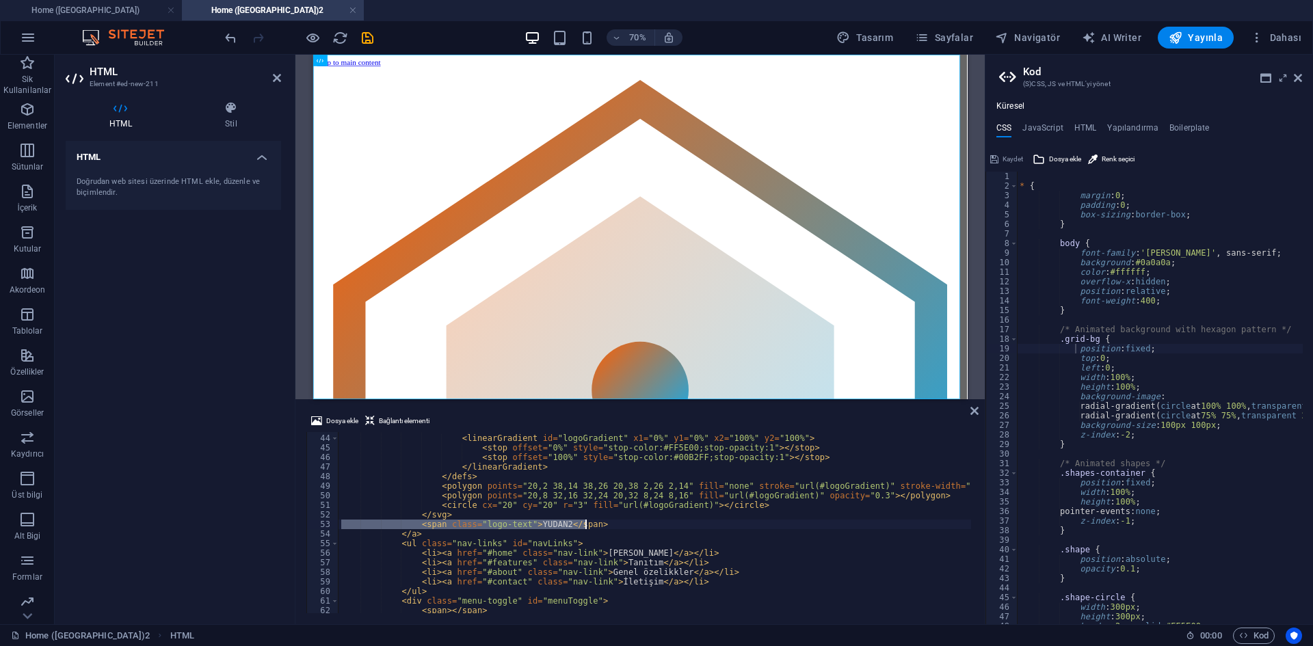
paste textarea
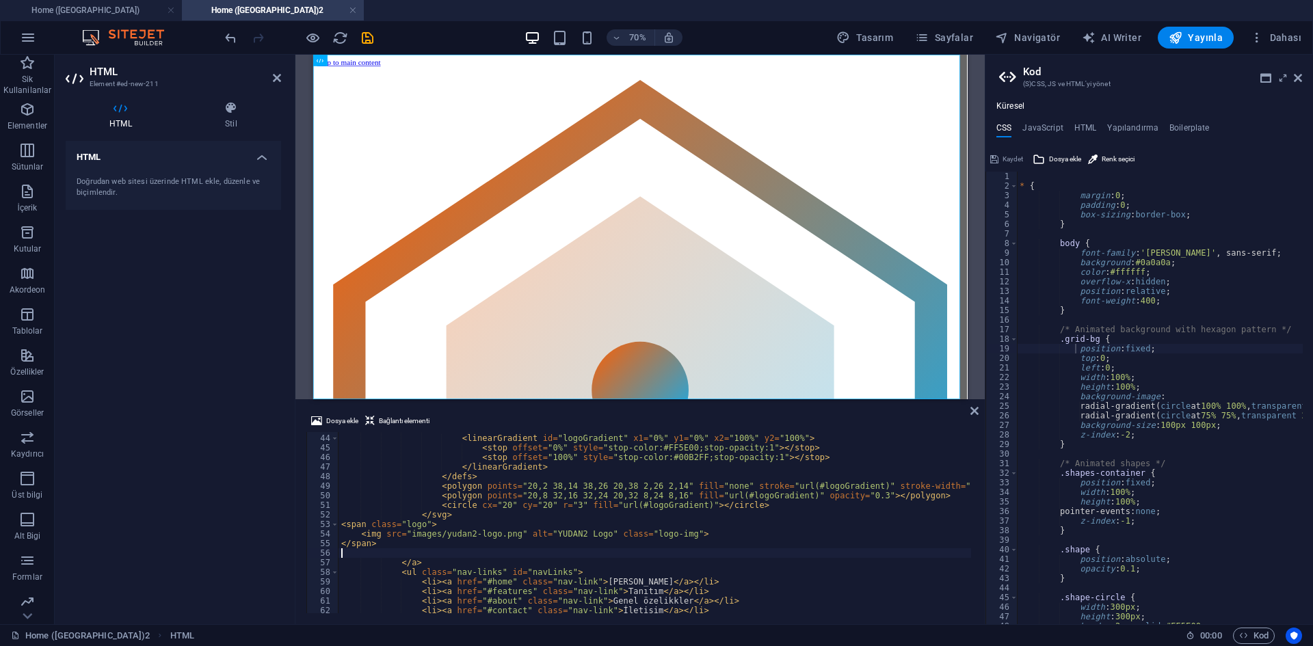
click at [339, 523] on div "< defs > < linearGradient id = "logoGradient" x1 = "0%" y1 = "0%" x2 = "100%" y…" at bounding box center [848, 523] width 1019 height 198
type textarea "<span class="logo-text">YUDAN2</span>"
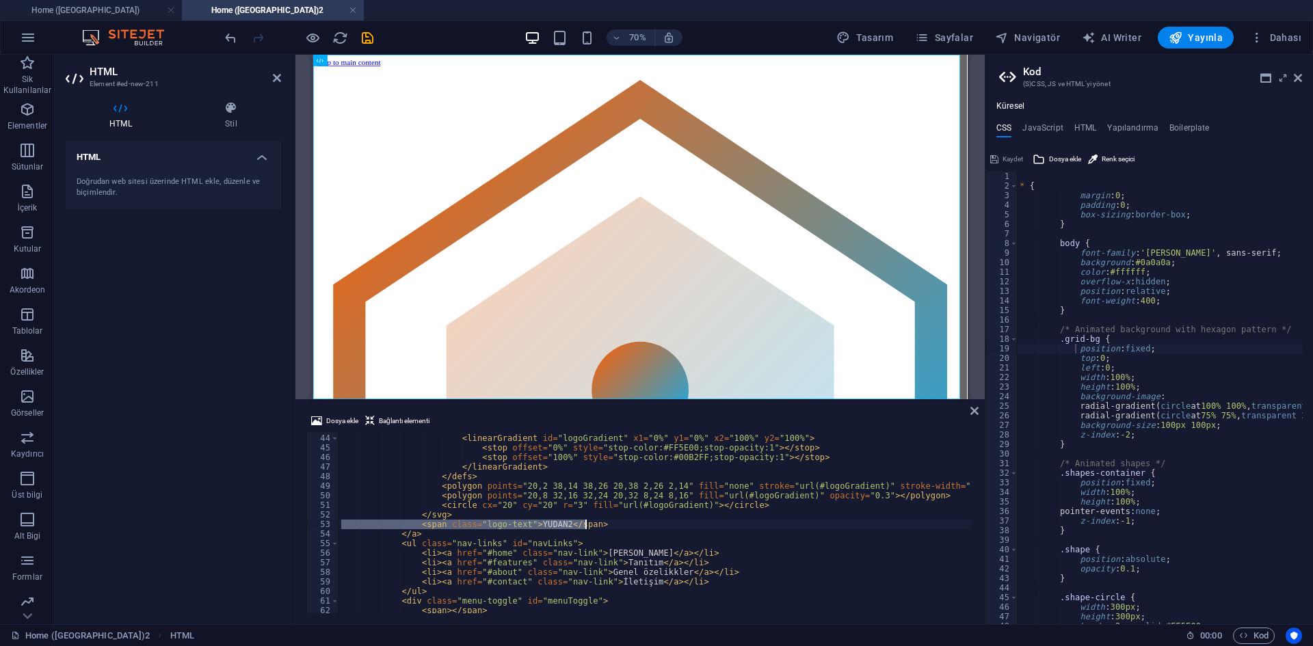
paste textarea
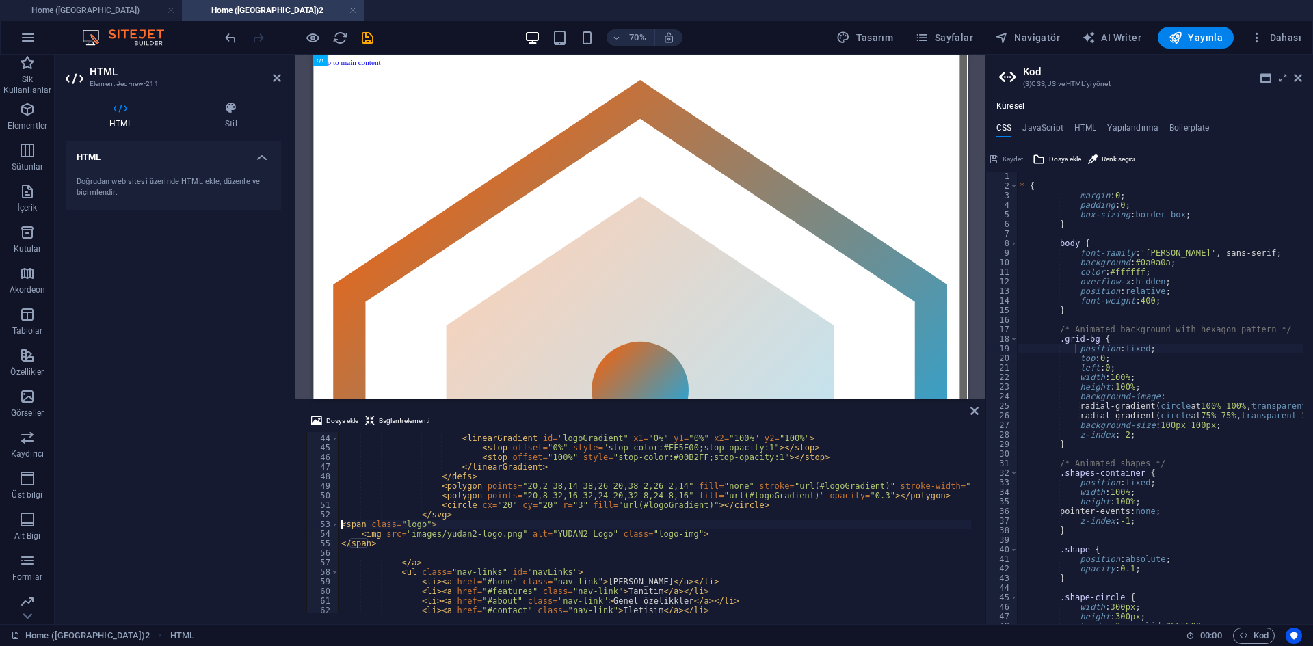
click at [341, 527] on div "< defs > < linearGradient id = "logoGradient" x1 = "0%" y1 = "0%" x2 = "100%" y…" at bounding box center [848, 523] width 1019 height 198
click at [343, 533] on div "< defs > < linearGradient id = "logoGradient" x1 = "0%" y1 = "0%" x2 = "100%" y…" at bounding box center [848, 523] width 1019 height 198
click at [341, 544] on div "< defs > < linearGradient id = "logoGradient" x1 = "0%" y1 = "0%" x2 = "100%" y…" at bounding box center [848, 523] width 1019 height 198
click at [379, 558] on div "< defs > < linearGradient id = "logoGradient" x1 = "0%" y1 = "0%" x2 = "100%" y…" at bounding box center [848, 523] width 1019 height 198
type textarea "</a>"
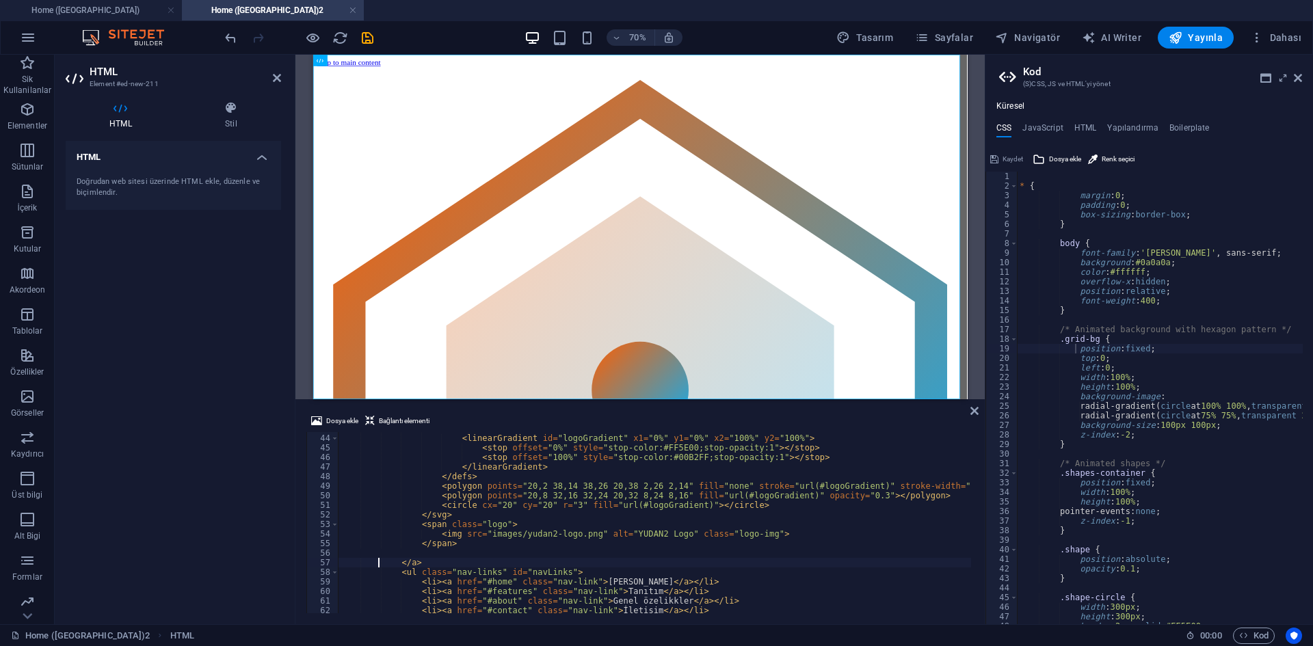
click at [371, 548] on div "< defs > < linearGradient id = "logoGradient" x1 = "0%" y1 = "0%" x2 = "100%" y…" at bounding box center [848, 523] width 1019 height 198
drag, startPoint x: 480, startPoint y: 535, endPoint x: 582, endPoint y: 535, distance: 101.9
click at [582, 535] on div "< defs > < linearGradient id = "logoGradient" x1 = "0%" y1 = "0%" x2 = "100%" y…" at bounding box center [848, 523] width 1019 height 198
click at [342, 417] on span "Dosya ekle" at bounding box center [342, 421] width 32 height 16
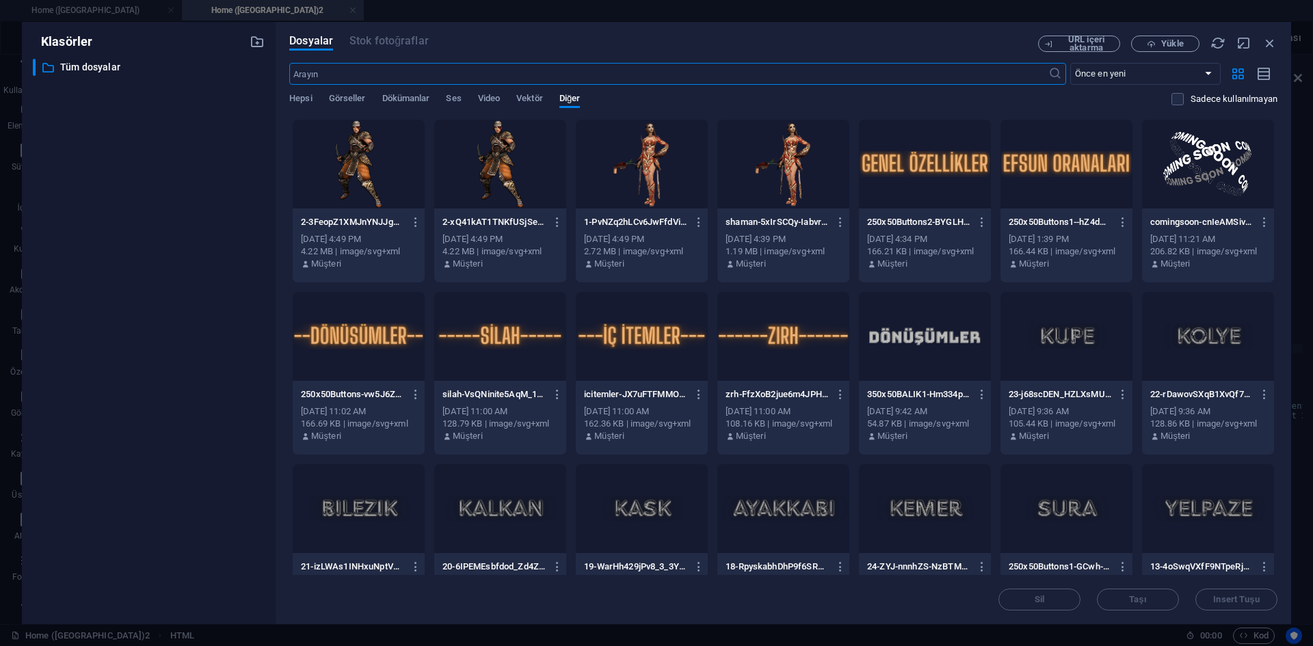
scroll to position [342, 0]
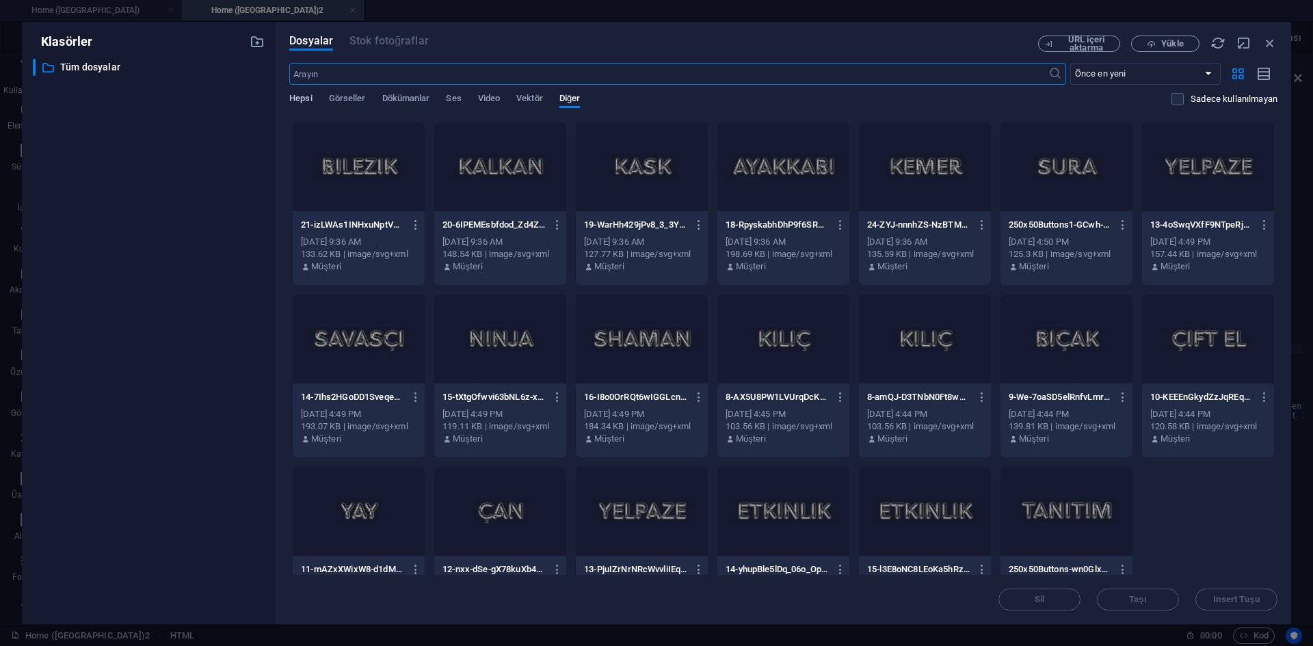
click at [295, 103] on span "Hepsi" at bounding box center [300, 99] width 23 height 19
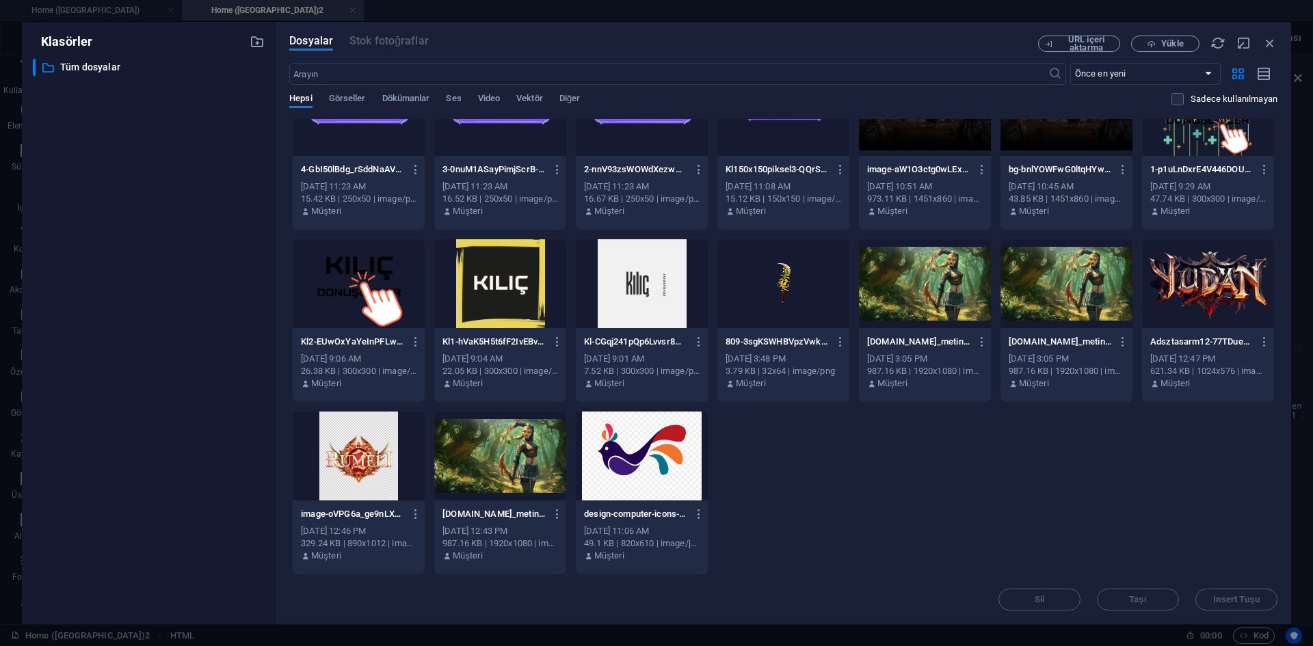
scroll to position [2364, 0]
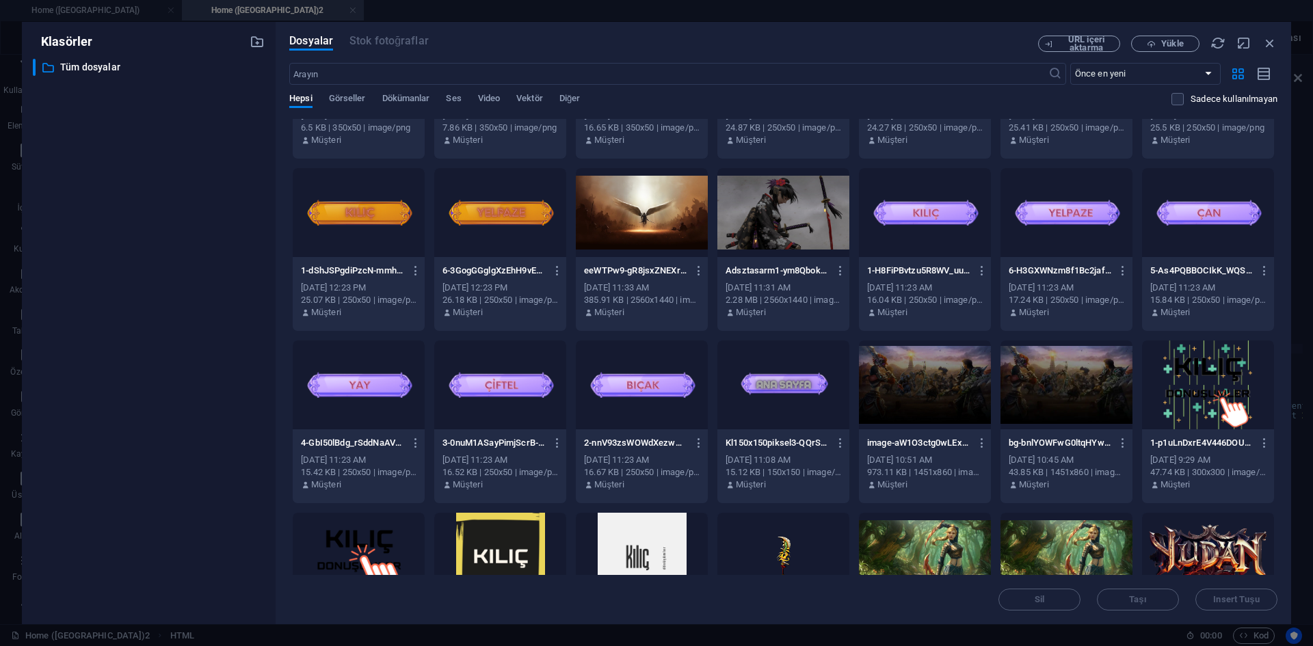
click at [1241, 555] on div at bounding box center [1208, 557] width 132 height 89
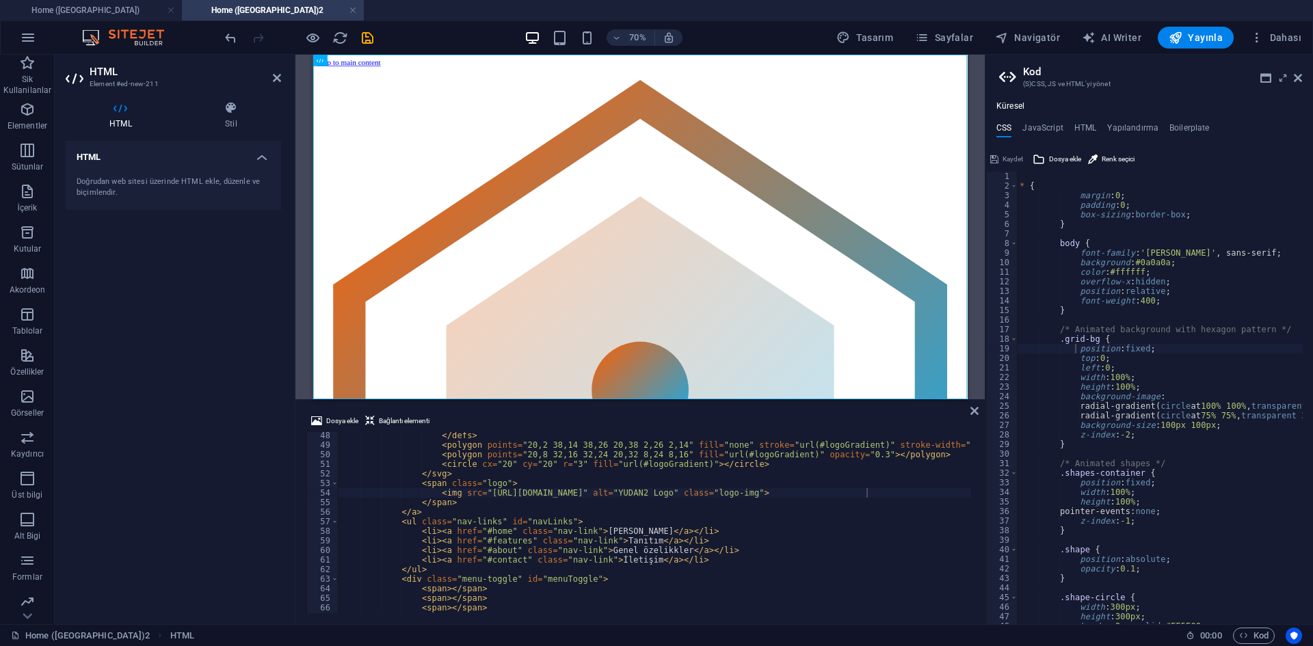
scroll to position [451, 0]
type textarea "</span>"
click at [581, 503] on div "</ defs > < polygon points = "20,2 38,14 38,26 20,38 2,26 2,14" fill = "none" s…" at bounding box center [848, 530] width 1019 height 198
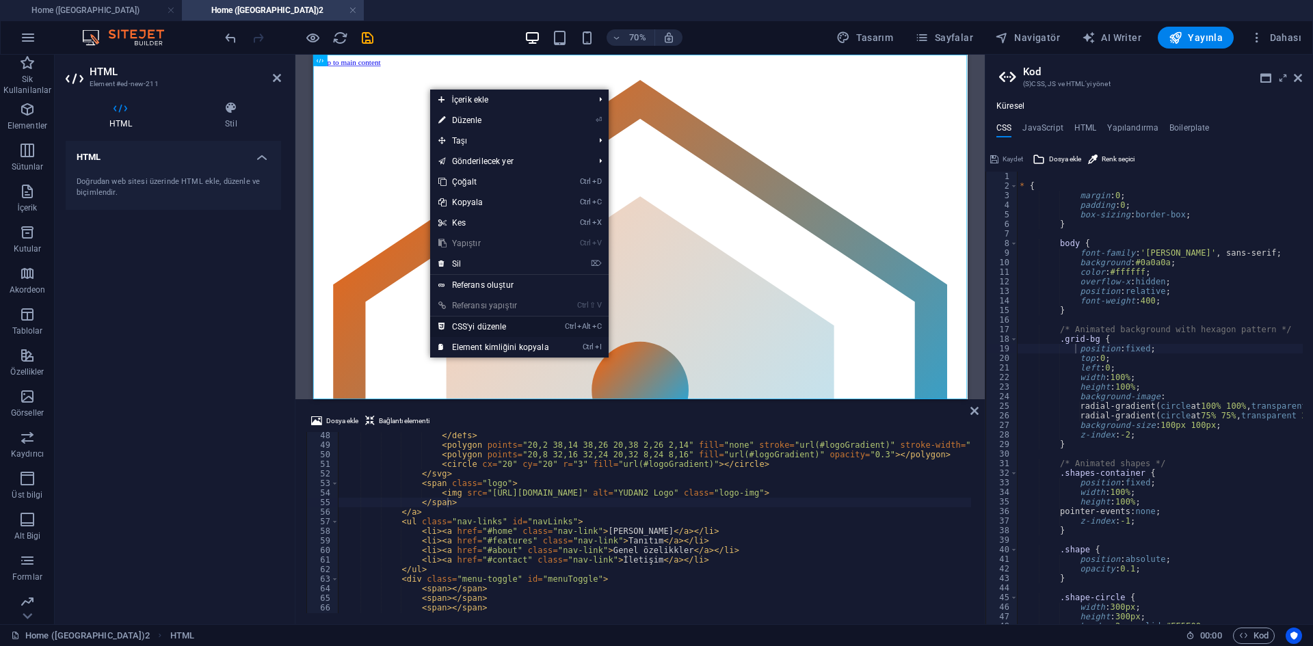
click at [485, 319] on link "Ctrl Alt C CSS'yi düzenle" at bounding box center [493, 327] width 127 height 21
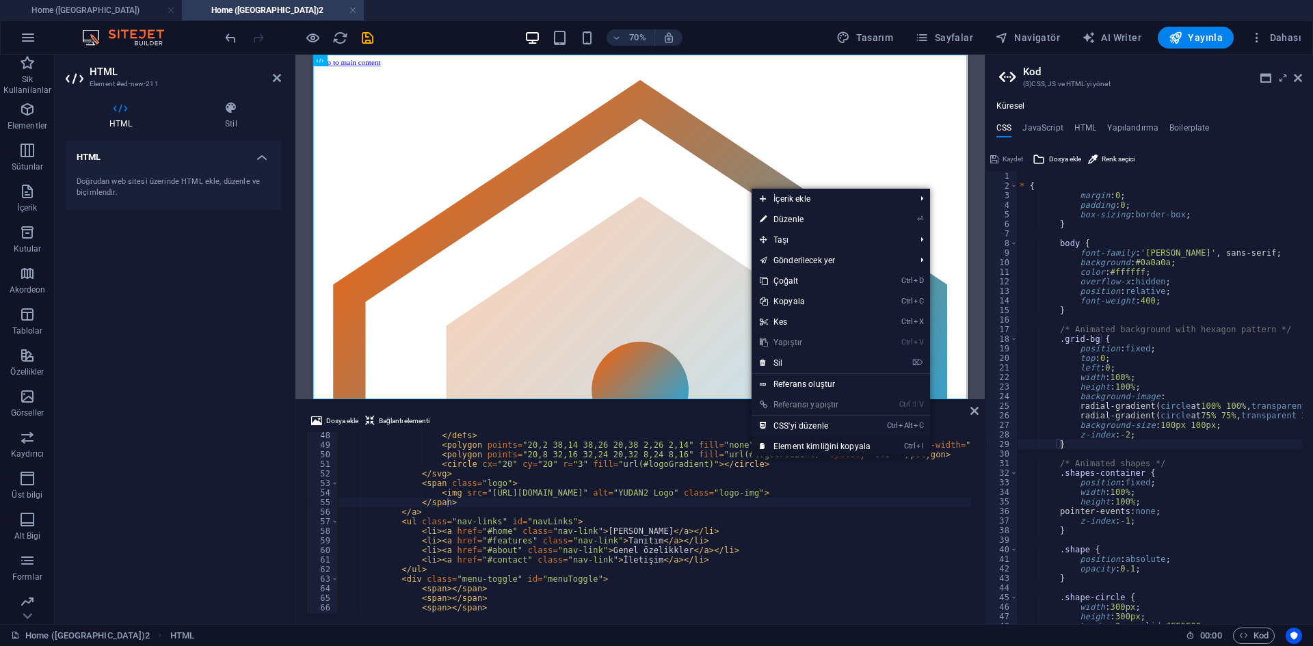
click at [842, 449] on link "Ctrl I Element kimliğini kopyala" at bounding box center [815, 446] width 127 height 21
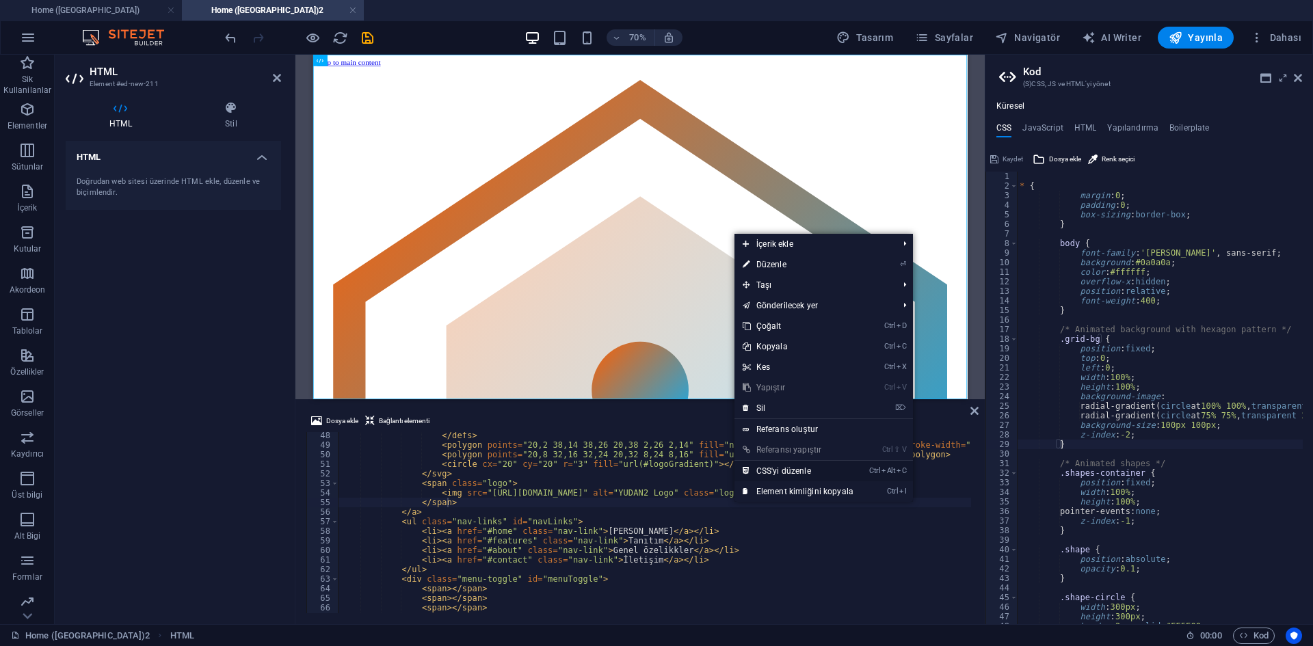
click at [814, 468] on link "Ctrl Alt C CSS'yi düzenle" at bounding box center [797, 471] width 127 height 21
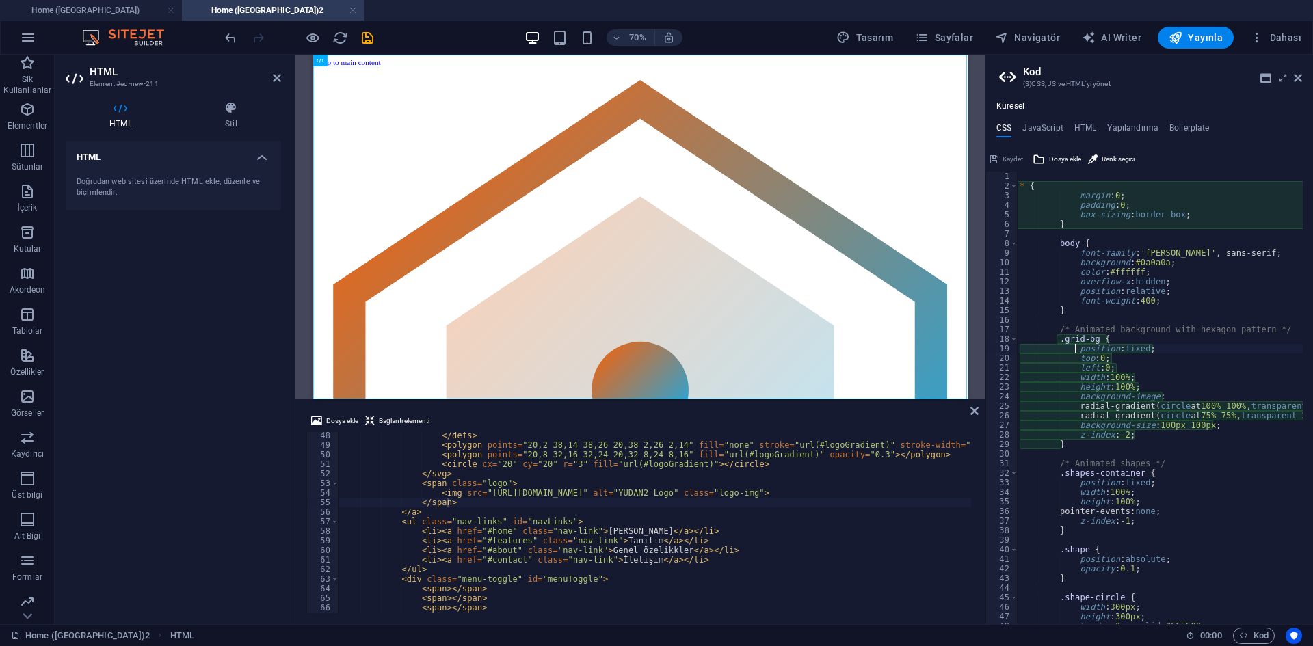
type textarea "box-sizing: border-box;"
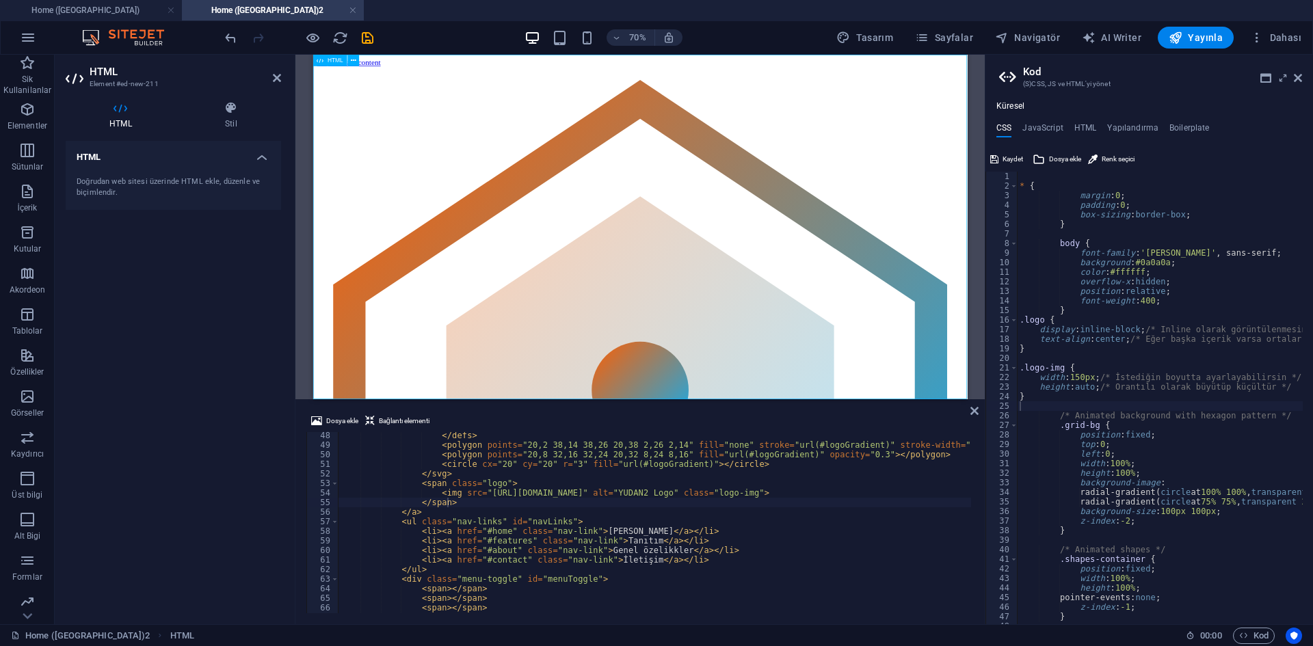
click at [1010, 168] on div "1 2 3 4 5 6 7 8 9 10 11 12 13 14 15 16 17 18 19 20 21 22 23 24 25 26 27 28 29 3…" at bounding box center [1149, 386] width 328 height 476
drag, startPoint x: 1010, startPoint y: 163, endPoint x: 793, endPoint y: 86, distance: 230.8
click at [1010, 163] on span "Kaydet" at bounding box center [1013, 159] width 21 height 16
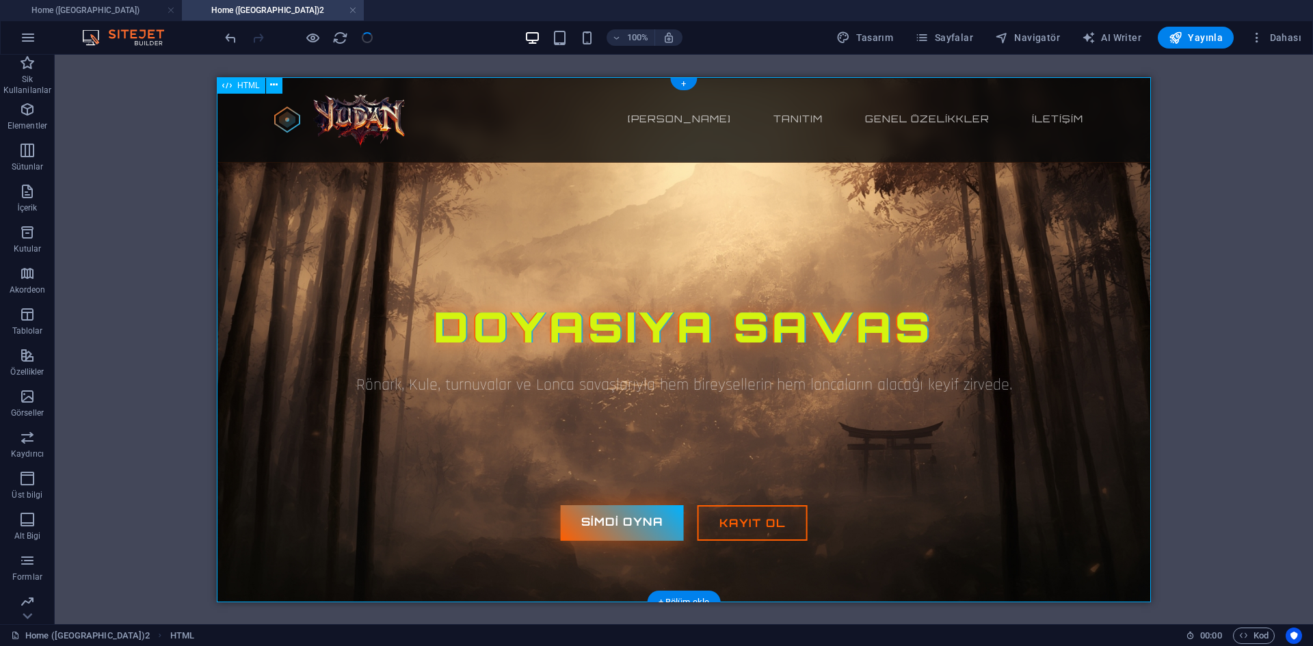
click at [462, 356] on div "ELECTRIC XTRA - Cyberpunk Landing Page by TemplateMo Ana sayfa Tanıtım Genel öz…" at bounding box center [684, 339] width 934 height 525
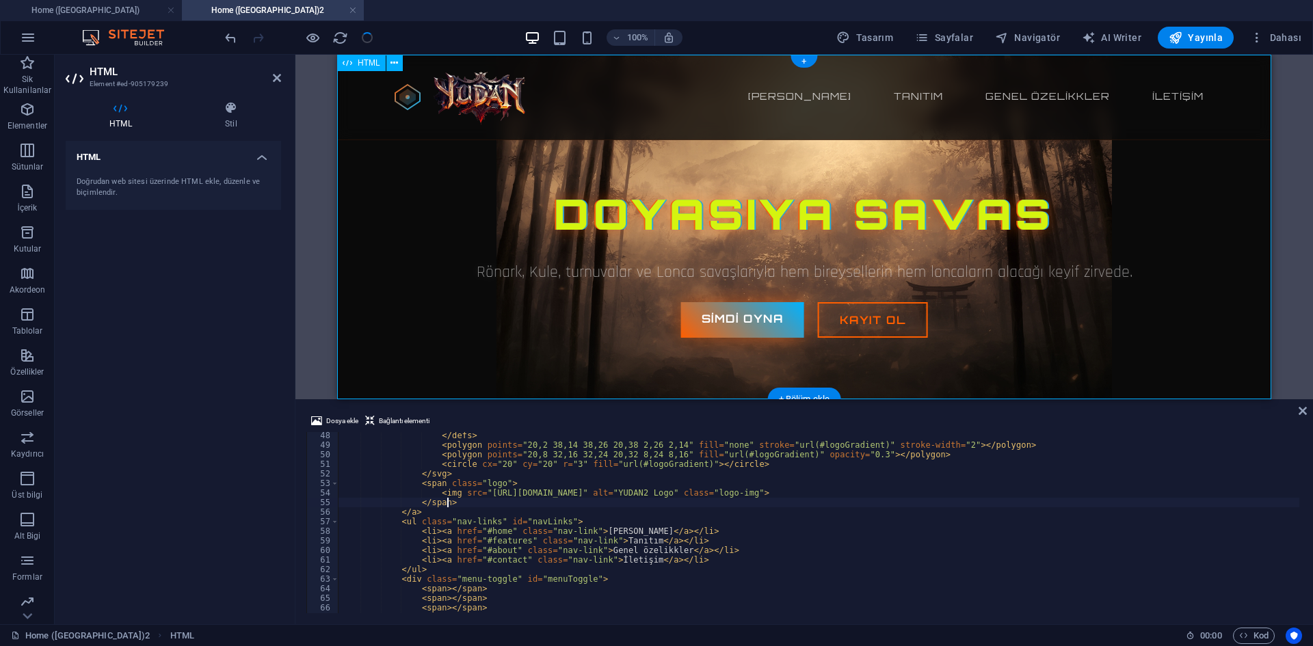
scroll to position [451, 0]
click at [321, 39] on div at bounding box center [298, 38] width 153 height 22
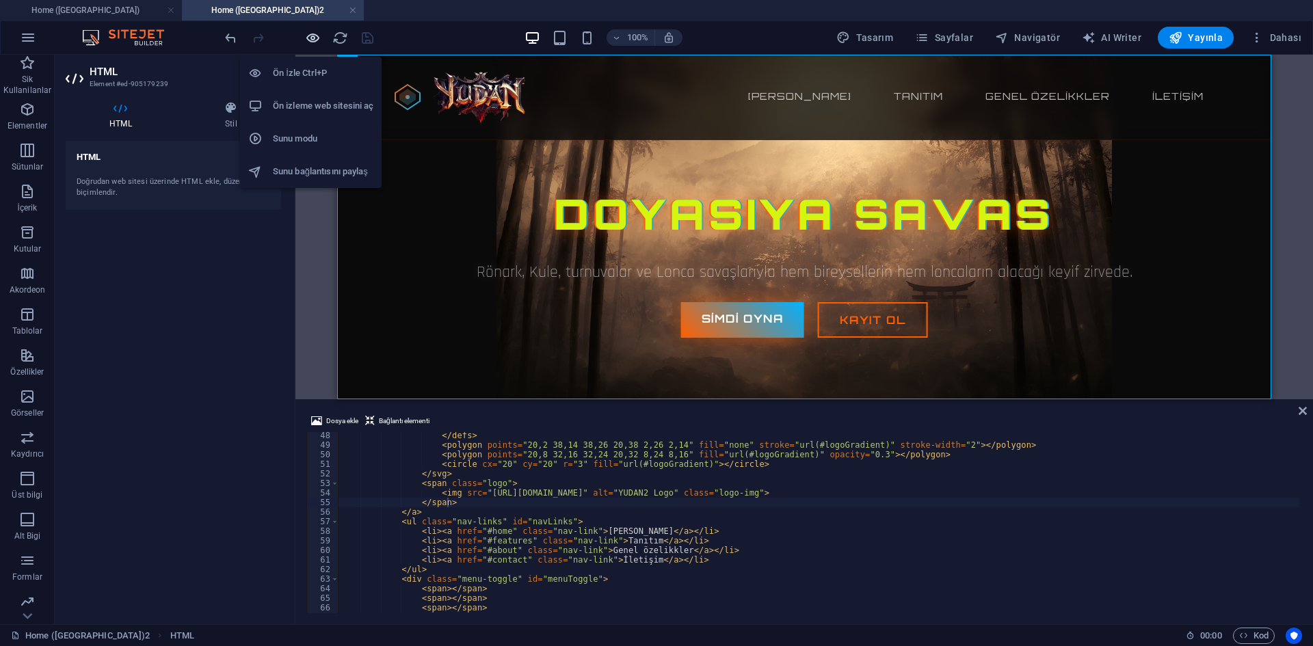
click at [314, 39] on icon "button" at bounding box center [313, 38] width 16 height 16
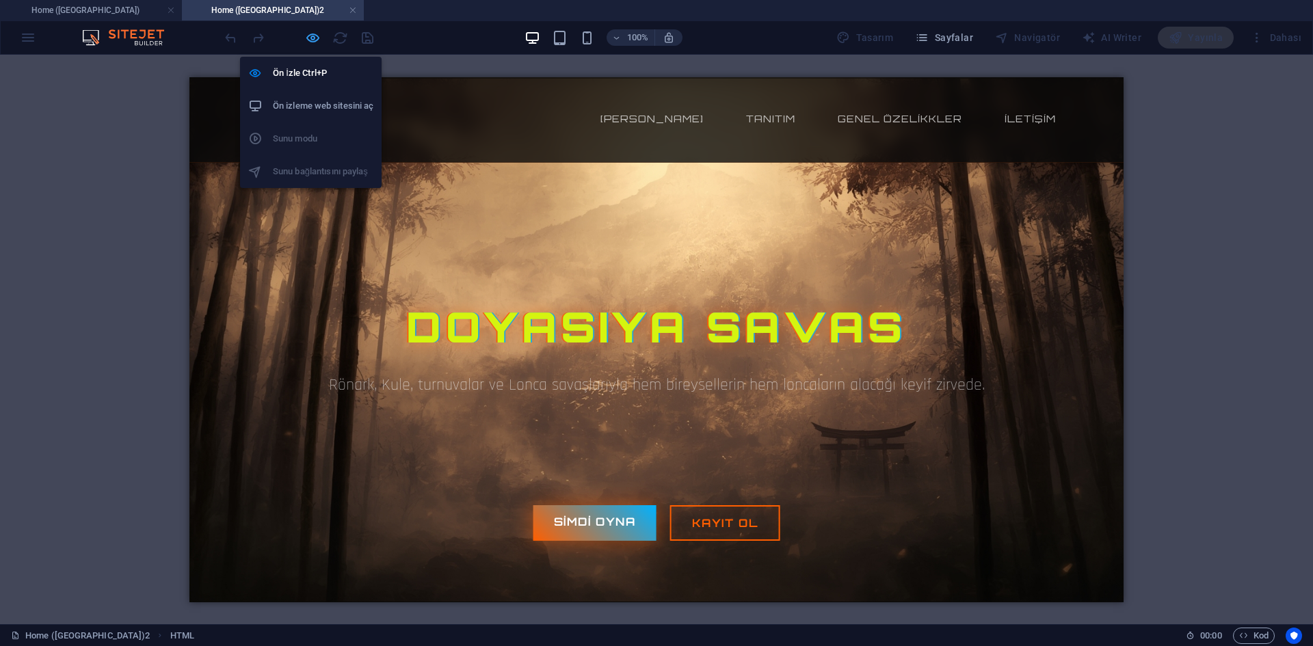
click at [315, 33] on icon "button" at bounding box center [313, 38] width 16 height 16
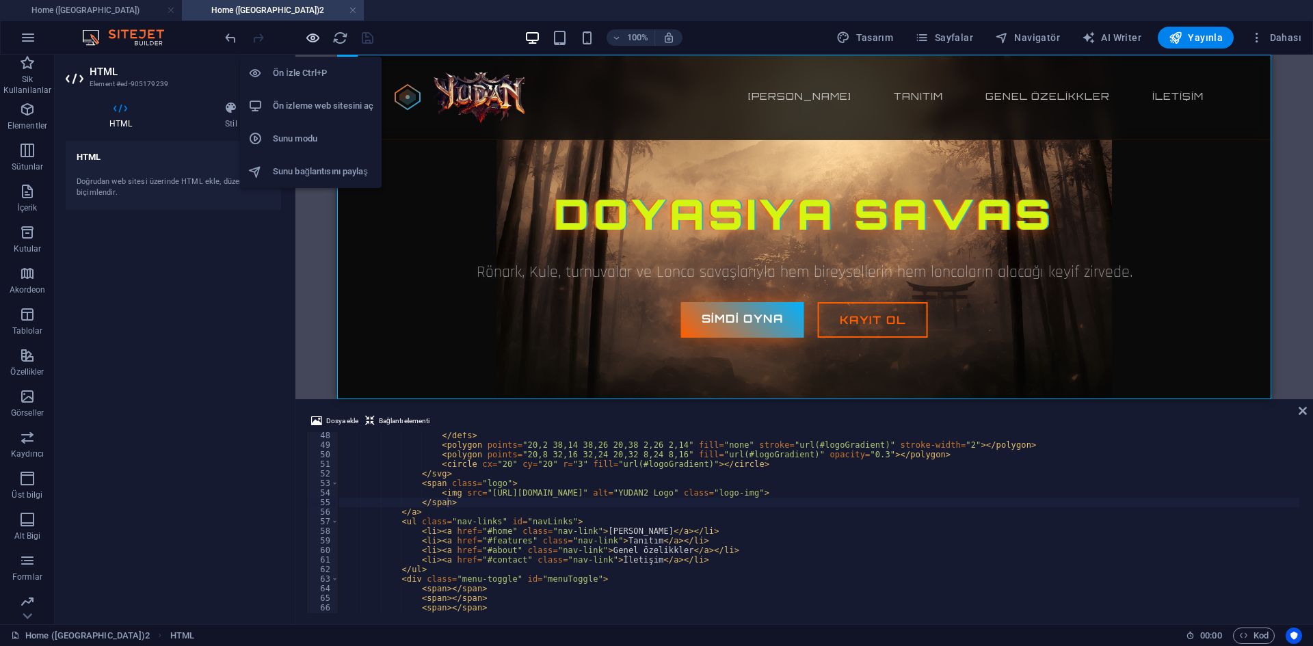
click at [305, 36] on icon "button" at bounding box center [313, 38] width 16 height 16
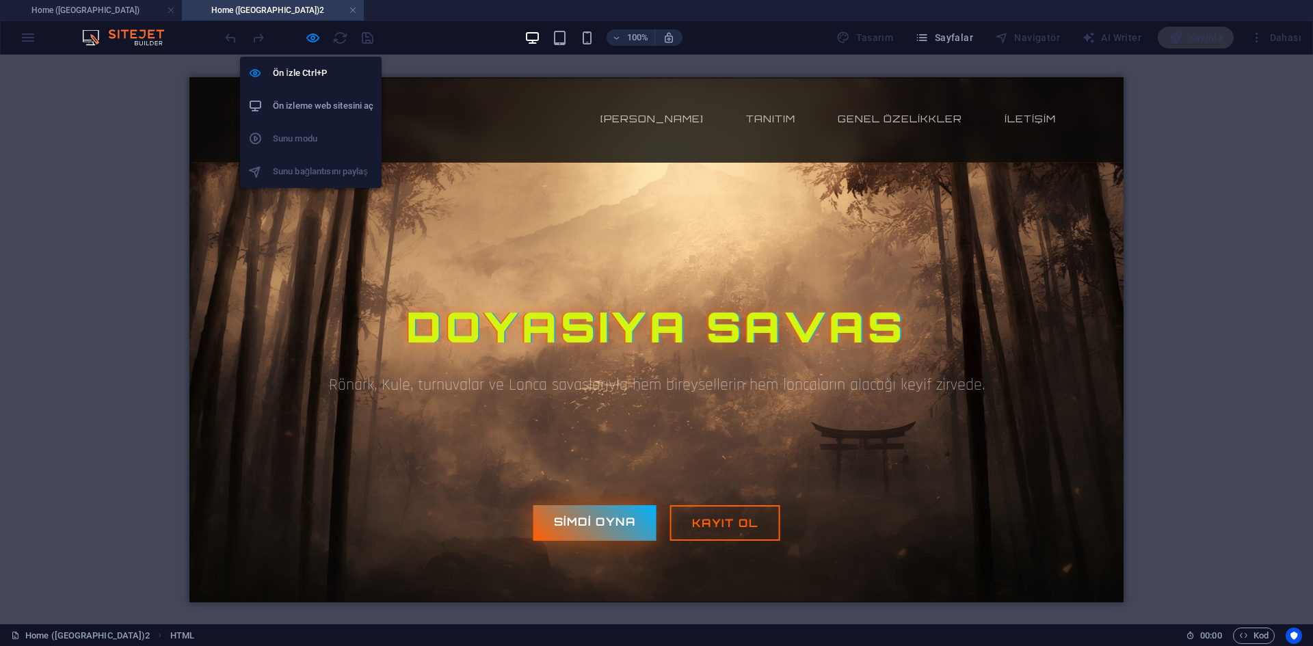
drag, startPoint x: 313, startPoint y: 31, endPoint x: 468, endPoint y: 8, distance: 157.6
click at [313, 31] on icon "button" at bounding box center [313, 38] width 16 height 16
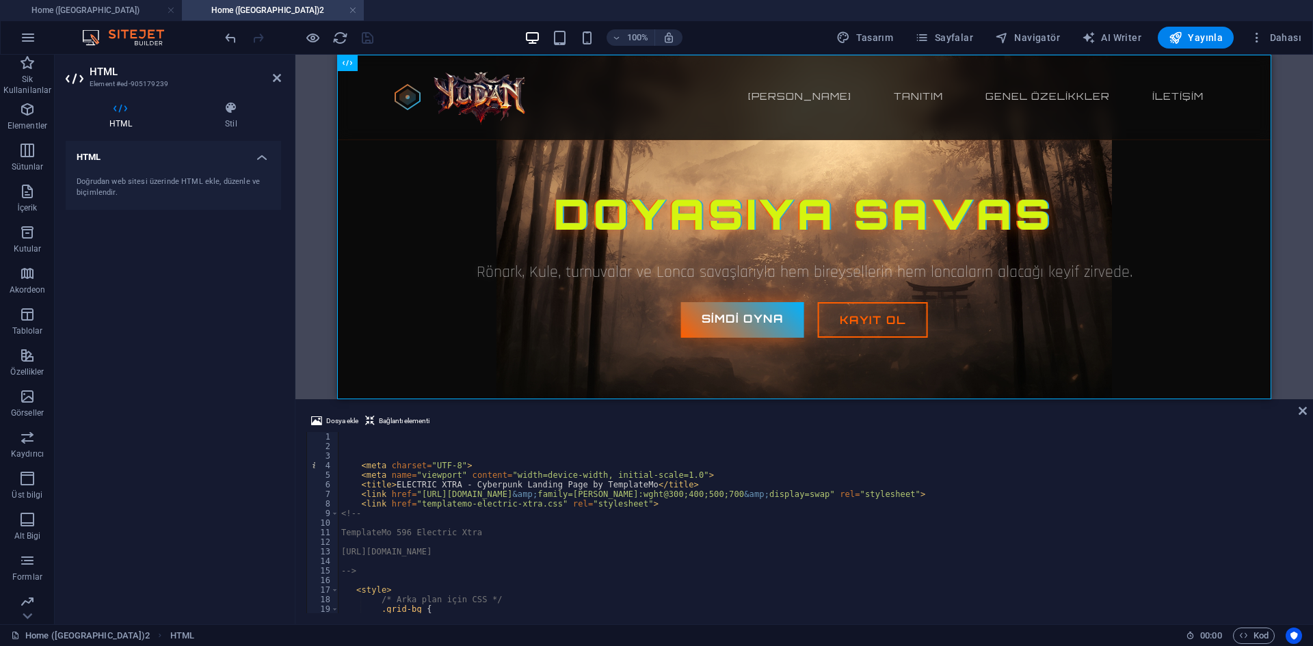
scroll to position [41, 0]
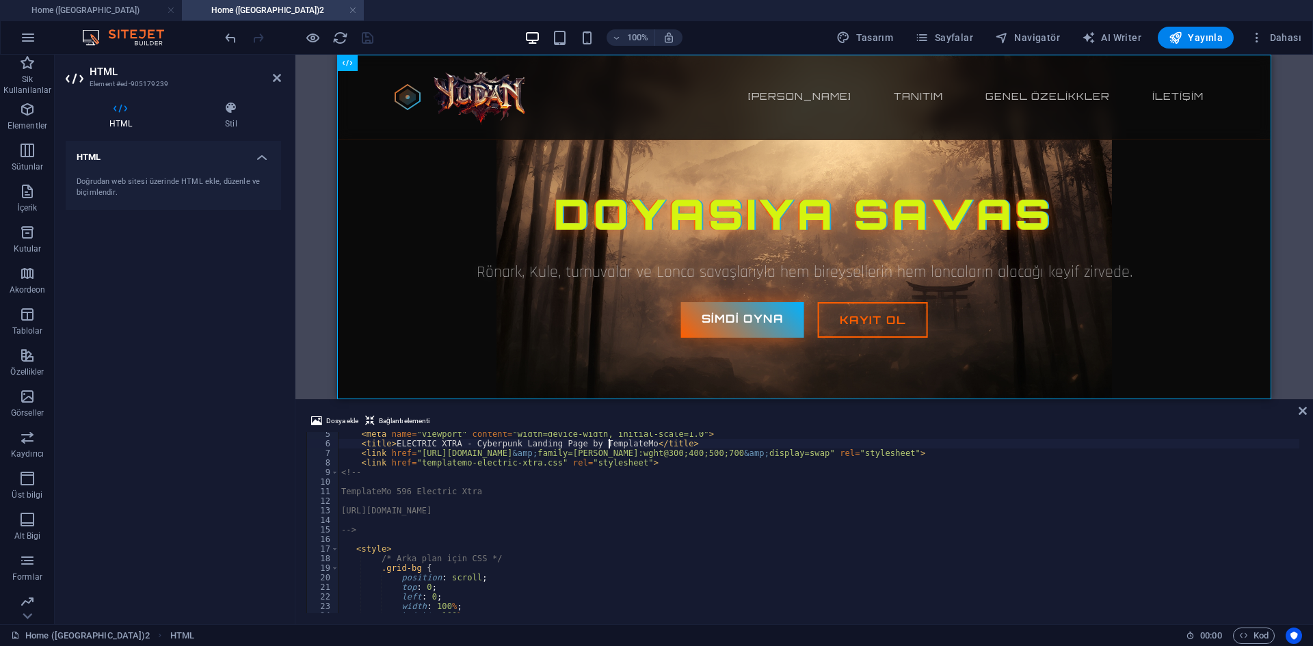
click at [610, 444] on div "< meta name = "viewport" content = "width=device-width, initial-scale=1.0" > < …" at bounding box center [848, 528] width 1019 height 198
drag, startPoint x: 392, startPoint y: 444, endPoint x: 631, endPoint y: 447, distance: 239.4
click at [631, 447] on div "< meta name = "viewport" content = "width=device-width, initial-scale=1.0" > < …" at bounding box center [848, 528] width 1019 height 198
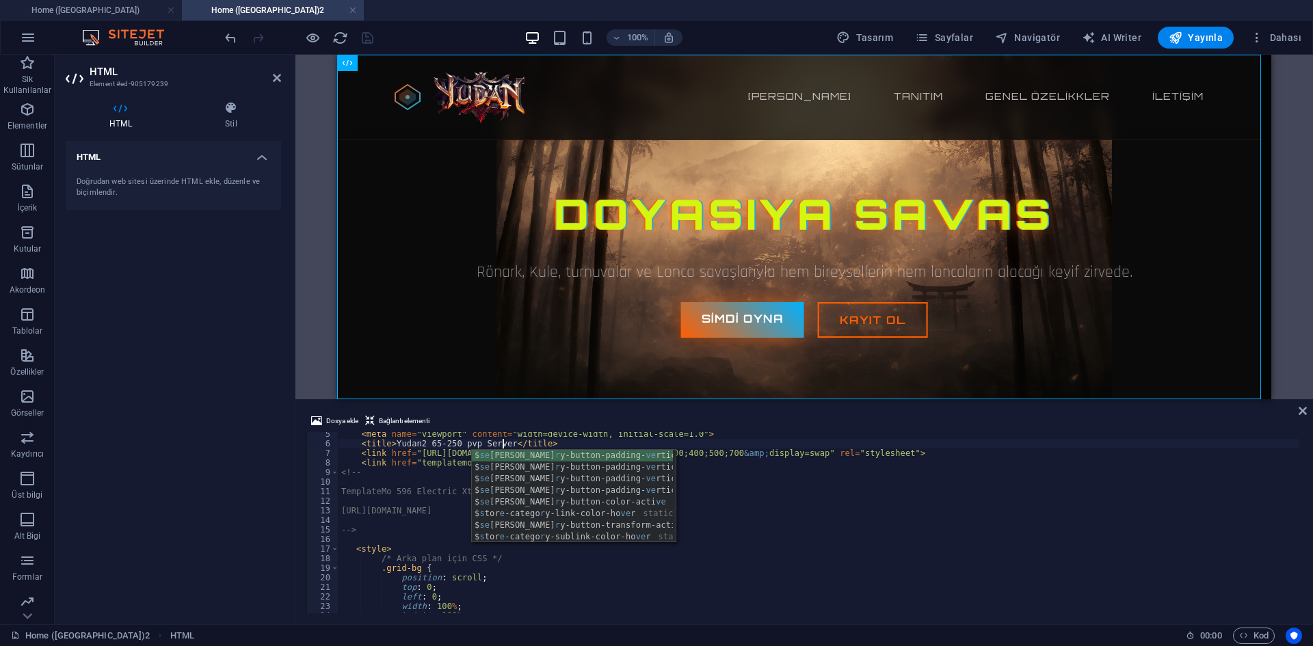
scroll to position [0, 13]
click at [697, 445] on div "< meta name = "viewport" content = "width=device-width, initial-scale=1.0" > < …" at bounding box center [848, 528] width 1019 height 198
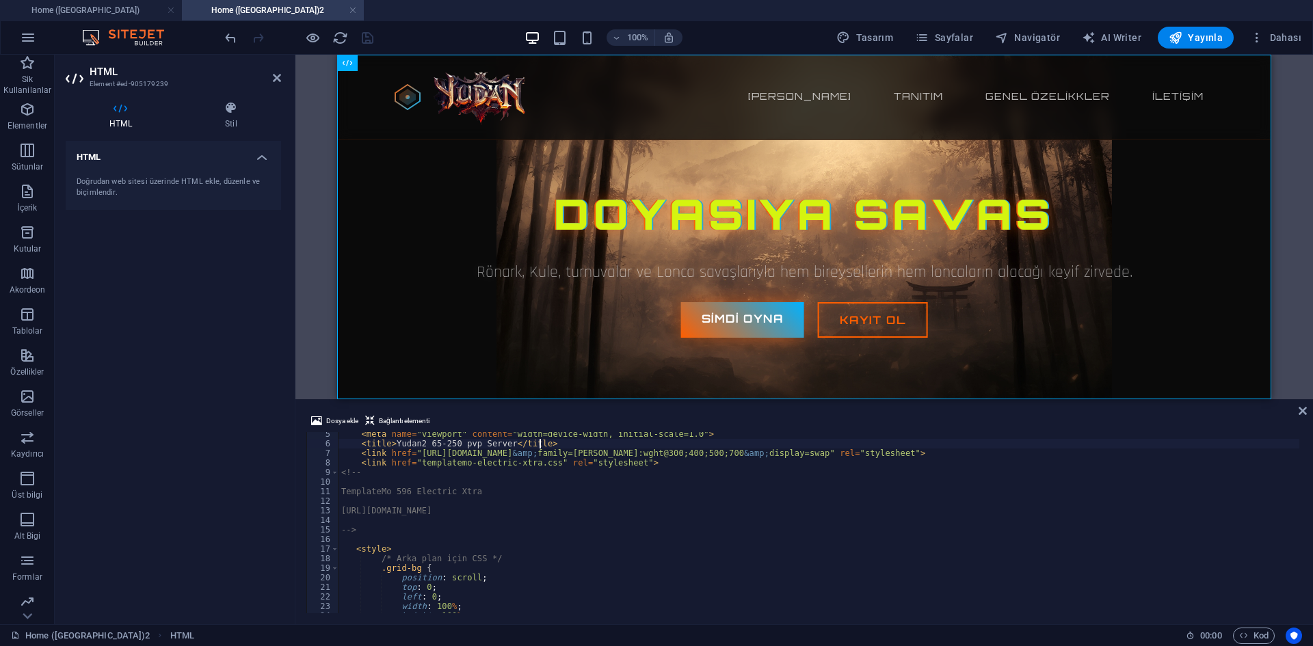
click at [709, 453] on div "< meta name = "viewport" content = "width=device-width, initial-scale=1.0" > < …" at bounding box center [848, 528] width 1019 height 198
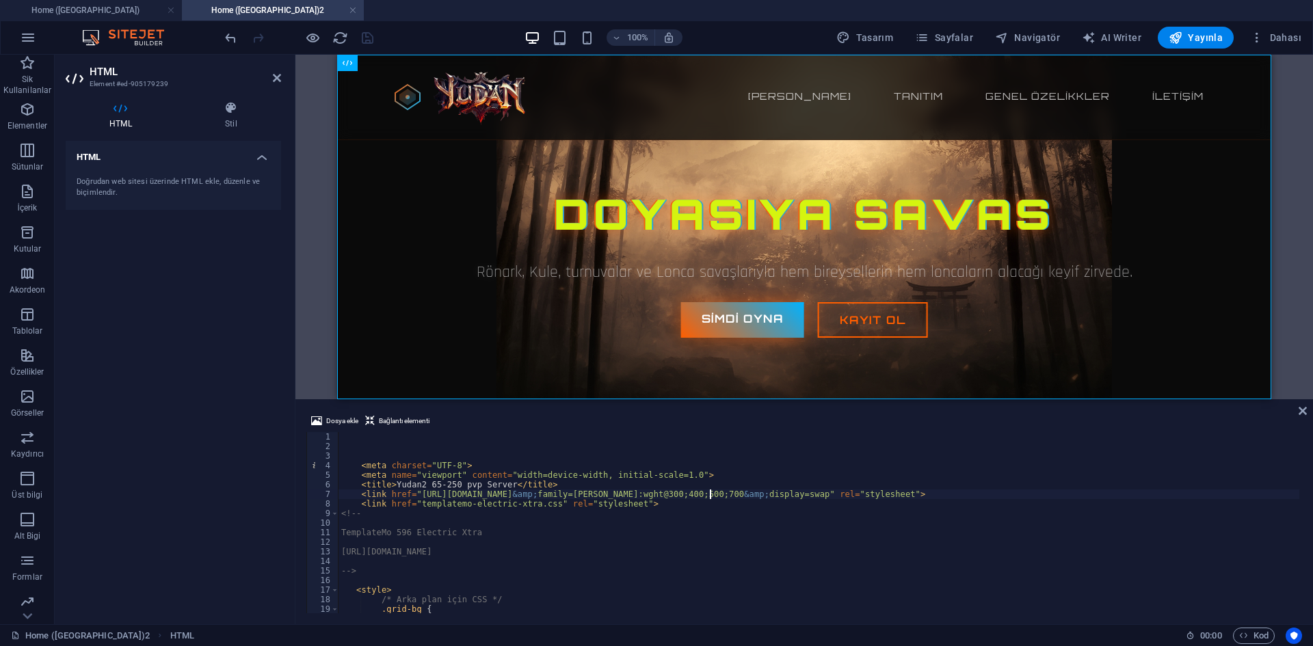
scroll to position [0, 0]
click at [665, 550] on div "< meta charset = "UTF-8" > < meta name = "viewport" content = "width=device-wid…" at bounding box center [848, 531] width 1019 height 198
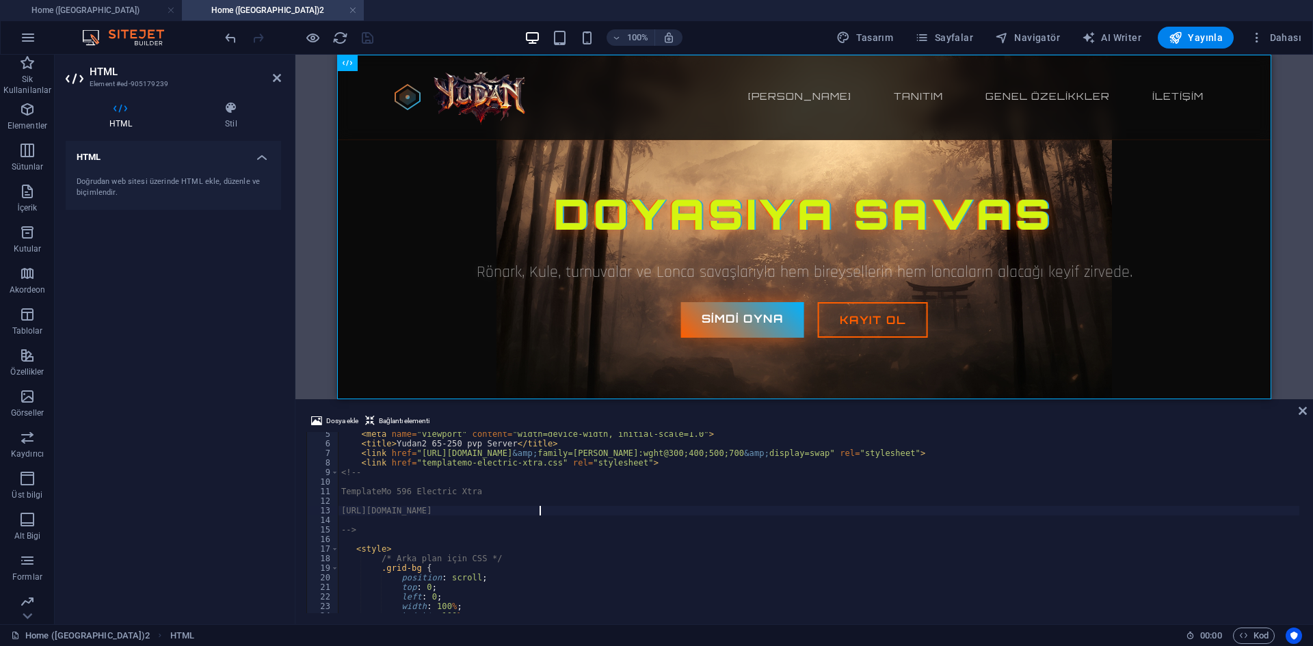
scroll to position [41, 0]
drag, startPoint x: 650, startPoint y: 458, endPoint x: 452, endPoint y: 486, distance: 200.2
click at [380, 463] on div "< meta name = "viewport" content = "width=device-width, initial-scale=1.0" > < …" at bounding box center [848, 528] width 1019 height 198
click at [476, 492] on div "< meta name = "viewport" content = "width=device-width, initial-scale=1.0" > < …" at bounding box center [848, 528] width 1019 height 198
type textarea "TemplateMo 596 Electric Xtra"
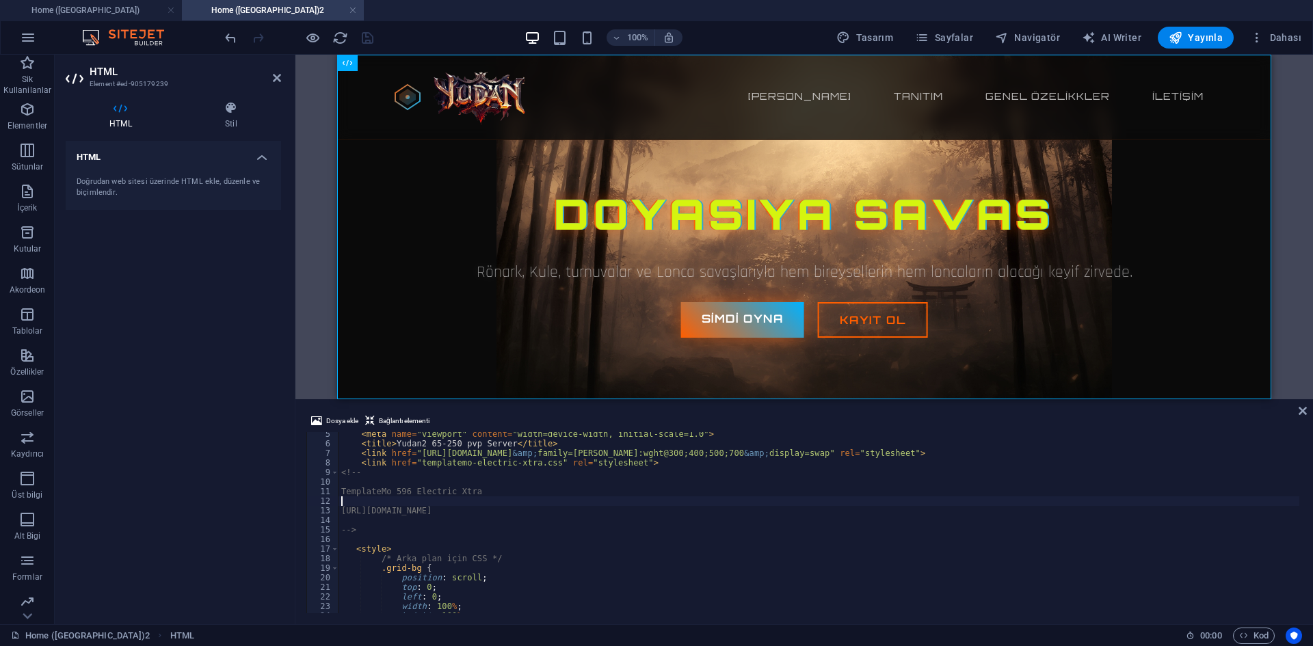
drag, startPoint x: 566, startPoint y: 504, endPoint x: 372, endPoint y: 503, distance: 193.5
click at [372, 503] on div "< meta name = "viewport" content = "width=device-width, initial-scale=1.0" > < …" at bounding box center [848, 528] width 1019 height 198
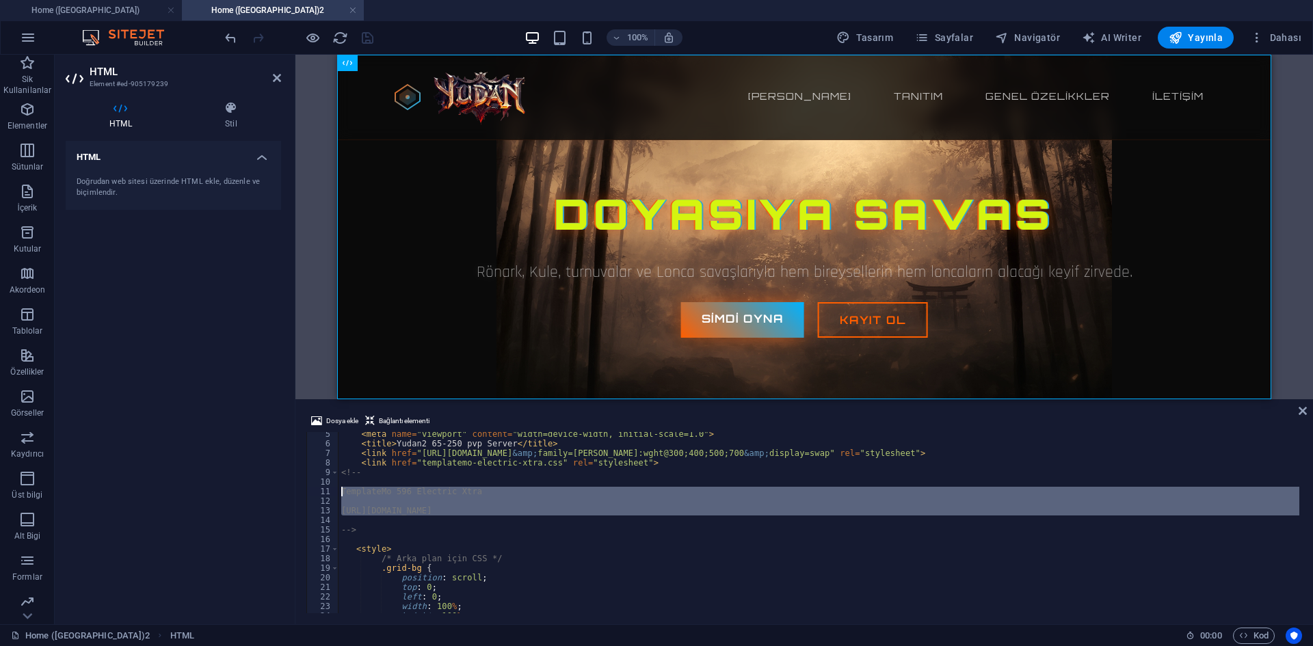
drag, startPoint x: 557, startPoint y: 518, endPoint x: 333, endPoint y: 488, distance: 226.3
click at [333, 488] on div "5 6 7 8 9 10 11 12 13 14 15 16 17 18 19 20 21 22 23 24 25 < meta name = "viewpo…" at bounding box center [804, 522] width 996 height 181
type textarea "TemplateMo 596 Electric Xtra"
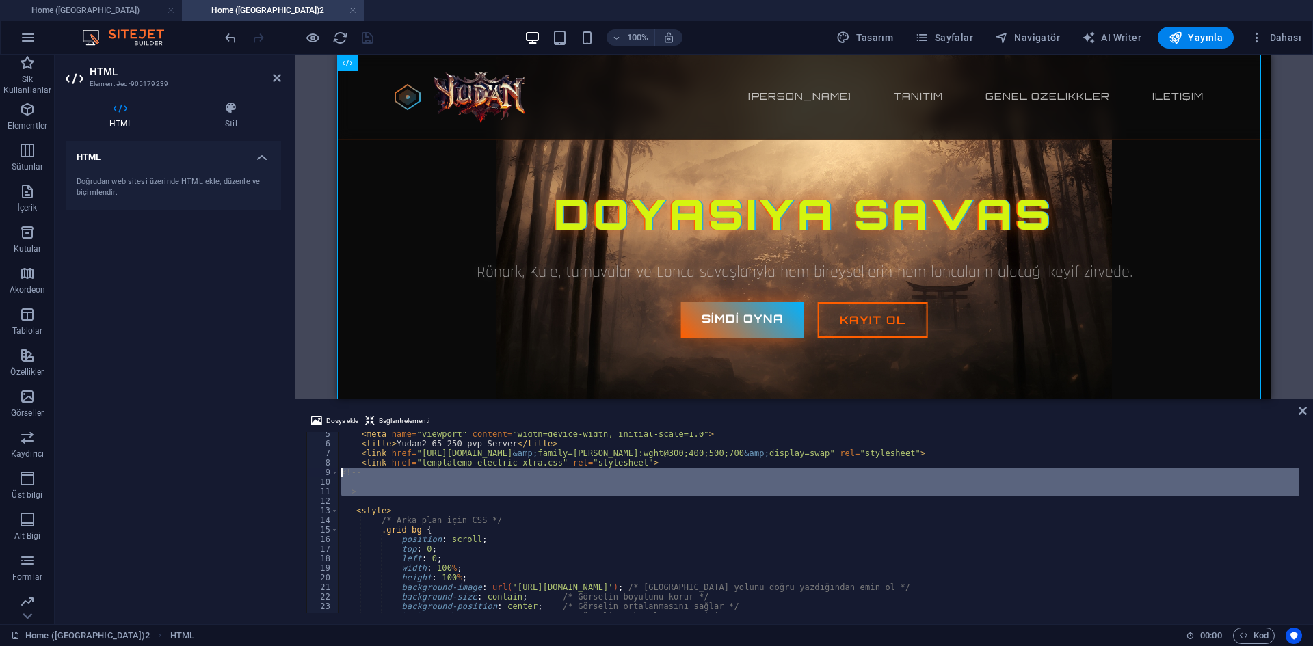
drag, startPoint x: 375, startPoint y: 498, endPoint x: 326, endPoint y: 474, distance: 54.1
click at [326, 474] on div "5 6 7 8 9 10 11 12 13 14 15 16 17 18 19 20 21 22 23 24 25 < meta name = "viewpo…" at bounding box center [804, 522] width 996 height 181
type textarea "<!--"
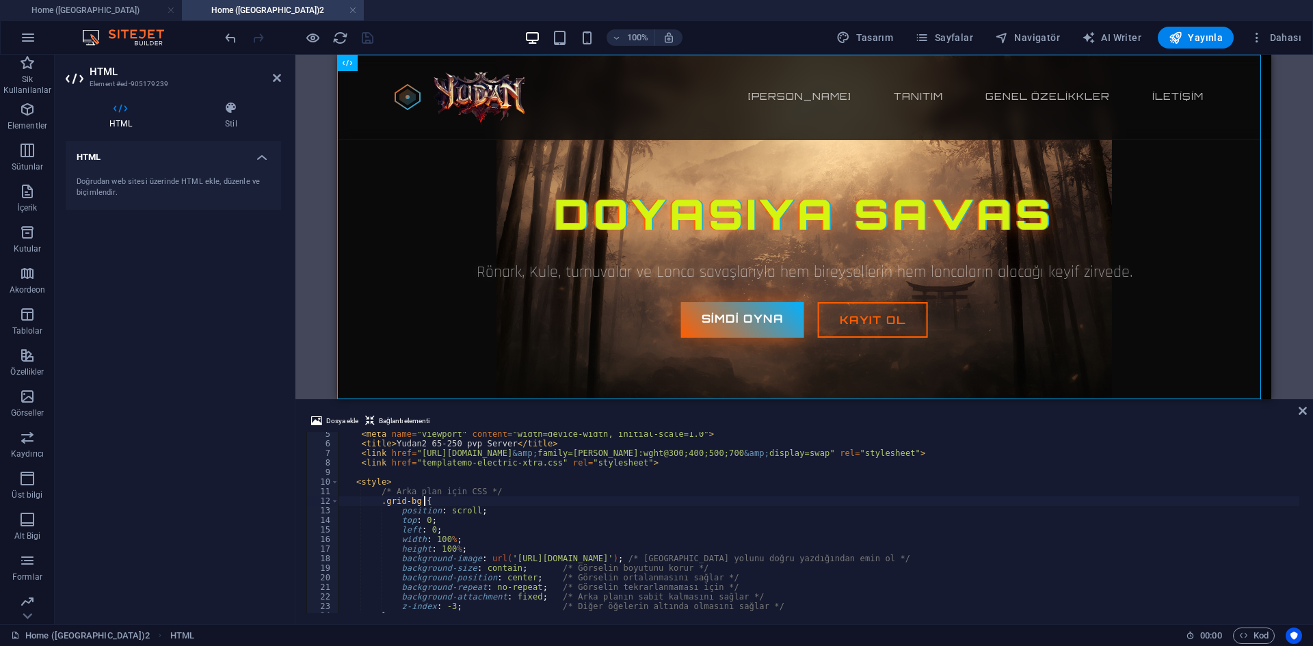
click at [571, 503] on div "< meta name = "viewport" content = "width=device-width, initial-scale=1.0" > < …" at bounding box center [848, 528] width 1019 height 198
drag, startPoint x: 511, startPoint y: 485, endPoint x: 384, endPoint y: 486, distance: 127.2
click at [384, 486] on div "< meta name = "viewport" content = "width=device-width, initial-scale=1.0" > < …" at bounding box center [848, 528] width 1019 height 198
click at [451, 492] on div "< meta name = "viewport" content = "width=device-width, initial-scale=1.0" > < …" at bounding box center [848, 528] width 1019 height 198
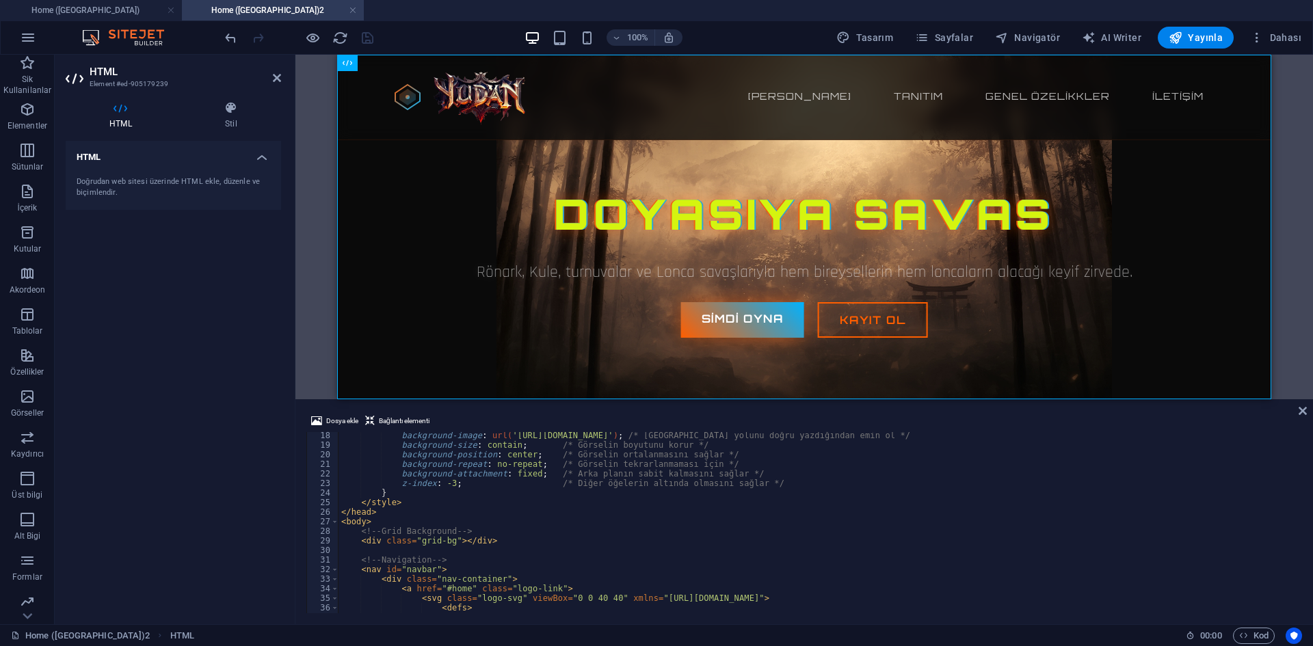
scroll to position [41, 0]
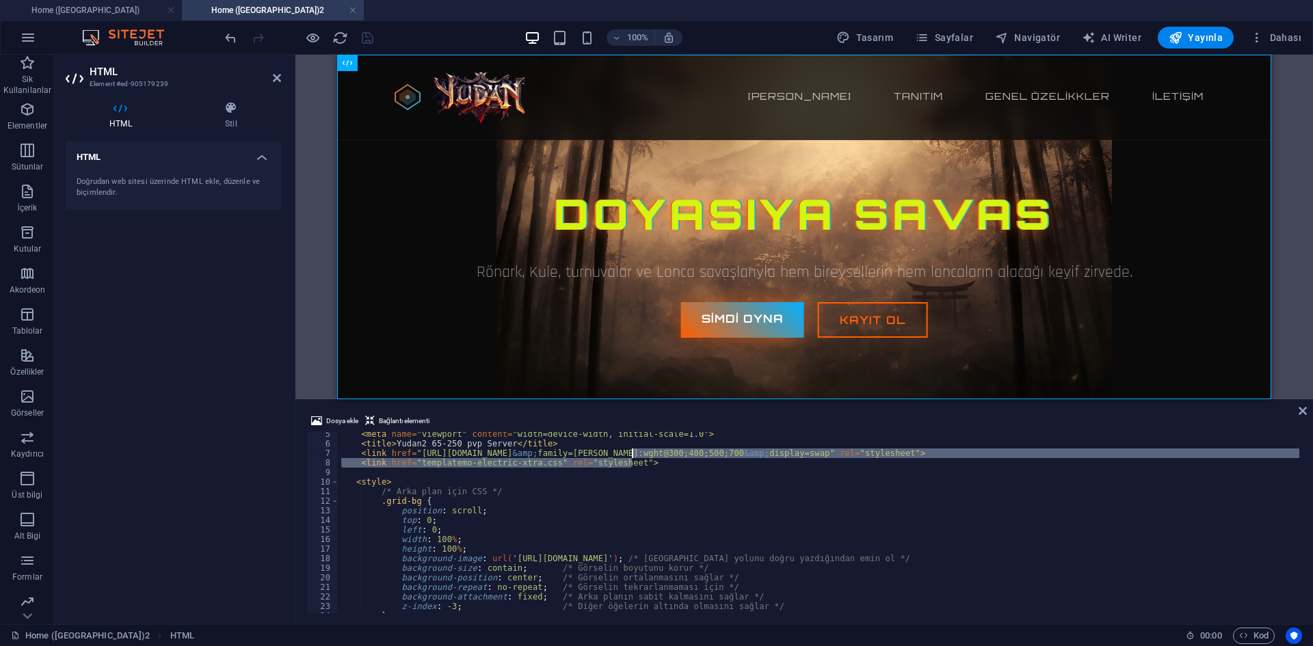
drag, startPoint x: 641, startPoint y: 458, endPoint x: 633, endPoint y: 457, distance: 9.0
click at [633, 457] on div "< meta name = "viewport" content = "width=device-width, initial-scale=1.0" > < …" at bounding box center [848, 528] width 1019 height 198
type textarea "<link href="[URL][DOMAIN_NAME]" rel="stylesheet"> <link href="templatemo-electr…"
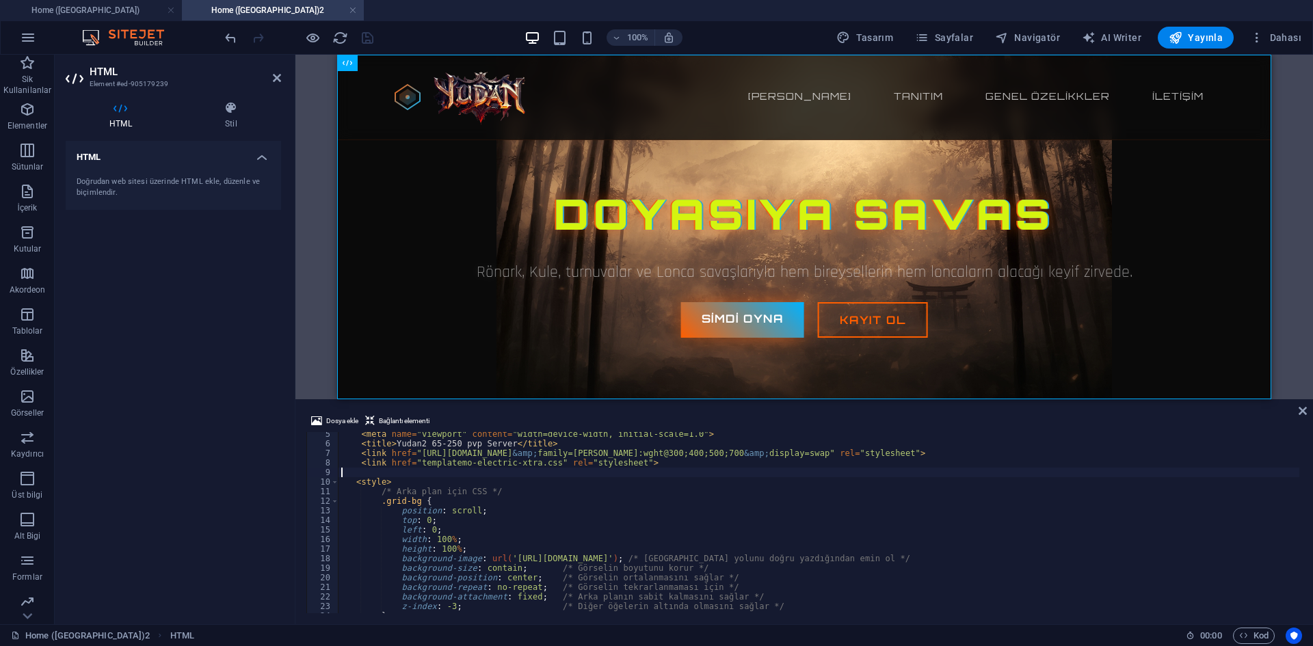
click at [660, 472] on div "< meta name = "viewport" content = "width=device-width, initial-scale=1.0" > < …" at bounding box center [848, 528] width 1019 height 198
drag, startPoint x: 643, startPoint y: 464, endPoint x: 316, endPoint y: 462, distance: 326.9
click at [316, 462] on div "5 6 7 8 9 10 11 12 13 14 15 16 17 18 19 20 21 22 23 24 25 < meta name = "viewpo…" at bounding box center [804, 522] width 996 height 181
type textarea "<link href="templatemo-electric-xtra.css" rel="stylesheet">"
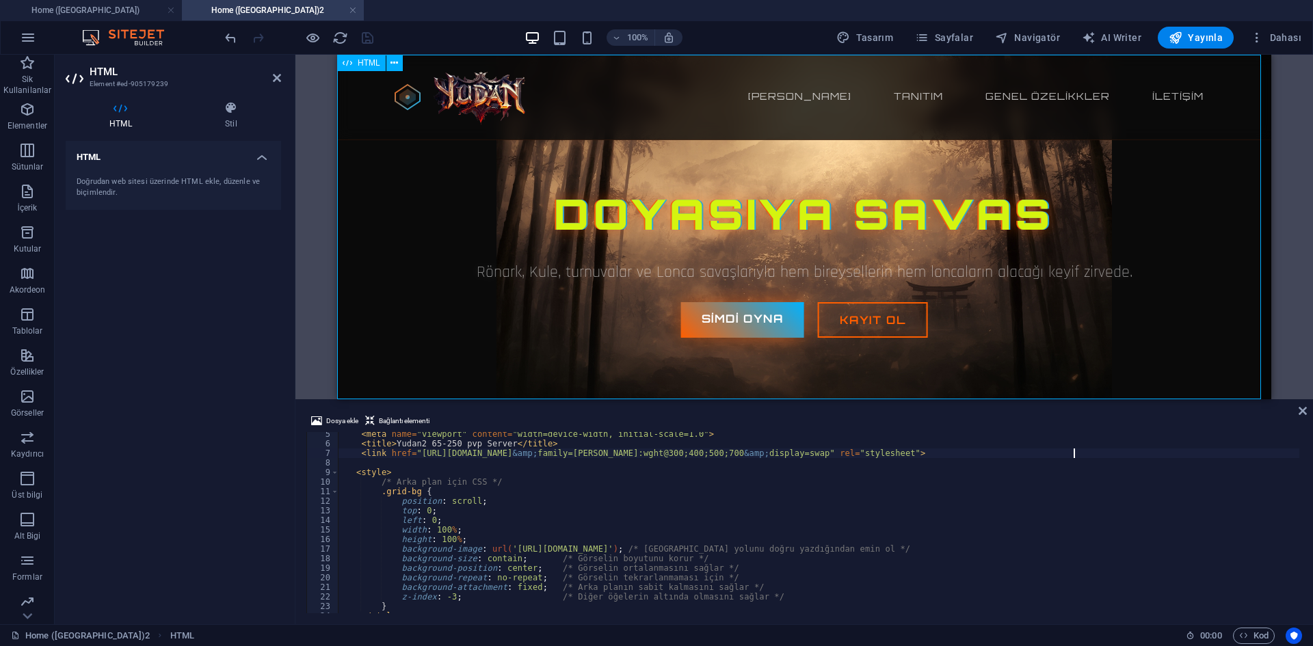
type textarea "<link href="[URL][DOMAIN_NAME]" rel="stylesheet">"
click at [640, 244] on div "Yudan2 65-250 pvp Server Ana sayfa Tanıtım Genel özelikkler İletişim Doyasıya S…" at bounding box center [804, 227] width 934 height 345
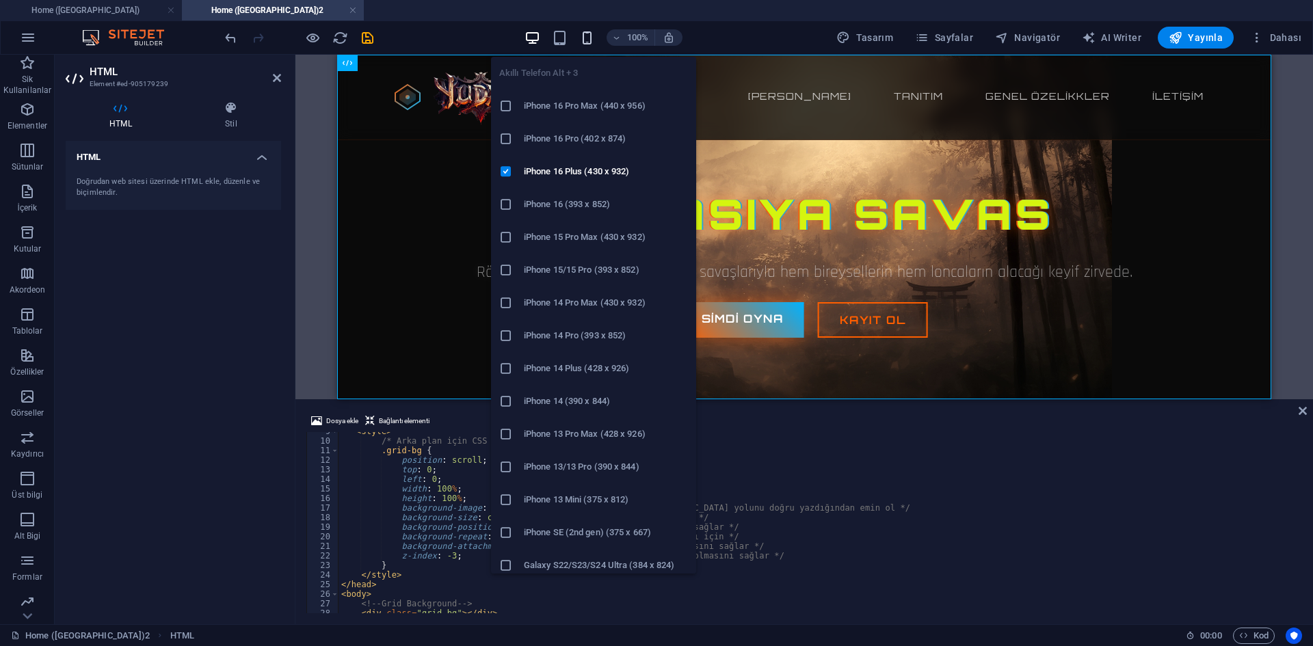
click at [589, 38] on icon "button" at bounding box center [587, 38] width 16 height 16
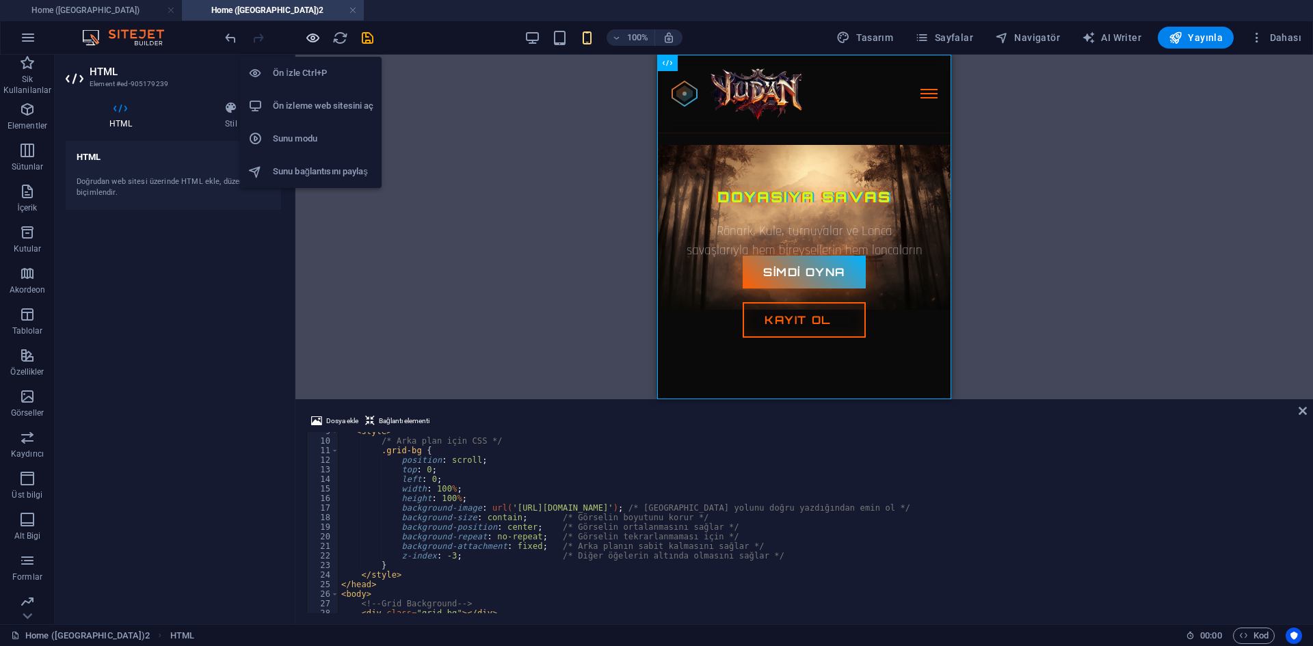
click at [306, 30] on icon "button" at bounding box center [313, 38] width 16 height 16
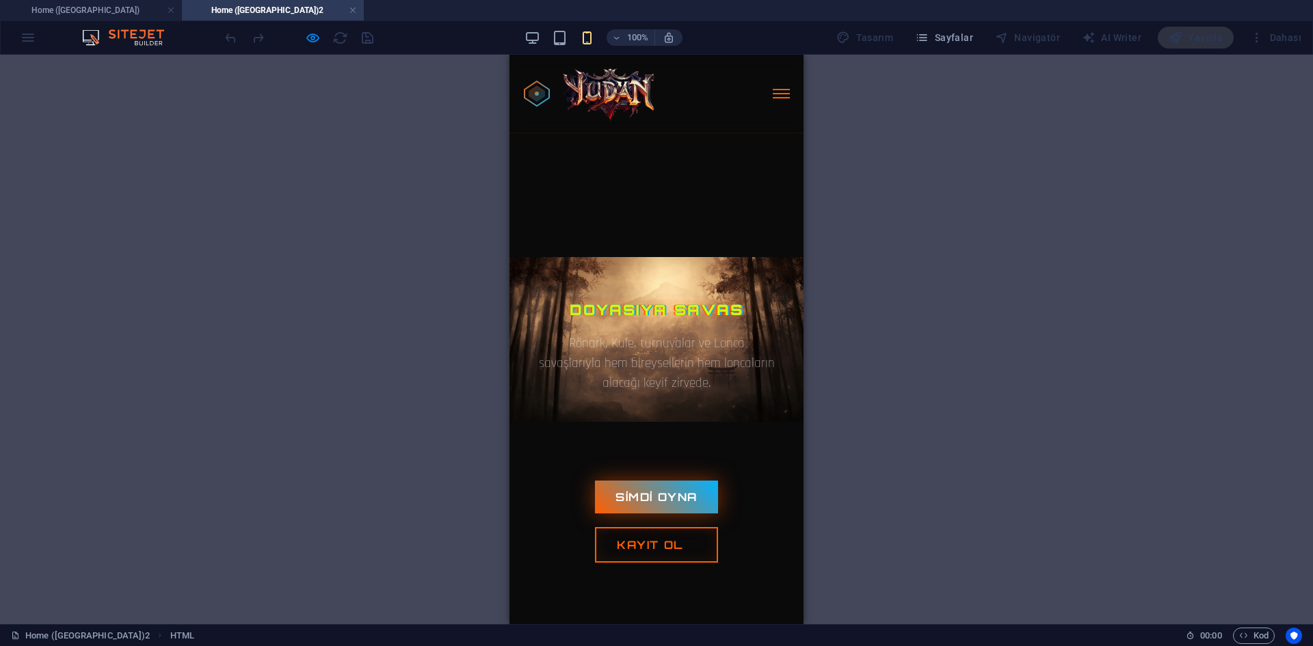
click at [796, 104] on nav "Ana sayfa Tanıtım Genel özelikkler İletişim" at bounding box center [656, 94] width 294 height 79
click at [786, 98] on span at bounding box center [781, 97] width 17 height 1
click at [784, 94] on span at bounding box center [781, 93] width 17 height 1
click at [317, 40] on span "button" at bounding box center [312, 38] width 16 height 16
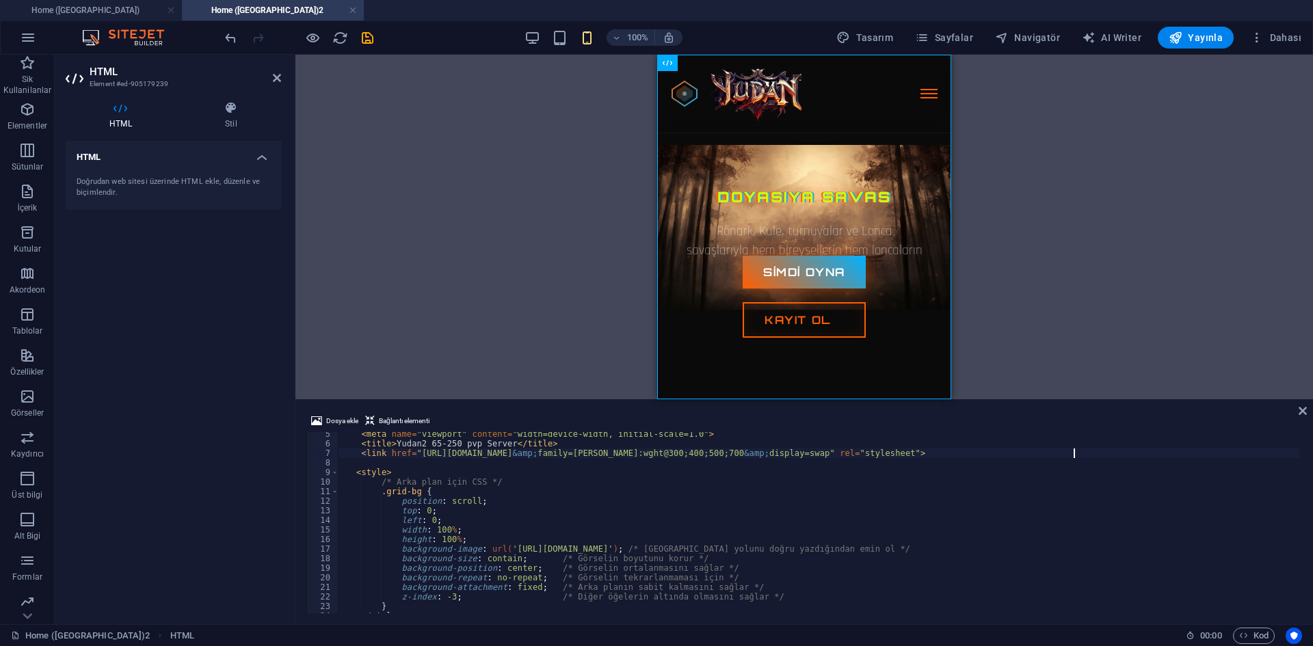
scroll to position [164, 0]
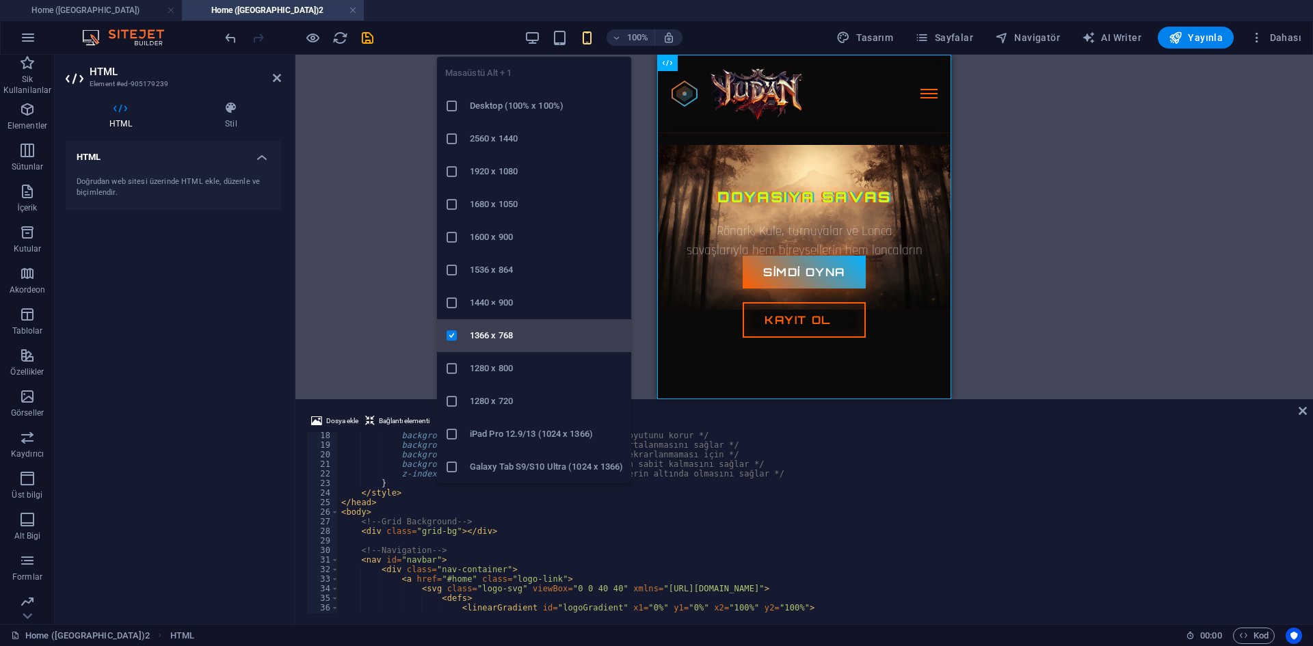
click at [507, 330] on h6 "1366 x 768" at bounding box center [546, 336] width 153 height 16
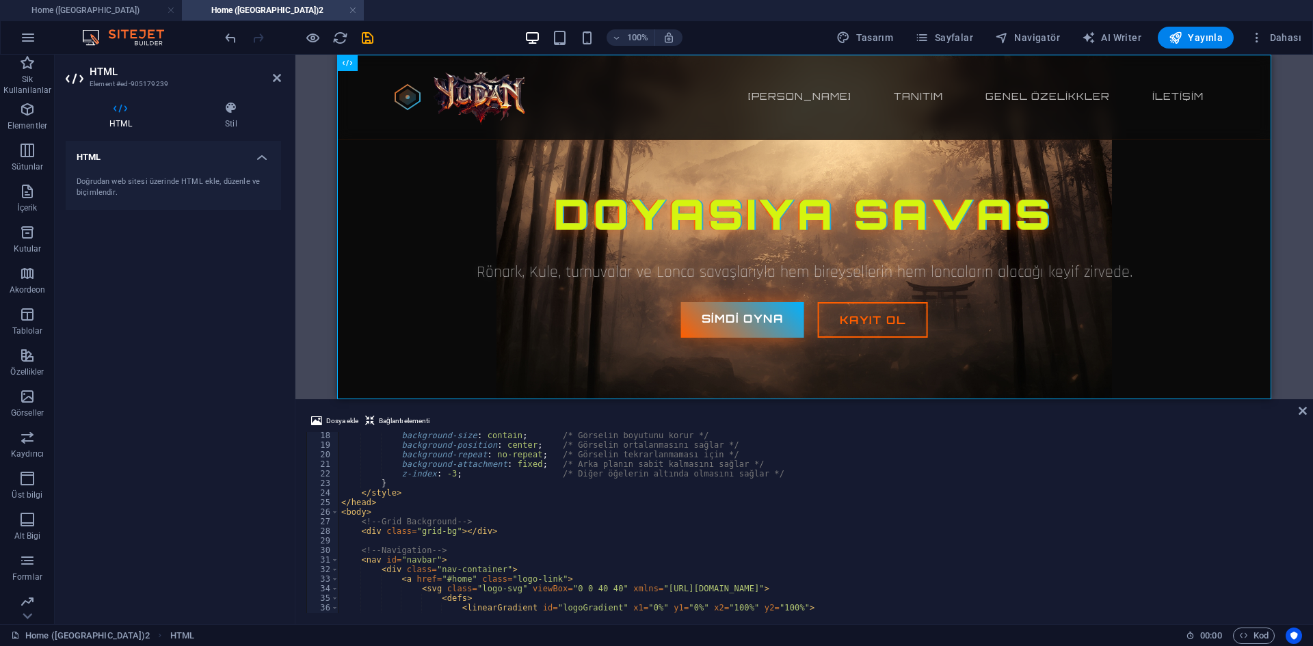
click at [279, 75] on icon at bounding box center [277, 77] width 8 height 11
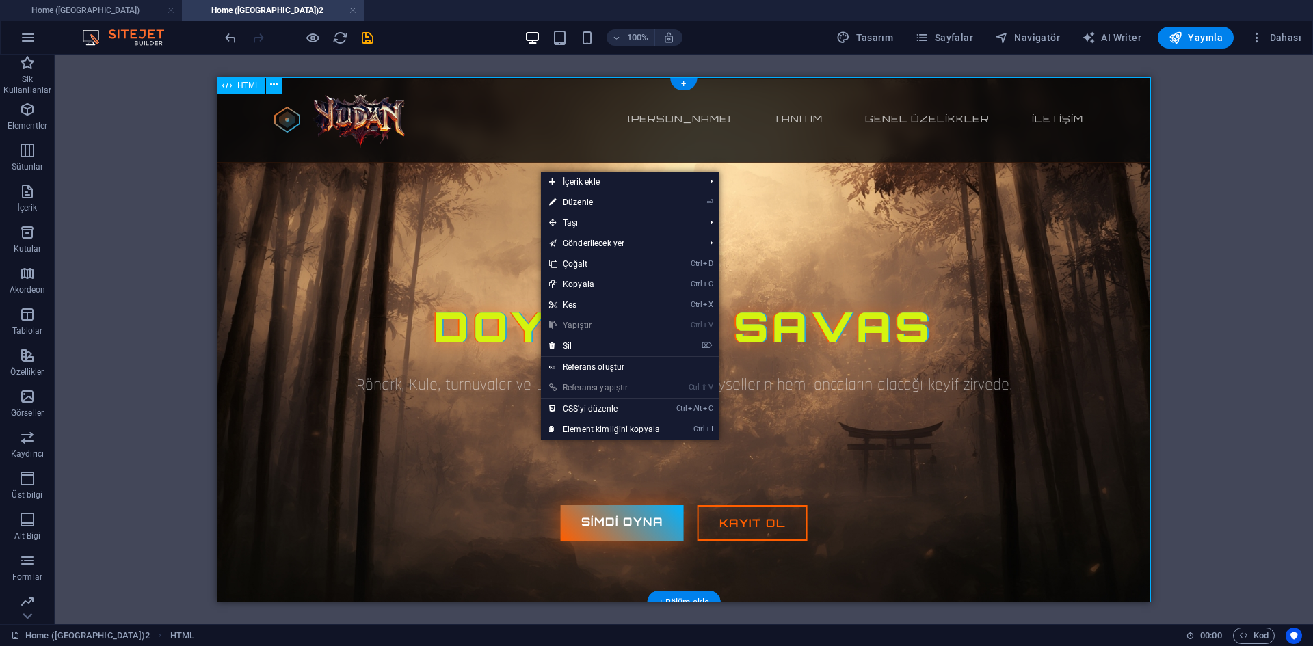
click at [526, 440] on div "Yudan2 65-250 pvp Server Ana sayfa Tanıtım Genel özelikkler İletişim Doyasıya S…" at bounding box center [684, 339] width 934 height 525
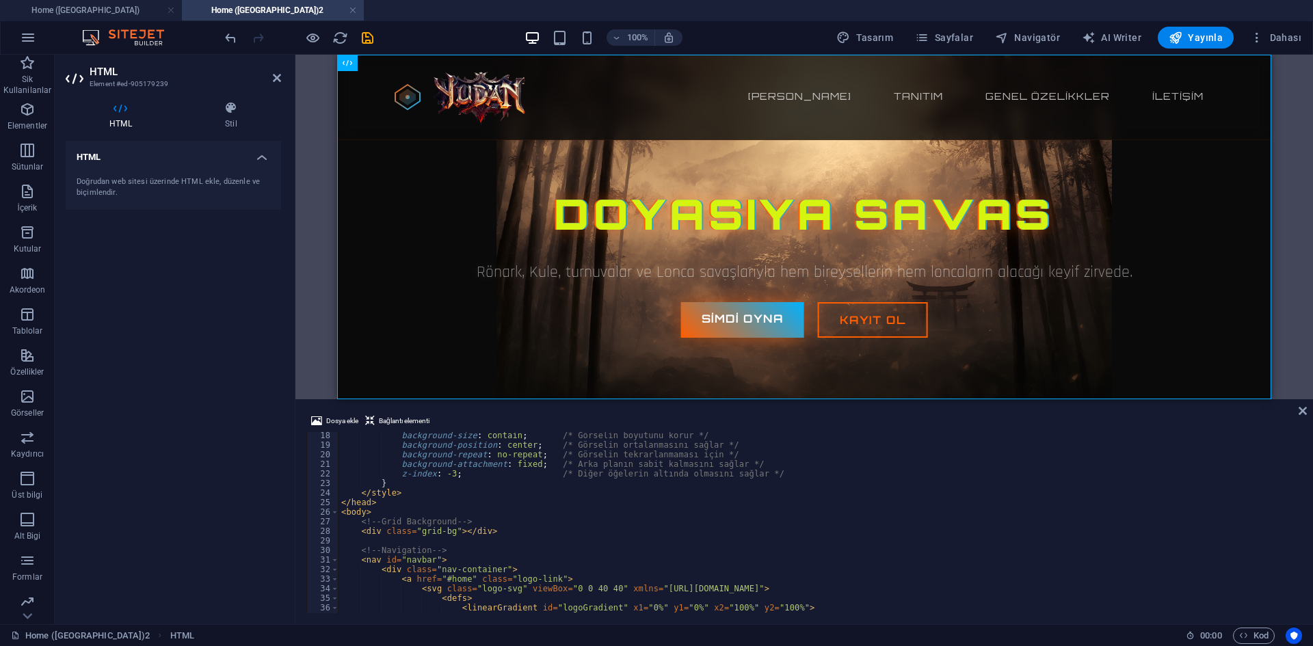
scroll to position [205, 0]
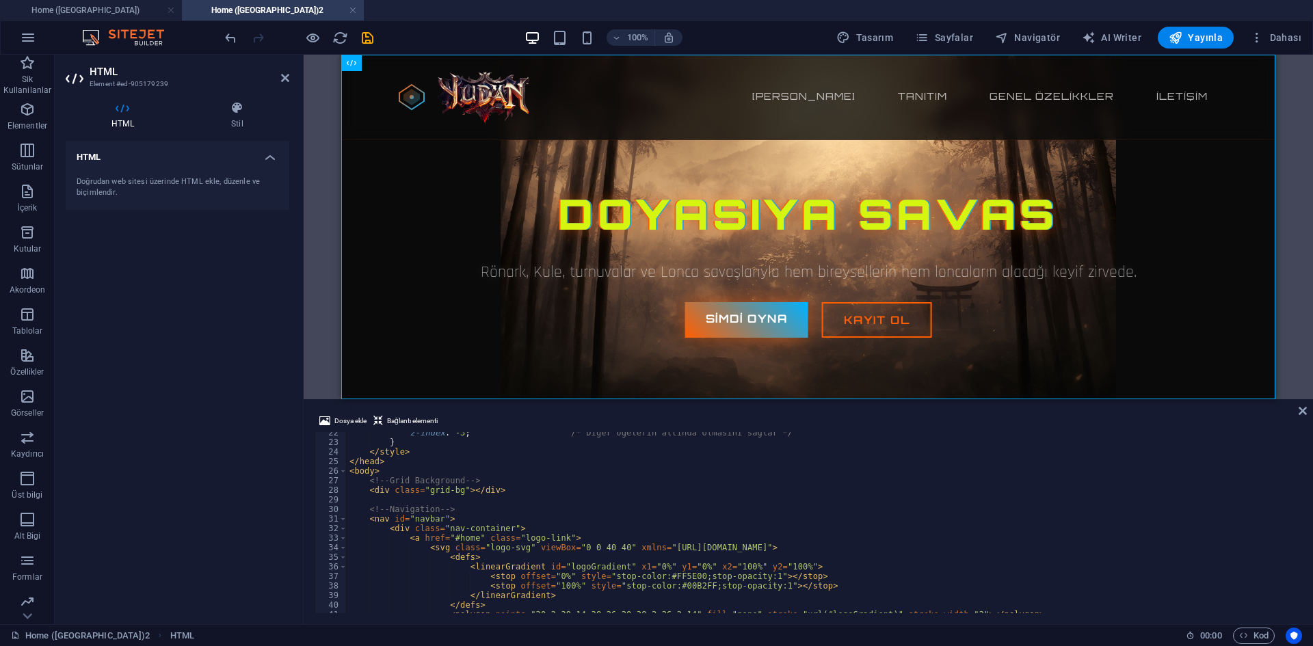
drag, startPoint x: 292, startPoint y: 250, endPoint x: 263, endPoint y: 267, distance: 33.7
click at [247, 270] on aside "HTML Element #ed-905179239 HTML Stil HTML Doğrudan web sitesi üzerinde HTML ekl…" at bounding box center [179, 340] width 249 height 570
drag, startPoint x: 302, startPoint y: 265, endPoint x: 263, endPoint y: 254, distance: 41.3
click at [257, 269] on aside "HTML Element #ed-905179239 HTML Stil HTML Doğrudan web sitesi üzerinde HTML ekl…" at bounding box center [179, 340] width 249 height 570
drag, startPoint x: 300, startPoint y: 101, endPoint x: 241, endPoint y: 94, distance: 59.2
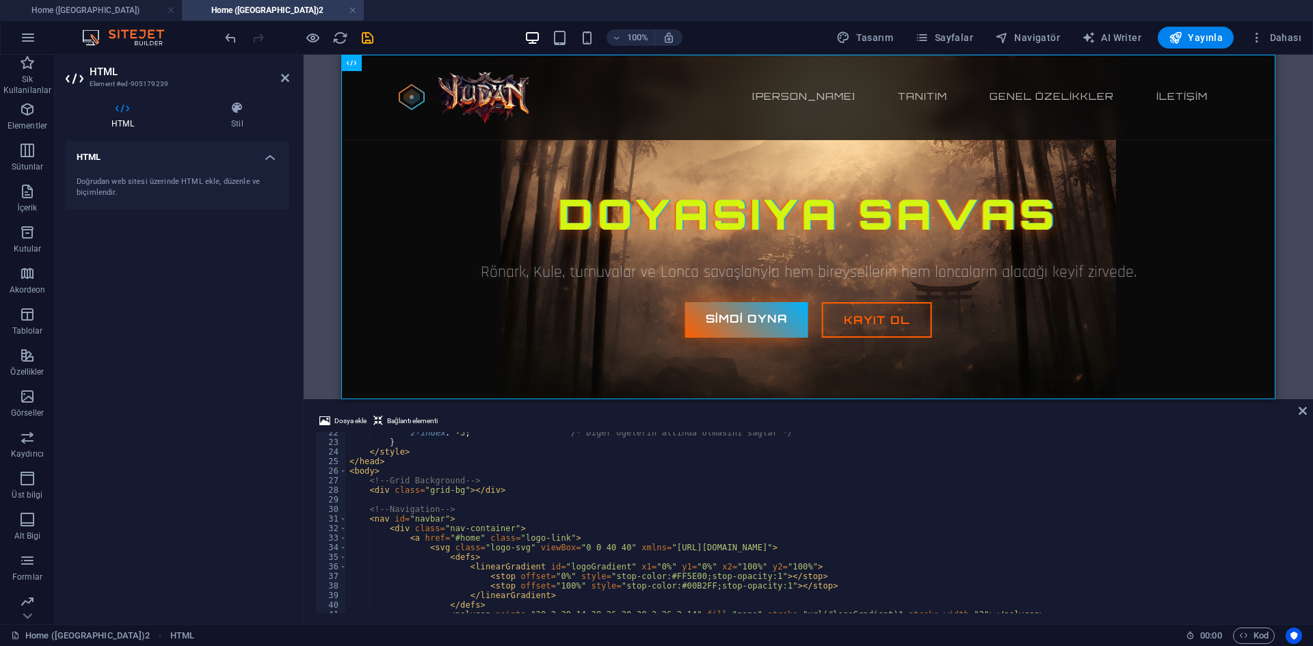
click at [241, 94] on aside "HTML Element #ed-905179239 HTML Stil HTML Doğrudan web sitesi üzerinde HTML ekl…" at bounding box center [179, 340] width 249 height 570
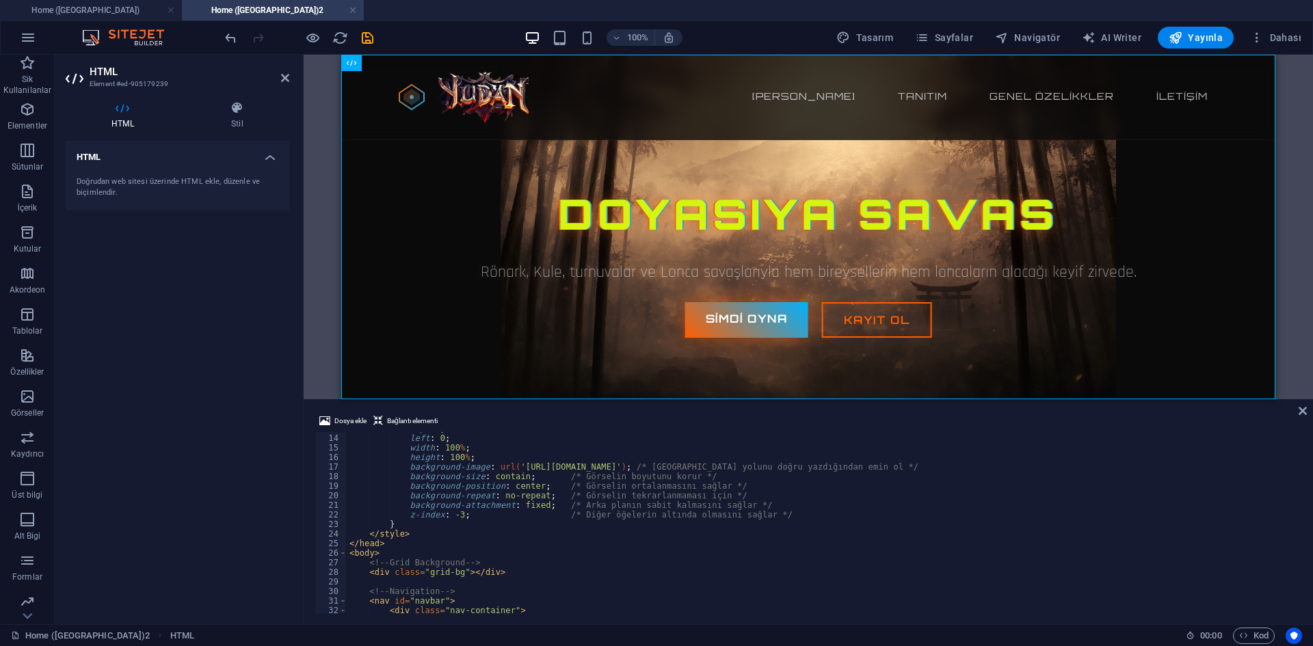
scroll to position [82, 0]
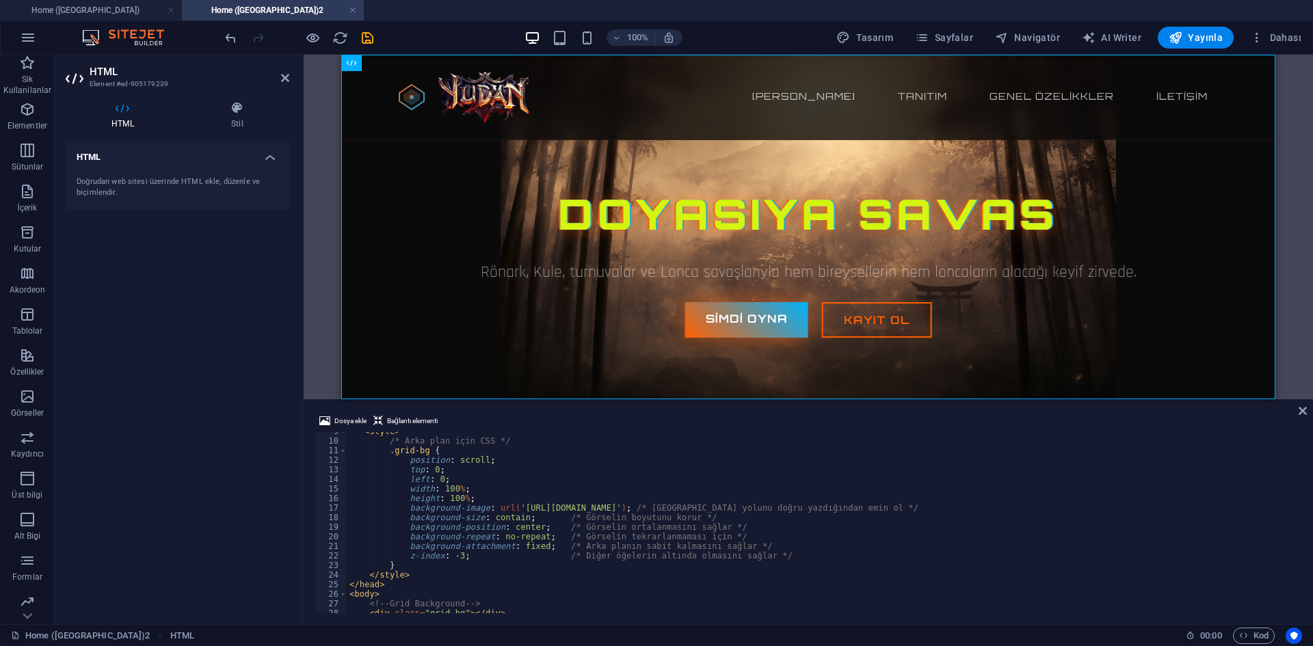
click at [757, 519] on div "< style > /* Arka plan için CSS */ .grid-bg { position : scroll ; top : 0 ; lef…" at bounding box center [856, 526] width 1019 height 198
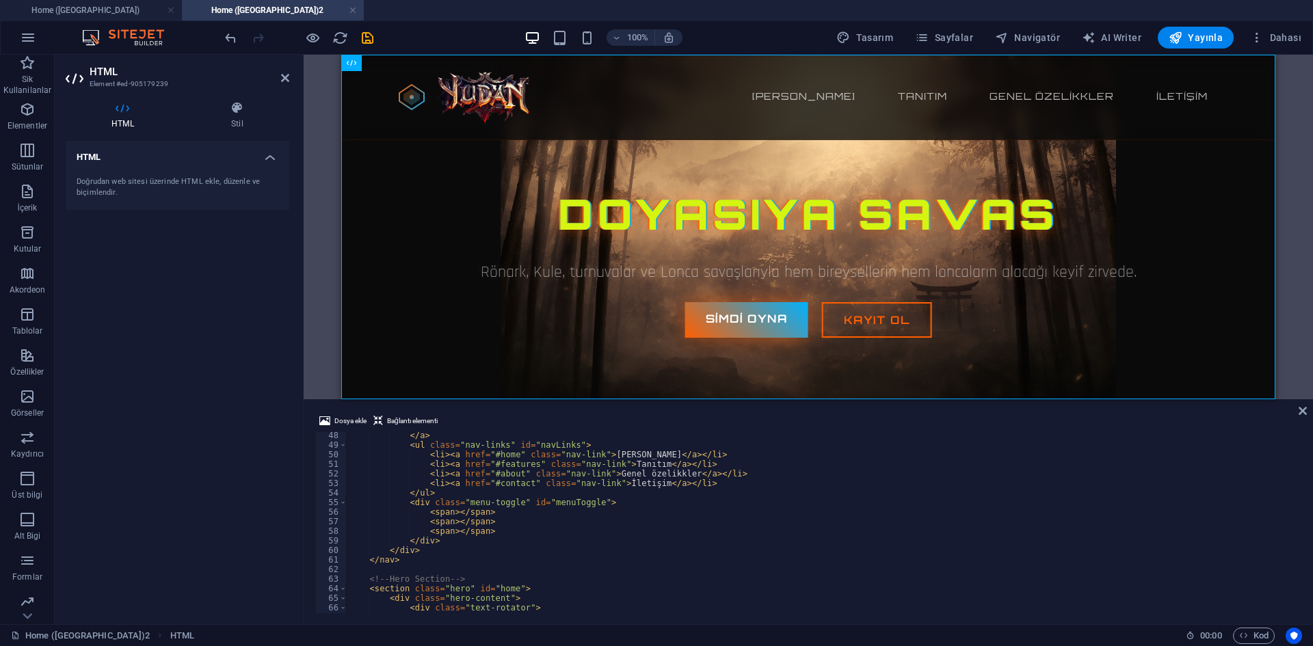
scroll to position [410, 0]
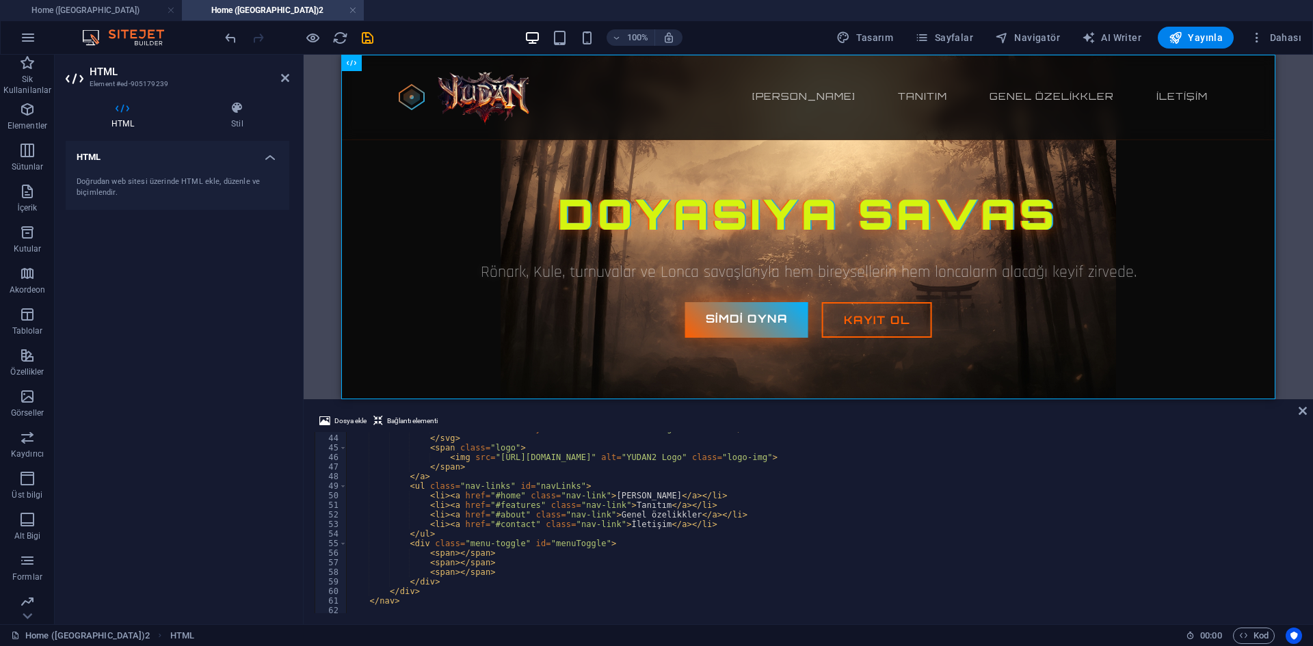
click at [595, 488] on div "< circle cx = "20" cy = "20" r = "3" fill = "url(#logoGradient)" > </ circle > …" at bounding box center [856, 523] width 1019 height 198
click at [577, 498] on div "< circle cx = "20" cy = "20" r = "3" fill = "url(#logoGradient)" > </ circle > …" at bounding box center [856, 523] width 1019 height 198
click at [505, 494] on div "< circle cx = "20" cy = "20" r = "3" fill = "url(#logoGradient)" > </ circle > …" at bounding box center [856, 523] width 1019 height 198
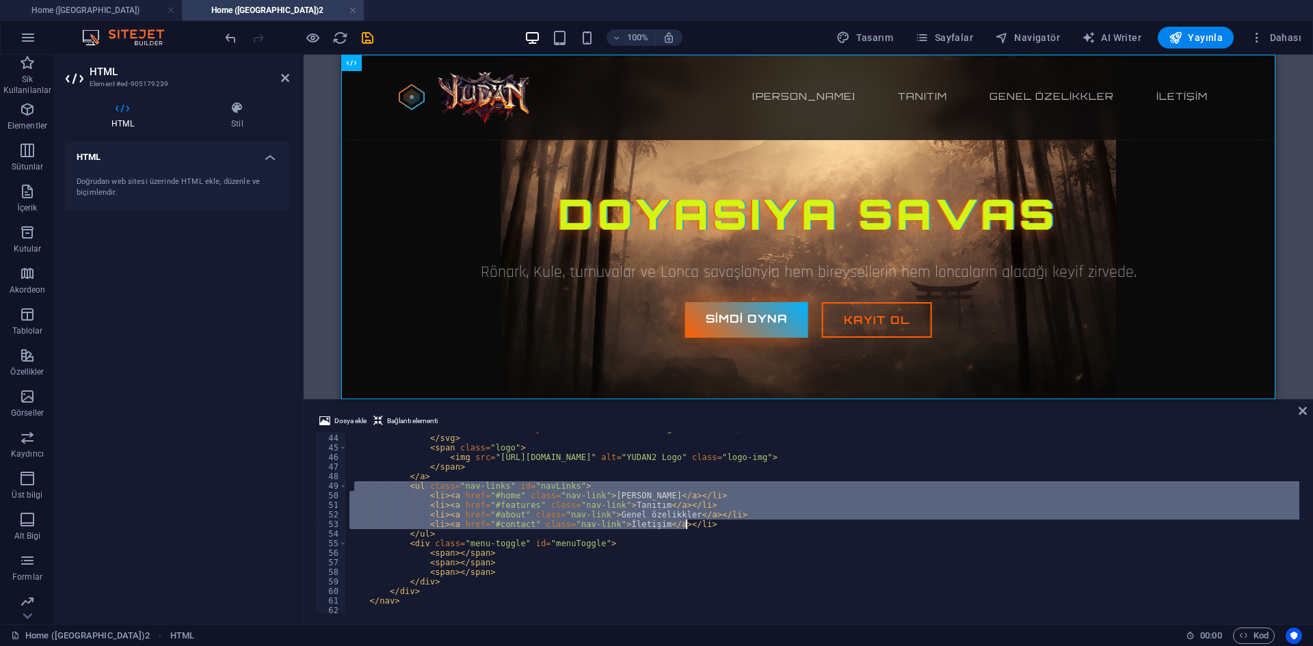
drag, startPoint x: 352, startPoint y: 487, endPoint x: 732, endPoint y: 522, distance: 381.2
click at [732, 522] on div "< circle cx = "20" cy = "20" r = "3" fill = "url(#logoGradient)" > </ circle > …" at bounding box center [856, 523] width 1019 height 198
click at [509, 493] on div "< circle cx = "20" cy = "20" r = "3" fill = "url(#logoGradient)" > </ circle > …" at bounding box center [823, 522] width 953 height 181
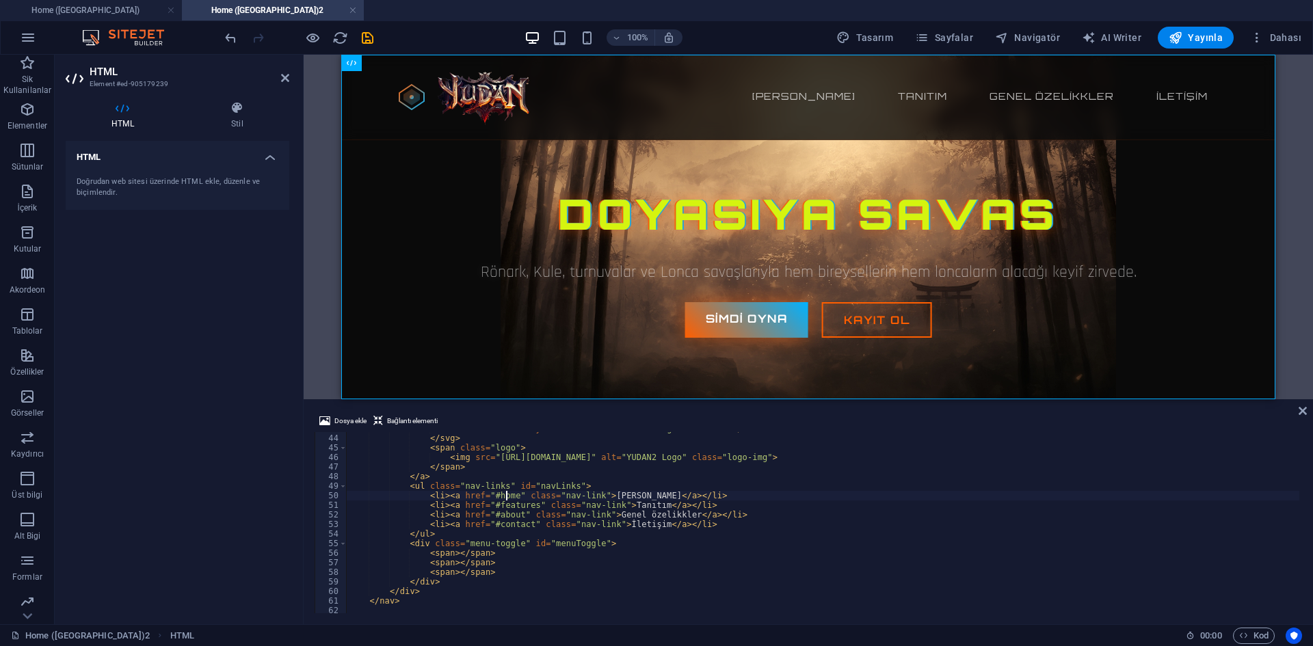
click at [506, 495] on div "< circle cx = "20" cy = "20" r = "3" fill = "url(#logoGradient)" > </ circle > …" at bounding box center [856, 523] width 1019 height 198
click at [961, 44] on button "Sayfalar" at bounding box center [944, 38] width 69 height 22
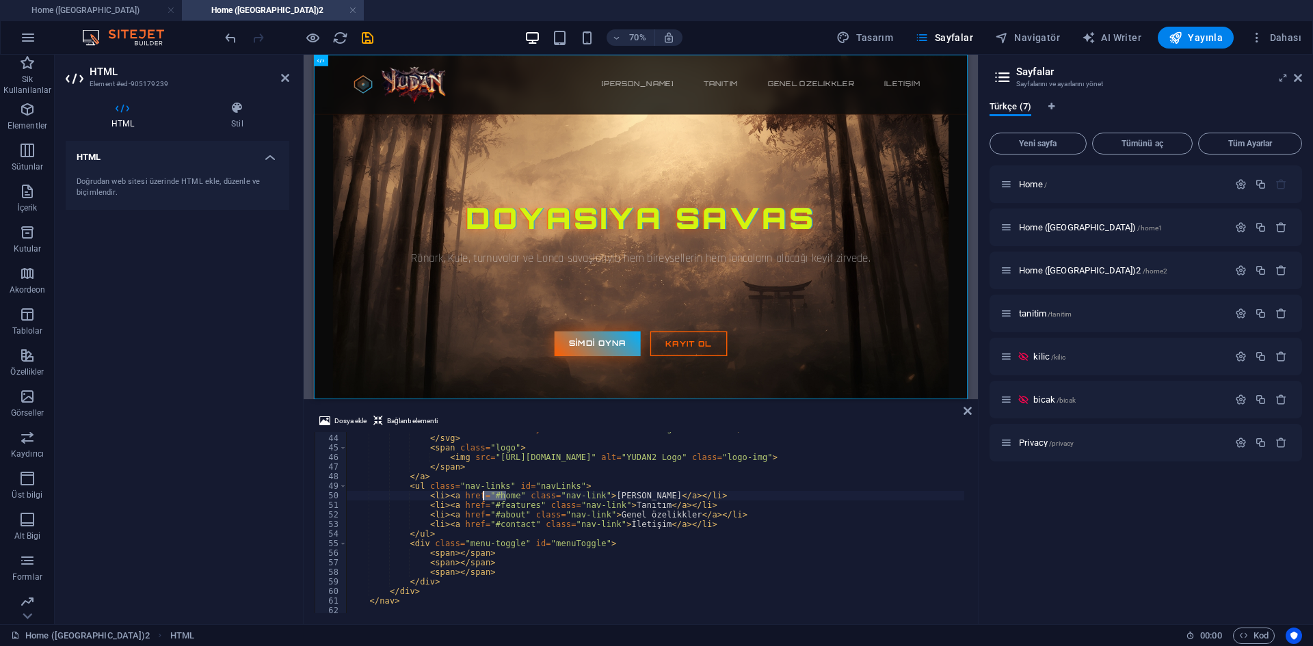
drag, startPoint x: 507, startPoint y: 499, endPoint x: 483, endPoint y: 494, distance: 25.0
click at [483, 494] on div "< circle cx = "20" cy = "20" r = "3" fill = "url(#logoGradient)" > </ circle > …" at bounding box center [856, 523] width 1019 height 198
click at [509, 500] on div "< circle cx = "20" cy = "20" r = "3" fill = "url(#logoGradient)" > </ circle > …" at bounding box center [856, 523] width 1019 height 198
drag, startPoint x: 523, startPoint y: 507, endPoint x: 482, endPoint y: 503, distance: 41.2
click at [482, 503] on div "< circle cx = "20" cy = "20" r = "3" fill = "url(#logoGradient)" > </ circle > …" at bounding box center [856, 523] width 1019 height 198
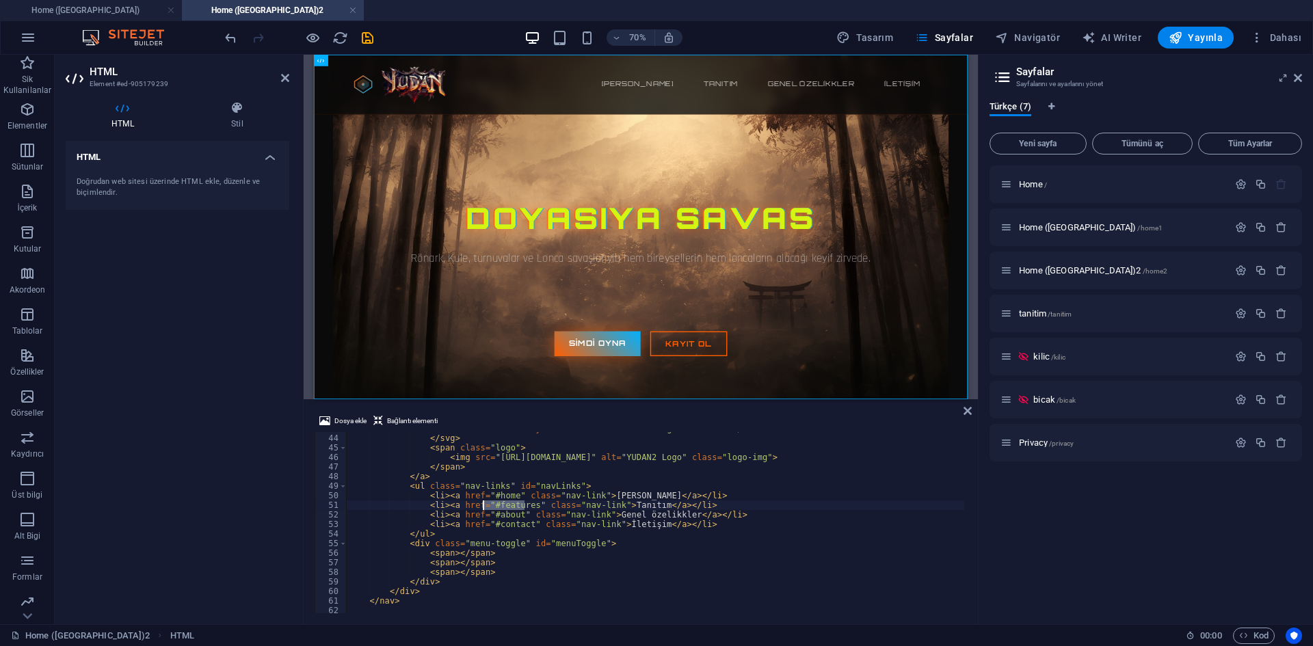
paste textarea "https://yudan2.com/tanitim/"
click at [647, 514] on div "< circle cx = "20" cy = "20" r = "3" fill = "url(#logoGradient)" > </ circle > …" at bounding box center [856, 523] width 1019 height 198
type textarea "<li><a href="#about" class="nav-link">Genel özelikkler</a></li>"
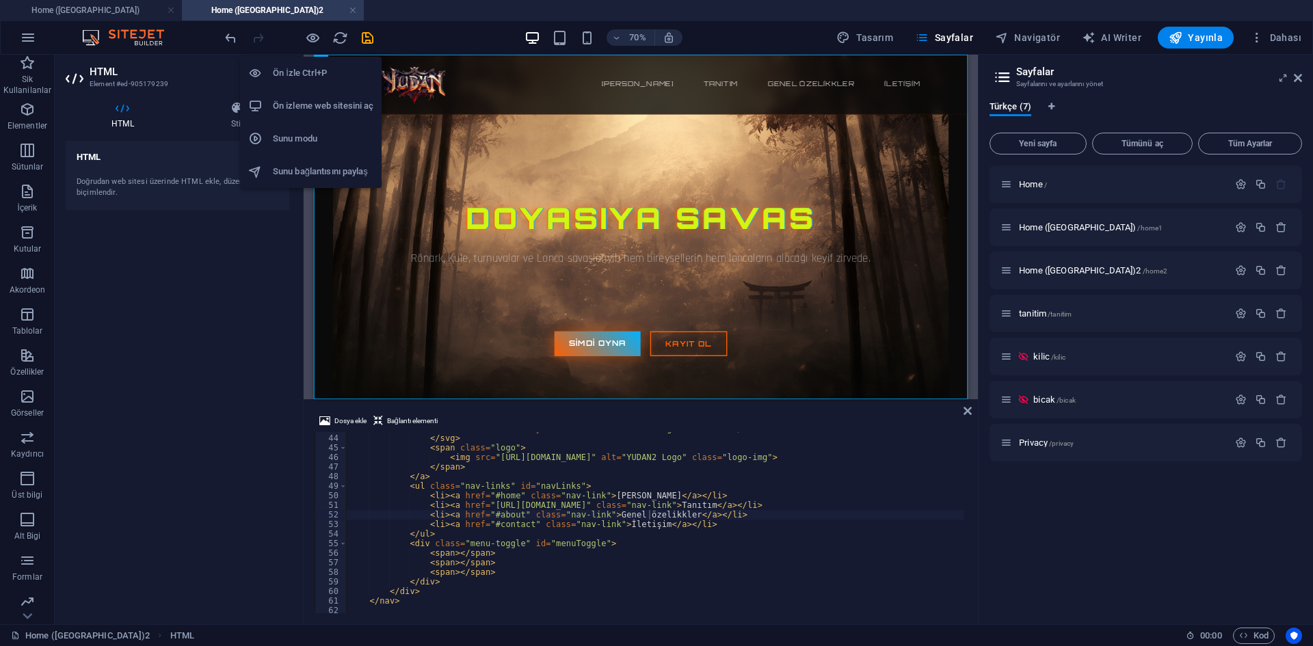
click at [308, 46] on div "Ön İzle Ctrl+P Ön izleme web sitesini aç Sunu modu Sunu bağlantısını paylaş" at bounding box center [311, 117] width 142 height 142
click at [305, 44] on icon "button" at bounding box center [313, 38] width 16 height 16
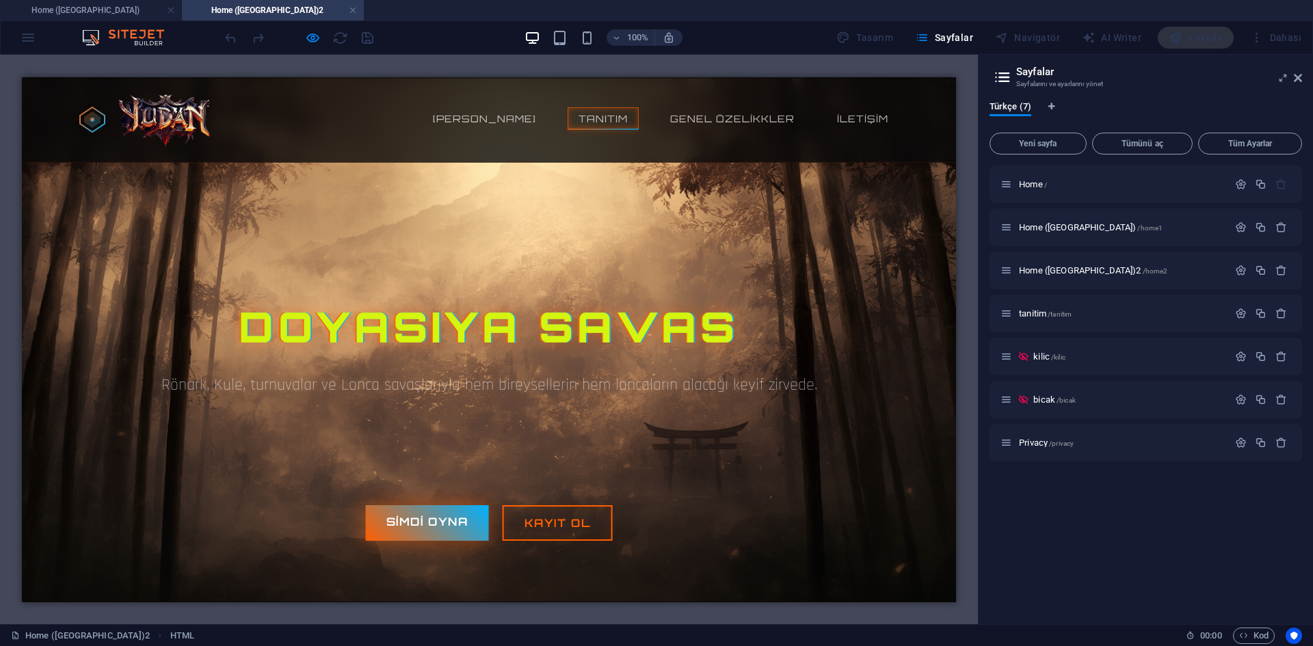
click at [598, 122] on link "Tanıtım" at bounding box center [603, 118] width 71 height 23
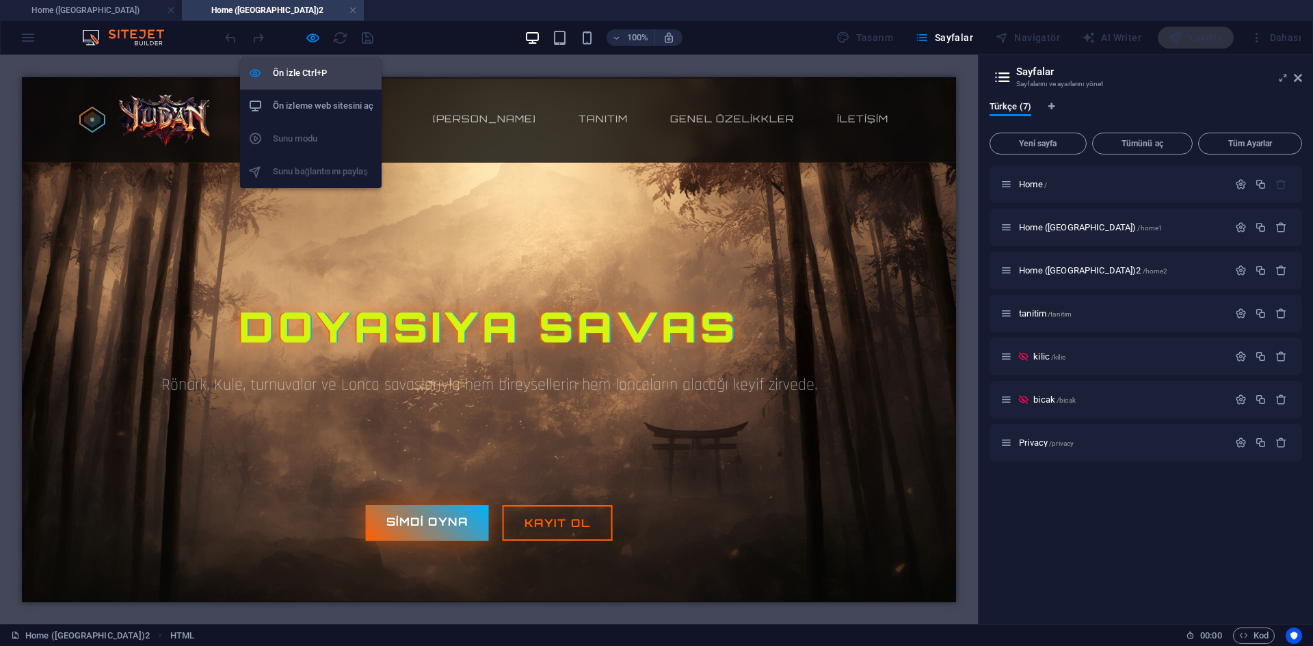
click at [315, 42] on icon "button" at bounding box center [313, 38] width 16 height 16
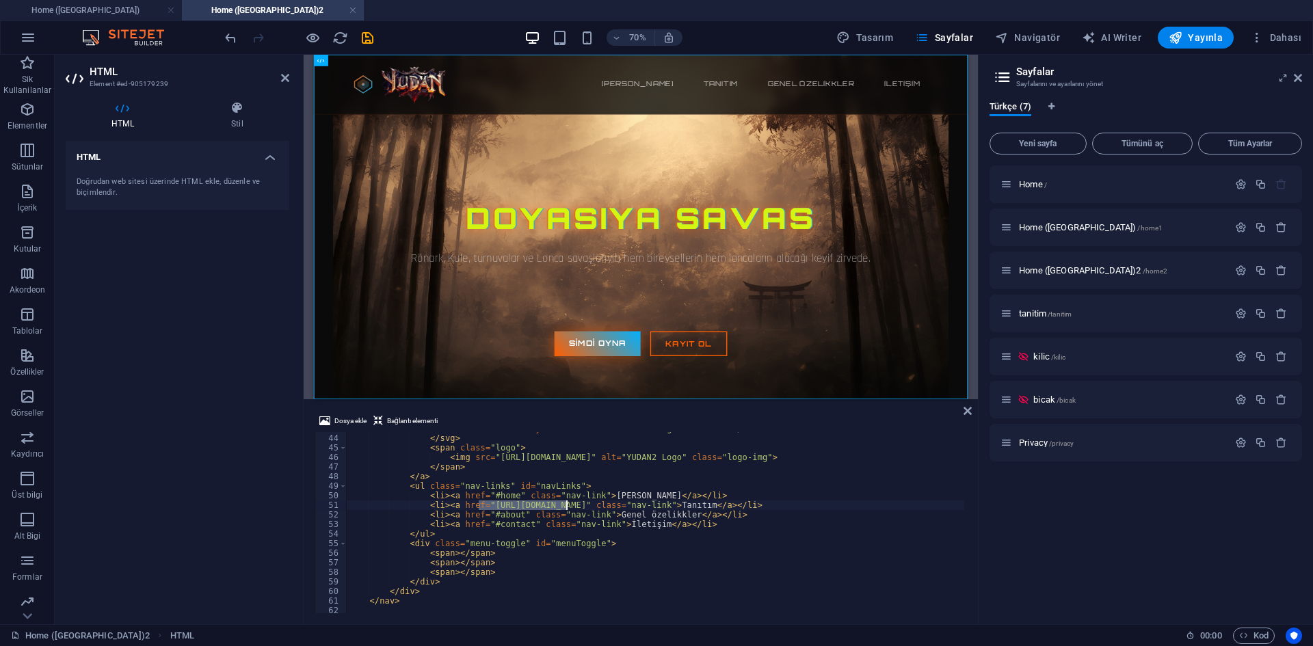
drag, startPoint x: 481, startPoint y: 507, endPoint x: 568, endPoint y: 503, distance: 87.0
click at [568, 503] on div "< circle cx = "20" cy = "20" r = "3" fill = "url(#logoGradient)" > </ circle > …" at bounding box center [856, 523] width 1019 height 198
drag, startPoint x: 478, startPoint y: 496, endPoint x: 505, endPoint y: 495, distance: 26.7
click at [505, 495] on div "< circle cx = "20" cy = "20" r = "3" fill = "url(#logoGradient)" > </ circle > …" at bounding box center [856, 523] width 1019 height 198
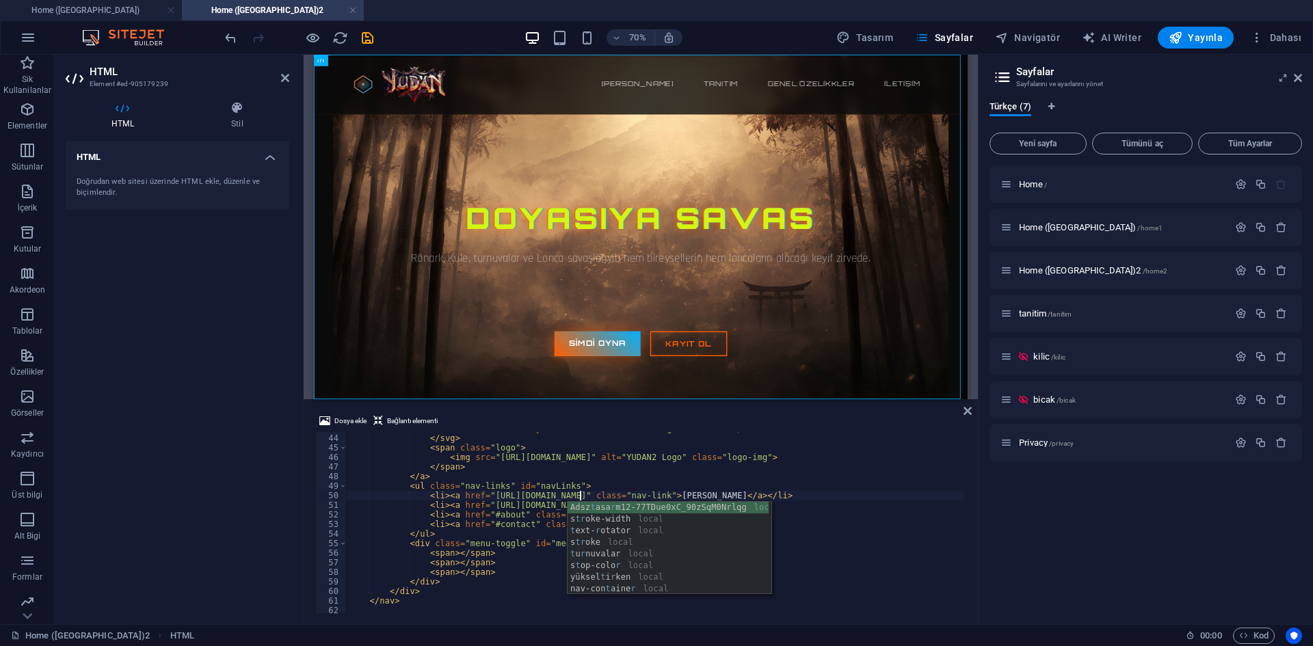
click at [594, 479] on div "< circle cx = "20" cy = "20" r = "3" fill = "url(#logoGradient)" > </ circle > …" at bounding box center [856, 523] width 1019 height 198
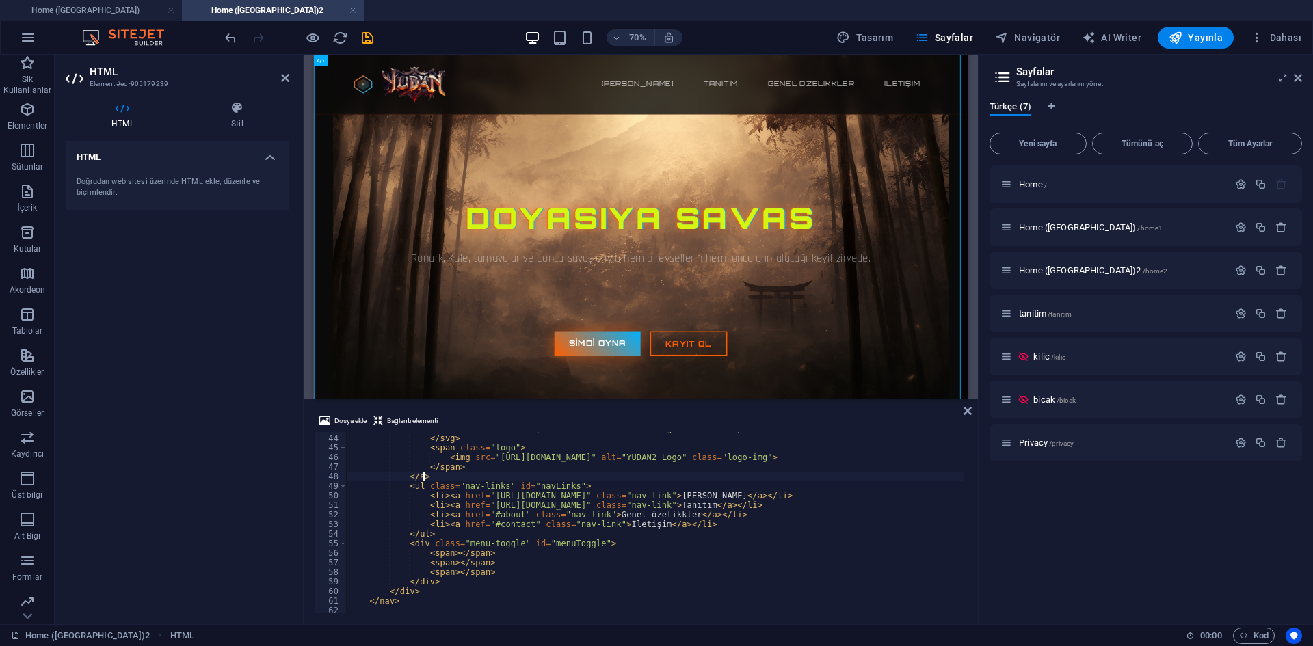
scroll to position [0, 5]
click at [587, 497] on div "< circle cx = "20" cy = "20" r = "3" fill = "url(#logoGradient)" > </ circle > …" at bounding box center [856, 523] width 1019 height 198
click at [581, 497] on div "< circle cx = "20" cy = "20" r = "3" fill = "url(#logoGradient)" > </ circle > …" at bounding box center [856, 523] width 1019 height 198
click at [587, 500] on div "< circle cx = "20" cy = "20" r = "3" fill = "url(#logoGradient)" > </ circle > …" at bounding box center [856, 523] width 1019 height 198
click at [585, 514] on div "< circle cx = "20" cy = "20" r = "3" fill = "url(#logoGradient)" > </ circle > …" at bounding box center [856, 523] width 1019 height 198
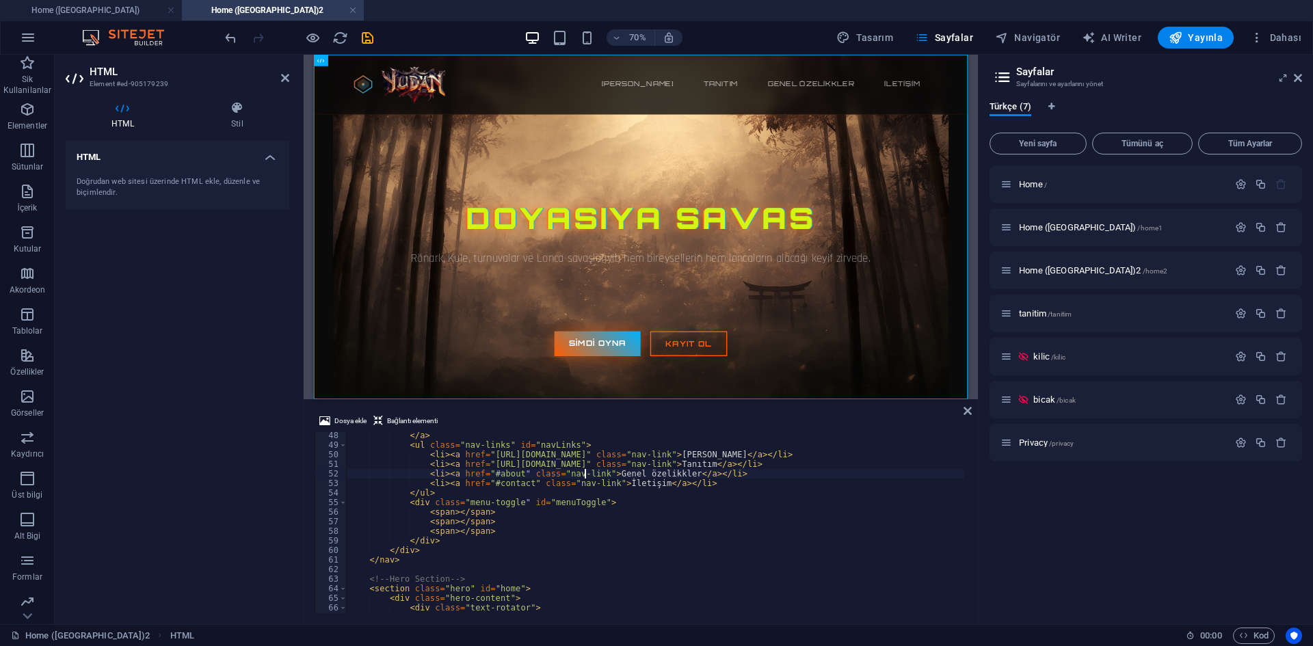
scroll to position [369, 0]
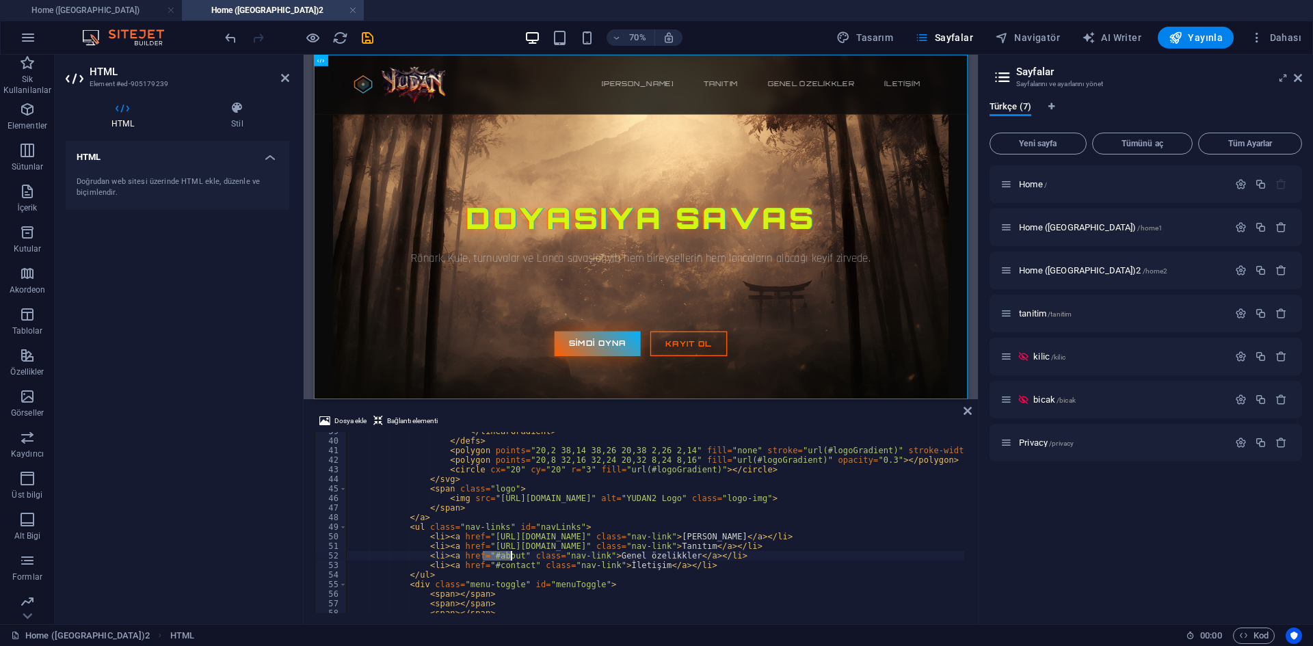
drag, startPoint x: 485, startPoint y: 556, endPoint x: 511, endPoint y: 553, distance: 26.1
click at [511, 553] on div "</ linearGradient > </ defs > < polygon points = "20,2 38,14 38,26 20,38 2,26 2…" at bounding box center [856, 526] width 1019 height 198
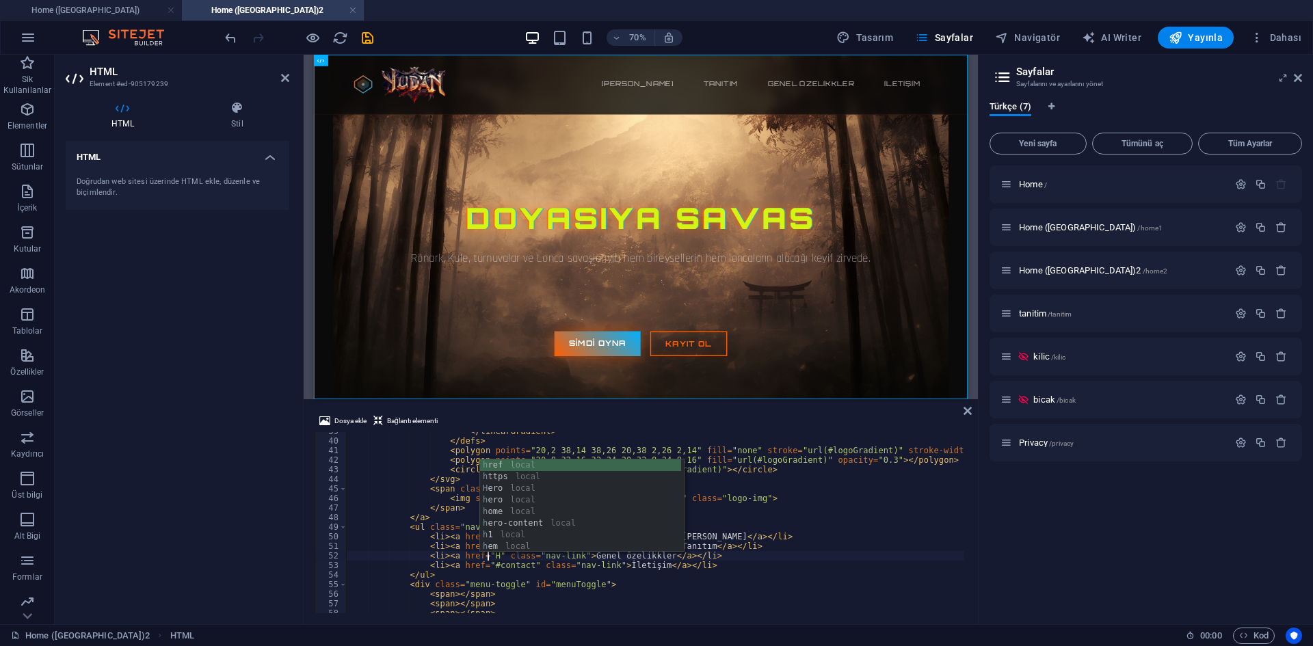
scroll to position [0, 11]
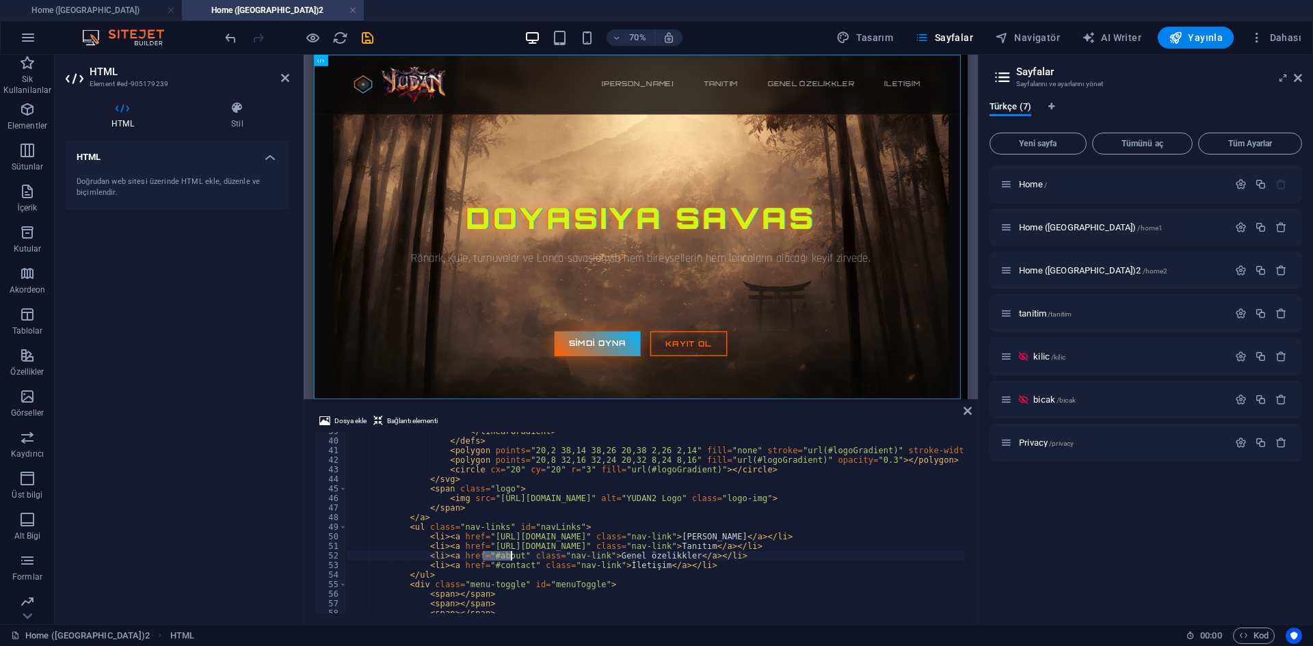
click at [611, 553] on div "</ linearGradient > </ defs > < polygon points = "20,2 38,14 38,26 20,38 2,26 2…" at bounding box center [856, 526] width 1019 height 198
drag, startPoint x: 509, startPoint y: 557, endPoint x: 483, endPoint y: 557, distance: 26.0
click at [483, 557] on div "</ linearGradient > </ defs > < polygon points = "20,2 38,14 38,26 20,38 2,26 2…" at bounding box center [856, 526] width 1019 height 198
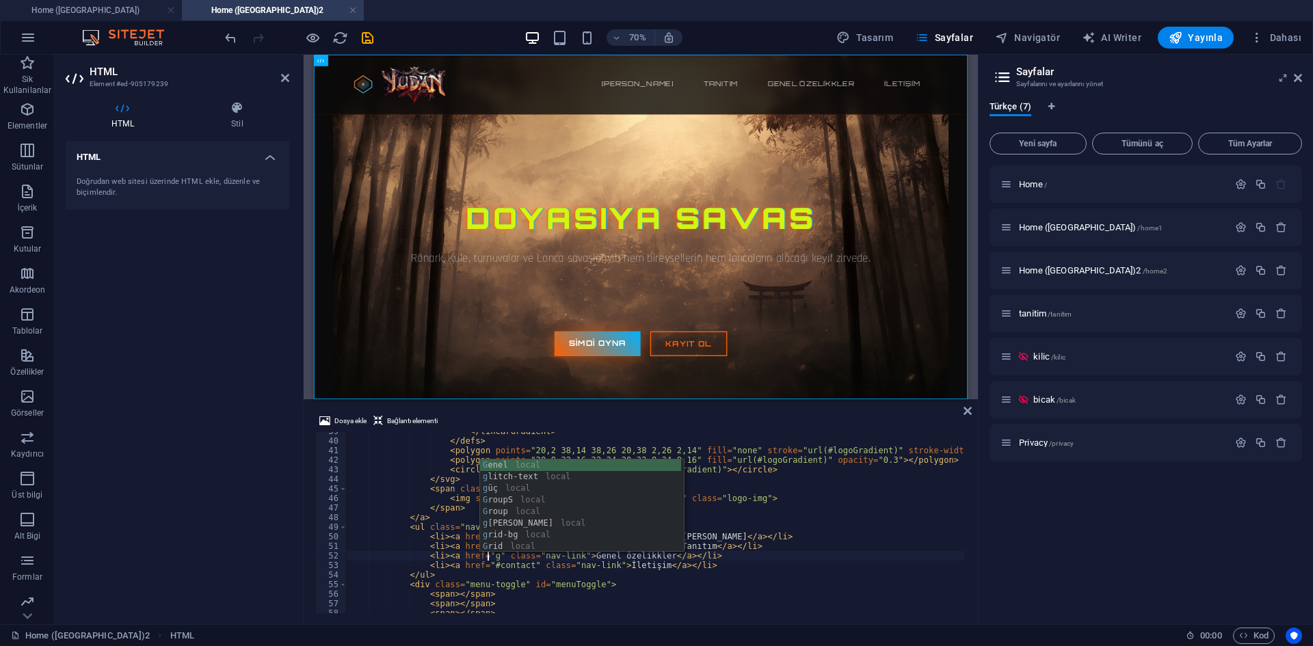
scroll to position [0, 12]
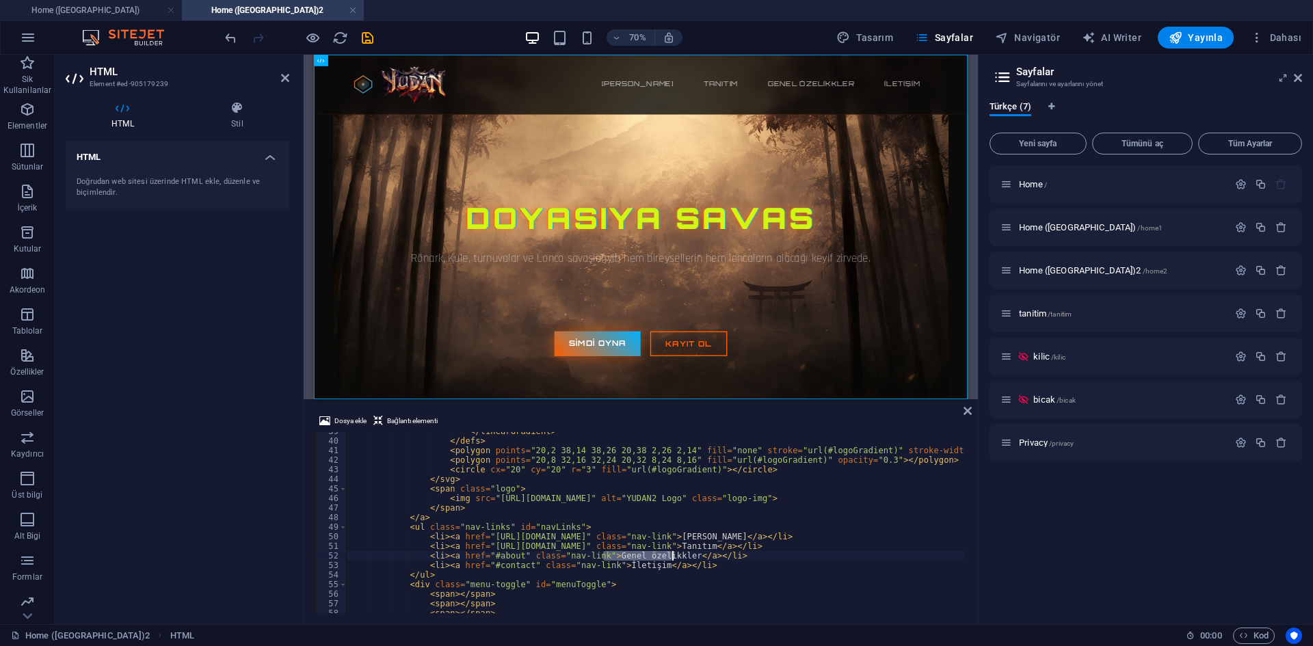
drag, startPoint x: 601, startPoint y: 559, endPoint x: 672, endPoint y: 555, distance: 70.6
click at [672, 555] on div "</ linearGradient > </ defs > < polygon points = "20,2 38,14 38,26 20,38 2,26 2…" at bounding box center [856, 526] width 1019 height 198
drag, startPoint x: 609, startPoint y: 563, endPoint x: 645, endPoint y: 567, distance: 36.4
click at [645, 567] on div "</ linearGradient > </ defs > < polygon points = "20,2 38,14 38,26 20,38 2,26 2…" at bounding box center [856, 526] width 1019 height 198
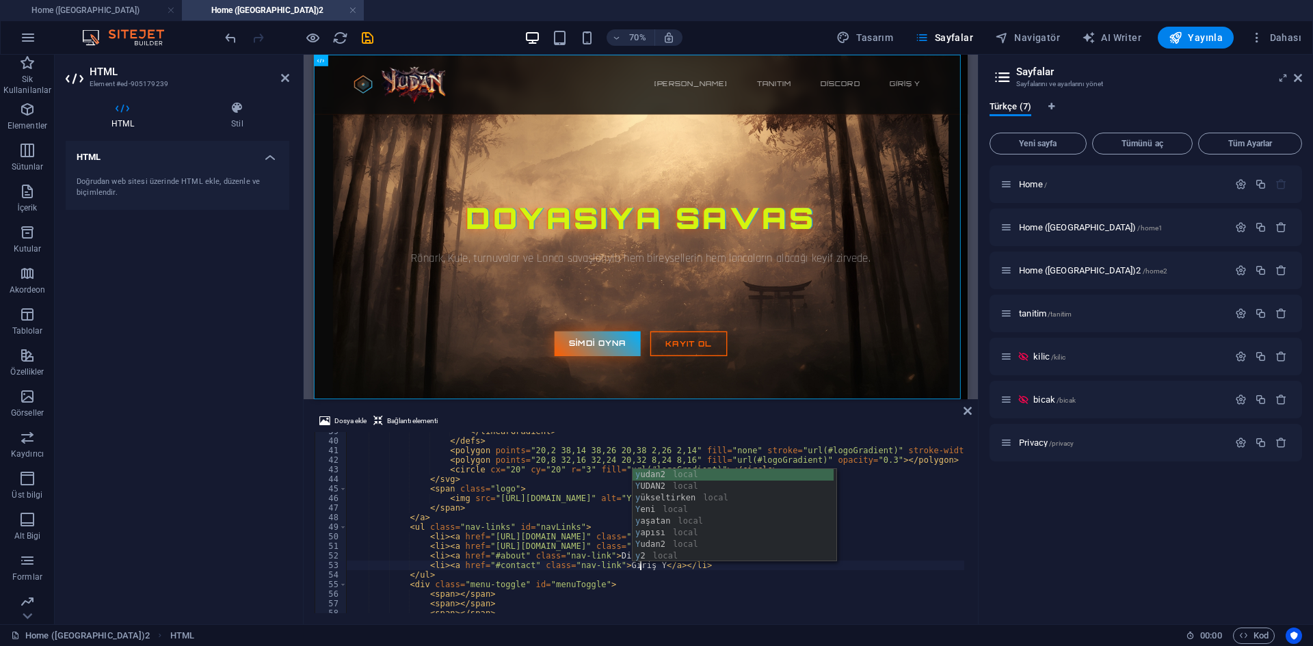
scroll to position [0, 24]
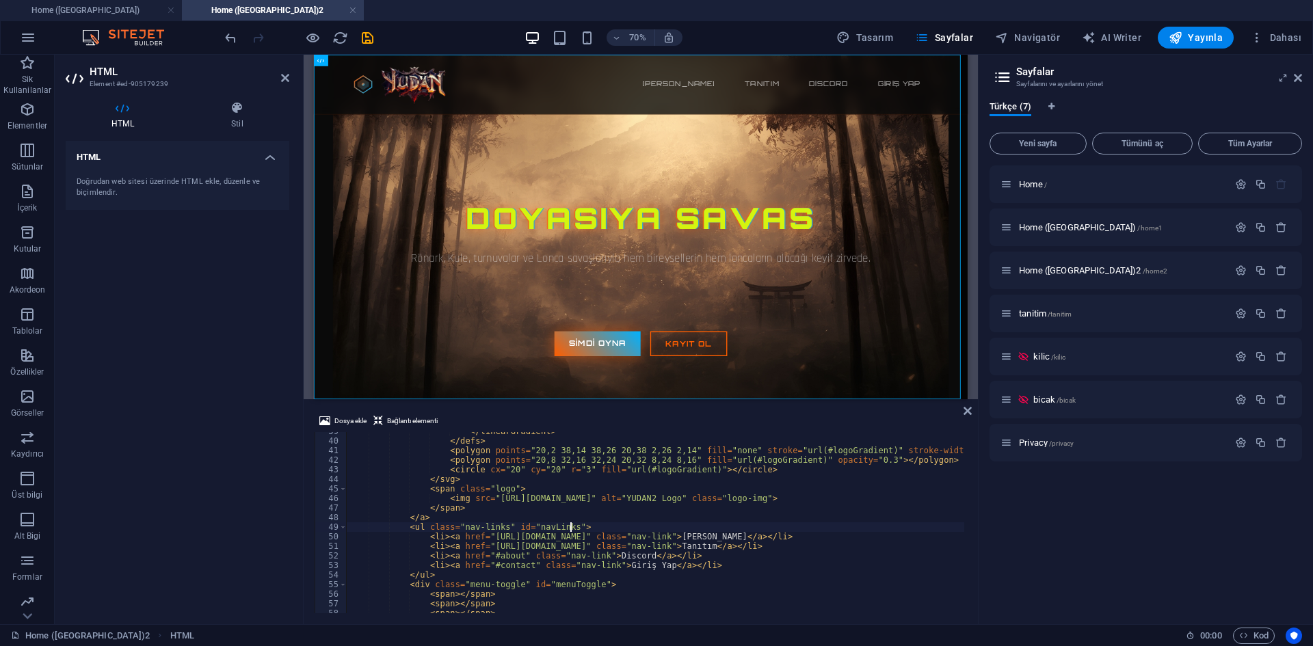
click at [668, 531] on div "</ linearGradient > </ defs > < polygon points = "20,2 38,14 38,26 20,38 2,26 2…" at bounding box center [856, 526] width 1019 height 198
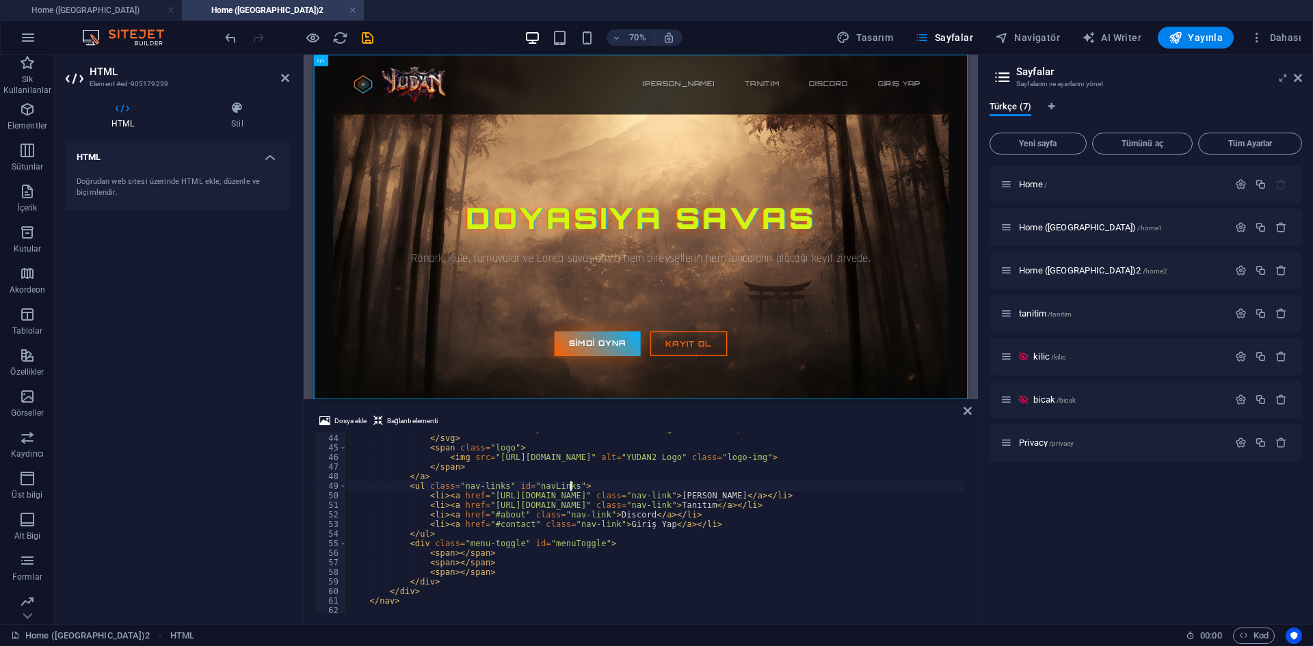
scroll to position [410, 0]
drag, startPoint x: 481, startPoint y: 498, endPoint x: 564, endPoint y: 491, distance: 83.0
click at [564, 491] on div "< circle cx = "20" cy = "20" r = "3" fill = "url(#logoGradient)" > </ circle > …" at bounding box center [856, 523] width 1019 height 198
drag, startPoint x: 483, startPoint y: 527, endPoint x: 519, endPoint y: 523, distance: 36.4
click at [519, 523] on div "< circle cx = "20" cy = "20" r = "3" fill = "url(#logoGradient)" > </ circle > …" at bounding box center [856, 523] width 1019 height 198
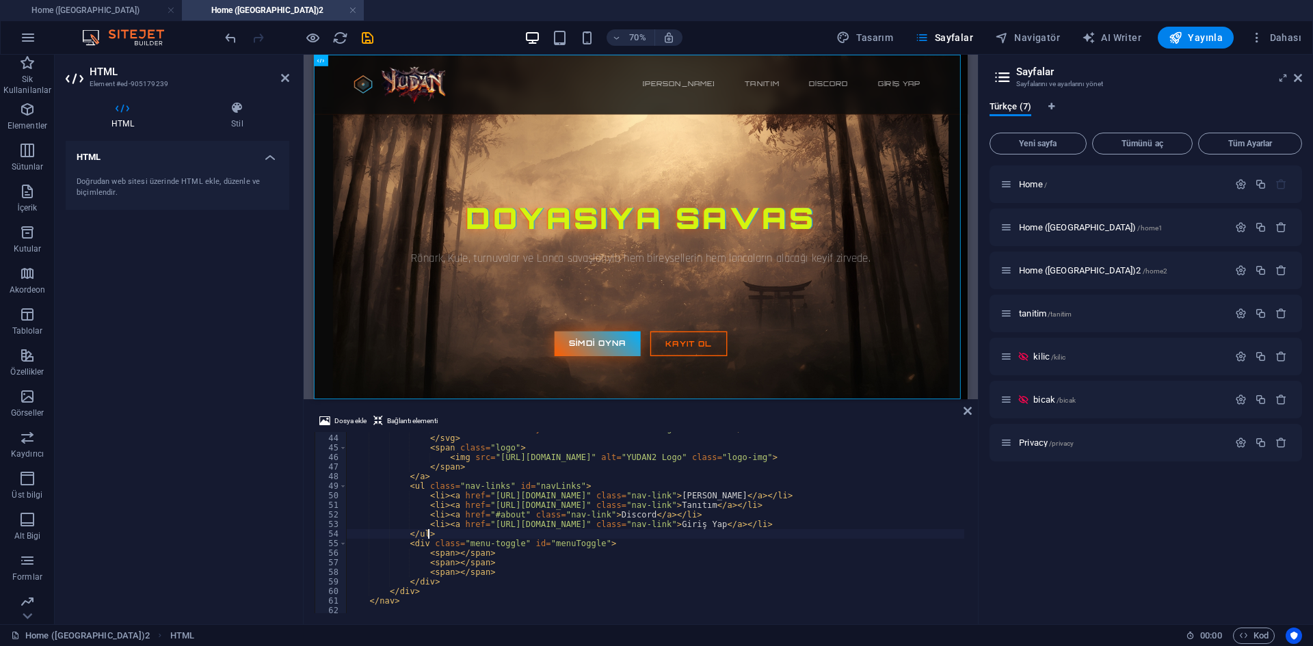
click at [653, 530] on div "< circle cx = "20" cy = "20" r = "3" fill = "url(#logoGradient)" > </ circle > …" at bounding box center [856, 523] width 1019 height 198
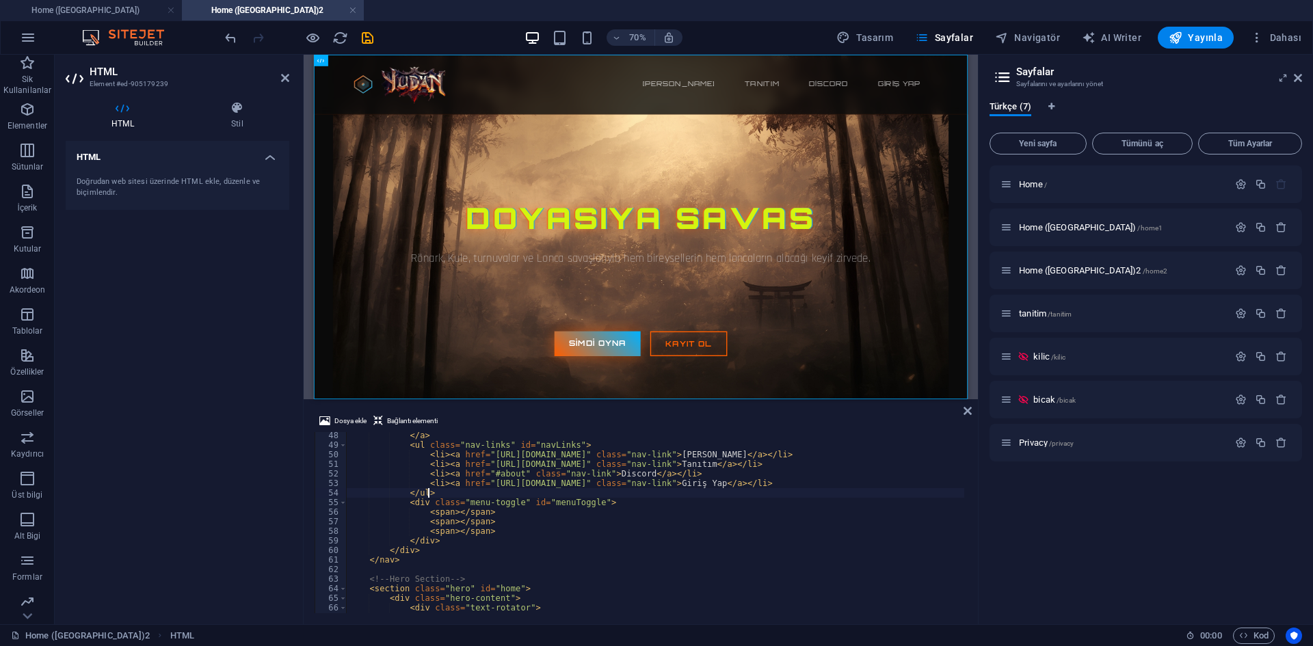
scroll to position [451, 0]
click at [542, 509] on div "</ a > < ul class = "nav-links" id = "navLinks" > < li > < a href = "https://yu…" at bounding box center [856, 530] width 1019 height 198
click at [591, 495] on div "</ a > < ul class = "nav-links" id = "navLinks" > < li > < a href = "https://yu…" at bounding box center [856, 530] width 1019 height 198
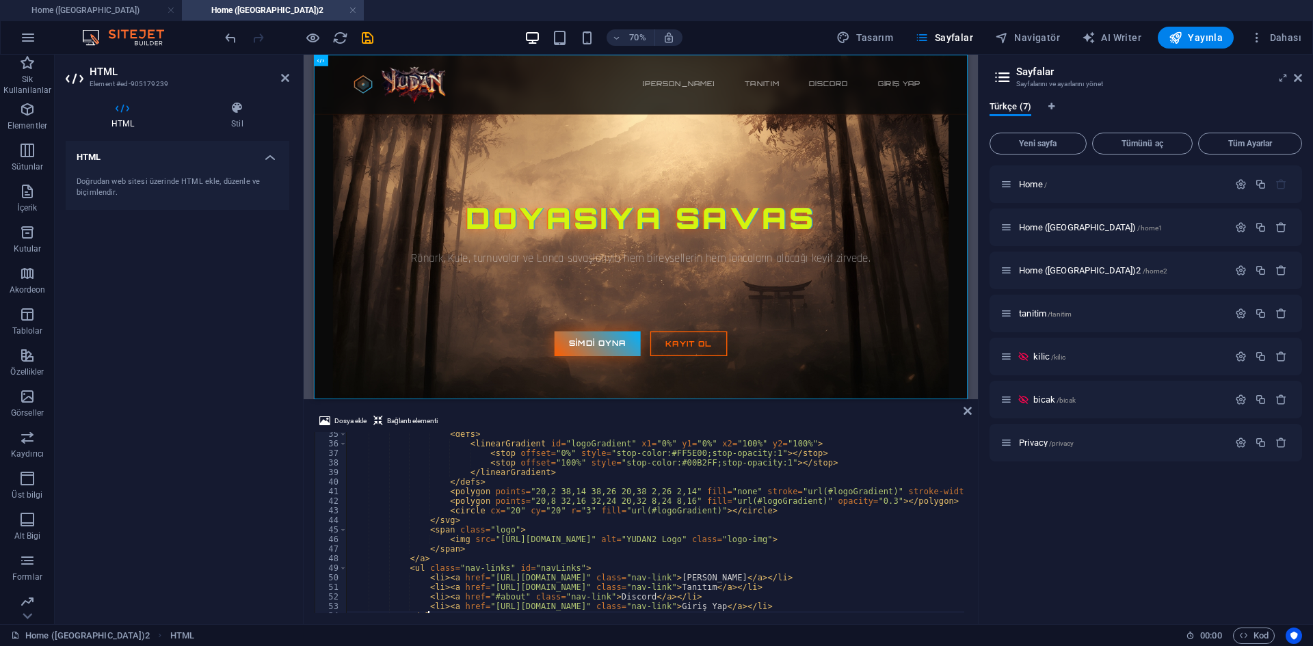
scroll to position [410, 0]
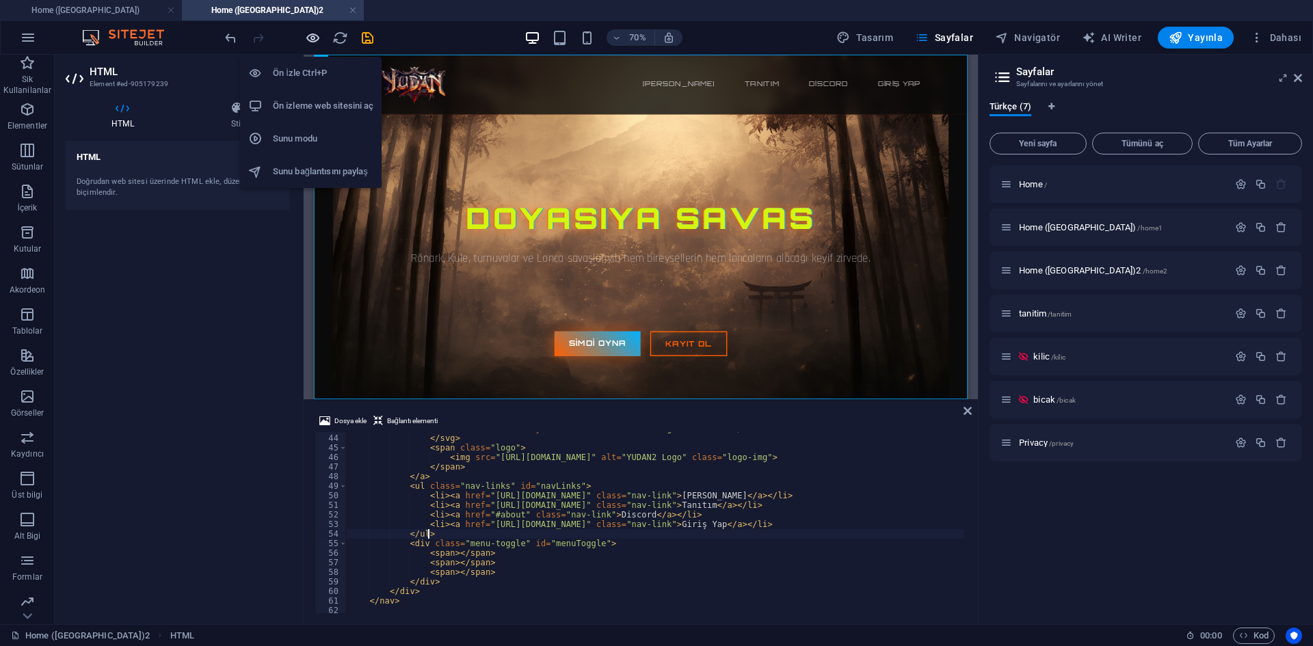
type textarea "</ul>"
click at [318, 39] on icon "button" at bounding box center [313, 38] width 16 height 16
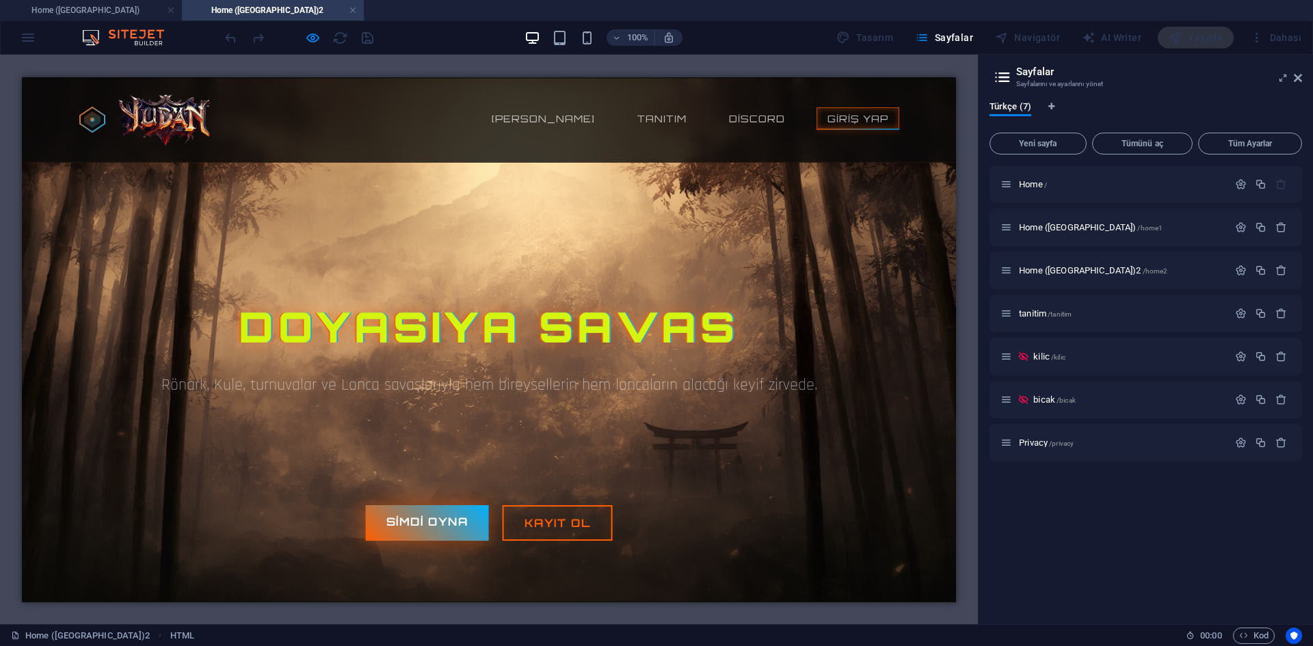
click at [831, 121] on link "Giriş Yap" at bounding box center [858, 118] width 83 height 23
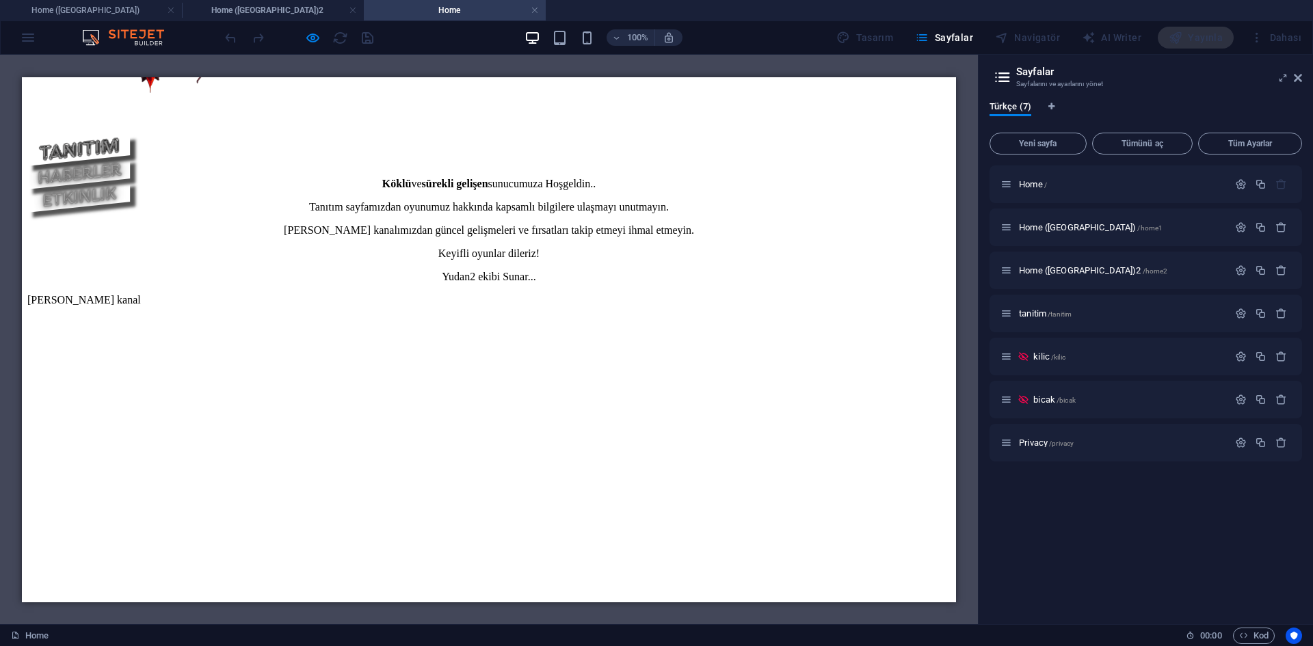
scroll to position [0, 0]
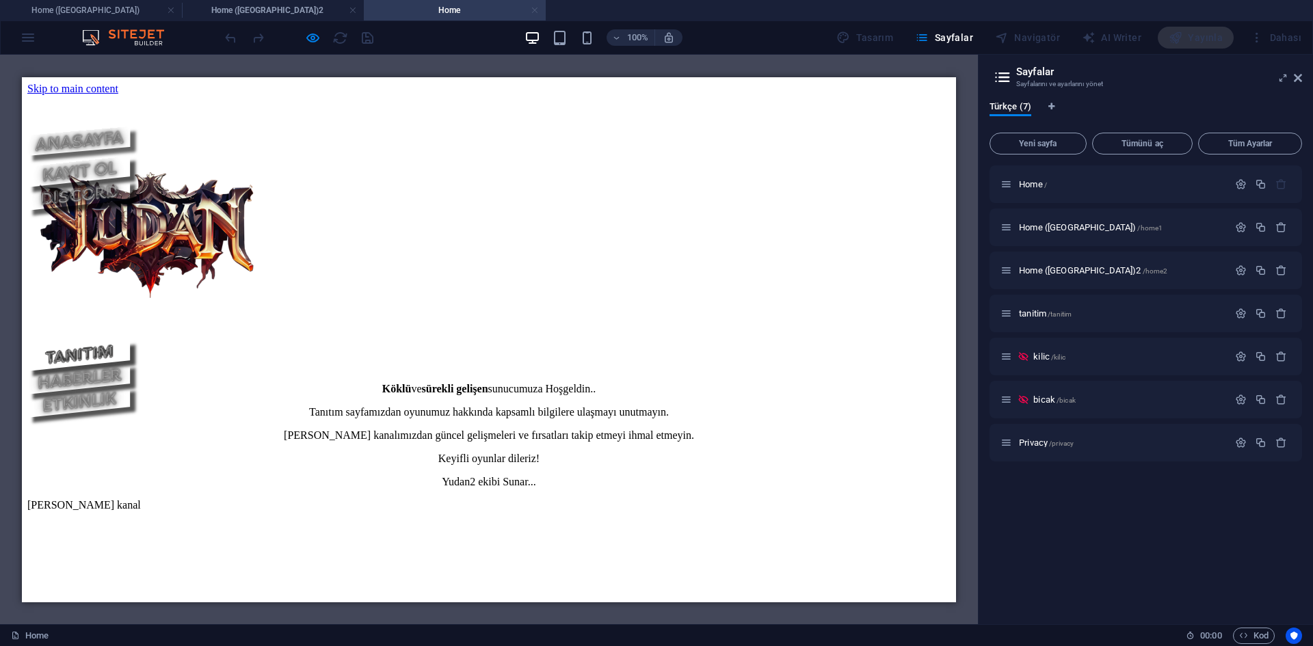
click at [536, 8] on link at bounding box center [535, 10] width 8 height 13
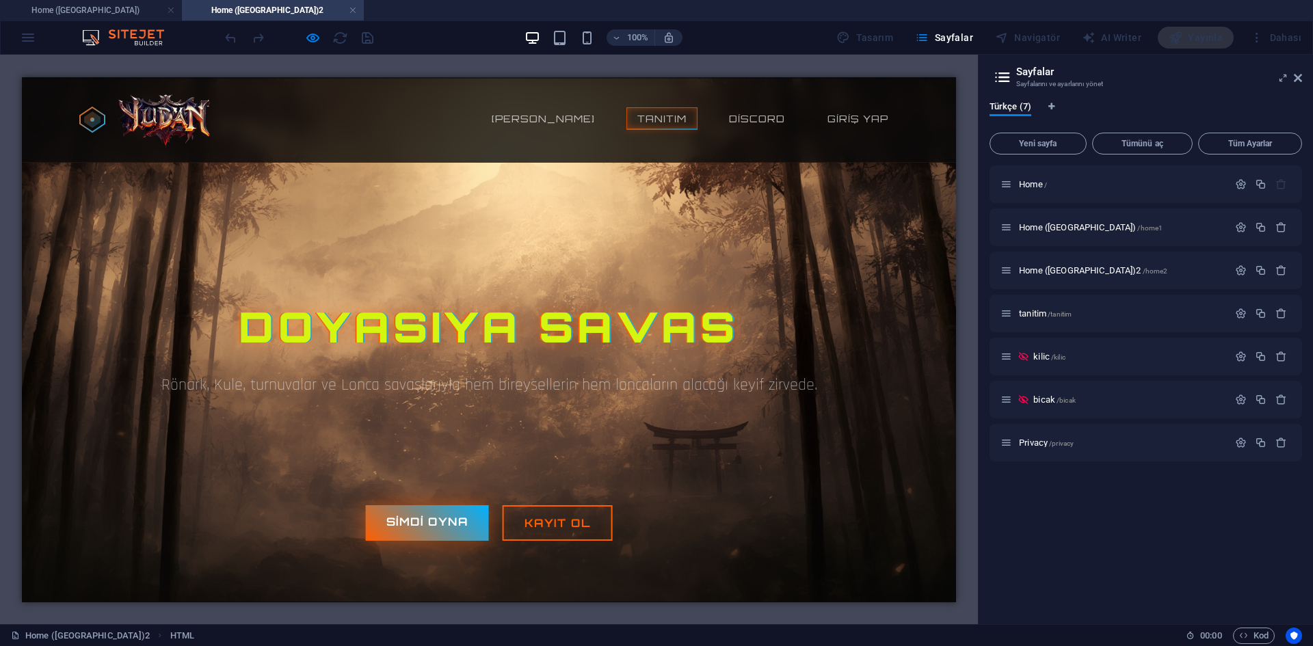
click at [667, 123] on link "Tanıtım" at bounding box center [661, 118] width 71 height 23
click at [589, 118] on link "[PERSON_NAME]" at bounding box center [543, 118] width 125 height 23
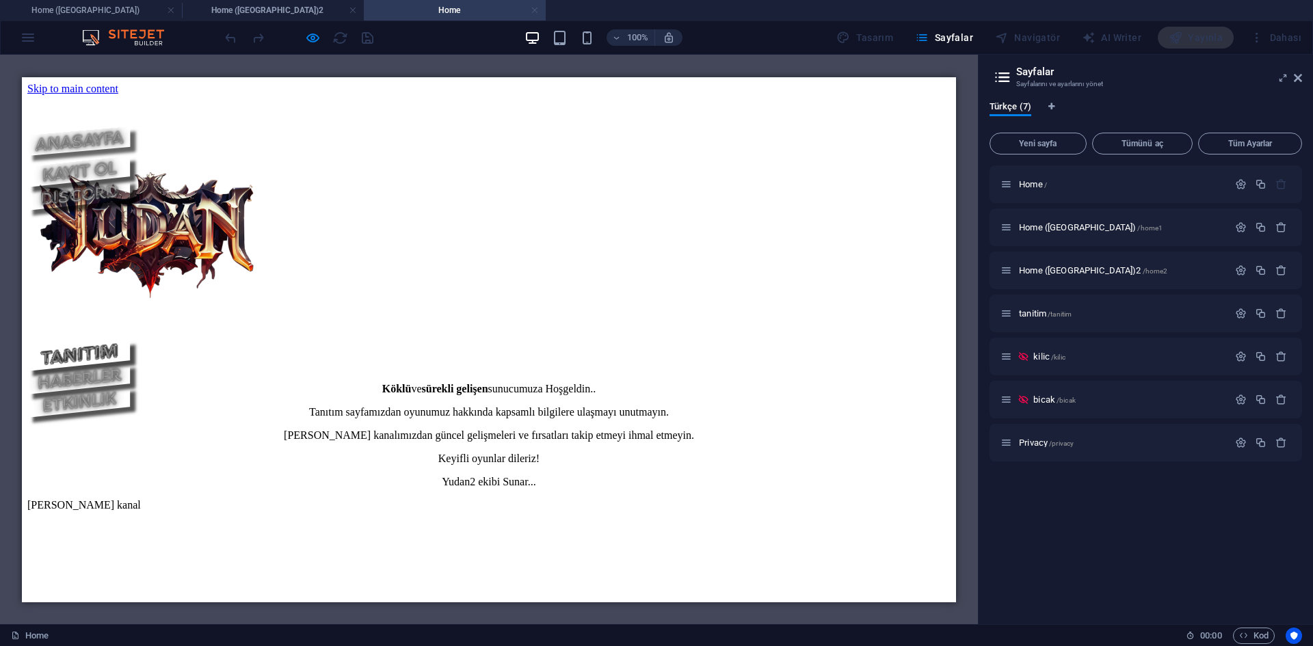
click at [537, 11] on link at bounding box center [535, 10] width 8 height 13
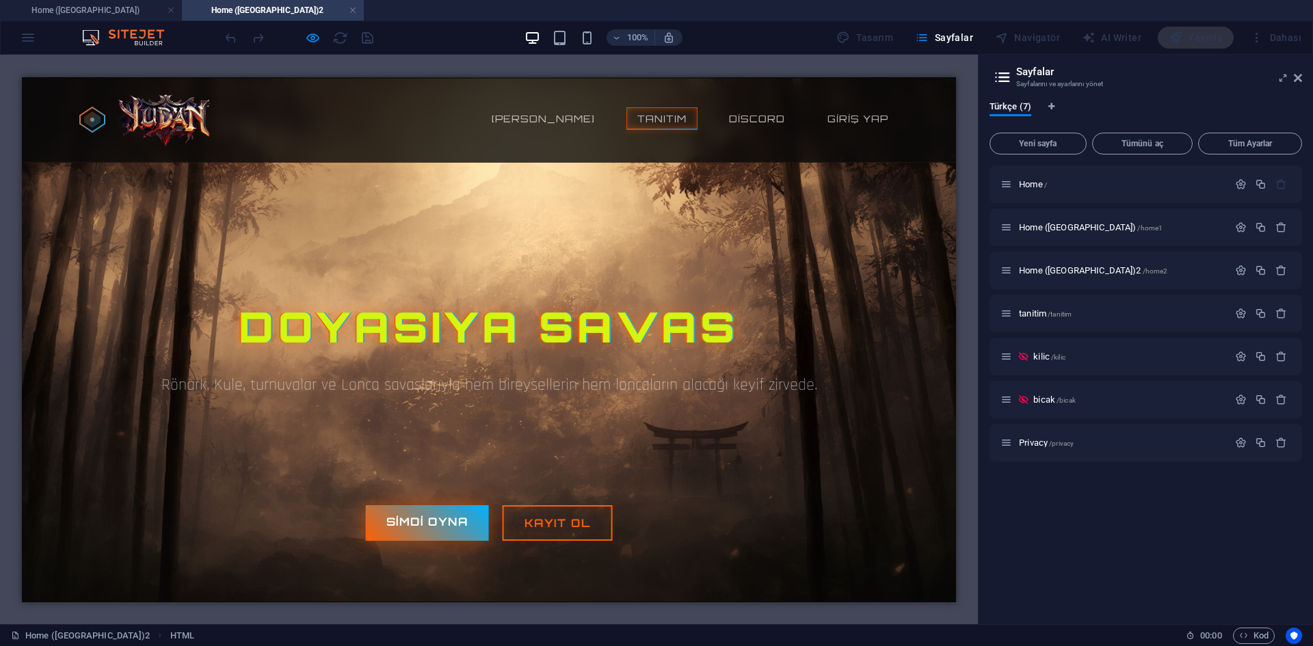
click at [669, 113] on link "Tanıtım" at bounding box center [661, 118] width 71 height 23
click at [726, 127] on link "Discord" at bounding box center [757, 118] width 78 height 23
click at [323, 39] on div at bounding box center [298, 38] width 153 height 22
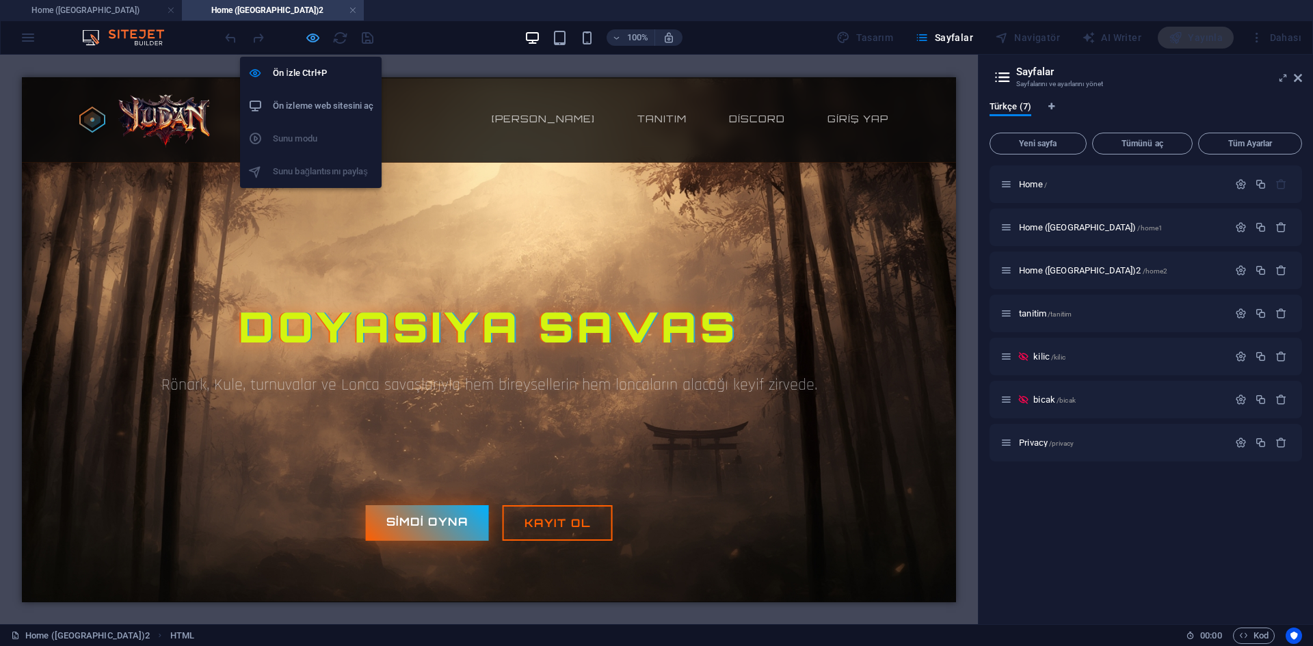
click at [313, 39] on icon "button" at bounding box center [313, 38] width 16 height 16
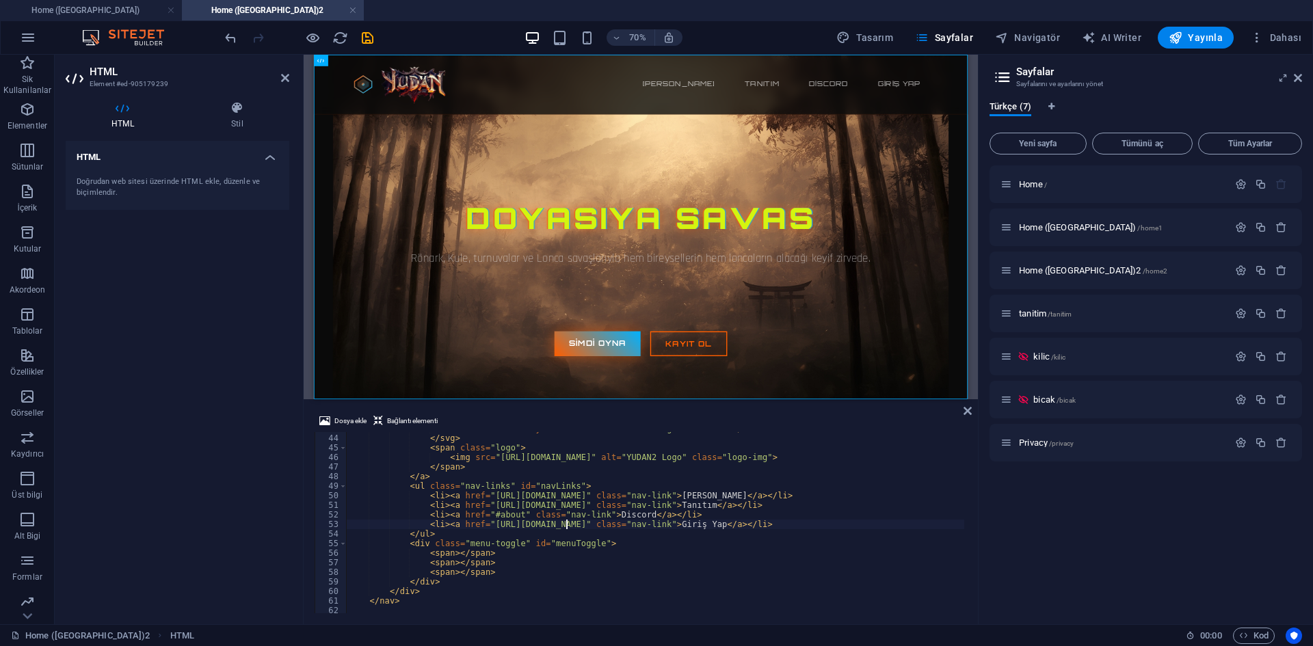
click at [567, 528] on div "< circle cx = "20" cy = "20" r = "3" fill = "url(#logoGradient)" > </ circle > …" at bounding box center [856, 523] width 1019 height 198
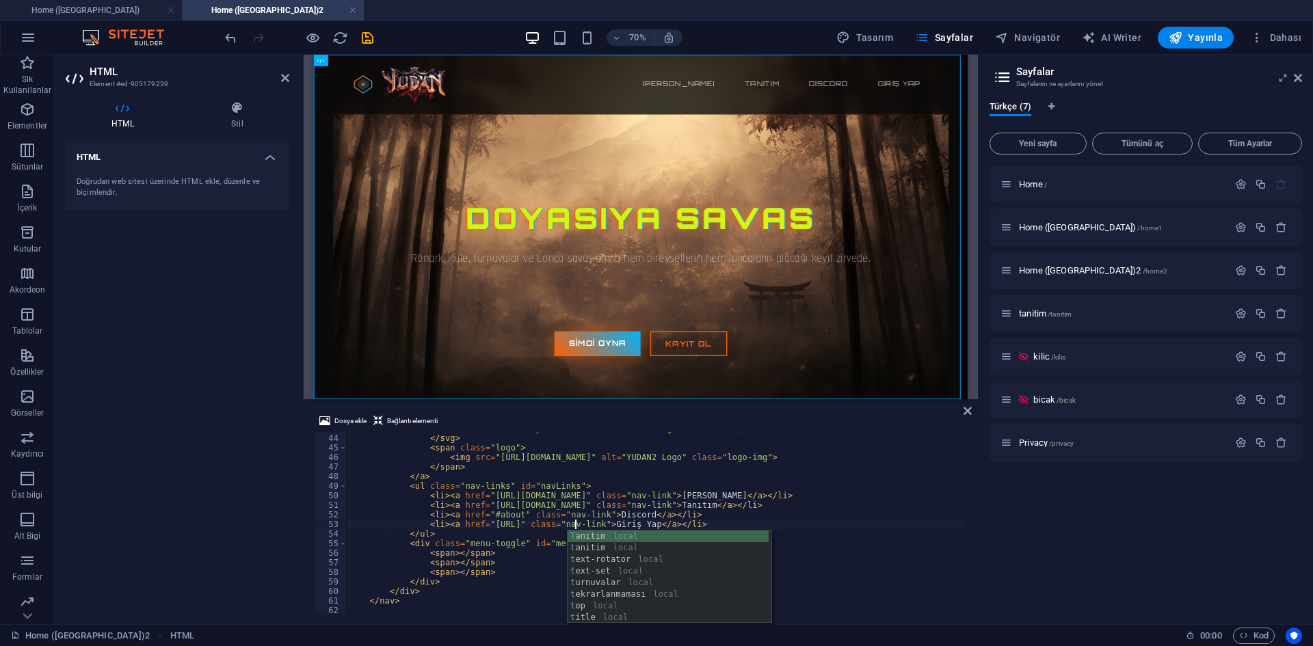
scroll to position [0, 18]
click at [665, 493] on div "< circle cx = "20" cy = "20" r = "3" fill = "url(#logoGradient)" > </ circle > …" at bounding box center [856, 523] width 1019 height 198
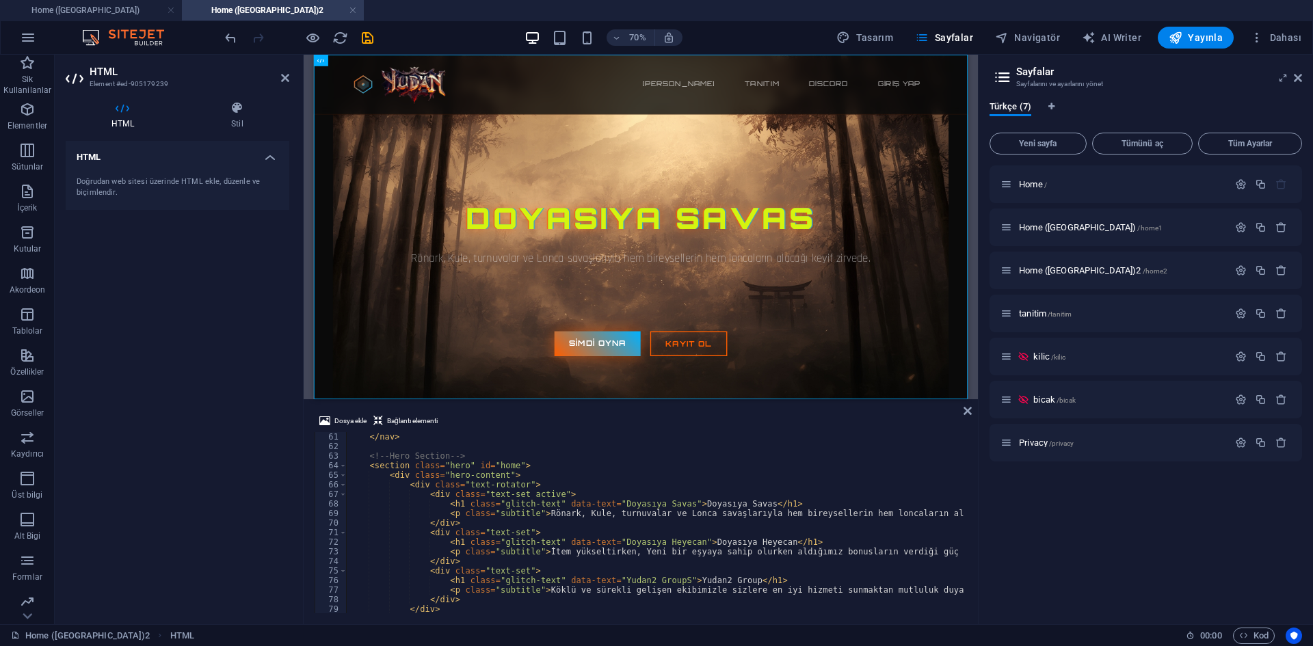
scroll to position [645, 0]
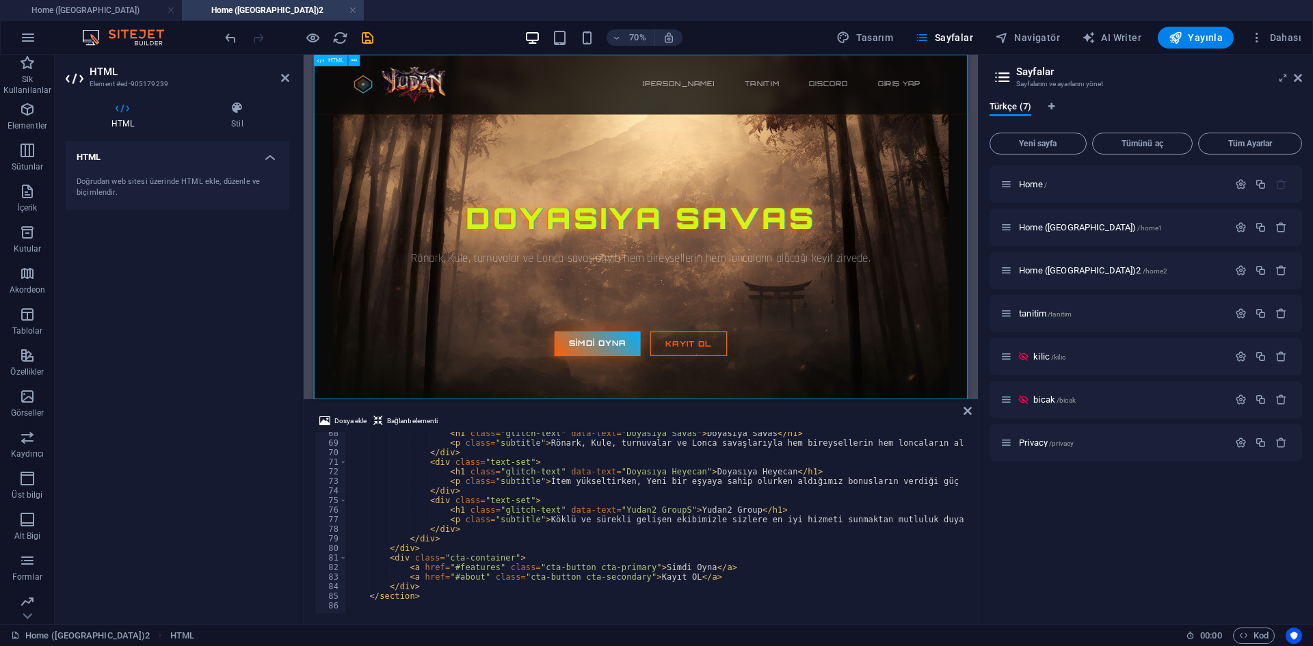
type textarea "<li><a href="https://yudan2.com" class="nav-link">Ana sayfa</a></li>"
click at [361, 42] on icon "save" at bounding box center [368, 38] width 16 height 16
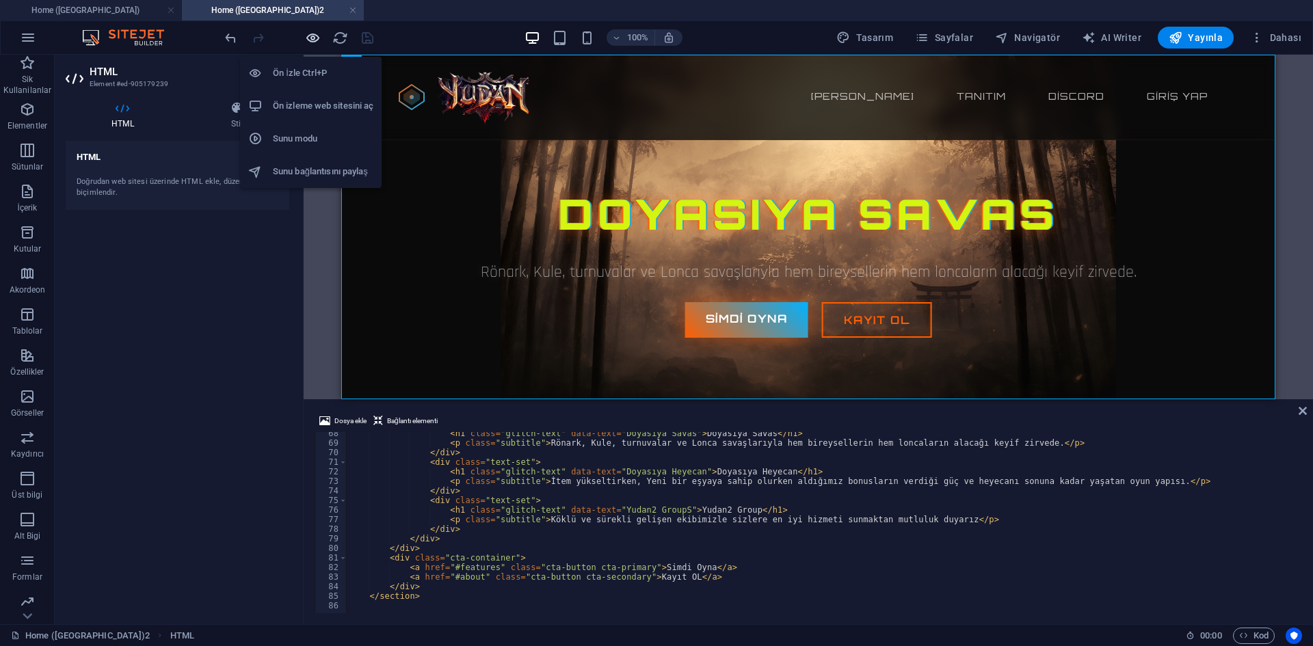
click at [312, 36] on icon "button" at bounding box center [313, 38] width 16 height 16
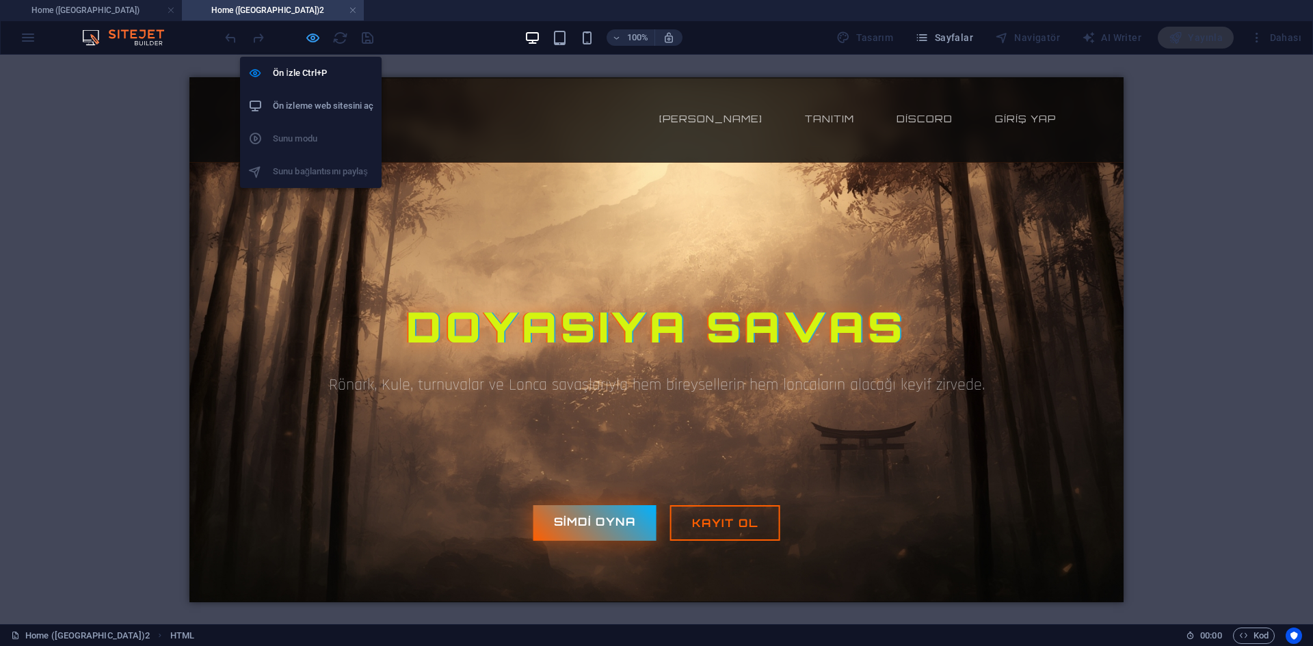
click at [306, 38] on icon "button" at bounding box center [313, 38] width 16 height 16
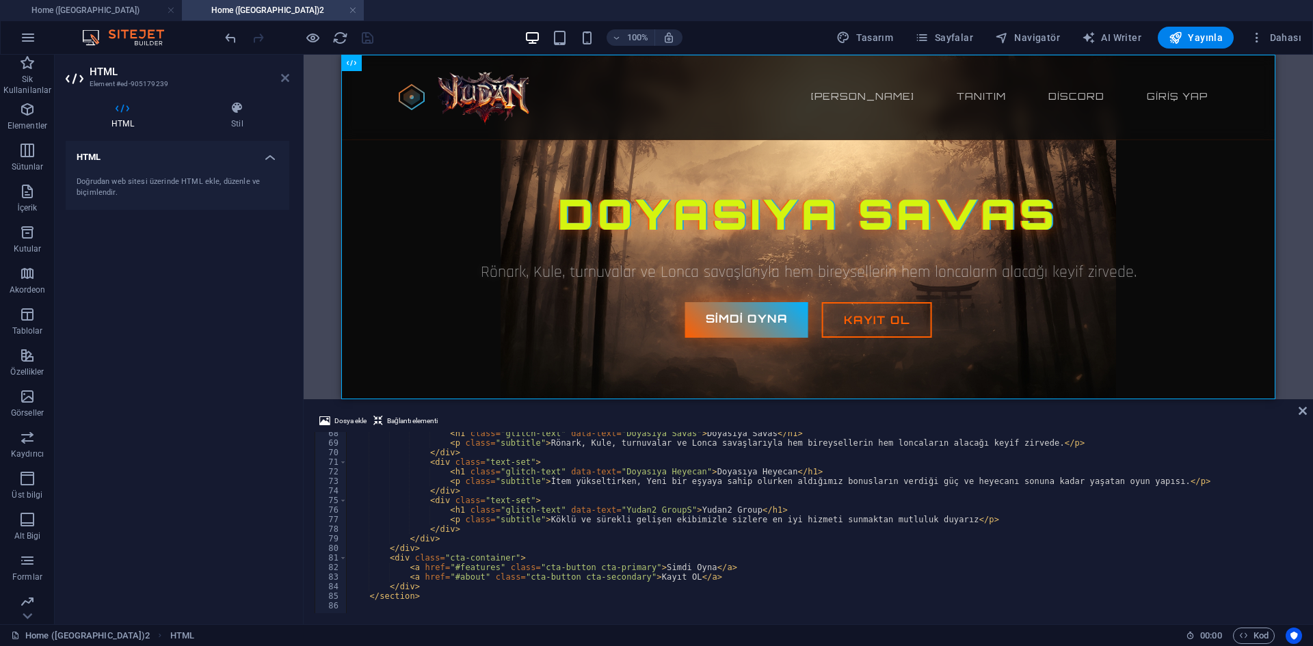
click at [286, 74] on icon at bounding box center [285, 77] width 8 height 11
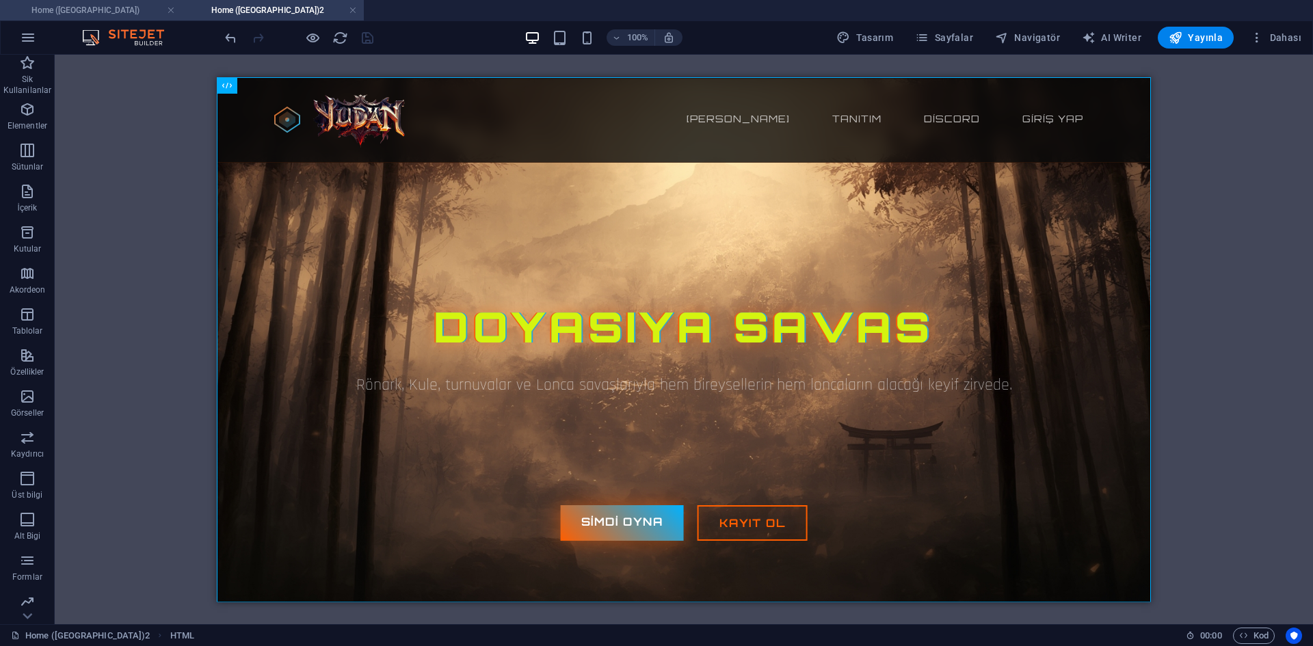
click at [121, 12] on h4 "Home ([GEOGRAPHIC_DATA])" at bounding box center [91, 10] width 182 height 15
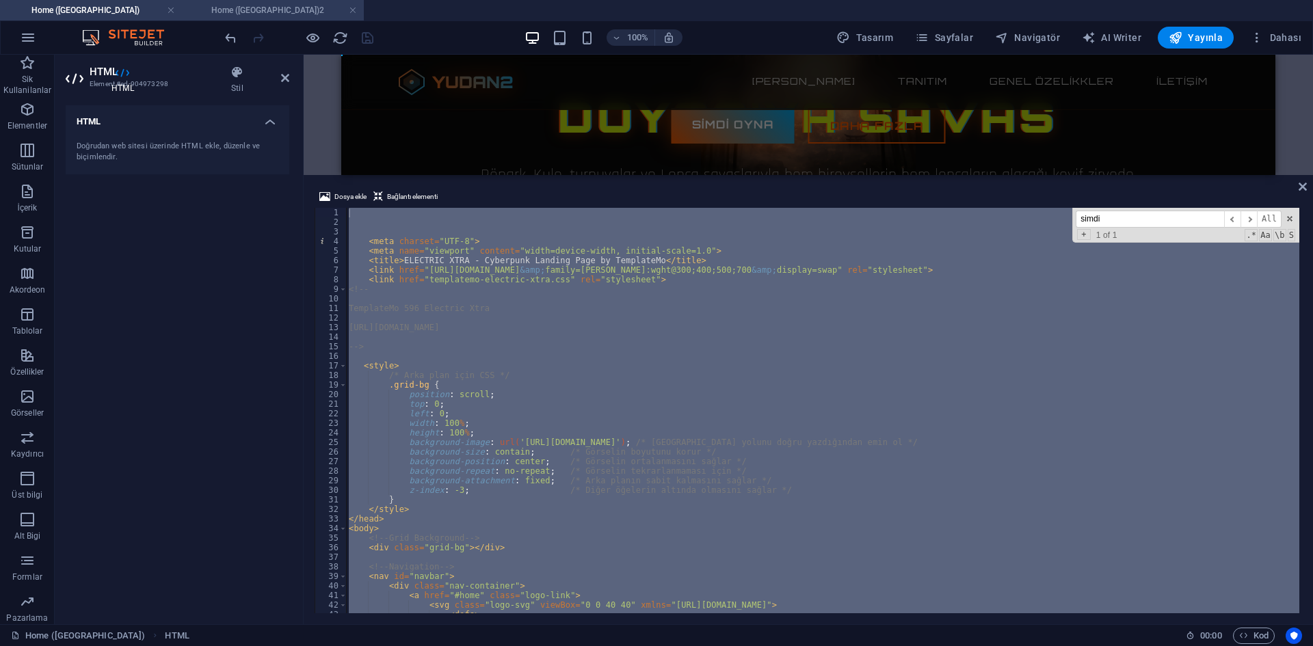
click at [207, 8] on h4 "Home ([GEOGRAPHIC_DATA])2" at bounding box center [273, 10] width 182 height 15
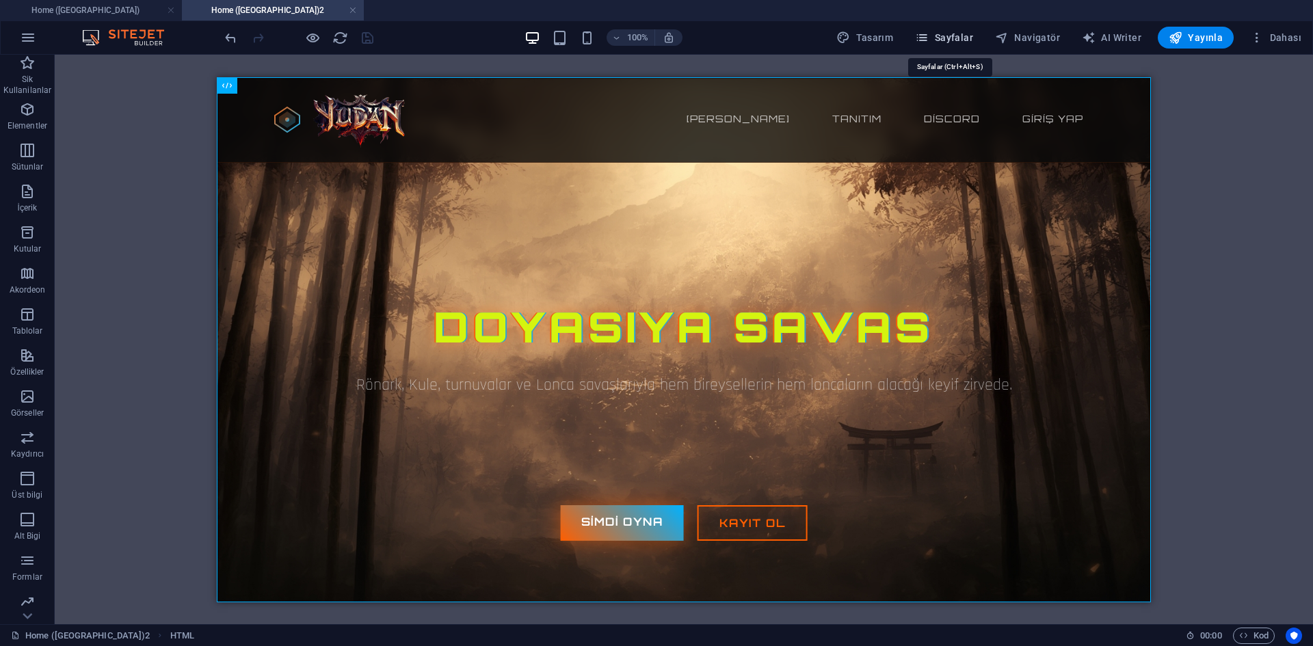
click at [966, 41] on span "Sayfalar" at bounding box center [944, 38] width 58 height 14
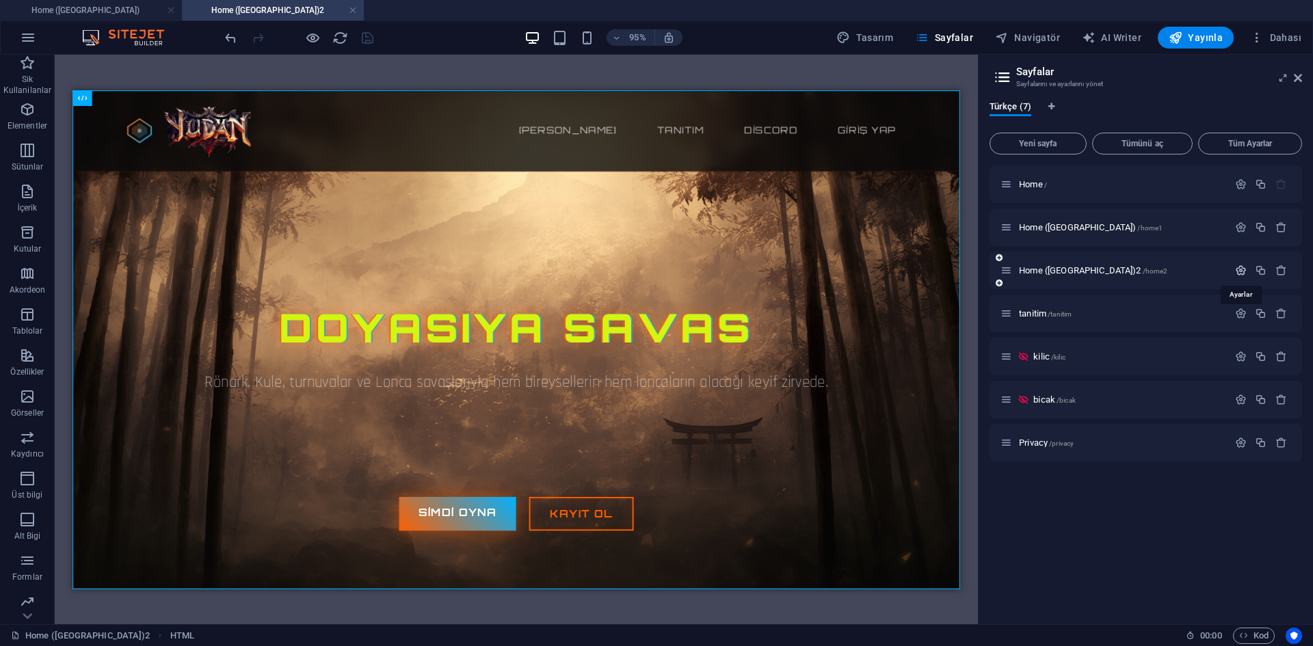
click at [1241, 266] on icon "button" at bounding box center [1241, 271] width 12 height 12
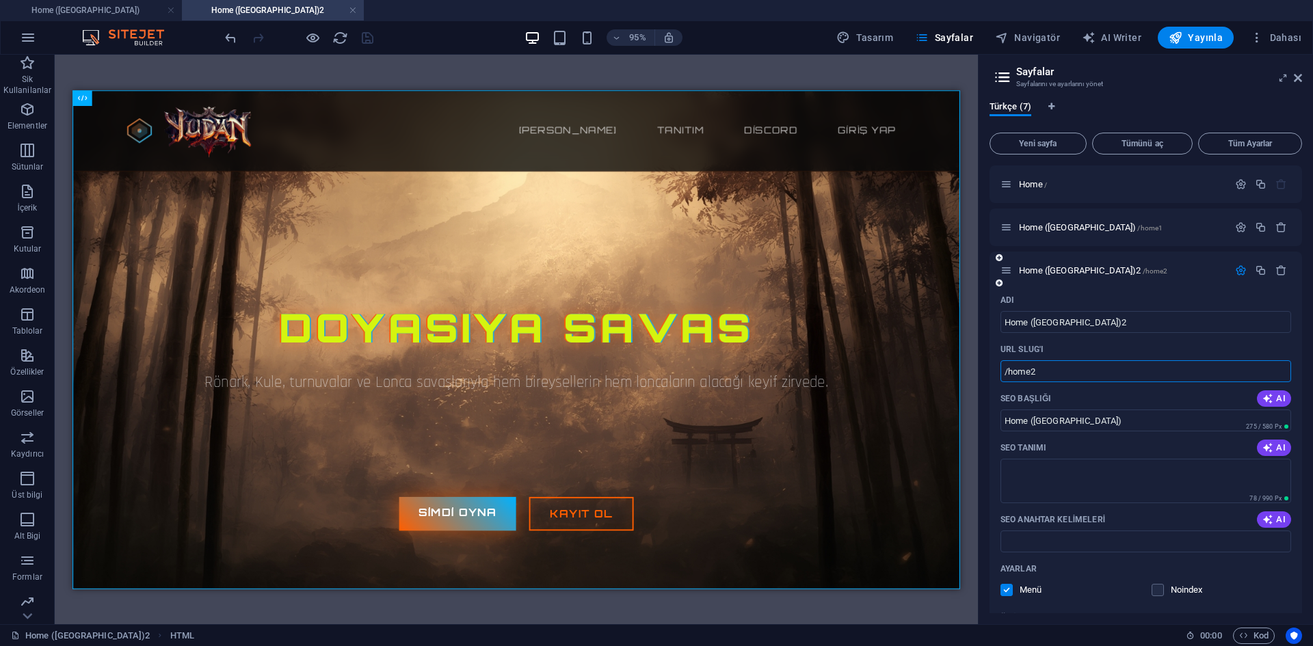
drag, startPoint x: 1067, startPoint y: 372, endPoint x: 1039, endPoint y: 365, distance: 28.9
click at [1039, 365] on input "/home2" at bounding box center [1145, 371] width 291 height 22
type input "/home"
click at [1119, 347] on div "URL SLUG'ı" at bounding box center [1145, 350] width 291 height 22
click at [1282, 182] on icon "button" at bounding box center [1281, 184] width 12 height 12
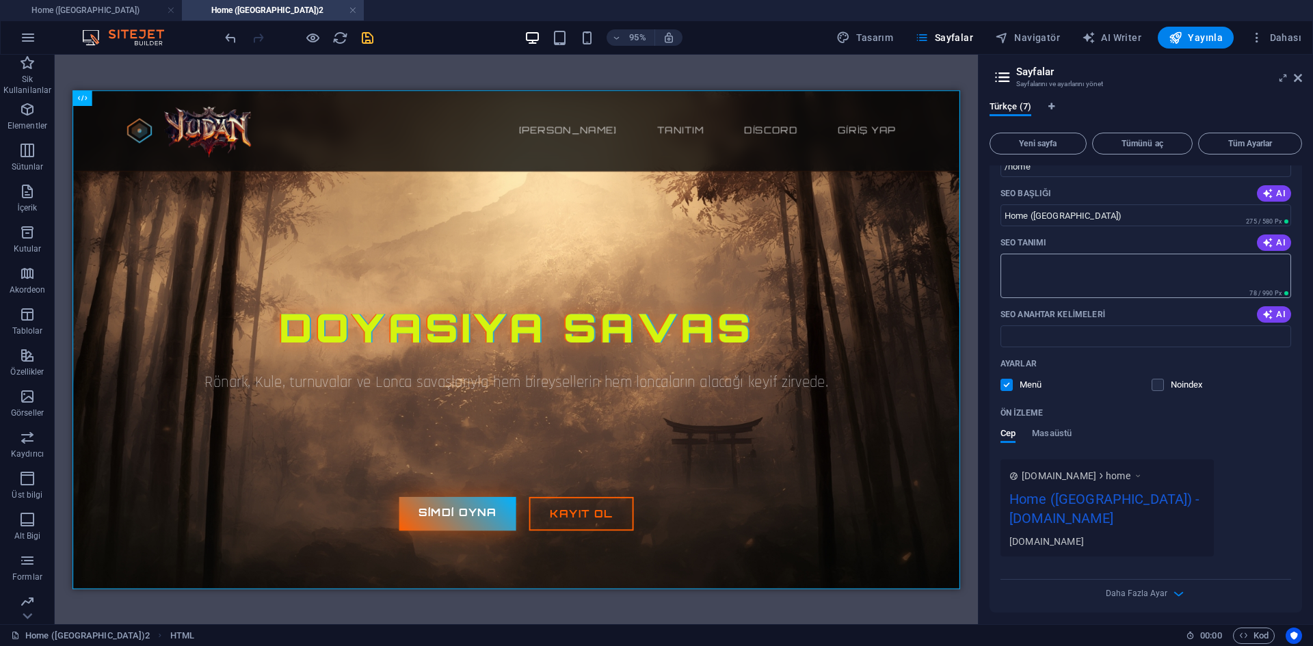
scroll to position [274, 0]
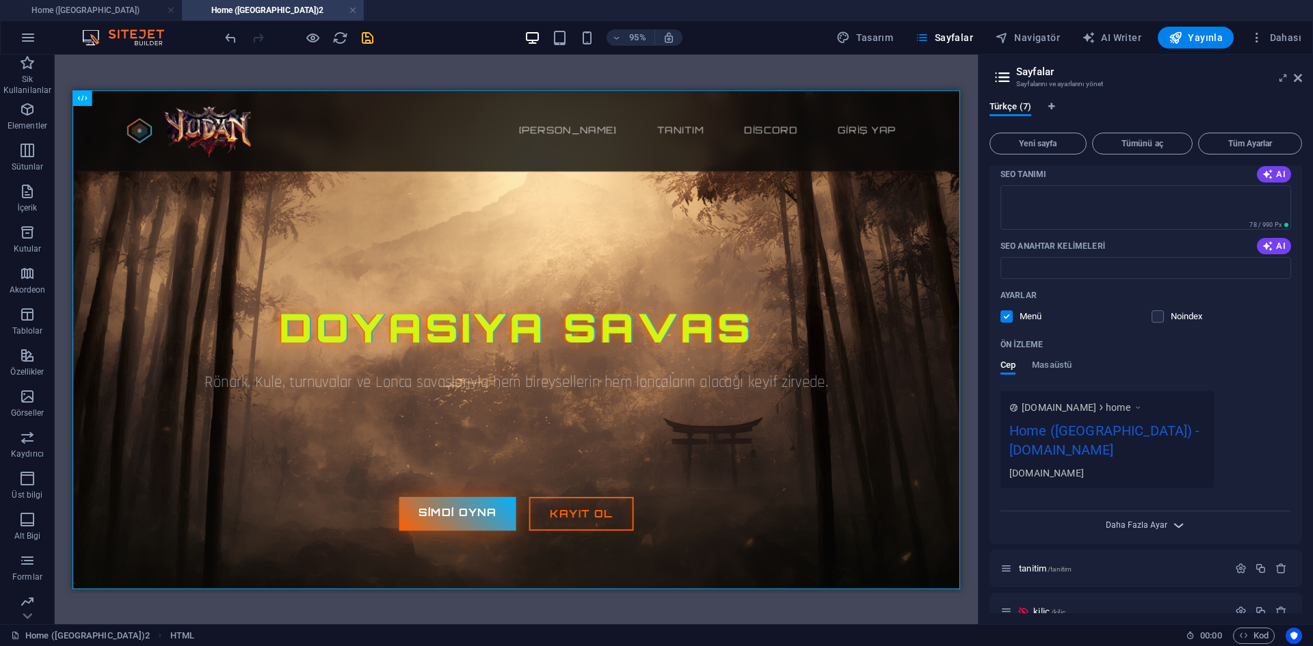
click at [1164, 520] on span "Daha Fazla Ayar" at bounding box center [1137, 525] width 62 height 10
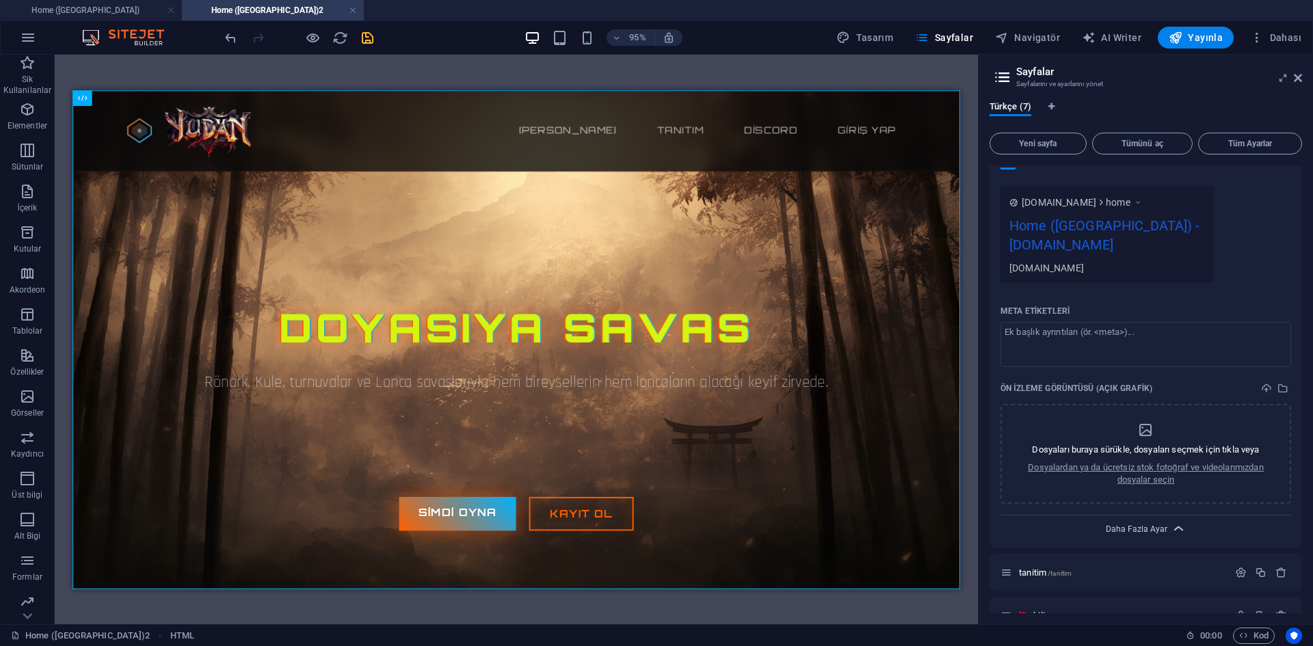
click at [1160, 525] on span "Daha Fazla Ayar" at bounding box center [1137, 530] width 62 height 10
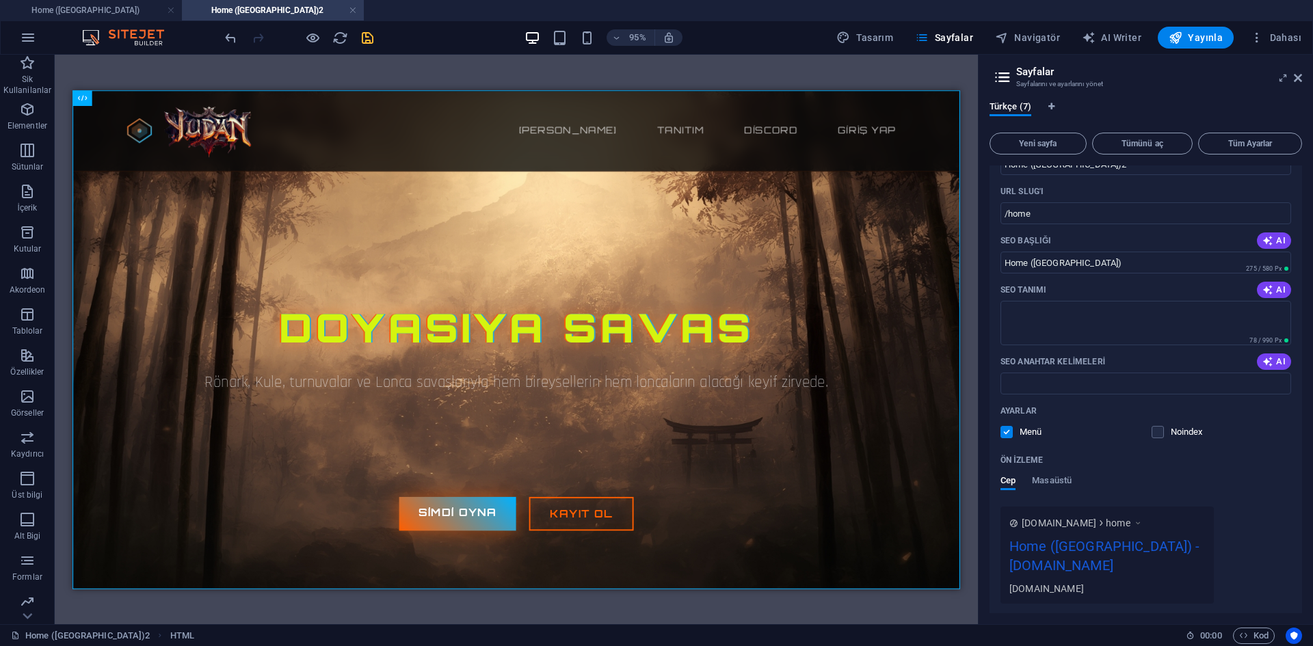
scroll to position [0, 0]
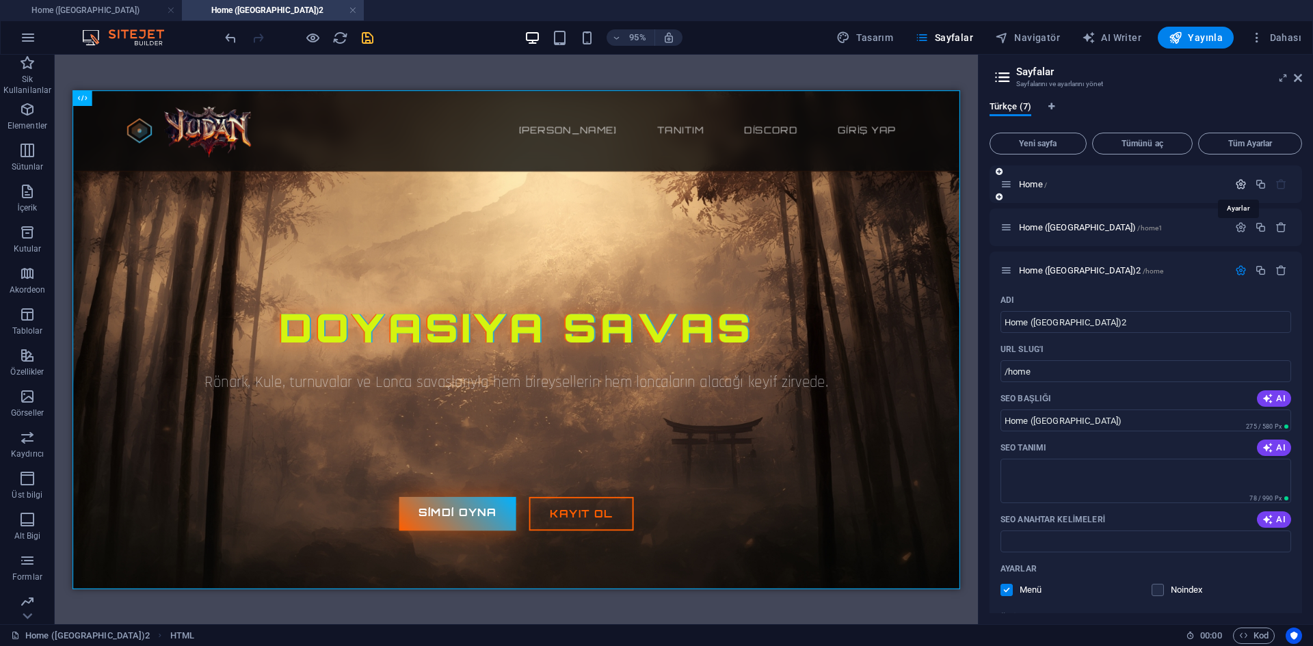
click at [1235, 188] on icon "button" at bounding box center [1241, 184] width 12 height 12
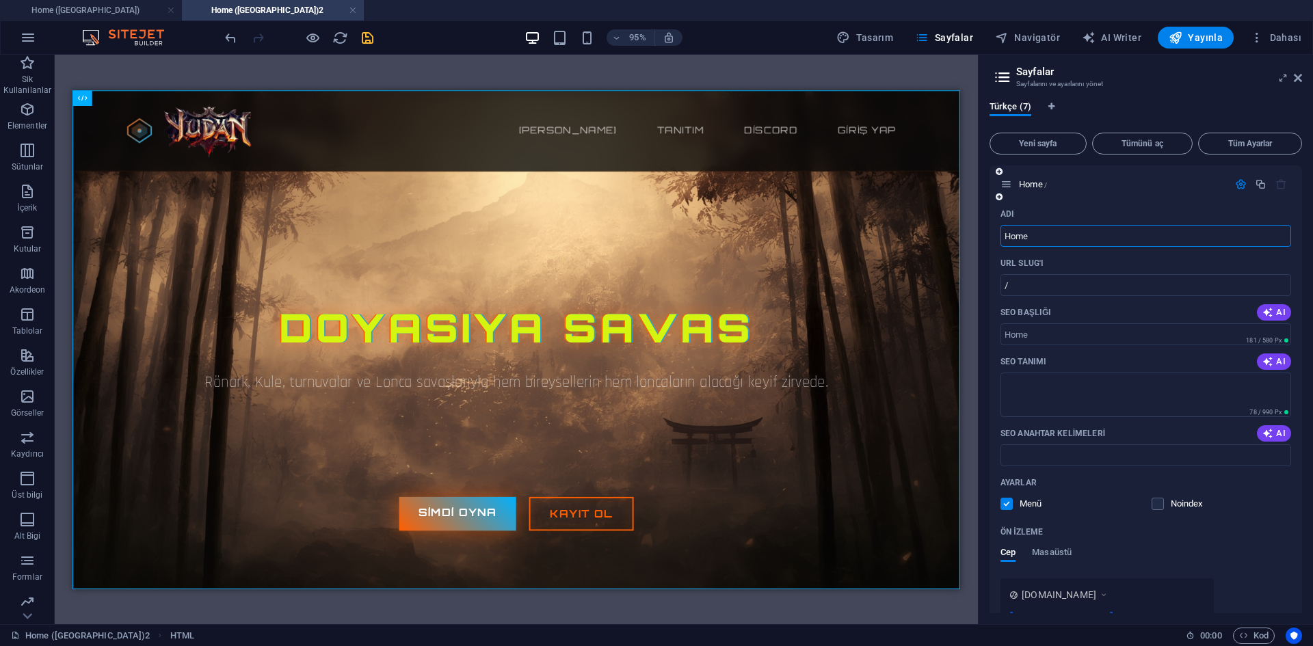
scroll to position [205, 0]
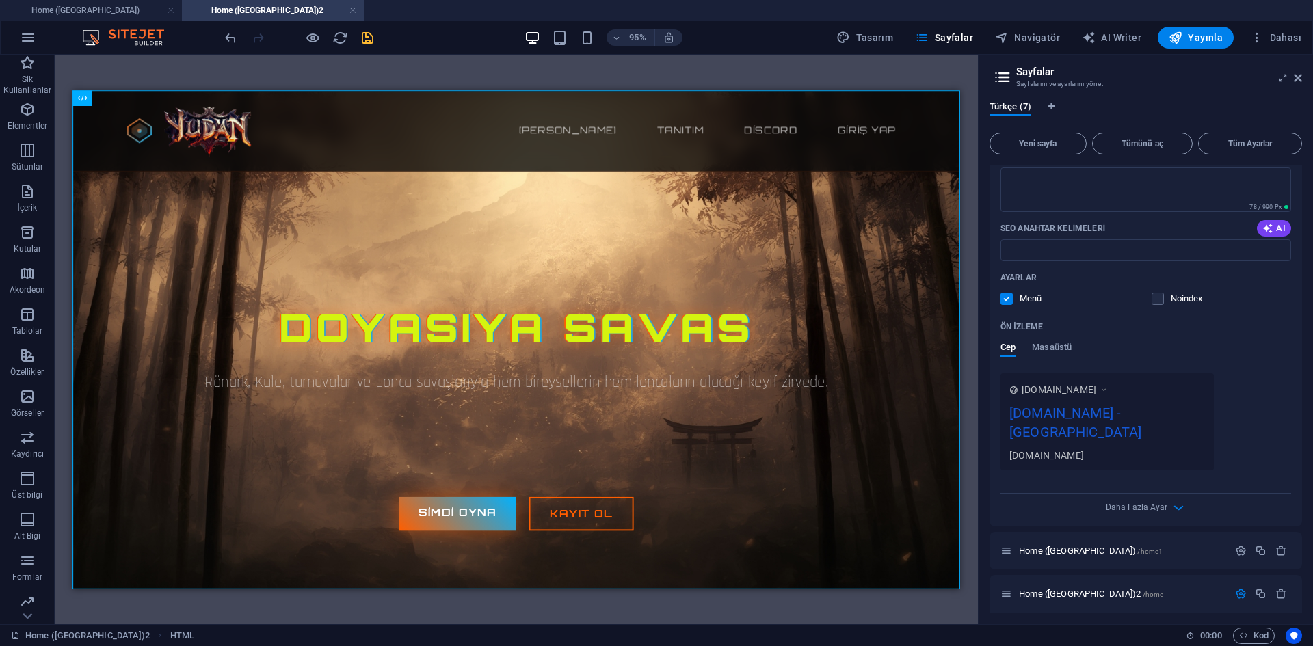
click at [1158, 289] on div "Ayarlar Menü Noindex" at bounding box center [1145, 289] width 291 height 44
click at [1157, 300] on label at bounding box center [1158, 299] width 12 height 12
click at [0, 0] on input "checkbox" at bounding box center [0, 0] width 0 height 0
click at [1006, 297] on label at bounding box center [1006, 299] width 12 height 12
click at [0, 0] on input "checkbox" at bounding box center [0, 0] width 0 height 0
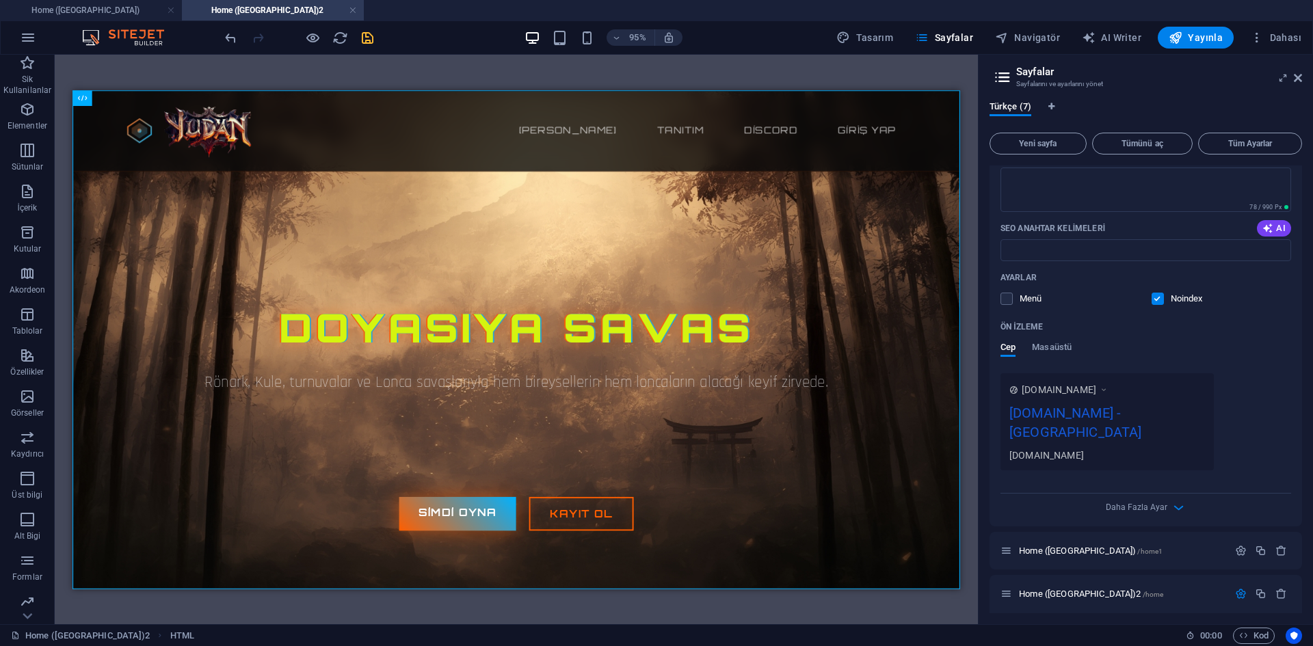
scroll to position [0, 0]
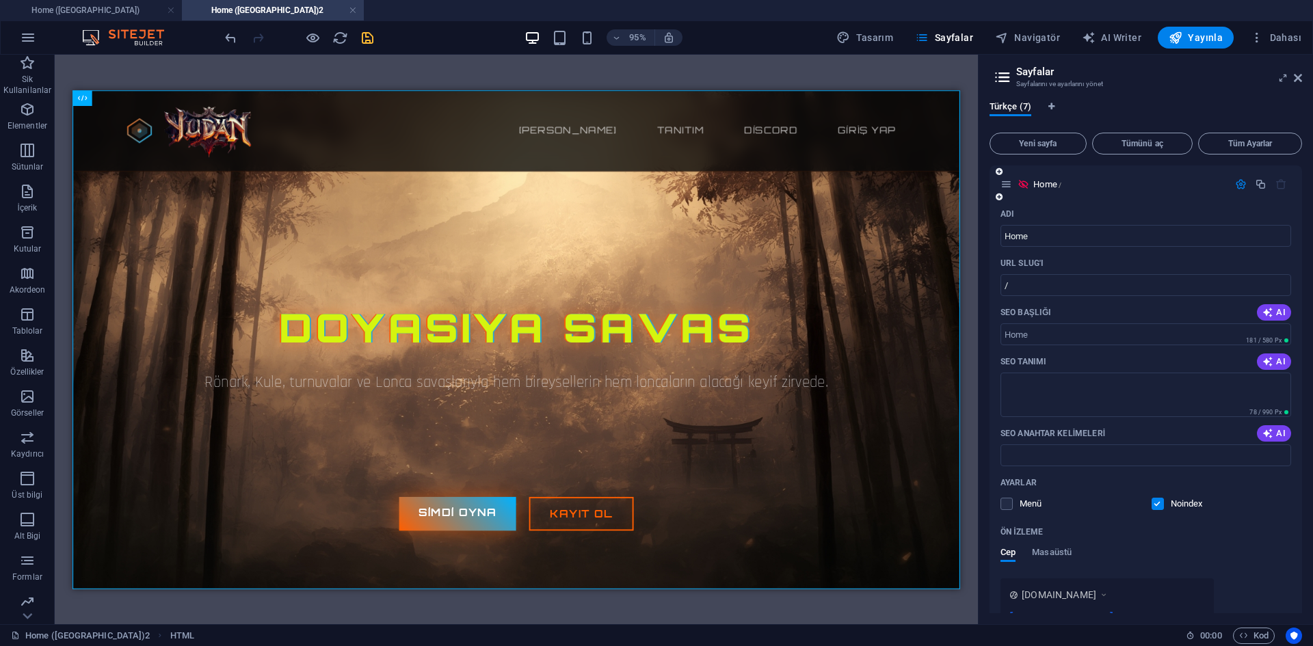
click at [1240, 185] on icon "button" at bounding box center [1241, 184] width 12 height 12
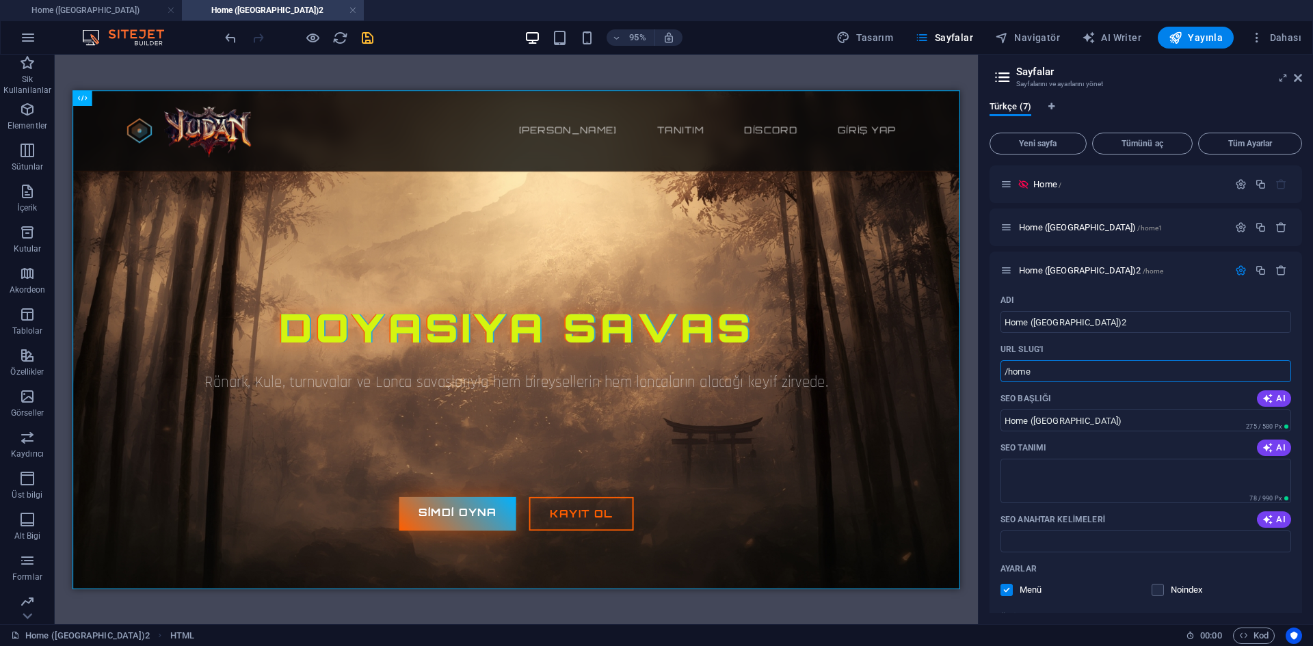
drag, startPoint x: 998, startPoint y: 367, endPoint x: 964, endPoint y: 357, distance: 36.2
click at [964, 357] on div "Home (Kopyala) Home (Kopyala)2 Sik Kullanilanlar Elementler Sütunlar İçerik Kut…" at bounding box center [656, 340] width 1313 height 570
click at [1104, 347] on div "URL SLUG'ı" at bounding box center [1145, 350] width 291 height 22
click at [1275, 185] on icon "button" at bounding box center [1281, 184] width 12 height 12
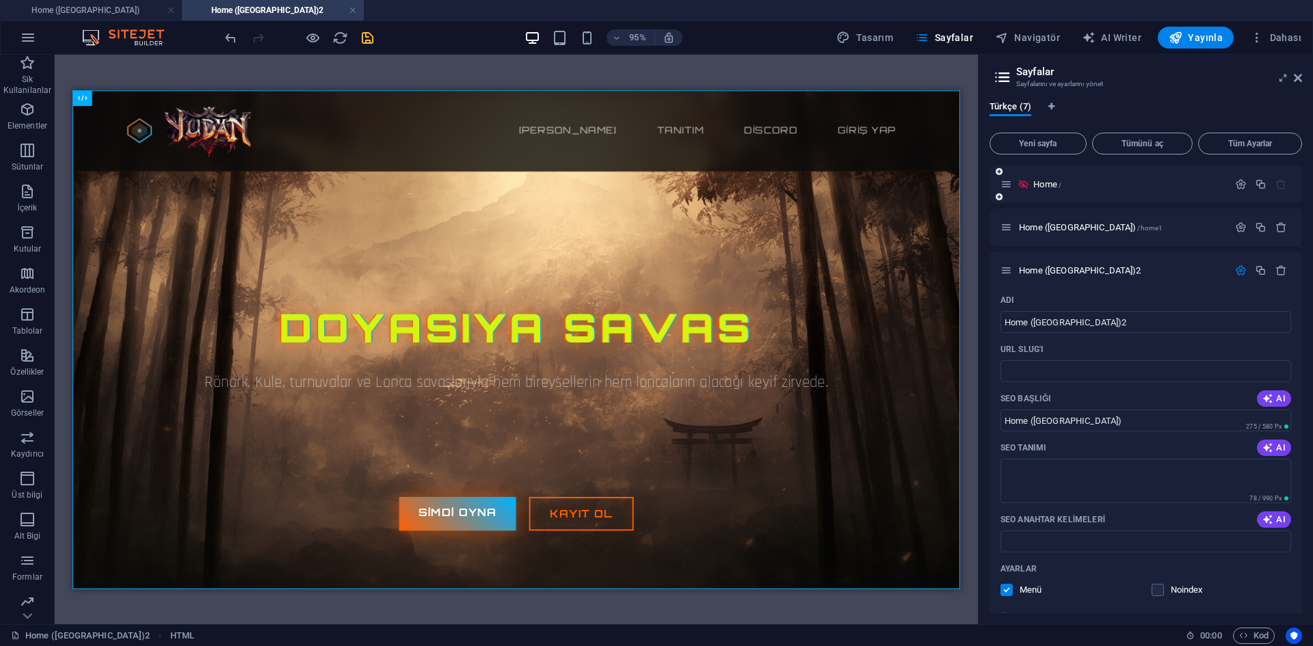
drag, startPoint x: 1274, startPoint y: 185, endPoint x: 1222, endPoint y: 256, distance: 88.1
click at [1275, 186] on icon "button" at bounding box center [1281, 184] width 12 height 12
click at [1242, 181] on icon "button" at bounding box center [1241, 184] width 12 height 12
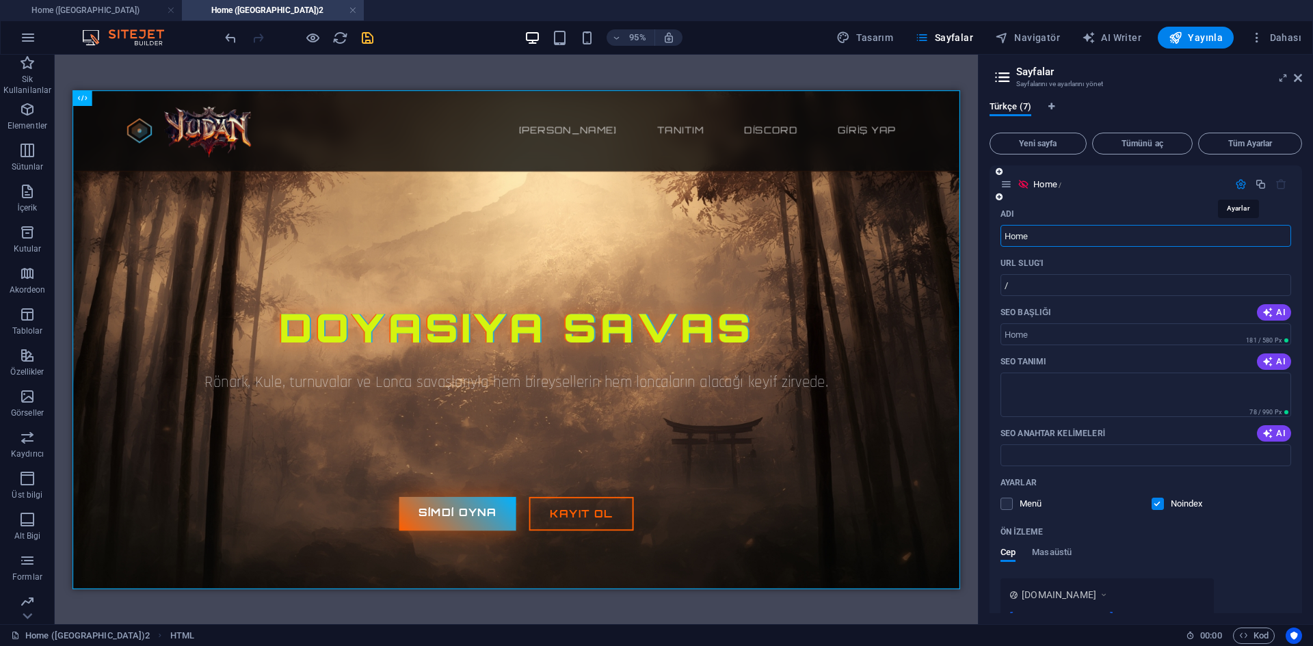
click at [1242, 181] on icon "button" at bounding box center [1241, 184] width 12 height 12
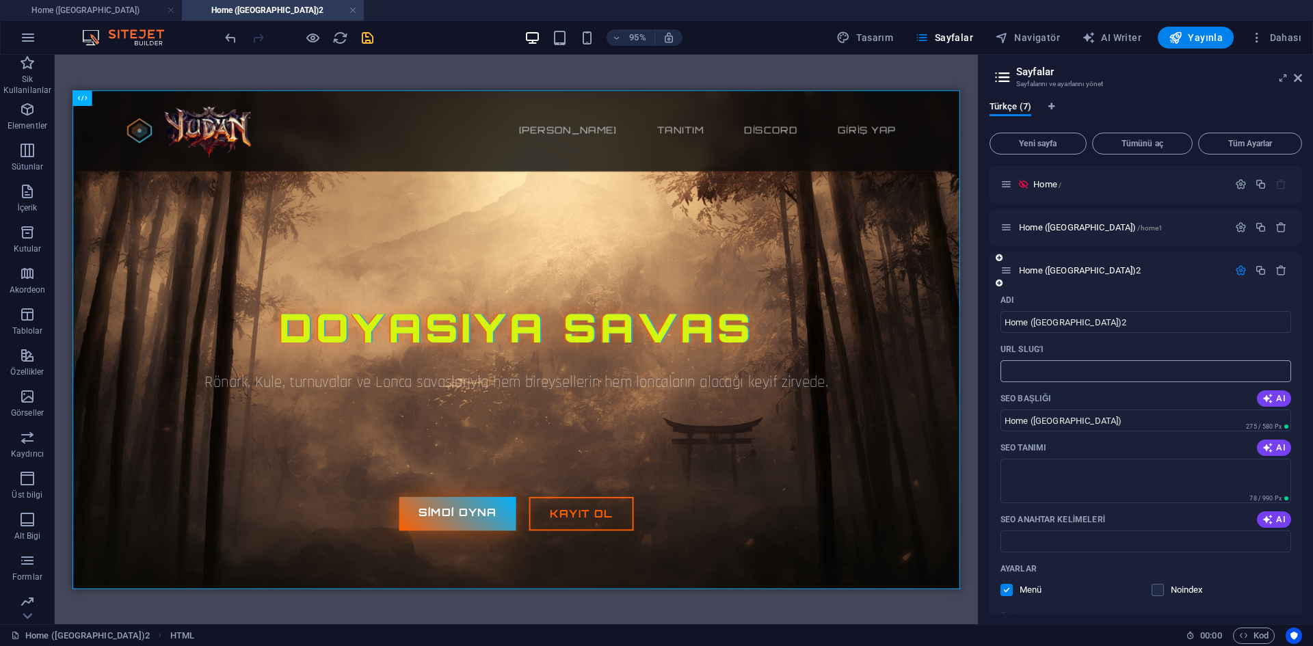
click at [1152, 371] on input "URL SLUG'ı" at bounding box center [1145, 371] width 291 height 22
type input "/"
drag, startPoint x: 1182, startPoint y: 272, endPoint x: 1213, endPoint y: 271, distance: 31.5
click at [1182, 272] on p "Home (Kopyala)2 /" at bounding box center [1121, 270] width 205 height 9
click at [1235, 271] on icon "button" at bounding box center [1241, 271] width 12 height 12
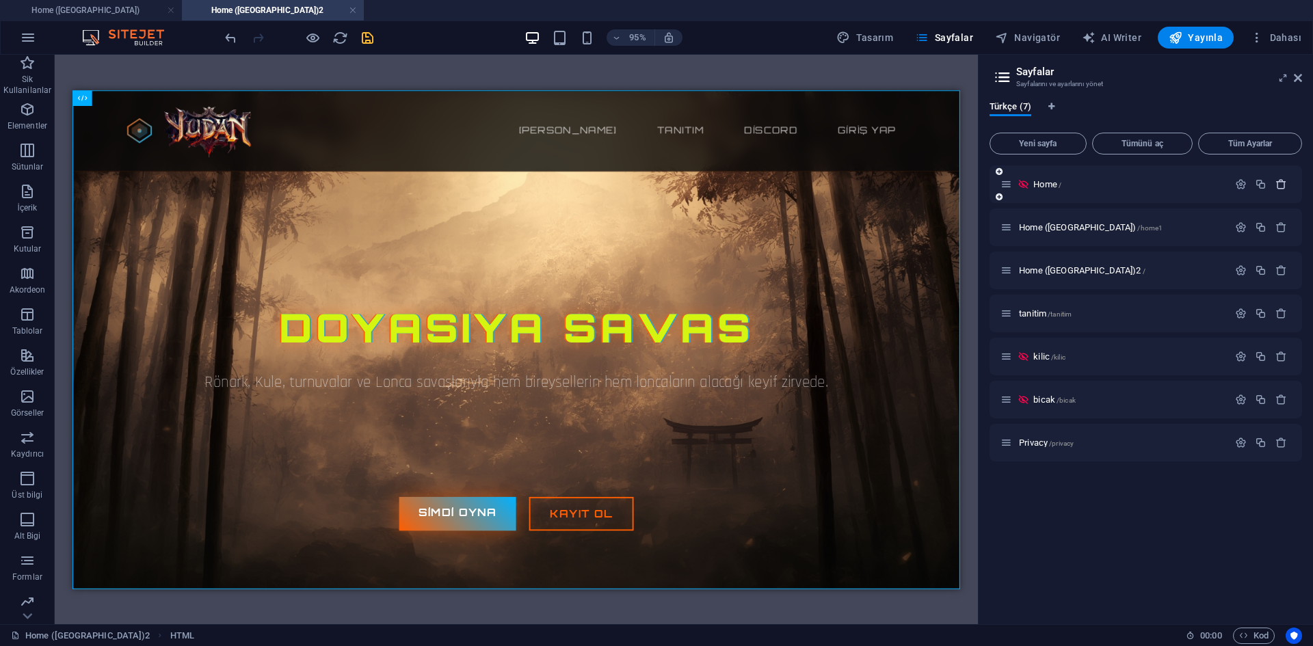
click at [1277, 185] on icon "button" at bounding box center [1281, 184] width 12 height 12
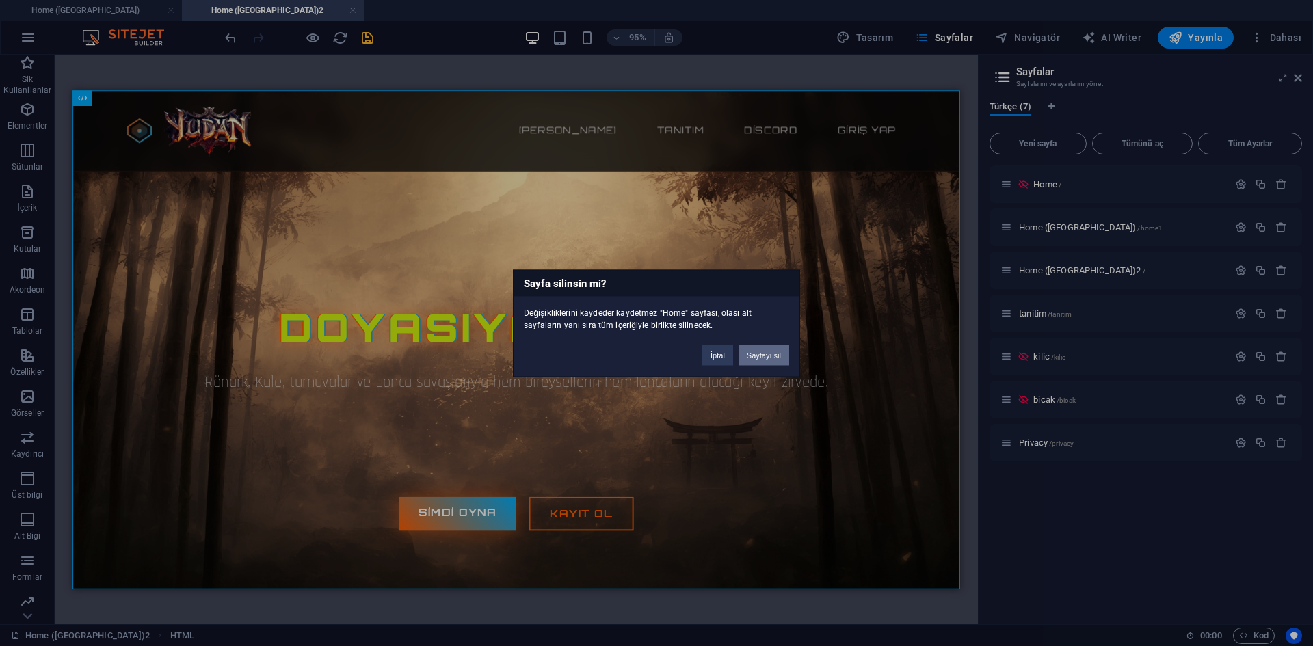
click at [755, 354] on button "Sayfayı sil" at bounding box center [764, 355] width 51 height 21
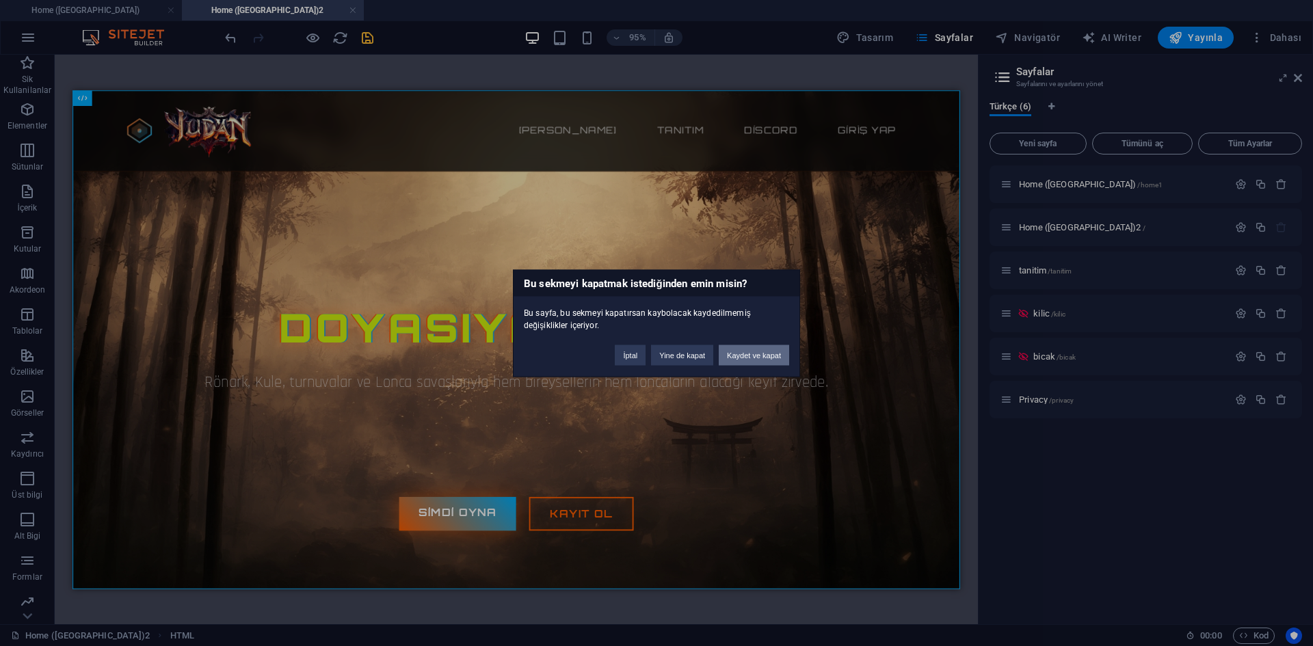
click at [751, 362] on button "Kaydet ve kapat" at bounding box center [754, 355] width 70 height 21
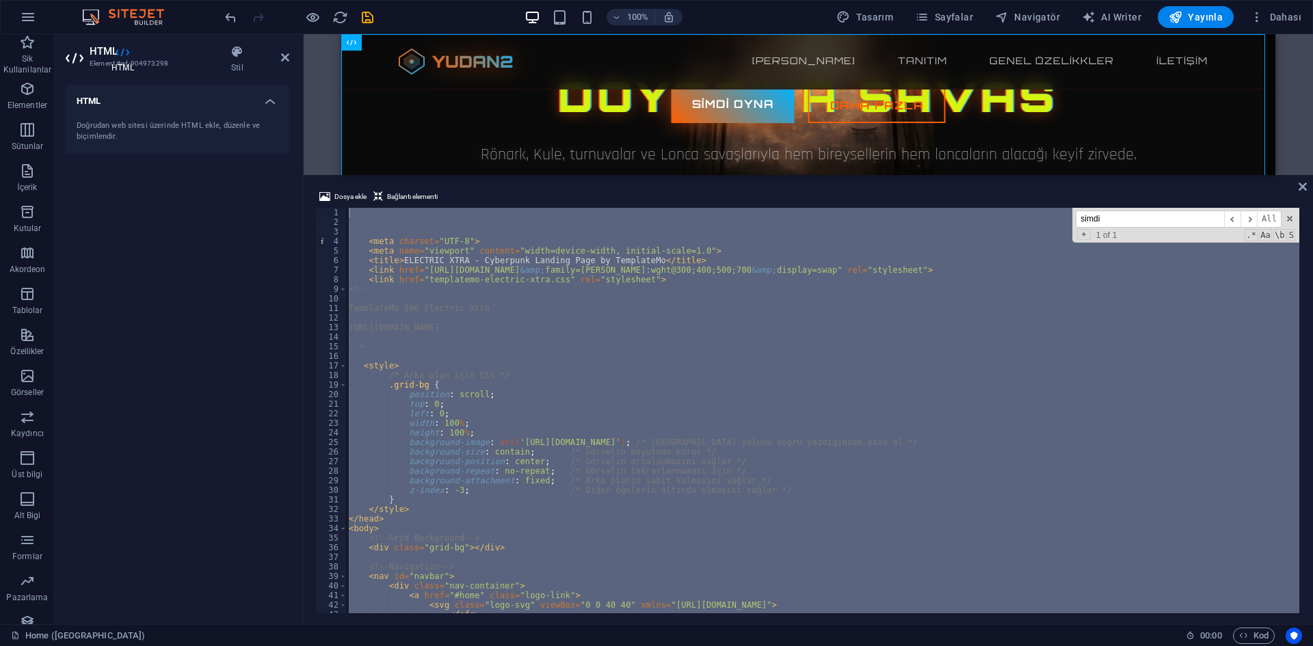
click at [1295, 189] on div "Dosya ekle Bağlantı elementi" at bounding box center [808, 199] width 987 height 20
click at [1307, 189] on div "Dosya ekle Bağlantı elementi 1 2 3 4 5 6 7 8 9 10 11 12 13 14 15 16 17 18 19 20…" at bounding box center [808, 401] width 1009 height 447
click at [1300, 188] on icon at bounding box center [1303, 186] width 8 height 11
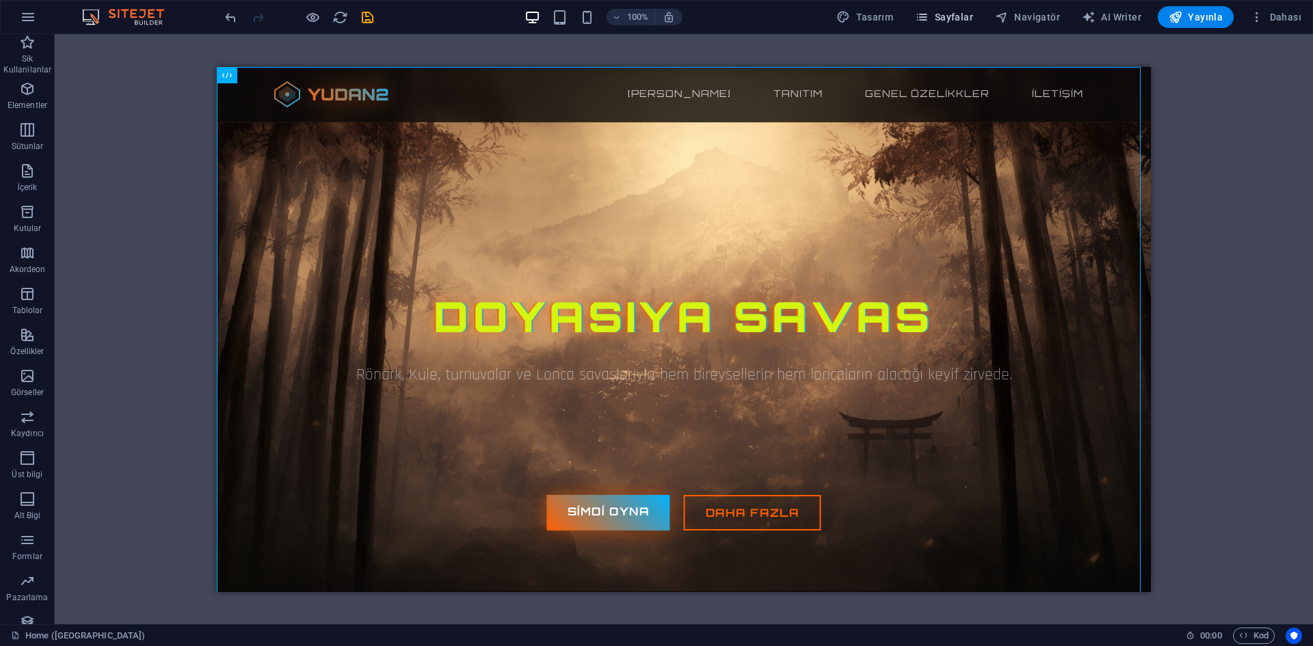
click at [969, 20] on span "Sayfalar" at bounding box center [944, 17] width 58 height 14
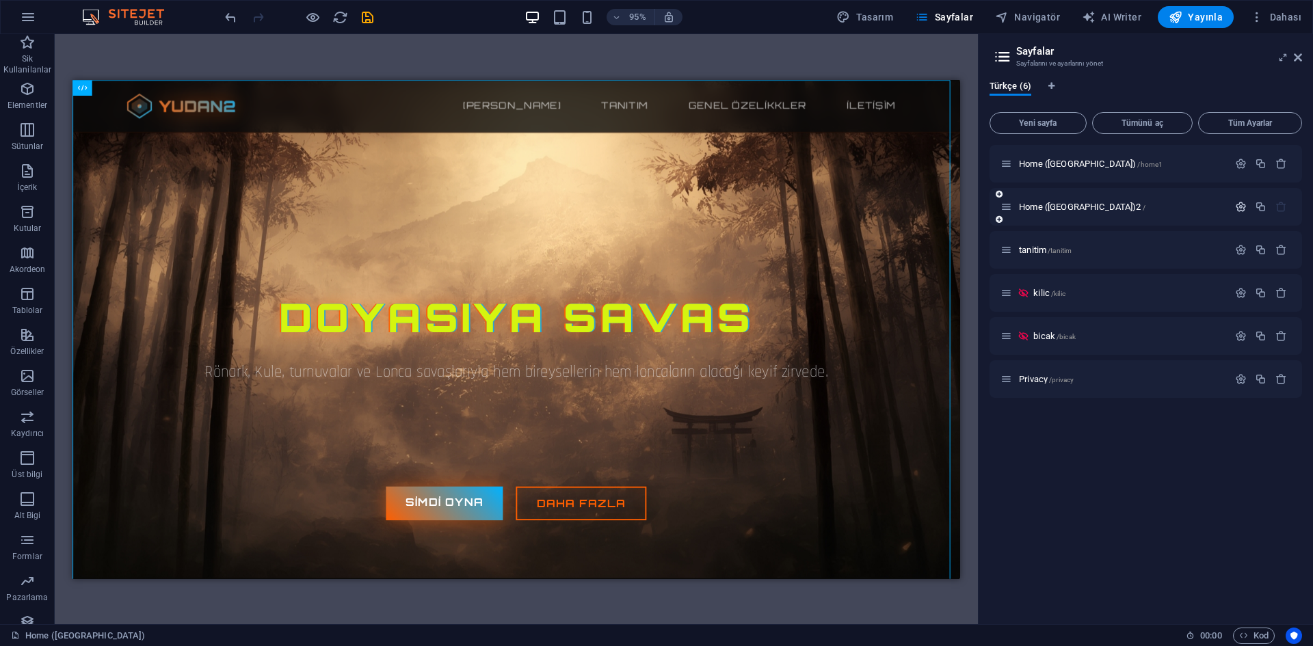
click at [1249, 209] on button "button" at bounding box center [1241, 207] width 20 height 12
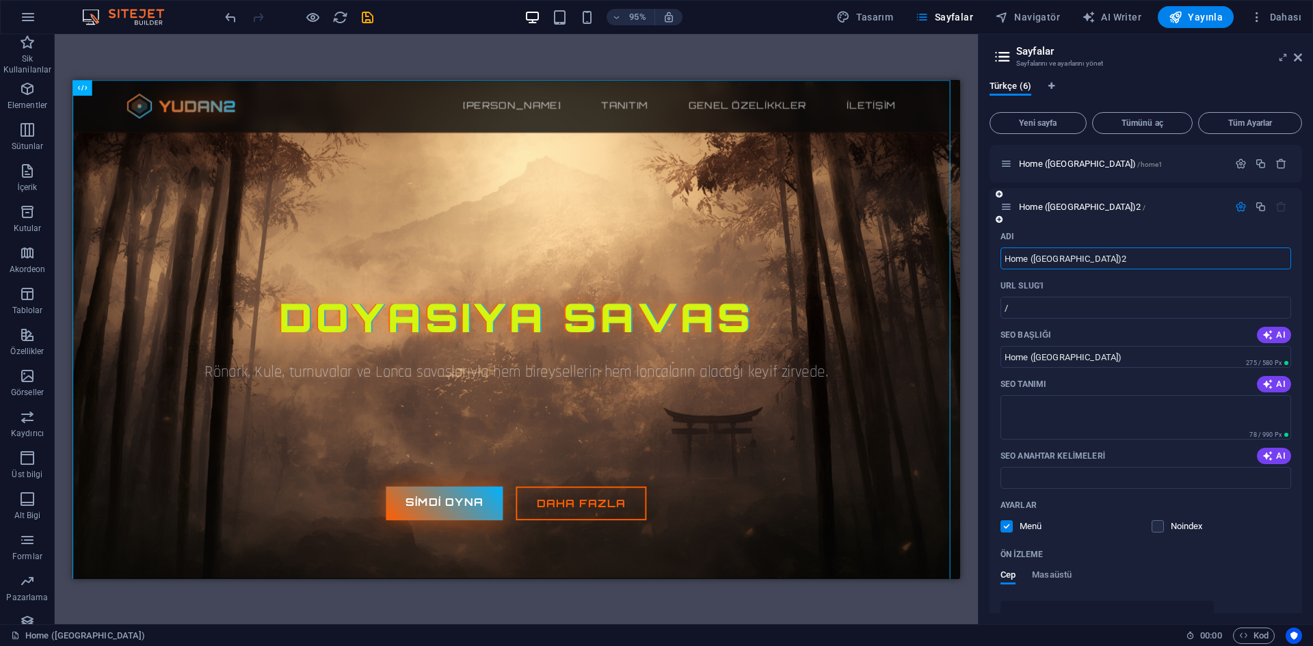
drag, startPoint x: 1083, startPoint y: 261, endPoint x: 1028, endPoint y: 254, distance: 55.1
click at [1028, 254] on input "Home ([GEOGRAPHIC_DATA])2" at bounding box center [1145, 259] width 291 height 22
click at [1108, 289] on div "URL SLUG'ı" at bounding box center [1145, 286] width 291 height 22
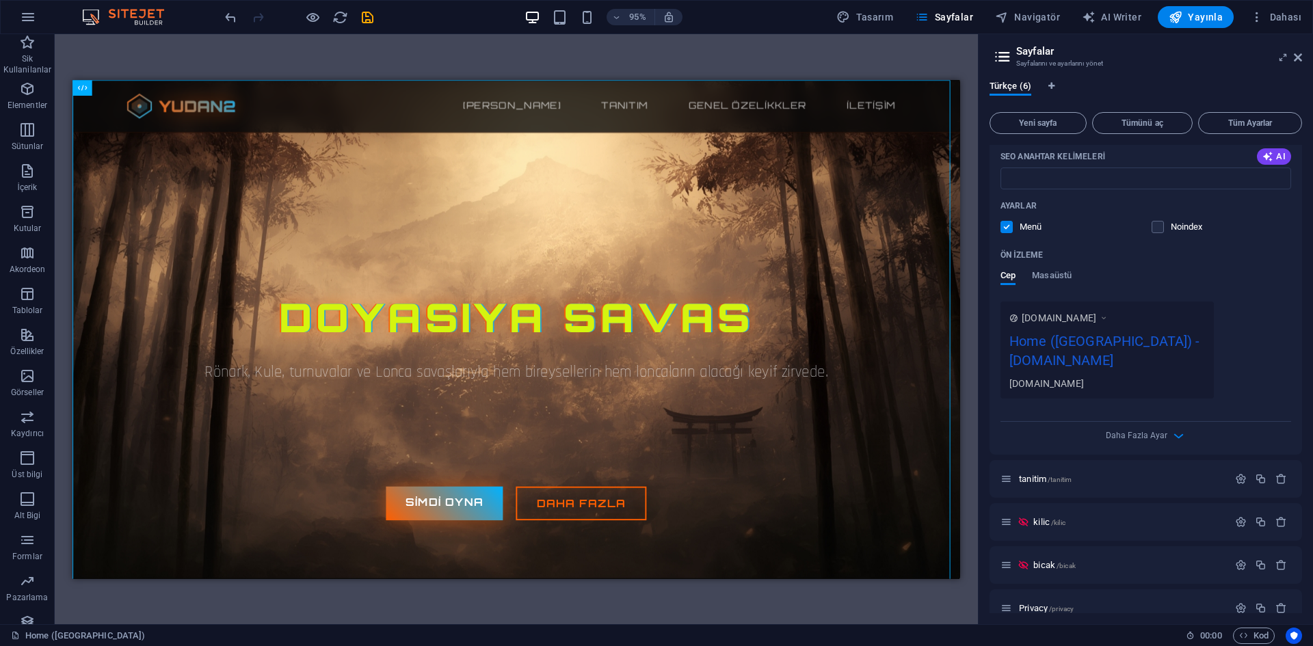
scroll to position [163, 0]
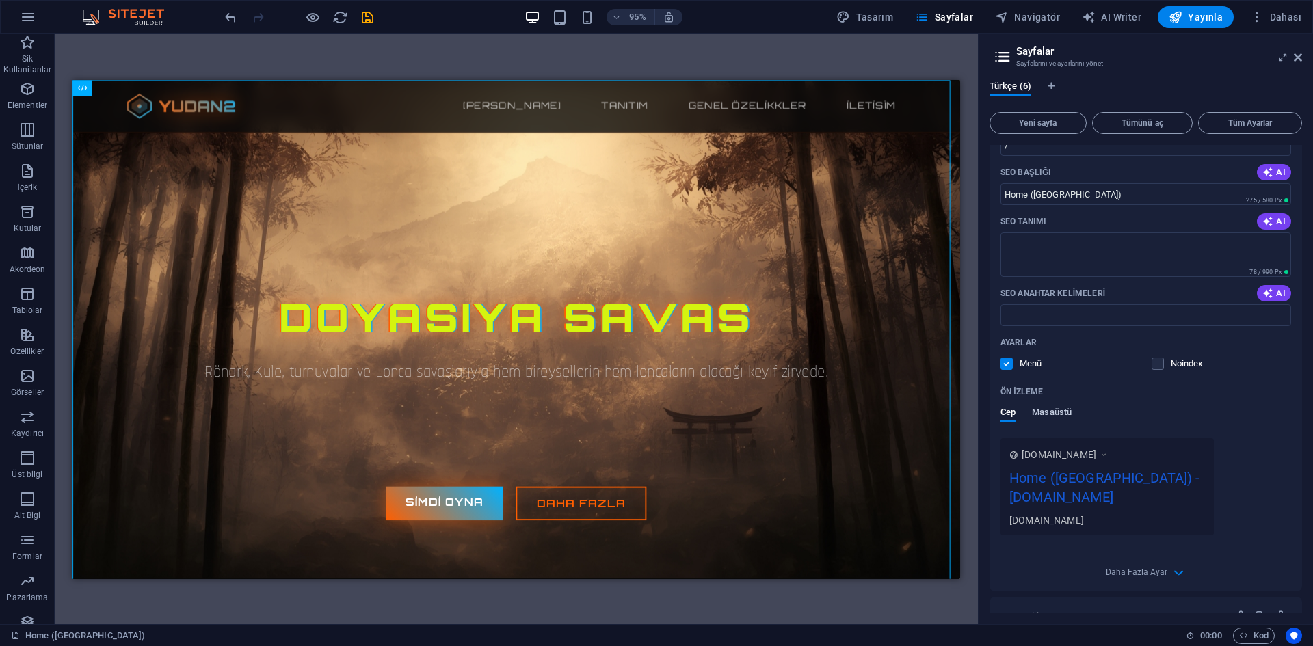
click at [1061, 414] on span "Masaüstü" at bounding box center [1052, 413] width 40 height 19
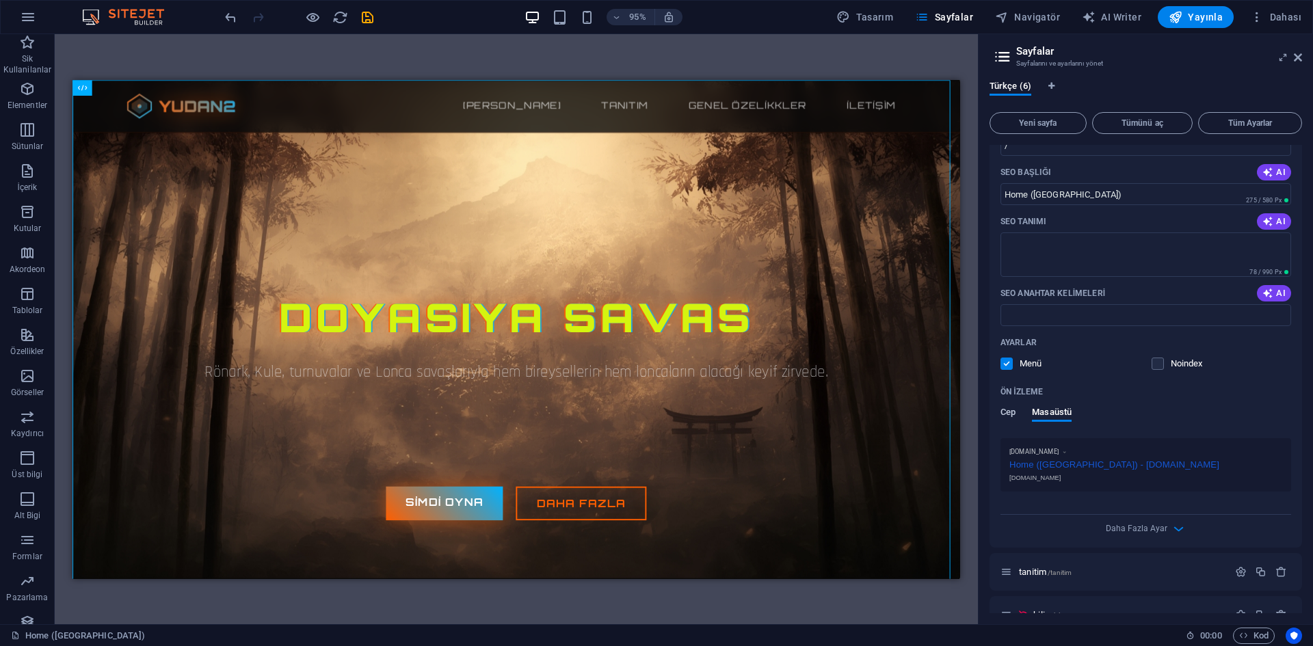
click at [1014, 410] on span "Cep" at bounding box center [1007, 413] width 15 height 19
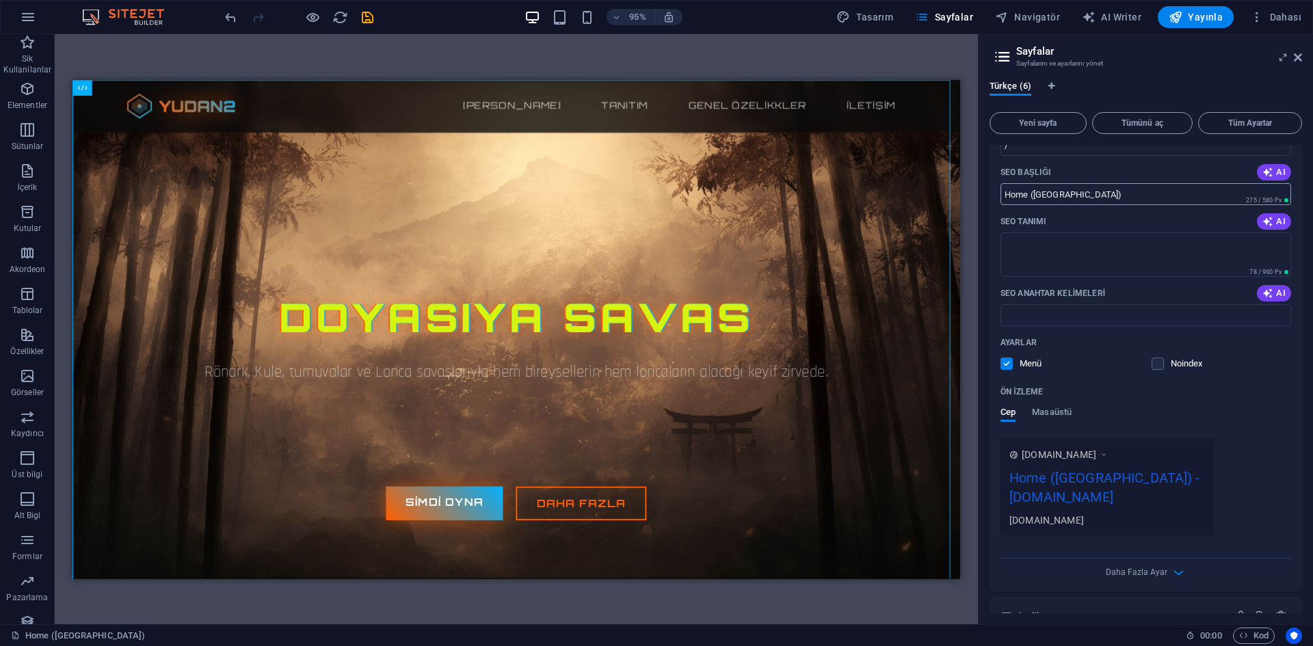
scroll to position [0, 0]
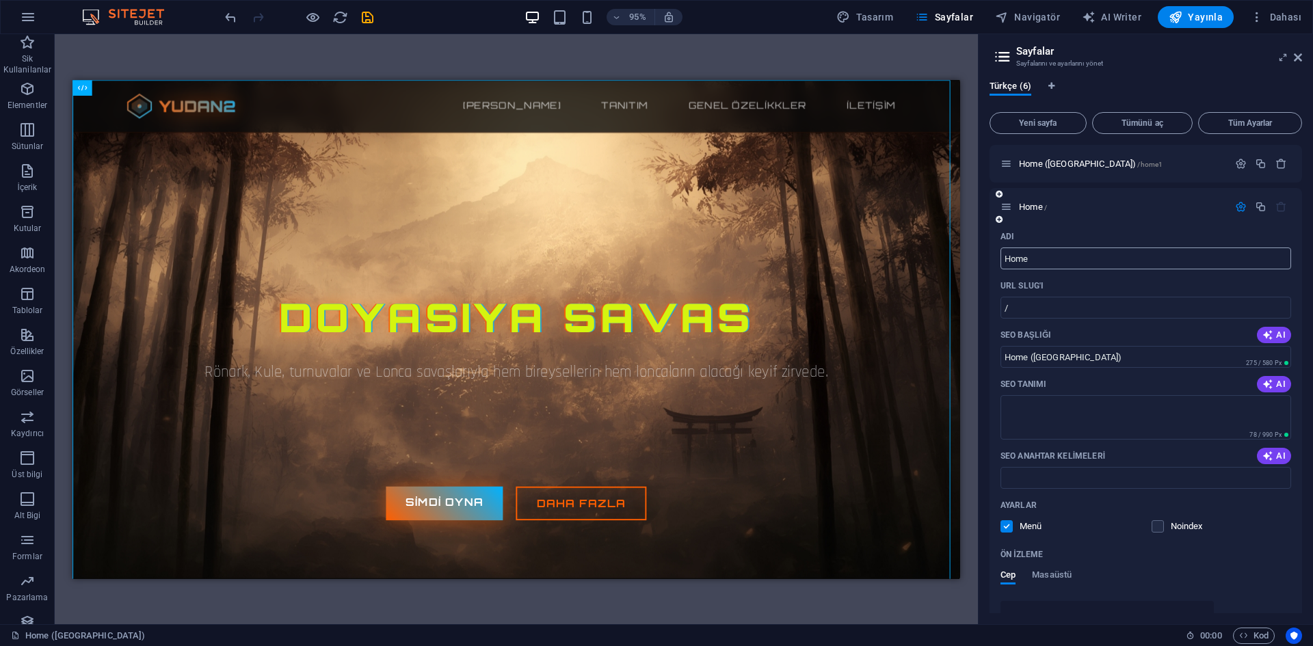
click at [1049, 259] on input "Home" at bounding box center [1145, 259] width 291 height 22
drag, startPoint x: 1035, startPoint y: 250, endPoint x: 972, endPoint y: 271, distance: 66.6
click at [981, 263] on aside "Sayfalar Sayfalarını ve ayarlarını yönet Türkçe (6) Yeni sayfa Tümünü aç Tüm Ay…" at bounding box center [1145, 329] width 335 height 590
type input "Yudan2"
click at [1031, 231] on div "Adı" at bounding box center [1145, 237] width 291 height 22
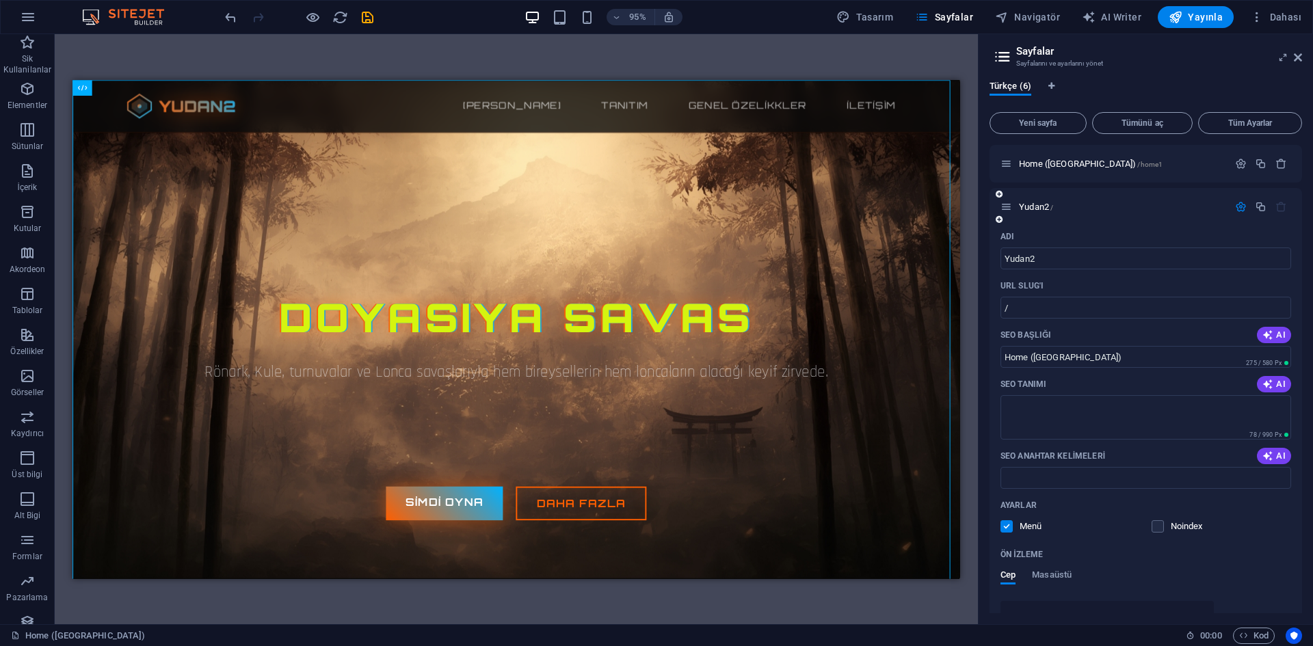
click at [1238, 211] on icon "button" at bounding box center [1241, 207] width 12 height 12
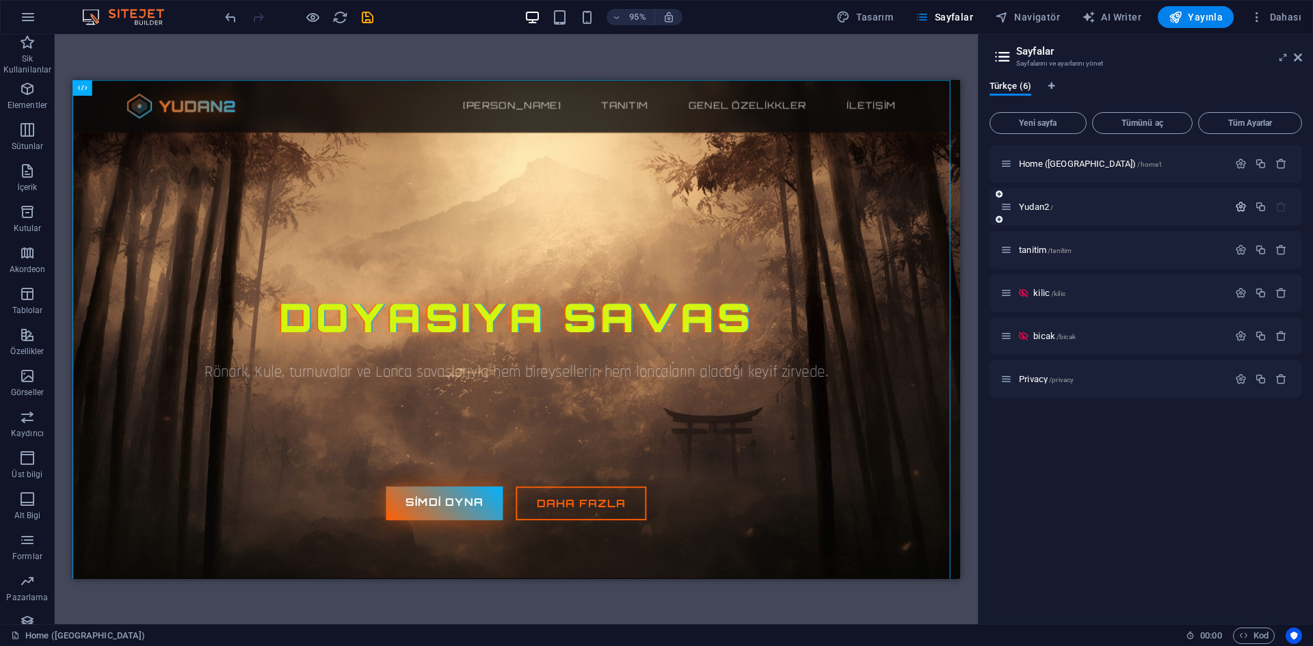
click at [1239, 210] on icon "button" at bounding box center [1241, 207] width 12 height 12
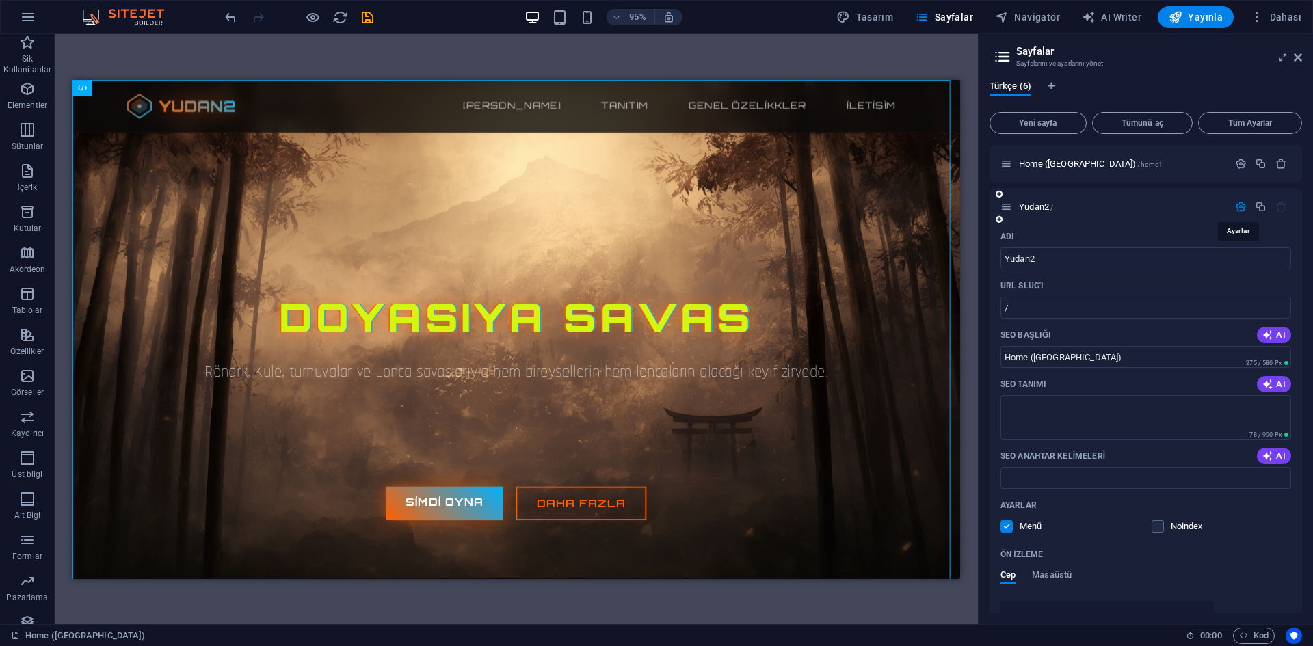
click at [1239, 210] on icon "button" at bounding box center [1241, 207] width 12 height 12
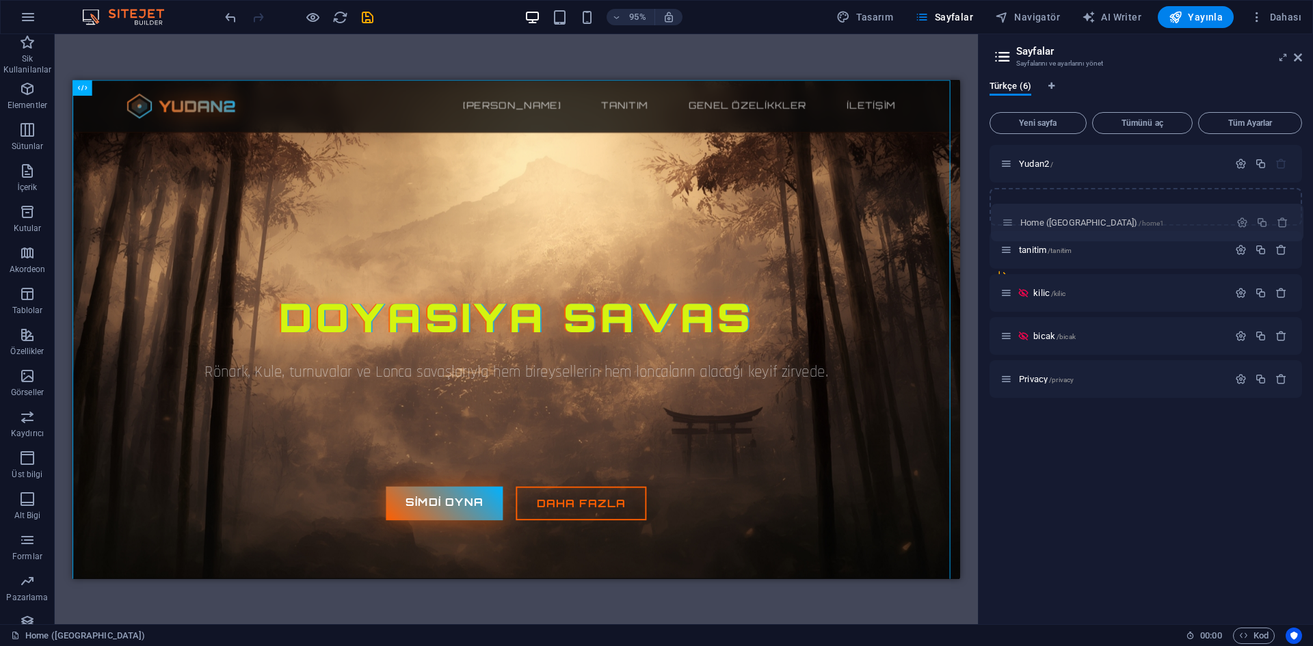
drag, startPoint x: 1004, startPoint y: 164, endPoint x: 1006, endPoint y: 228, distance: 63.6
click at [1006, 228] on div "Home (Kopyala) /home1 Yudan2 / tanitim /tanitim kilic /kilic bicak /bicak Priva…" at bounding box center [1146, 250] width 313 height 210
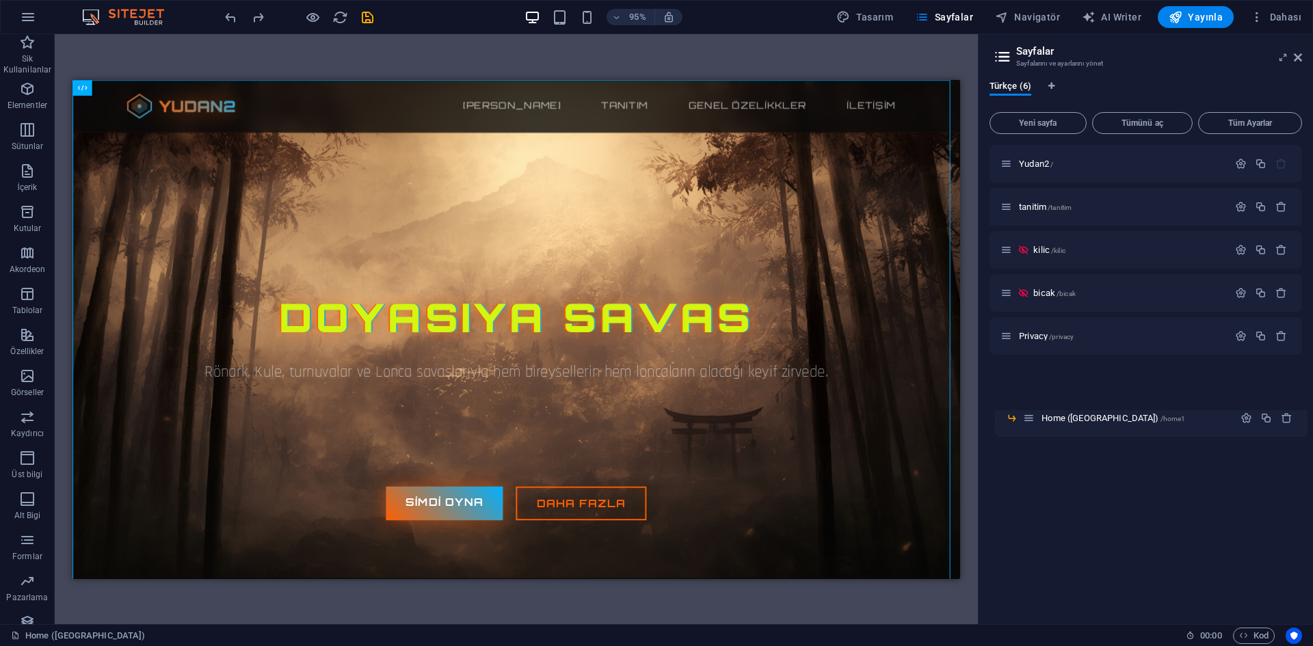
drag, startPoint x: 1023, startPoint y: 234, endPoint x: 1026, endPoint y: 423, distance: 188.8
click at [1026, 423] on div "Yudan2 / tanitim /tanitim Home (Kopyala) /home1 kilic /kilic bicak /bicak Priva…" at bounding box center [1146, 379] width 313 height 468
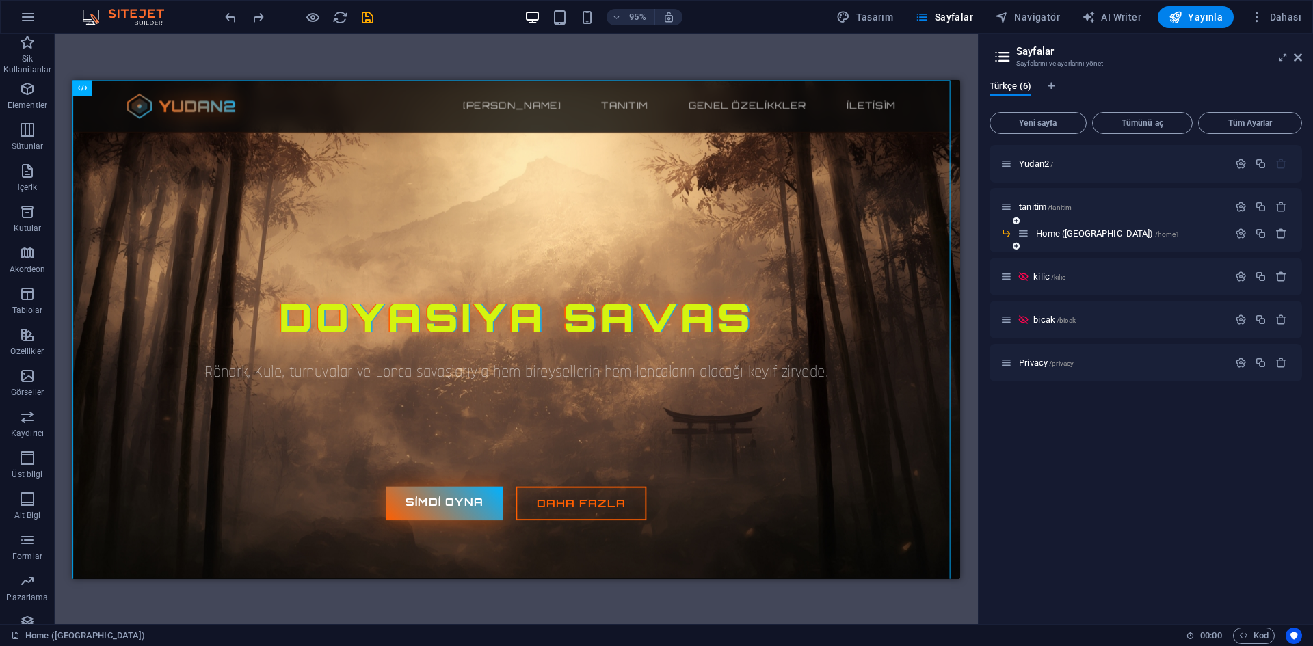
click at [1007, 235] on icon at bounding box center [1006, 234] width 12 height 12
click at [1015, 250] on icon at bounding box center [1016, 246] width 7 height 8
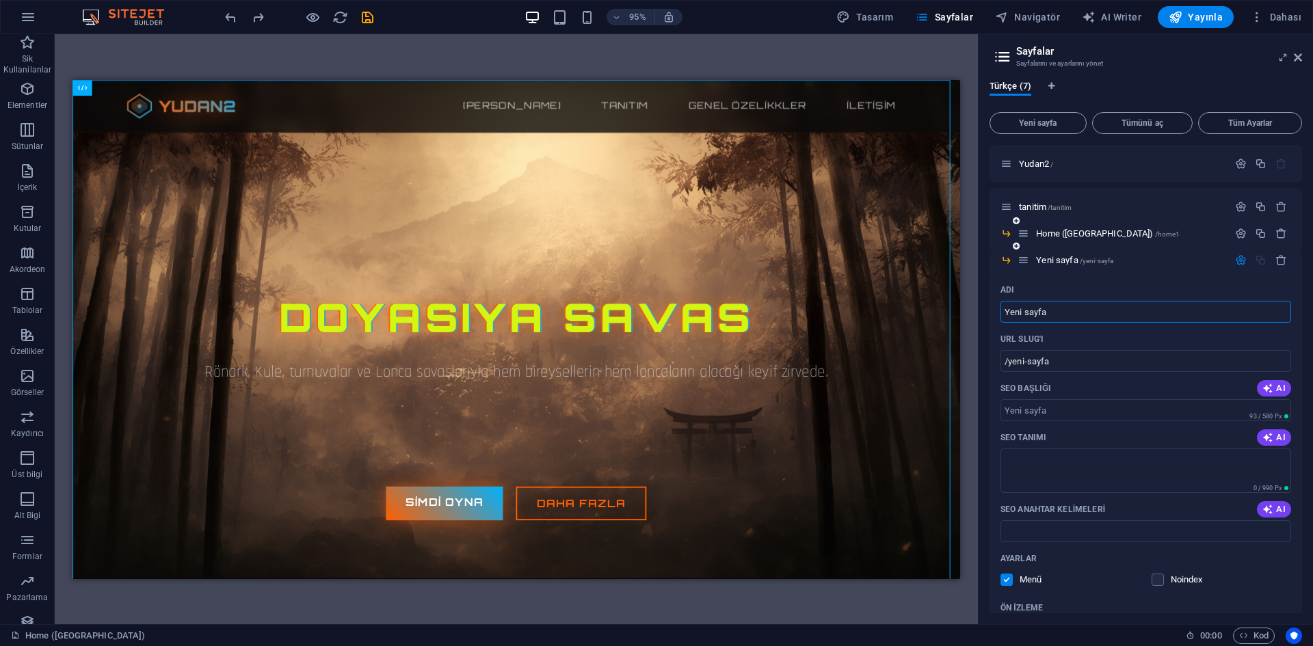
drag, startPoint x: 1284, startPoint y: 261, endPoint x: 1278, endPoint y: 244, distance: 17.5
click at [1279, 259] on button "button" at bounding box center [1281, 260] width 20 height 12
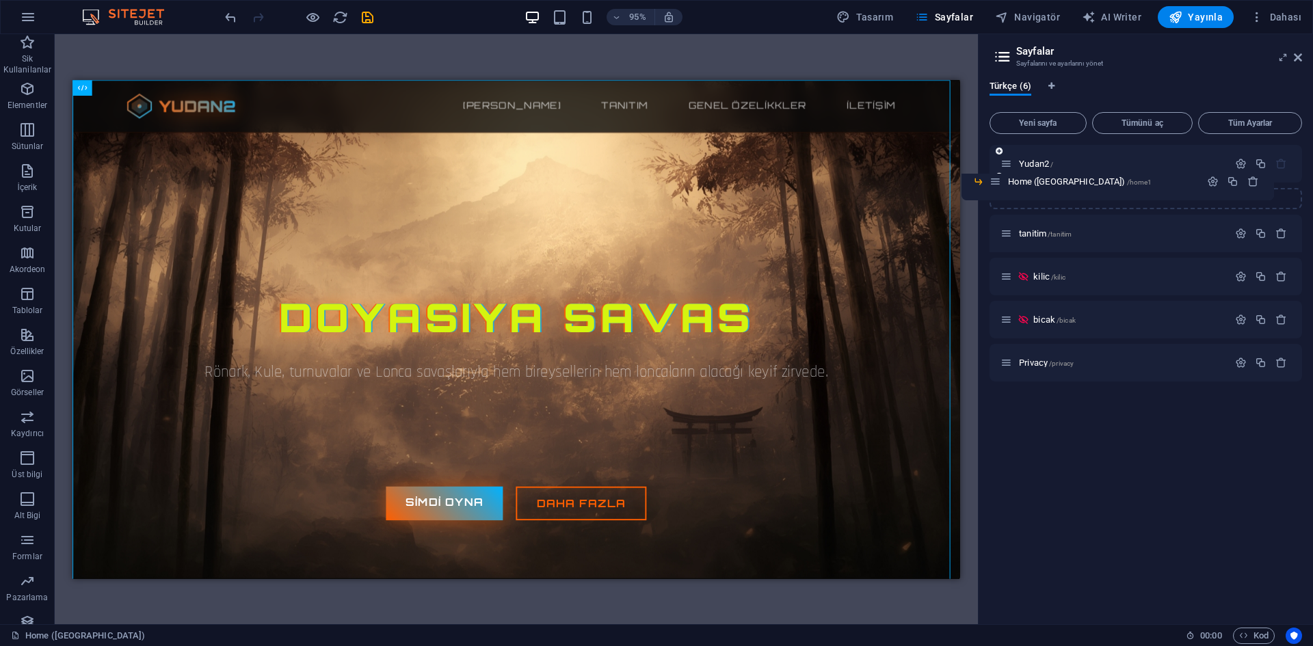
drag, startPoint x: 1024, startPoint y: 237, endPoint x: 993, endPoint y: 181, distance: 64.0
click at [993, 181] on div "Yudan2 / tanitim /tanitim Home (Kopyala) /home1 kilic /kilic bicak /bicak Priva…" at bounding box center [1146, 250] width 313 height 210
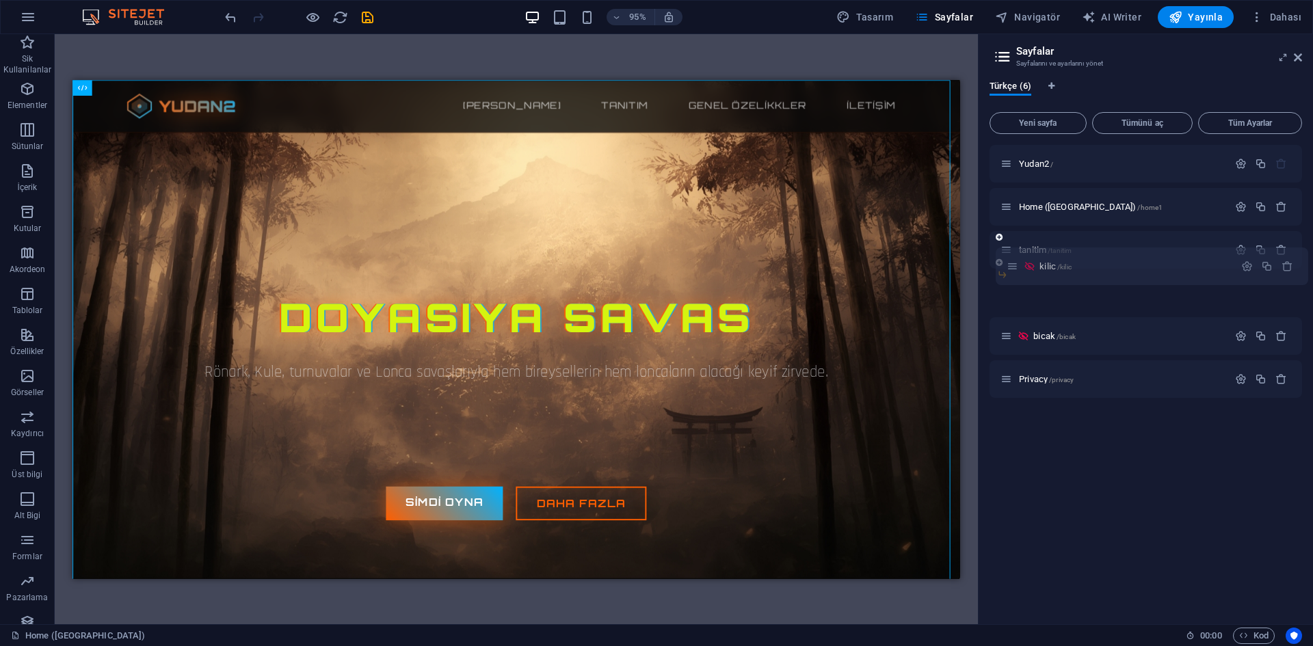
drag, startPoint x: 1006, startPoint y: 291, endPoint x: 1009, endPoint y: 253, distance: 37.8
click at [1009, 253] on div "Yudan2 / Home (Kopyala) /home1 tanitim /tanitim kilic /kilic bicak /bicak Priva…" at bounding box center [1146, 250] width 313 height 210
drag, startPoint x: 1008, startPoint y: 315, endPoint x: 1011, endPoint y: 266, distance: 49.3
click at [1011, 266] on div "Yudan2 / Home (Kopyala) /home1 tanitim /tanitim kilic /kilic bicak /bicak Priva…" at bounding box center [1146, 242] width 313 height 194
click at [1011, 267] on div "tanitim /tanitim" at bounding box center [1146, 250] width 313 height 38
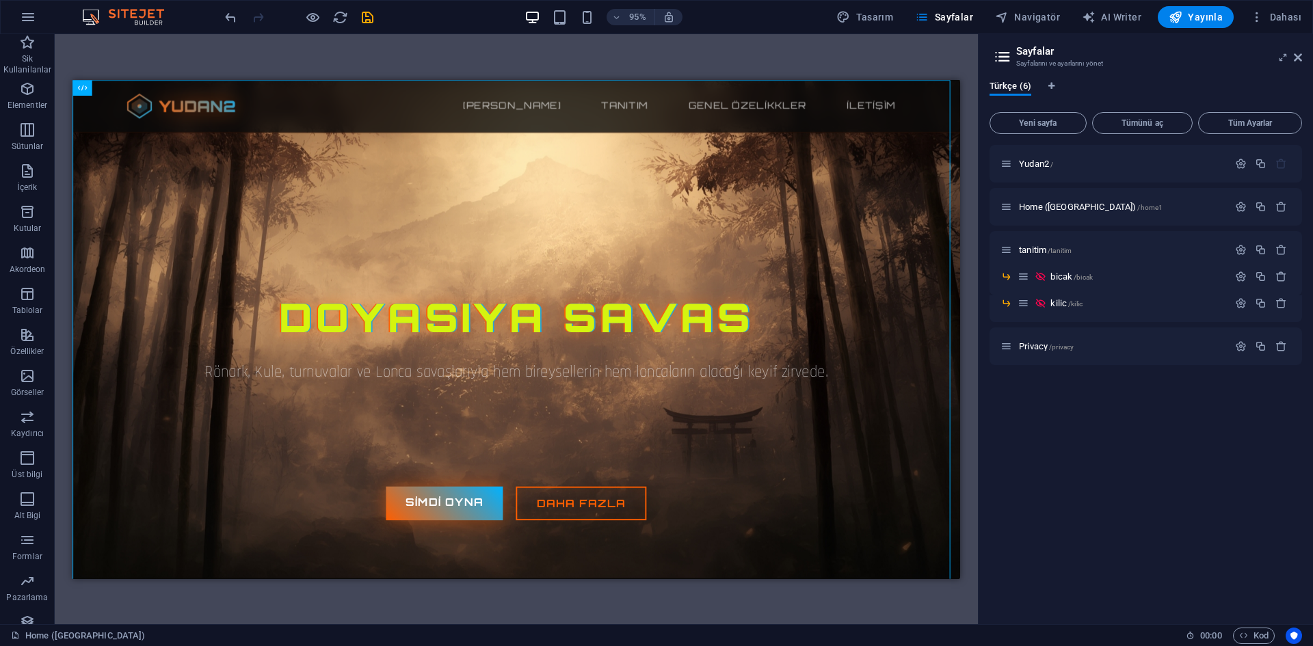
click at [1157, 382] on div "Yudan2 / Home (Kopyala) /home1 tanitim /tanitim bicak /bicak kilic /kilic Priva…" at bounding box center [1146, 379] width 313 height 468
click at [1038, 166] on span "Yudan2 /" at bounding box center [1036, 164] width 34 height 10
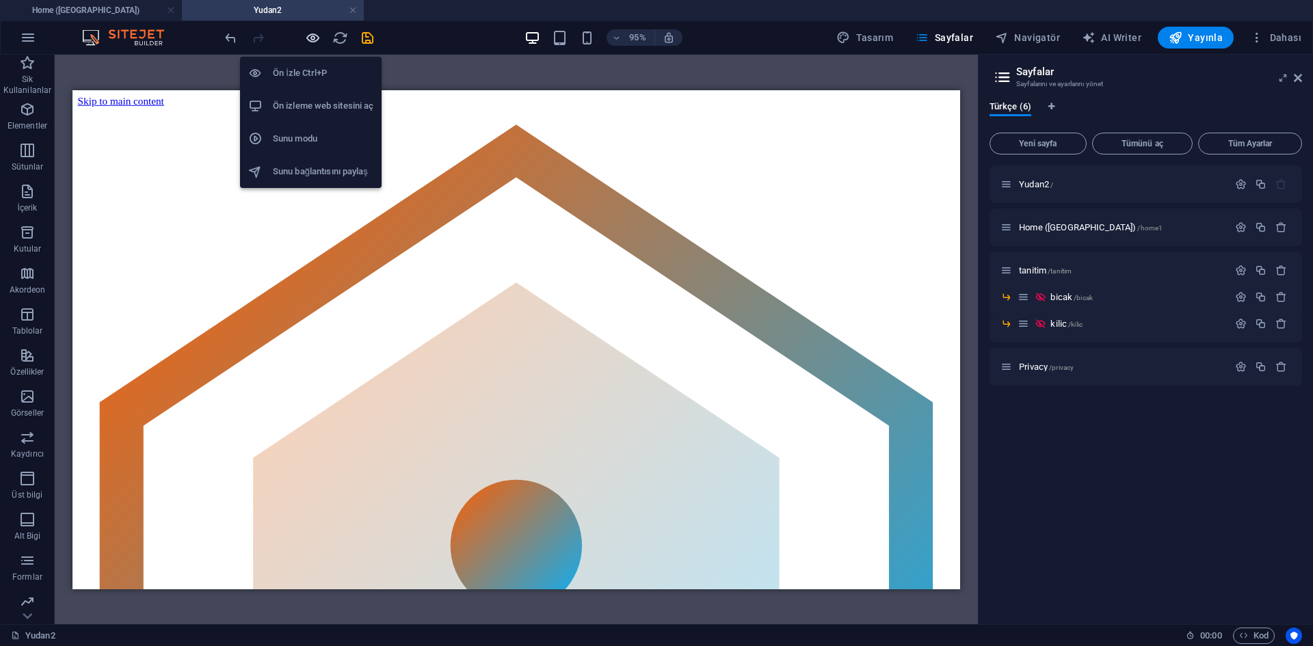
click at [308, 38] on icon "button" at bounding box center [313, 38] width 16 height 16
